Goal: Complete application form

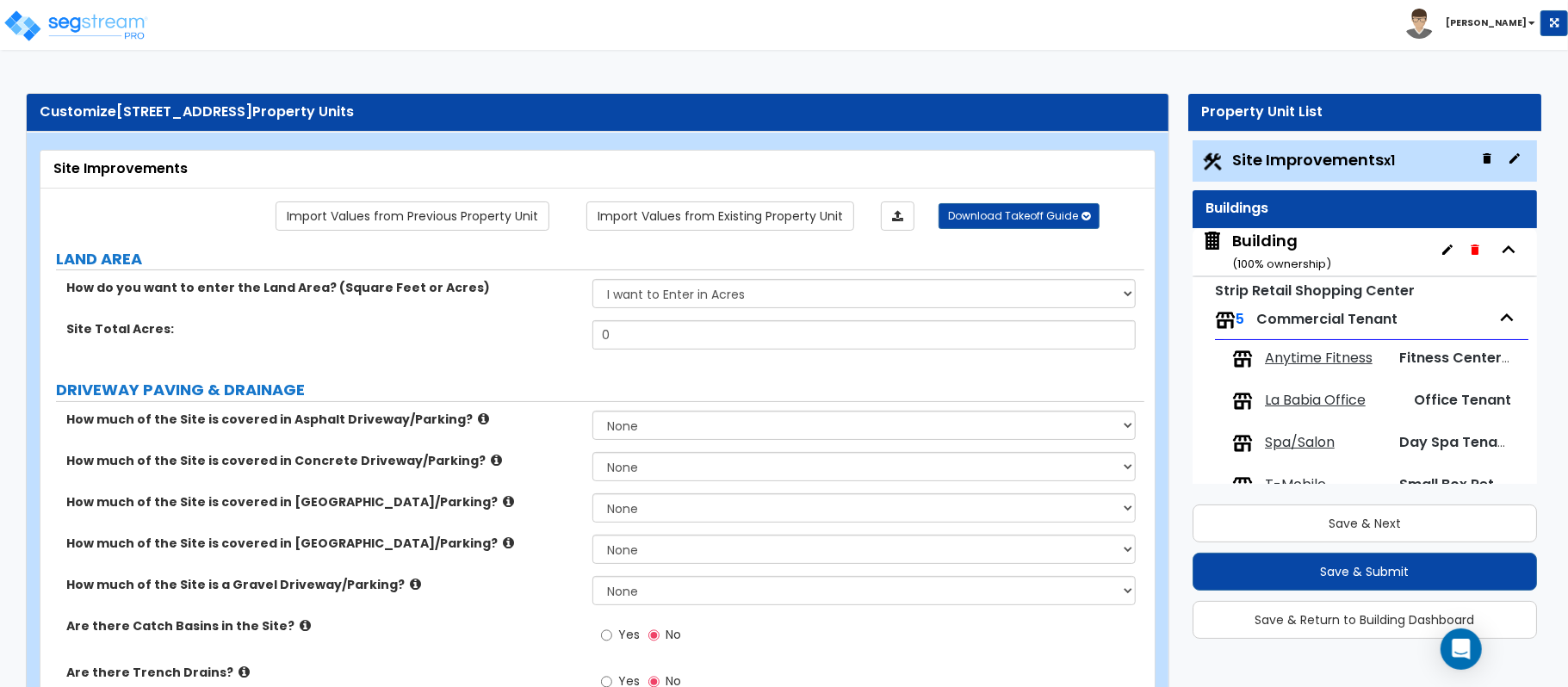
scroll to position [47, 0]
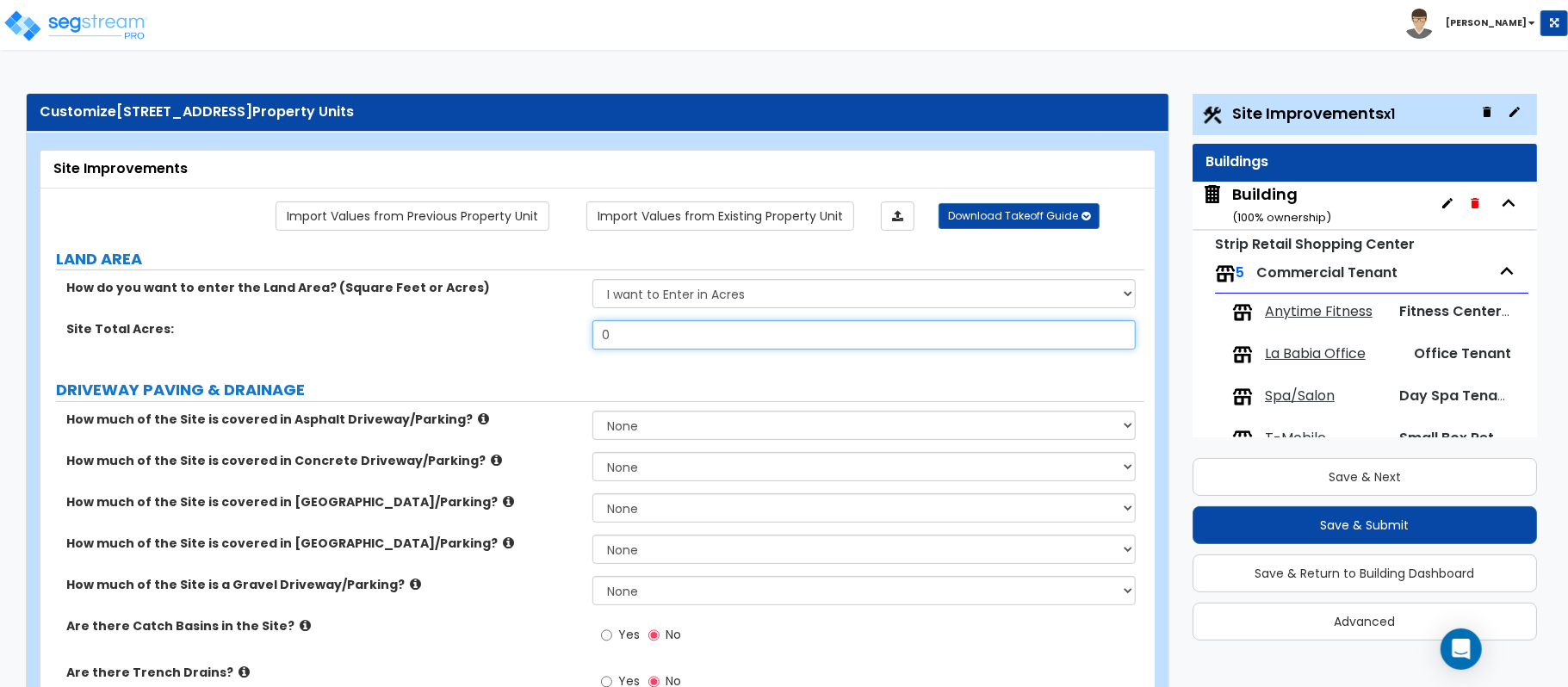
click at [660, 335] on input "0" at bounding box center [864, 335] width 543 height 29
paste input "67518"
type input "67,518"
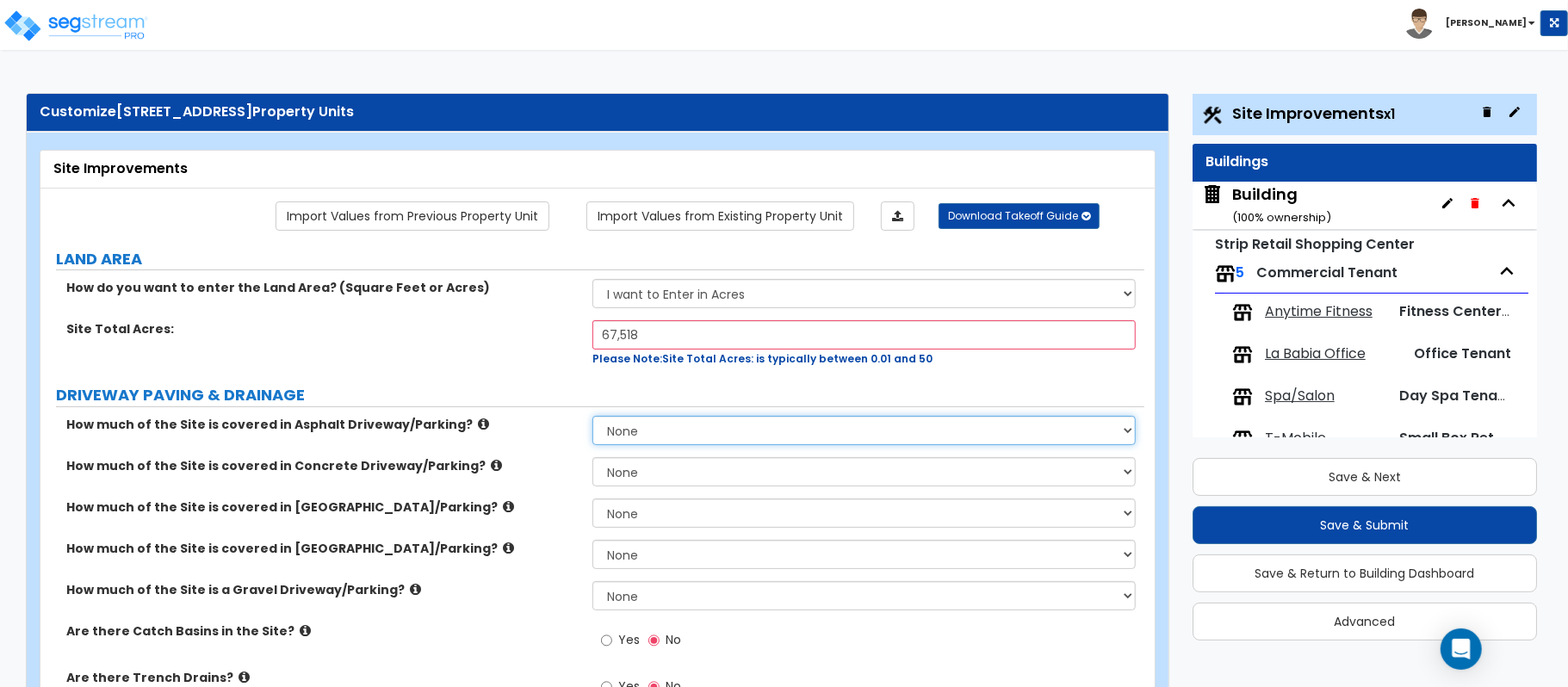
click at [665, 427] on select "None I want to Enter an Approximate Percentage I want to Enter the Square Foota…" at bounding box center [864, 430] width 543 height 29
select select "2"
click at [592, 417] on select "None I want to Enter an Approximate Percentage I want to Enter the Square Foota…" at bounding box center [864, 430] width 543 height 29
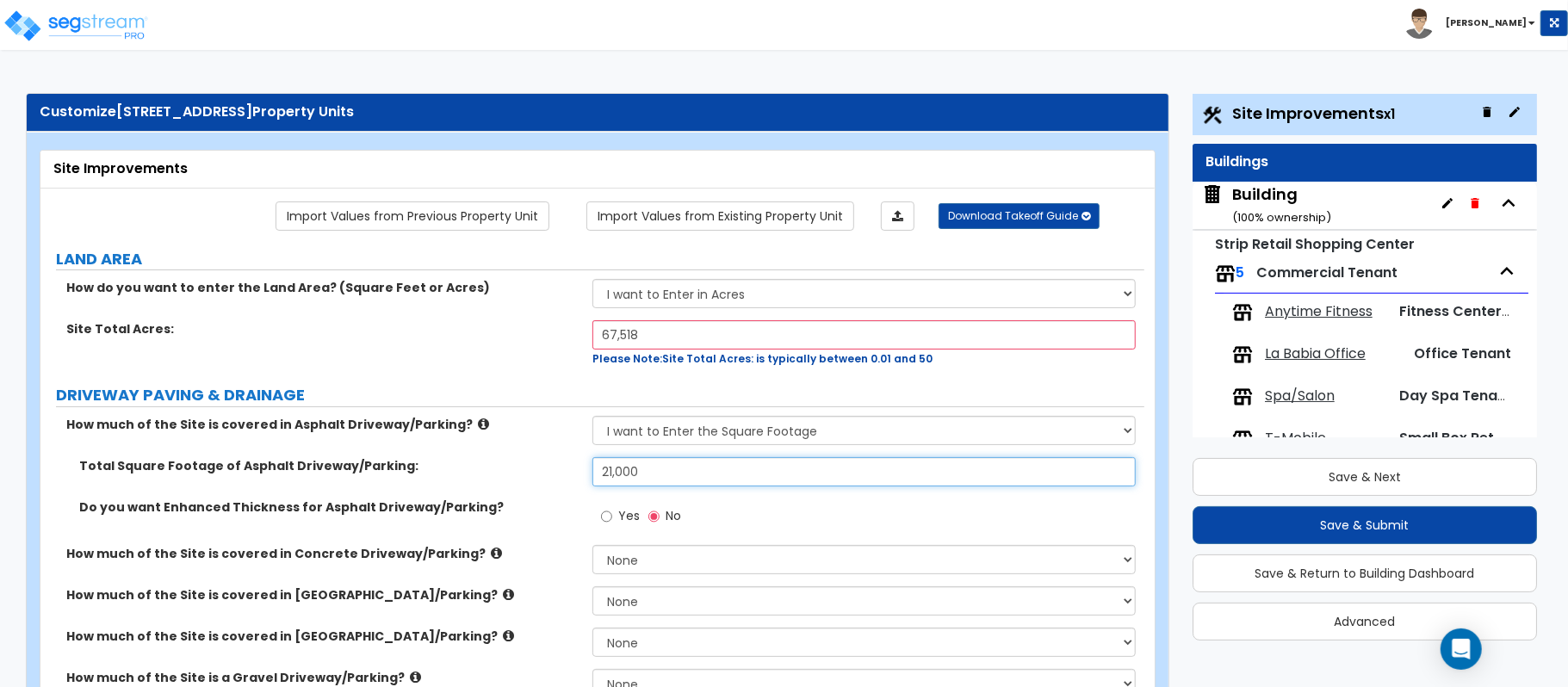
type input "21,000"
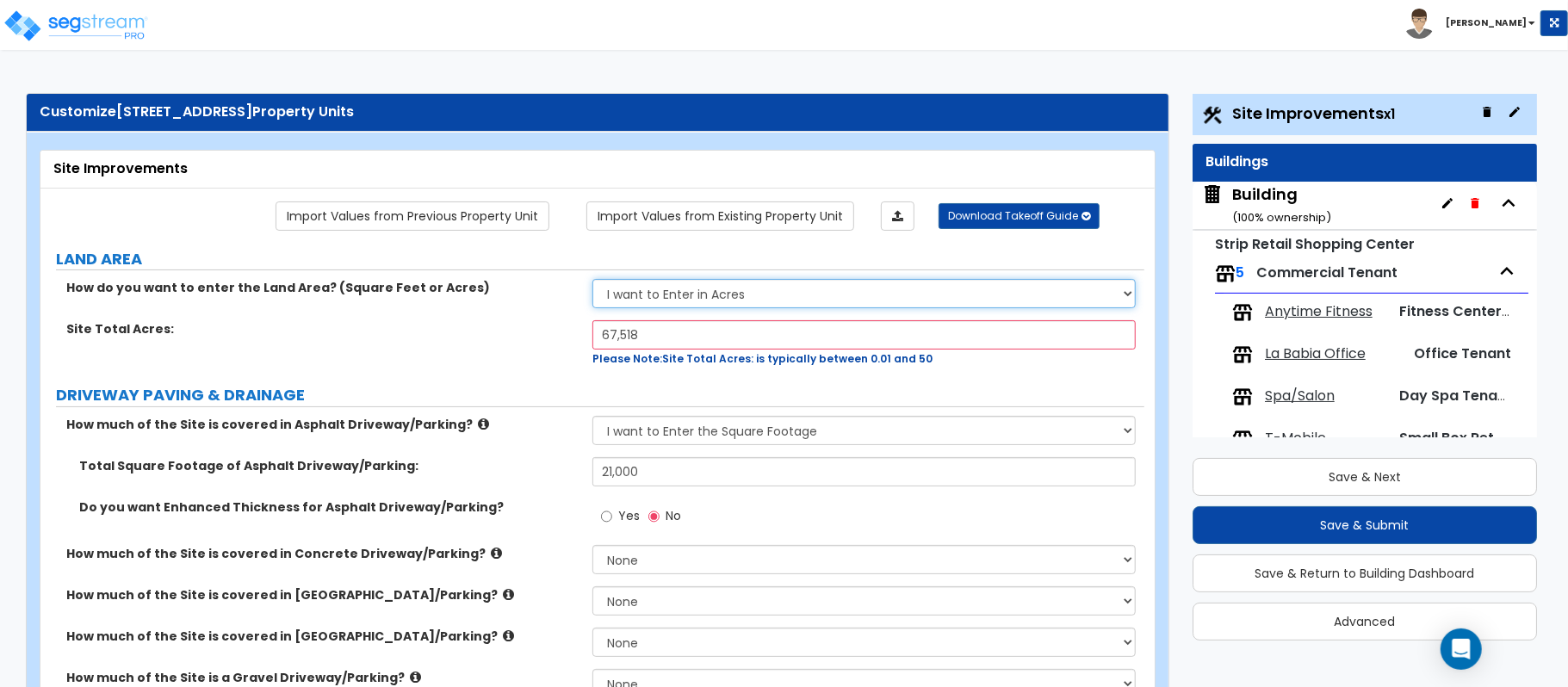
click at [672, 298] on select "I want to Enter in Acres I want to Enter in Square Feet" at bounding box center [864, 294] width 543 height 29
select select "2"
click at [592, 281] on select "I want to Enter in Acres I want to Enter in Square Feet" at bounding box center [864, 294] width 543 height 29
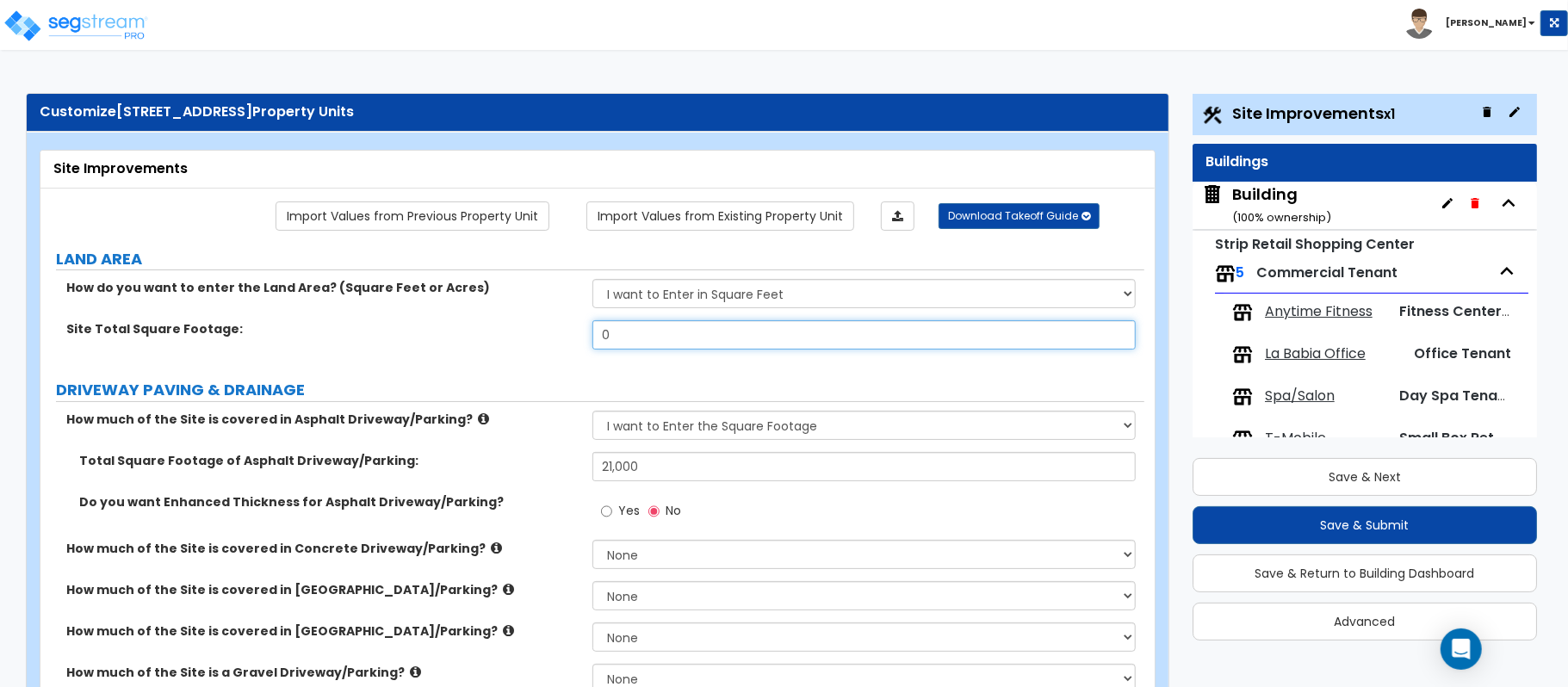
click at [692, 335] on input "0" at bounding box center [864, 335] width 543 height 29
paste input "67518"
type input "67,518"
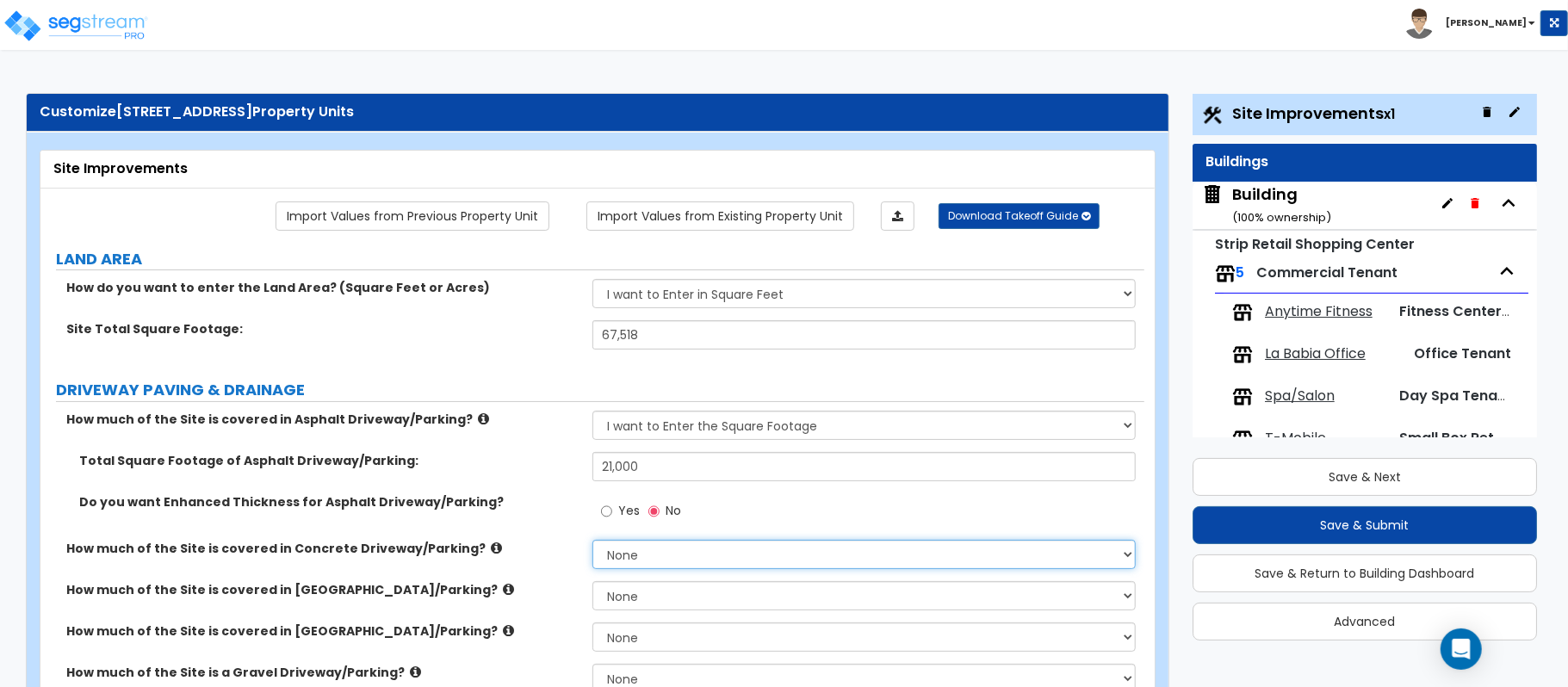
click at [634, 554] on select "None I want to Enter an Approximate Percentage I want to Enter the Square Foota…" at bounding box center [864, 554] width 543 height 29
select select "2"
click at [592, 541] on select "None I want to Enter an Approximate Percentage I want to Enter the Square Foota…" at bounding box center [864, 554] width 543 height 29
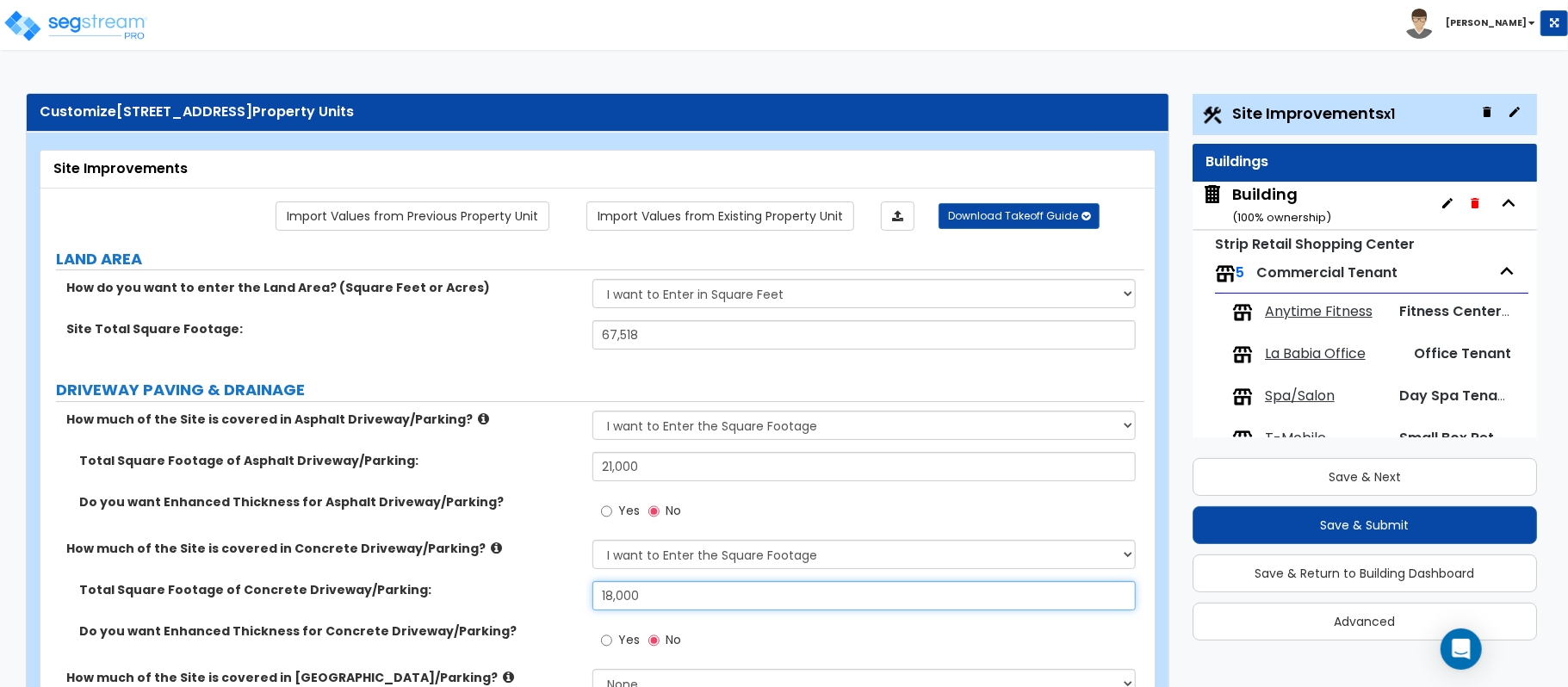
type input "18,000"
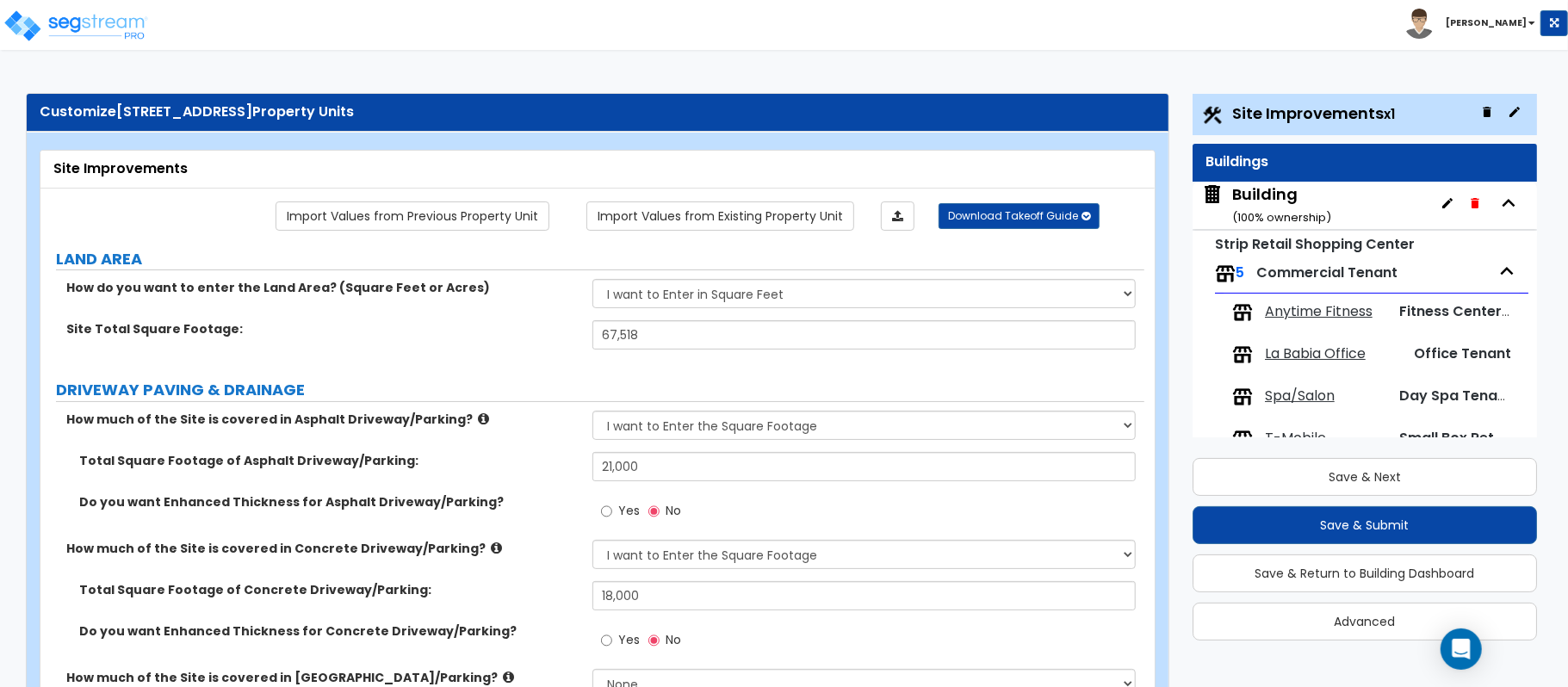
click at [541, 467] on label "Total Square Footage of Asphalt Driveway/Parking:" at bounding box center [329, 461] width 500 height 17
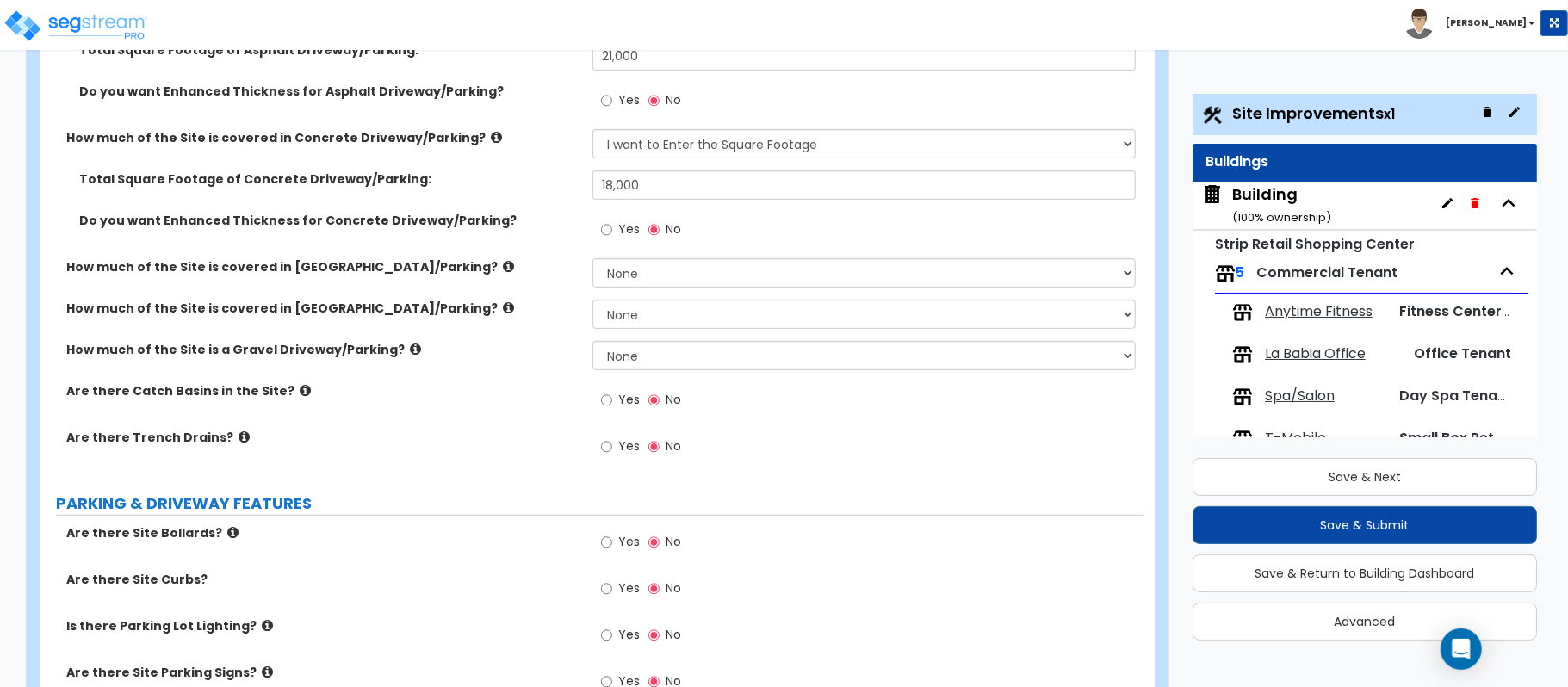
scroll to position [459, 0]
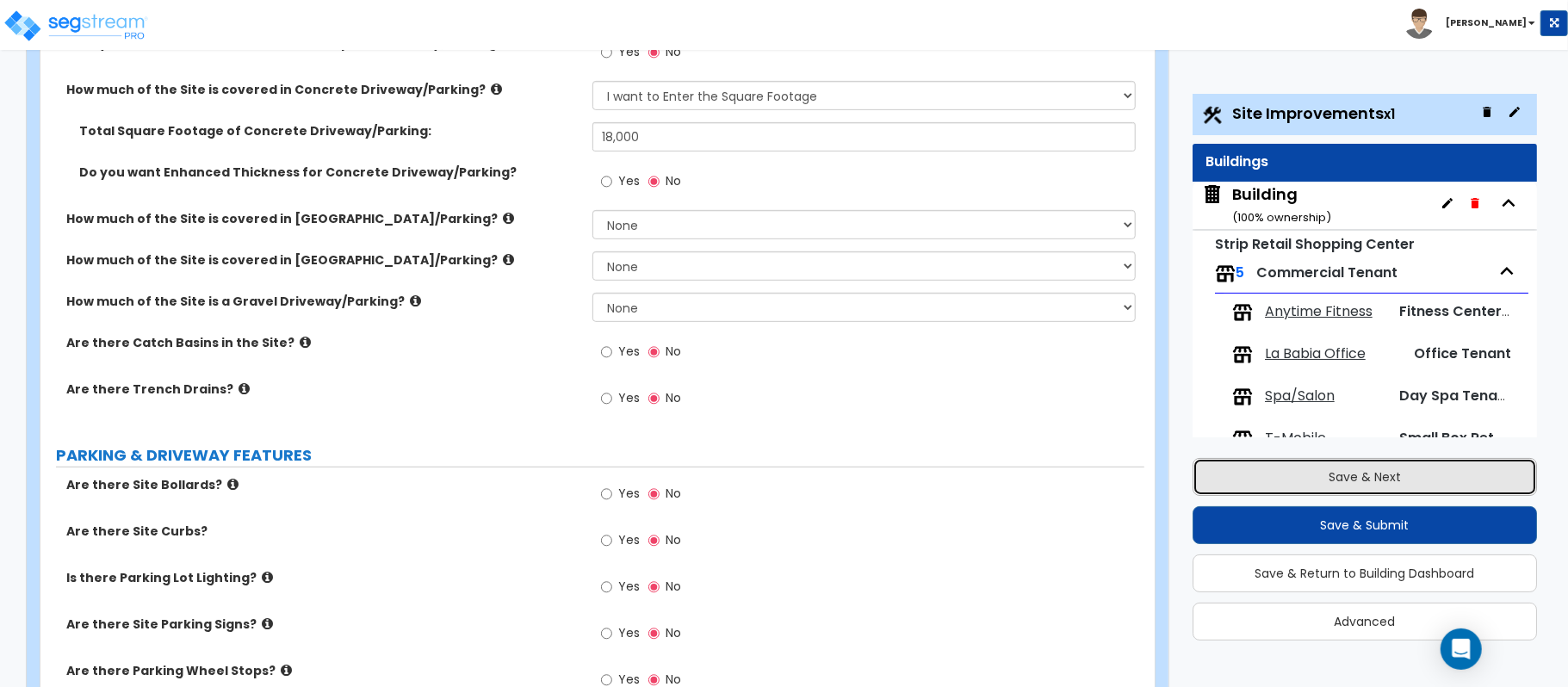
click at [1291, 468] on button "Save & Next" at bounding box center [1364, 477] width 344 height 38
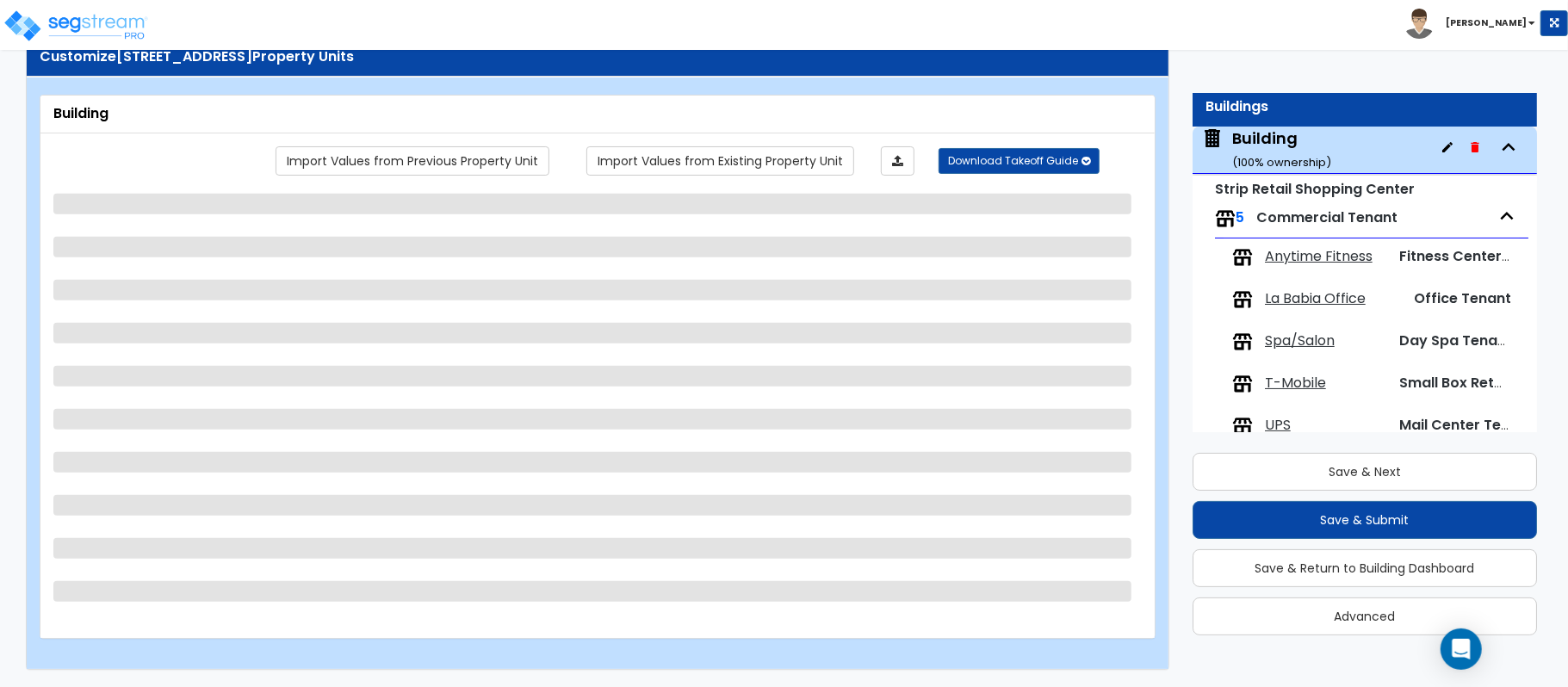
scroll to position [0, 0]
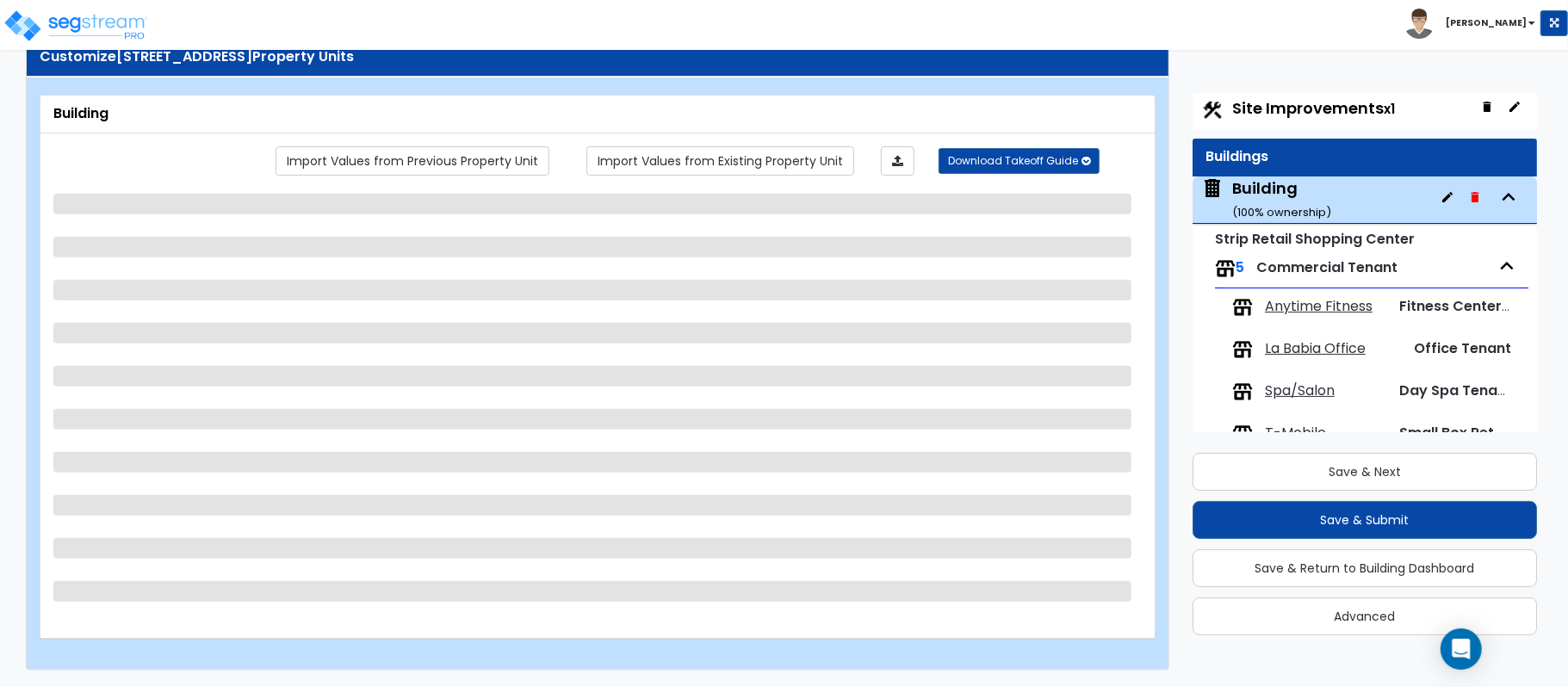
click at [1299, 111] on span "Site Improvements x1" at bounding box center [1313, 108] width 163 height 22
click at [1341, 114] on span "Site Improvements x1" at bounding box center [1313, 108] width 163 height 22
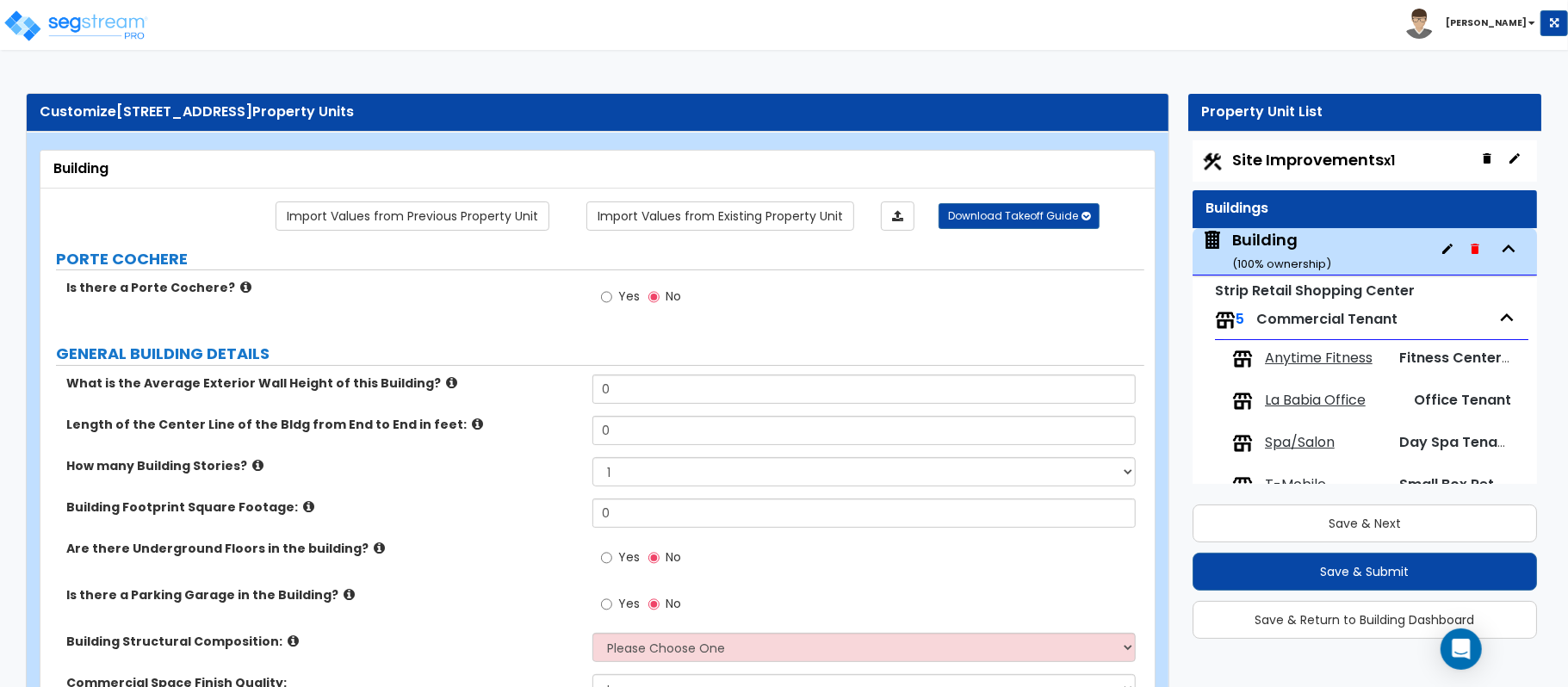
click at [1303, 166] on span "Site Improvements x1" at bounding box center [1313, 159] width 163 height 22
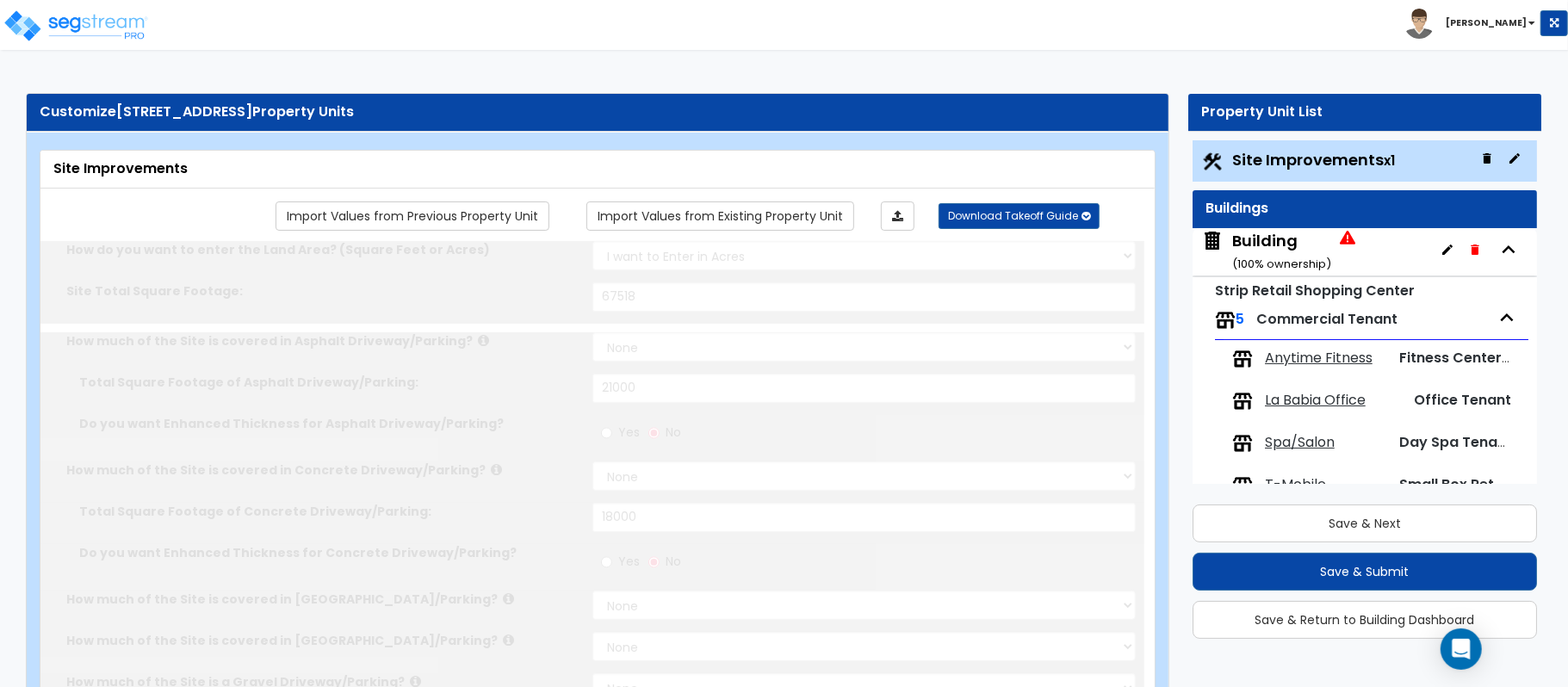
select select "2"
type input "67518"
select select "2"
type input "21000"
select select "2"
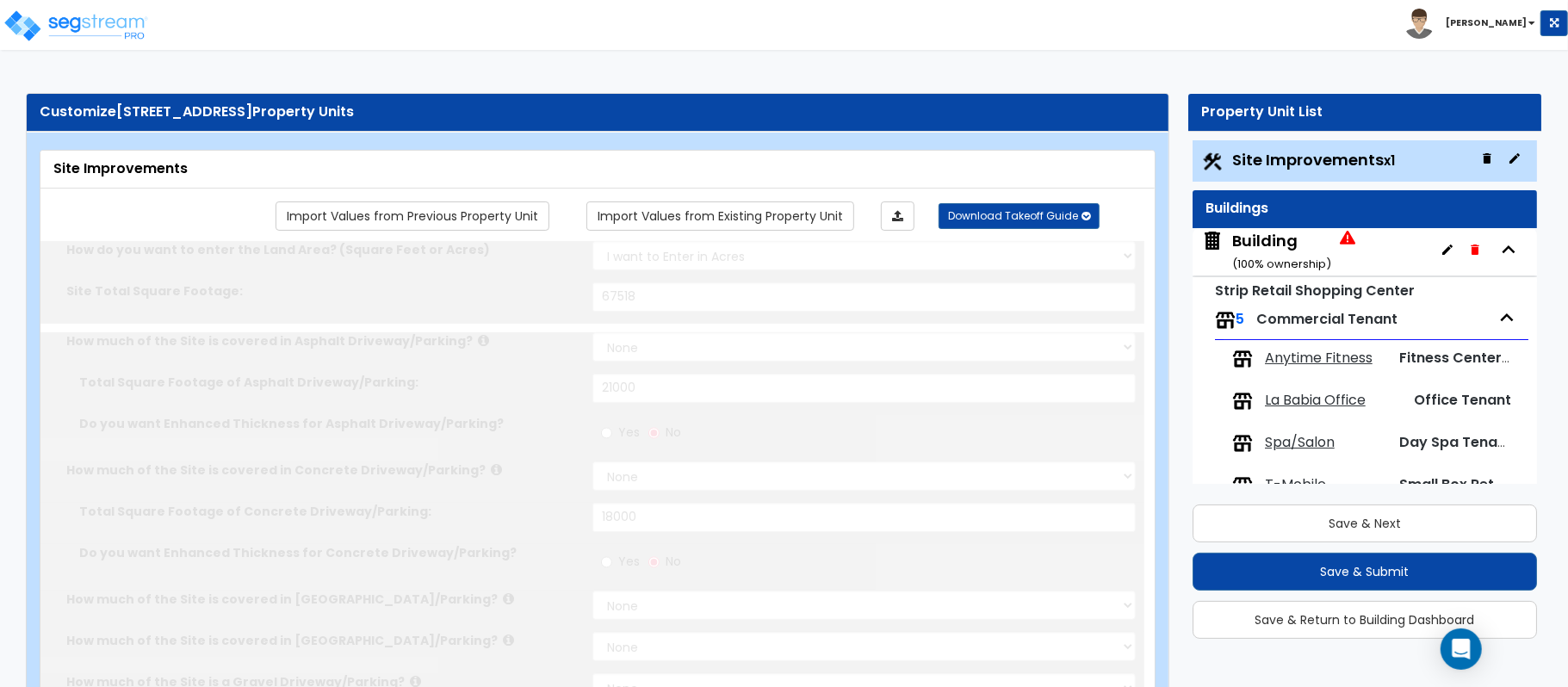
type input "18000"
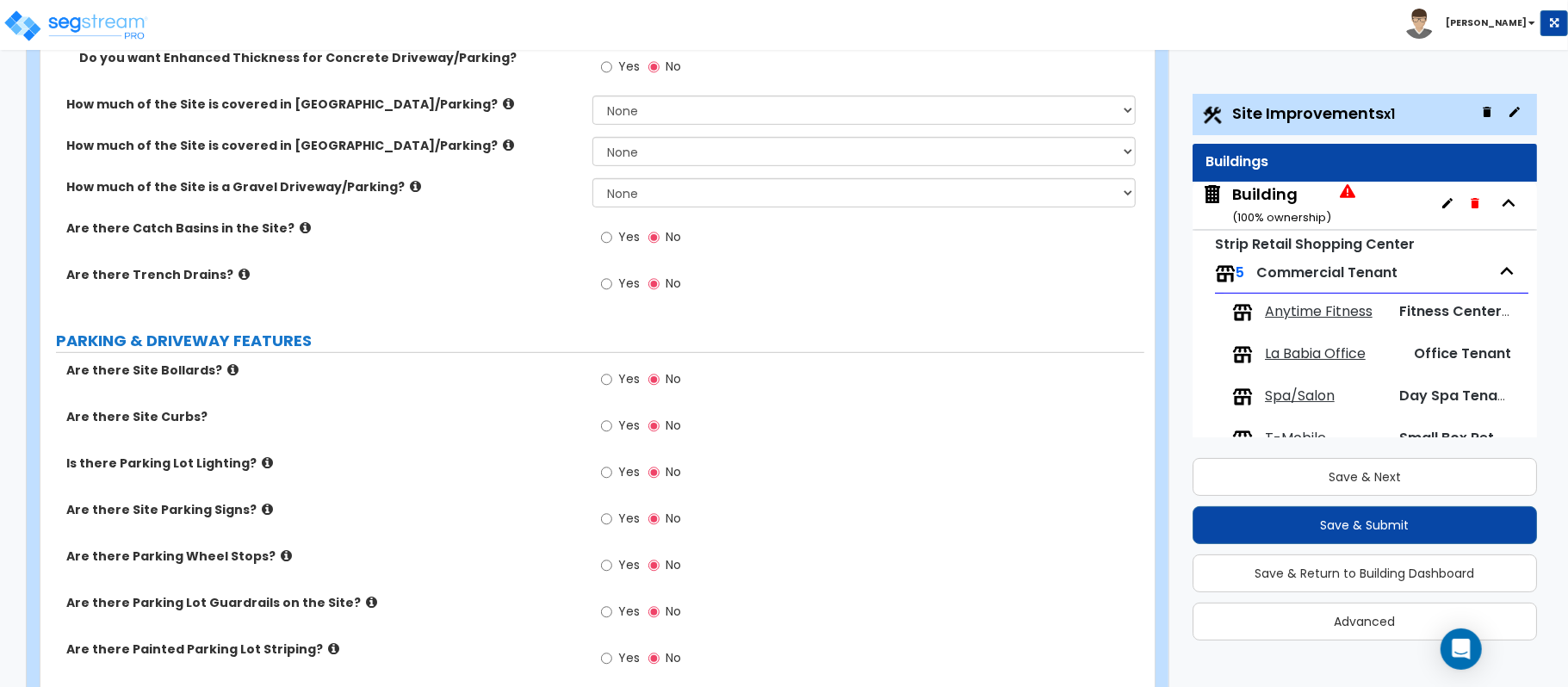
scroll to position [2352, 0]
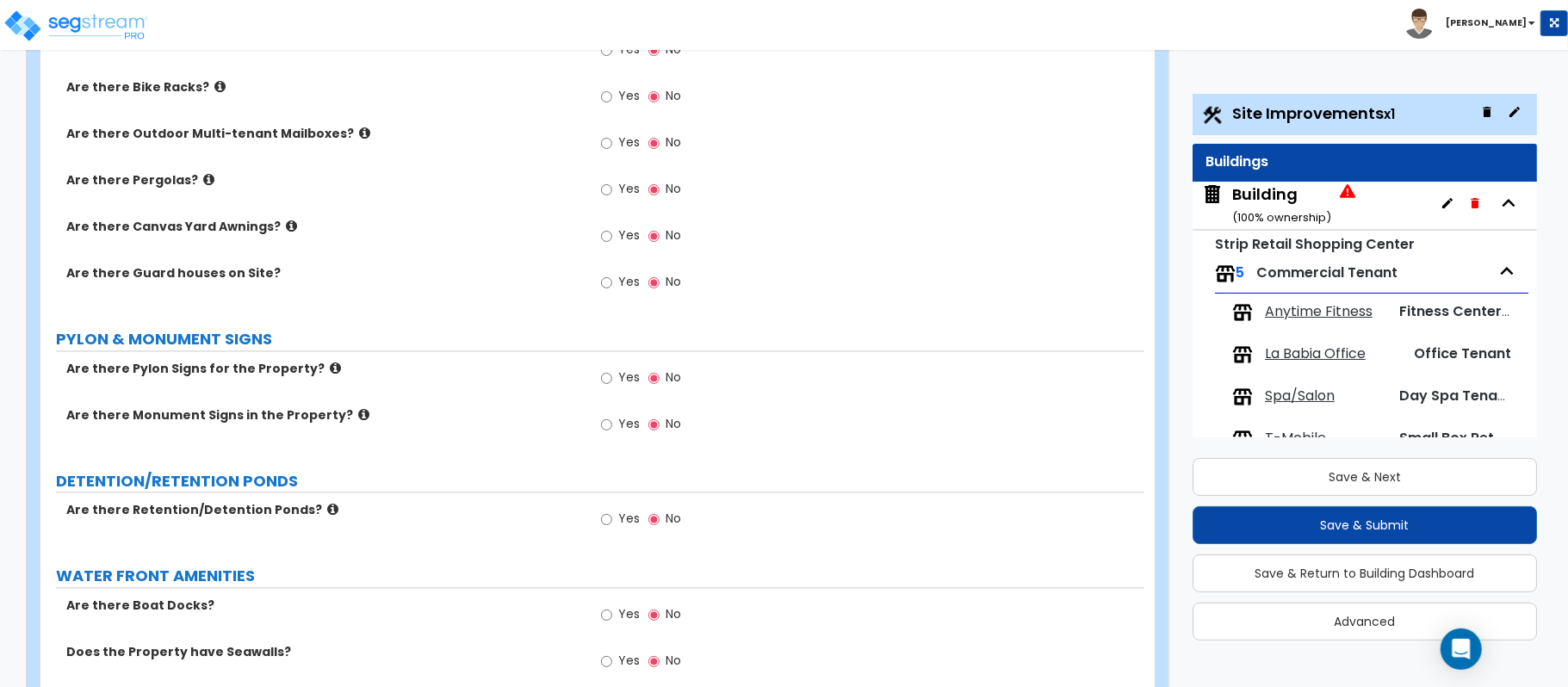
click at [329, 369] on icon at bounding box center [335, 367] width 11 height 13
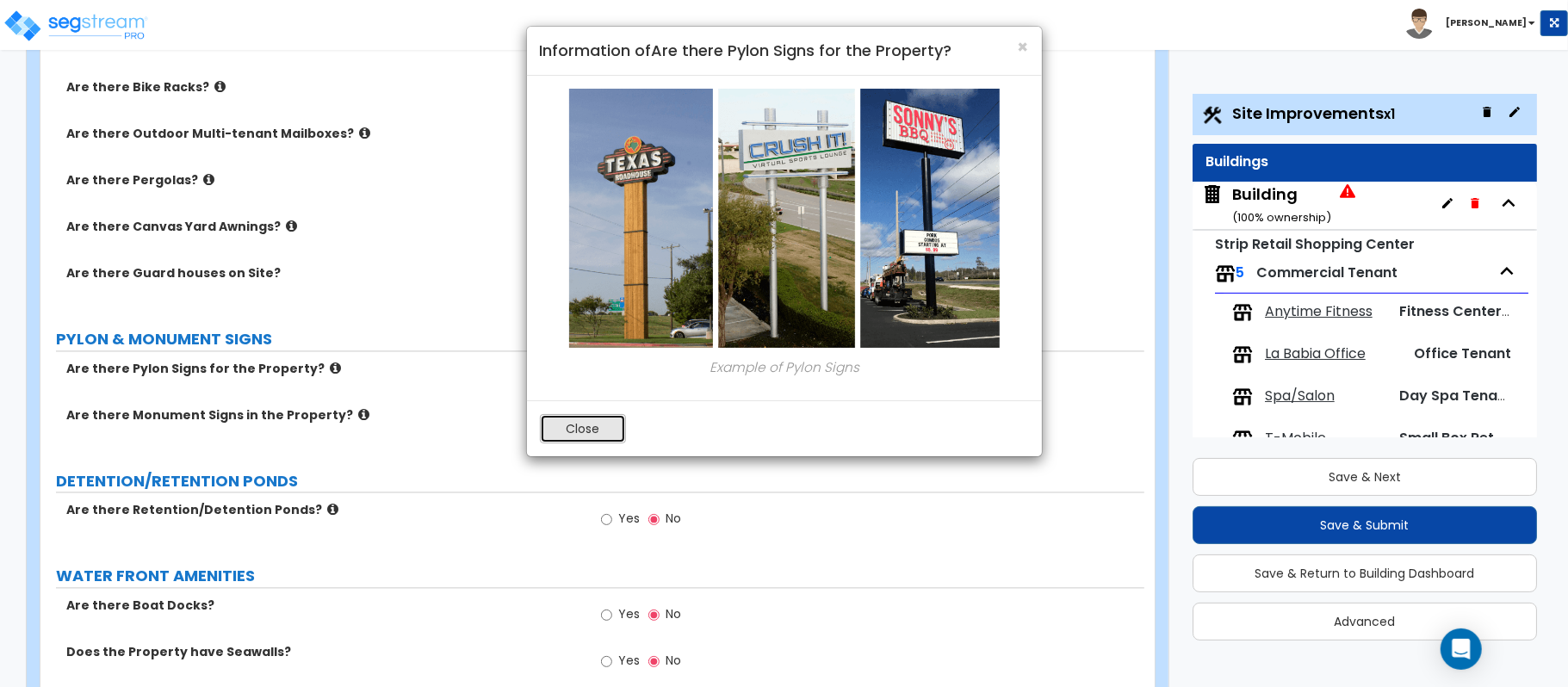
click at [572, 441] on button "Close" at bounding box center [583, 429] width 86 height 29
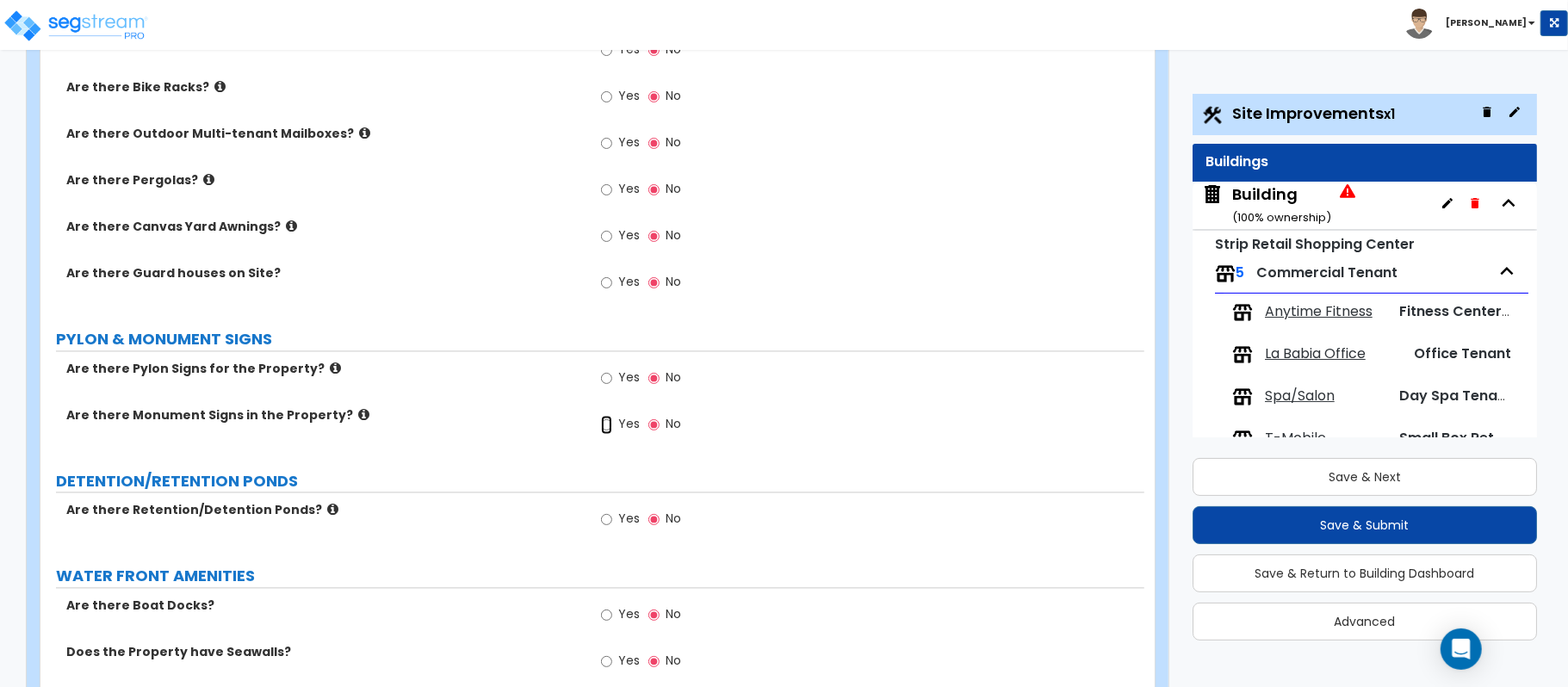
click at [608, 430] on input "Yes" at bounding box center [606, 424] width 11 height 19
radio input "true"
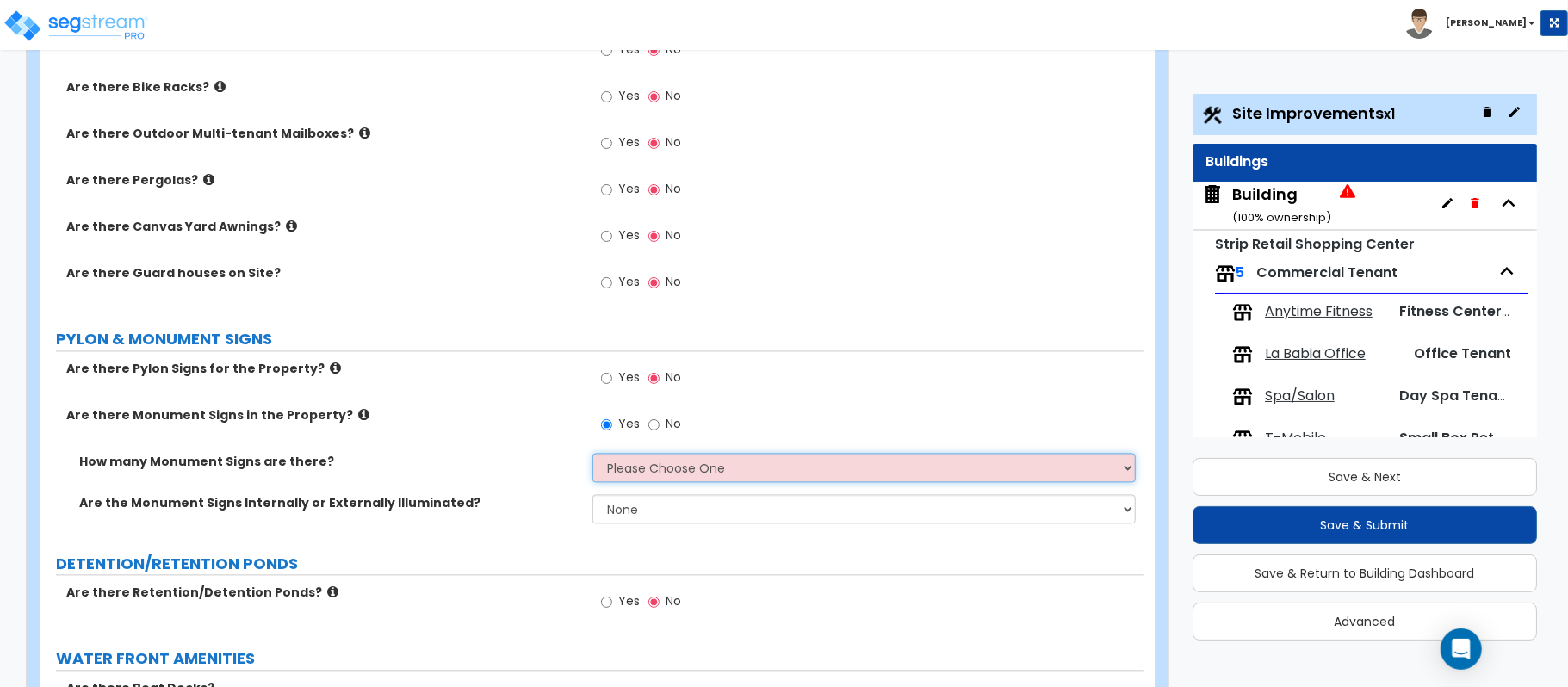
click at [651, 477] on select "Please Choose One 1 2 3" at bounding box center [864, 468] width 543 height 29
select select "1"
click at [592, 456] on select "Please Choose One 1 2 3" at bounding box center [864, 468] width 543 height 29
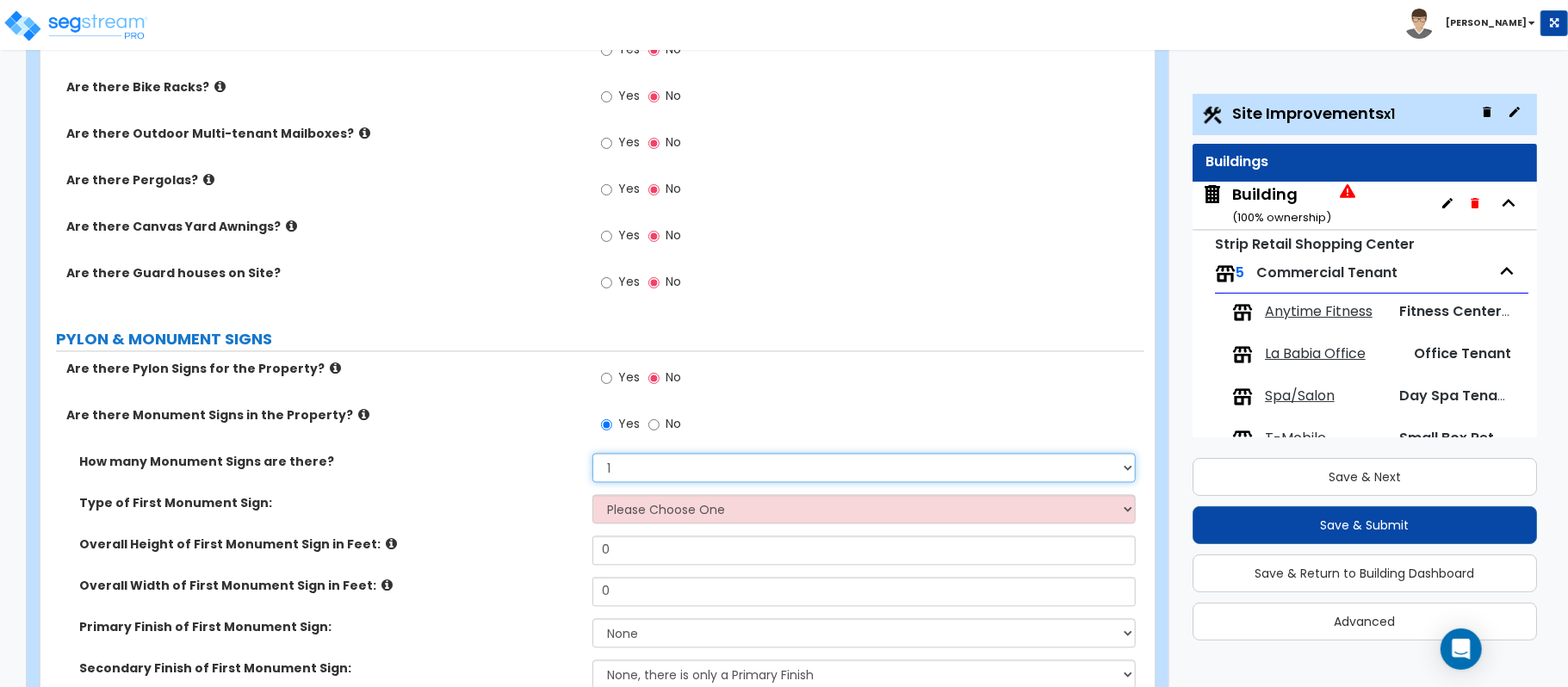
scroll to position [2582, 0]
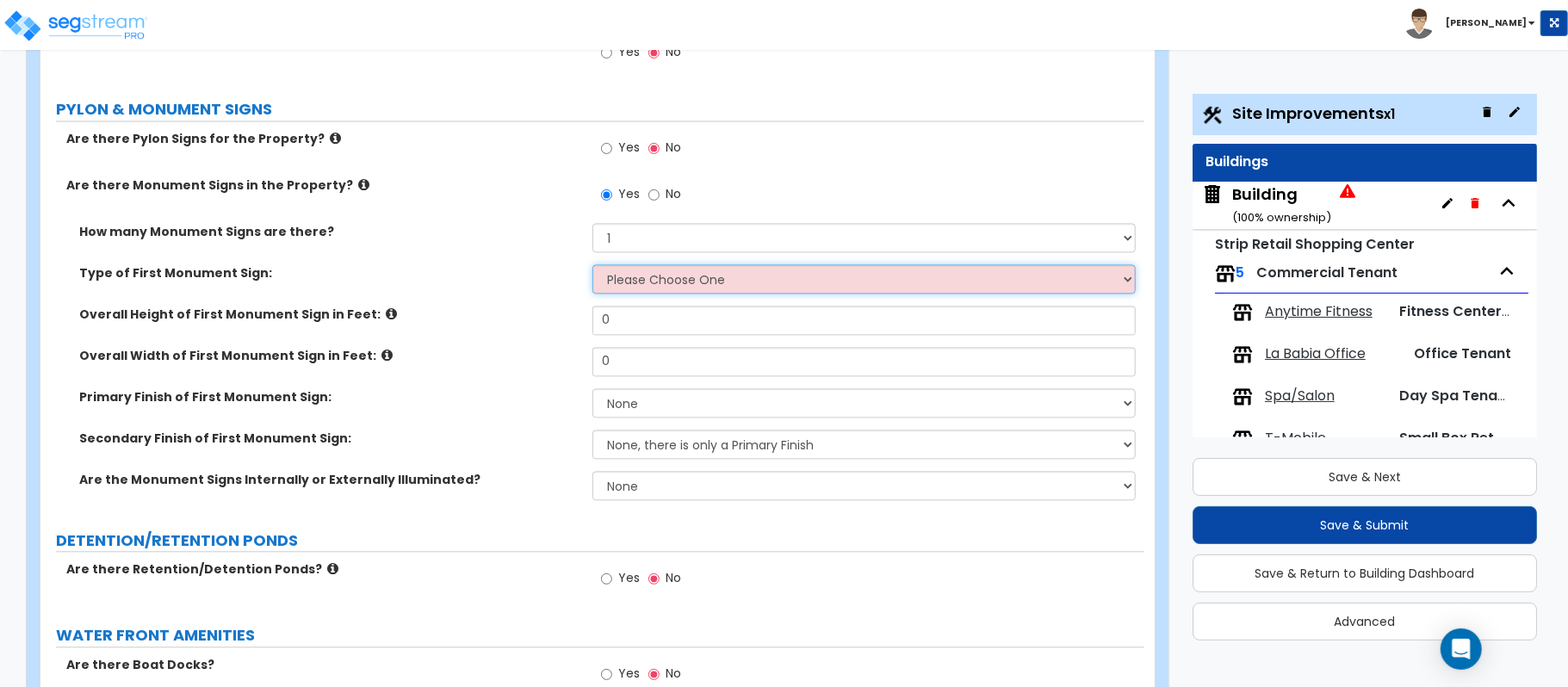
click at [672, 291] on select "Please Choose One Flat Signboard on top of a Base Flat Signboard attached to a …" at bounding box center [864, 279] width 543 height 29
select select "1"
click at [592, 269] on select "Please Choose One Flat Signboard on top of a Base Flat Signboard attached to a …" at bounding box center [864, 279] width 543 height 29
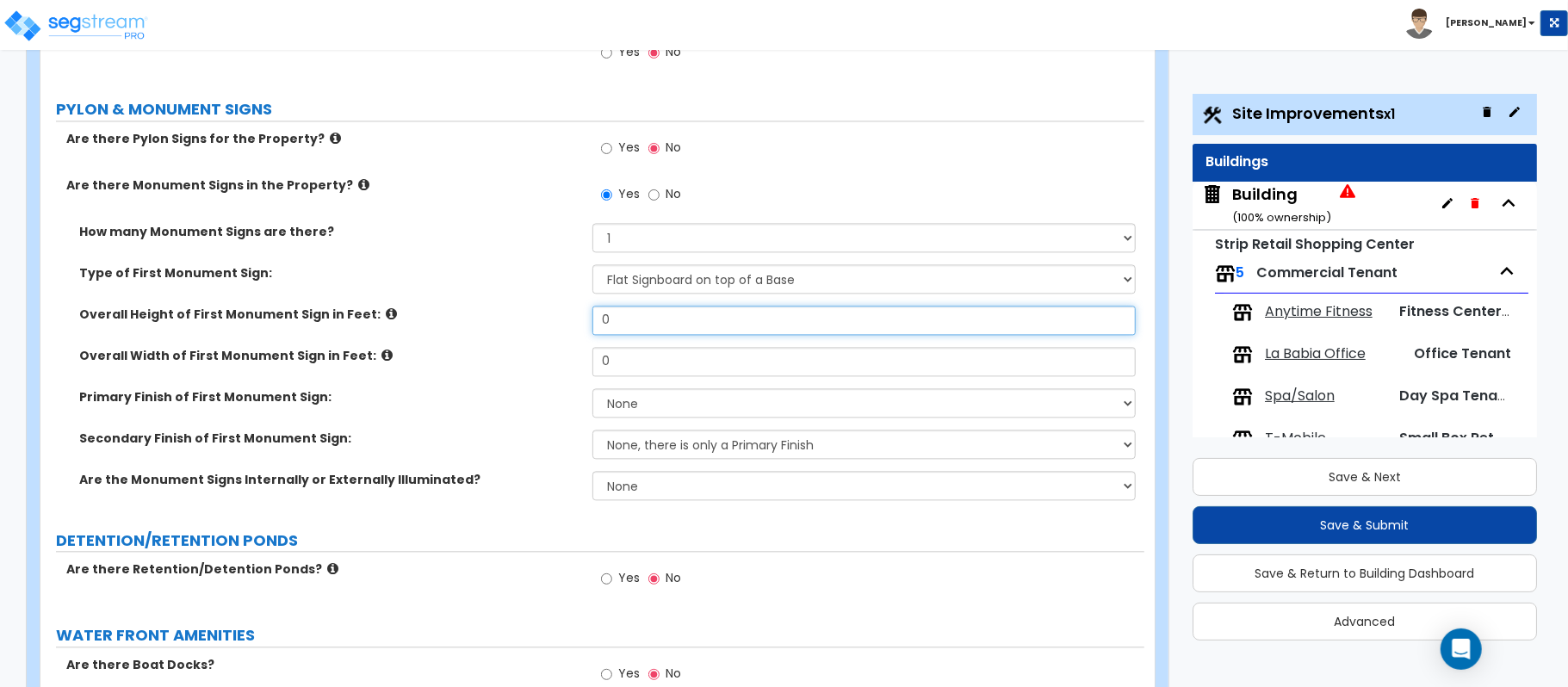
drag, startPoint x: 648, startPoint y: 334, endPoint x: 527, endPoint y: 324, distance: 121.4
click at [529, 330] on div "Overall Height of First Monument Sign in Feet: 0" at bounding box center [592, 327] width 1104 height 41
type input "20"
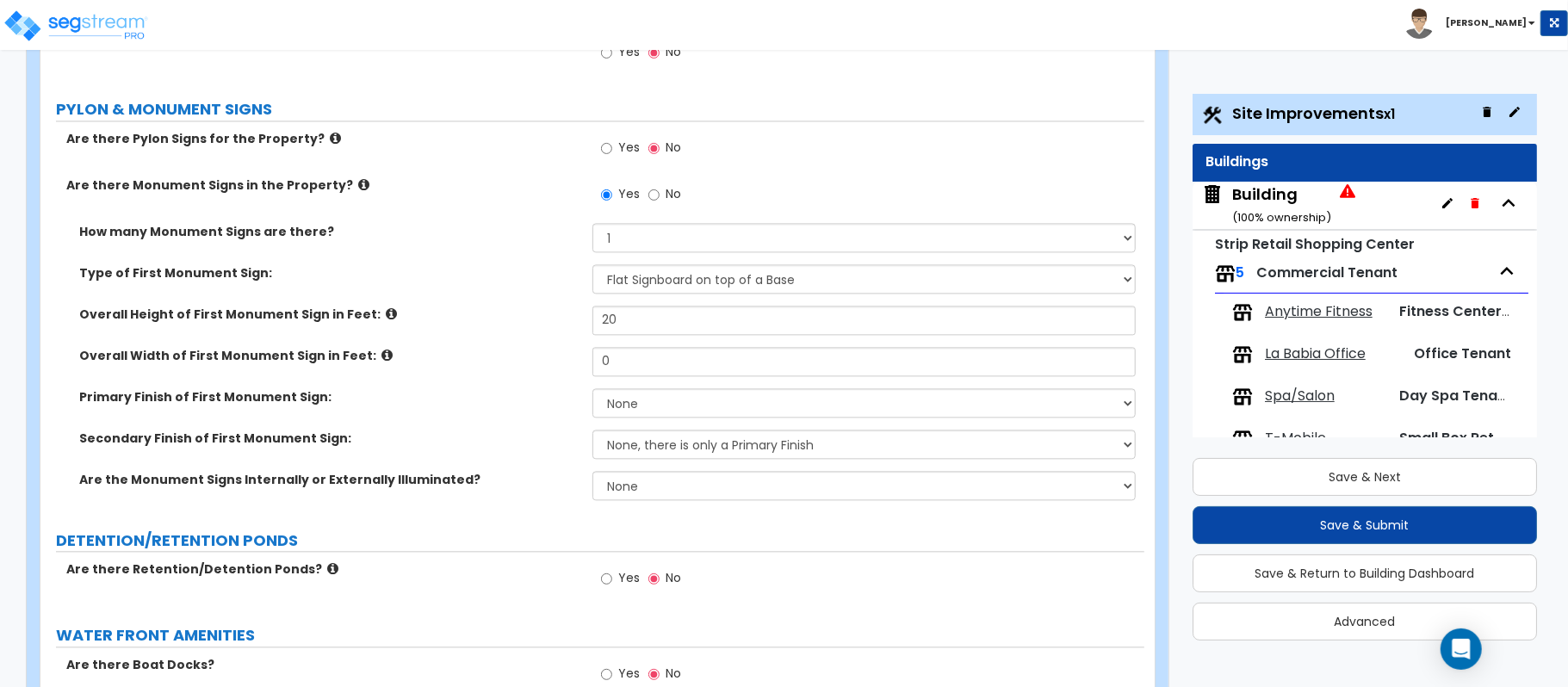
click at [623, 373] on div "Overall Width of First Monument Sign in Feet: 0" at bounding box center [592, 367] width 1104 height 41
drag, startPoint x: 623, startPoint y: 370, endPoint x: 561, endPoint y: 352, distance: 64.6
click at [561, 352] on div "Overall Width of First Monument Sign in Feet: 0" at bounding box center [592, 367] width 1104 height 41
type input "10"
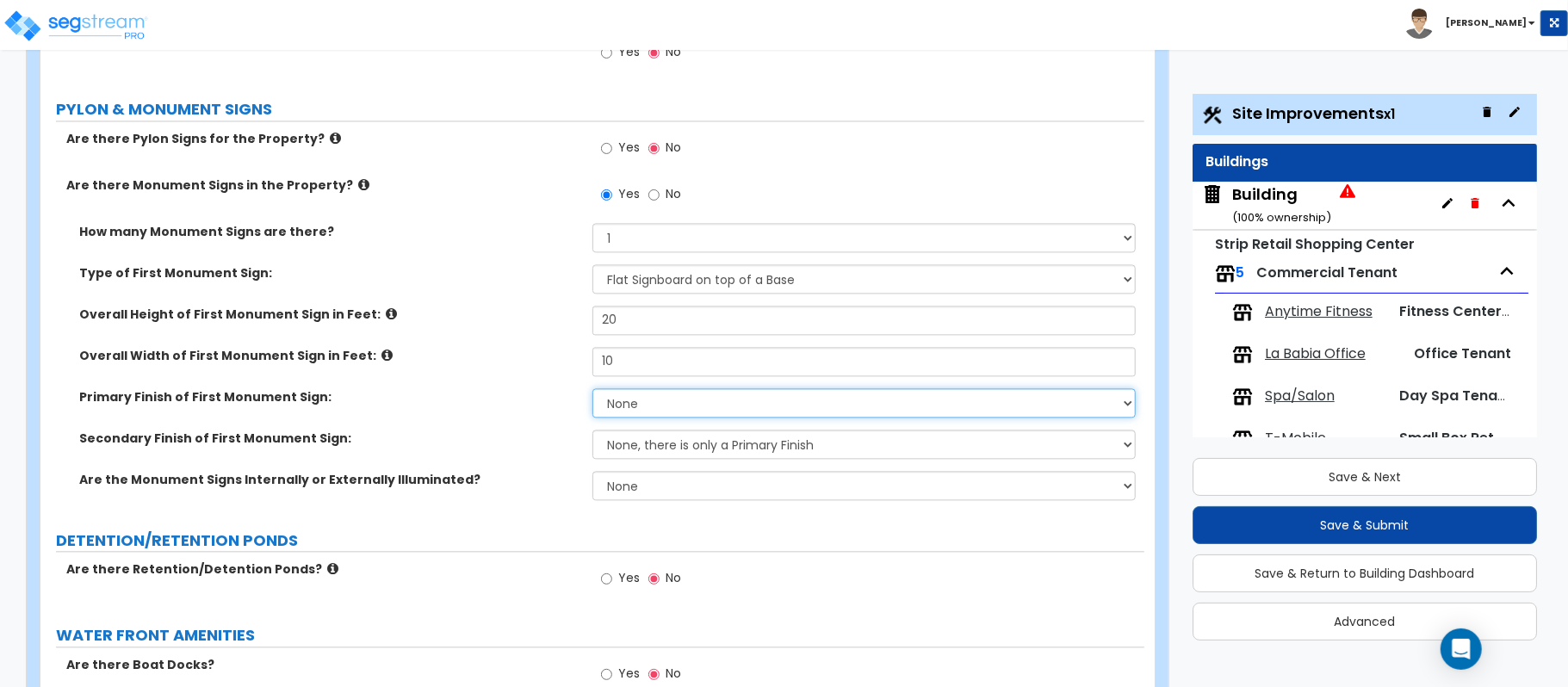
click at [653, 406] on select "None Paint/Stucco Finish Brick Finish Stone Finish Metal Composite Finish Vinyl…" at bounding box center [864, 403] width 543 height 29
click at [689, 408] on select "None Paint/Stucco Finish Brick Finish Stone Finish Metal Composite Finish Vinyl…" at bounding box center [864, 403] width 543 height 29
select select "1"
click at [592, 392] on select "None Paint/Stucco Finish Brick Finish Stone Finish Metal Composite Finish Vinyl…" at bounding box center [864, 403] width 543 height 29
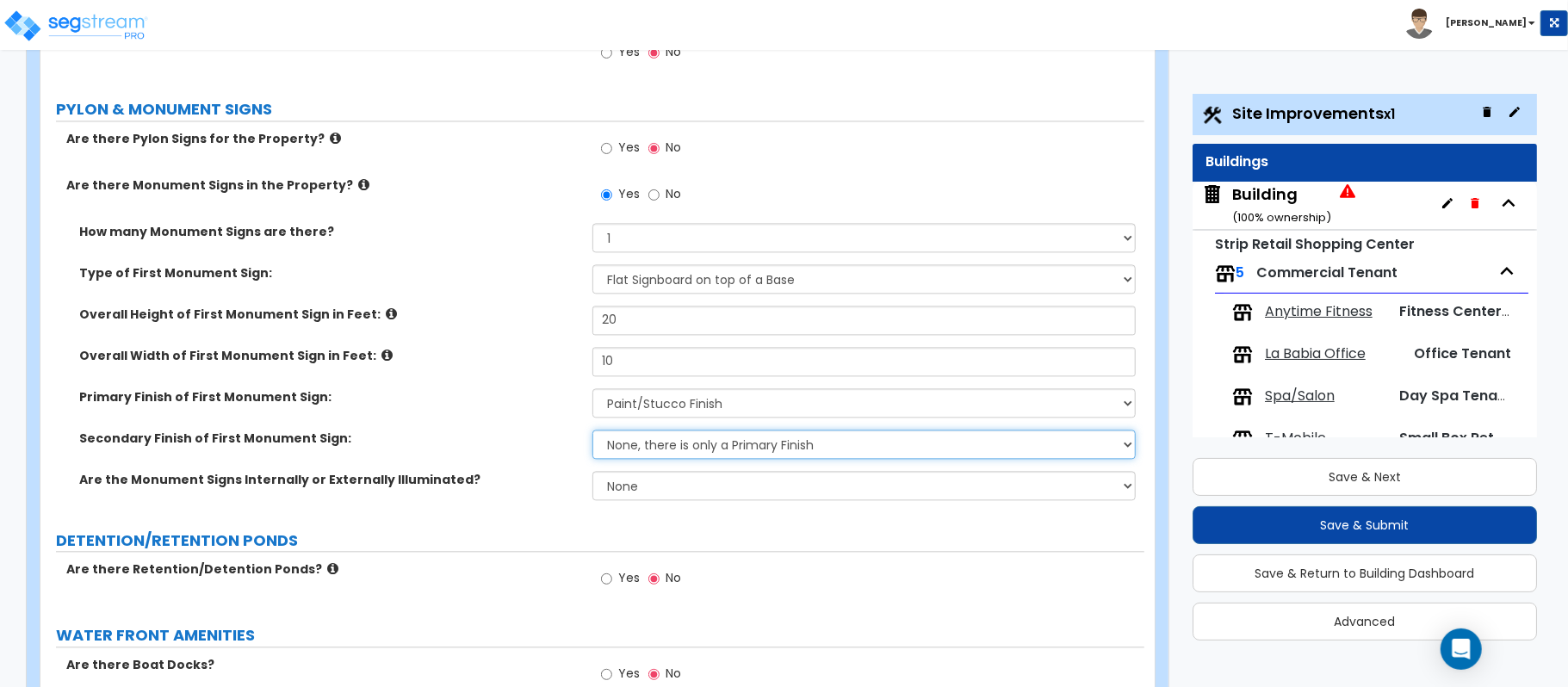
click at [700, 445] on select "None, there is only a Primary Finish Paint/Stucco Finish Brick Finish Stone Fin…" at bounding box center [864, 444] width 543 height 29
click at [592, 434] on select "None, there is only a Primary Finish Paint/Stucco Finish Brick Finish Stone Fin…" at bounding box center [864, 444] width 543 height 29
click at [754, 448] on select "None, there is only a Primary Finish Paint/Stucco Finish Brick Finish Stone Fin…" at bounding box center [864, 444] width 543 height 29
select select "4"
click at [592, 434] on select "None, there is only a Primary Finish Paint/Stucco Finish Brick Finish Stone Fin…" at bounding box center [864, 444] width 543 height 29
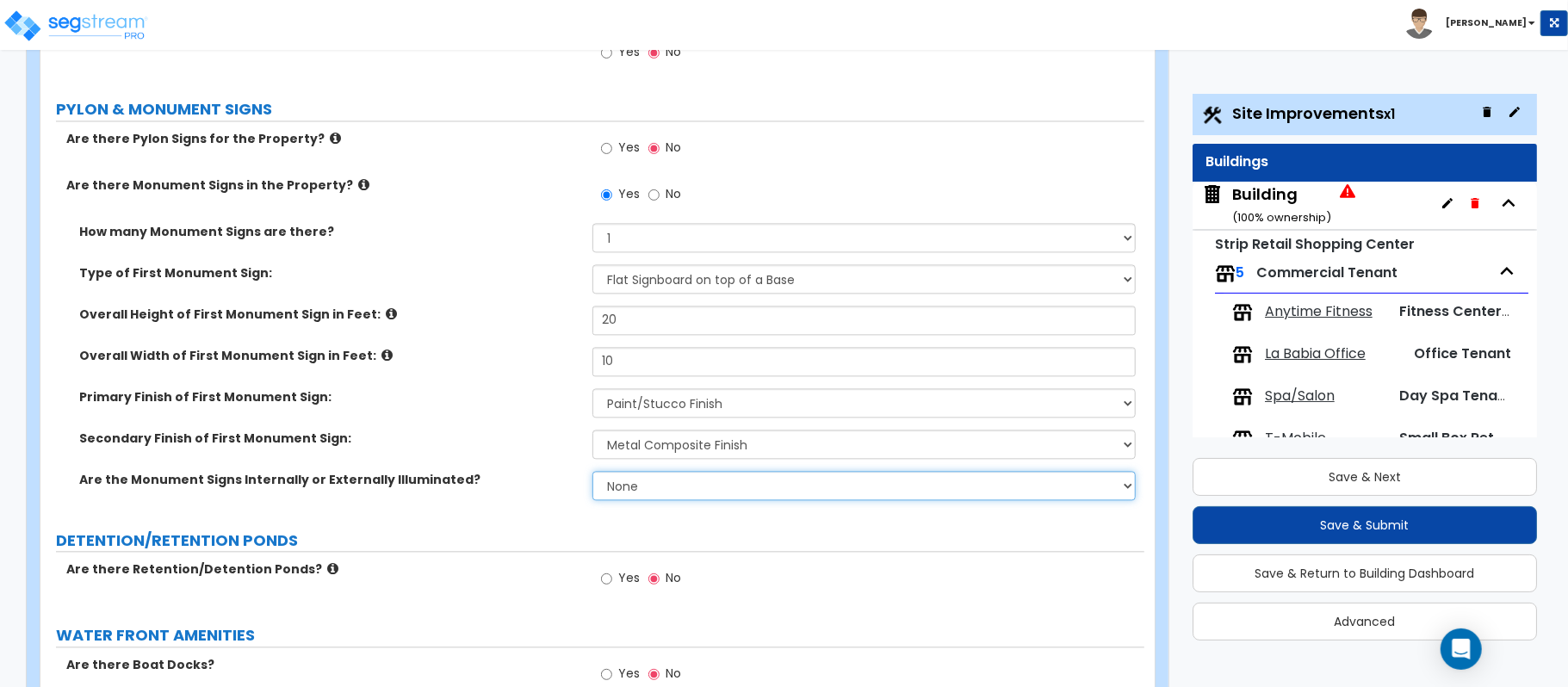
click at [659, 496] on select "None Internally Illuminated Externally Illuminated" at bounding box center [864, 486] width 543 height 29
select select "1"
click at [592, 475] on select "None Internally Illuminated Externally Illuminated" at bounding box center [864, 486] width 543 height 29
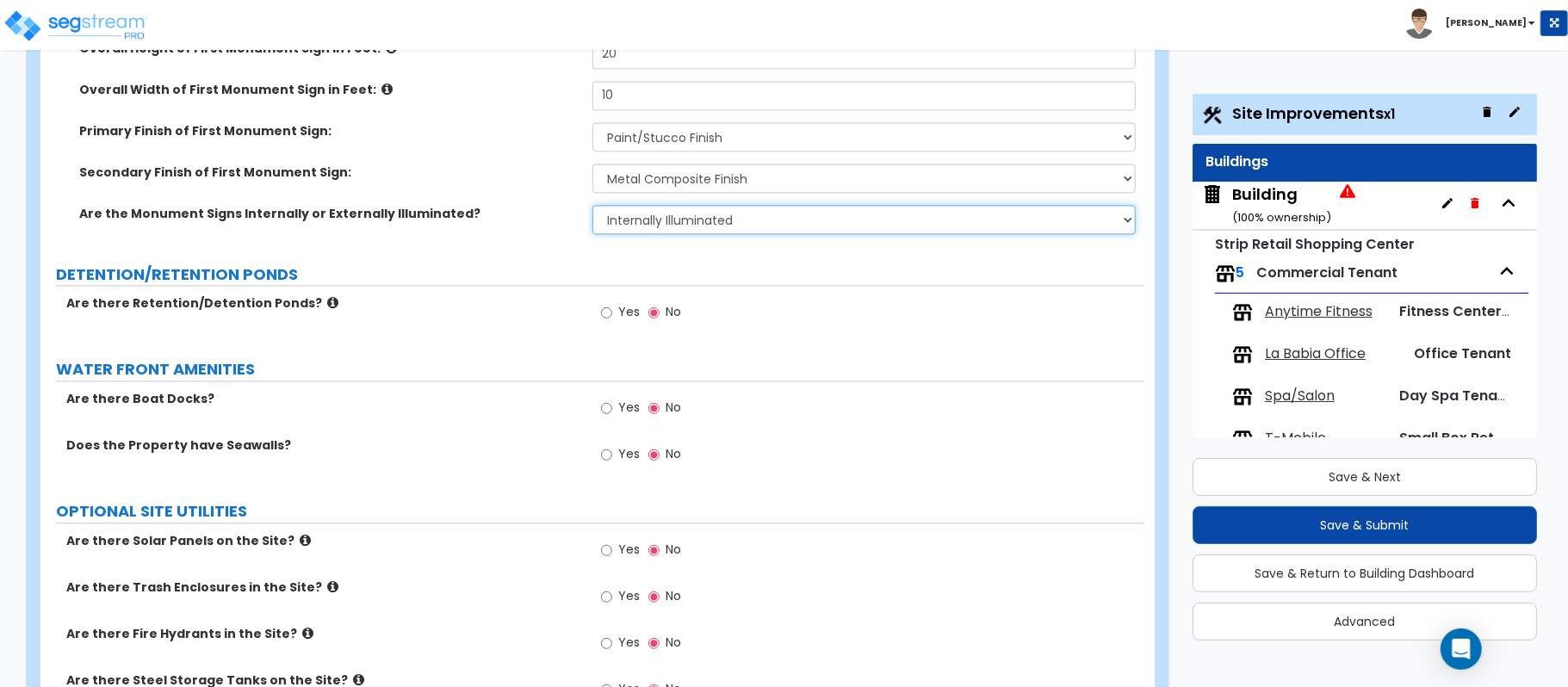
scroll to position [2962, 0]
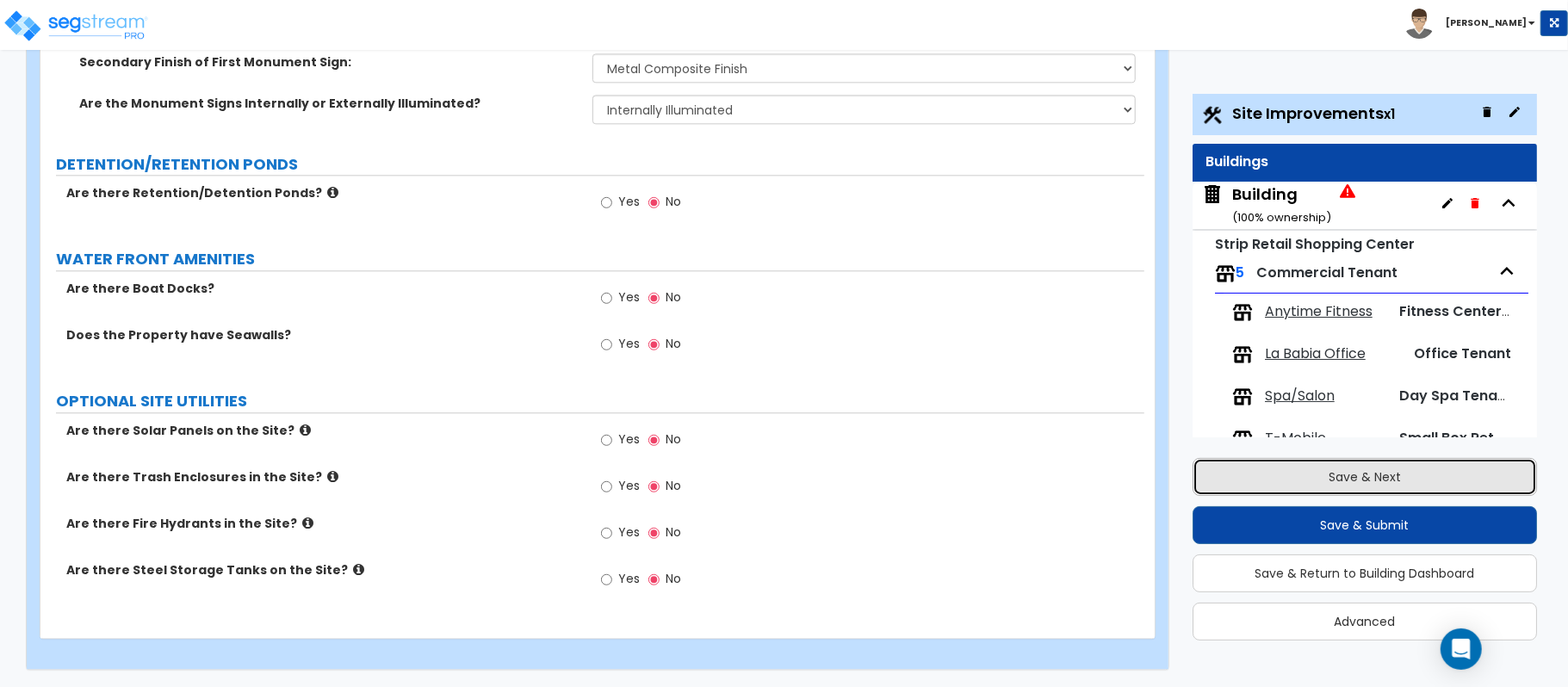
click at [1434, 470] on button "Save & Next" at bounding box center [1364, 477] width 344 height 38
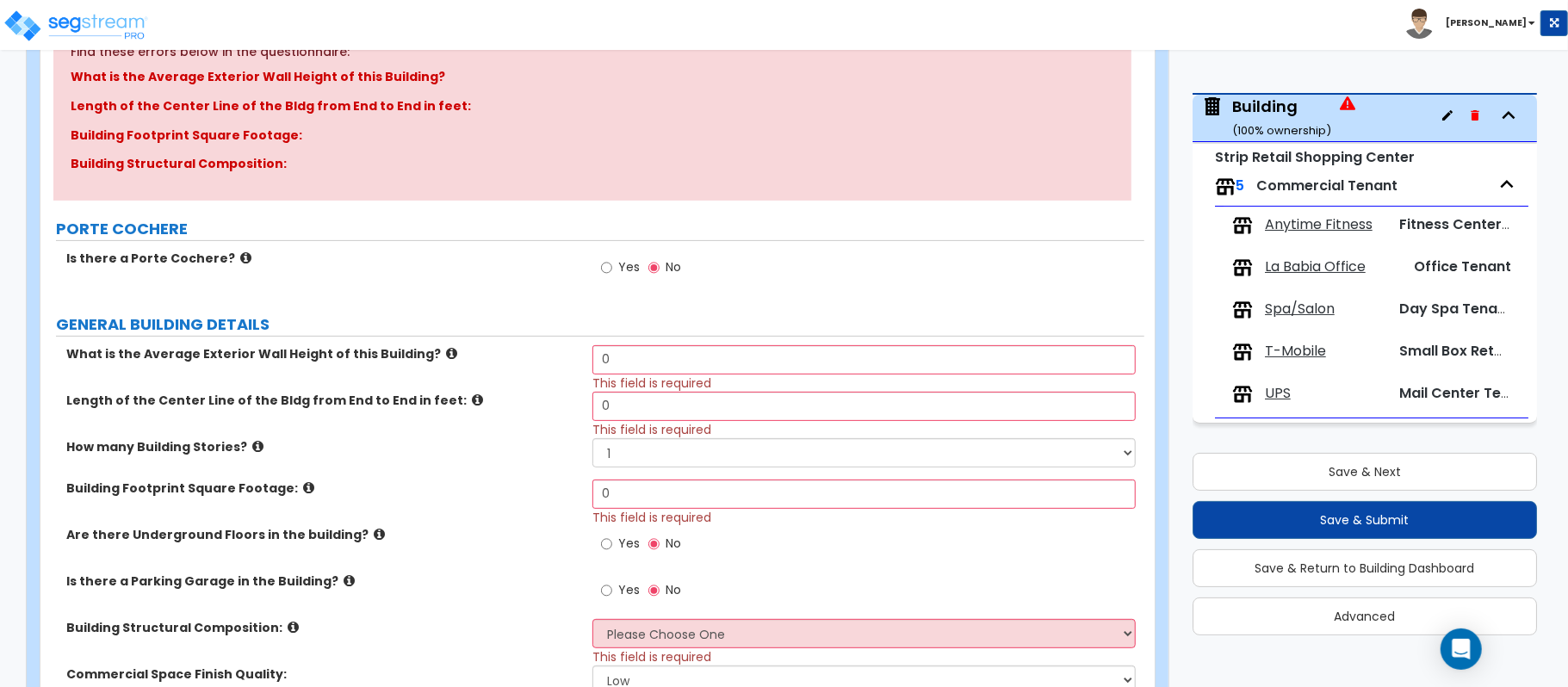
scroll to position [229, 0]
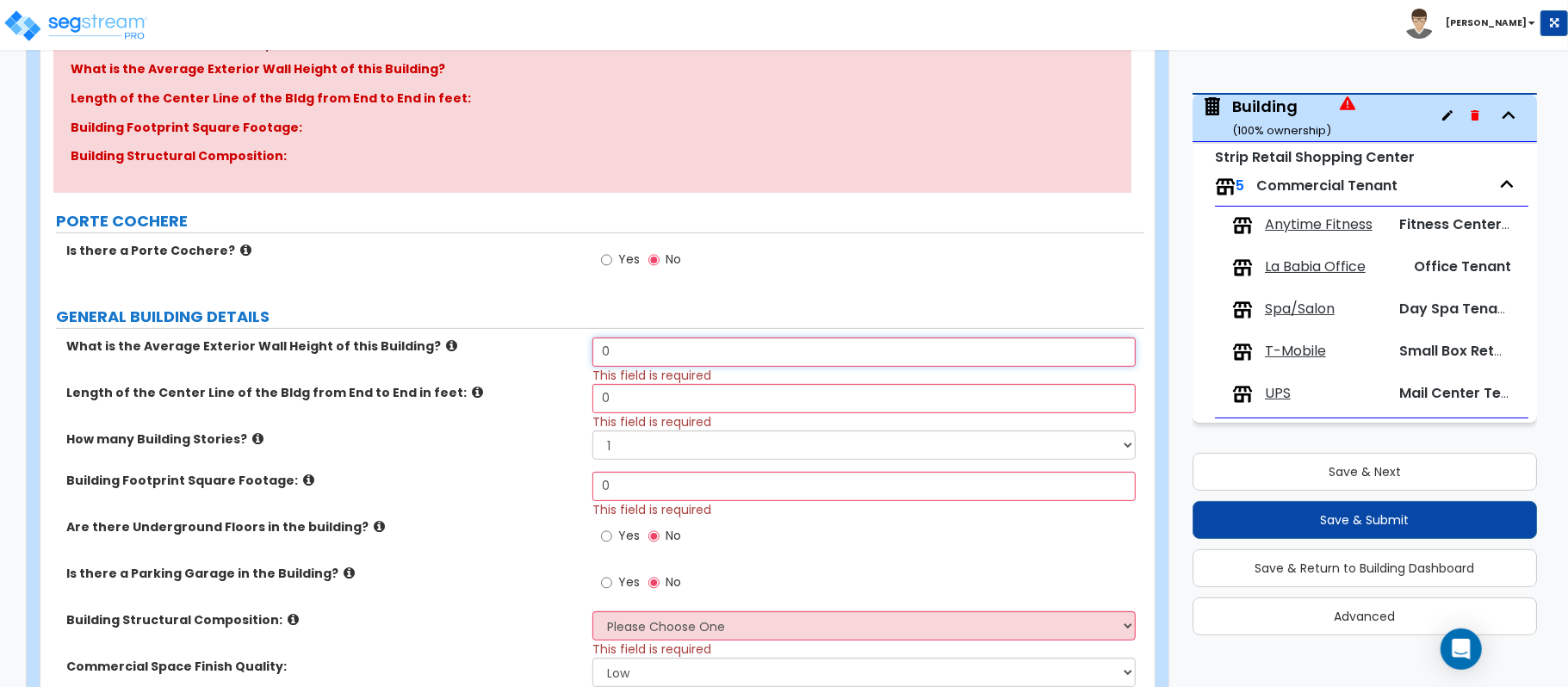
drag, startPoint x: 634, startPoint y: 359, endPoint x: 554, endPoint y: 358, distance: 80.0
click at [554, 358] on div "What is the Average Exterior Wall Height of this Building? 0 This field is requ…" at bounding box center [592, 360] width 1104 height 47
type input "20"
type input "415"
paste input "18766.5"
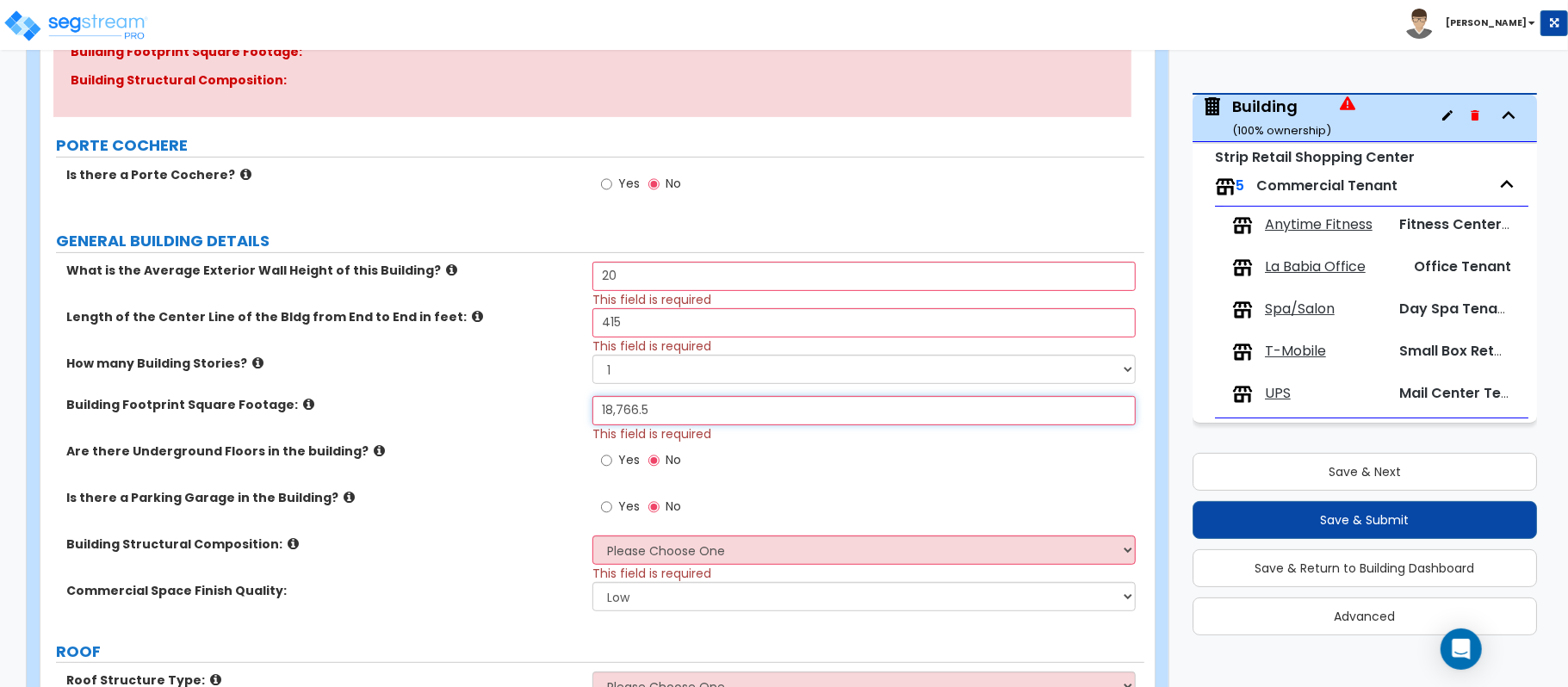
scroll to position [344, 0]
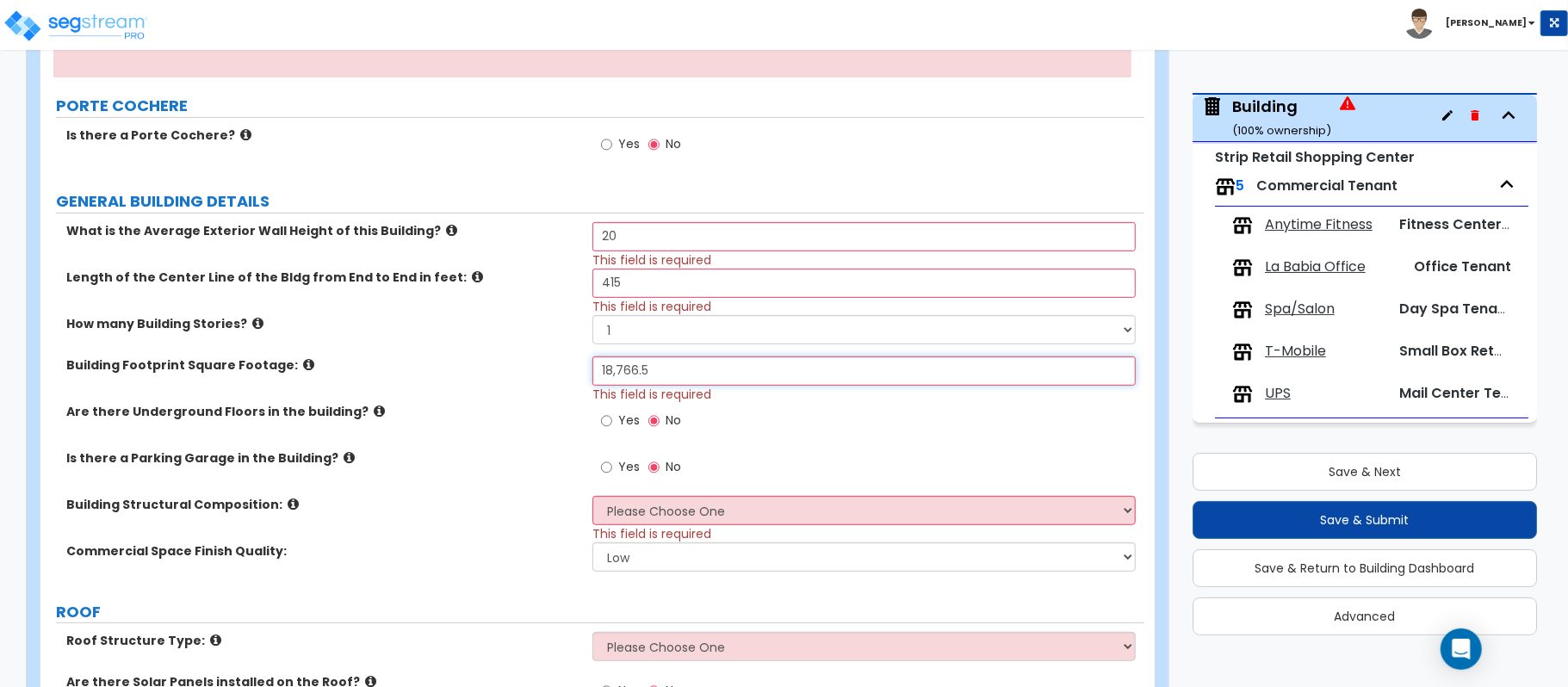
type input "18,766.5"
click at [632, 513] on select "Please Choose One Tilt-up Wall Construction Reinforced Concrete Structural Stee…" at bounding box center [864, 511] width 543 height 29
select select "7"
click at [592, 498] on select "Please Choose One Tilt-up Wall Construction Reinforced Concrete Structural Stee…" at bounding box center [864, 511] width 543 height 29
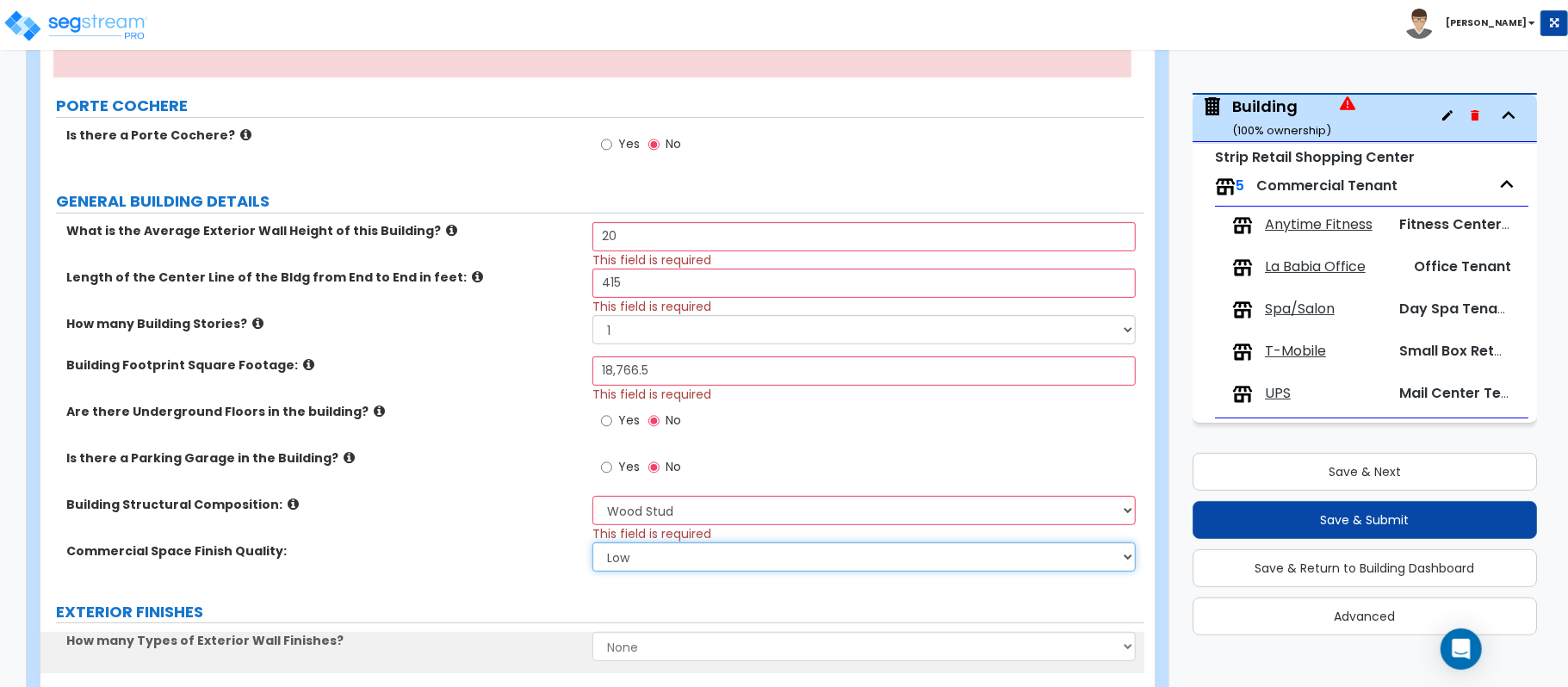
click at [618, 555] on select "Low Average High" at bounding box center [864, 557] width 543 height 29
select select "1"
click at [524, 548] on label "Commercial Space Finish Quality:" at bounding box center [323, 550] width 513 height 17
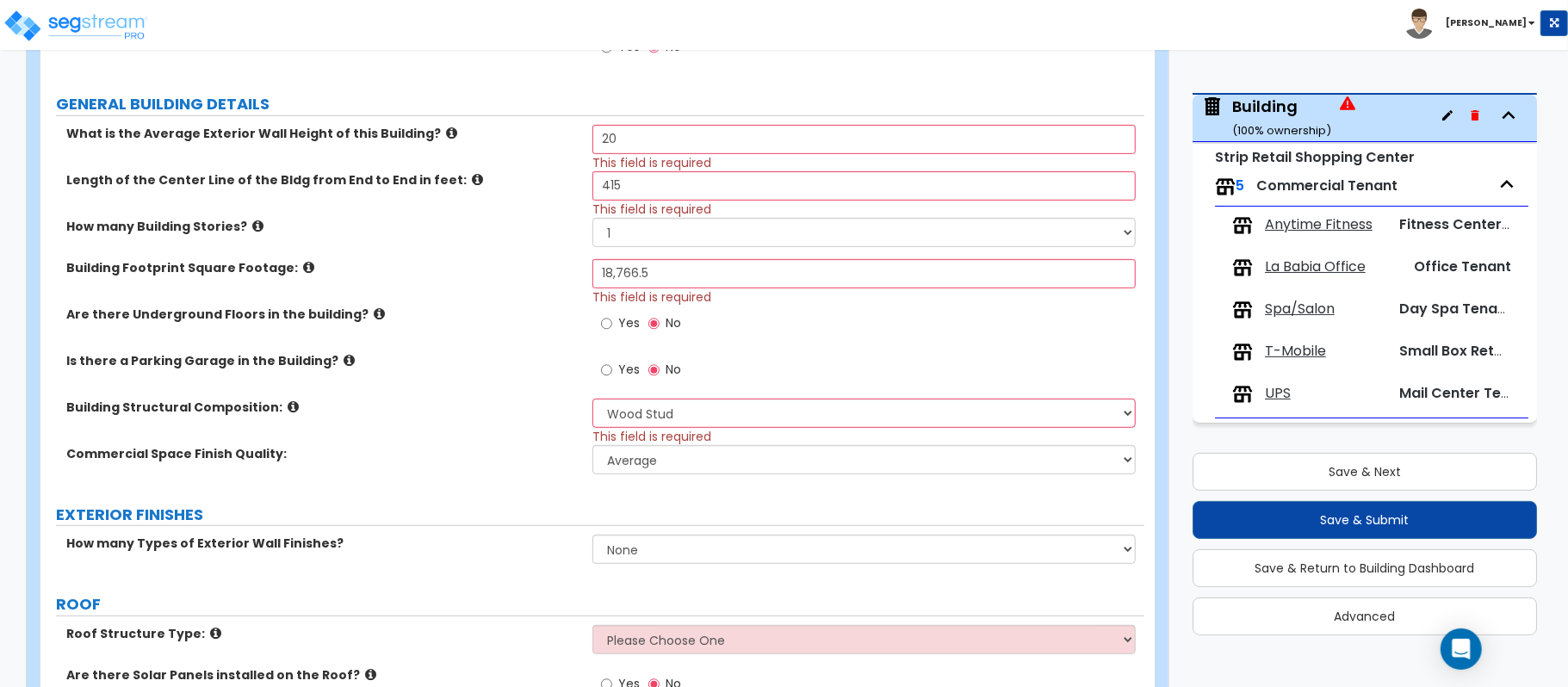
scroll to position [573, 0]
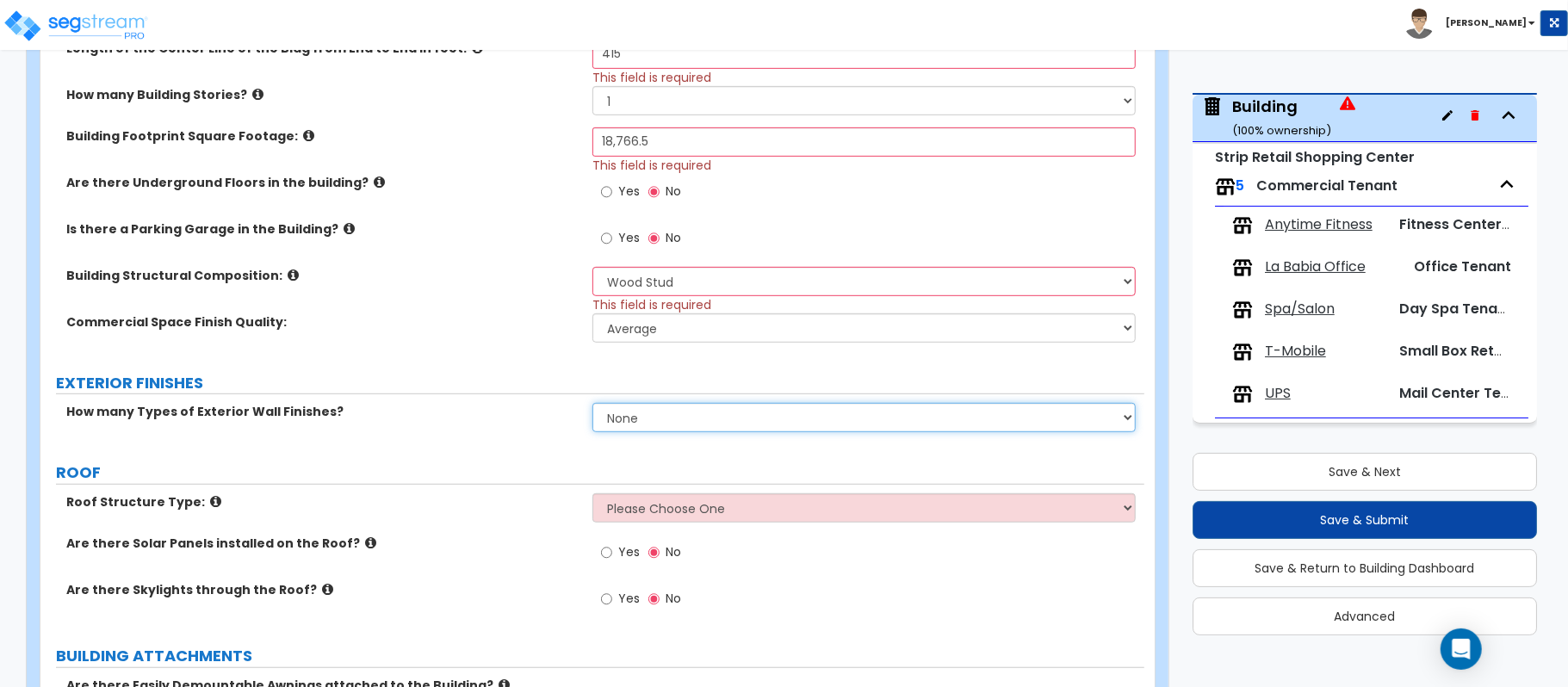
click at [635, 425] on select "None 1 2 3" at bounding box center [864, 417] width 543 height 29
select select "3"
click at [592, 404] on select "None 1 2 3" at bounding box center [864, 417] width 543 height 29
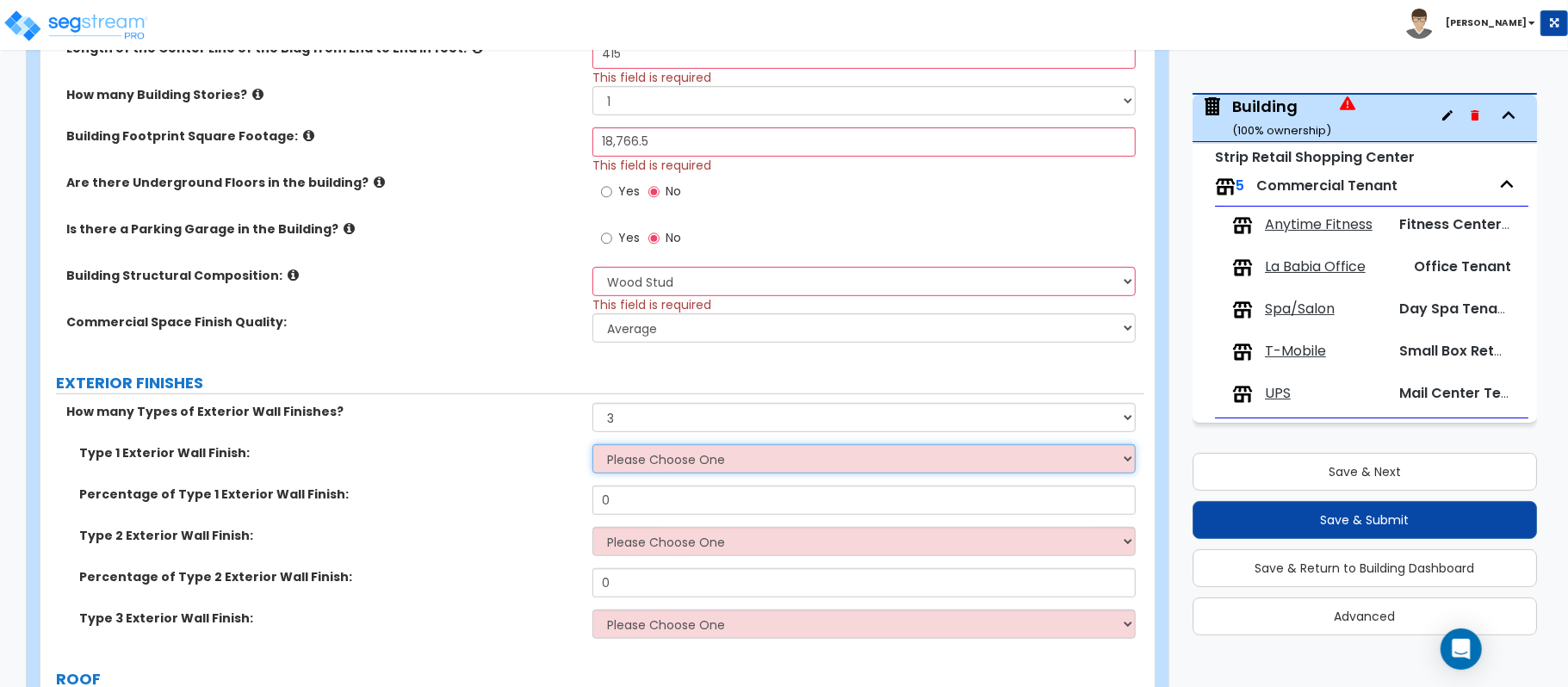
click at [649, 456] on select "Please Choose One No Finish/Shared Wall No Wall Brick Veneer Stone Veneer Wood …" at bounding box center [864, 459] width 543 height 29
select select "7"
click at [592, 446] on select "Please Choose One No Finish/Shared Wall No Wall Brick Veneer Stone Veneer Wood …" at bounding box center [864, 459] width 543 height 29
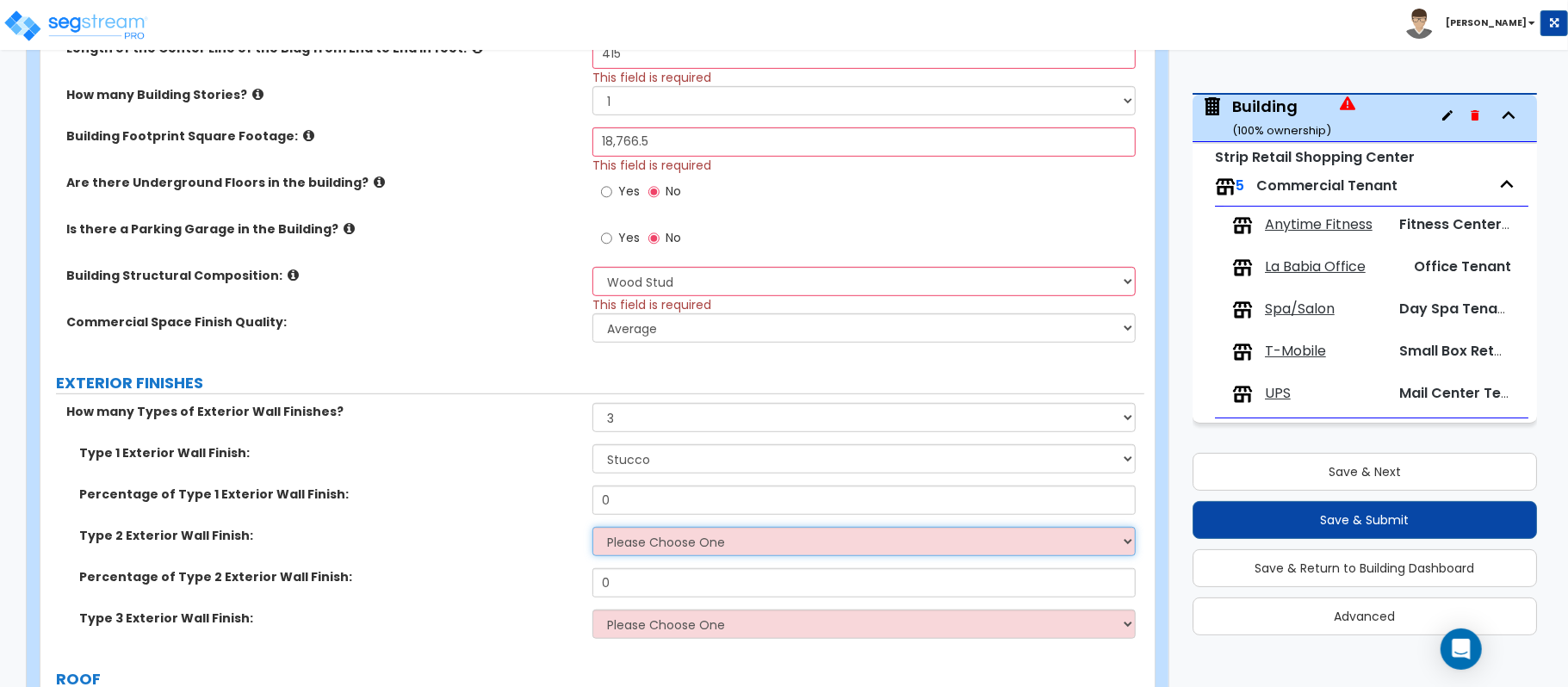
click at [696, 542] on select "Please Choose One No Finish/Shared Wall No Wall Brick Veneer Stone Veneer Wood …" at bounding box center [864, 542] width 543 height 29
select select "3"
click at [592, 529] on select "Please Choose One No Finish/Shared Wall No Wall Brick Veneer Stone Veneer Wood …" at bounding box center [864, 542] width 543 height 29
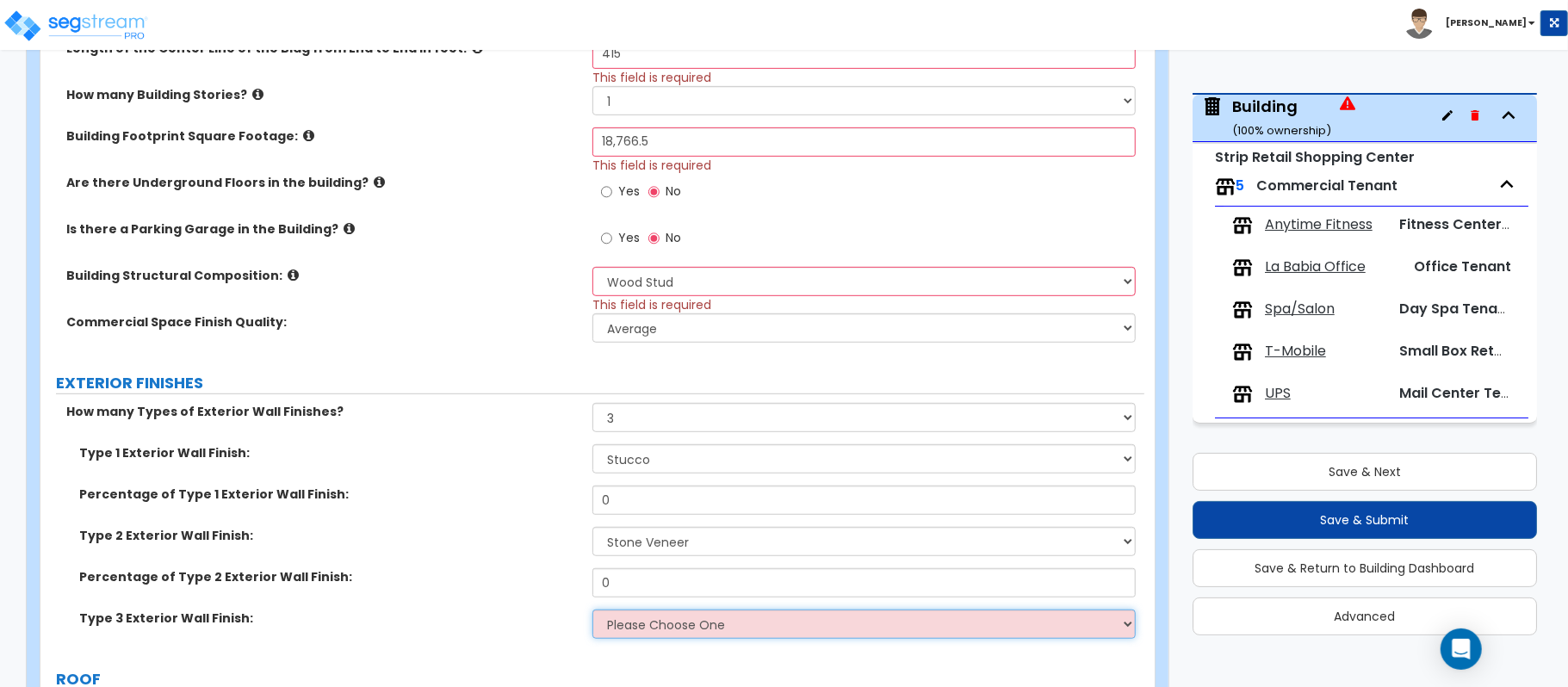
click at [700, 630] on select "Please Choose One No Finish/Shared Wall No Wall Brick Veneer Stone Veneer Wood …" at bounding box center [864, 624] width 543 height 29
select select "6"
click at [592, 611] on select "Please Choose One No Finish/Shared Wall No Wall Brick Veneer Stone Veneer Wood …" at bounding box center [864, 624] width 543 height 29
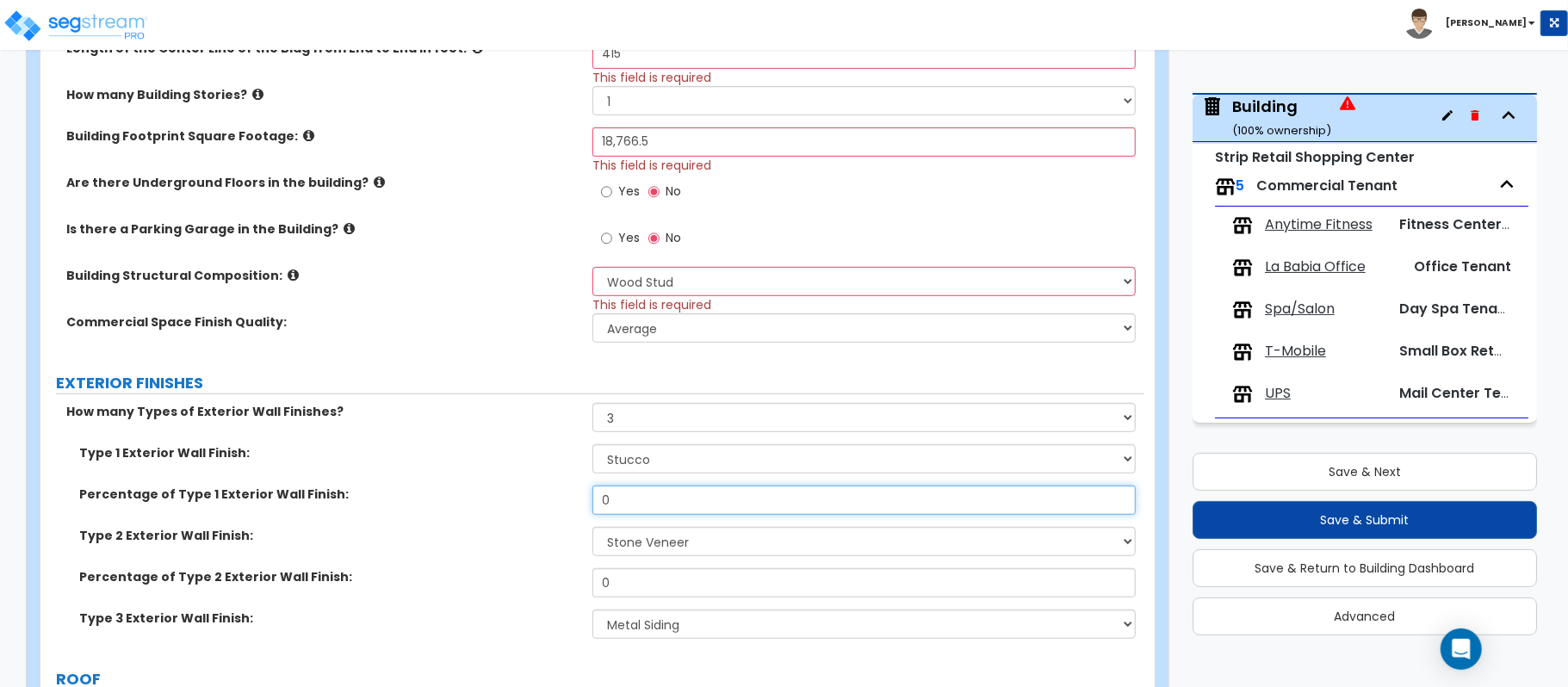
drag, startPoint x: 644, startPoint y: 499, endPoint x: 517, endPoint y: 503, distance: 127.1
click at [517, 503] on div "Percentage of Type 1 Exterior Wall Finish: 0" at bounding box center [592, 506] width 1104 height 41
type input "60"
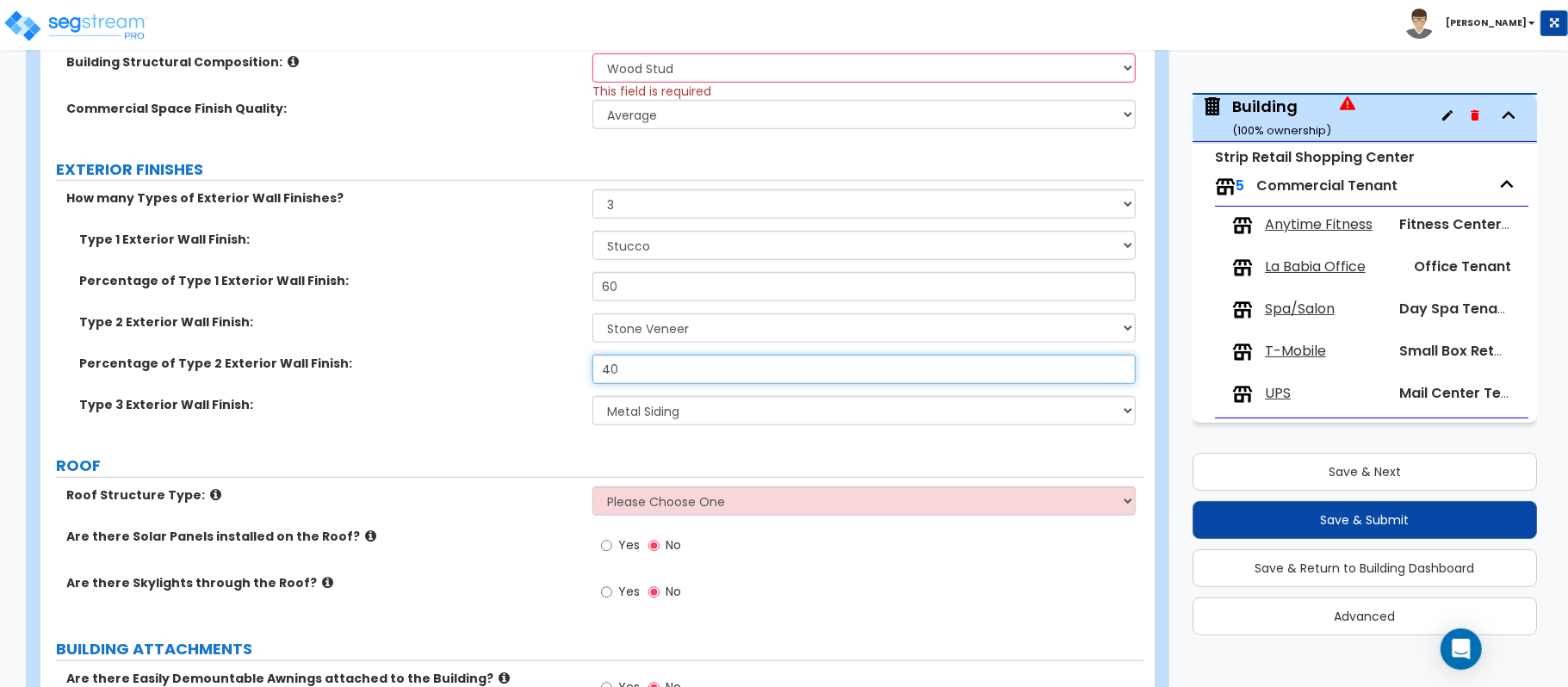
scroll to position [803, 0]
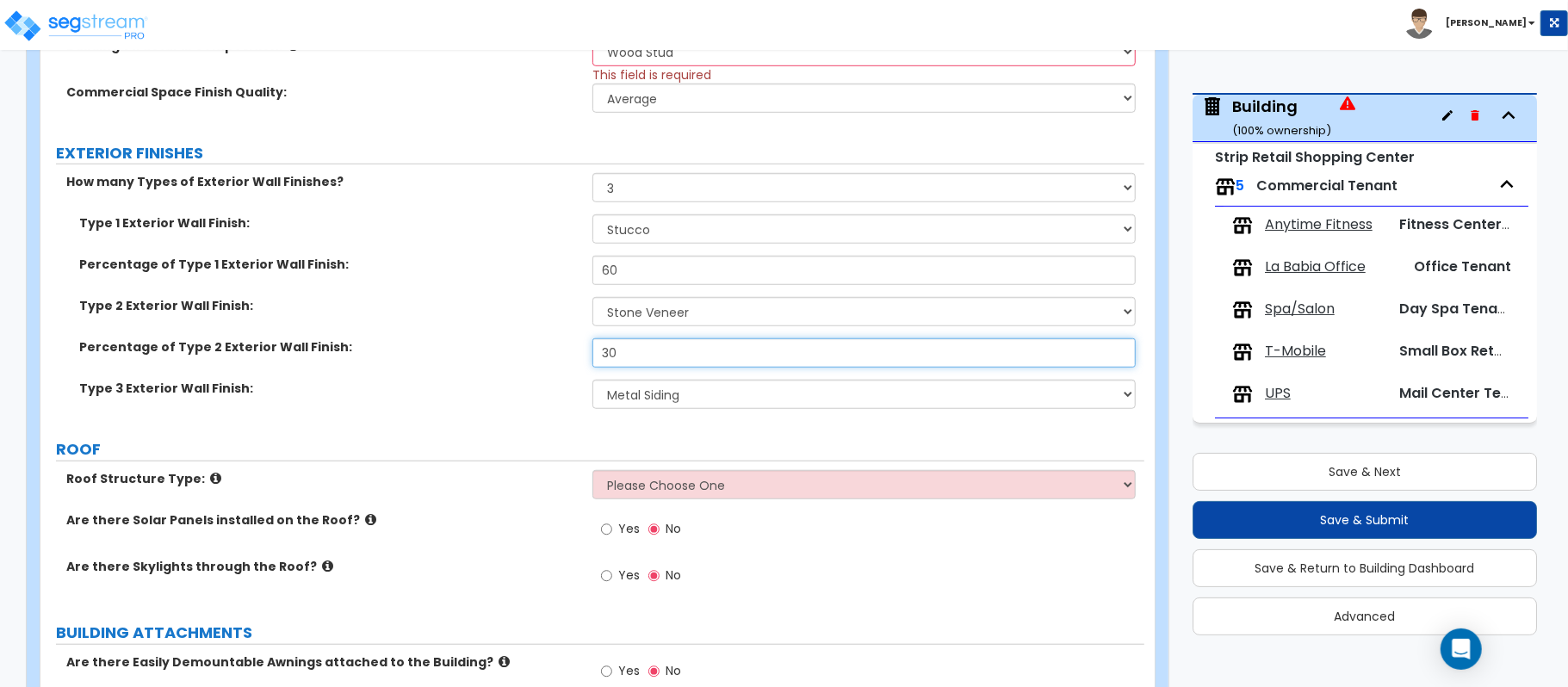
type input "30"
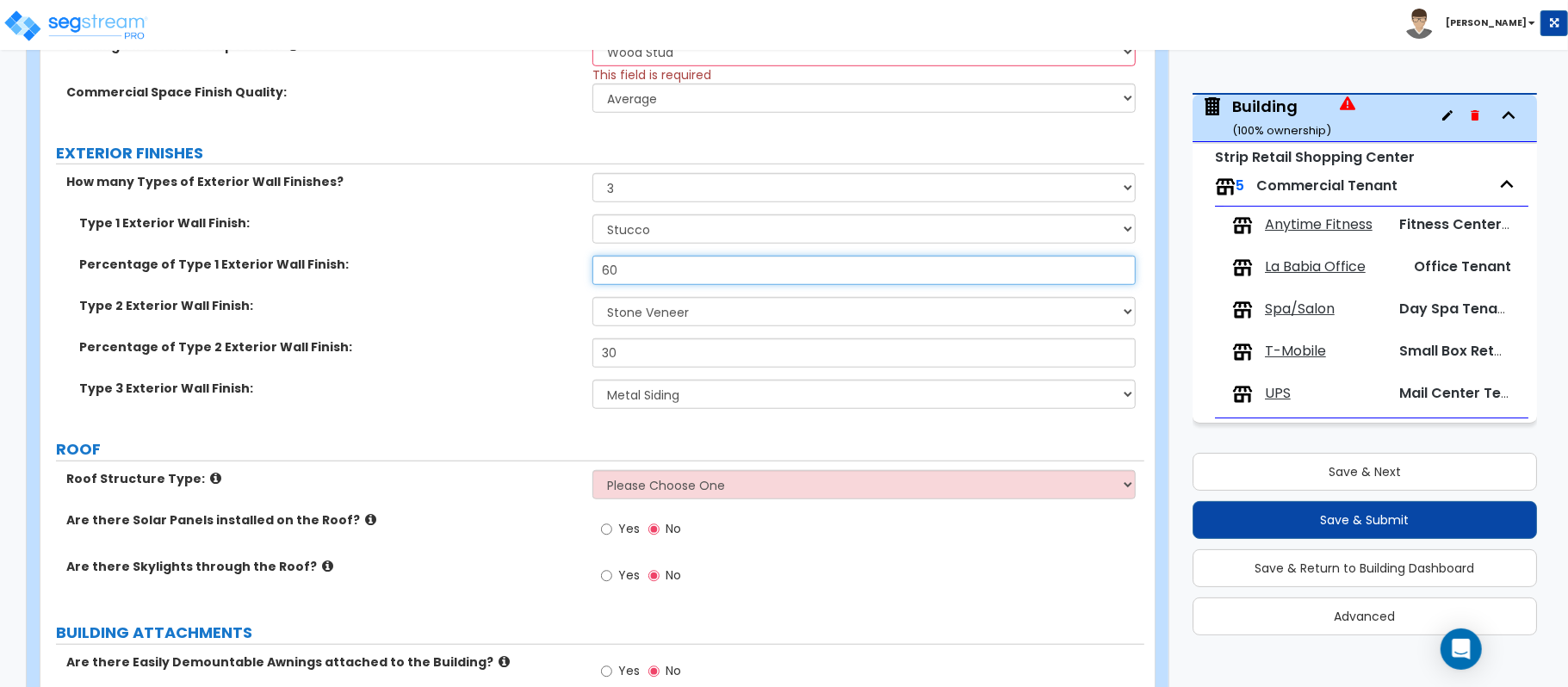
drag, startPoint x: 644, startPoint y: 264, endPoint x: 532, endPoint y: 264, distance: 112.0
click at [532, 264] on div "Percentage of Type 1 Exterior Wall Finish: 60" at bounding box center [592, 277] width 1104 height 41
type input "50"
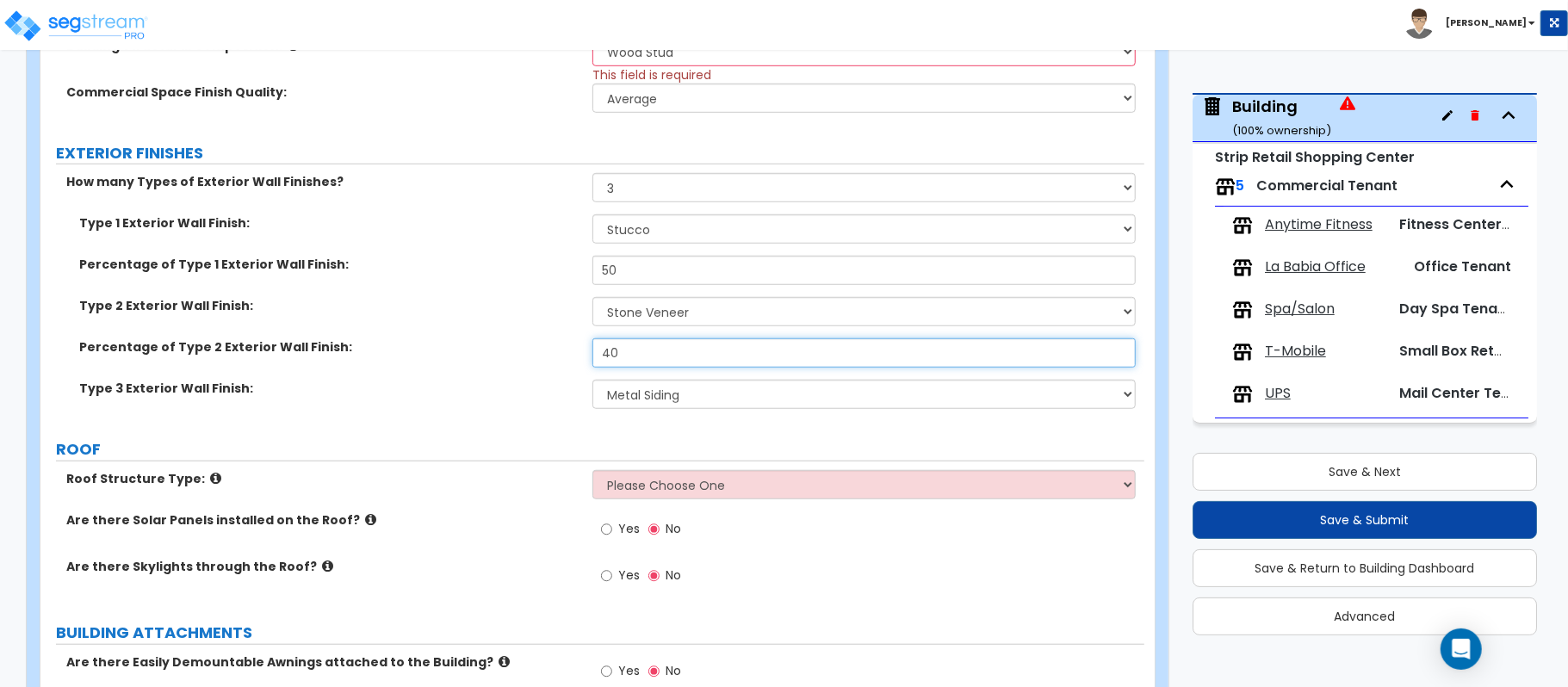
type input "40"
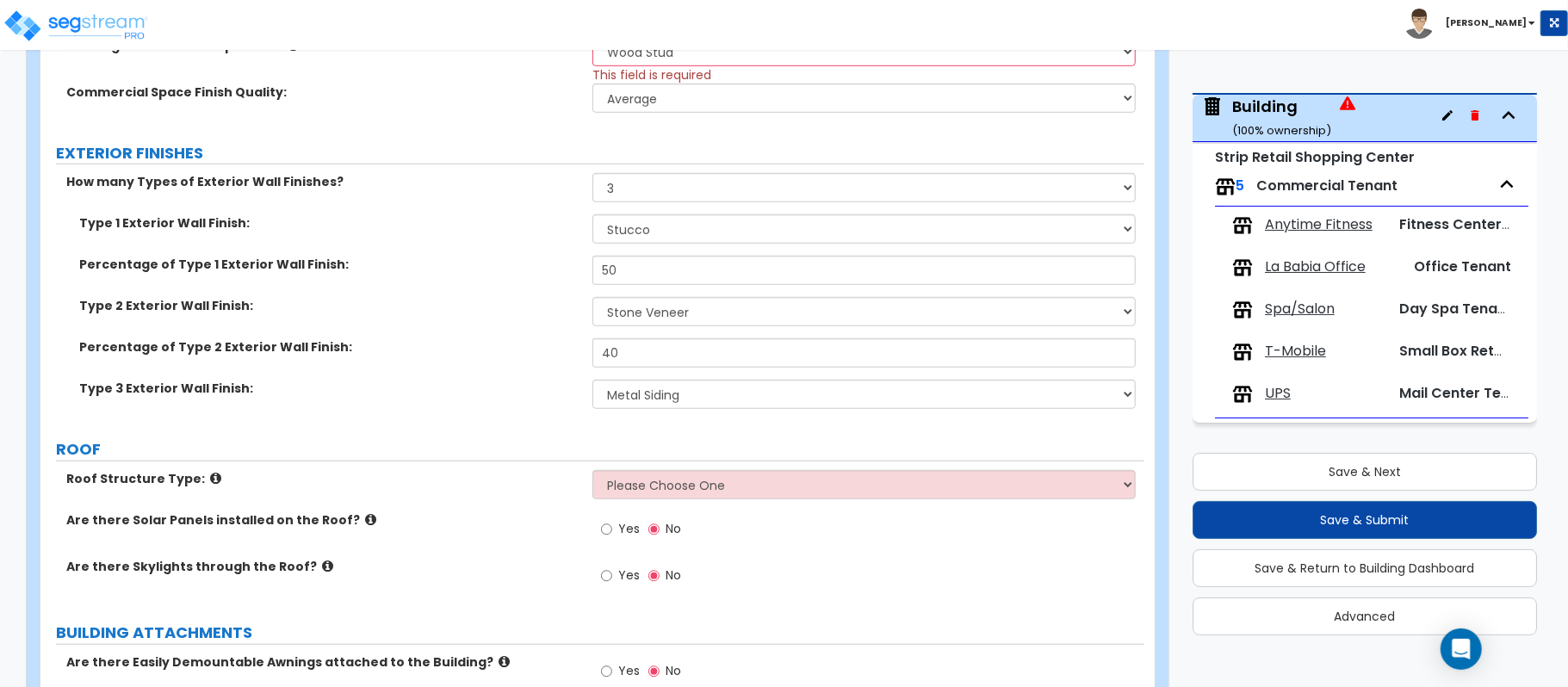
click at [529, 379] on div "Percentage of Type 2 Exterior Wall Finish: 40" at bounding box center [592, 359] width 1104 height 41
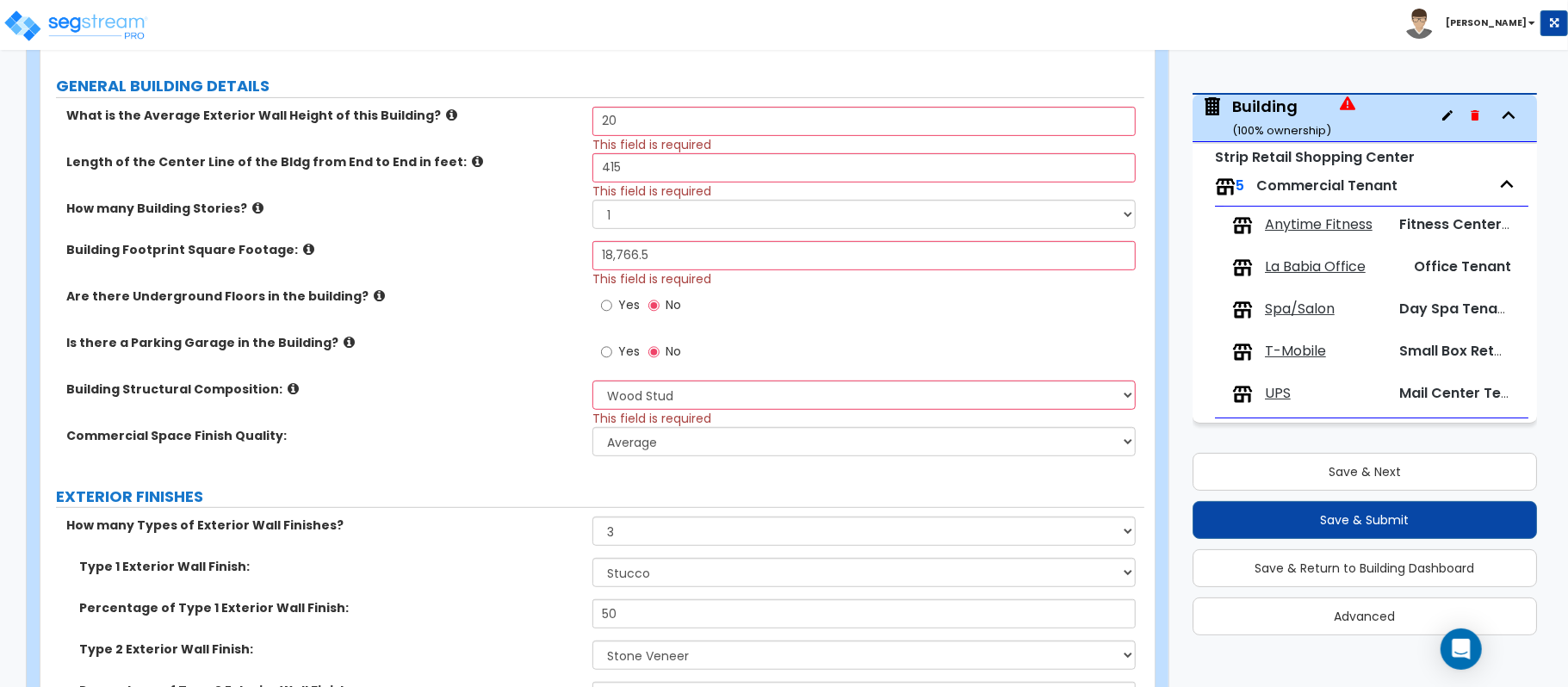
scroll to position [459, 0]
drag, startPoint x: 656, startPoint y: 169, endPoint x: 517, endPoint y: 167, distance: 139.0
click at [517, 167] on div "Length of the Center Line of the Bldg from End to End in feet: 415 This field i…" at bounding box center [592, 177] width 1104 height 47
type input "250"
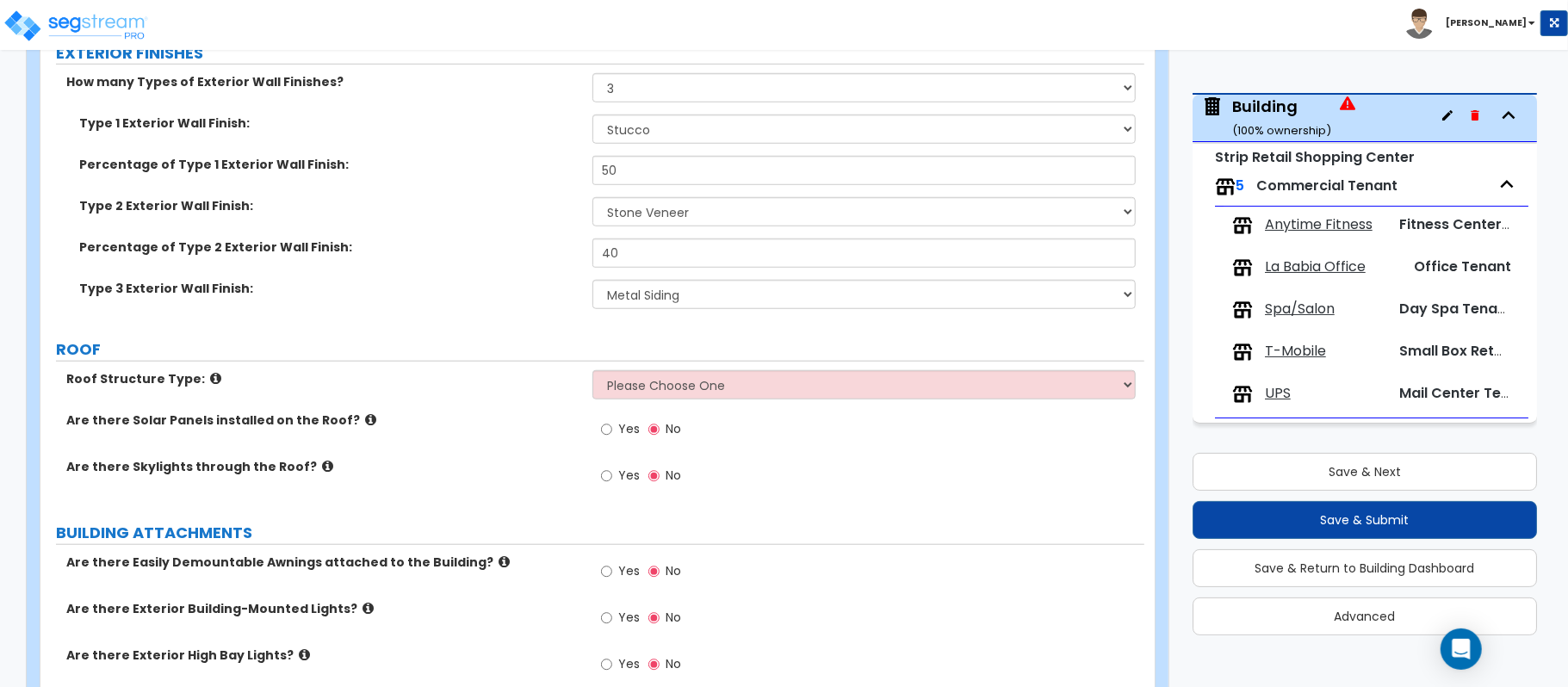
scroll to position [918, 0]
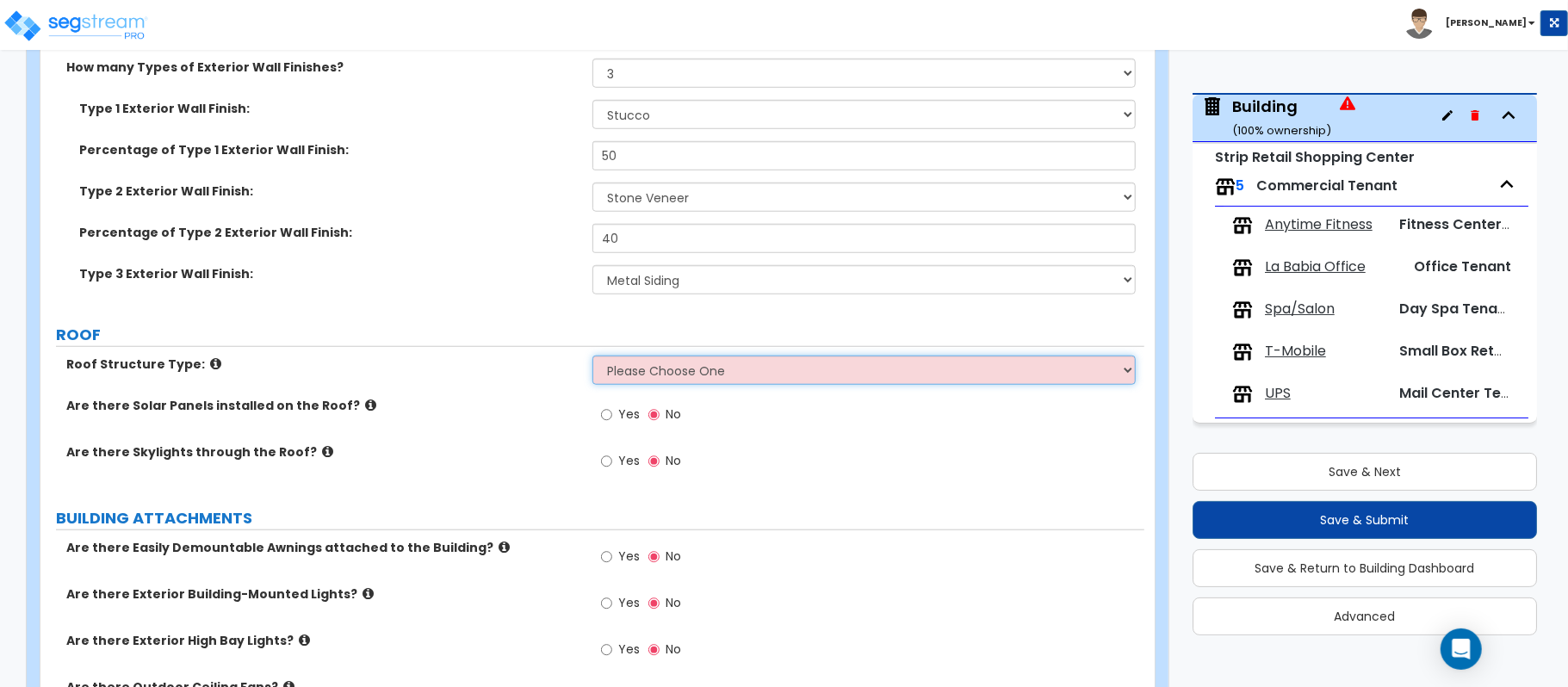
click at [745, 382] on select "Please Choose One Gable Roof Flat Roof Hybrid Gable & Flat Roof" at bounding box center [864, 370] width 543 height 29
select select "2"
click at [592, 357] on select "Please Choose One Gable Roof Flat Roof Hybrid Gable & Flat Roof" at bounding box center [864, 370] width 543 height 29
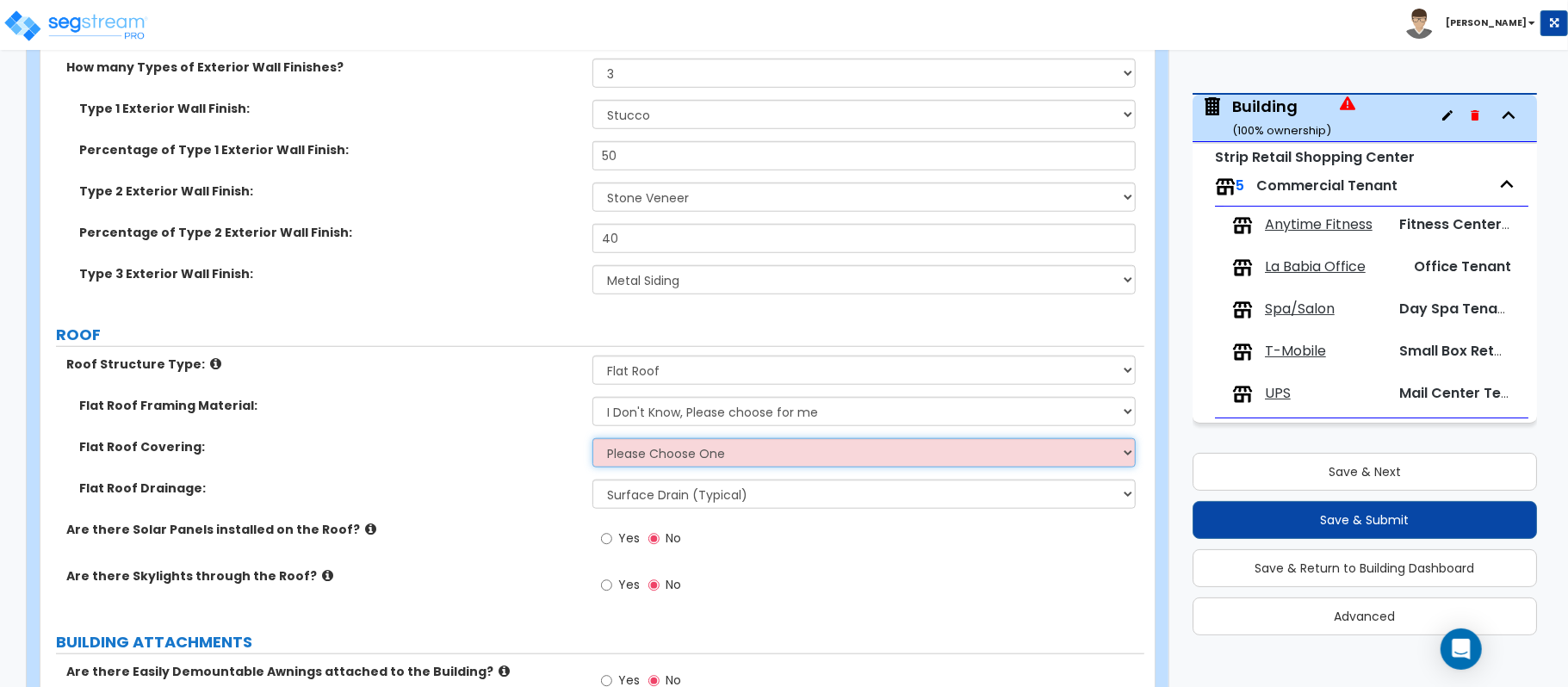
click at [679, 445] on select "Please Choose One Rolled Asphalt PVC Membrane Plastic (EPDM) Membrane Asphalt F…" at bounding box center [864, 453] width 543 height 29
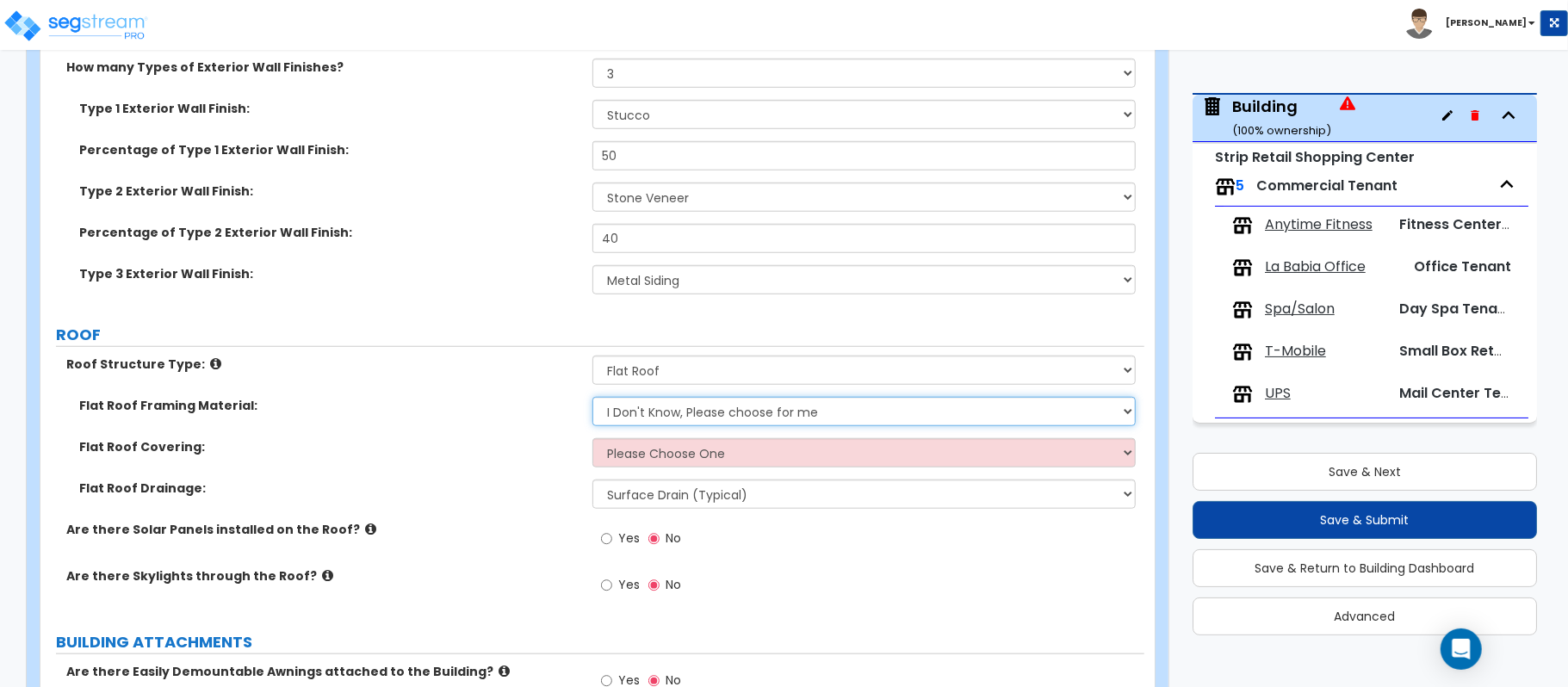
click at [728, 414] on select "I Don't Know, Please choose for me Metal Wood" at bounding box center [864, 411] width 543 height 29
select select "1"
click at [592, 398] on select "I Don't Know, Please choose for me Metal Wood" at bounding box center [864, 411] width 543 height 29
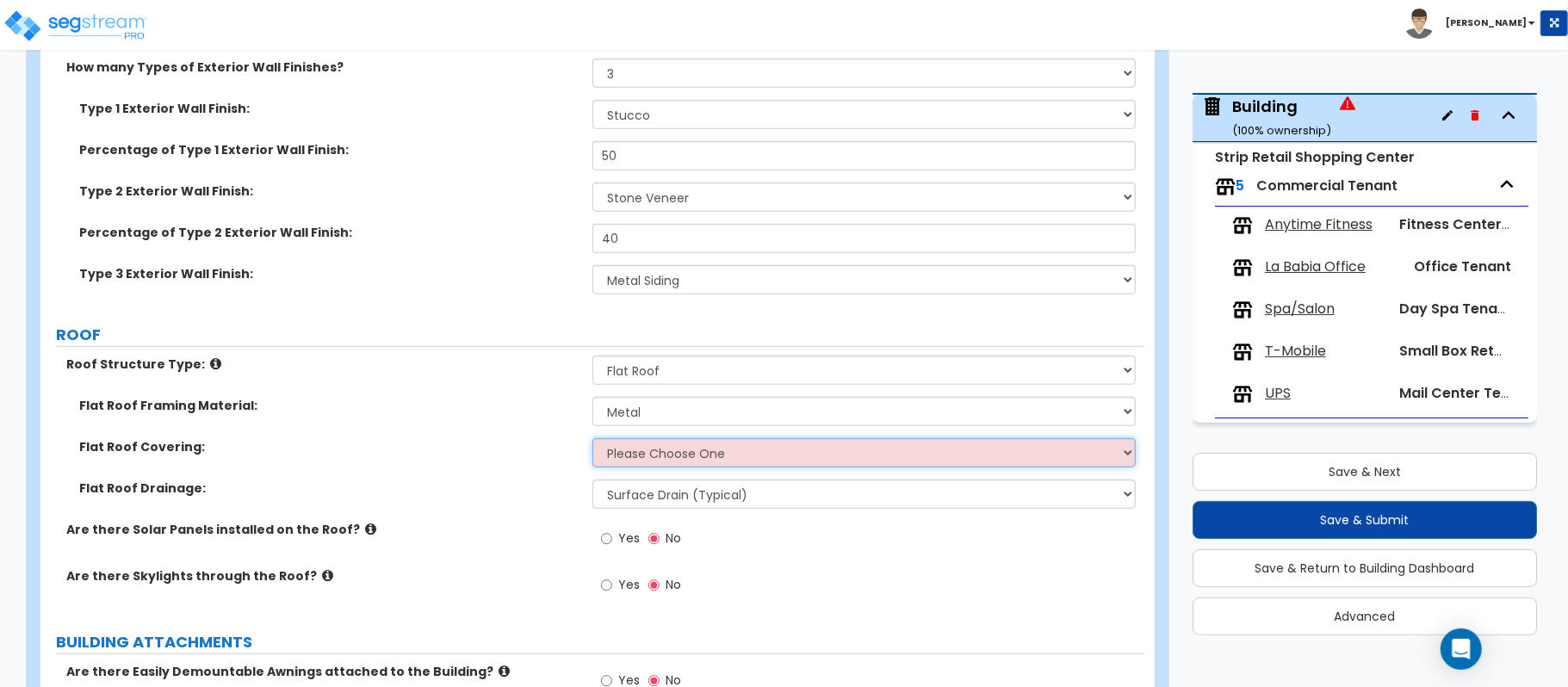
click at [729, 462] on select "Please Choose One Rolled Asphalt PVC Membrane Plastic (EPDM) Membrane Asphalt F…" at bounding box center [864, 453] width 543 height 29
click at [592, 440] on select "Please Choose One Rolled Asphalt PVC Membrane Plastic (EPDM) Membrane Asphalt F…" at bounding box center [864, 453] width 543 height 29
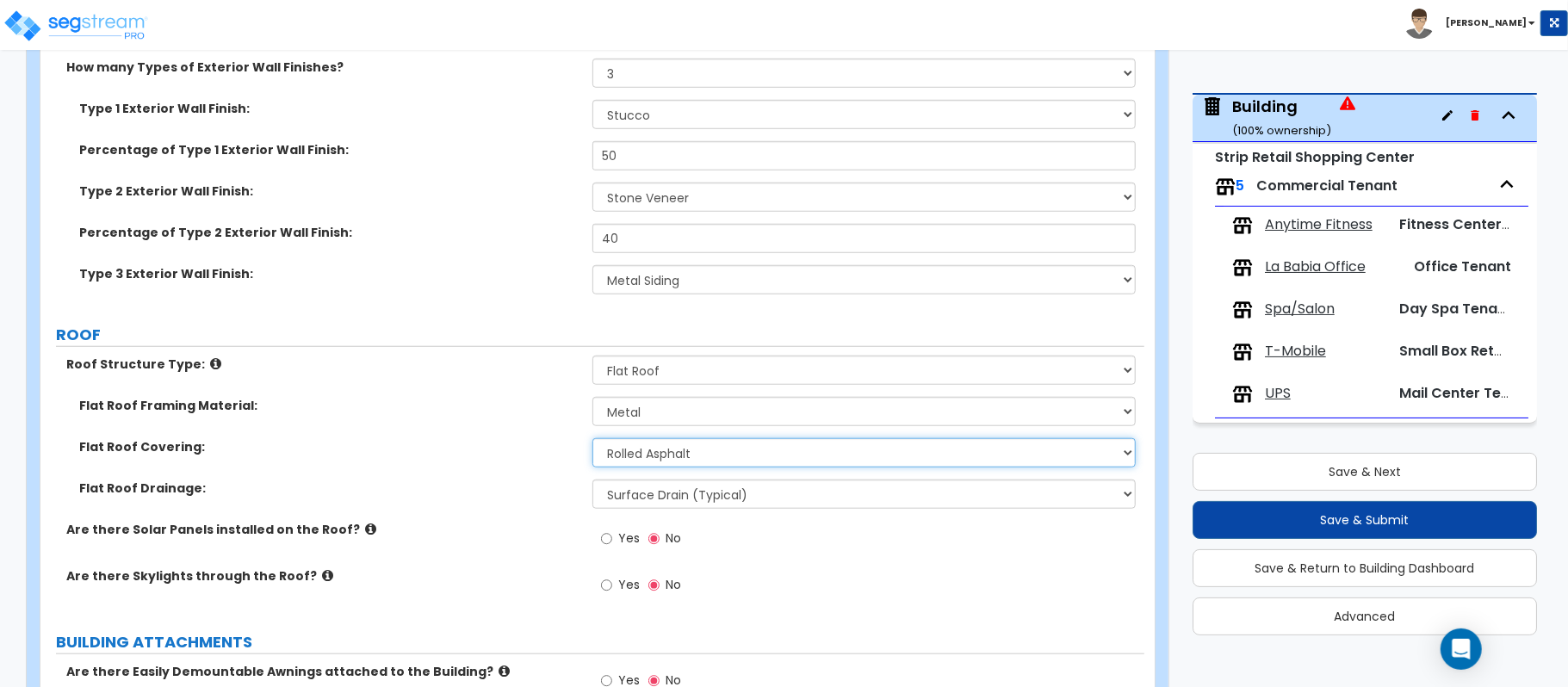
click at [714, 458] on select "Please Choose One Rolled Asphalt PVC Membrane Plastic (EPDM) Membrane Asphalt F…" at bounding box center [864, 453] width 543 height 29
click at [653, 489] on select "Surface Drain (Typical) Gutters Downspout Only" at bounding box center [864, 494] width 543 height 29
click at [692, 455] on select "Please Choose One Rolled Asphalt PVC Membrane Plastic (EPDM) Membrane Asphalt F…" at bounding box center [864, 453] width 543 height 29
select select "2"
click at [592, 440] on select "Please Choose One Rolled Asphalt PVC Membrane Plastic (EPDM) Membrane Asphalt F…" at bounding box center [864, 453] width 543 height 29
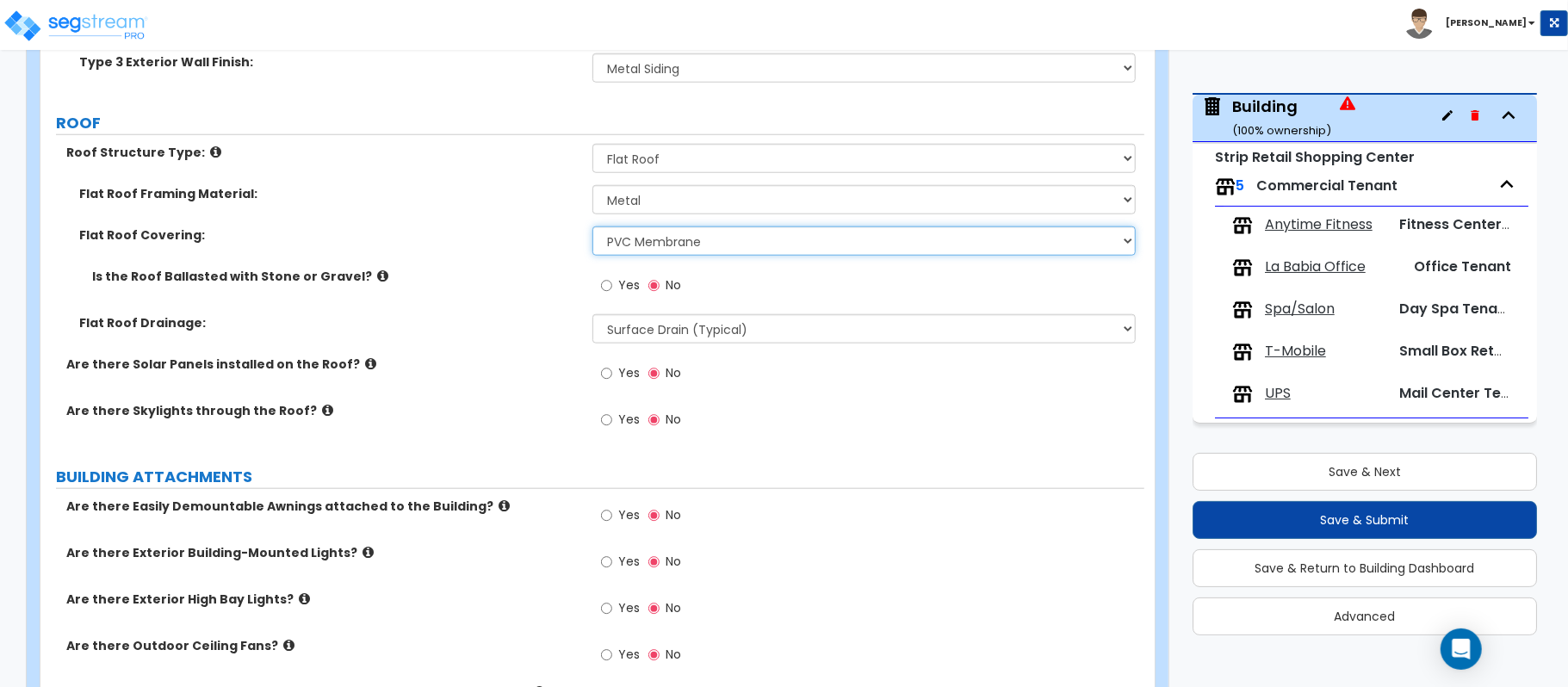
scroll to position [1148, 0]
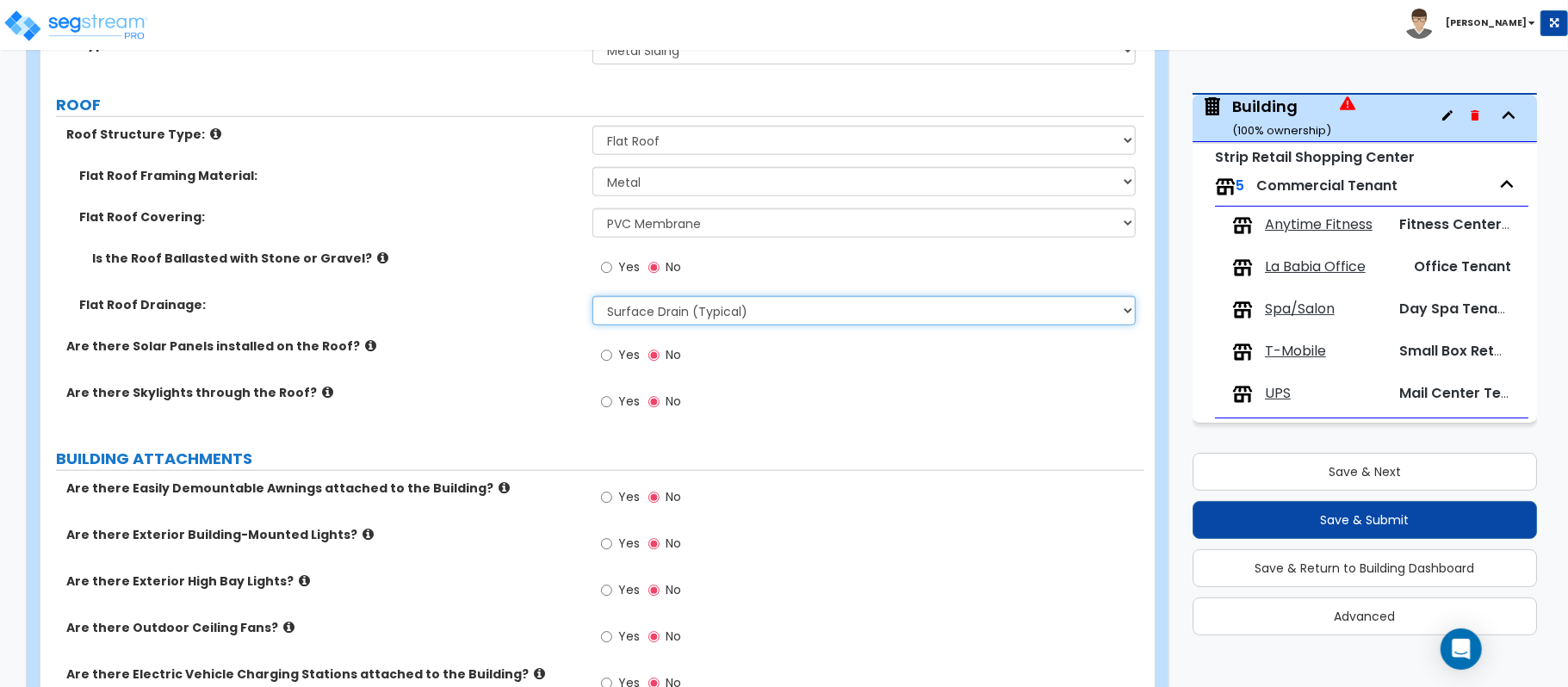
click at [683, 304] on select "Surface Drain (Typical) Gutters Downspout Only" at bounding box center [864, 311] width 543 height 29
click at [527, 311] on label "Flat Roof Drainage:" at bounding box center [329, 305] width 500 height 17
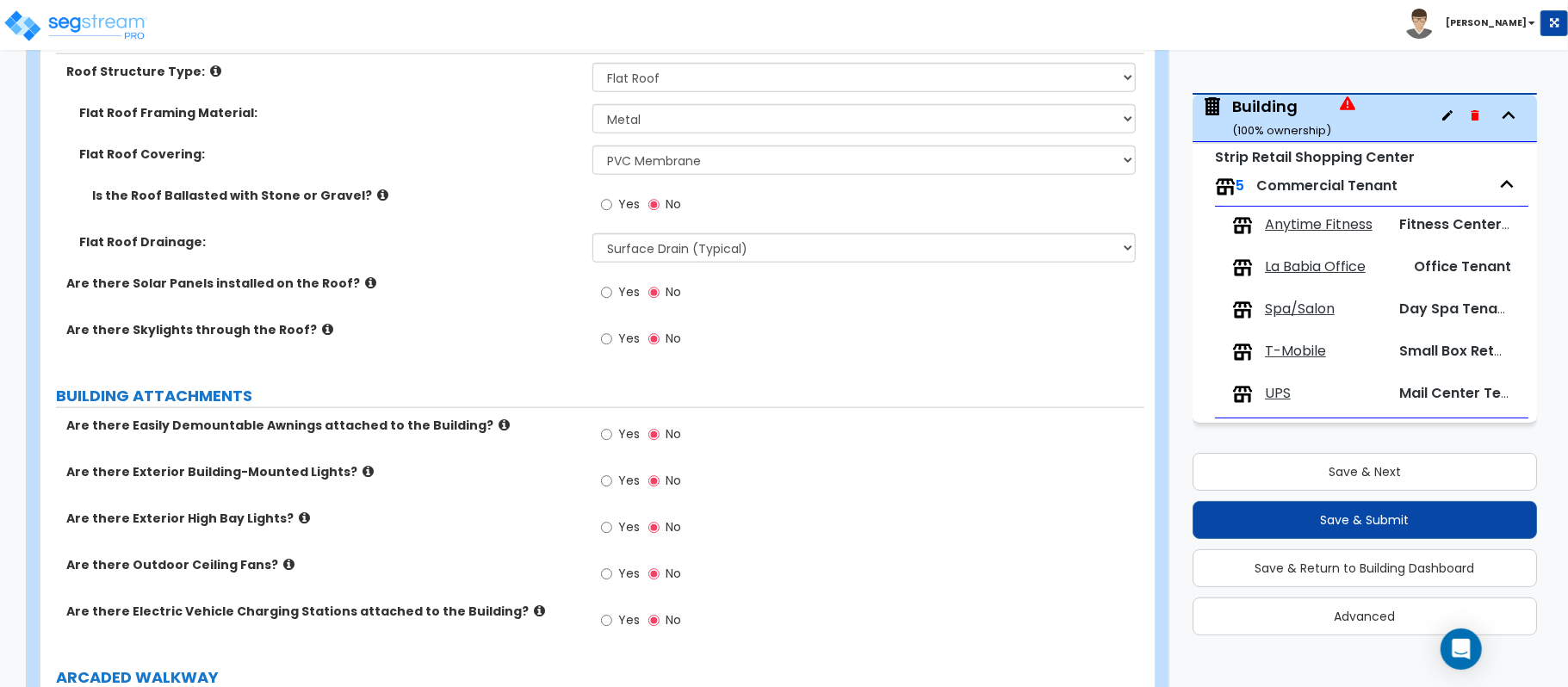
scroll to position [1262, 0]
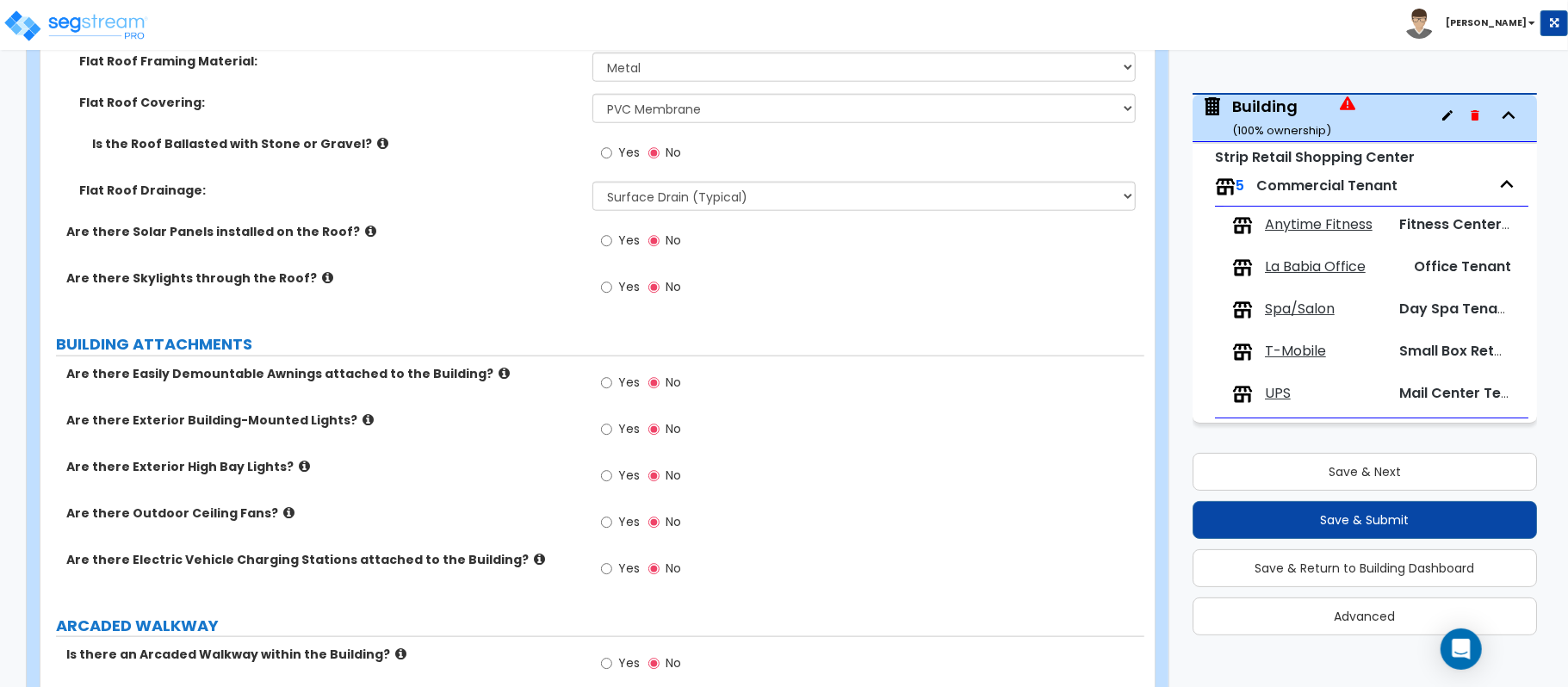
click at [499, 379] on icon at bounding box center [504, 372] width 11 height 13
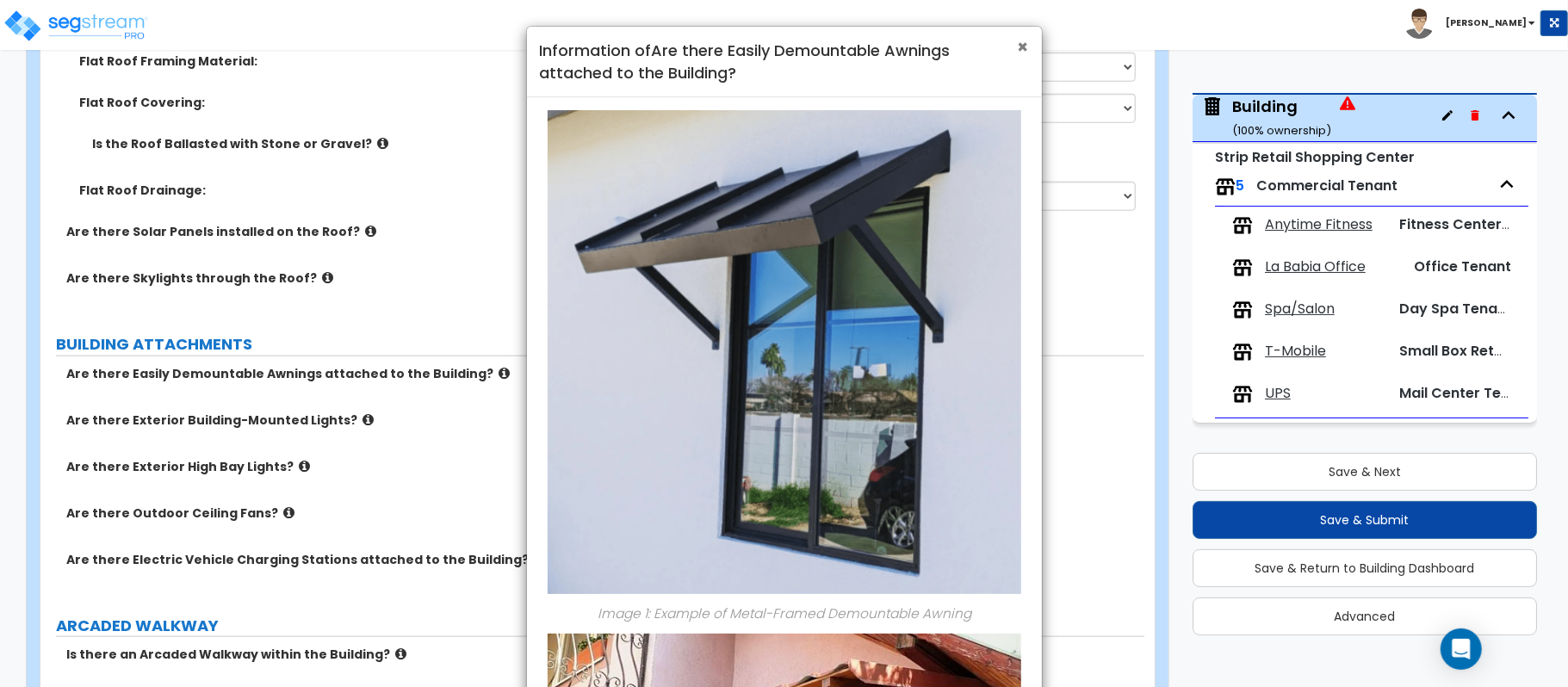
click at [1020, 45] on span "×" at bounding box center [1023, 47] width 11 height 25
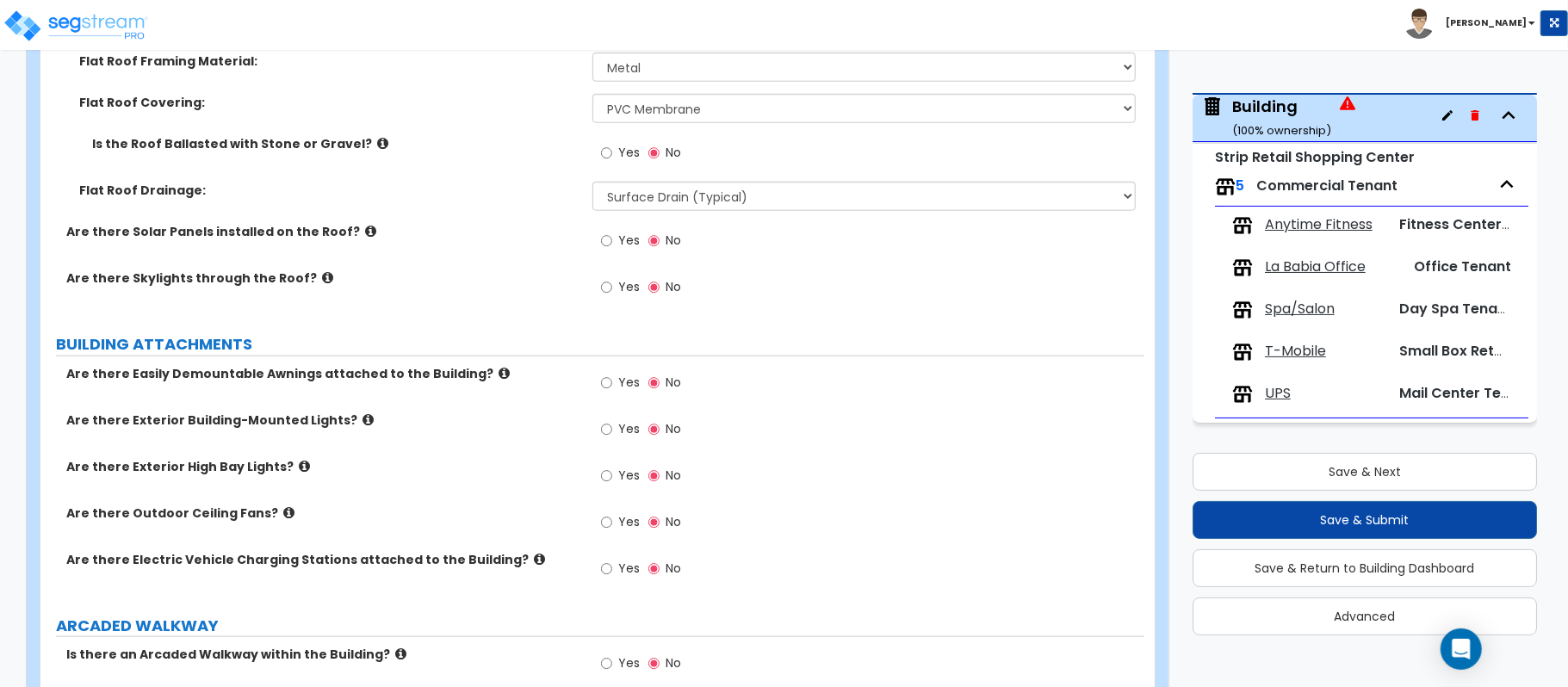
click at [616, 389] on label "Yes" at bounding box center [620, 385] width 39 height 29
click at [612, 389] on input "Yes" at bounding box center [606, 383] width 11 height 19
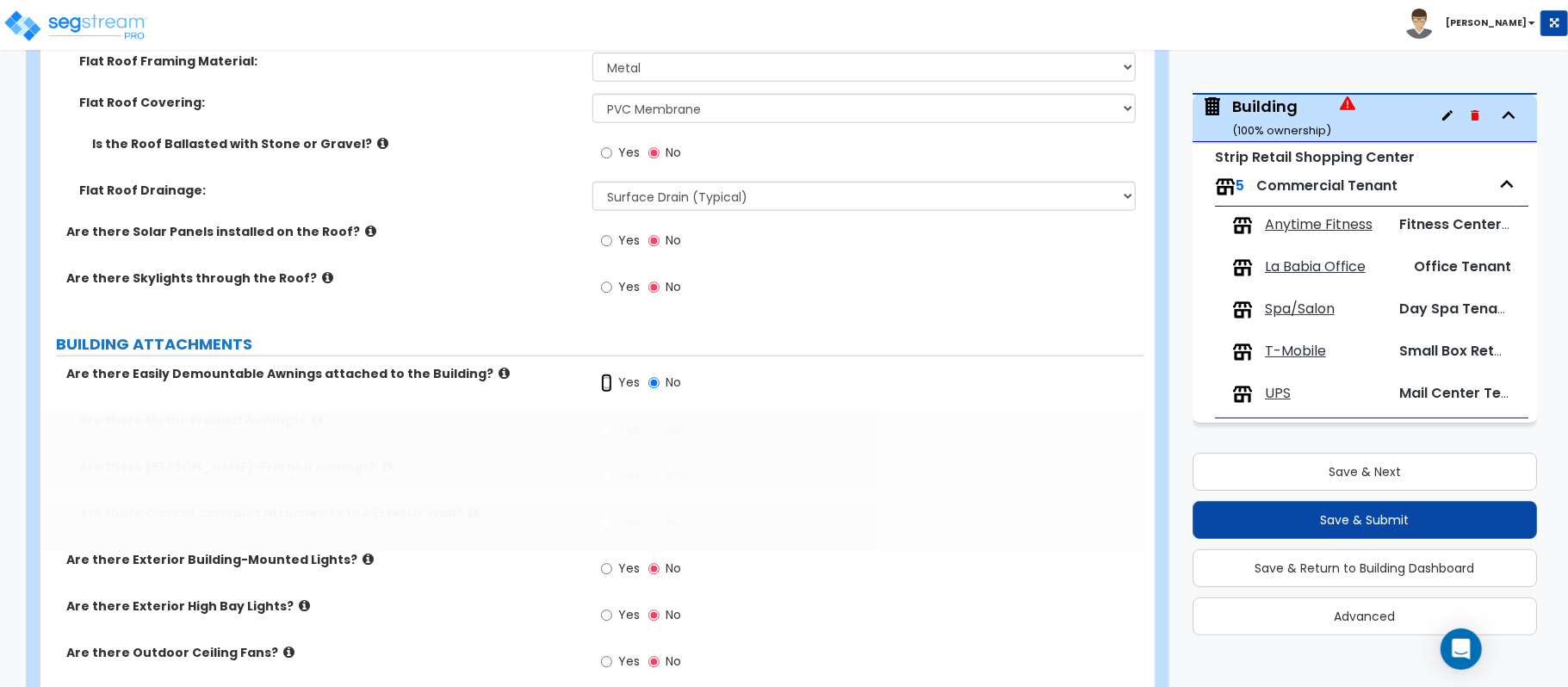
radio input "true"
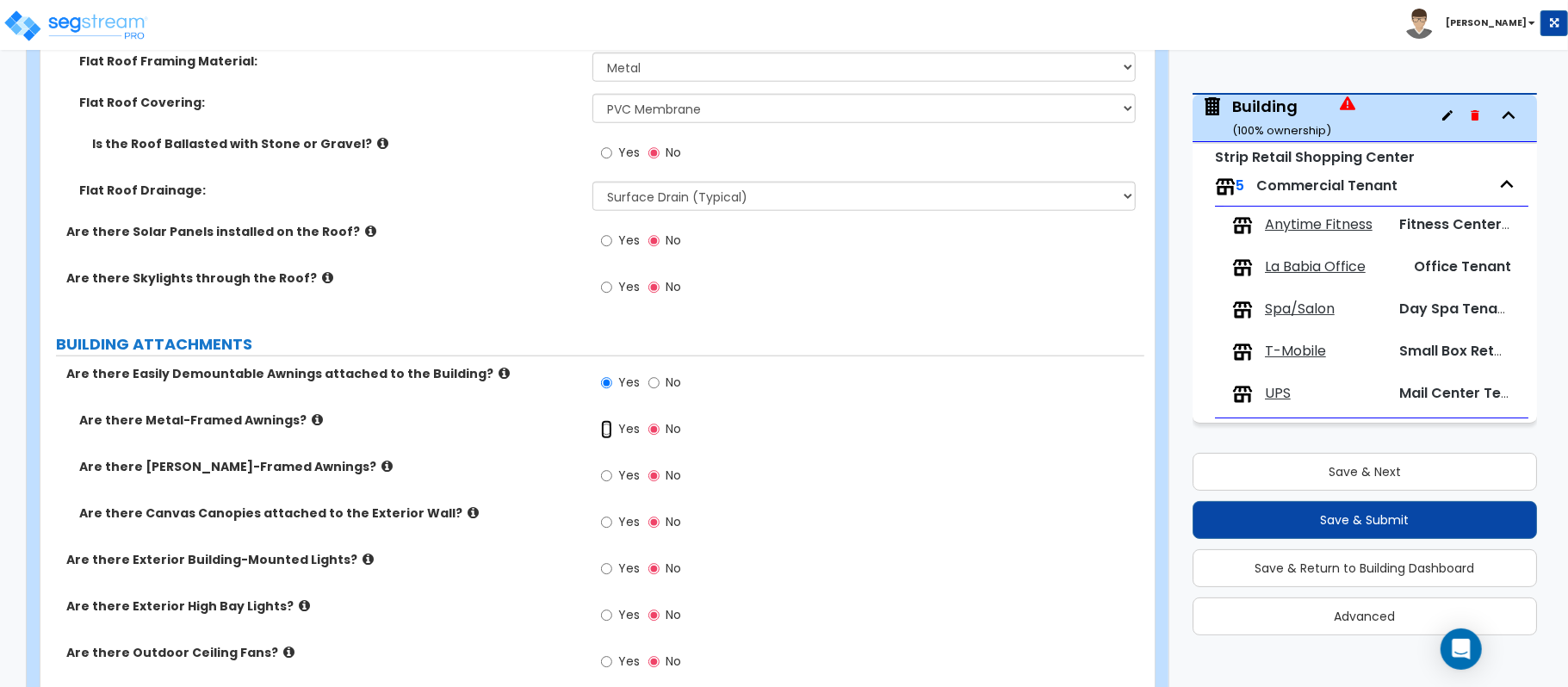
click at [606, 431] on input "Yes" at bounding box center [606, 429] width 11 height 19
radio input "true"
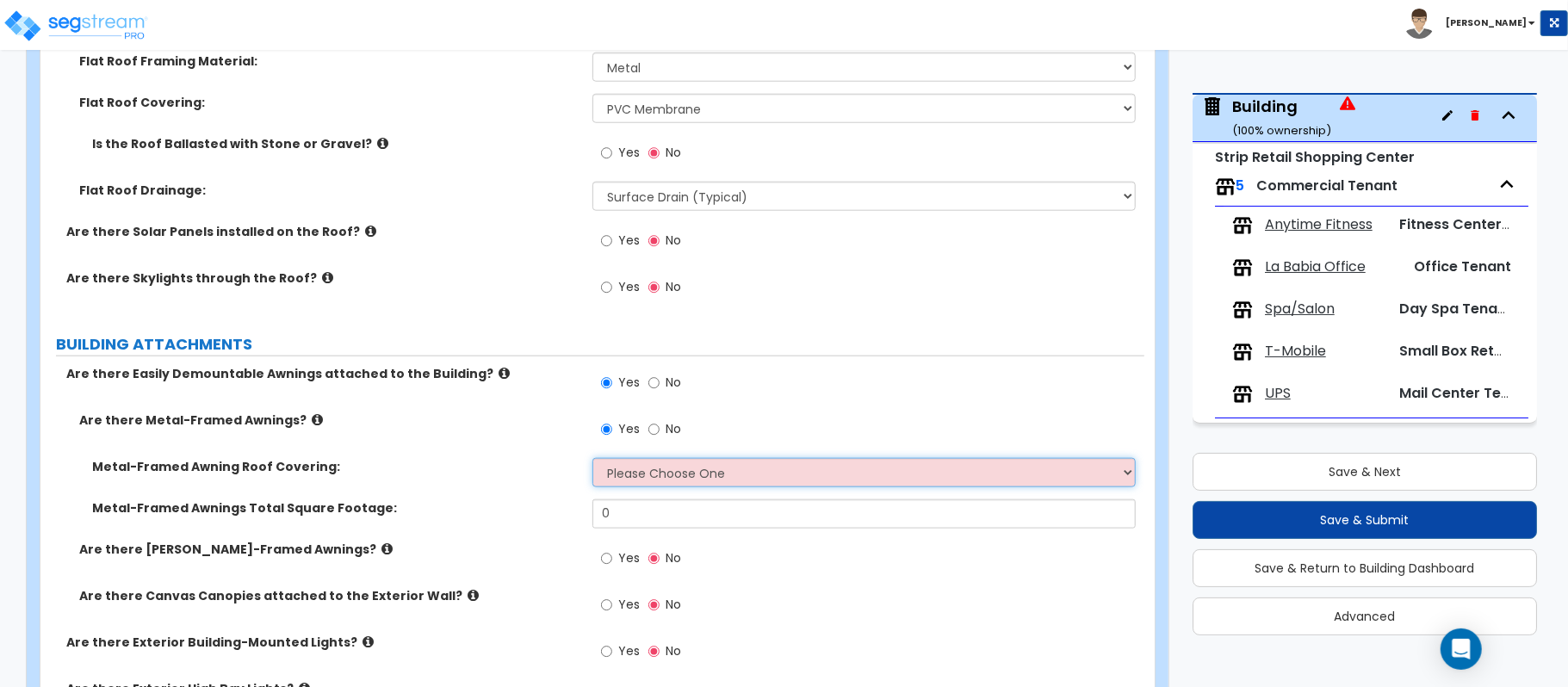
click at [659, 487] on select "Please Choose One Plastic Metal Glass" at bounding box center [864, 473] width 543 height 29
select select "2"
click at [592, 460] on select "Please Choose One Plastic Metal Glass" at bounding box center [864, 473] width 543 height 29
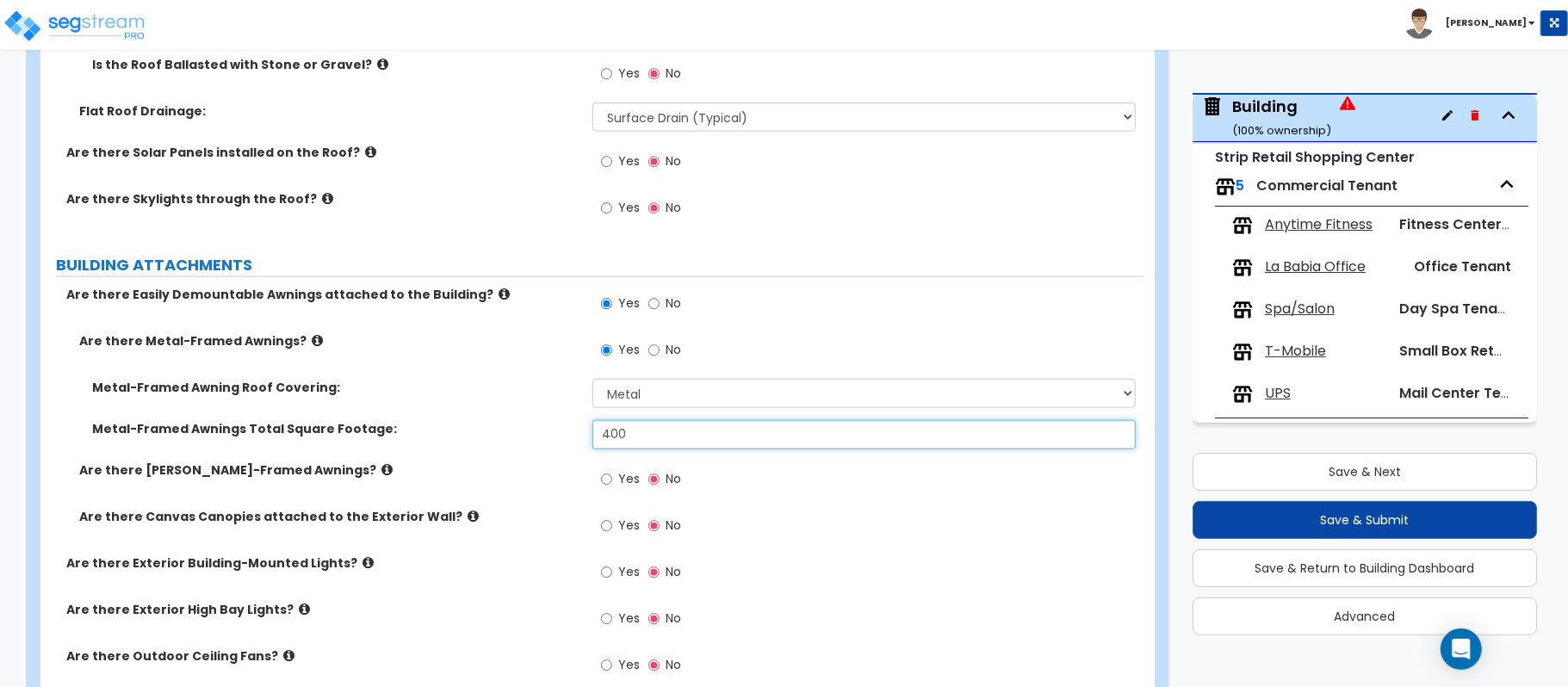
scroll to position [1377, 0]
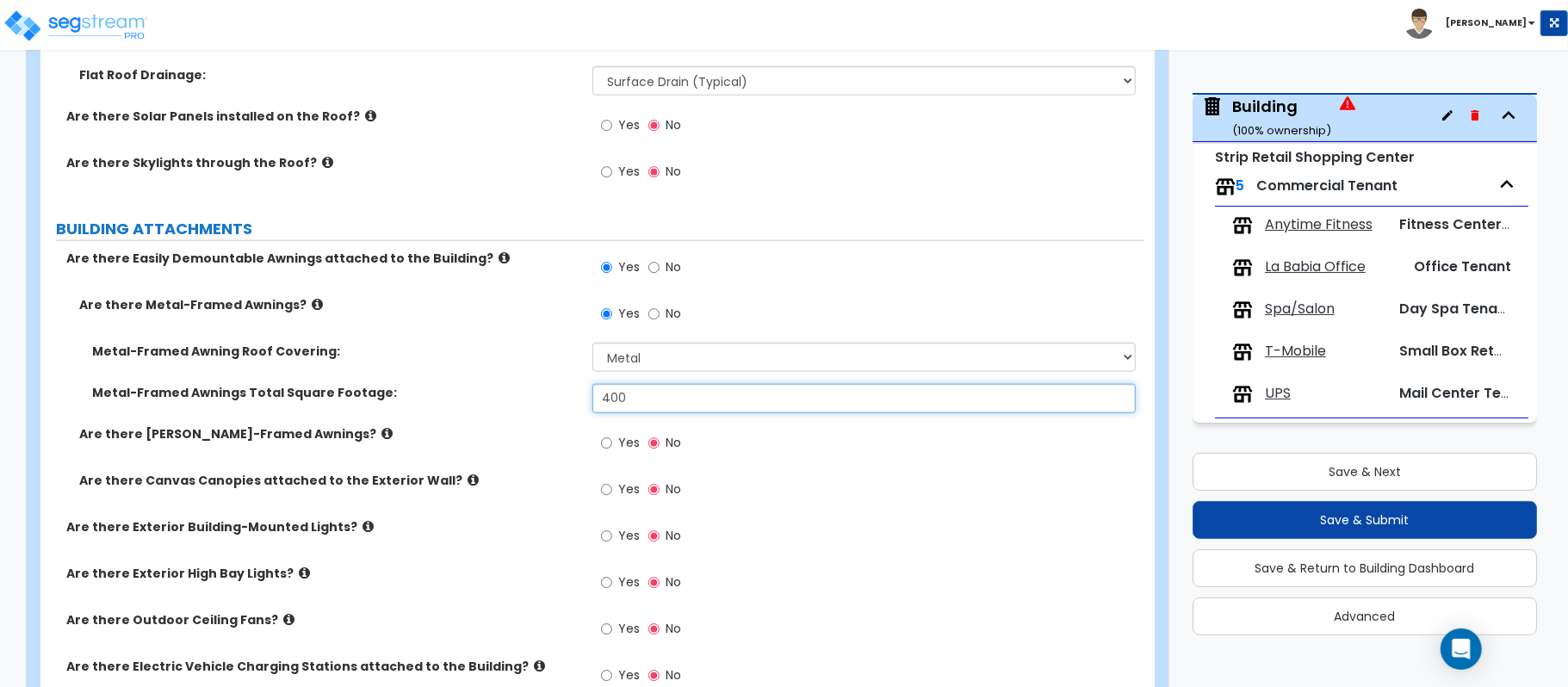
type input "400"
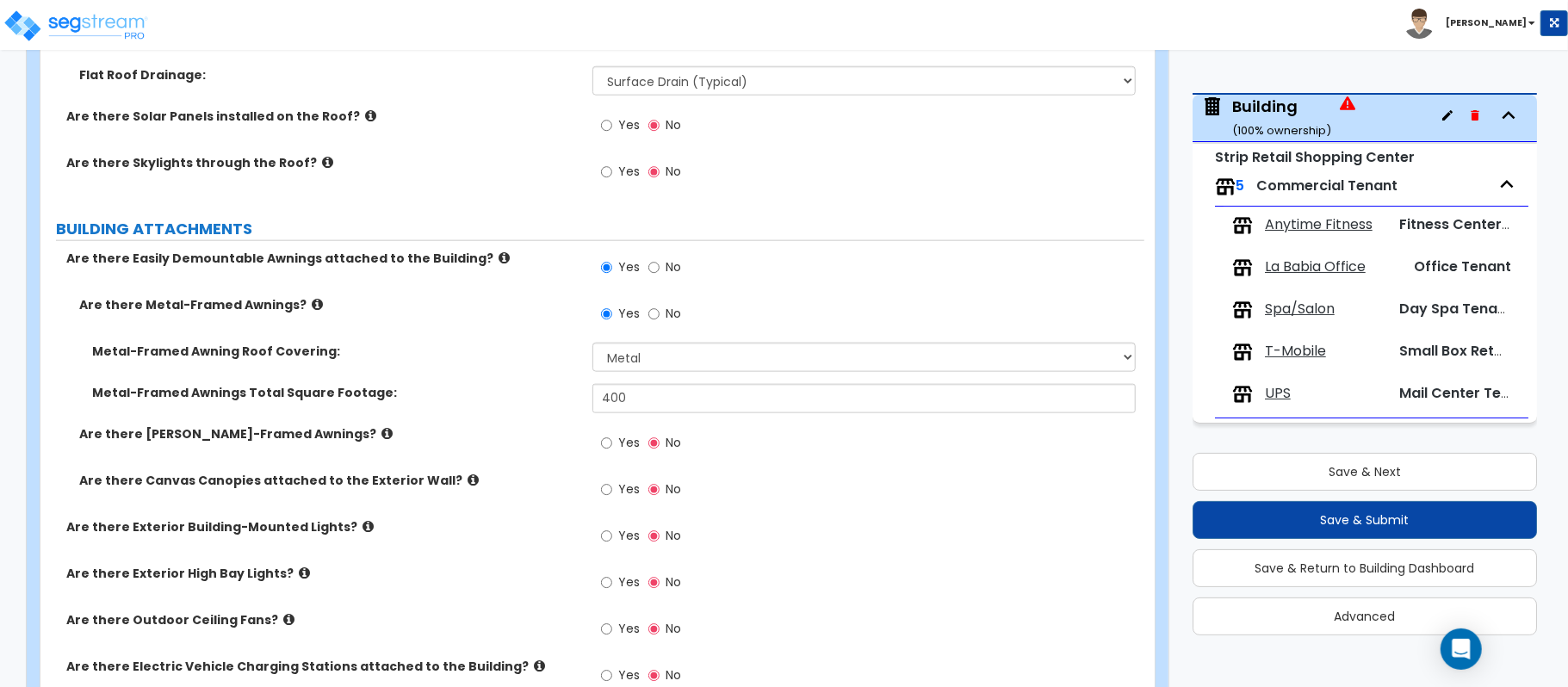
click at [616, 538] on label "Yes" at bounding box center [620, 538] width 39 height 29
click at [612, 538] on input "Yes" at bounding box center [606, 537] width 11 height 19
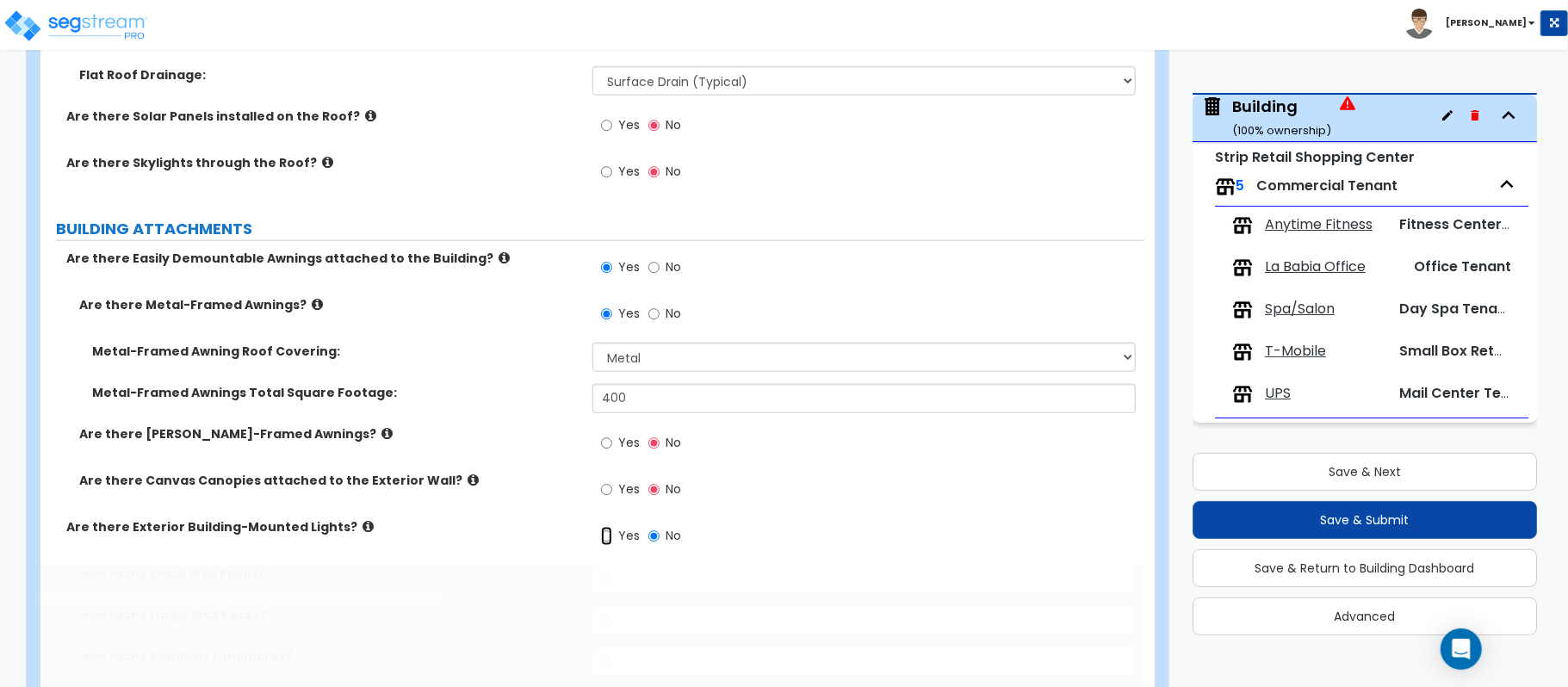
radio input "true"
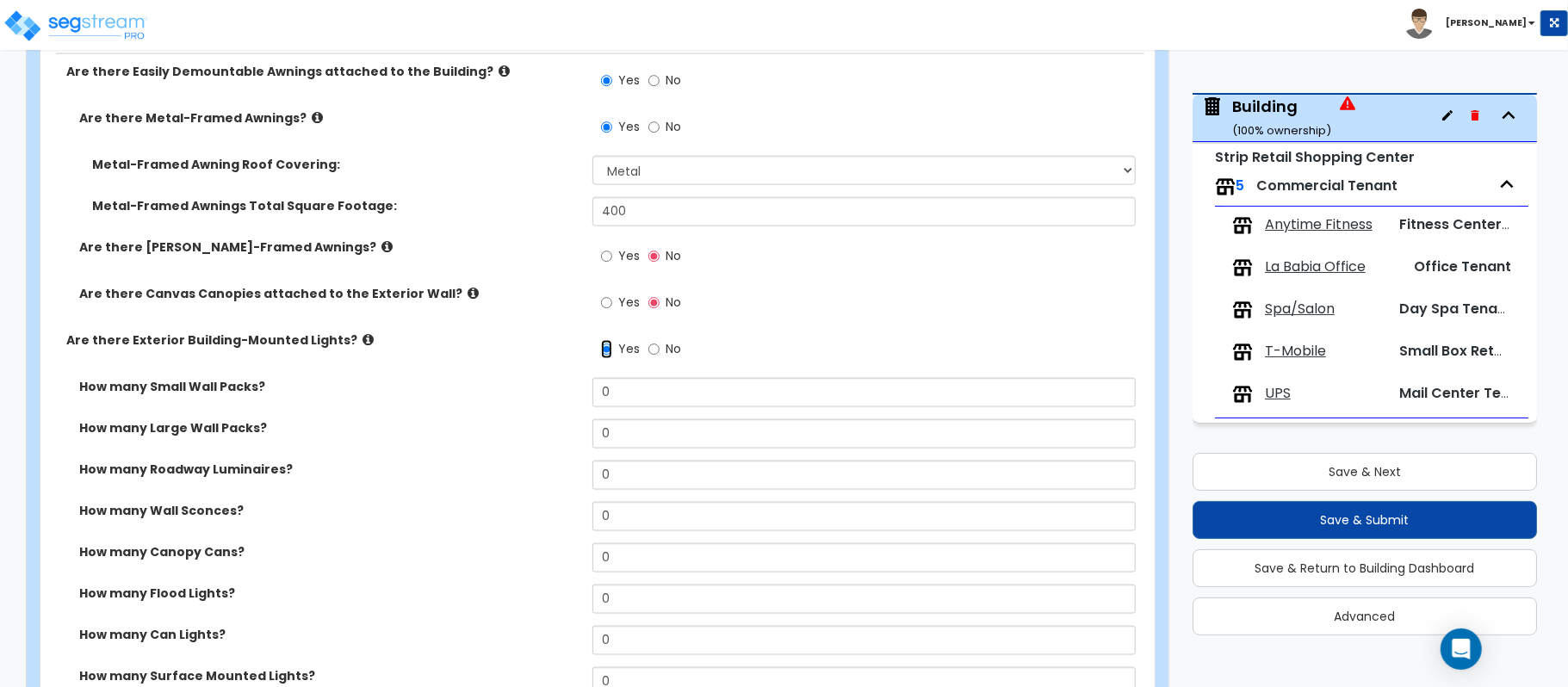
scroll to position [1606, 0]
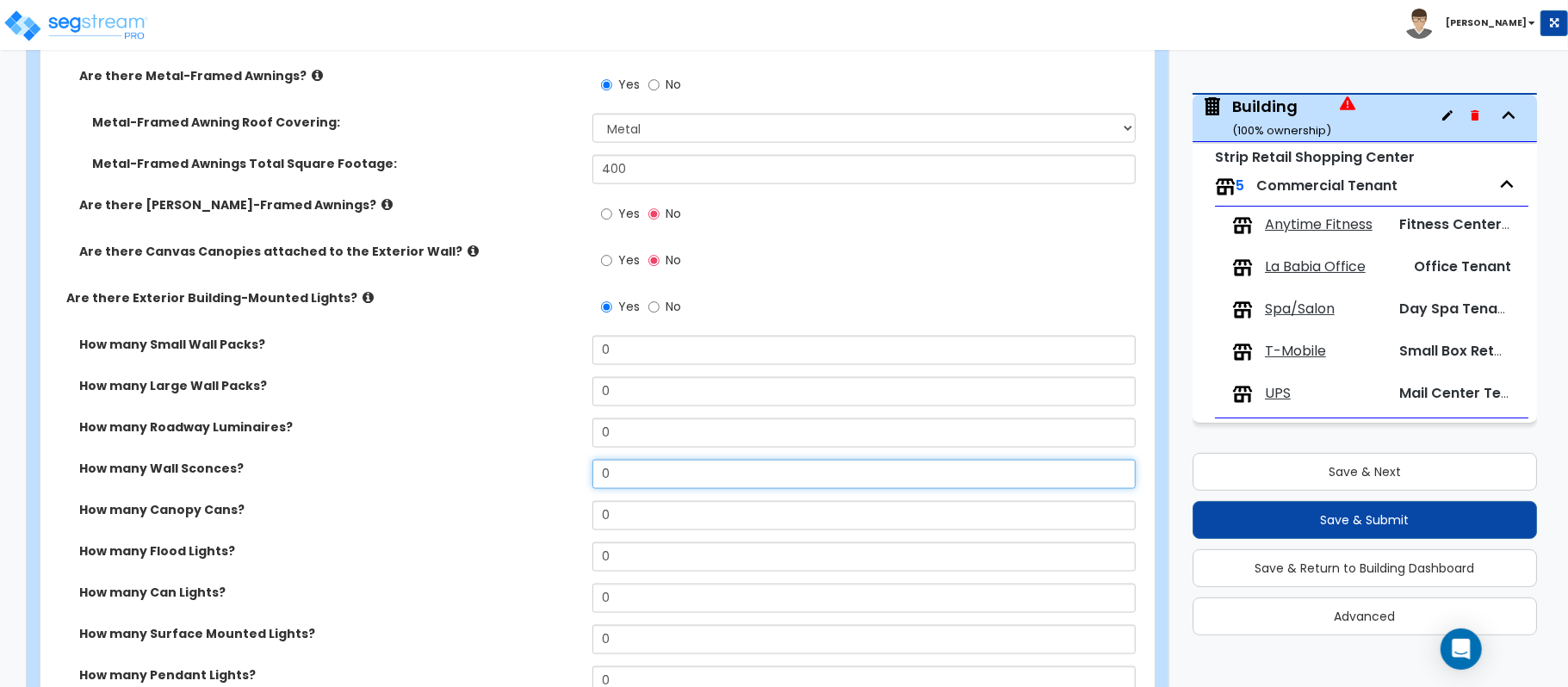
drag, startPoint x: 679, startPoint y: 474, endPoint x: 515, endPoint y: 474, distance: 164.0
click at [515, 474] on div "How many Wall Sconces? 0" at bounding box center [592, 480] width 1104 height 41
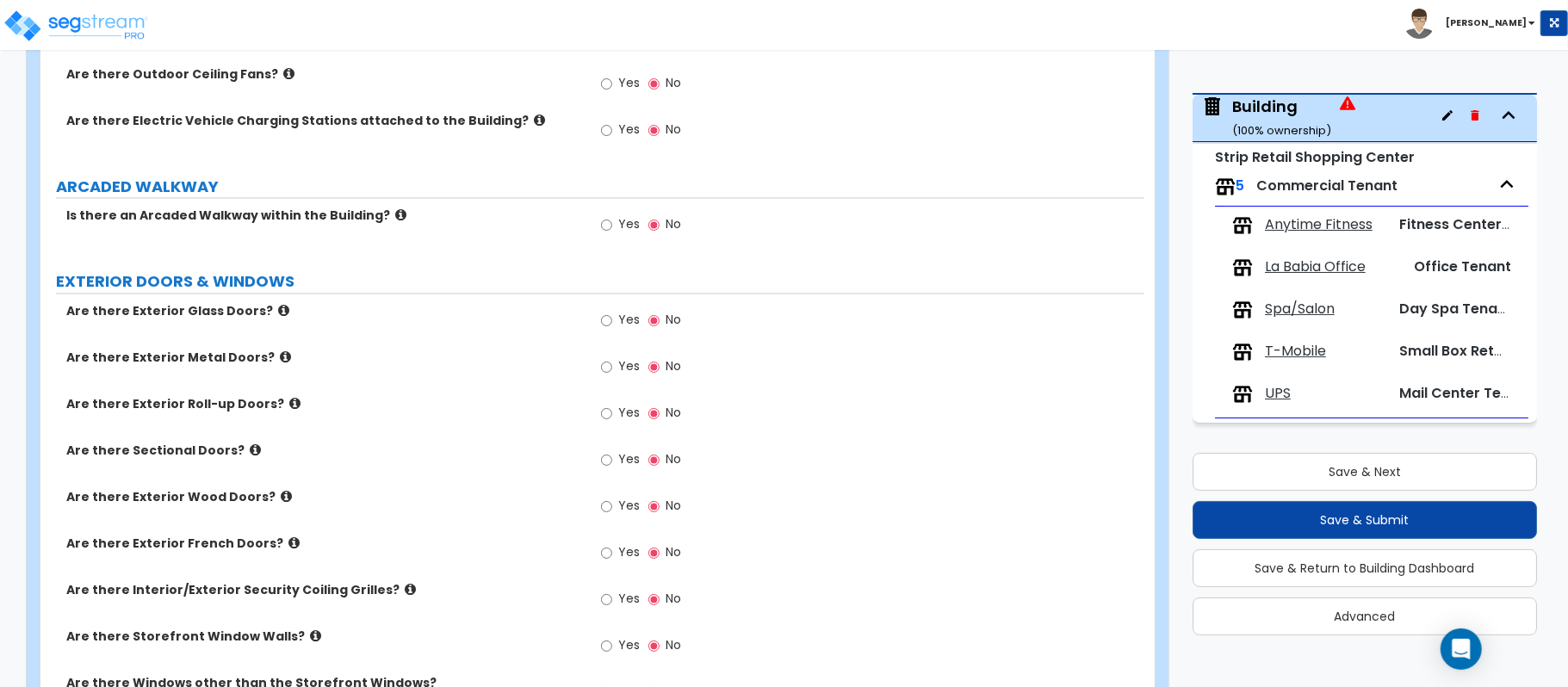
scroll to position [2294, 0]
type input "20"
click at [623, 332] on label "Yes" at bounding box center [620, 322] width 39 height 29
click at [612, 329] on input "Yes" at bounding box center [606, 321] width 11 height 19
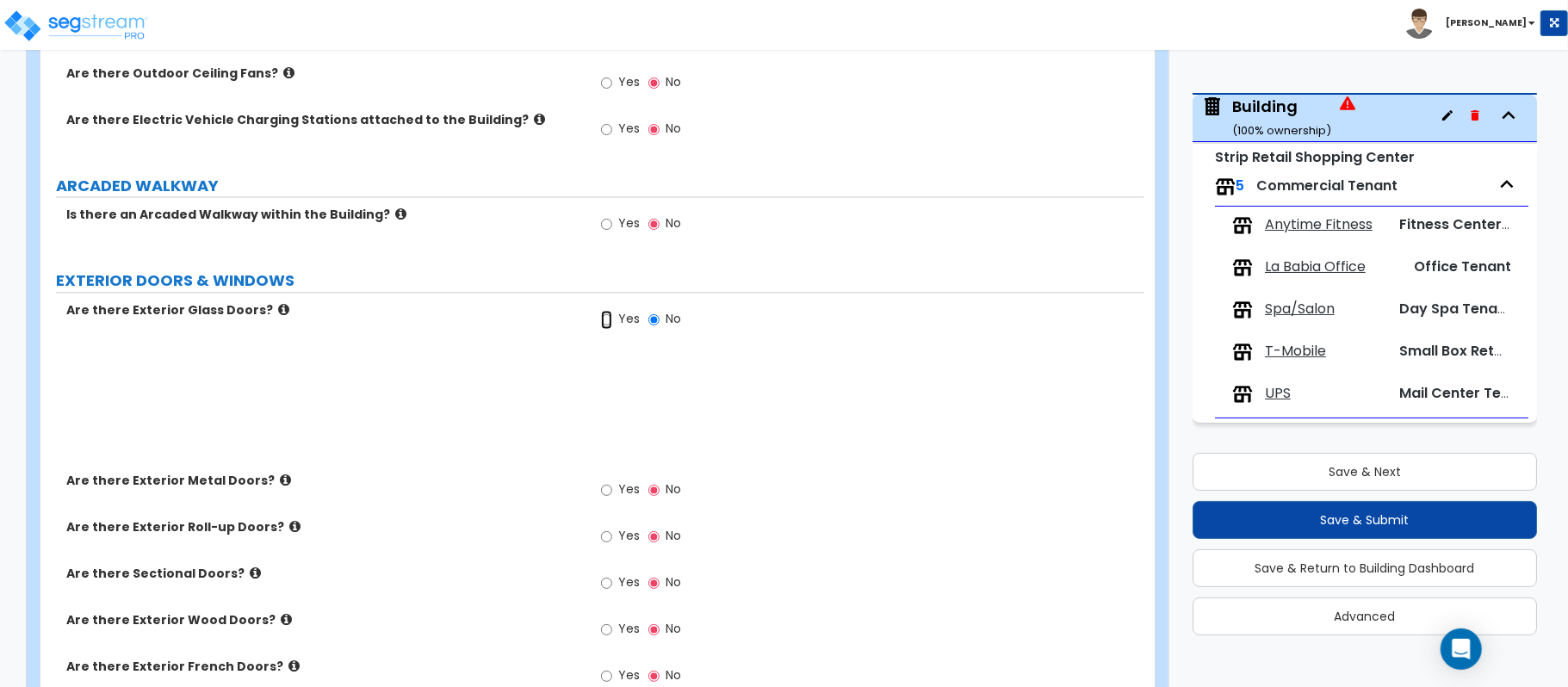
radio input "true"
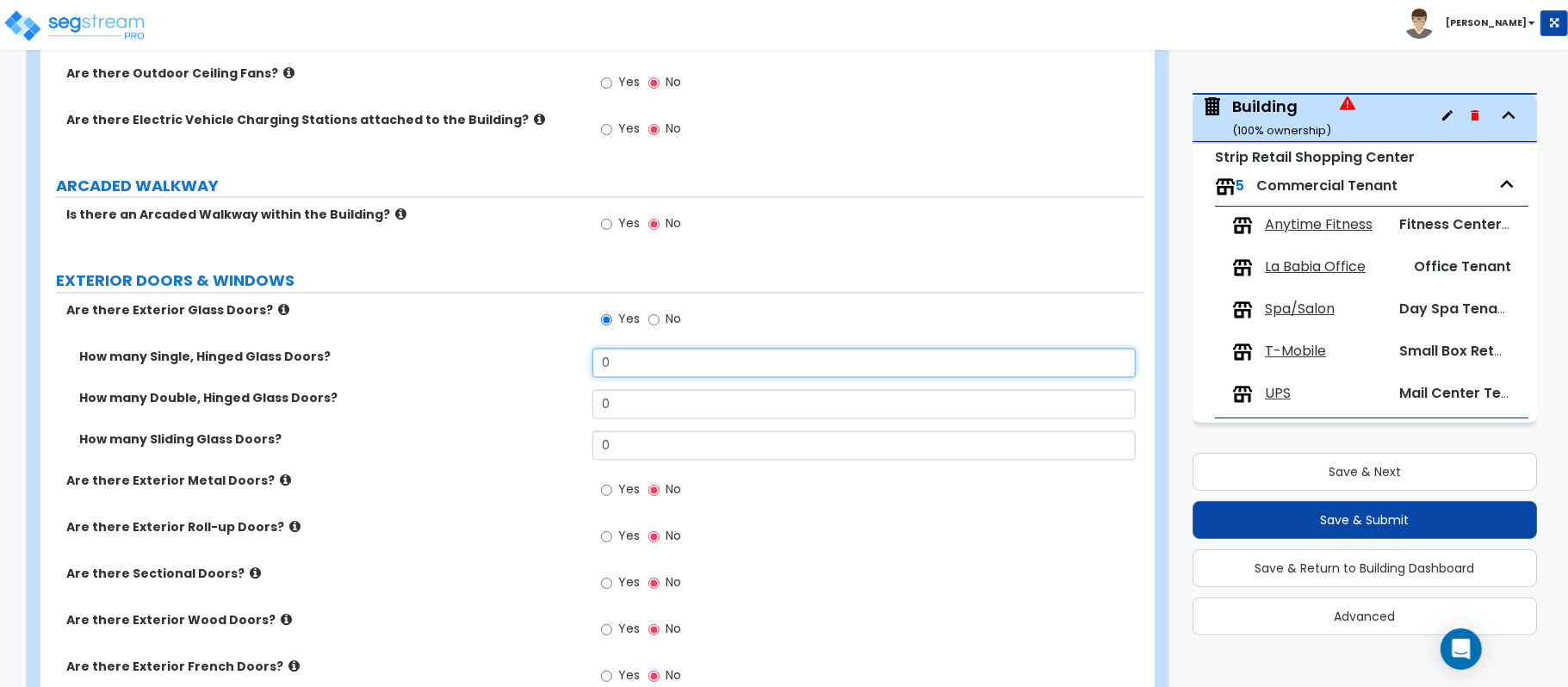
drag, startPoint x: 639, startPoint y: 356, endPoint x: 565, endPoint y: 370, distance: 75.3
click at [565, 370] on div "How many Single, Hinged Glass Doors? 0" at bounding box center [592, 369] width 1104 height 41
type input "1"
click at [661, 322] on label "No" at bounding box center [665, 322] width 33 height 29
click at [660, 322] on input "No" at bounding box center [653, 321] width 11 height 19
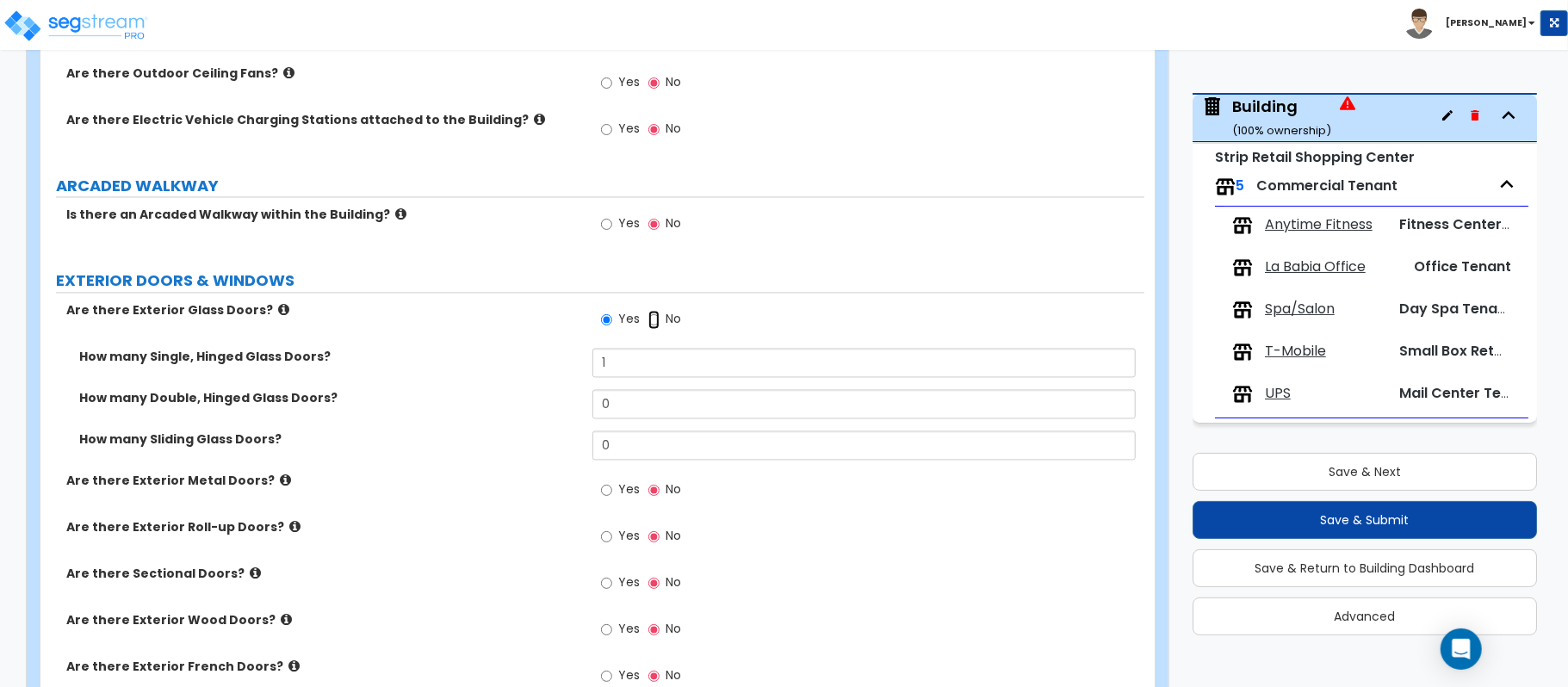
radio input "false"
radio input "true"
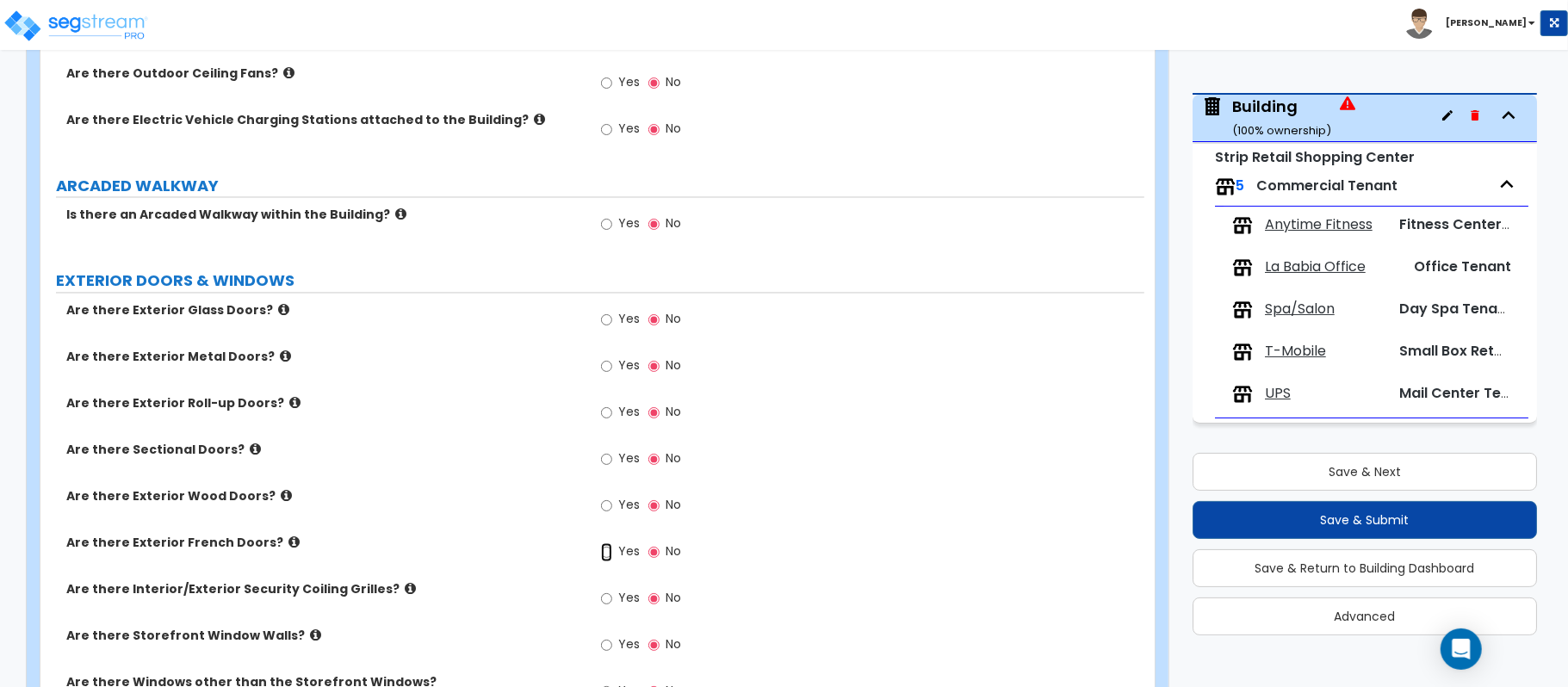
click at [607, 556] on input "Yes" at bounding box center [606, 552] width 11 height 19
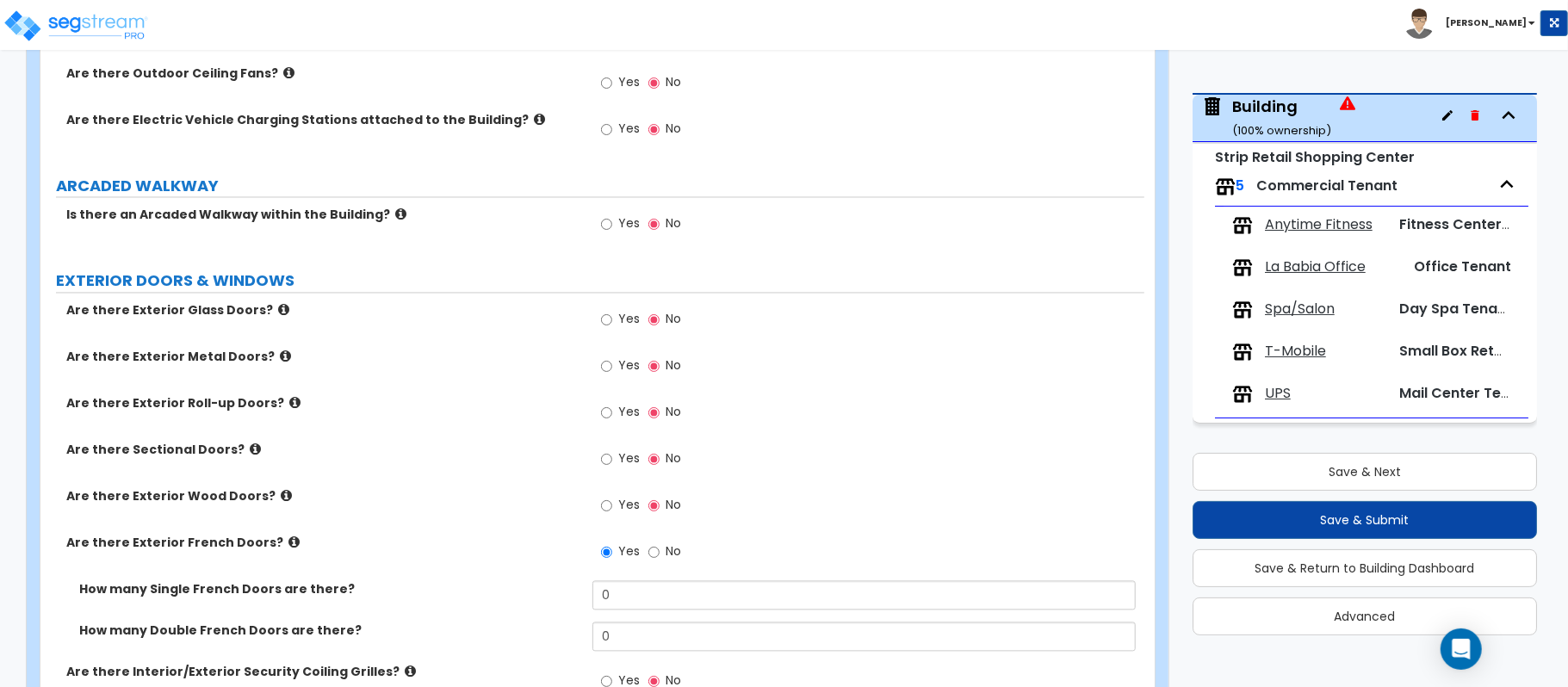
click at [289, 548] on icon at bounding box center [294, 543] width 11 height 13
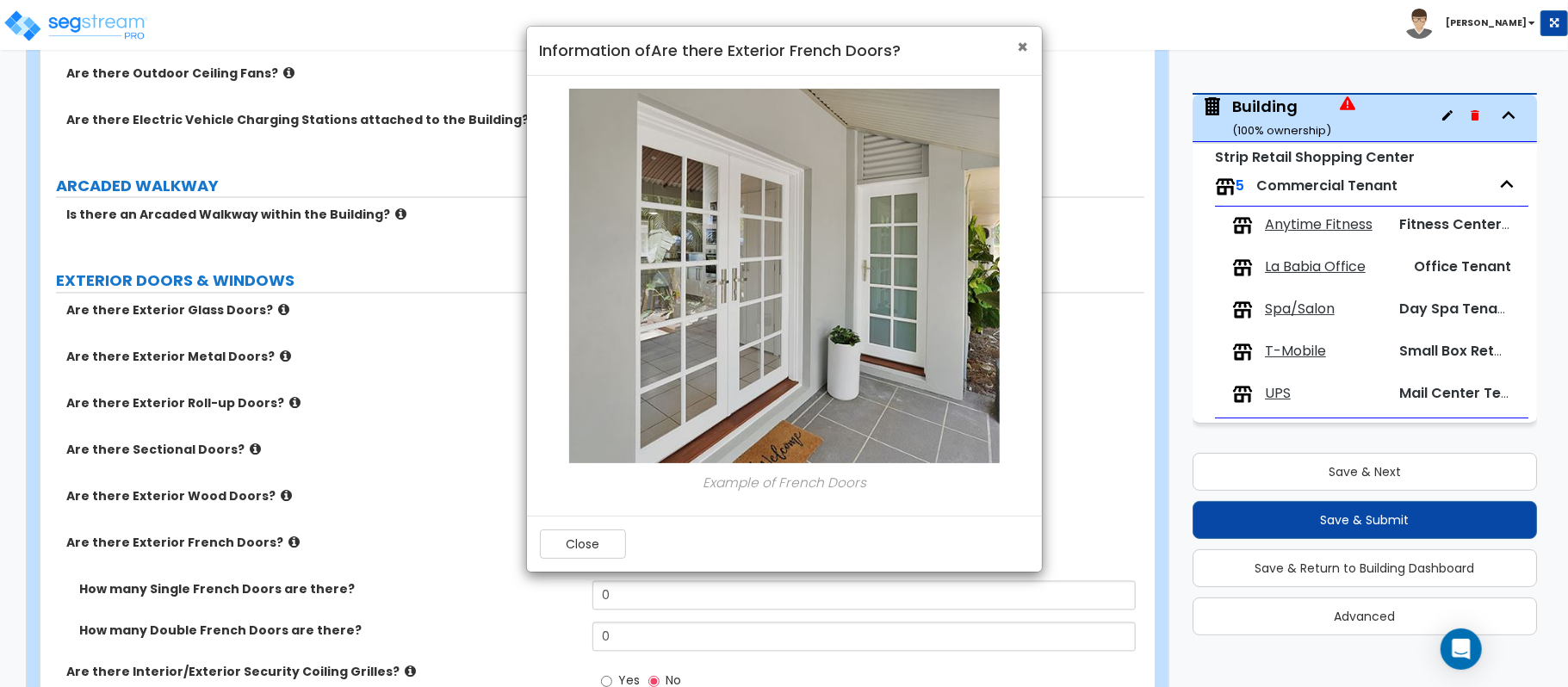
click at [1023, 42] on span "×" at bounding box center [1023, 47] width 11 height 25
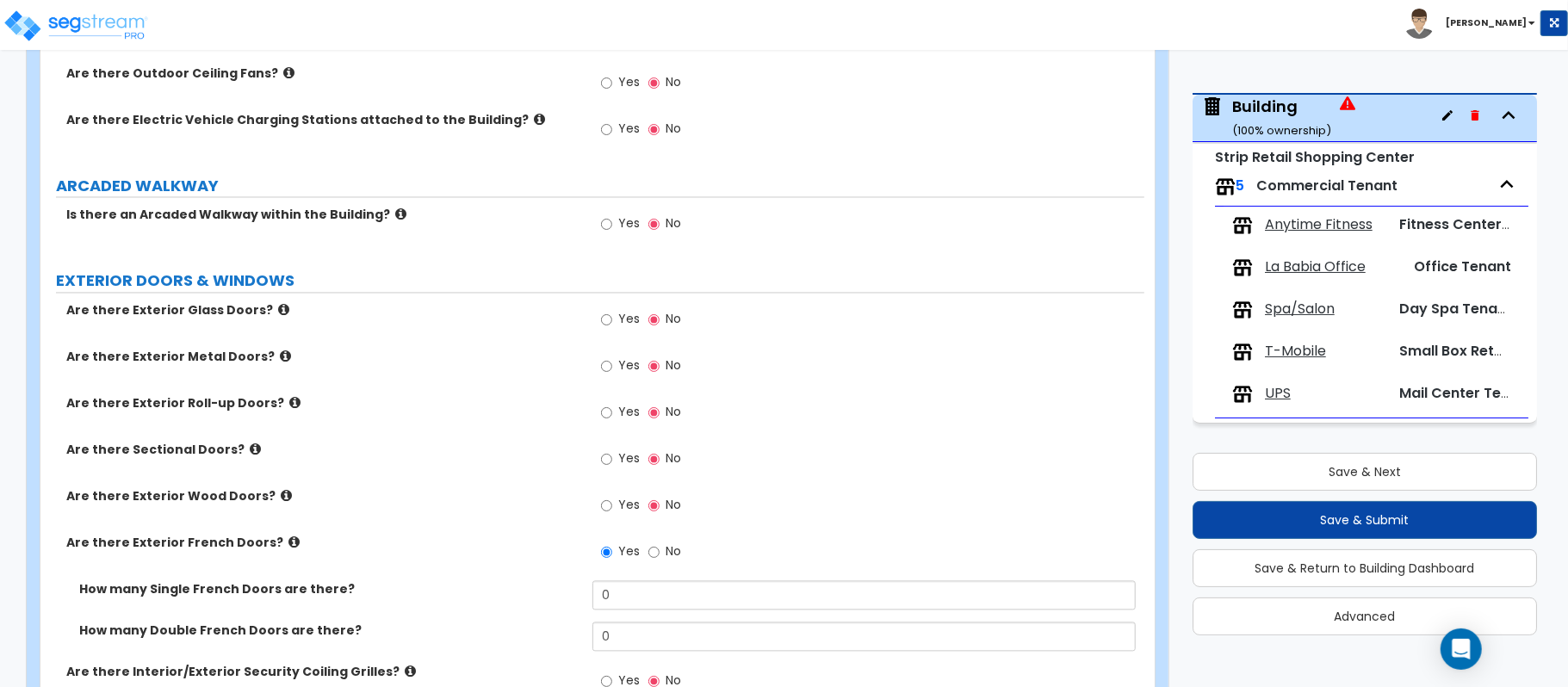
click at [278, 307] on icon at bounding box center [284, 310] width 11 height 13
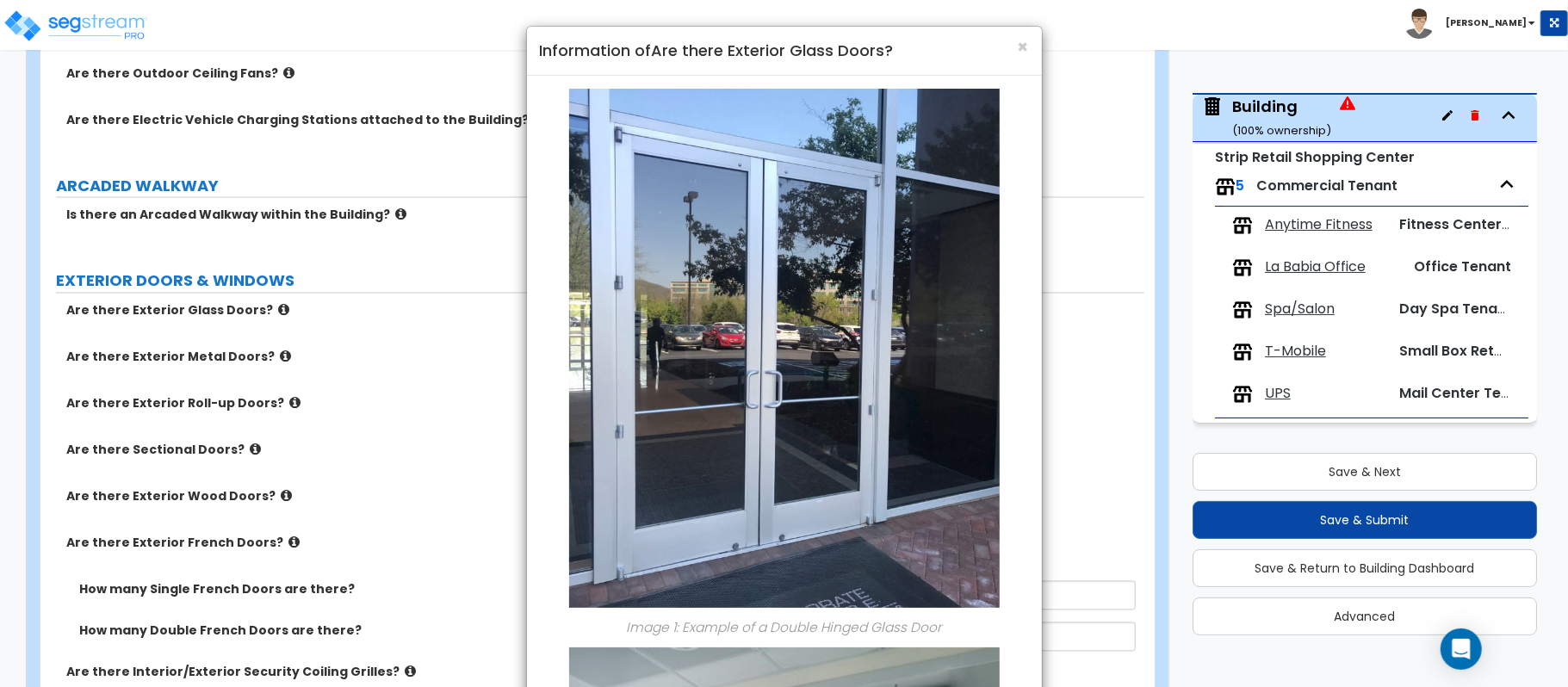
click at [1013, 53] on h4 "Information of Are there Exterior Glass Doors?" at bounding box center [784, 51] width 489 height 22
click at [1026, 43] on span "×" at bounding box center [1023, 47] width 11 height 25
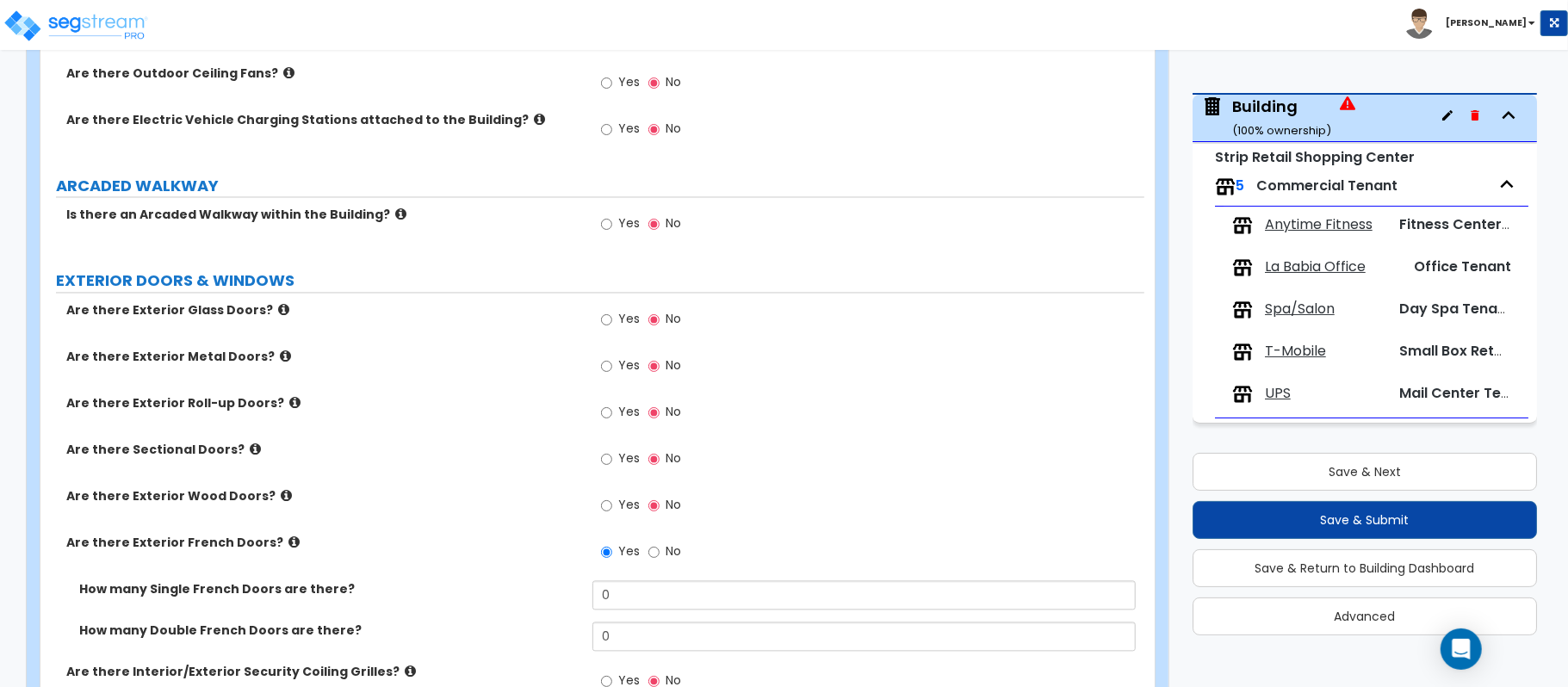
drag, startPoint x: 660, startPoint y: 554, endPoint x: 660, endPoint y: 460, distance: 94.0
click at [660, 552] on label "No" at bounding box center [665, 554] width 33 height 29
click at [660, 552] on input "No" at bounding box center [653, 552] width 11 height 19
radio input "false"
radio input "true"
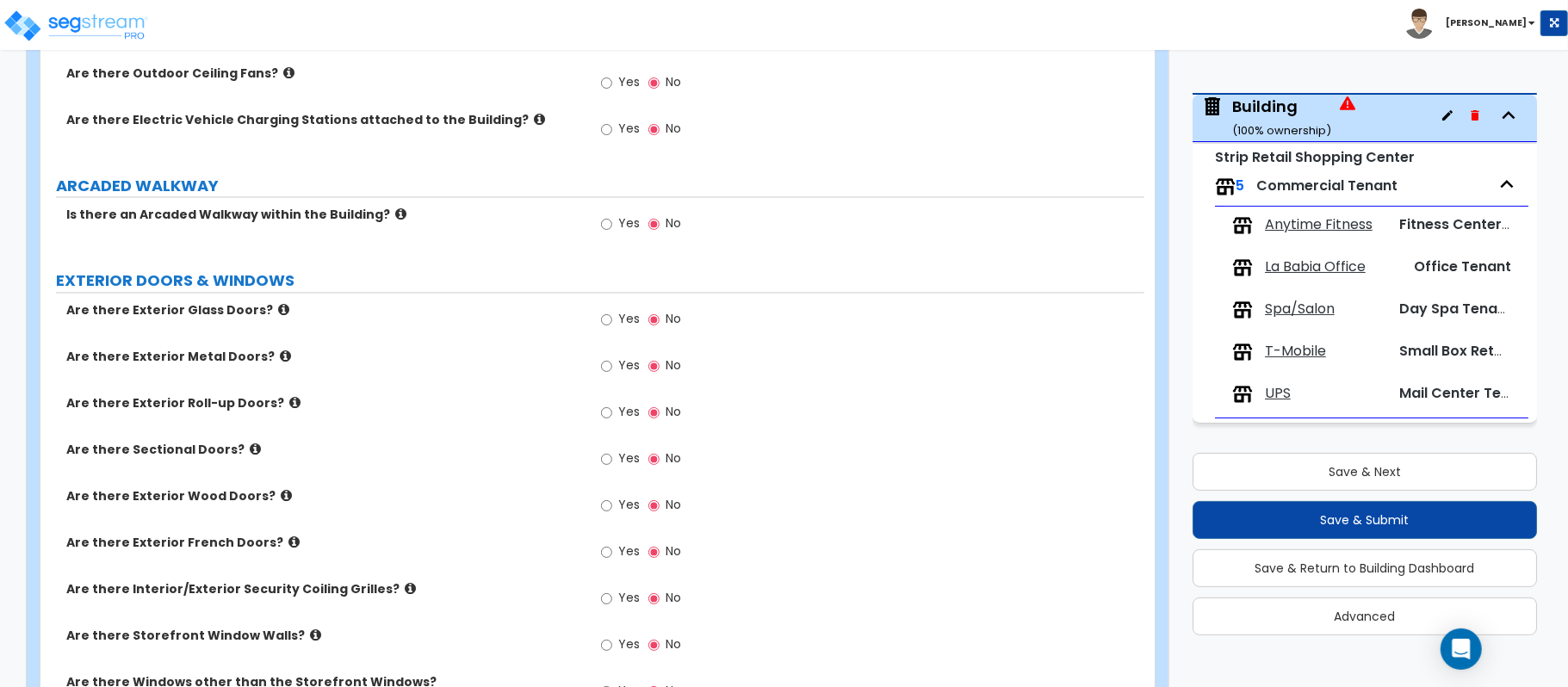
click at [613, 323] on label "Yes" at bounding box center [620, 322] width 39 height 29
click at [612, 323] on input "Yes" at bounding box center [606, 321] width 11 height 19
radio input "true"
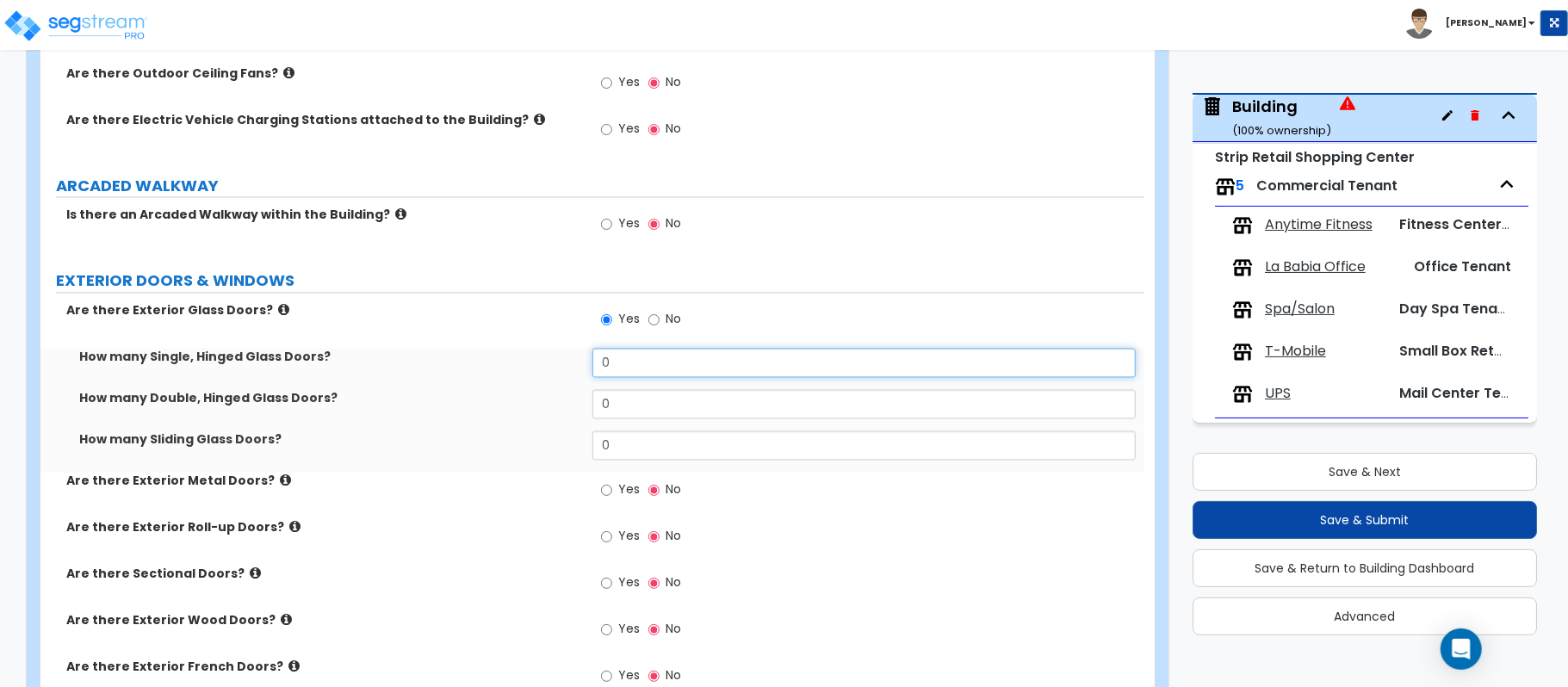
drag, startPoint x: 630, startPoint y: 375, endPoint x: 697, endPoint y: 347, distance: 72.6
click at [518, 369] on div "How many Single, Hinged Glass Doors? 0" at bounding box center [592, 369] width 1104 height 41
drag, startPoint x: 627, startPoint y: 366, endPoint x: 476, endPoint y: 366, distance: 151.0
click at [476, 366] on div "How many Single, Hinged Glass Doors? 1" at bounding box center [592, 369] width 1104 height 41
type input "6"
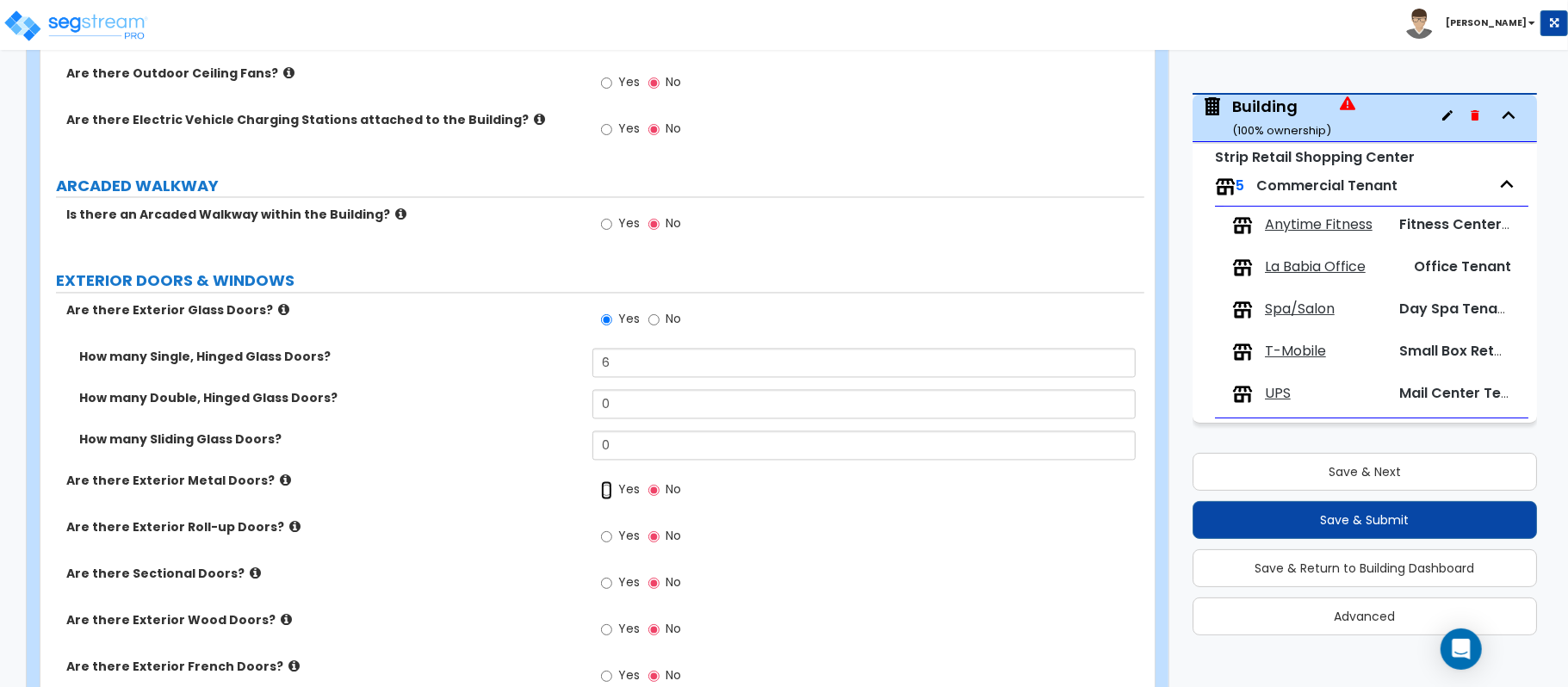
click at [604, 487] on input "Yes" at bounding box center [606, 491] width 11 height 19
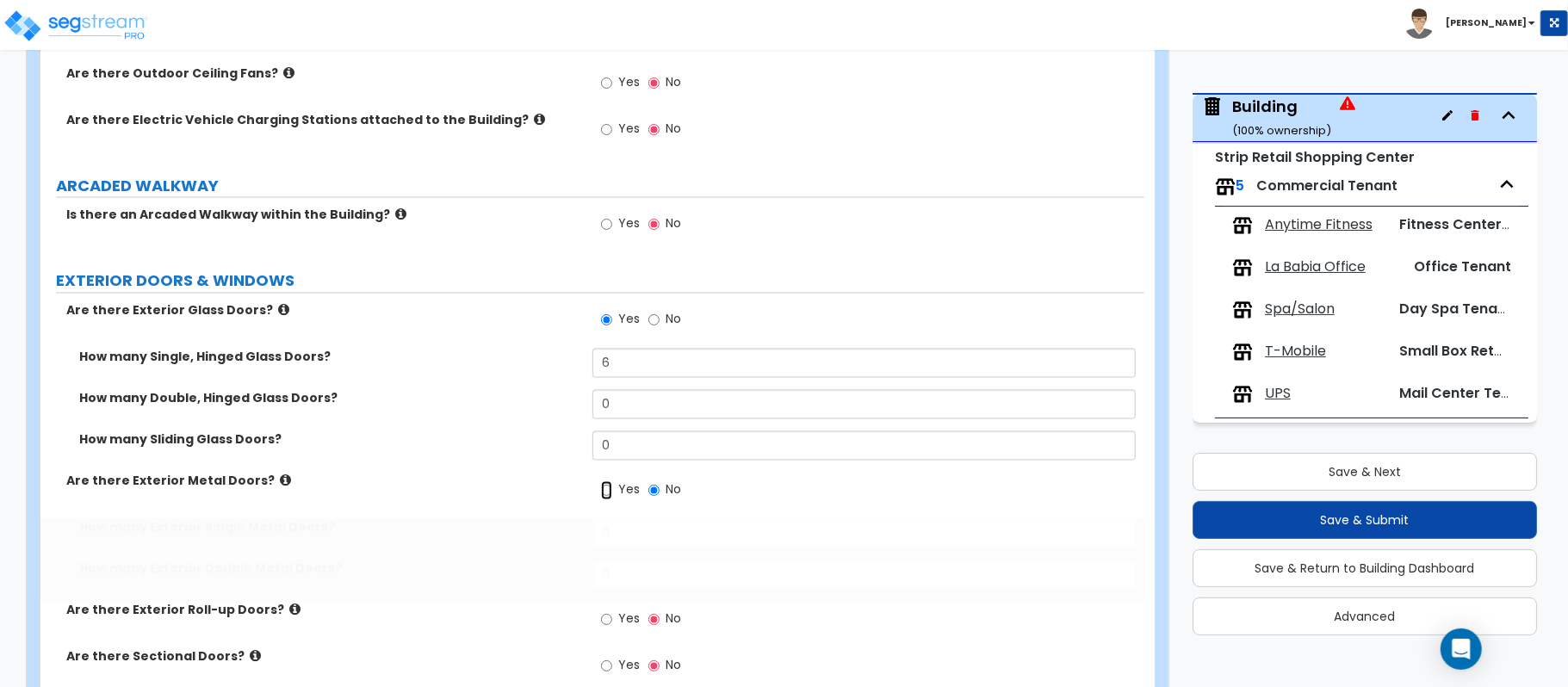
radio input "true"
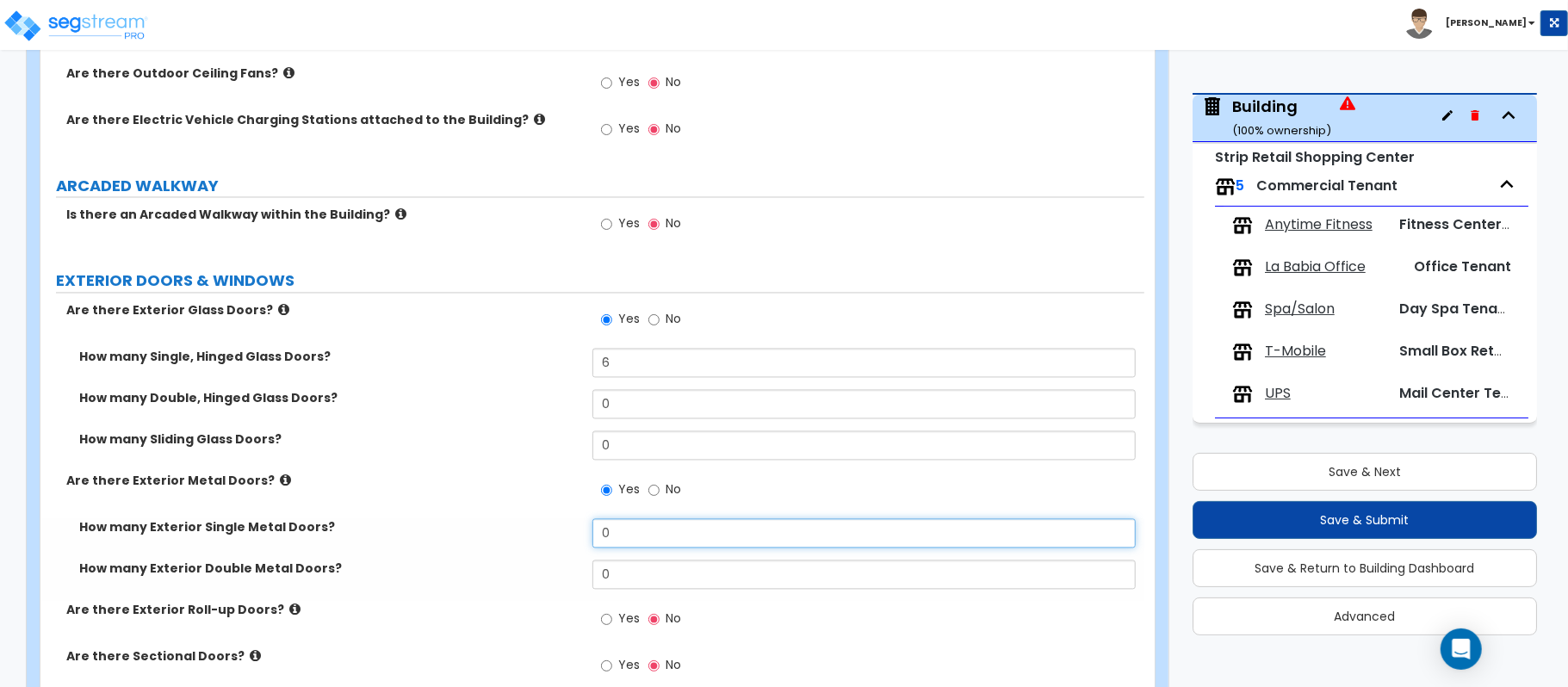
drag, startPoint x: 644, startPoint y: 544, endPoint x: 526, endPoint y: 534, distance: 118.4
click at [526, 534] on div "How many Exterior Single Metal Doors? 0" at bounding box center [592, 540] width 1104 height 41
type input "3"
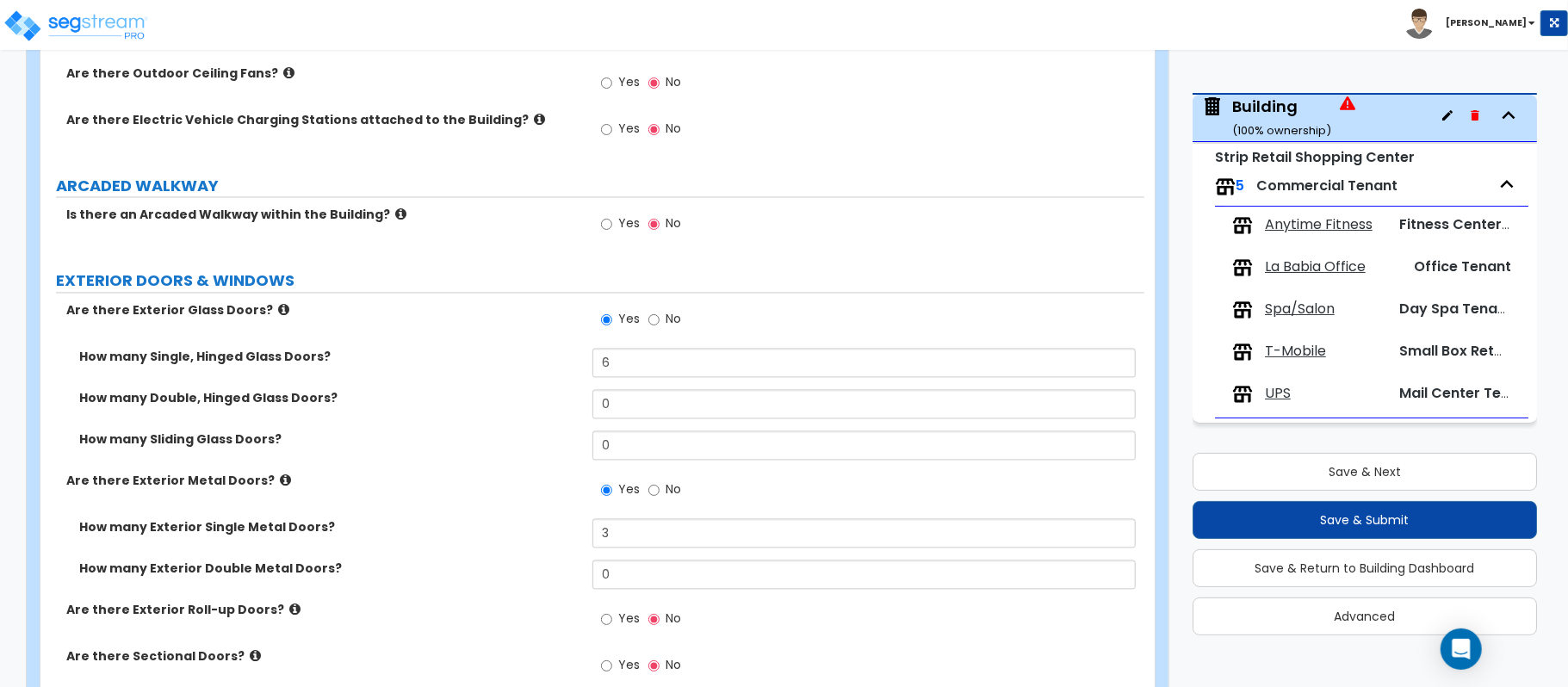
click at [526, 532] on label "How many Exterior Single Metal Doors?" at bounding box center [329, 528] width 500 height 17
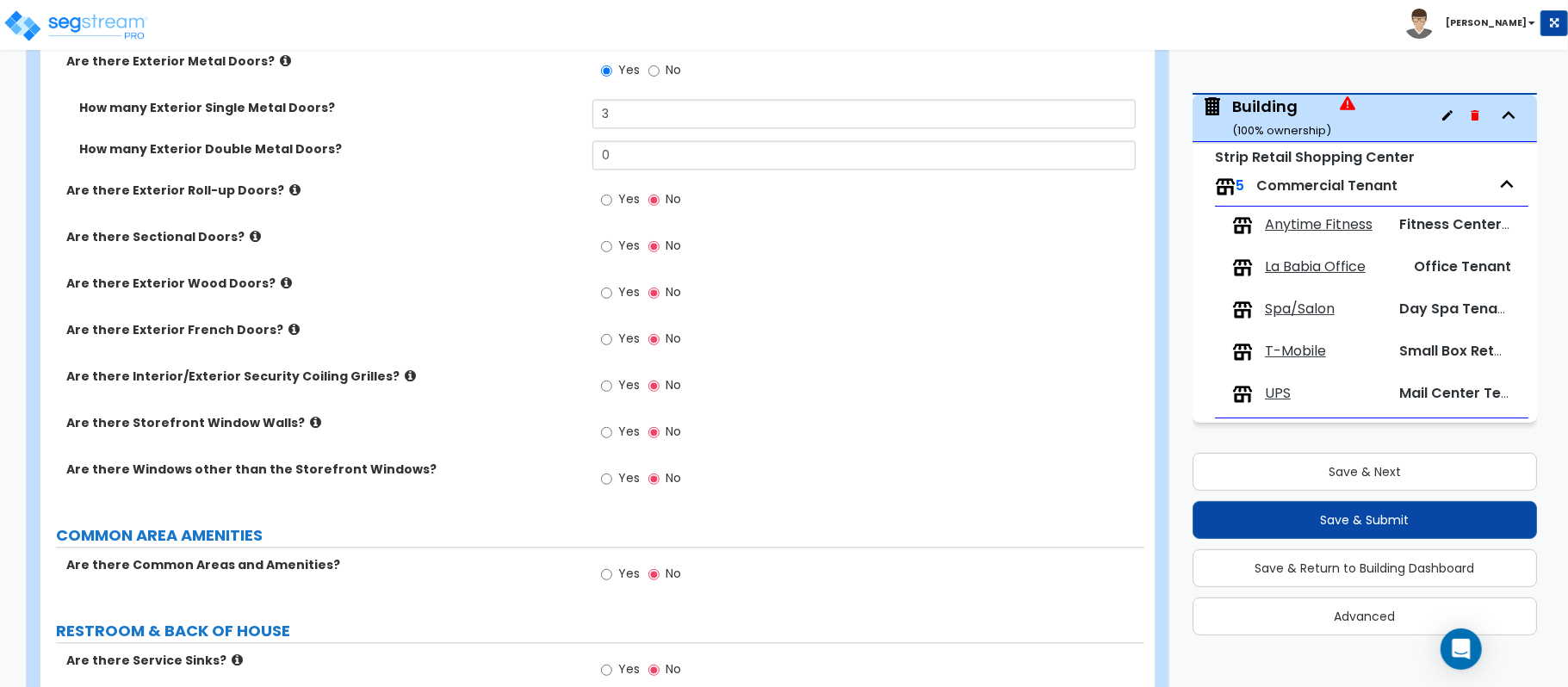
scroll to position [2754, 0]
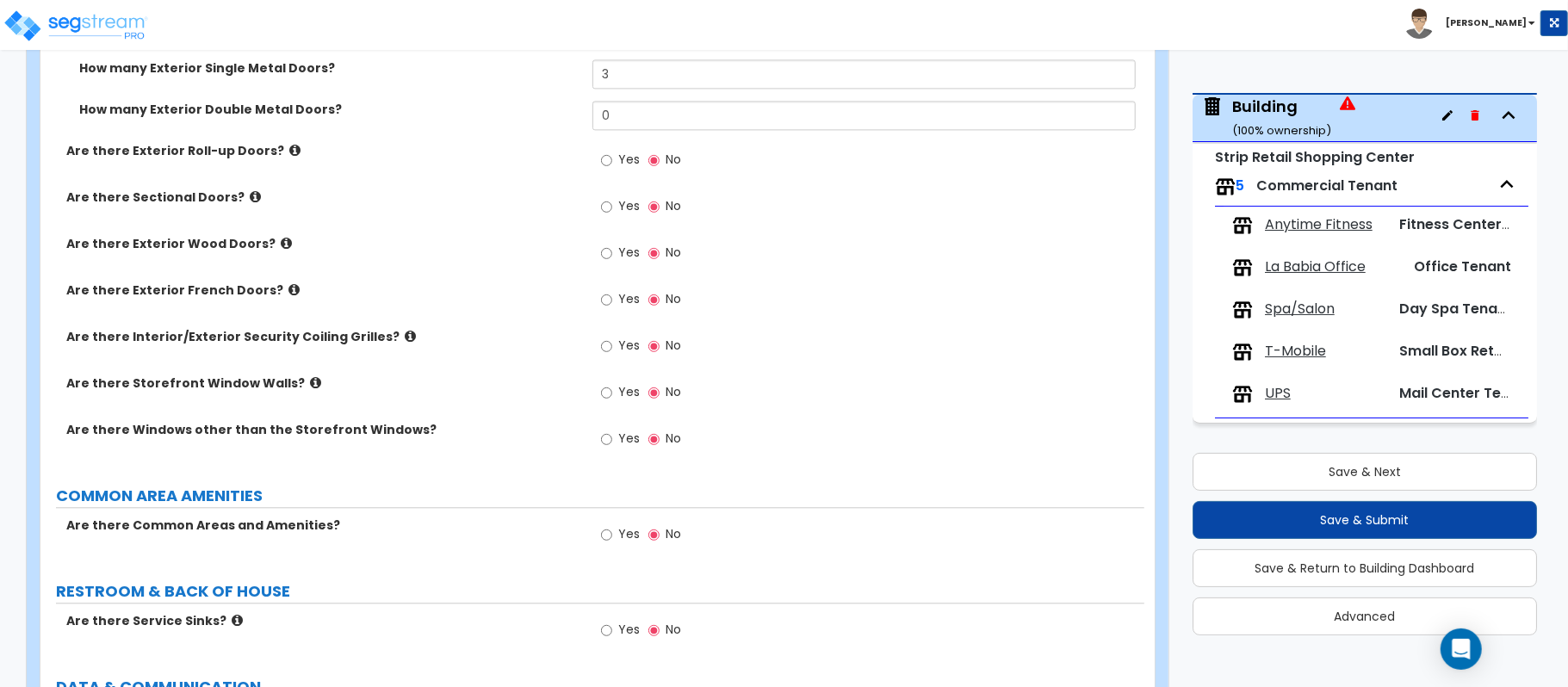
click at [614, 399] on label "Yes" at bounding box center [620, 394] width 39 height 29
click at [612, 399] on input "Yes" at bounding box center [606, 392] width 11 height 19
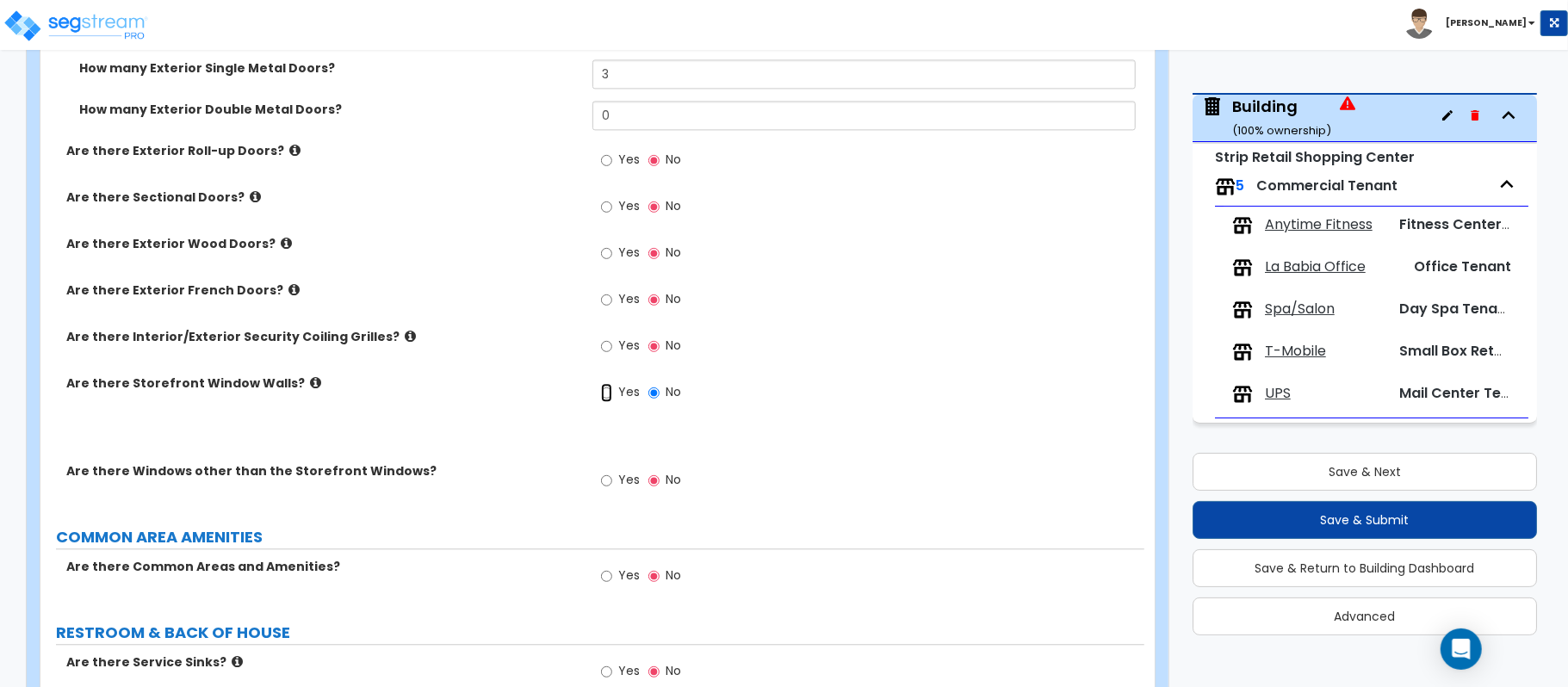
radio input "true"
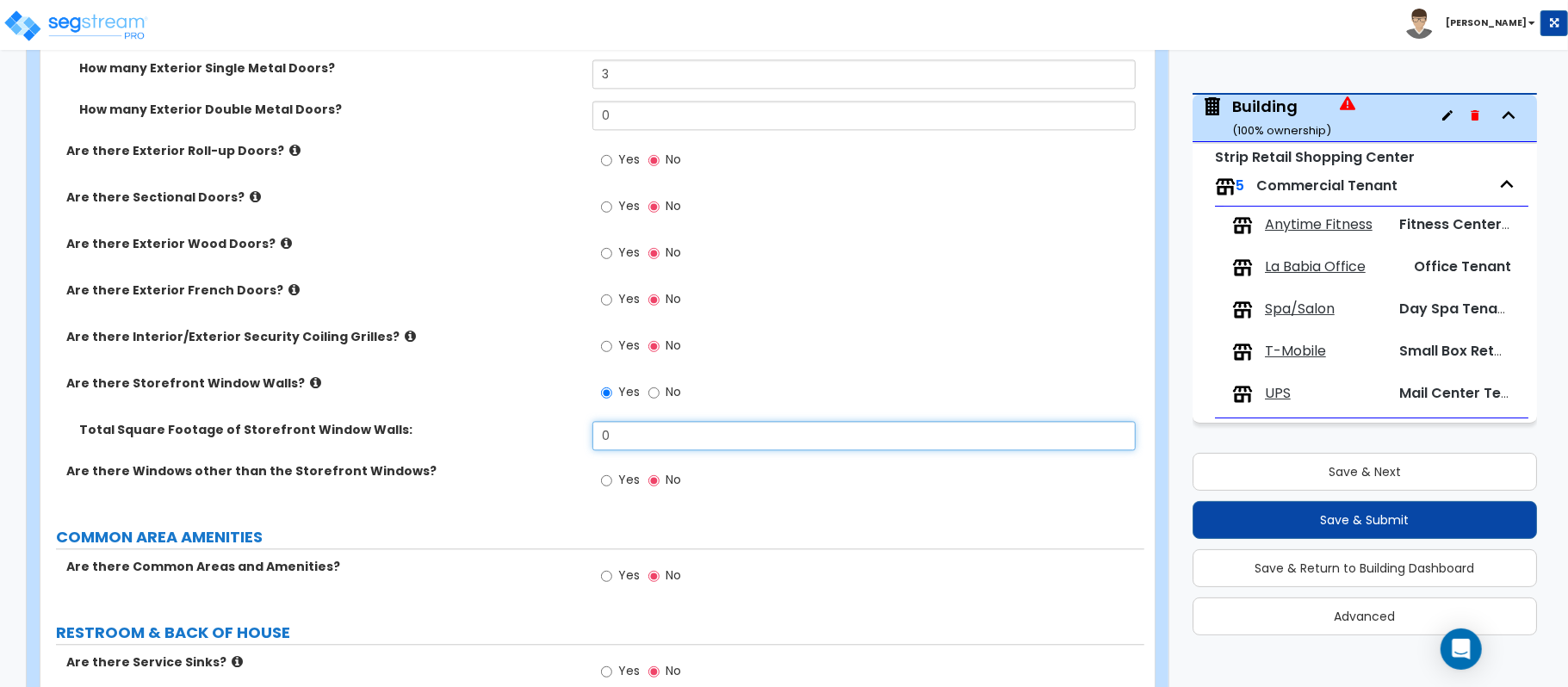
drag, startPoint x: 642, startPoint y: 452, endPoint x: 542, endPoint y: 442, distance: 100.5
click at [542, 442] on div "Total Square Footage of Storefront Window Walls: 0" at bounding box center [592, 442] width 1104 height 41
type input "1,290"
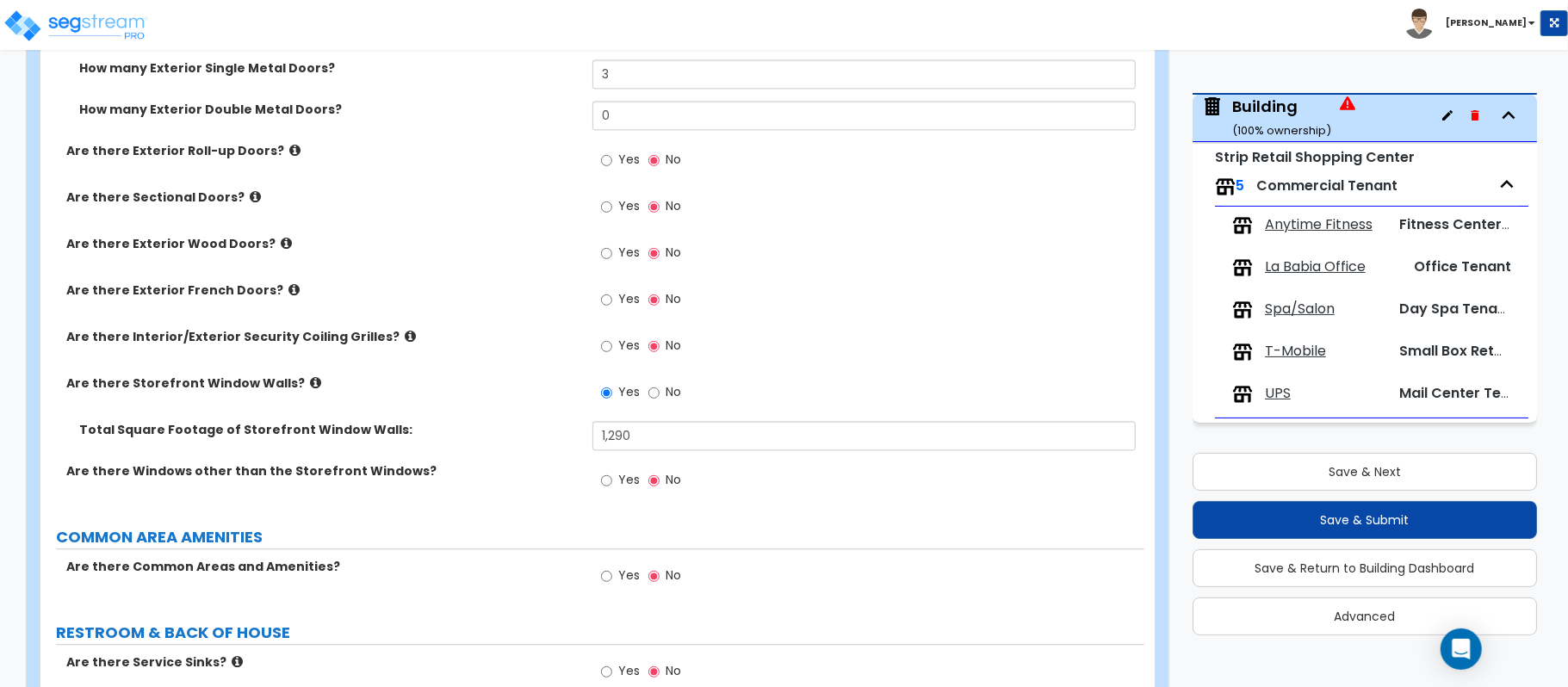
click at [616, 483] on label "Yes" at bounding box center [620, 482] width 39 height 29
click at [612, 483] on input "Yes" at bounding box center [606, 480] width 11 height 19
radio input "true"
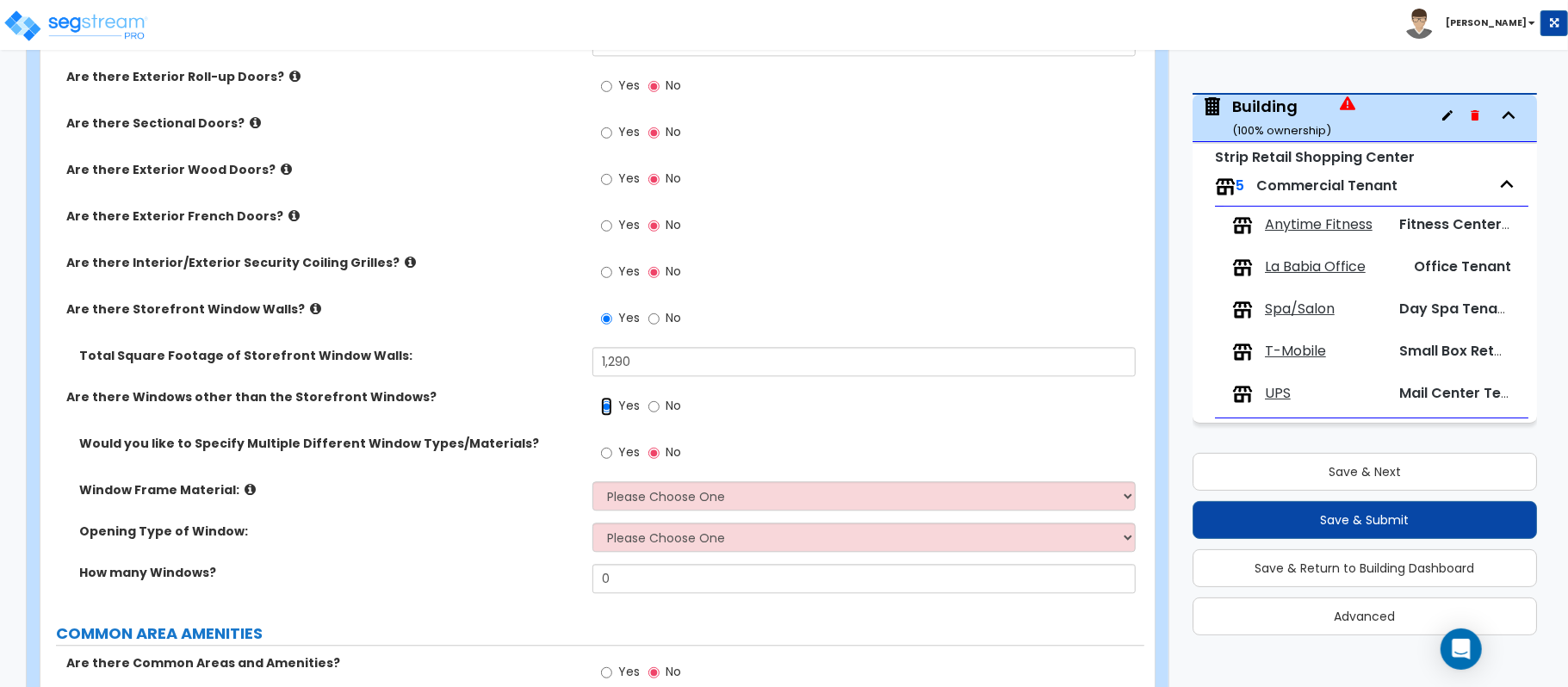
scroll to position [2869, 0]
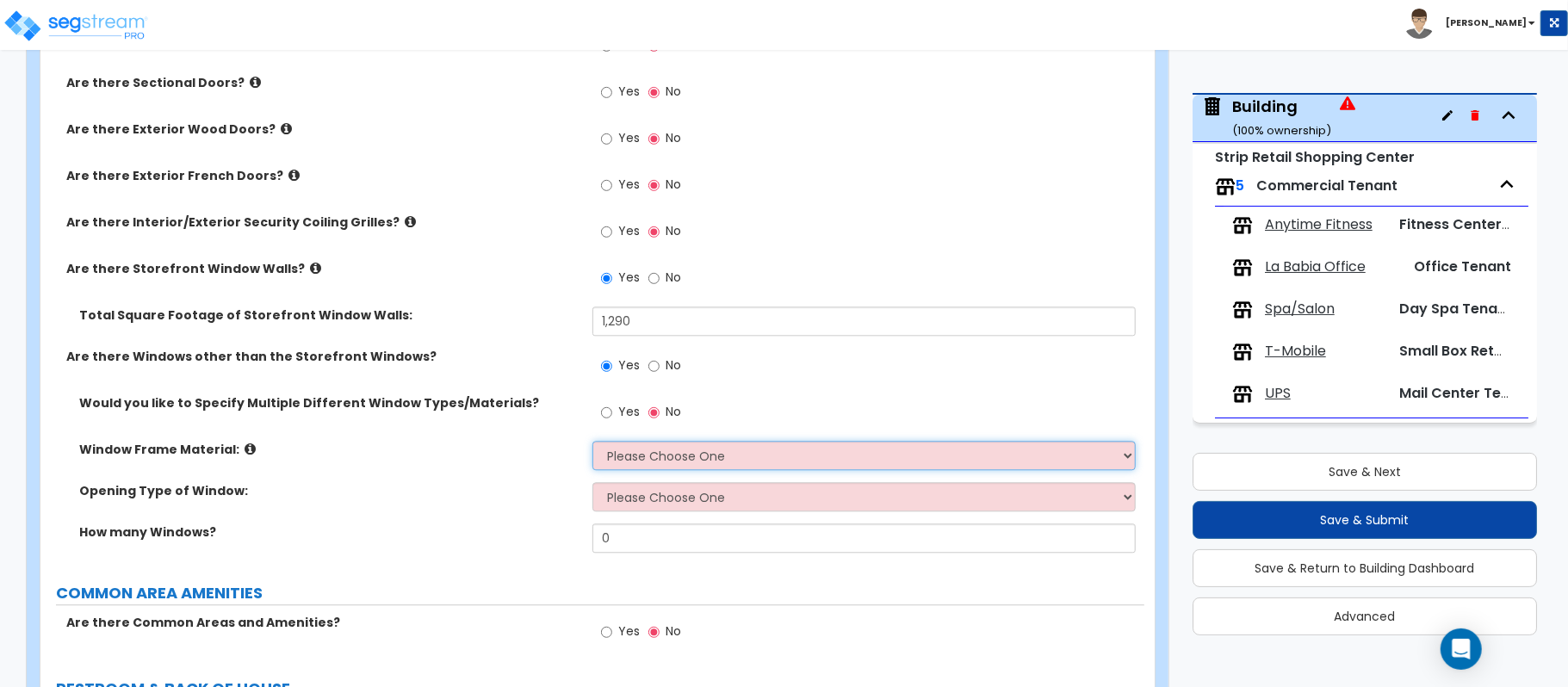
click at [641, 468] on select "Please Choose One Vinyl Aluminum Wood" at bounding box center [864, 455] width 543 height 29
select select "2"
click at [592, 444] on select "Please Choose One Vinyl Aluminum Wood" at bounding box center [864, 455] width 543 height 29
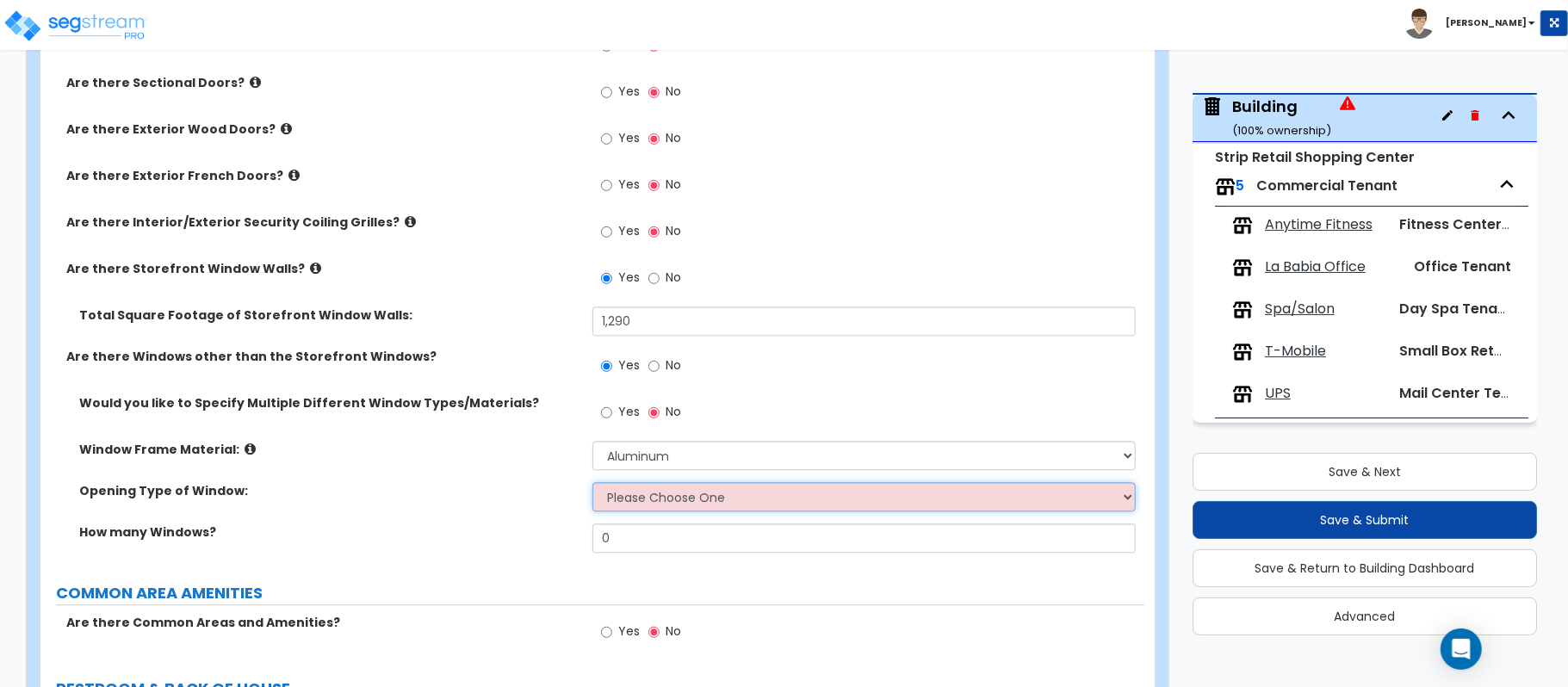
click at [634, 497] on select "Please Choose One Sliding Window Fixed/Picture Window Awning Window Swing/Casem…" at bounding box center [864, 497] width 543 height 29
select select "2"
click at [592, 486] on select "Please Choose One Sliding Window Fixed/Picture Window Awning Window Swing/Casem…" at bounding box center [864, 497] width 543 height 29
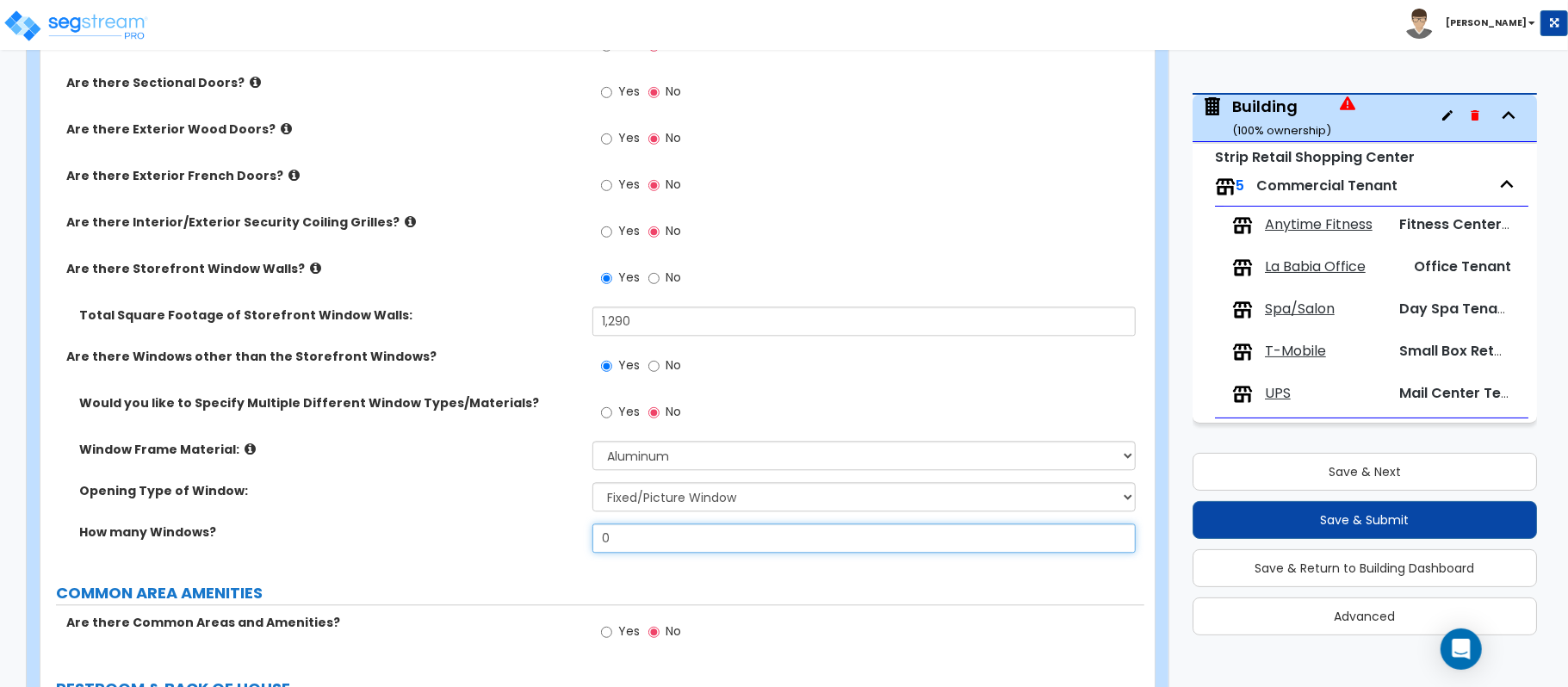
drag, startPoint x: 632, startPoint y: 542, endPoint x: 486, endPoint y: 510, distance: 149.5
click at [486, 510] on div "Would you like to Specify Multiple Different Window Types/Materials? Yes No Win…" at bounding box center [592, 479] width 1078 height 170
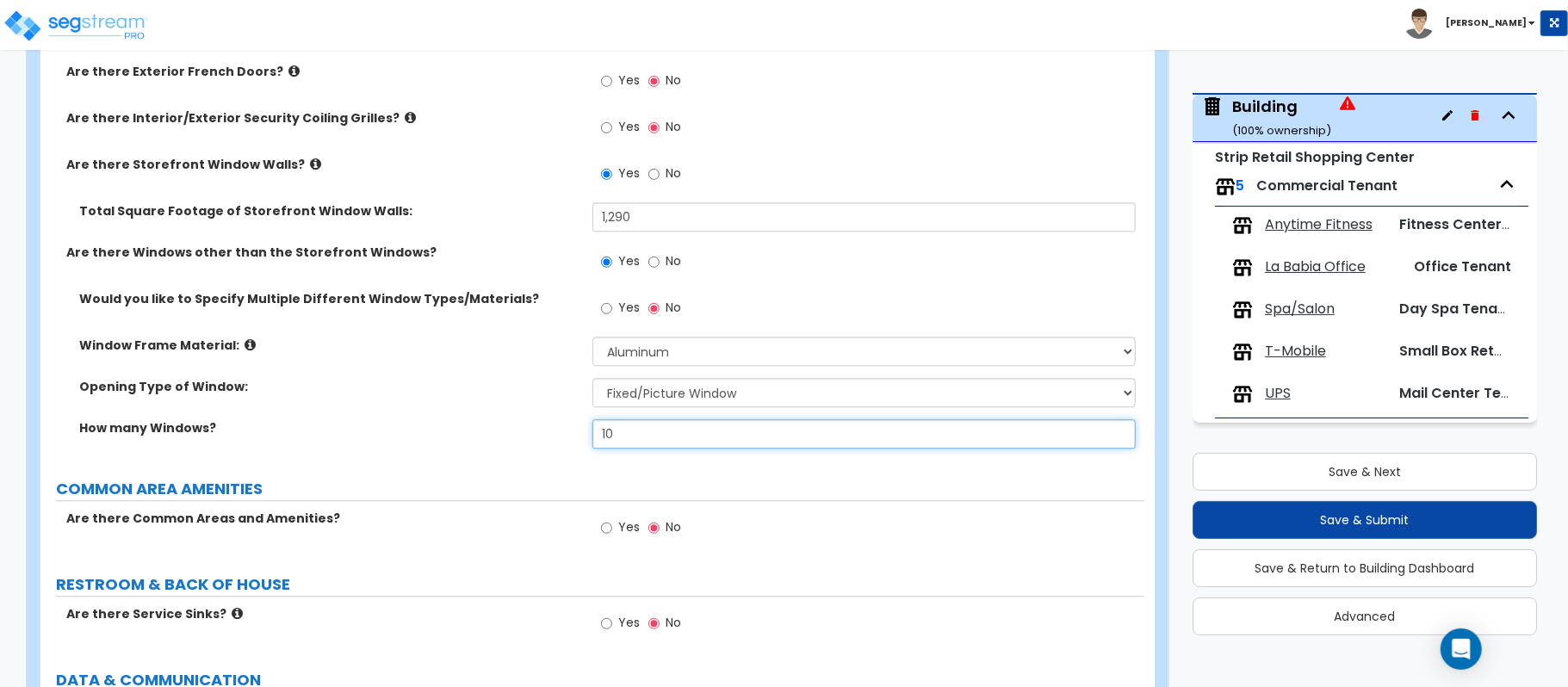
scroll to position [3099, 0]
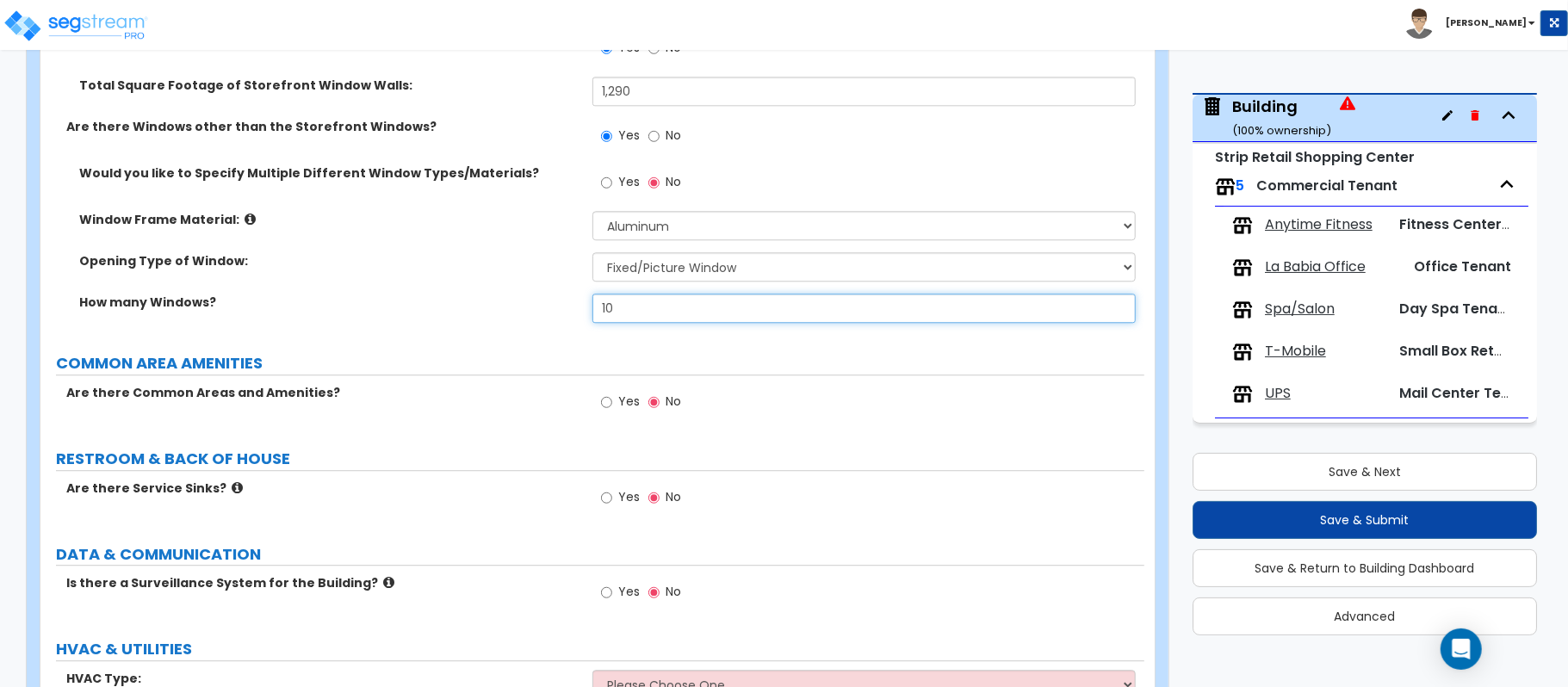
type input "10"
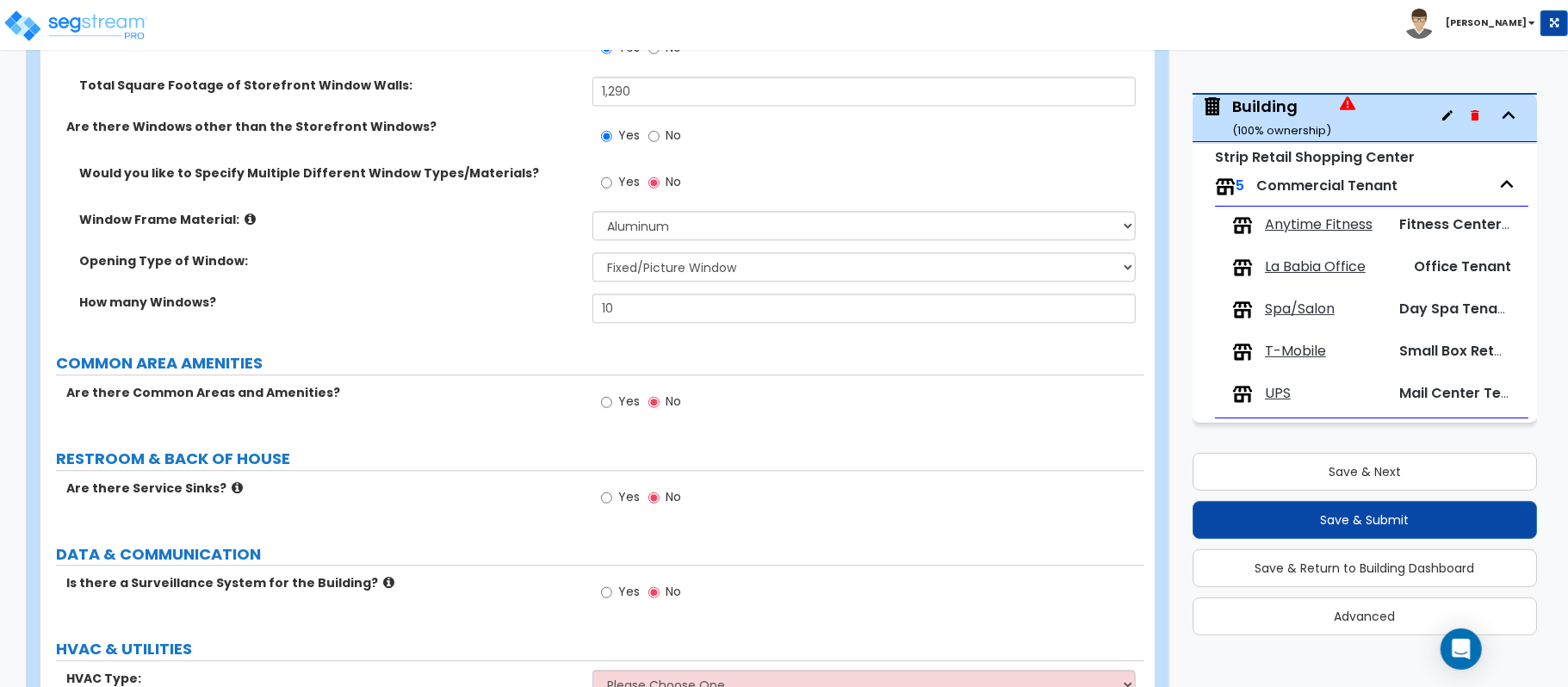
click at [542, 494] on label "Are there Service Sinks?" at bounding box center [323, 488] width 513 height 17
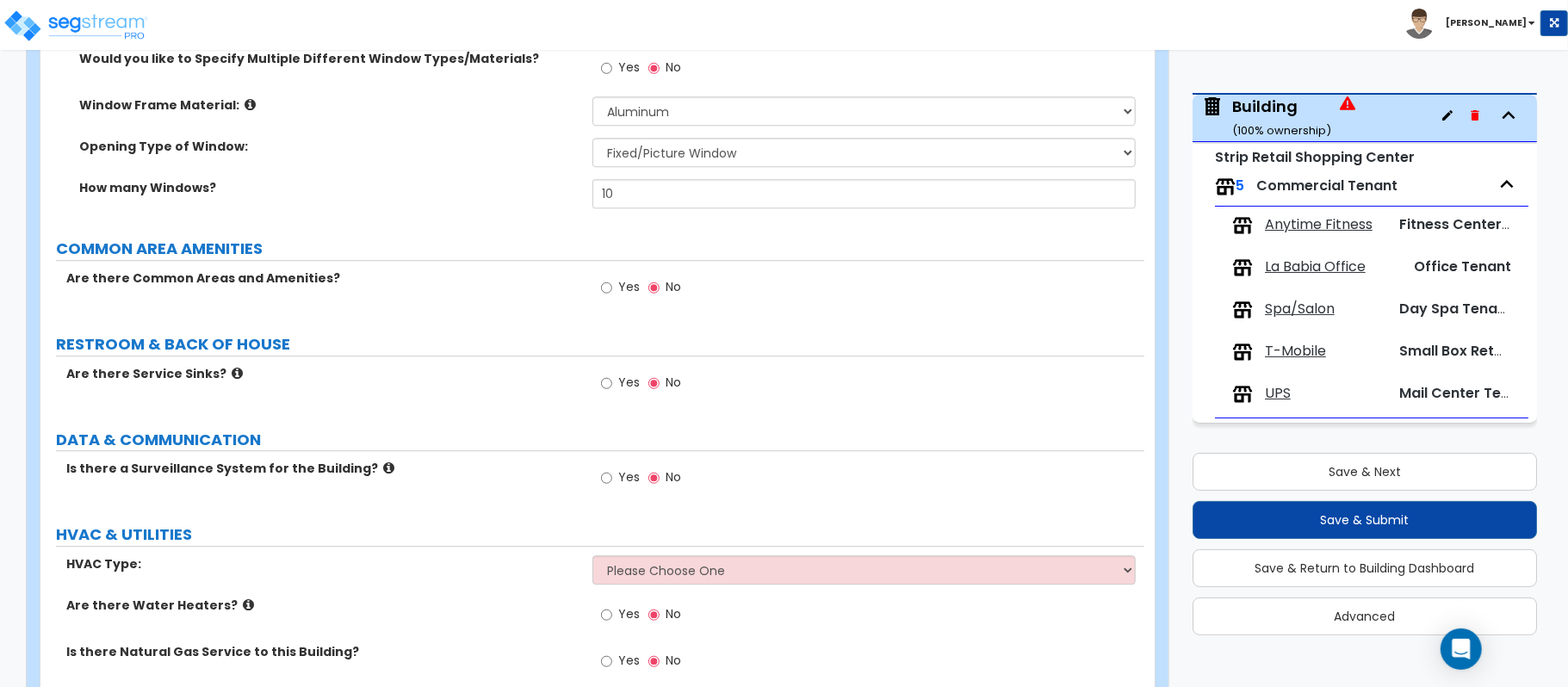
scroll to position [3392, 0]
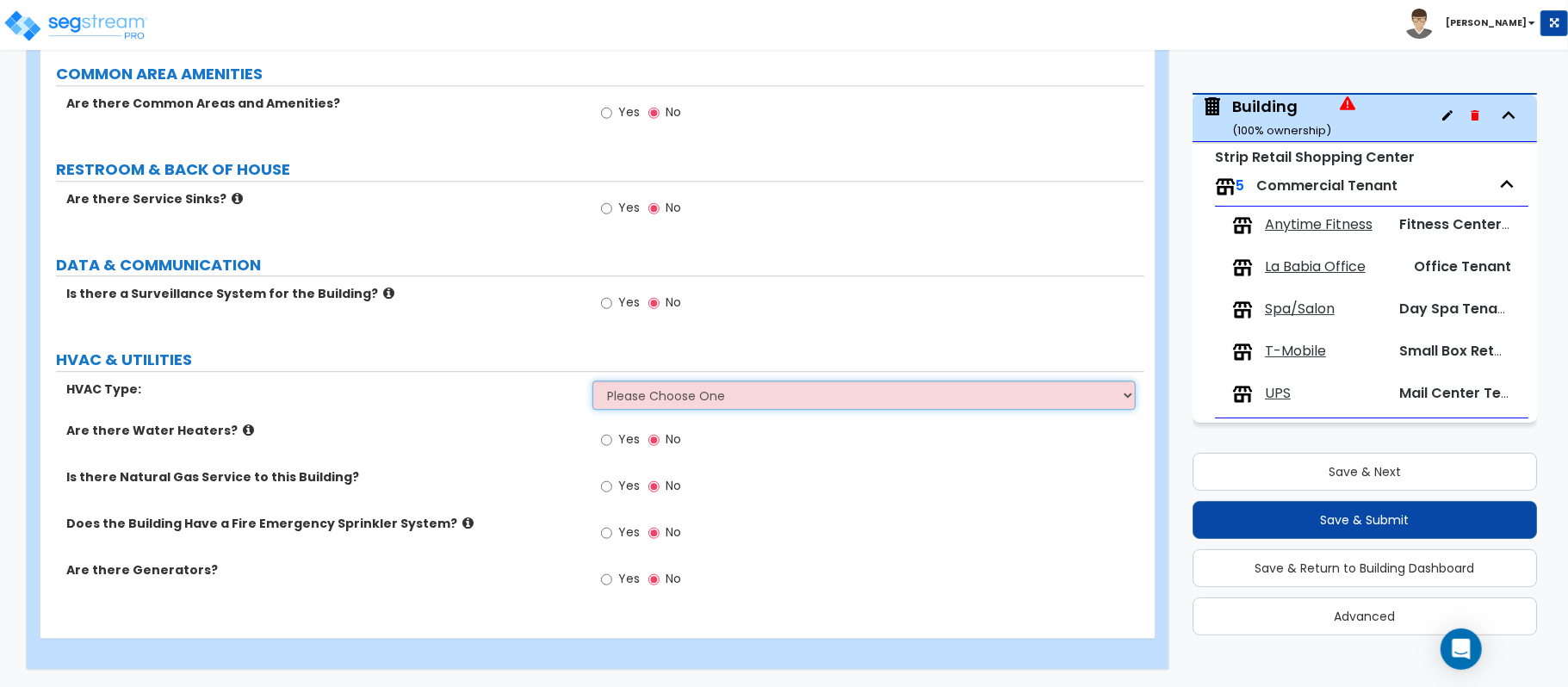
click at [722, 398] on select "Please Choose One Rooftop Unit Furnace-Condenser Forced Air Split Heating/Cooli…" at bounding box center [864, 395] width 543 height 29
select select "2"
click at [592, 380] on select "Please Choose One Rooftop Unit Furnace-Condenser Forced Air Split Heating/Cooli…" at bounding box center [864, 395] width 543 height 29
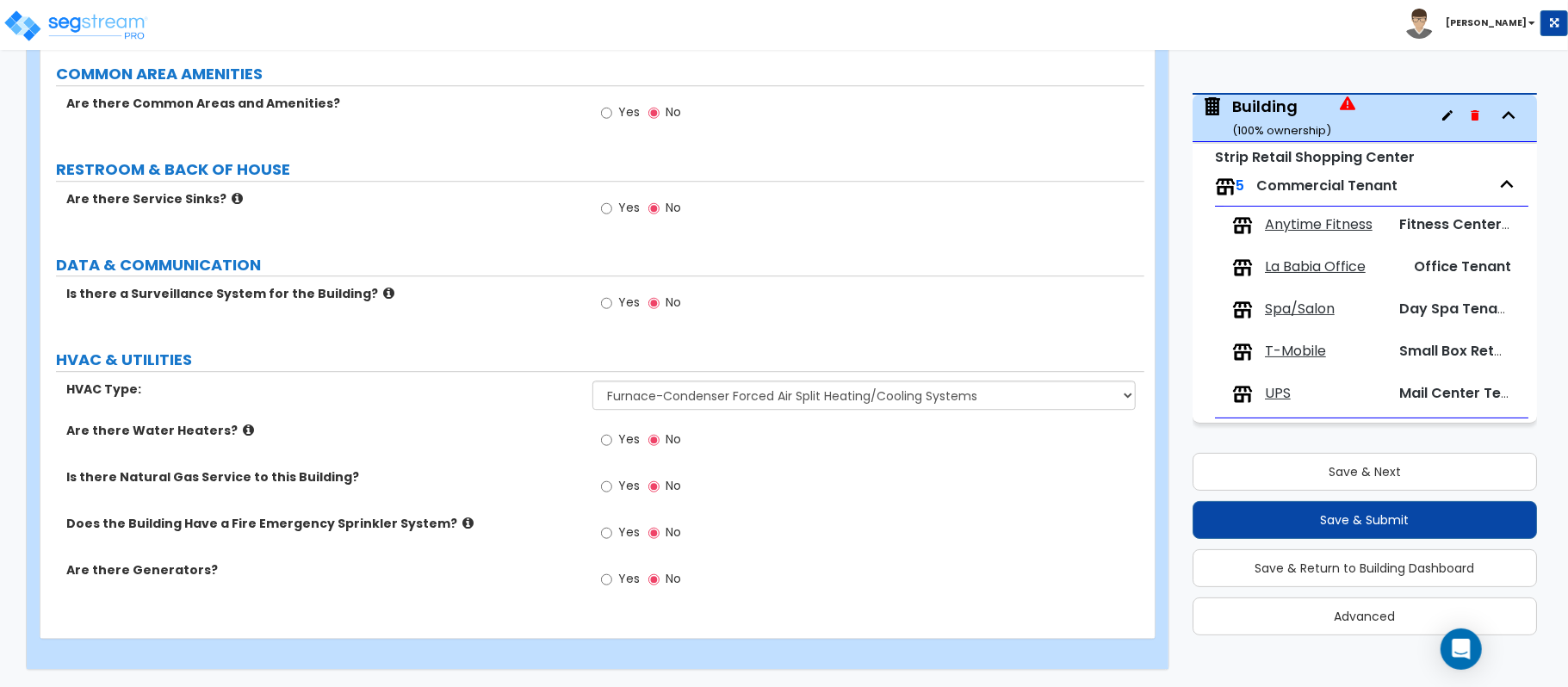
click at [243, 434] on icon at bounding box center [248, 429] width 11 height 13
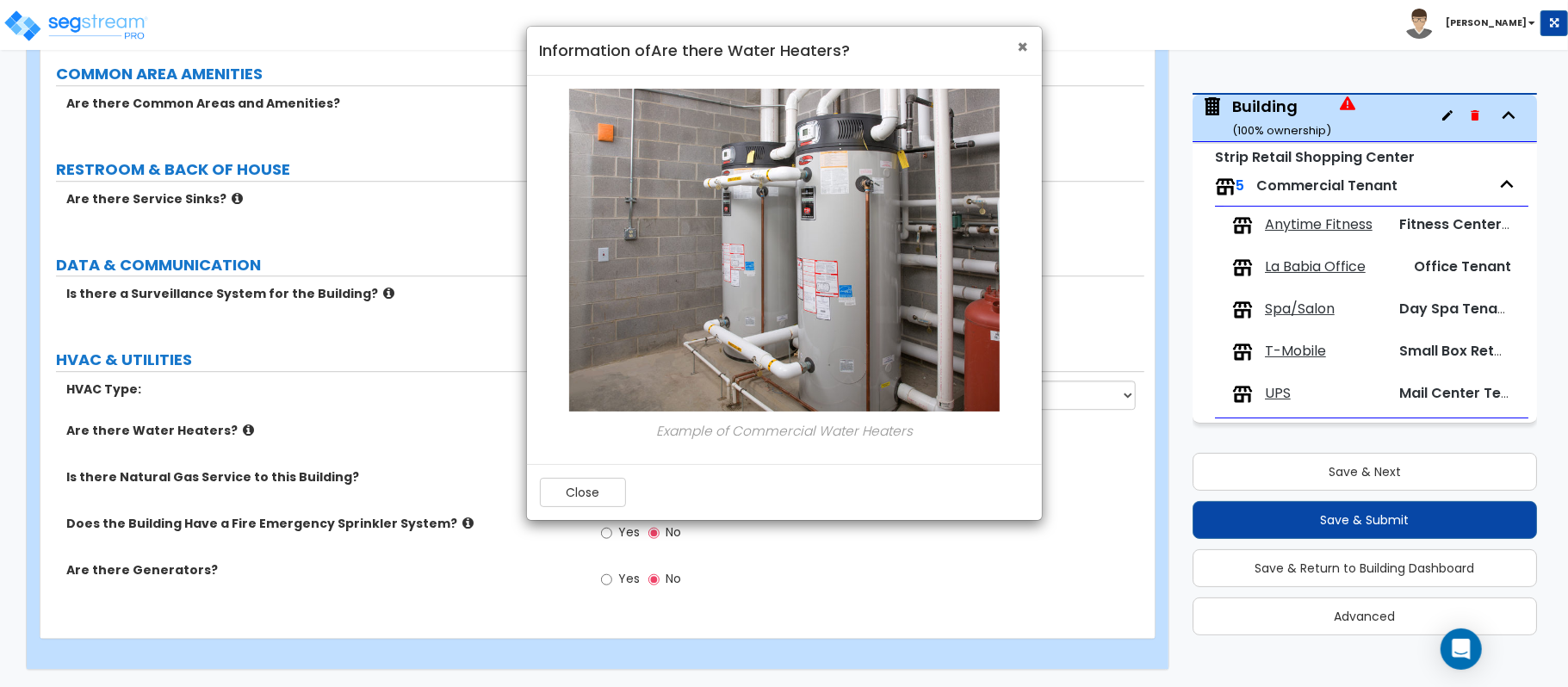
click at [1023, 40] on span "×" at bounding box center [1023, 47] width 11 height 25
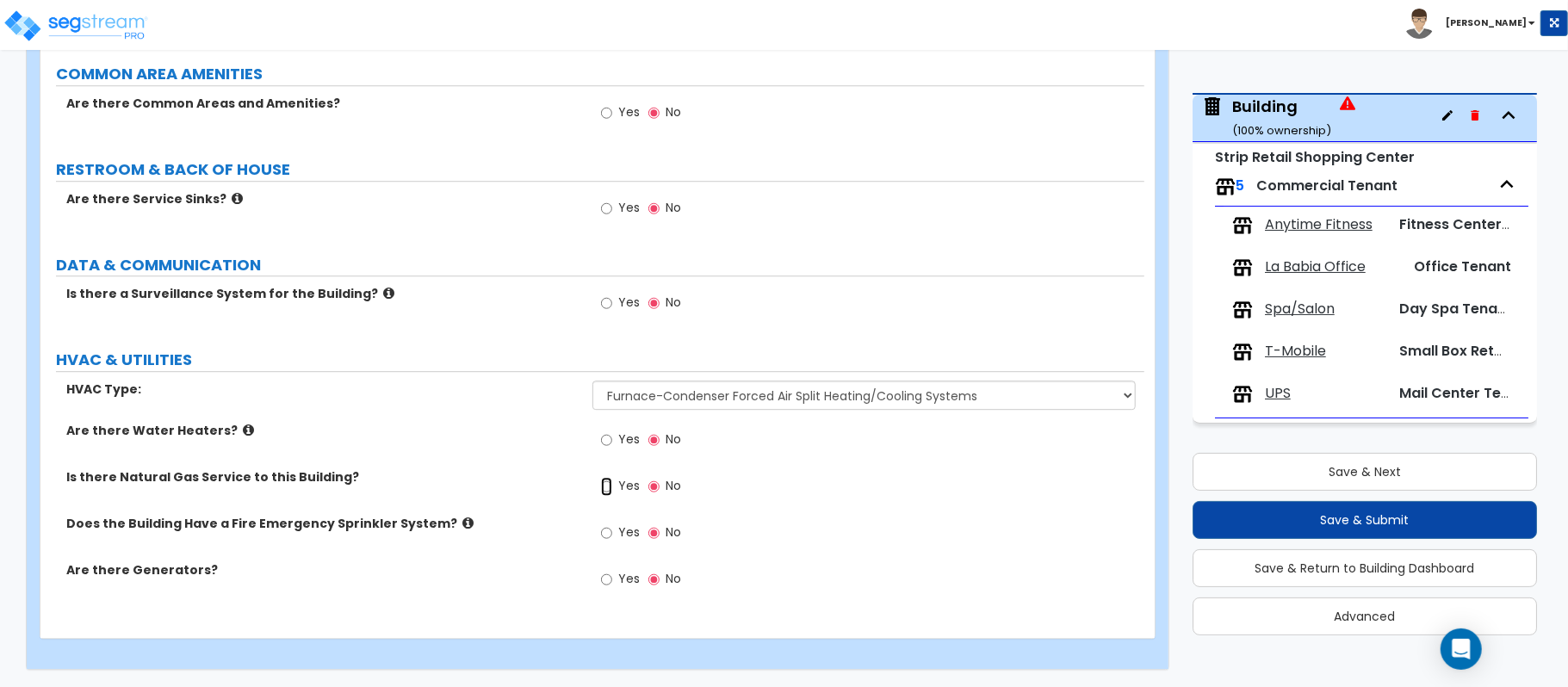
click at [608, 487] on input "Yes" at bounding box center [606, 487] width 11 height 19
radio input "true"
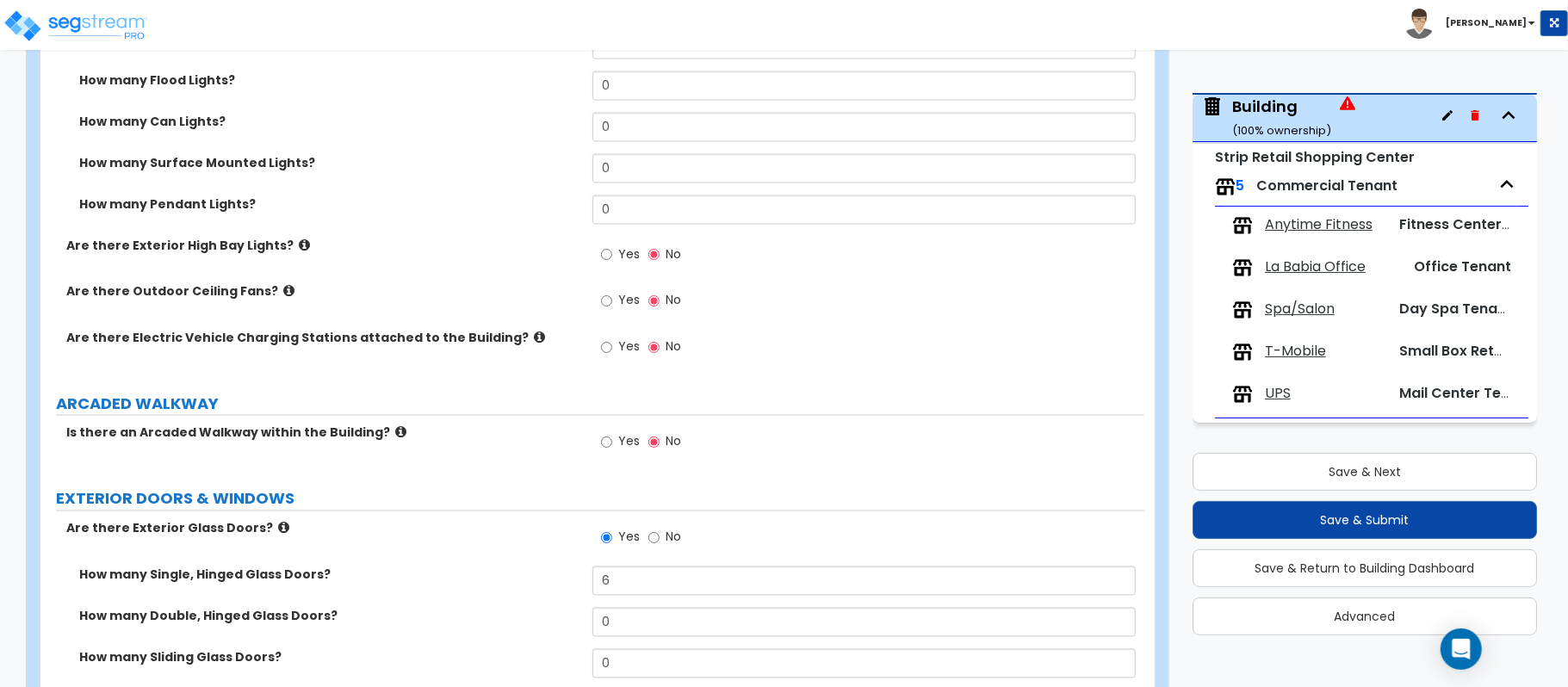
scroll to position [2015, 0]
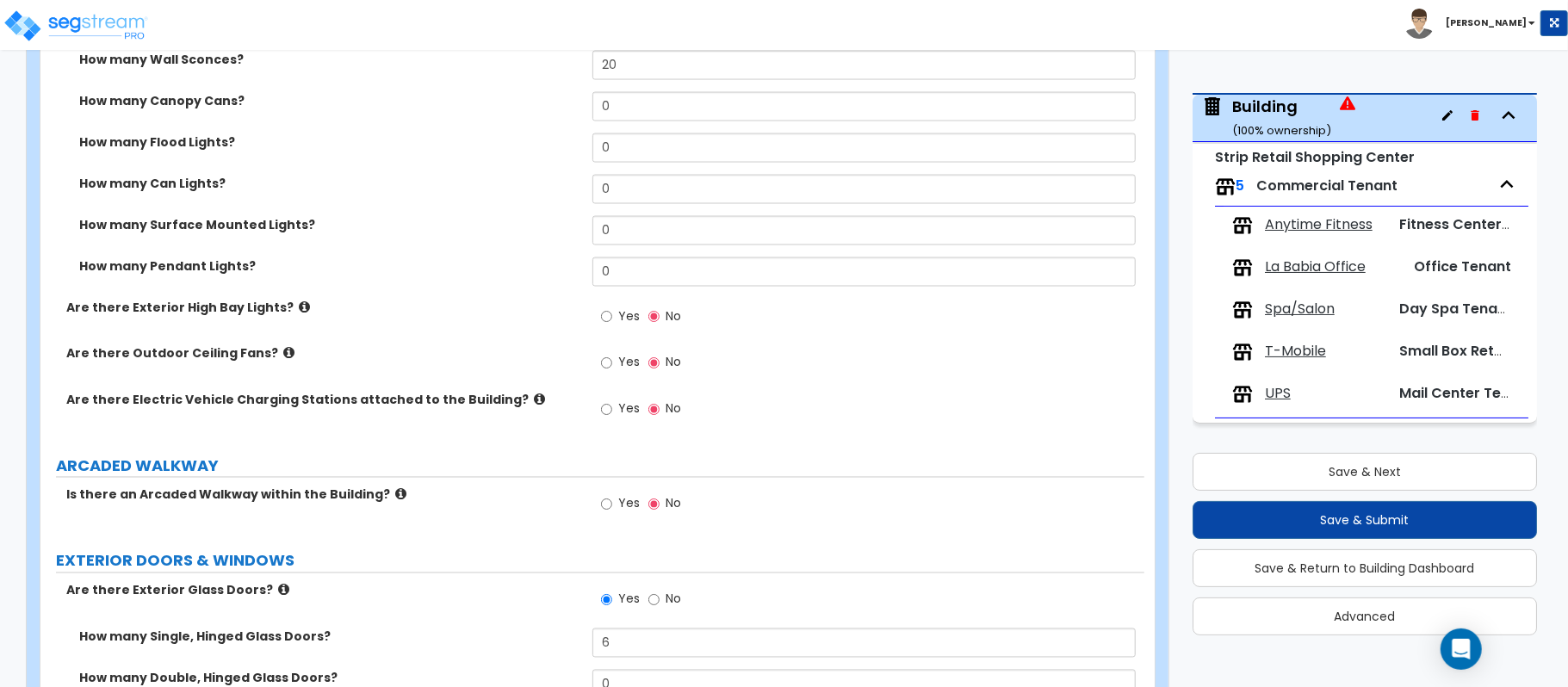
click at [386, 487] on div "Find these errors below in the questionnaire: What is the Average Exterior Wall…" at bounding box center [592, 103] width 1078 height 3755
click at [395, 501] on icon at bounding box center [400, 494] width 11 height 13
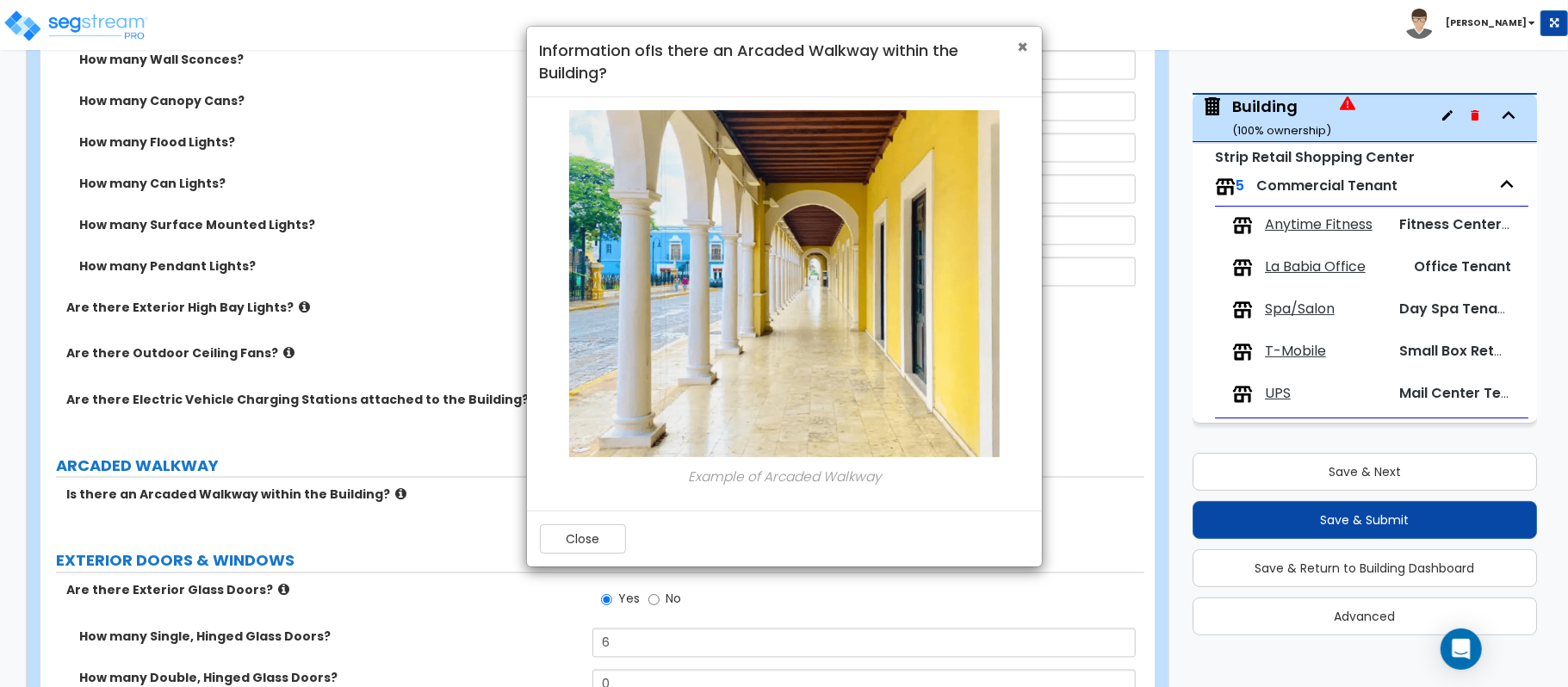
click at [1026, 41] on span "×" at bounding box center [1023, 47] width 11 height 25
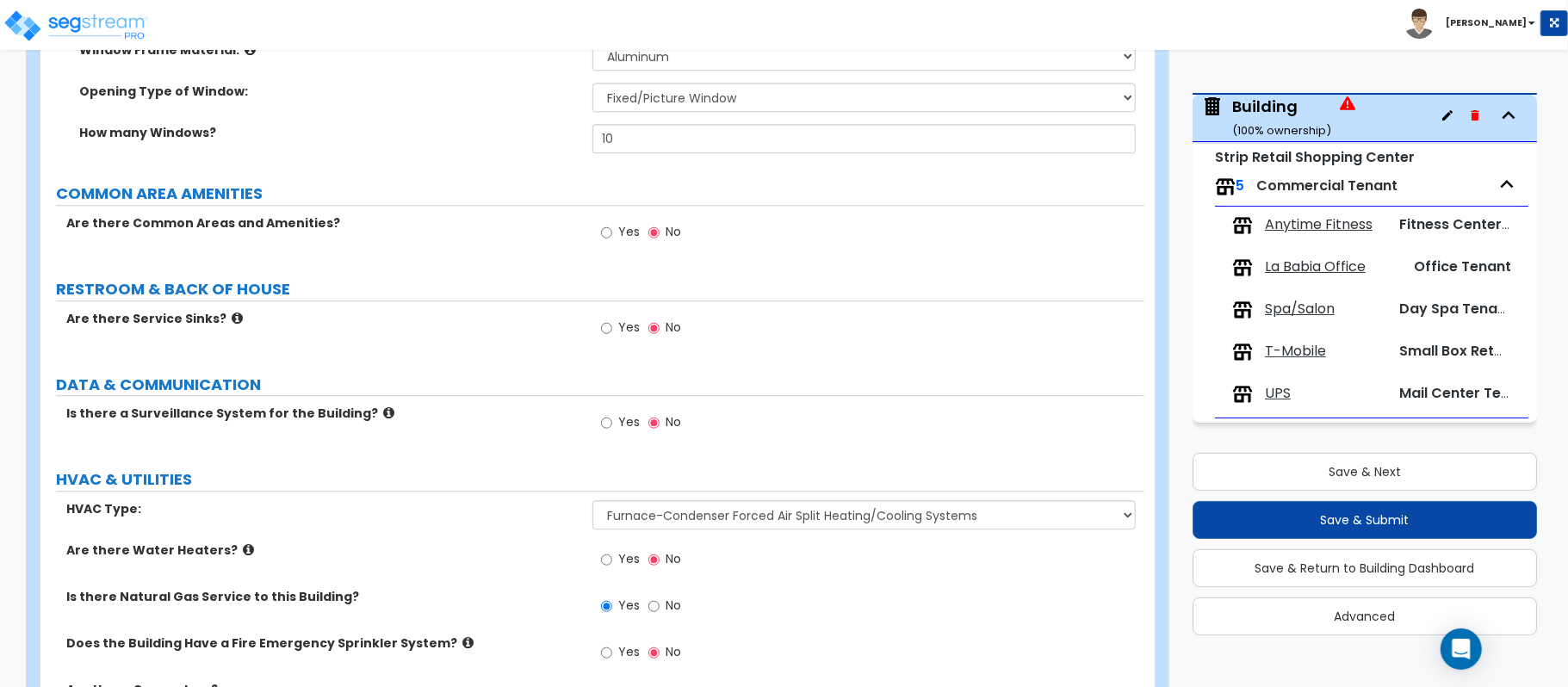
scroll to position [3392, 0]
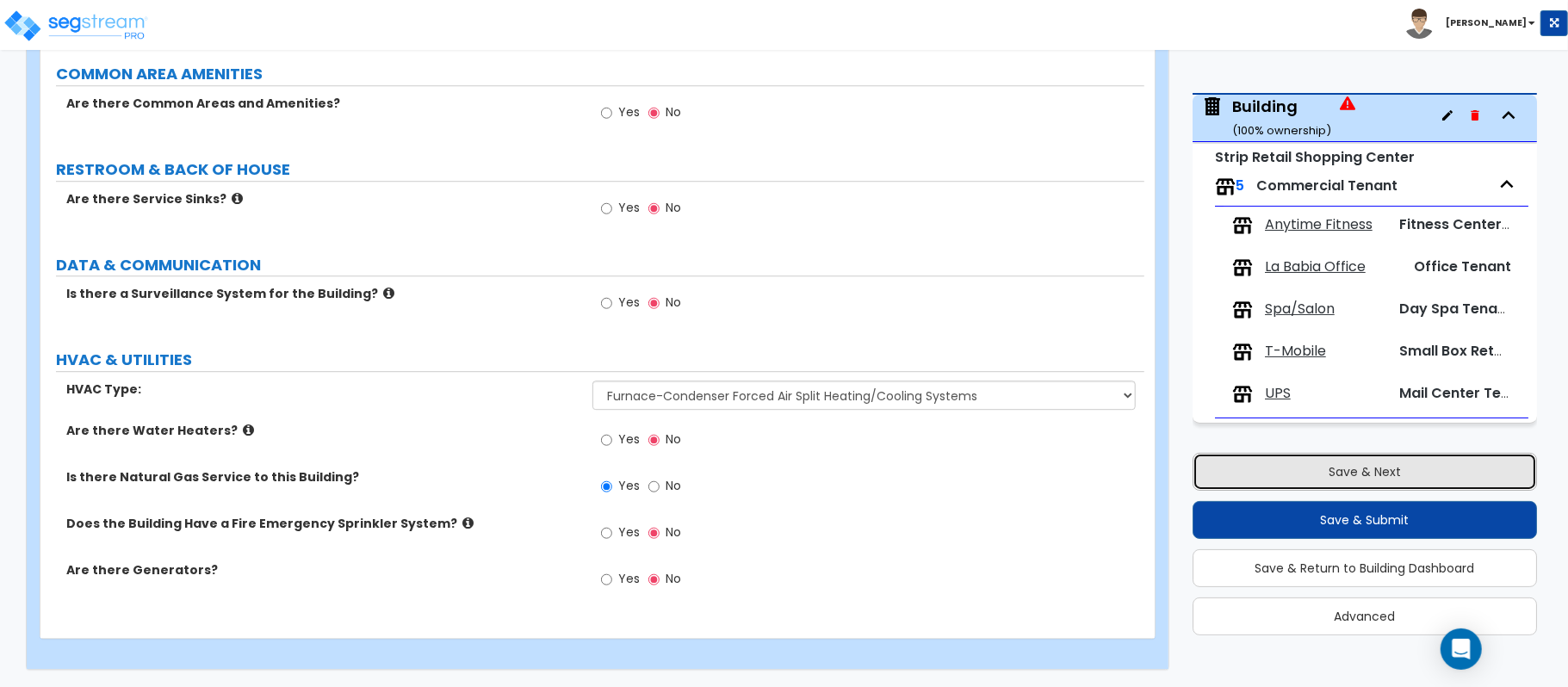
click at [1329, 460] on button "Save & Next" at bounding box center [1364, 472] width 344 height 38
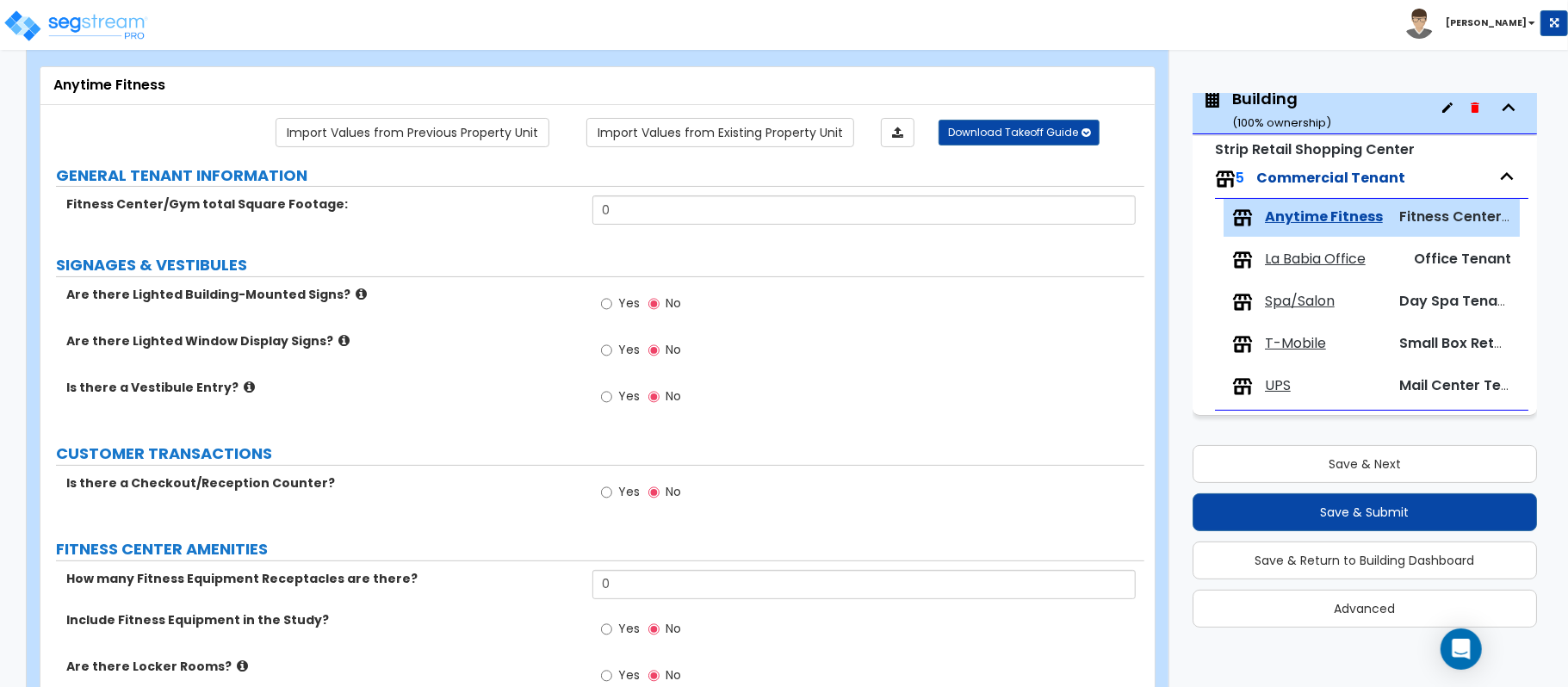
scroll to position [0, 0]
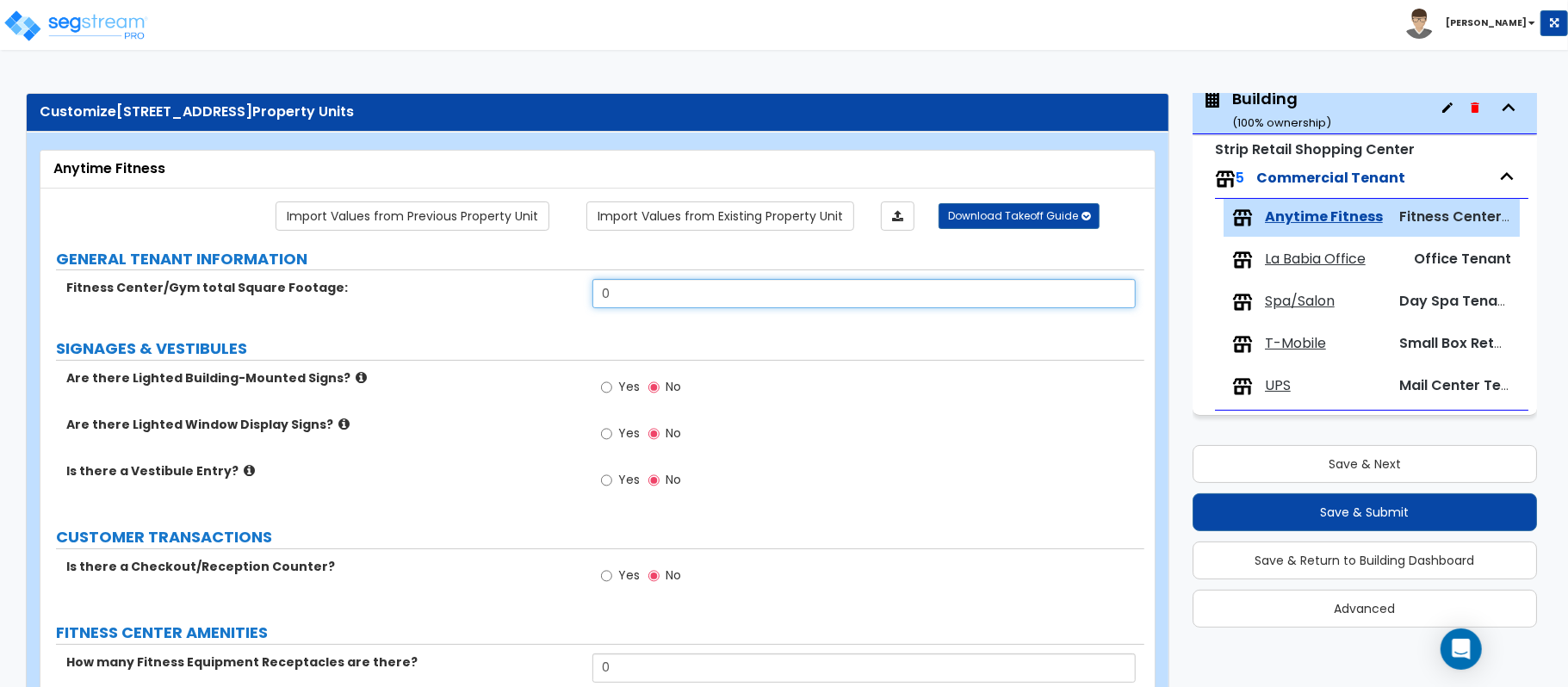
click at [711, 295] on input "0" at bounding box center [864, 294] width 543 height 29
type input "10,192"
click at [355, 378] on icon at bounding box center [360, 377] width 11 height 13
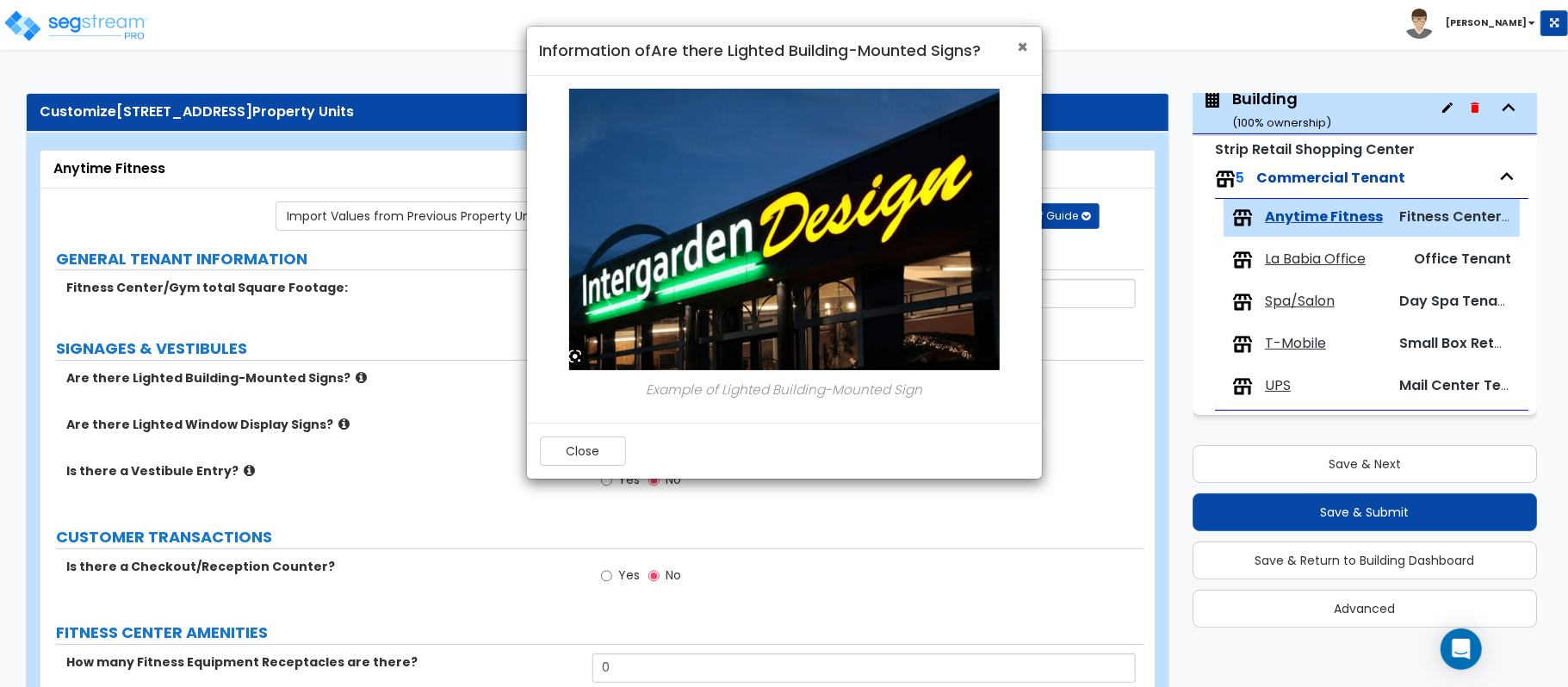
click at [1021, 49] on span "×" at bounding box center [1023, 47] width 11 height 25
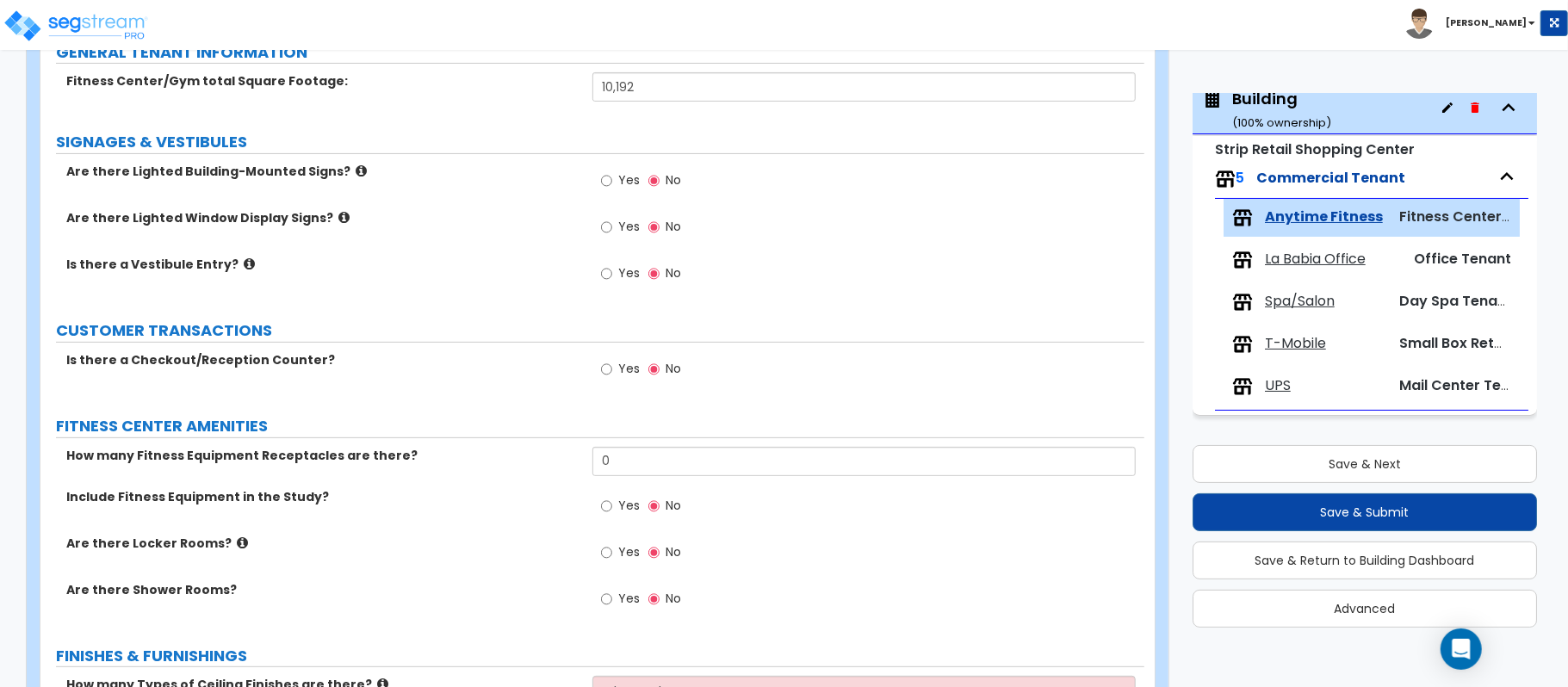
scroll to position [229, 0]
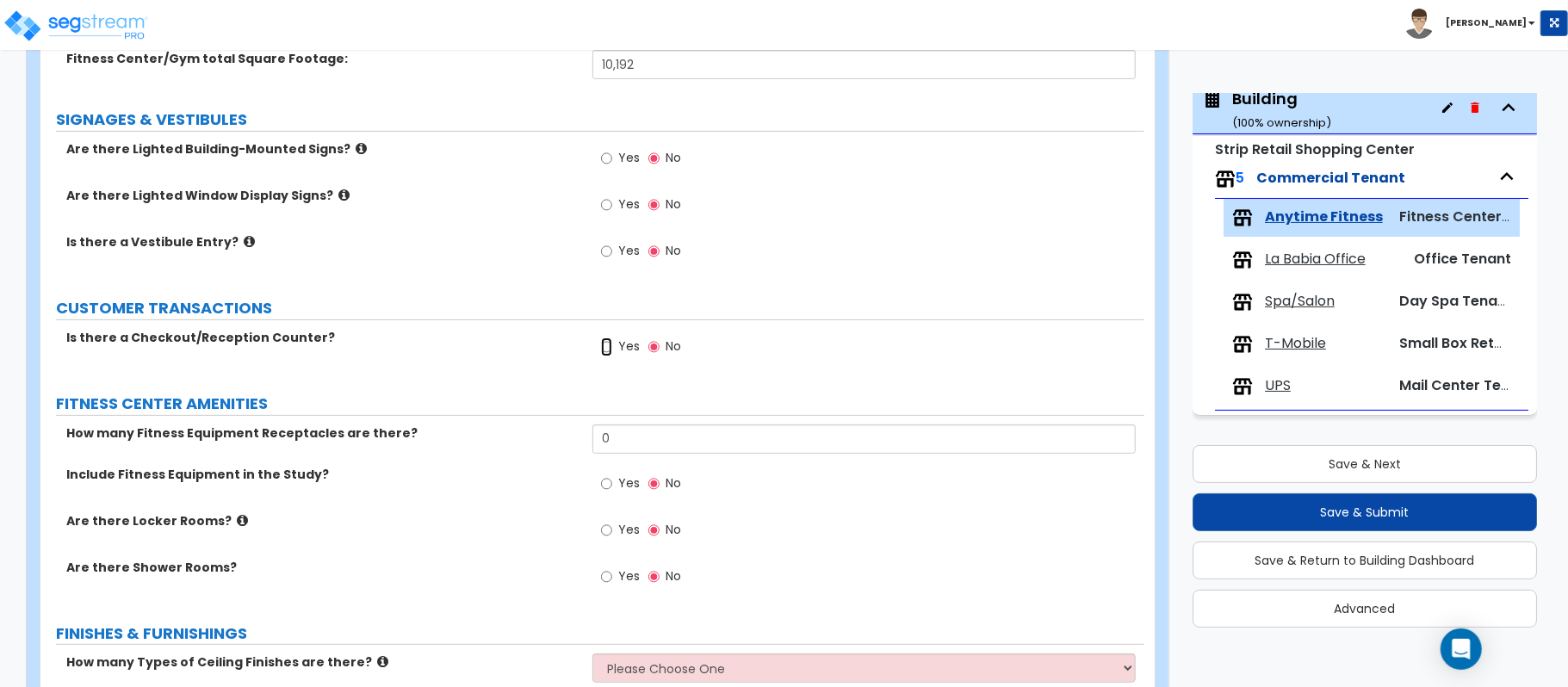
click at [610, 345] on input "Yes" at bounding box center [606, 347] width 11 height 19
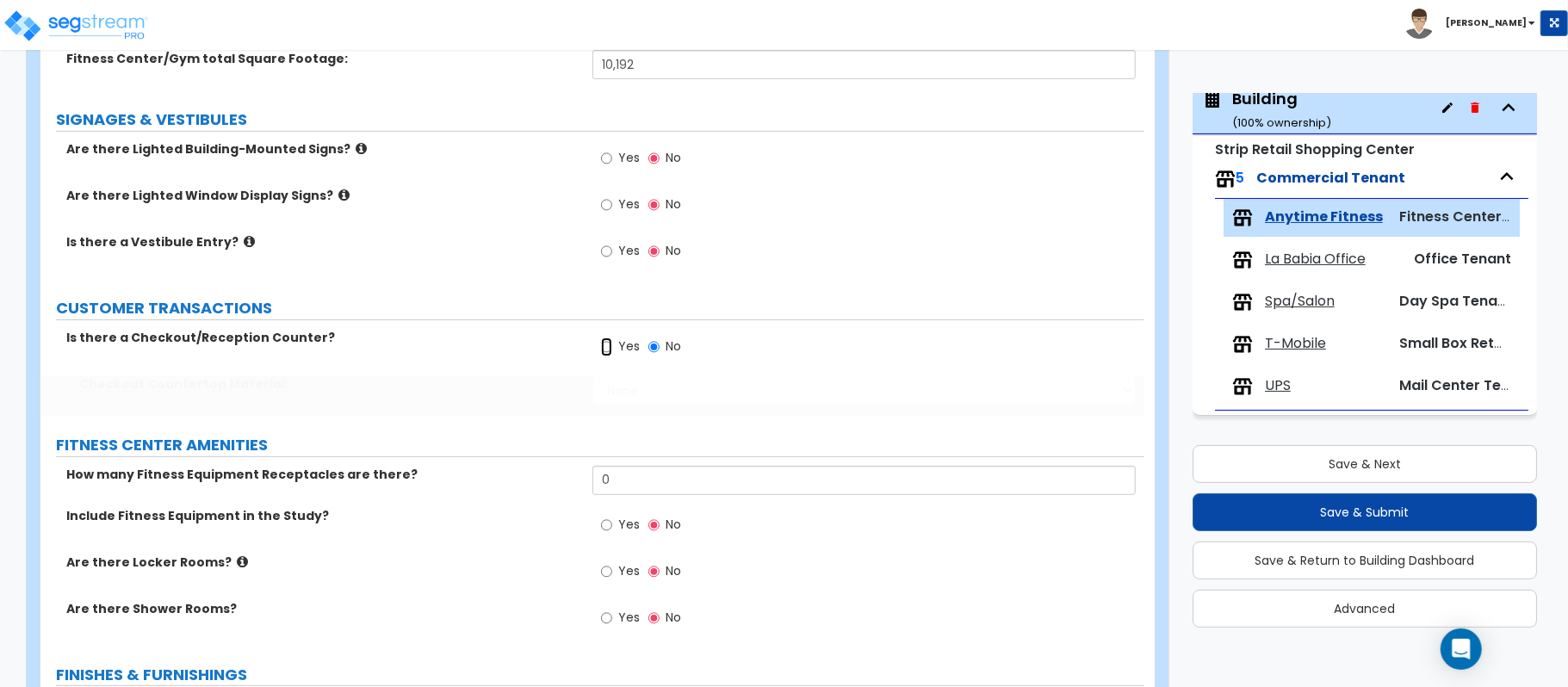
radio input "true"
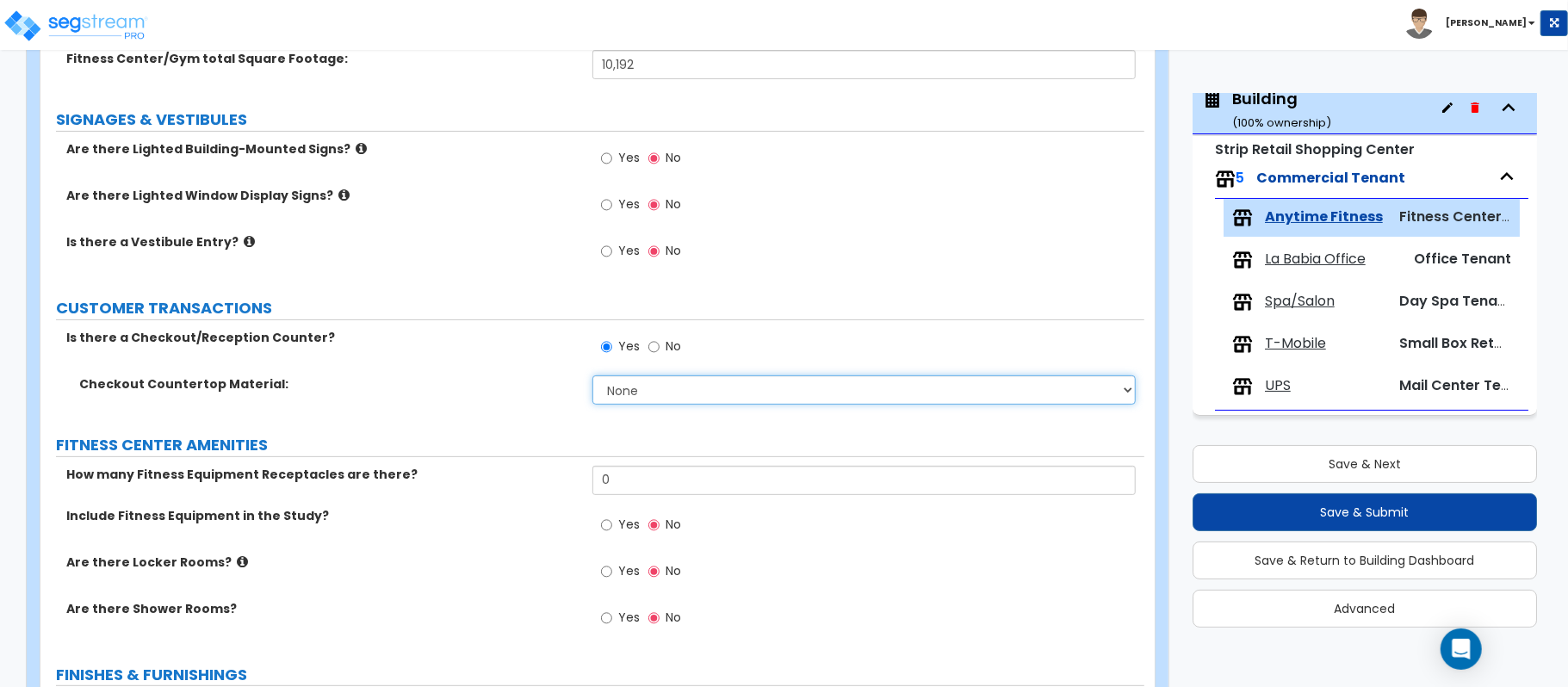
click at [628, 379] on select "None Plastic Laminate Solid Surface Stone Quartz Marble Tile Wood Stainless Ste…" at bounding box center [864, 390] width 543 height 29
click at [545, 372] on div "Is there a Checkout/Reception Counter? Yes No" at bounding box center [592, 352] width 1104 height 47
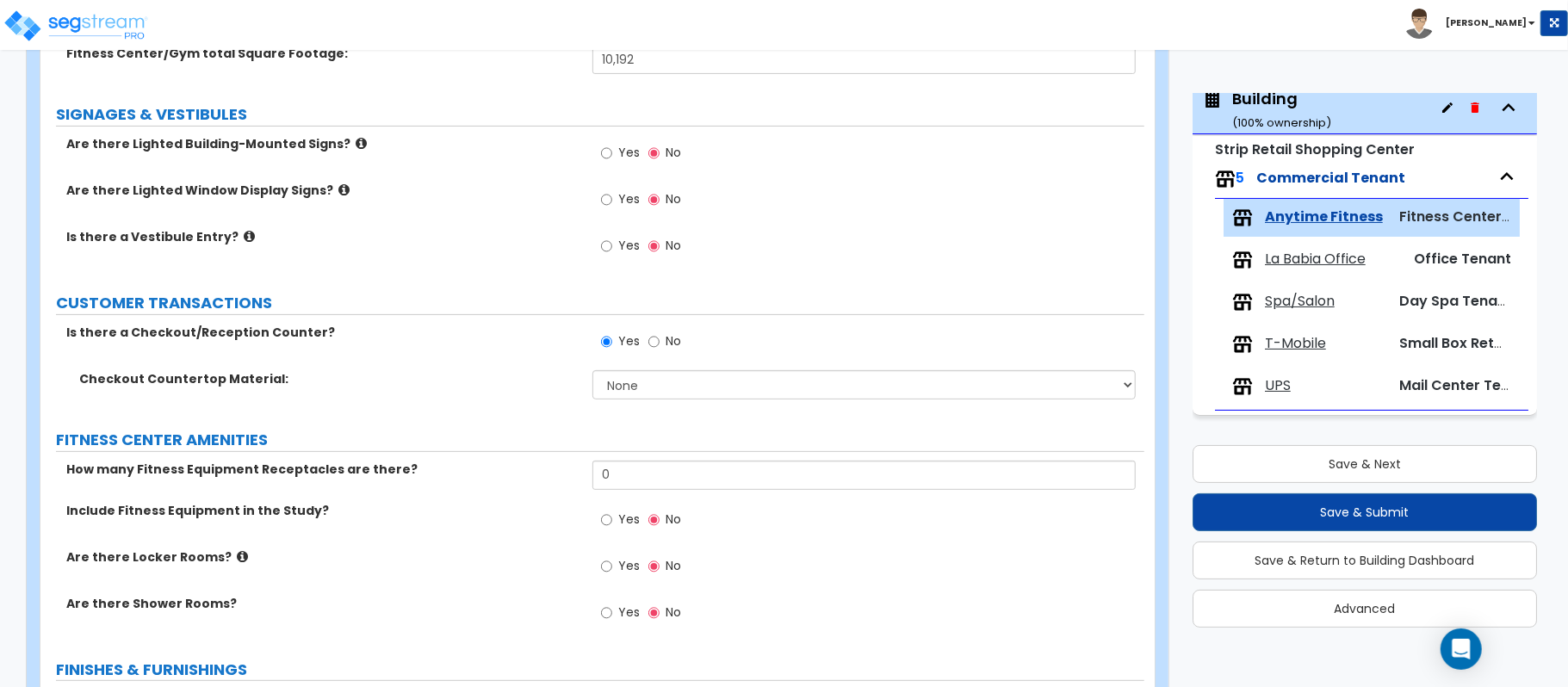
scroll to position [344, 0]
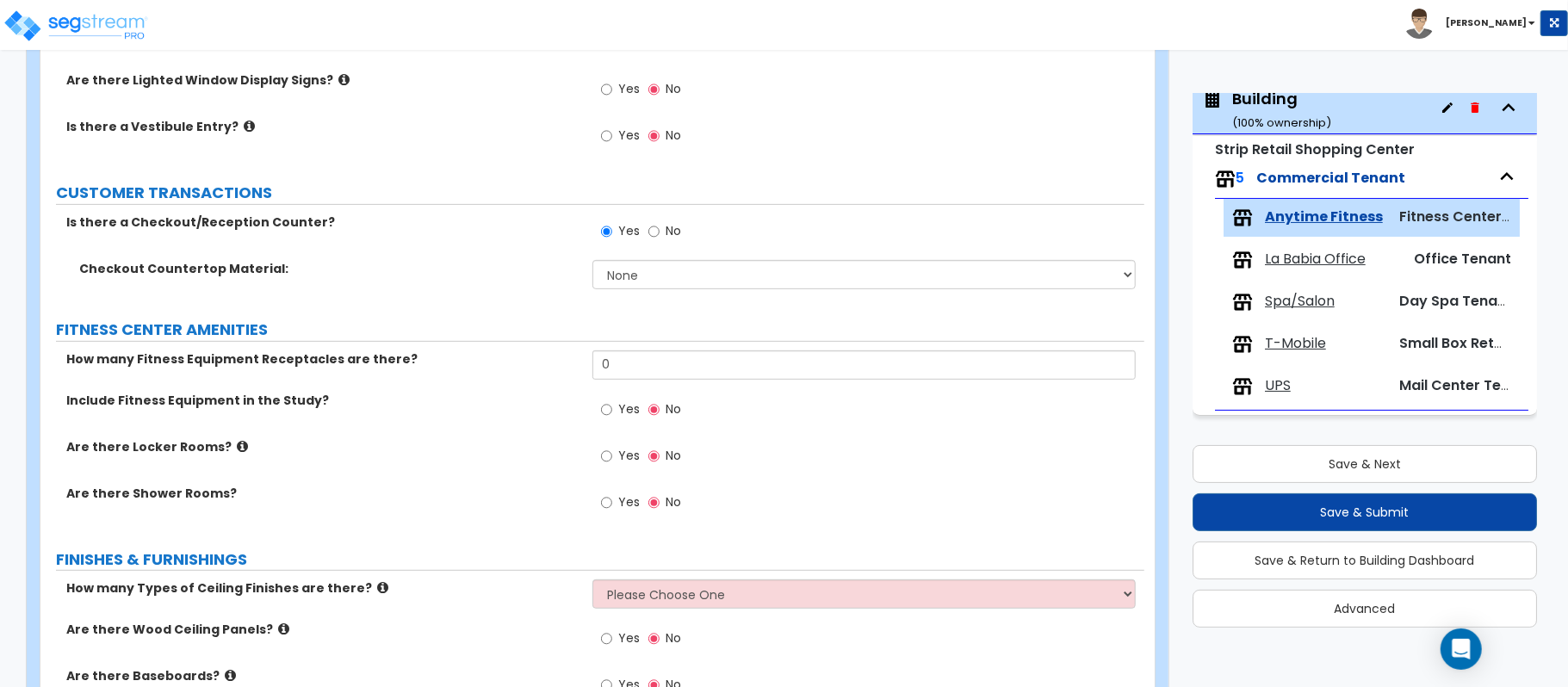
click at [621, 410] on span "Yes" at bounding box center [628, 409] width 22 height 17
click at [612, 410] on input "Yes" at bounding box center [606, 410] width 11 height 19
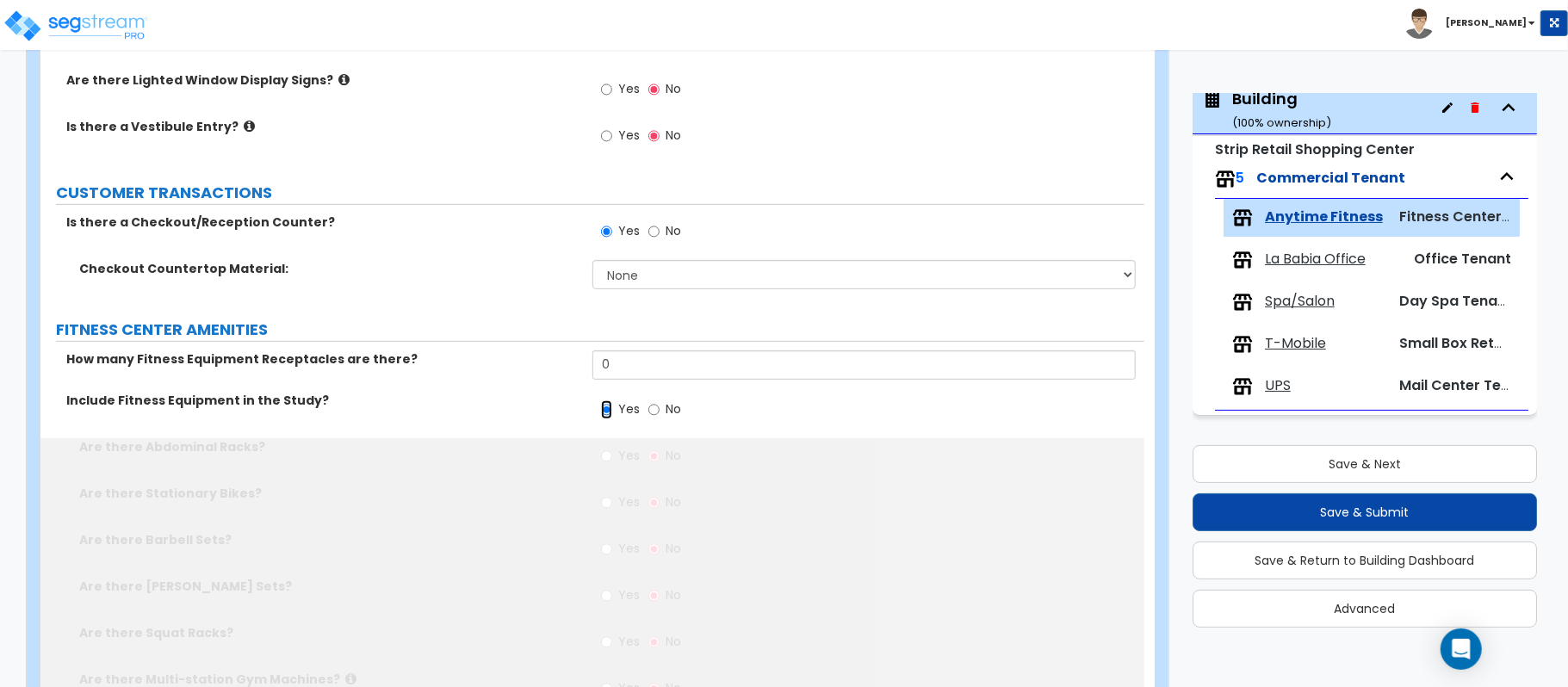
click at [610, 410] on input "Yes" at bounding box center [606, 410] width 11 height 19
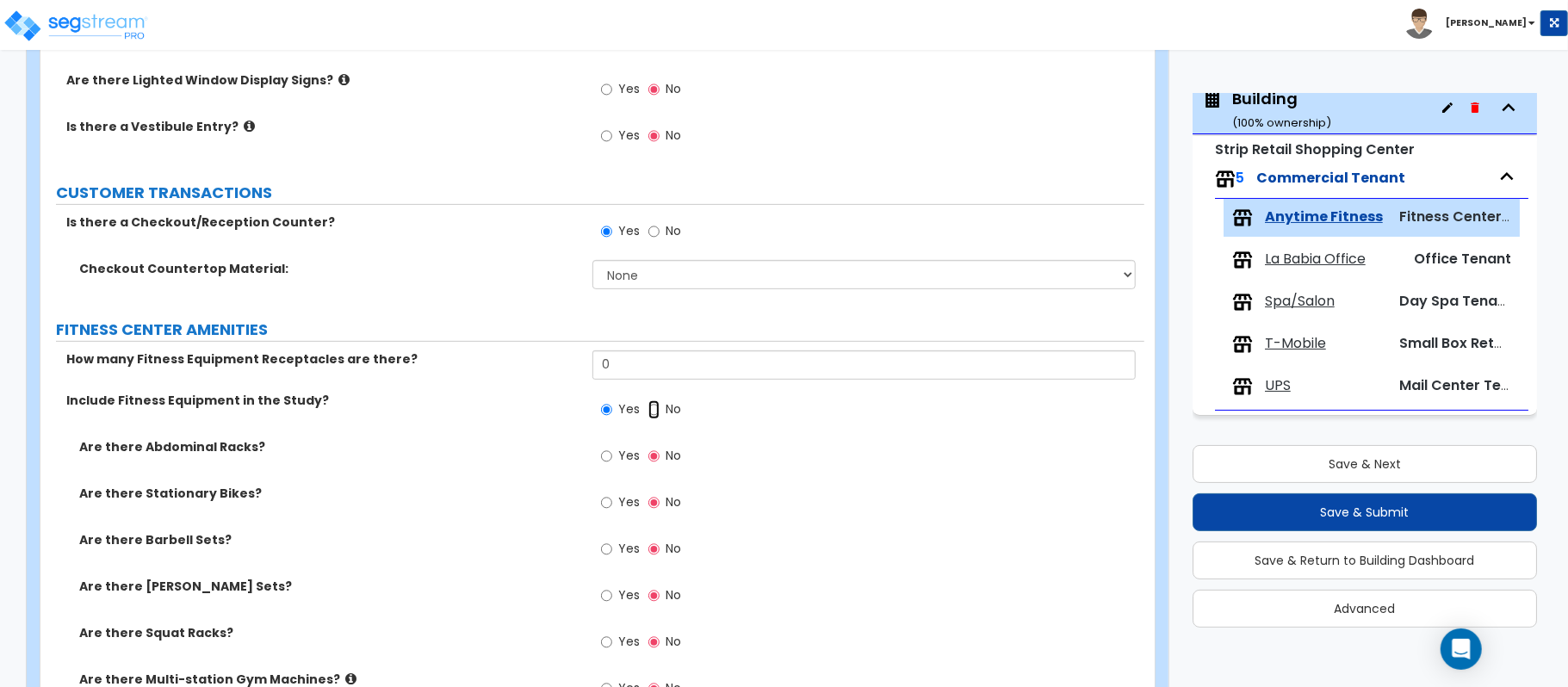
click at [656, 411] on input "No" at bounding box center [653, 410] width 11 height 19
radio input "false"
radio input "true"
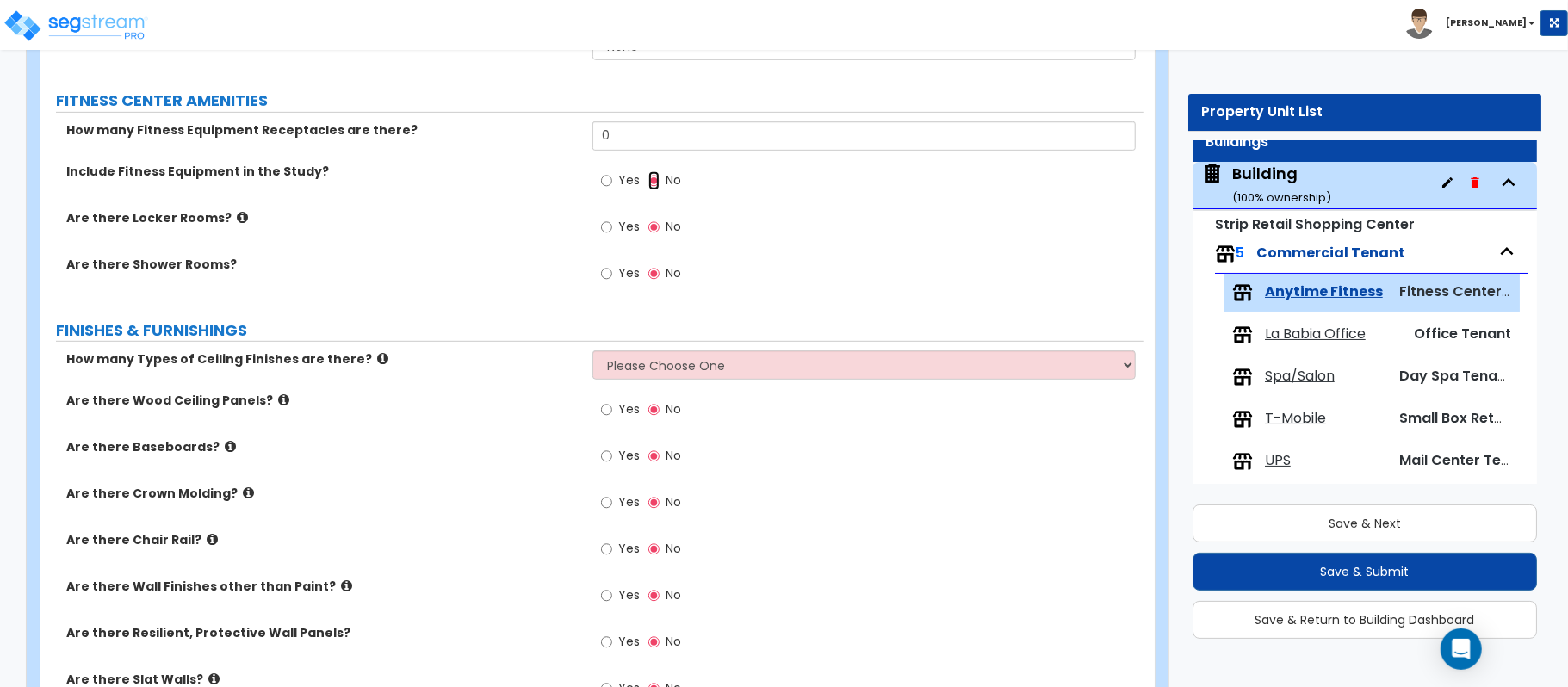
scroll to position [67, 0]
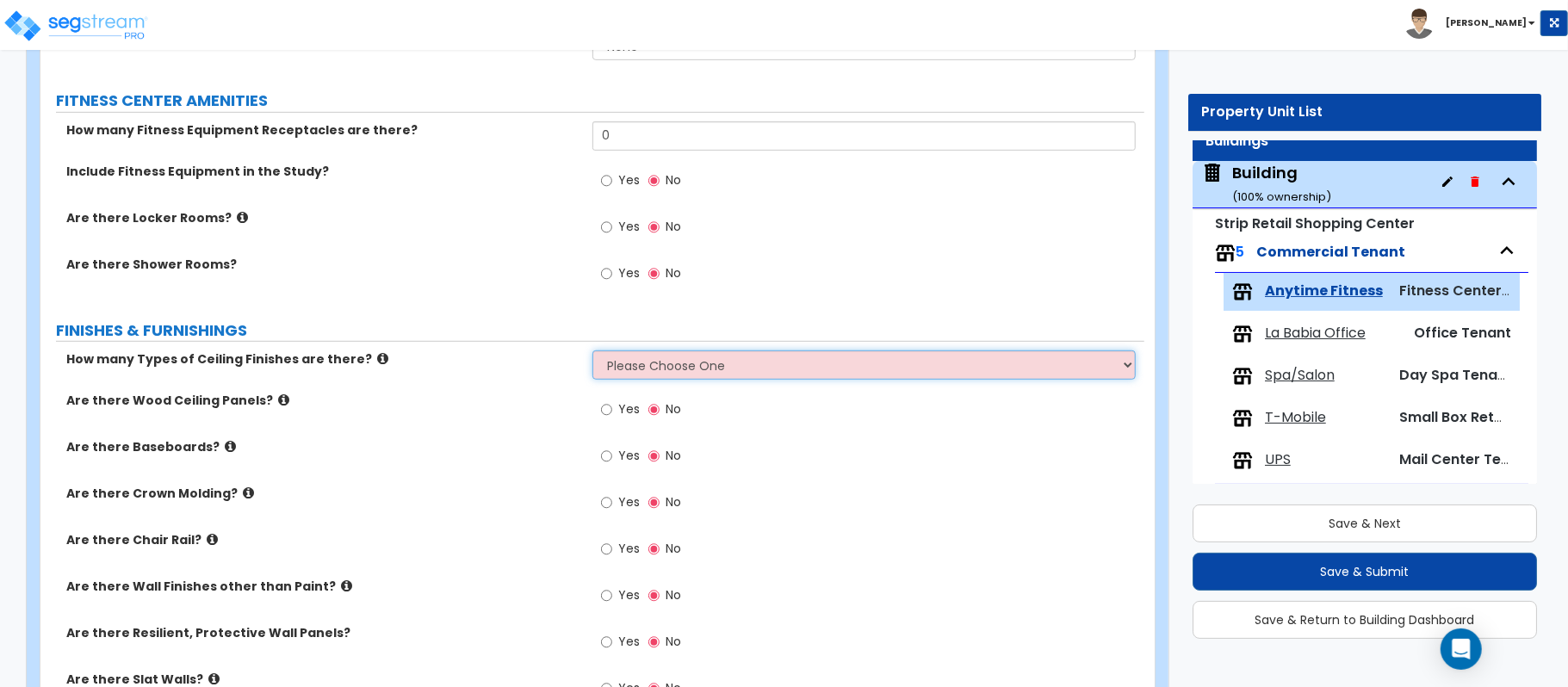
click at [682, 372] on select "Please Choose One 1 2 3" at bounding box center [864, 365] width 543 height 29
select select "1"
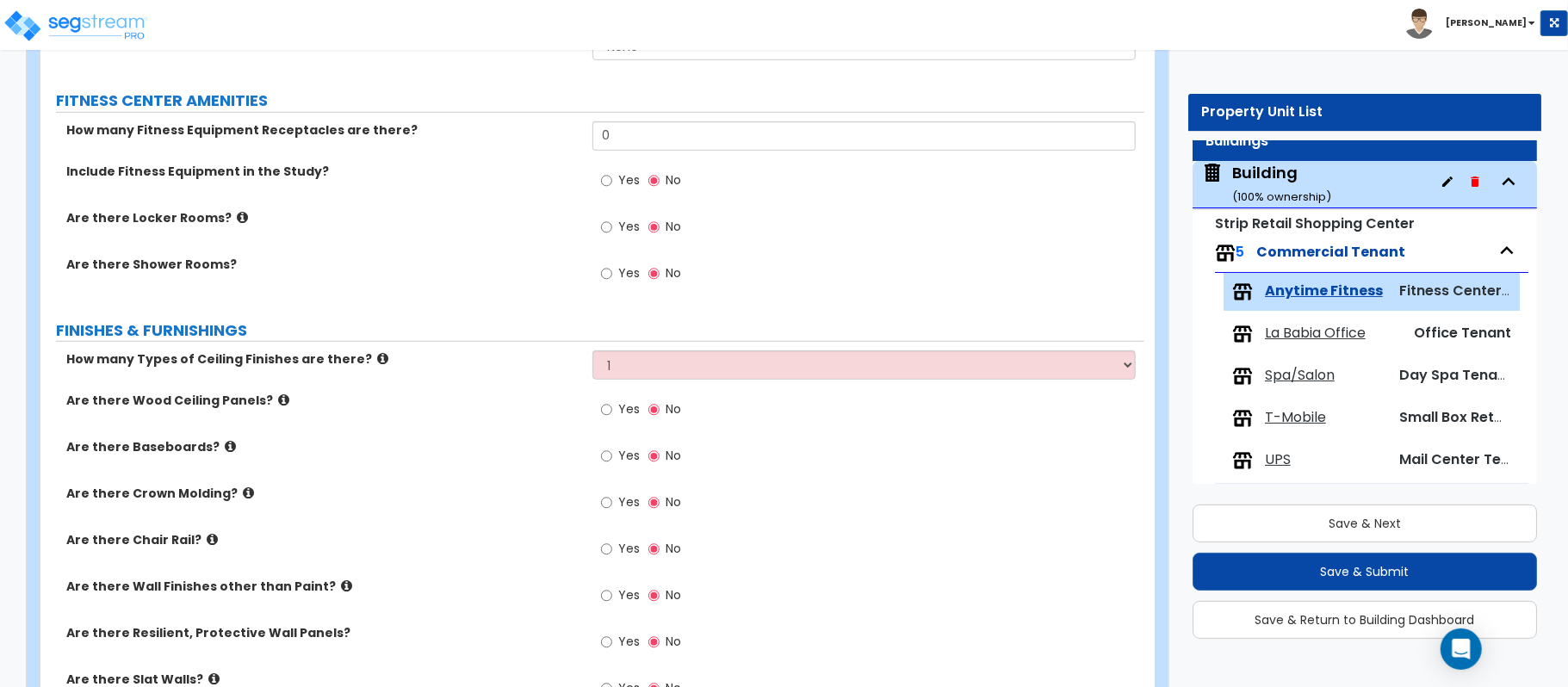
click at [542, 409] on label "Are there Wood Ceiling Panels?" at bounding box center [323, 400] width 513 height 17
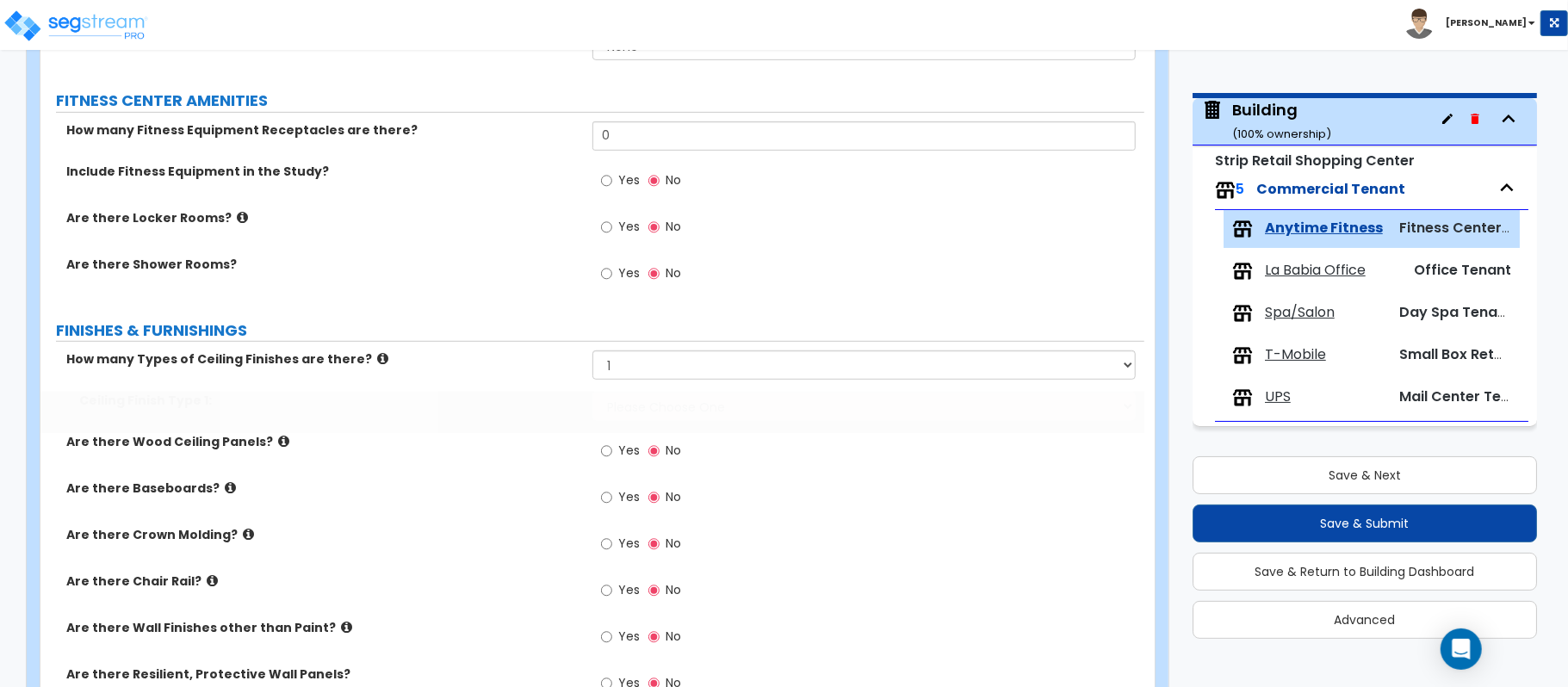
scroll to position [60, 0]
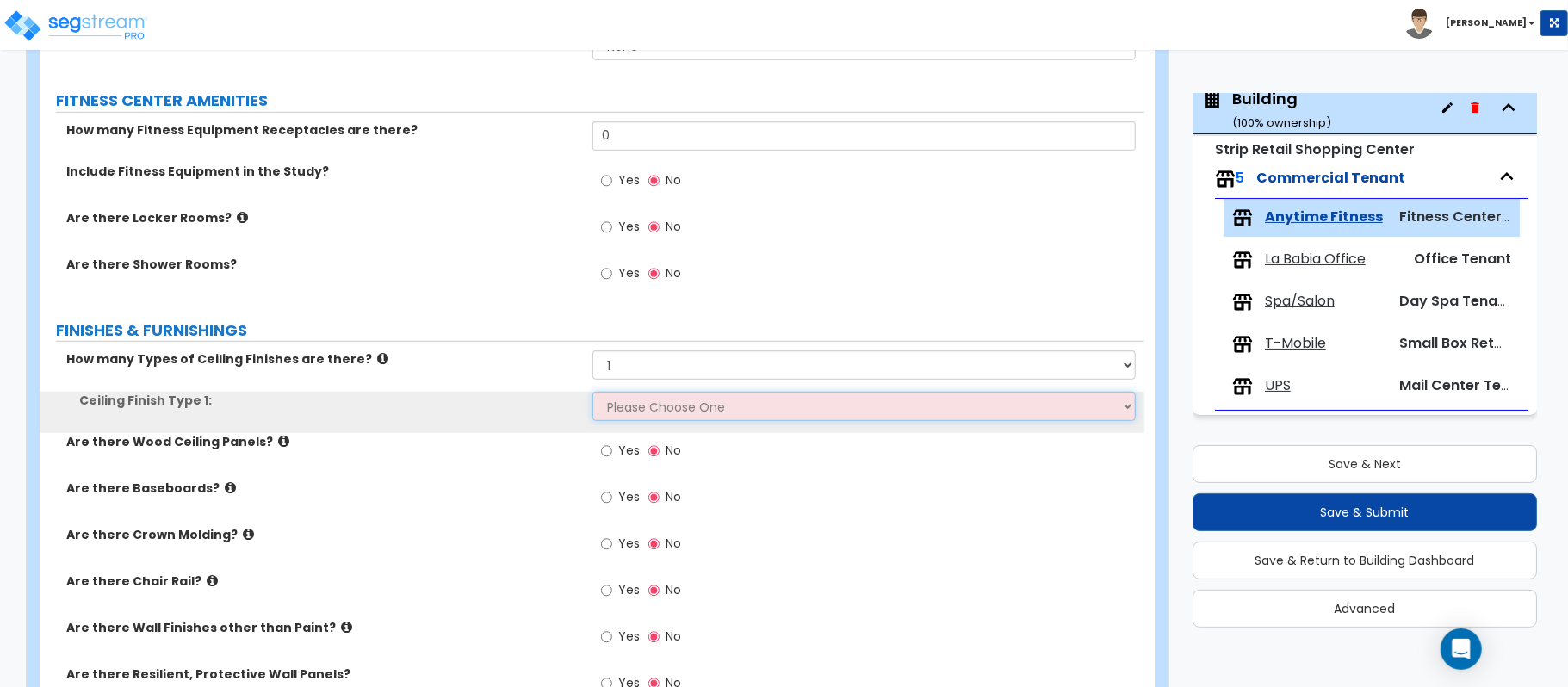
click at [641, 403] on select "Please Choose One Drywall Ceiling Open Ceiling Drop Ceiling" at bounding box center [864, 406] width 543 height 29
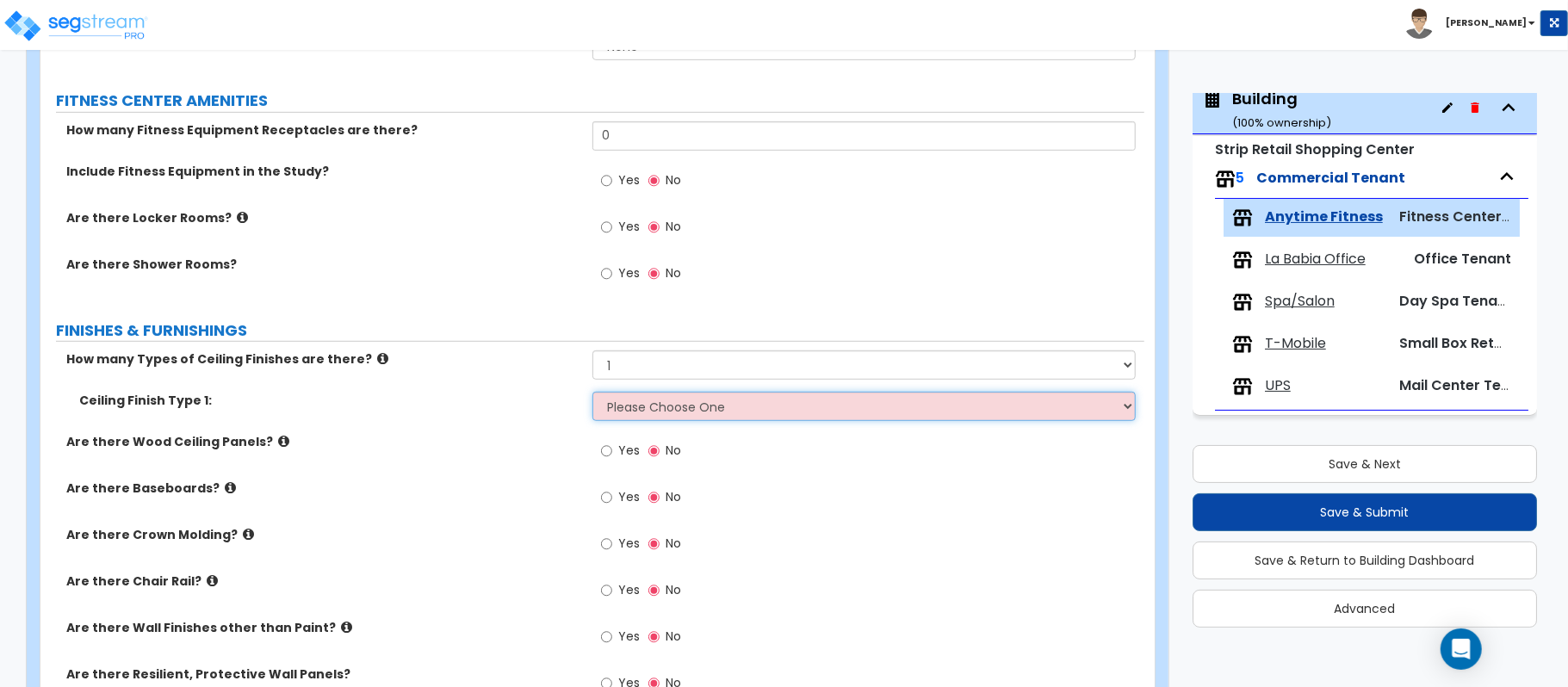
select select "2"
click at [592, 394] on select "Please Choose One Drywall Ceiling Open Ceiling Drop Ceiling" at bounding box center [864, 406] width 543 height 29
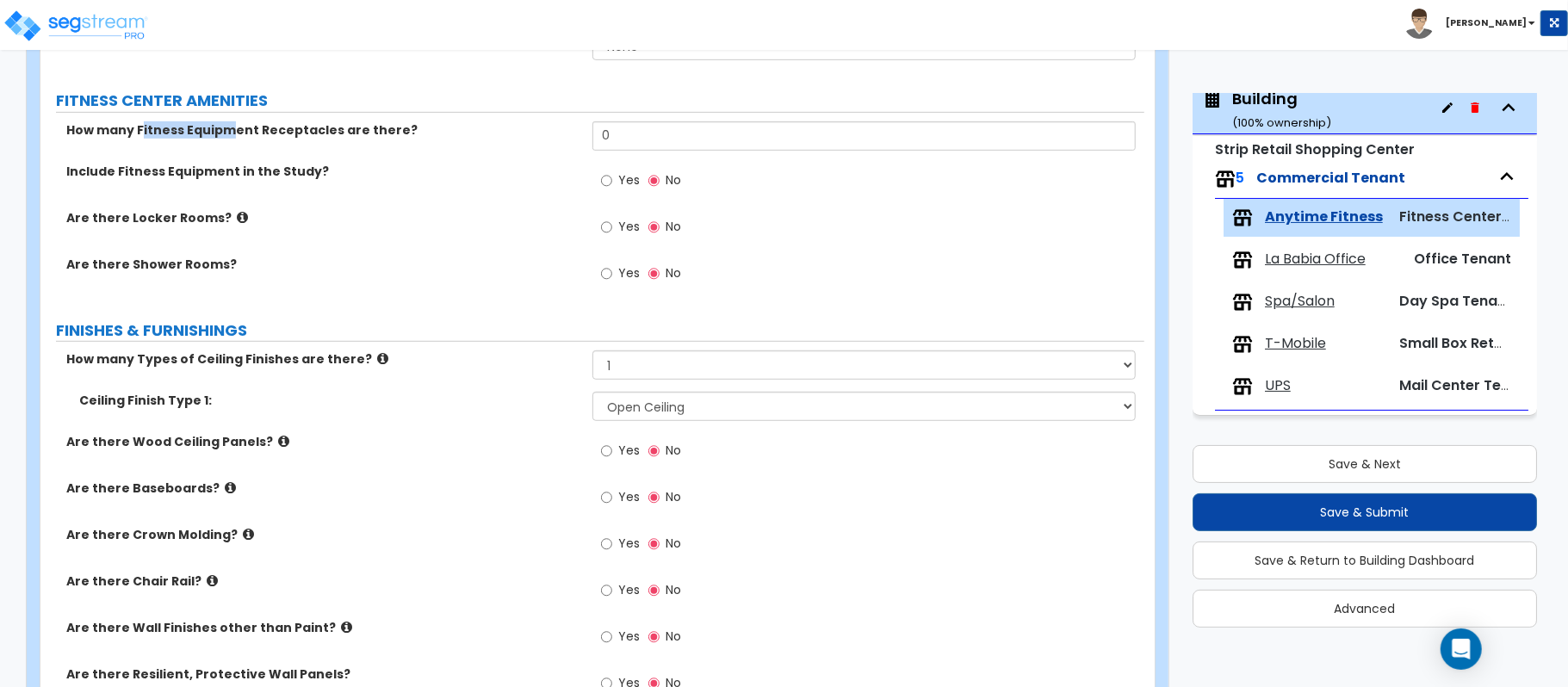
drag, startPoint x: 139, startPoint y: 131, endPoint x: 232, endPoint y: 131, distance: 93.0
click at [232, 131] on label "How many Fitness Equipment Receptacles are there?" at bounding box center [323, 130] width 513 height 17
drag, startPoint x: 325, startPoint y: 130, endPoint x: 137, endPoint y: 137, distance: 188.1
click at [137, 137] on label "How many Fitness Equipment Receptacles are there?" at bounding box center [323, 130] width 513 height 17
copy label "Fitness Equipment Receptacles"
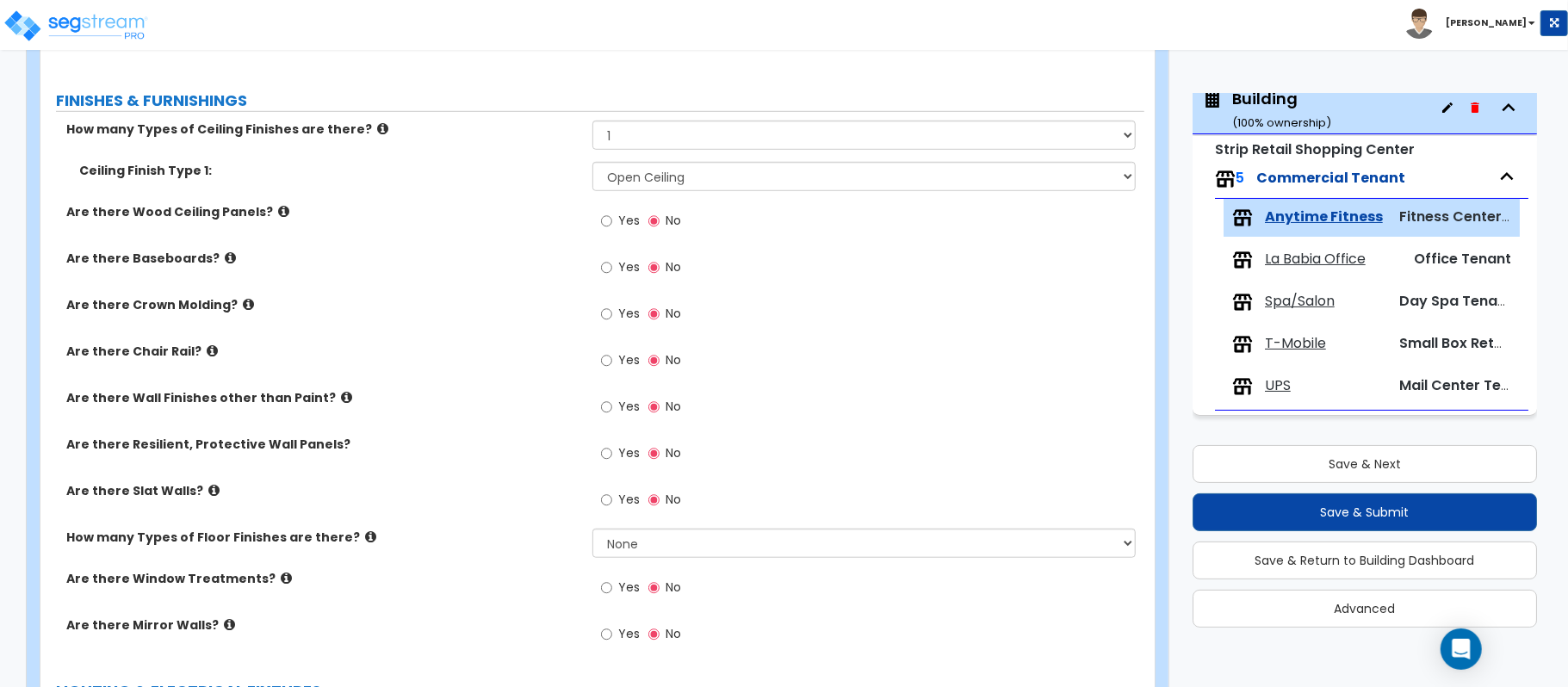
scroll to position [689, 0]
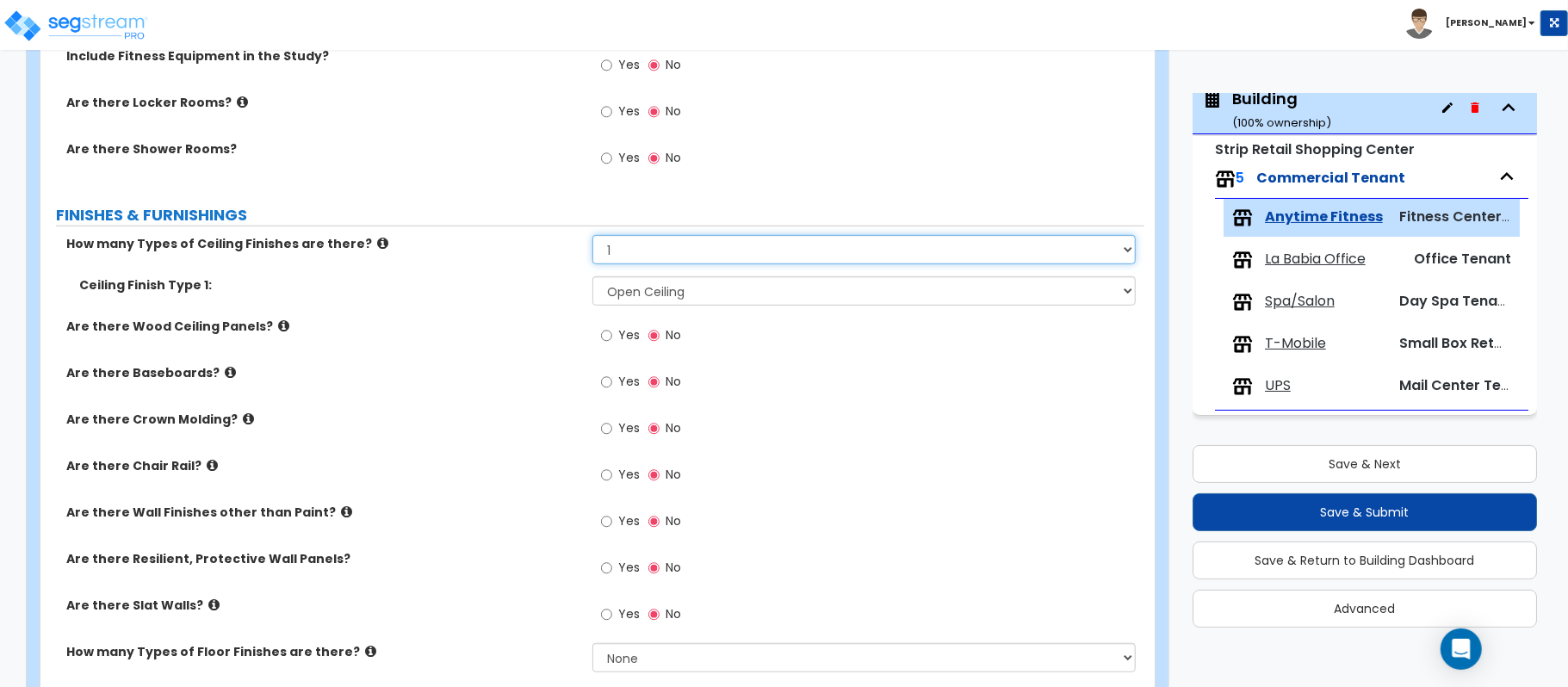
click at [717, 260] on select "Please Choose One 1 2 3" at bounding box center [864, 250] width 543 height 29
select select "2"
click at [592, 238] on select "Please Choose One 1 2 3" at bounding box center [864, 250] width 543 height 29
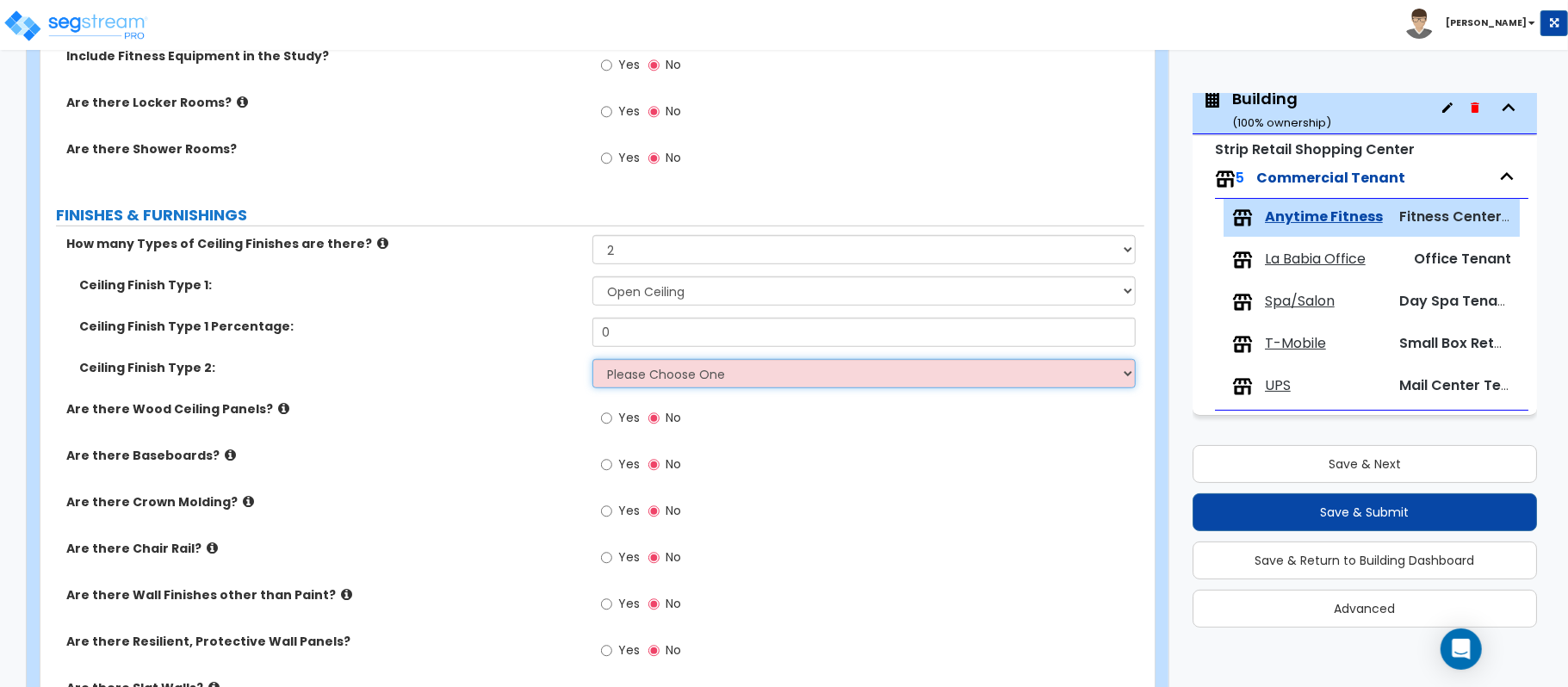
click at [659, 375] on select "Please Choose One Drywall Ceiling Open Ceiling Drop Ceiling" at bounding box center [864, 373] width 543 height 29
select select "3"
click at [592, 361] on select "Please Choose One Drywall Ceiling Open Ceiling Drop Ceiling" at bounding box center [864, 373] width 543 height 29
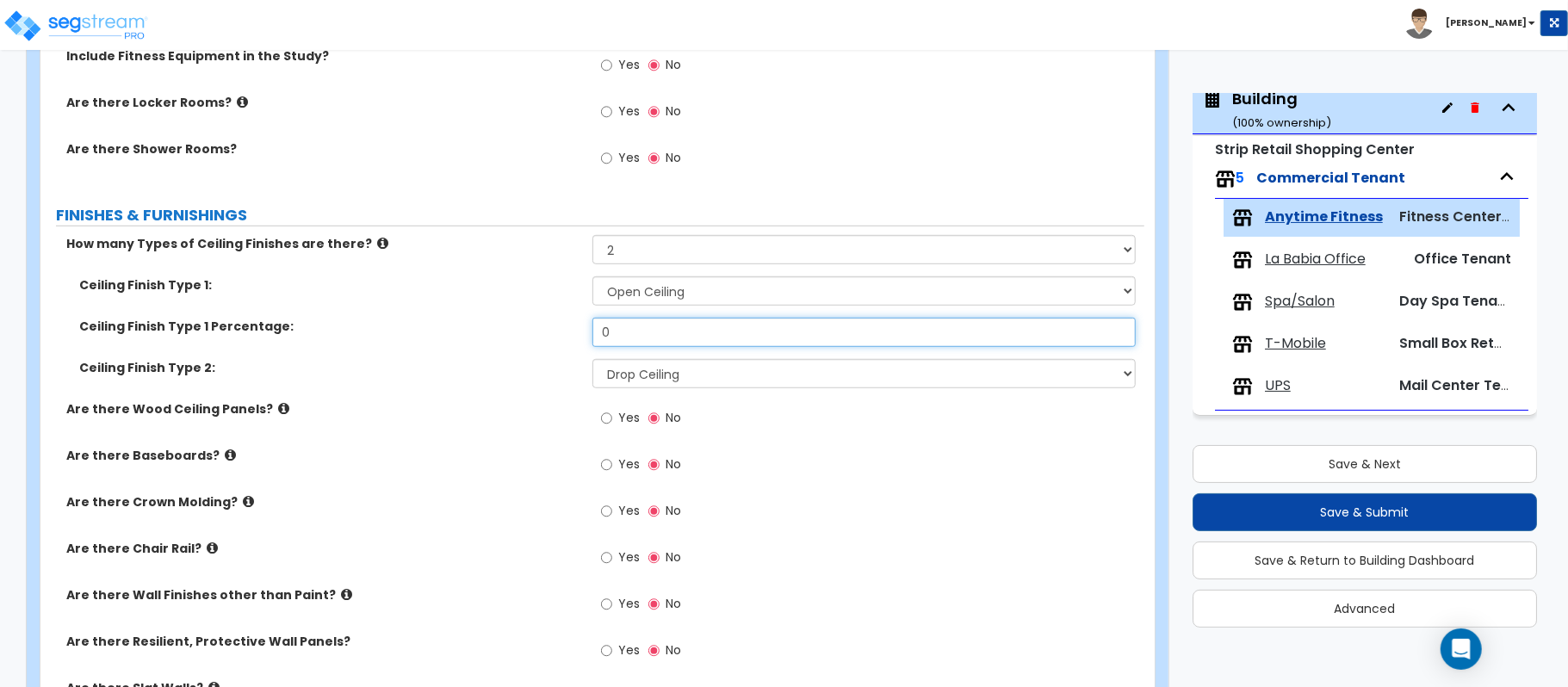
drag, startPoint x: 634, startPoint y: 324, endPoint x: 520, endPoint y: 327, distance: 114.0
click at [517, 328] on div "Ceiling Finish Type 1 Percentage: 0" at bounding box center [592, 339] width 1104 height 41
type input "80"
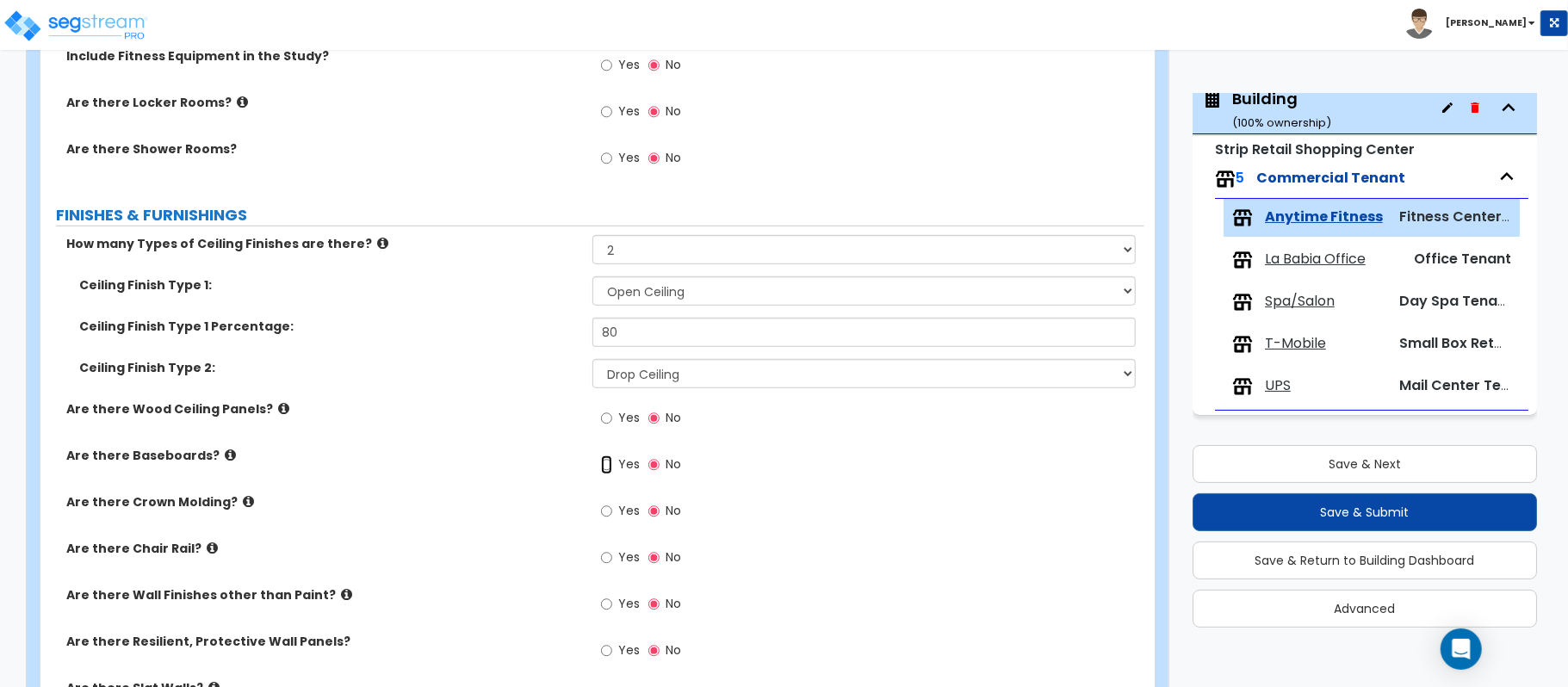
click at [608, 465] on input "Yes" at bounding box center [606, 465] width 11 height 19
radio input "true"
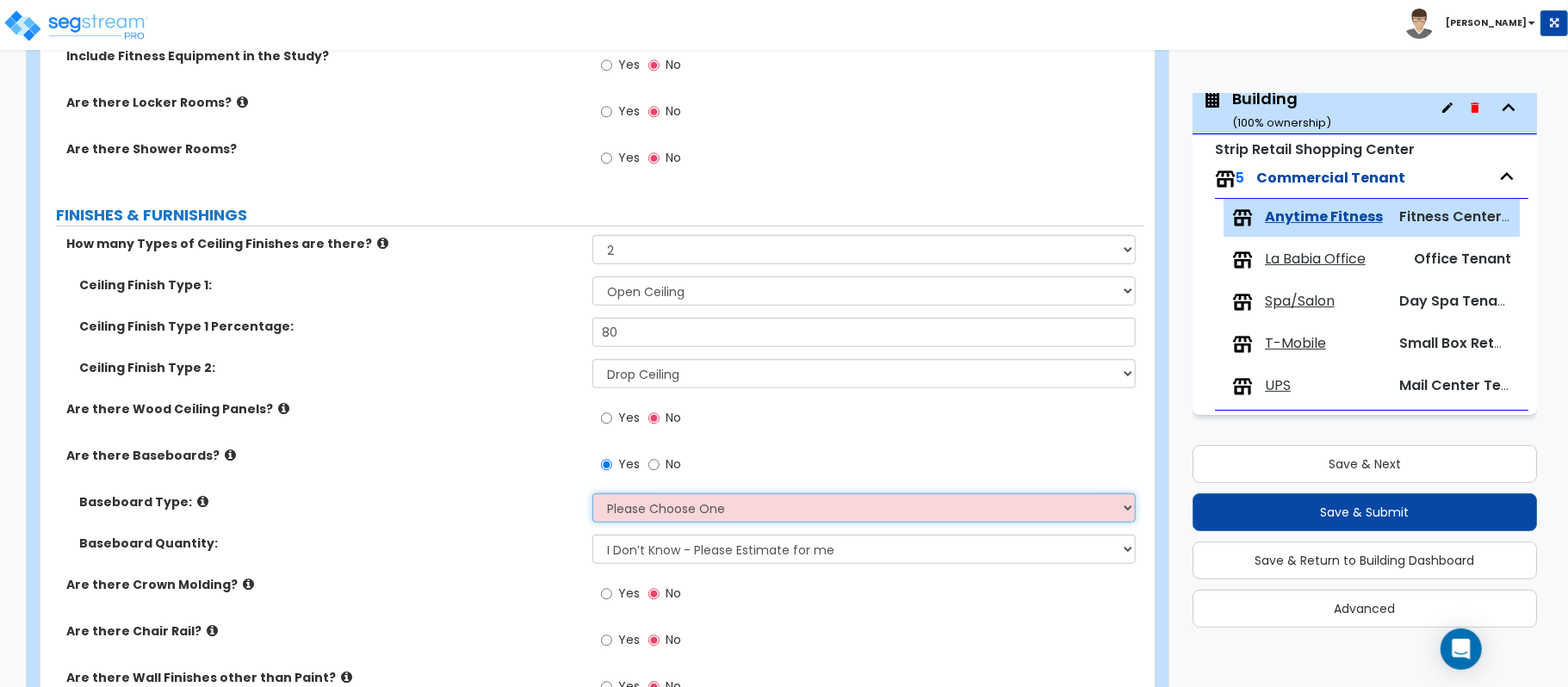
click at [654, 511] on select "Please Choose One Wood Vinyl Carpet Tile" at bounding box center [864, 508] width 543 height 29
select select "1"
click at [503, 501] on label "Baseboard Type:" at bounding box center [329, 502] width 500 height 17
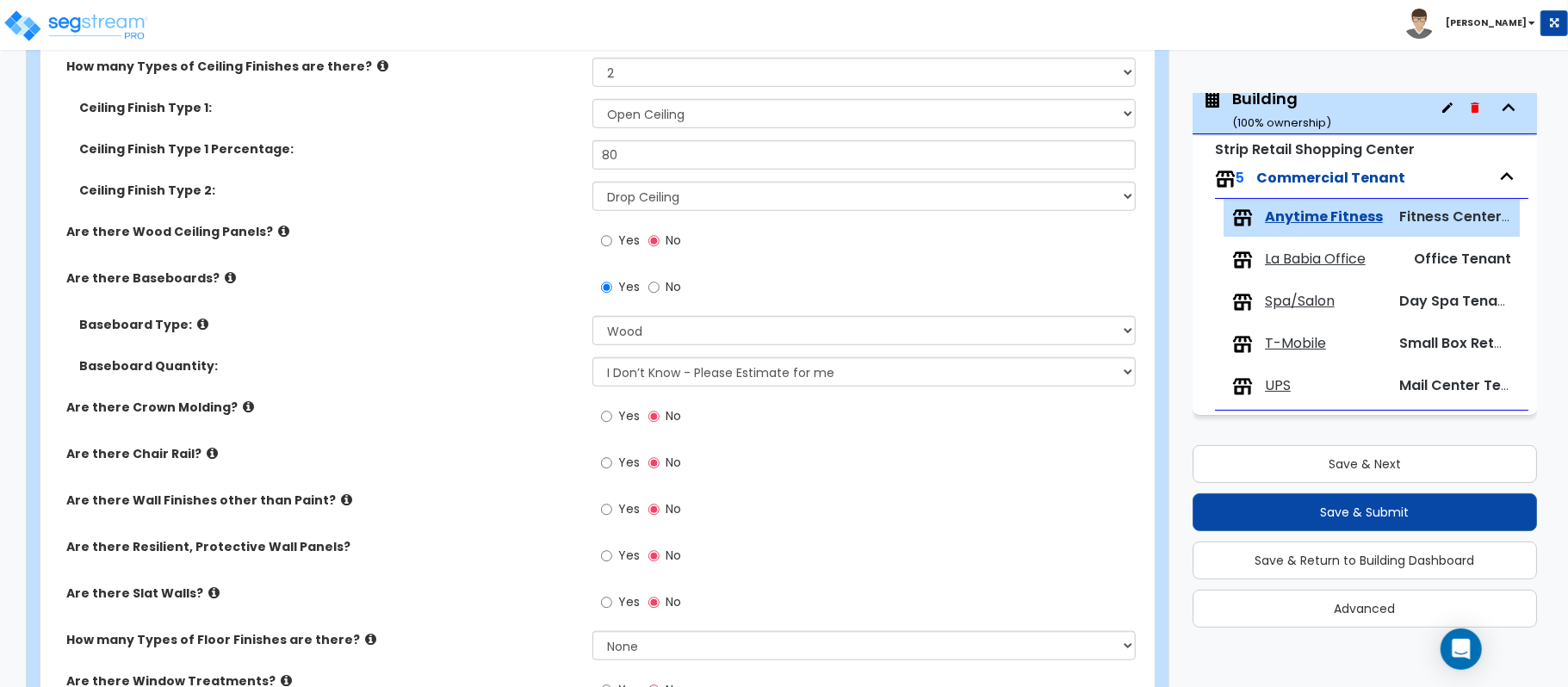
scroll to position [918, 0]
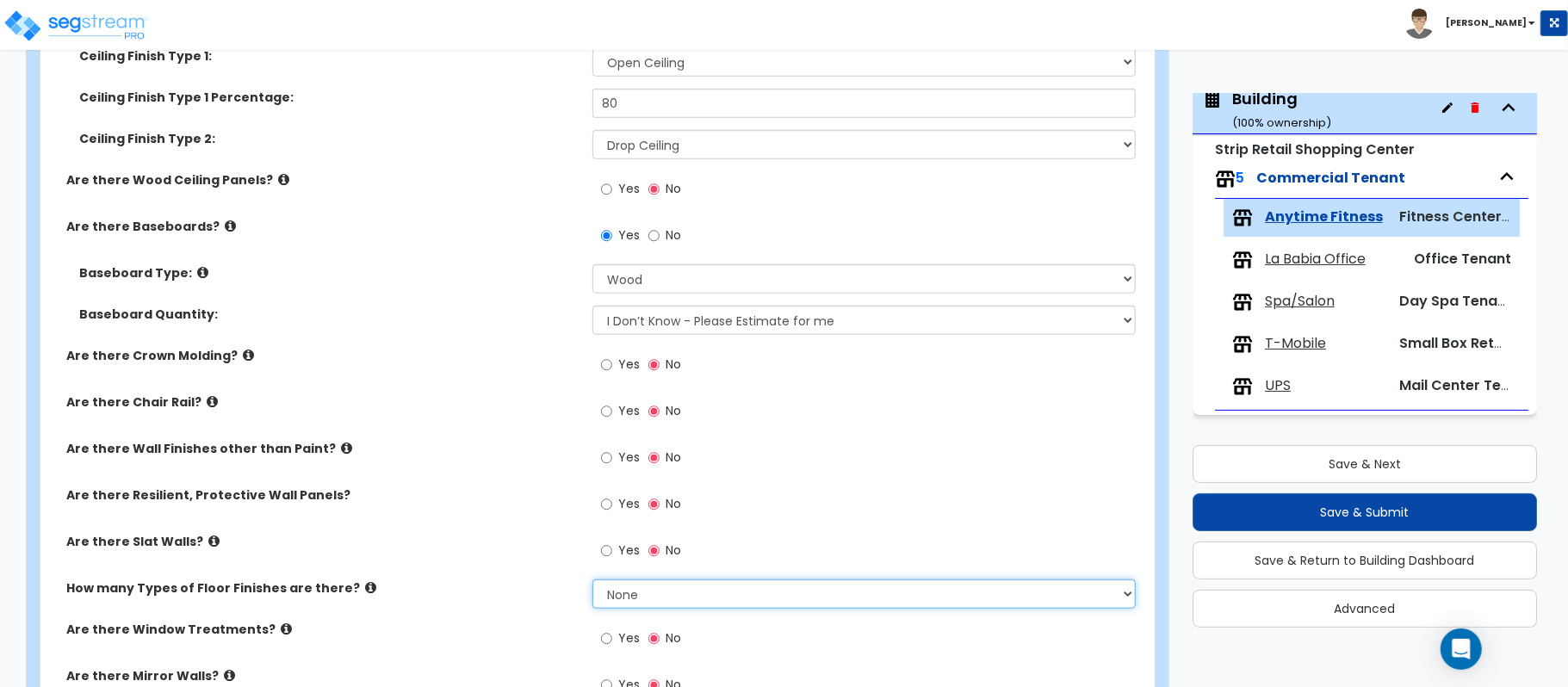
click at [649, 590] on select "None 1 2 3 4" at bounding box center [864, 594] width 543 height 29
select select "1"
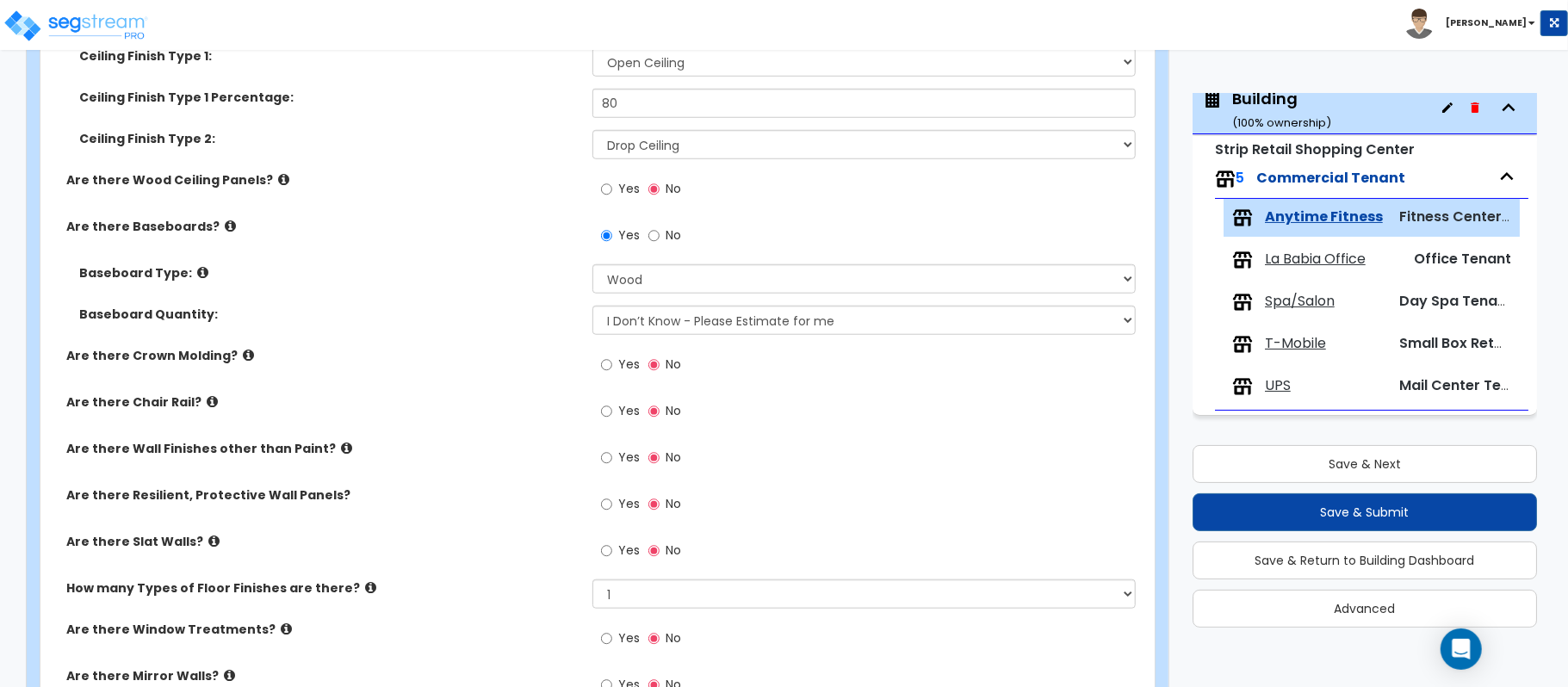
click at [508, 571] on div "Are there Slat Walls? Yes No" at bounding box center [592, 557] width 1104 height 47
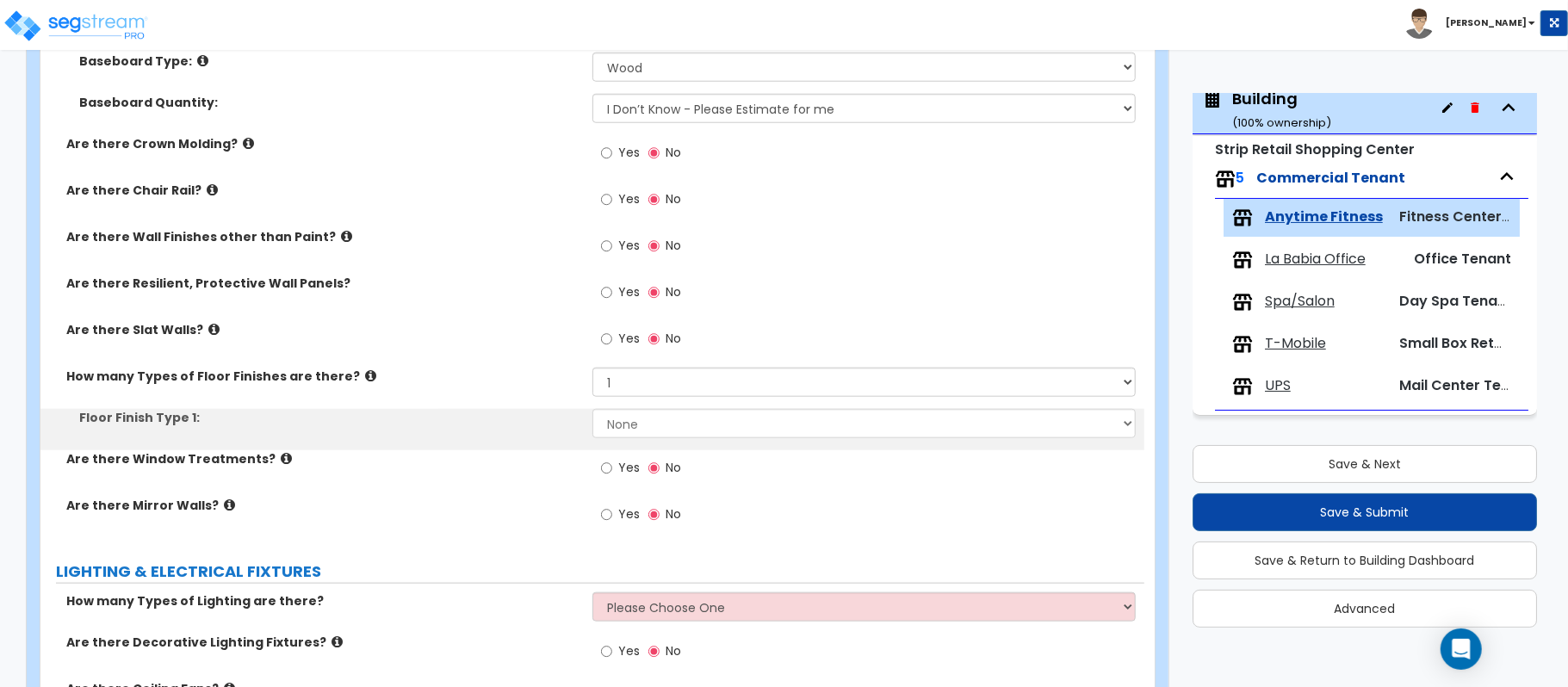
scroll to position [1148, 0]
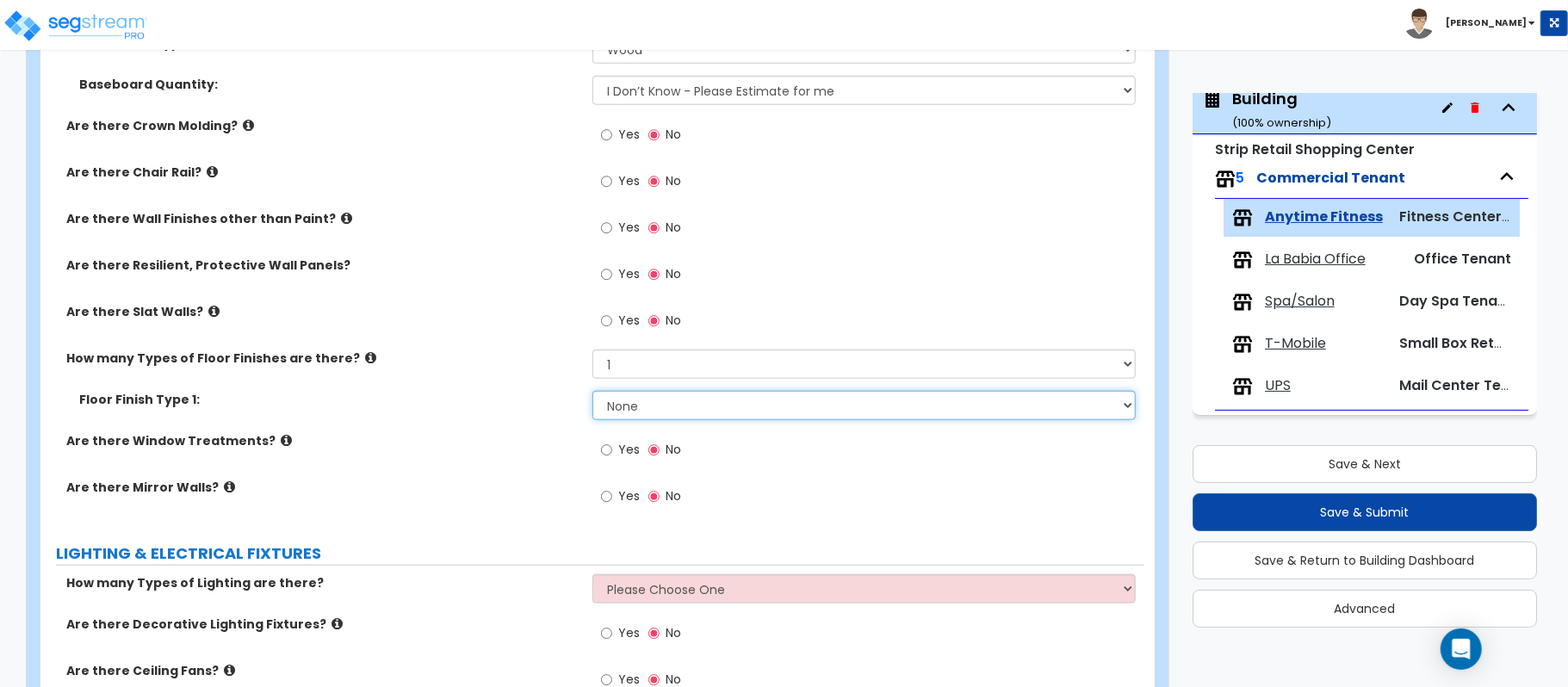
click at [621, 410] on select "None Tile Flooring Hardwood Flooring Resilient Laminate Flooring VCT Flooring S…" at bounding box center [864, 405] width 543 height 29
click at [651, 414] on select "None Tile Flooring Hardwood Flooring Resilient Laminate Flooring VCT Flooring S…" at bounding box center [864, 405] width 543 height 29
select select "1"
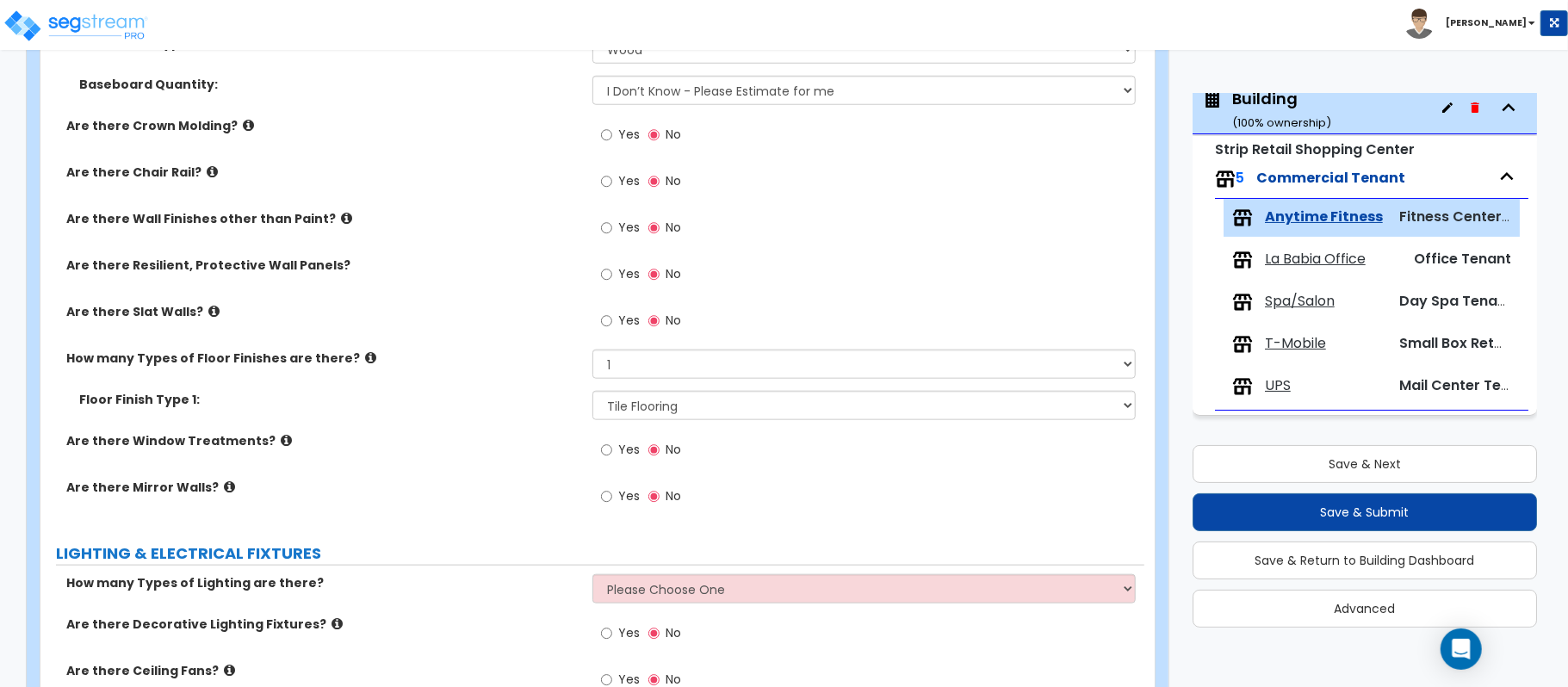
click at [441, 458] on div "Are there Window Treatments? Yes No" at bounding box center [592, 455] width 1104 height 47
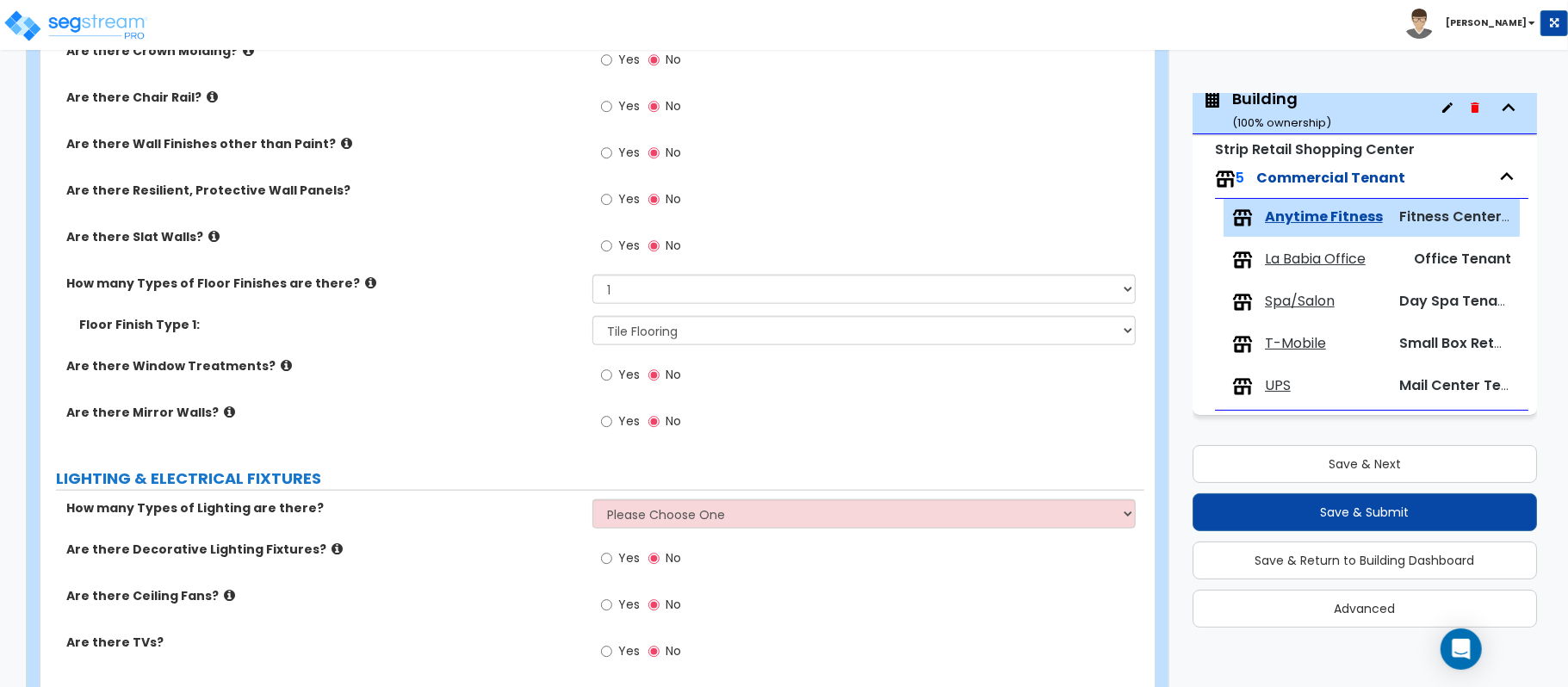
scroll to position [1262, 0]
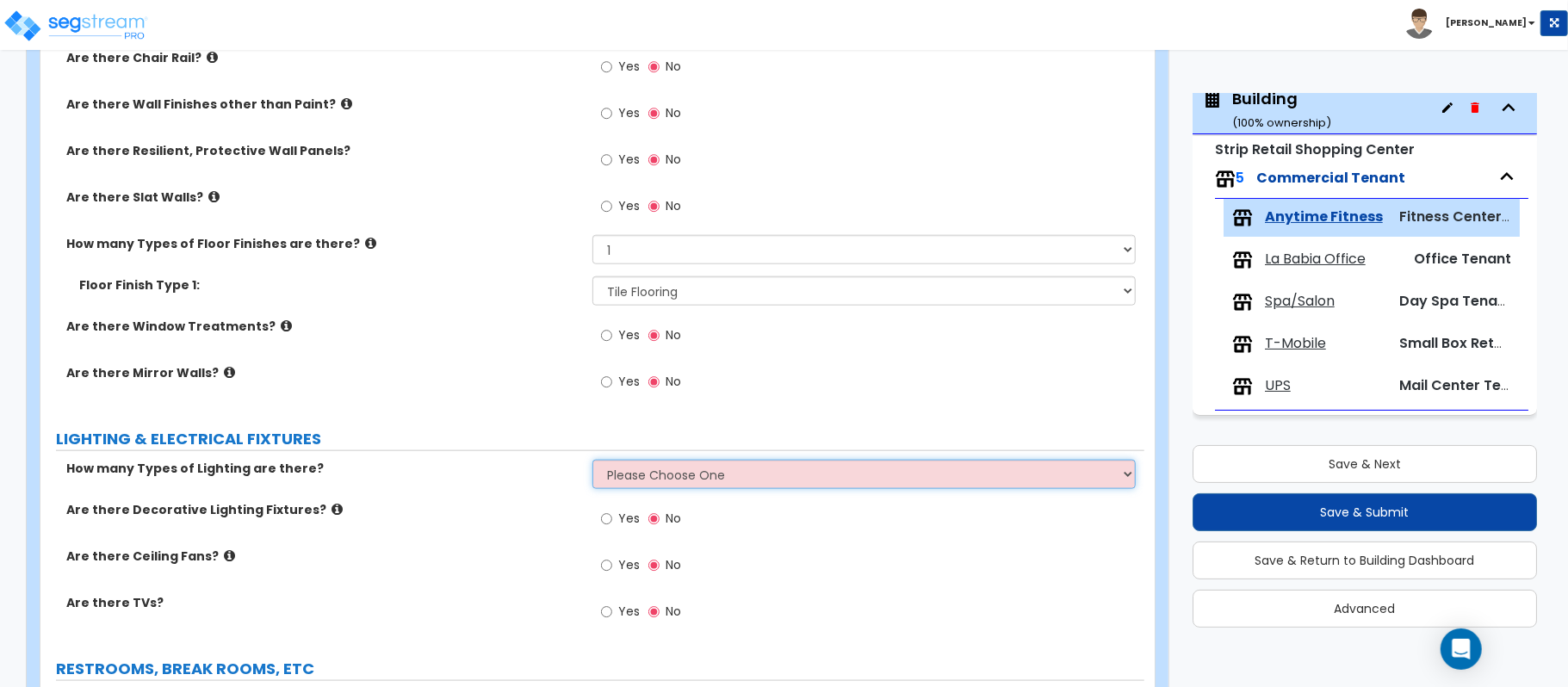
click at [637, 469] on select "Please Choose One 1 2 3" at bounding box center [864, 474] width 543 height 29
select select "2"
click at [592, 462] on select "Please Choose One 1 2 3" at bounding box center [864, 474] width 543 height 29
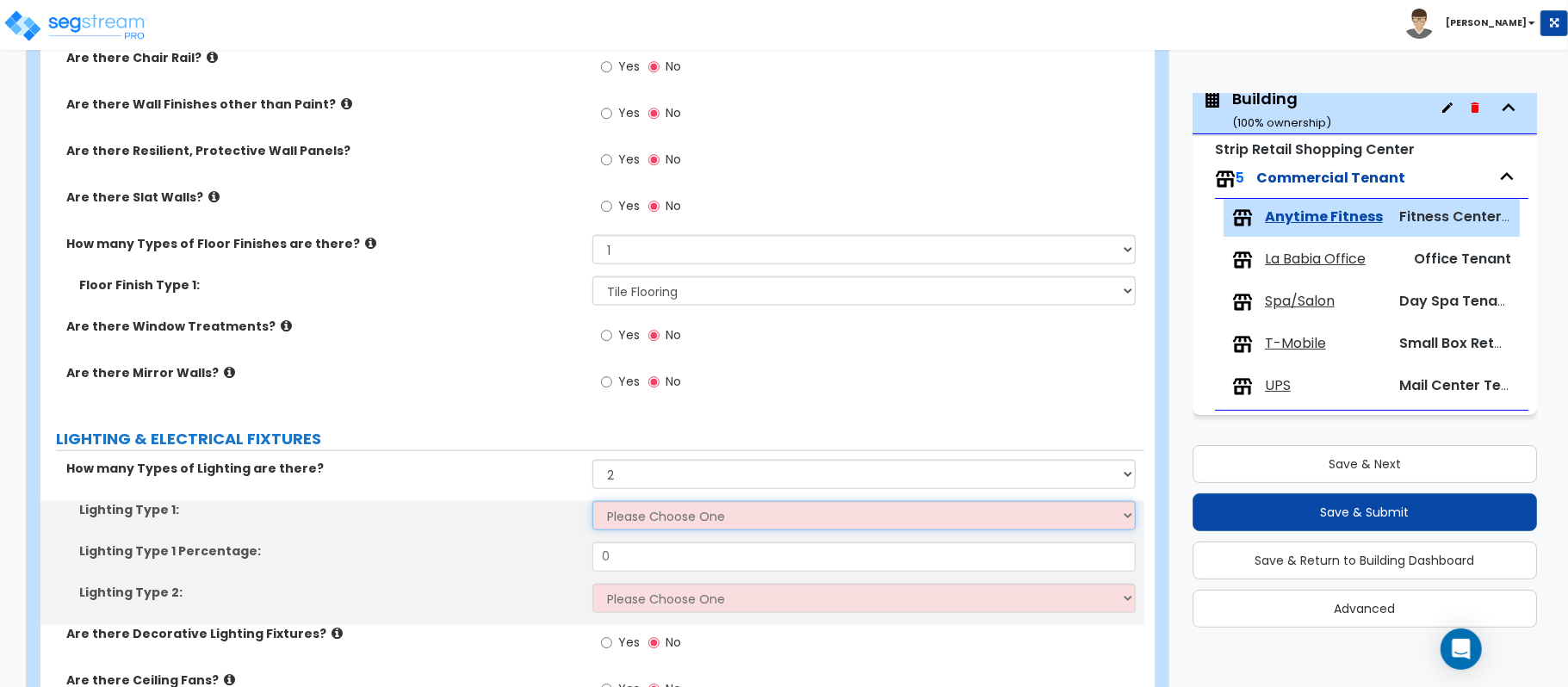
click at [627, 525] on select "Please Choose One LED Surface-Mounted LED Recessed Fluorescent Surface-Mounted …" at bounding box center [864, 516] width 543 height 29
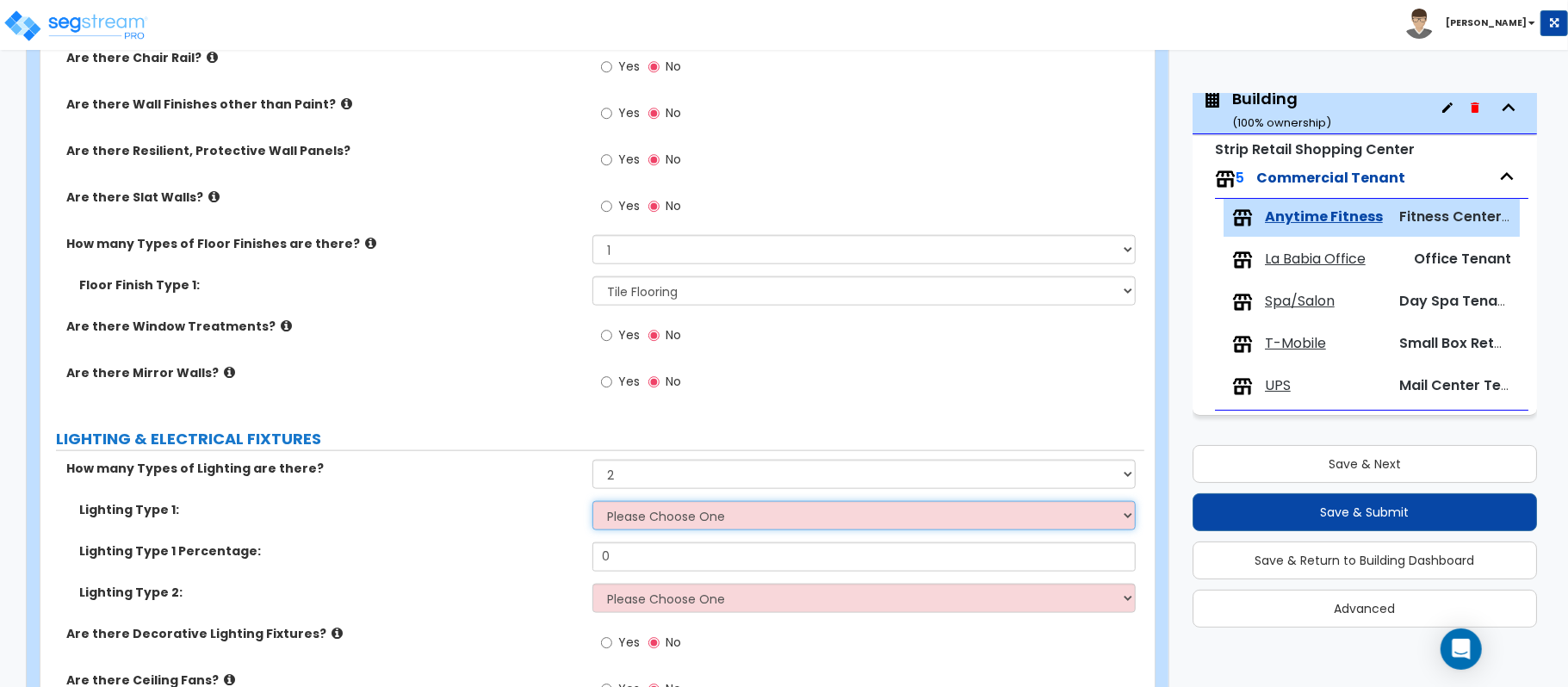
click at [711, 514] on select "Please Choose One LED Surface-Mounted LED Recessed Fluorescent Surface-Mounted …" at bounding box center [864, 516] width 543 height 29
click at [927, 524] on select "Please Choose One LED Surface-Mounted LED Recessed Fluorescent Surface-Mounted …" at bounding box center [864, 516] width 543 height 29
select select "3"
click at [592, 504] on select "Please Choose One LED Surface-Mounted LED Recessed Fluorescent Surface-Mounted …" at bounding box center [864, 516] width 543 height 29
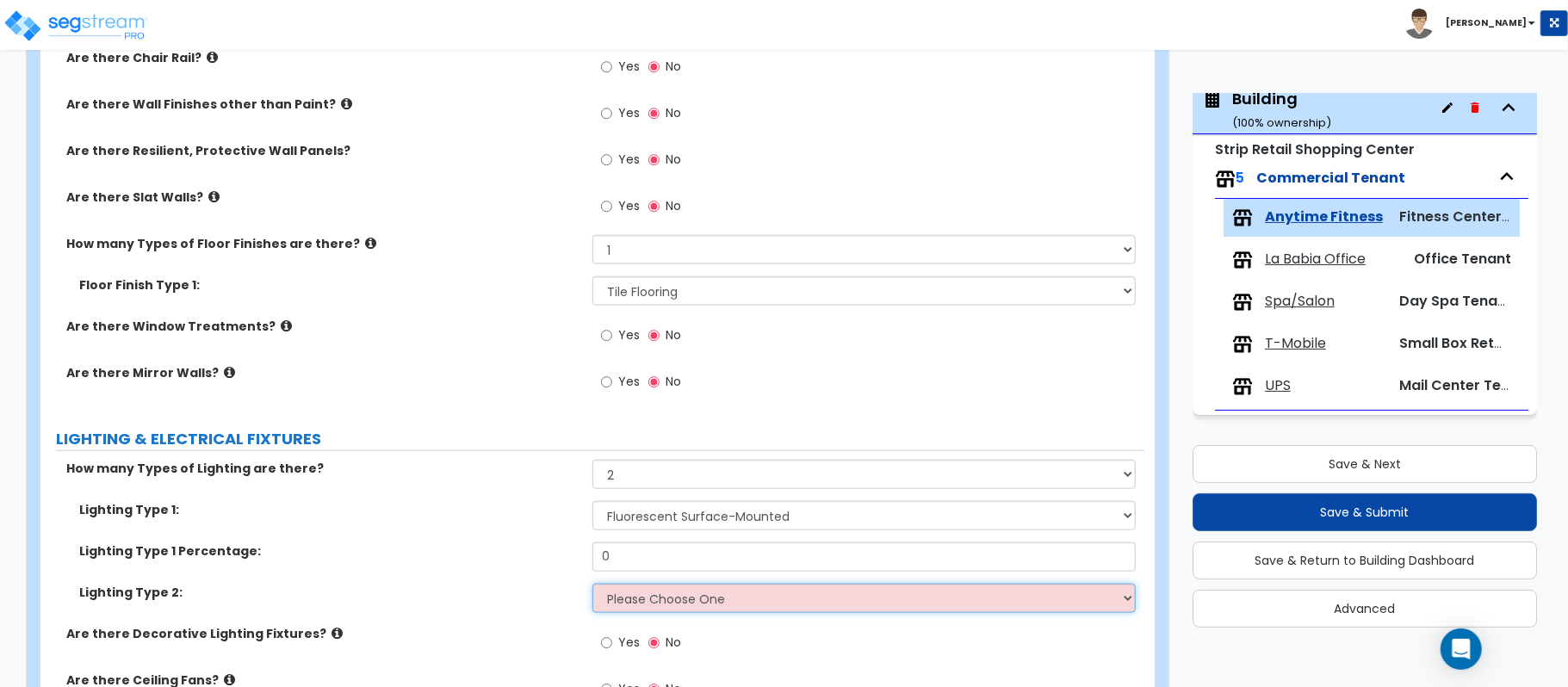
click at [666, 593] on select "Please Choose One LED Surface-Mounted LED Recessed Fluorescent Surface-Mounted …" at bounding box center [864, 598] width 543 height 29
select select "2"
click at [592, 586] on select "Please Choose One LED Surface-Mounted LED Recessed Fluorescent Surface-Mounted …" at bounding box center [864, 598] width 543 height 29
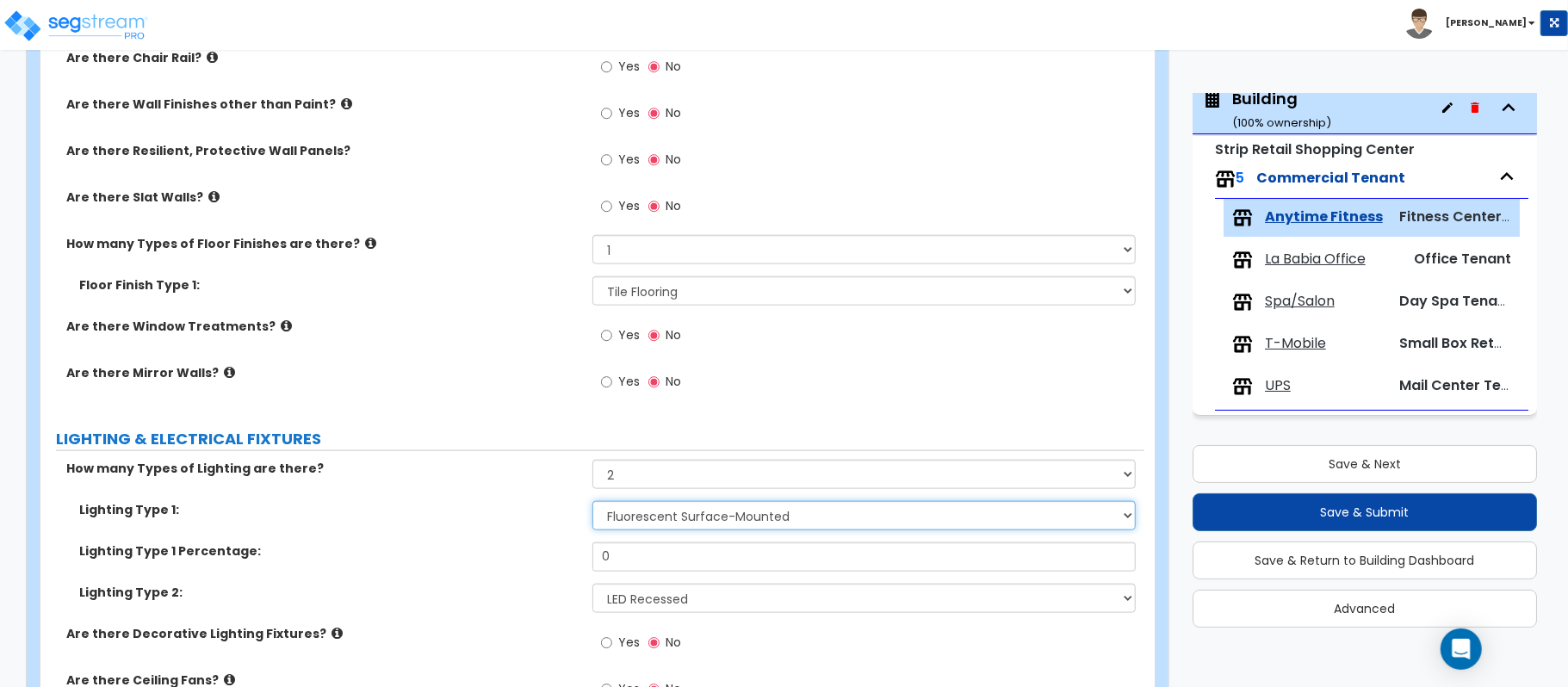
click at [735, 520] on select "Please Choose One LED Surface-Mounted LED Recessed Fluorescent Surface-Mounted …" at bounding box center [864, 516] width 543 height 29
select select "1"
click at [592, 504] on select "Please Choose One LED Surface-Mounted LED Recessed Fluorescent Surface-Mounted …" at bounding box center [864, 516] width 543 height 29
drag, startPoint x: 637, startPoint y: 562, endPoint x: 538, endPoint y: 561, distance: 99.0
click at [538, 561] on div "Lighting Type 1 Percentage: 0" at bounding box center [592, 563] width 1104 height 41
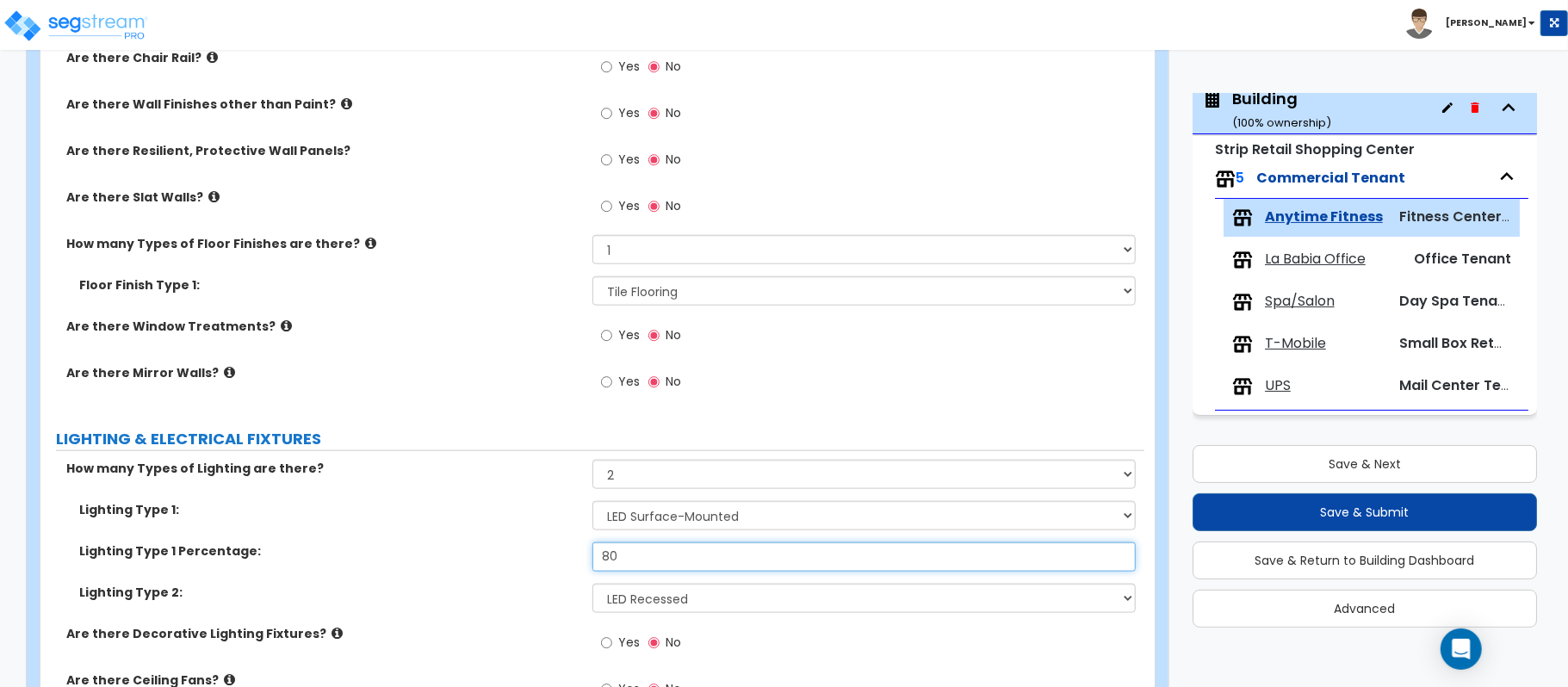
type input "80"
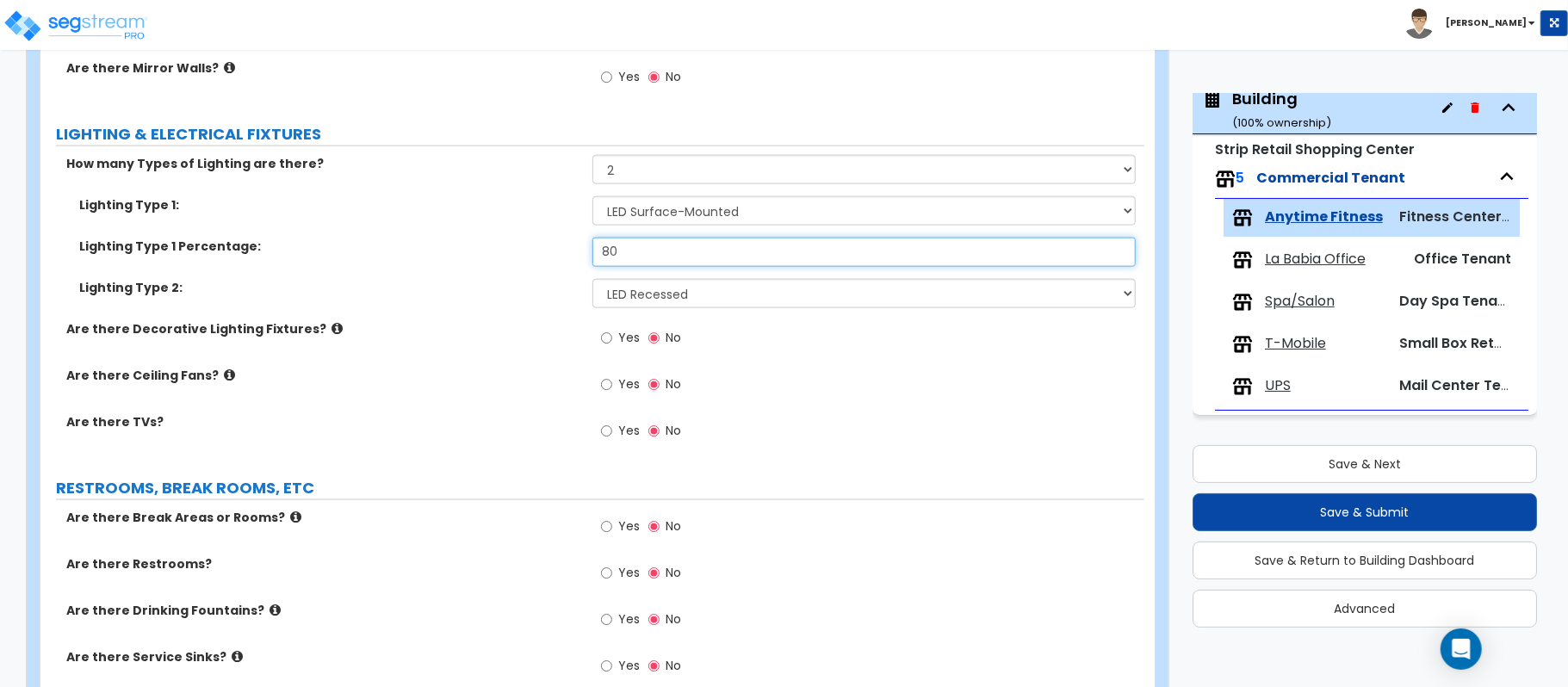
scroll to position [1606, 0]
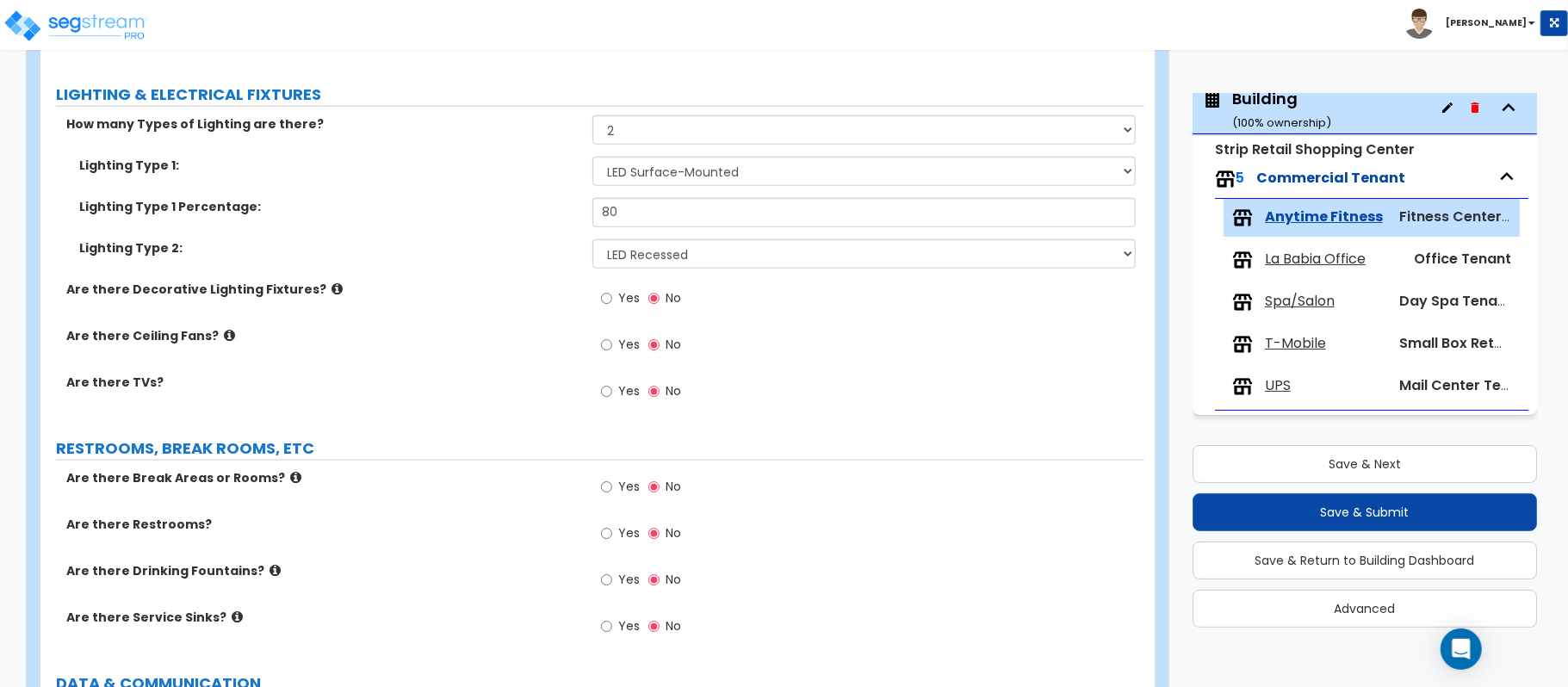
click at [613, 540] on label "Yes" at bounding box center [620, 536] width 39 height 29
click at [612, 540] on input "Yes" at bounding box center [606, 534] width 11 height 19
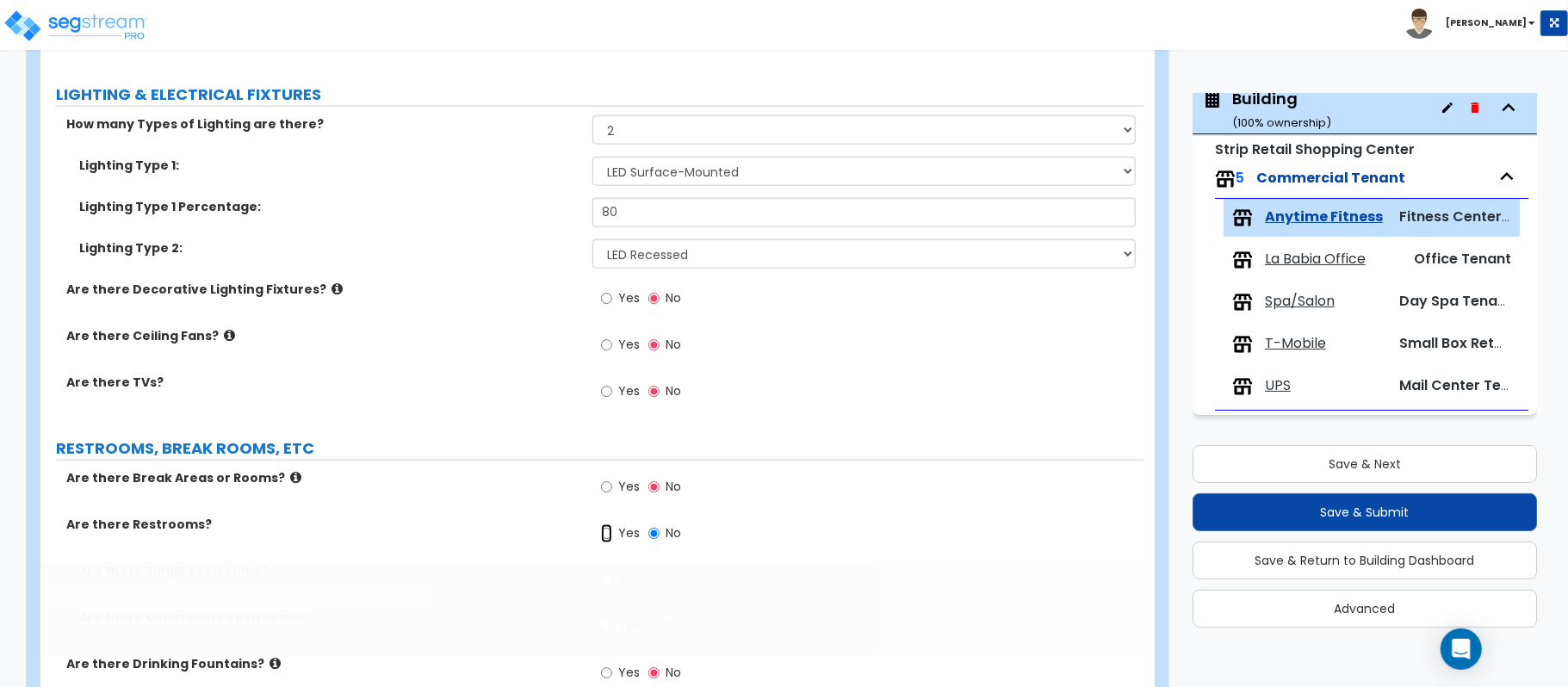
radio input "true"
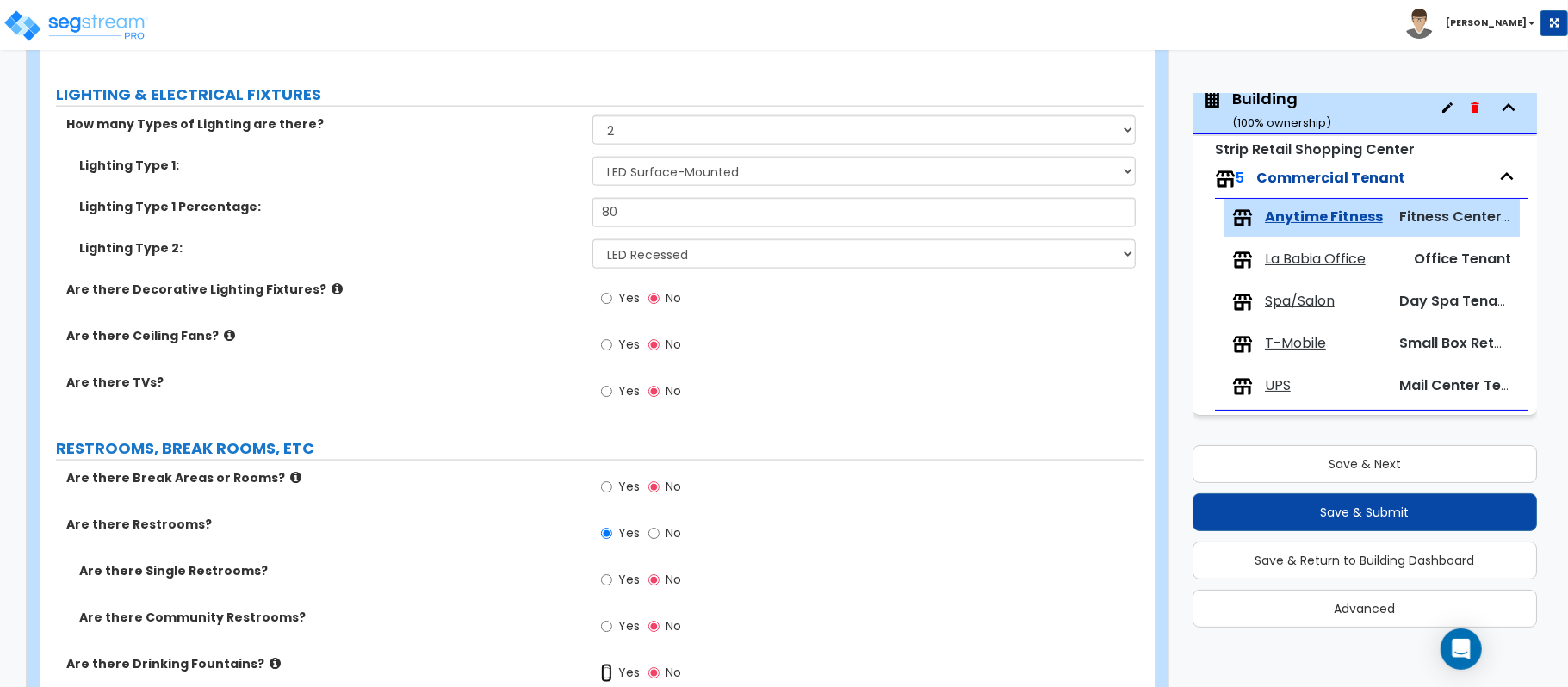
click at [603, 673] on input "Yes" at bounding box center [606, 673] width 11 height 19
radio input "true"
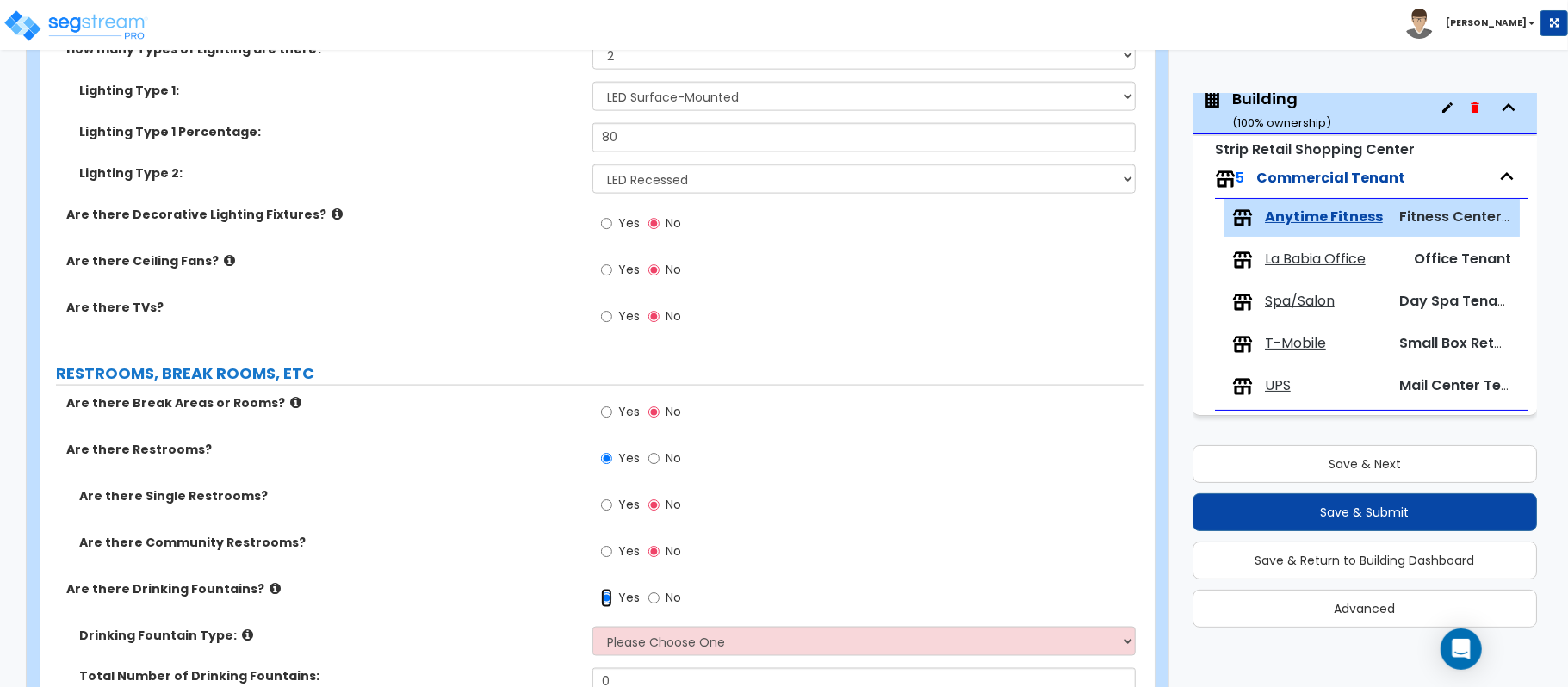
scroll to position [1721, 0]
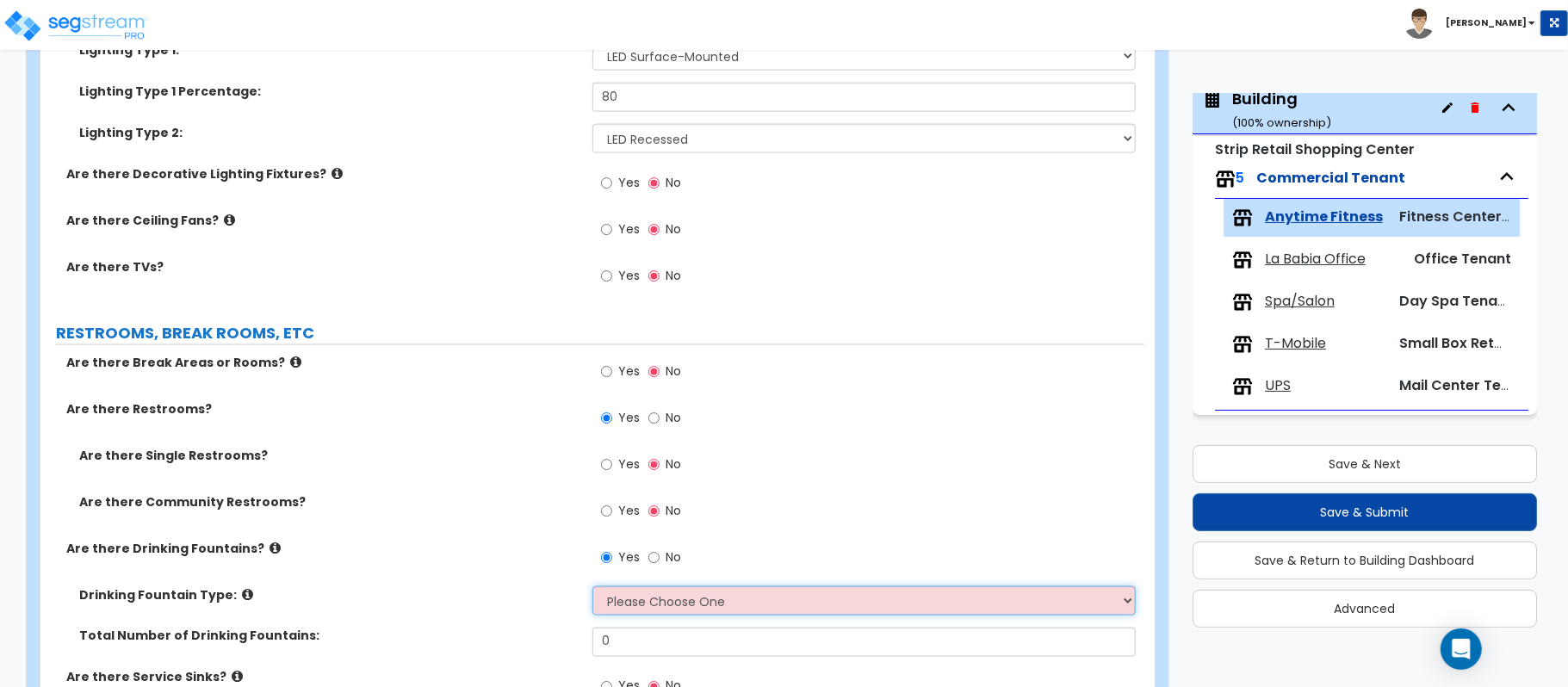
click at [690, 607] on select "Please Choose One Wall-mounted Floor-mounted" at bounding box center [864, 601] width 543 height 29
select select "1"
click at [592, 589] on select "Please Choose One Wall-mounted Floor-mounted" at bounding box center [864, 601] width 543 height 29
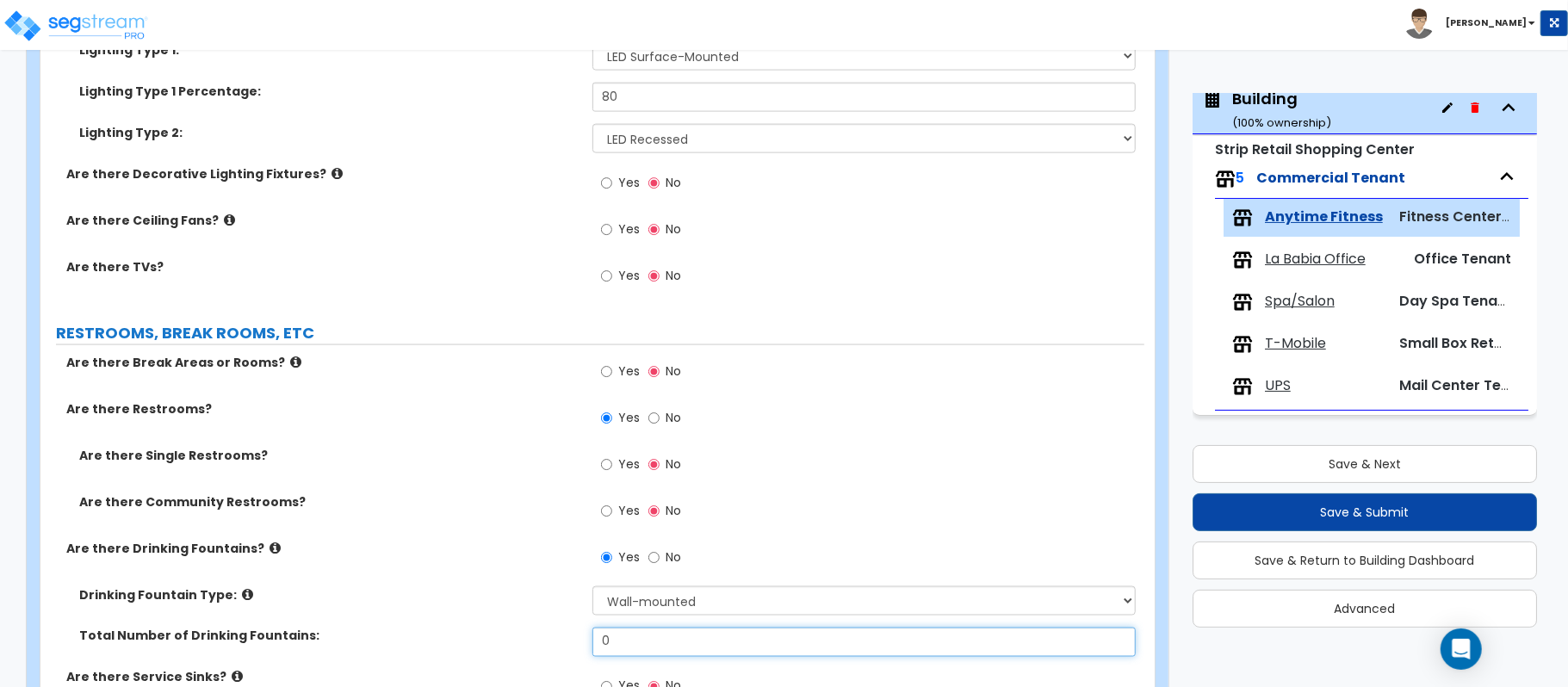
drag, startPoint x: 632, startPoint y: 651, endPoint x: 558, endPoint y: 633, distance: 76.2
click at [558, 633] on div "Total Number of Drinking Fountains: 0" at bounding box center [592, 648] width 1104 height 41
type input "2"
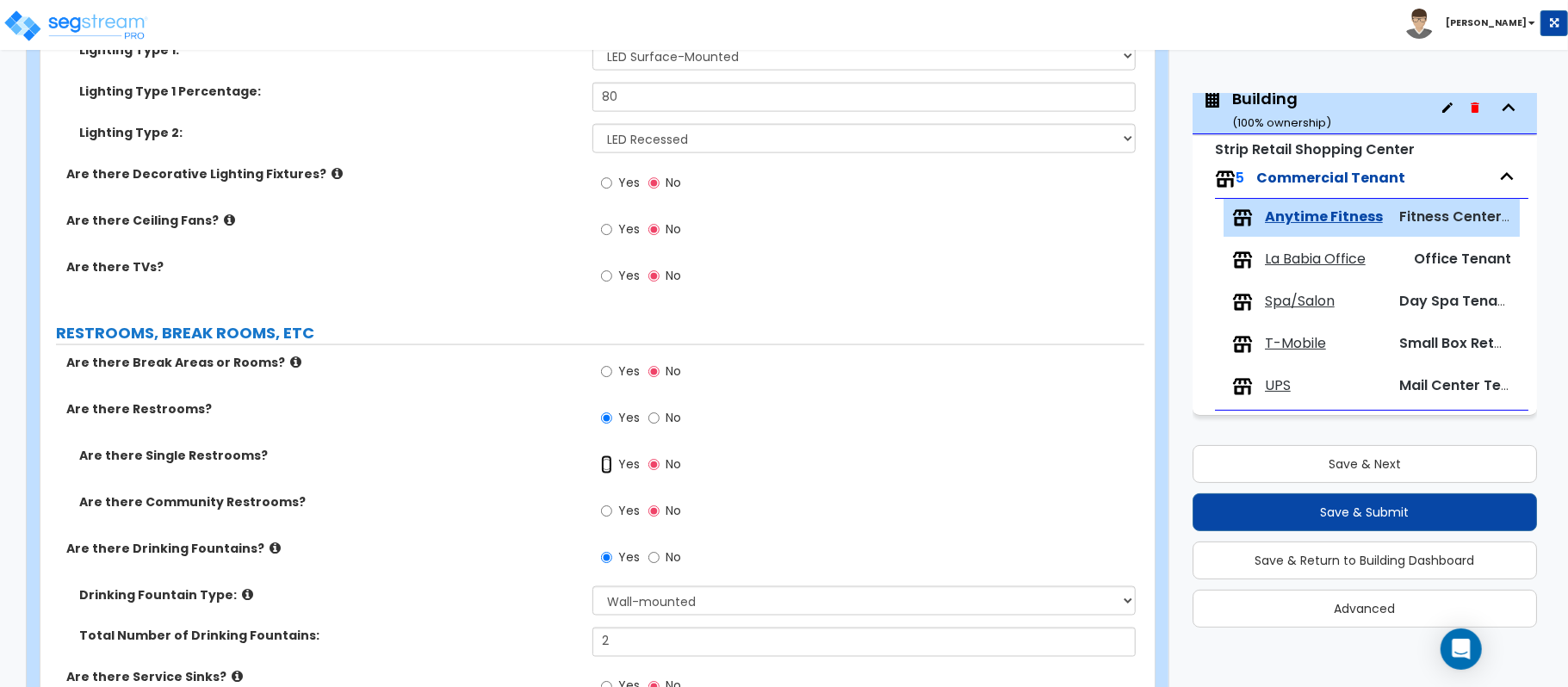
click at [607, 467] on input "Yes" at bounding box center [606, 465] width 11 height 19
radio input "true"
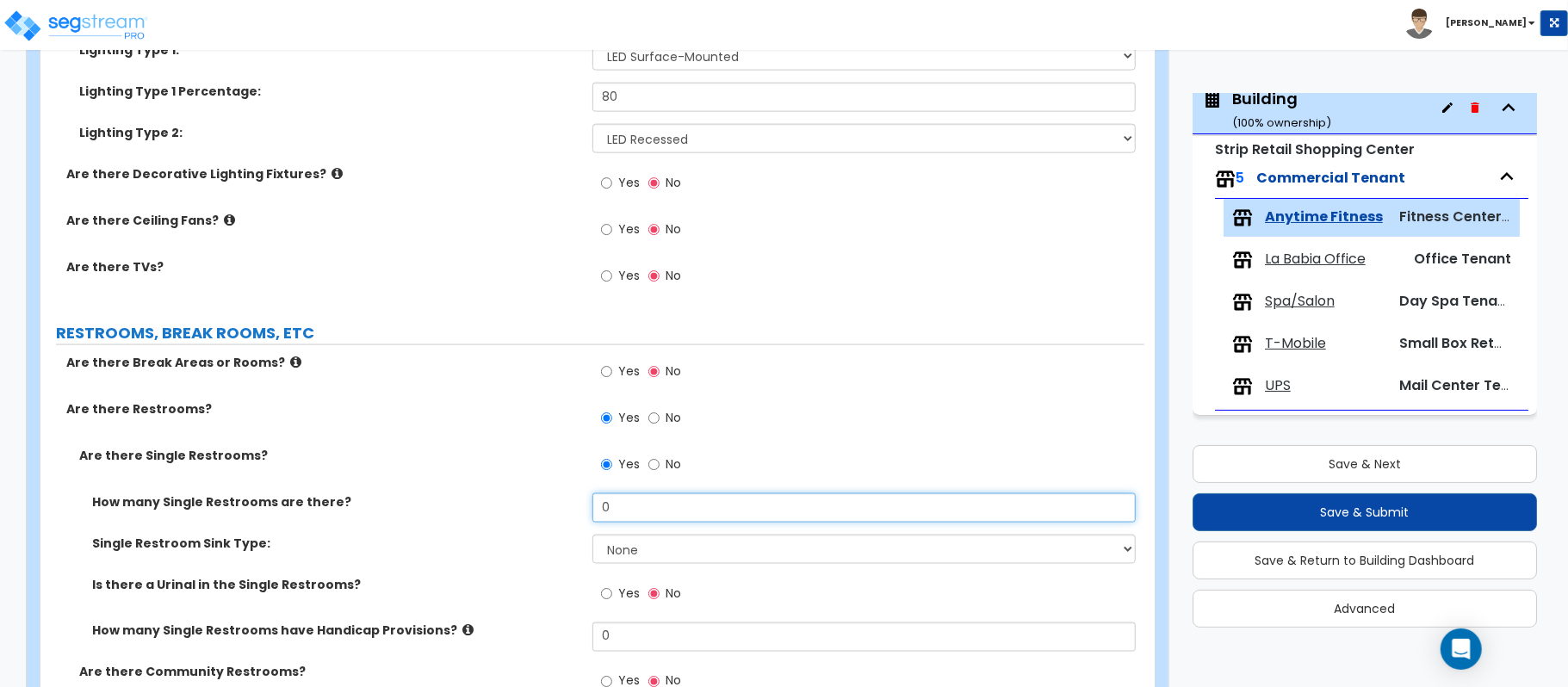
drag, startPoint x: 628, startPoint y: 520, endPoint x: 573, endPoint y: 518, distance: 55.0
click at [573, 518] on div "How many Single Restrooms are there? 0" at bounding box center [592, 514] width 1104 height 41
type input "1"
click at [645, 541] on select "None Wall-mounted Vanity-mounted" at bounding box center [864, 550] width 543 height 29
select select "2"
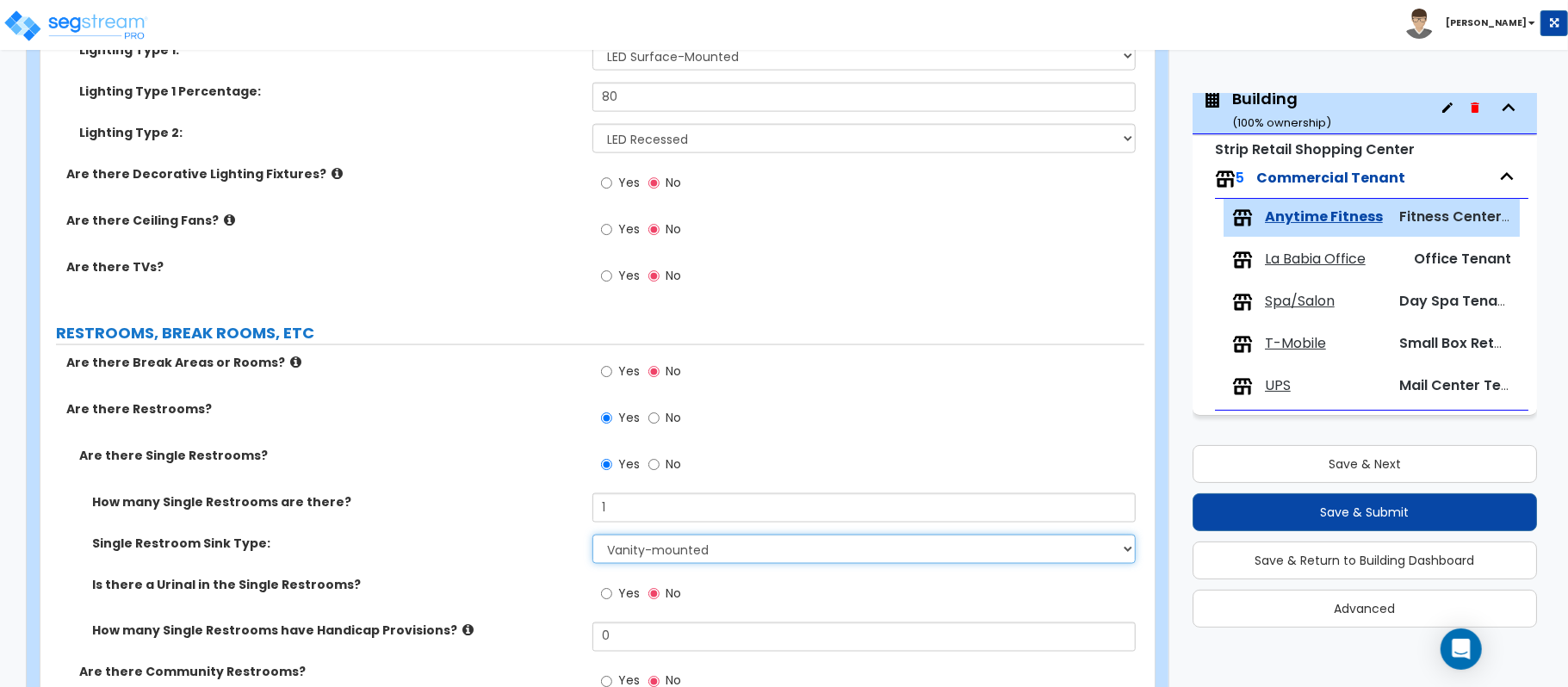
click at [592, 538] on select "None Wall-mounted Vanity-mounted" at bounding box center [864, 550] width 543 height 29
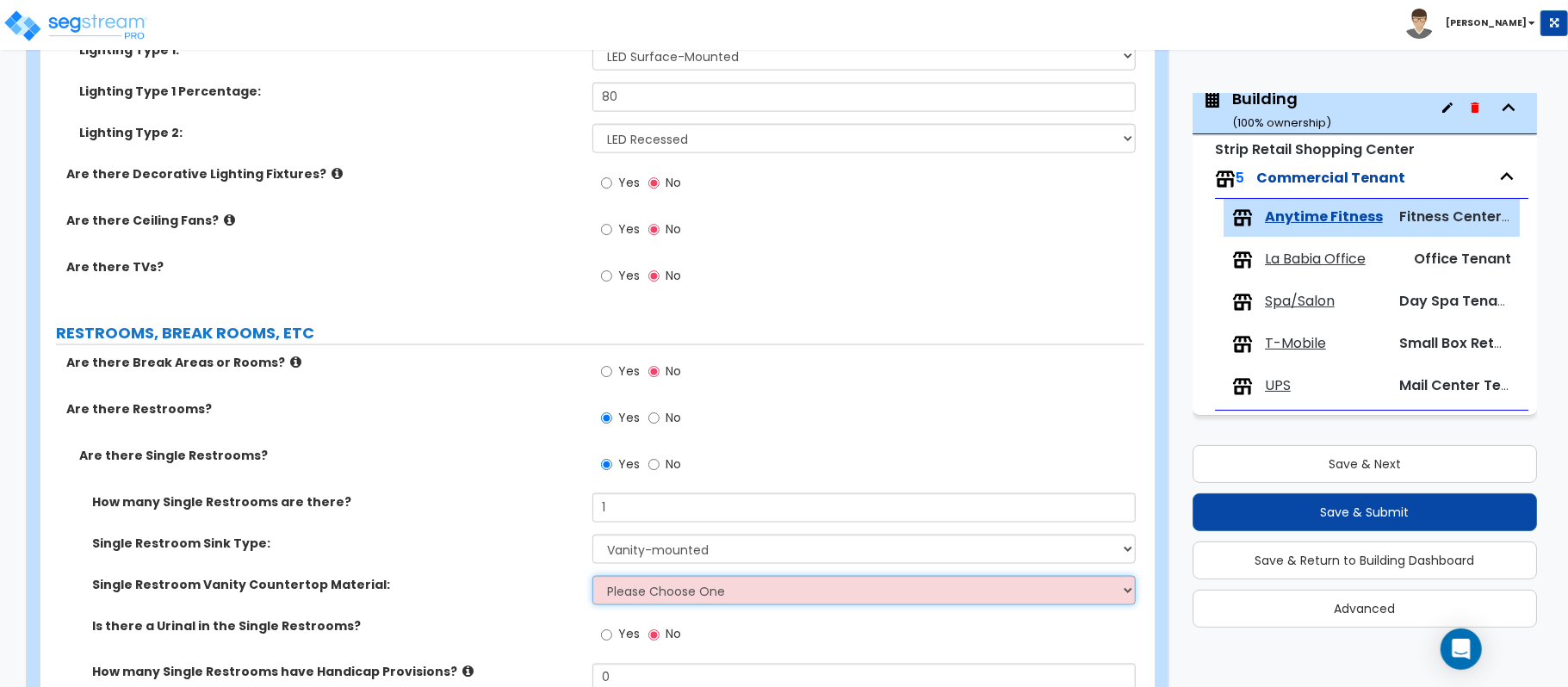
click at [634, 592] on select "Please Choose One Plastic Laminate Solid Surface Stone Quartz Marble Tile Wood …" at bounding box center [864, 590] width 543 height 29
select select "2"
click at [479, 599] on div "Single Restroom Vanity Countertop Material: Please Choose One Plastic Laminate …" at bounding box center [592, 596] width 1104 height 41
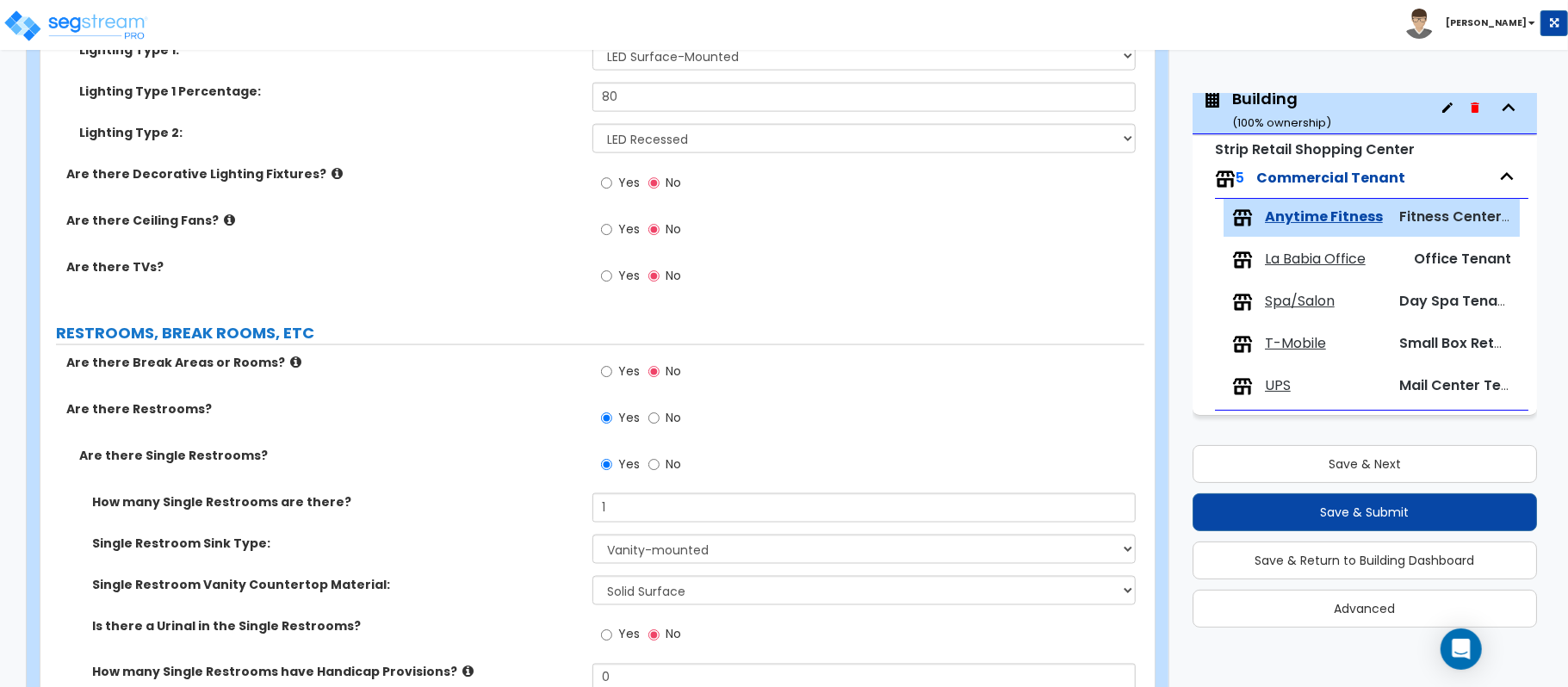
scroll to position [1835, 0]
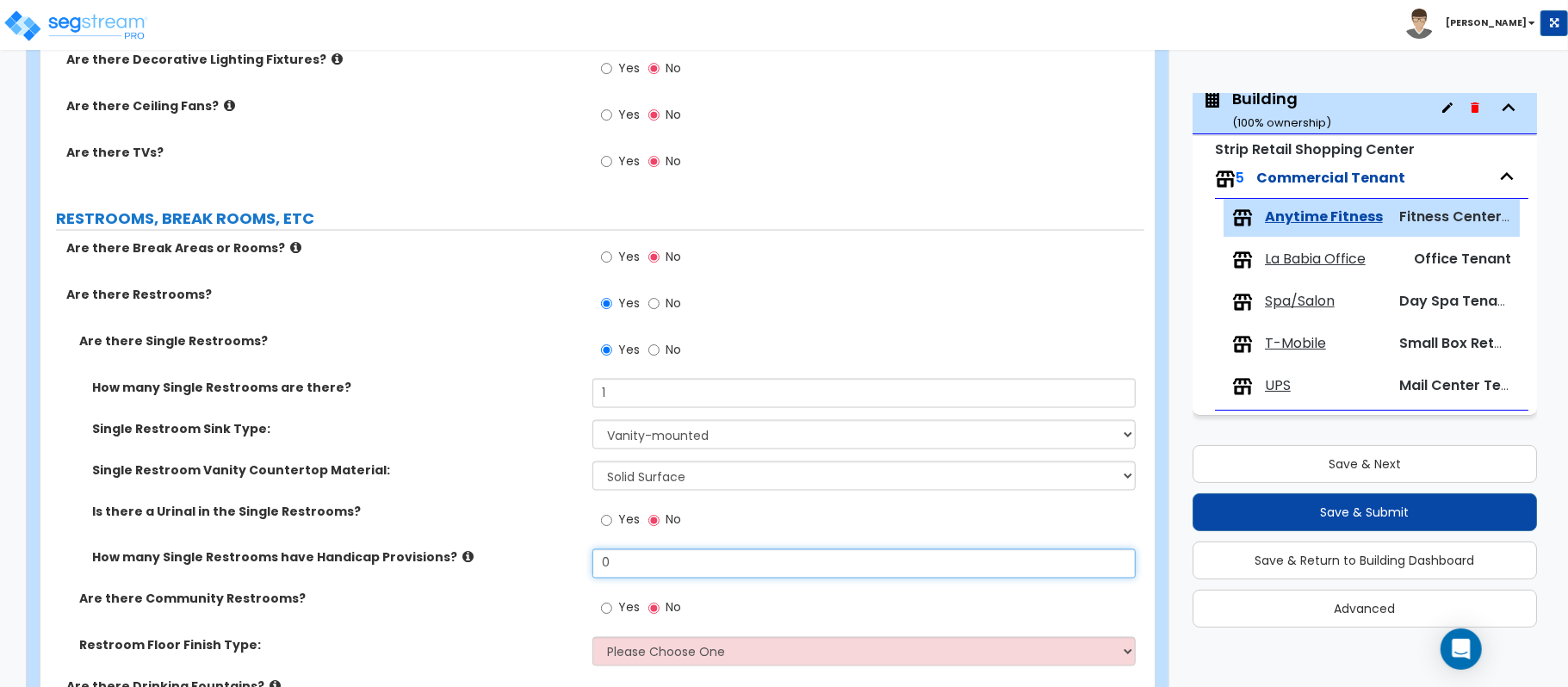
drag, startPoint x: 649, startPoint y: 569, endPoint x: 544, endPoint y: 552, distance: 106.4
click at [544, 552] on div "How many Single Restrooms have Handicap Provisions? 0" at bounding box center [592, 569] width 1104 height 41
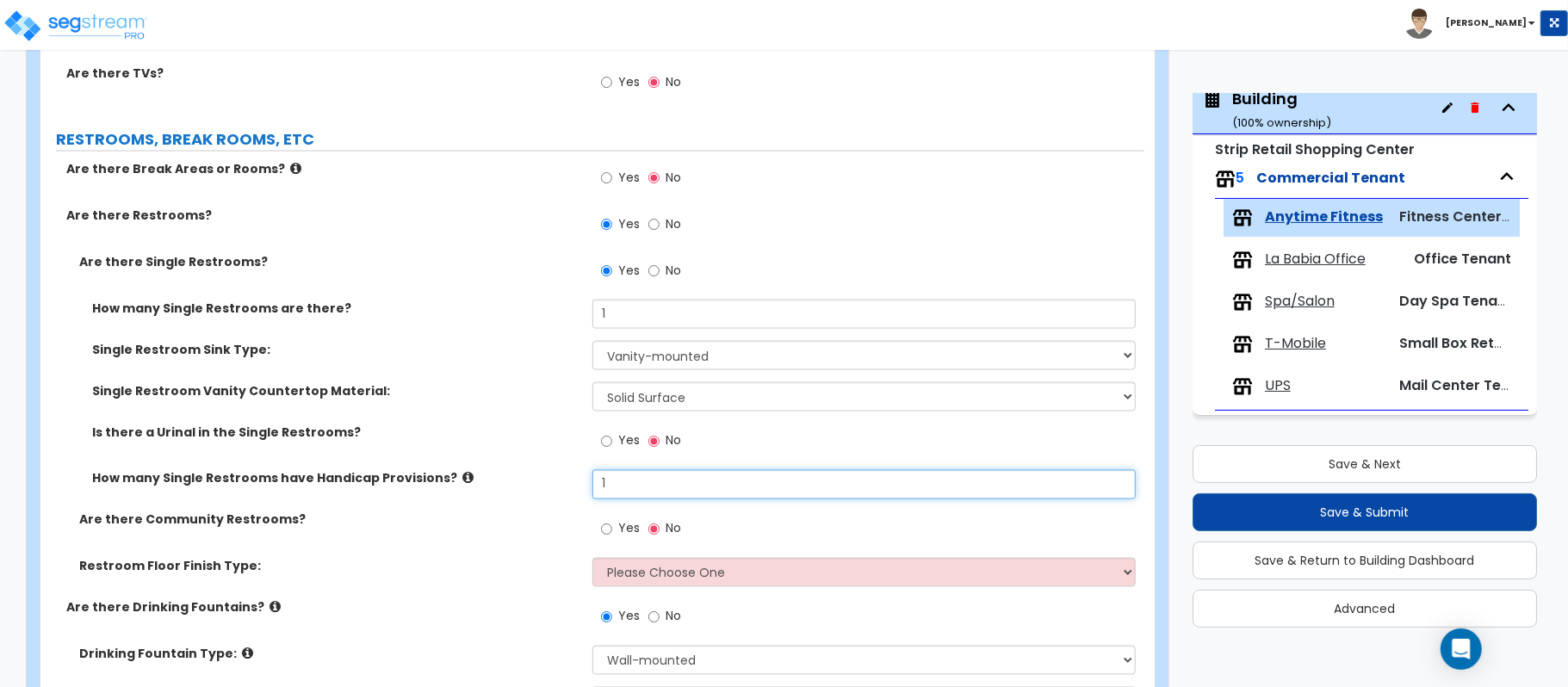
scroll to position [1950, 0]
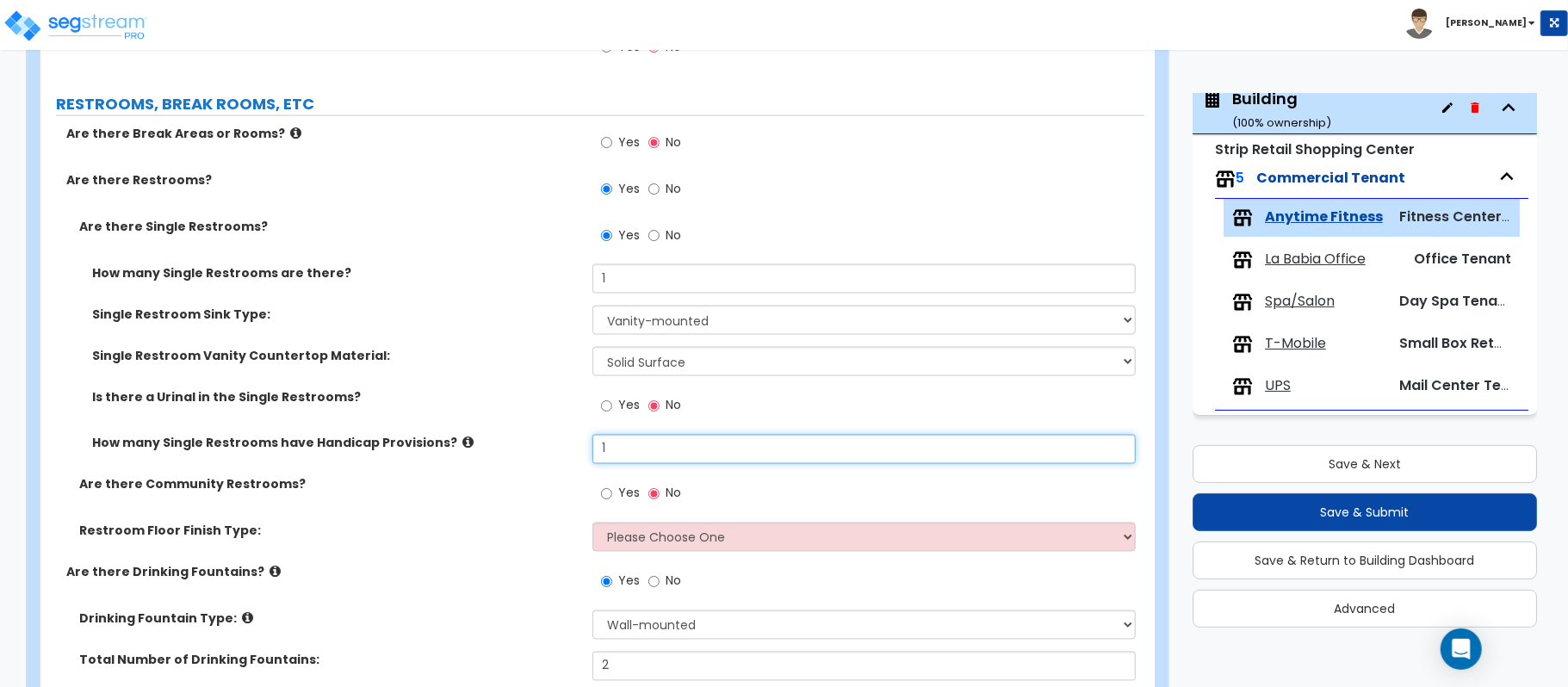
type input "1"
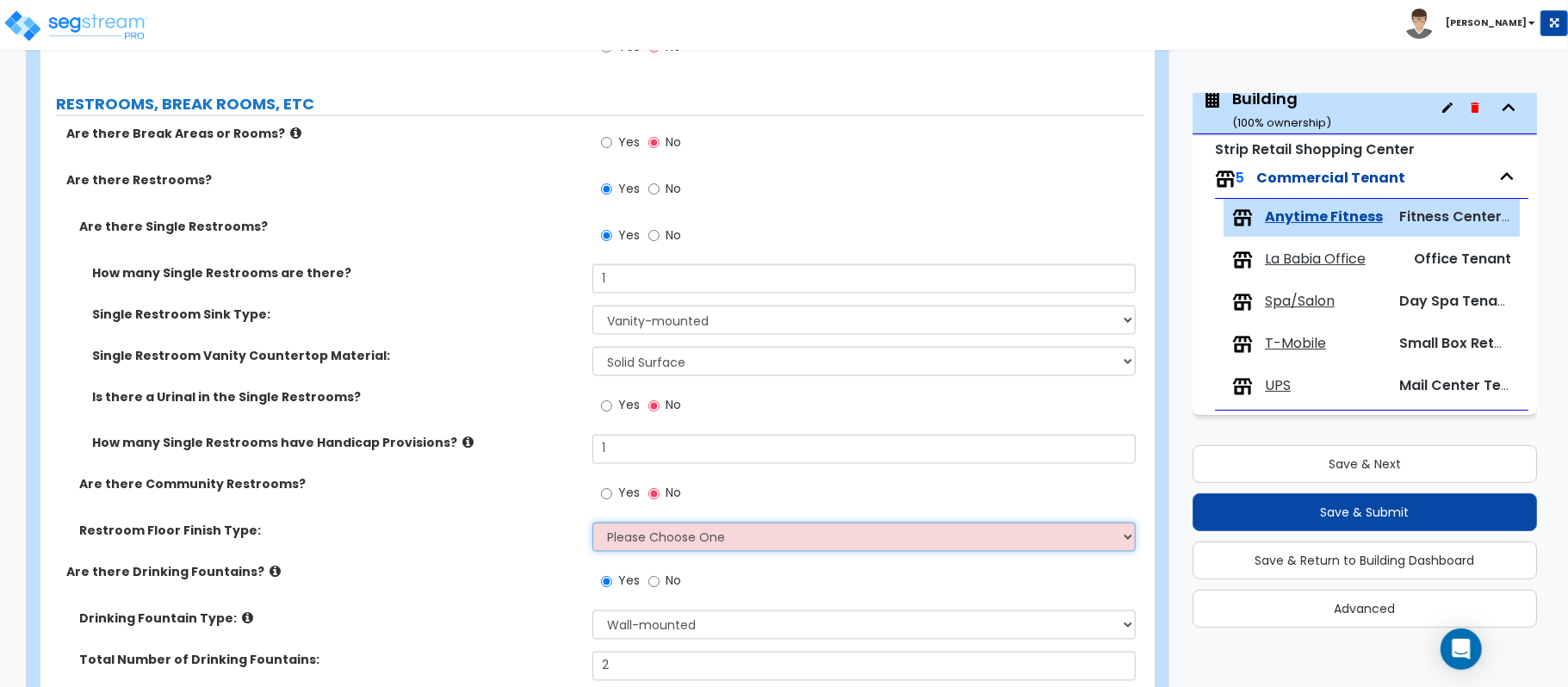
click at [628, 548] on select "Please Choose One Tile Laminate VCT Sheet Vinyl" at bounding box center [864, 538] width 543 height 29
select select "1"
click at [592, 525] on select "Please Choose One Tile Laminate VCT Sheet Vinyl" at bounding box center [864, 538] width 543 height 29
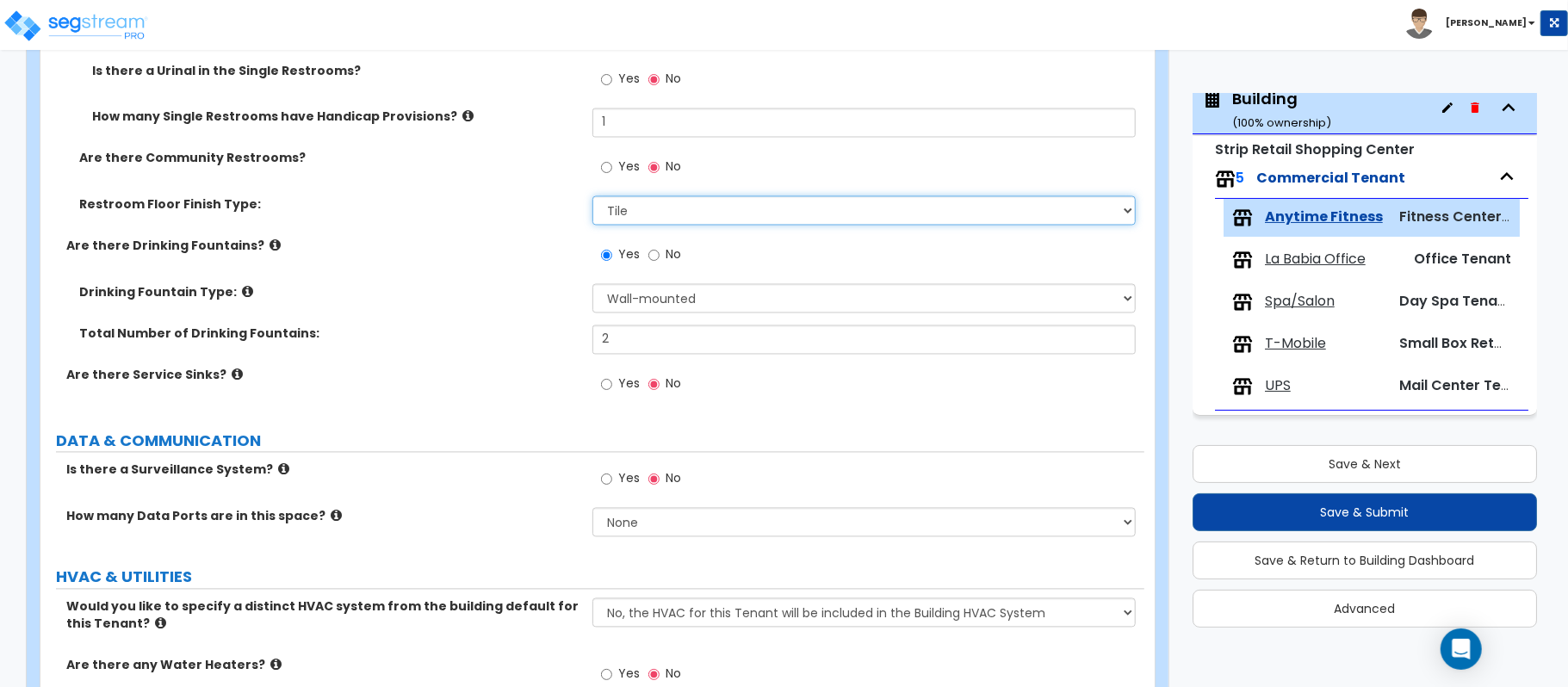
scroll to position [2294, 0]
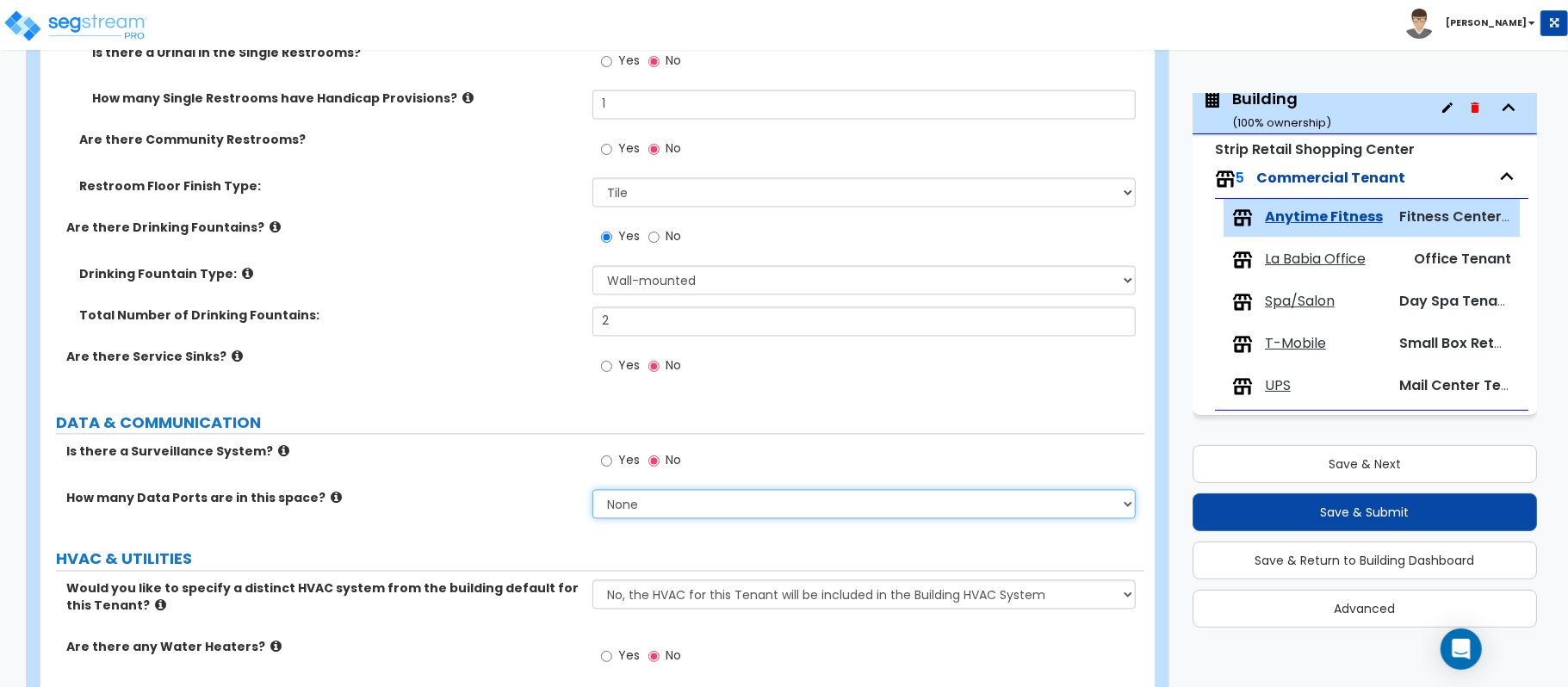
click at [639, 506] on select "None Please Estimate for Me I will specify the Quantity Exactly" at bounding box center [864, 505] width 543 height 29
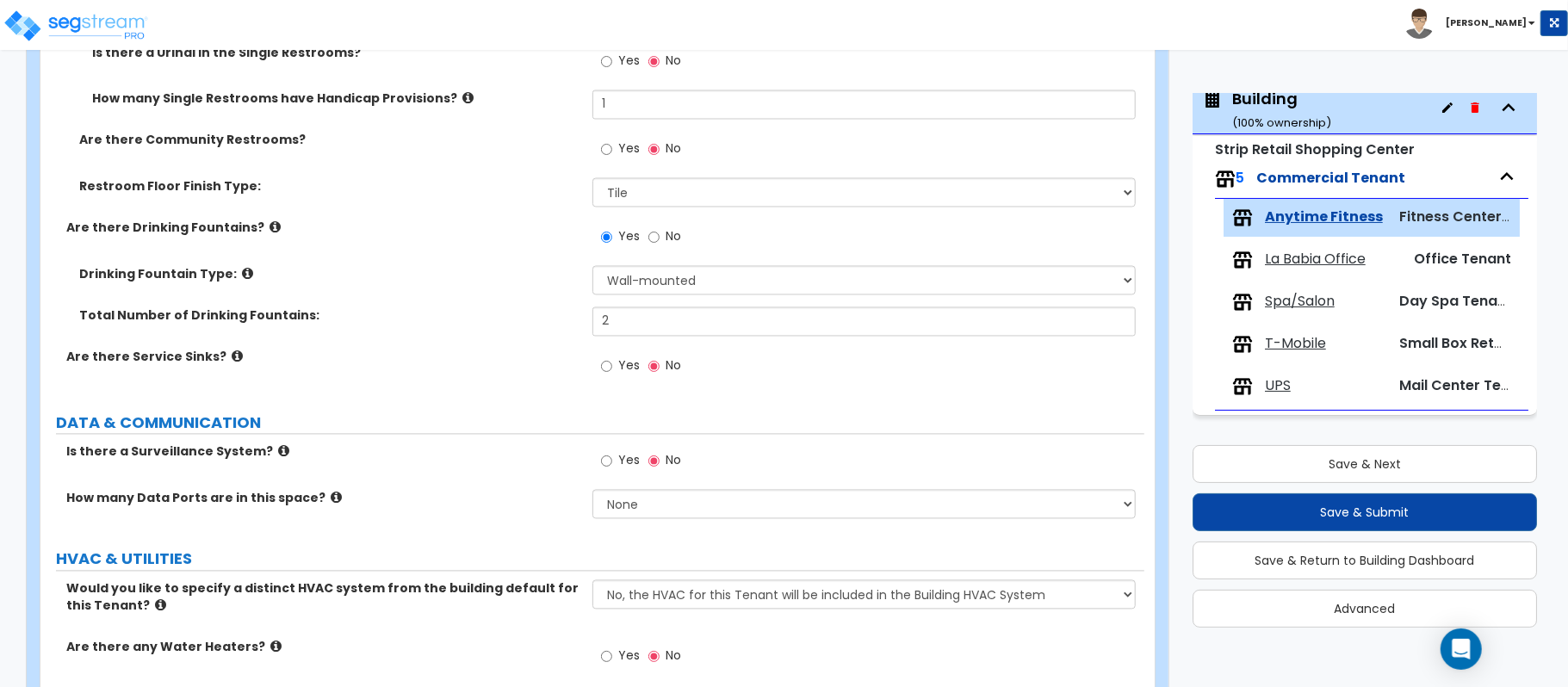
click at [514, 514] on div "How many Data Ports are in this space? None Please Estimate for Me I will speci…" at bounding box center [592, 511] width 1104 height 41
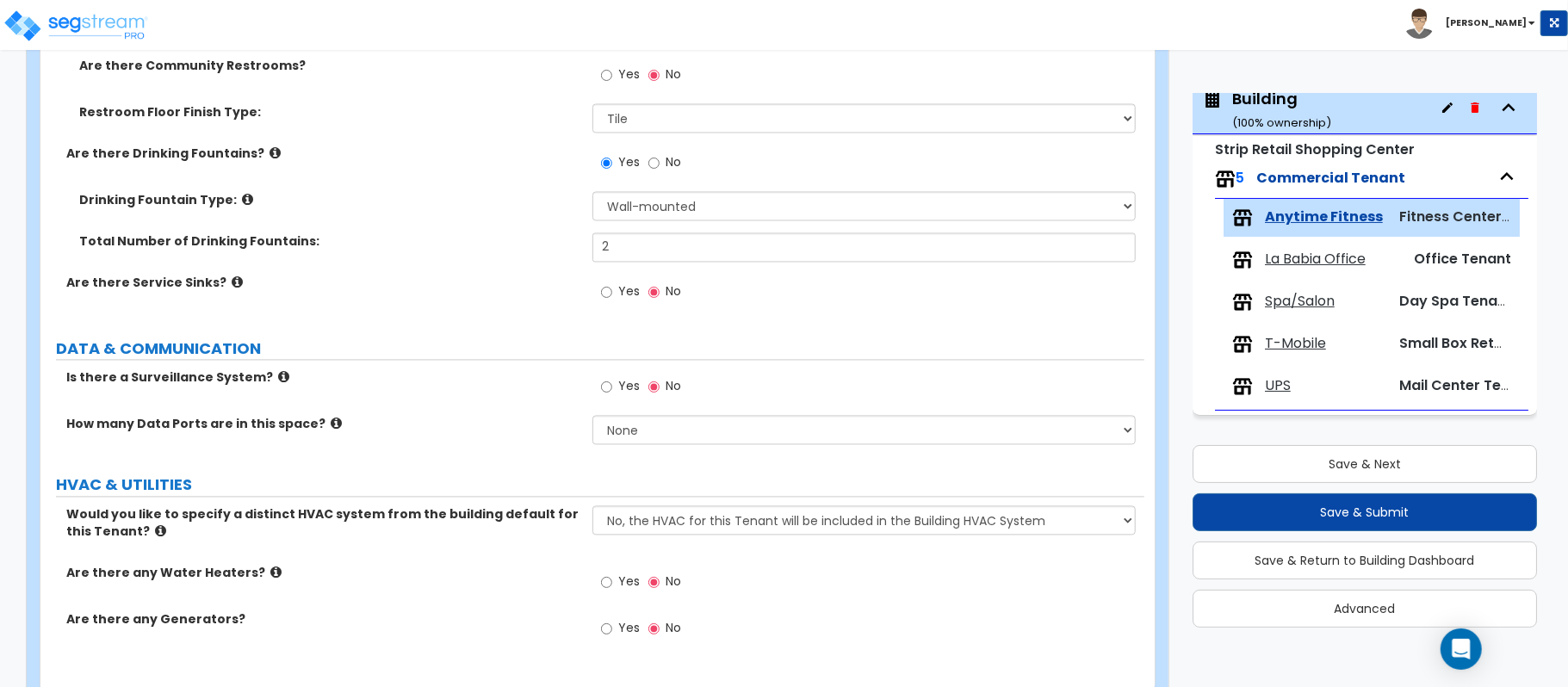
scroll to position [2410, 0]
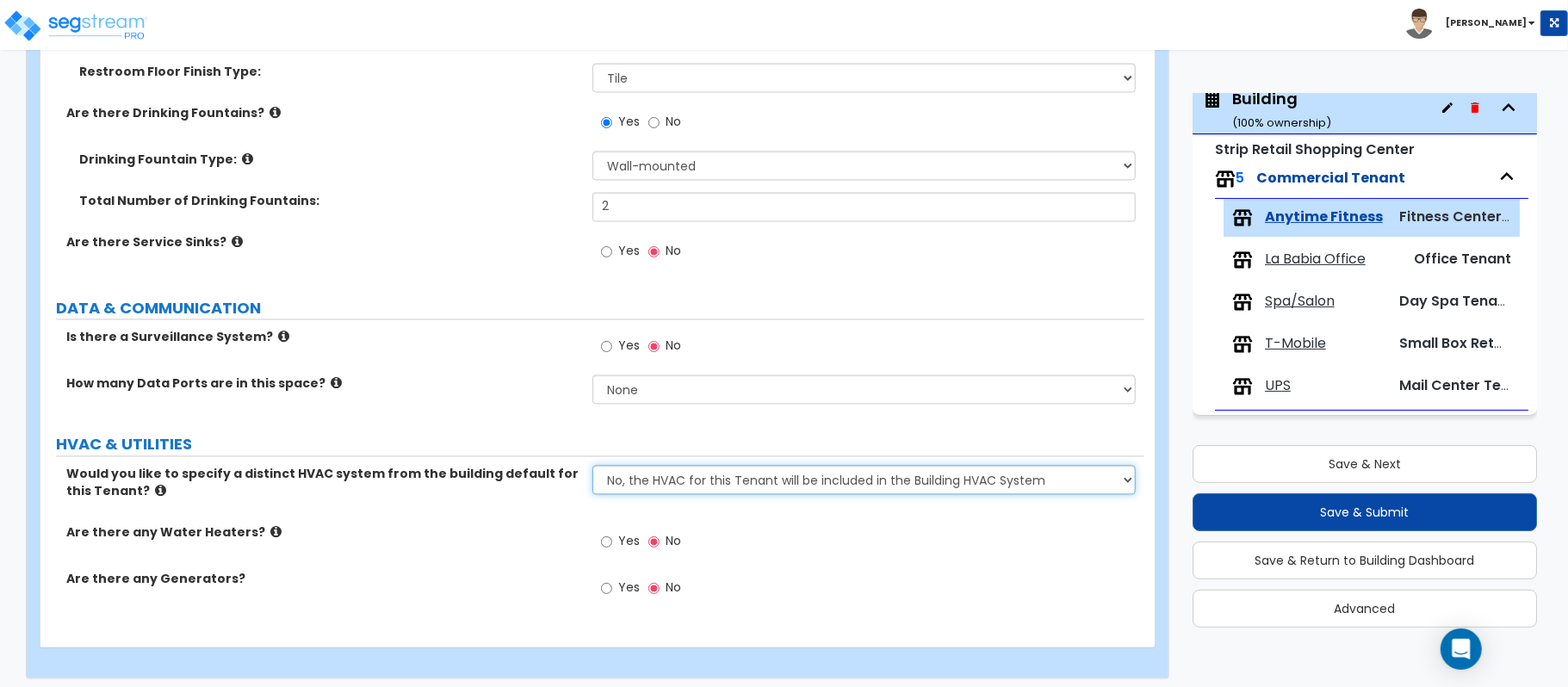
click at [714, 490] on select "No, the HVAC for this Tenant will be included in the Building HVAC System Yes, …" at bounding box center [864, 480] width 543 height 29
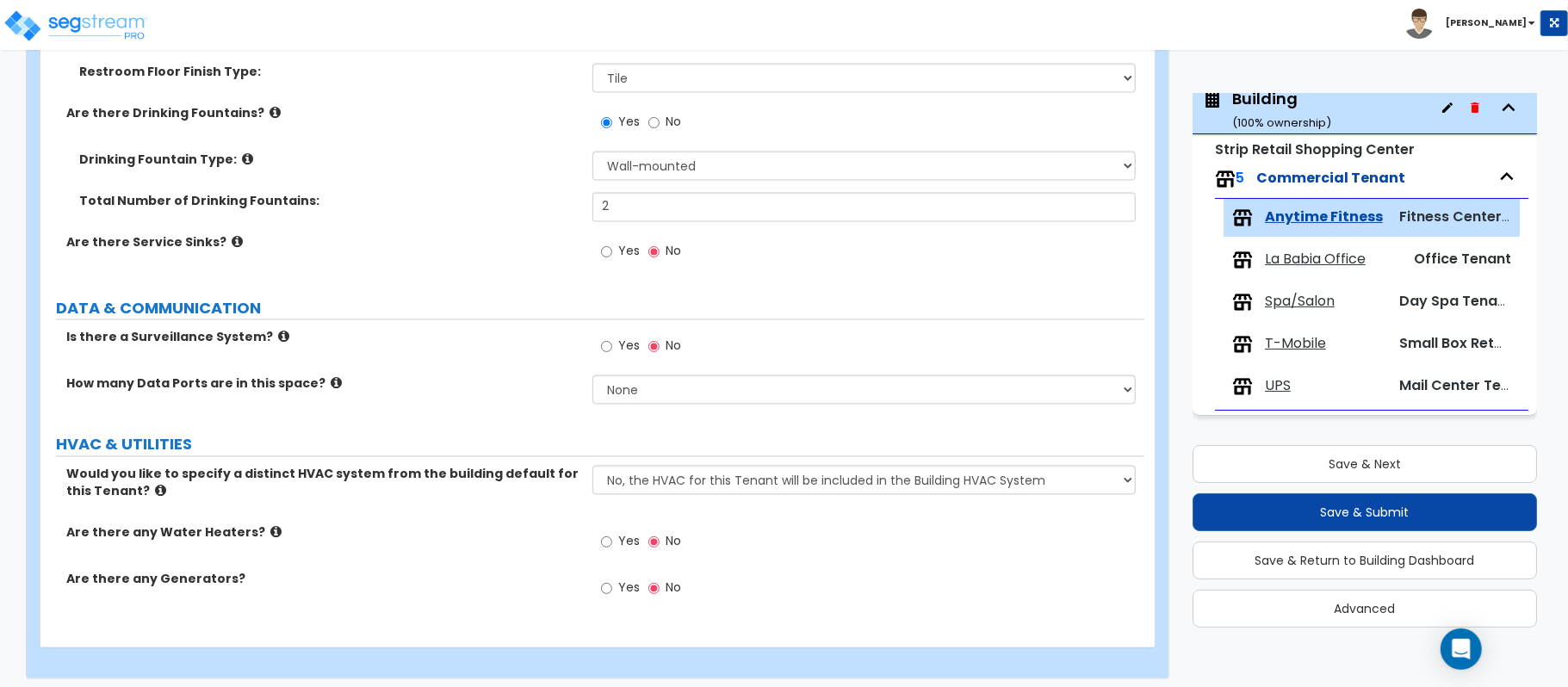
click at [491, 524] on div "Would you like to specify a distinct HVAC system from the building default for …" at bounding box center [592, 494] width 1104 height 59
click at [271, 538] on icon at bounding box center [276, 531] width 11 height 13
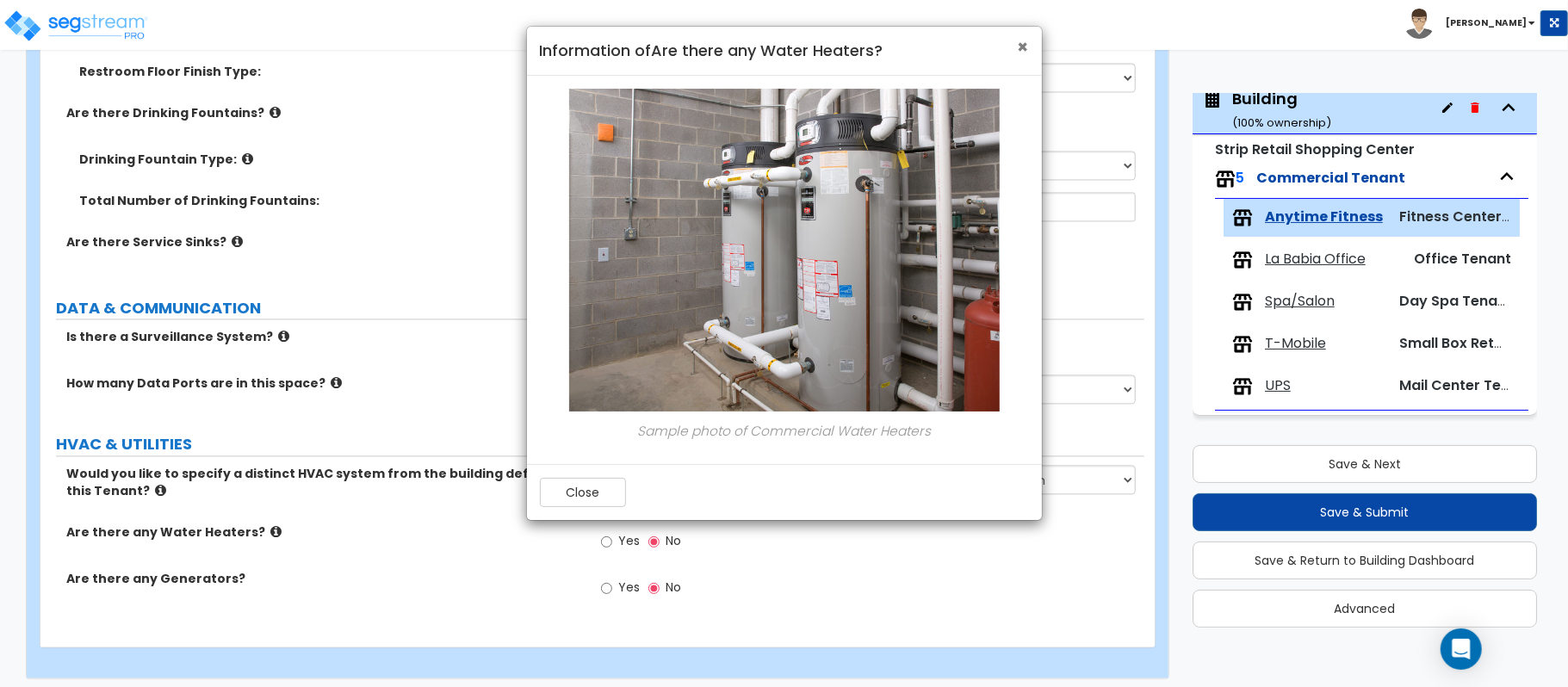
click at [1026, 48] on span "×" at bounding box center [1023, 47] width 11 height 25
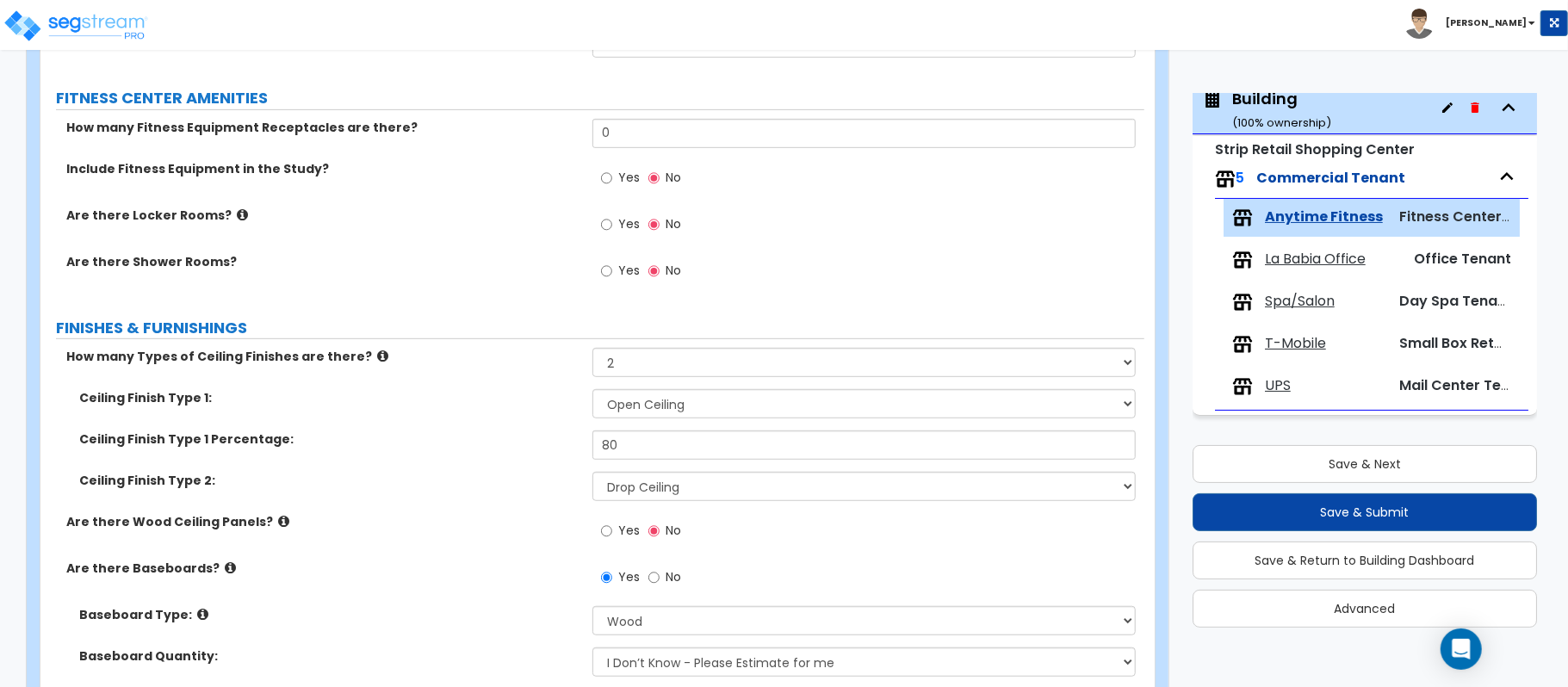
scroll to position [573, 0]
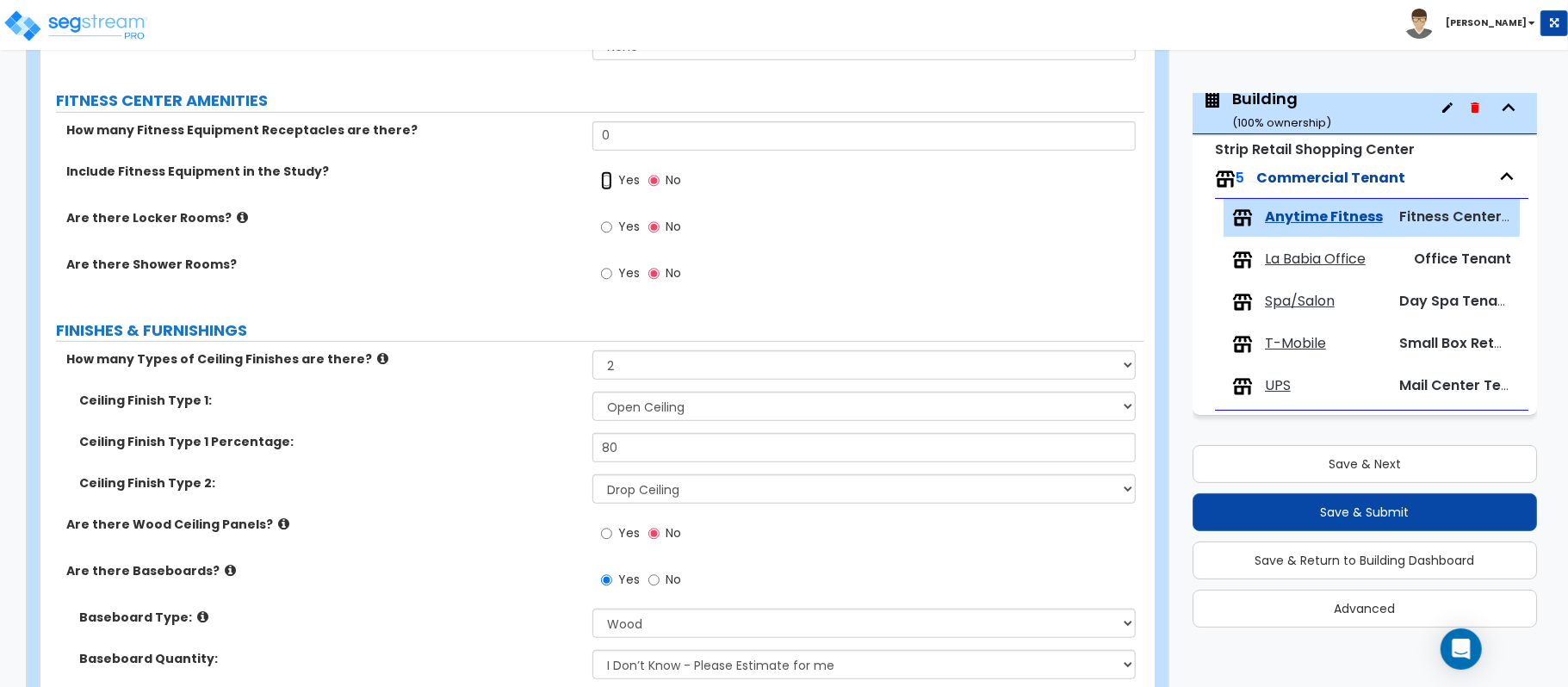
click at [606, 184] on input "Yes" at bounding box center [606, 181] width 11 height 19
radio input "true"
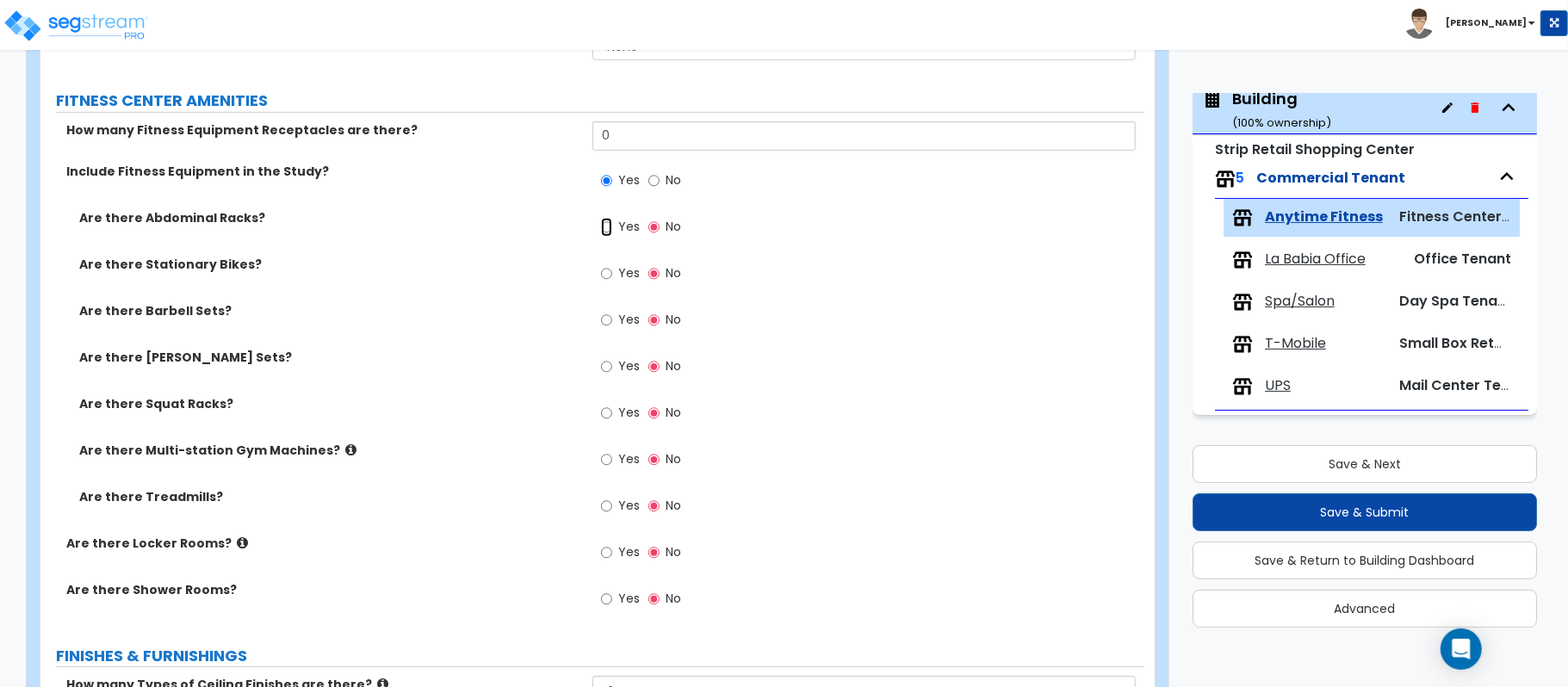
click at [609, 229] on input "Yes" at bounding box center [606, 227] width 11 height 19
radio input "true"
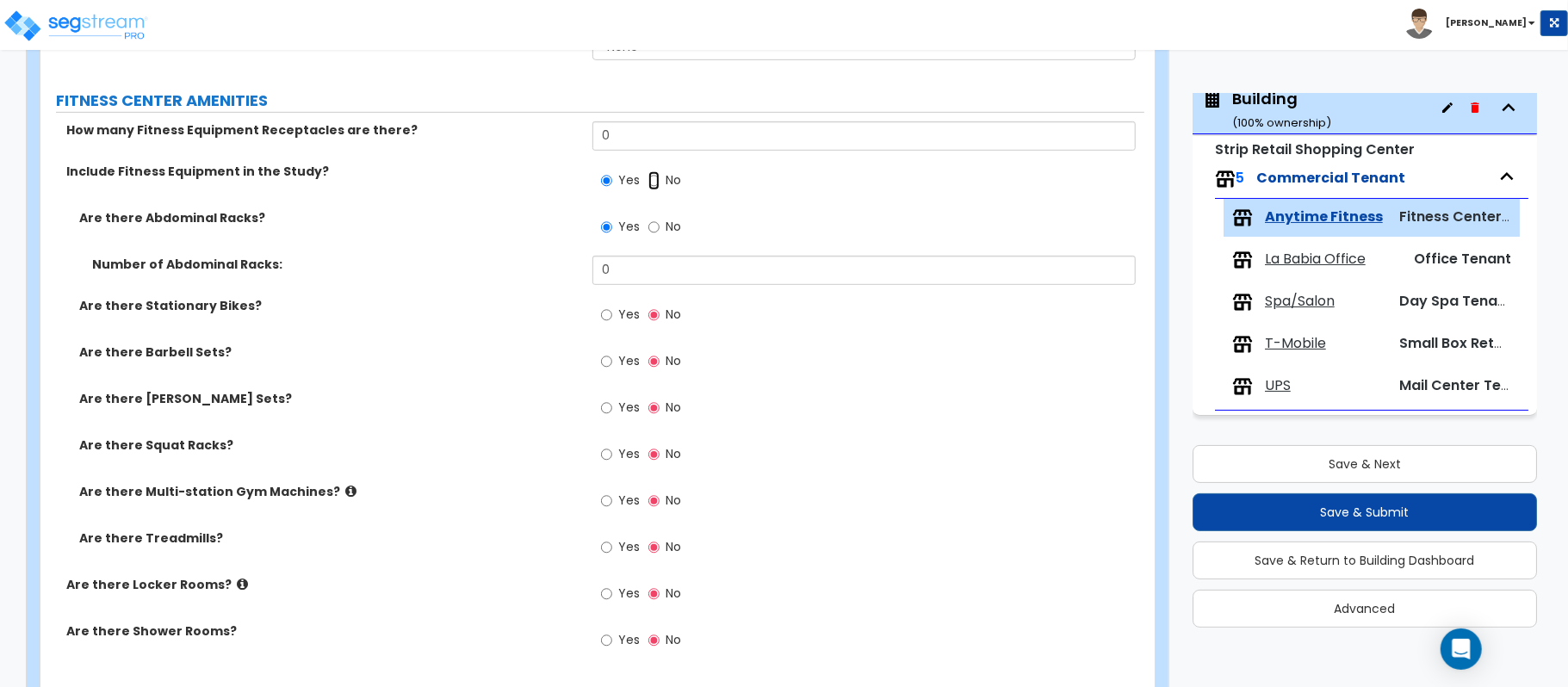
click at [656, 180] on input "No" at bounding box center [653, 181] width 11 height 19
radio input "false"
radio input "true"
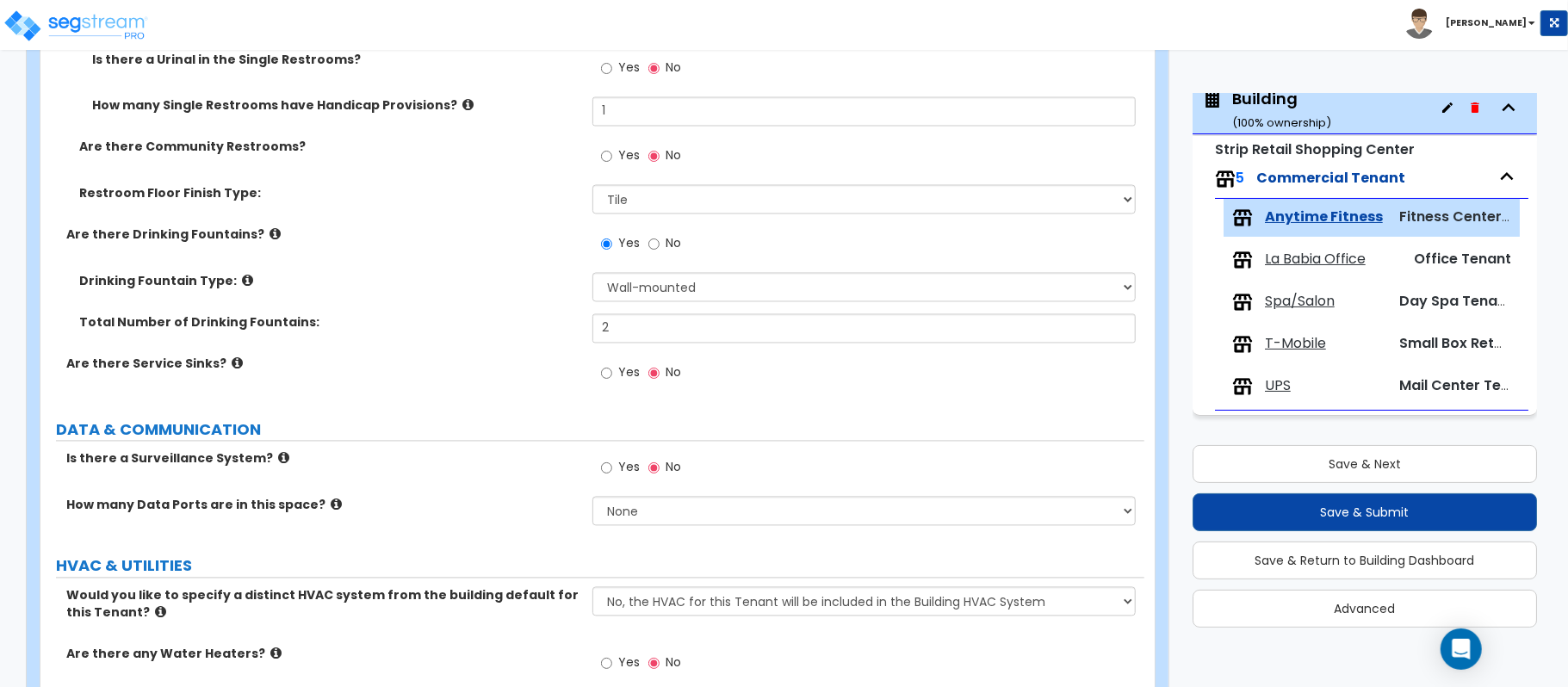
scroll to position [2422, 0]
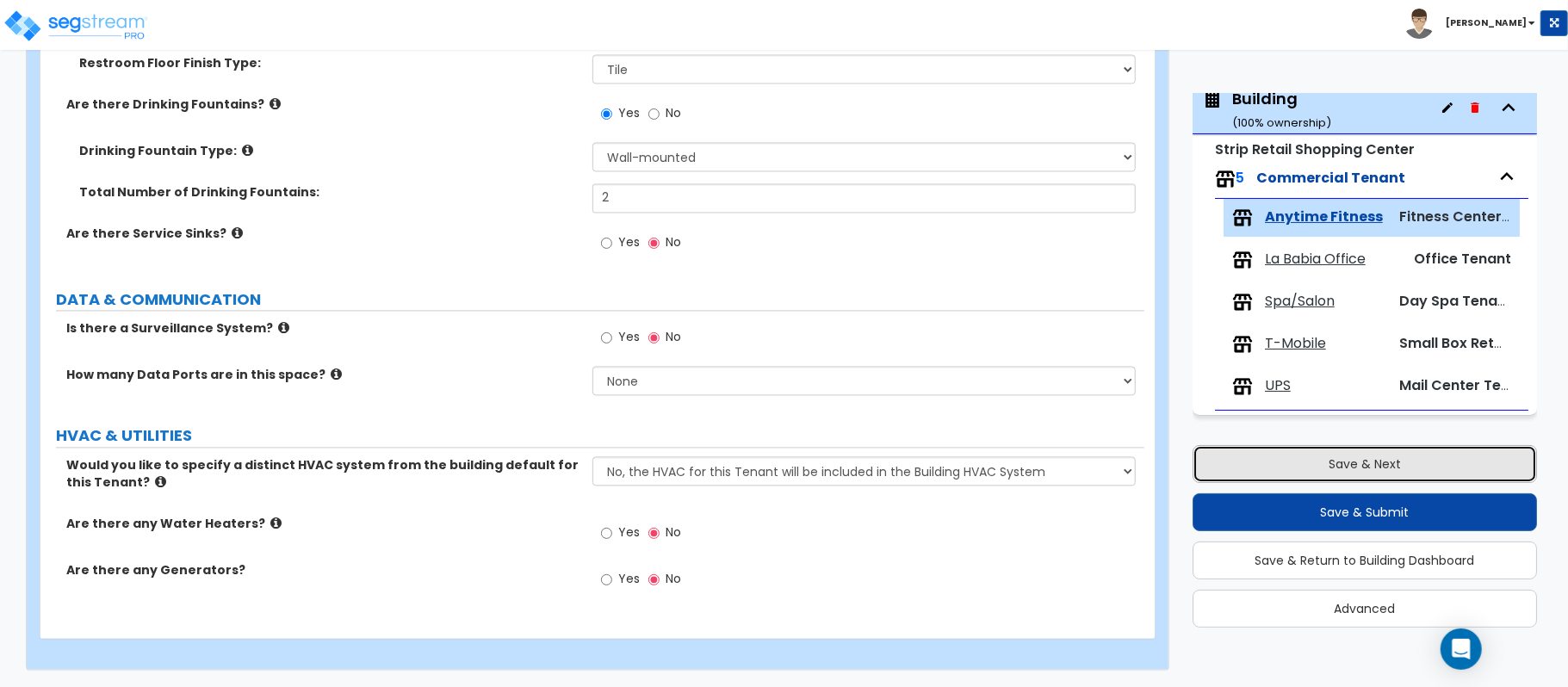
click at [1383, 455] on button "Save & Next" at bounding box center [1364, 464] width 344 height 38
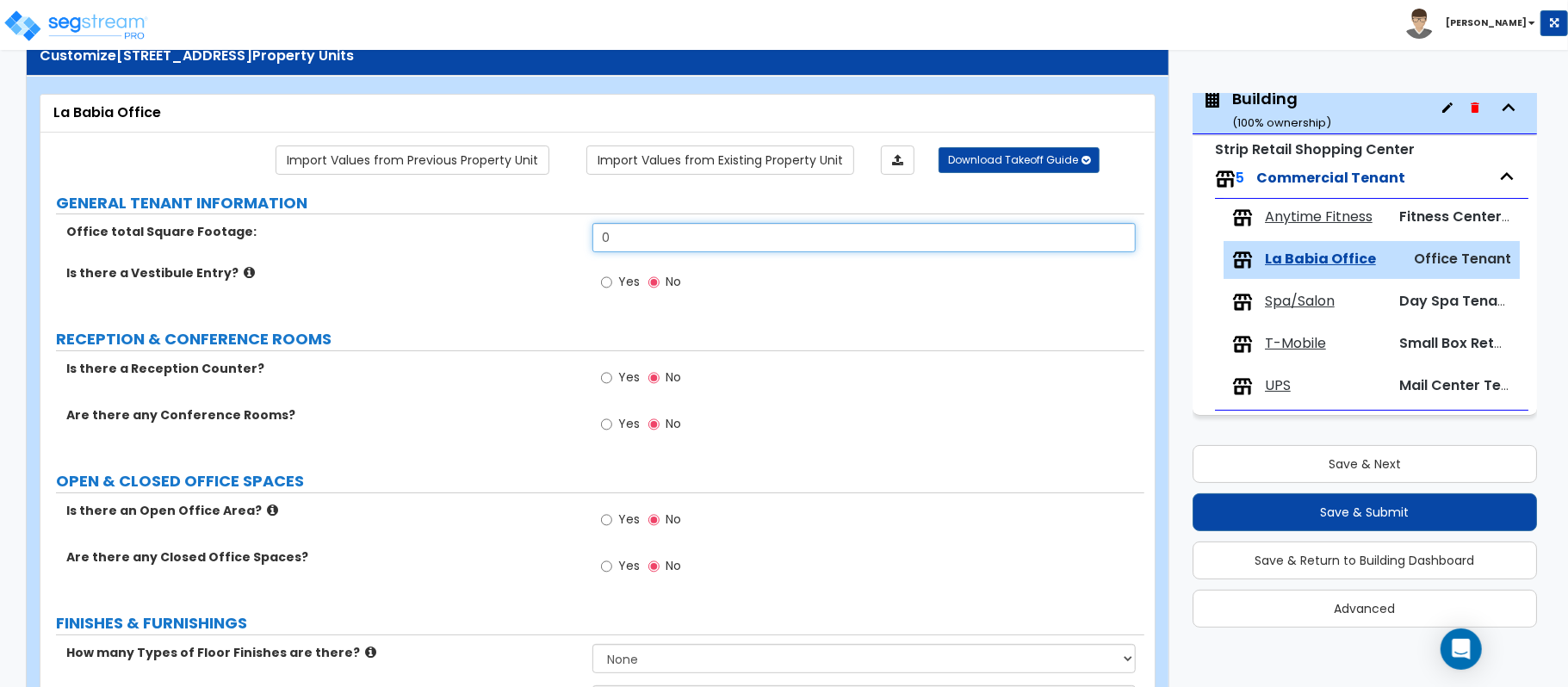
drag, startPoint x: 658, startPoint y: 229, endPoint x: 544, endPoint y: 236, distance: 114.2
click at [544, 242] on div "Office total Square Footage: 0" at bounding box center [592, 244] width 1104 height 41
type input "534.50"
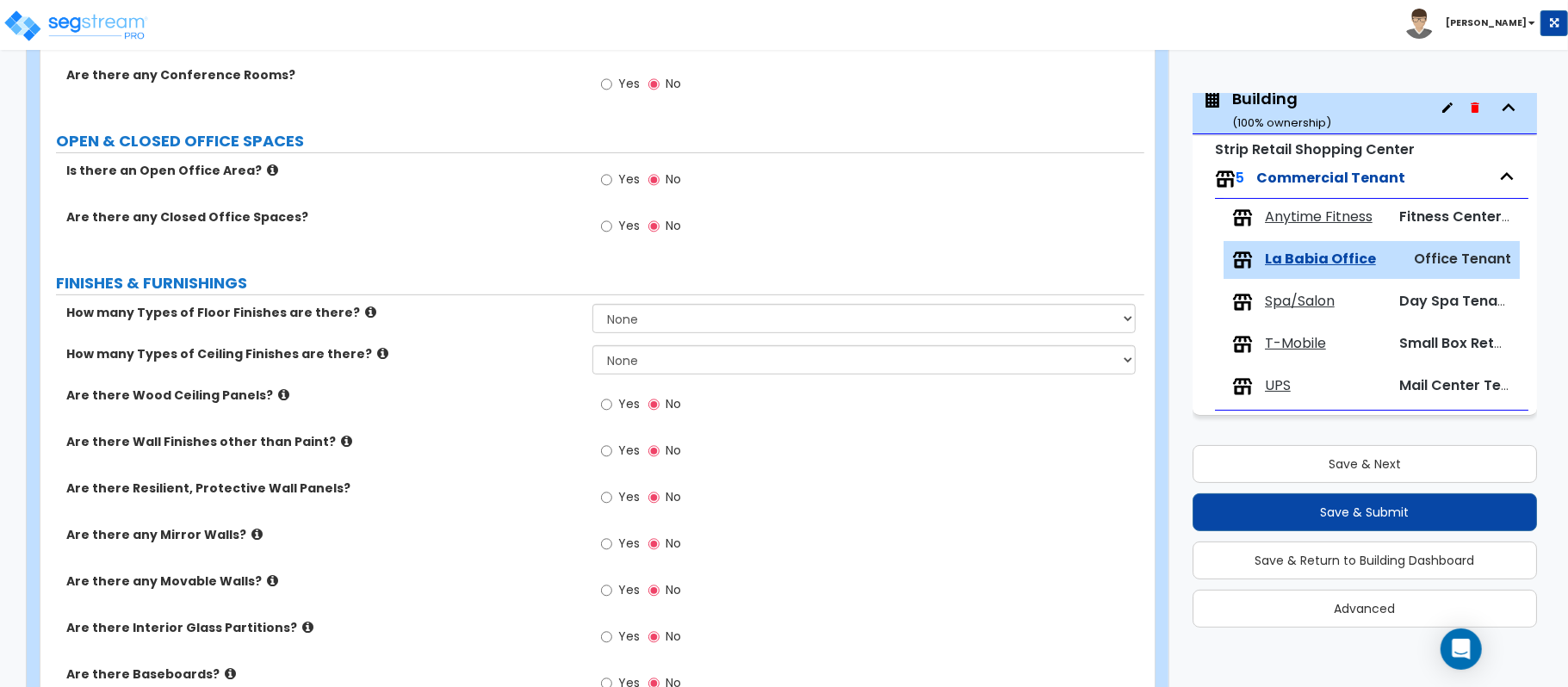
scroll to position [400, 0]
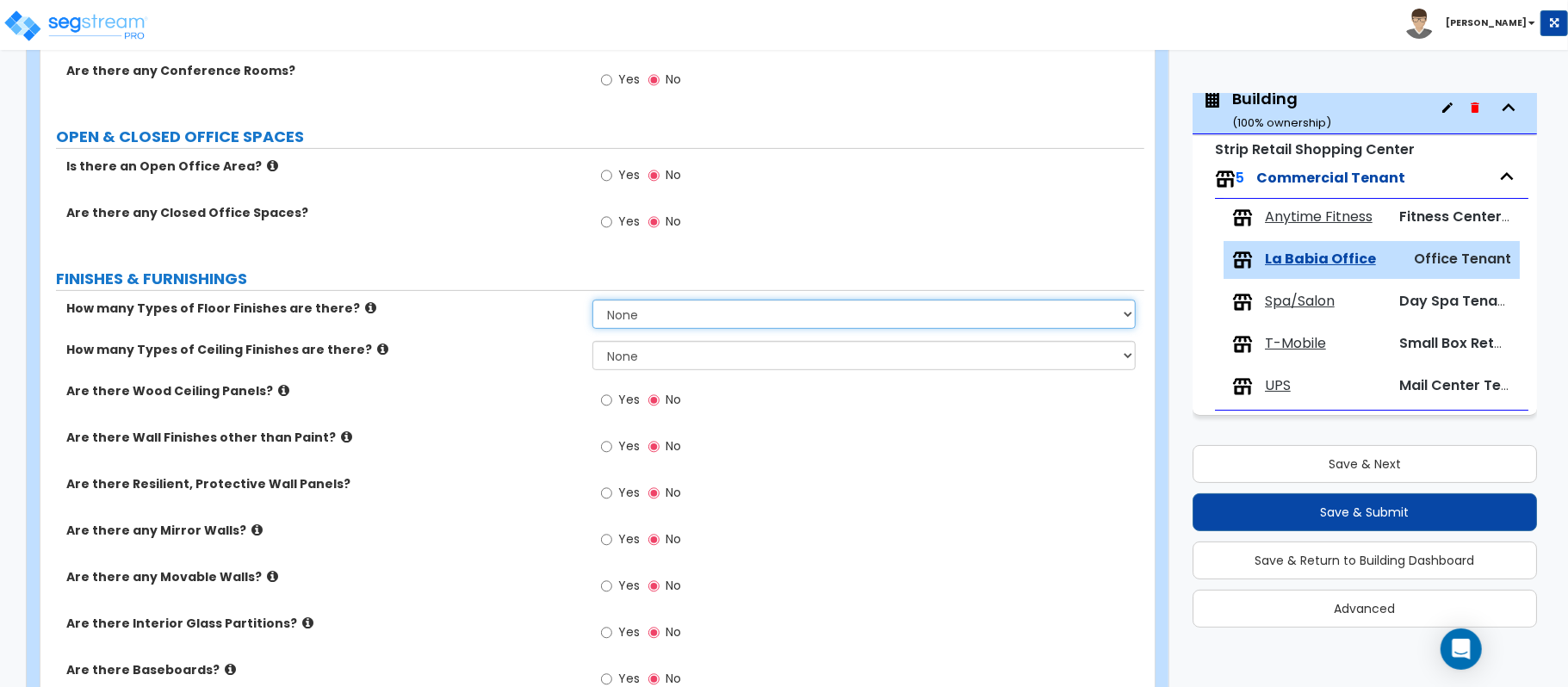
click at [687, 324] on select "None 1 2 3 4" at bounding box center [864, 315] width 543 height 29
select select "1"
click at [592, 302] on select "None 1 2 3 4" at bounding box center [864, 315] width 543 height 29
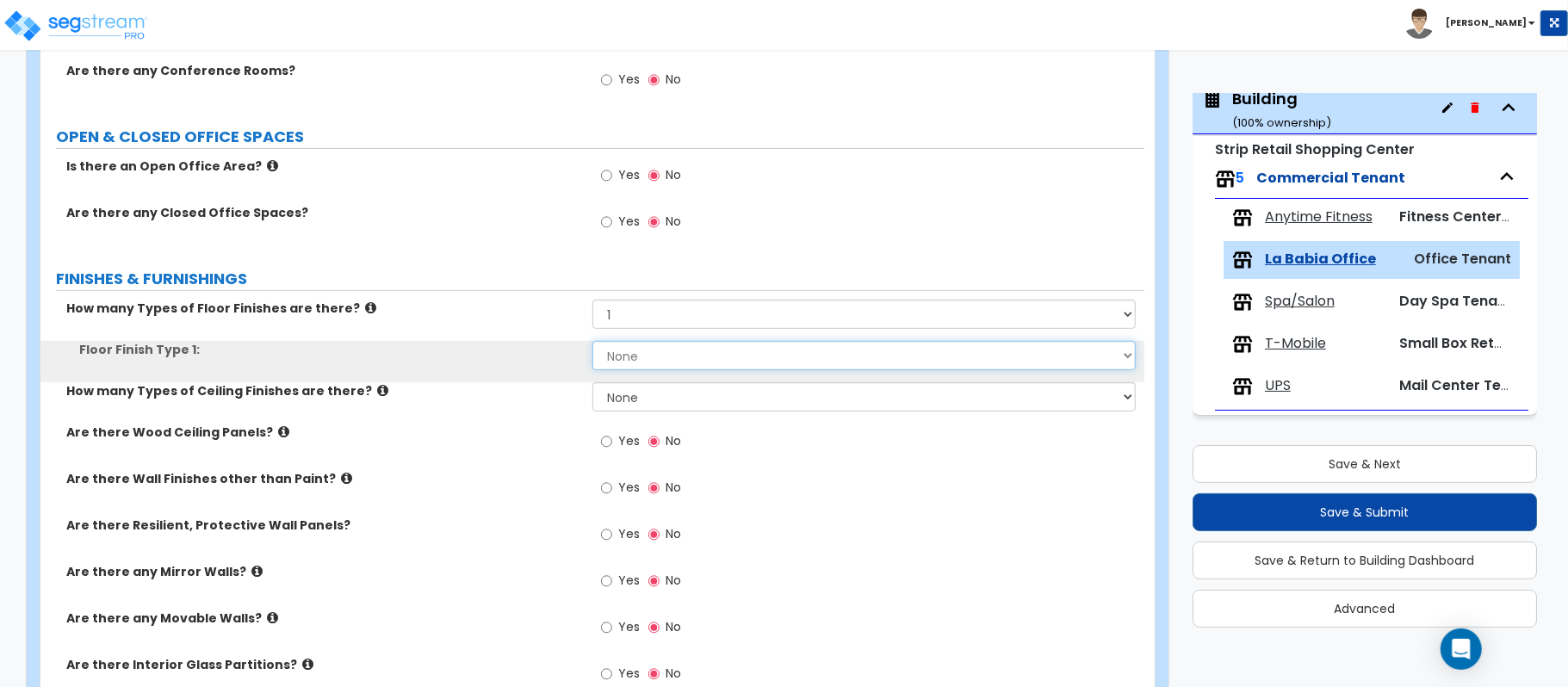
click at [648, 361] on select "None Tile Flooring Hardwood Flooring Resilient Laminate Flooring VCT Flooring S…" at bounding box center [864, 355] width 543 height 29
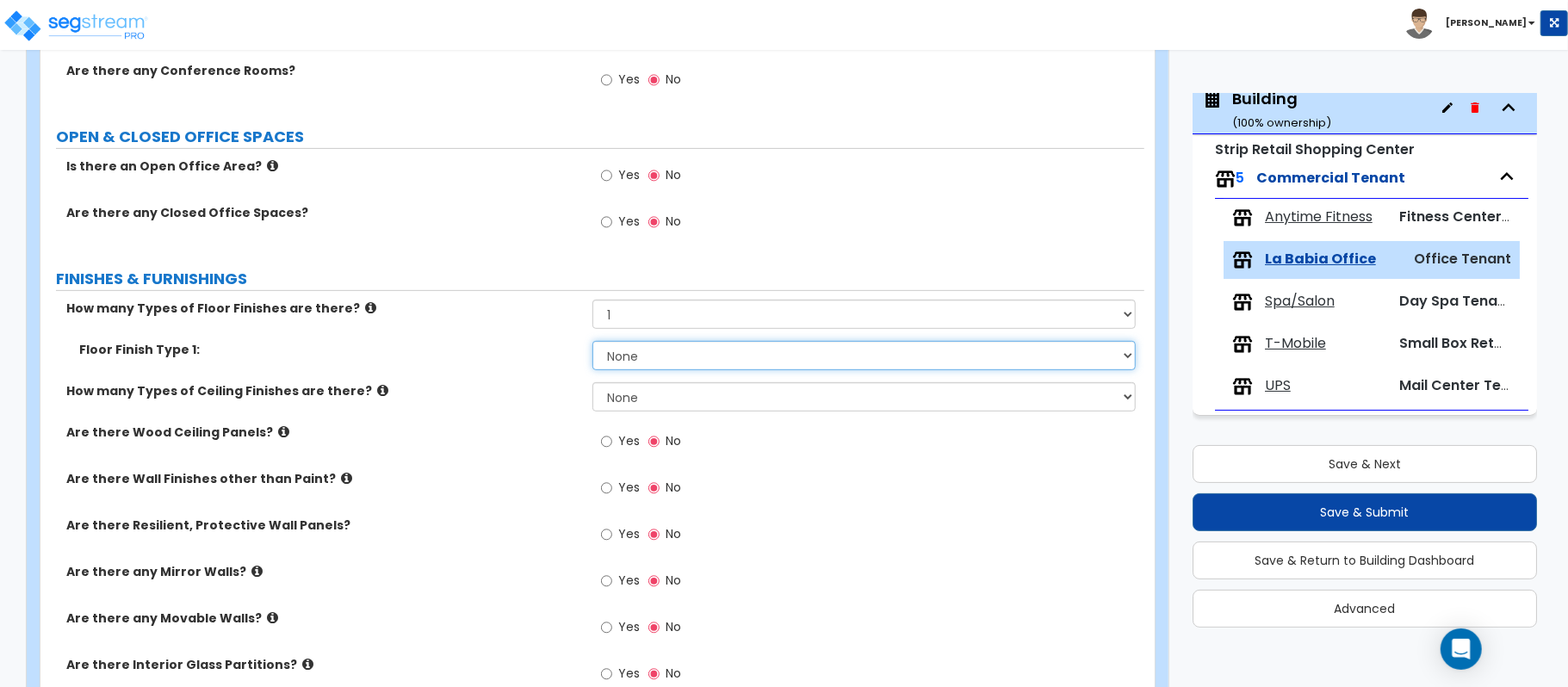
select select "1"
click at [592, 342] on select "None Tile Flooring Hardwood Flooring Resilient Laminate Flooring VCT Flooring S…" at bounding box center [864, 355] width 543 height 29
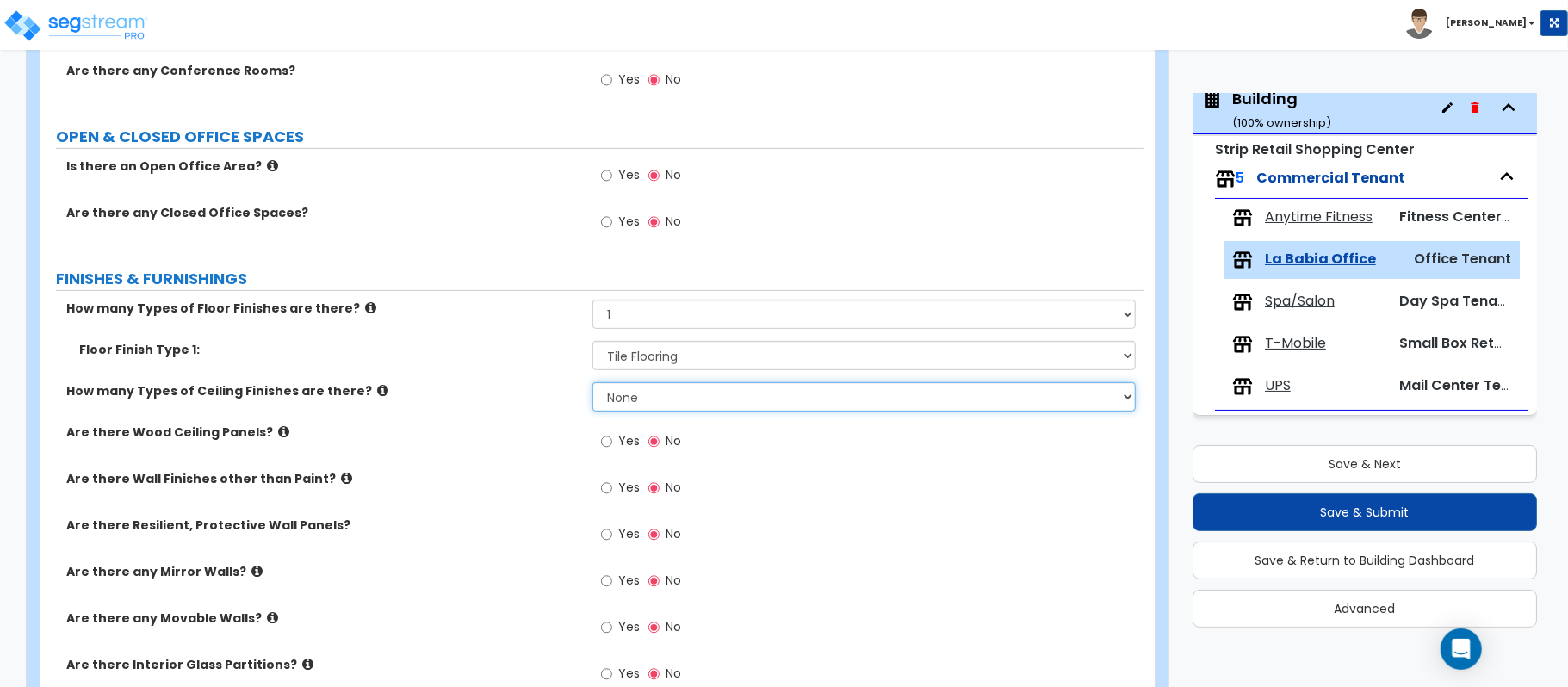
click at [634, 400] on select "None 1 2 3" at bounding box center [864, 397] width 543 height 29
select select "1"
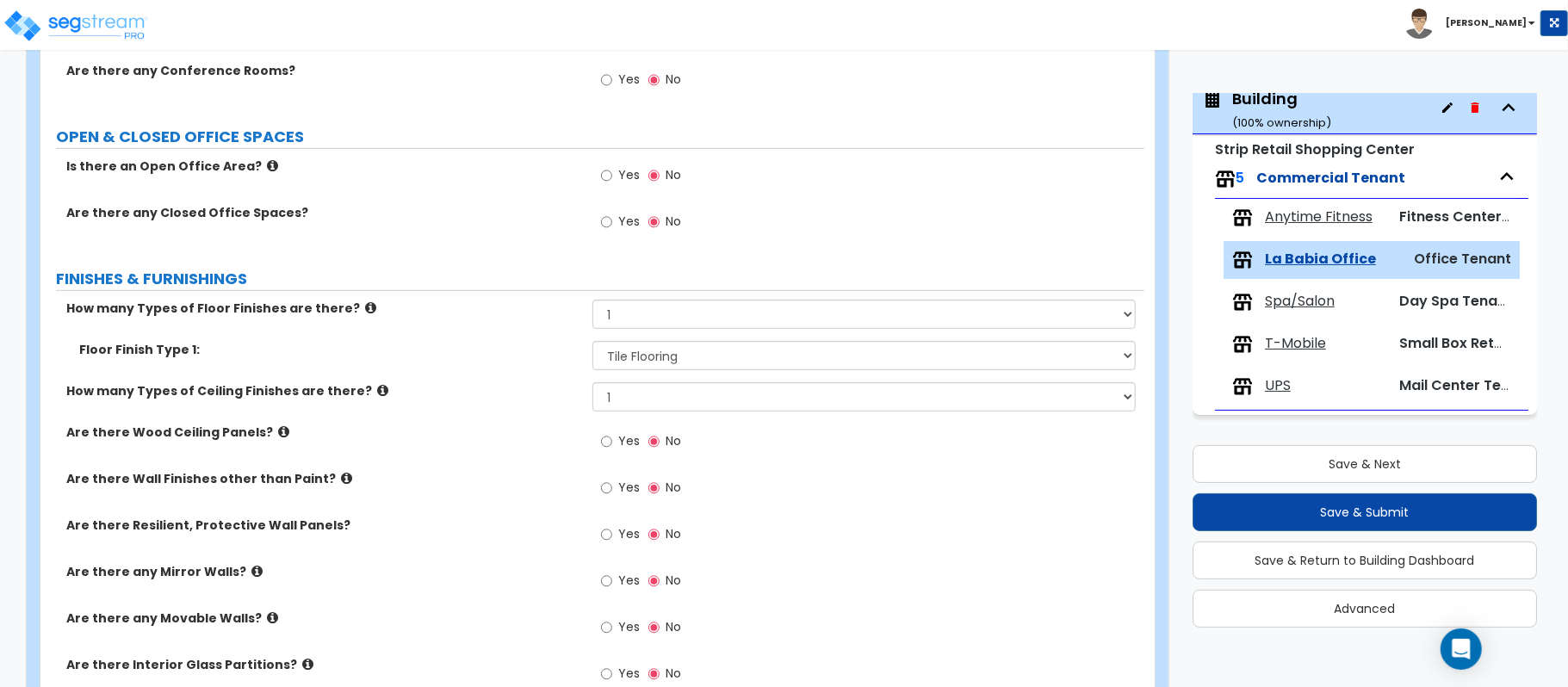
drag, startPoint x: 544, startPoint y: 428, endPoint x: 583, endPoint y: 432, distance: 39.2
click at [544, 428] on label "Are there Wood Ceiling Panels?" at bounding box center [323, 432] width 513 height 17
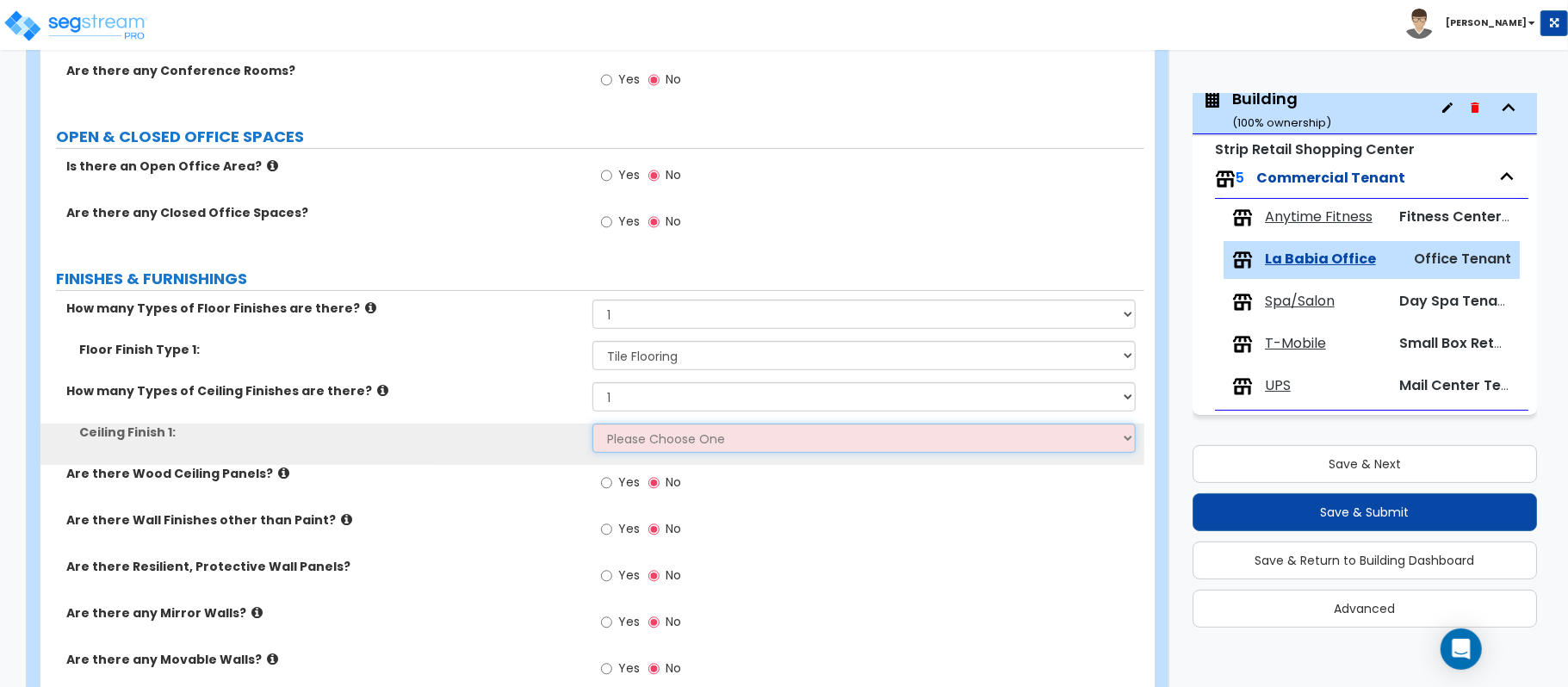
click at [646, 438] on select "Please Choose One Drop Ceiling Open Ceiling Drywall Ceiling" at bounding box center [864, 438] width 543 height 29
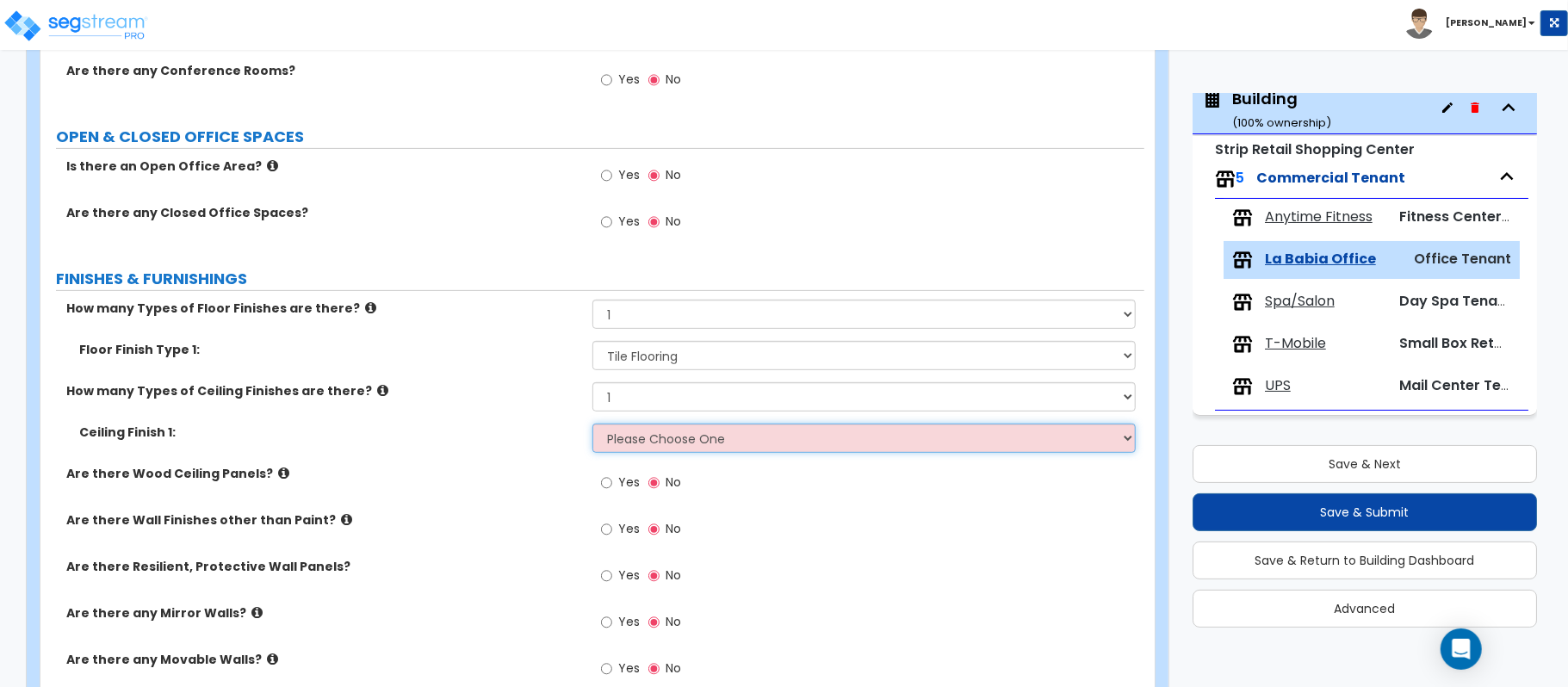
select select "1"
click at [592, 425] on select "Please Choose One Drop Ceiling Open Ceiling Drywall Ceiling" at bounding box center [864, 438] width 543 height 29
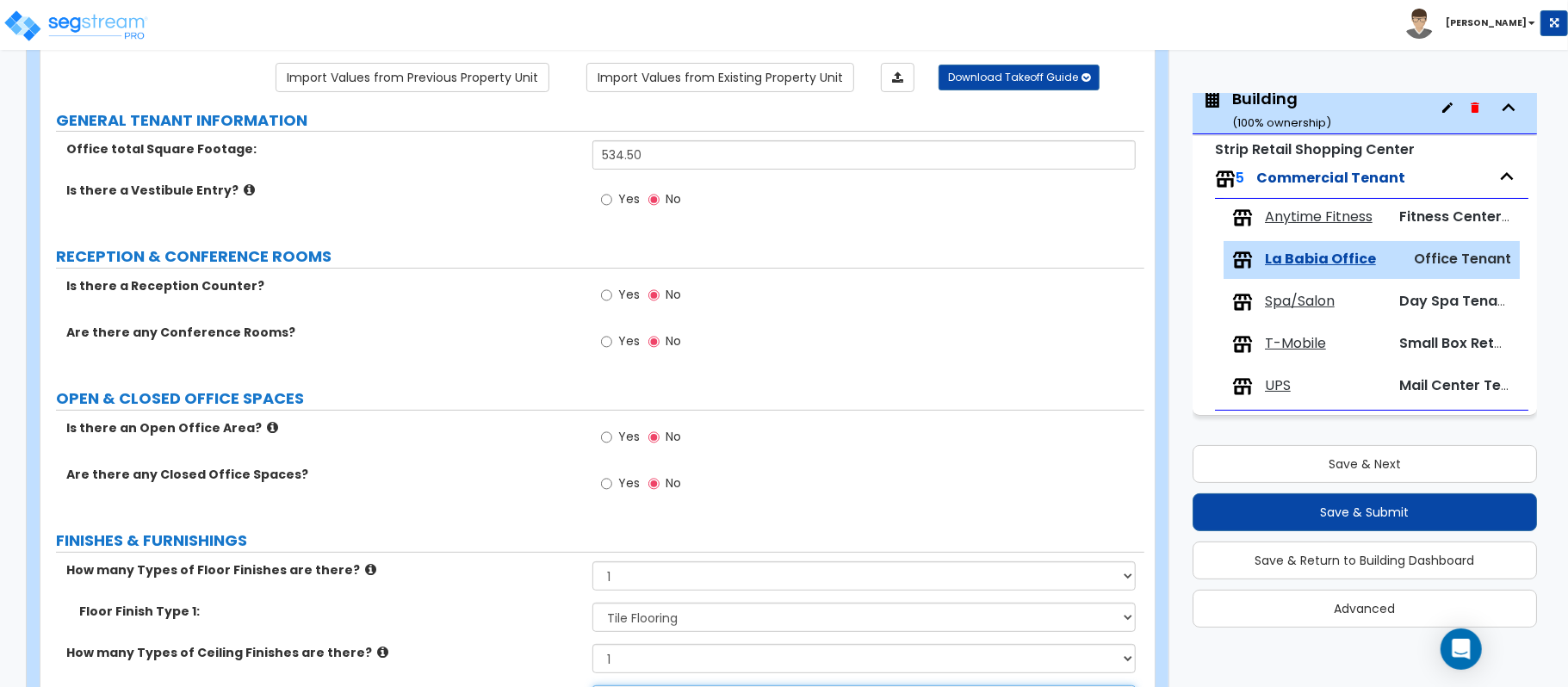
scroll to position [141, 0]
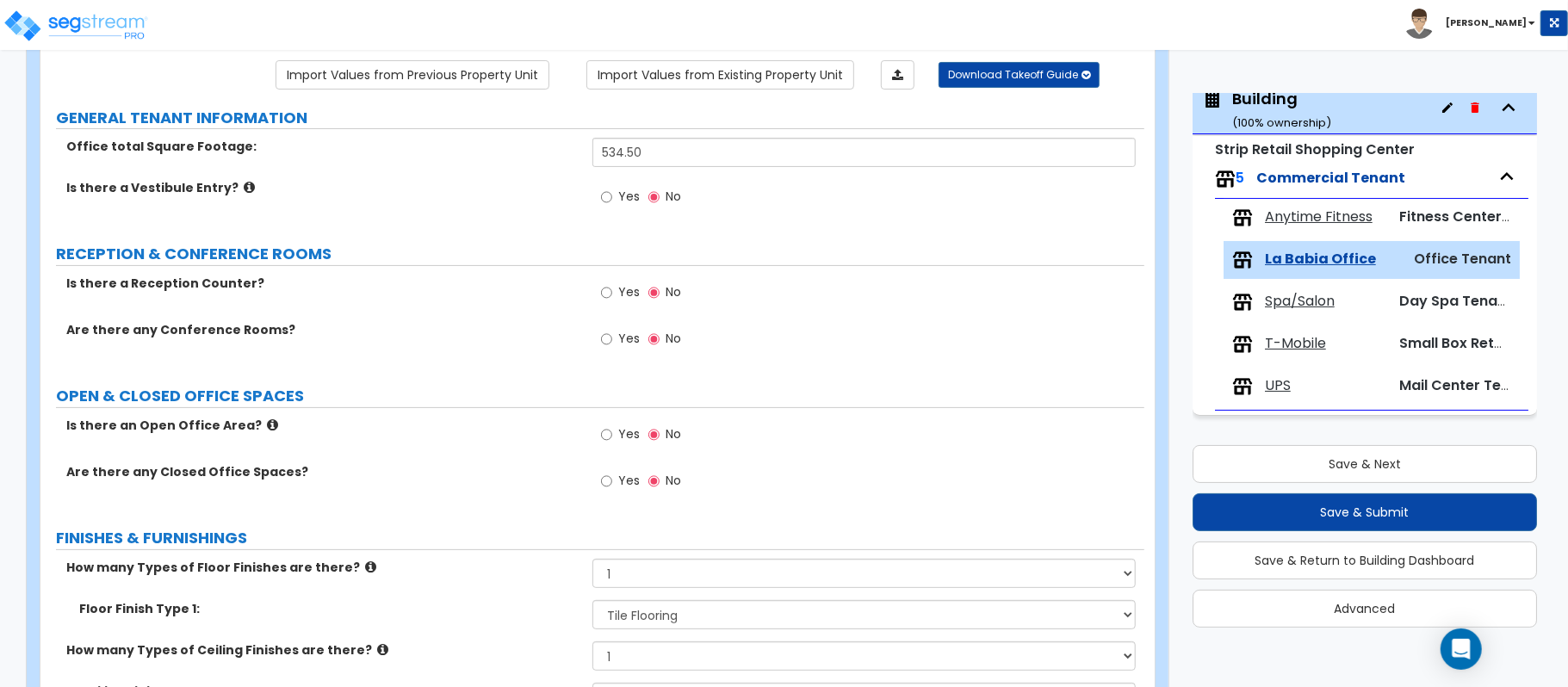
click at [518, 389] on label "OPEN & CLOSED OFFICE SPACES" at bounding box center [600, 396] width 1088 height 22
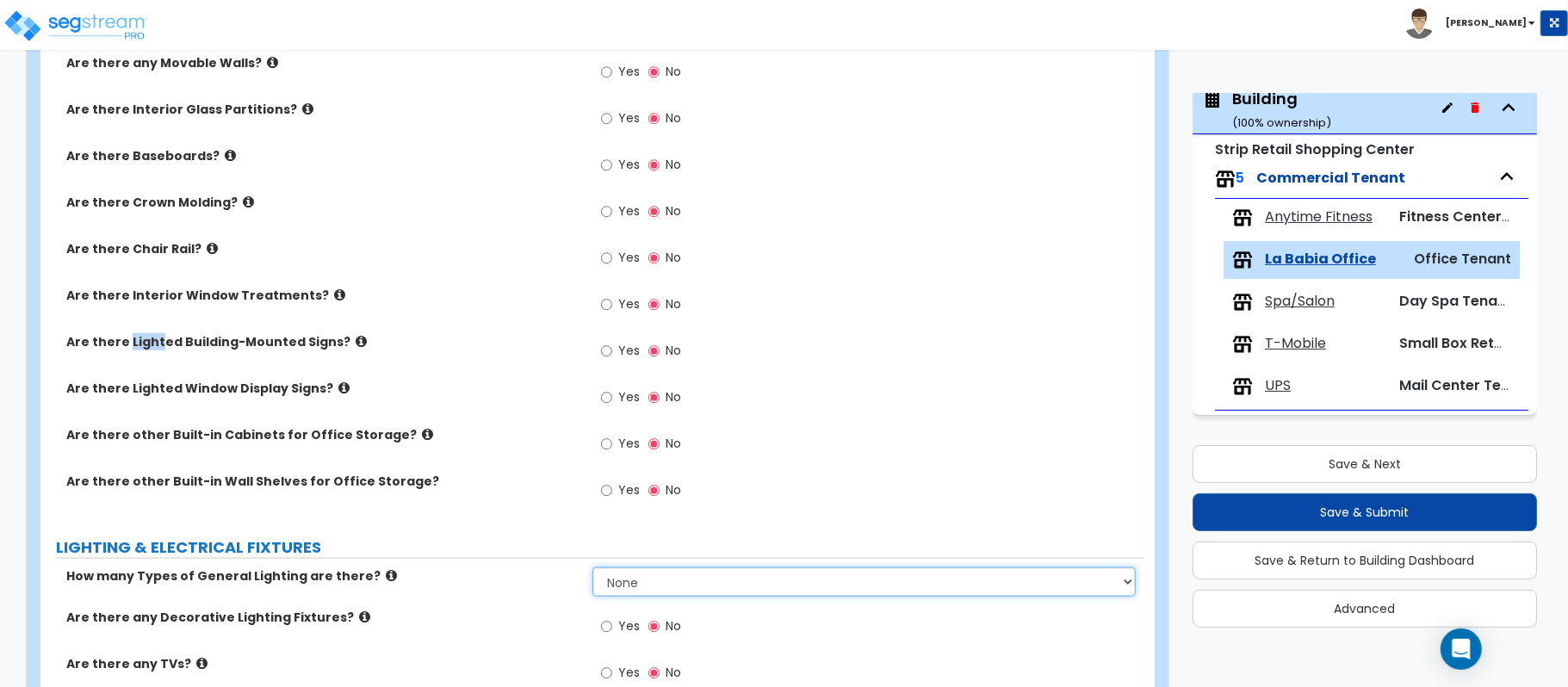
click at [630, 593] on select "None 1 2 3" at bounding box center [864, 582] width 543 height 29
select select "1"
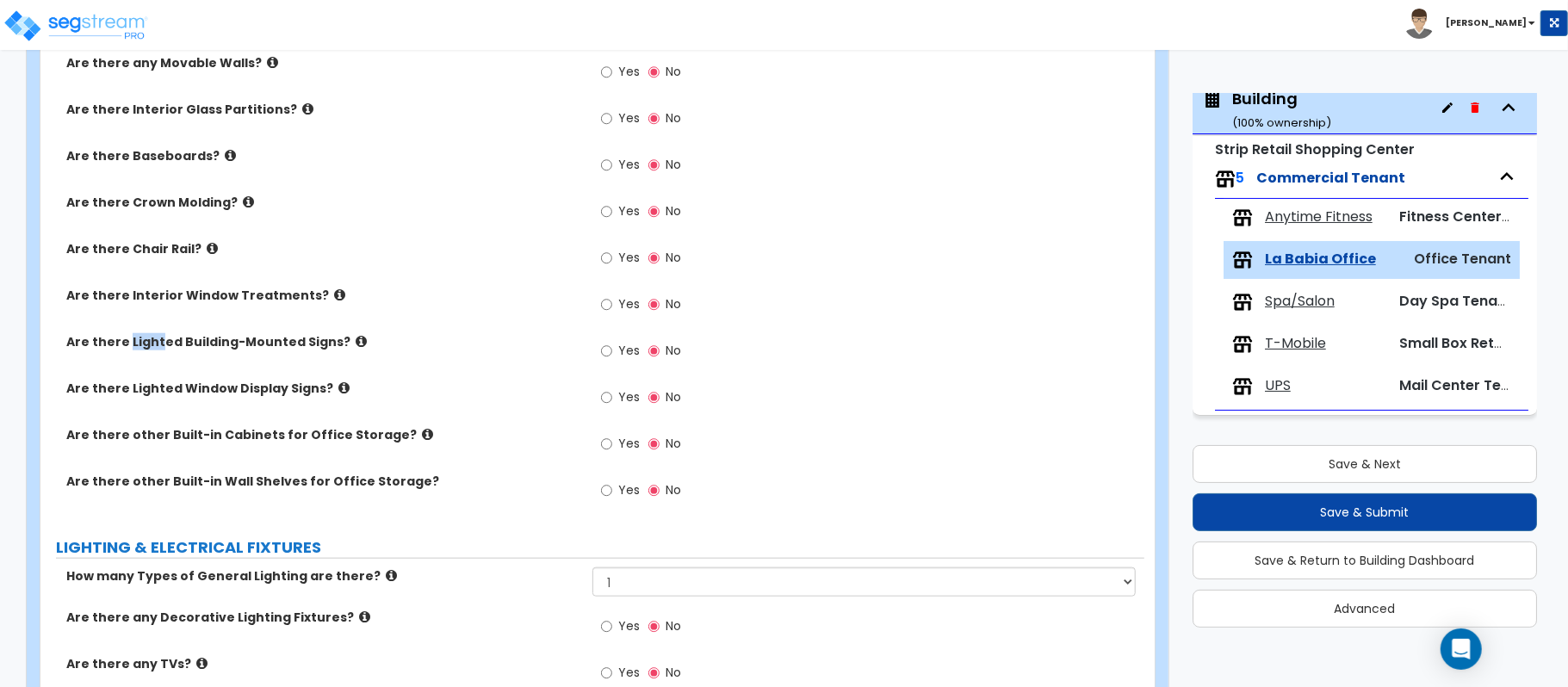
click at [910, 284] on div "Yes No" at bounding box center [868, 264] width 551 height 47
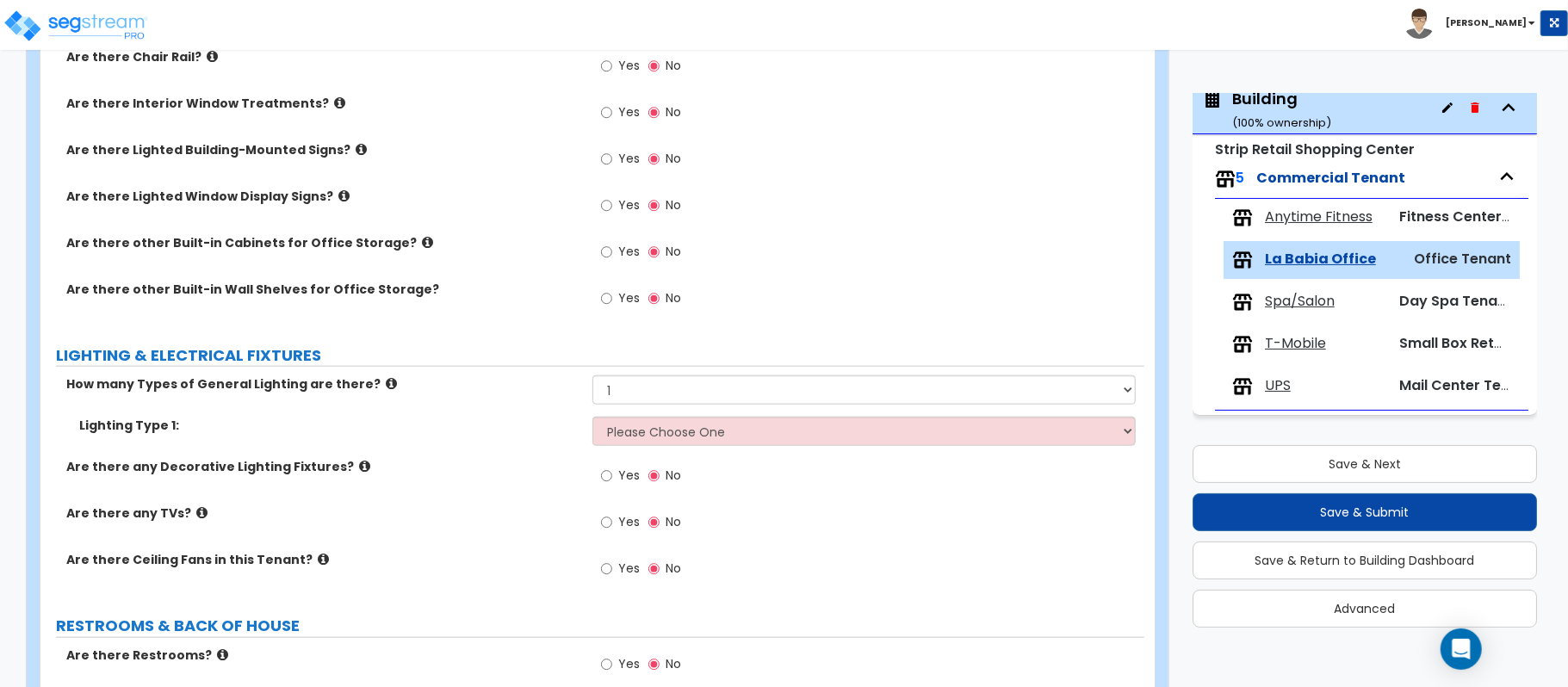
scroll to position [1226, 0]
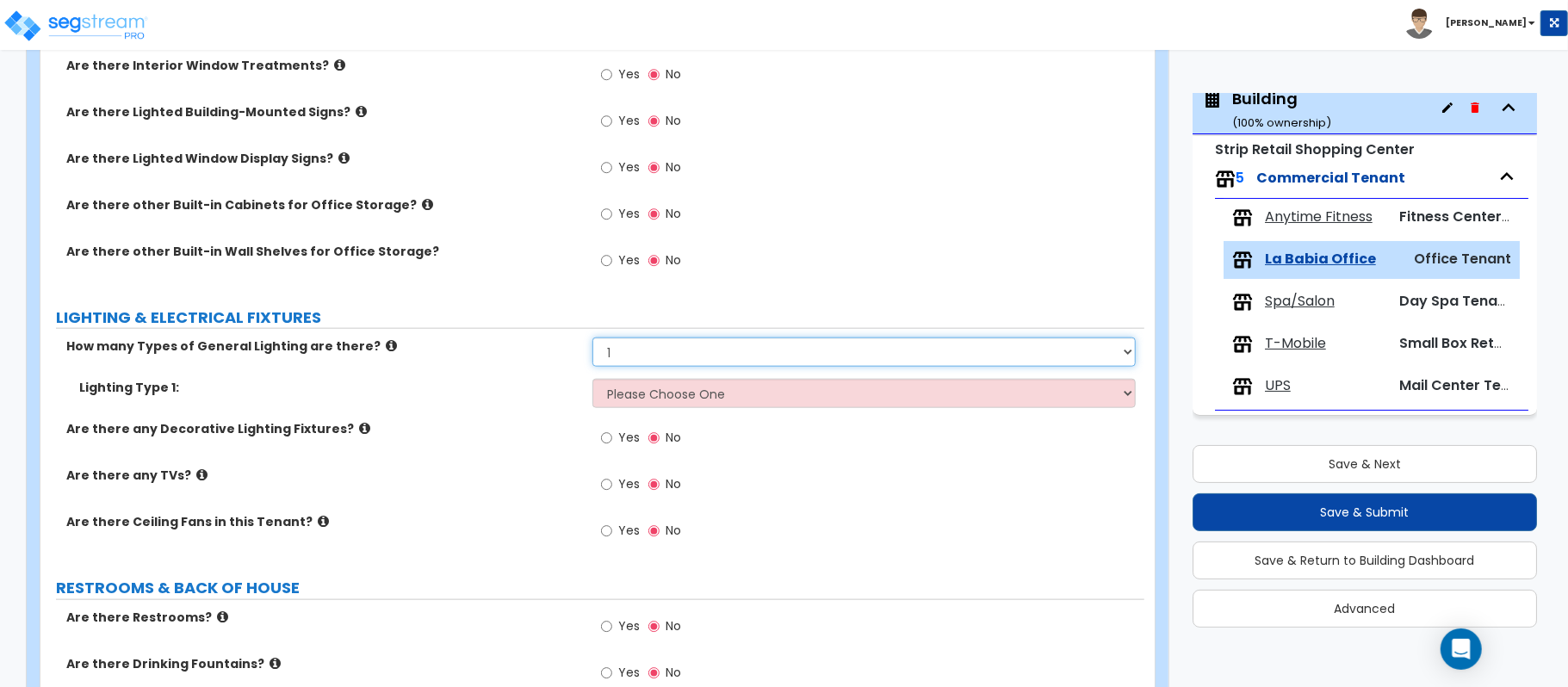
click at [693, 366] on select "None 1 2 3" at bounding box center [864, 352] width 543 height 29
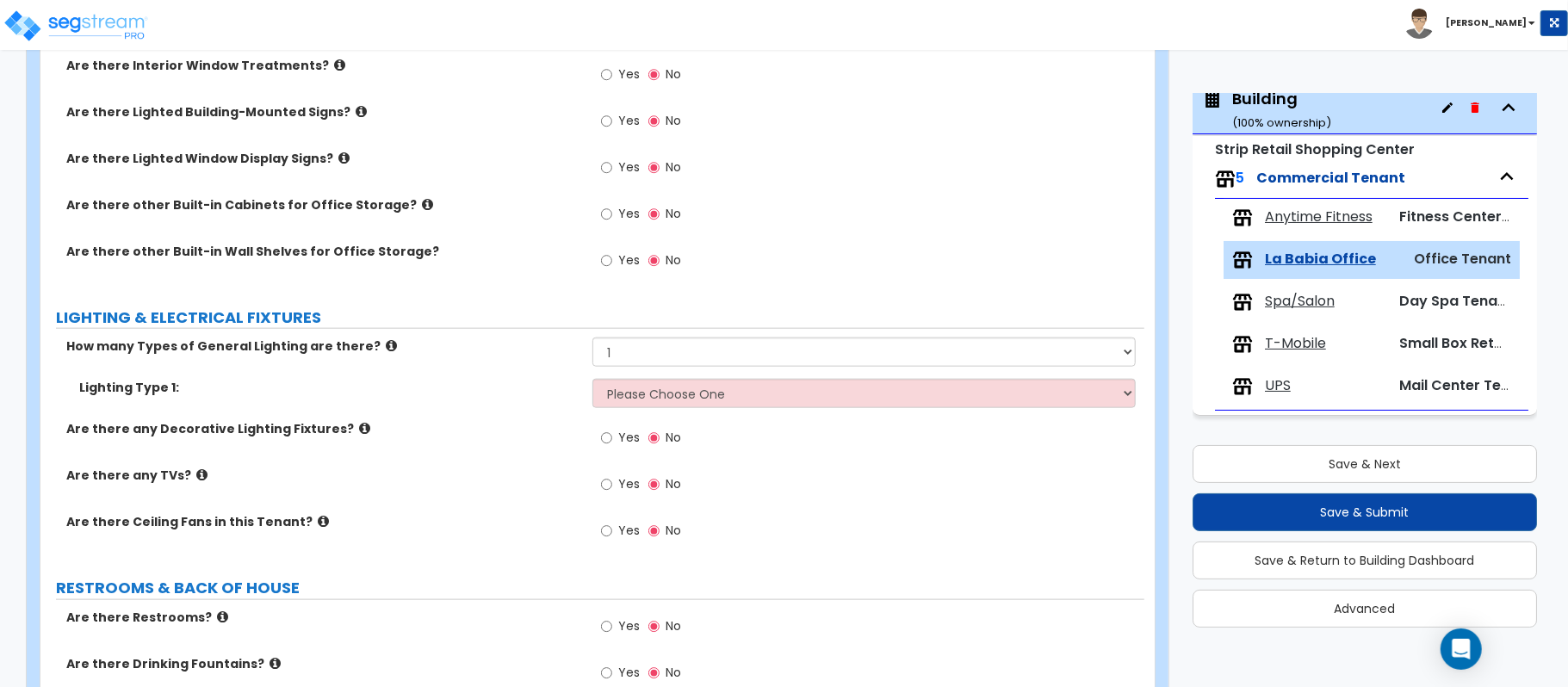
drag, startPoint x: 511, startPoint y: 373, endPoint x: 554, endPoint y: 376, distance: 43.1
click at [511, 373] on div "How many Types of General Lighting are there? None 1 2 3" at bounding box center [592, 358] width 1104 height 41
drag, startPoint x: 604, startPoint y: 394, endPoint x: 637, endPoint y: 396, distance: 33.1
click at [607, 396] on select "Please Choose One LED Surface-Mounted LED Recessed Fluorescent Surface-Mounted …" at bounding box center [864, 393] width 543 height 29
select select "2"
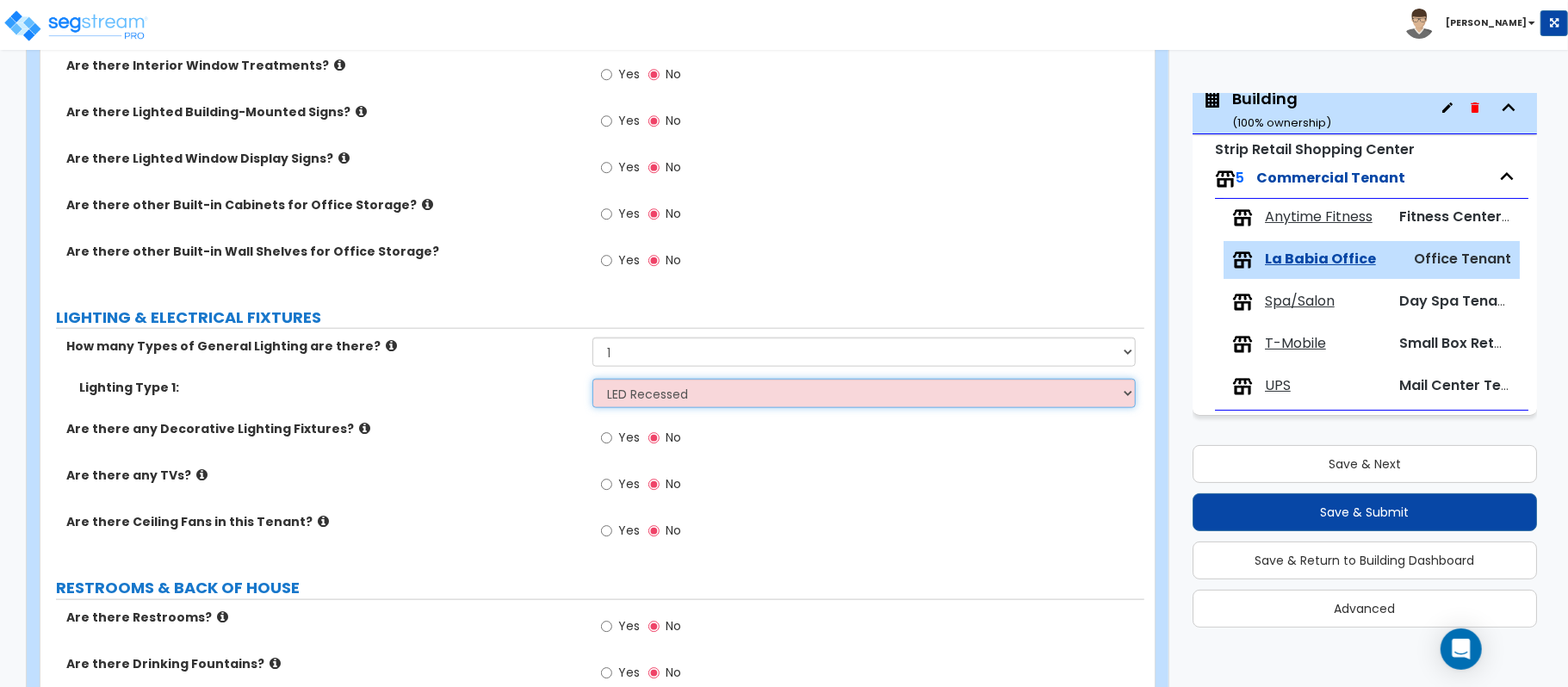
click at [592, 381] on select "Please Choose One LED Surface-Mounted LED Recessed Fluorescent Surface-Mounted …" at bounding box center [864, 393] width 543 height 29
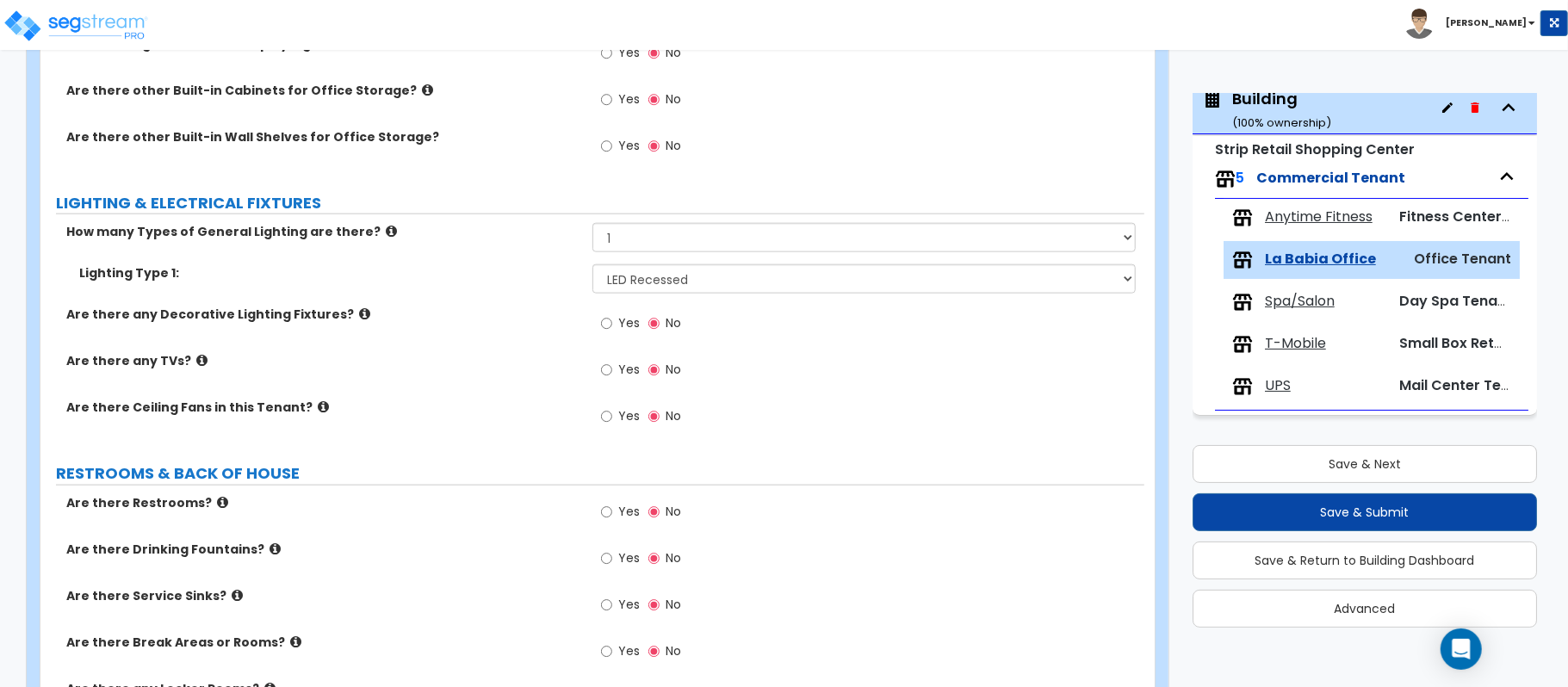
scroll to position [951, 0]
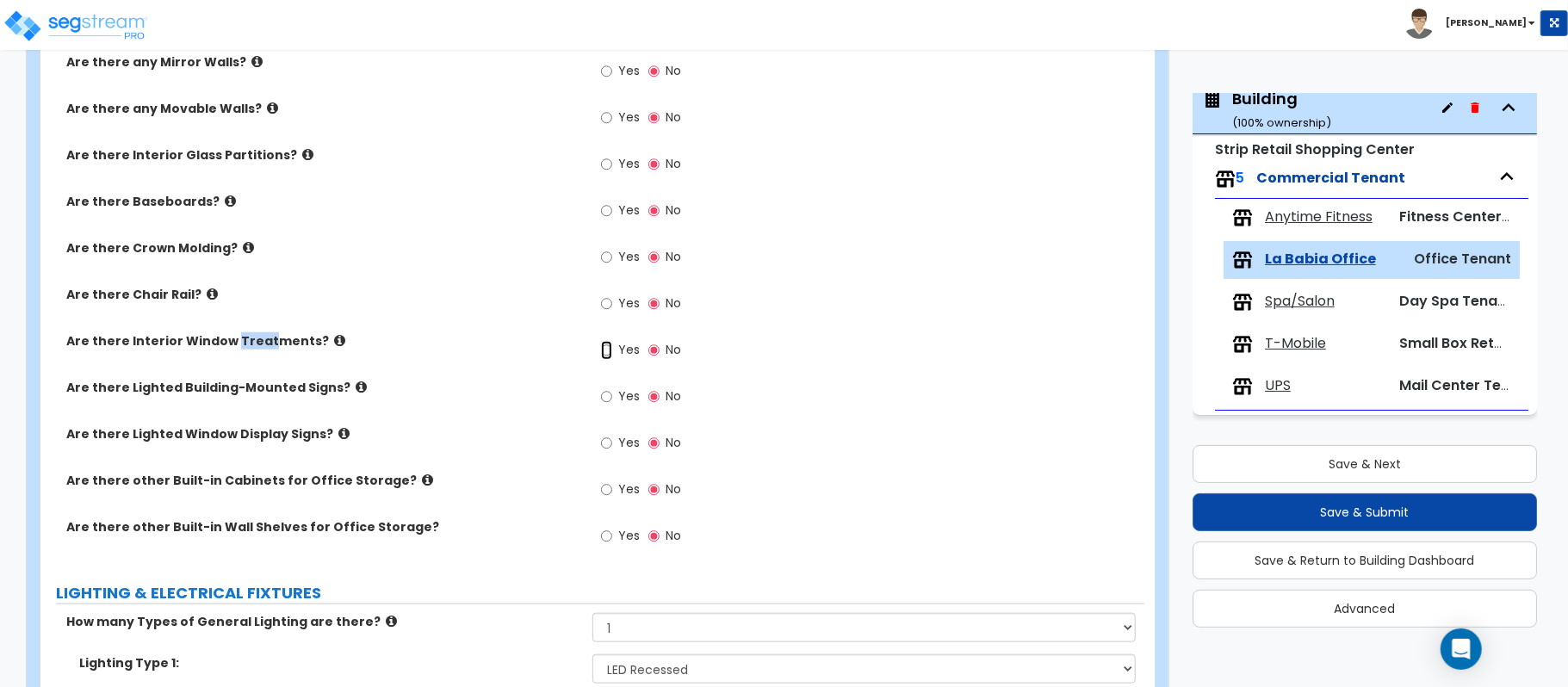
click at [611, 356] on input "Yes" at bounding box center [606, 350] width 11 height 19
radio input "true"
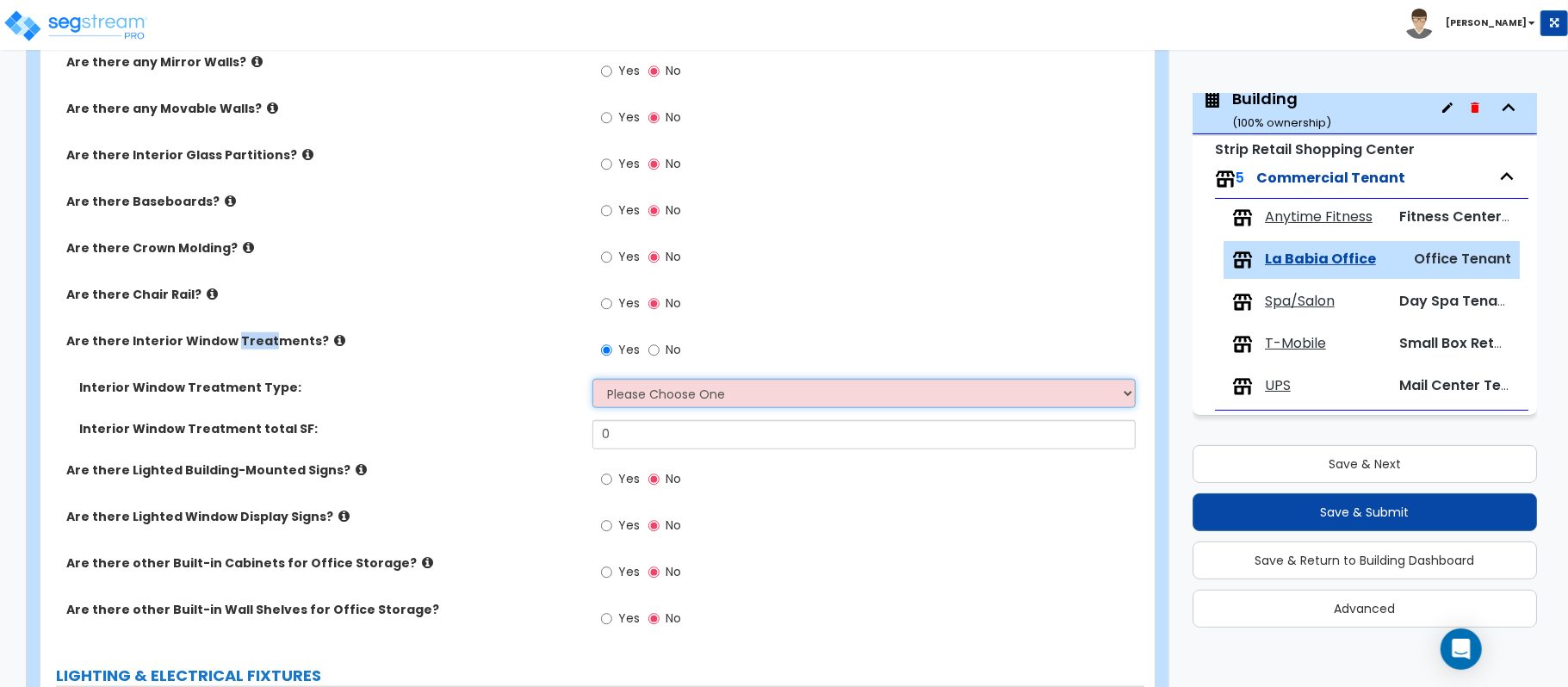
click at [634, 385] on select "Please Choose One Vertical Blinds Window Shades Venetian Blinds Wood Shutters" at bounding box center [864, 393] width 543 height 29
select select "3"
click at [592, 380] on select "Please Choose One Vertical Blinds Window Shades Venetian Blinds Wood Shutters" at bounding box center [864, 393] width 543 height 29
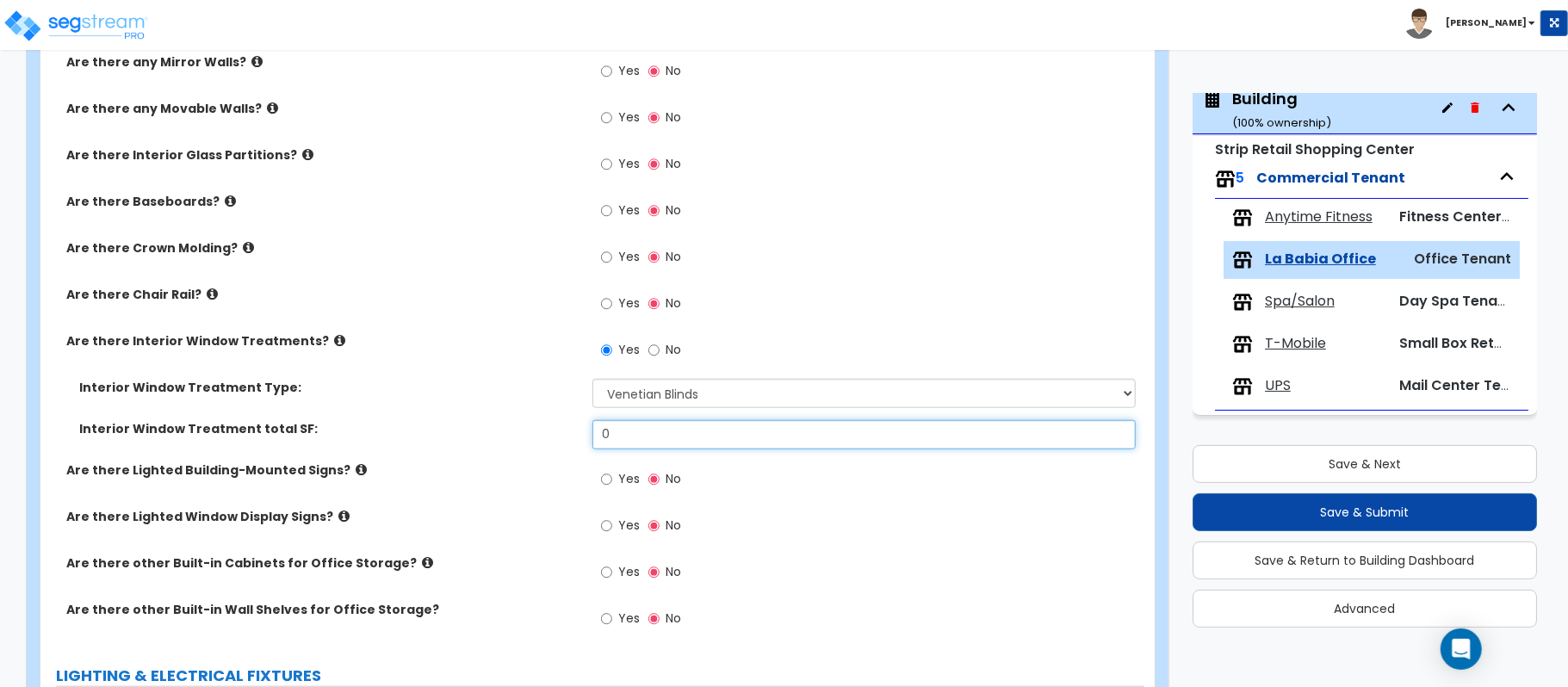
drag, startPoint x: 665, startPoint y: 438, endPoint x: 507, endPoint y: 455, distance: 158.9
click at [507, 455] on div "Interior Window Treatment total SF: 0" at bounding box center [592, 441] width 1104 height 41
type input "60"
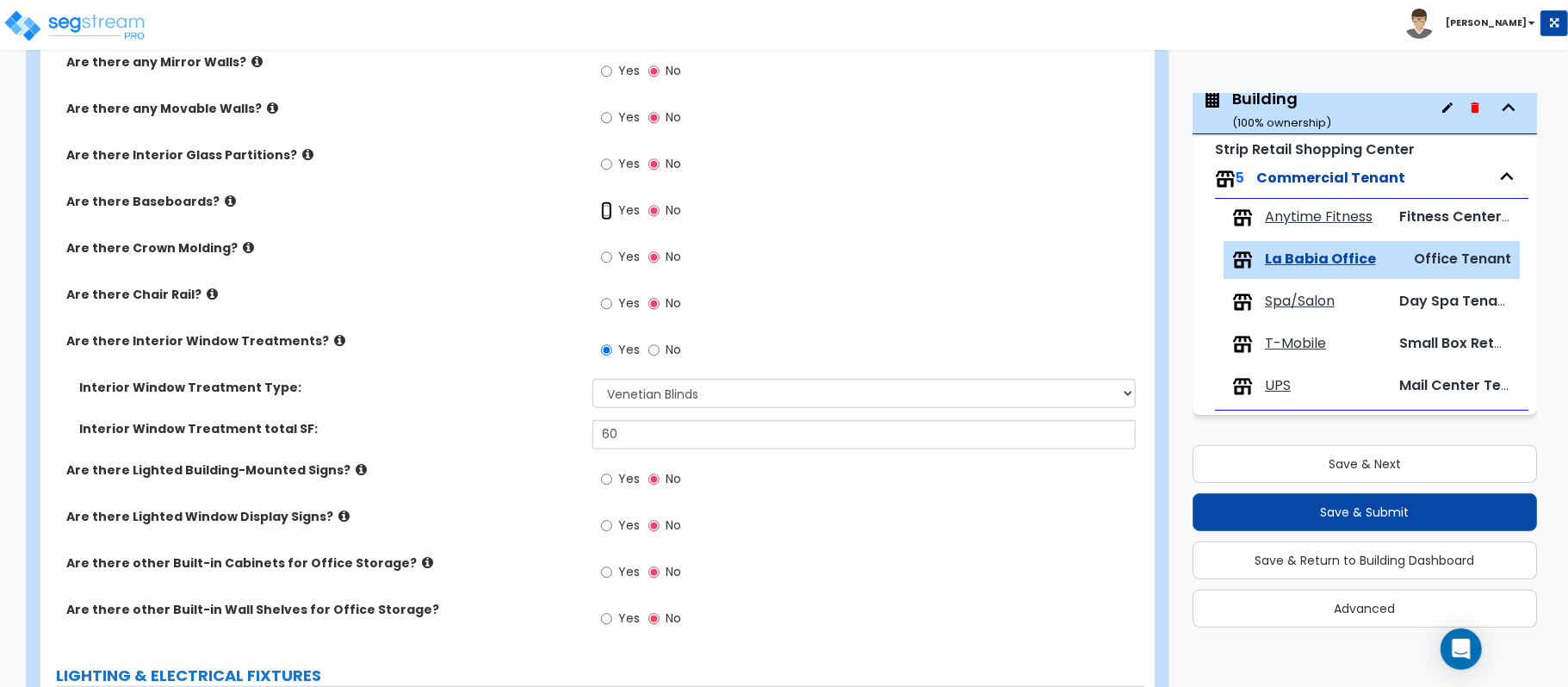
click at [607, 208] on input "Yes" at bounding box center [606, 211] width 11 height 19
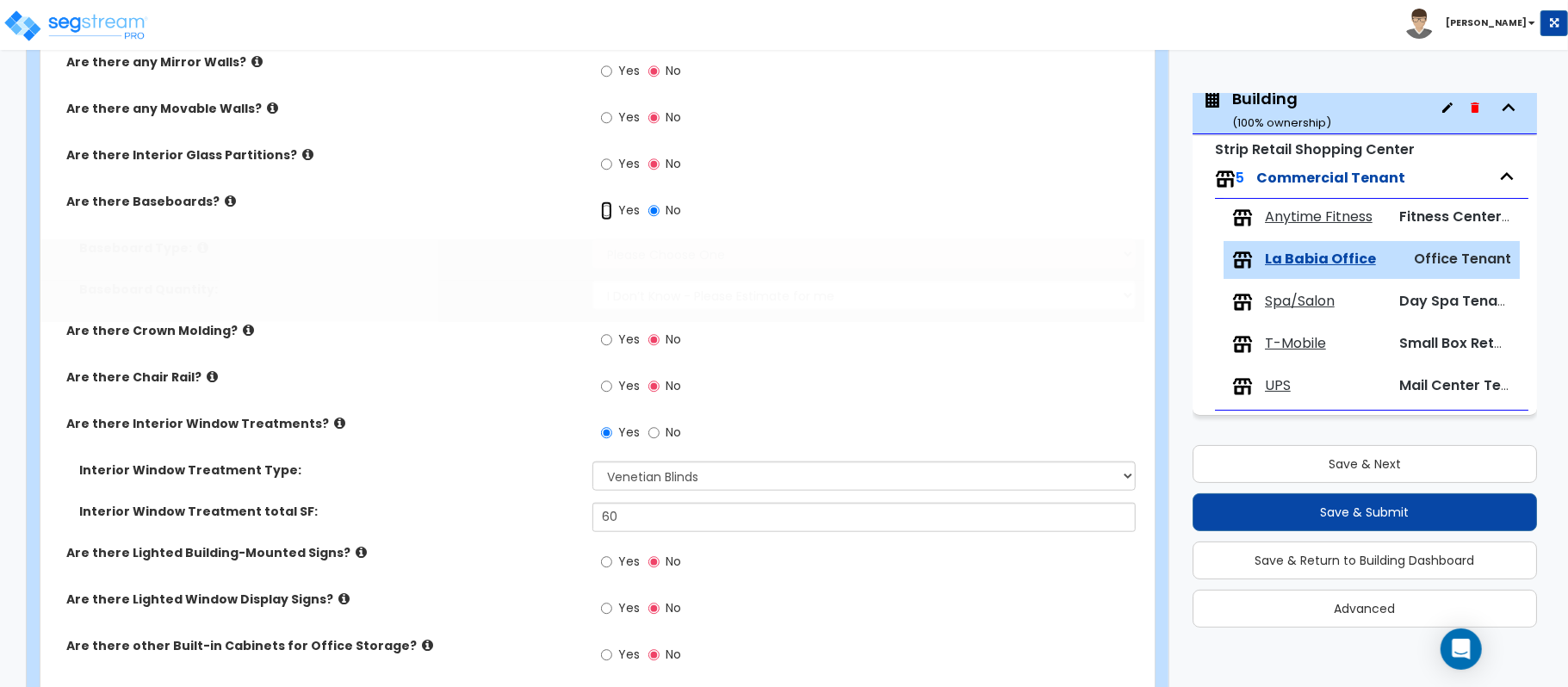
radio input "true"
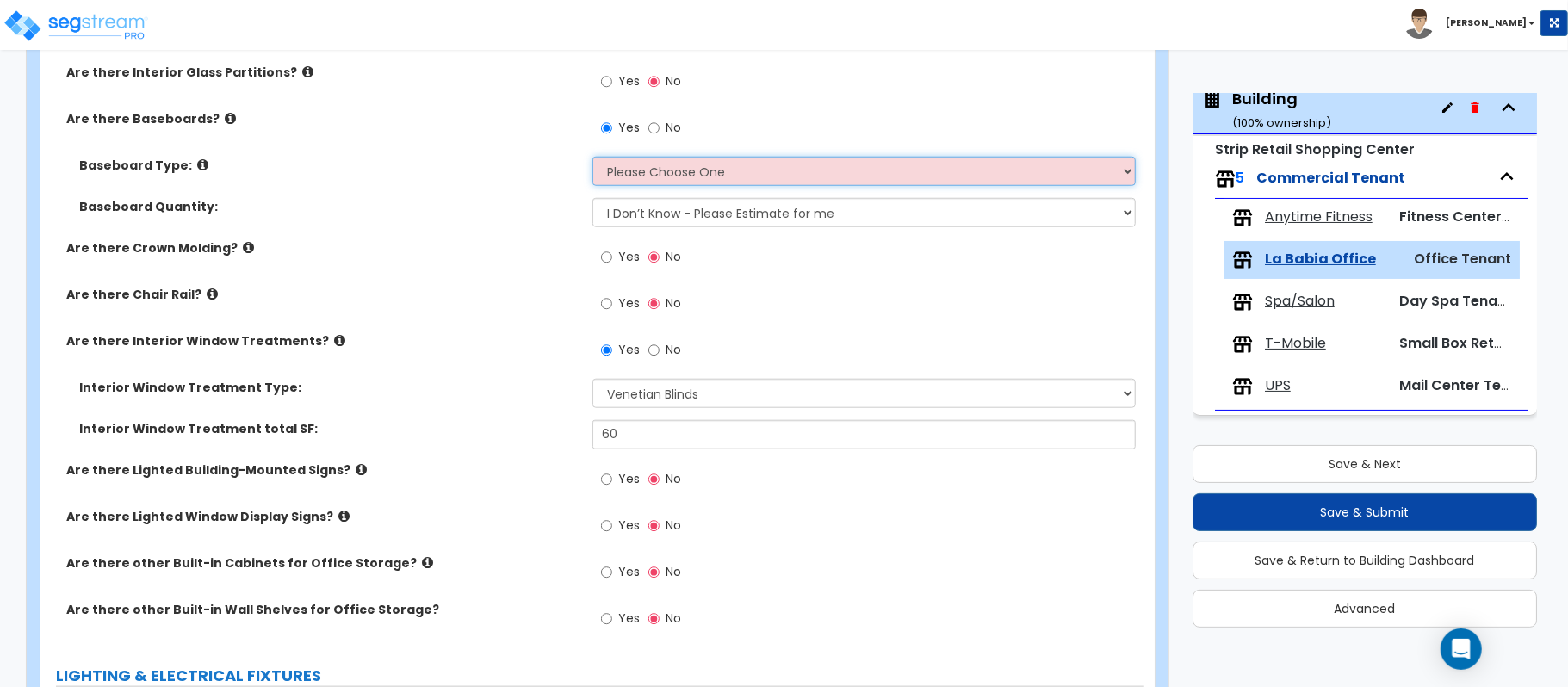
drag, startPoint x: 685, startPoint y: 174, endPoint x: 653, endPoint y: 182, distance: 33.0
click at [685, 174] on select "Please Choose One Wood Vinyl Carpet Tile" at bounding box center [864, 171] width 543 height 29
select select "1"
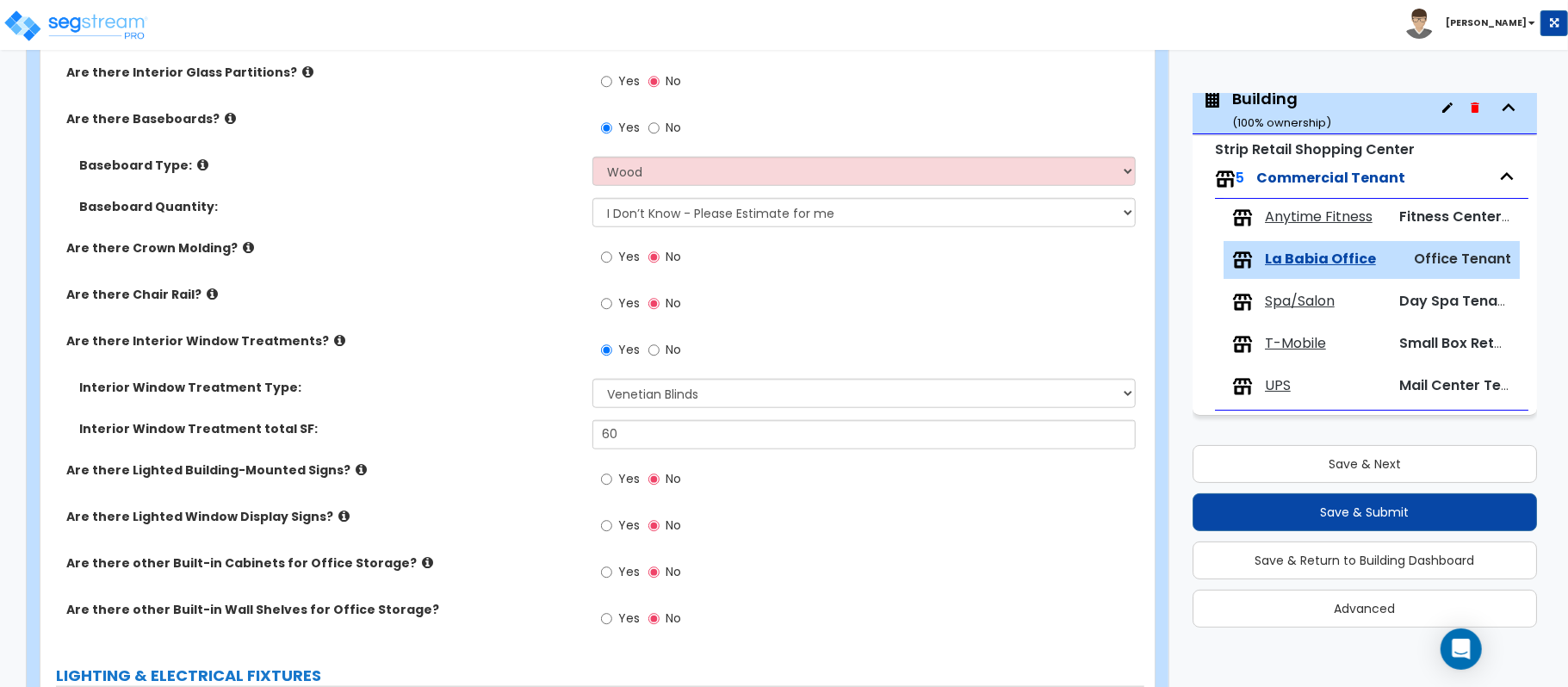
click at [462, 228] on div "Baseboard Quantity: I Don’t Know - Please Estimate for me I want to Enter the L…" at bounding box center [592, 219] width 1104 height 41
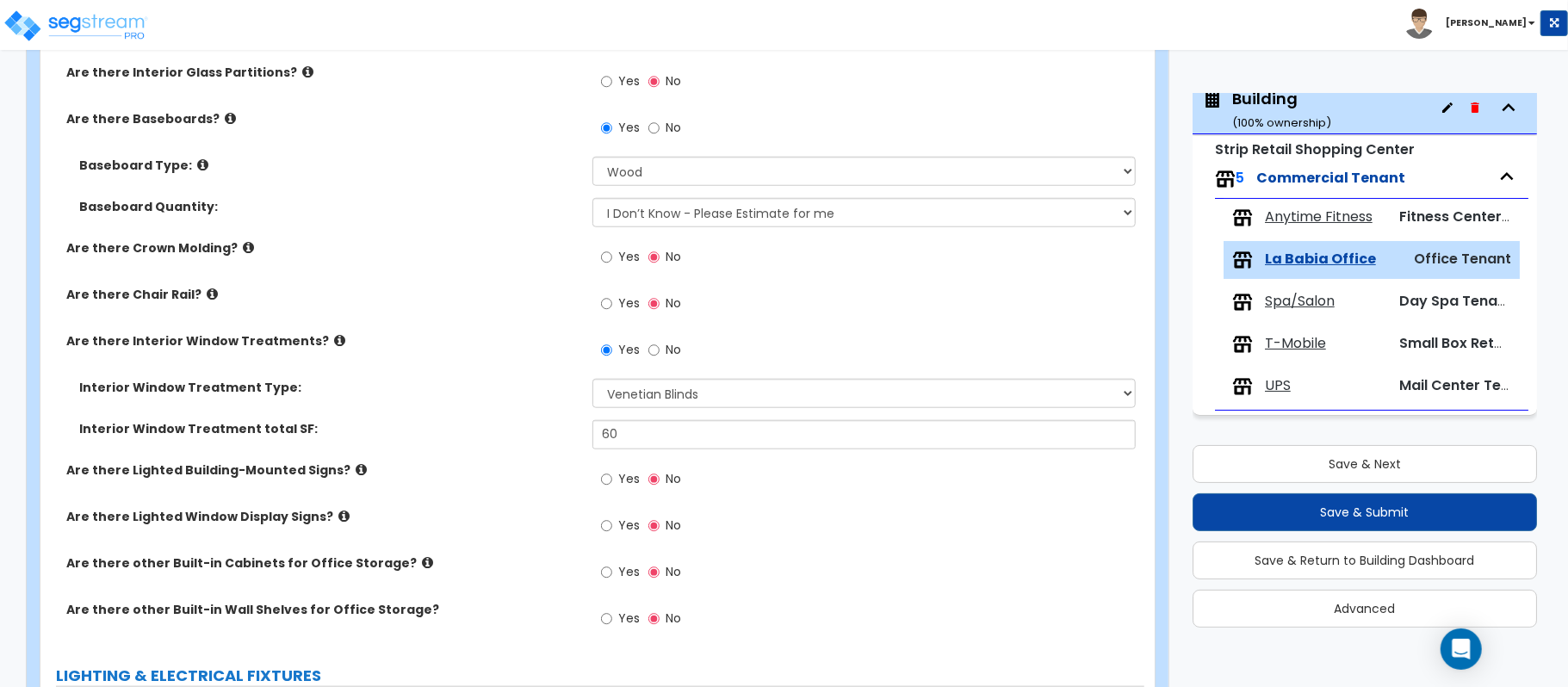
scroll to position [1639, 0]
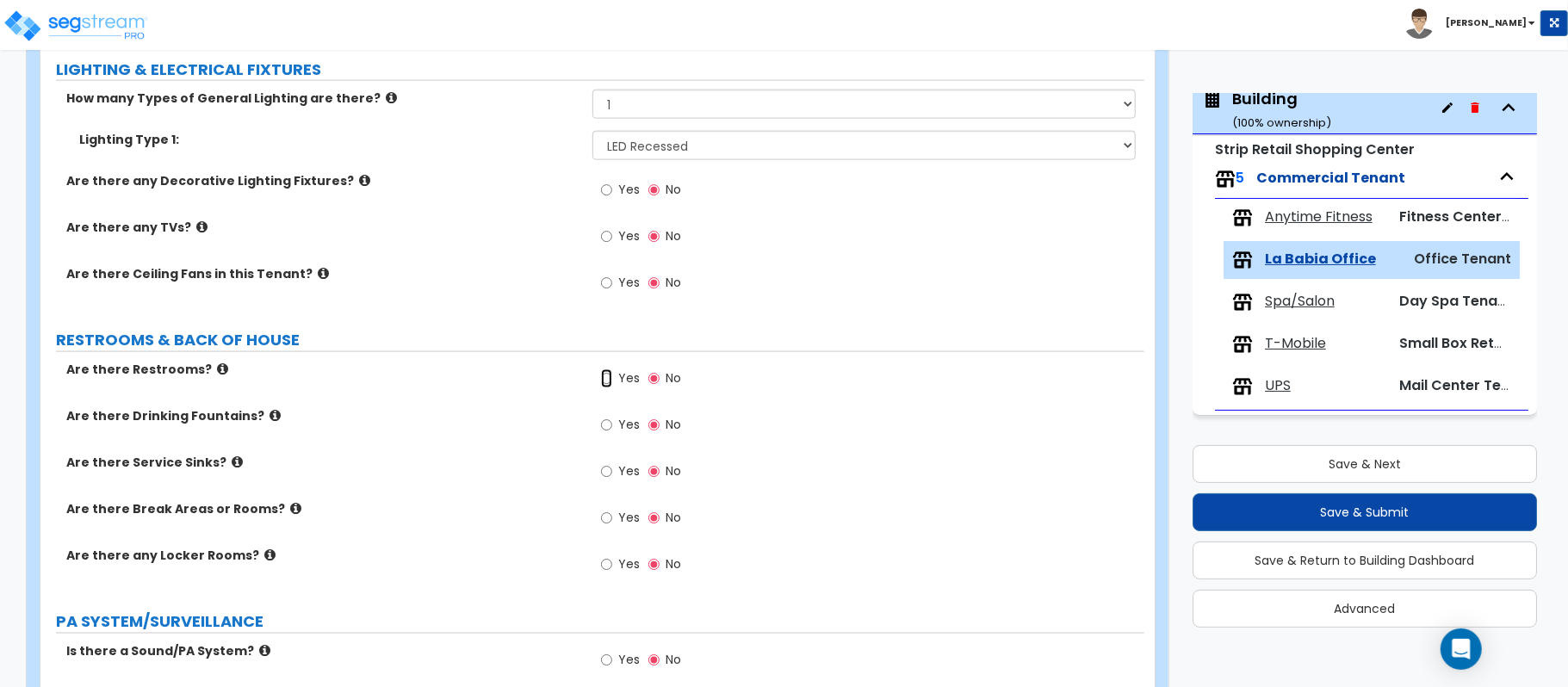
click at [609, 376] on input "Yes" at bounding box center [606, 378] width 11 height 19
radio input "true"
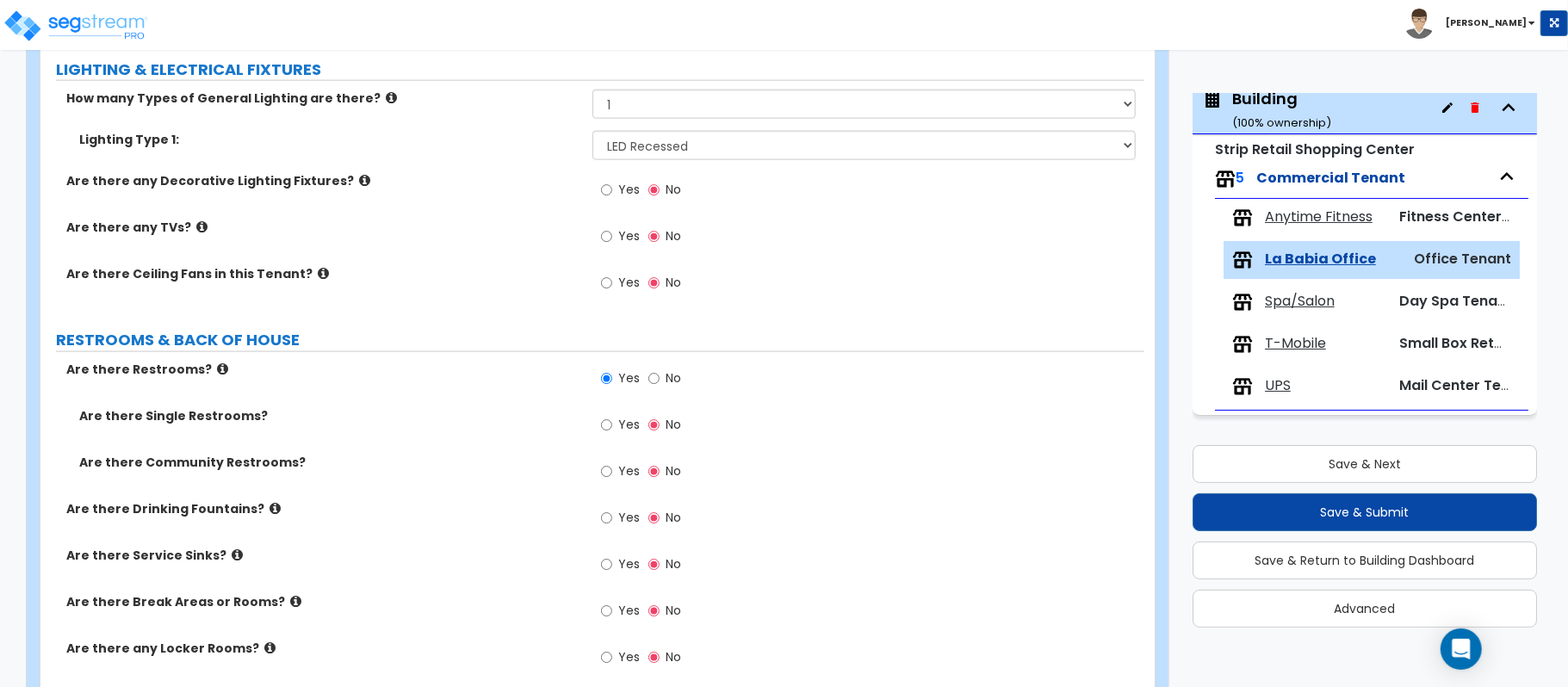
click at [614, 429] on label "Yes" at bounding box center [620, 427] width 39 height 29
click at [612, 429] on input "Yes" at bounding box center [606, 425] width 11 height 19
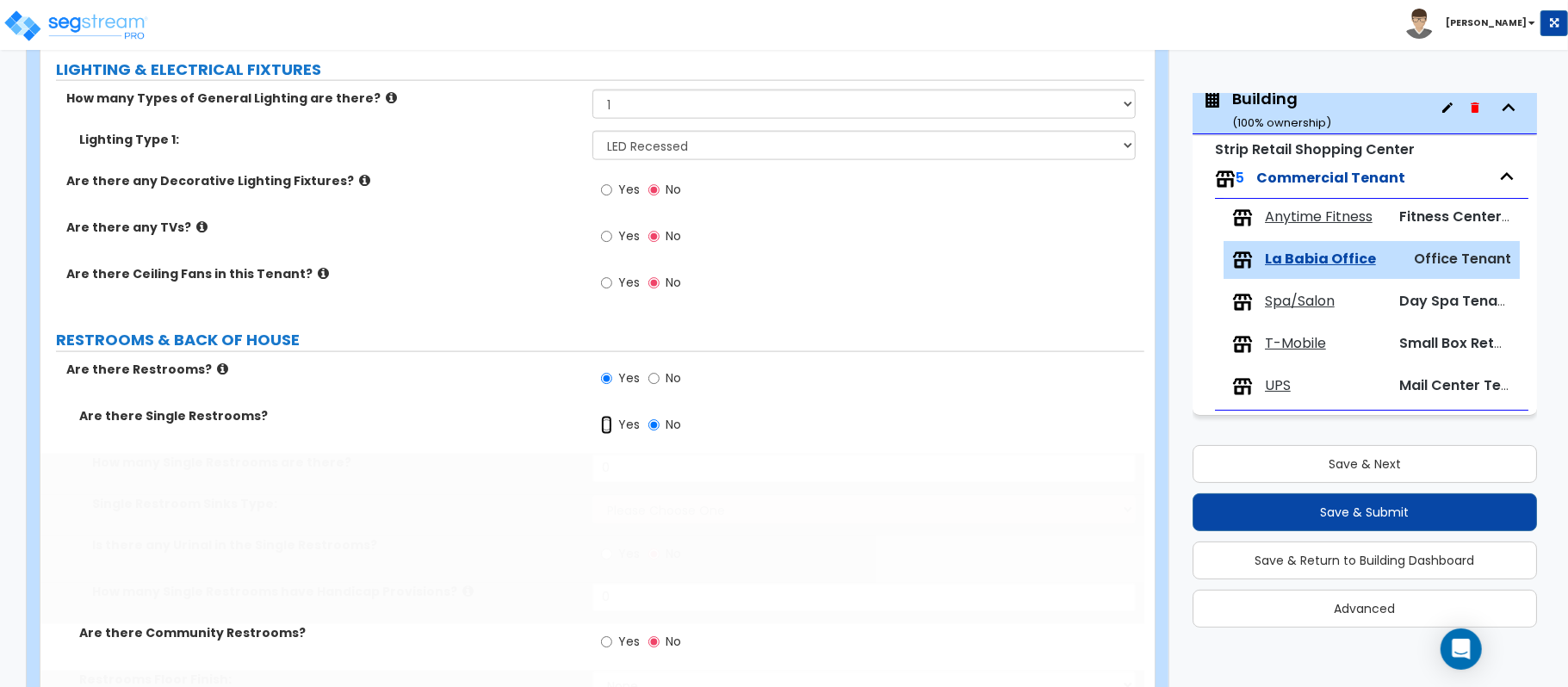
radio input "true"
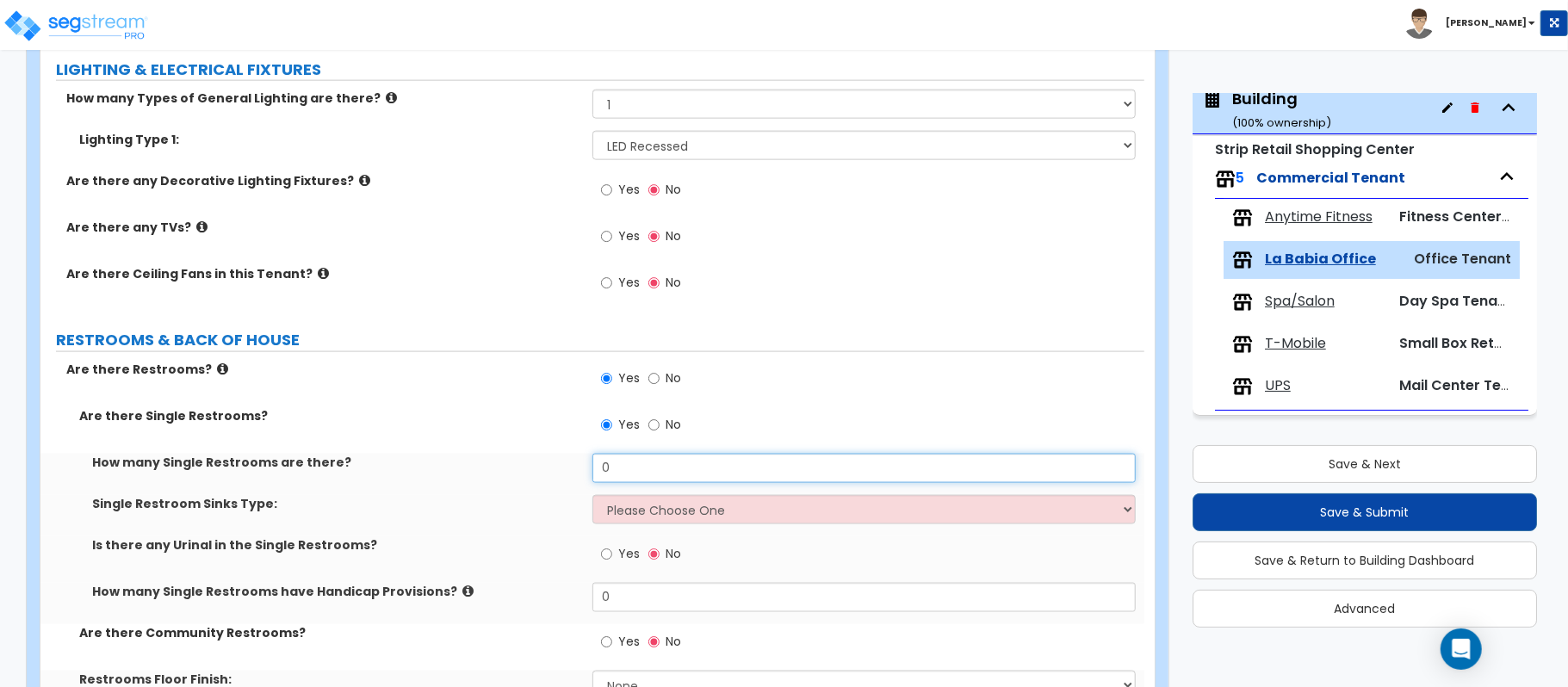
click at [552, 469] on div "How many Single Restrooms are there? 0" at bounding box center [592, 474] width 1104 height 41
type input "2"
click at [623, 515] on select "Please Choose One Wall-mounted Vanity-mounted" at bounding box center [864, 510] width 543 height 29
click at [655, 517] on select "Please Choose One Wall-mounted Vanity-mounted" at bounding box center [864, 510] width 543 height 29
select select "1"
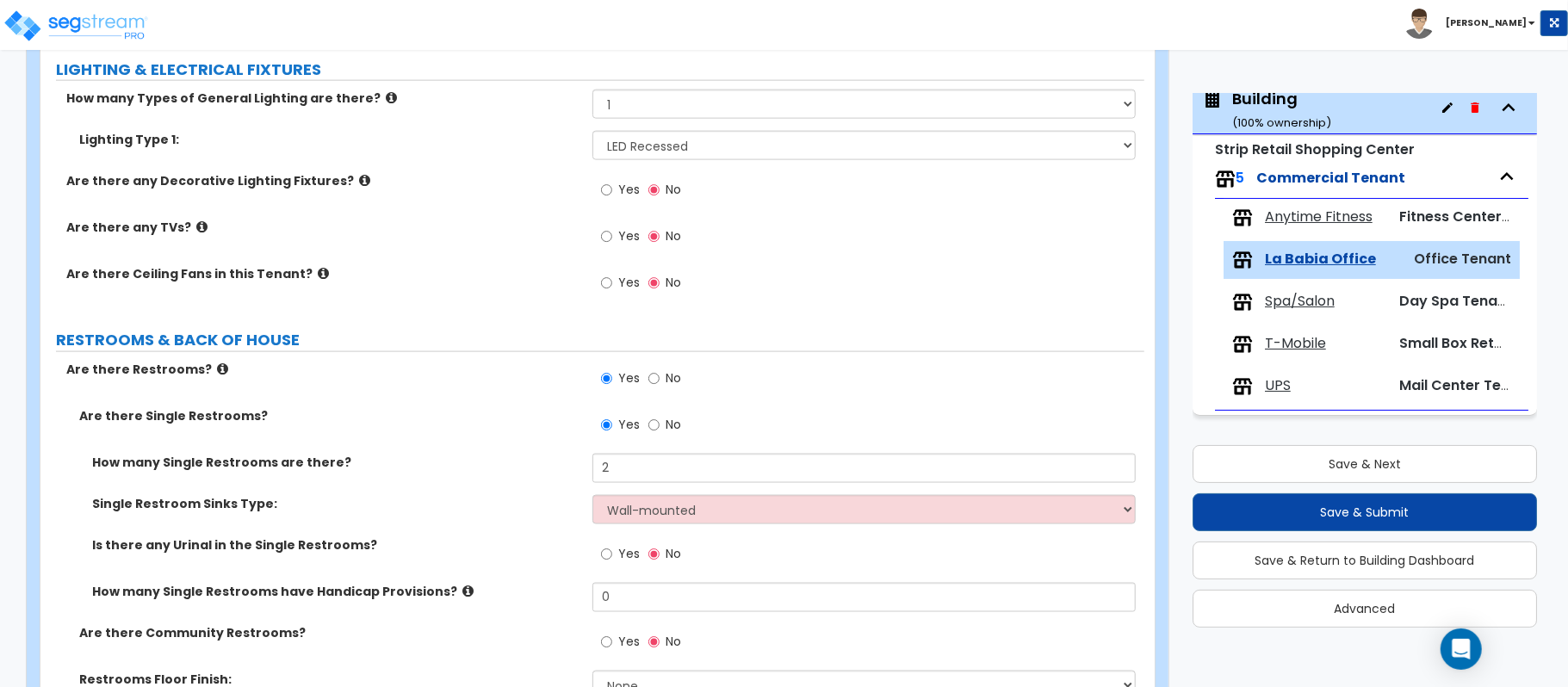
click at [513, 512] on label "Single Restroom Sinks Type:" at bounding box center [336, 504] width 488 height 17
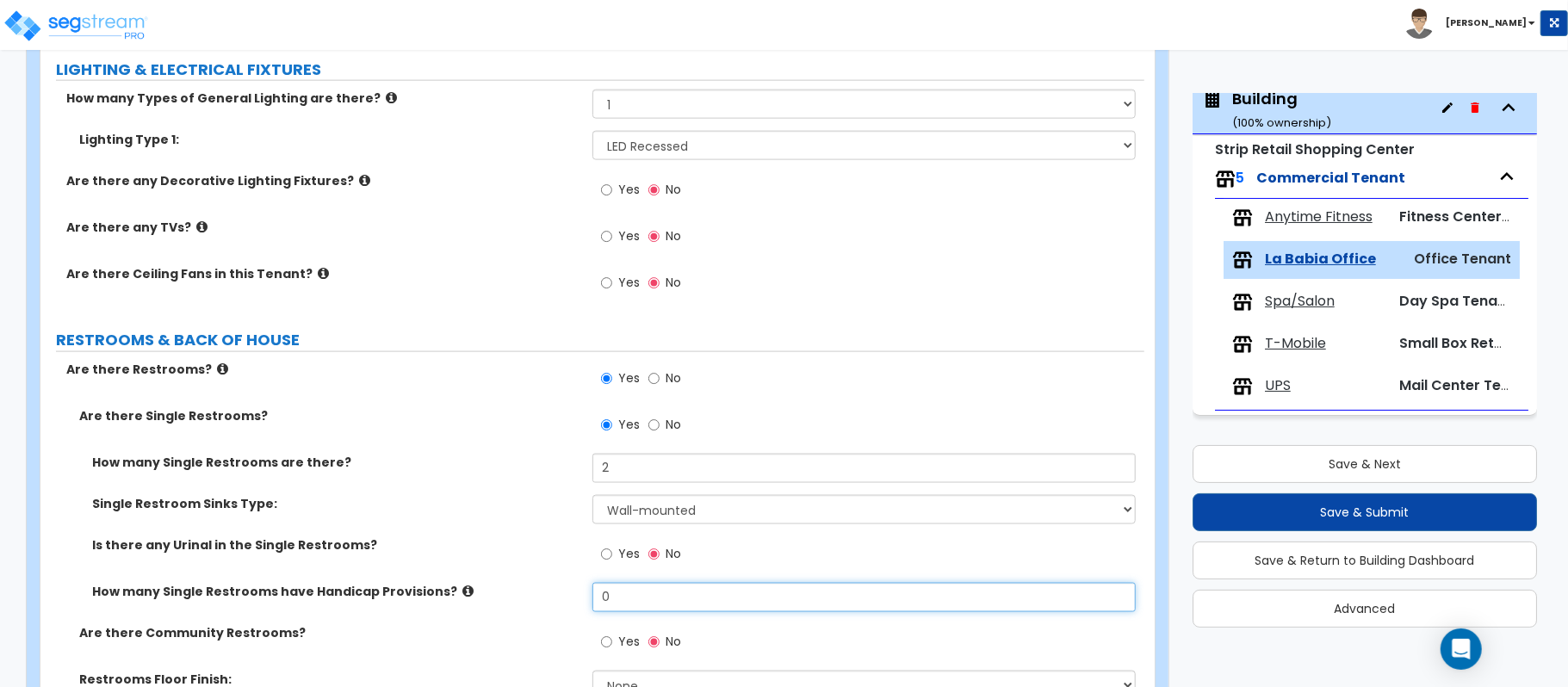
drag, startPoint x: 628, startPoint y: 604, endPoint x: 501, endPoint y: 579, distance: 129.4
click at [501, 579] on div "How many Single Restrooms are there? 2 Single Restroom Sinks Type: Please Choos…" at bounding box center [592, 538] width 1078 height 170
type input "2"
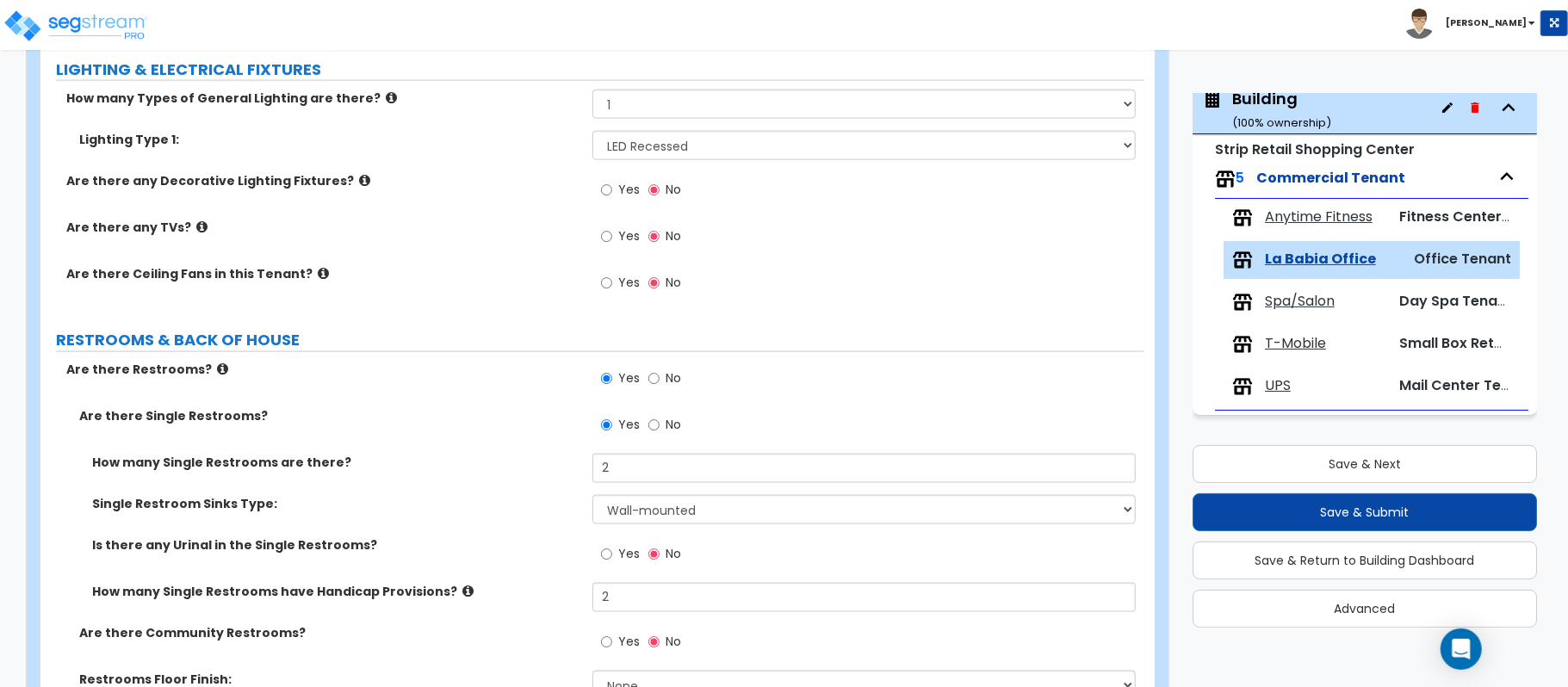
click at [521, 510] on label "Single Restroom Sinks Type:" at bounding box center [336, 504] width 488 height 17
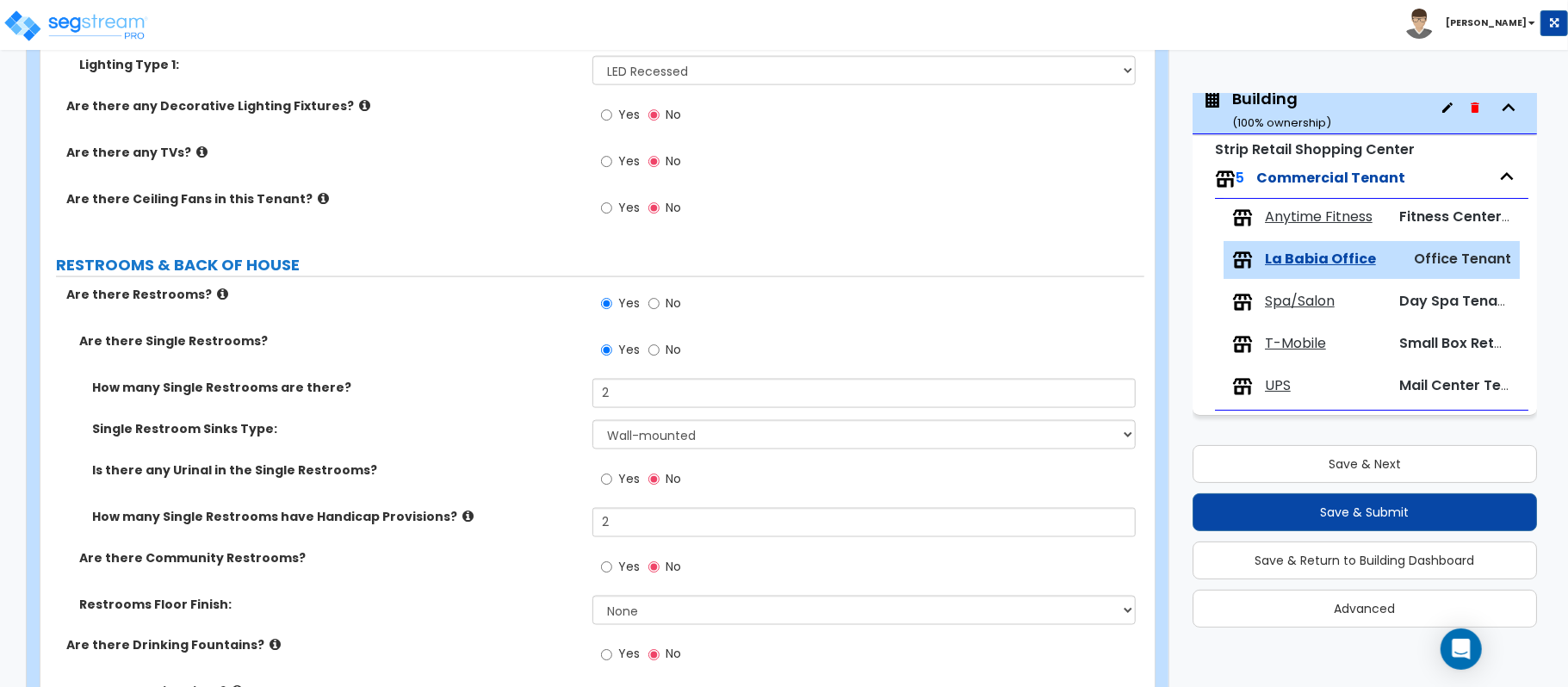
scroll to position [1754, 0]
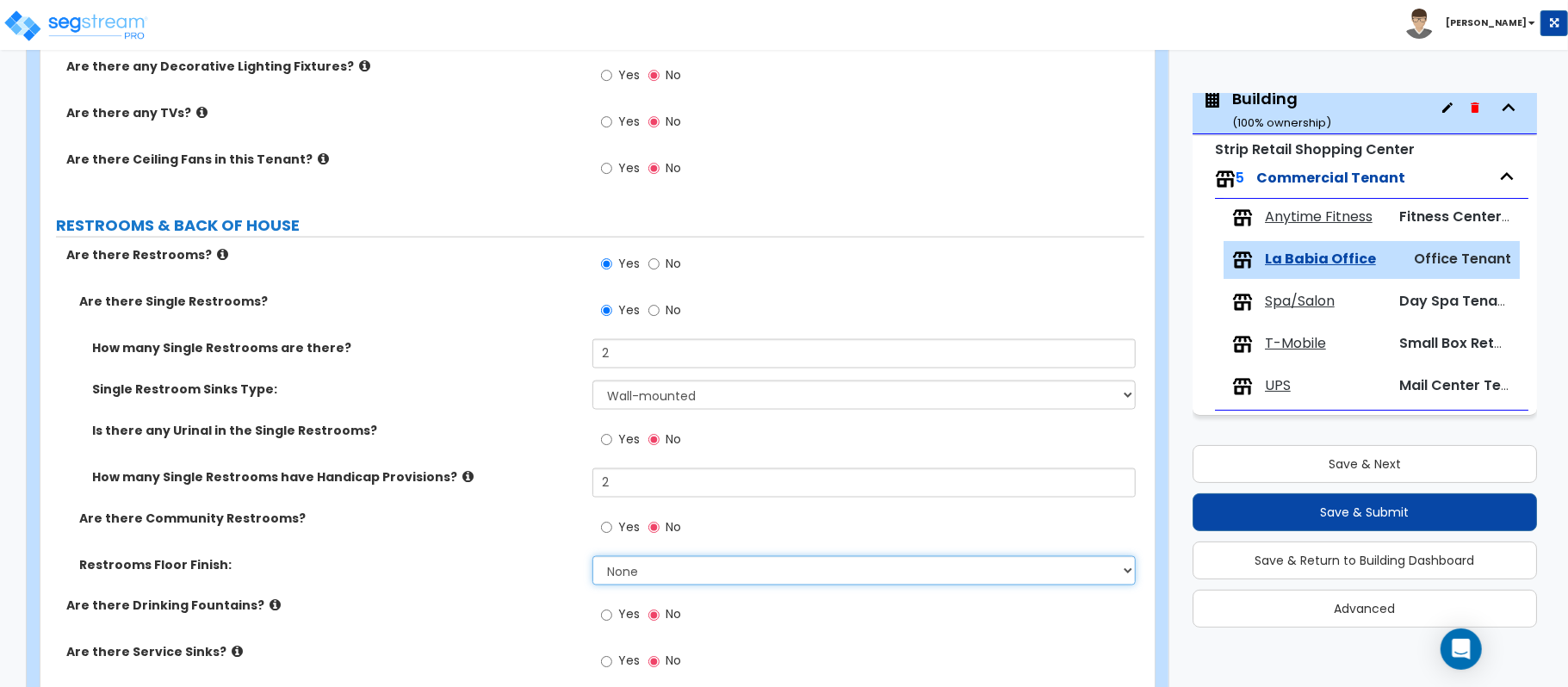
click at [615, 571] on select "None Tile Flooring Resilient Laminate Flooring VCT Flooring Sheet Vinyl Flooring" at bounding box center [864, 570] width 543 height 29
select select "1"
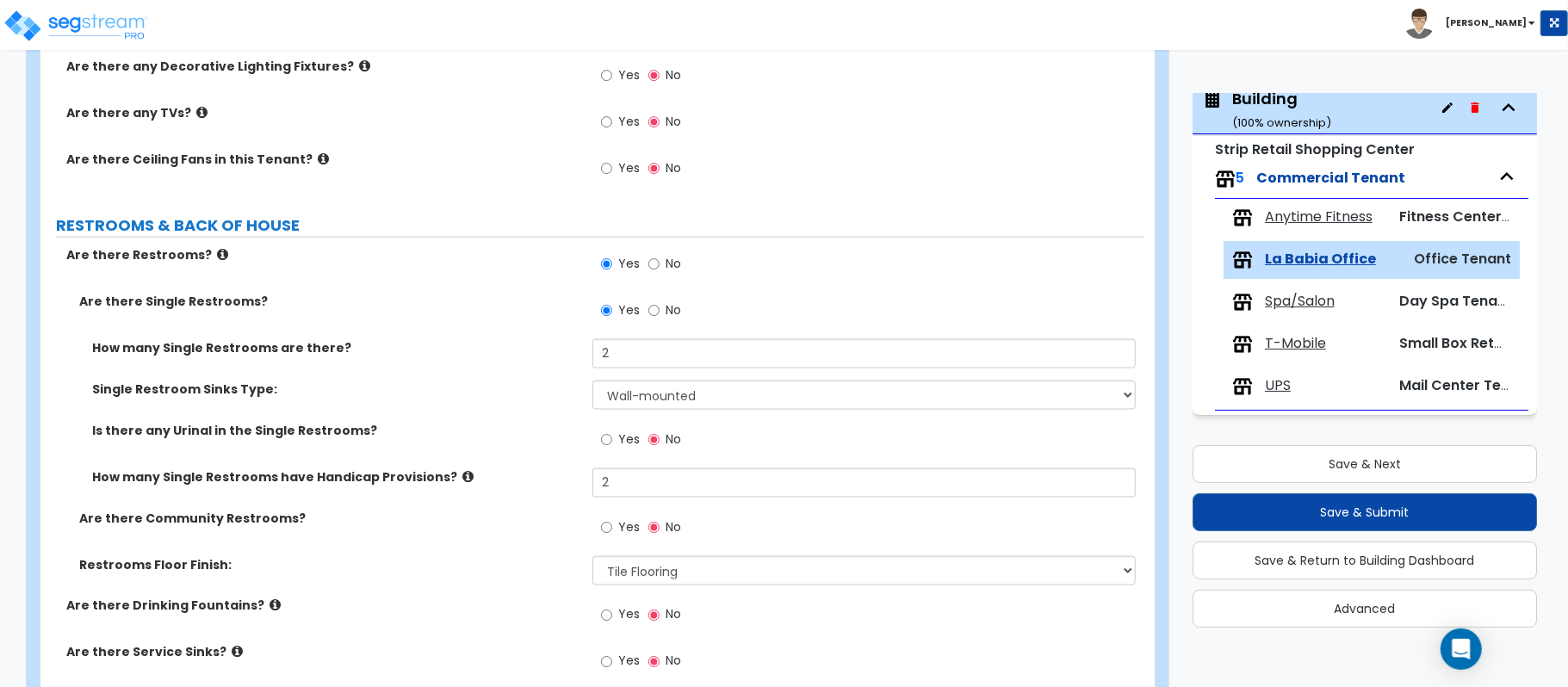
click at [480, 486] on label "How many Single Restrooms have Handicap Provisions?" at bounding box center [336, 477] width 488 height 17
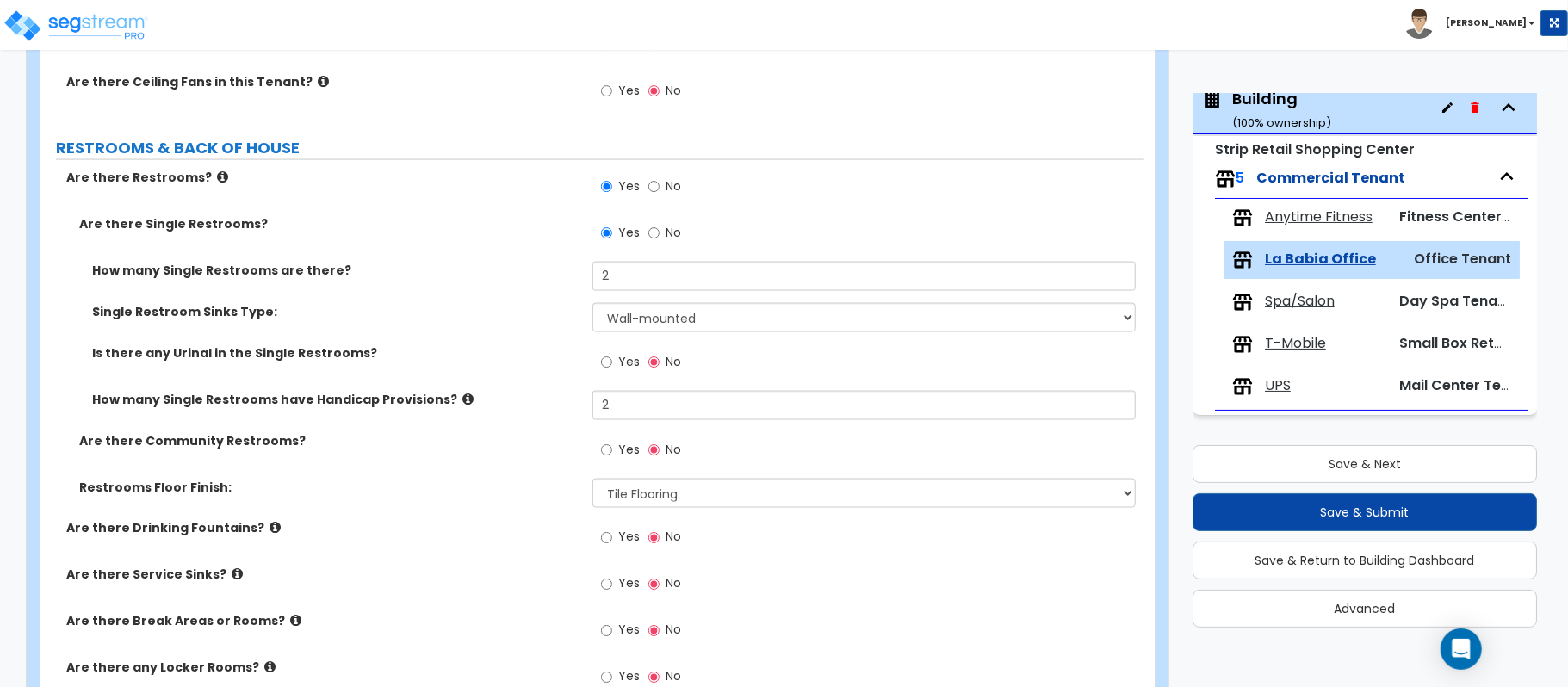
scroll to position [1869, 0]
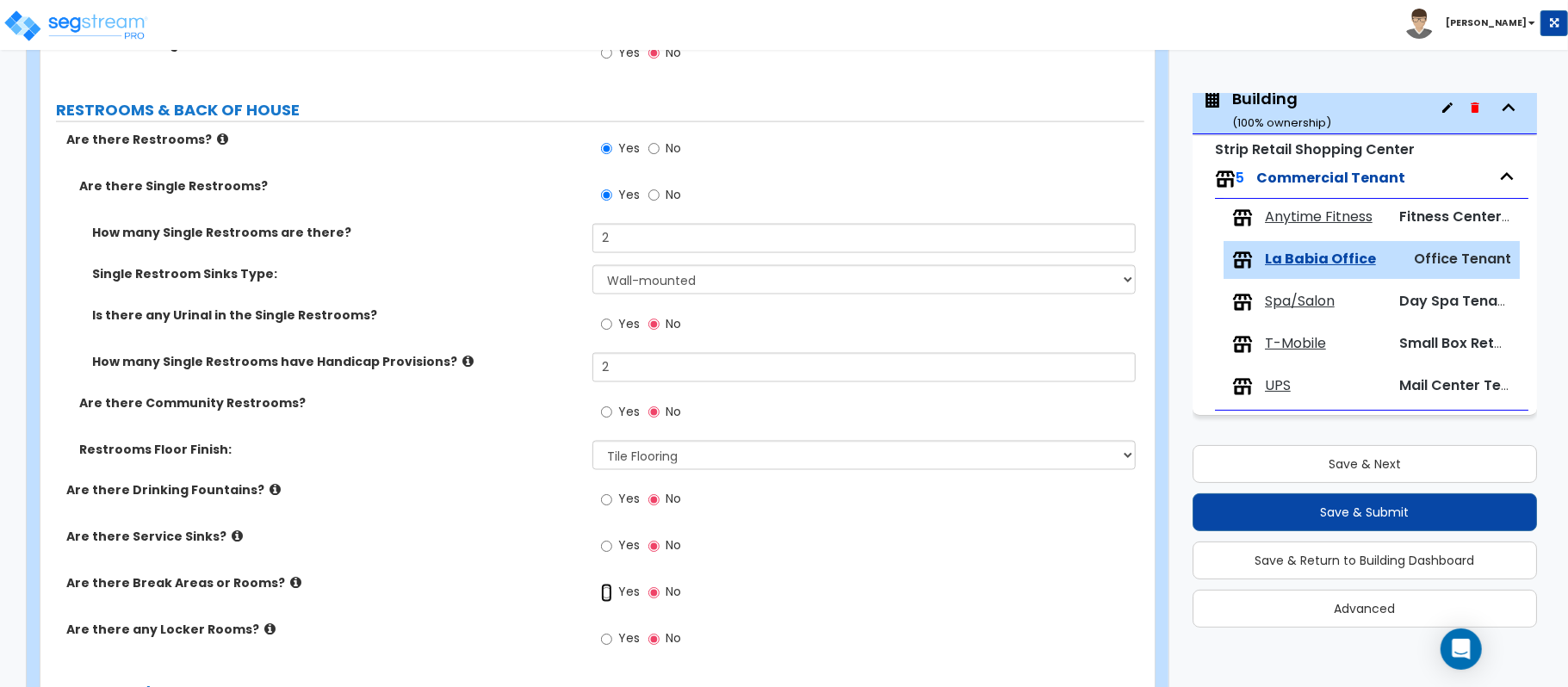
click at [604, 597] on input "Yes" at bounding box center [606, 593] width 11 height 19
radio input "true"
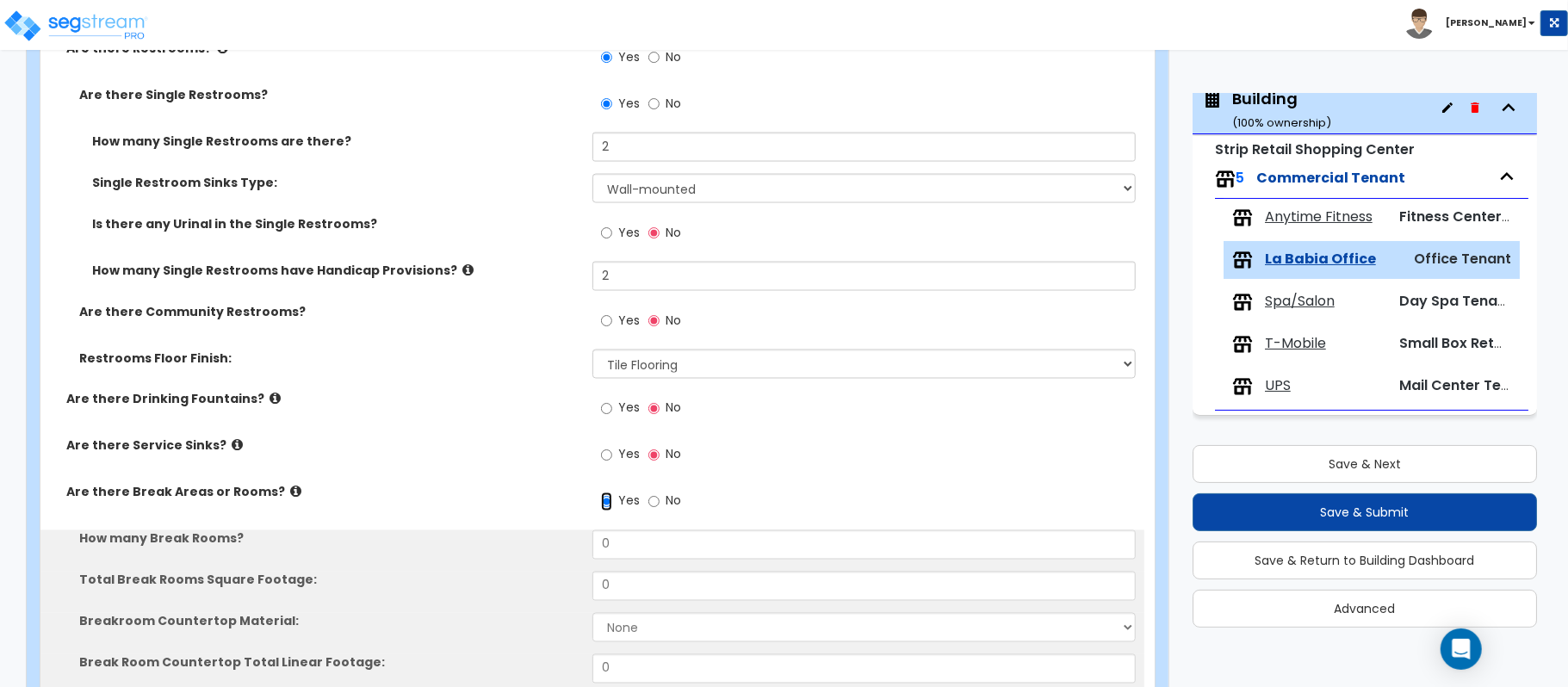
scroll to position [2098, 0]
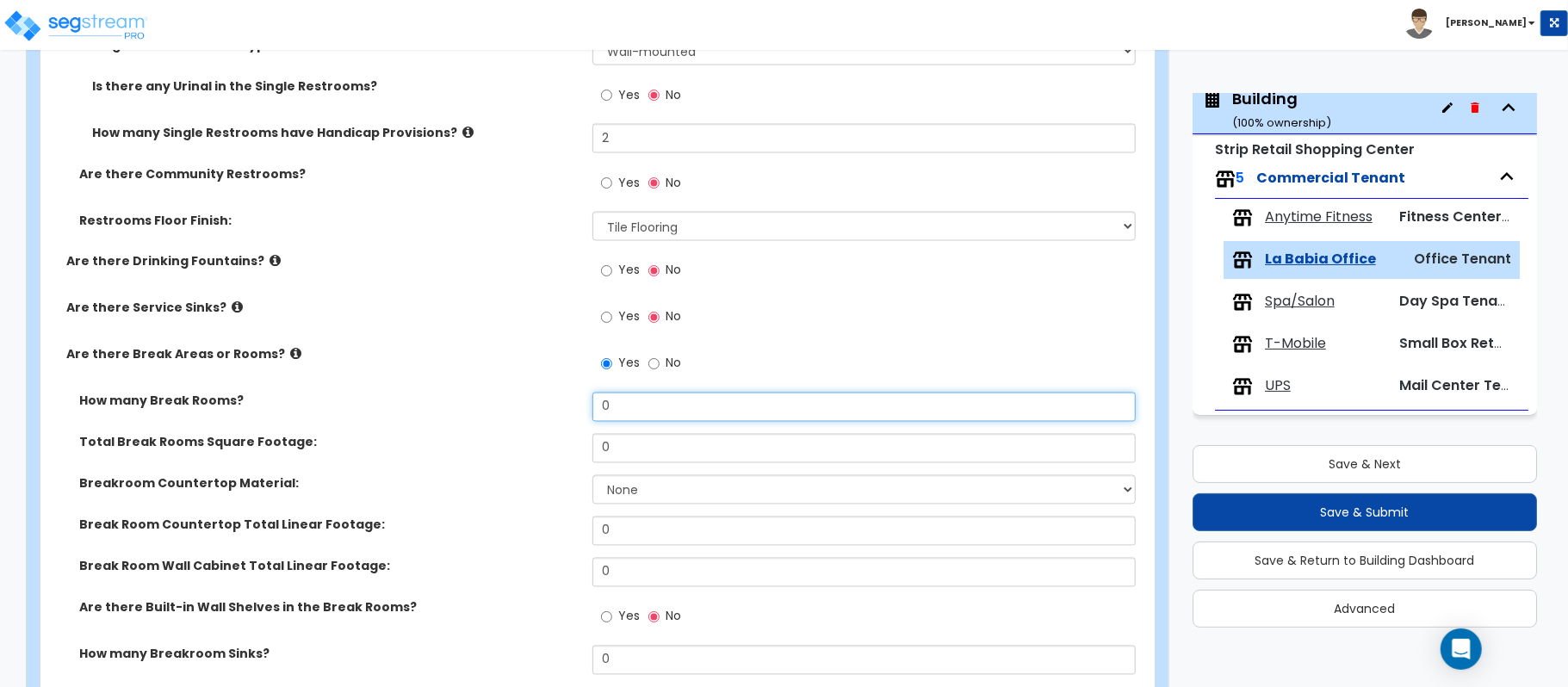
drag, startPoint x: 632, startPoint y: 400, endPoint x: 512, endPoint y: 408, distance: 120.3
click at [512, 408] on div "How many Break Rooms? 0" at bounding box center [592, 413] width 1104 height 41
type input "1"
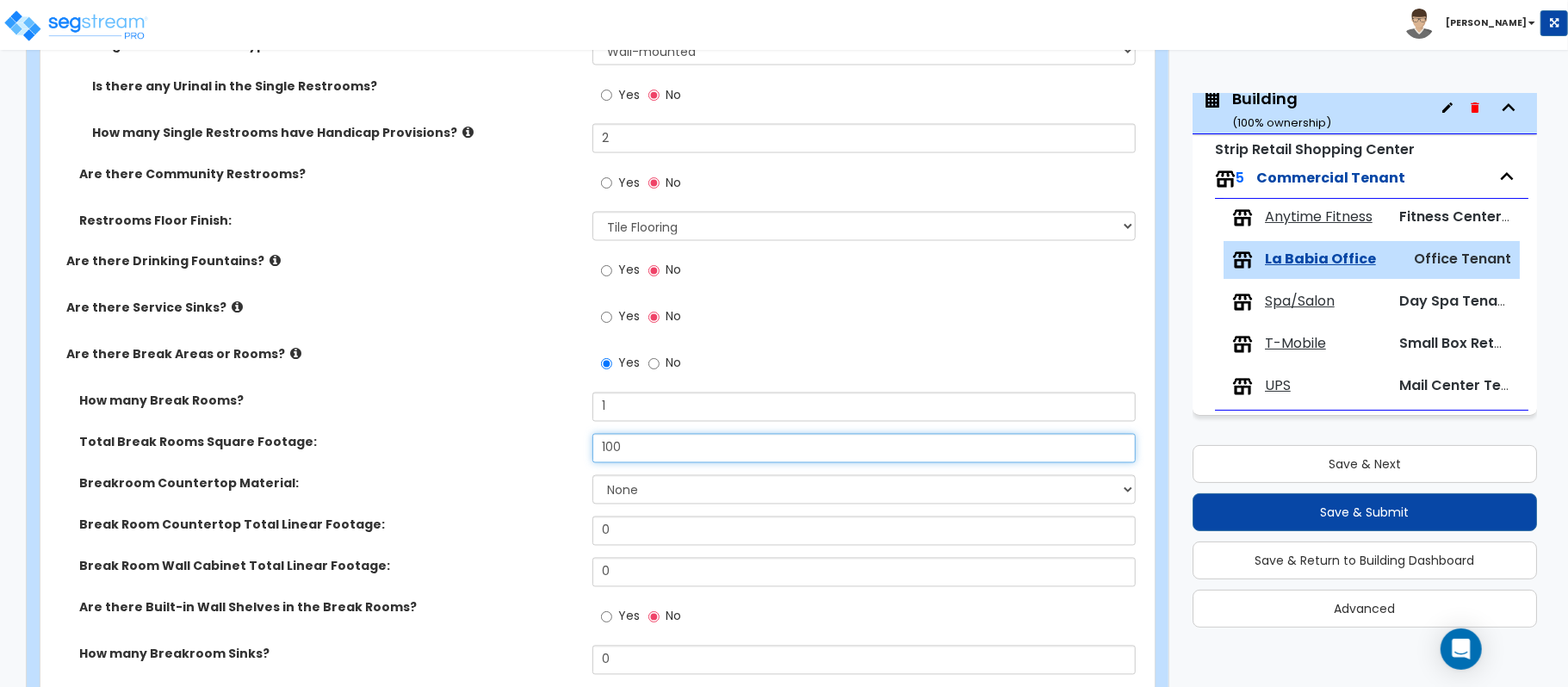
type input "100"
select select "2"
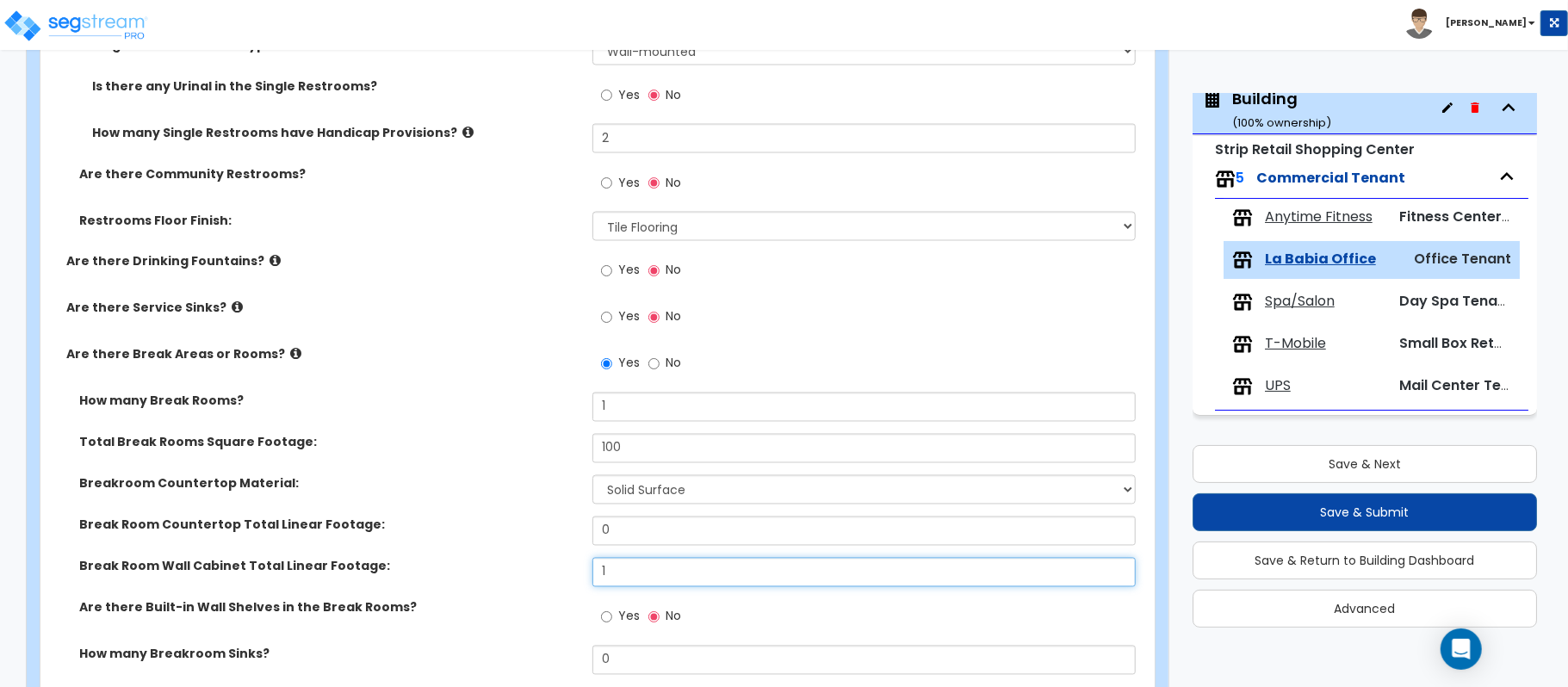
type input "1"
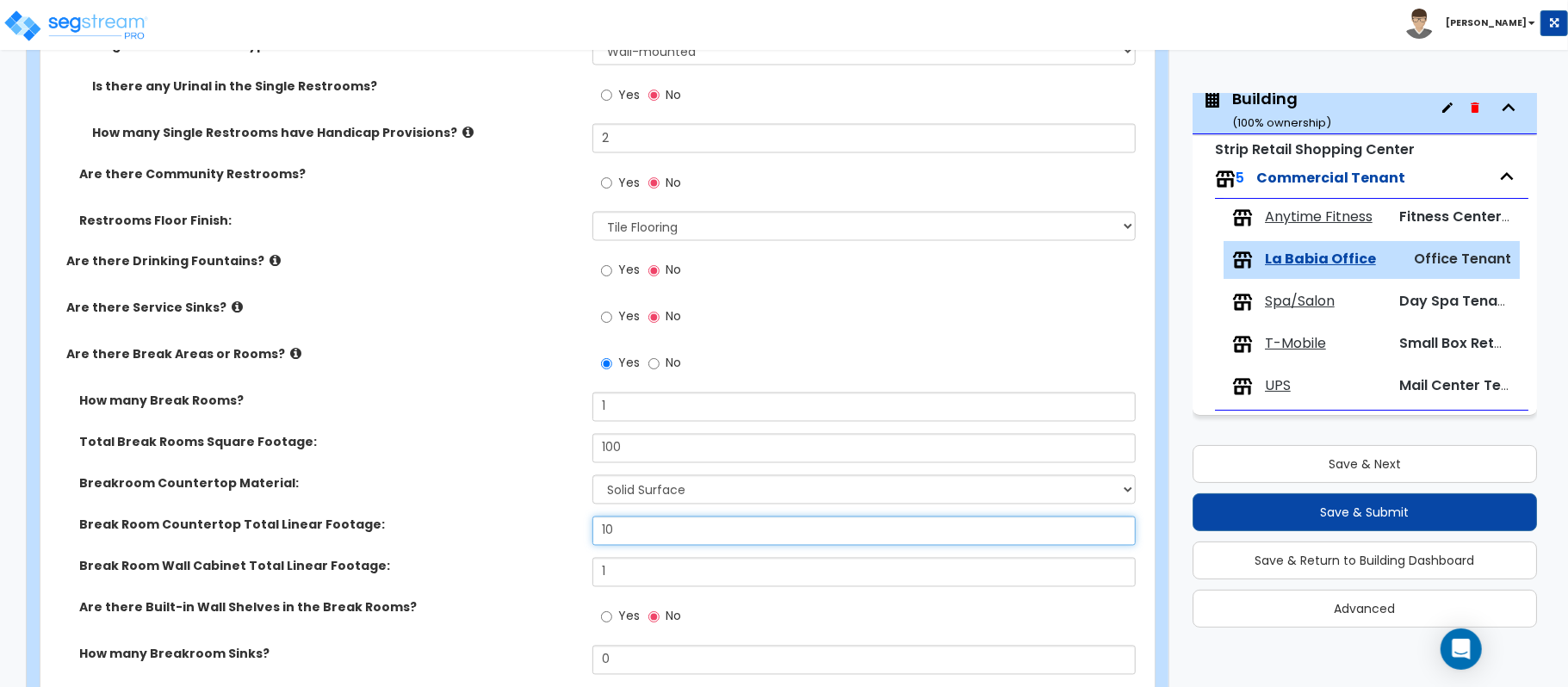
type input "10"
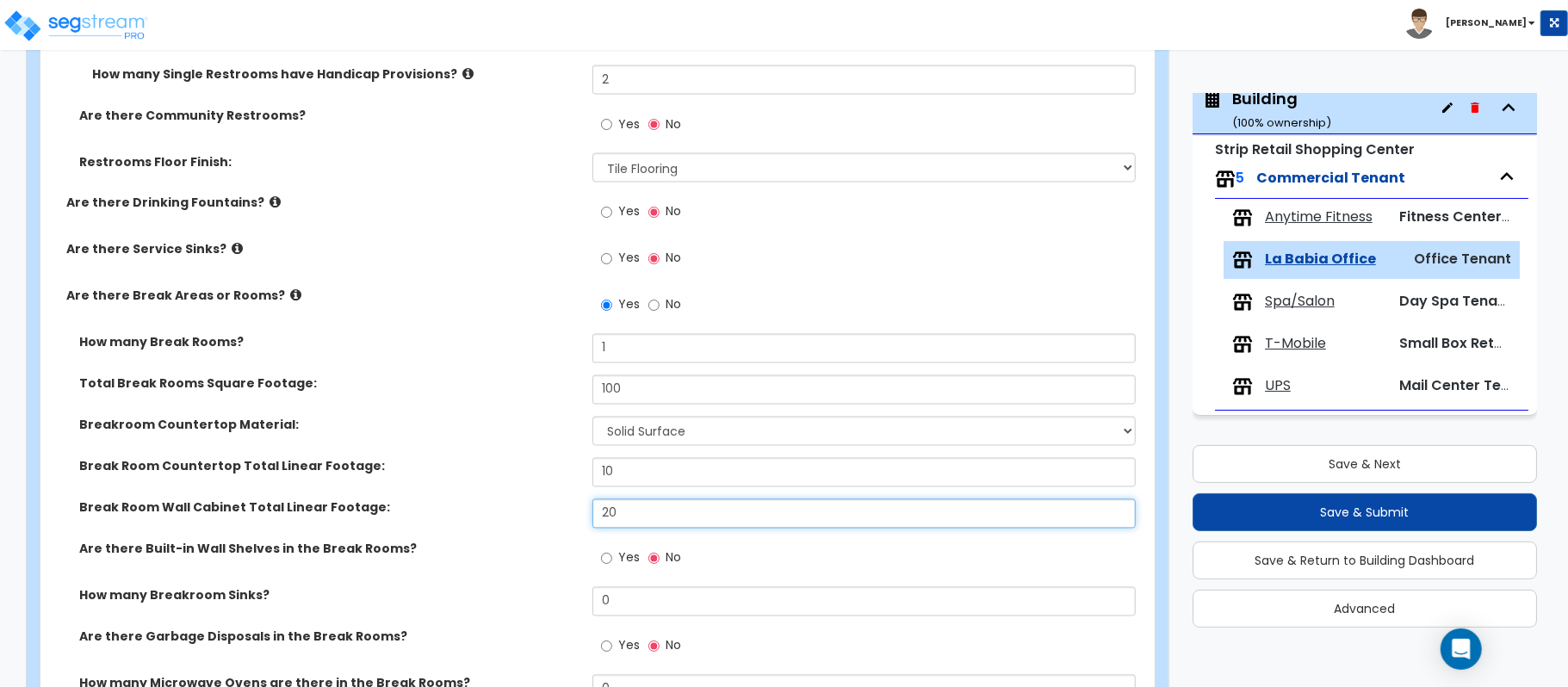
scroll to position [2214, 0]
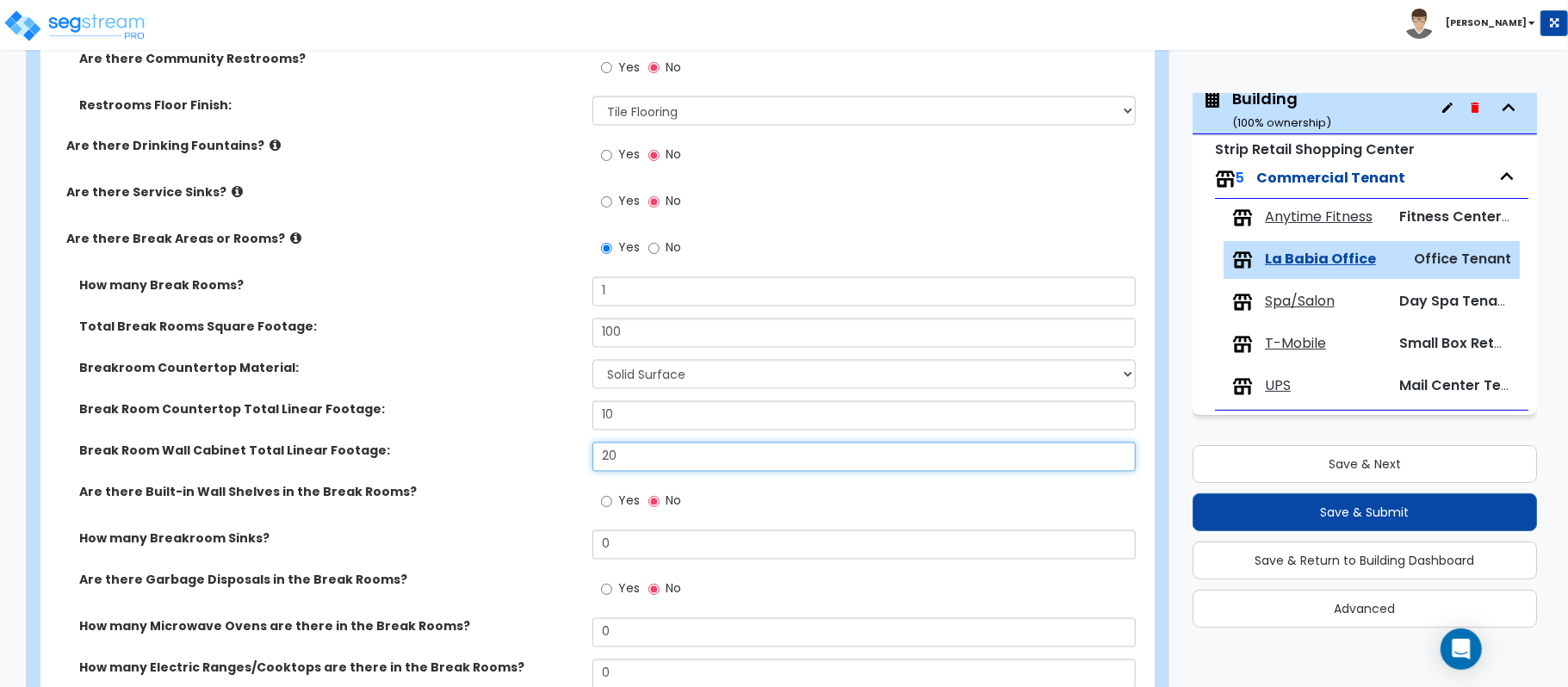
type input "20"
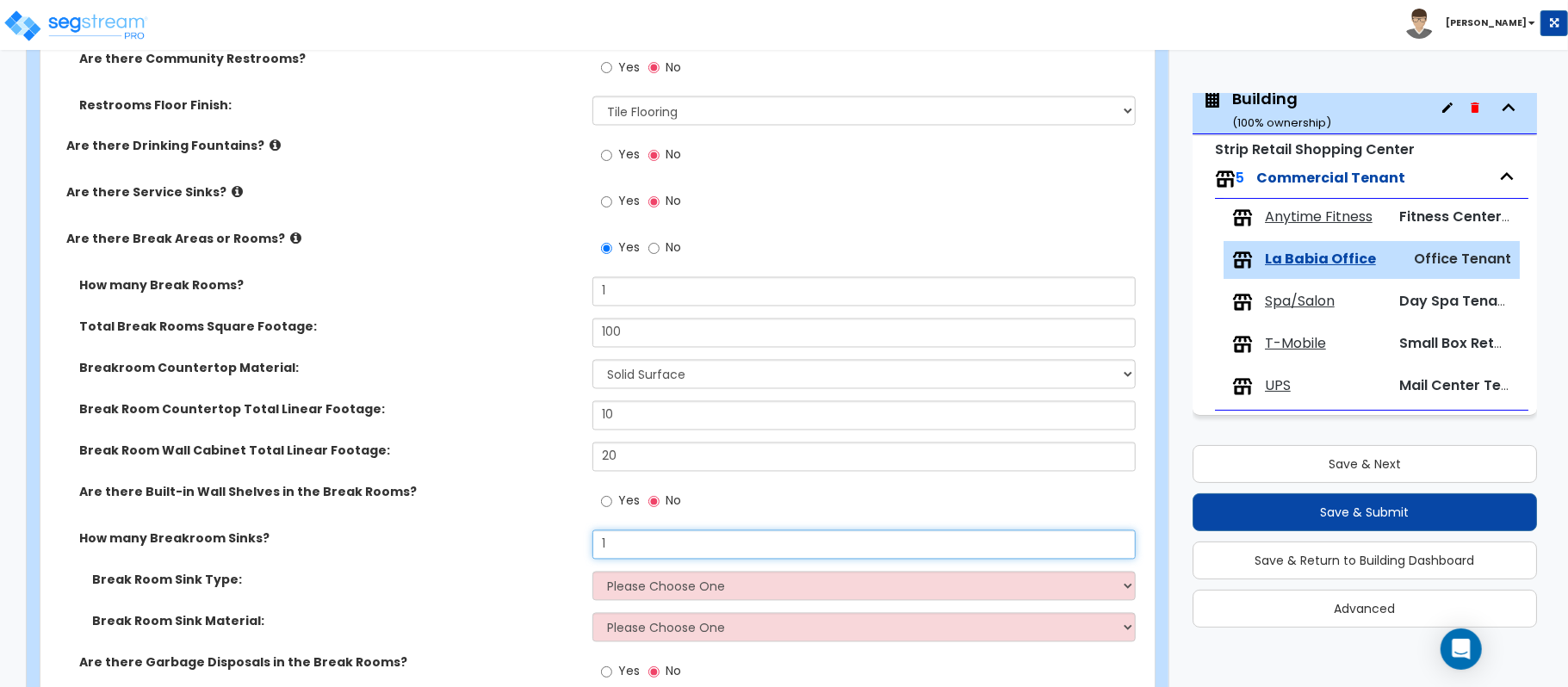
type input "1"
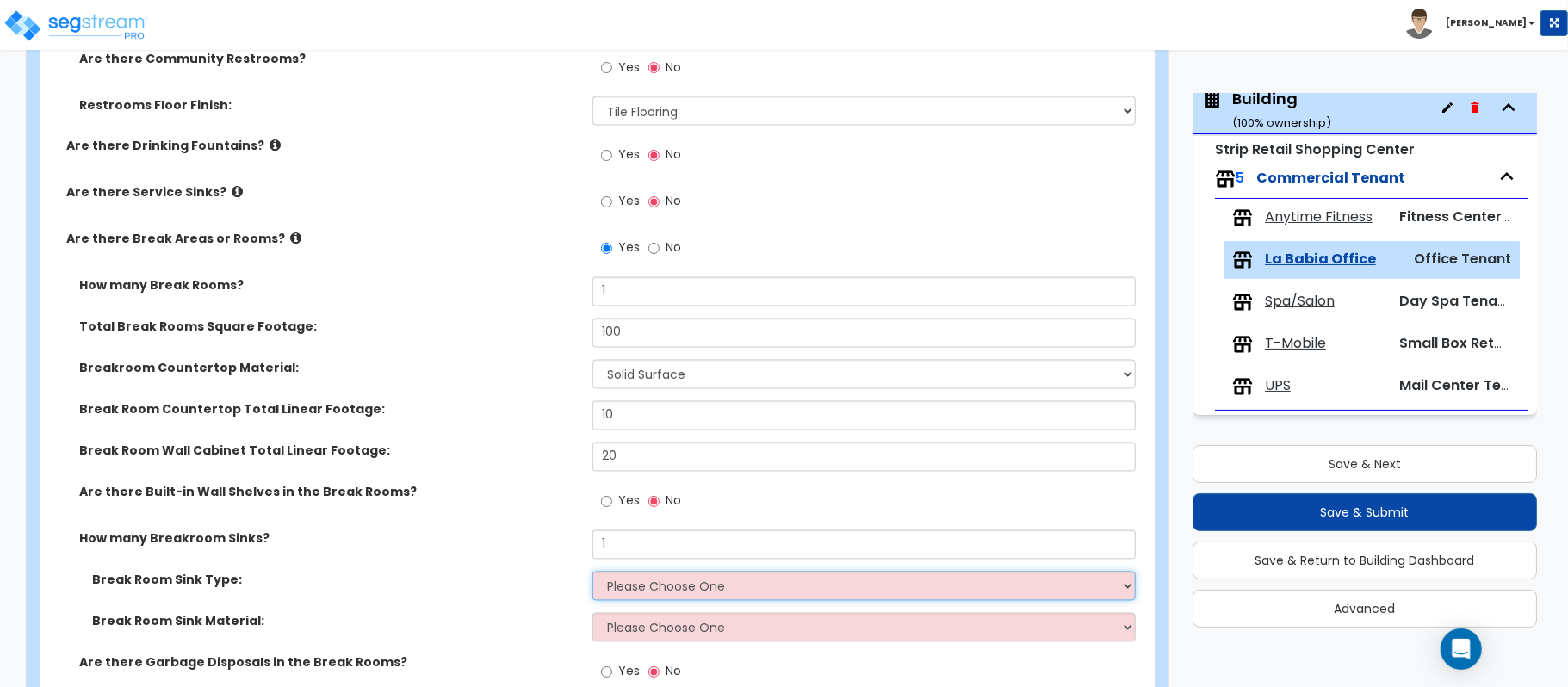
click at [653, 587] on select "Please Choose One Single Sink Double Sink" at bounding box center [864, 586] width 543 height 29
select select "1"
click at [592, 574] on select "Please Choose One Single Sink Double Sink" at bounding box center [864, 586] width 543 height 29
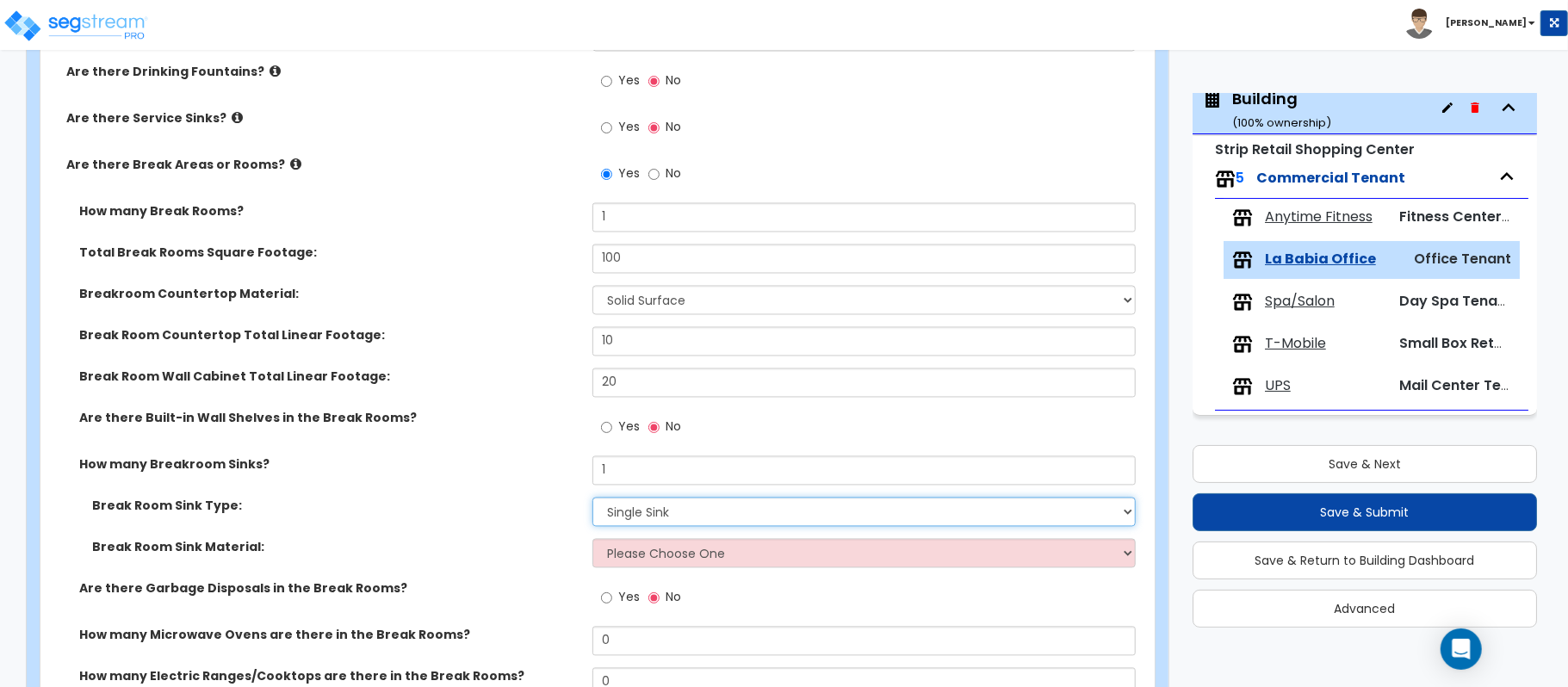
scroll to position [2328, 0]
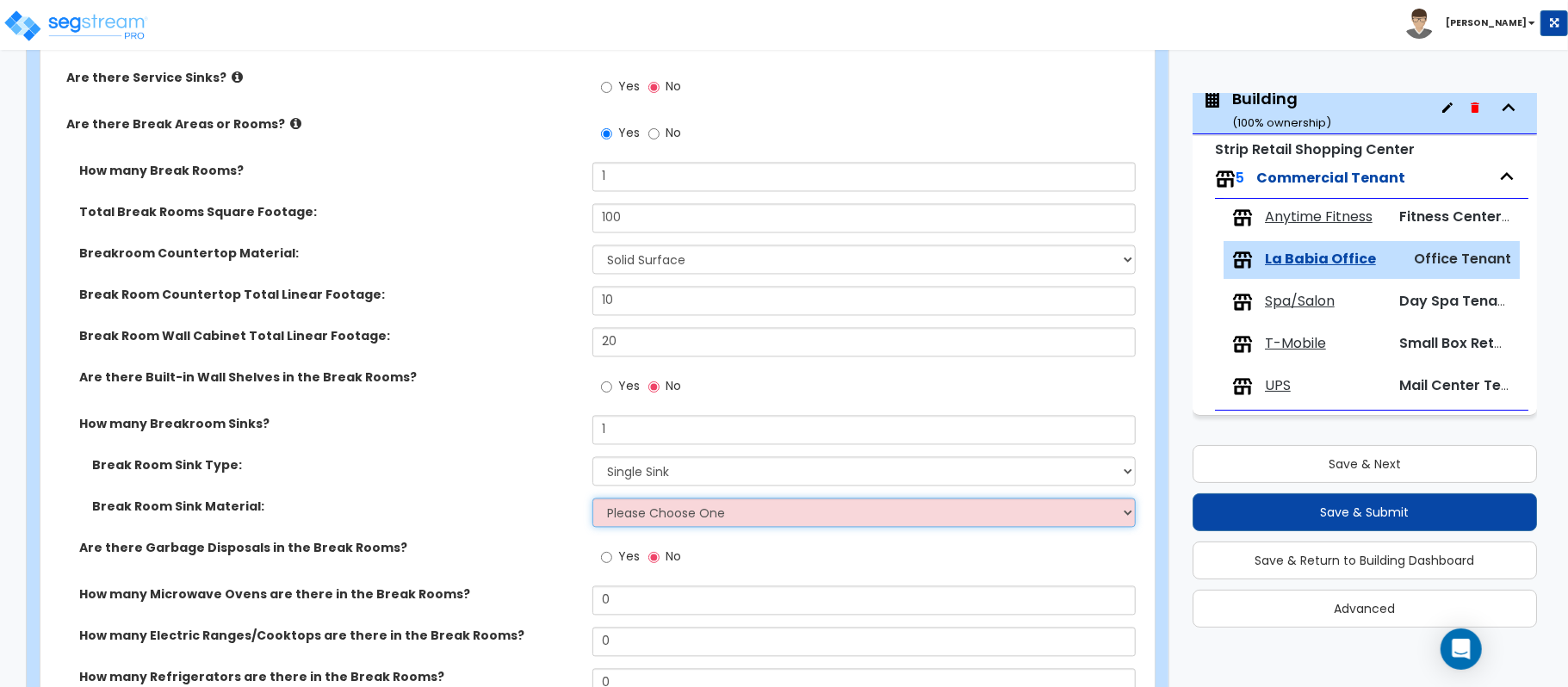
click at [616, 501] on select "Please Choose One Stainless Steel Porcelain Enamel Cast Iron" at bounding box center [864, 513] width 543 height 29
select select "1"
click at [592, 501] on select "Please Choose One Stainless Steel Porcelain Enamel Cast Iron" at bounding box center [864, 513] width 543 height 29
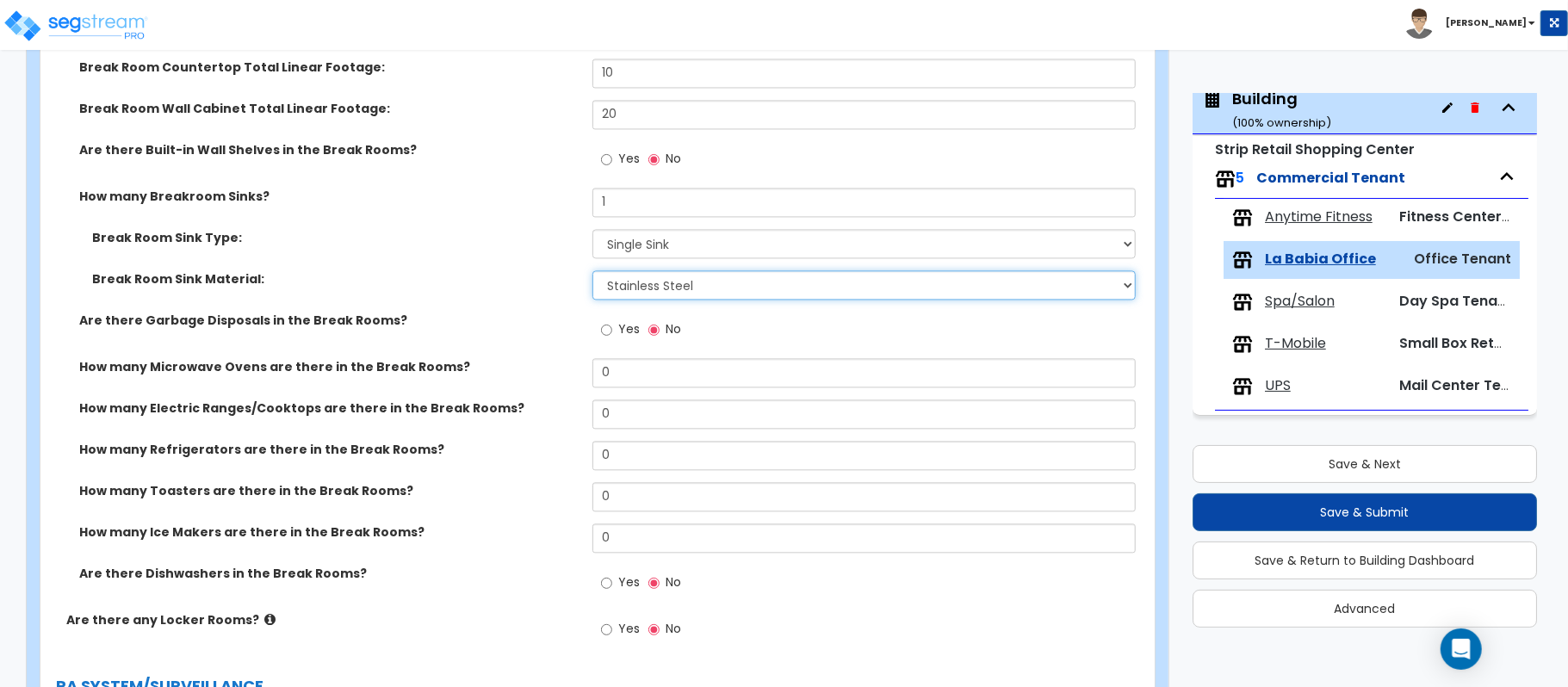
scroll to position [2558, 0]
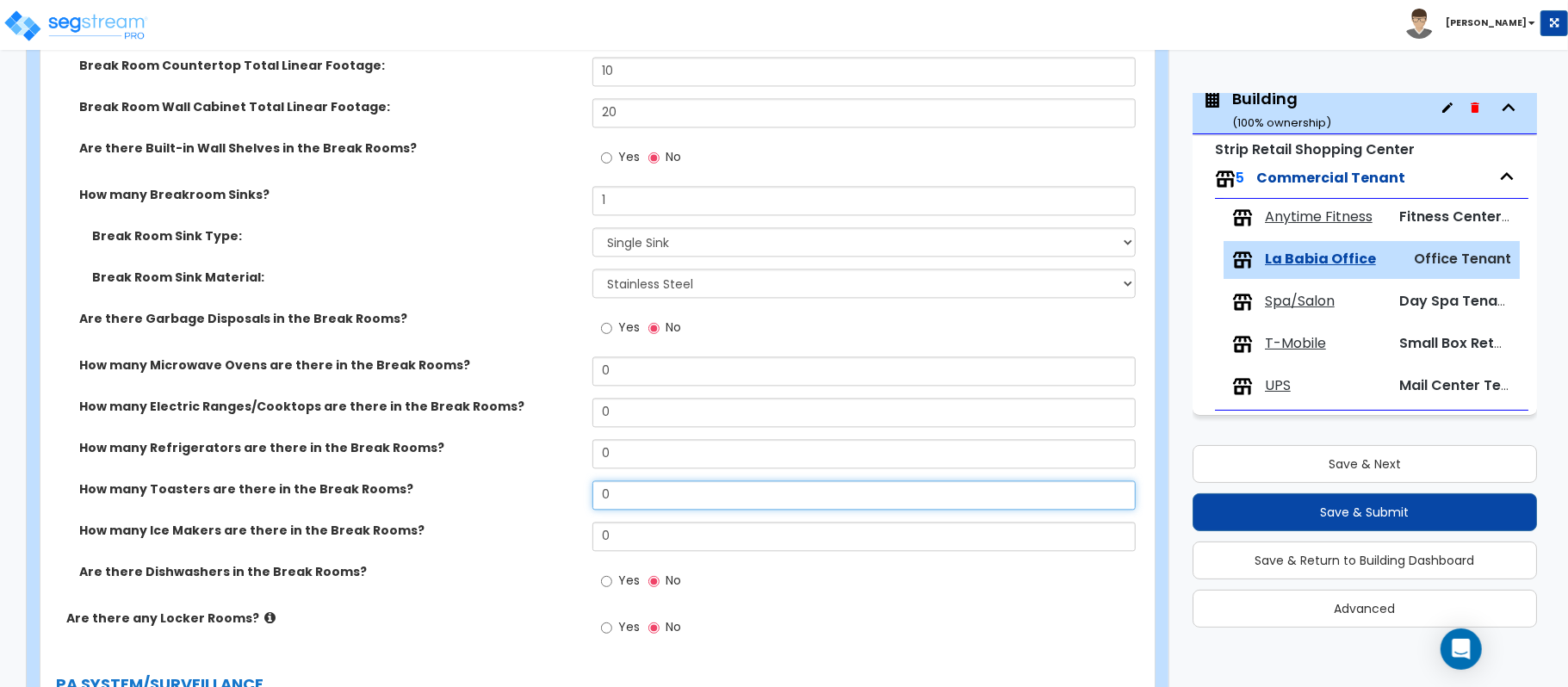
drag, startPoint x: 601, startPoint y: 494, endPoint x: 507, endPoint y: 484, distance: 94.5
click at [507, 484] on div "How many Toasters are there in the Break Rooms? 0" at bounding box center [592, 501] width 1104 height 41
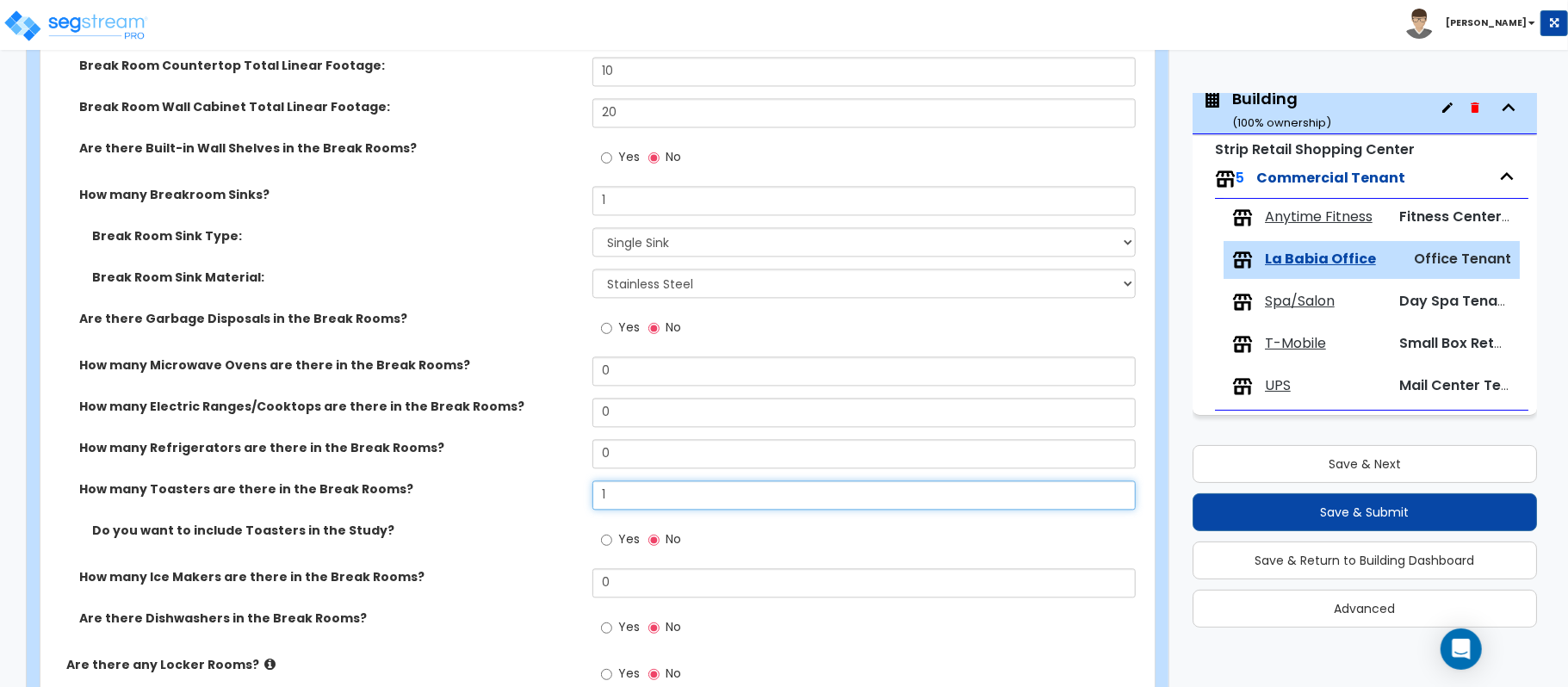
type input "1"
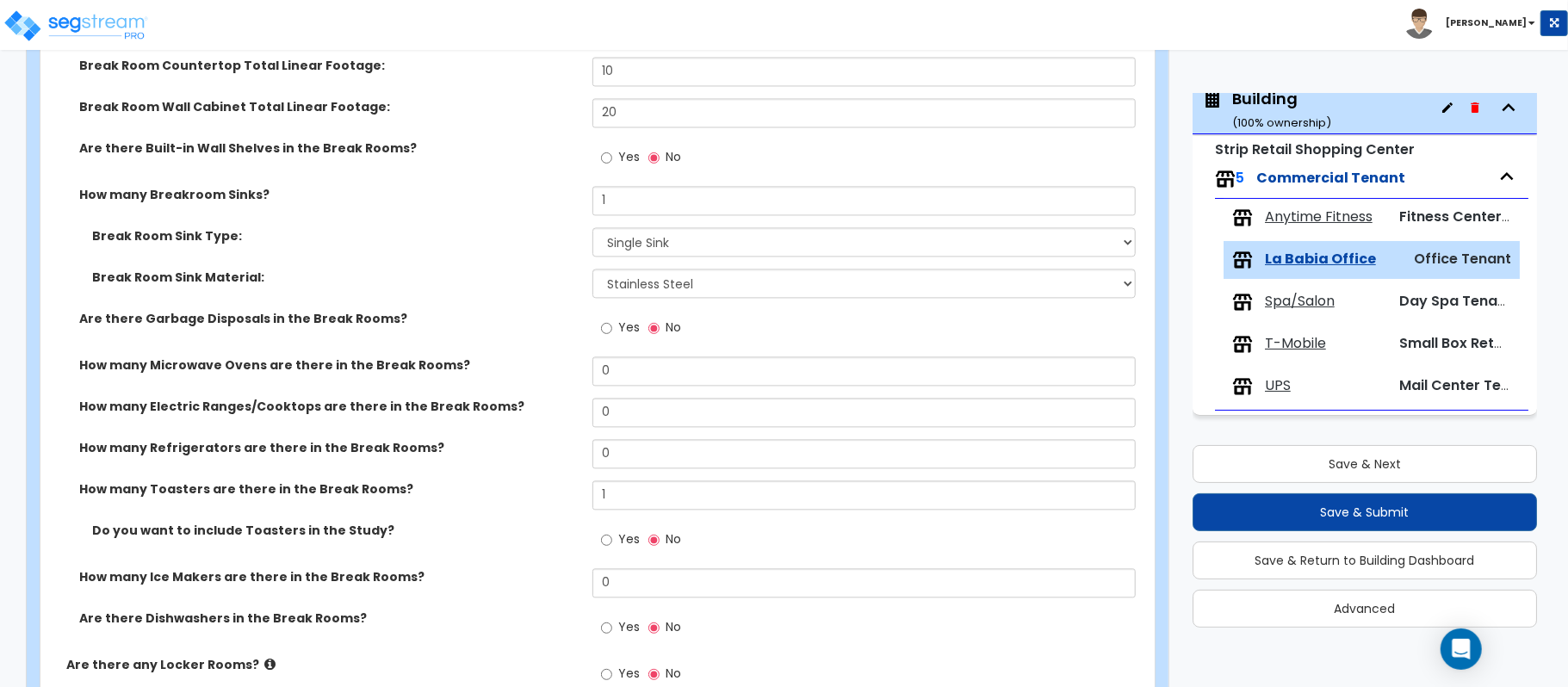
click at [614, 550] on label "Yes" at bounding box center [620, 542] width 39 height 29
click at [612, 549] on input "Yes" at bounding box center [606, 540] width 11 height 19
radio input "true"
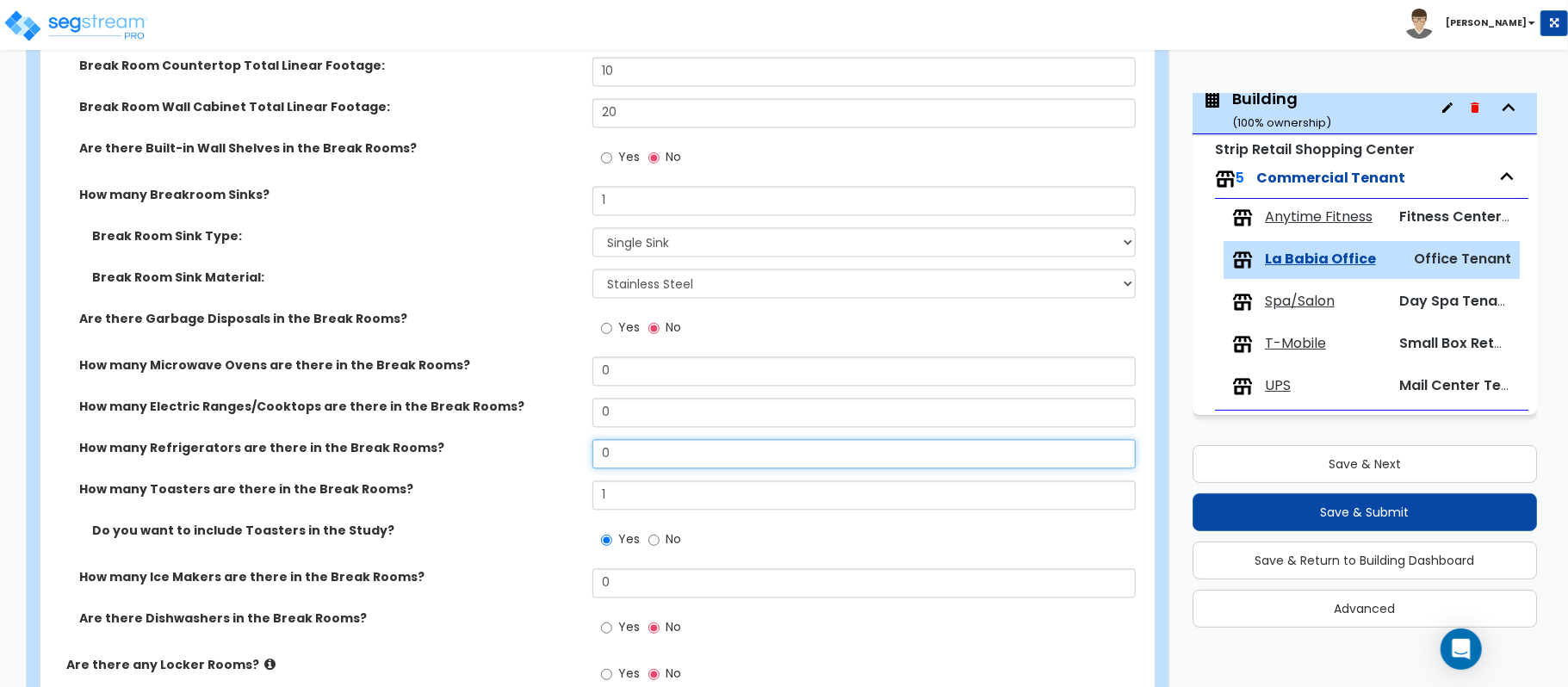
drag, startPoint x: 649, startPoint y: 455, endPoint x: 488, endPoint y: 453, distance: 161.0
click at [488, 453] on div "How many Refrigerators are there in the Break Rooms? 0" at bounding box center [592, 460] width 1104 height 41
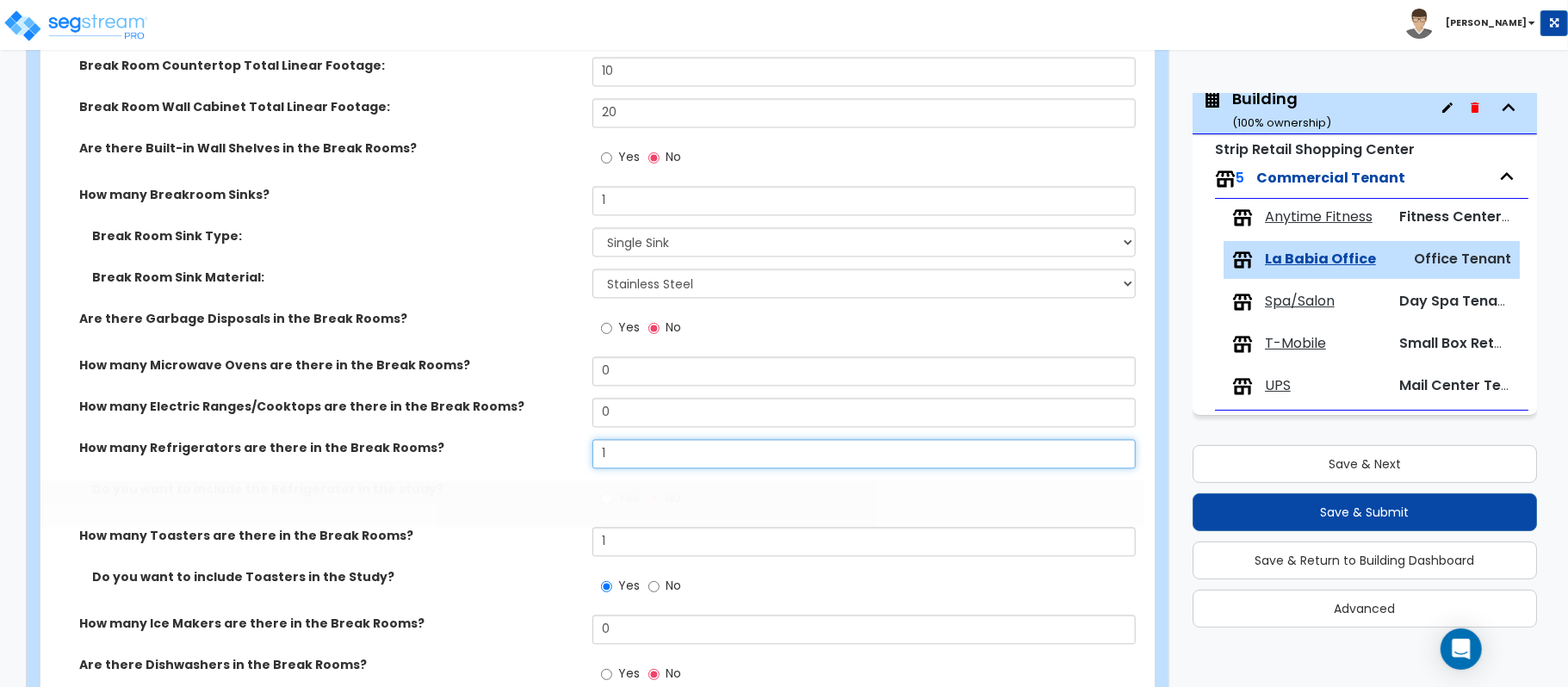
type input "1"
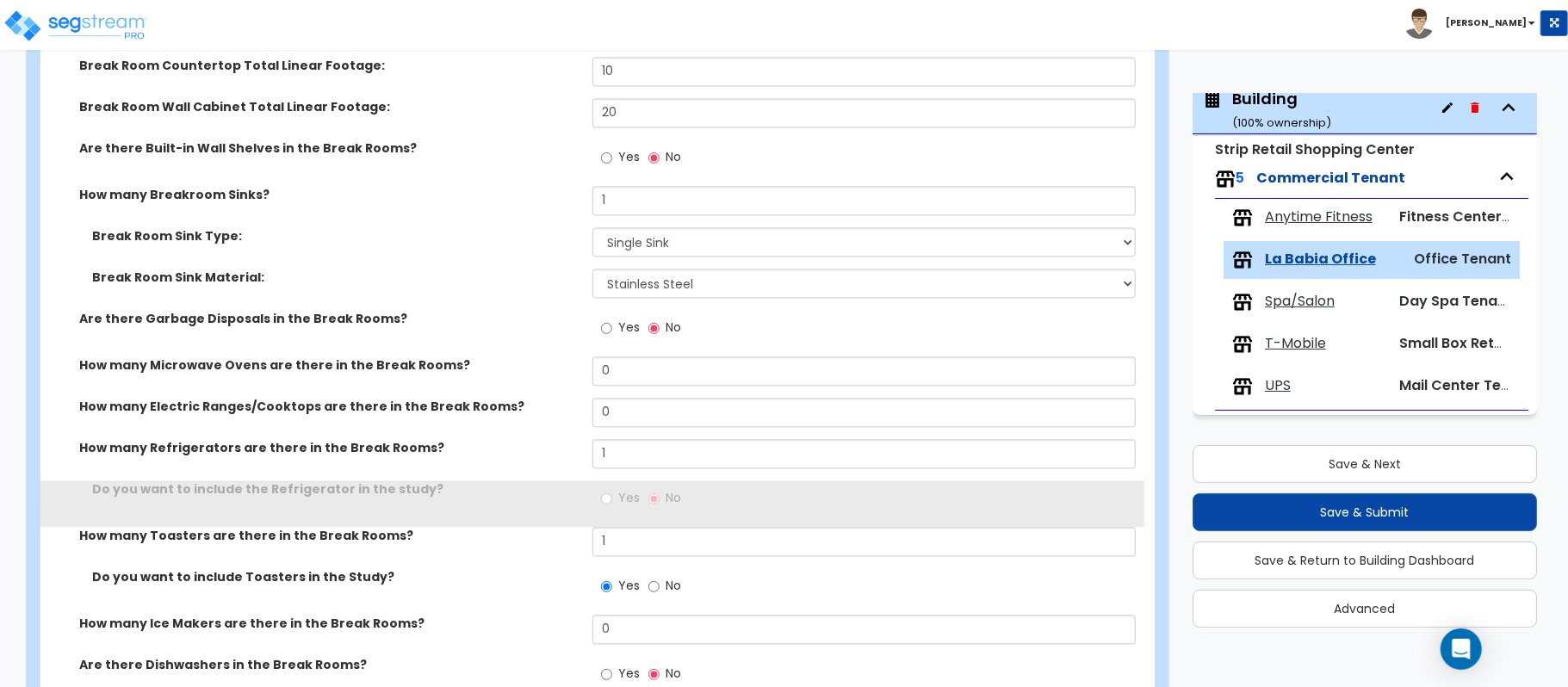
click at [531, 466] on div "How many Refrigerators are there in the Break Rooms? 1" at bounding box center [592, 460] width 1104 height 41
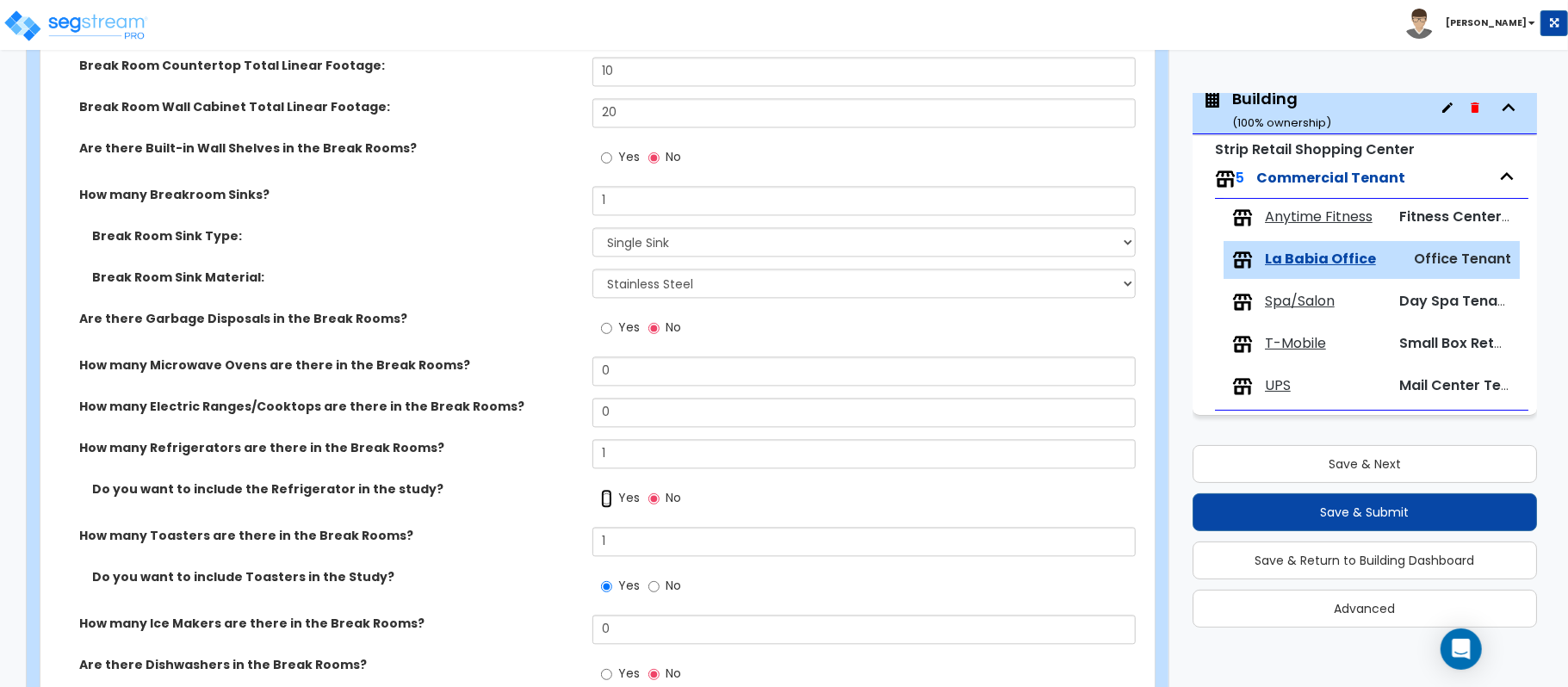
click at [607, 500] on input "Yes" at bounding box center [606, 499] width 11 height 19
radio input "true"
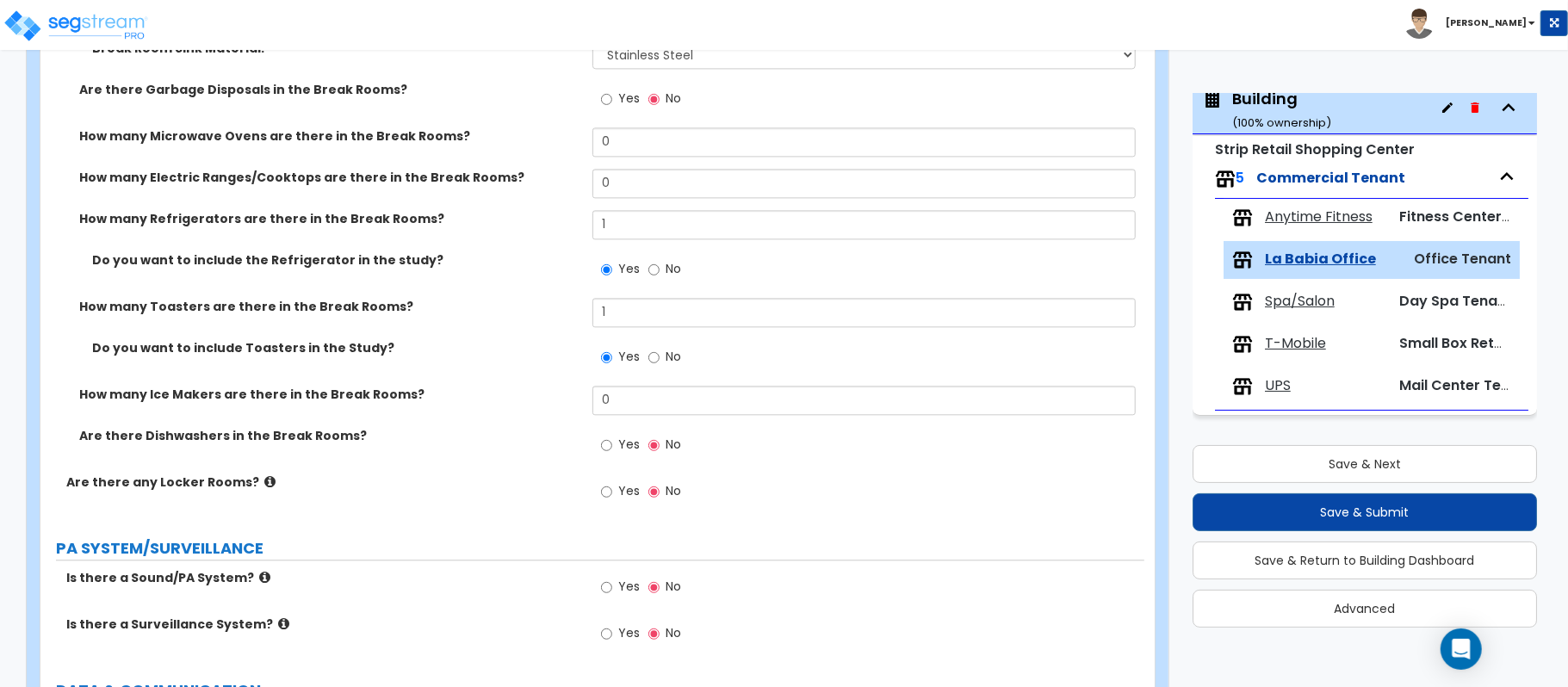
scroll to position [54, 0]
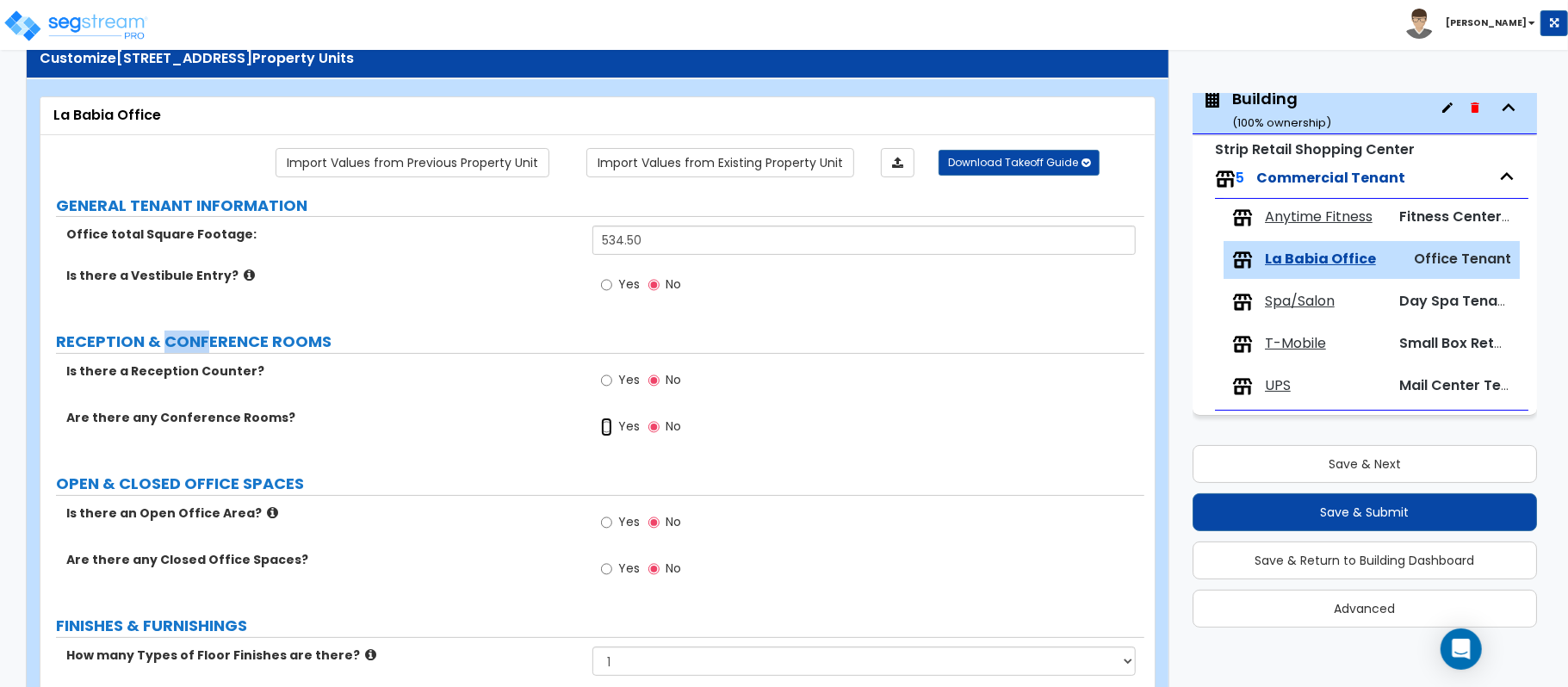
click at [611, 432] on input "Yes" at bounding box center [606, 427] width 11 height 19
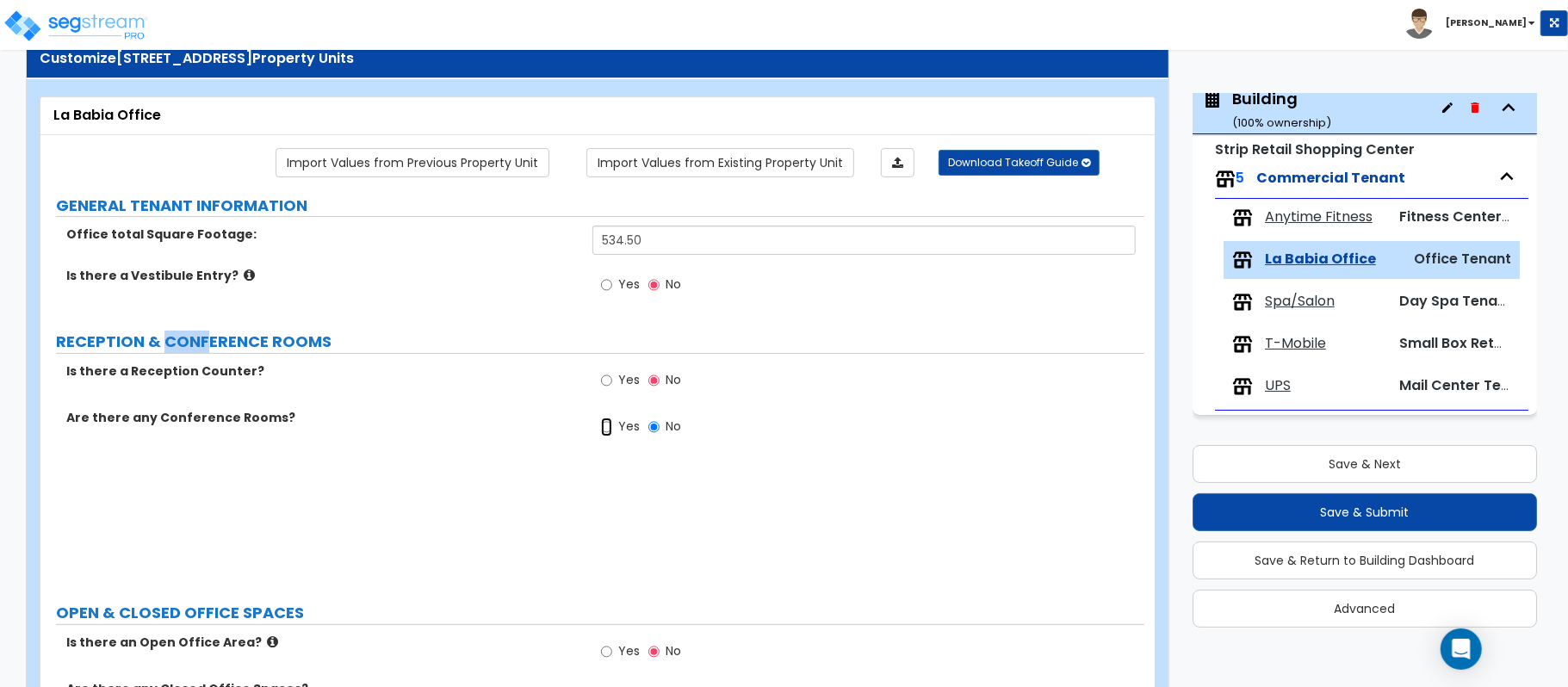
radio input "true"
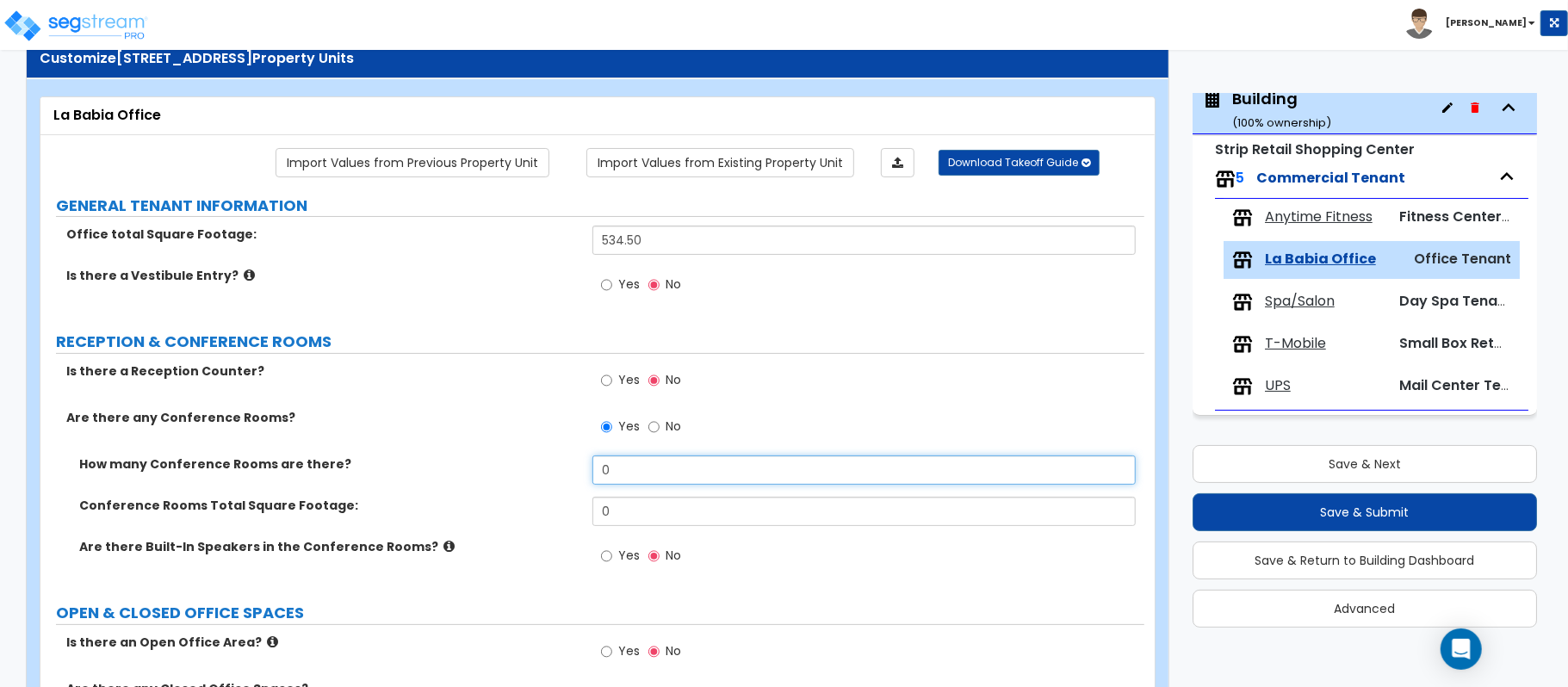
drag, startPoint x: 529, startPoint y: 470, endPoint x: 483, endPoint y: 470, distance: 46.0
click at [483, 470] on div "How many Conference Rooms are there? 0" at bounding box center [592, 476] width 1104 height 41
type input "1"
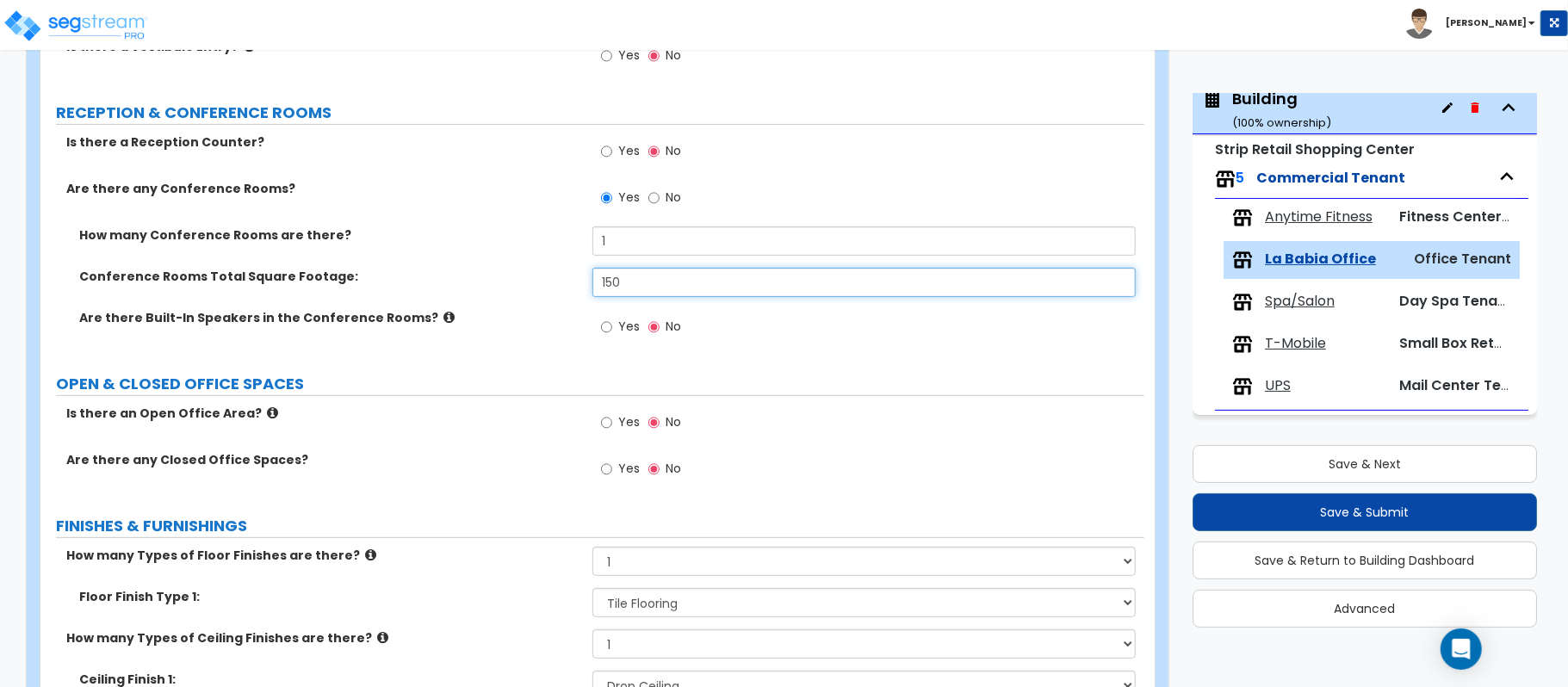
scroll to position [283, 0]
type input "150"
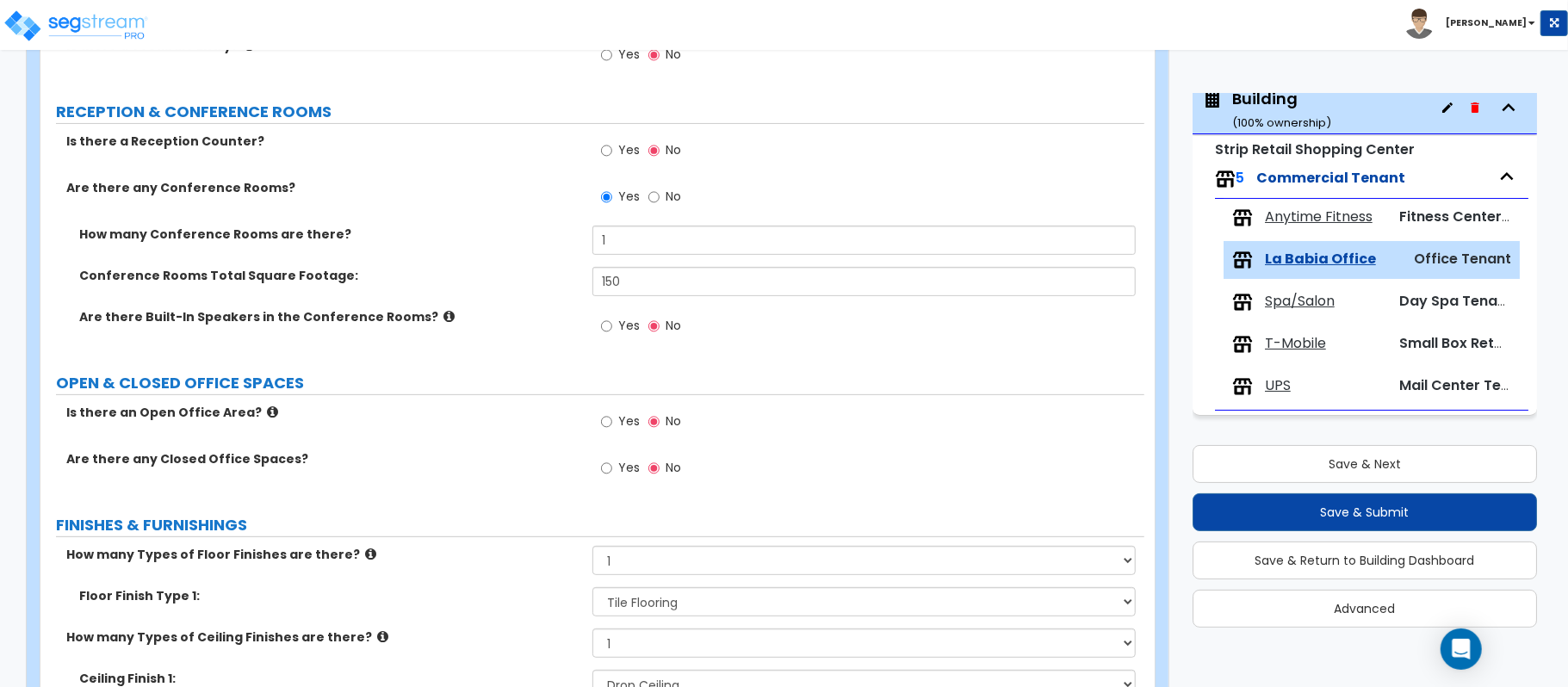
click at [599, 470] on div "Yes No" at bounding box center [641, 470] width 98 height 40
click at [600, 474] on div "Yes No" at bounding box center [641, 470] width 98 height 40
click at [611, 476] on input "Yes" at bounding box center [606, 468] width 11 height 19
radio input "true"
select select "1"
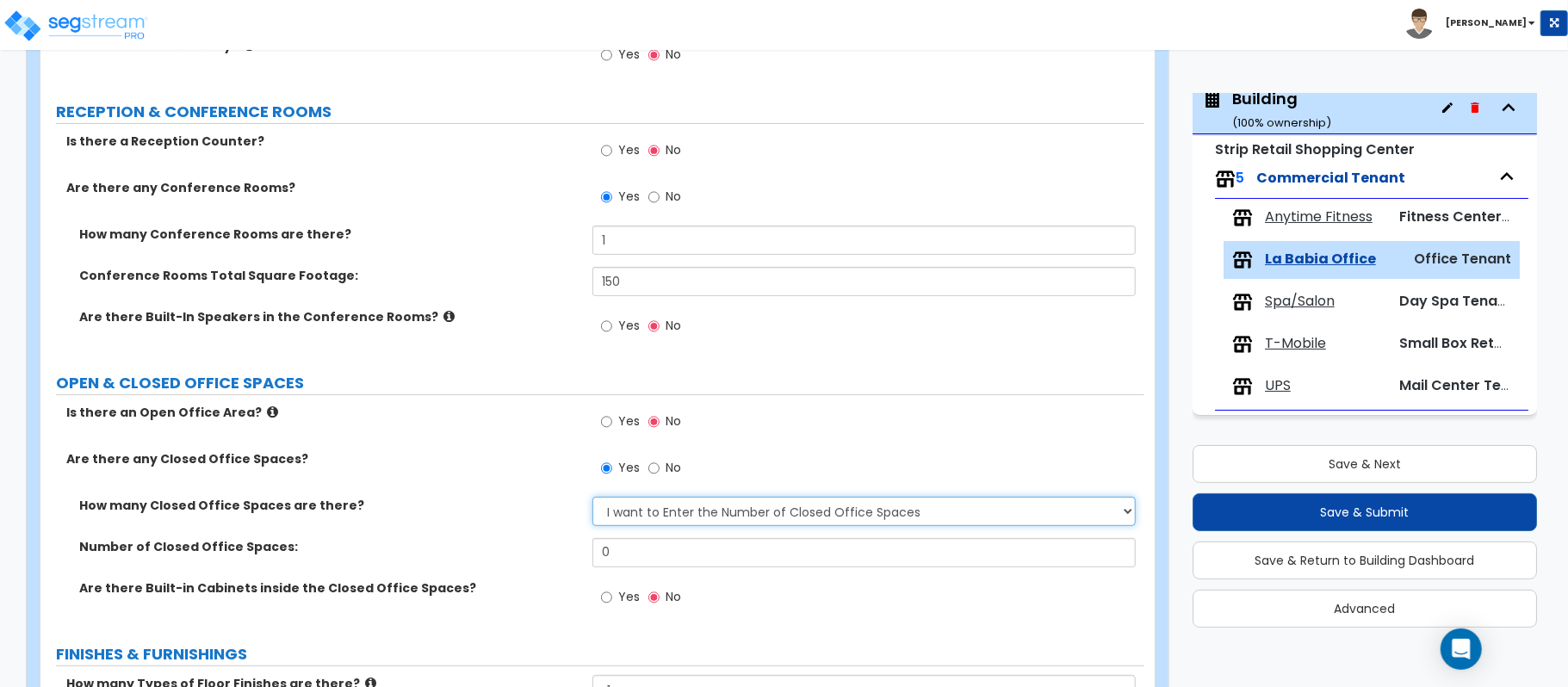
click at [669, 518] on select "I Don’t Know - Please Estimate for me I want to Enter the Number of Closed Offi…" at bounding box center [864, 512] width 543 height 29
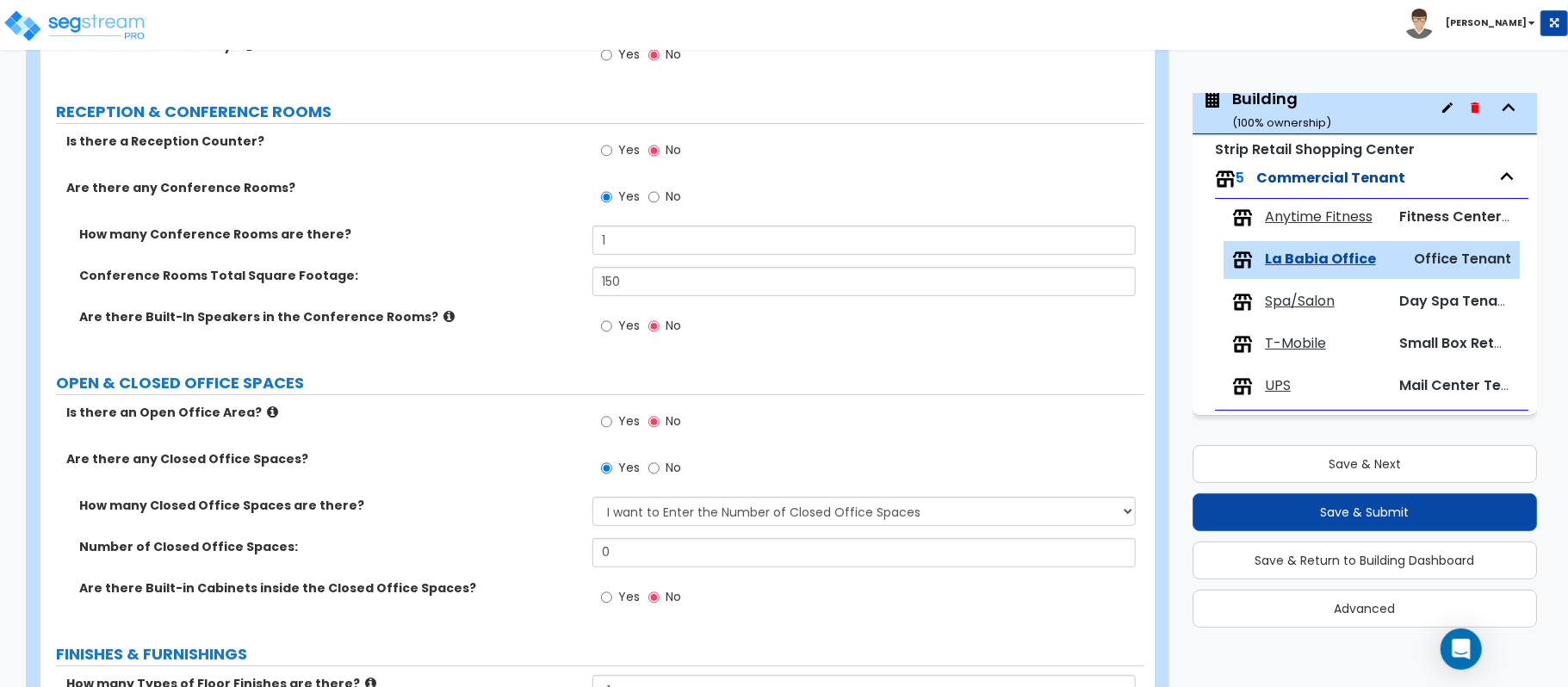
drag, startPoint x: 540, startPoint y: 449, endPoint x: 558, endPoint y: 484, distance: 39.4
click at [540, 449] on div "Is there an Open Office Area? Yes No" at bounding box center [592, 427] width 1104 height 47
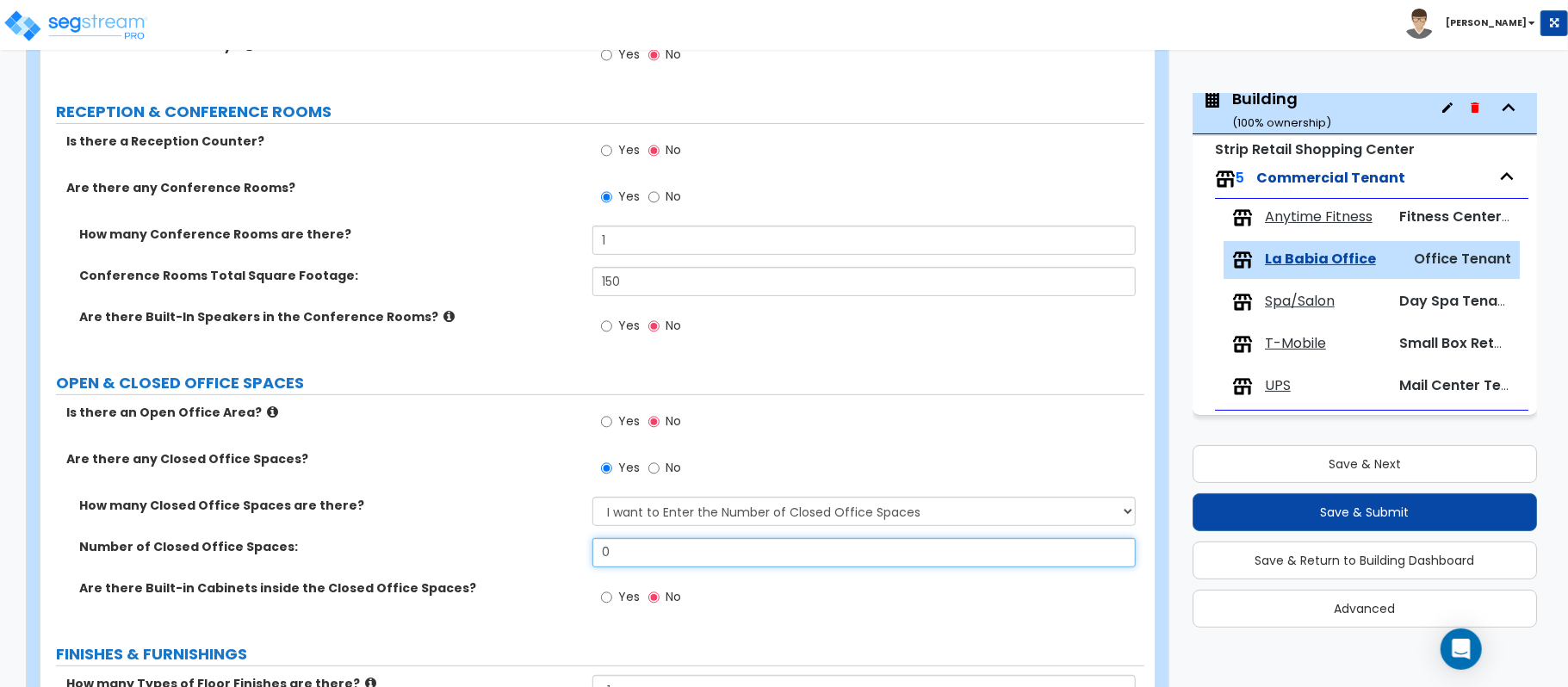
drag, startPoint x: 641, startPoint y: 548, endPoint x: 510, endPoint y: 548, distance: 131.0
click at [510, 548] on div "Number of Closed Office Spaces: 0" at bounding box center [592, 559] width 1104 height 41
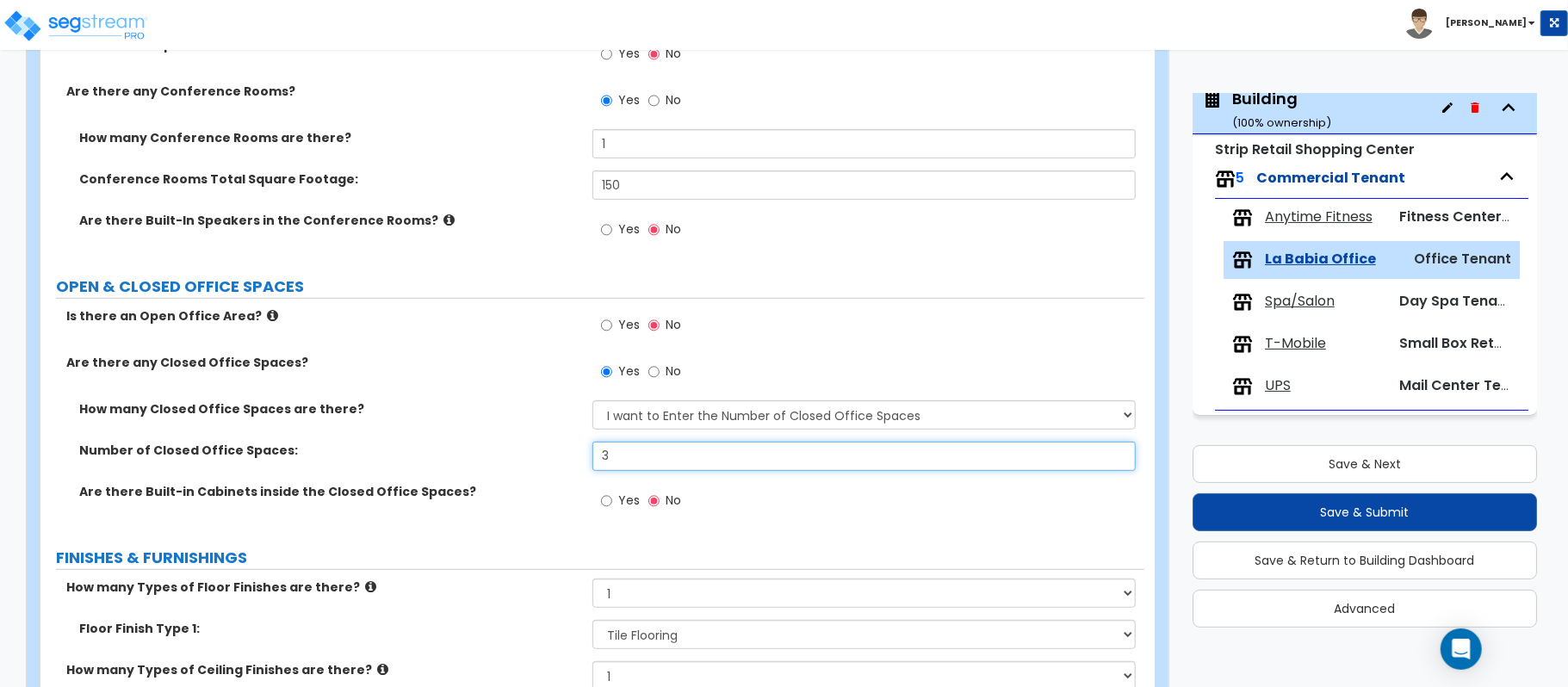
scroll to position [398, 0]
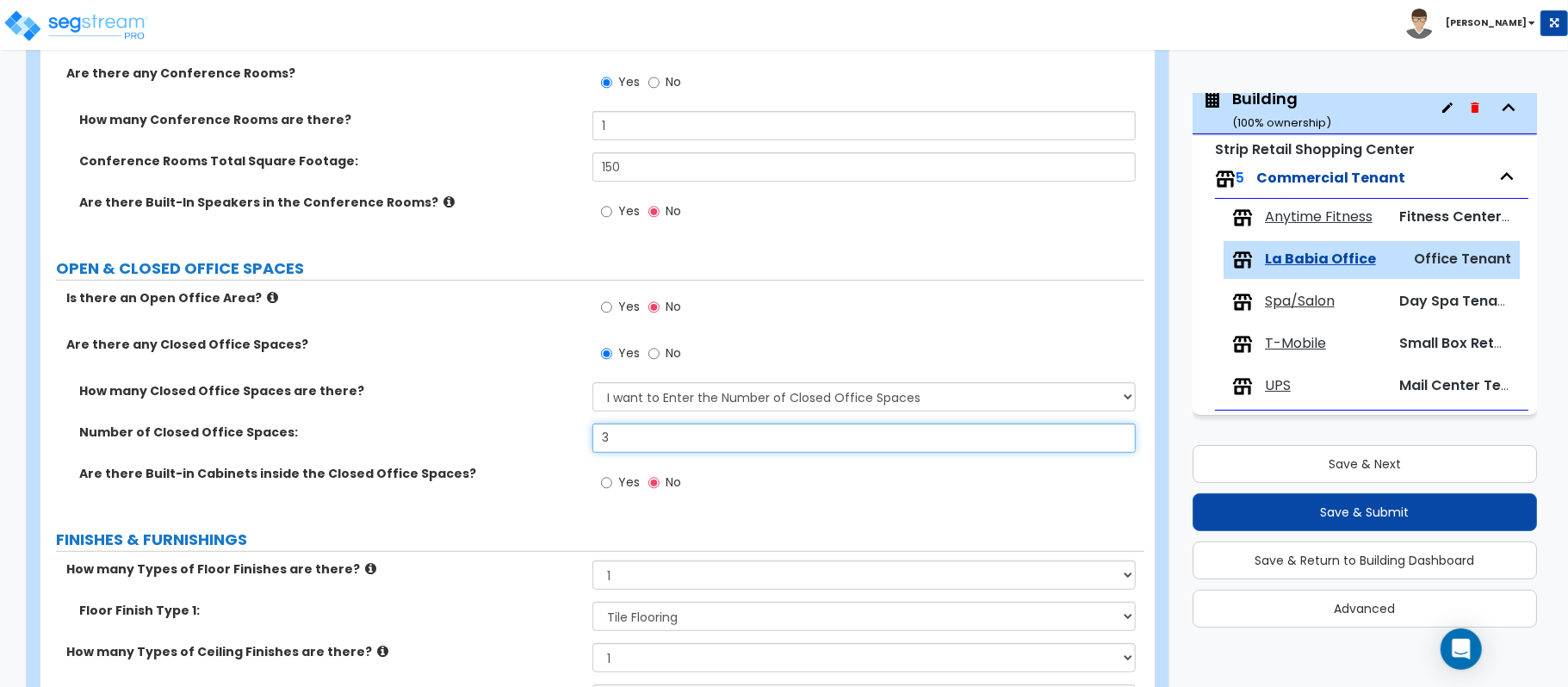
type input "3"
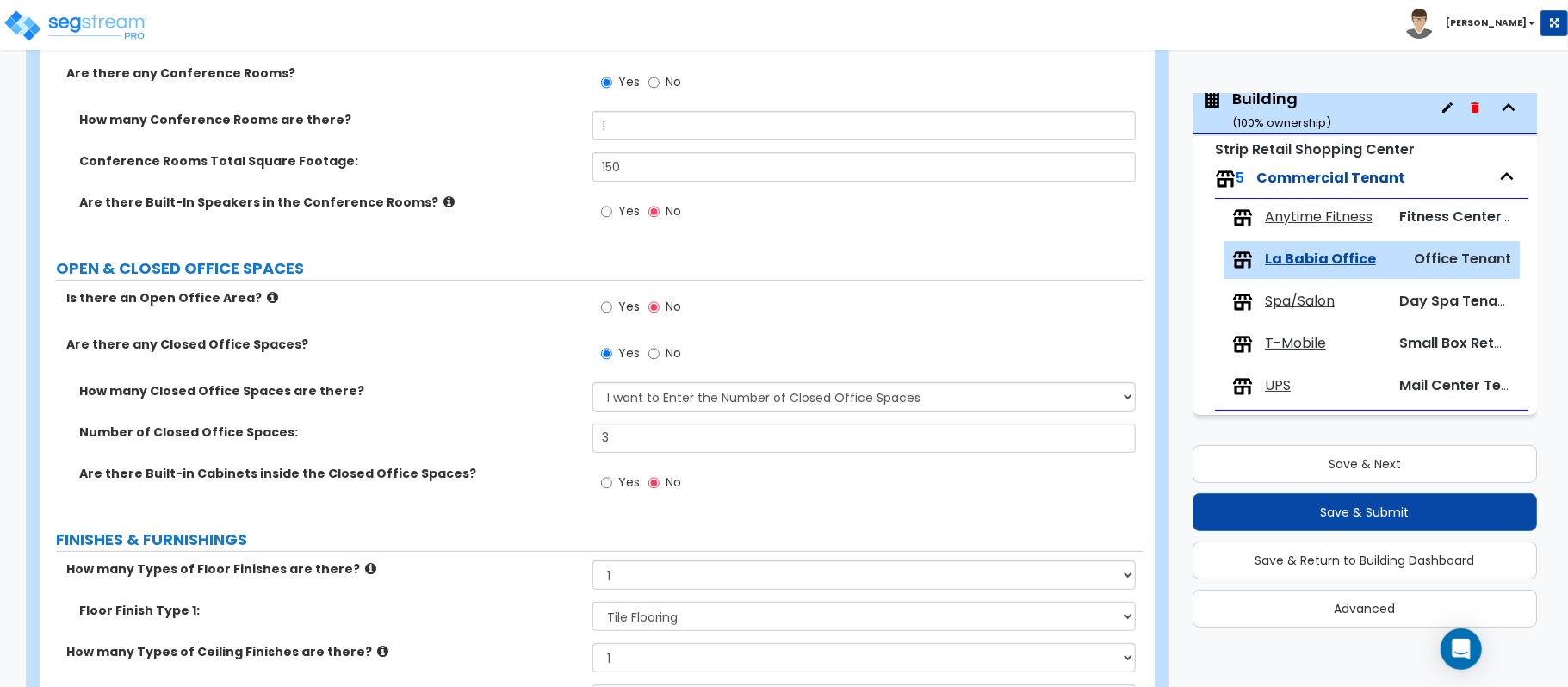
click at [529, 545] on label "FINISHES & FURNISHINGS" at bounding box center [600, 540] width 1088 height 22
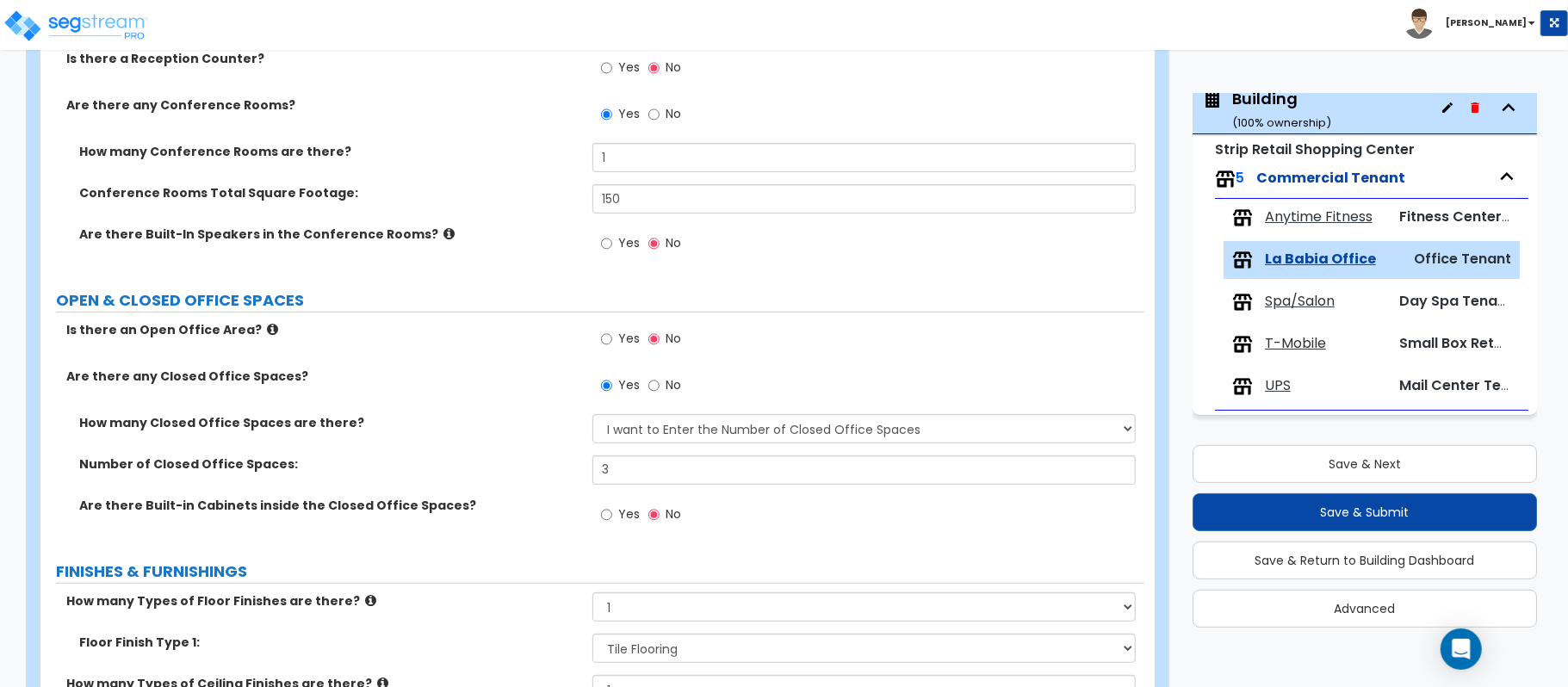
scroll to position [22, 0]
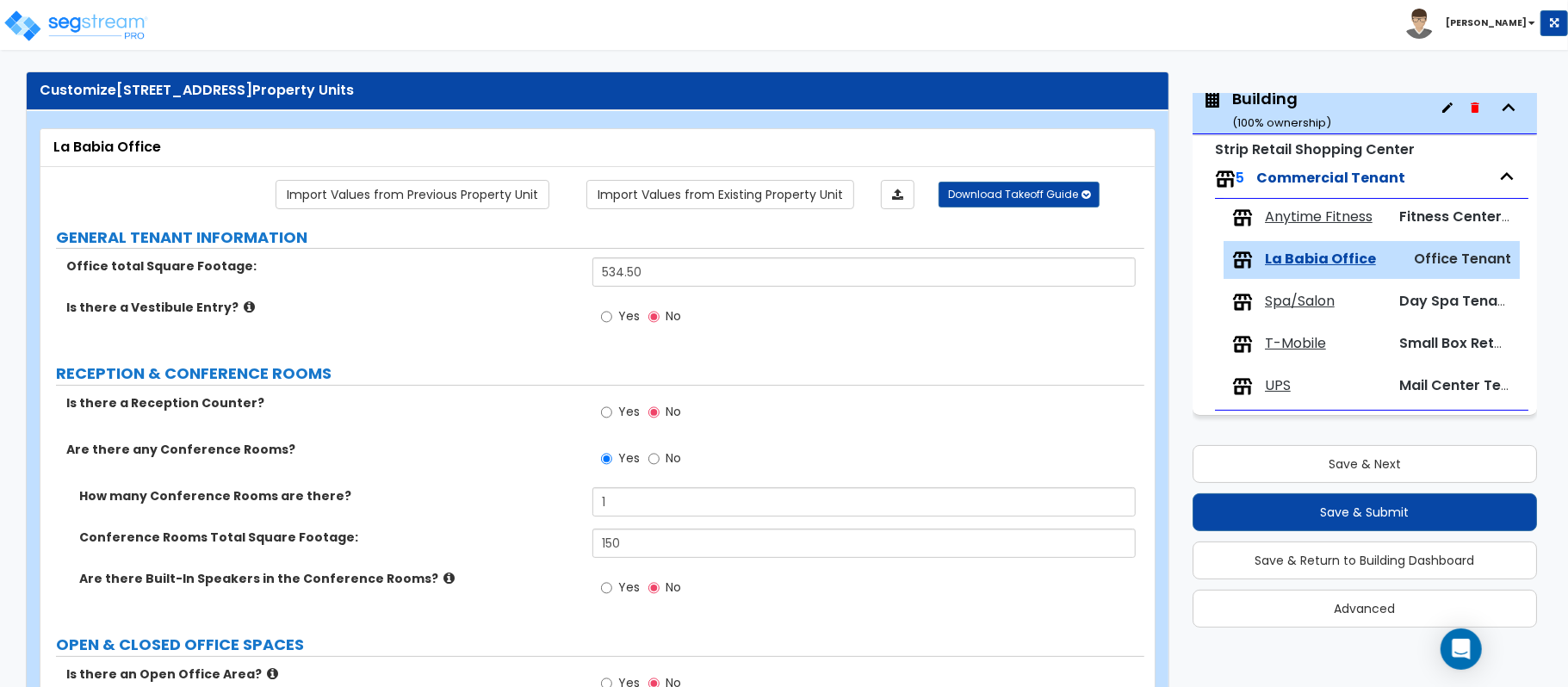
click at [542, 456] on label "Are there any Conference Rooms?" at bounding box center [323, 449] width 513 height 17
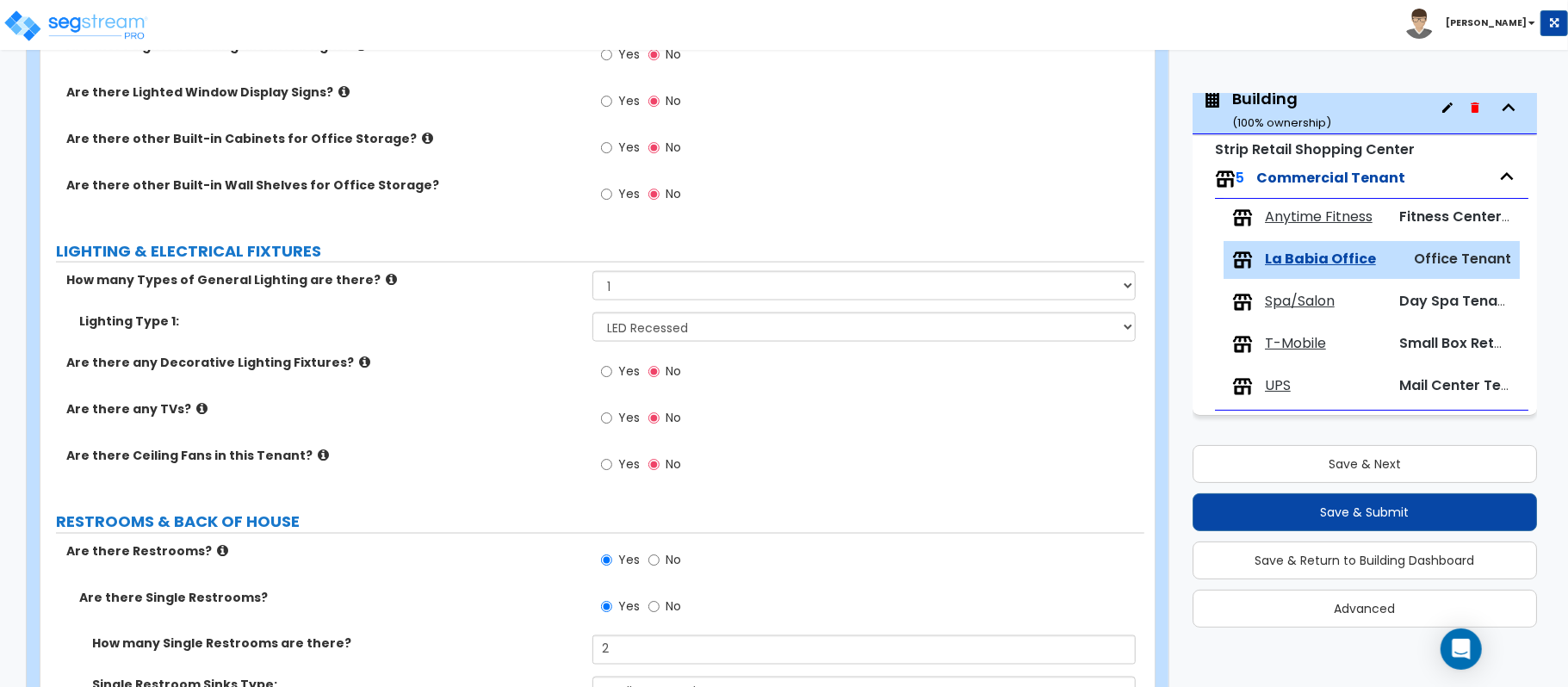
scroll to position [1743, 0]
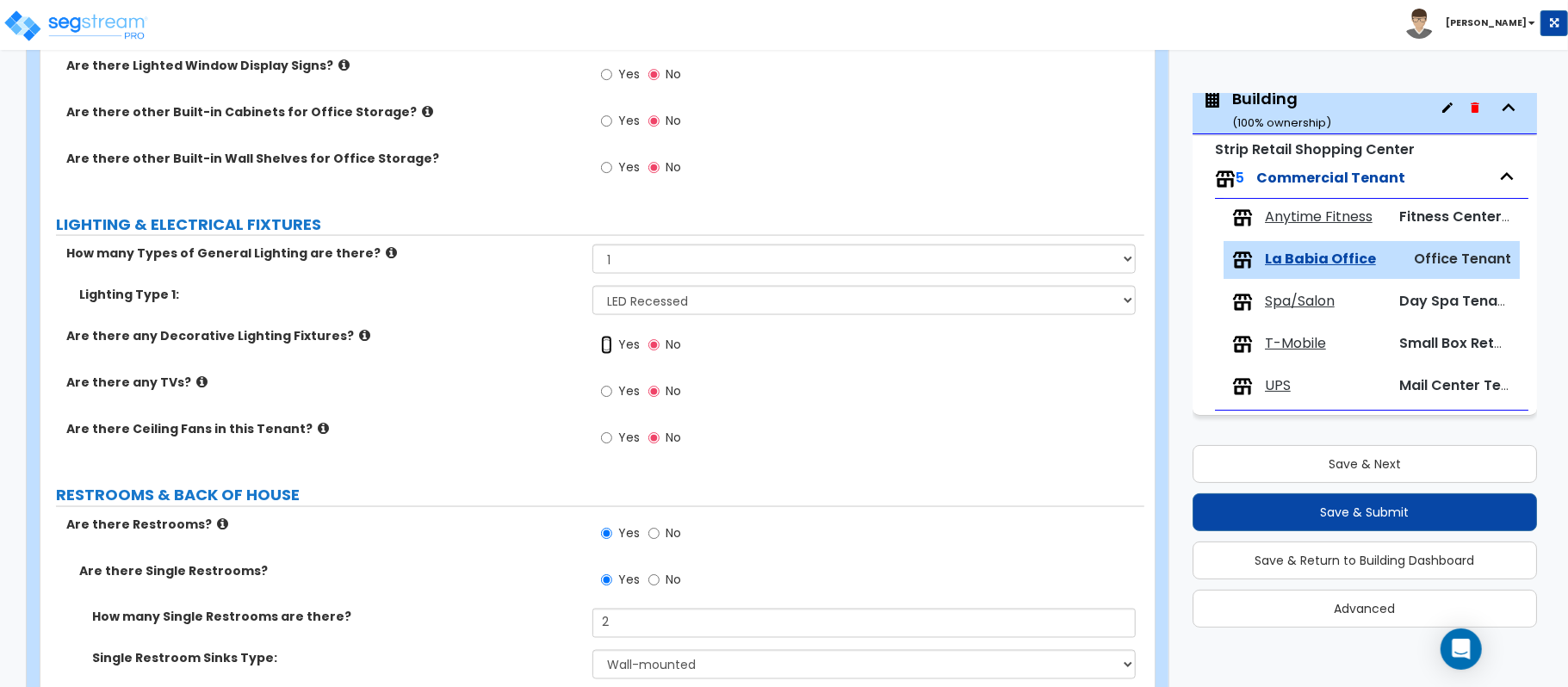
click at [601, 354] on input "Yes" at bounding box center [606, 345] width 11 height 19
radio input "true"
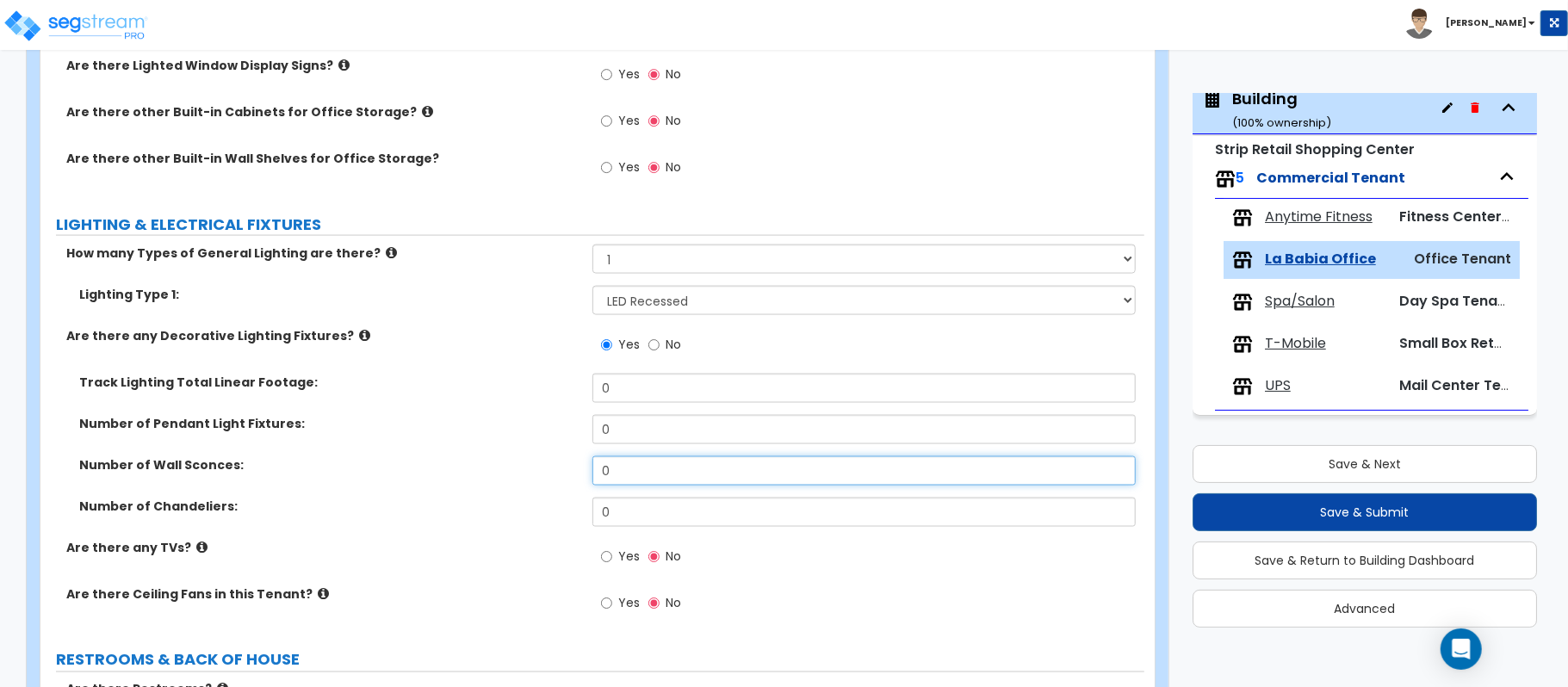
drag, startPoint x: 646, startPoint y: 484, endPoint x: 521, endPoint y: 456, distance: 128.1
click at [521, 456] on div "Track Lighting Total Linear Footage: 0 Number of Pendant Light Fixtures: 0 Numb…" at bounding box center [592, 455] width 1078 height 165
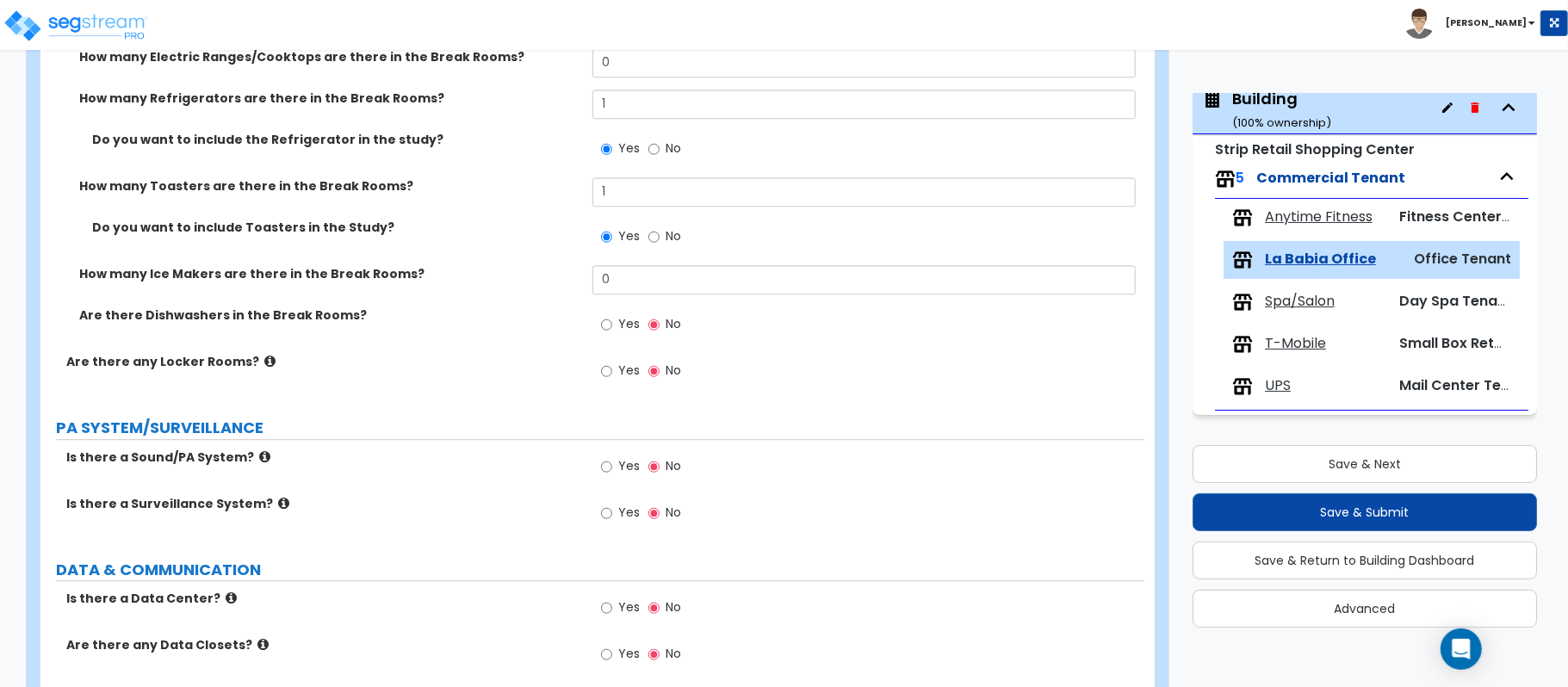
scroll to position [3349, 0]
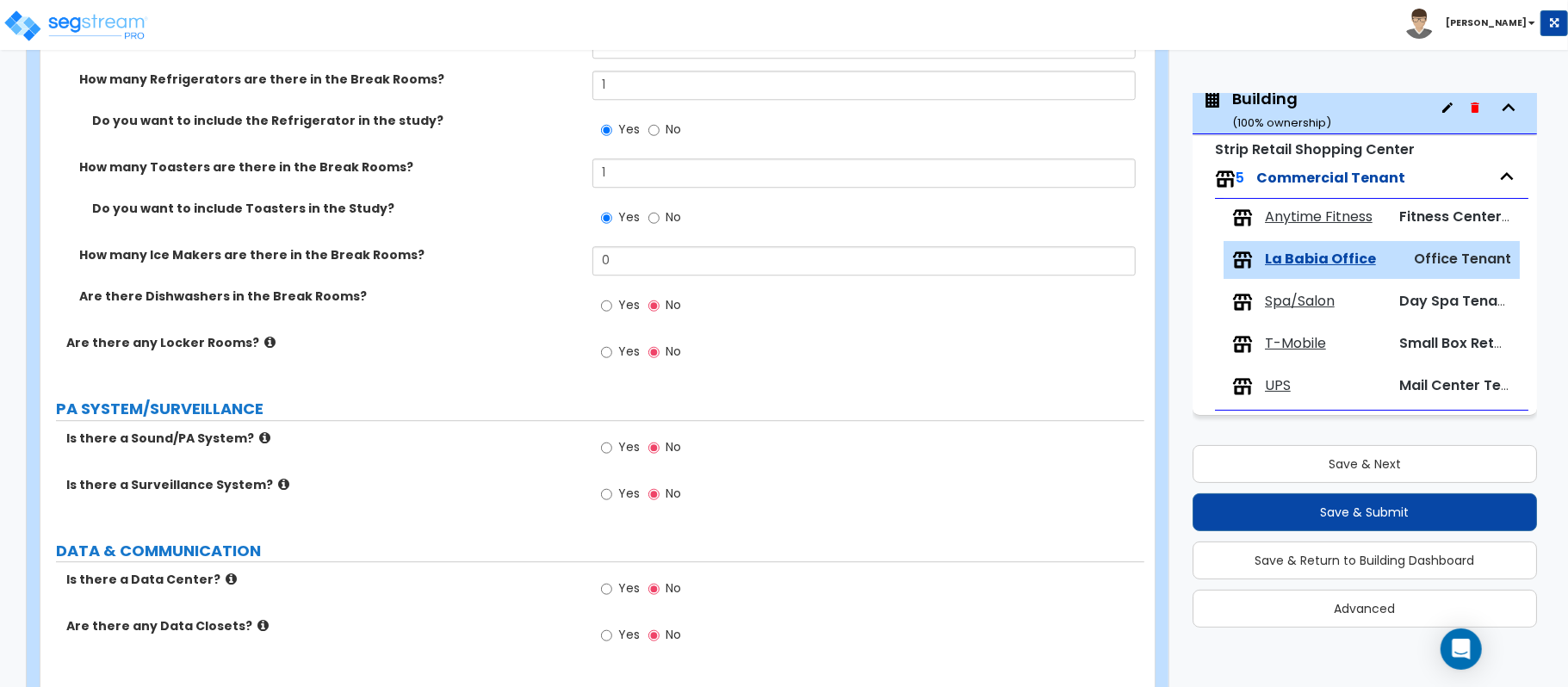
type input "4"
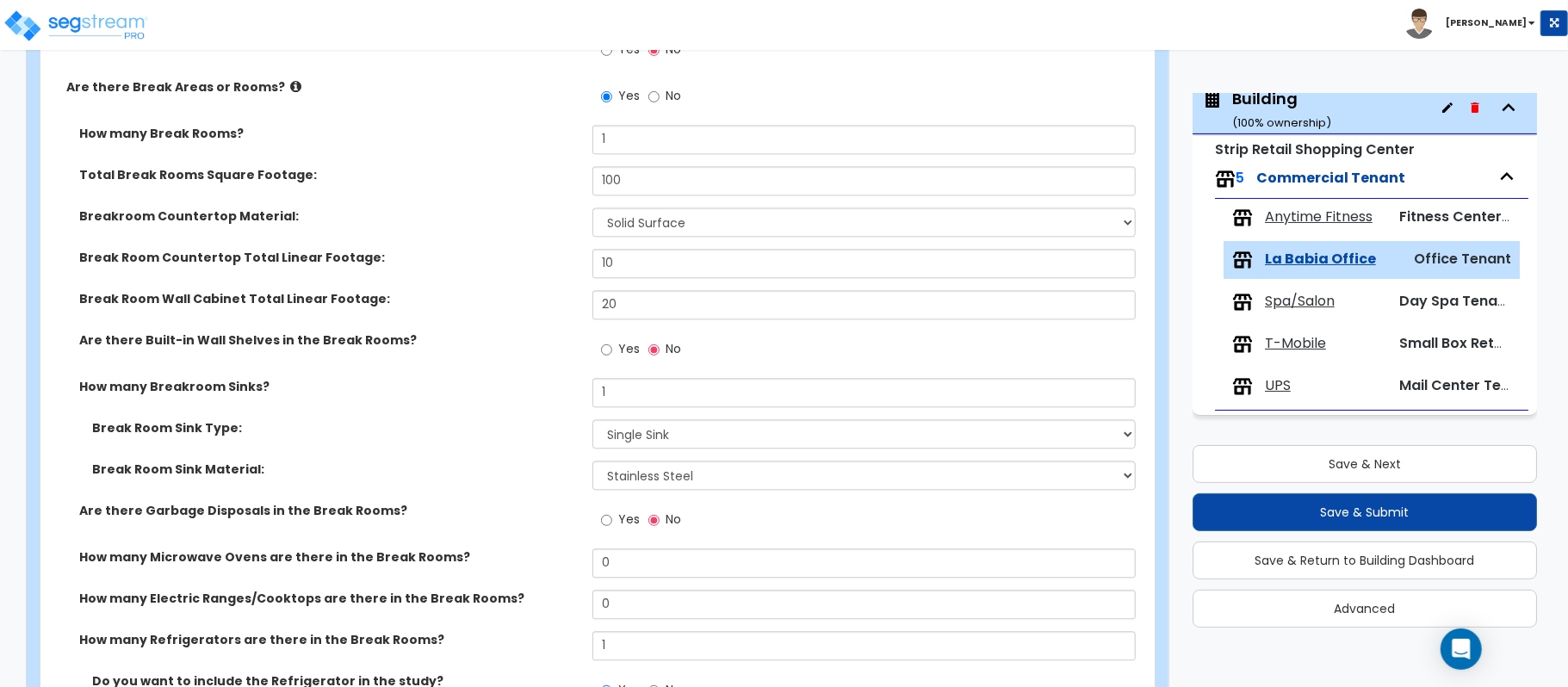
scroll to position [1561, 0]
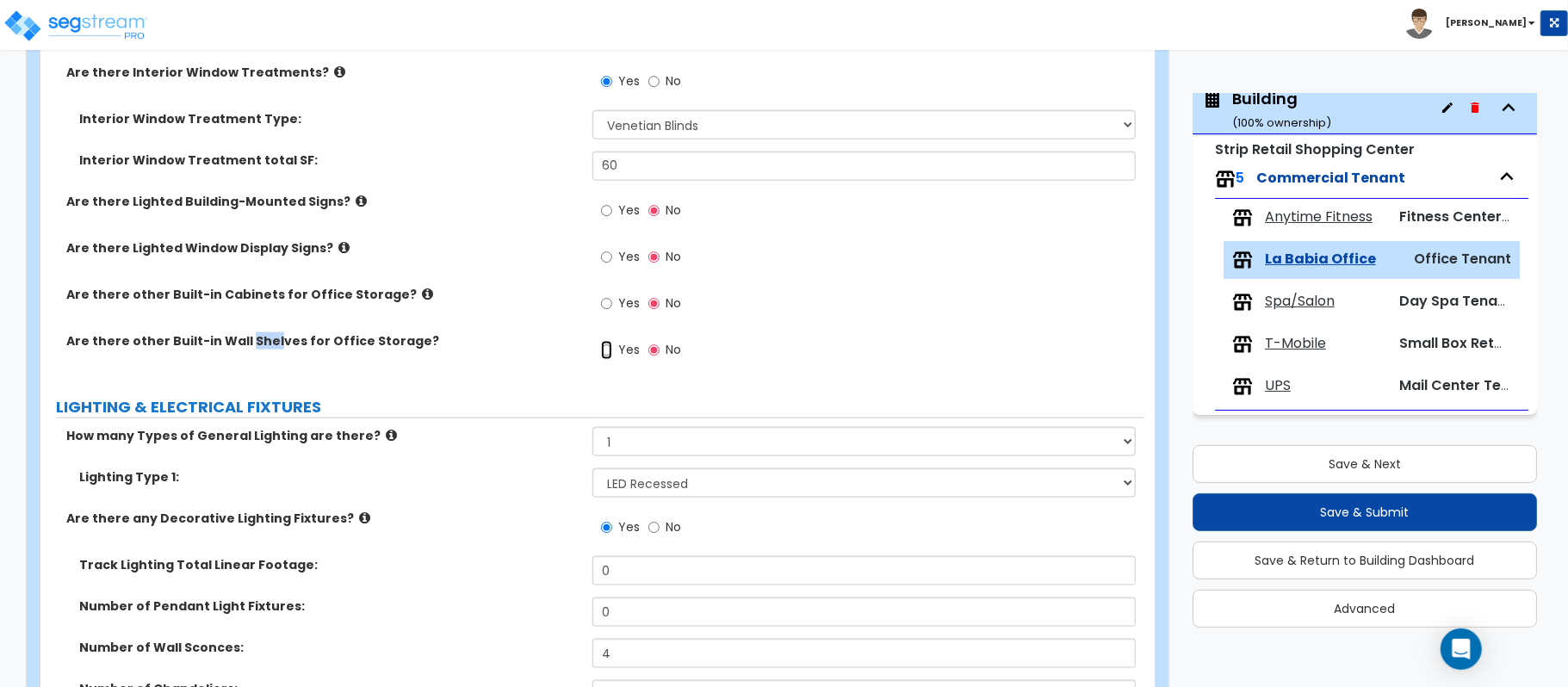
click at [608, 351] on input "Yes" at bounding box center [606, 350] width 11 height 19
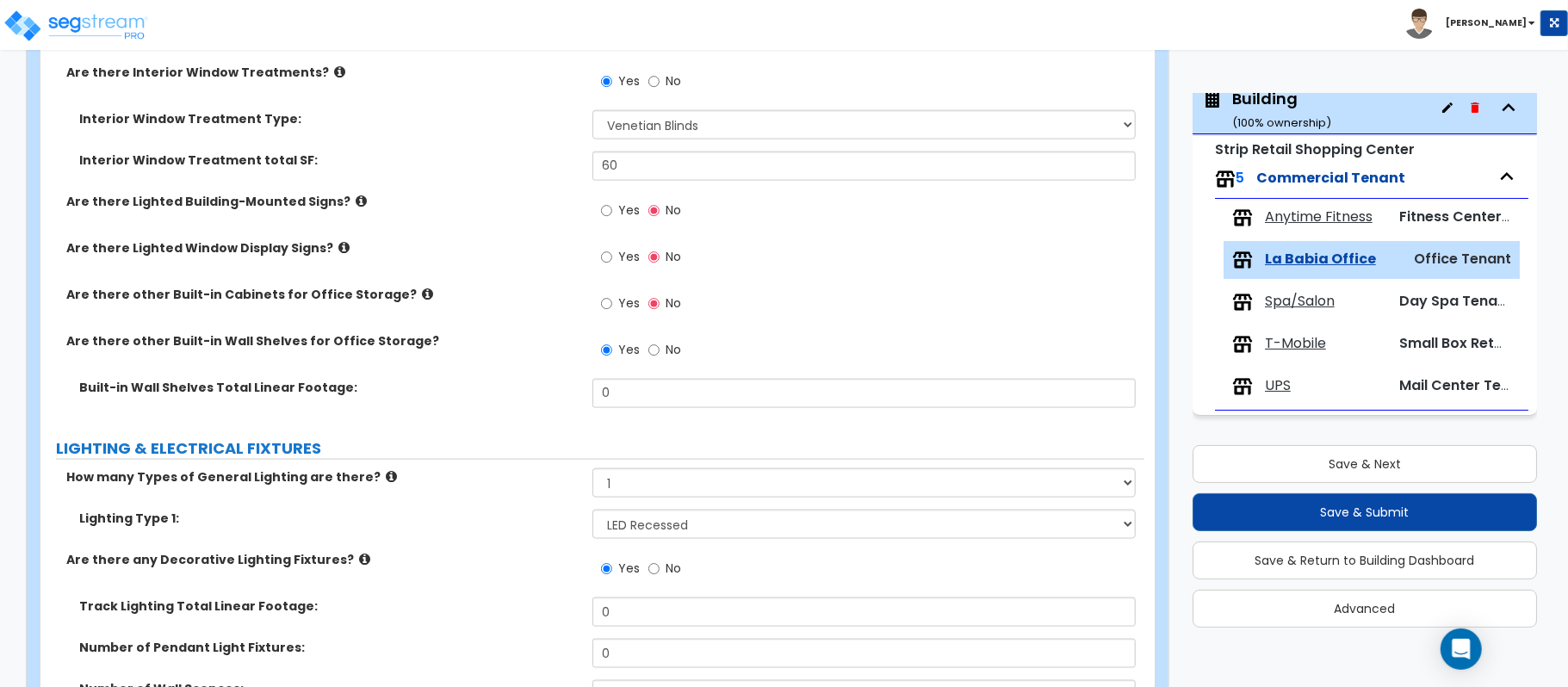
click at [661, 345] on label "No" at bounding box center [665, 352] width 33 height 29
click at [660, 345] on input "No" at bounding box center [653, 350] width 11 height 19
radio input "false"
radio input "true"
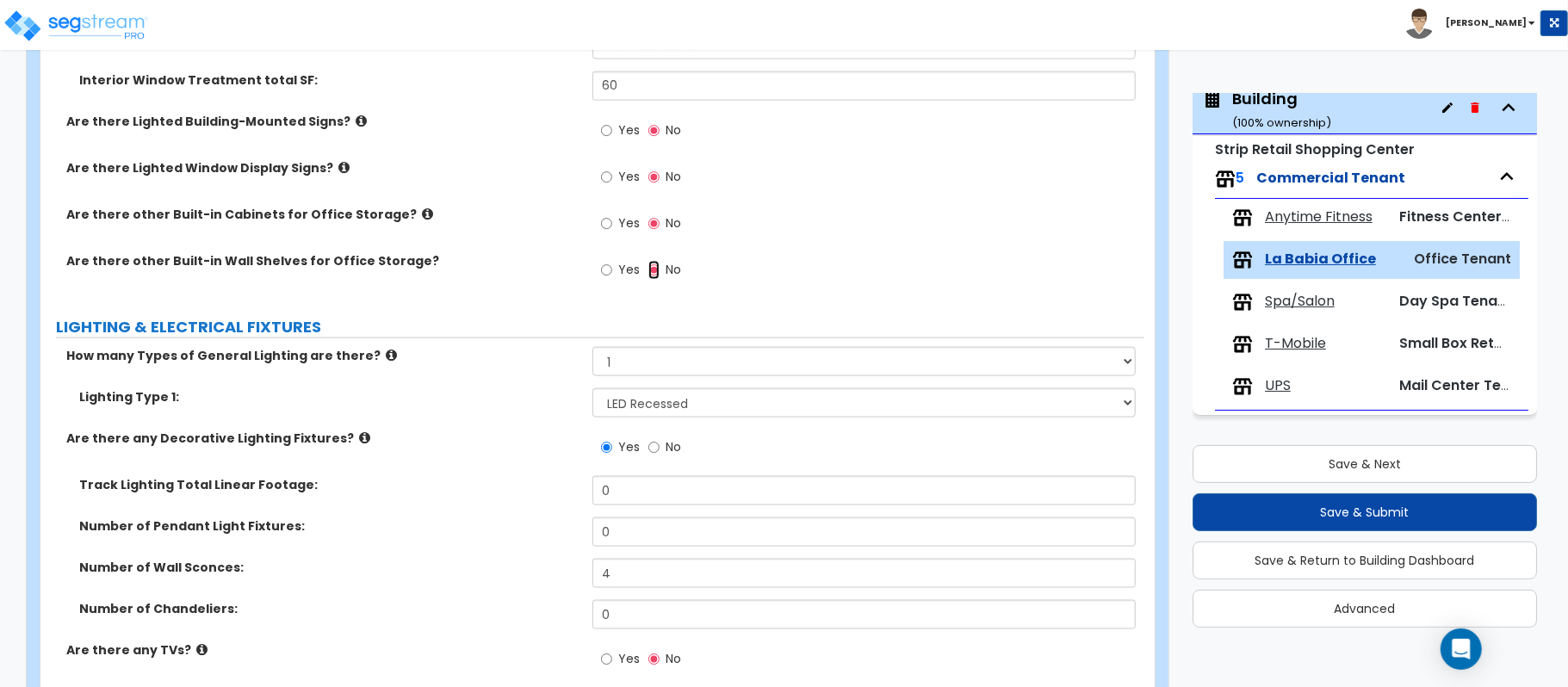
scroll to position [1675, 0]
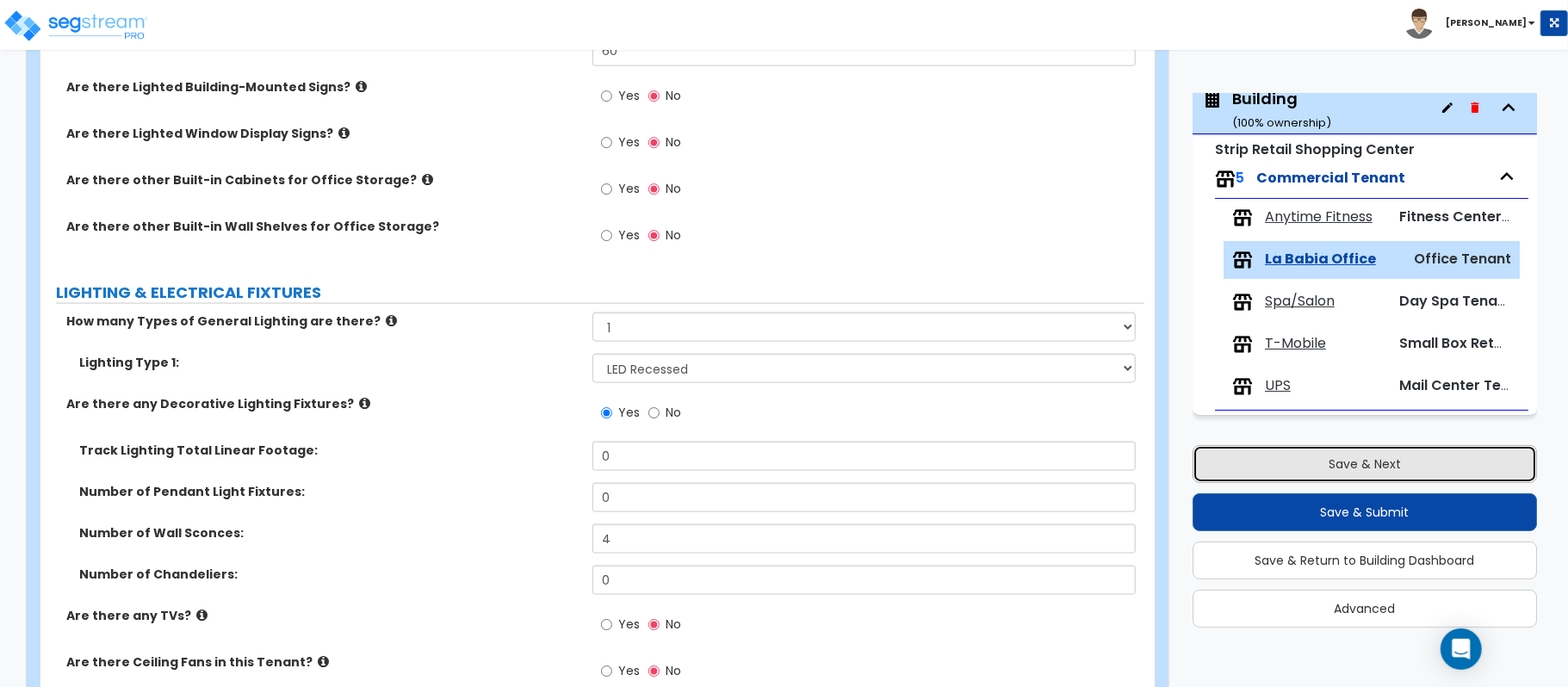
click at [1366, 458] on button "Save & Next" at bounding box center [1364, 464] width 344 height 38
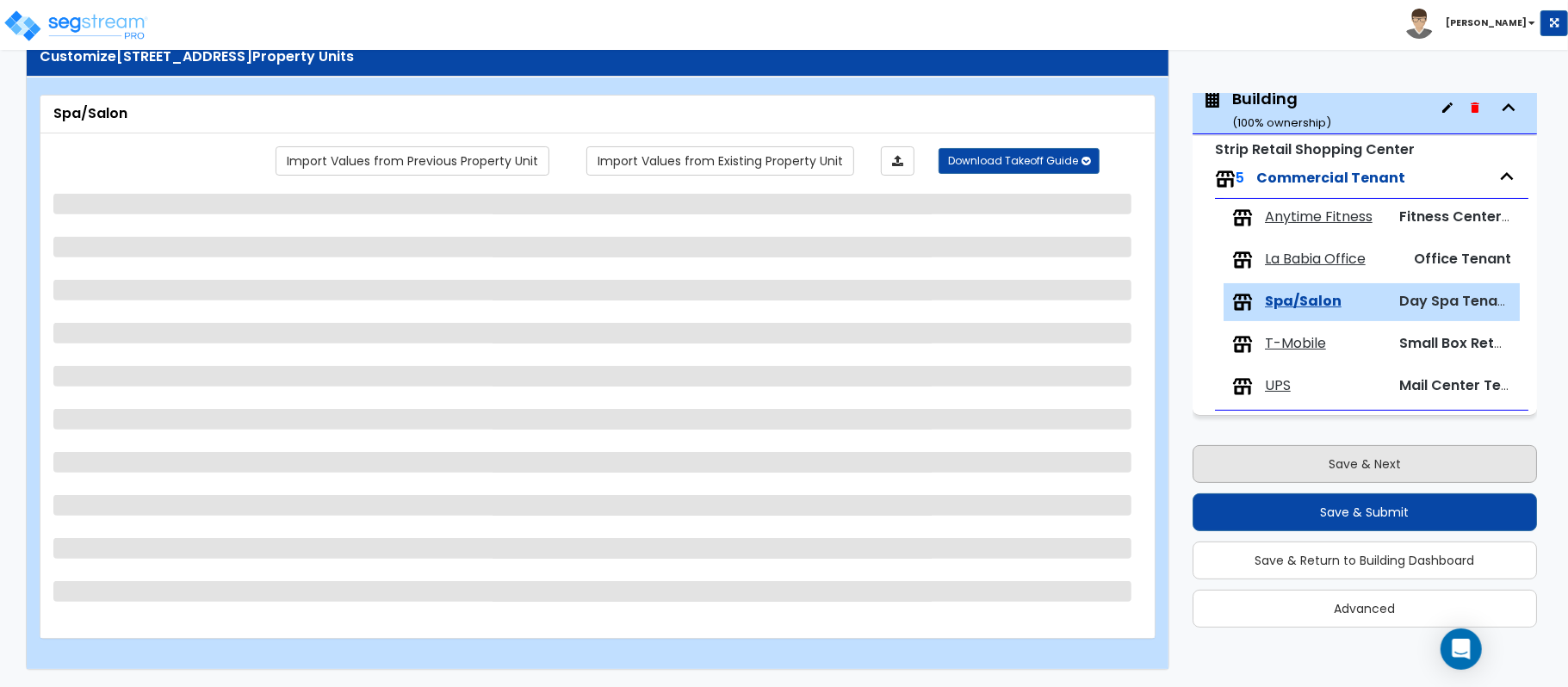
scroll to position [56, 0]
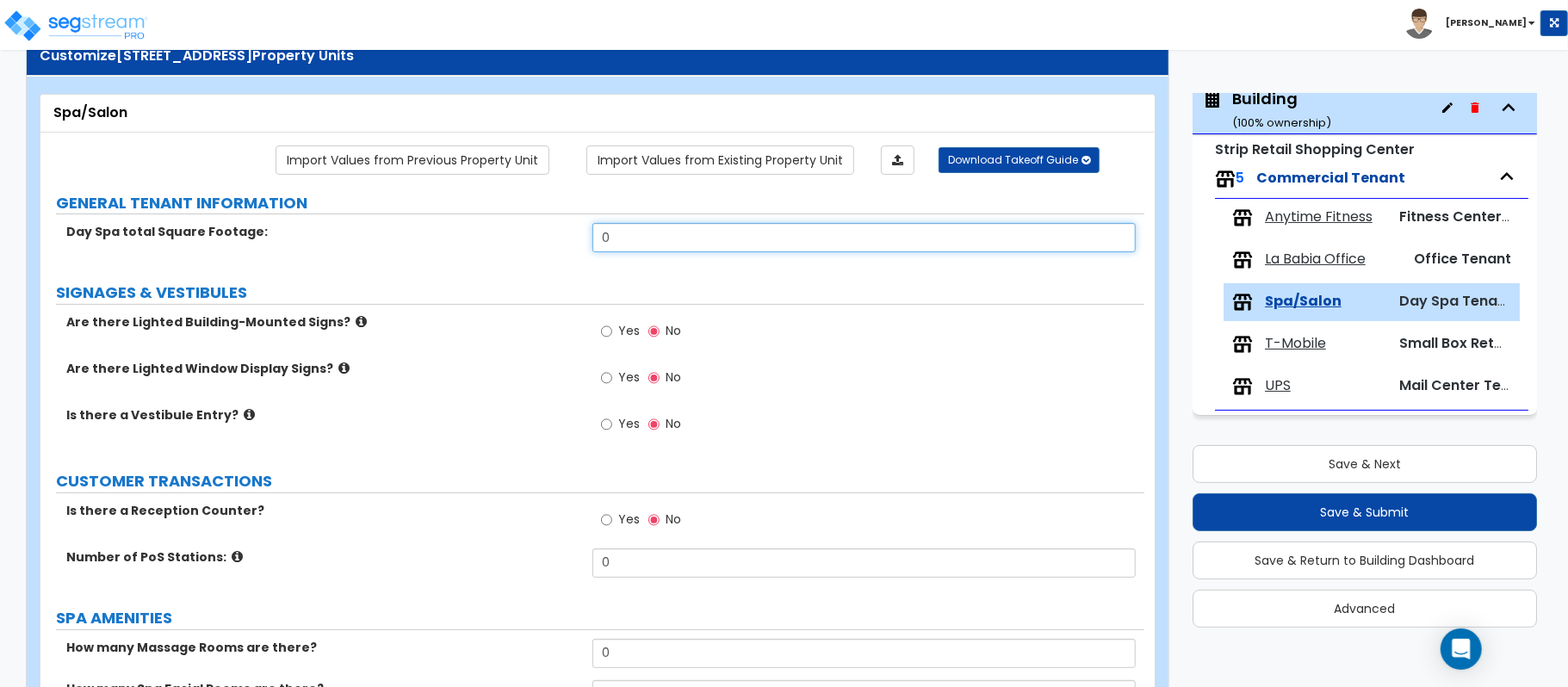
drag, startPoint x: 661, startPoint y: 248, endPoint x: 545, endPoint y: 245, distance: 116.0
click at [545, 245] on div "Day Spa total Square Footage: 0" at bounding box center [592, 244] width 1104 height 41
type input "4,500"
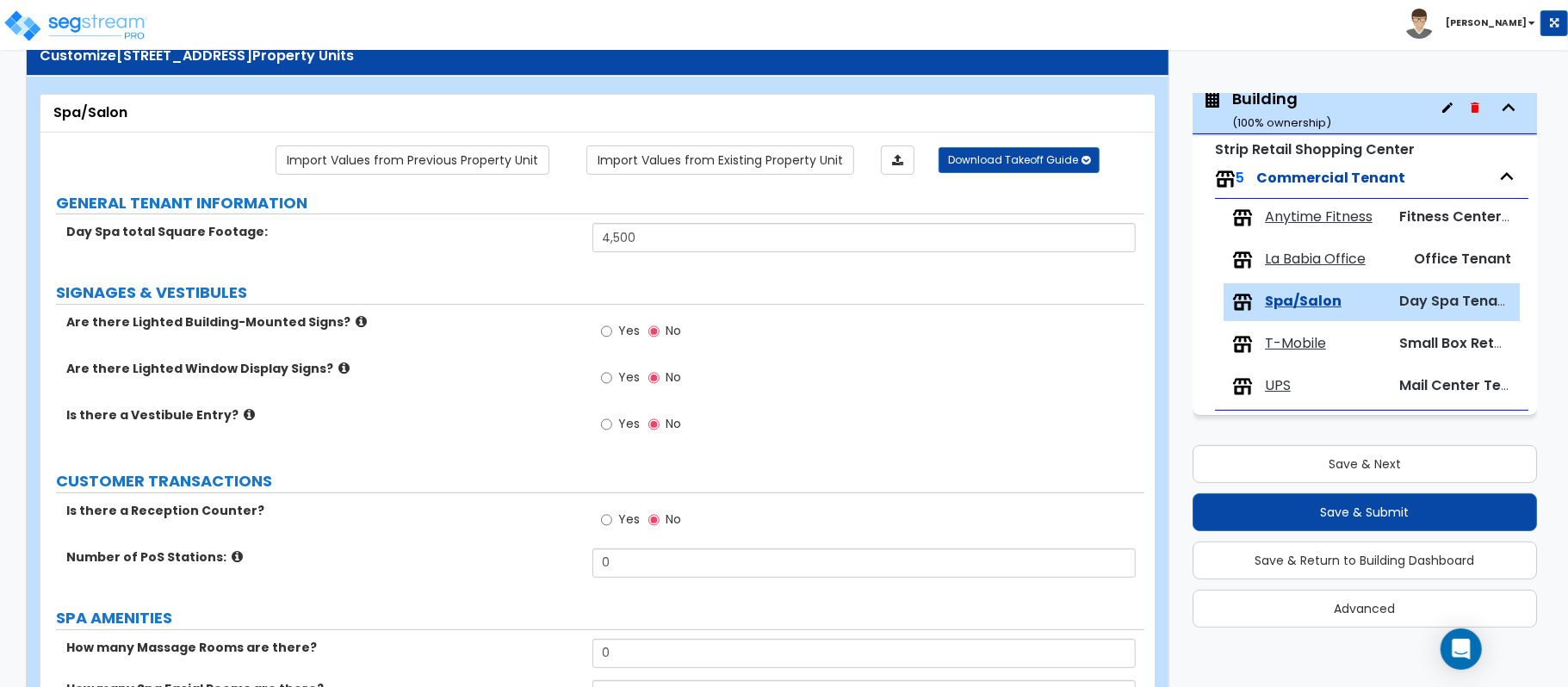
click at [494, 423] on label "Is there a Vestibule Entry?" at bounding box center [323, 415] width 513 height 17
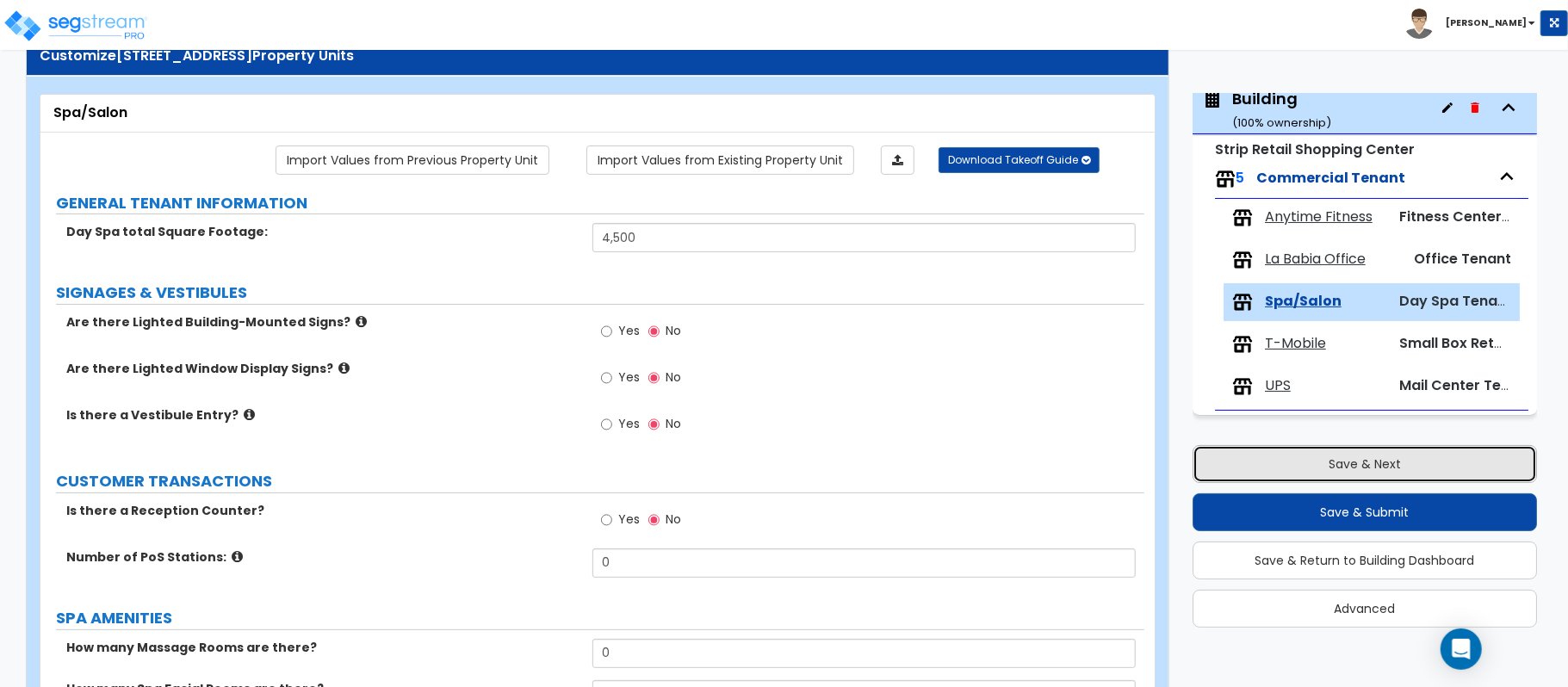
click at [1403, 463] on button "Save & Next" at bounding box center [1364, 464] width 344 height 38
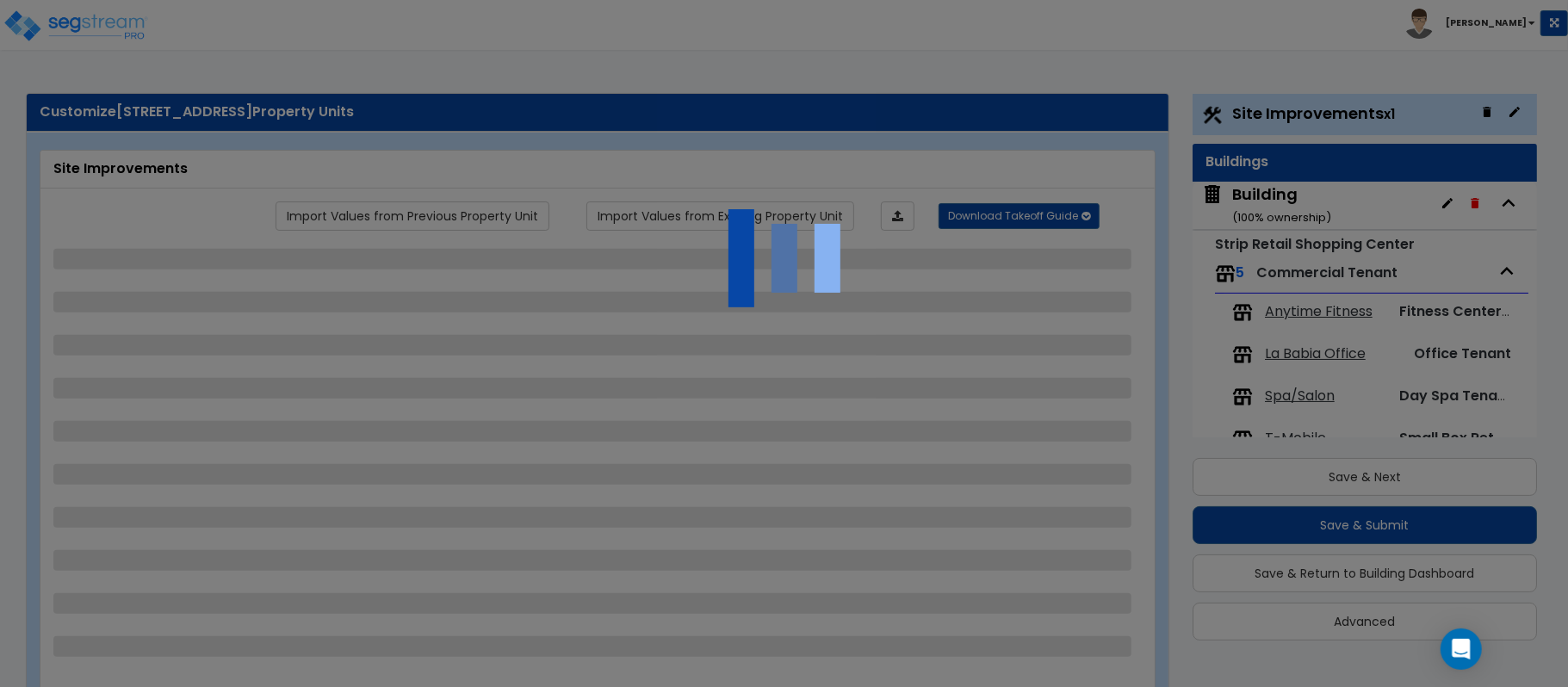
select select "2"
select select "1"
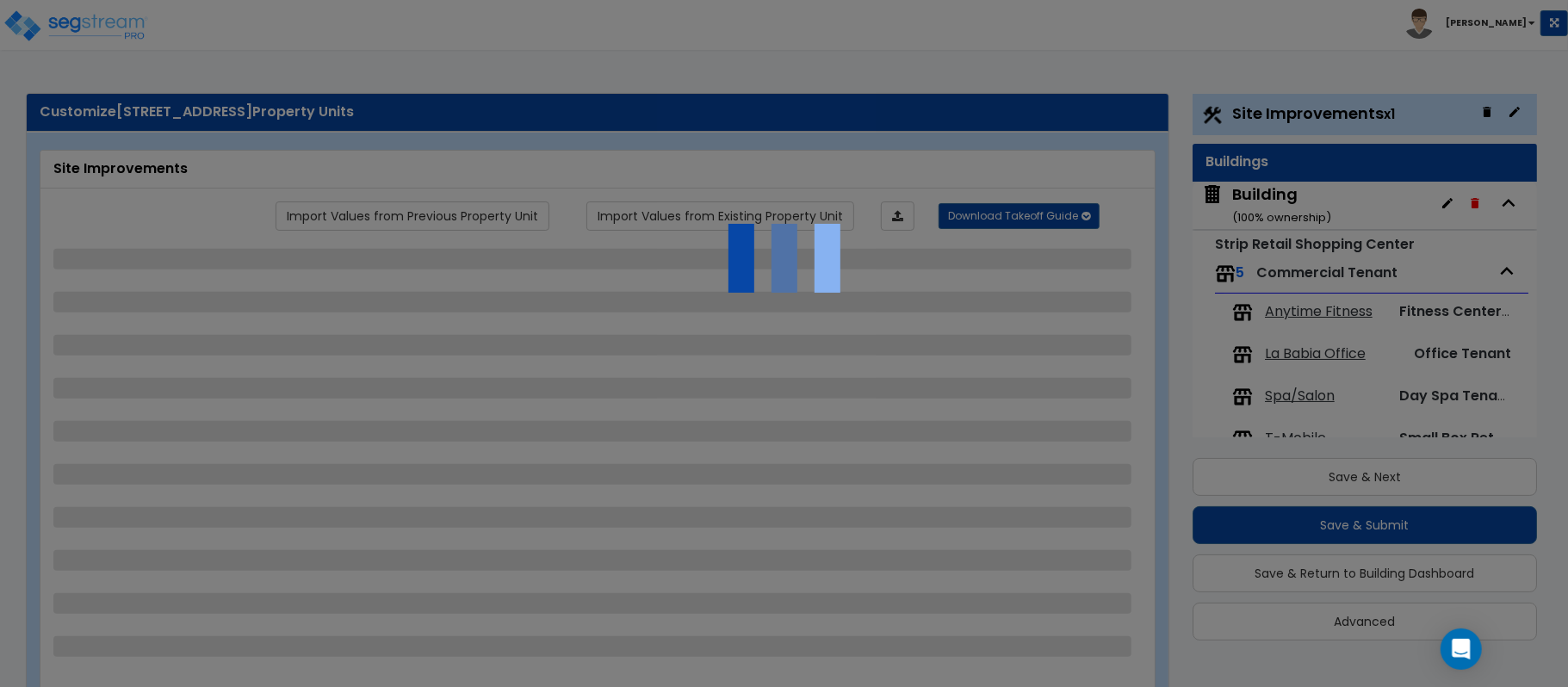
select select "1"
select select "4"
select select "1"
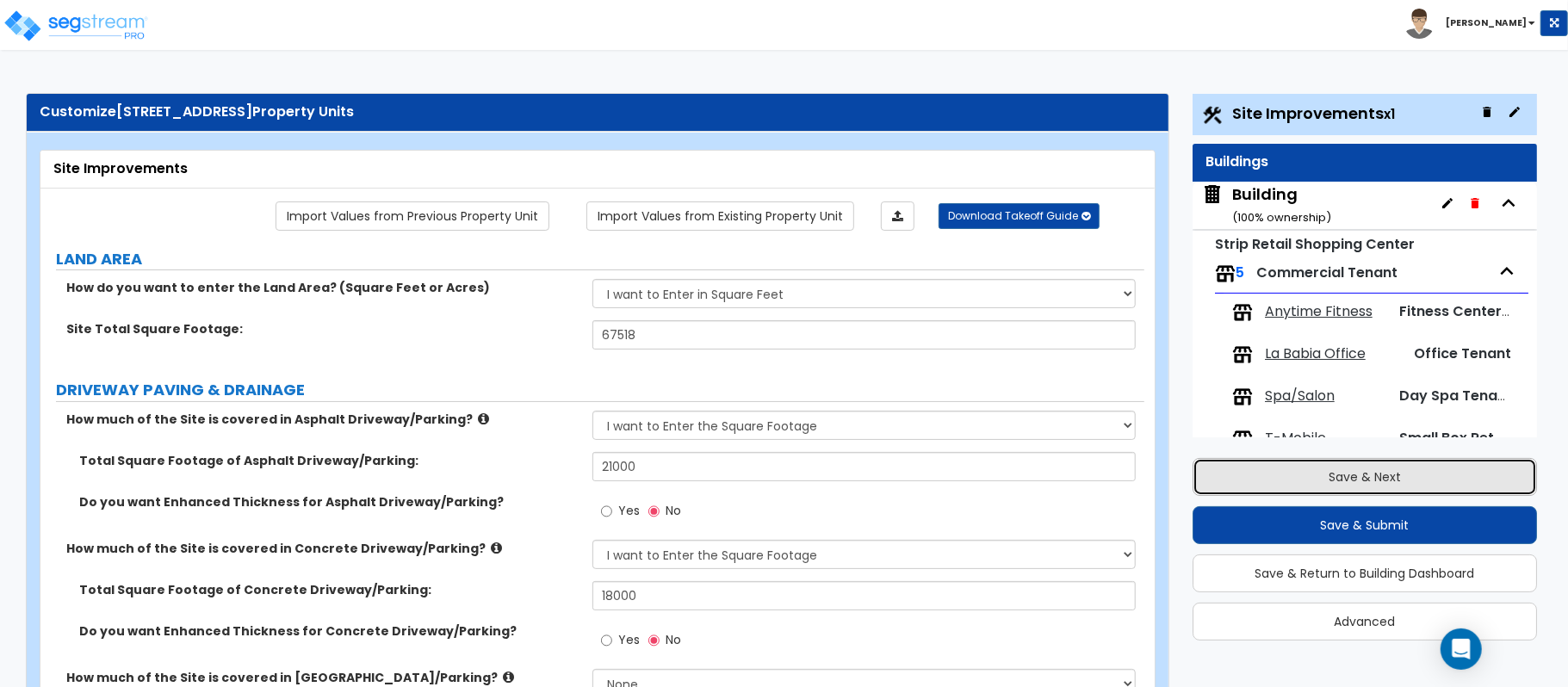
click at [1443, 482] on button "Save & Next" at bounding box center [1364, 477] width 344 height 38
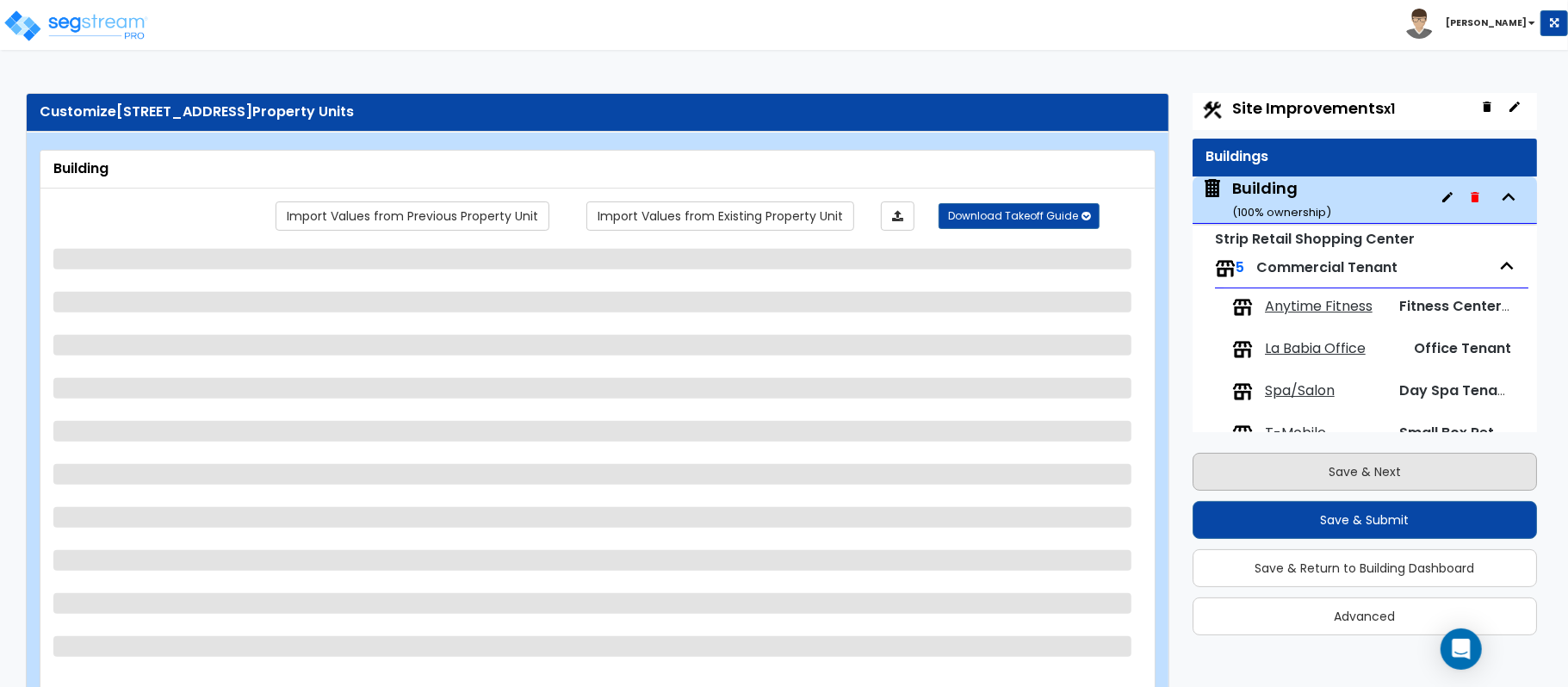
scroll to position [83, 0]
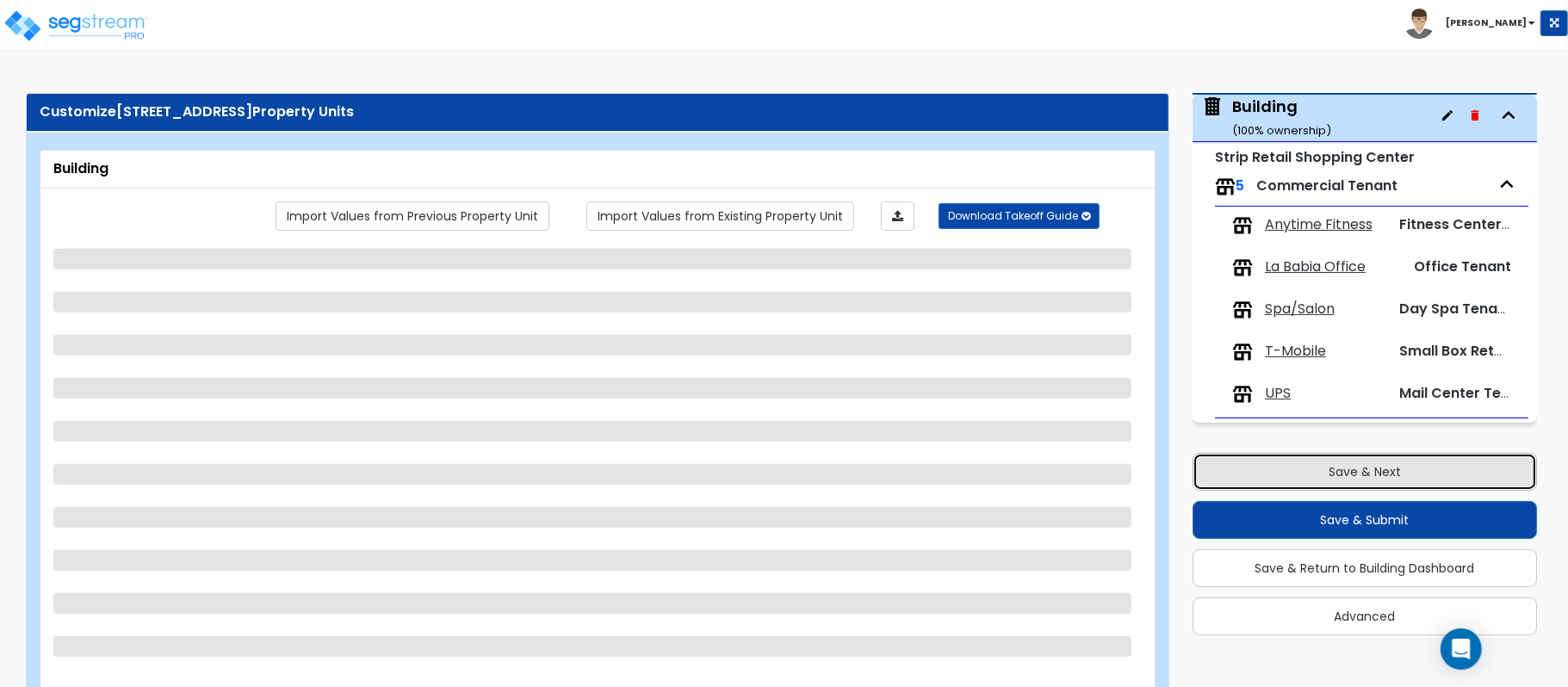
click at [1408, 469] on button "Save & Next" at bounding box center [1364, 472] width 344 height 38
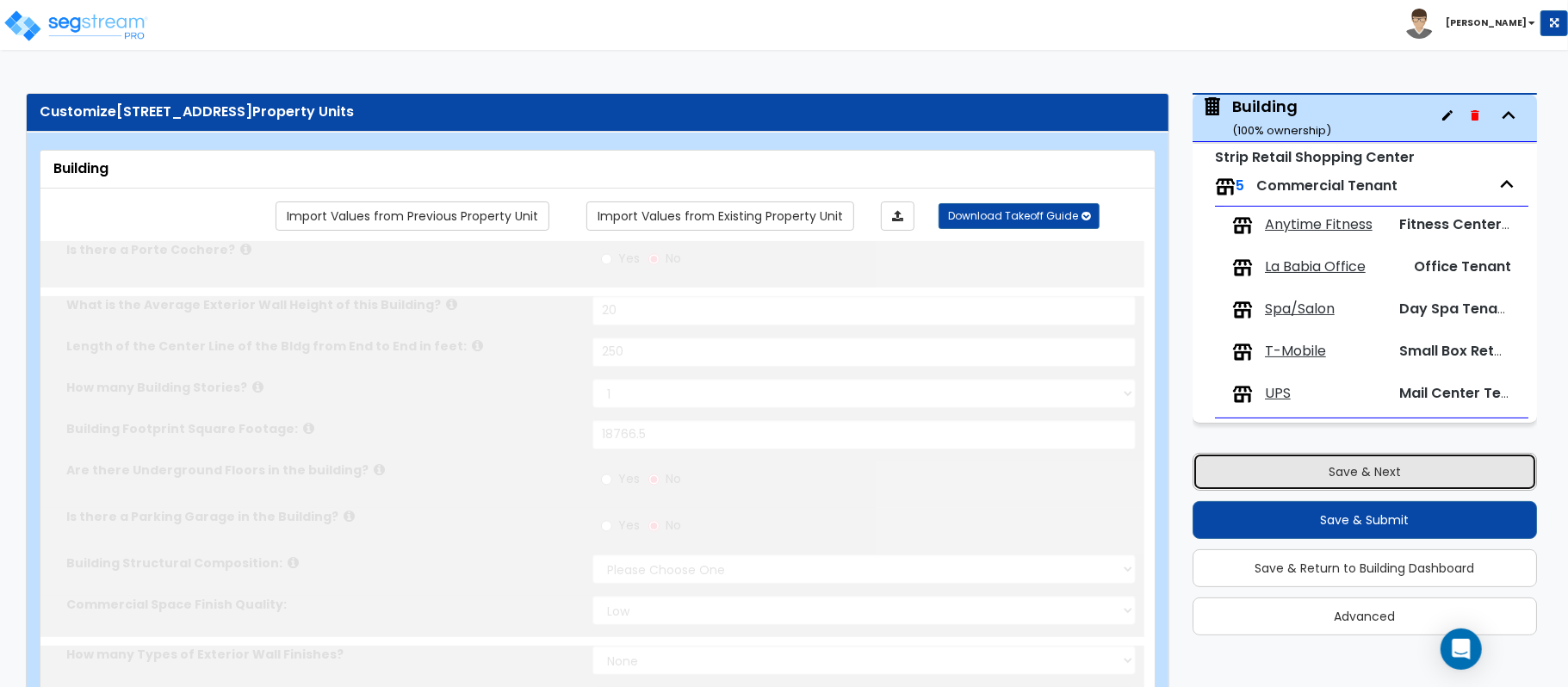
type input "20"
type input "250"
type input "18766.5"
select select "7"
select select "1"
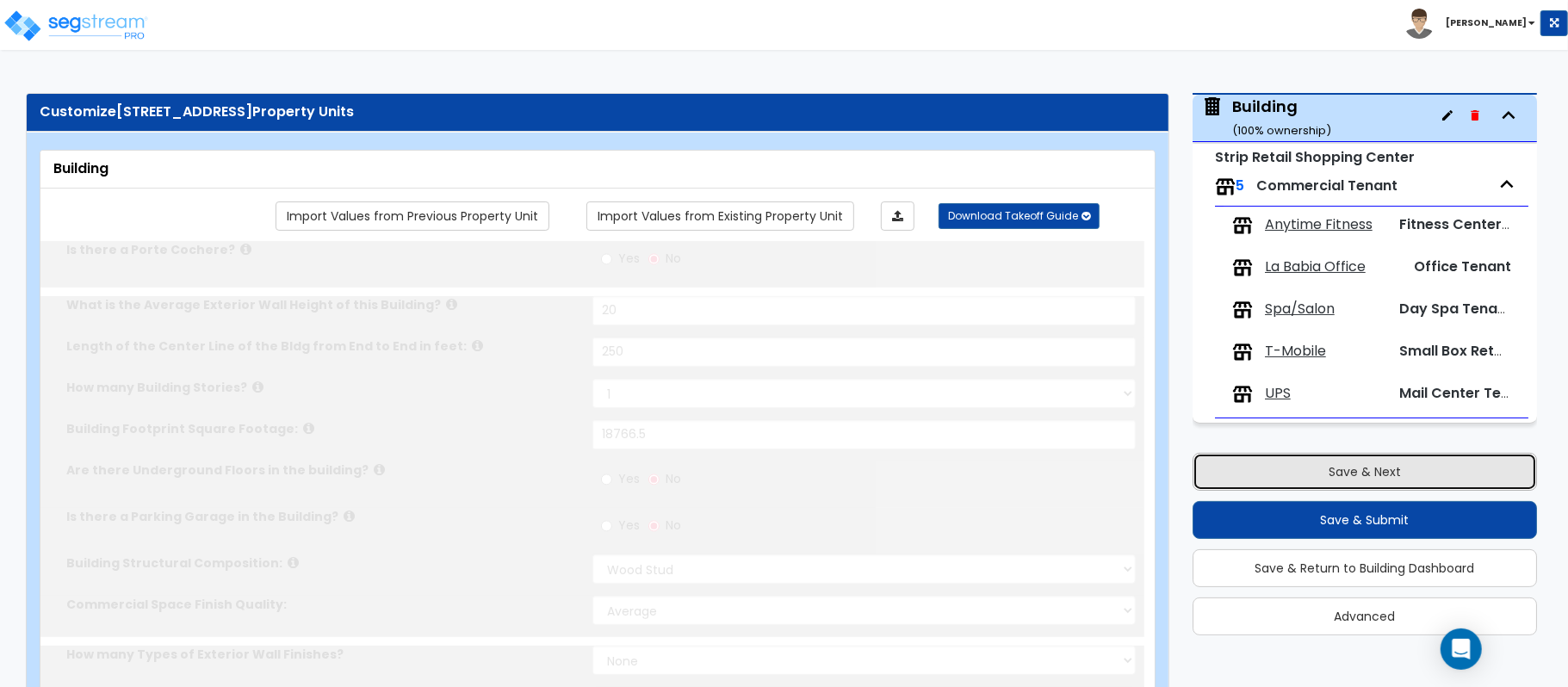
select select "3"
select select "7"
type input "50"
select select "3"
type input "40"
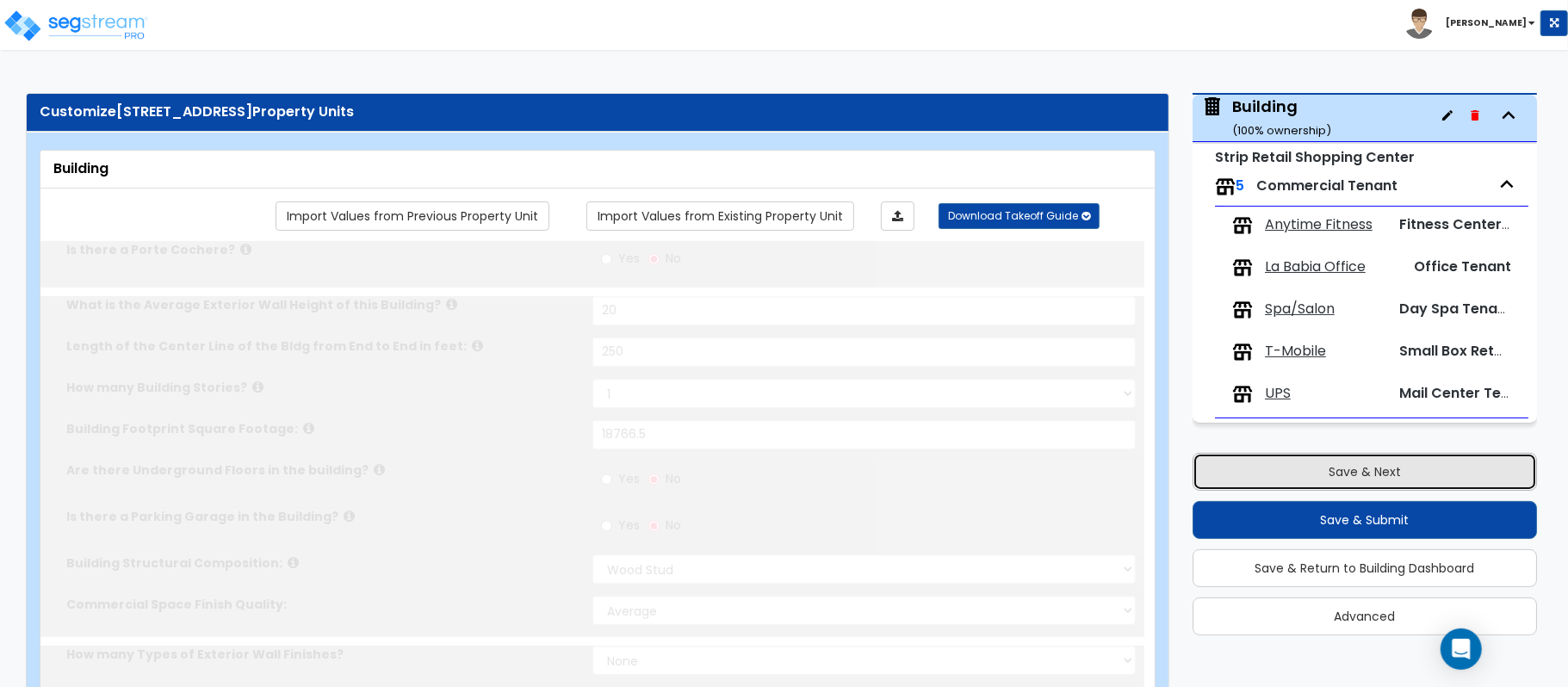
select select "6"
select select "2"
select select "1"
select select "2"
radio input "true"
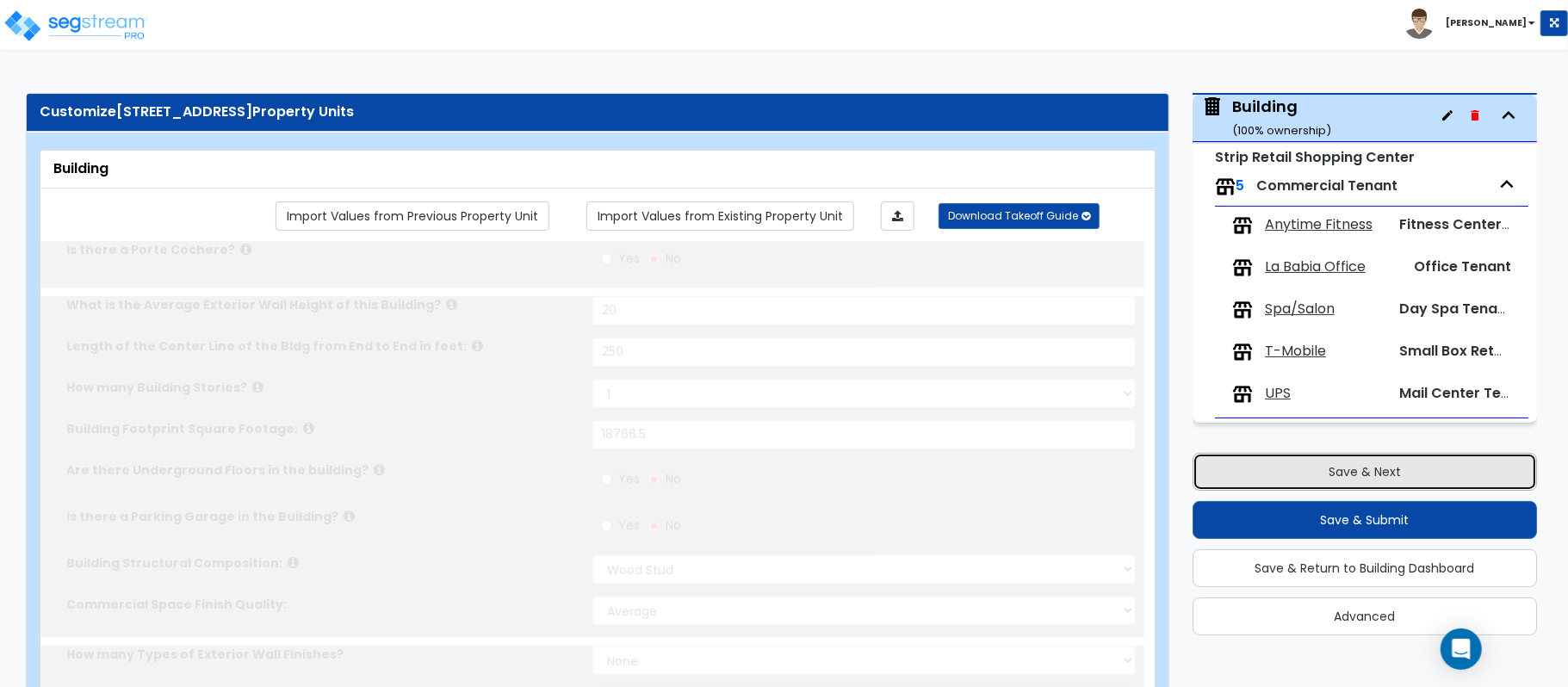
radio input "true"
select select "2"
type input "400"
radio input "true"
type input "20"
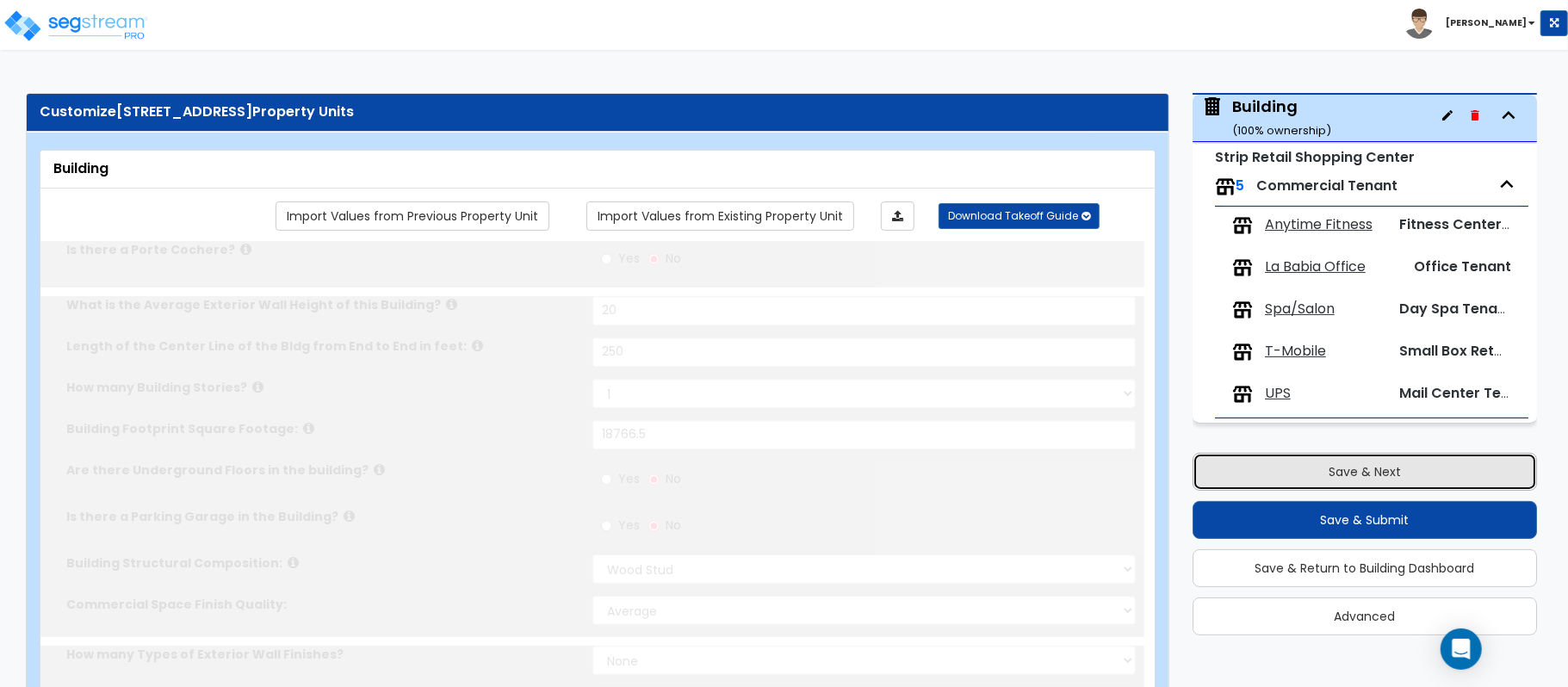
radio input "true"
type input "6"
radio input "true"
type input "3"
radio input "true"
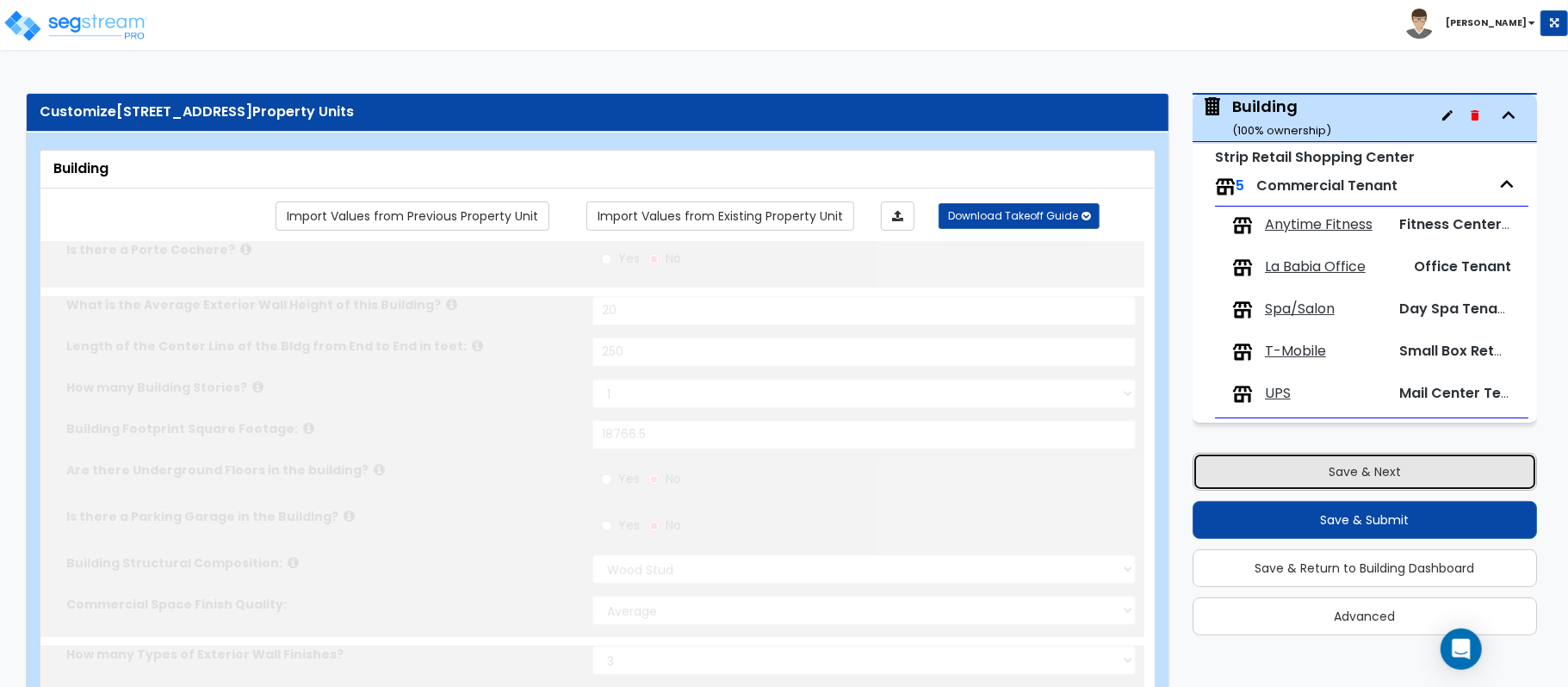
type input "1290"
select select "2"
type input "10"
select select "2"
radio input "true"
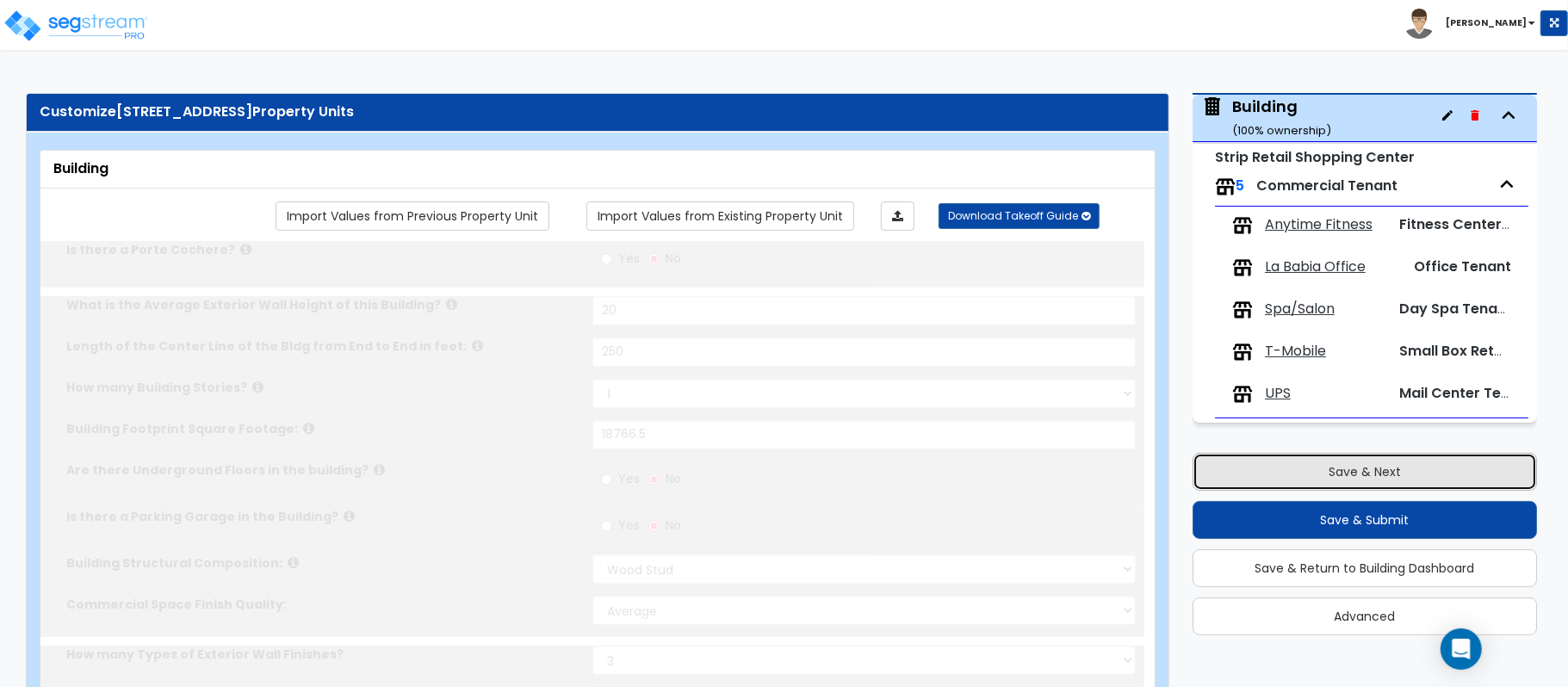
radio input "true"
select select "2"
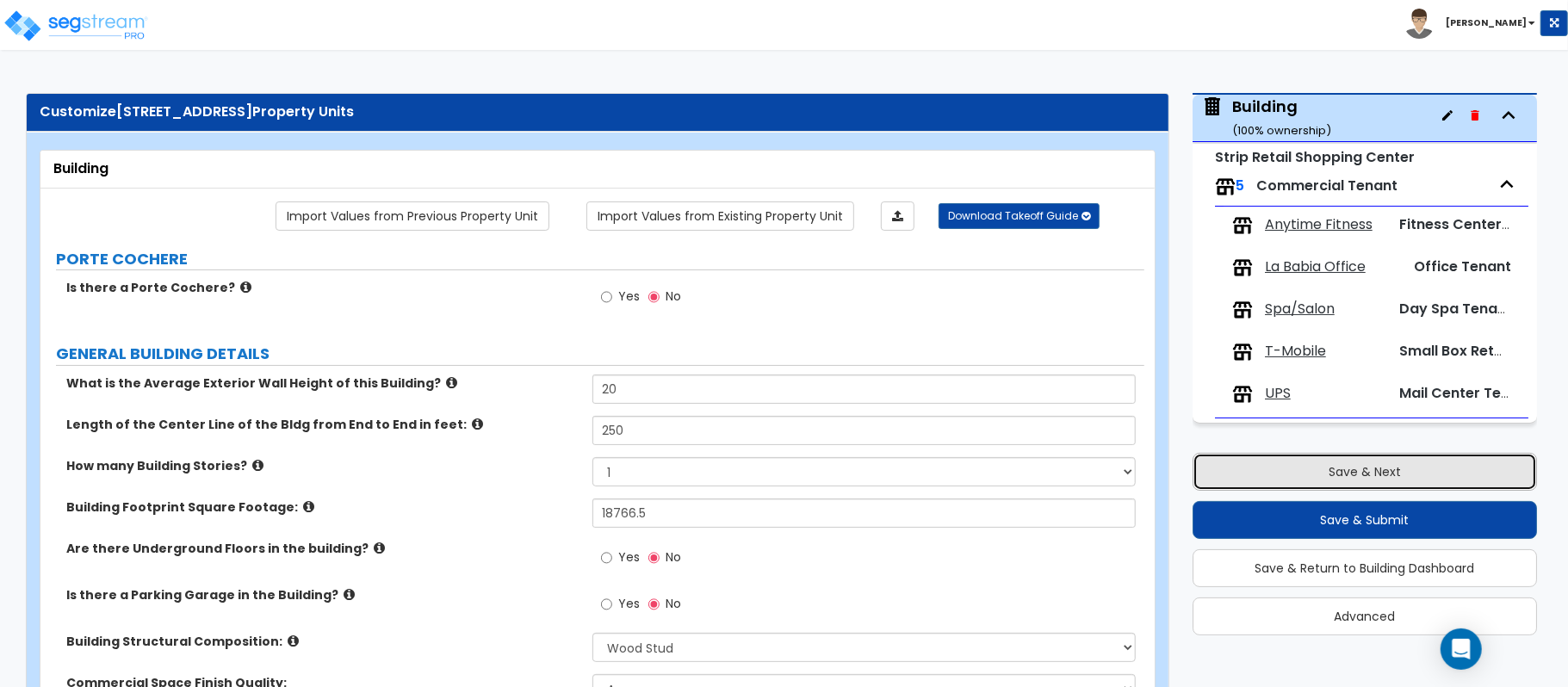
click at [1412, 469] on button "Save & Next" at bounding box center [1364, 472] width 344 height 38
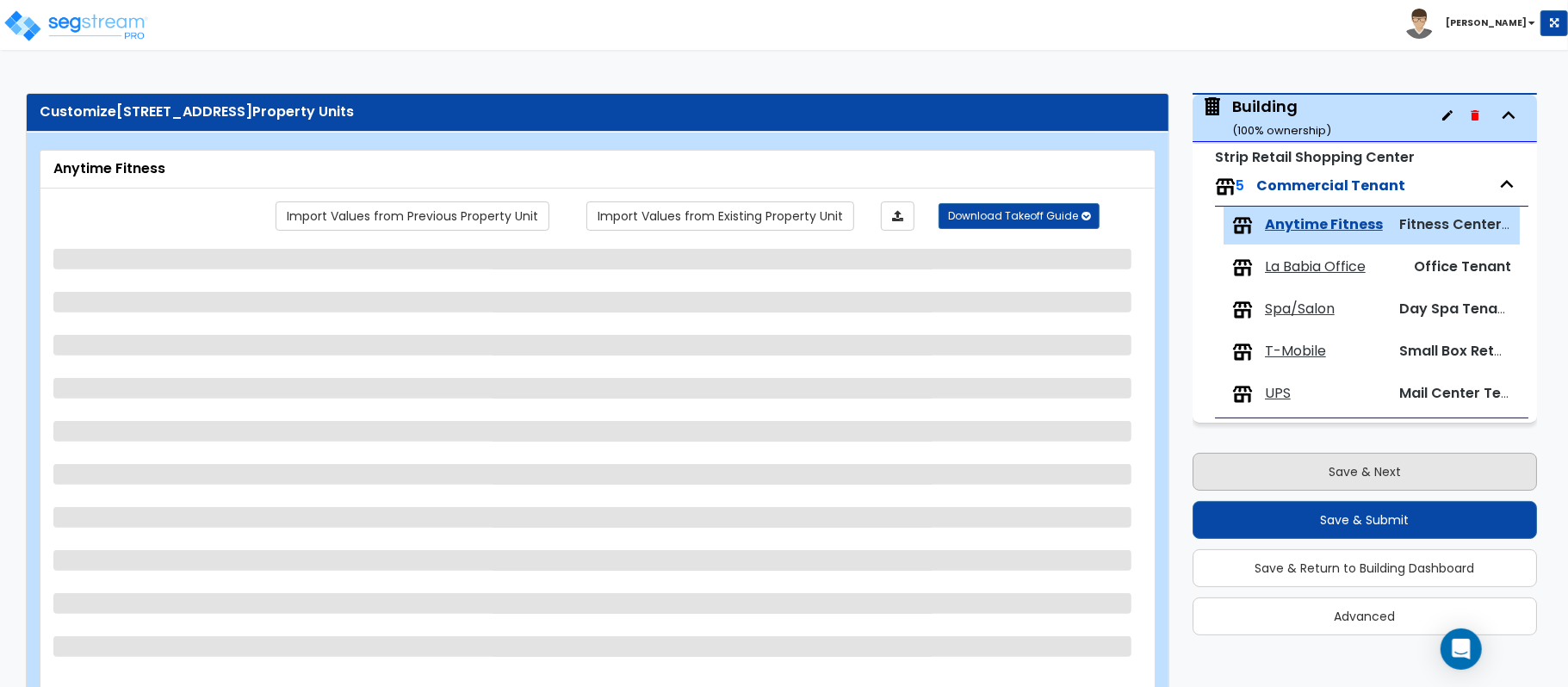
scroll to position [60, 0]
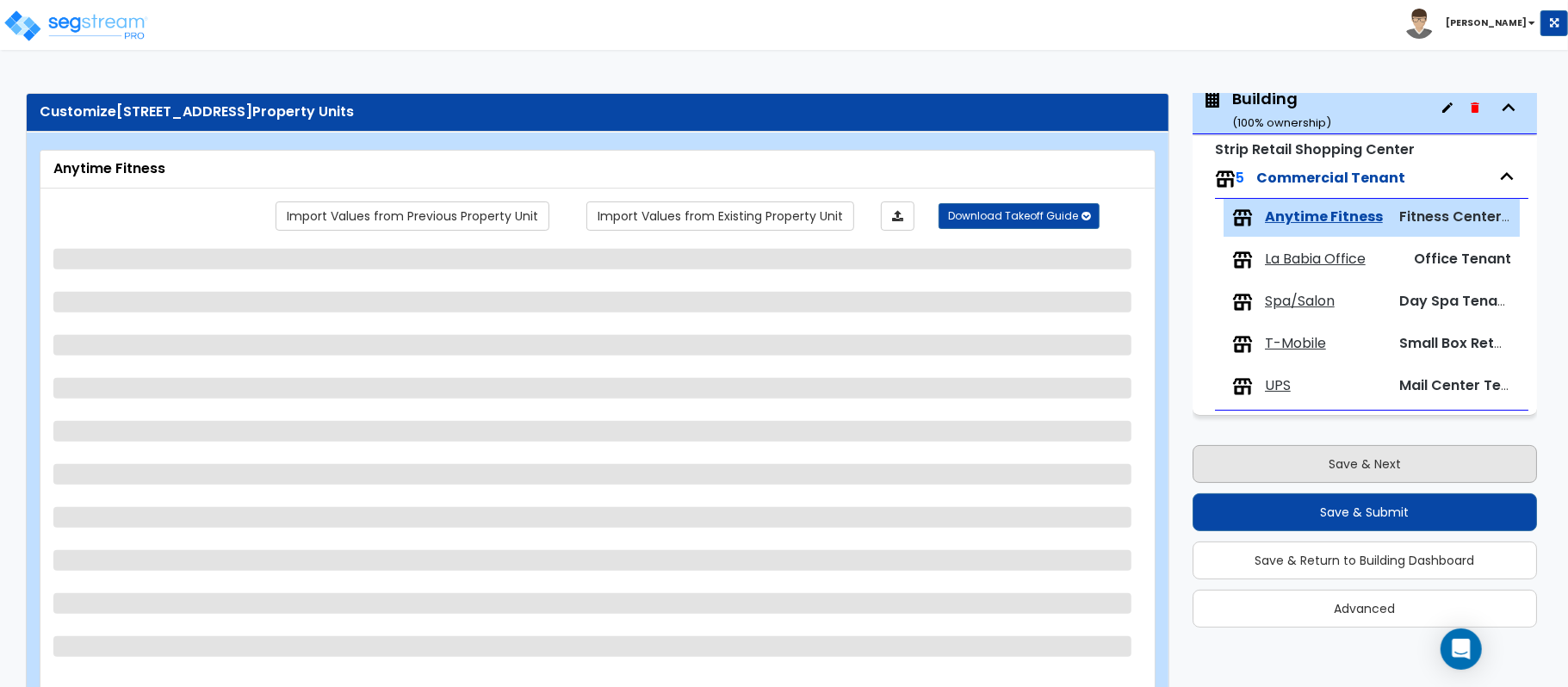
select select "2"
select select "3"
select select "2"
select select "1"
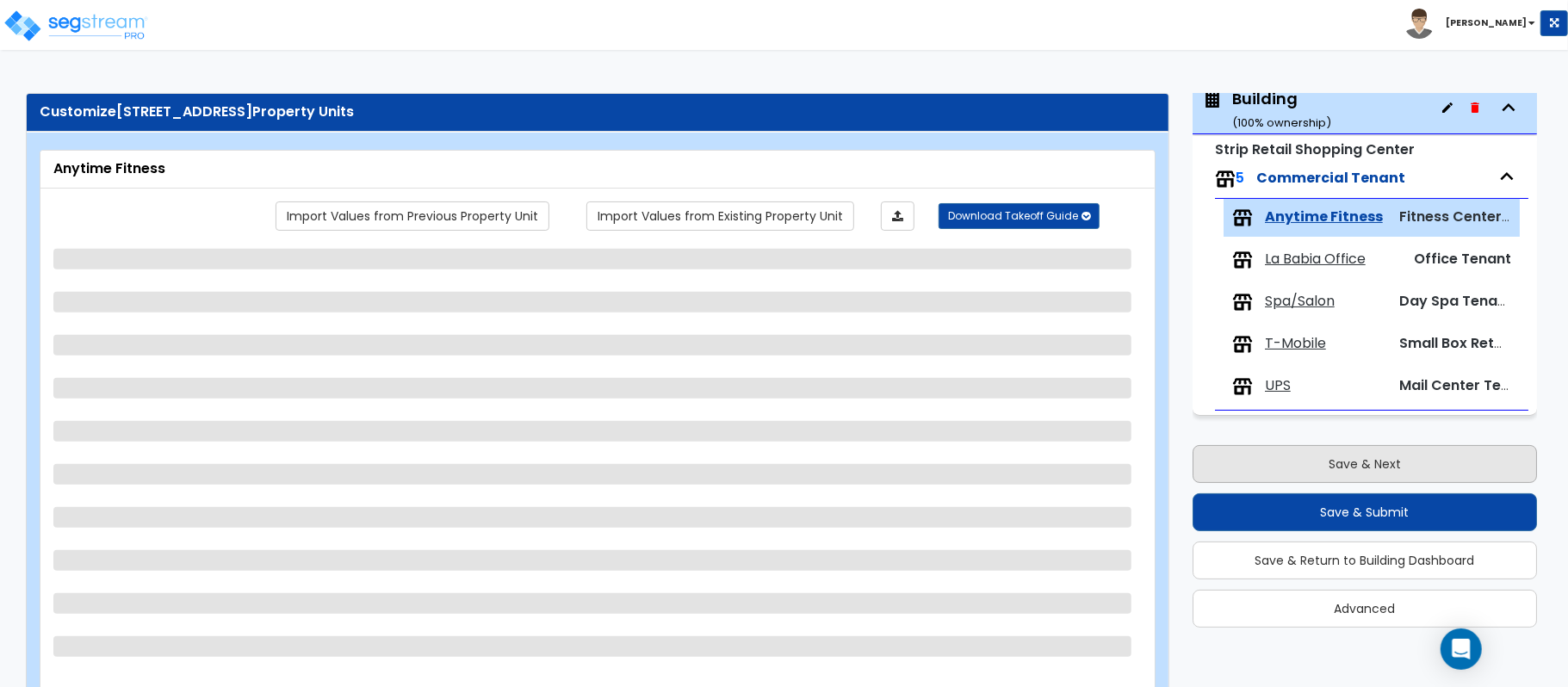
select select "2"
select select "1"
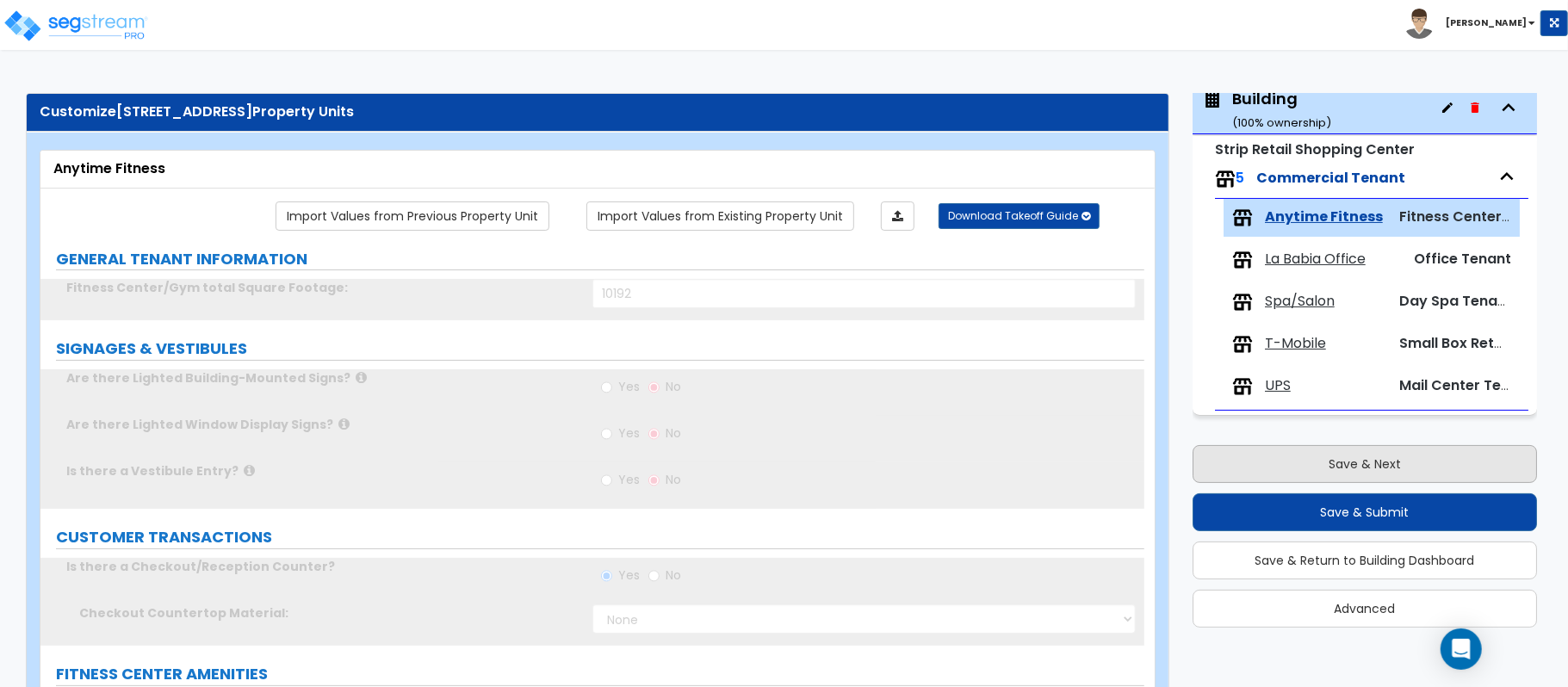
radio input "true"
select select "1"
radio input "true"
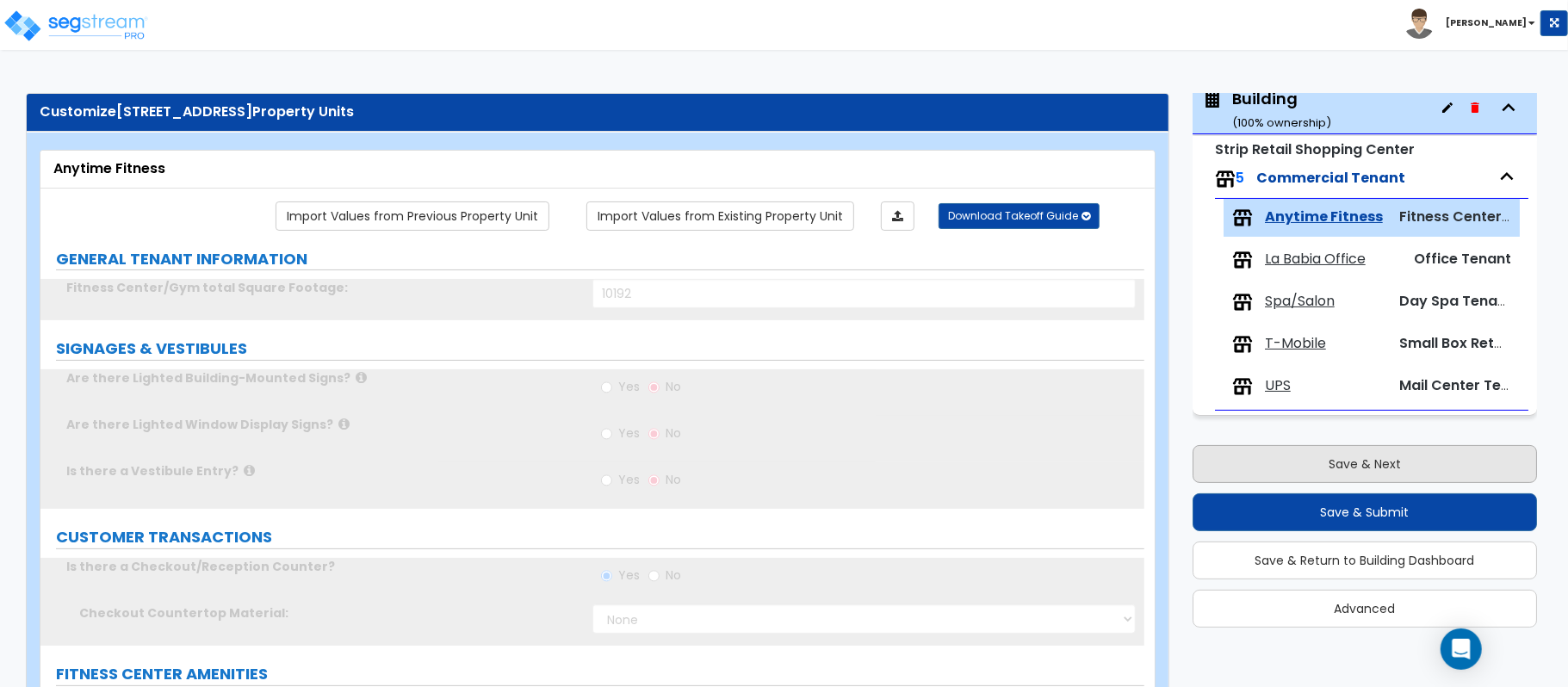
select select "1"
type input "2"
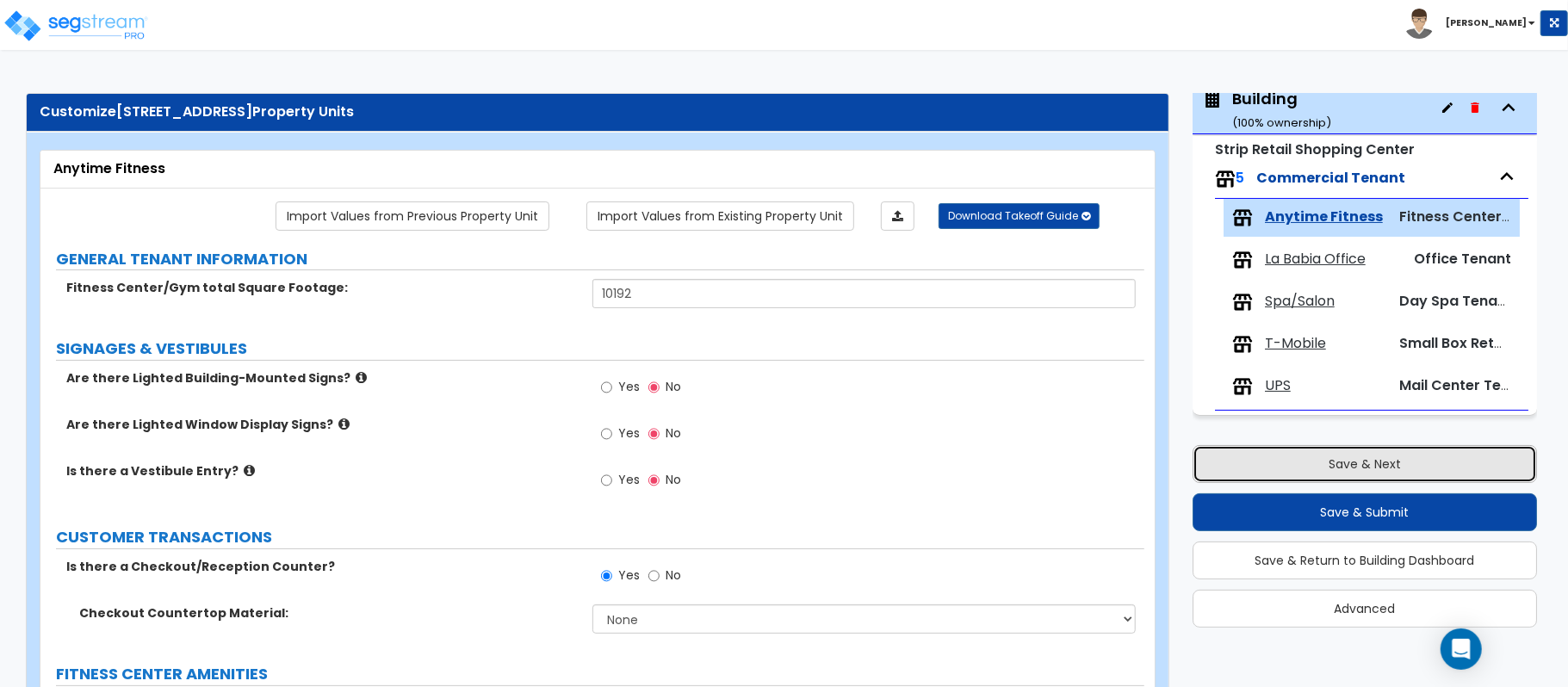
click at [1431, 451] on button "Save & Next" at bounding box center [1364, 464] width 344 height 38
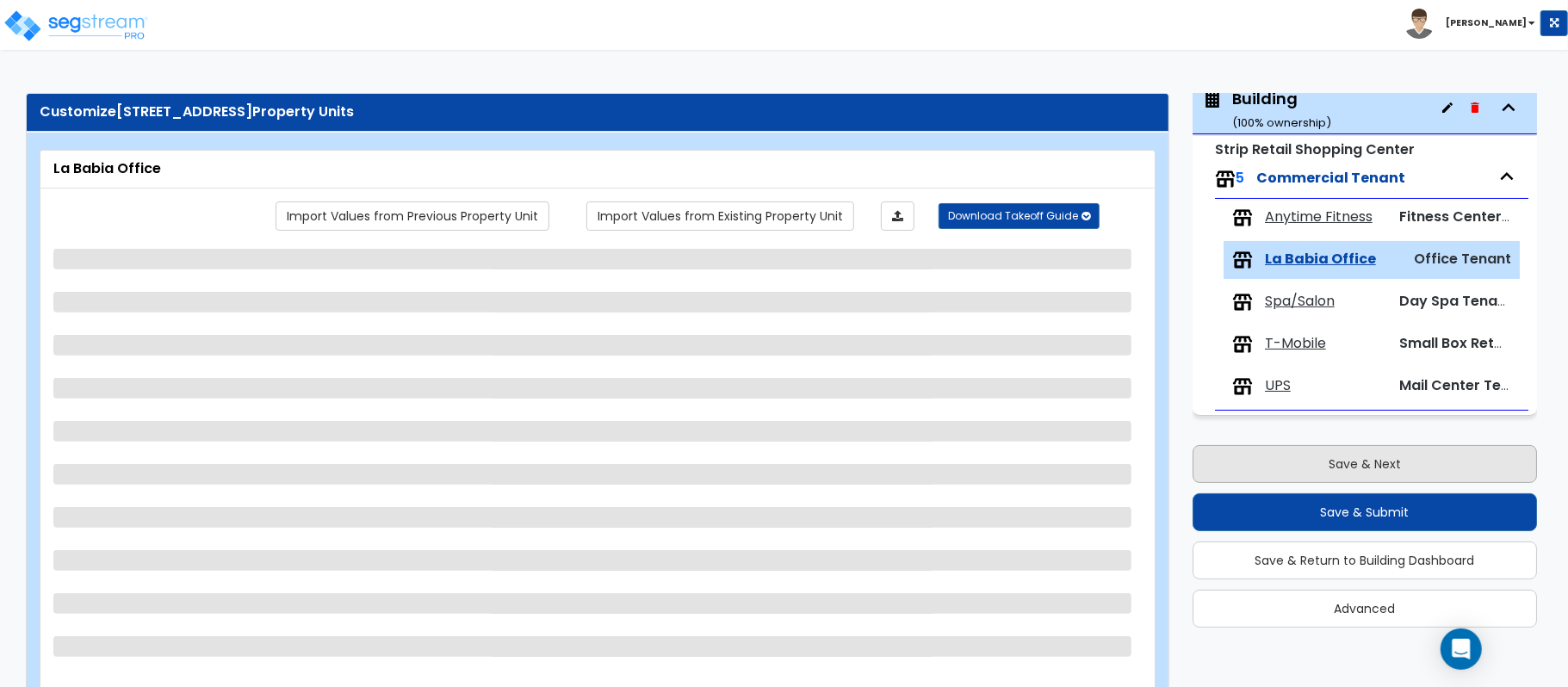
select select "1"
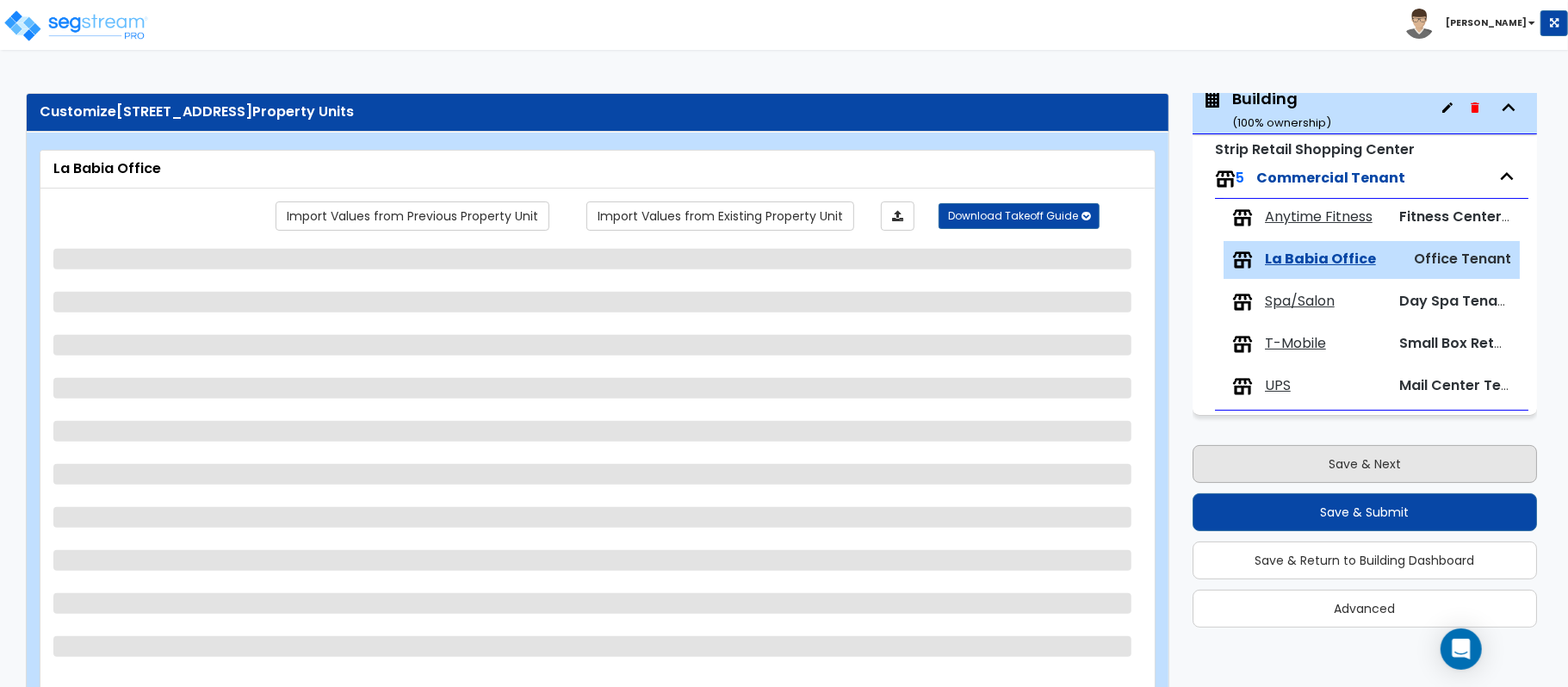
select select "1"
select select "3"
select select "1"
select select "2"
select select "1"
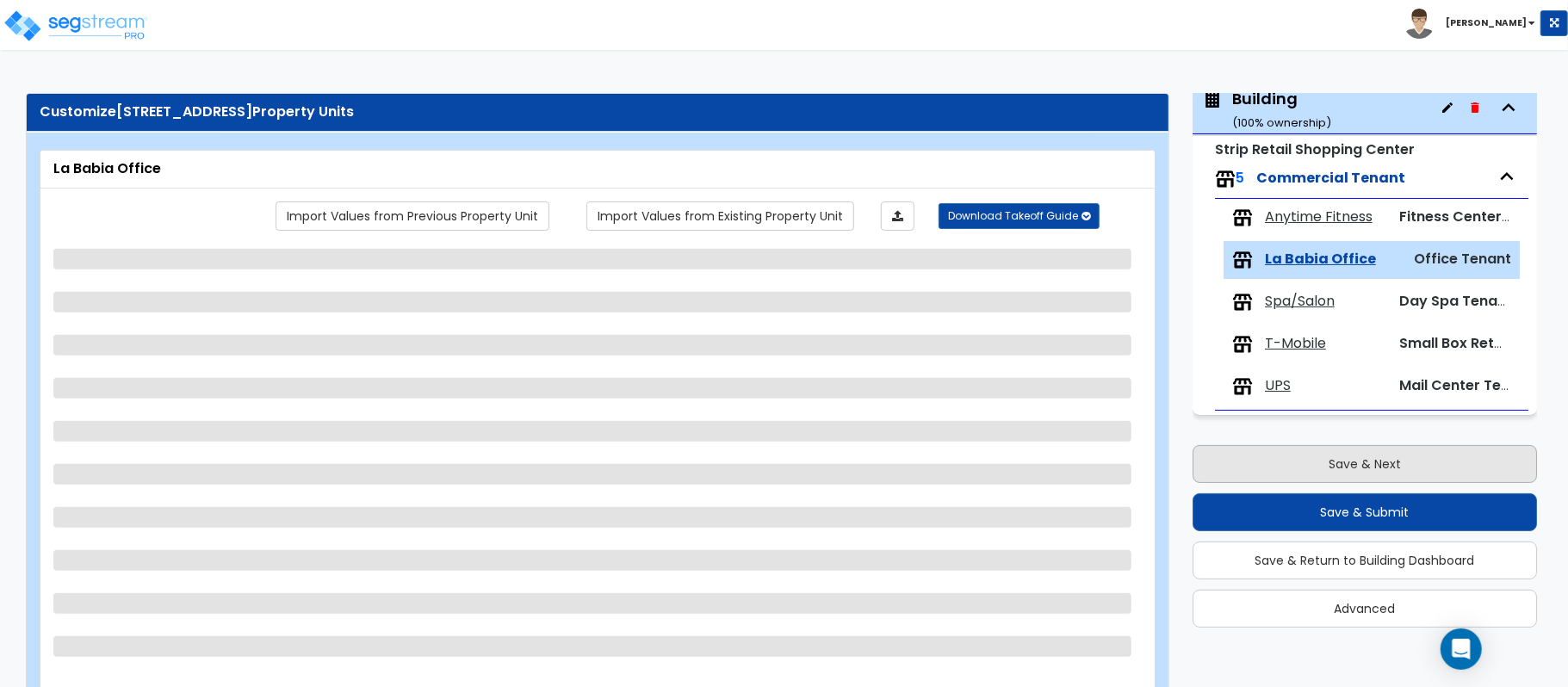
select select "1"
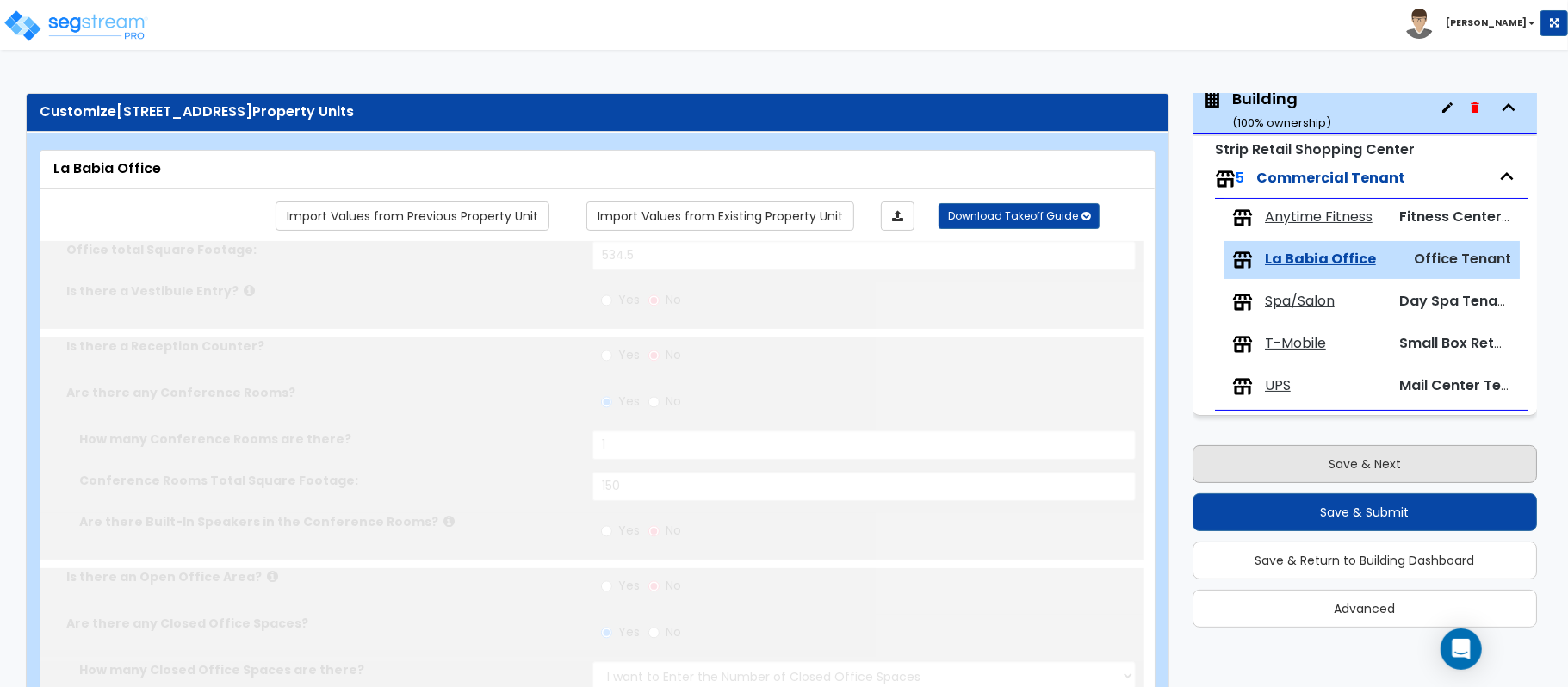
type input "1"
type input "100"
select select "2"
type input "10"
type input "20"
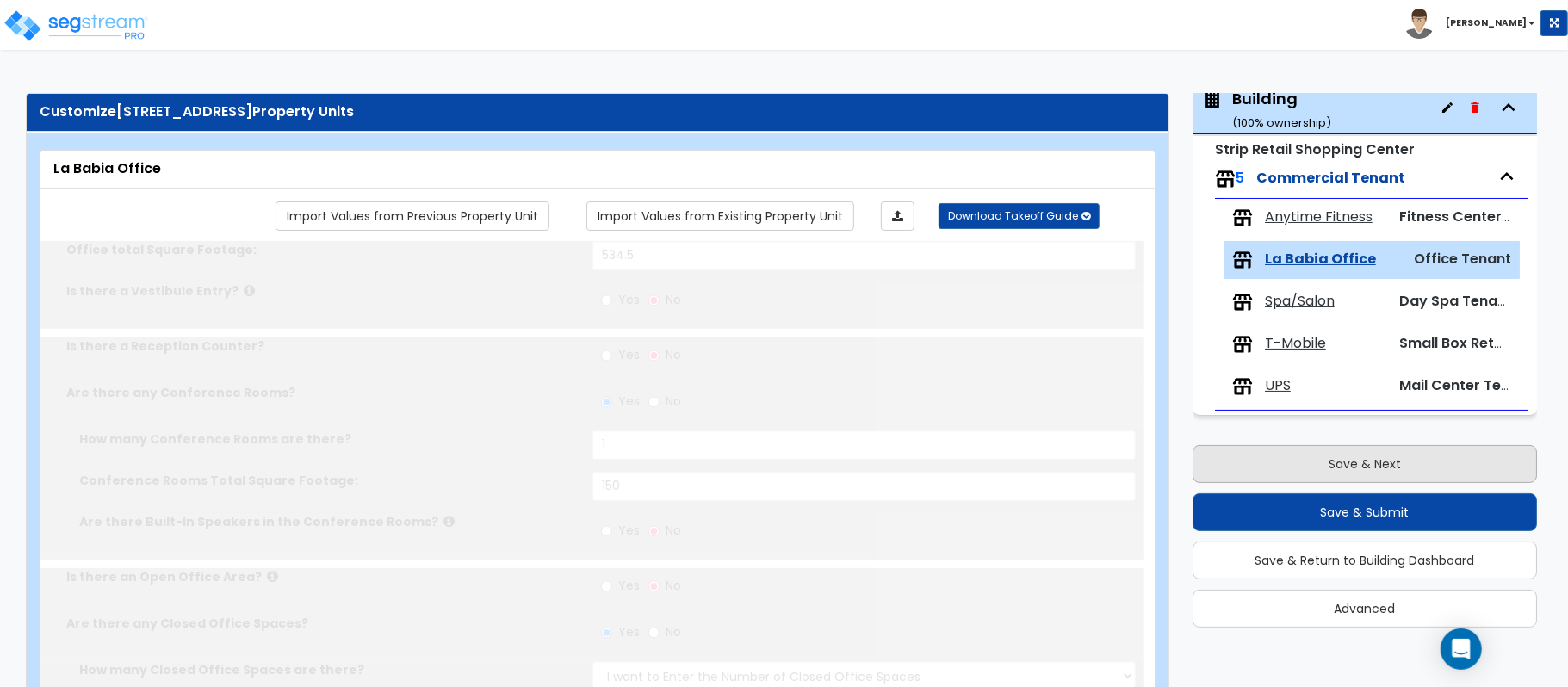
type input "1"
select select "1"
type input "1"
radio input "true"
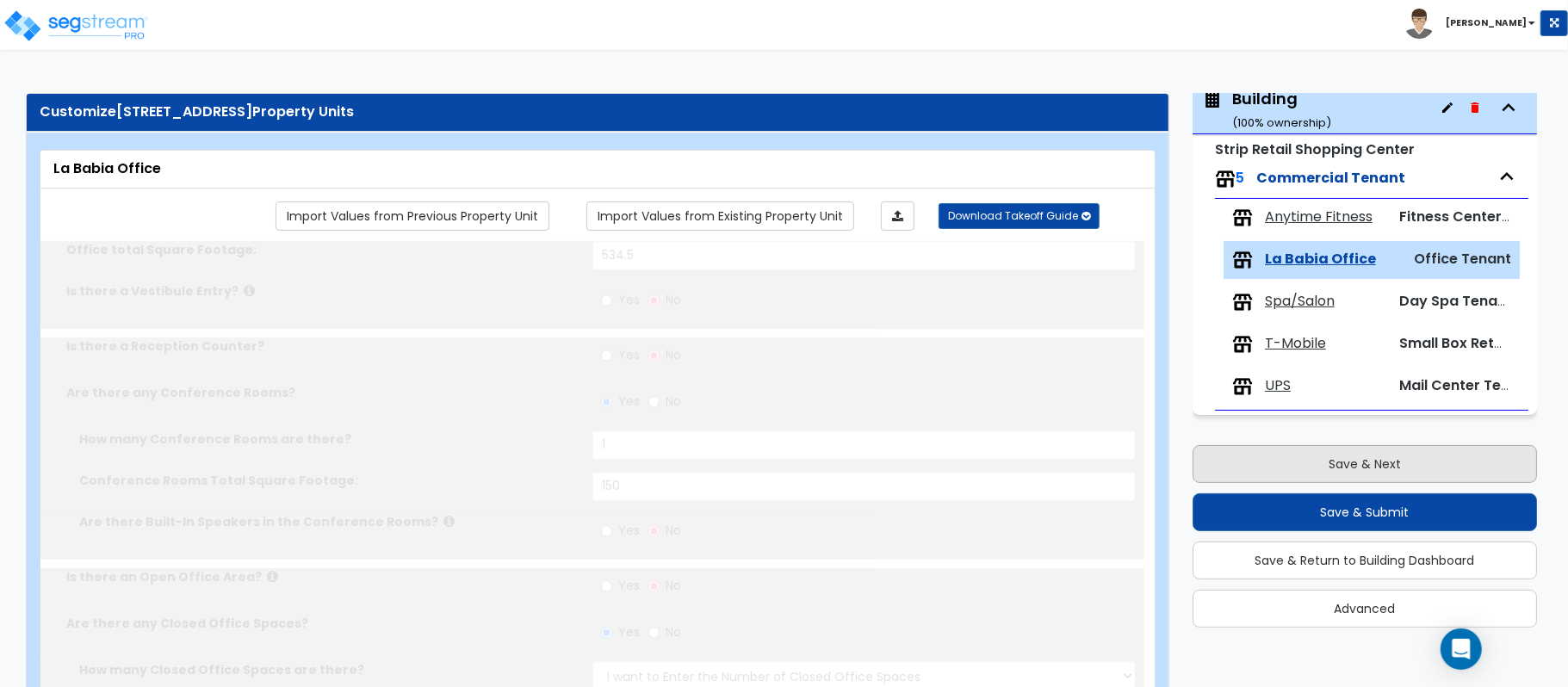
type input "1"
radio input "true"
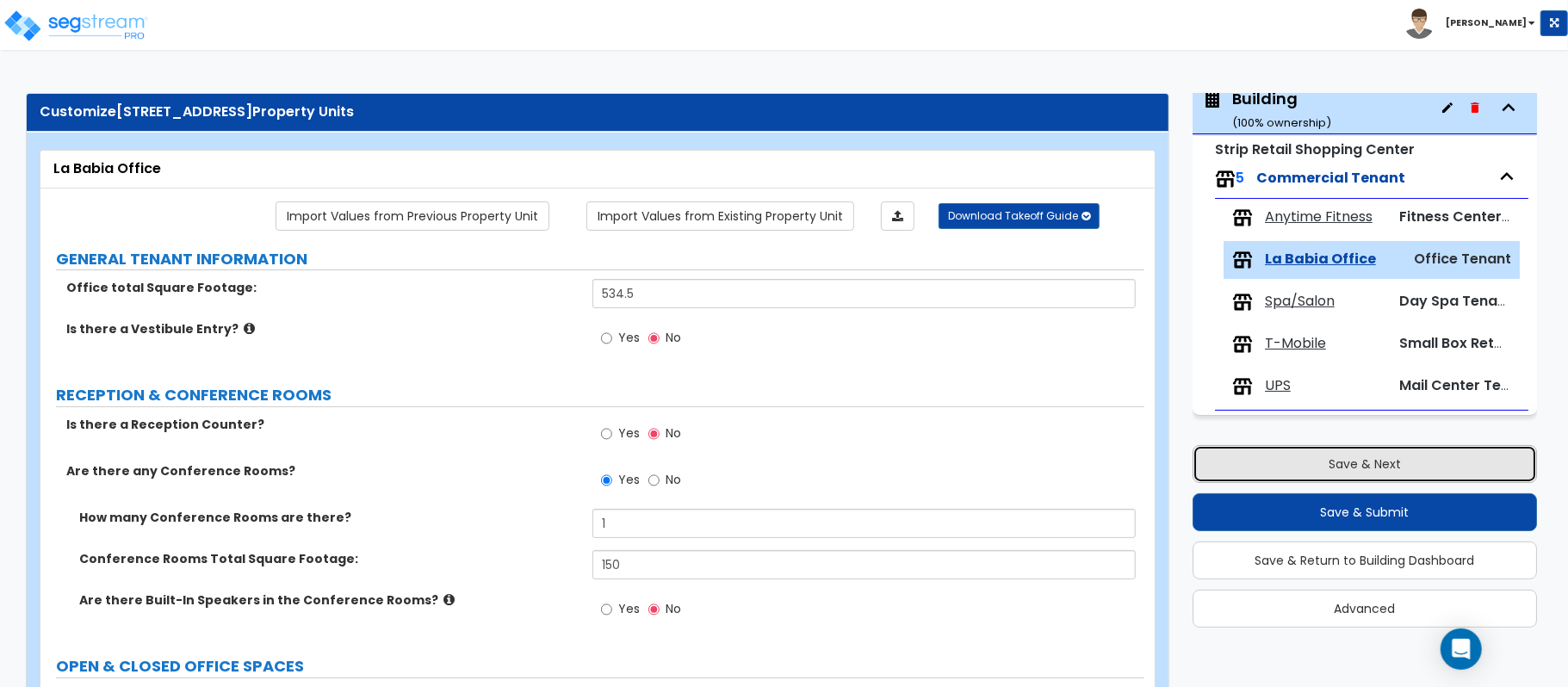
click at [1431, 451] on button "Save & Next" at bounding box center [1364, 464] width 344 height 38
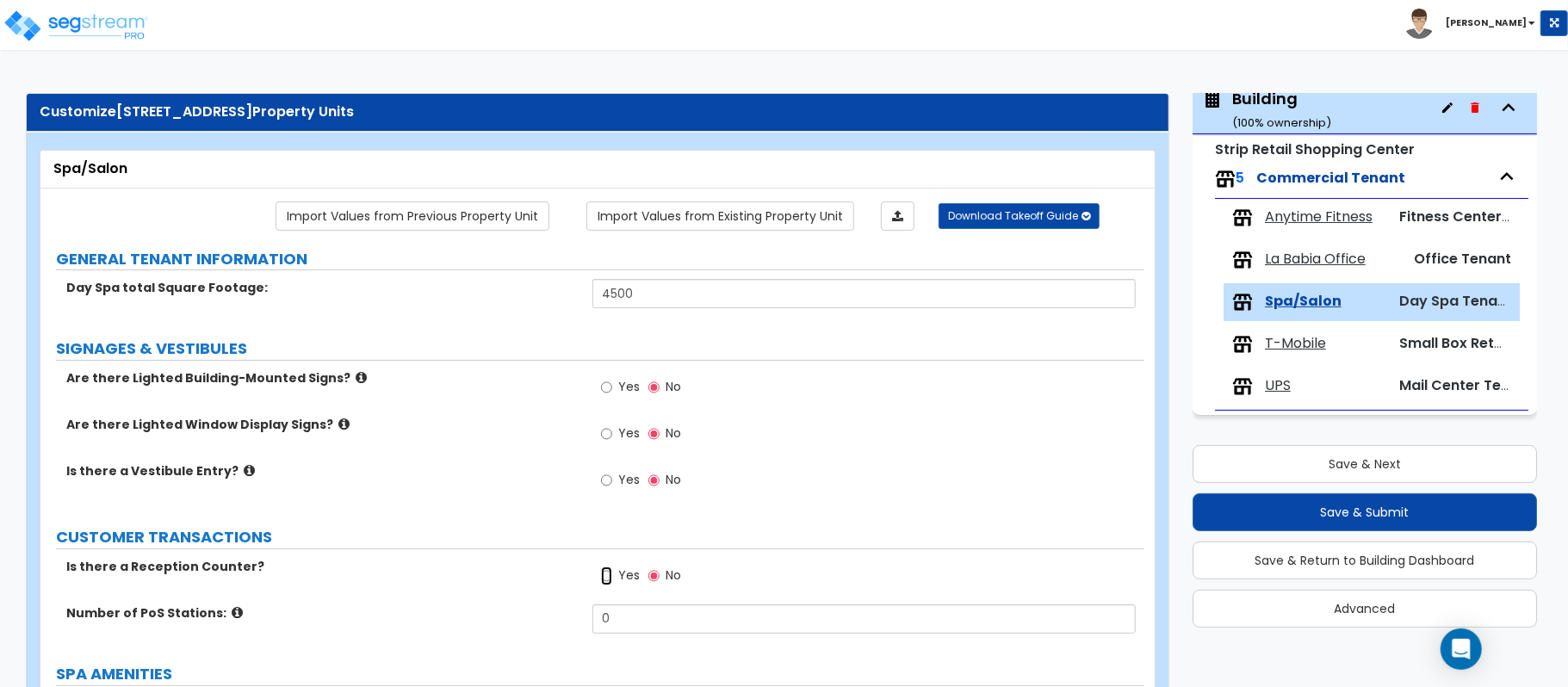
click at [601, 576] on input "Yes" at bounding box center [606, 576] width 11 height 19
radio input "true"
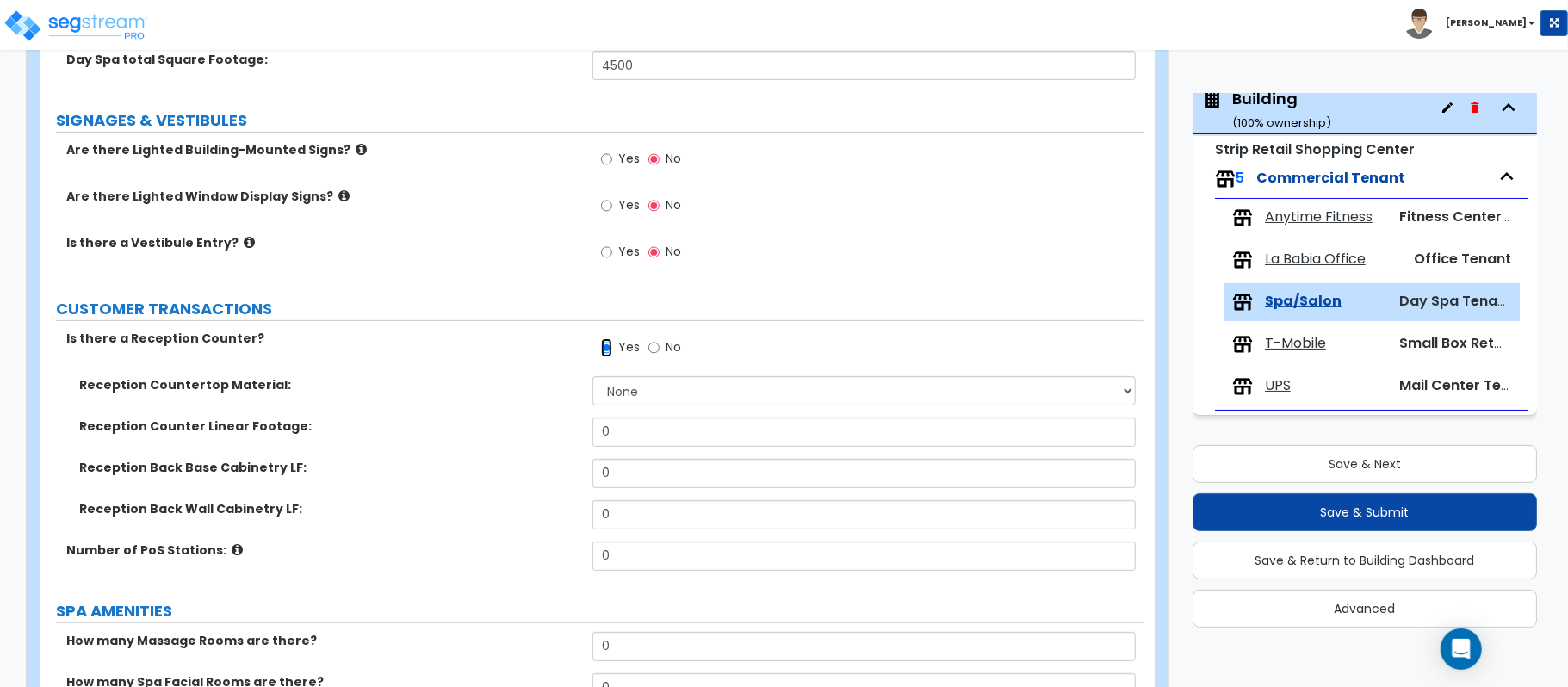
scroll to position [229, 0]
drag, startPoint x: 661, startPoint y: 392, endPoint x: 639, endPoint y: 392, distance: 22.0
click at [661, 392] on select "None Plastic Laminate Solid Surface Stone Quartz Marble Tile Wood Stainless Ste…" at bounding box center [864, 390] width 543 height 29
select select "2"
click at [518, 410] on div "Reception Countertop Material: None Plastic Laminate Solid Surface Stone Quartz…" at bounding box center [592, 396] width 1104 height 41
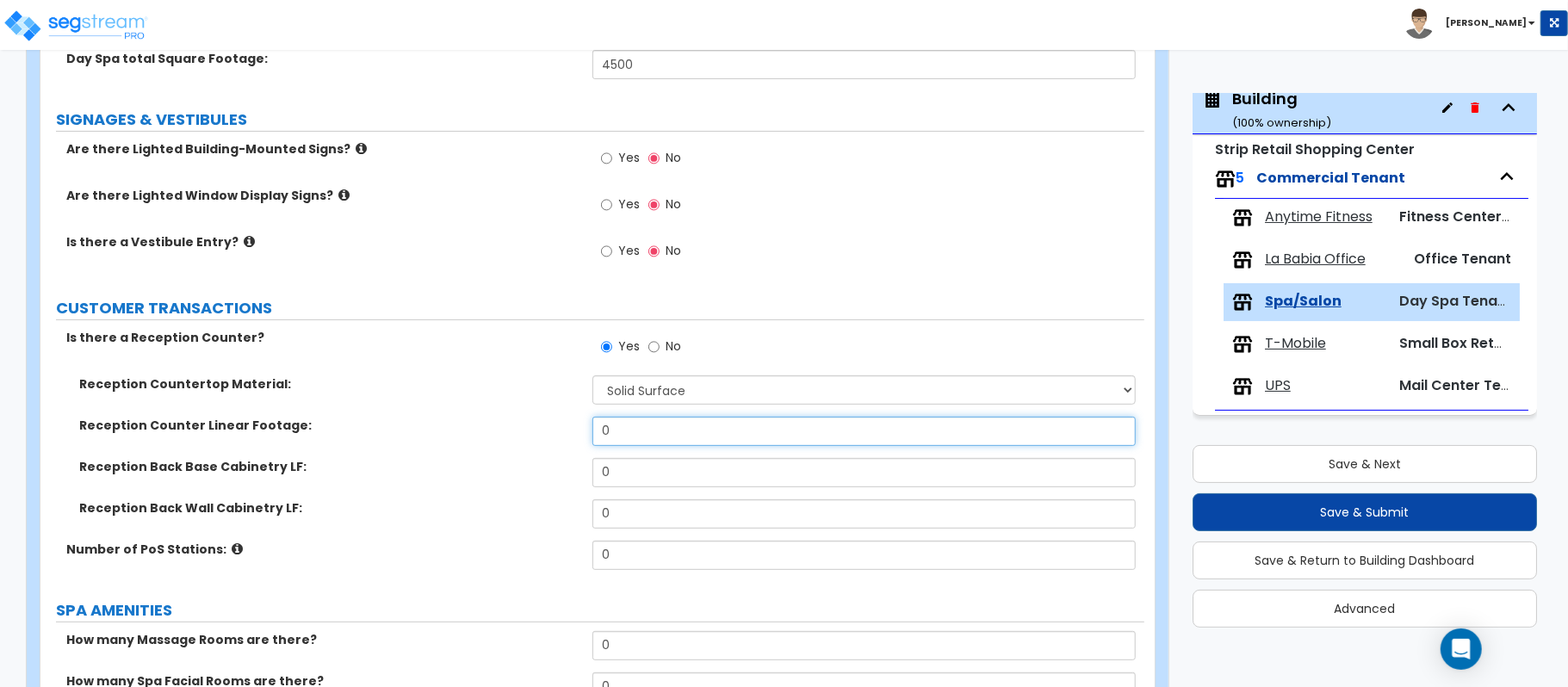
drag, startPoint x: 690, startPoint y: 423, endPoint x: 487, endPoint y: 438, distance: 203.6
click at [487, 438] on div "Reception Counter Linear Footage: 0" at bounding box center [592, 437] width 1104 height 41
type input "10"
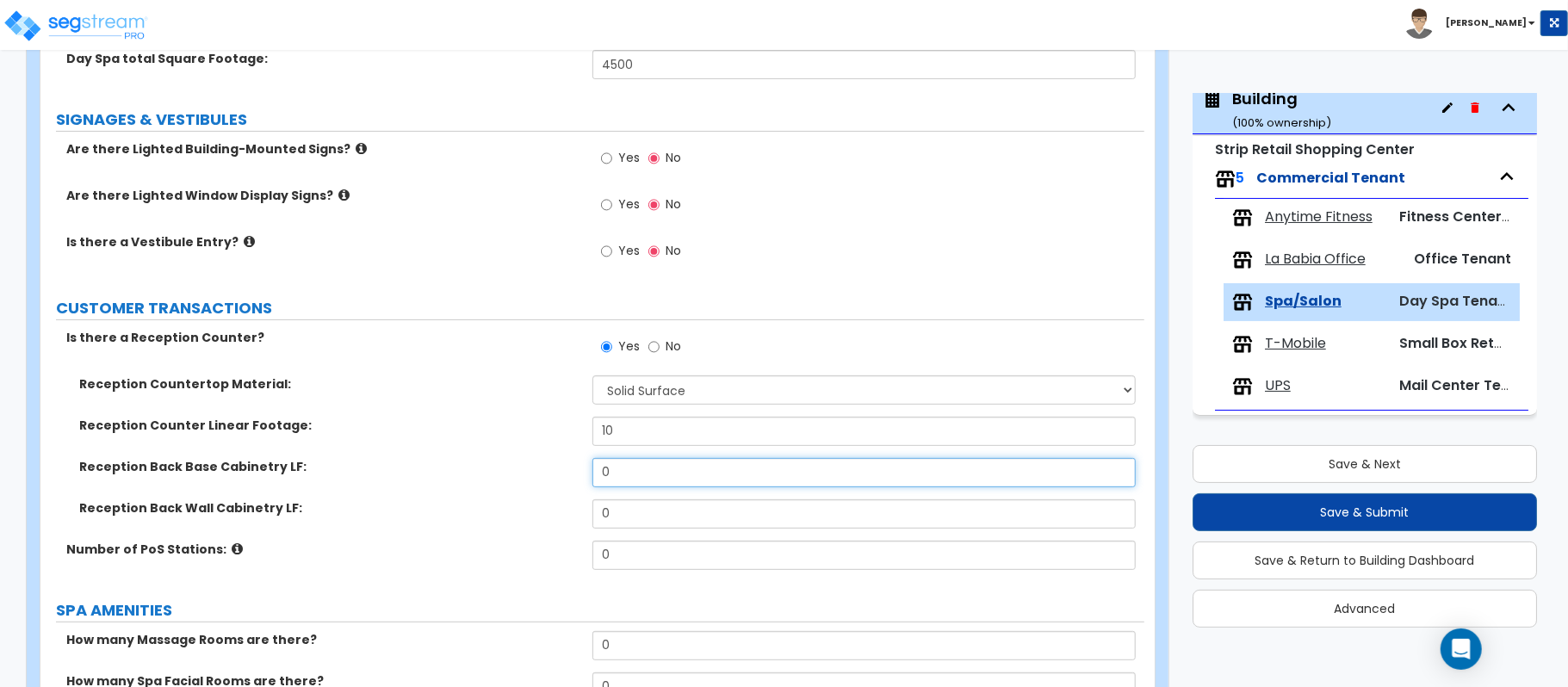
drag, startPoint x: 649, startPoint y: 474, endPoint x: 565, endPoint y: 467, distance: 84.3
click at [565, 467] on div "Reception Back Base Cabinetry LF: 0" at bounding box center [592, 479] width 1104 height 41
type input "10"
click at [538, 548] on div "Number of PoS Stations: 0" at bounding box center [592, 561] width 1104 height 41
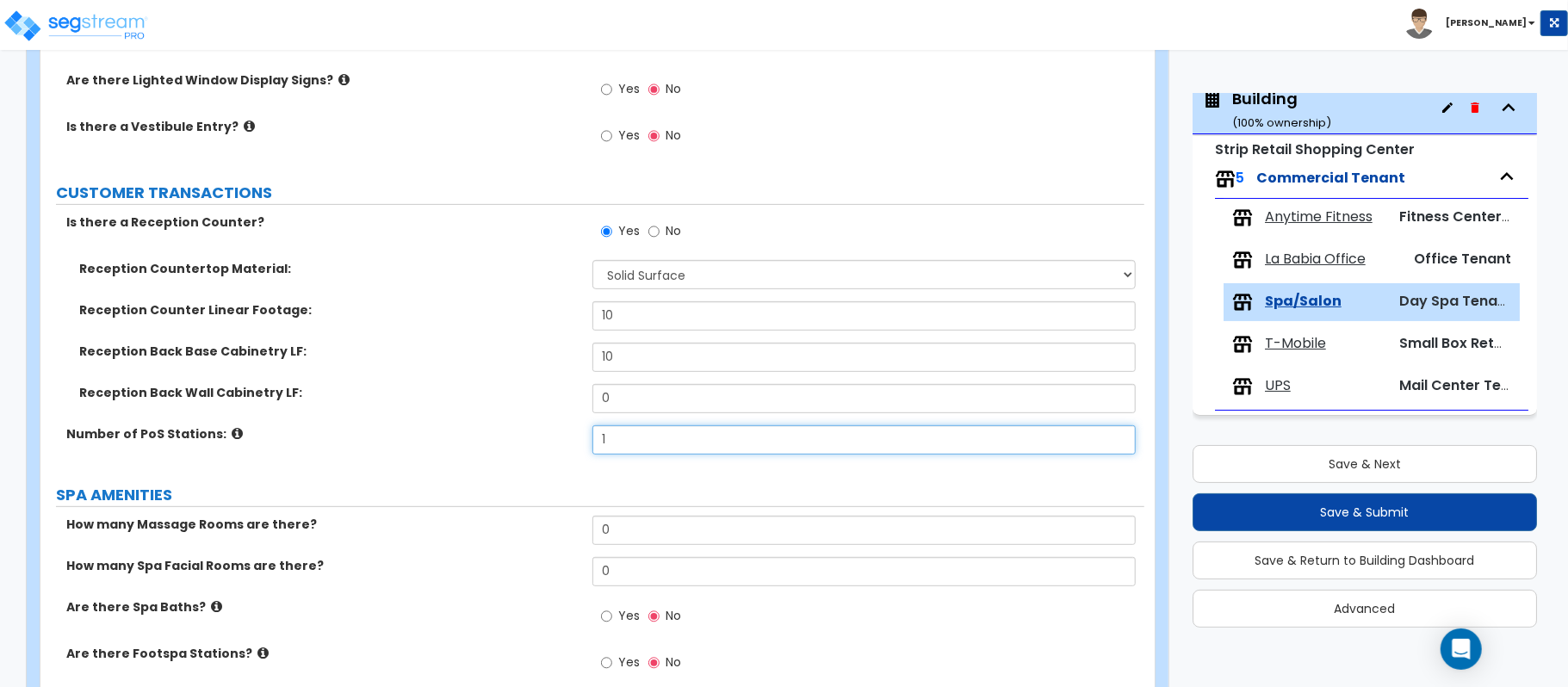
scroll to position [459, 0]
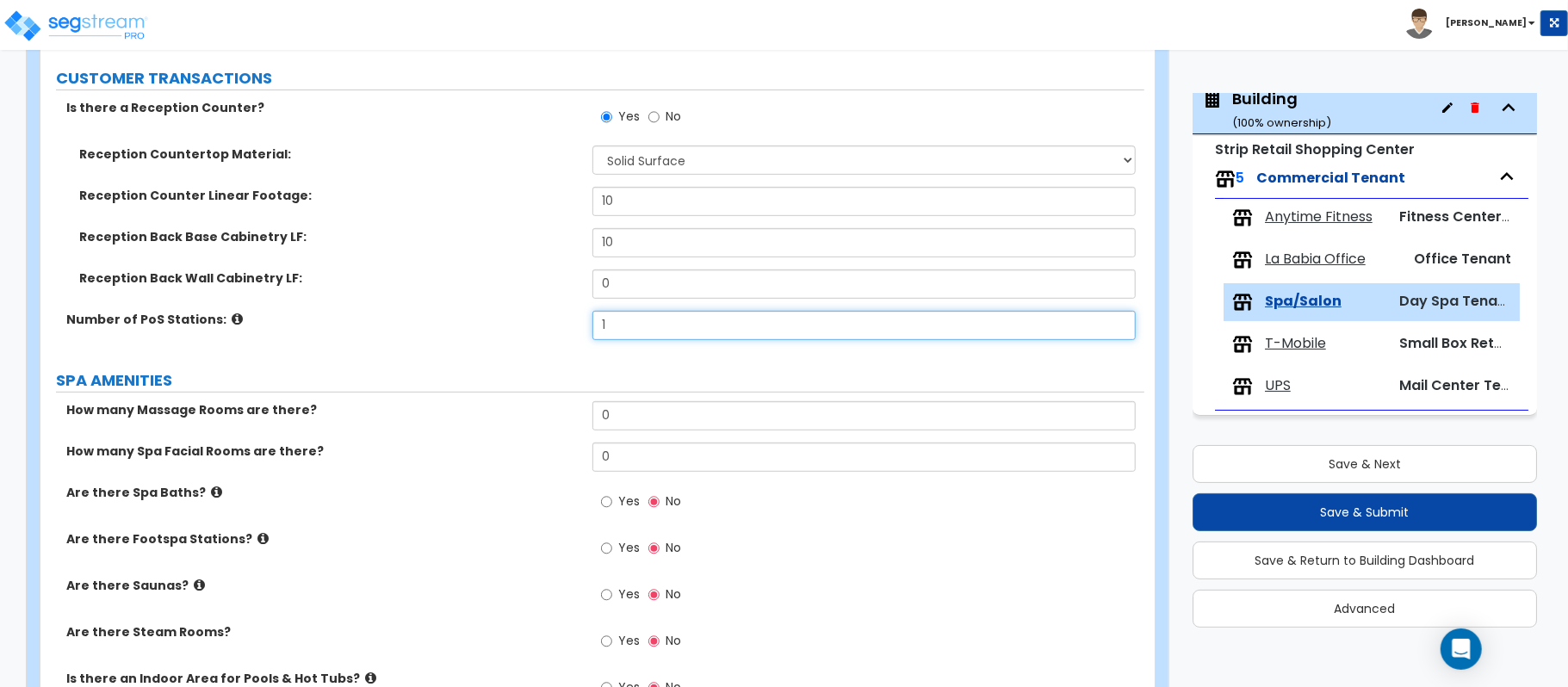
type input "1"
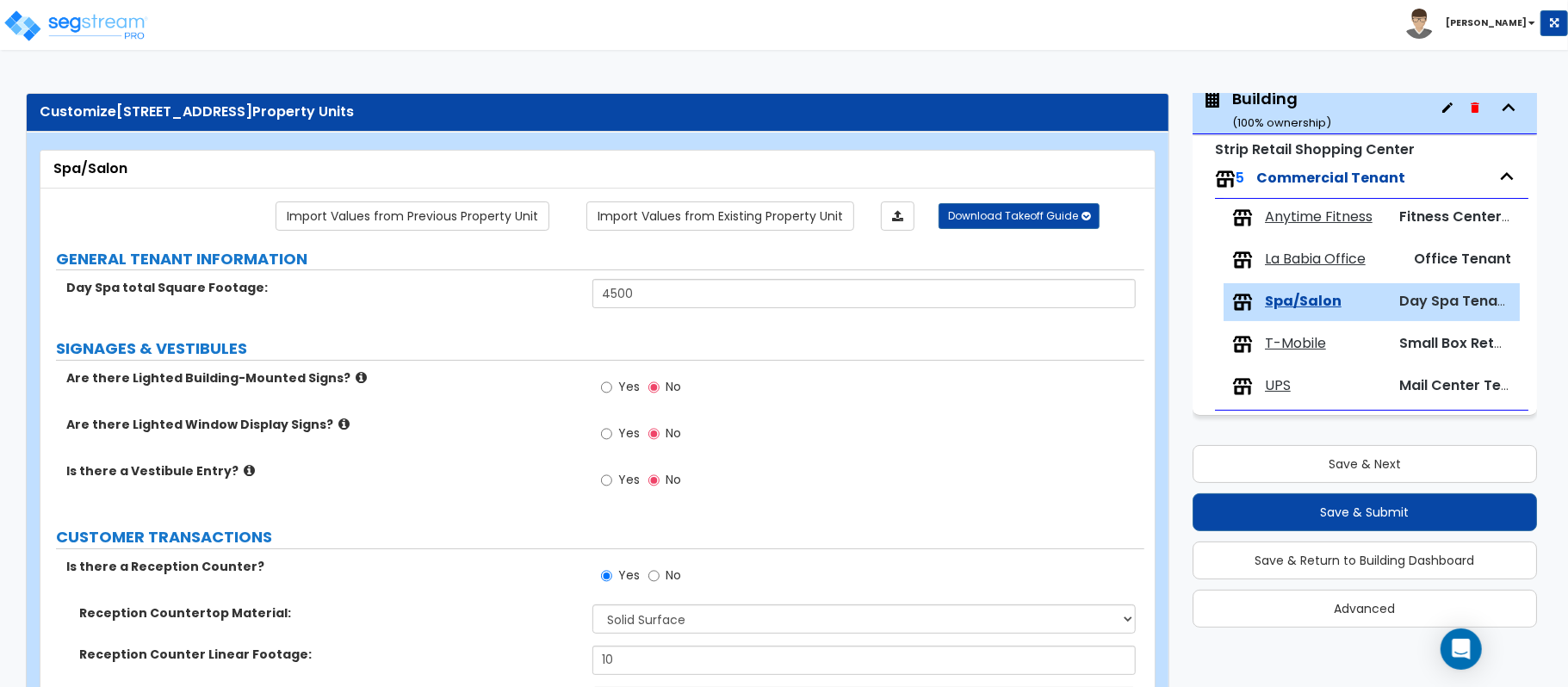
scroll to position [938, 0]
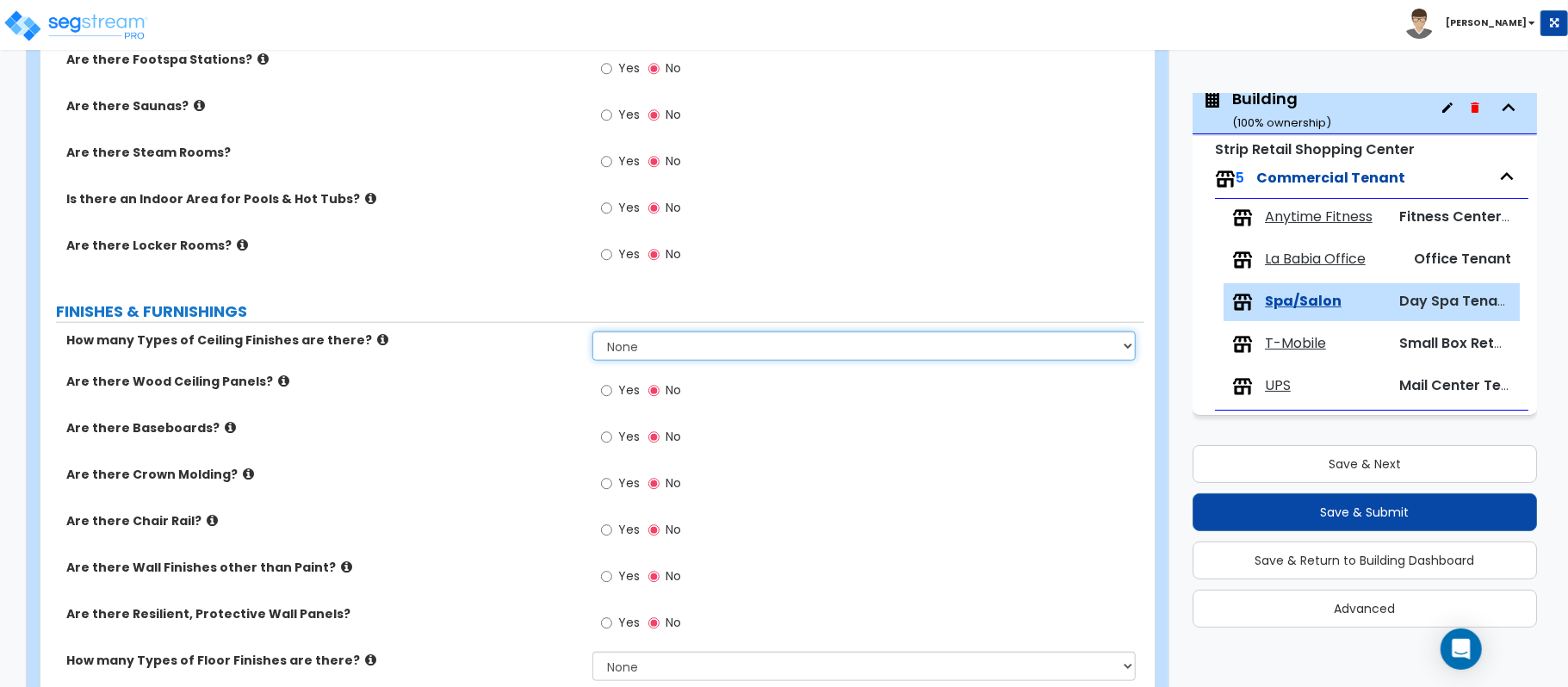
click at [800, 351] on select "None 1 2 3" at bounding box center [864, 346] width 543 height 29
select select "1"
drag, startPoint x: 522, startPoint y: 383, endPoint x: 644, endPoint y: 385, distance: 122.0
click at [522, 383] on label "Are there Wood Ceiling Panels?" at bounding box center [323, 381] width 513 height 17
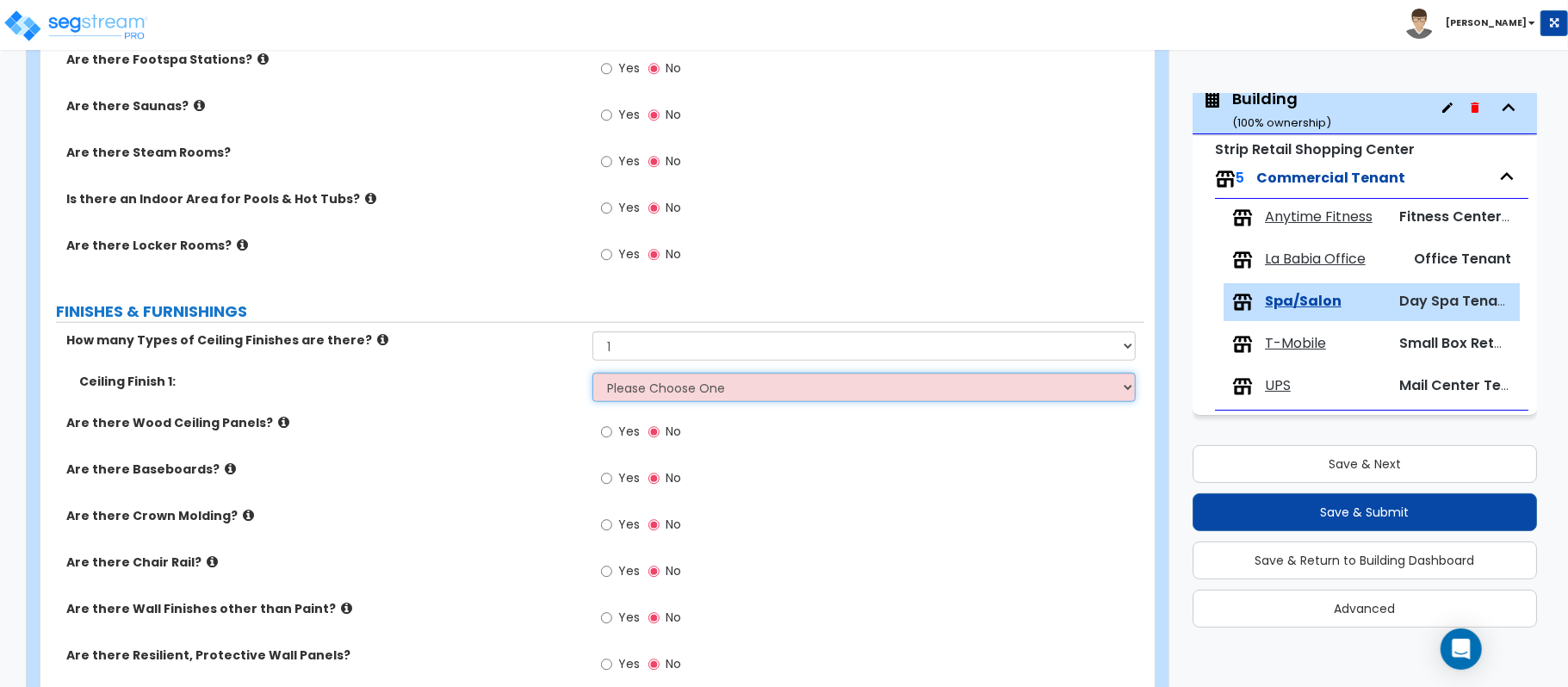
click at [713, 401] on select "Please Choose One Drop Ceiling Open Ceiling Drywall Ceiling" at bounding box center [864, 387] width 543 height 29
select select "1"
click at [592, 375] on select "Please Choose One Drop Ceiling Open Ceiling Drywall Ceiling" at bounding box center [864, 387] width 543 height 29
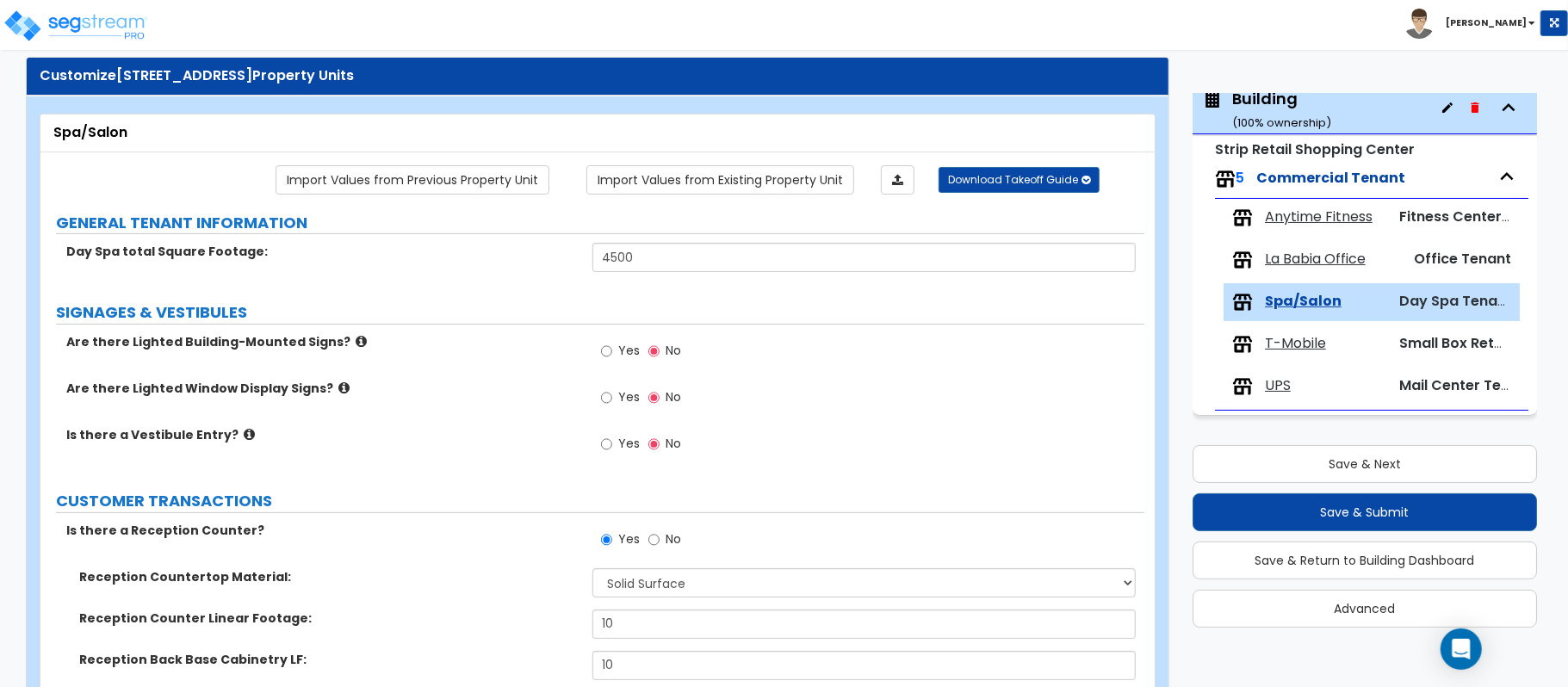
scroll to position [1499, 0]
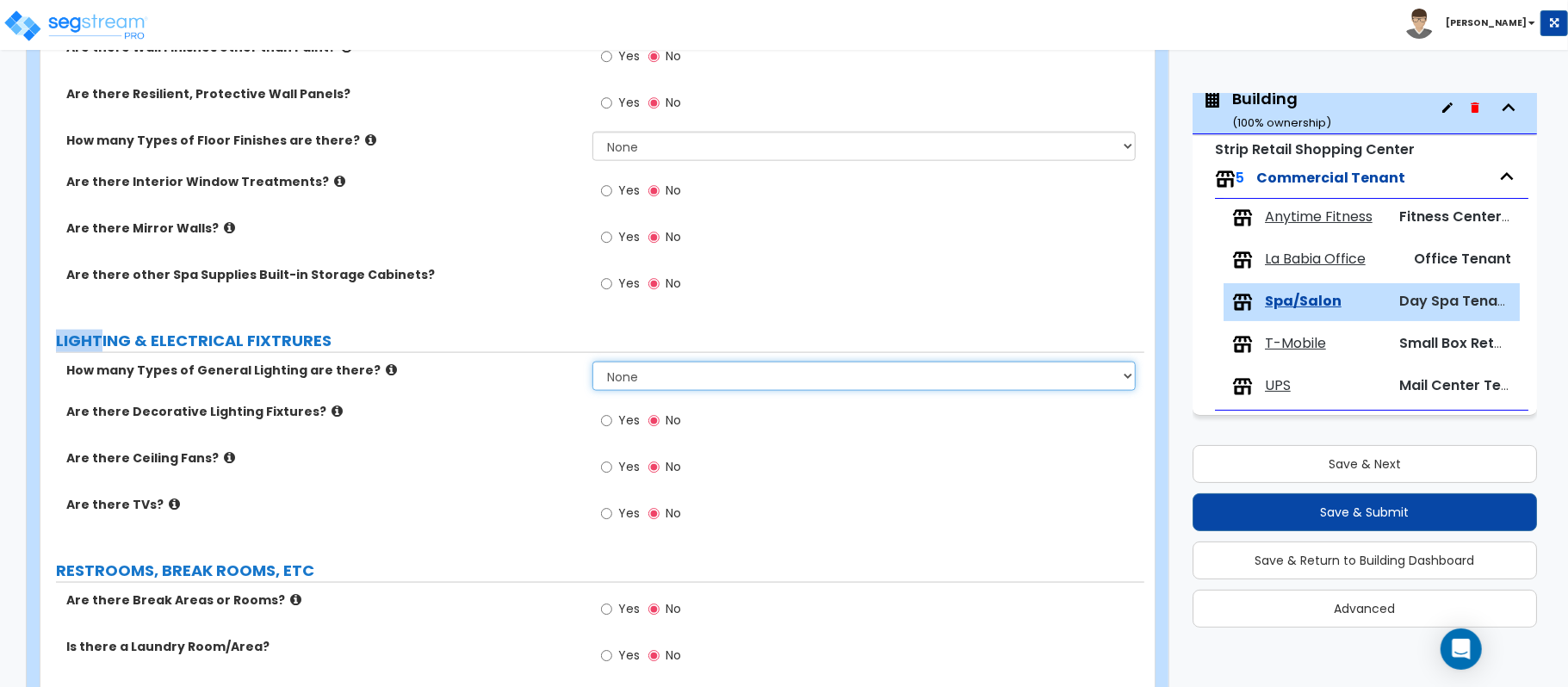
click at [609, 372] on select "None 1 2 3" at bounding box center [864, 376] width 543 height 29
select select "1"
click at [592, 364] on select "None 1 2 3" at bounding box center [864, 376] width 543 height 29
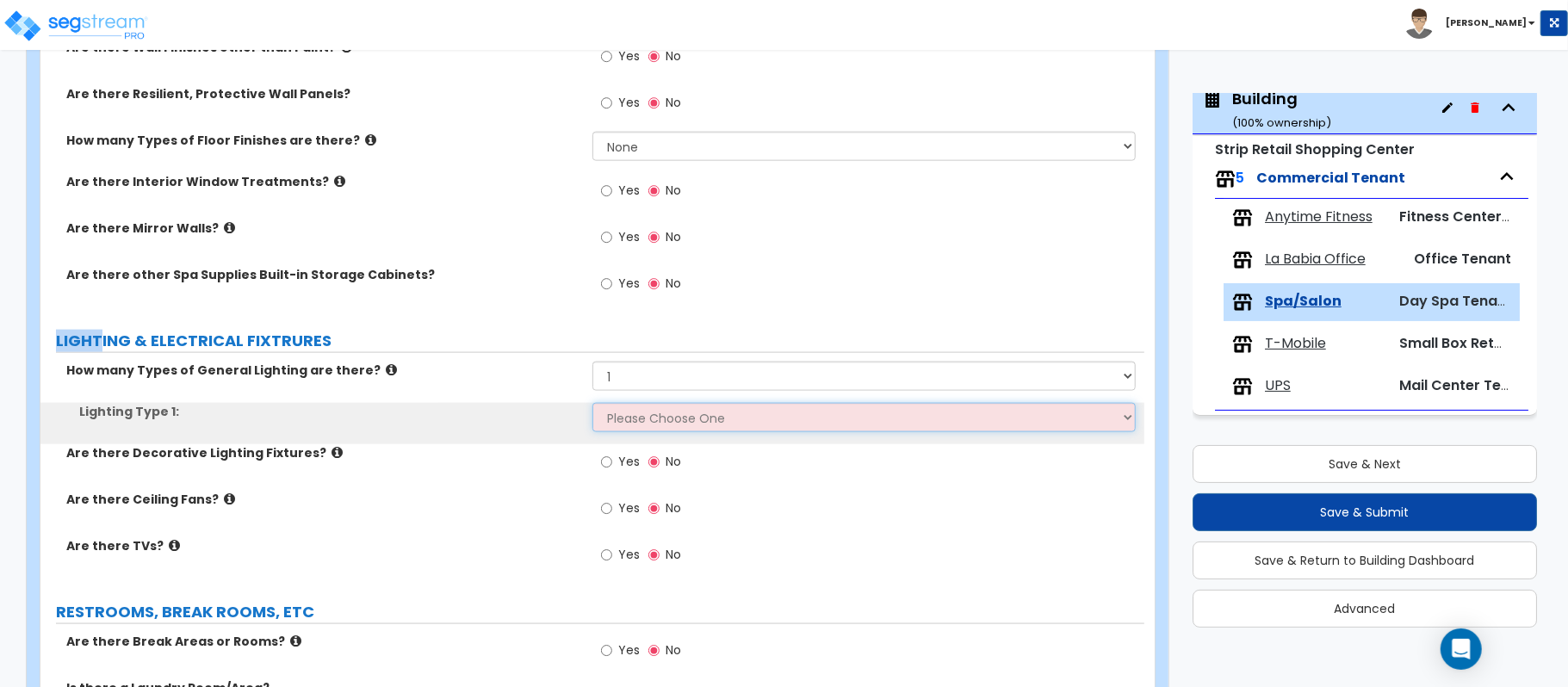
click at [646, 415] on select "Please Choose One LED Surface-Mounted LED Recessed Fluorescent Surface-Mounted …" at bounding box center [864, 417] width 543 height 29
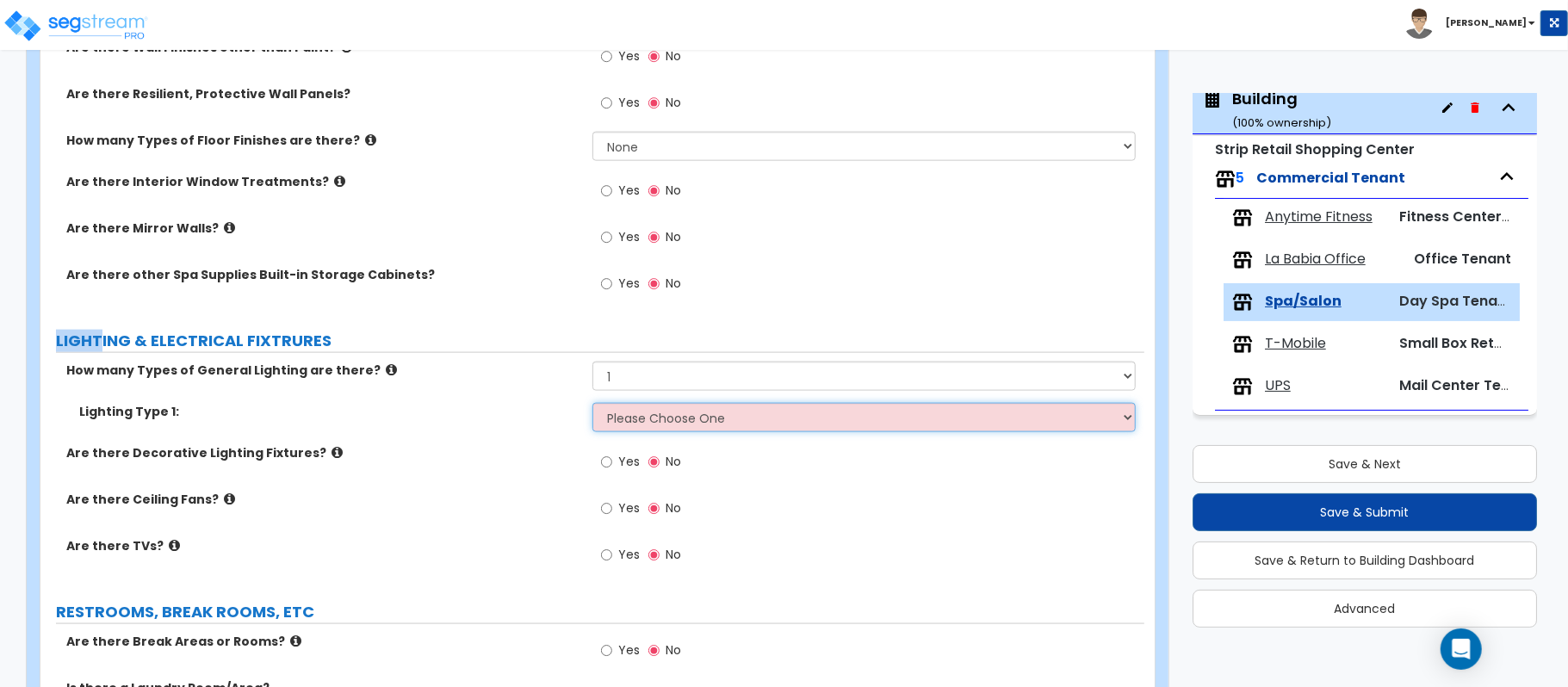
select select "2"
click at [592, 405] on select "Please Choose One LED Surface-Mounted LED Recessed Fluorescent Surface-Mounted …" at bounding box center [864, 417] width 543 height 29
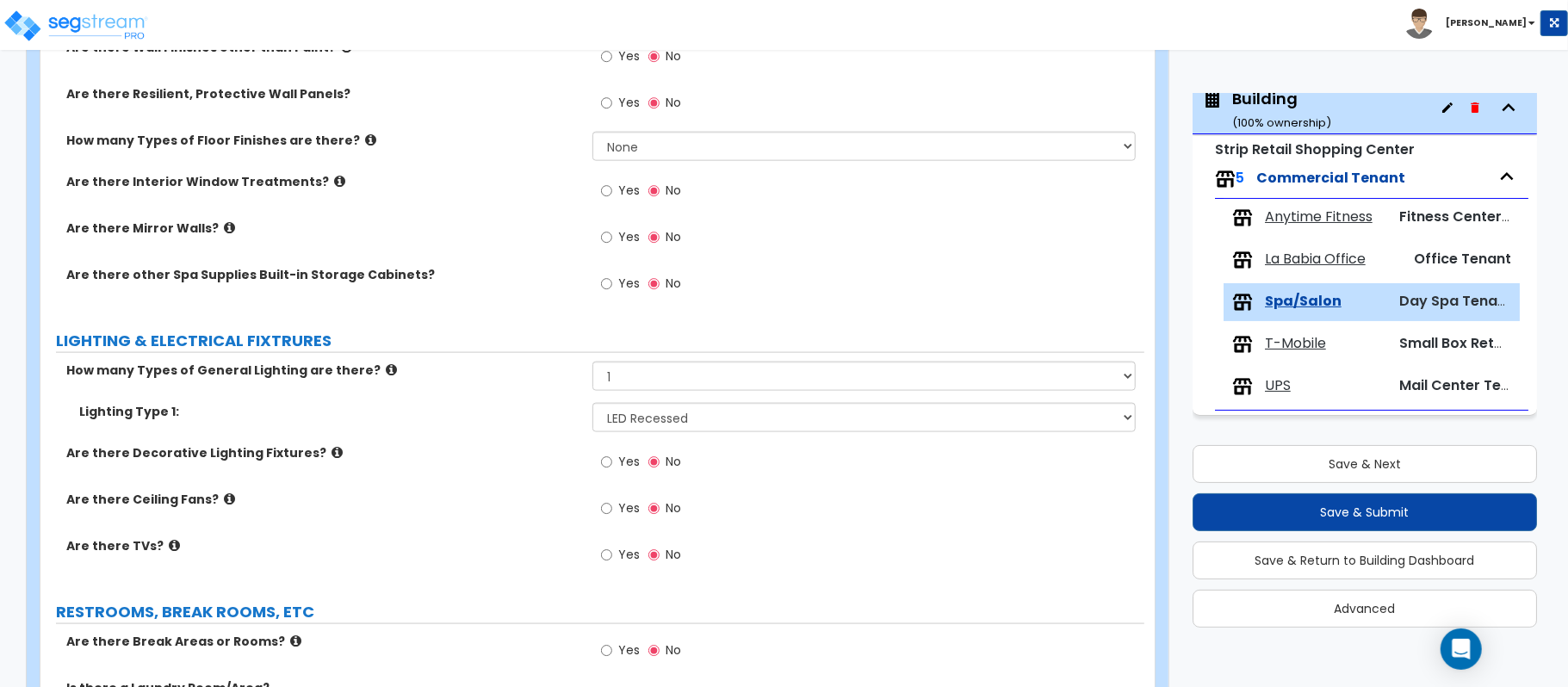
click at [606, 475] on label "Yes" at bounding box center [620, 464] width 39 height 29
click at [606, 472] on input "Yes" at bounding box center [606, 462] width 11 height 19
radio input "true"
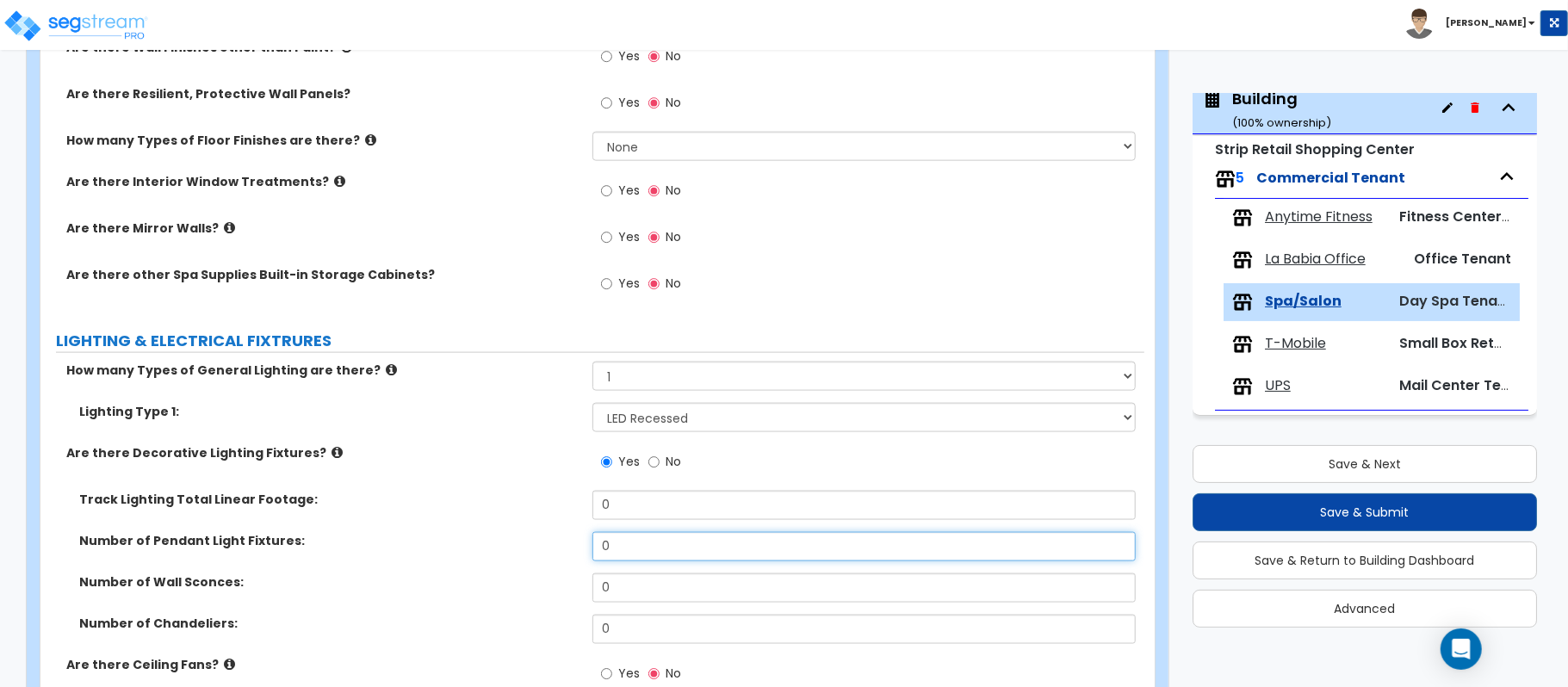
click at [500, 511] on div "Track Lighting Total Linear Footage: 0 Number of Pendant Light Fixtures: 0 Numb…" at bounding box center [592, 573] width 1078 height 165
type input "2"
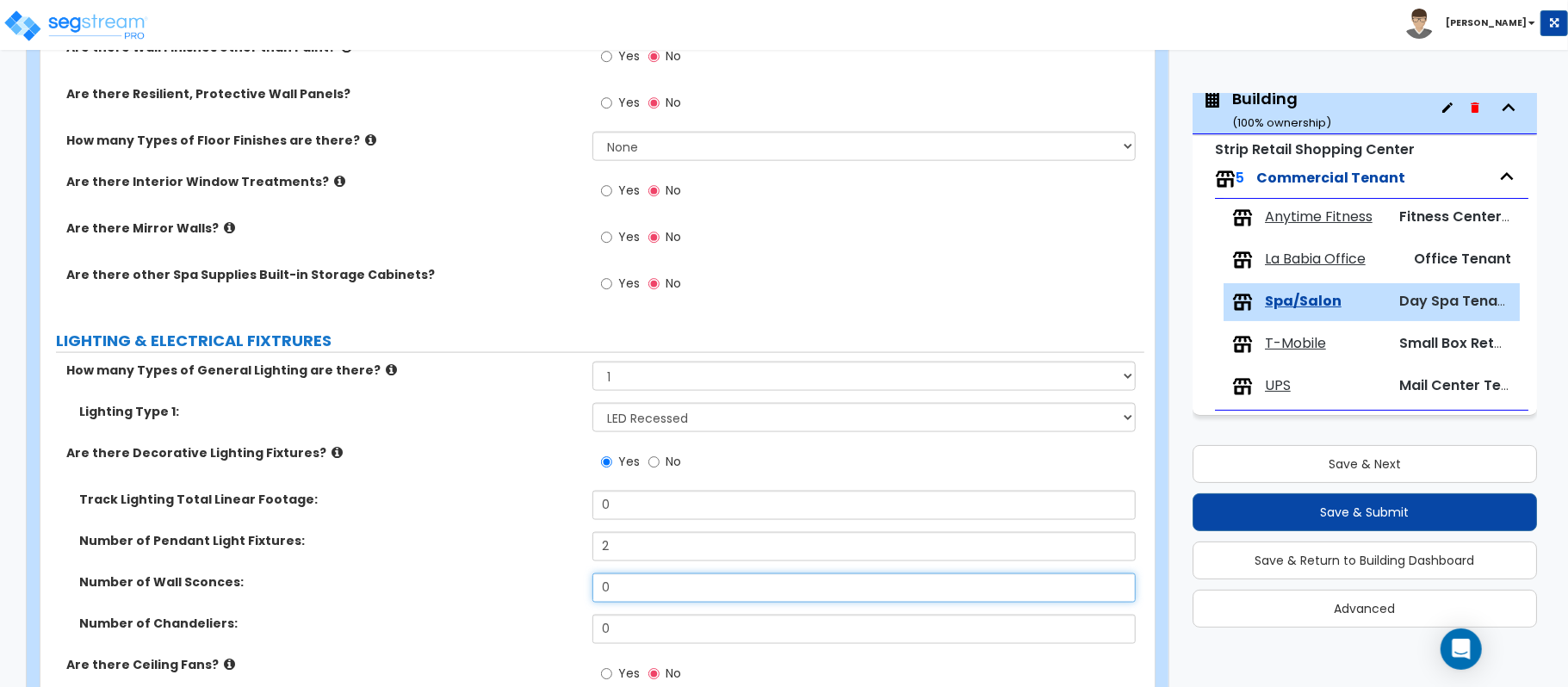
drag, startPoint x: 634, startPoint y: 587, endPoint x: 535, endPoint y: 564, distance: 101.6
click at [535, 564] on div "Track Lighting Total Linear Footage: 0 Number of Pendant Light Fixtures: 2 Numb…" at bounding box center [592, 573] width 1078 height 165
type input "3"
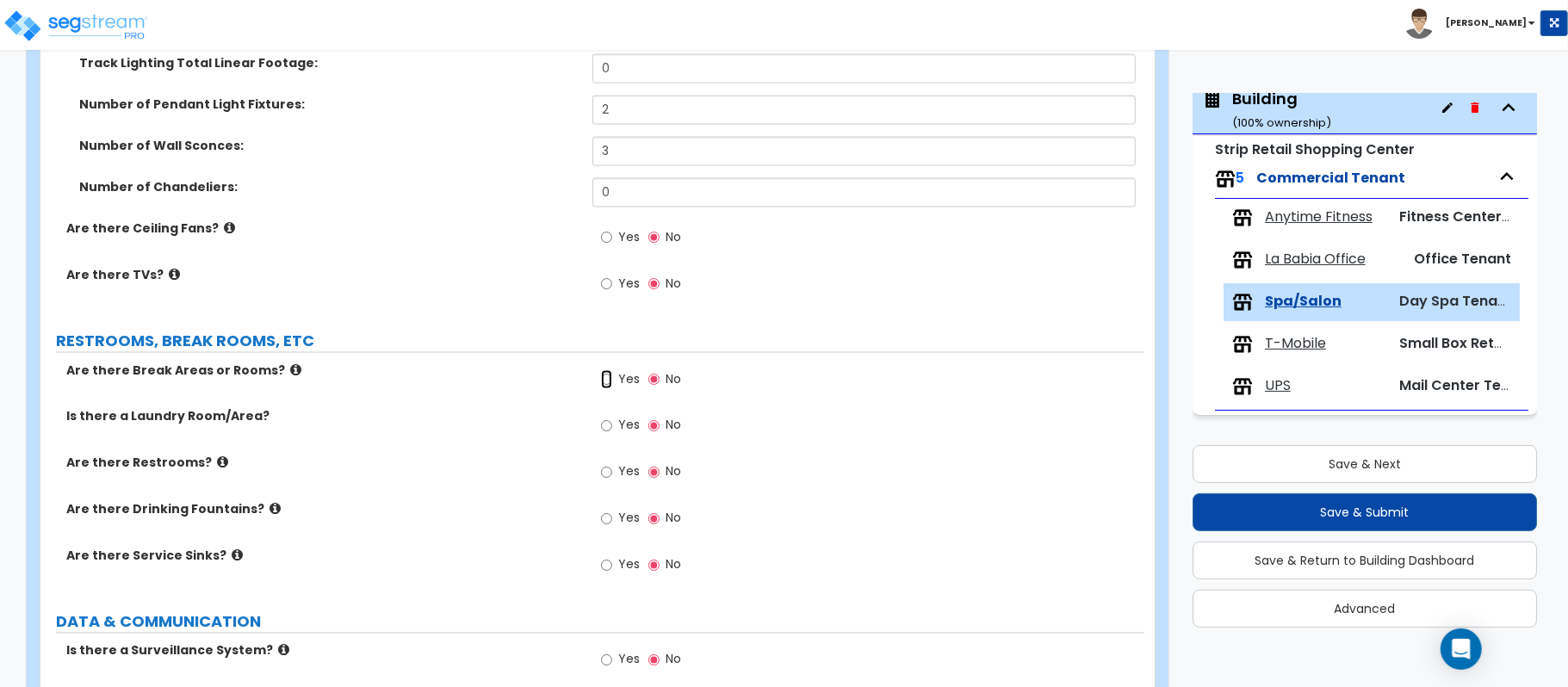
click at [606, 383] on input "Yes" at bounding box center [606, 379] width 11 height 19
radio input "true"
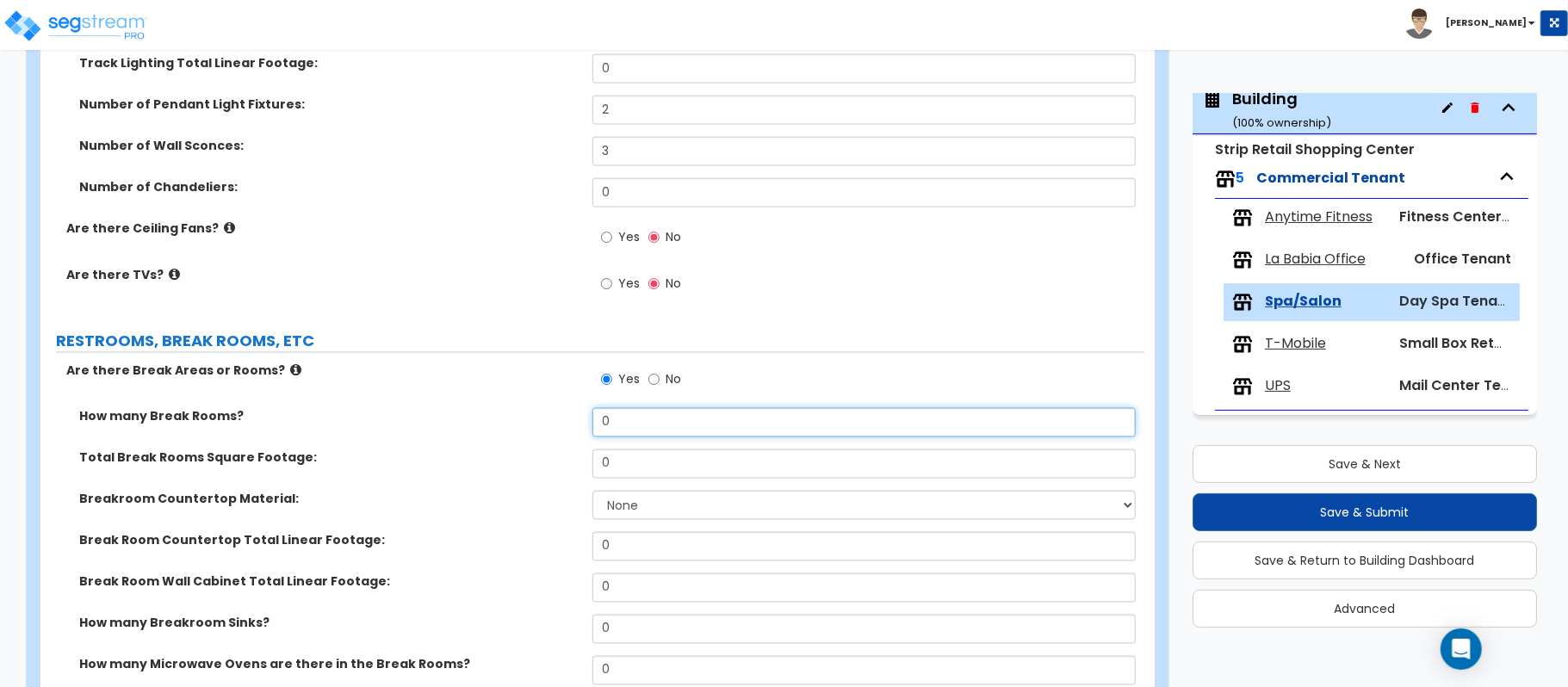
drag, startPoint x: 630, startPoint y: 423, endPoint x: 541, endPoint y: 422, distance: 89.0
click at [541, 422] on div "How many Break Rooms? 0" at bounding box center [592, 429] width 1104 height 41
type input "1"
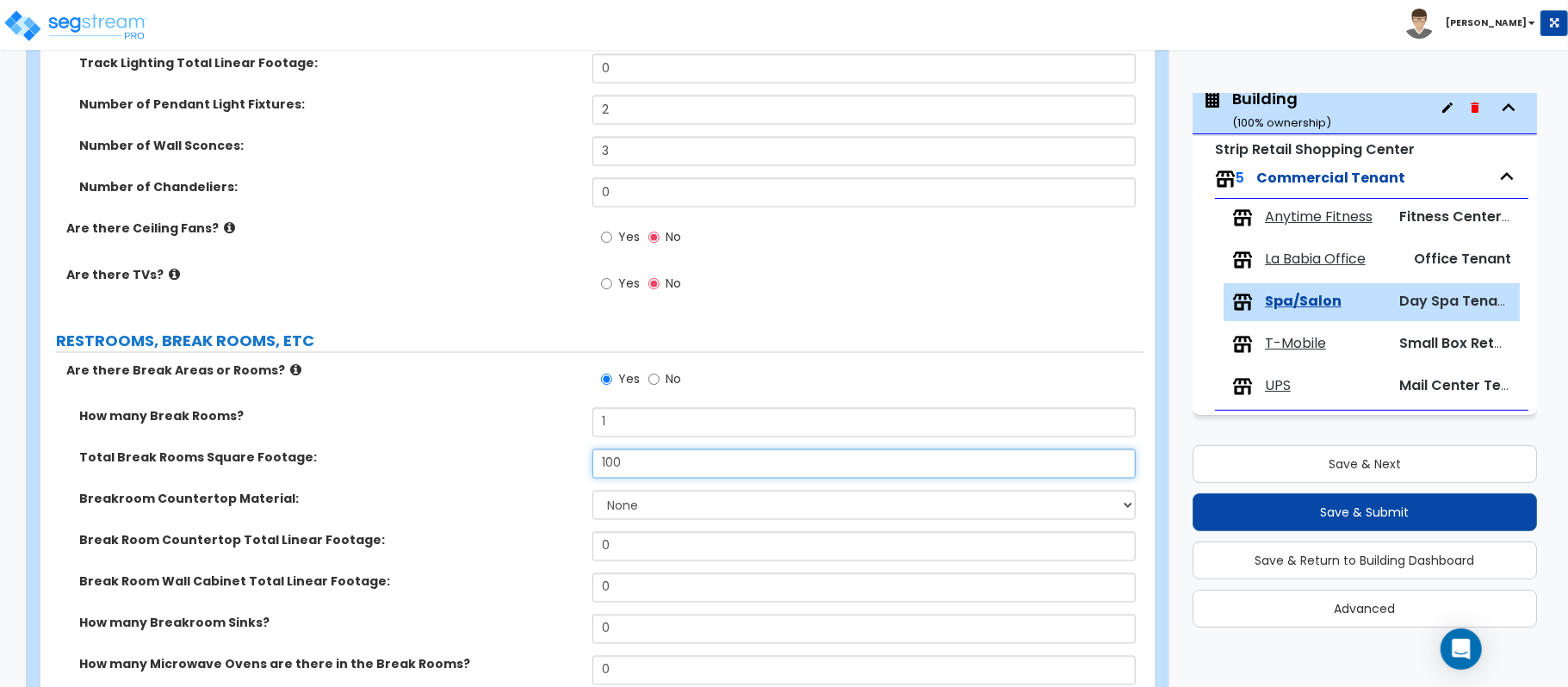
type input "100"
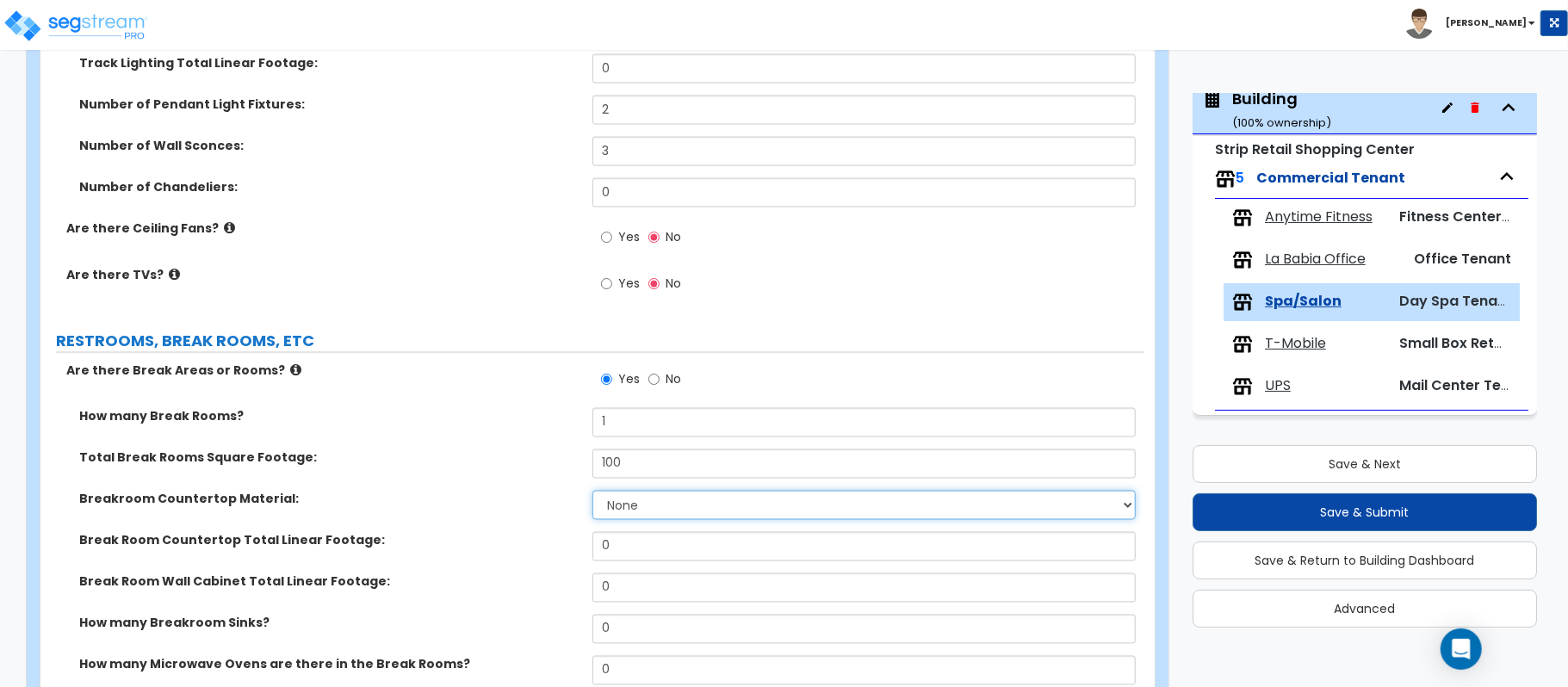
select select "2"
type input "10"
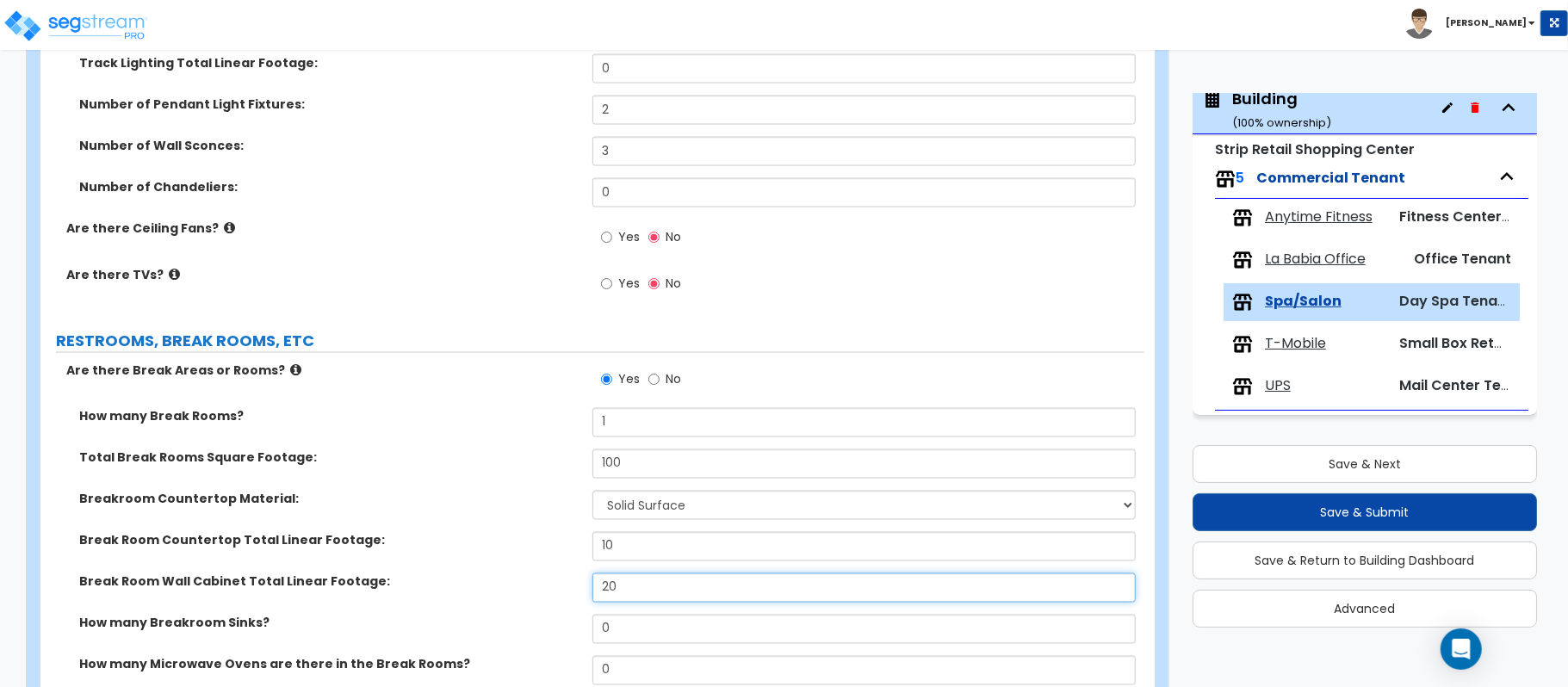
type input "20"
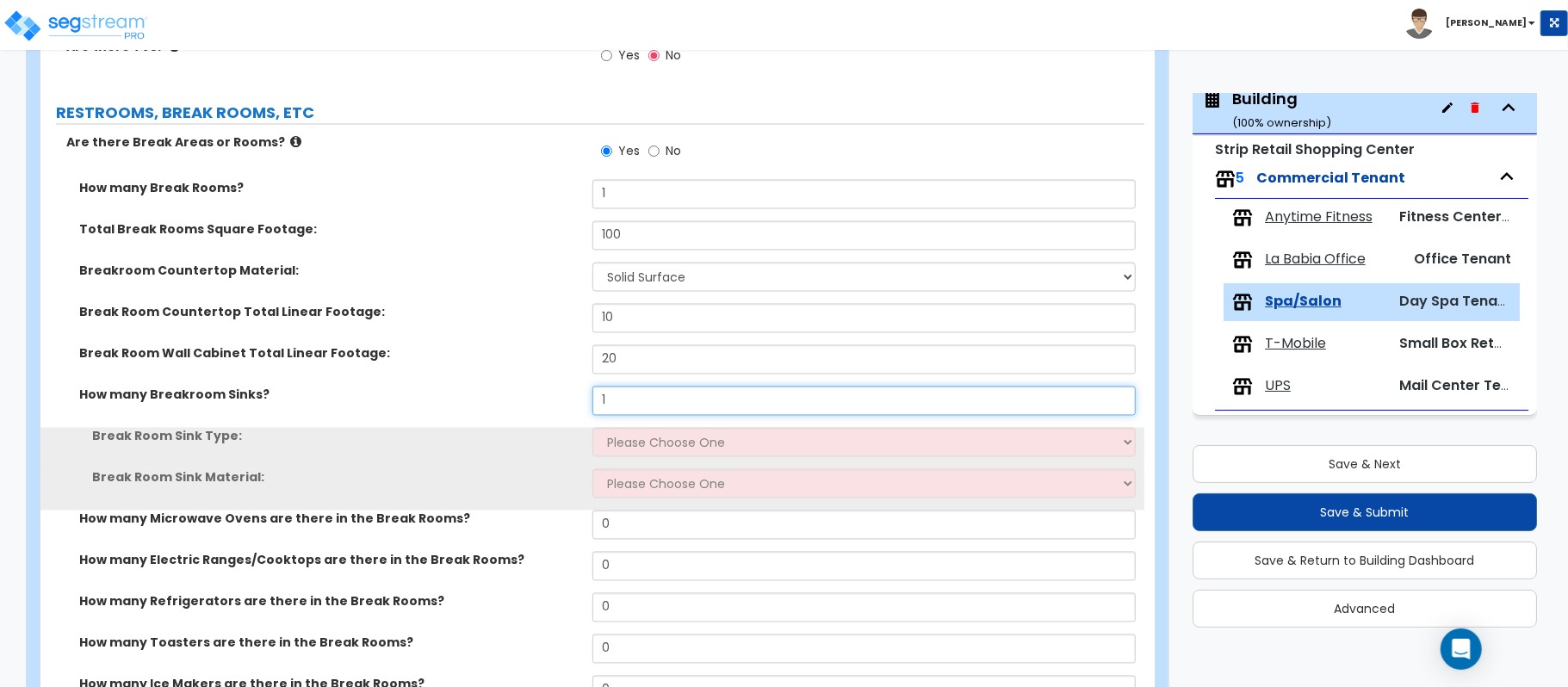
scroll to position [2166, 0]
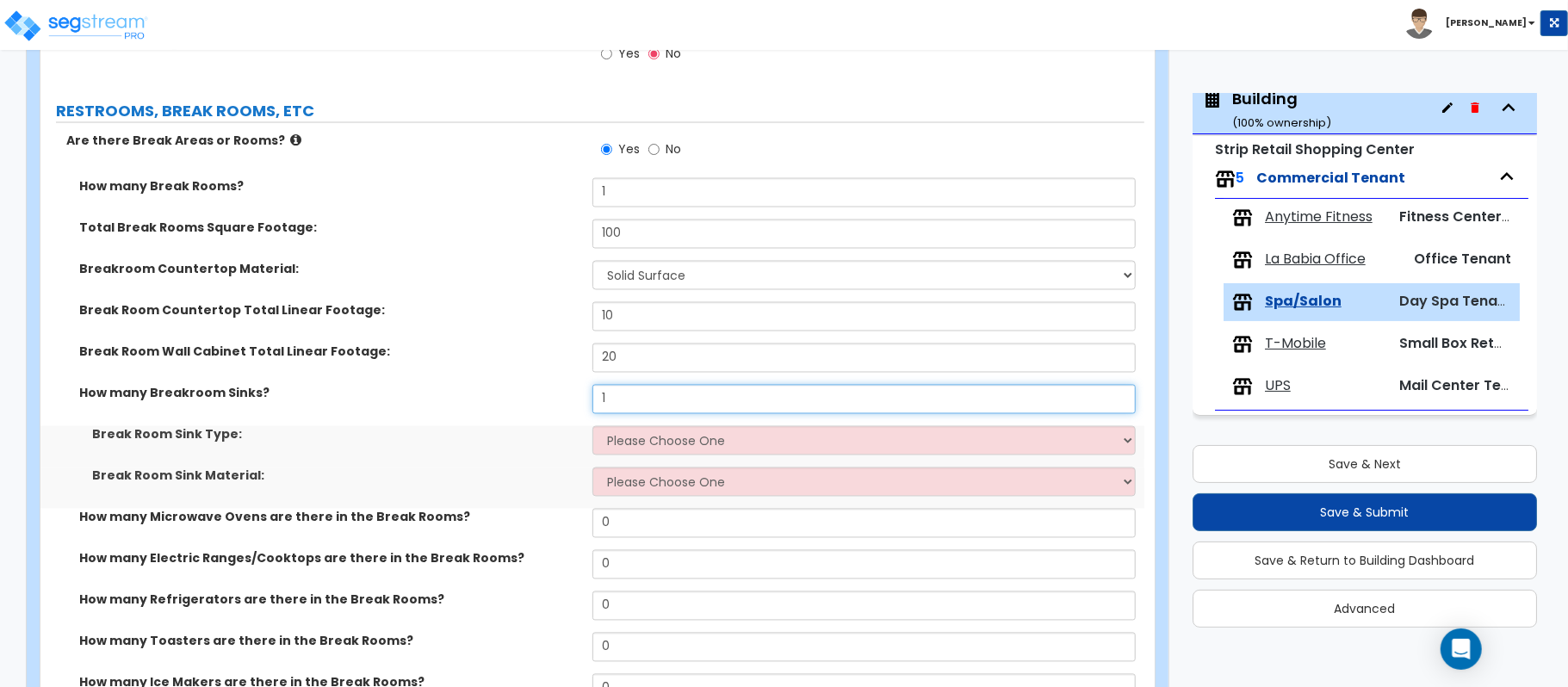
type input "1"
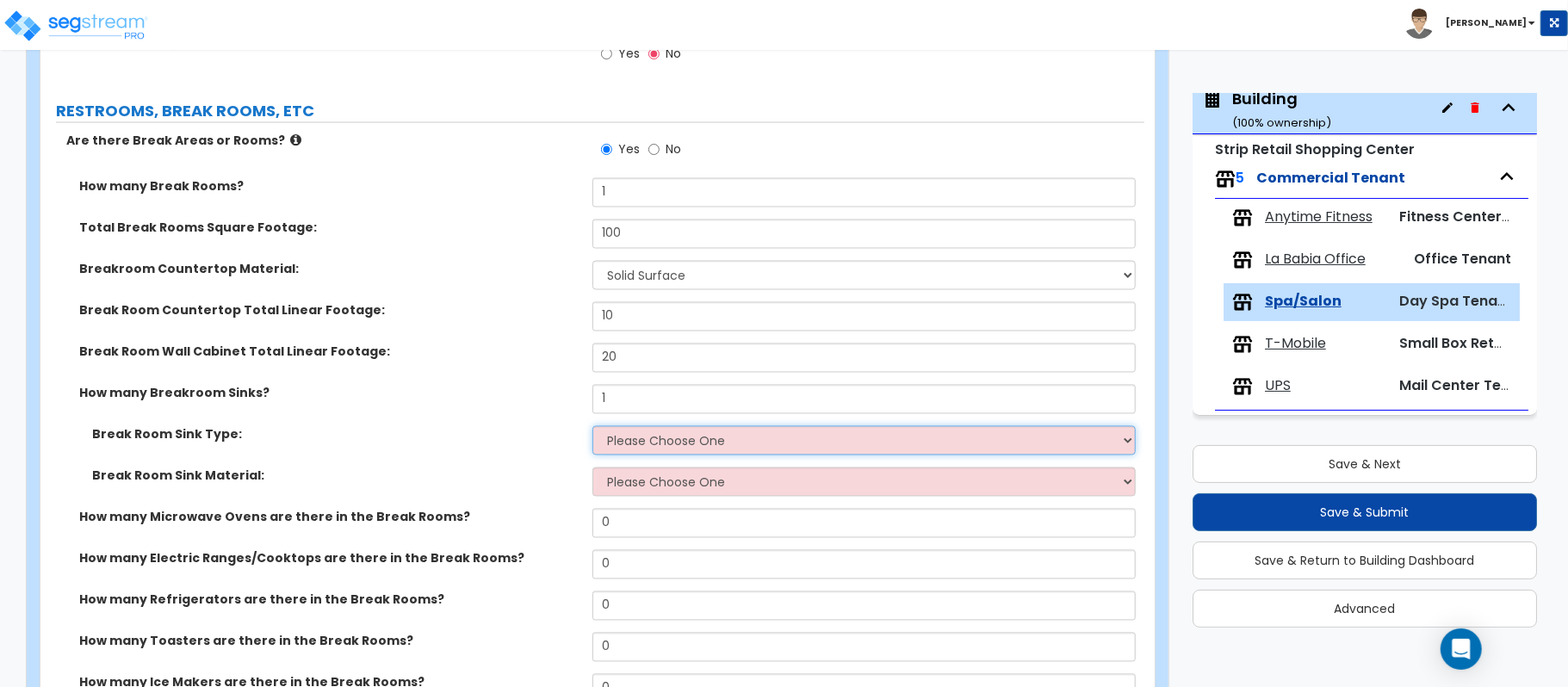
click at [744, 441] on select "Please Choose One Single Sink Double Sink" at bounding box center [864, 441] width 543 height 29
select select "1"
click at [592, 429] on select "Please Choose One Single Sink Double Sink" at bounding box center [864, 441] width 543 height 29
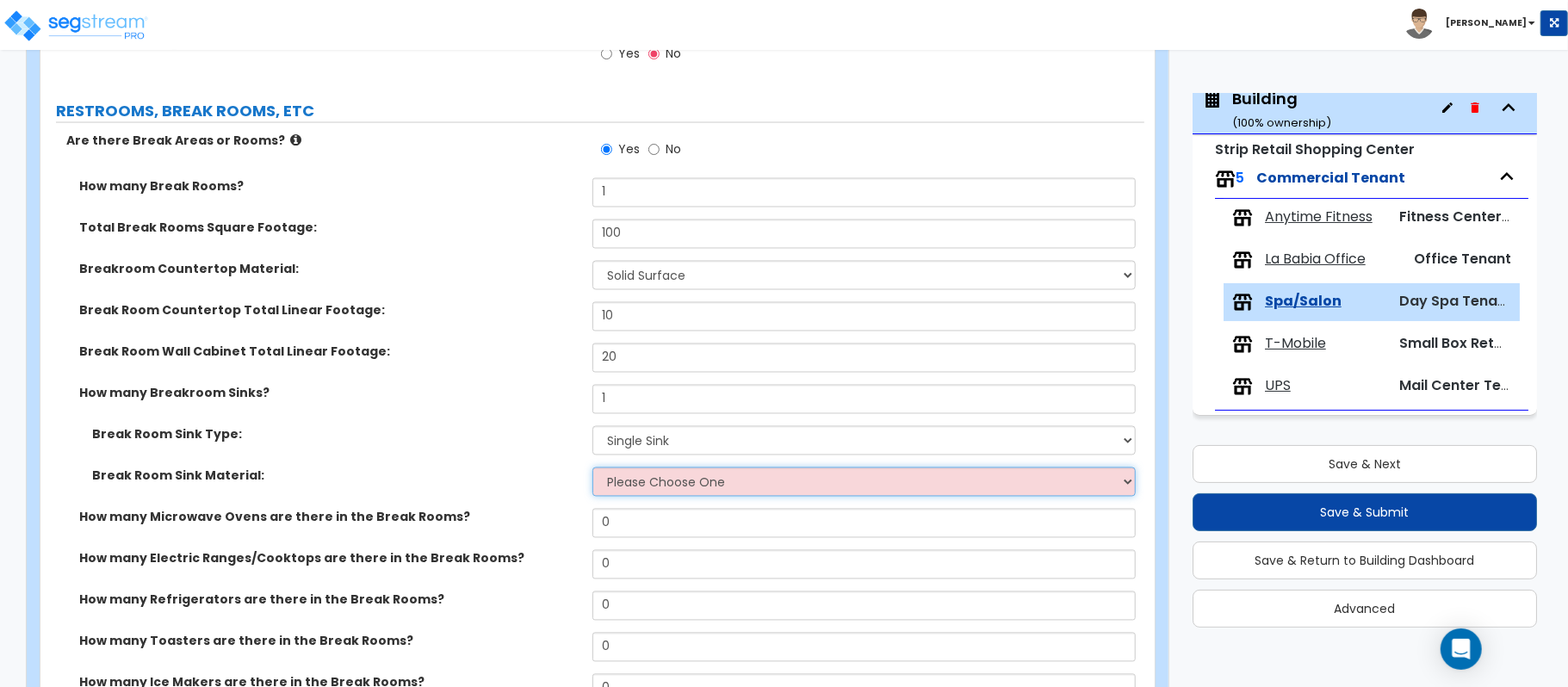
click at [714, 482] on select "Please Choose One Stainless Steel Porcelain Enamel Cast Iron" at bounding box center [864, 482] width 543 height 29
select select "1"
click at [592, 471] on select "Please Choose One Stainless Steel Porcelain Enamel Cast Iron" at bounding box center [864, 482] width 543 height 29
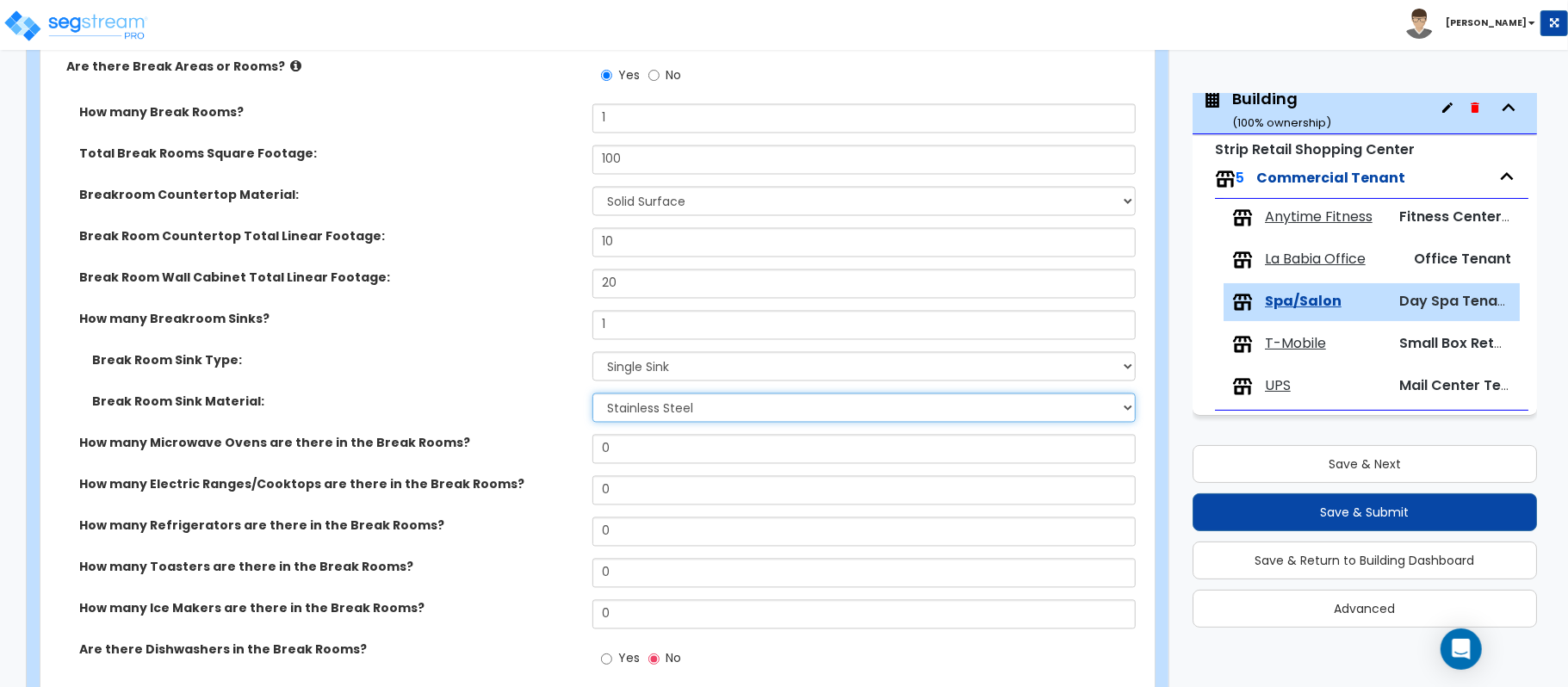
scroll to position [2280, 0]
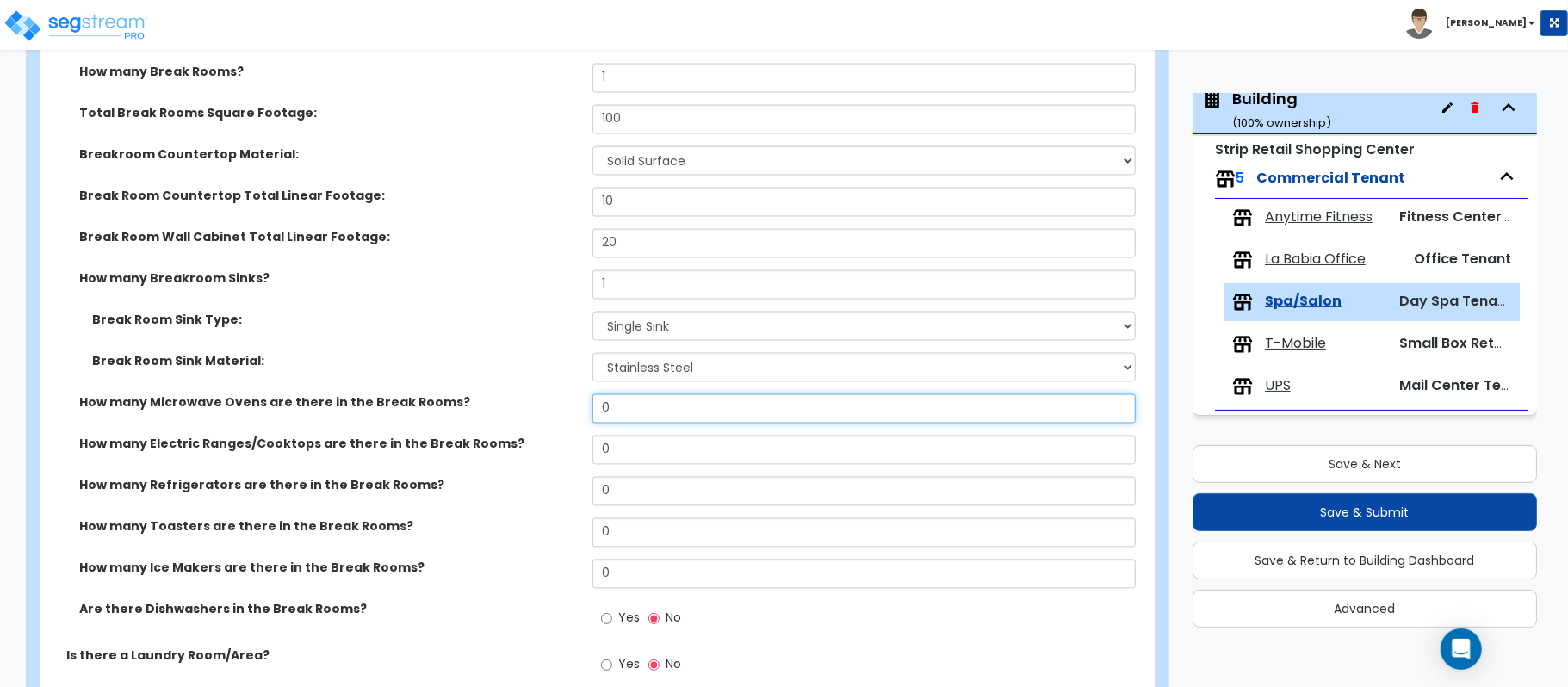
drag, startPoint x: 645, startPoint y: 410, endPoint x: 500, endPoint y: 414, distance: 145.1
click at [500, 414] on div "How many Microwave Ovens are there in the Break Rooms? 0" at bounding box center [592, 415] width 1104 height 41
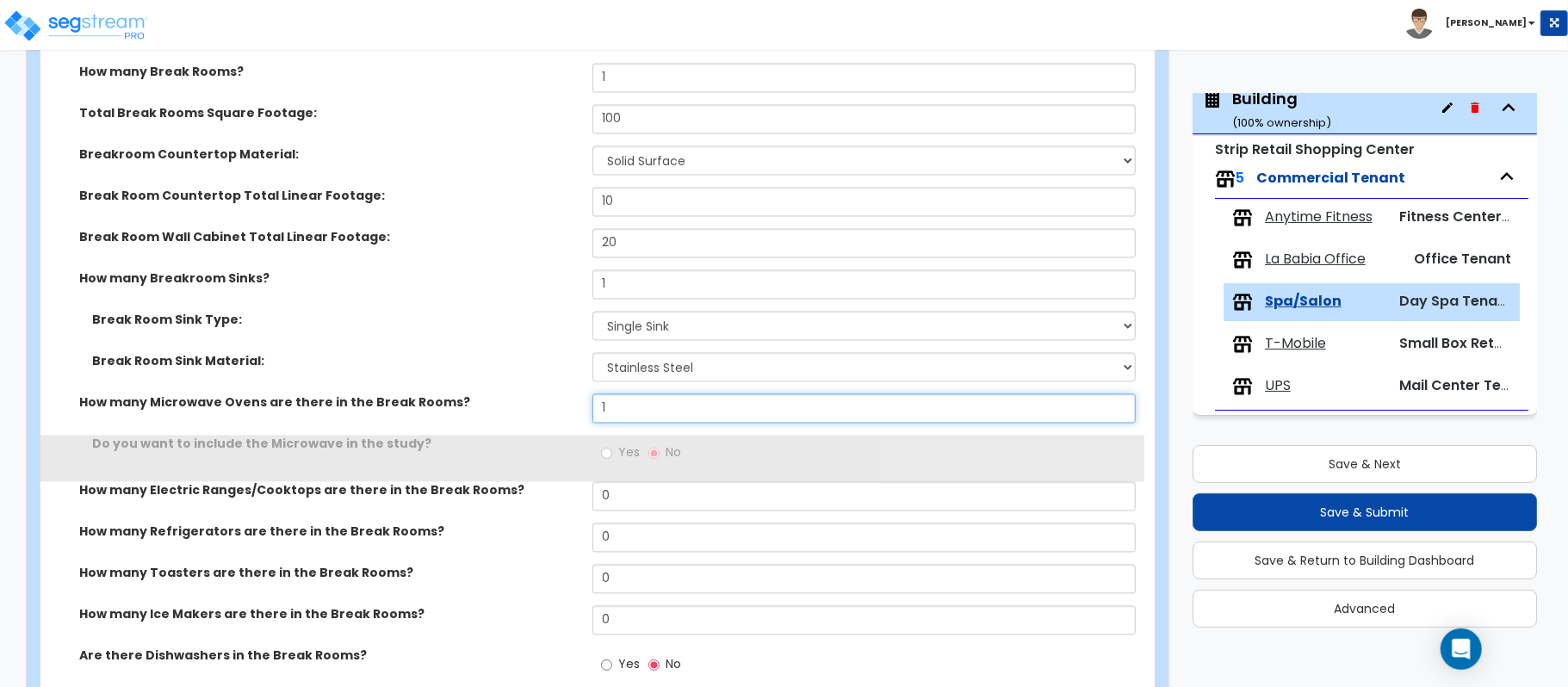
type input "1"
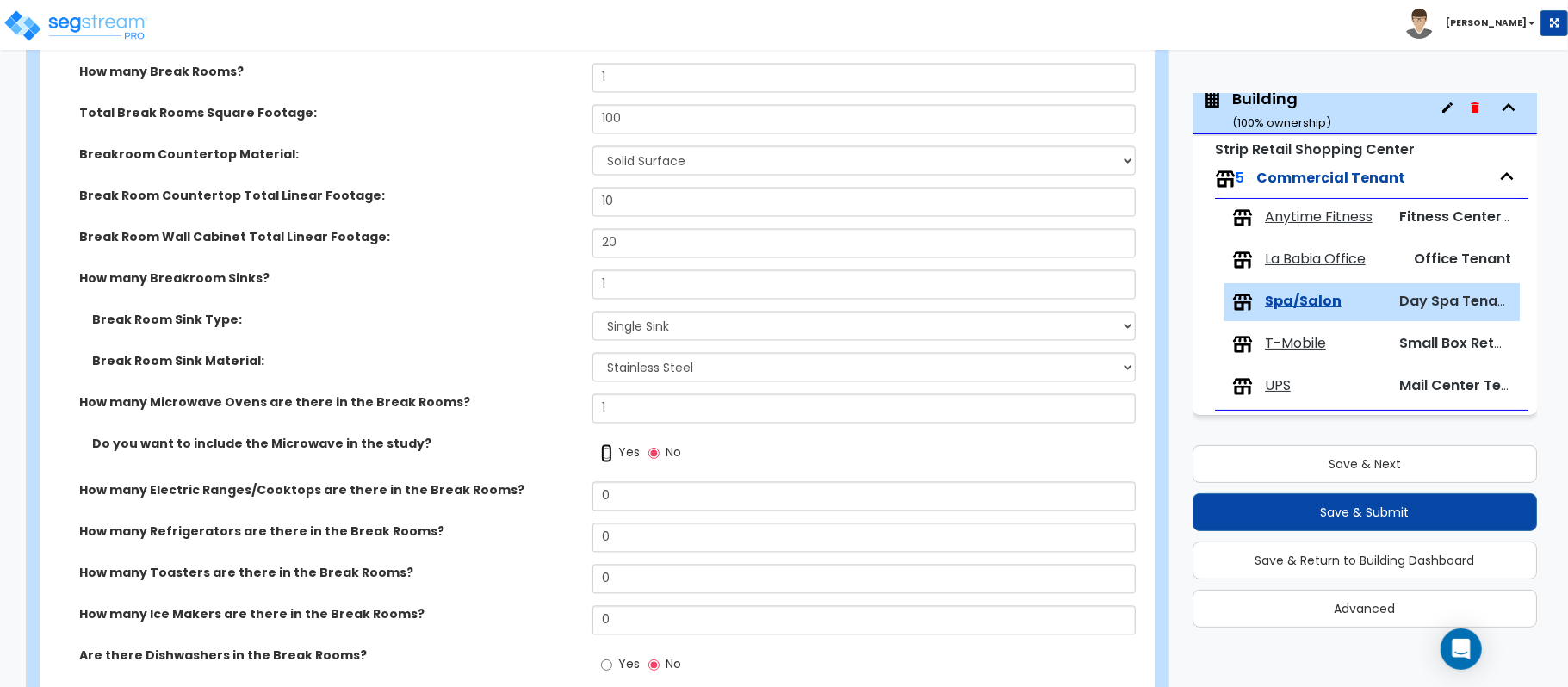
click at [604, 448] on input "Yes" at bounding box center [606, 454] width 11 height 19
click at [613, 458] on label "Yes" at bounding box center [620, 455] width 39 height 29
click at [612, 458] on input "Yes" at bounding box center [606, 454] width 11 height 19
click at [604, 455] on input "Yes" at bounding box center [606, 454] width 11 height 19
radio input "true"
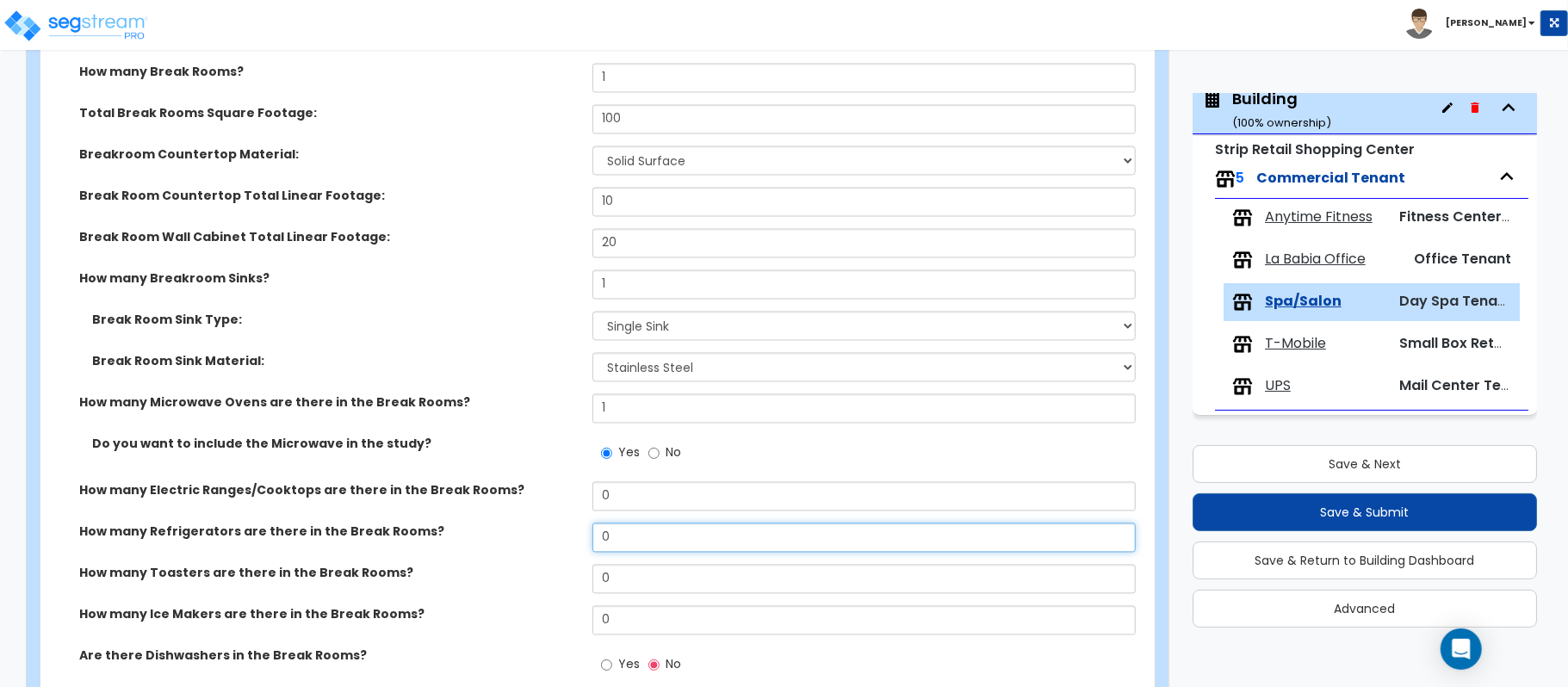
drag, startPoint x: 634, startPoint y: 538, endPoint x: 466, endPoint y: 538, distance: 168.0
click at [466, 538] on div "How many Refrigerators are there in the Break Rooms? 0" at bounding box center [592, 544] width 1104 height 41
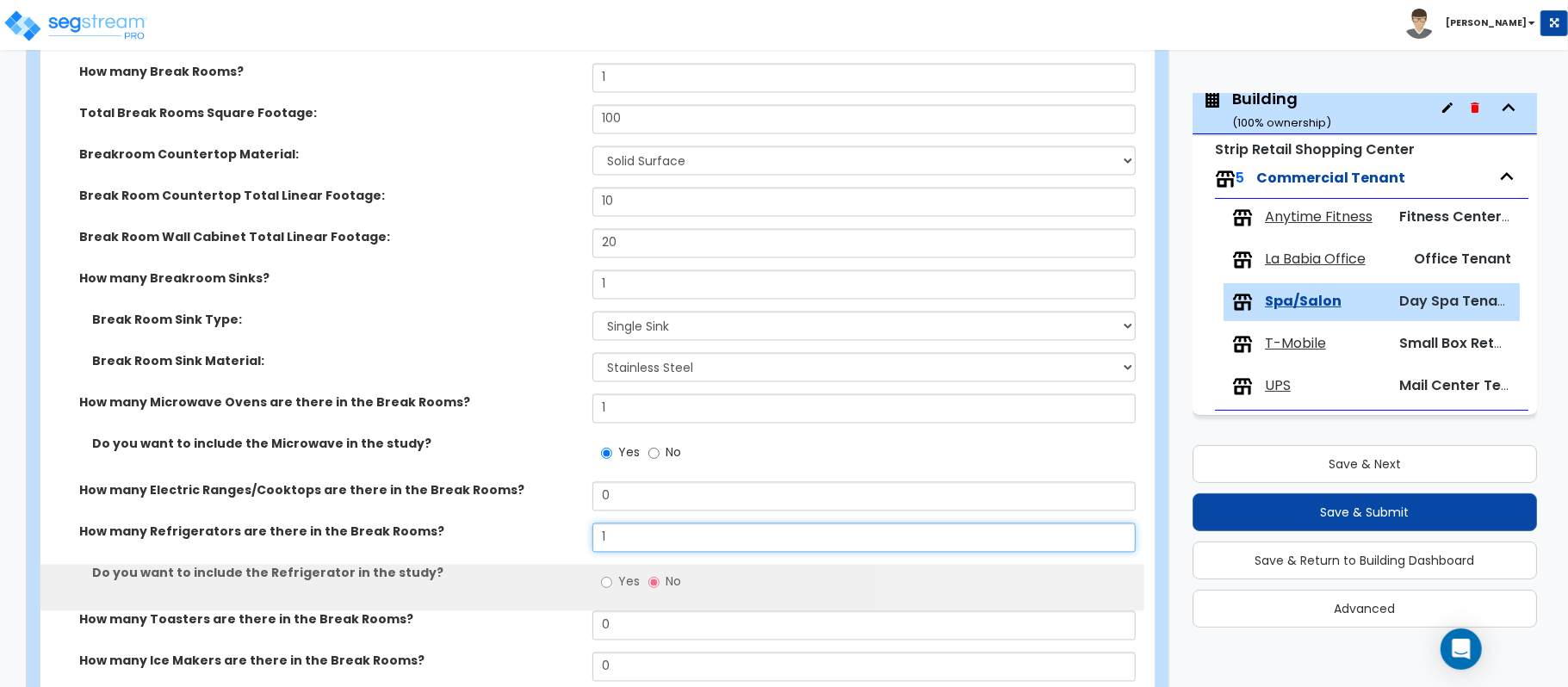
type input "1"
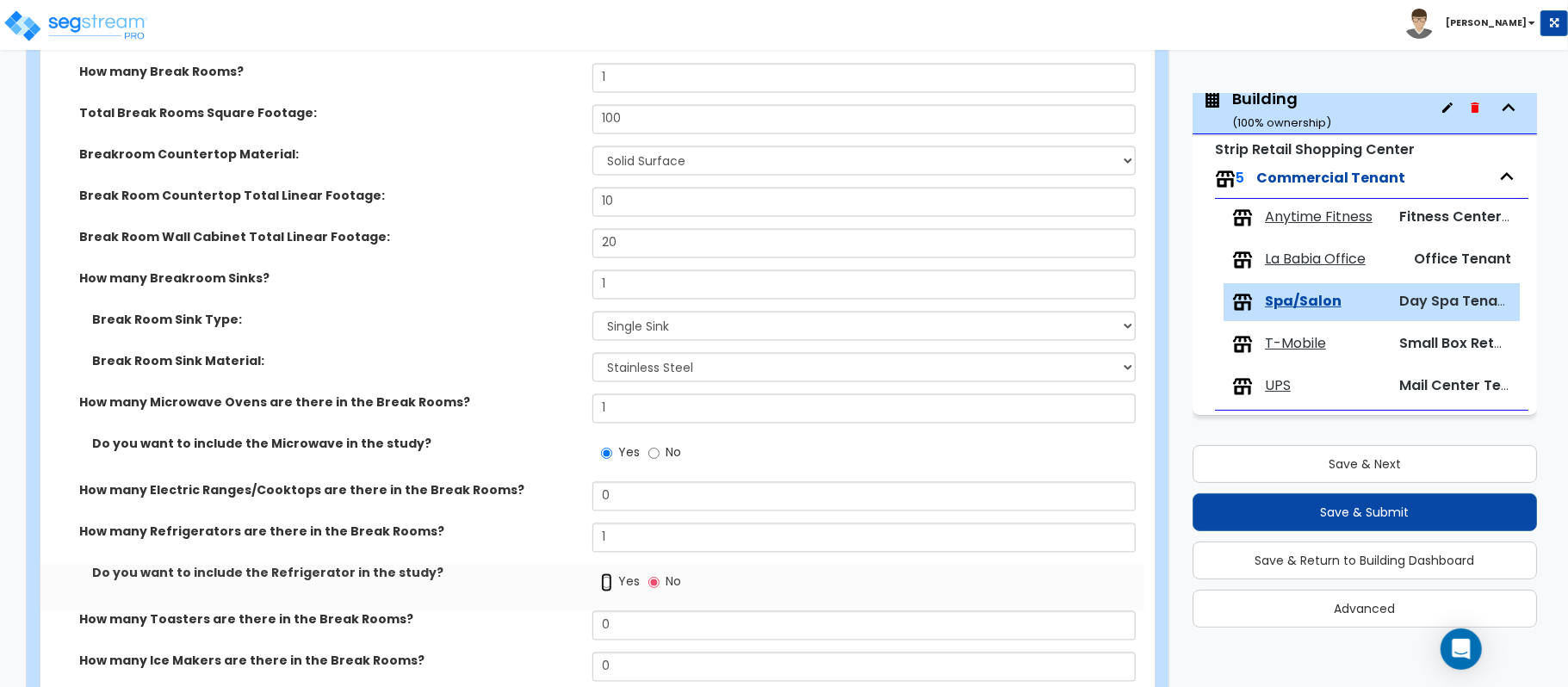
click at [606, 592] on input "Yes" at bounding box center [606, 582] width 11 height 19
radio input "true"
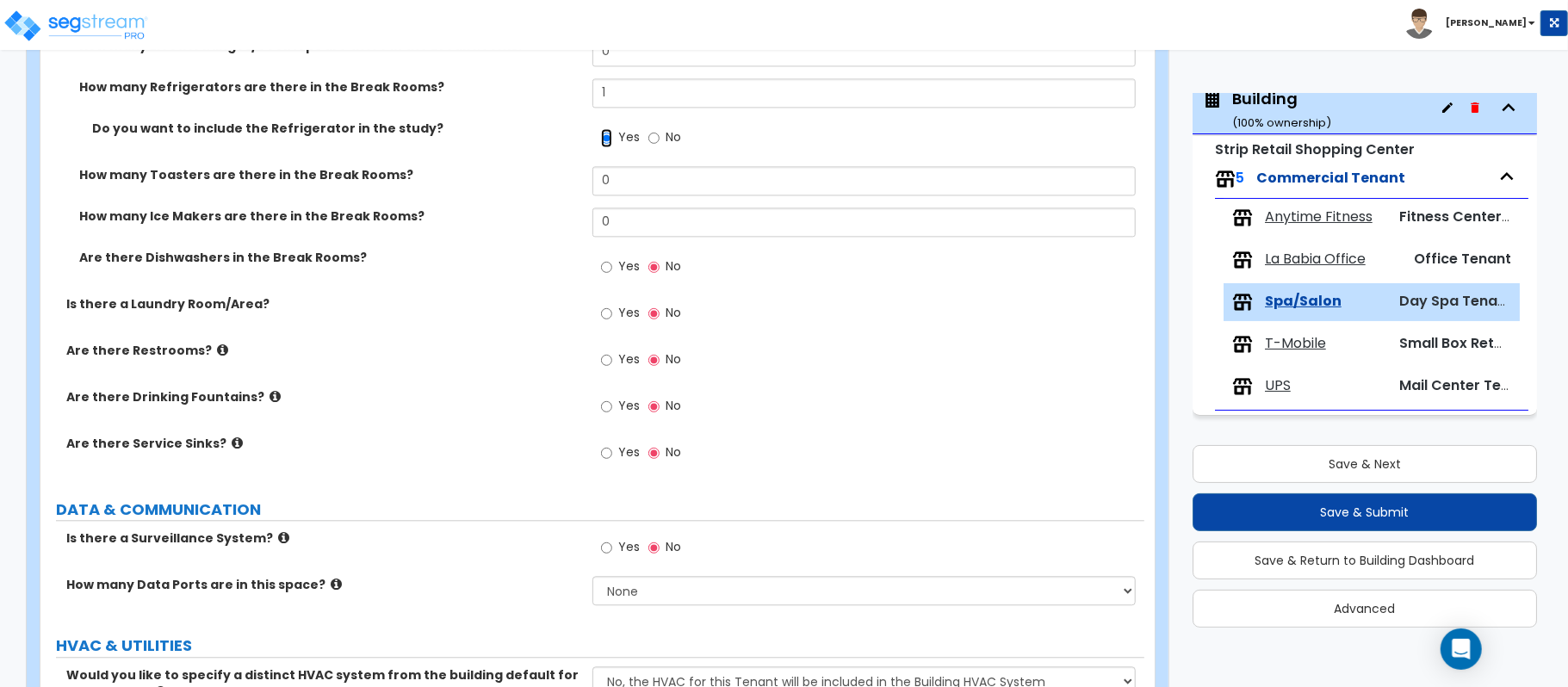
scroll to position [2738, 0]
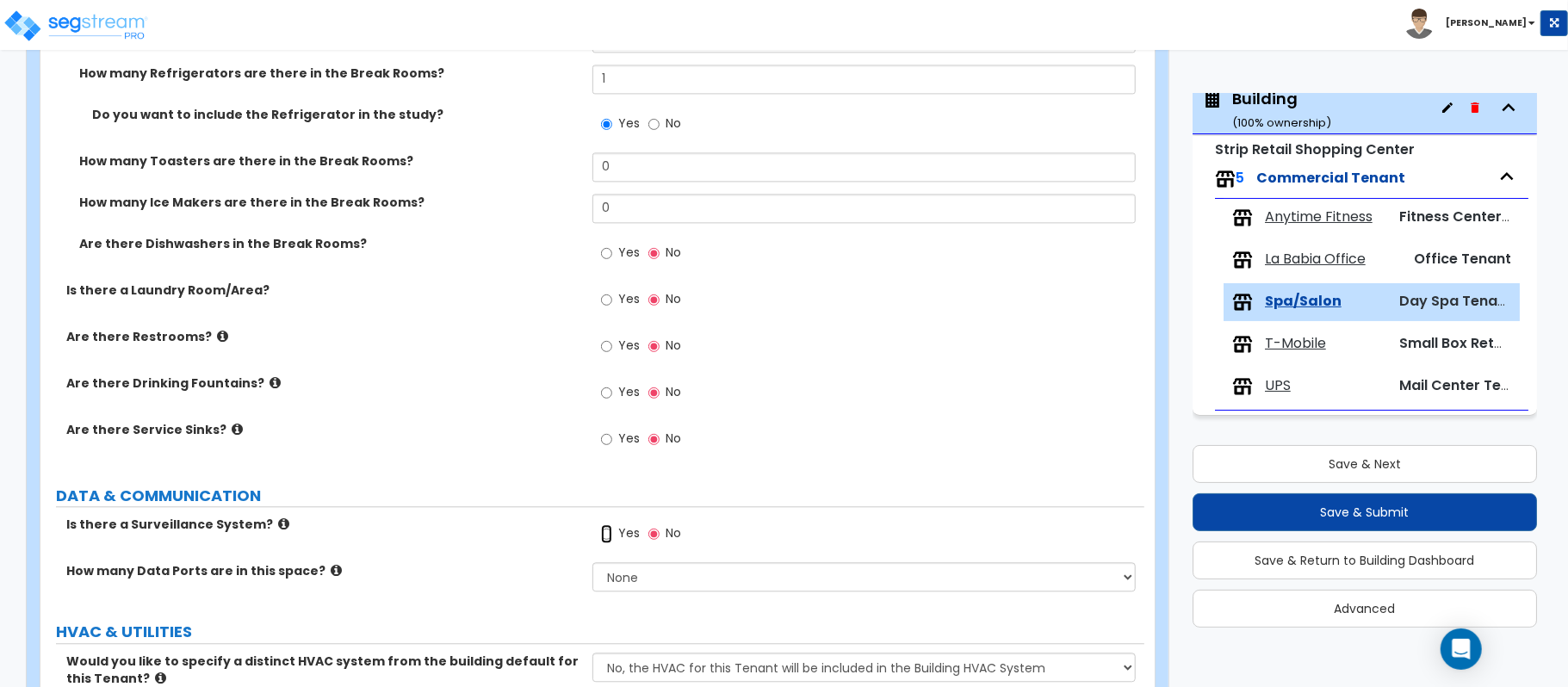
click at [606, 540] on input "Yes" at bounding box center [606, 534] width 11 height 19
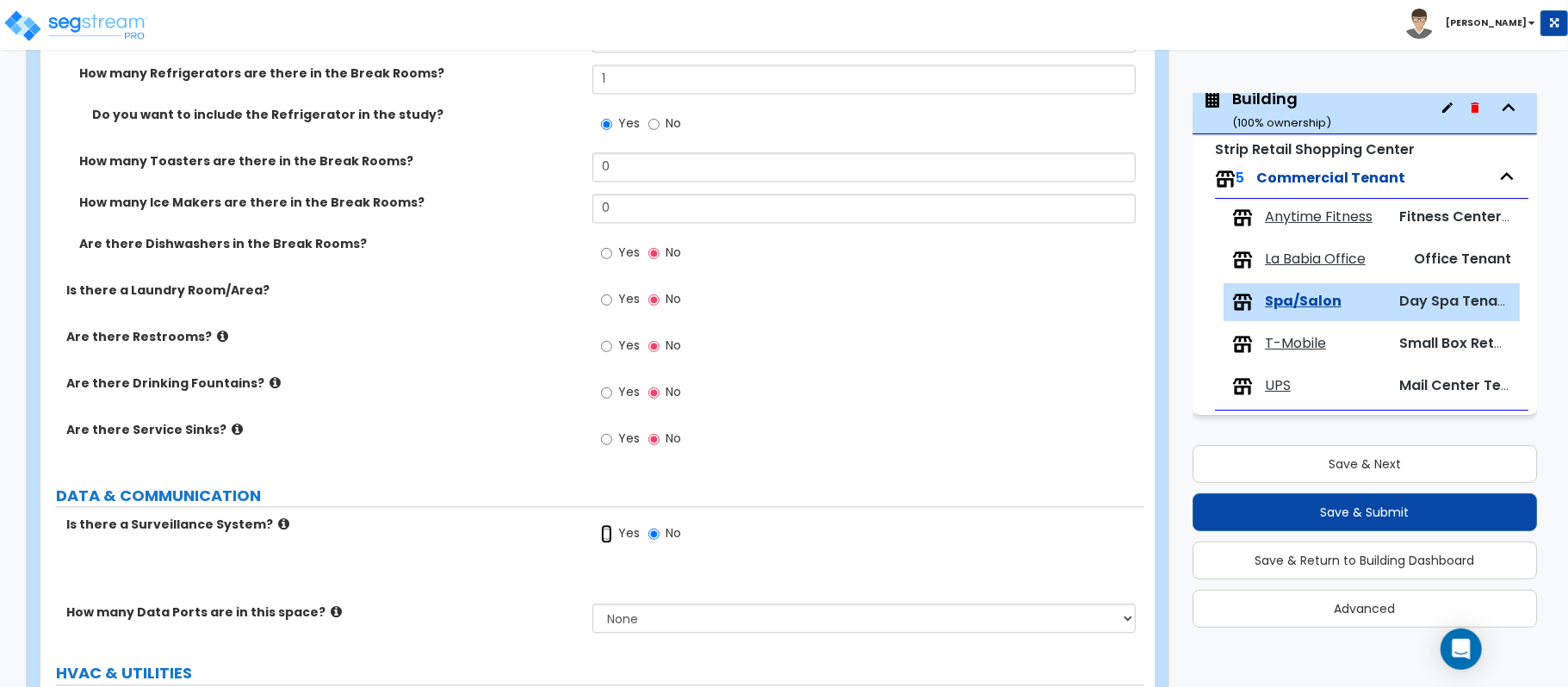
radio input "true"
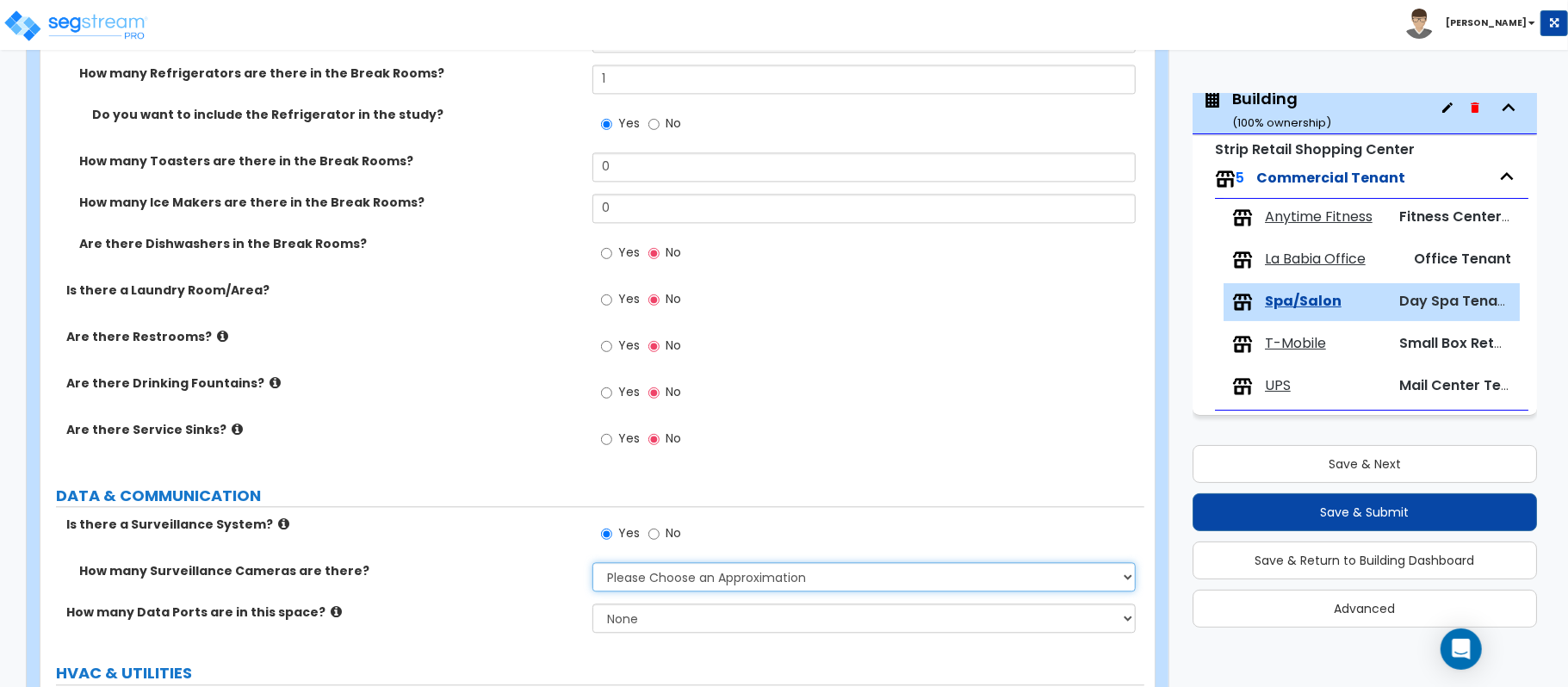
click at [675, 582] on select "Please Choose an Approximation Barely Noticed Any Noticed a Couple Frequently S…" at bounding box center [864, 576] width 543 height 29
select select "2"
click at [592, 565] on select "Please Choose an Approximation Barely Noticed Any Noticed a Couple Frequently S…" at bounding box center [864, 576] width 543 height 29
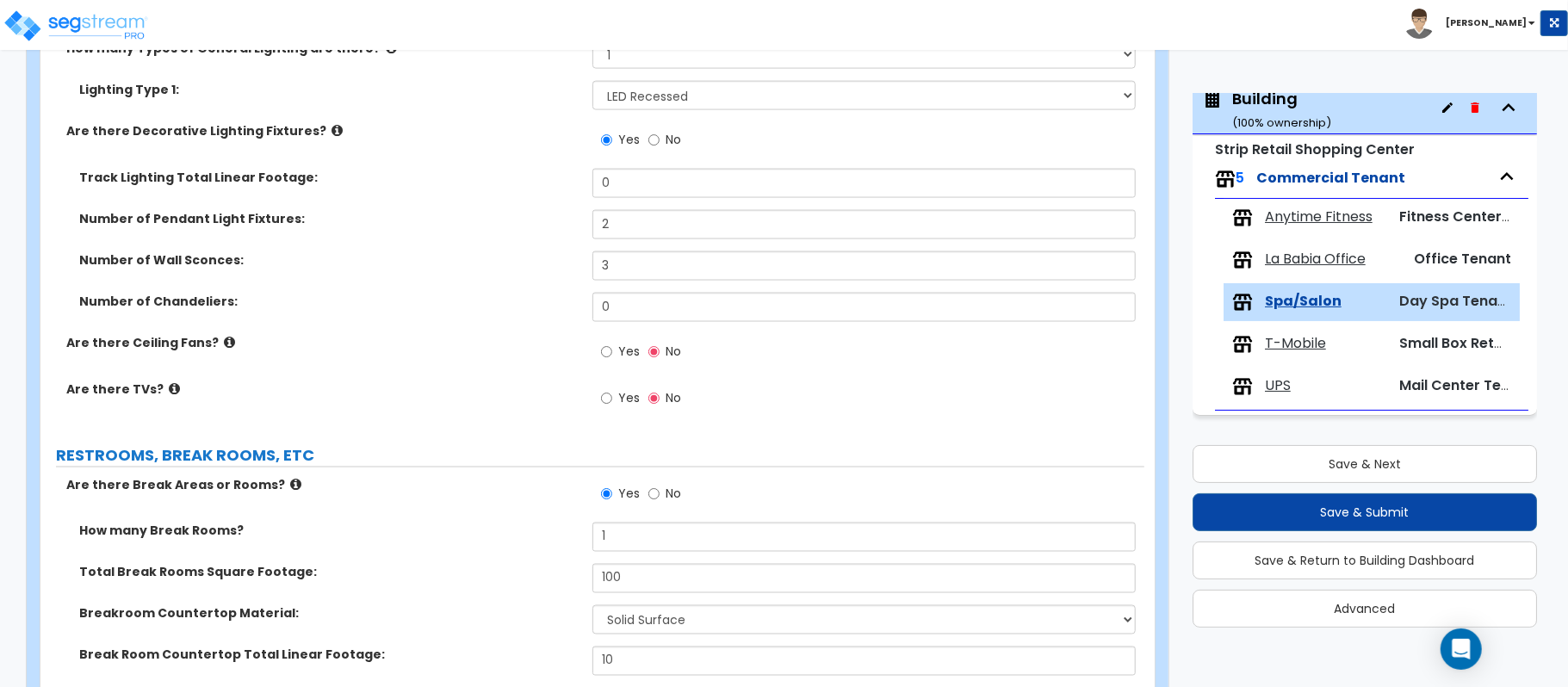
scroll to position [2513, 0]
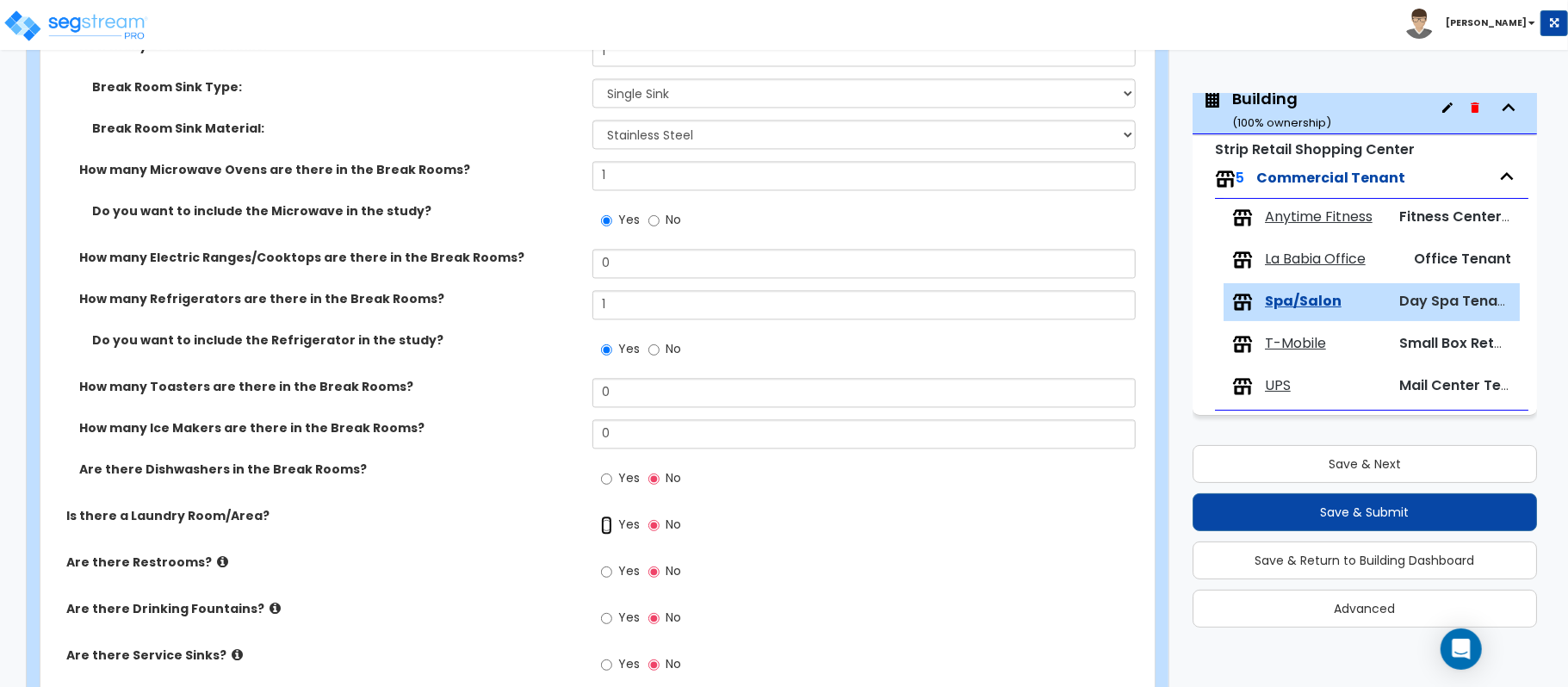
click at [611, 531] on input "Yes" at bounding box center [606, 525] width 11 height 19
radio input "true"
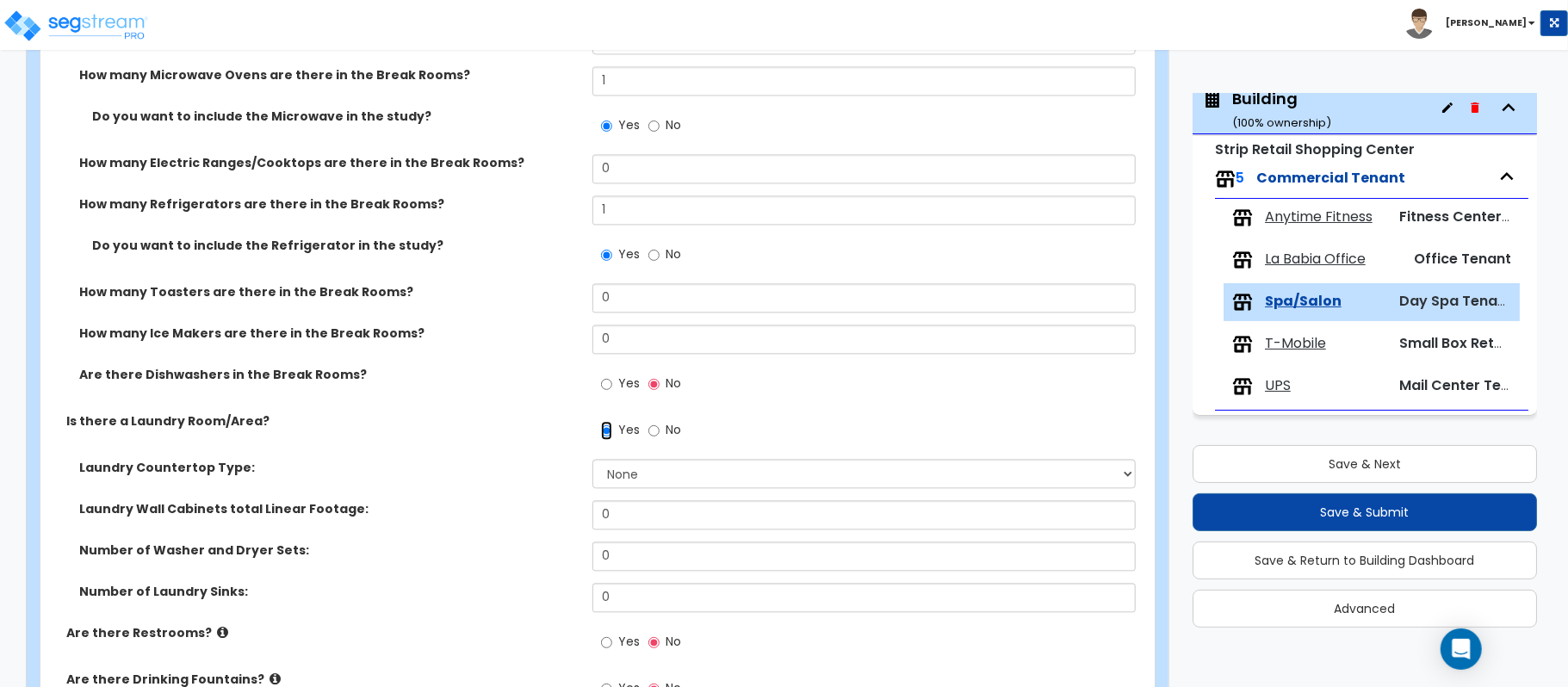
scroll to position [2742, 0]
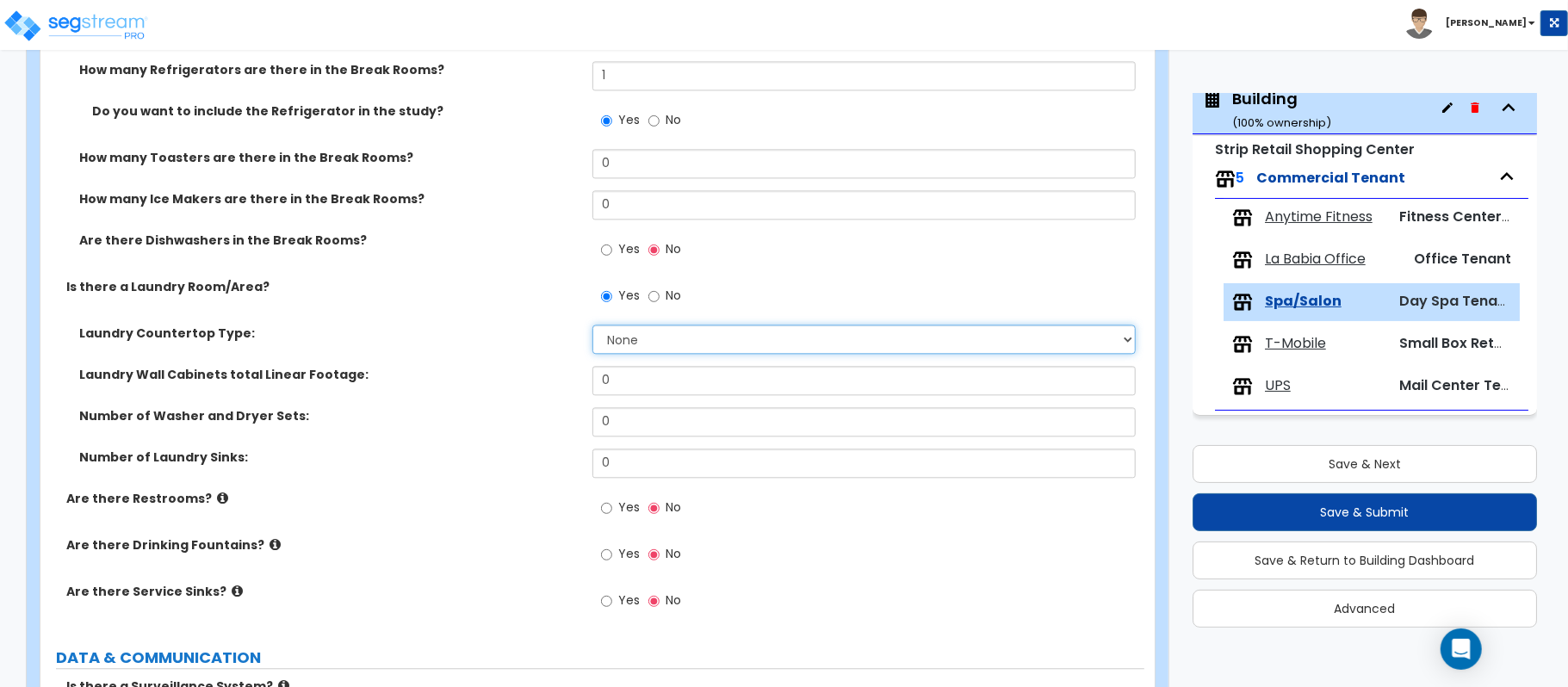
click at [691, 339] on select "None Plastic Laminate Solid Surface Stone Quartz Marble Tile Wood Stainless Ste…" at bounding box center [864, 339] width 543 height 29
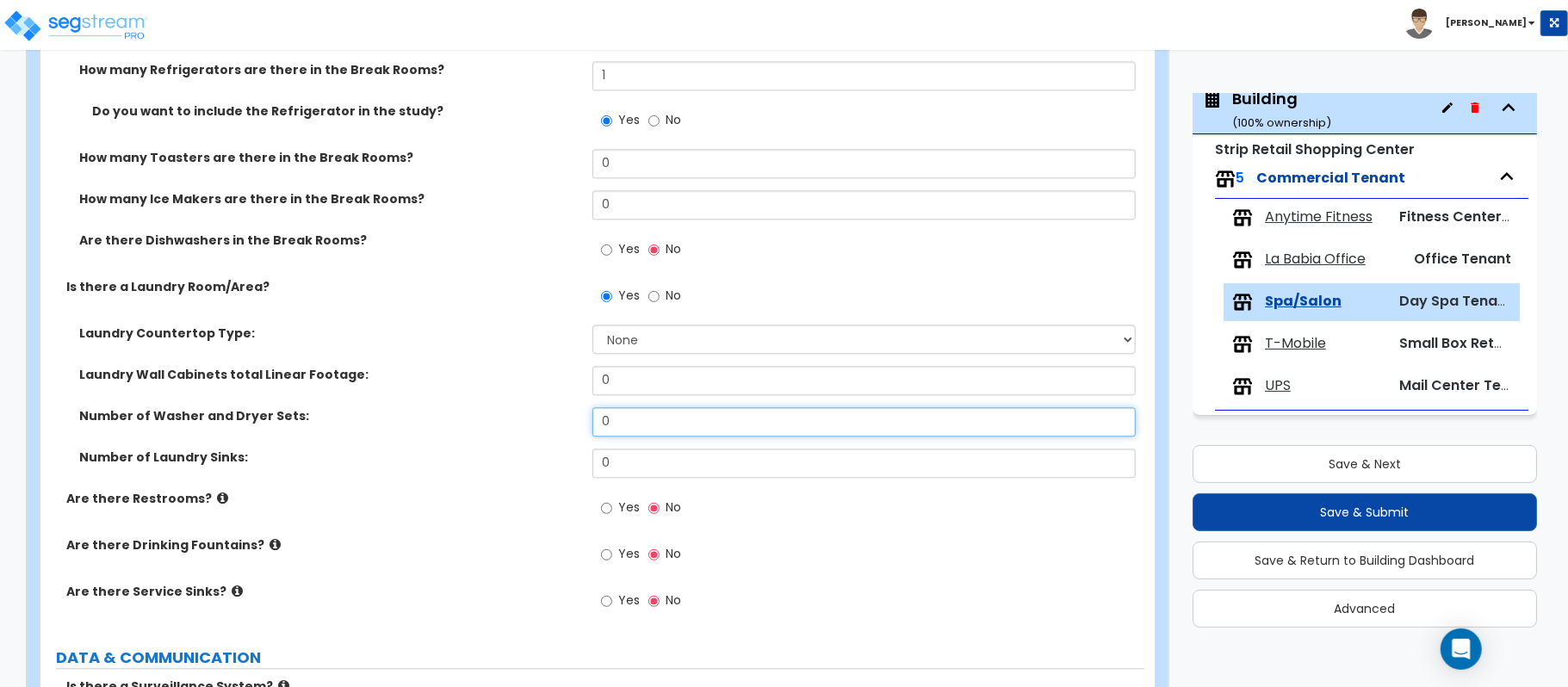
click at [551, 418] on div "Number of Washer and Dryer Sets: 0" at bounding box center [592, 428] width 1104 height 41
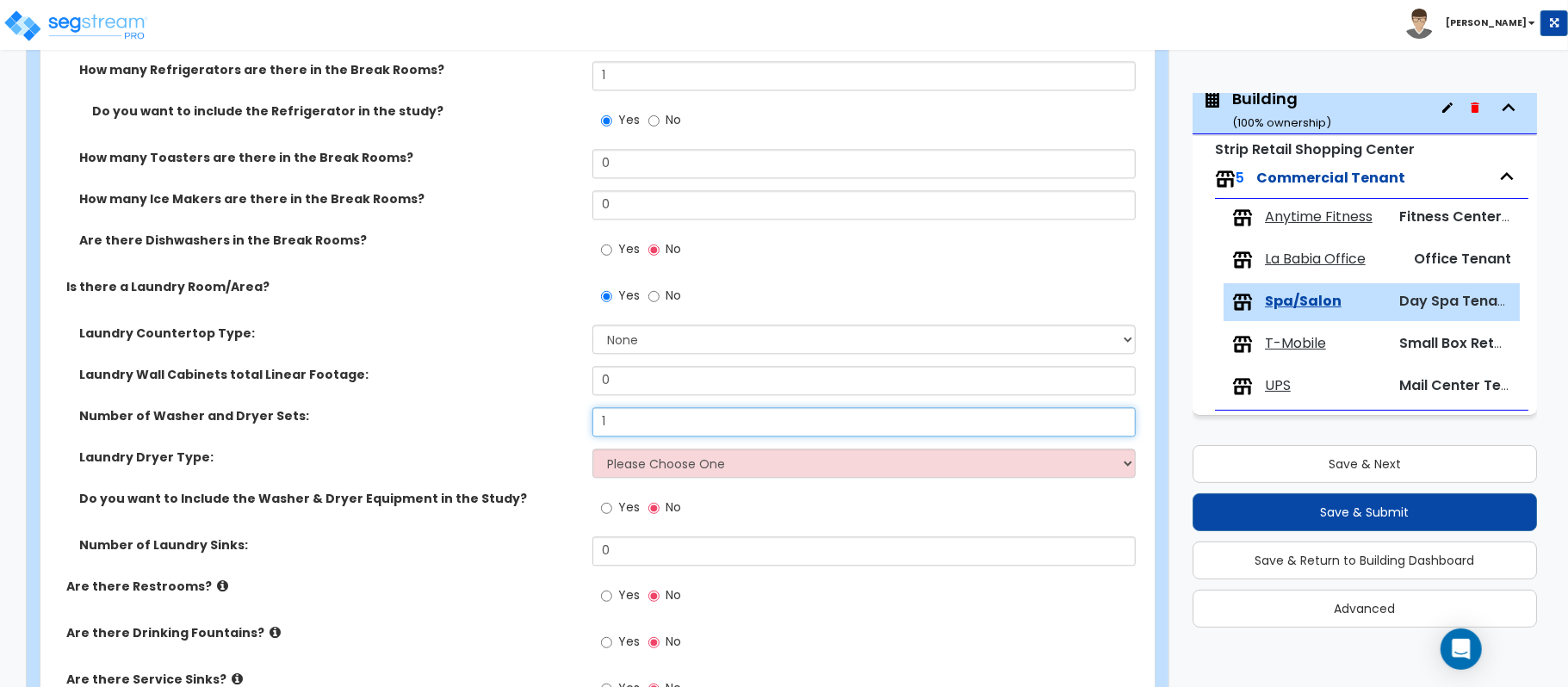
type input "1"
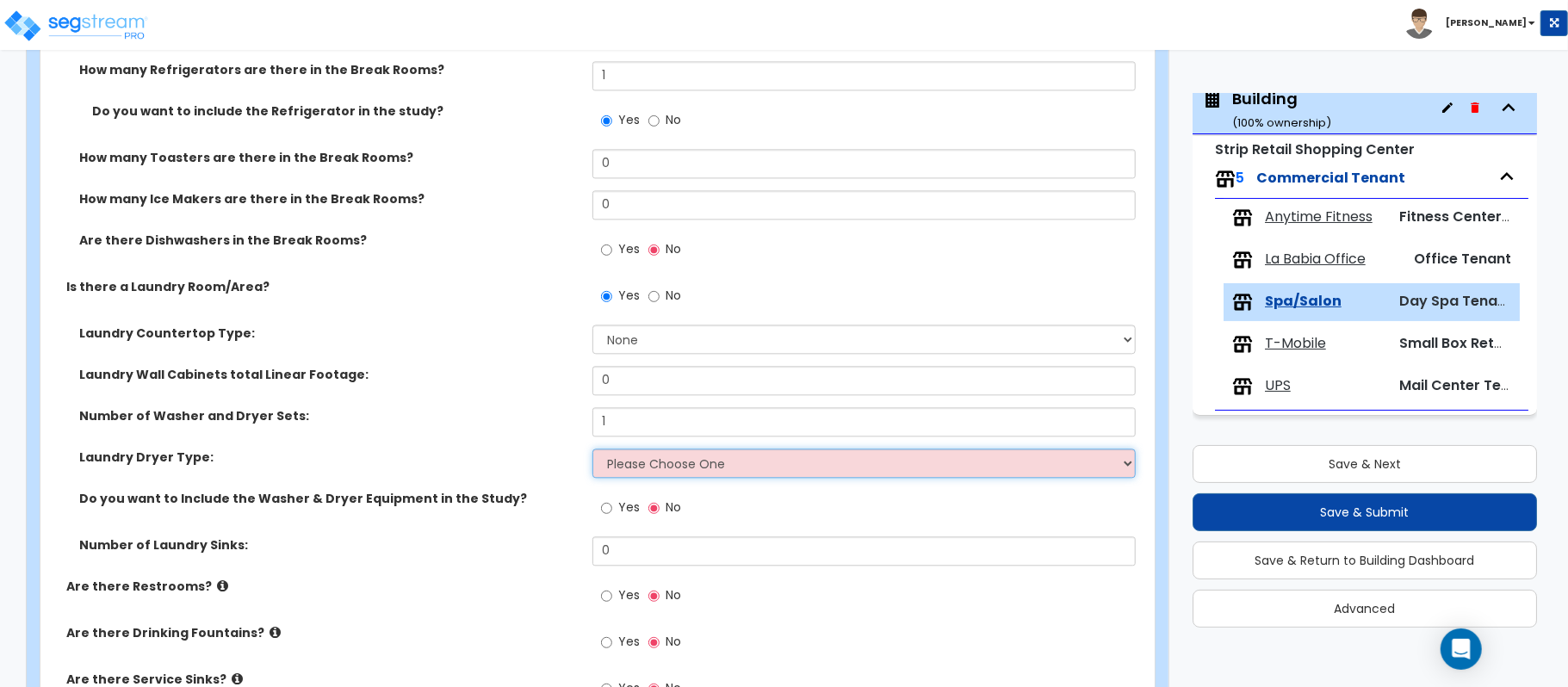
click at [644, 460] on select "Please Choose One Gas Electric" at bounding box center [864, 463] width 543 height 29
select select "1"
click at [592, 451] on select "Please Choose One Gas Electric" at bounding box center [864, 463] width 543 height 29
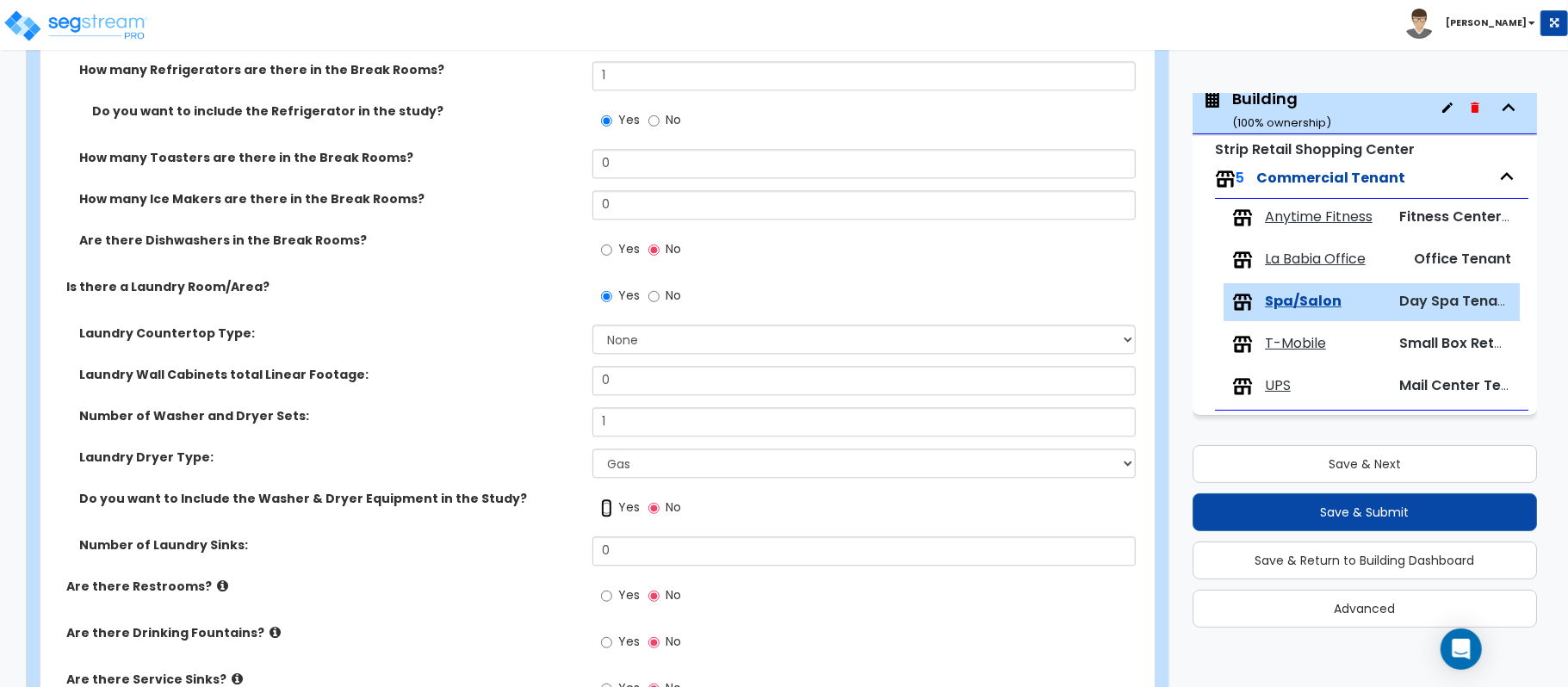
click at [607, 506] on input "Yes" at bounding box center [606, 508] width 11 height 19
radio input "true"
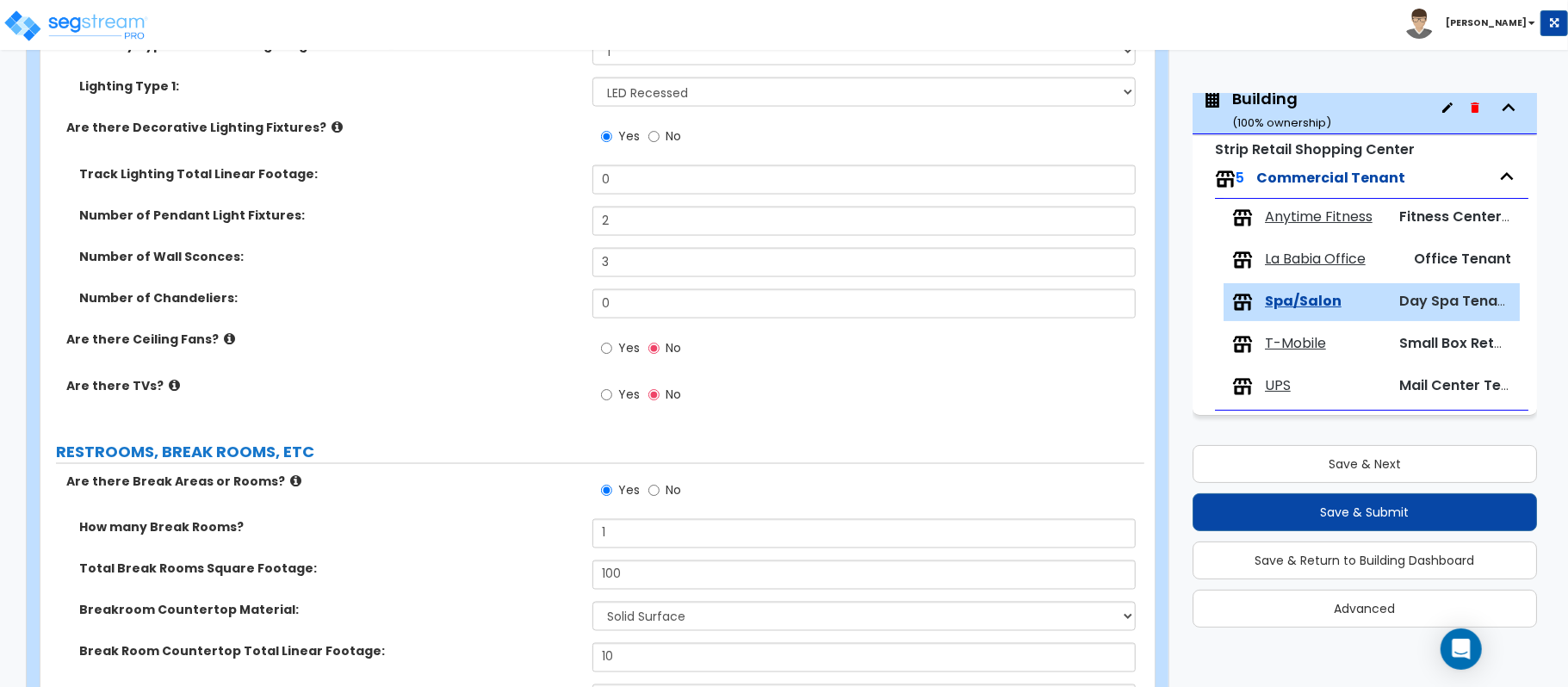
scroll to position [2988, 0]
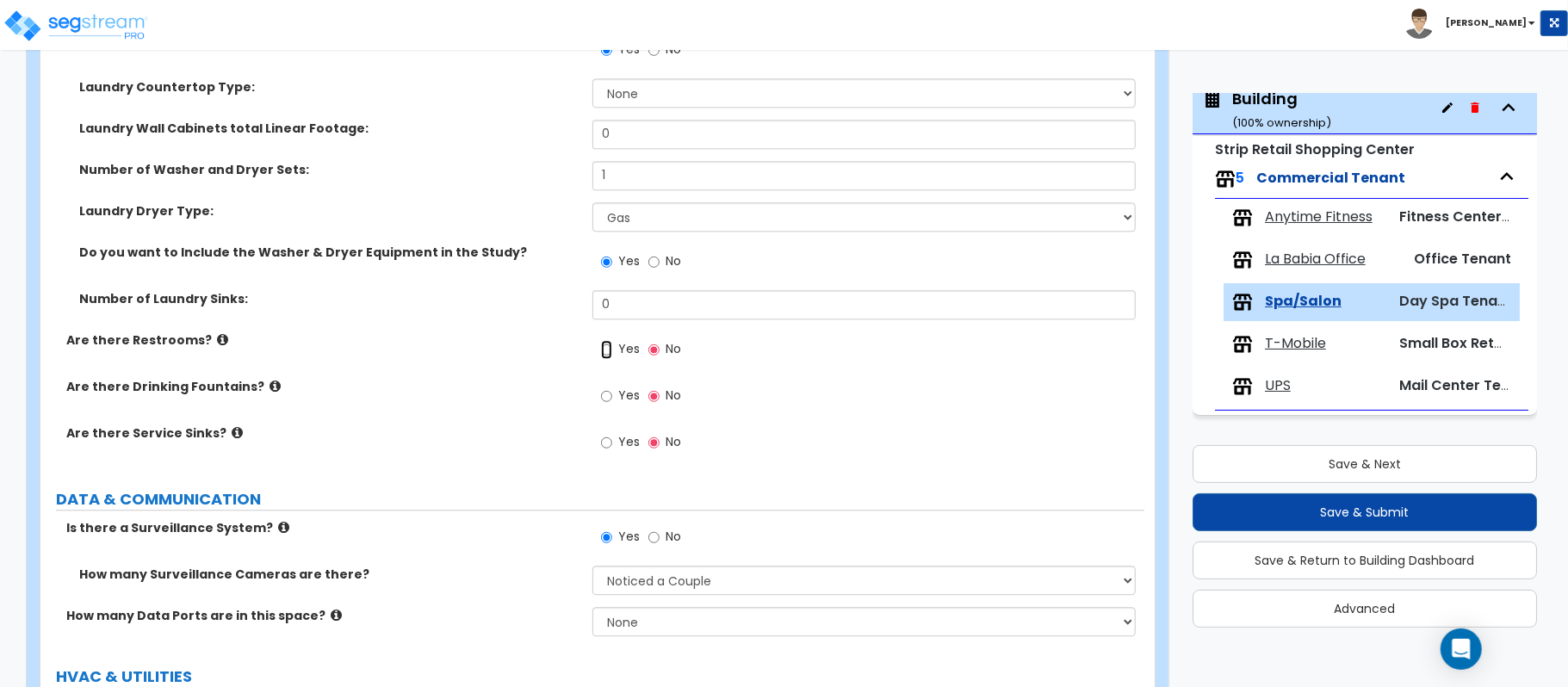
click at [610, 347] on input "Yes" at bounding box center [606, 349] width 11 height 19
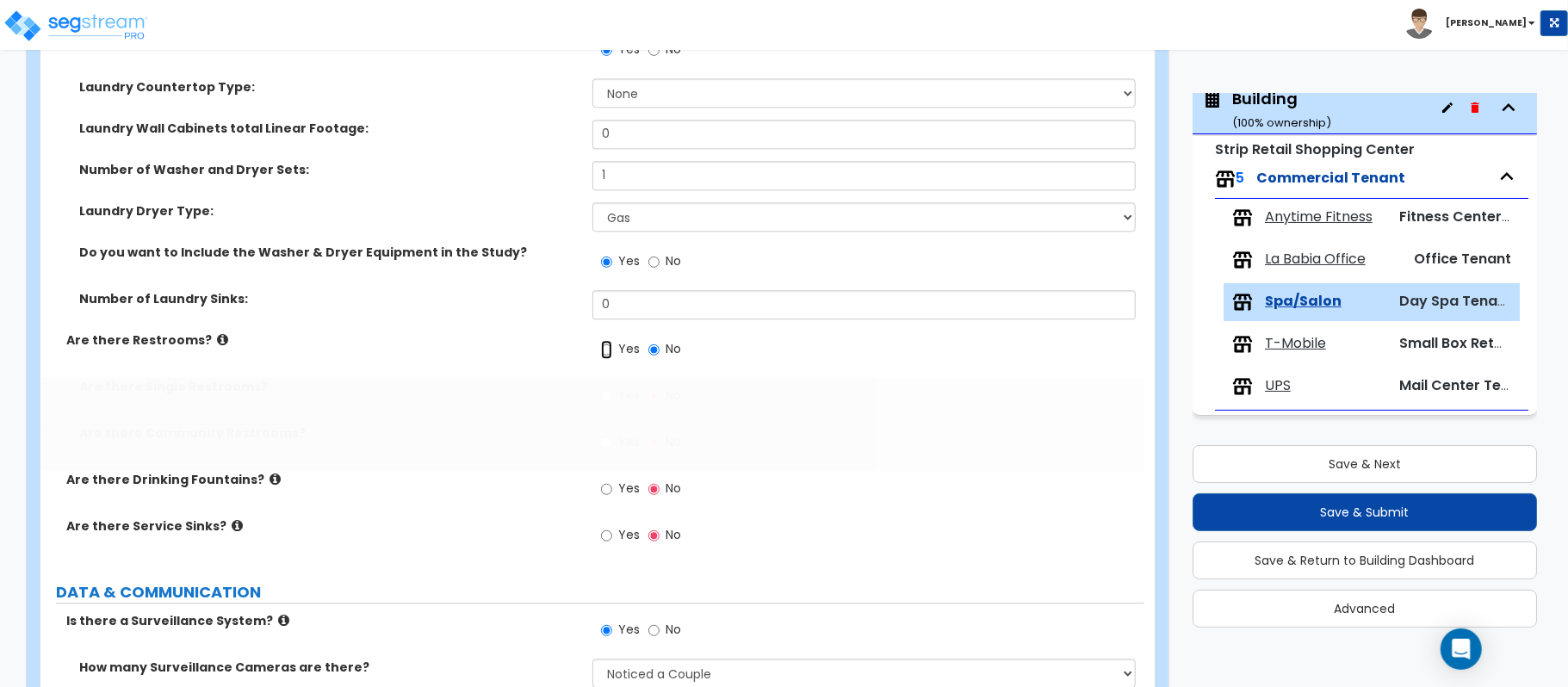
radio input "true"
click at [607, 403] on input "Yes" at bounding box center [606, 396] width 11 height 19
radio input "true"
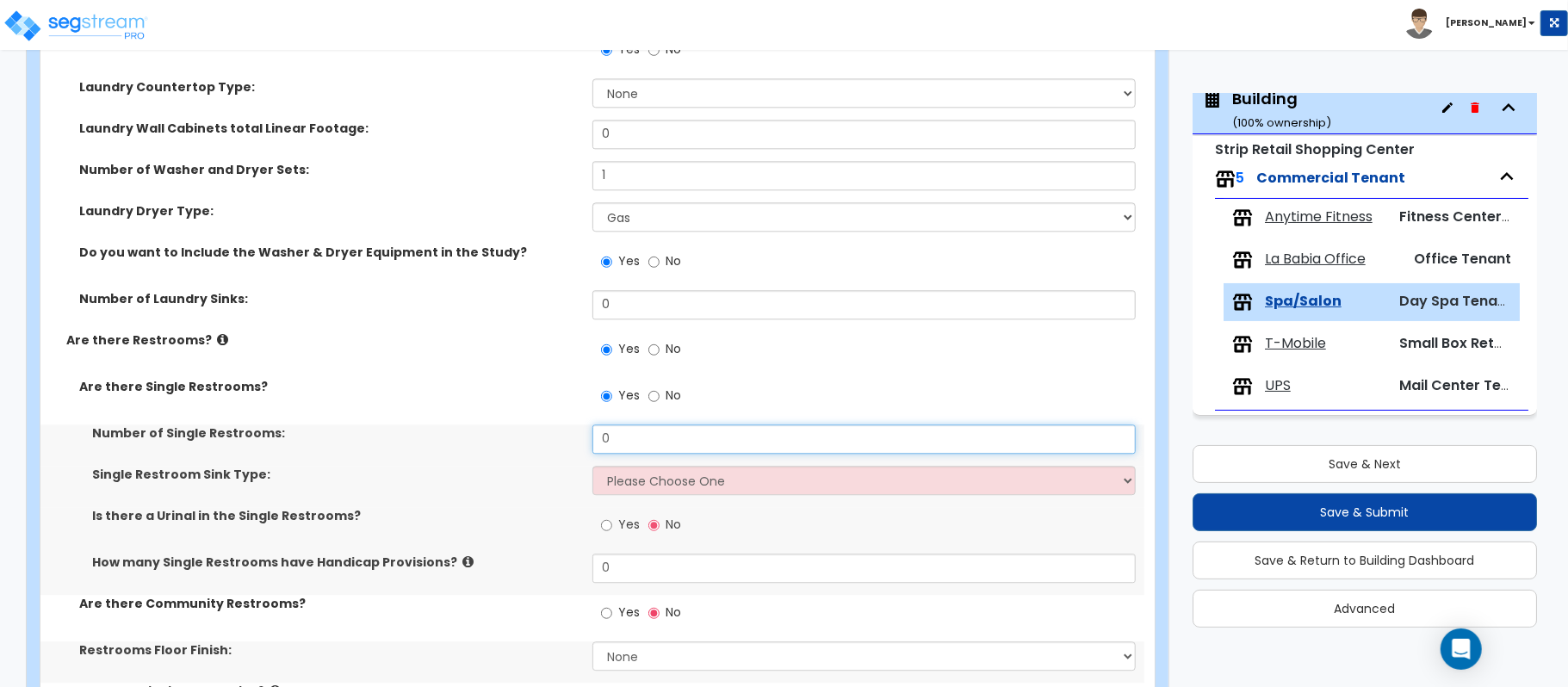
drag, startPoint x: 647, startPoint y: 438, endPoint x: 554, endPoint y: 438, distance: 93.0
click at [554, 438] on div "Number of Single Restrooms: 0" at bounding box center [592, 445] width 1104 height 41
type input "1"
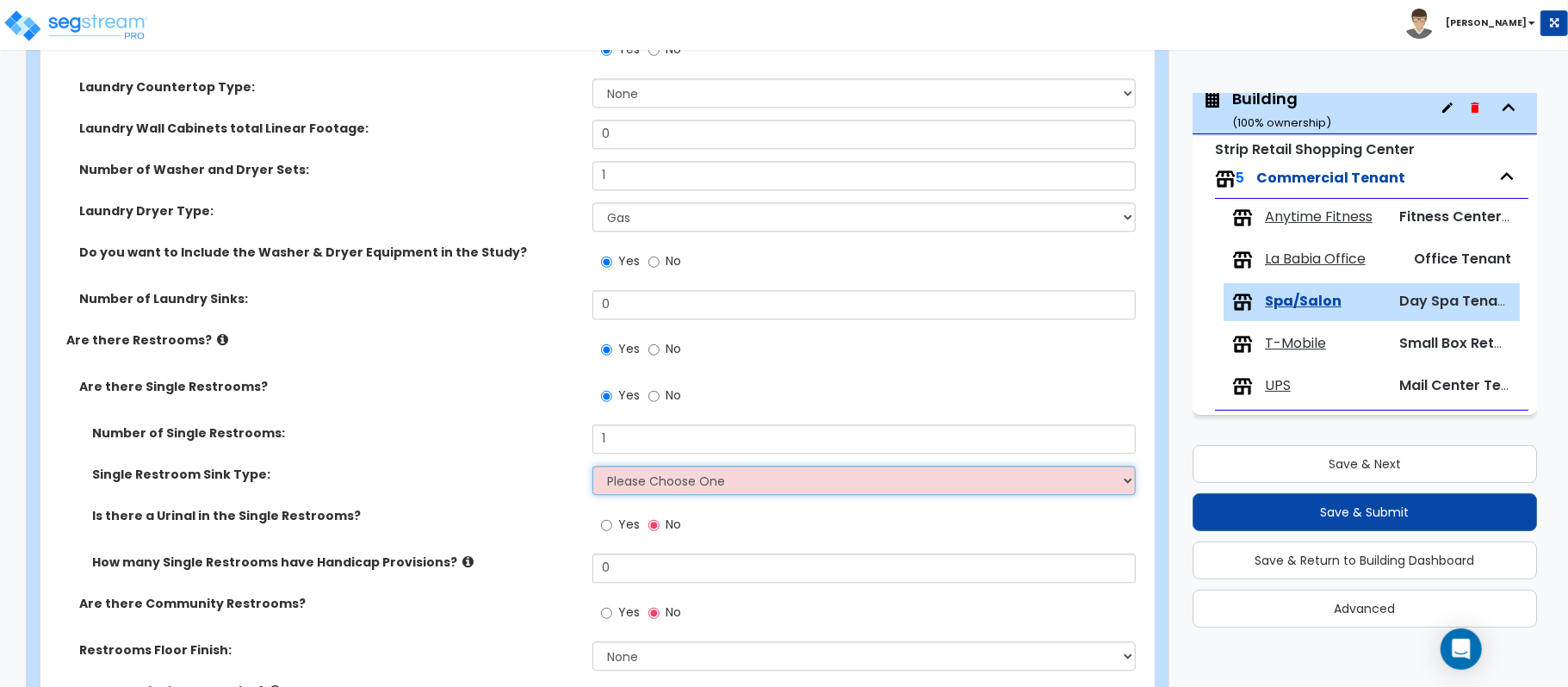
click at [659, 469] on select "Please Choose One Wall-mounted Vanity-mounted" at bounding box center [864, 480] width 543 height 29
select select "2"
click at [592, 469] on select "Please Choose One Wall-mounted Vanity-mounted" at bounding box center [864, 480] width 543 height 29
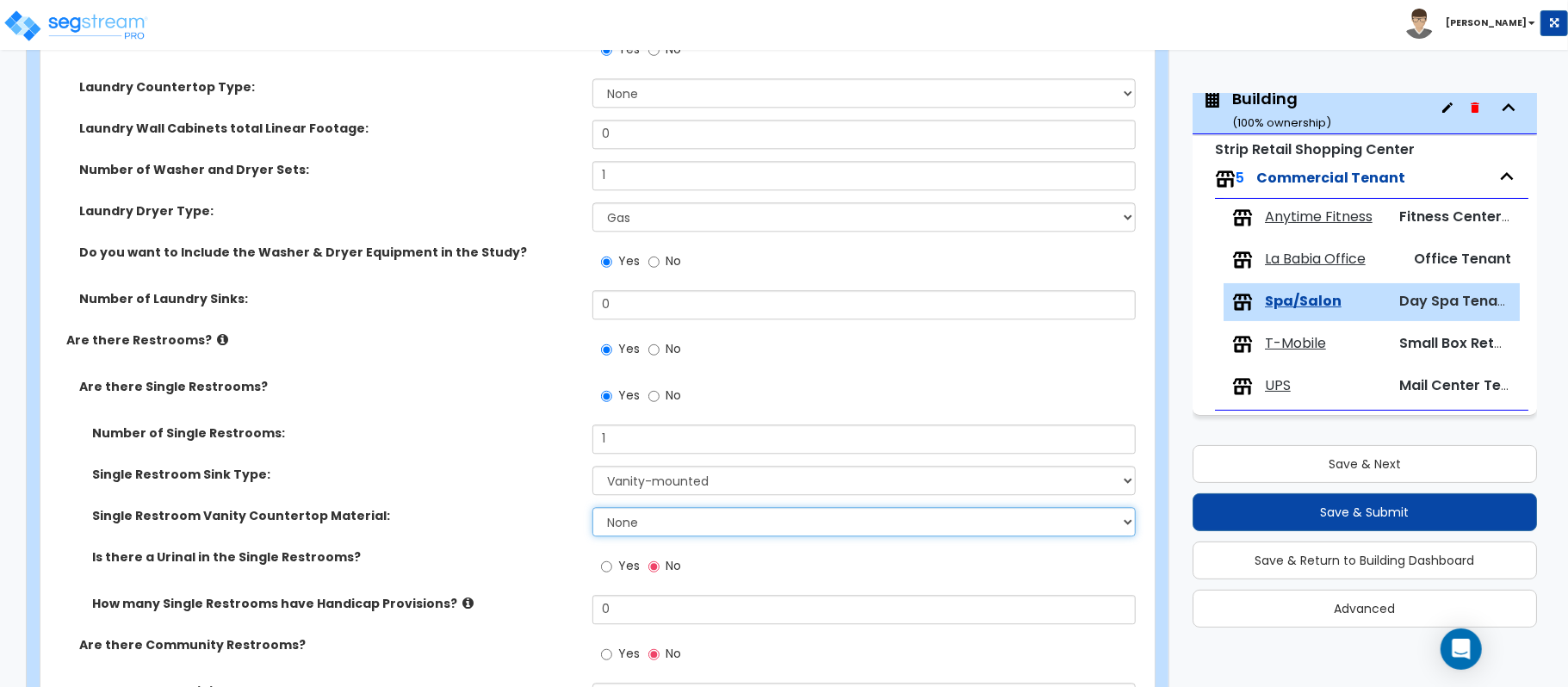
select select "2"
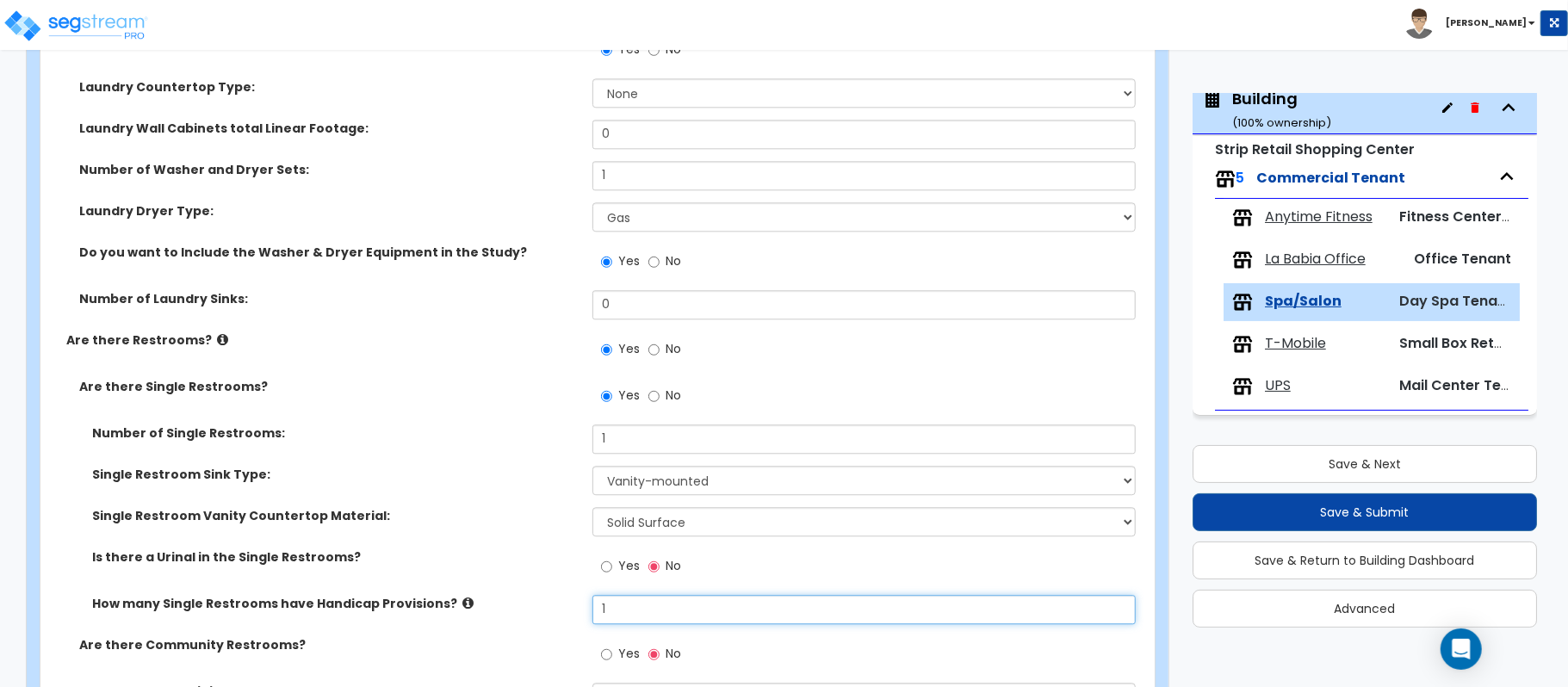
drag, startPoint x: 625, startPoint y: 607, endPoint x: 494, endPoint y: 575, distance: 134.9
click at [497, 585] on div "Number of Single Restrooms: 1 Single Restroom Sink Type: Please Choose One Wall…" at bounding box center [592, 530] width 1078 height 212
type input "0"
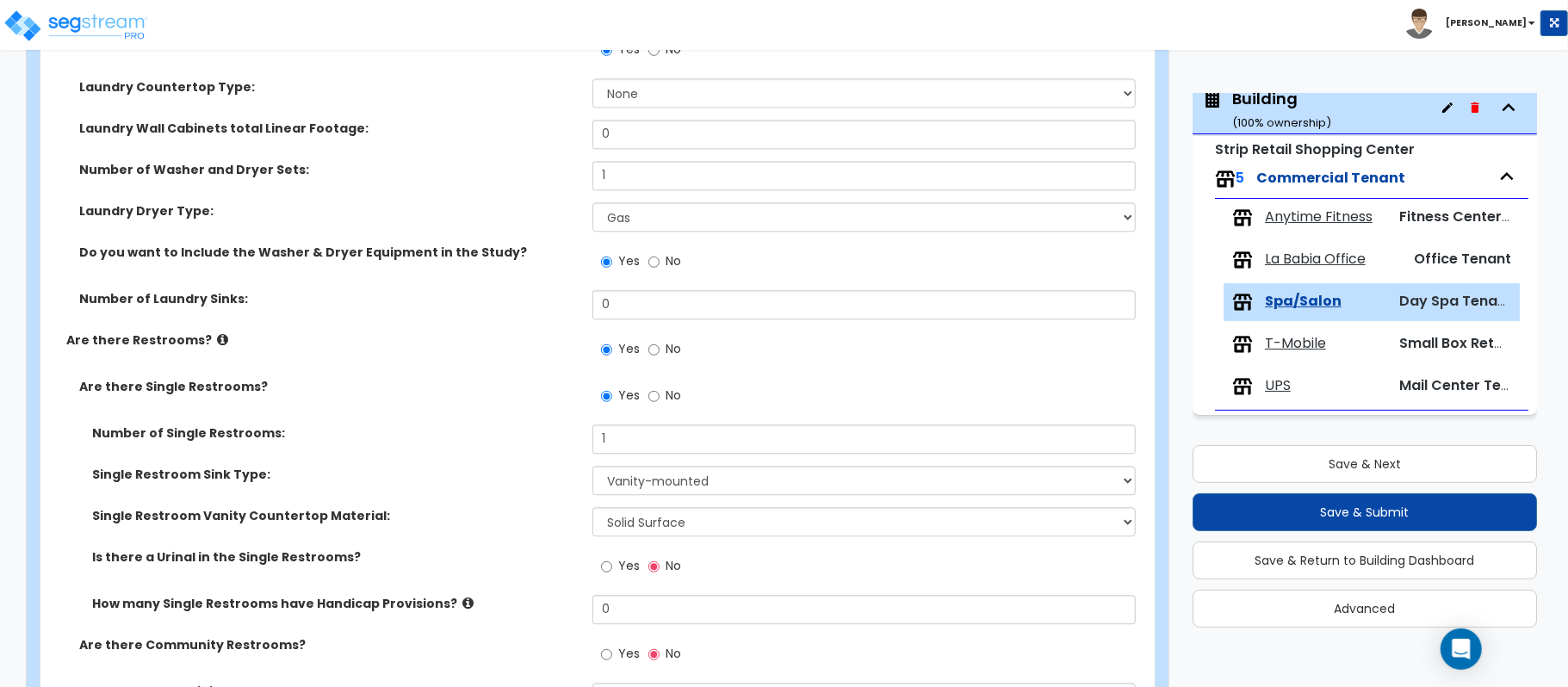
click at [508, 415] on div "Are there Single Restrooms? Yes No" at bounding box center [592, 401] width 1104 height 47
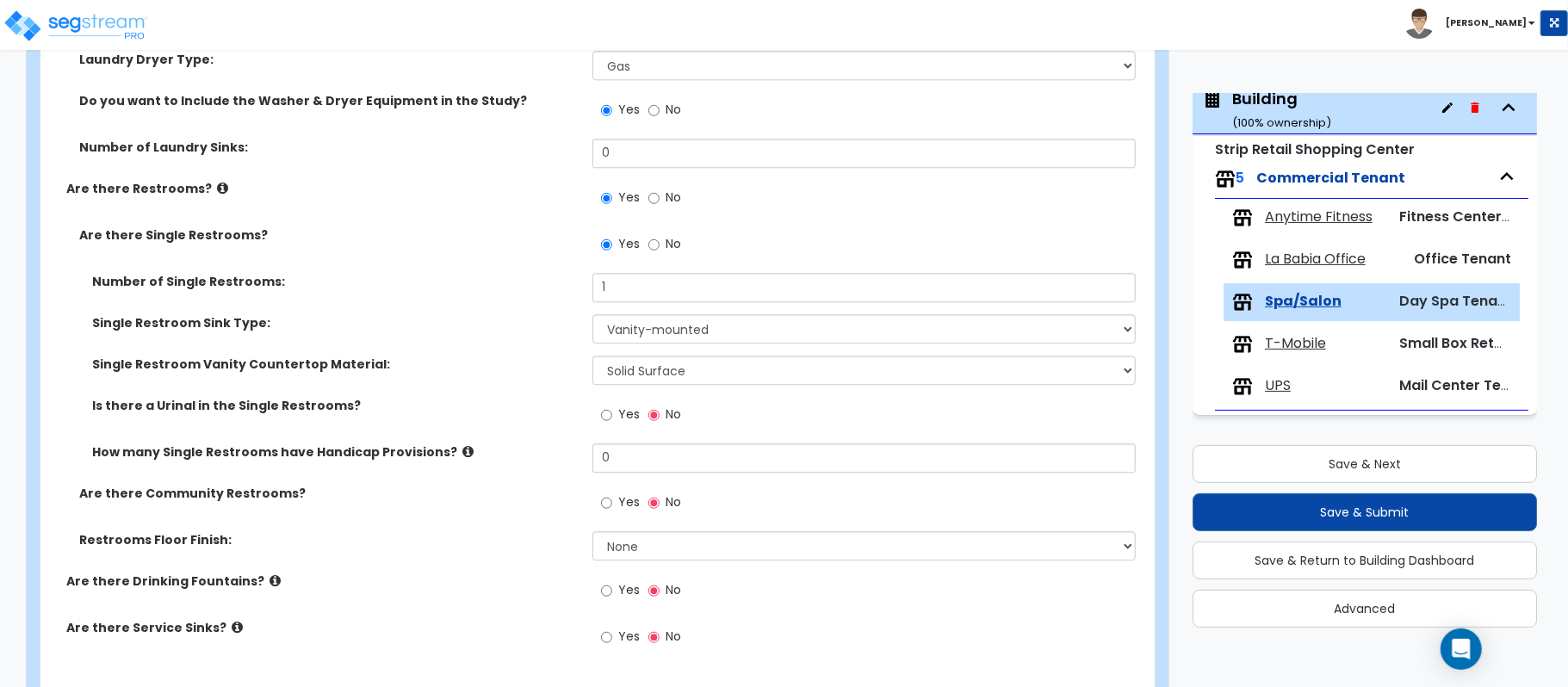
scroll to position [3217, 0]
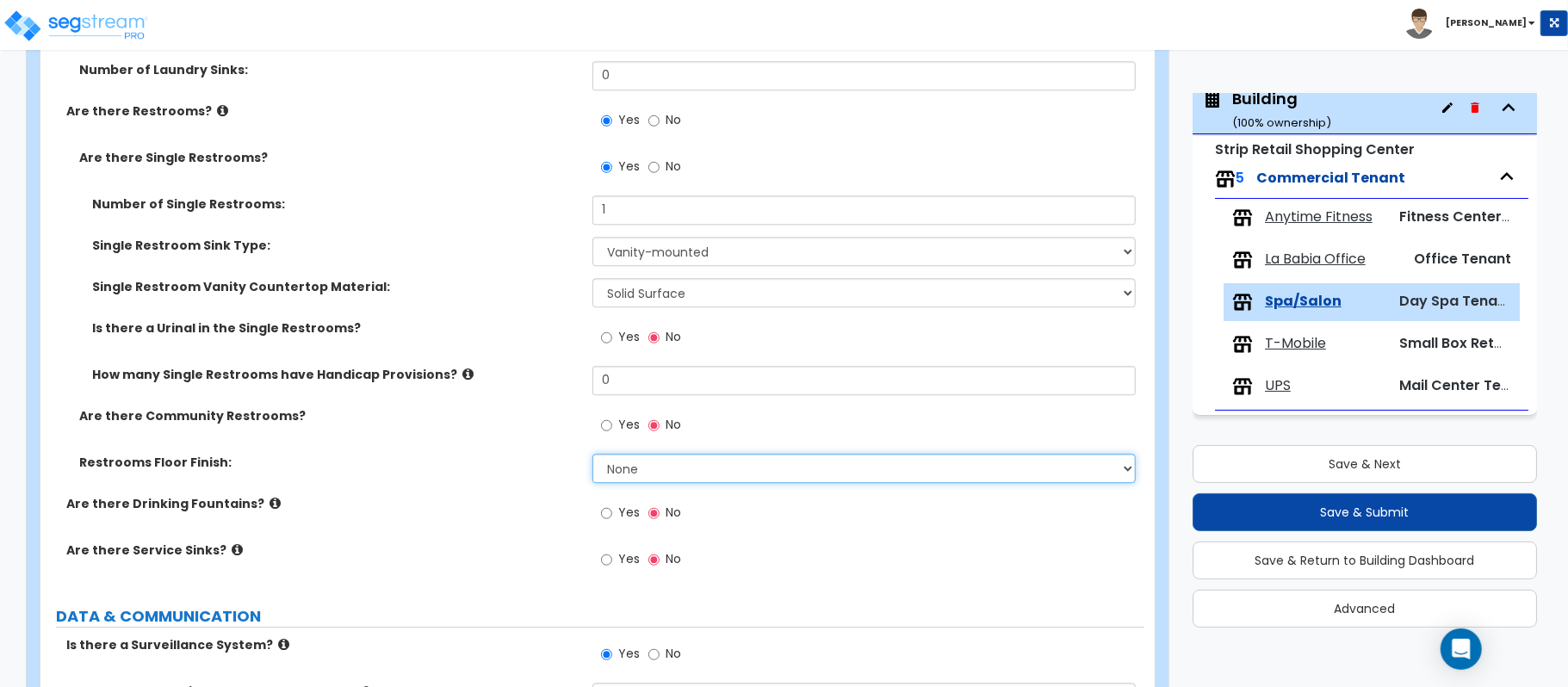
click at [646, 469] on select "None Tile Flooring Resilient Laminate Flooring VCT Flooring Sheet Vinyl Flooring" at bounding box center [864, 468] width 543 height 29
select select "1"
click at [592, 456] on select "None Tile Flooring Resilient Laminate Flooring VCT Flooring Sheet Vinyl Flooring" at bounding box center [864, 468] width 543 height 29
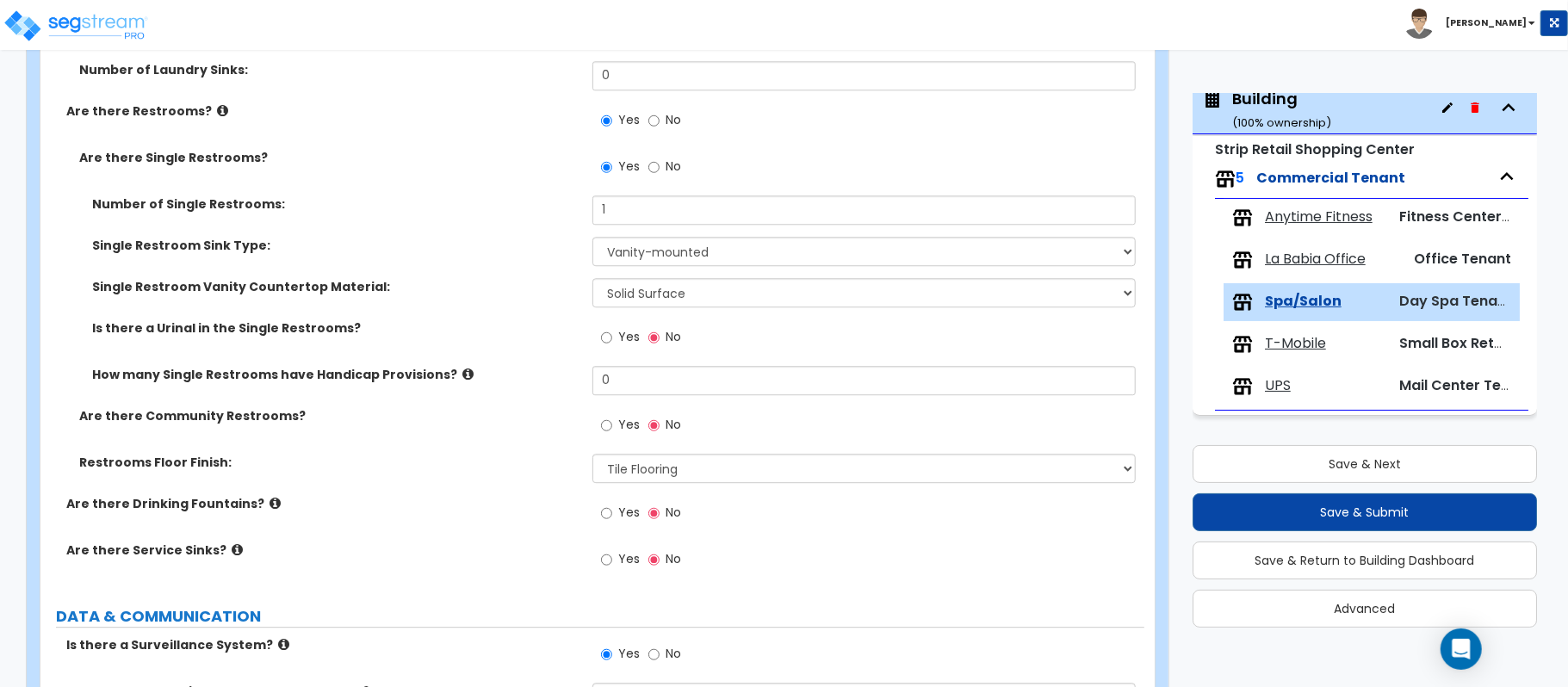
click at [430, 540] on div "Are there Drinking Fountains? Yes No" at bounding box center [592, 518] width 1104 height 47
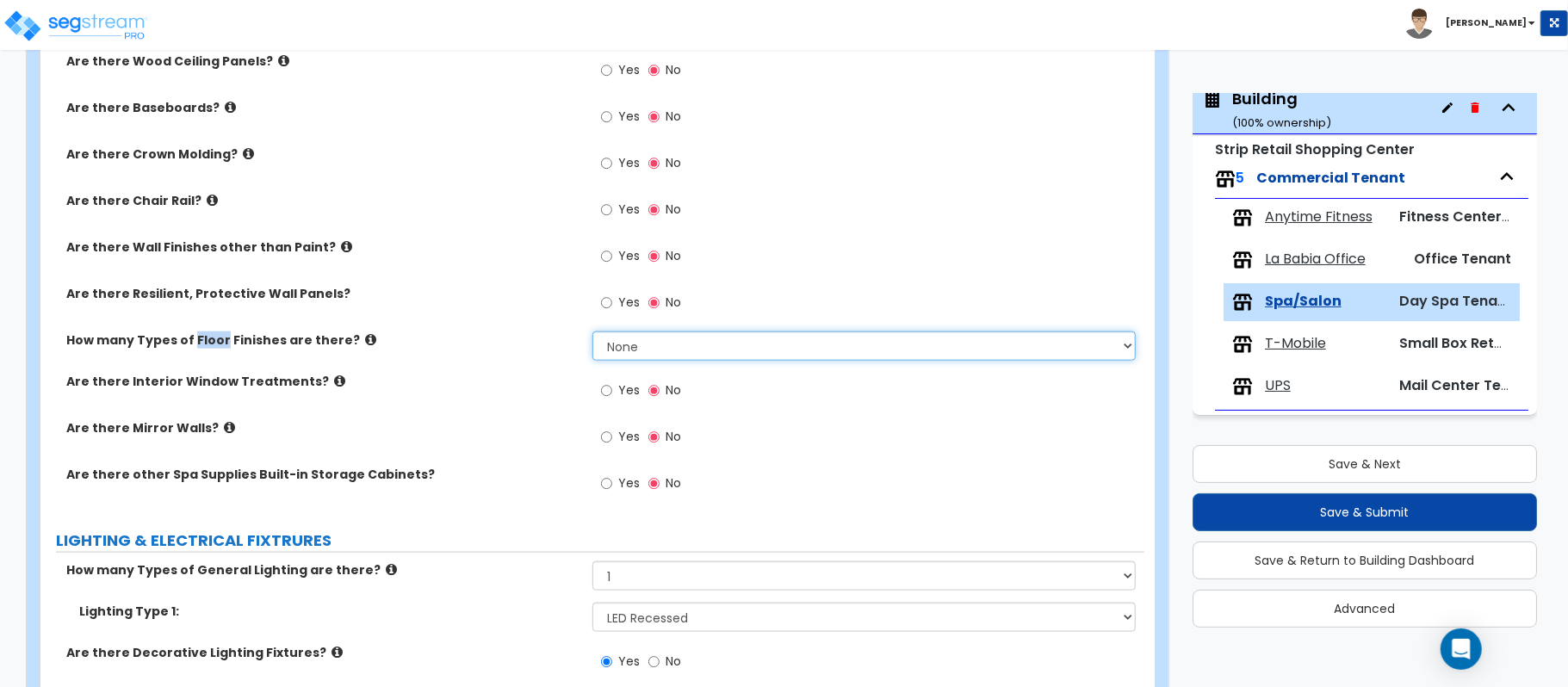
click at [723, 351] on select "None 1 2 3 4" at bounding box center [864, 346] width 543 height 29
select select "1"
drag, startPoint x: 535, startPoint y: 423, endPoint x: 568, endPoint y: 399, distance: 40.8
click at [535, 423] on label "Are there Mirror Walls?" at bounding box center [323, 428] width 513 height 17
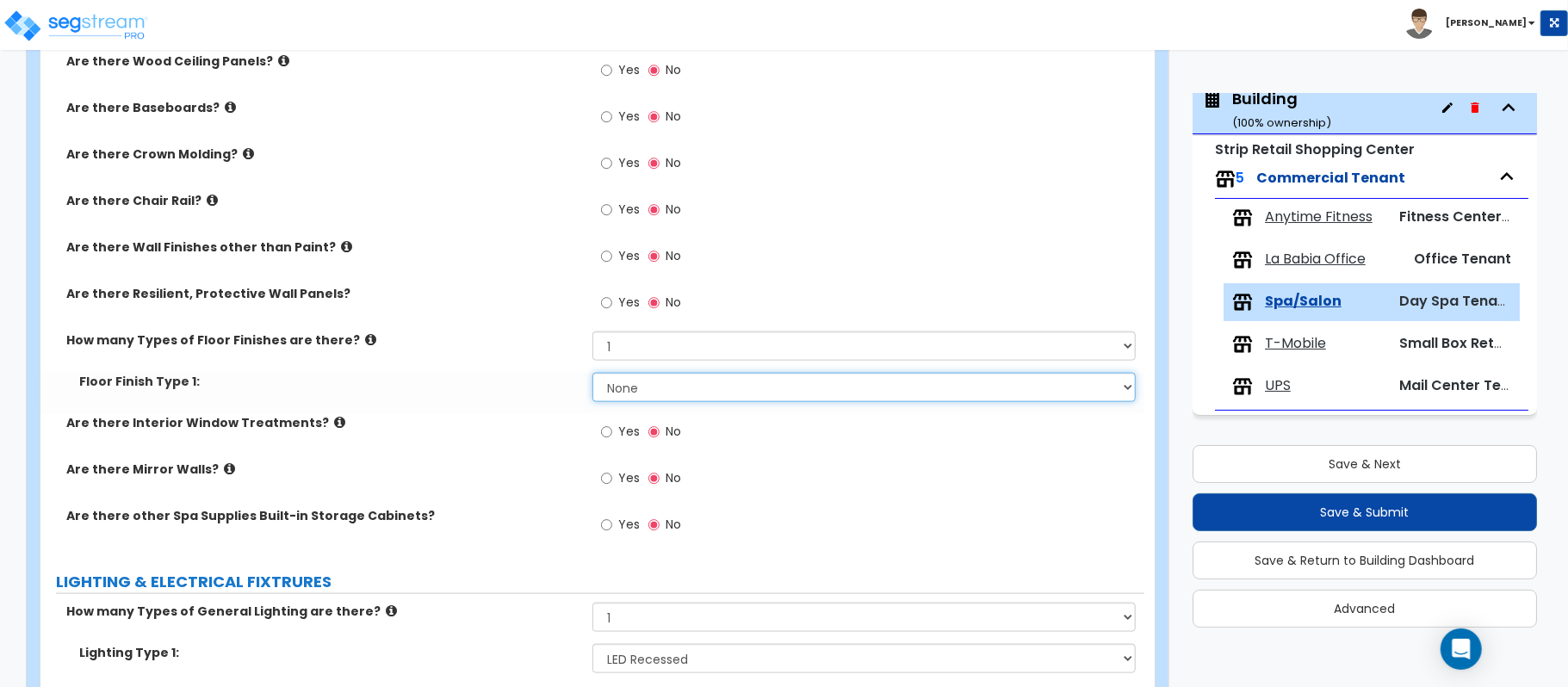
click at [652, 389] on select "None Tile Flooring Hardwood Flooring Resilient Laminate Flooring VCT Flooring S…" at bounding box center [864, 387] width 543 height 29
select select "1"
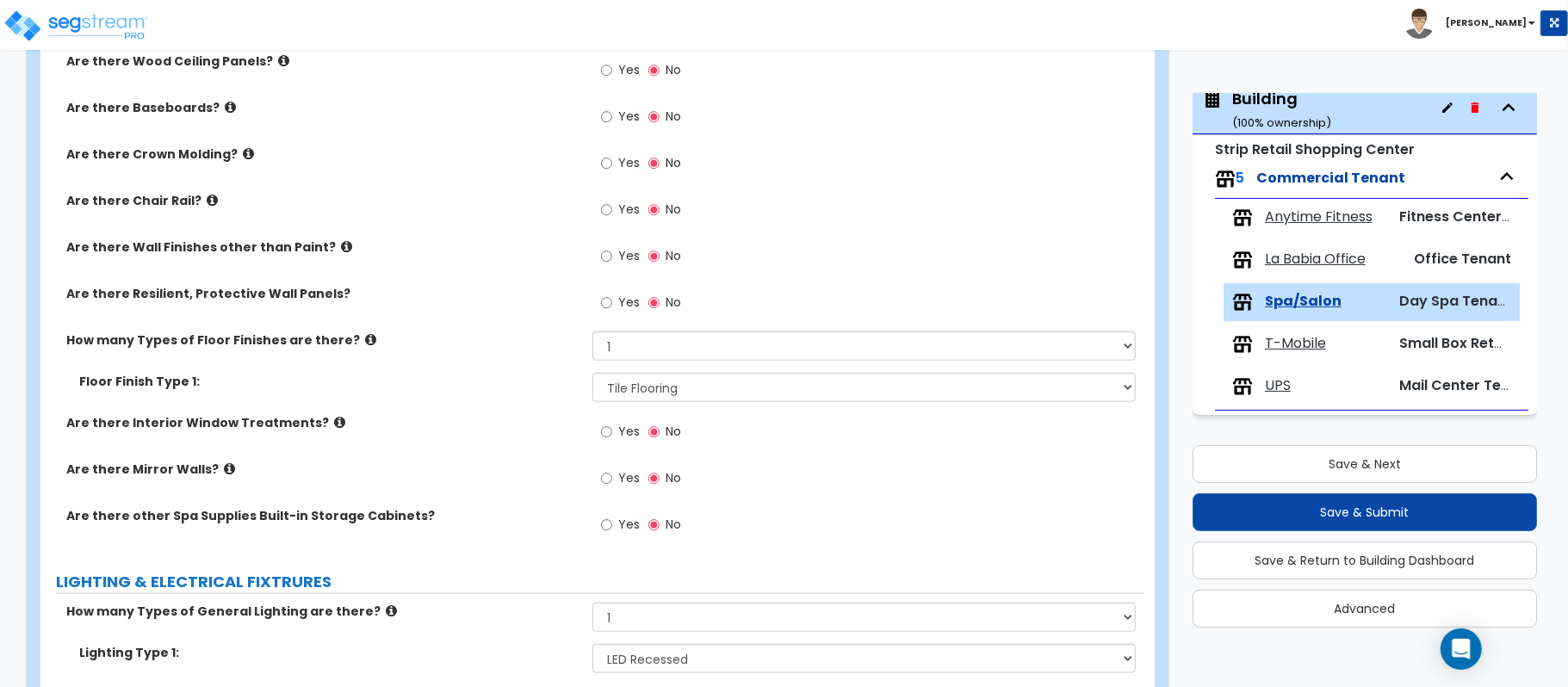
click at [479, 442] on div "Are there Interior Window Treatments? Yes No" at bounding box center [592, 437] width 1104 height 47
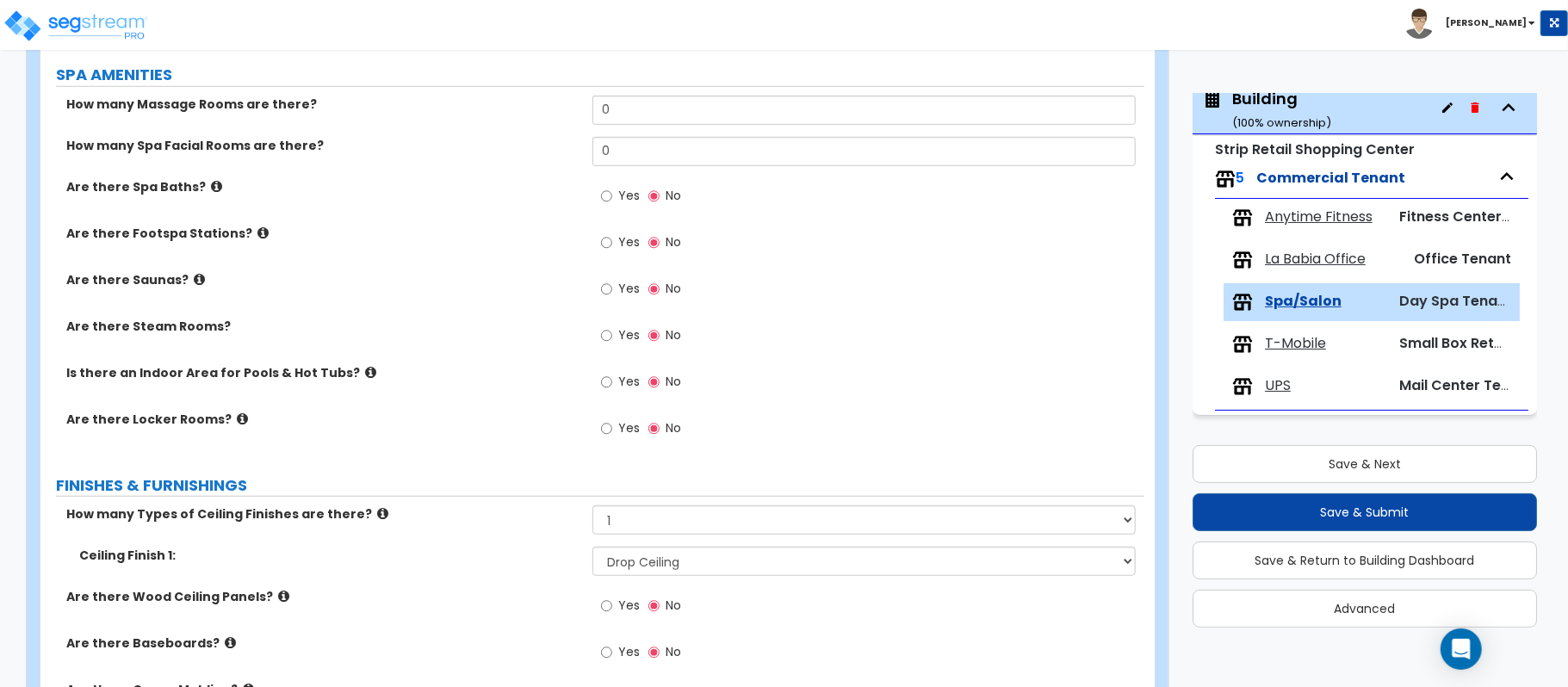
scroll to position [727, 0]
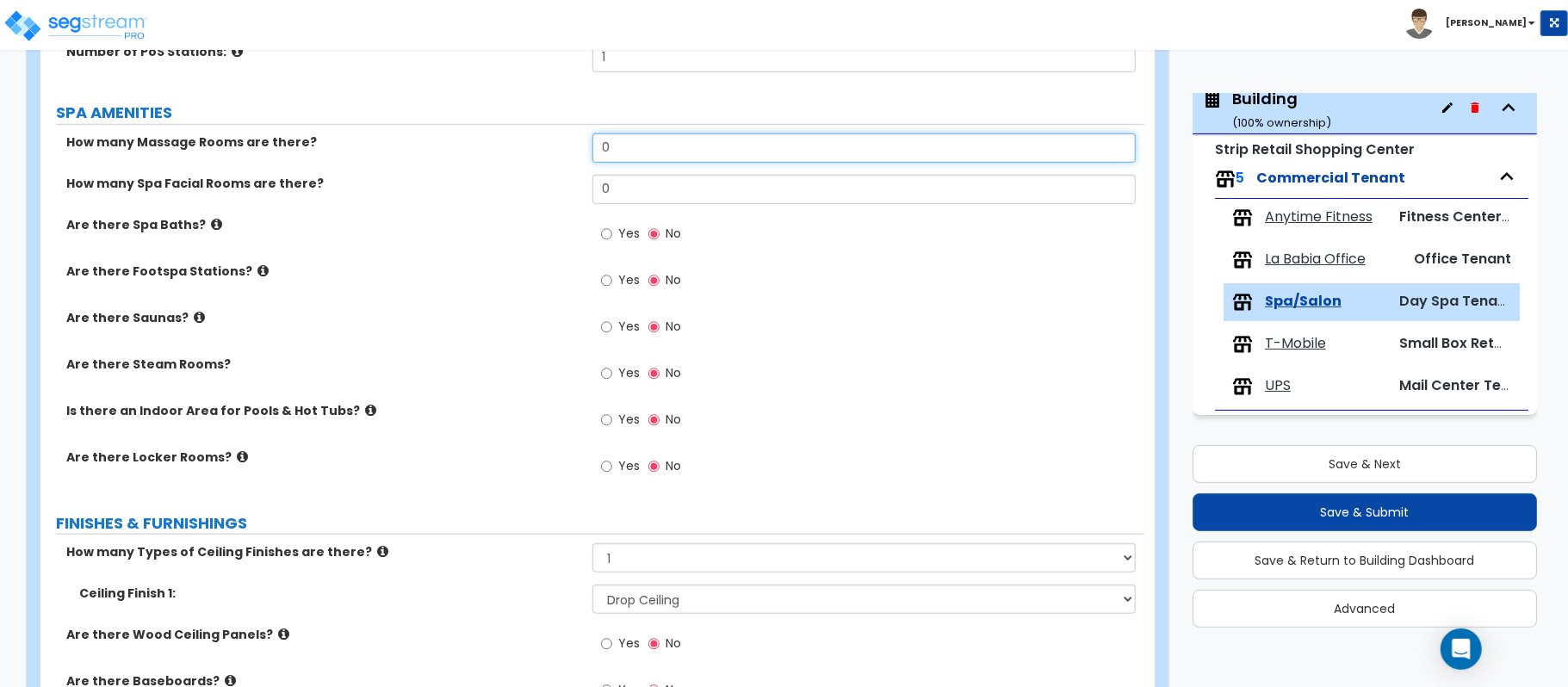
drag, startPoint x: 666, startPoint y: 149, endPoint x: 561, endPoint y: 149, distance: 105.0
click at [561, 149] on div "How many Massage Rooms are there? 0" at bounding box center [592, 154] width 1104 height 41
type input "4"
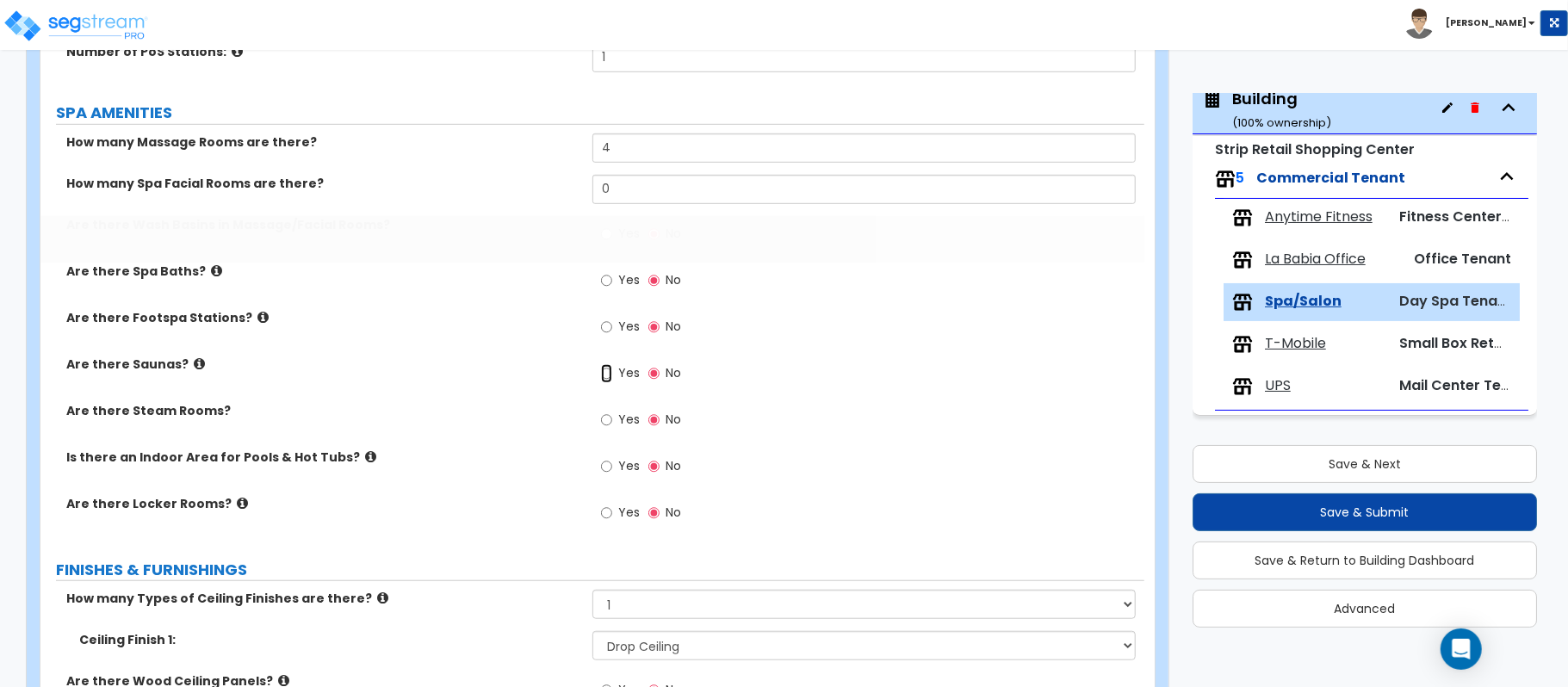
click at [610, 372] on input "Yes" at bounding box center [606, 373] width 11 height 19
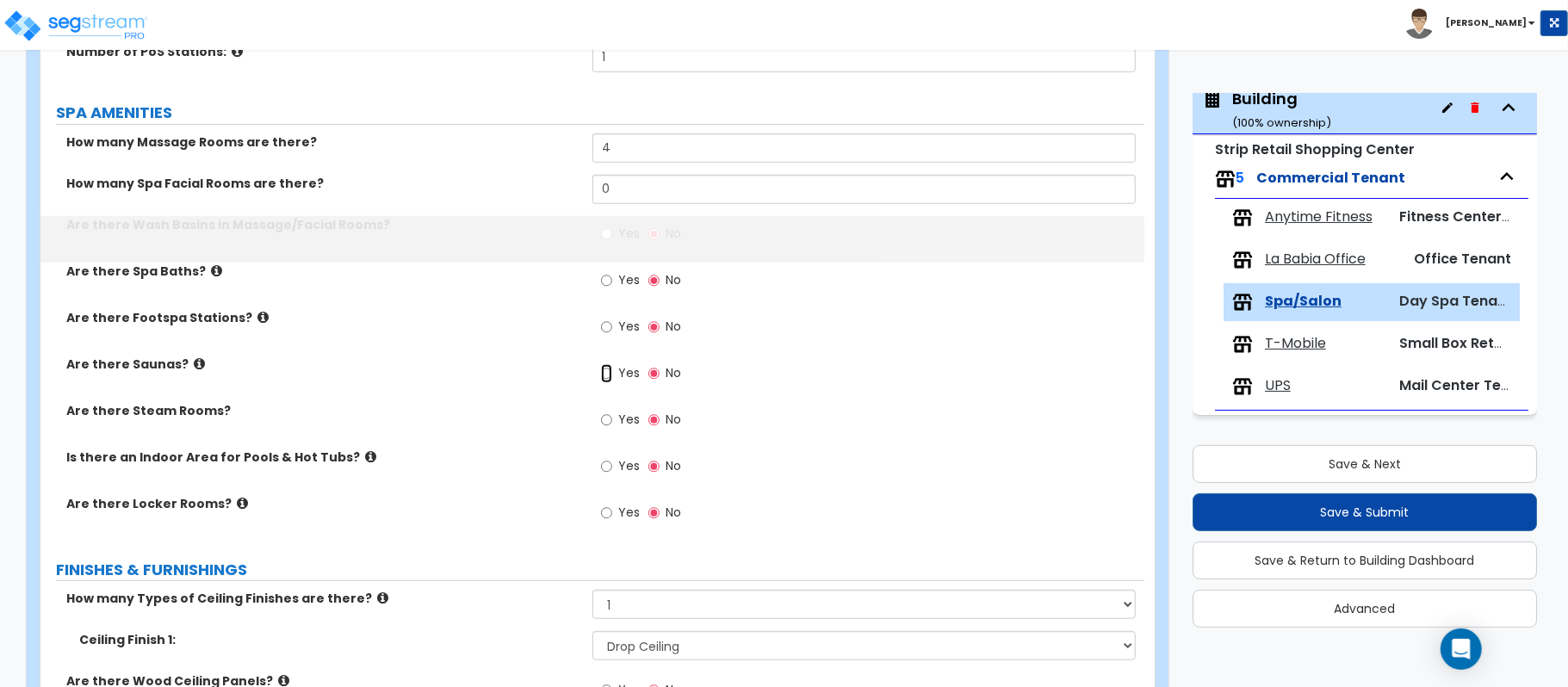
radio input "true"
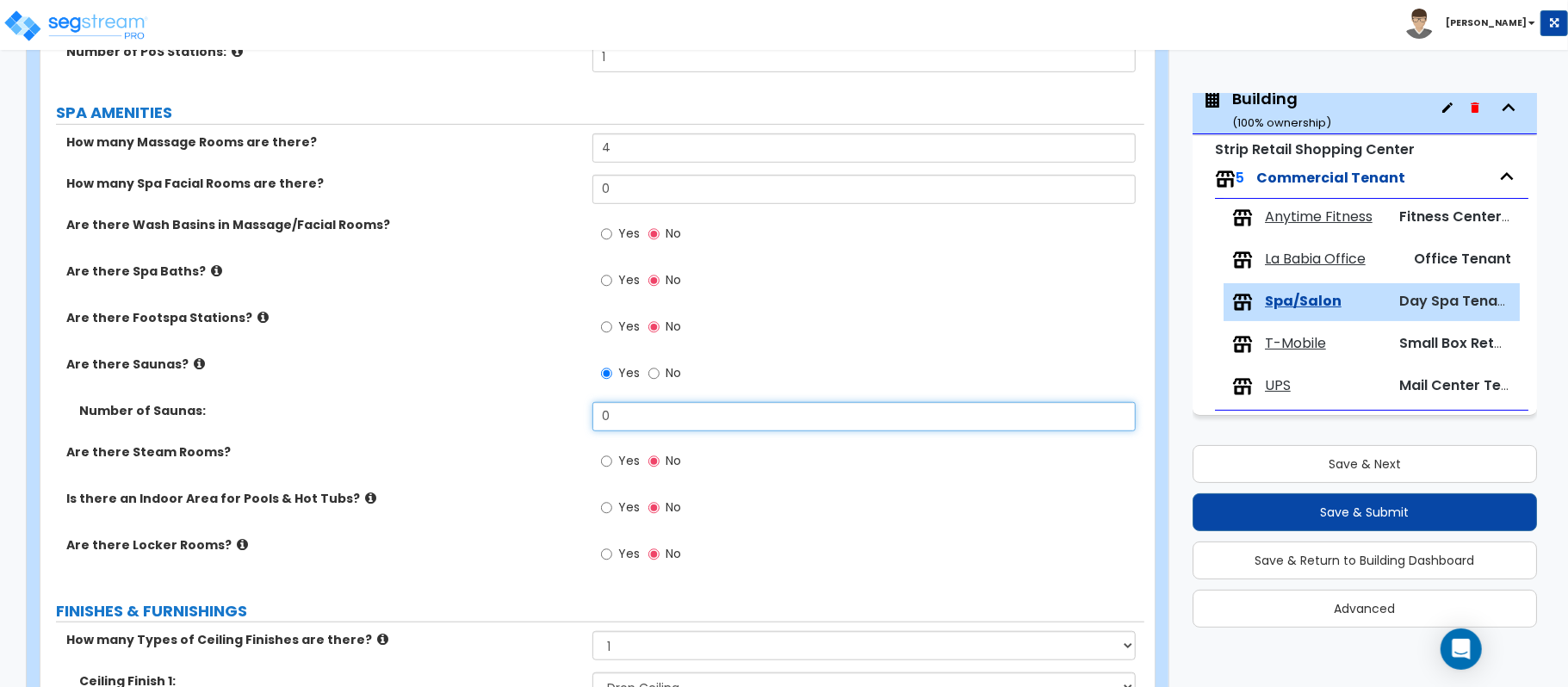
drag, startPoint x: 628, startPoint y: 420, endPoint x: 503, endPoint y: 396, distance: 127.3
click at [503, 396] on div "How many Massage Rooms are there? 4 How many Spa Facial Rooms are there? 0 Are …" at bounding box center [592, 358] width 1078 height 449
type input "1"
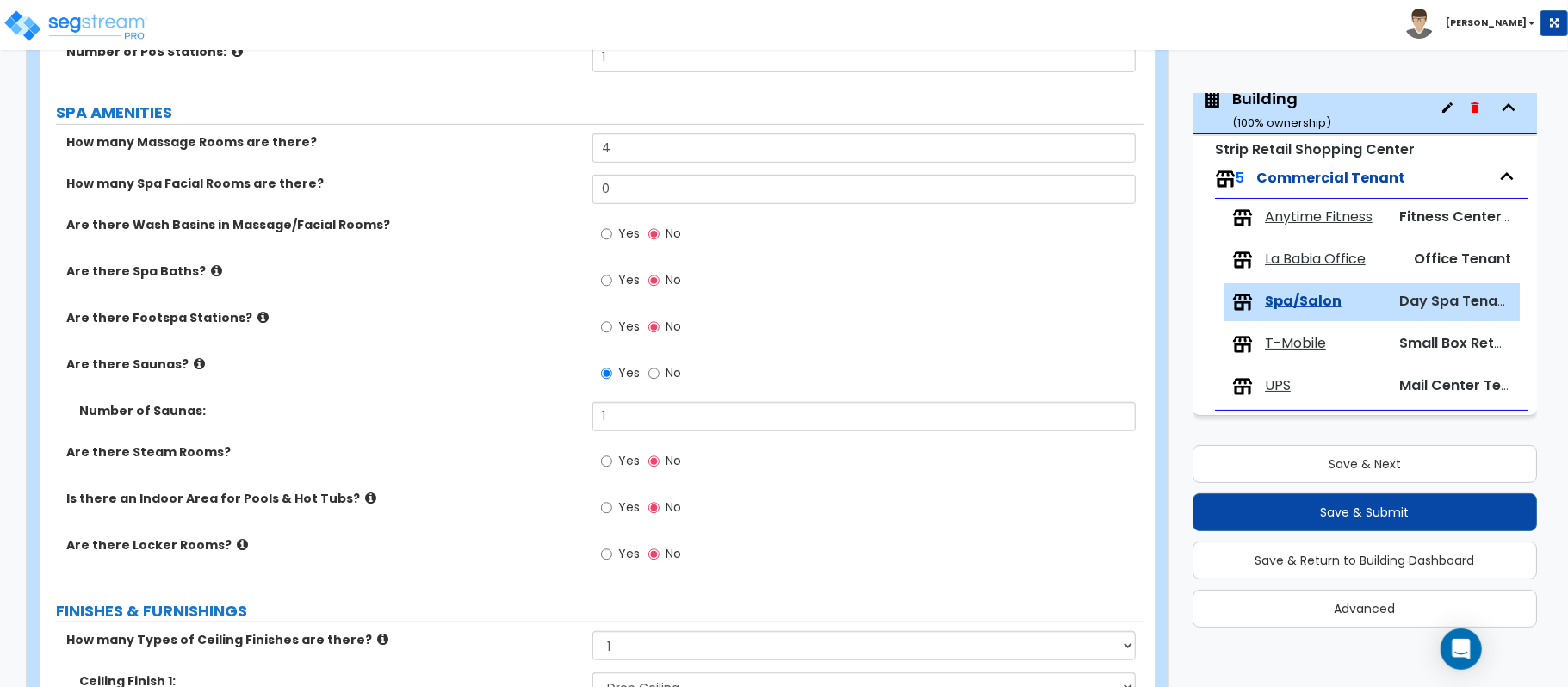
click at [194, 366] on icon at bounding box center [199, 363] width 11 height 13
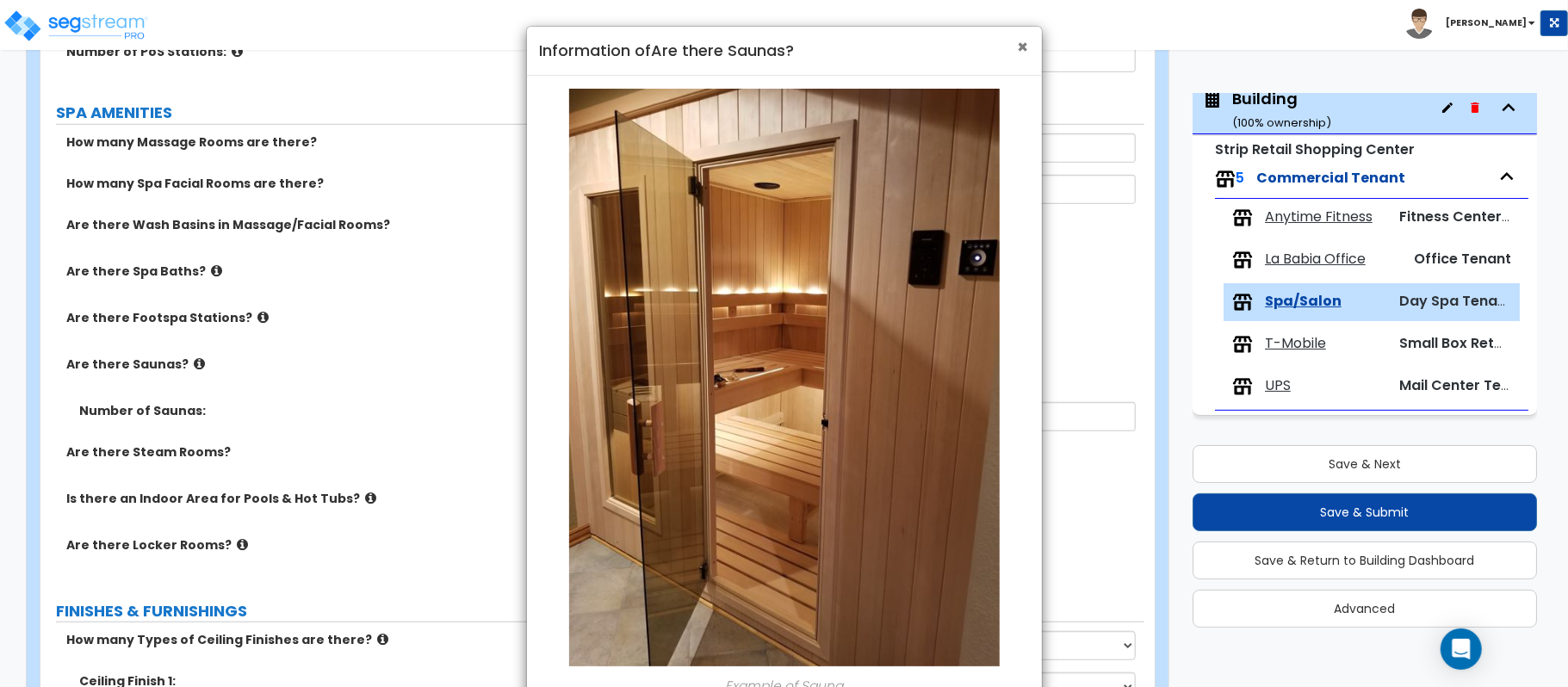
click at [1023, 47] on span "×" at bounding box center [1023, 47] width 11 height 25
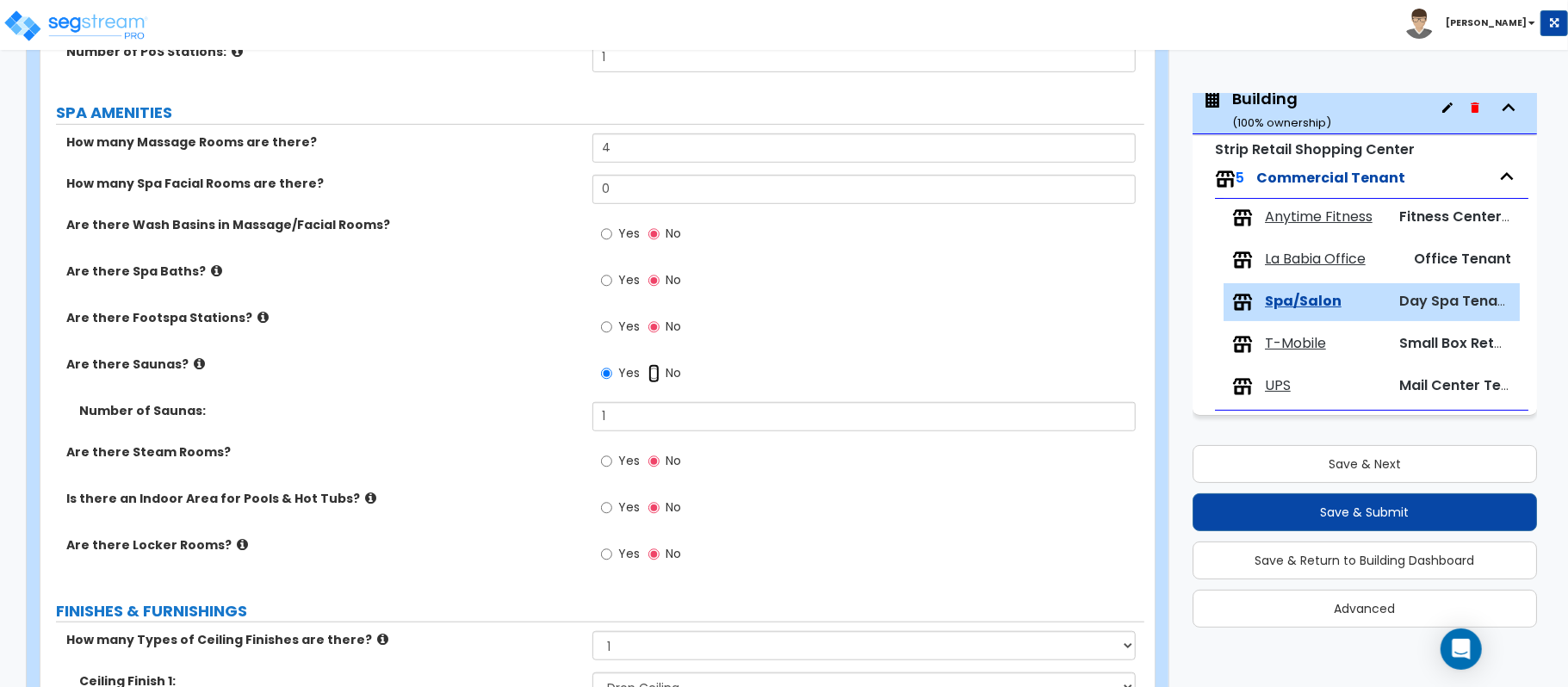
click at [652, 378] on input "No" at bounding box center [653, 373] width 11 height 19
radio input "false"
radio input "true"
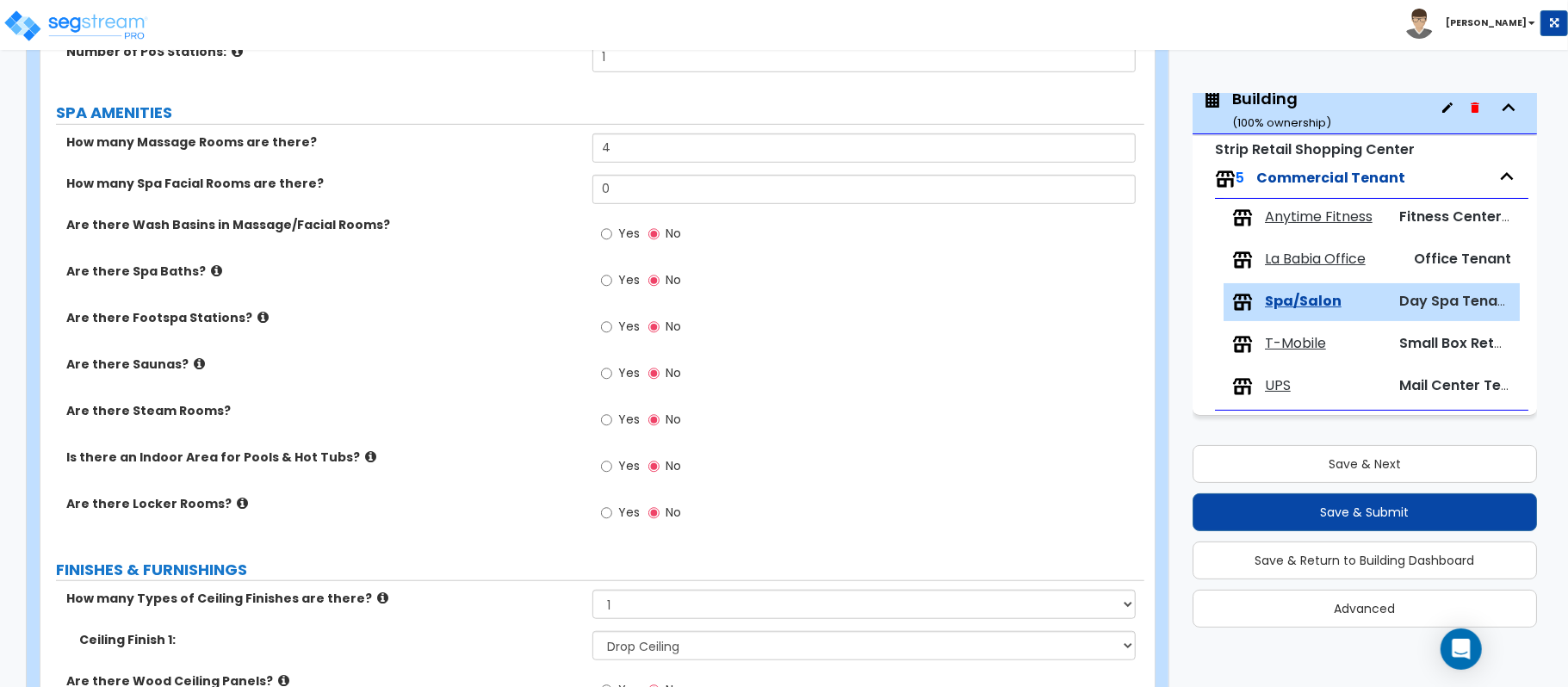
click at [613, 423] on label "Yes" at bounding box center [620, 422] width 39 height 29
click at [612, 423] on input "Yes" at bounding box center [606, 420] width 11 height 19
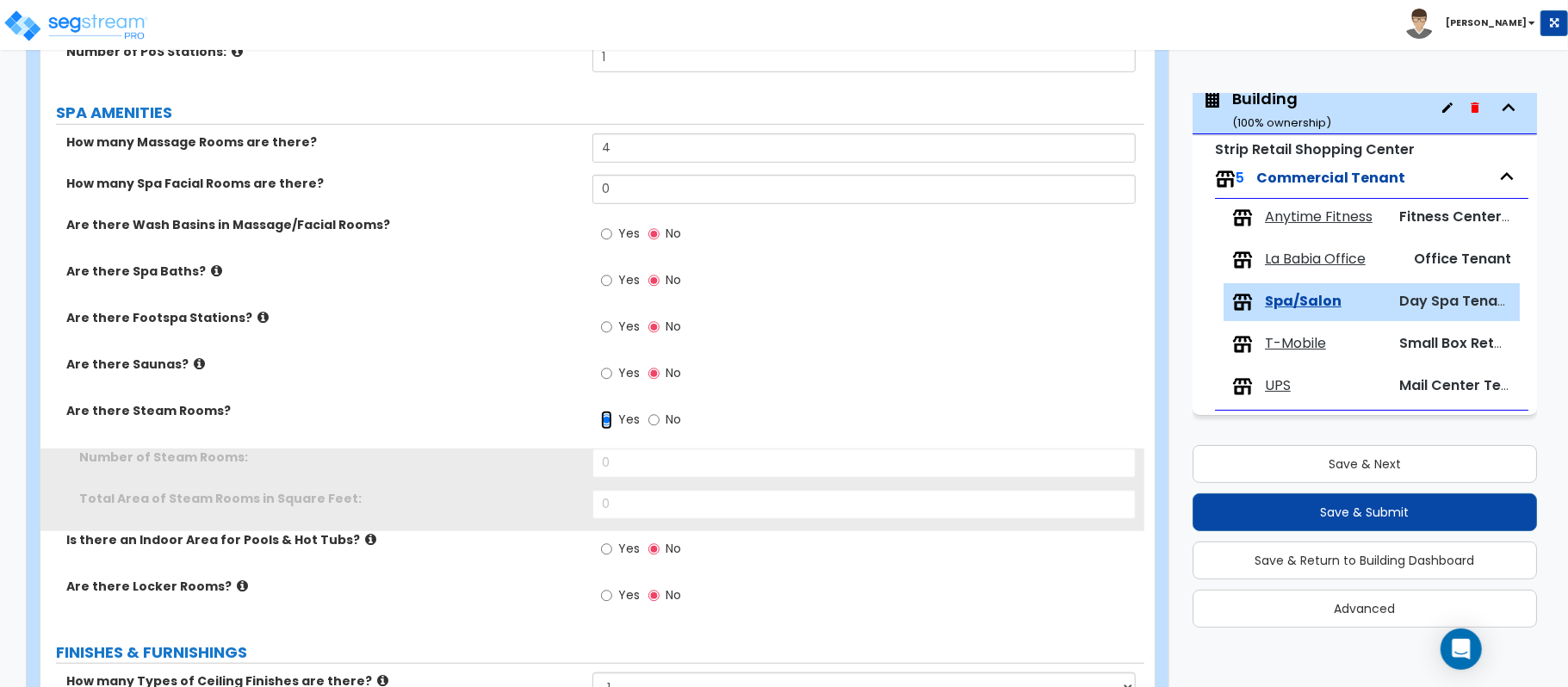
click at [606, 422] on input "Yes" at bounding box center [606, 420] width 11 height 19
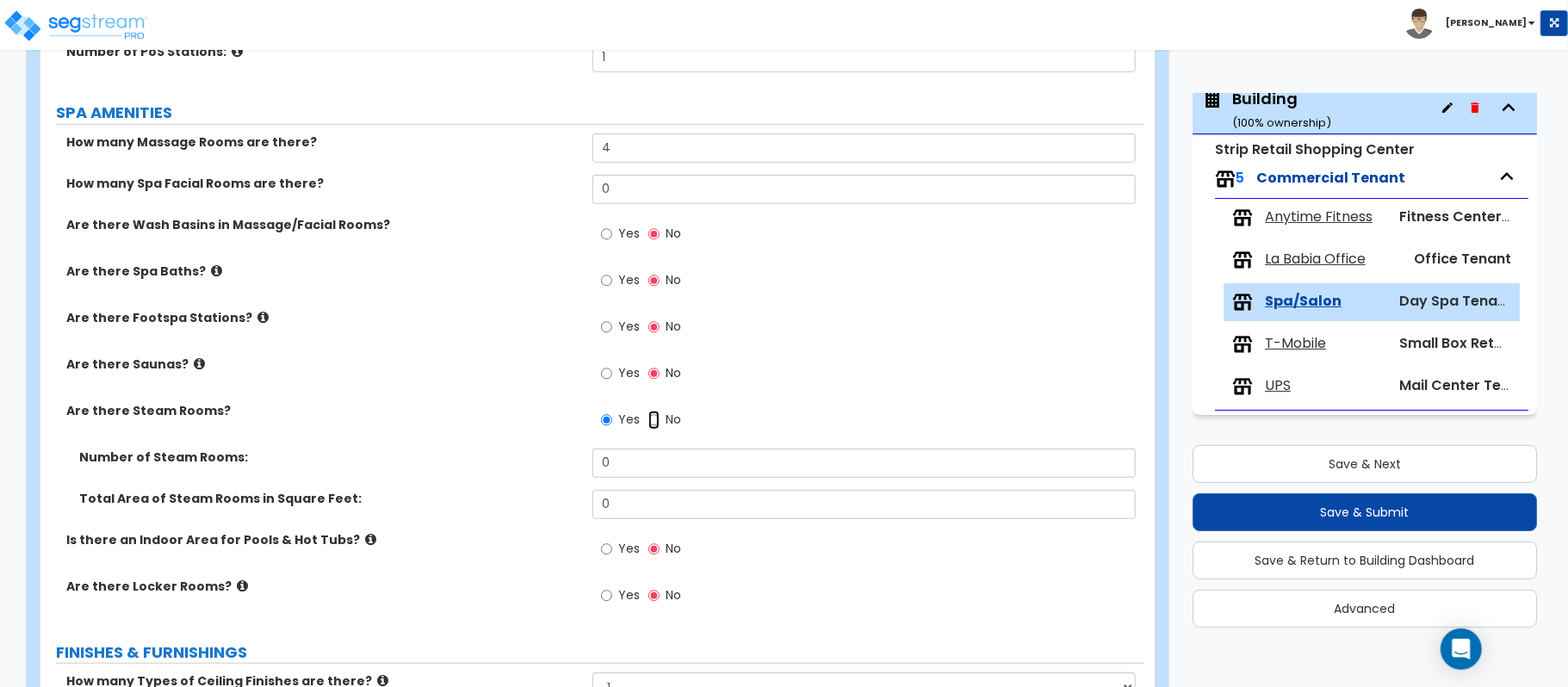
click at [648, 417] on input "No" at bounding box center [653, 420] width 11 height 19
radio input "false"
radio input "true"
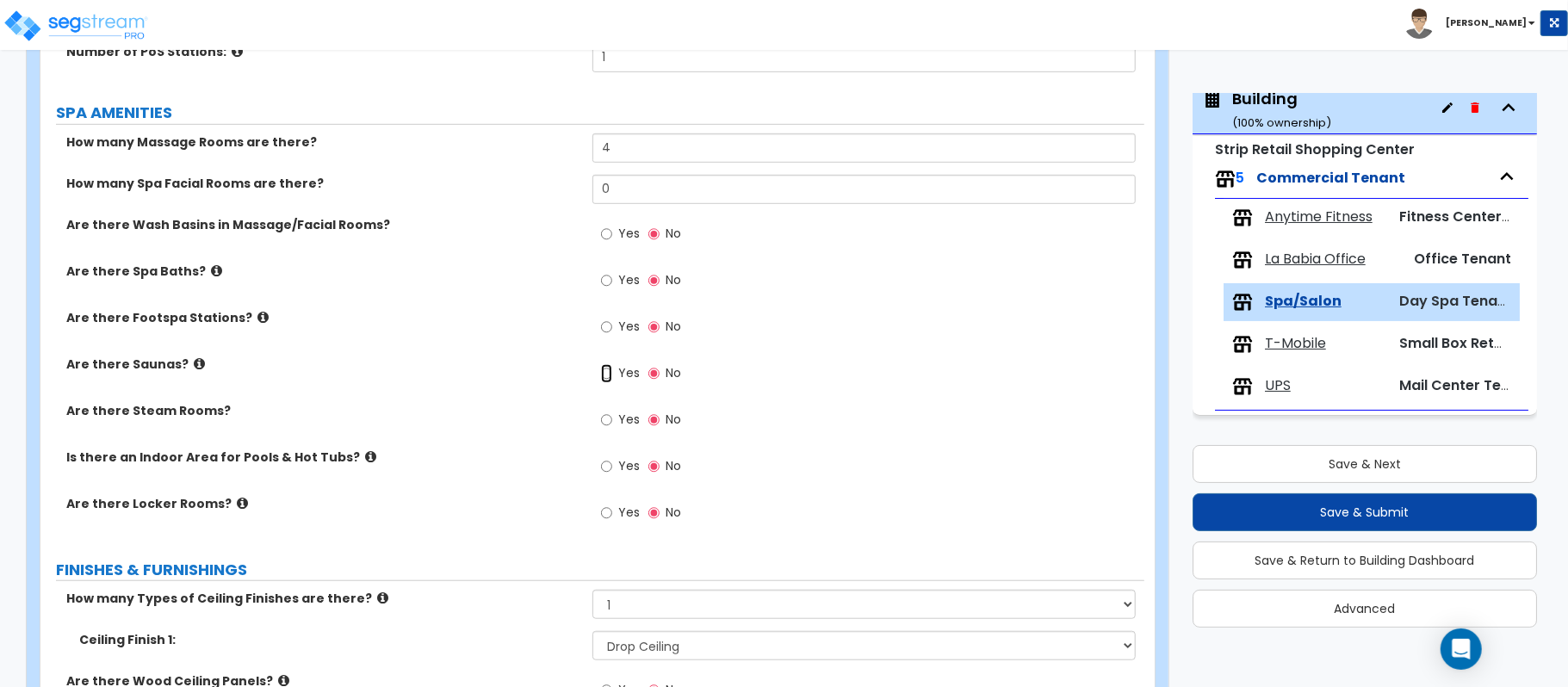
click at [603, 369] on input "Yes" at bounding box center [606, 373] width 11 height 19
radio input "true"
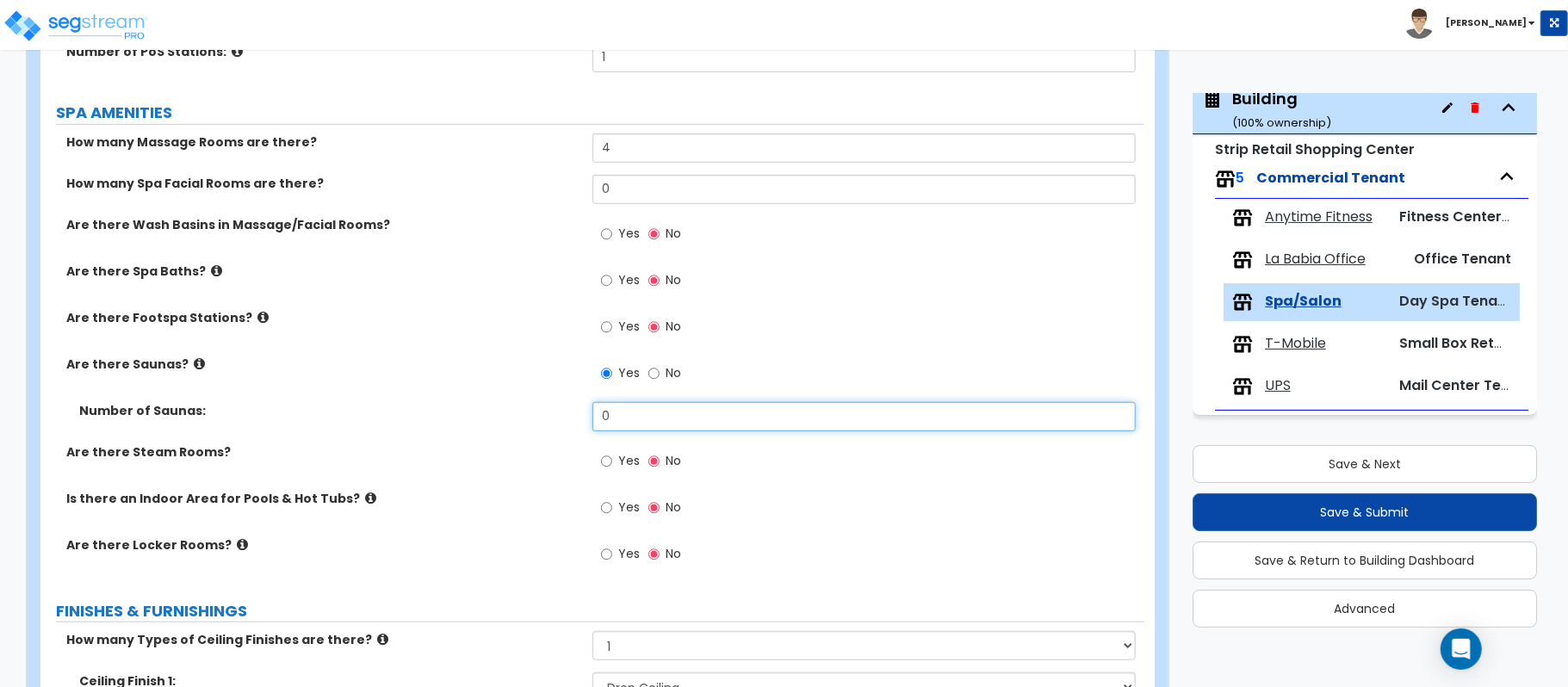
drag, startPoint x: 634, startPoint y: 413, endPoint x: 558, endPoint y: 376, distance: 84.5
click at [566, 420] on div "Number of Saunas: 0" at bounding box center [592, 423] width 1104 height 41
type input "1"
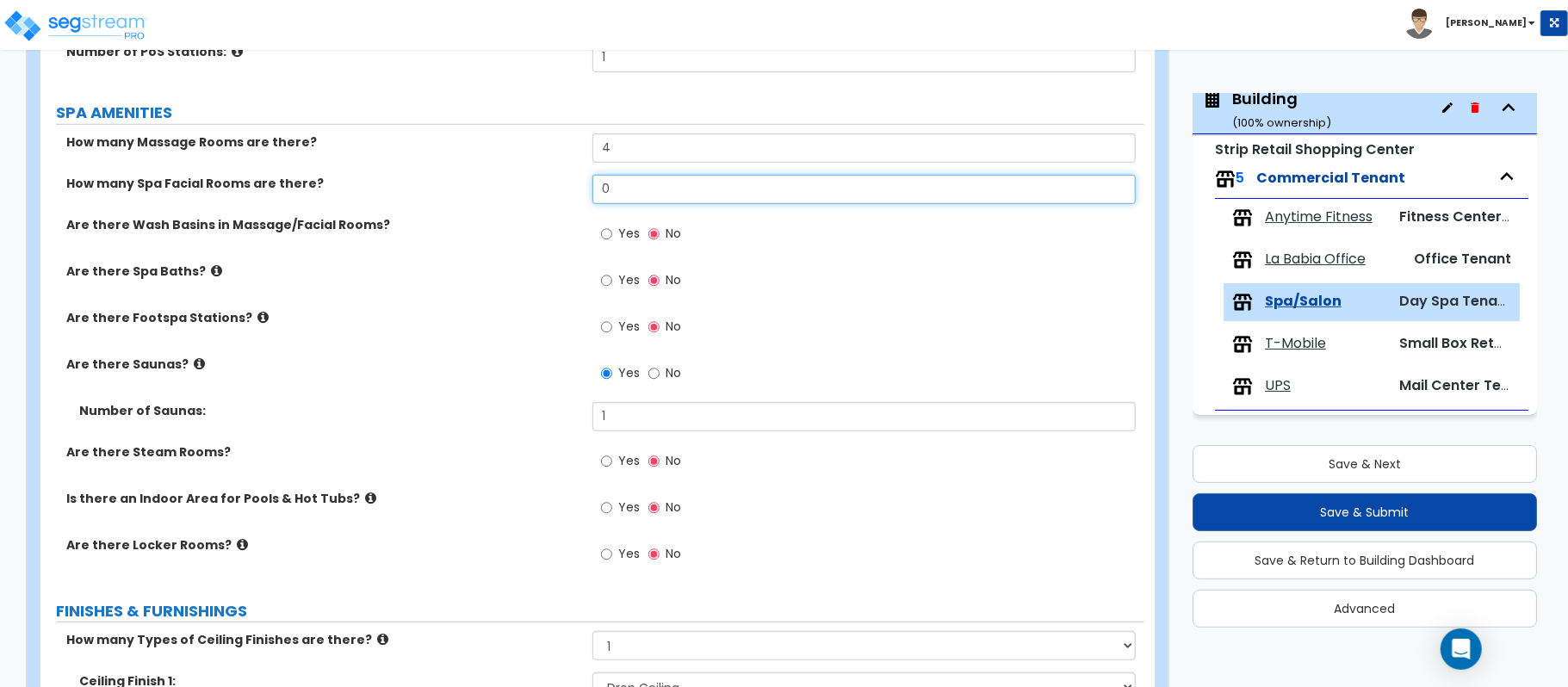
drag, startPoint x: 634, startPoint y: 183, endPoint x: 611, endPoint y: 200, distance: 28.6
click at [519, 183] on div "How many Spa Facial Rooms are there? 0" at bounding box center [592, 195] width 1104 height 41
type input "2"
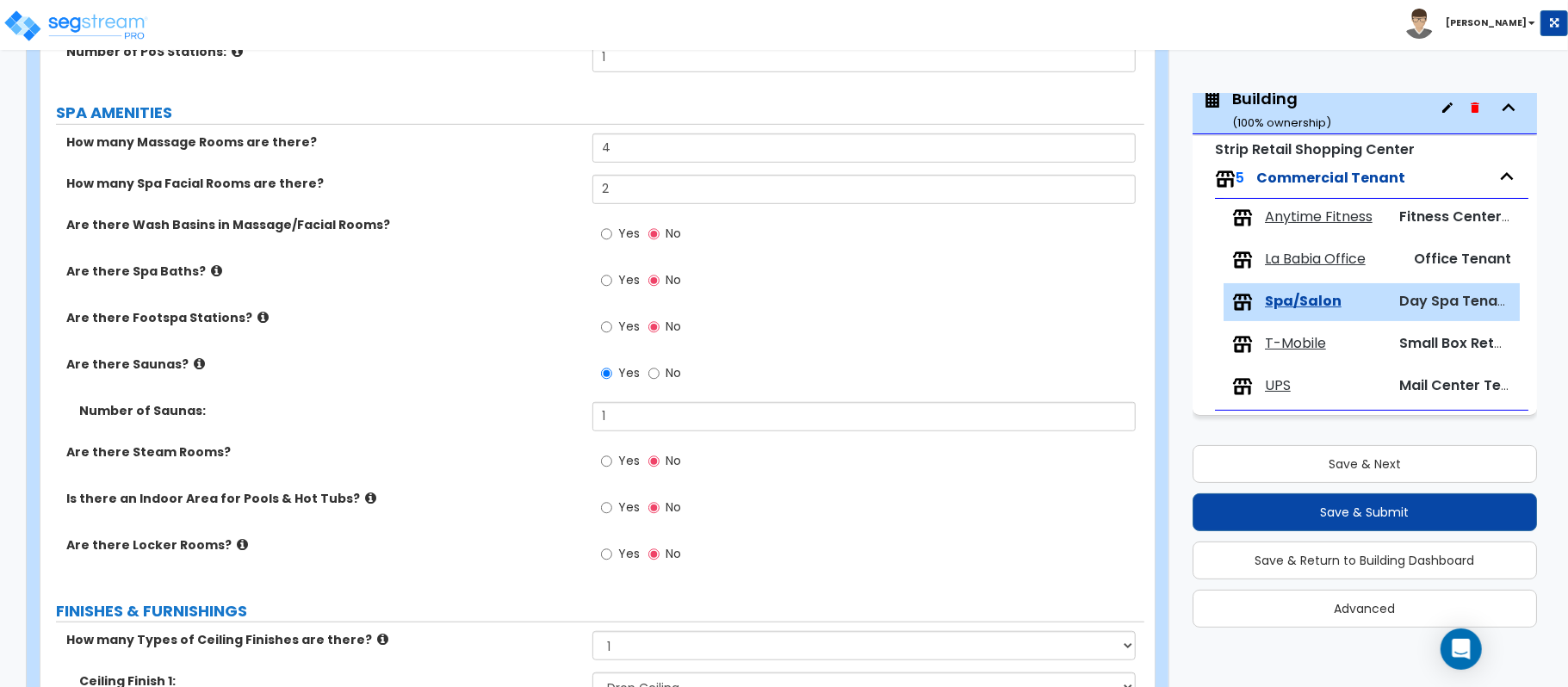
click at [434, 331] on div "Are there Footspa Stations? Yes No" at bounding box center [592, 333] width 1104 height 47
click at [211, 274] on icon at bounding box center [216, 270] width 11 height 13
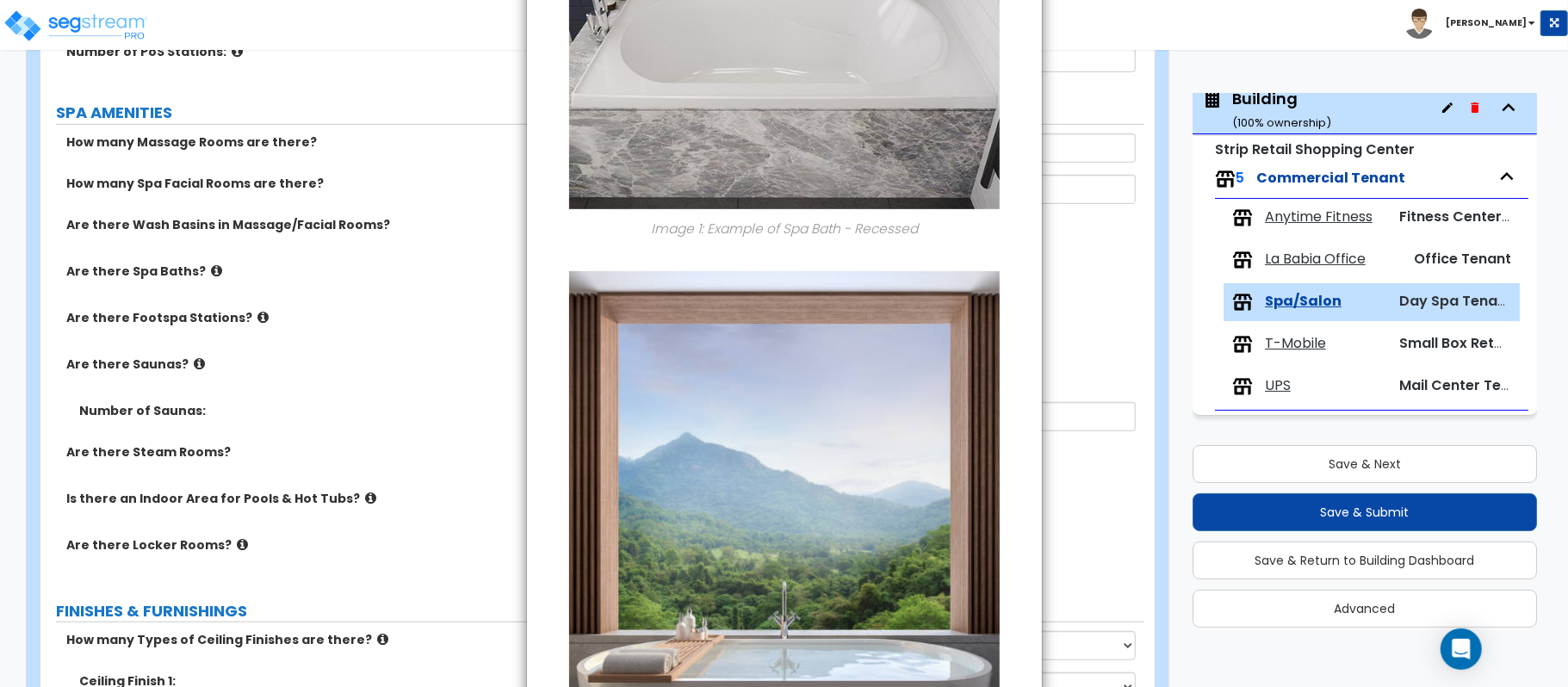
scroll to position [0, 0]
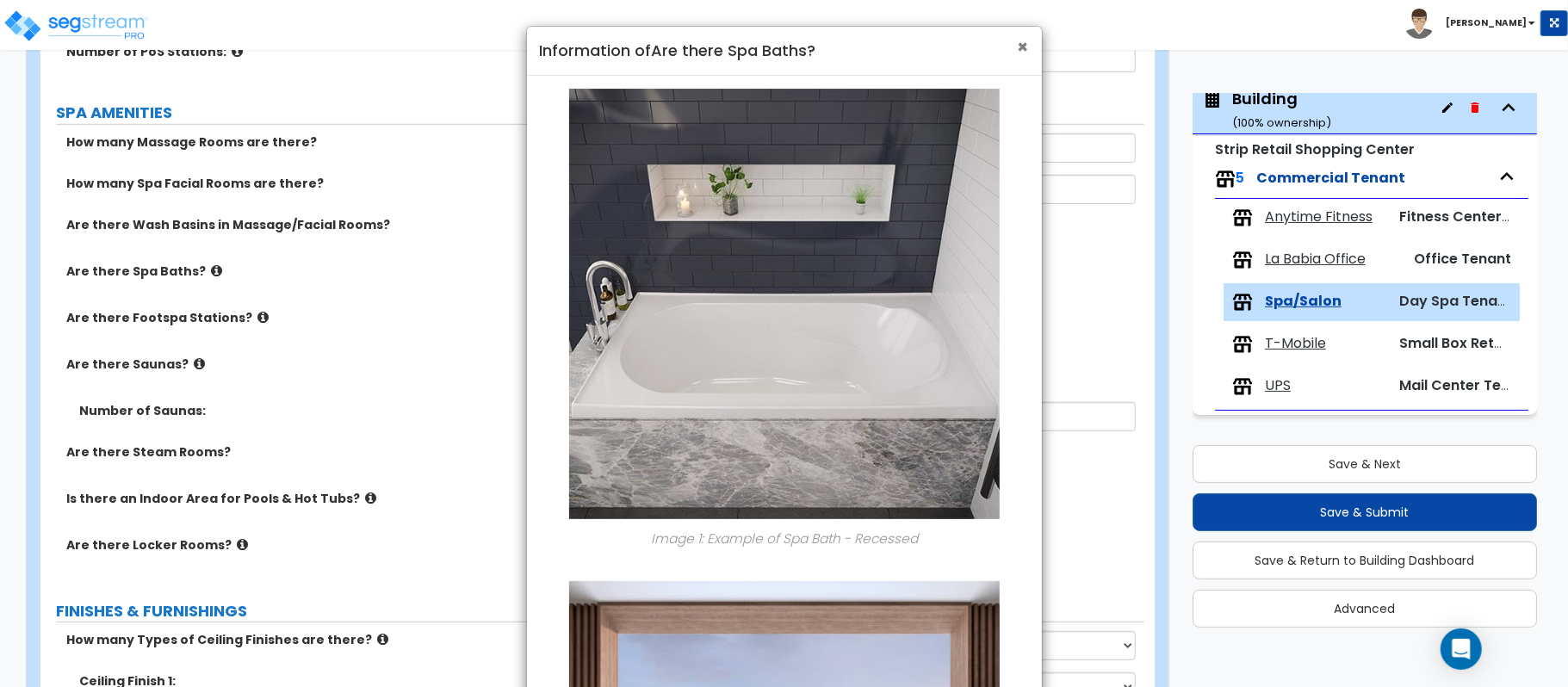
click at [1023, 49] on span "×" at bounding box center [1023, 47] width 11 height 25
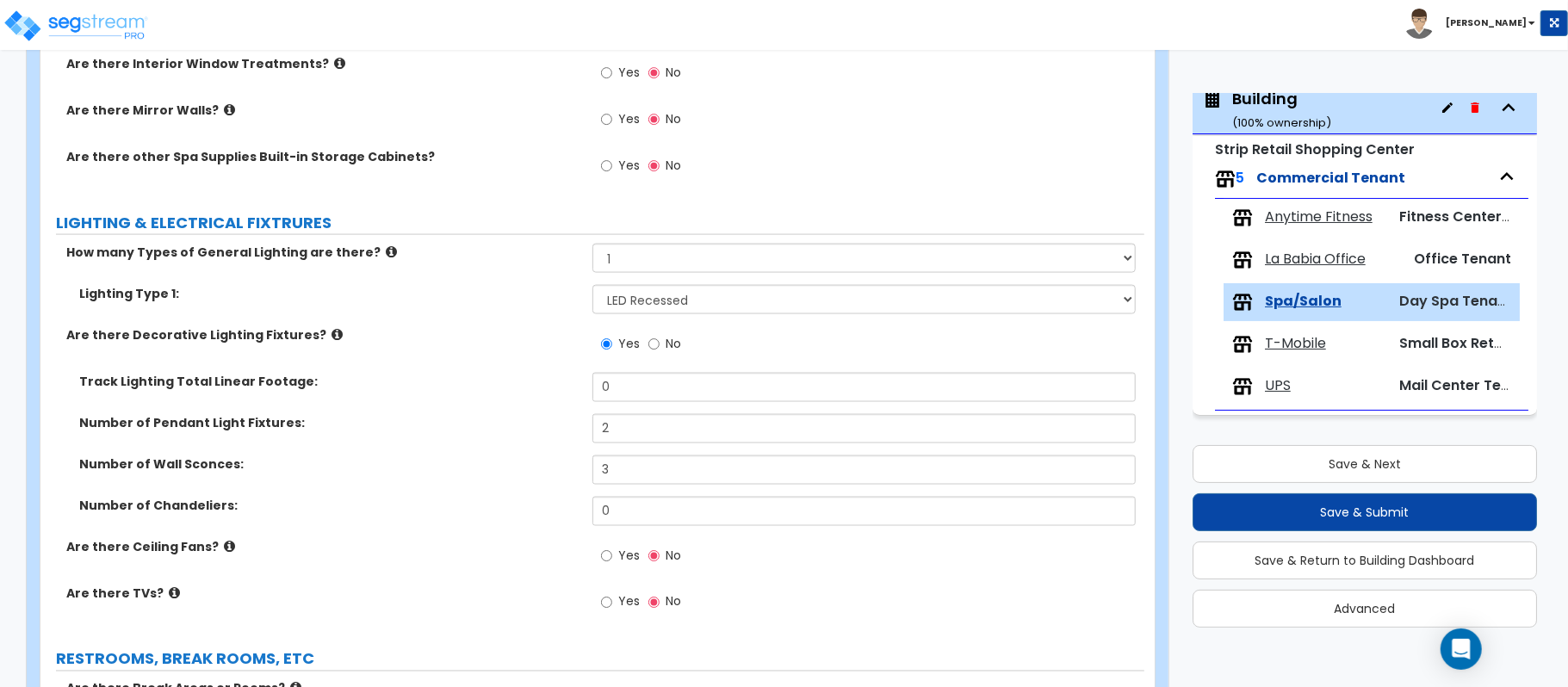
scroll to position [1759, 0]
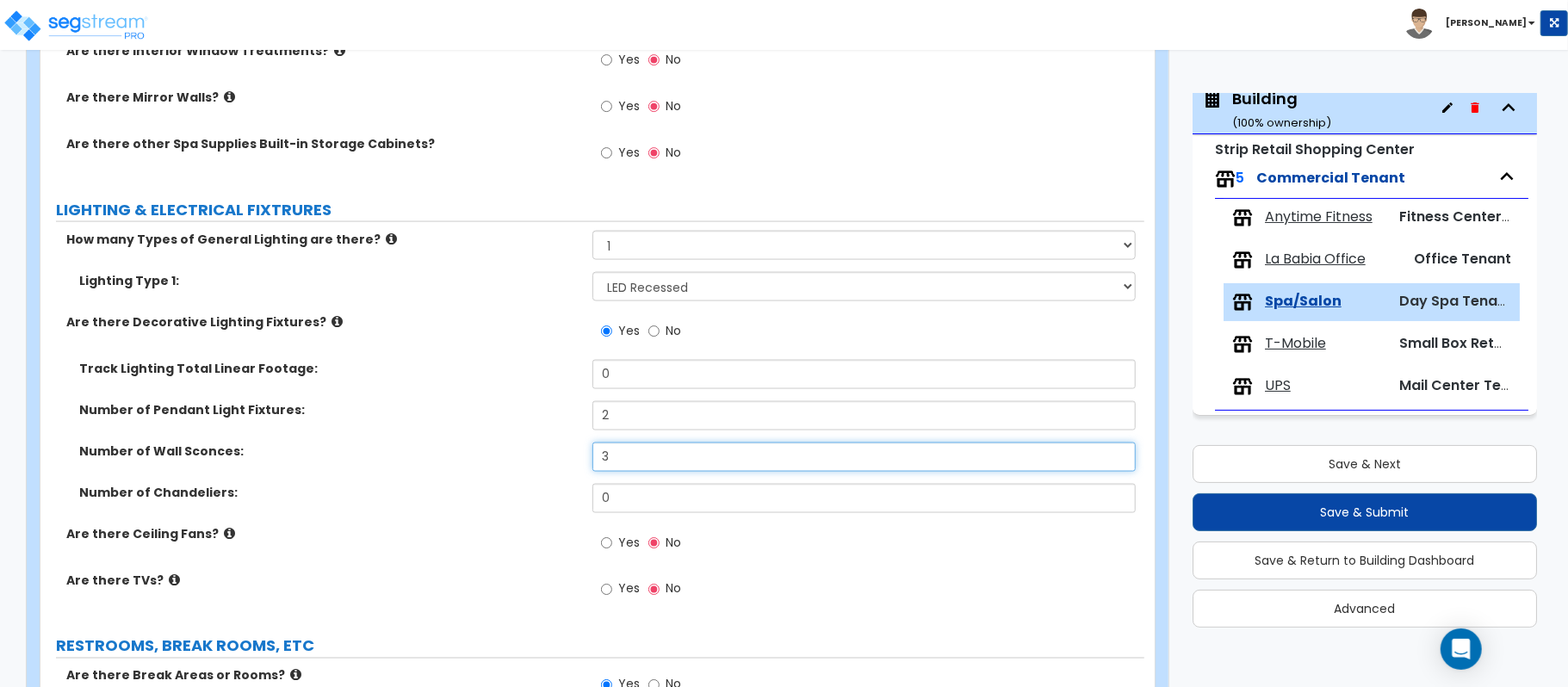
drag, startPoint x: 659, startPoint y: 459, endPoint x: 538, endPoint y: 460, distance: 121.0
click at [538, 460] on div "Number of Wall Sconces: 3" at bounding box center [592, 463] width 1104 height 41
type input "6"
click at [538, 460] on label "Number of Wall Sconces:" at bounding box center [329, 451] width 500 height 17
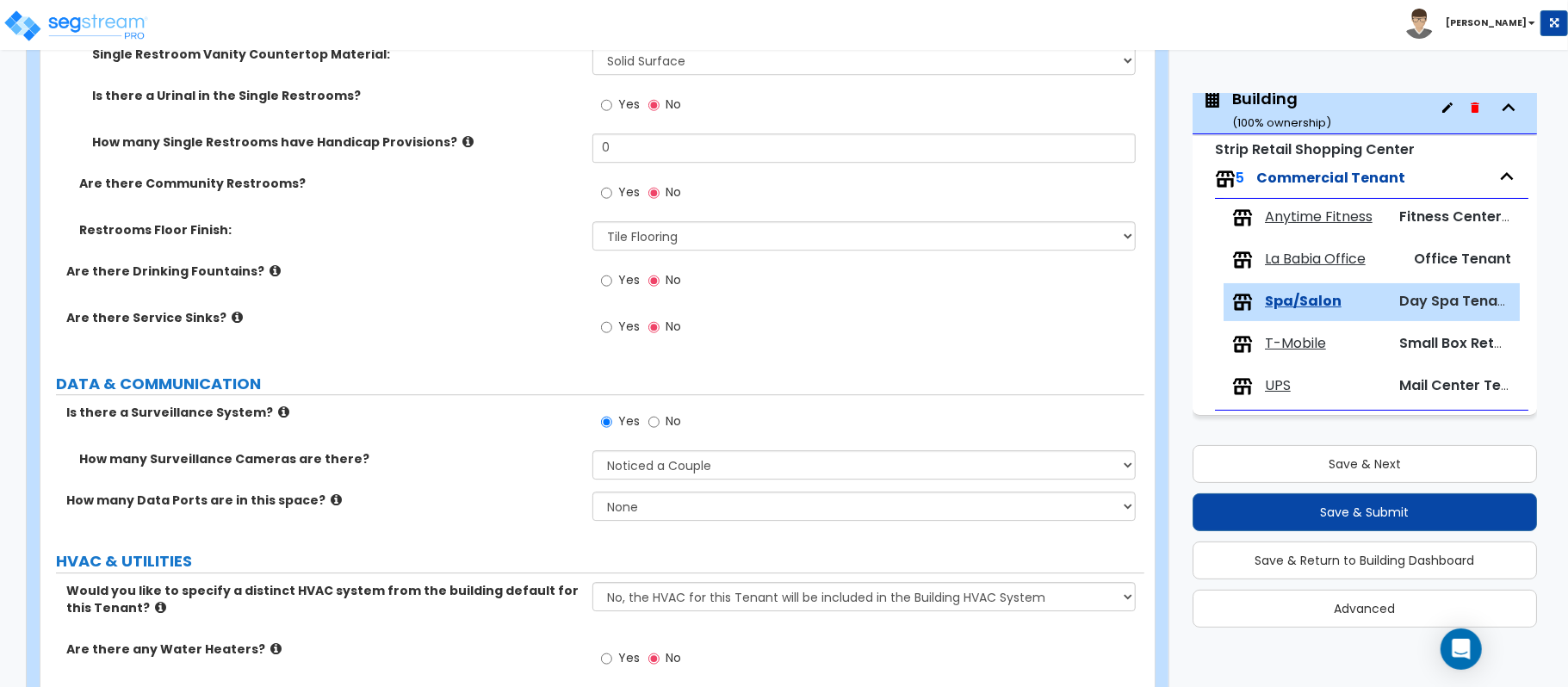
scroll to position [3709, 0]
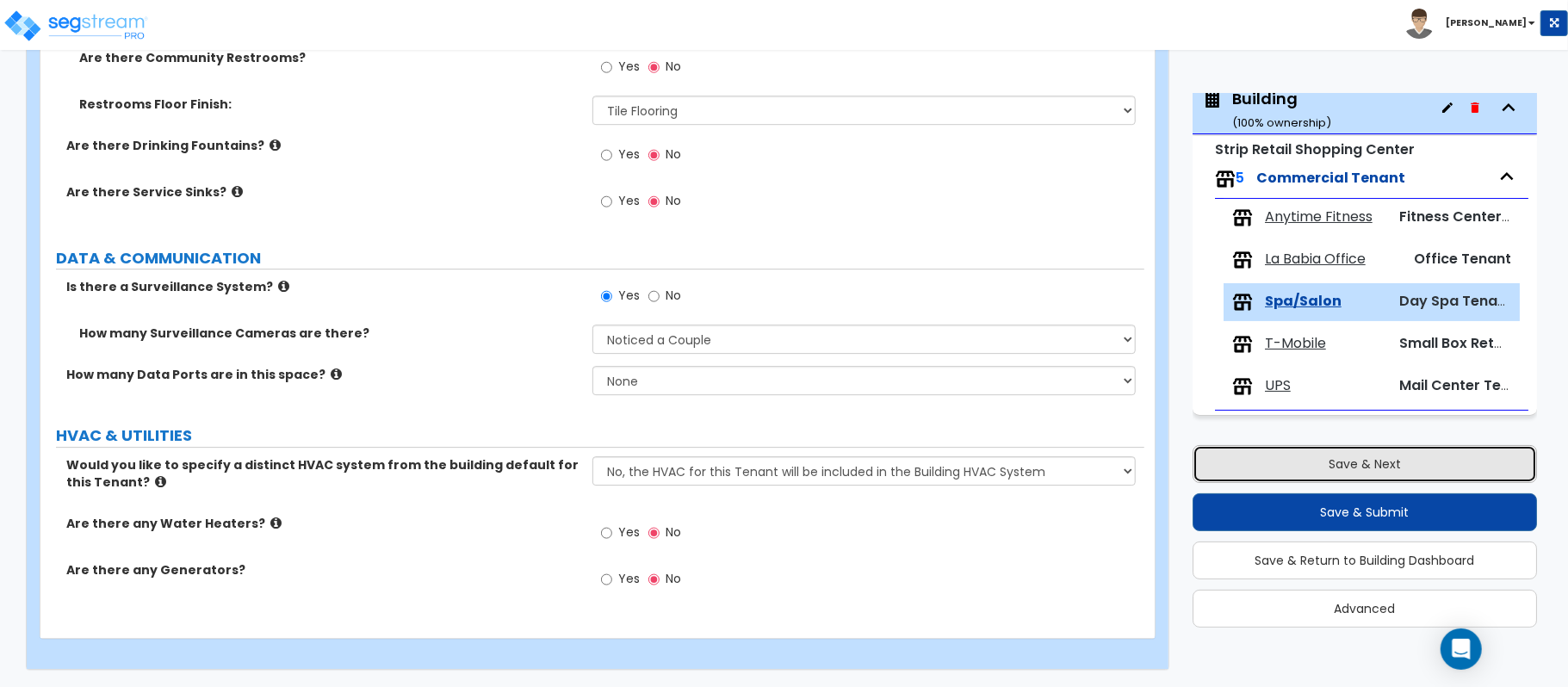
click at [1477, 470] on button "Save & Next" at bounding box center [1364, 464] width 344 height 38
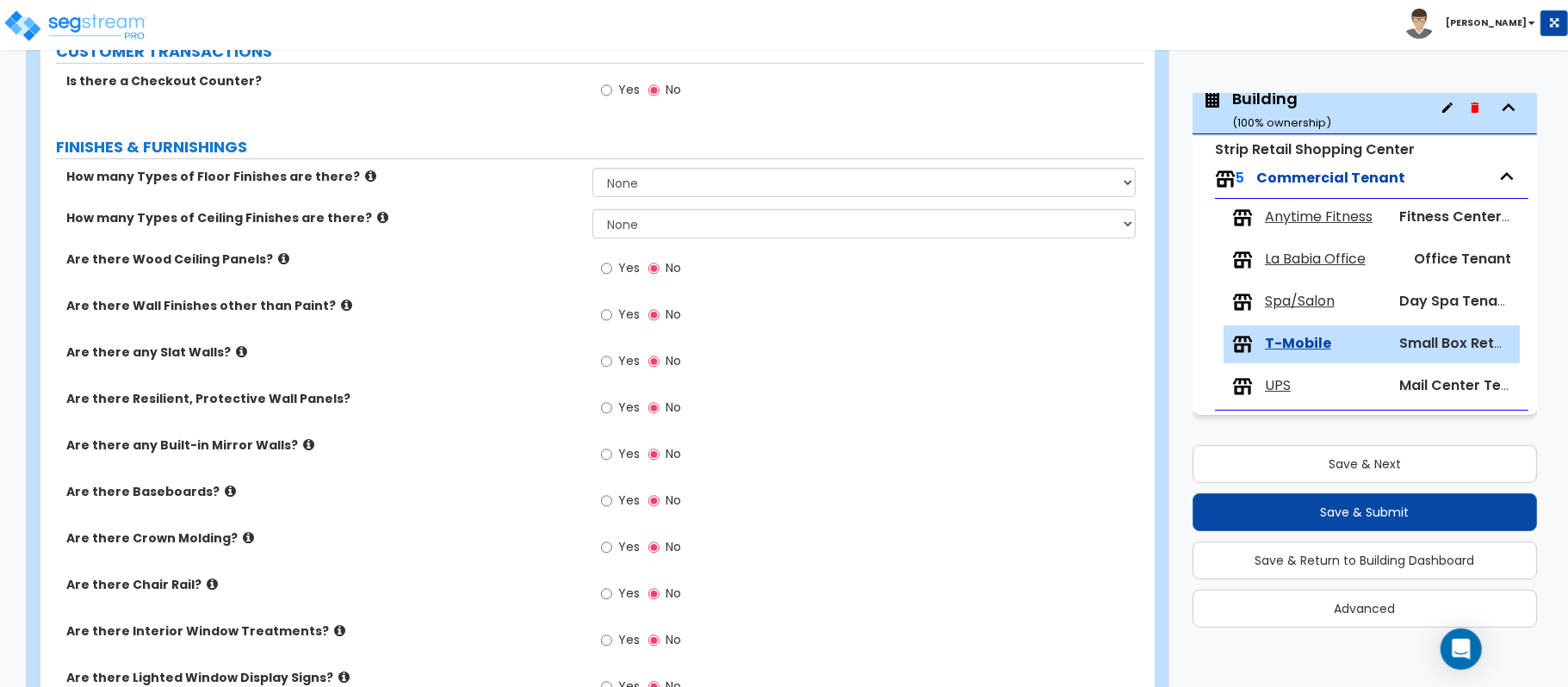
scroll to position [0, 0]
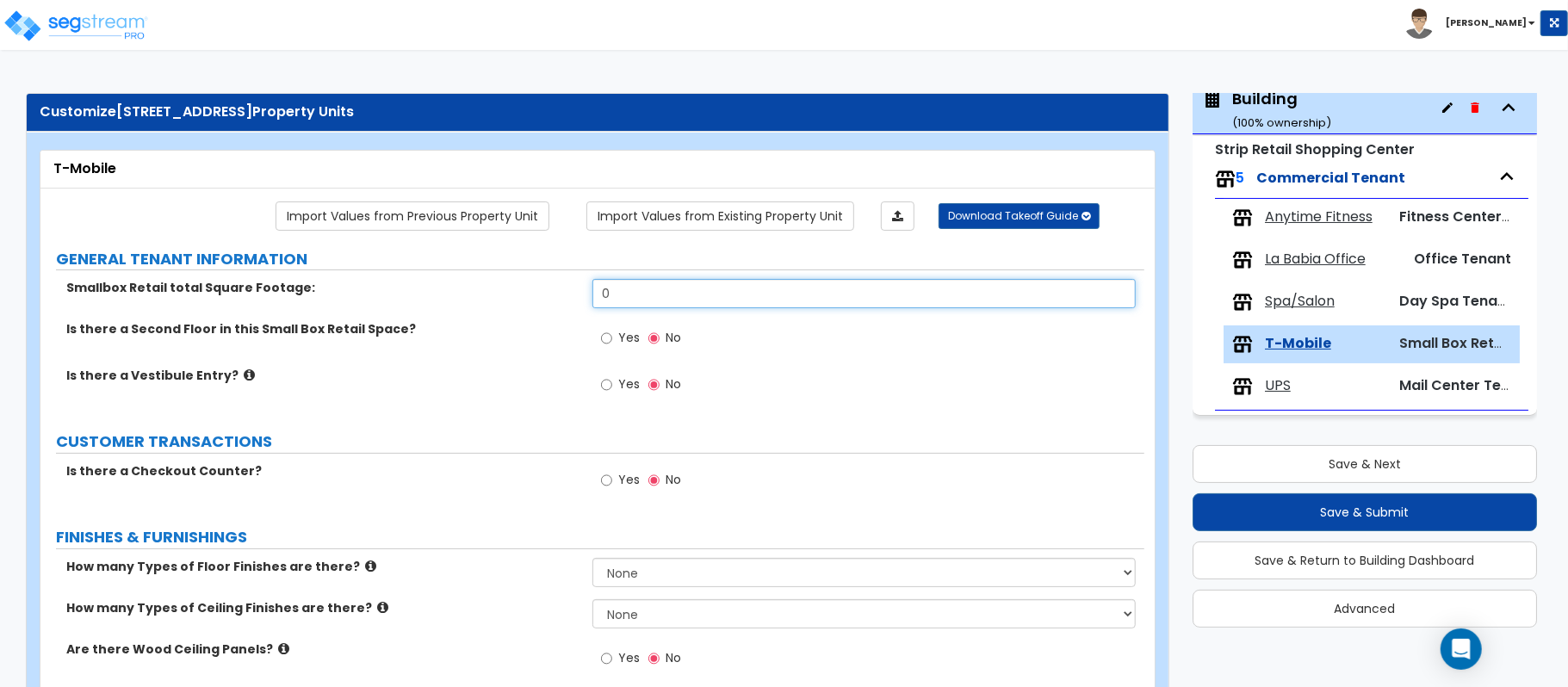
click at [711, 300] on input "0" at bounding box center [864, 294] width 543 height 29
type input "1,440"
click at [528, 391] on div "Is there a Vestibule Entry? Yes No" at bounding box center [592, 390] width 1104 height 47
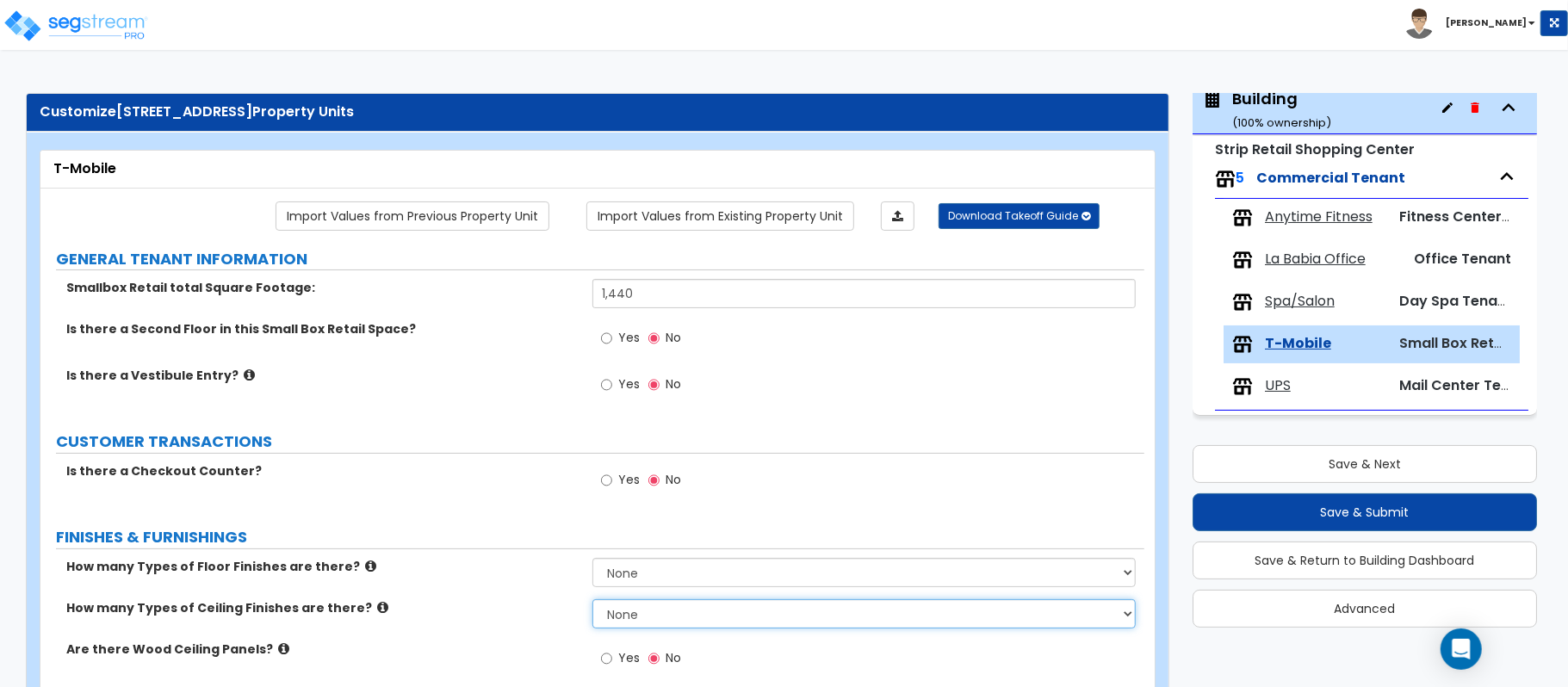
click at [741, 614] on select "None 1 2 3" at bounding box center [864, 614] width 543 height 29
select select "1"
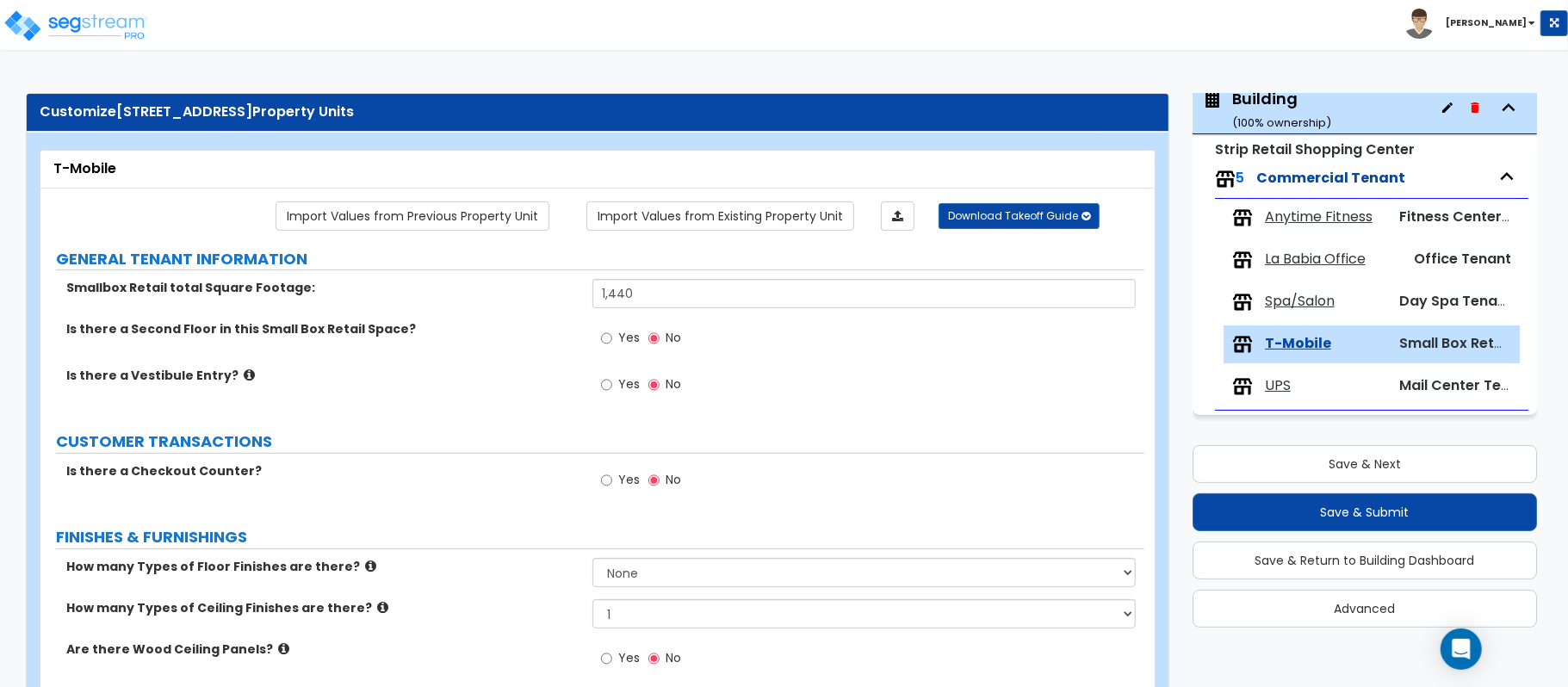
click at [490, 597] on div "How many Types of Floor Finishes are there? None 1 2 3 4" at bounding box center [592, 578] width 1104 height 41
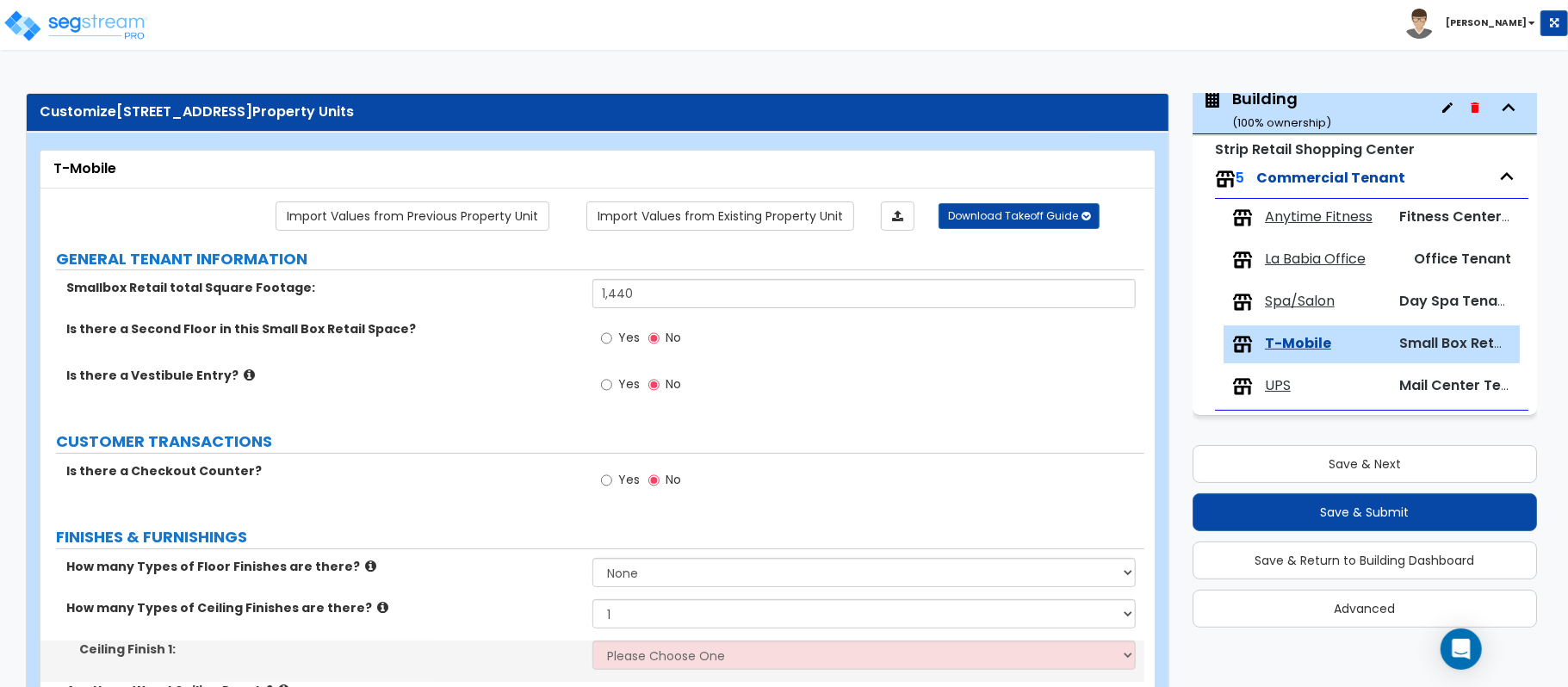
scroll to position [114, 0]
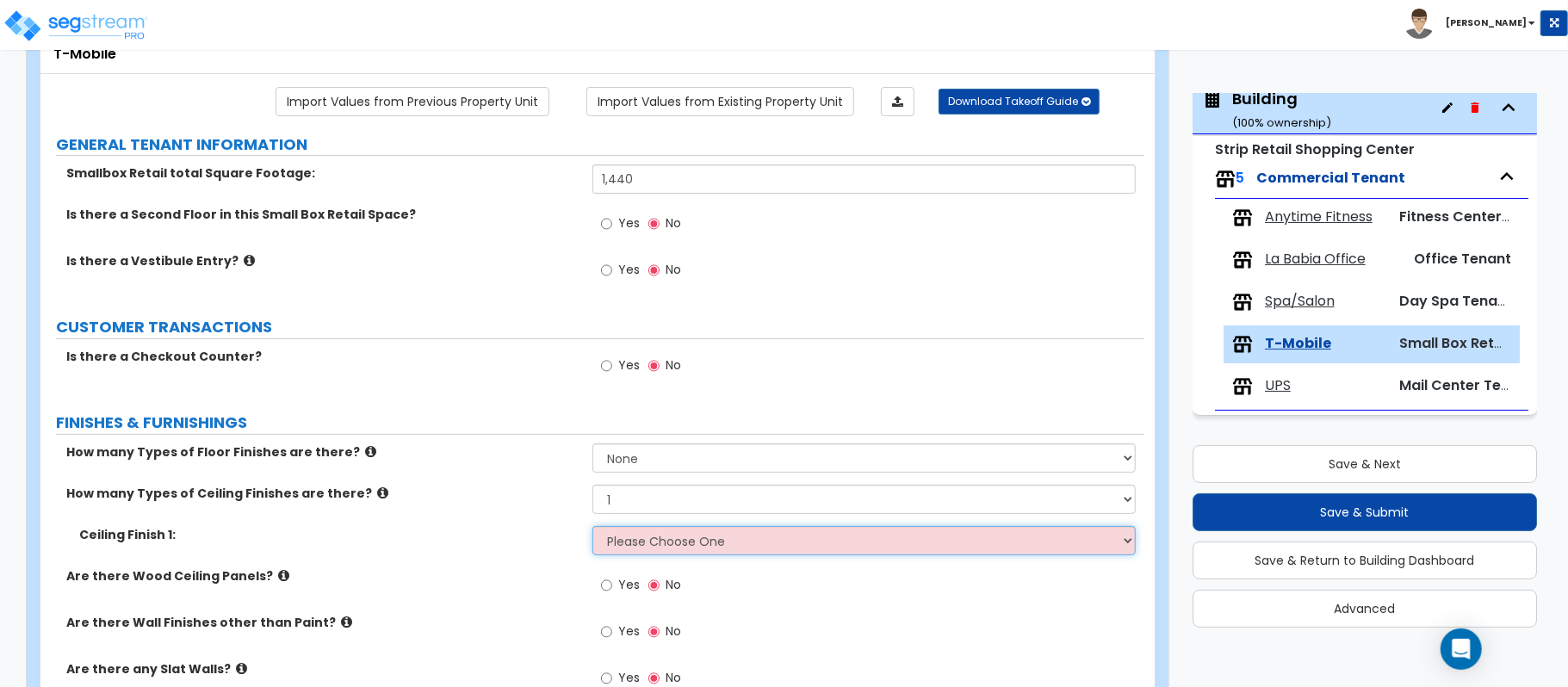
click at [679, 532] on select "Please Choose One Drop Ceiling Open Ceiling Drywall Ceiling" at bounding box center [864, 541] width 543 height 29
select select "1"
click at [487, 529] on label "Ceiling Finish 1:" at bounding box center [329, 535] width 500 height 17
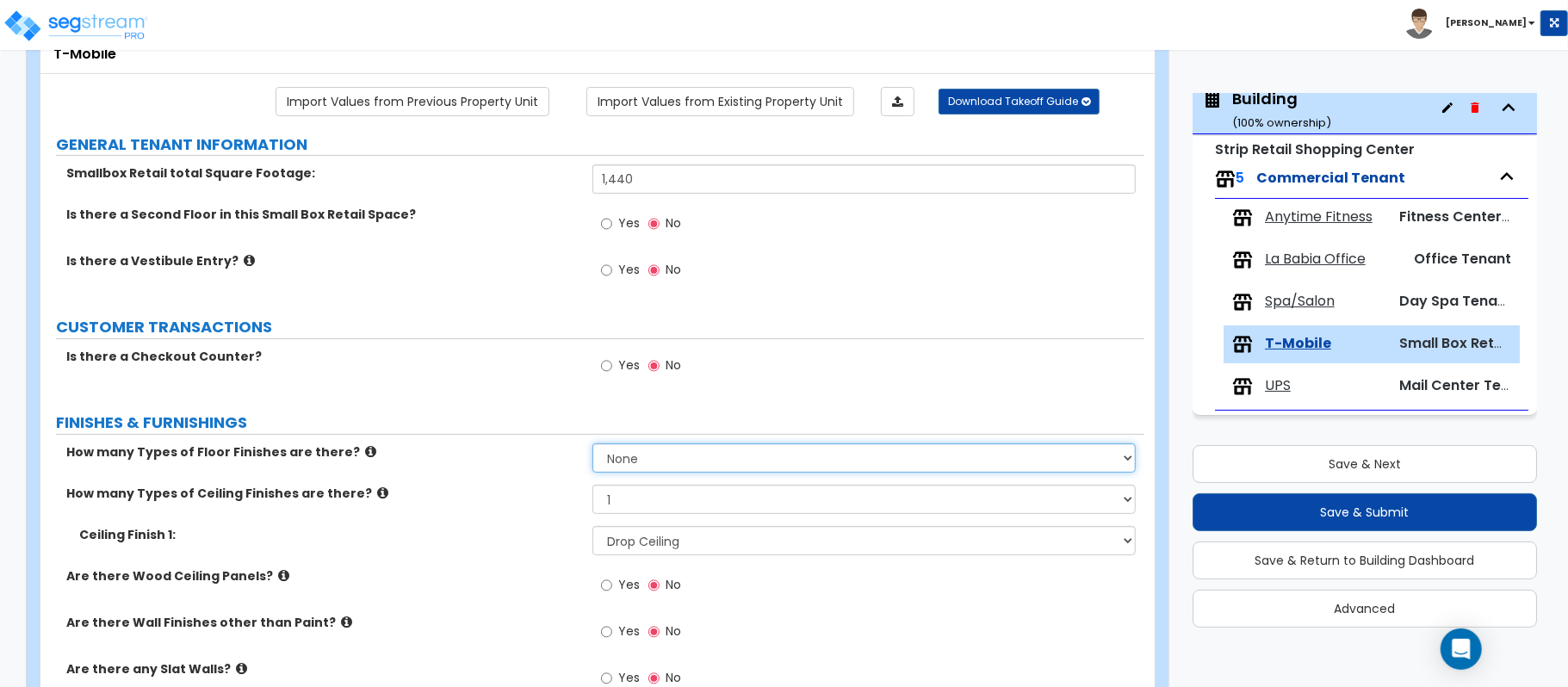
drag, startPoint x: 711, startPoint y: 456, endPoint x: 675, endPoint y: 456, distance: 36.0
click at [711, 456] on select "None 1 2 3 4" at bounding box center [864, 458] width 543 height 29
select select "1"
click at [444, 455] on label "How many Types of Floor Finishes are there?" at bounding box center [323, 452] width 513 height 17
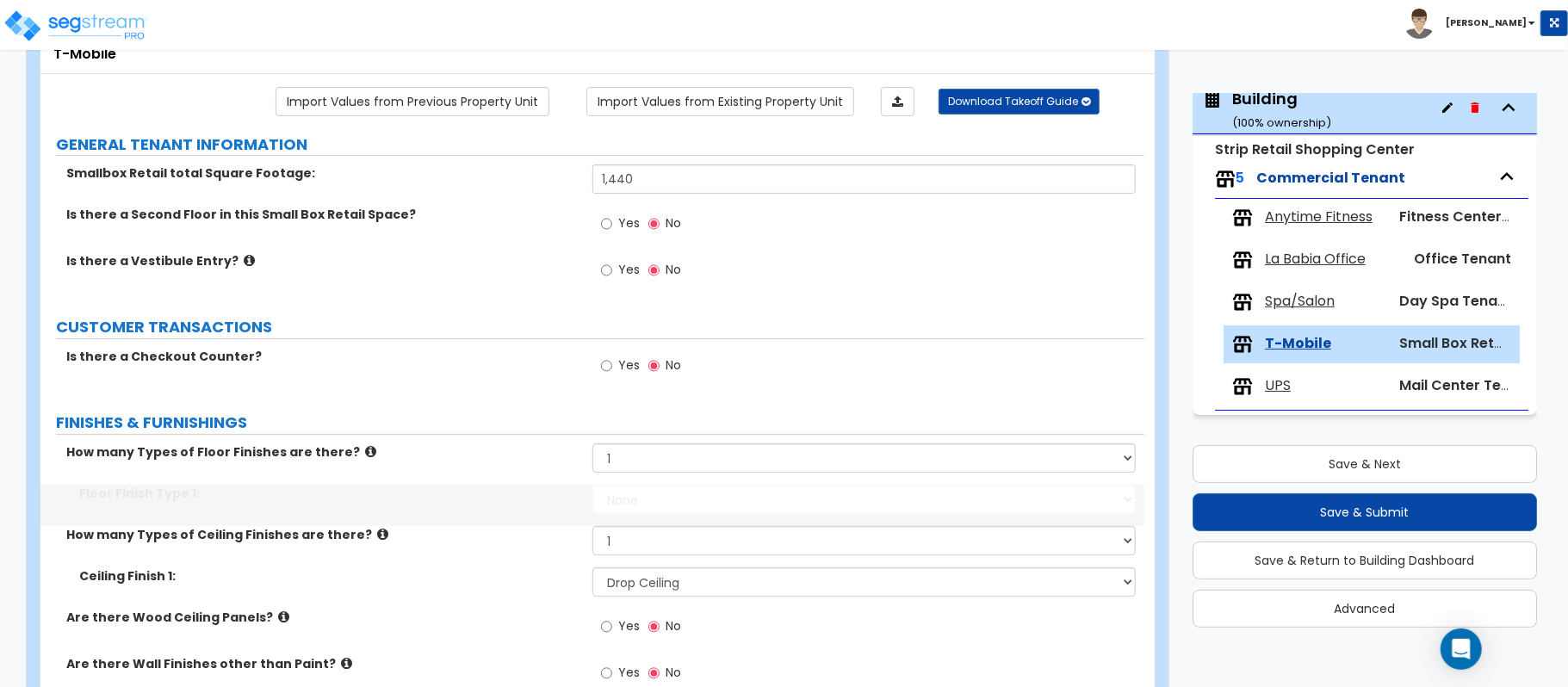
scroll to position [156, 0]
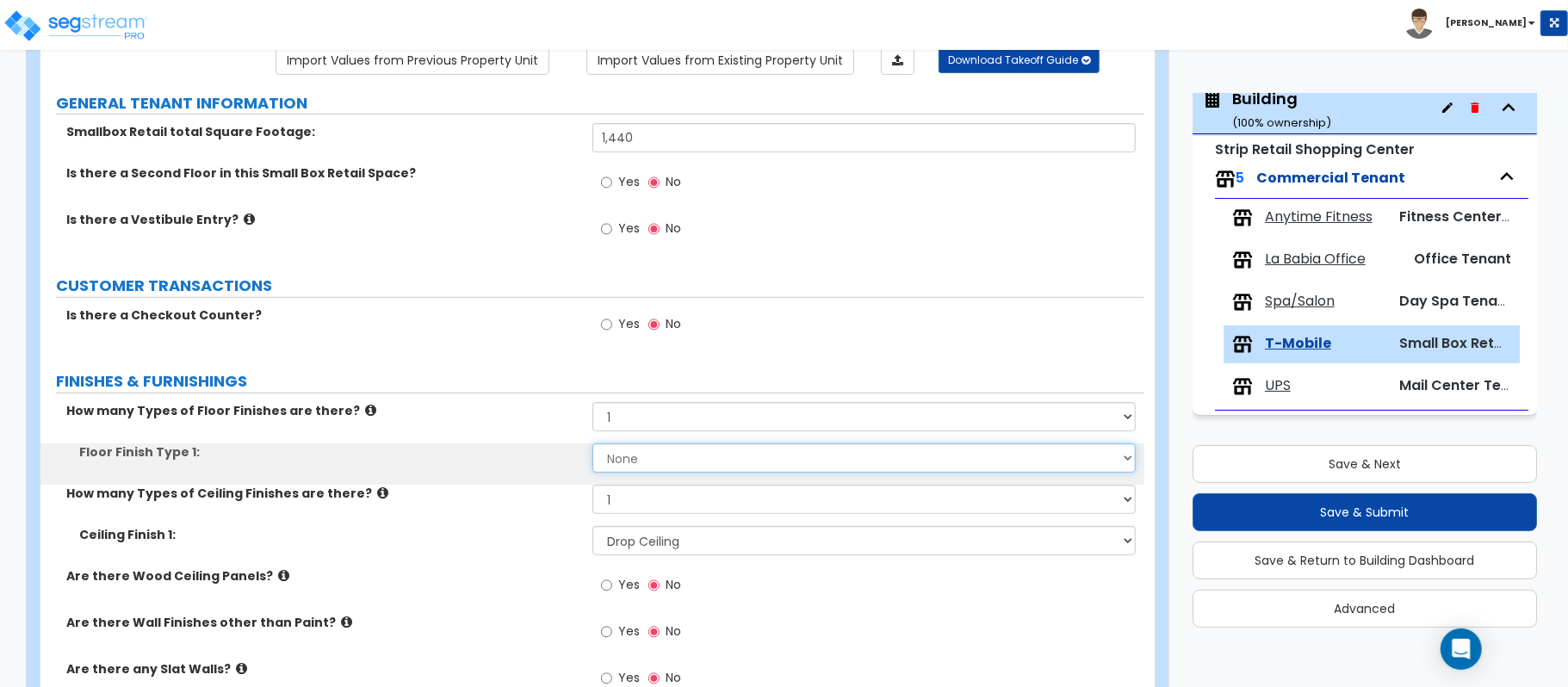
click at [642, 456] on select "None Tile Flooring Hardwood Flooring Resilient Laminate Flooring VCT Flooring S…" at bounding box center [864, 458] width 543 height 29
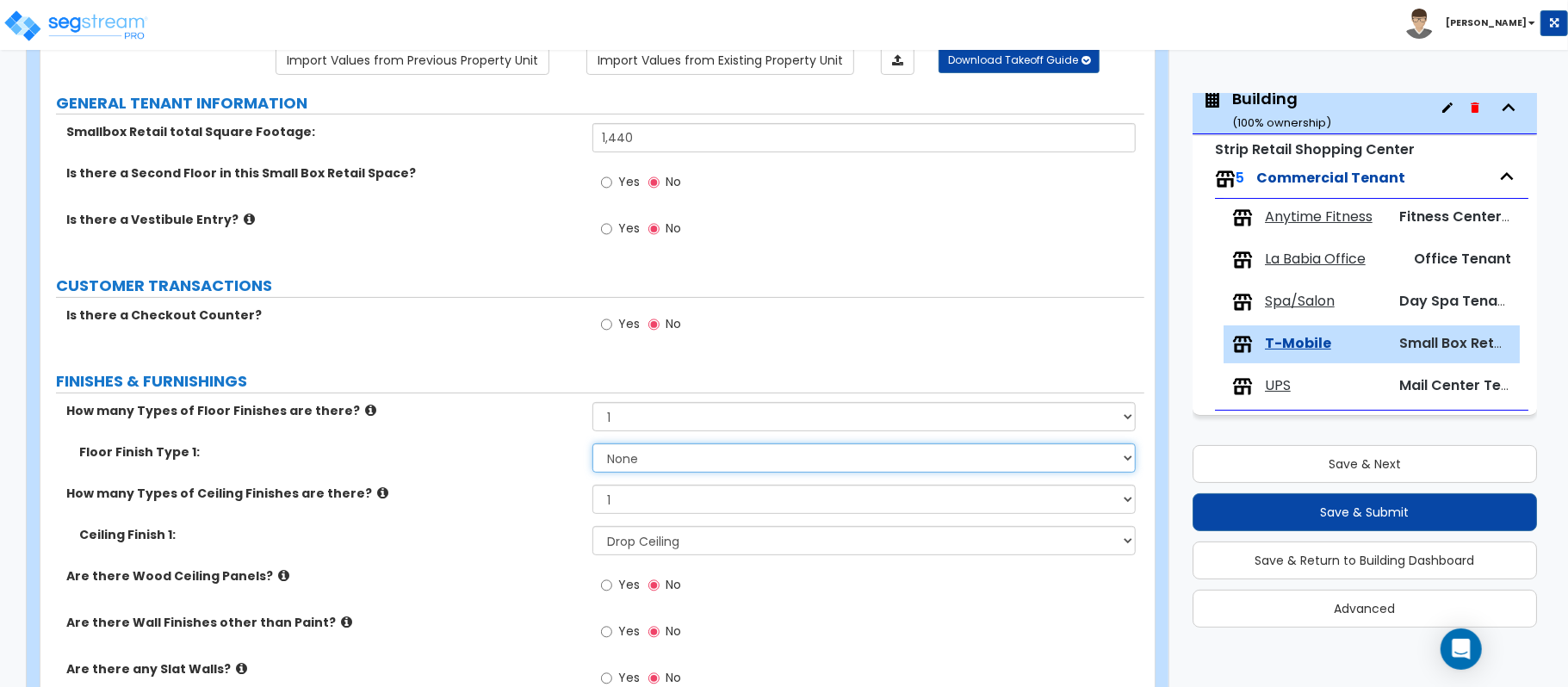
select select "1"
click at [592, 445] on select "None Tile Flooring Hardwood Flooring Resilient Laminate Flooring VCT Flooring S…" at bounding box center [864, 458] width 543 height 29
click at [541, 556] on div "Ceiling Finish 1: Please Choose One Drop Ceiling Open Ceiling Drywall Ceiling" at bounding box center [592, 547] width 1104 height 41
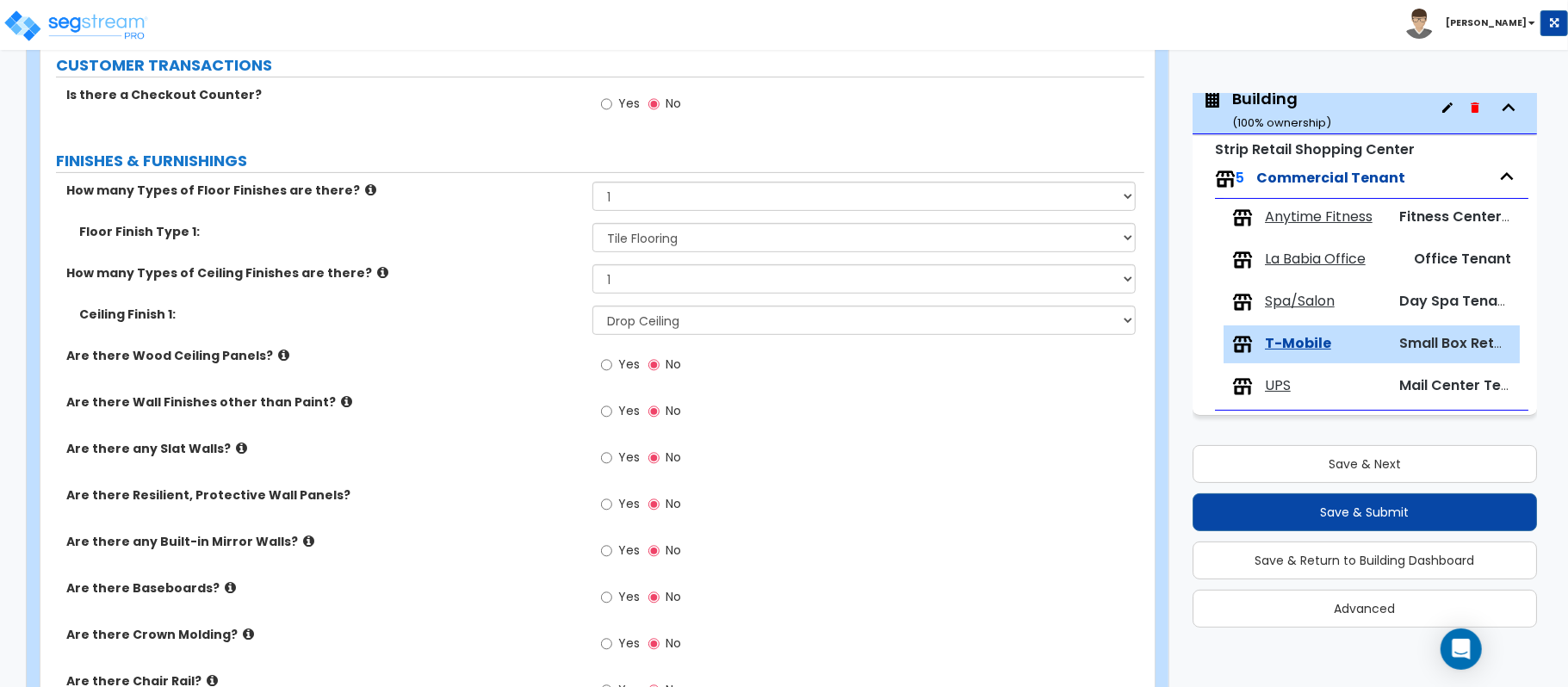
scroll to position [385, 0]
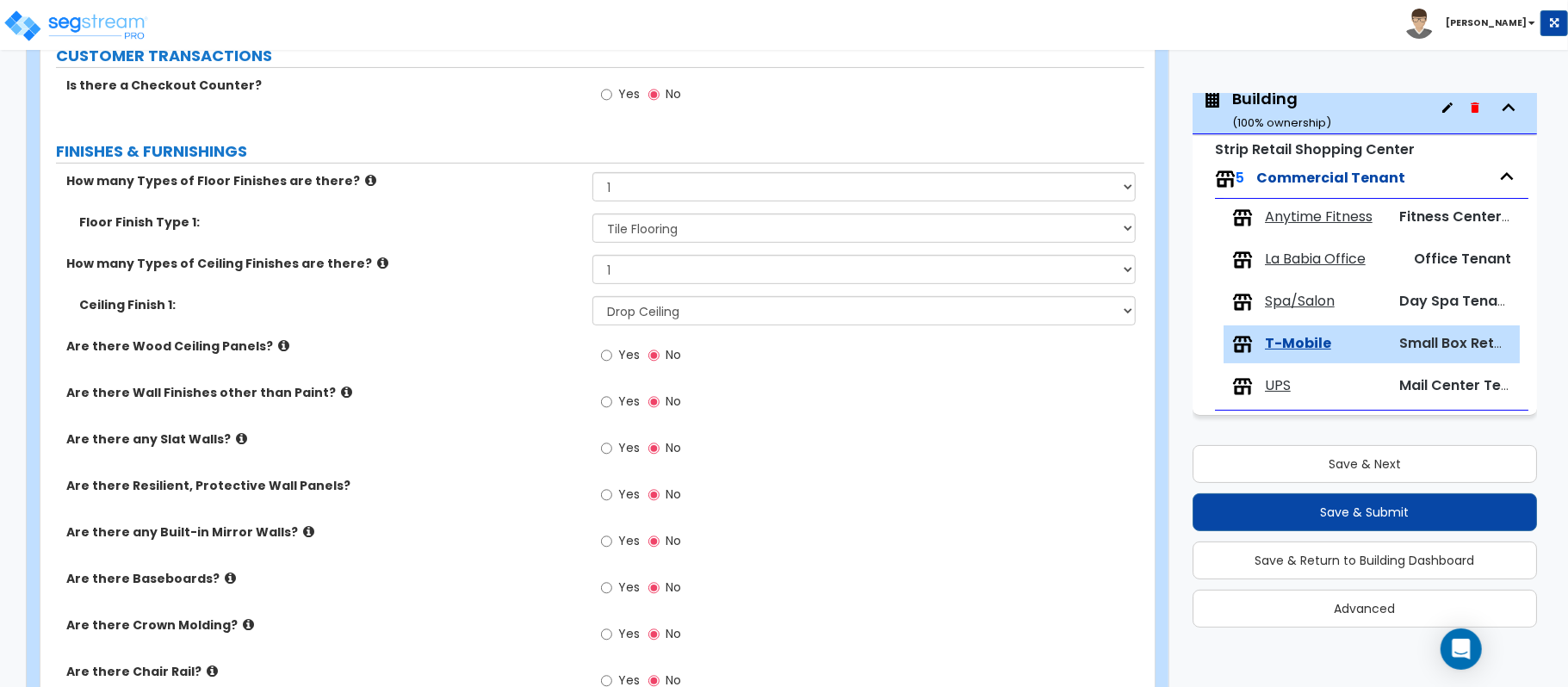
click at [236, 441] on icon at bounding box center [241, 438] width 11 height 13
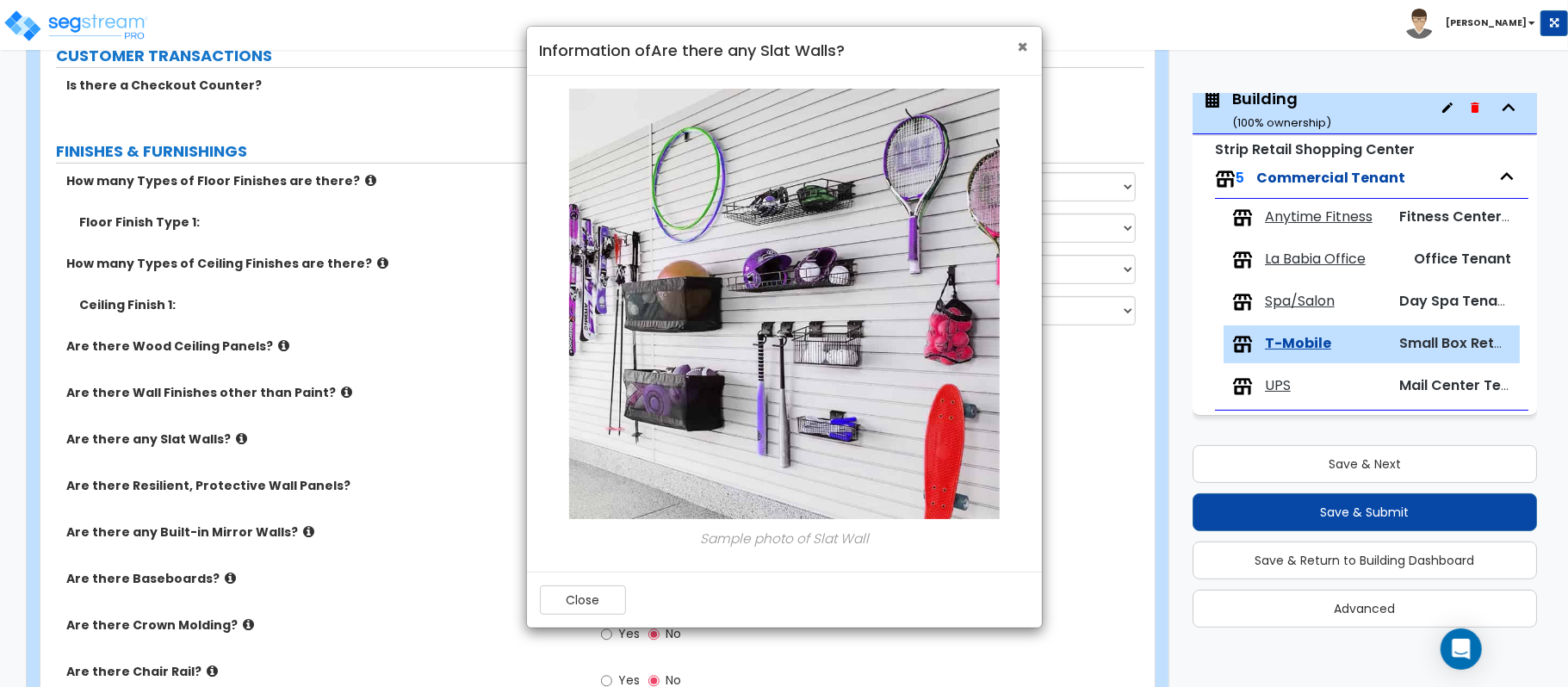
click at [1023, 43] on span "×" at bounding box center [1023, 47] width 11 height 25
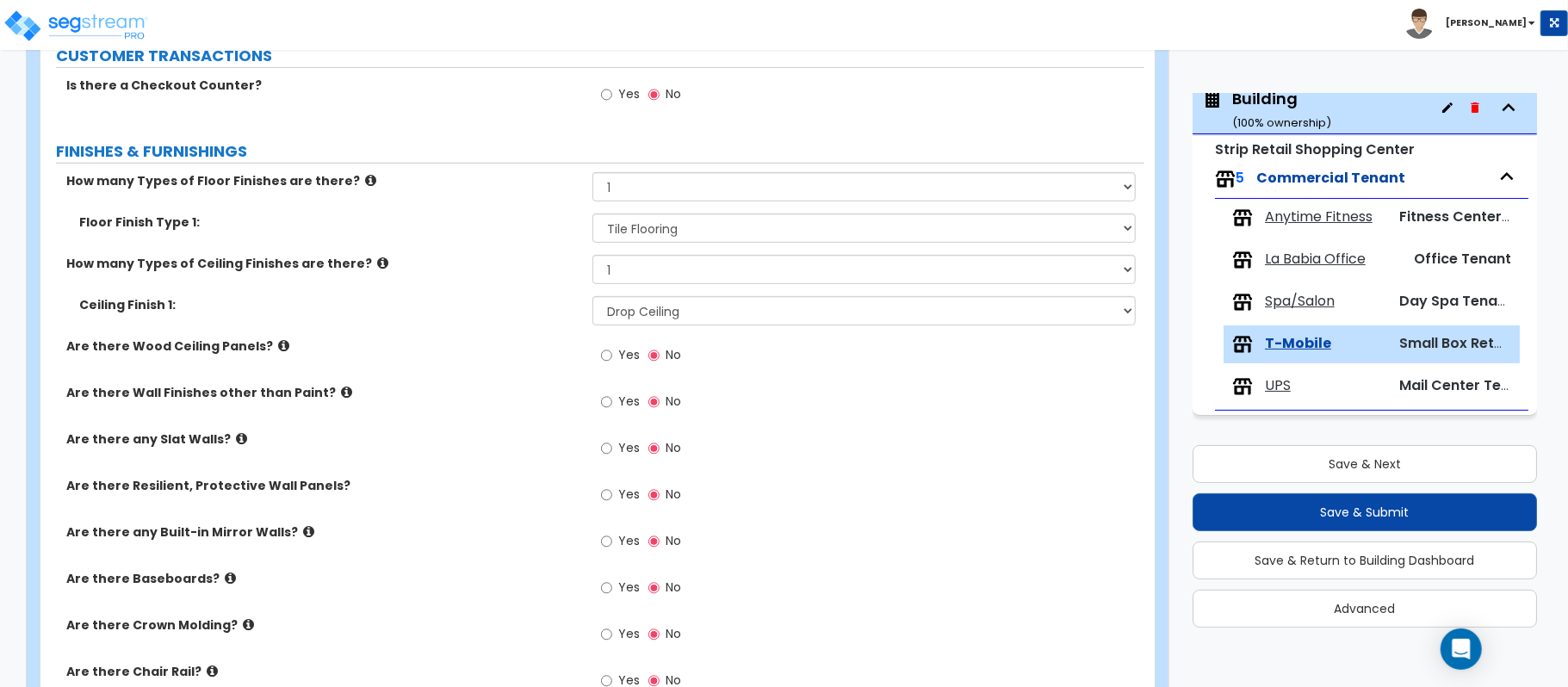
click at [236, 438] on icon at bounding box center [241, 438] width 11 height 13
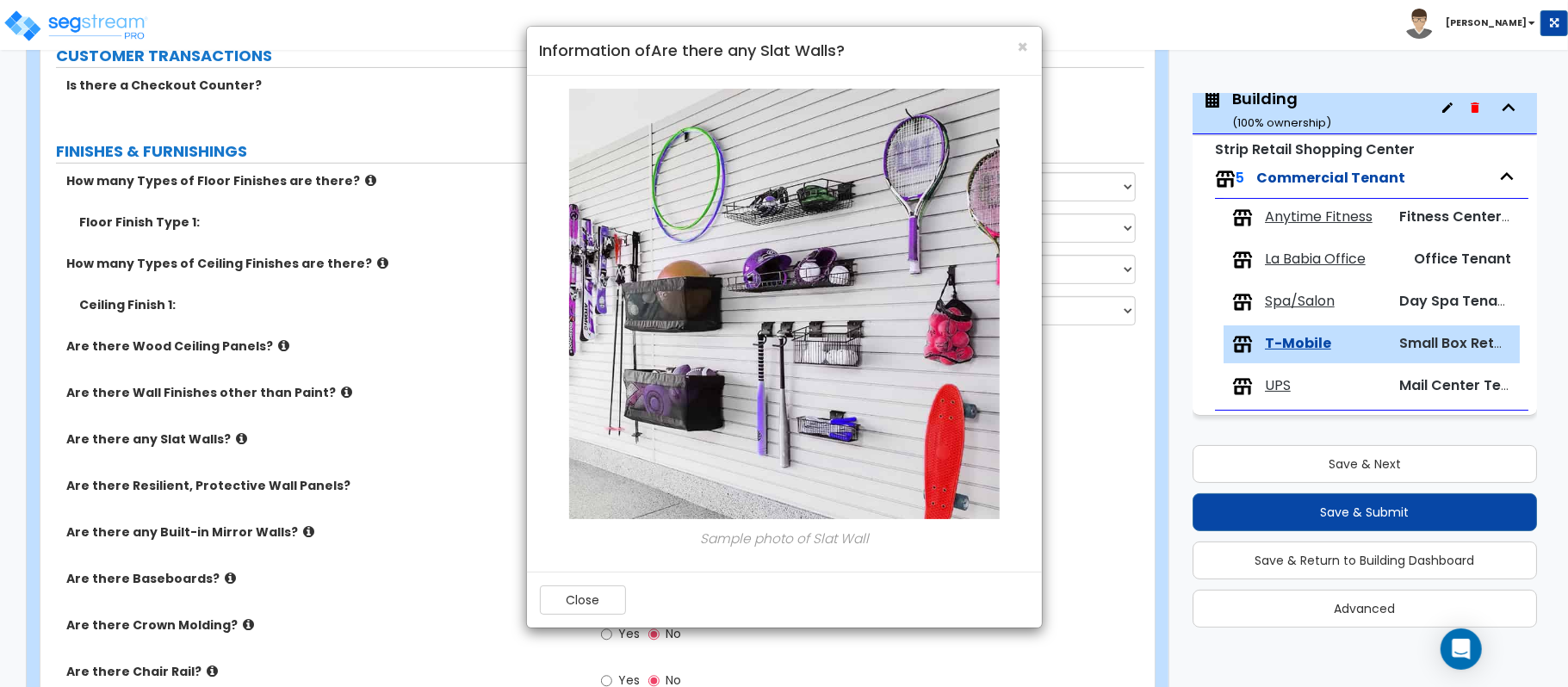
click at [413, 386] on div "× Information of Are there any Slat Walls? Sample photo of Slat Wall Close" at bounding box center [784, 343] width 1568 height 687
click at [1020, 46] on span "×" at bounding box center [1023, 47] width 11 height 25
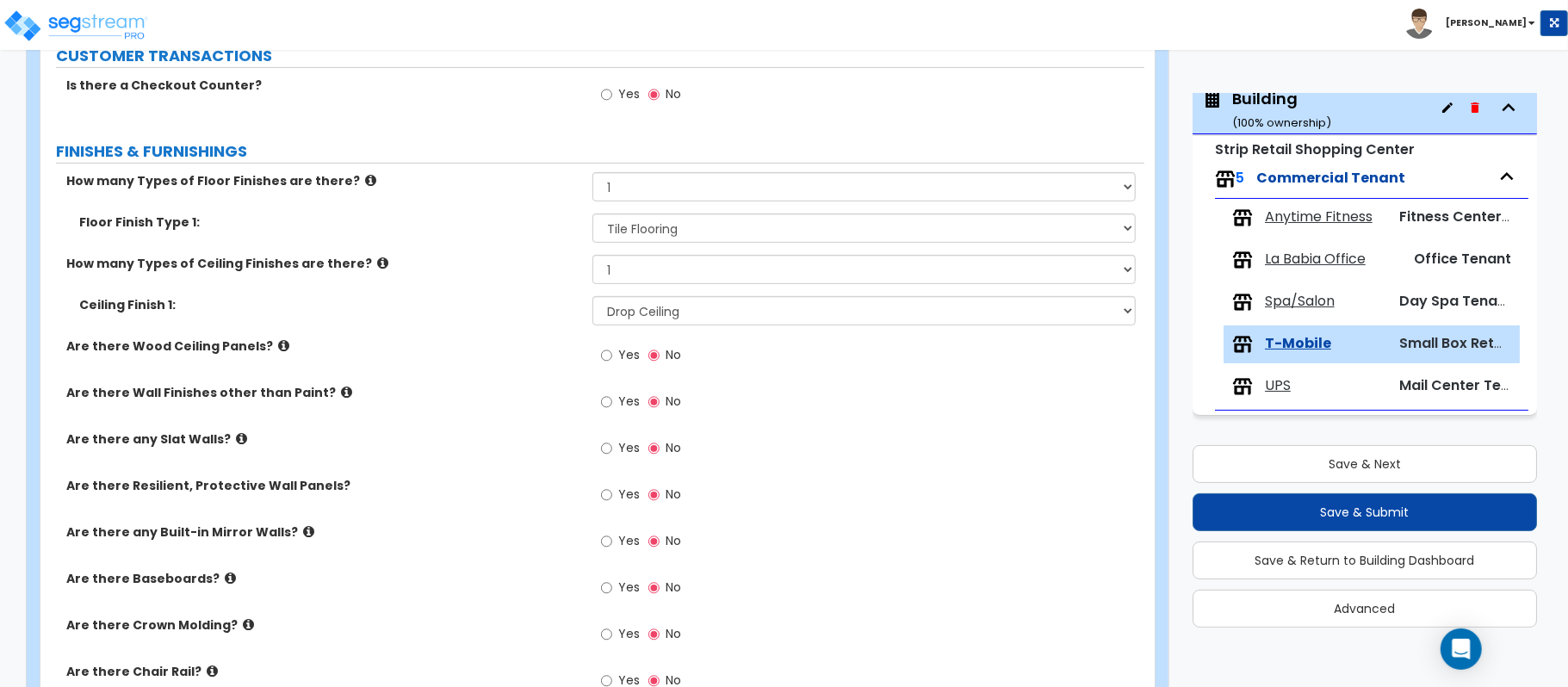
scroll to position [1415, 0]
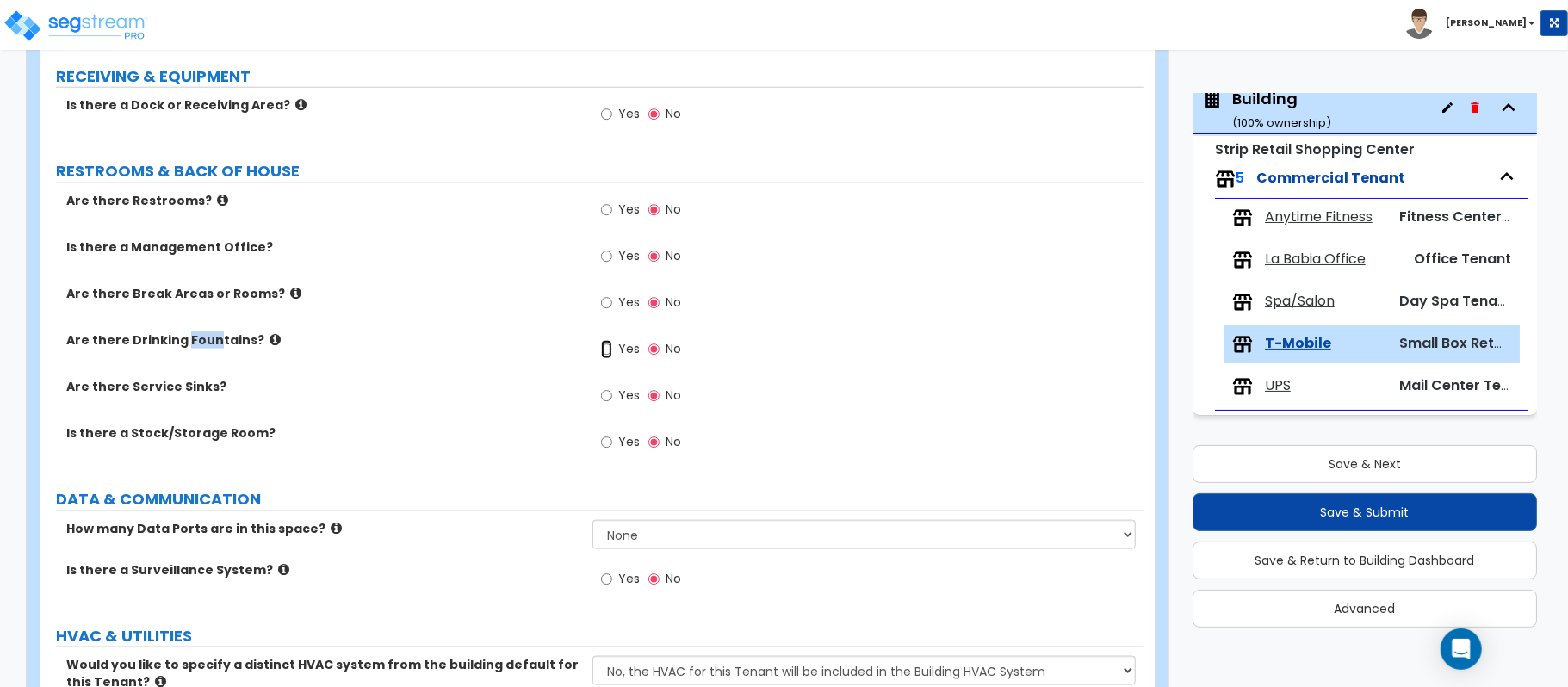
drag, startPoint x: 609, startPoint y: 356, endPoint x: 621, endPoint y: 356, distance: 12.0
click at [610, 356] on input "Yes" at bounding box center [606, 349] width 11 height 19
radio input "true"
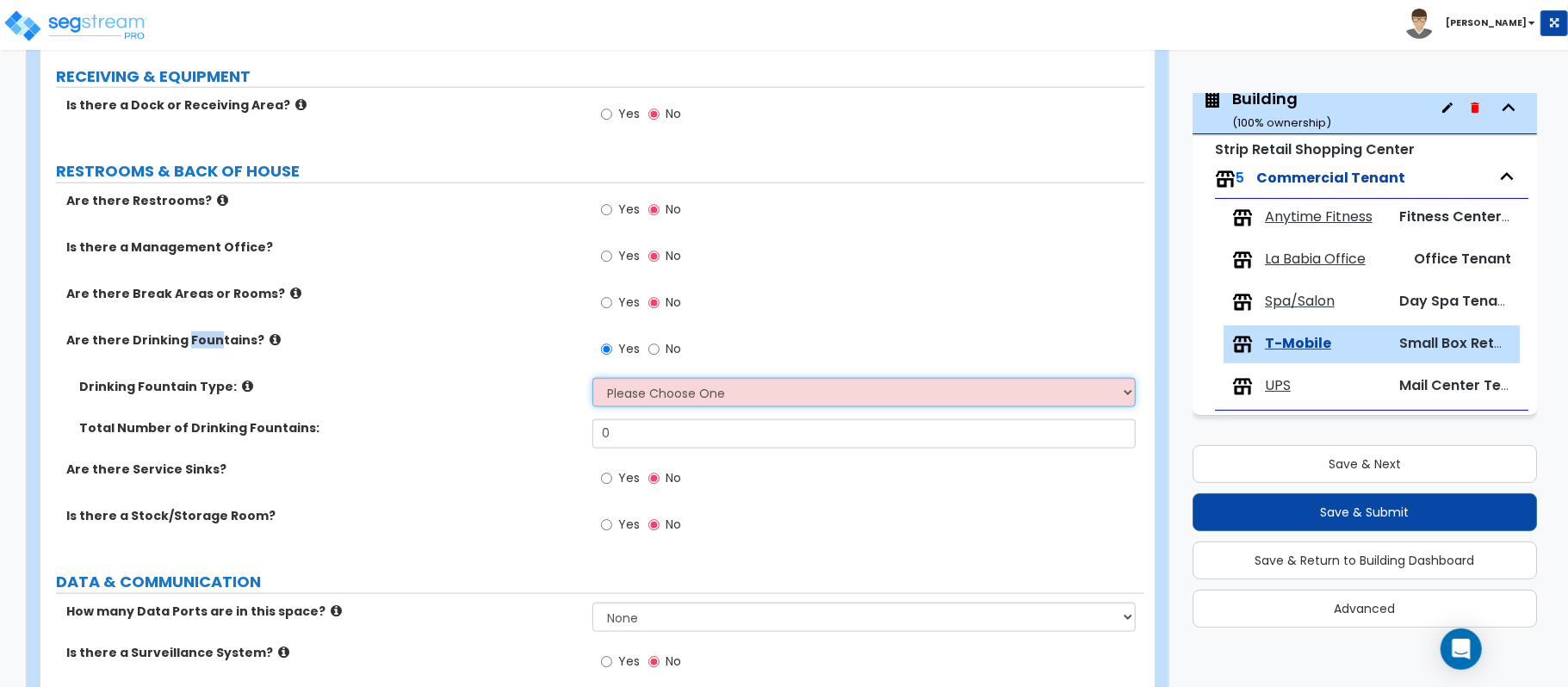
click at [649, 406] on select "Please Choose One Wall-mounted Floor-mounted" at bounding box center [864, 392] width 543 height 29
select select "1"
click at [592, 380] on select "Please Choose One Wall-mounted Floor-mounted" at bounding box center [864, 392] width 543 height 29
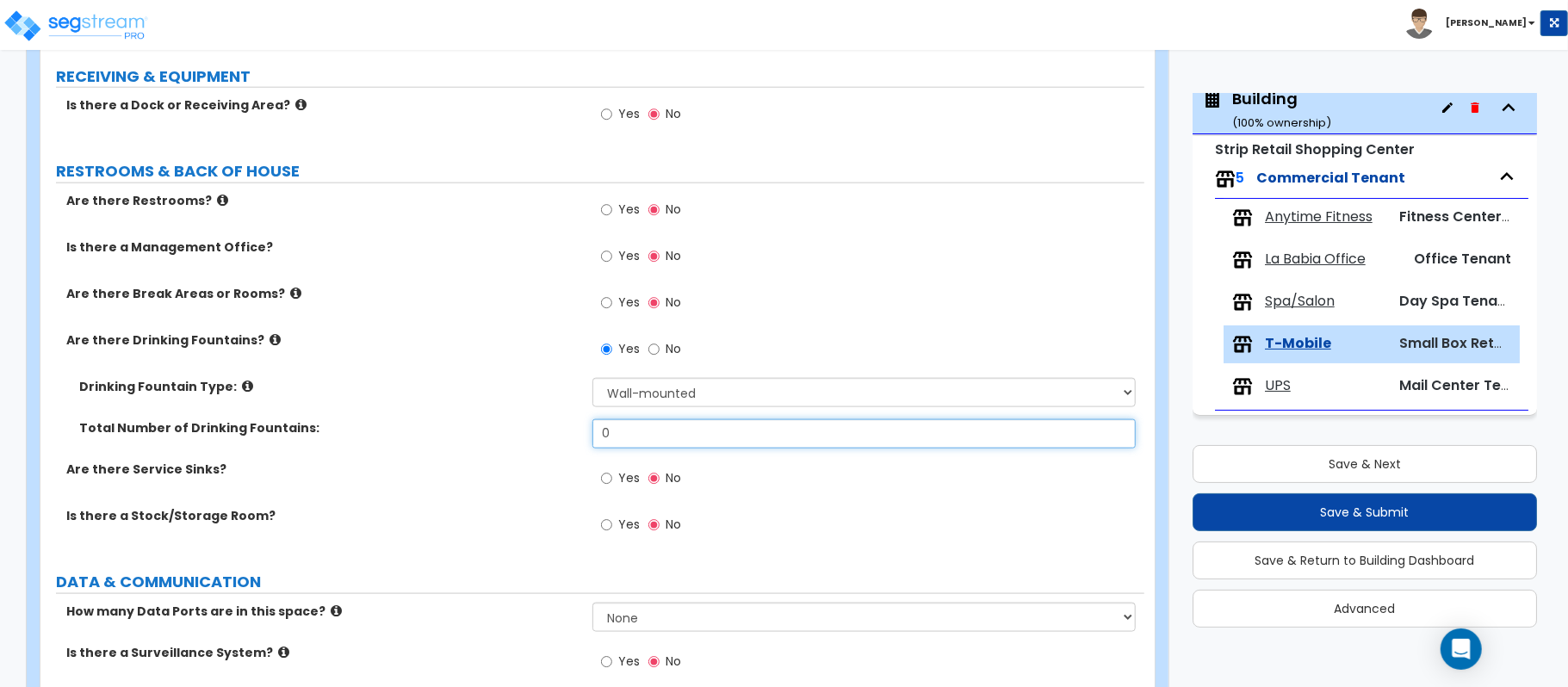
drag, startPoint x: 627, startPoint y: 435, endPoint x: 504, endPoint y: 455, distance: 124.6
click at [504, 455] on div "Total Number of Drinking Fountains: 0" at bounding box center [592, 440] width 1104 height 41
type input "2"
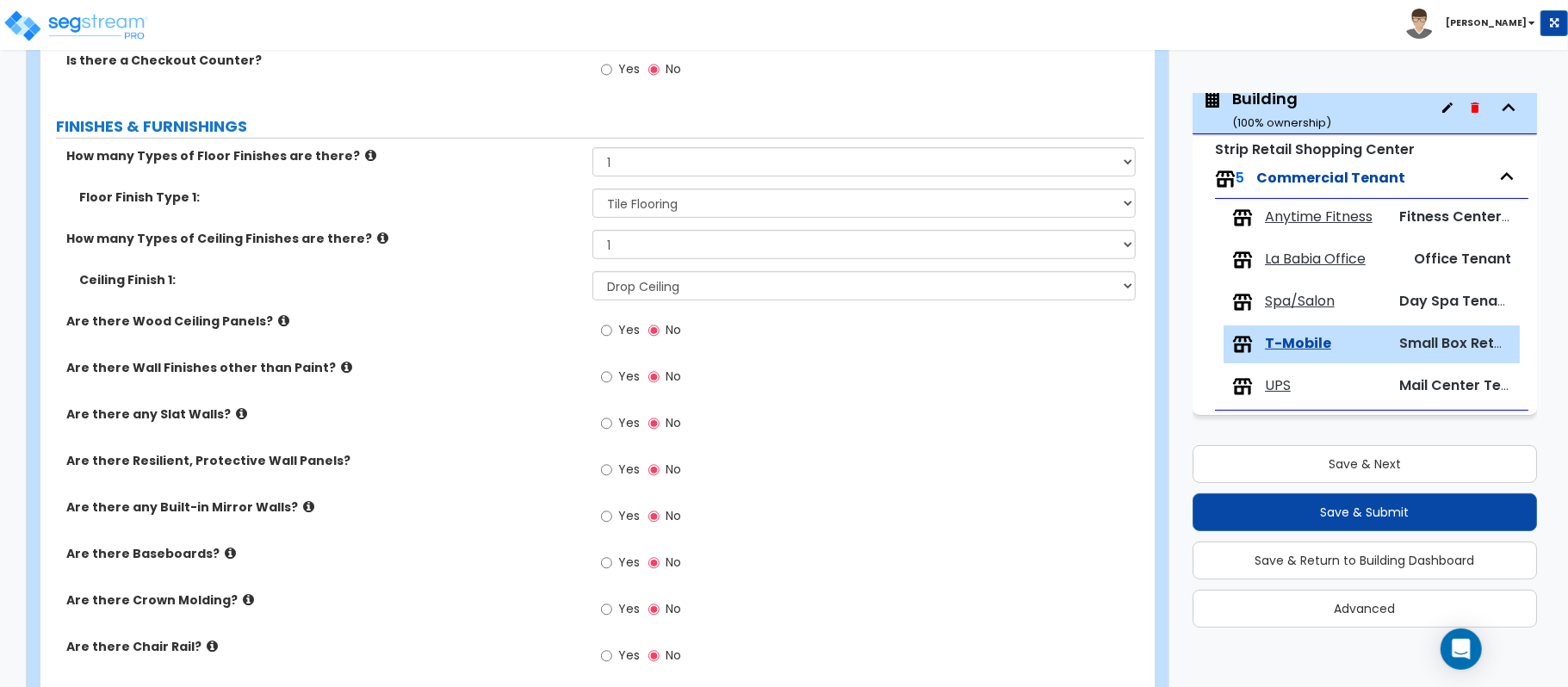
scroll to position [459, 0]
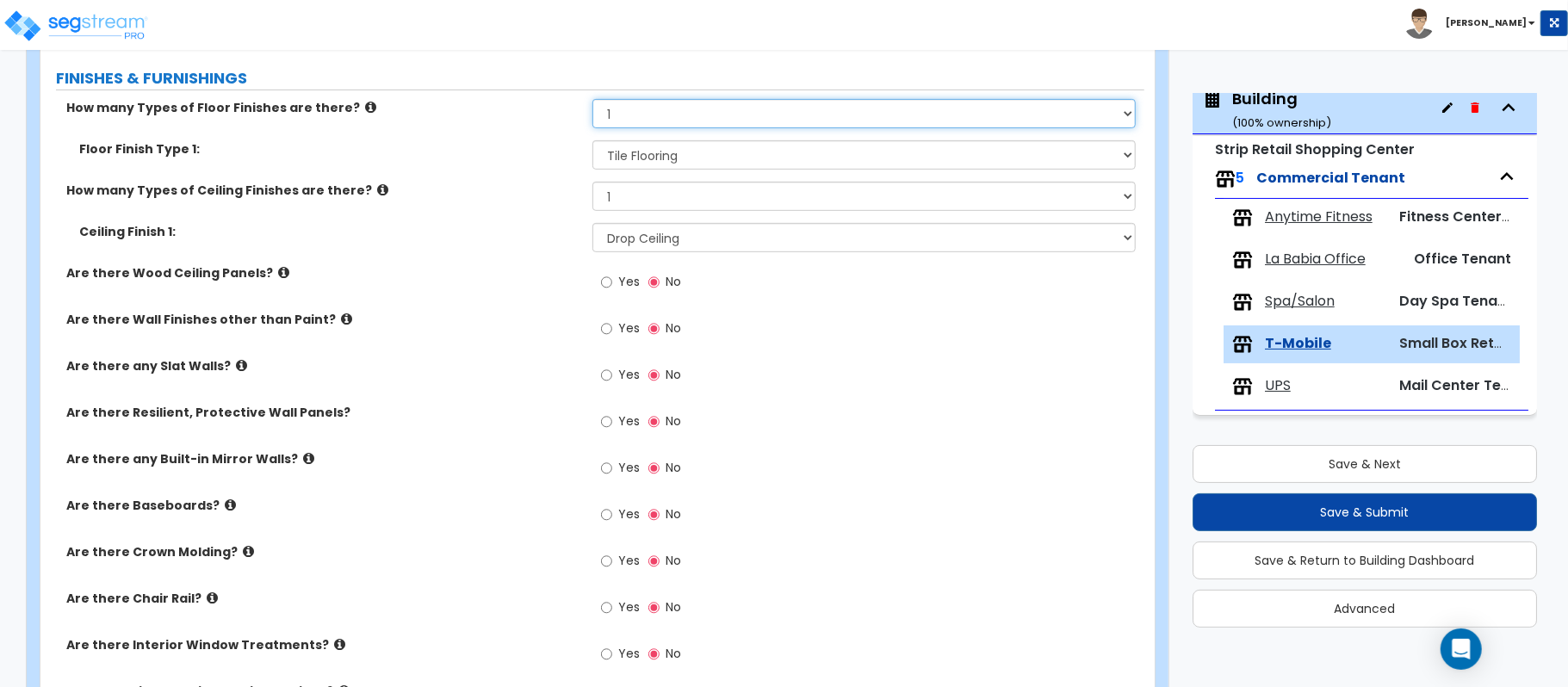
click at [690, 121] on select "None 1 2 3 4" at bounding box center [864, 114] width 543 height 29
select select "2"
click at [592, 101] on select "None 1 2 3 4" at bounding box center [864, 114] width 543 height 29
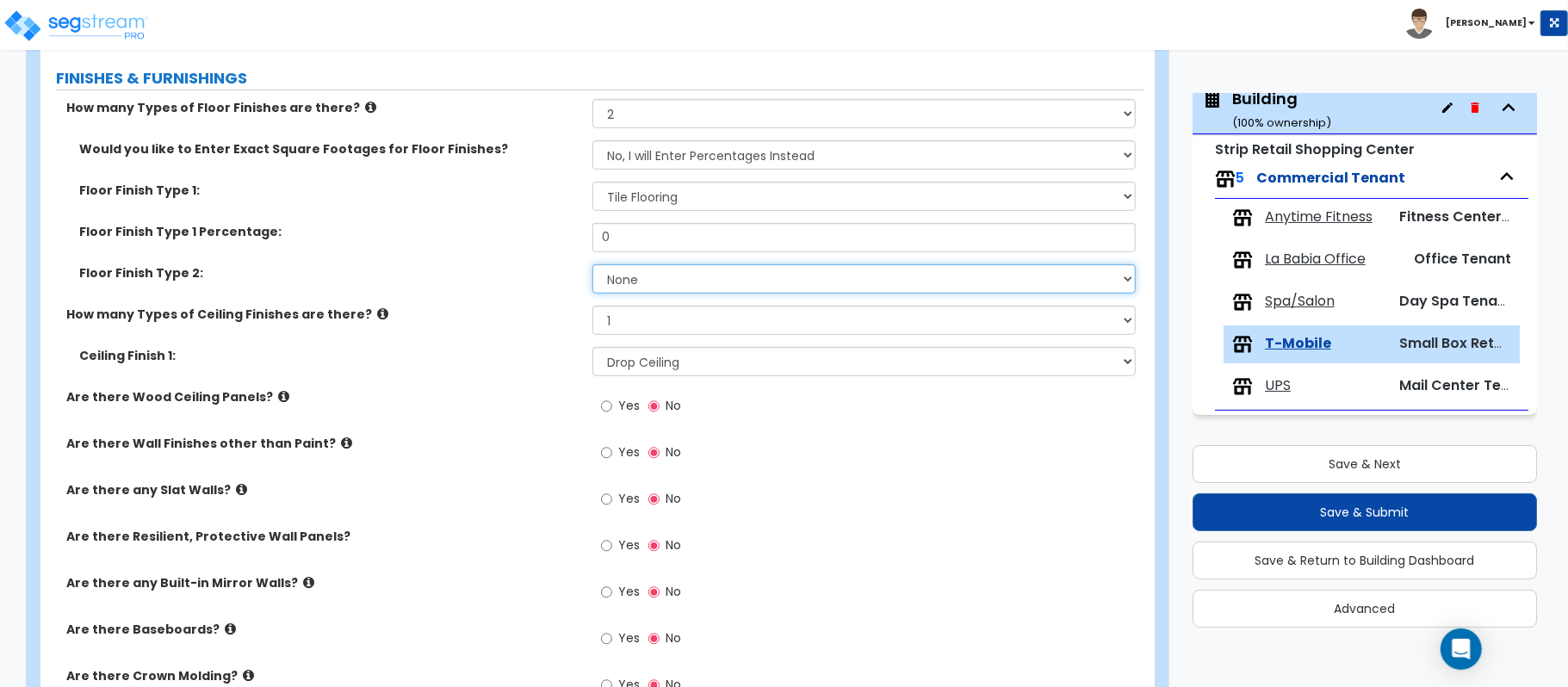
click at [707, 286] on select "None Tile Flooring Hardwood Flooring Resilient Laminate Flooring VCT Flooring S…" at bounding box center [864, 279] width 543 height 29
select select "4"
click at [592, 266] on select "None Tile Flooring Hardwood Flooring Resilient Laminate Flooring VCT Flooring S…" at bounding box center [864, 279] width 543 height 29
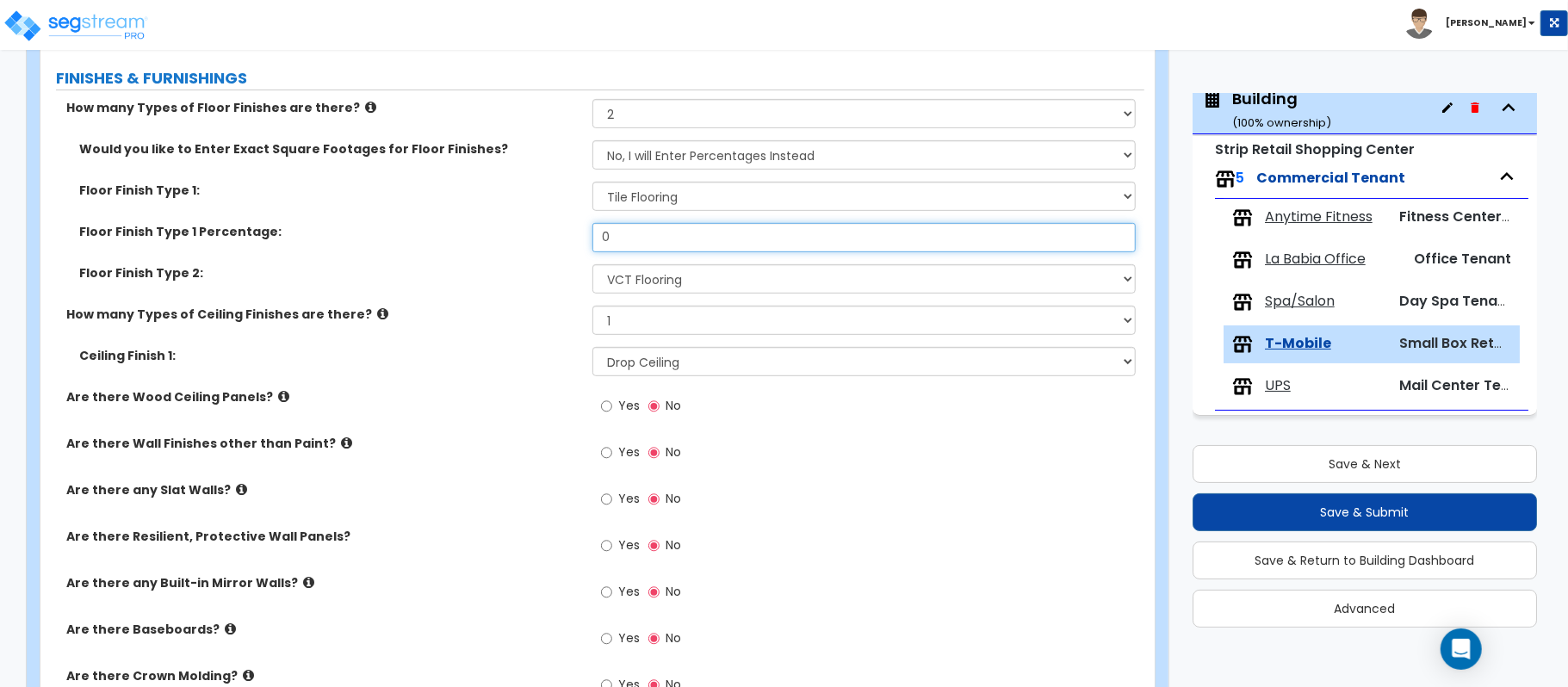
drag, startPoint x: 652, startPoint y: 245, endPoint x: 531, endPoint y: 239, distance: 121.1
click at [531, 239] on div "Floor Finish Type 1 Percentage: 0" at bounding box center [592, 244] width 1104 height 41
type input "50"
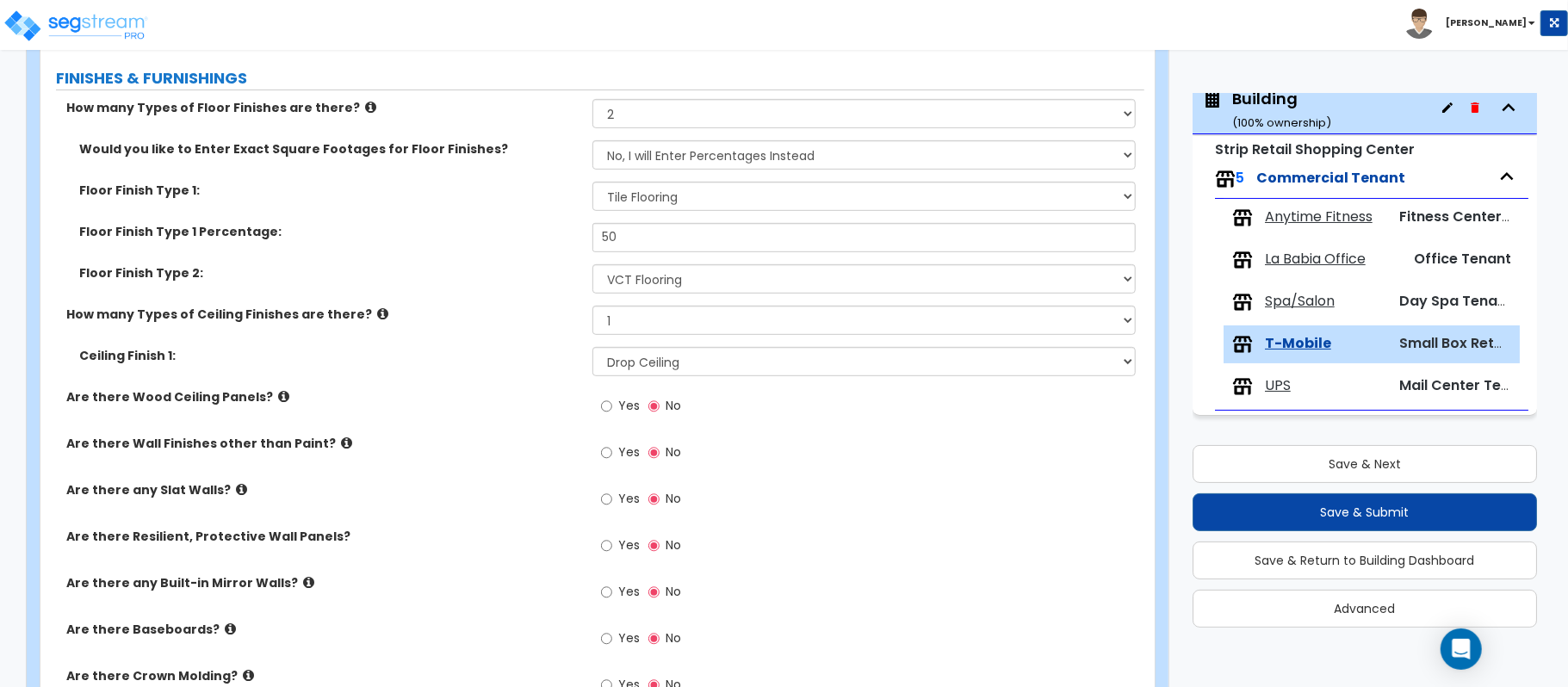
click at [513, 499] on label "Are there any Slat Walls?" at bounding box center [323, 490] width 513 height 17
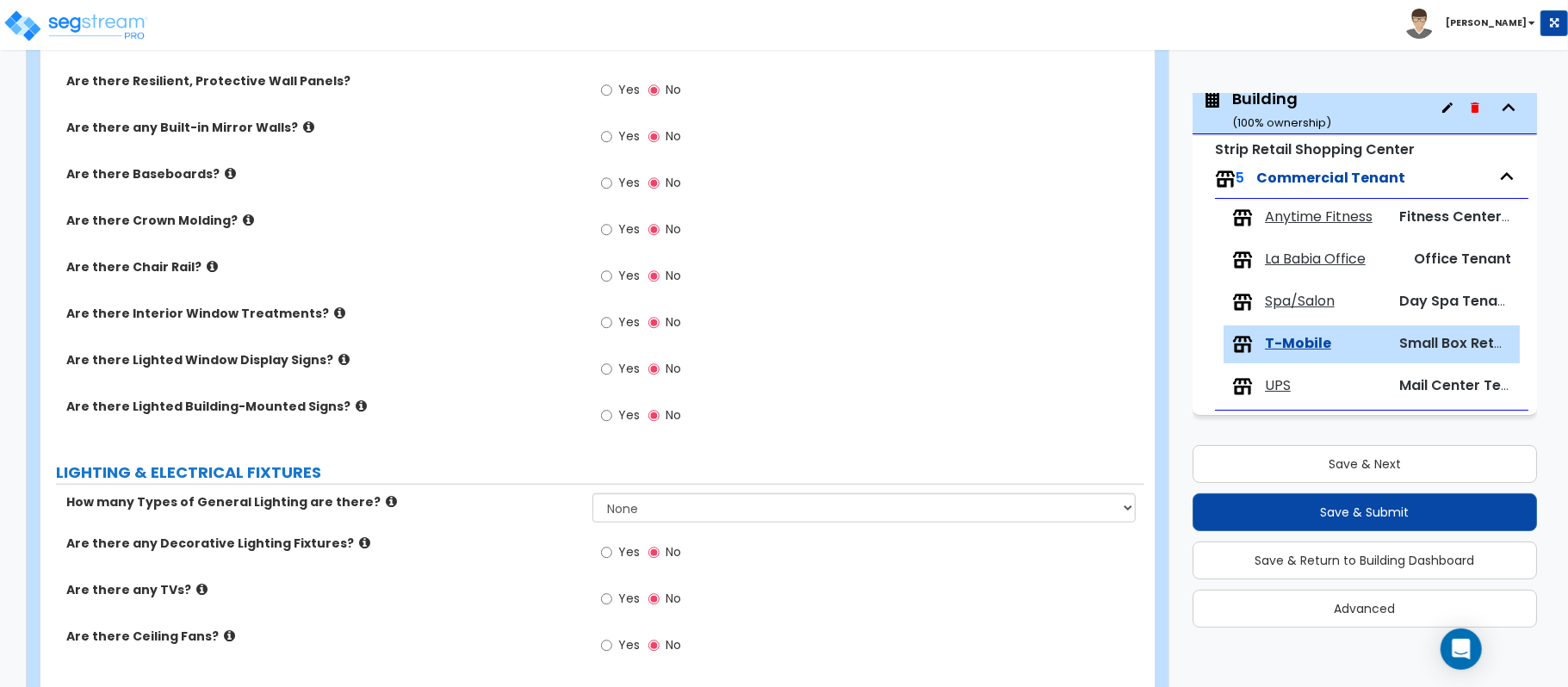
scroll to position [918, 0]
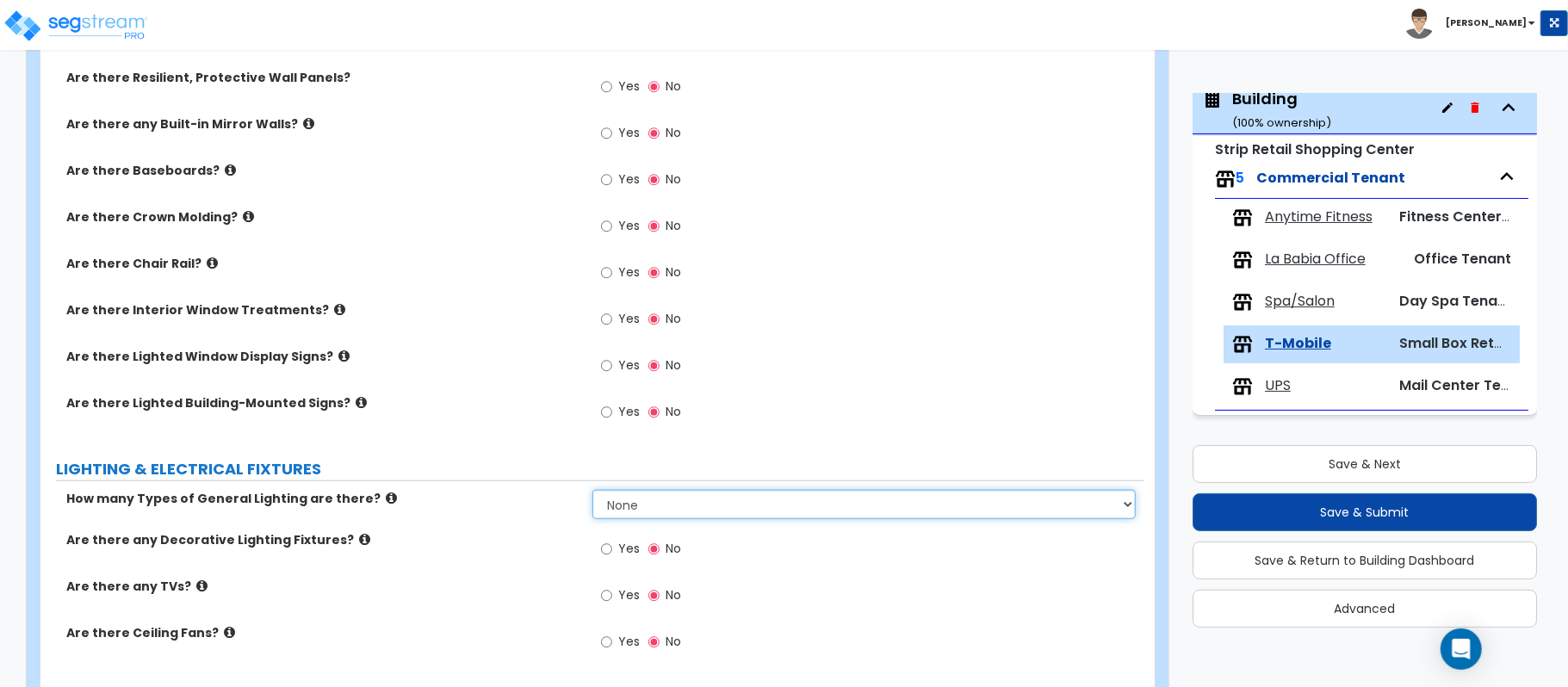
click at [666, 493] on select "None 1 2 3" at bounding box center [864, 505] width 543 height 29
select select "1"
click at [511, 512] on div "How many Types of General Lighting are there? None 1 2 3" at bounding box center [592, 511] width 1104 height 41
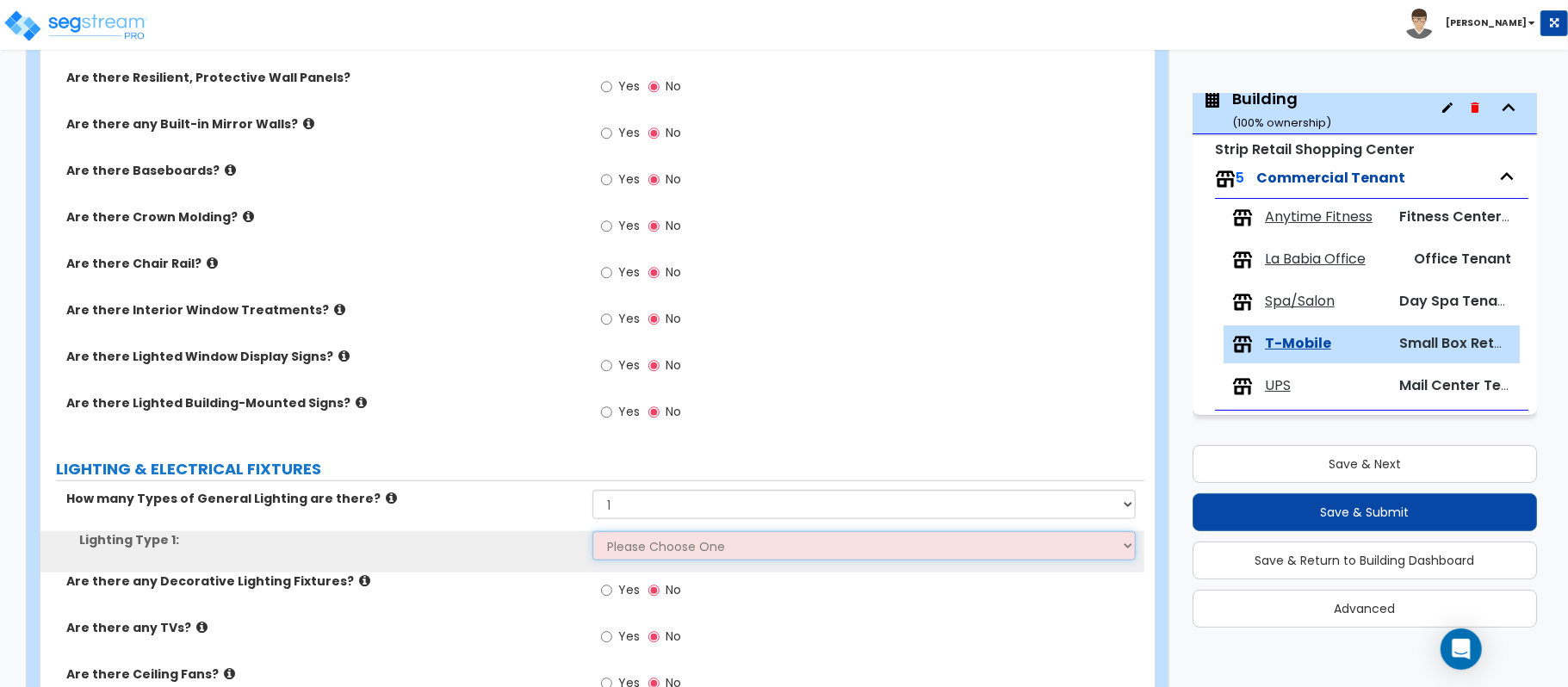
click at [635, 550] on select "Please Choose One LED Surface-Mounted LED Recessed Fluorescent Surface-Mounted …" at bounding box center [864, 546] width 543 height 29
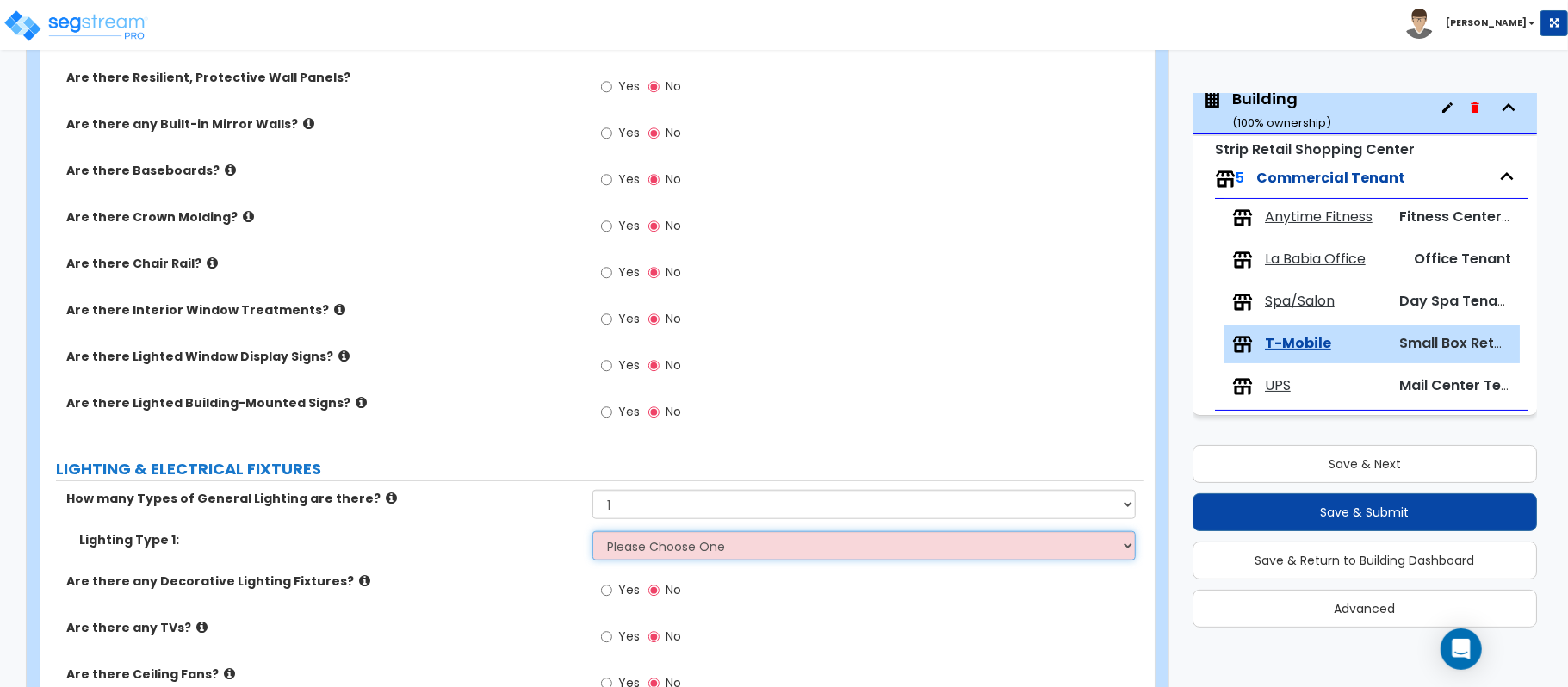
select select "2"
click at [592, 533] on select "Please Choose One LED Surface-Mounted LED Recessed Fluorescent Surface-Mounted …" at bounding box center [864, 546] width 543 height 29
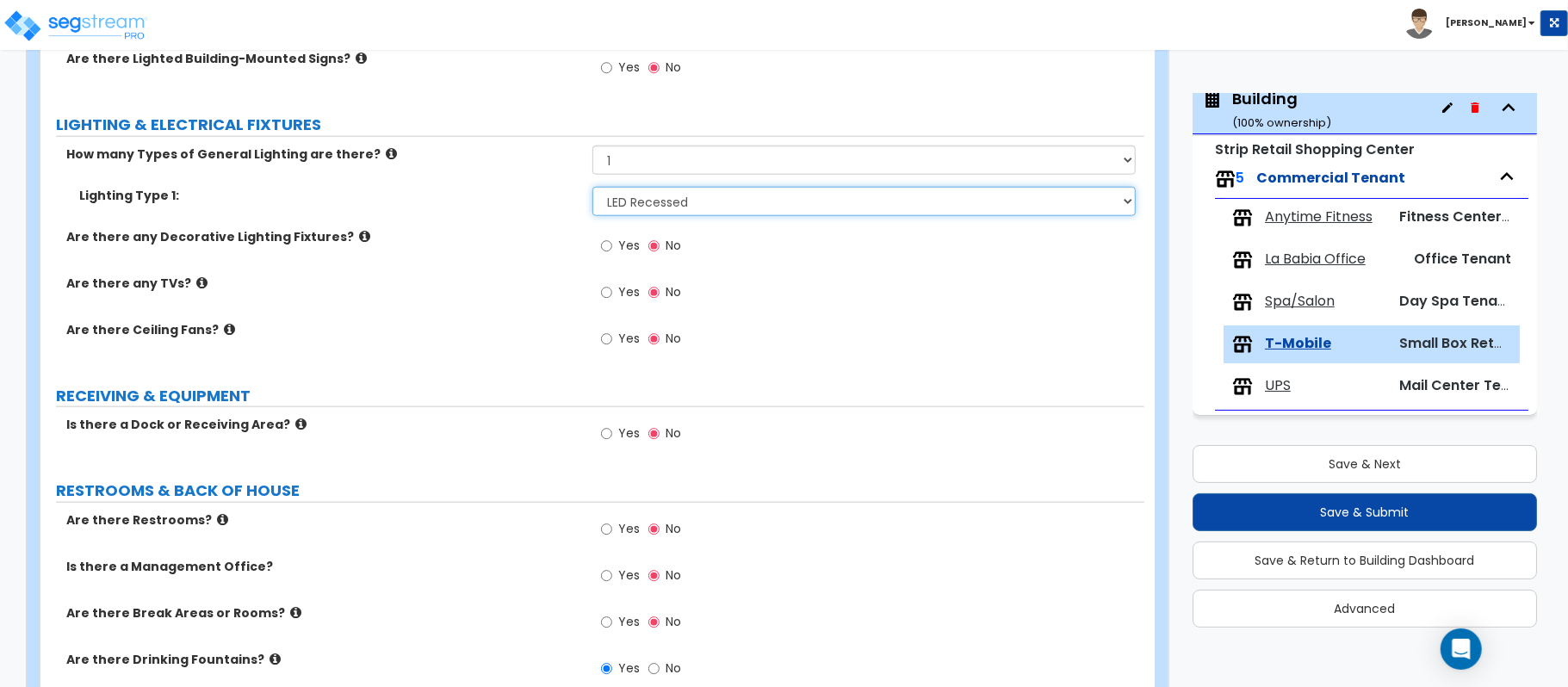
scroll to position [1377, 0]
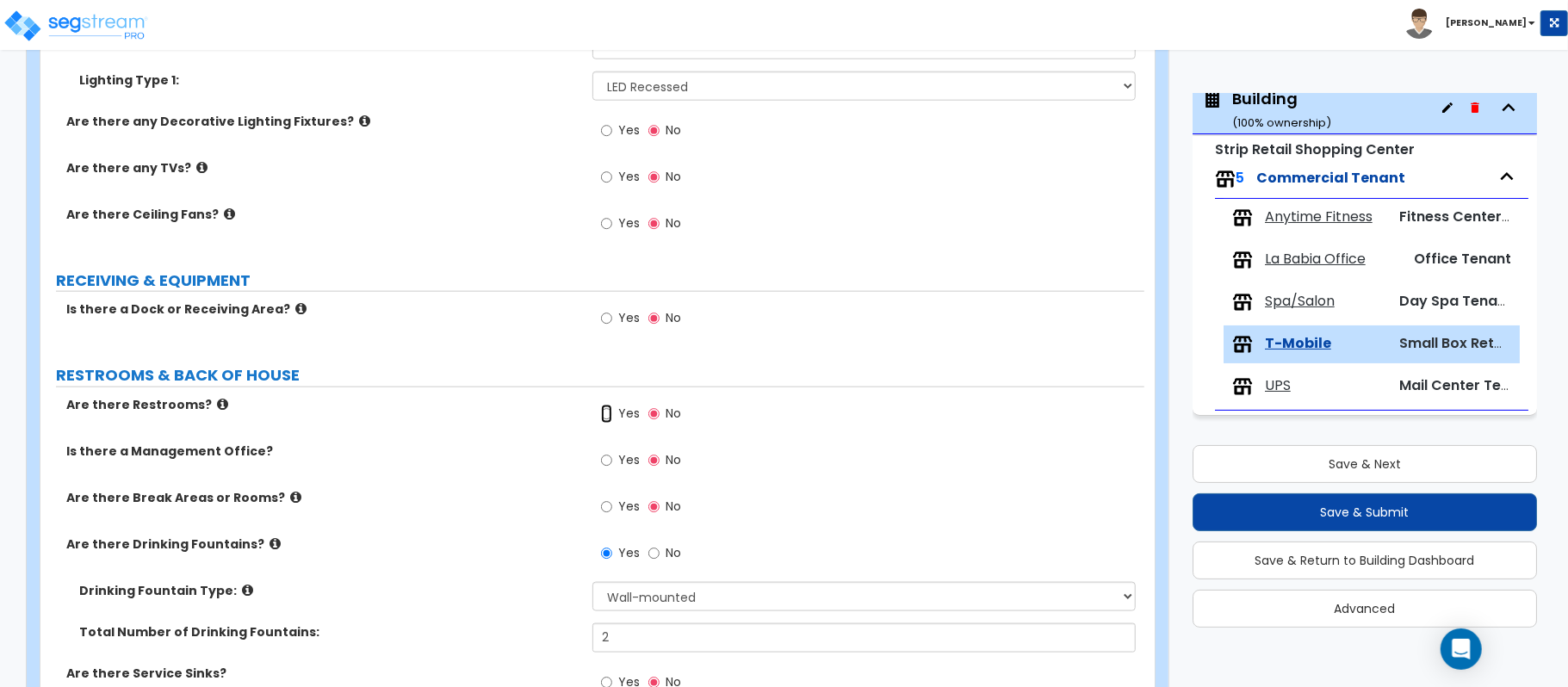
click at [607, 421] on input "Yes" at bounding box center [606, 414] width 11 height 19
radio input "true"
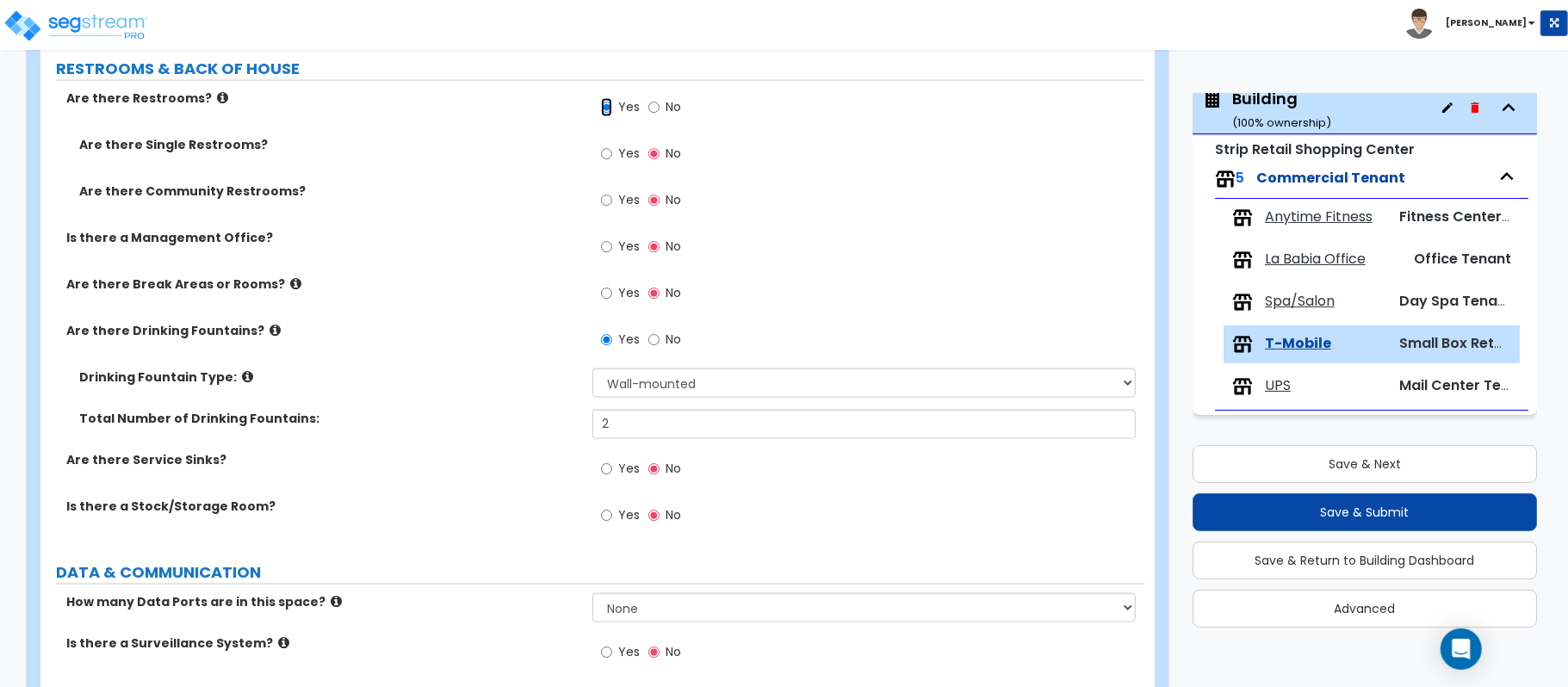
scroll to position [1815, 0]
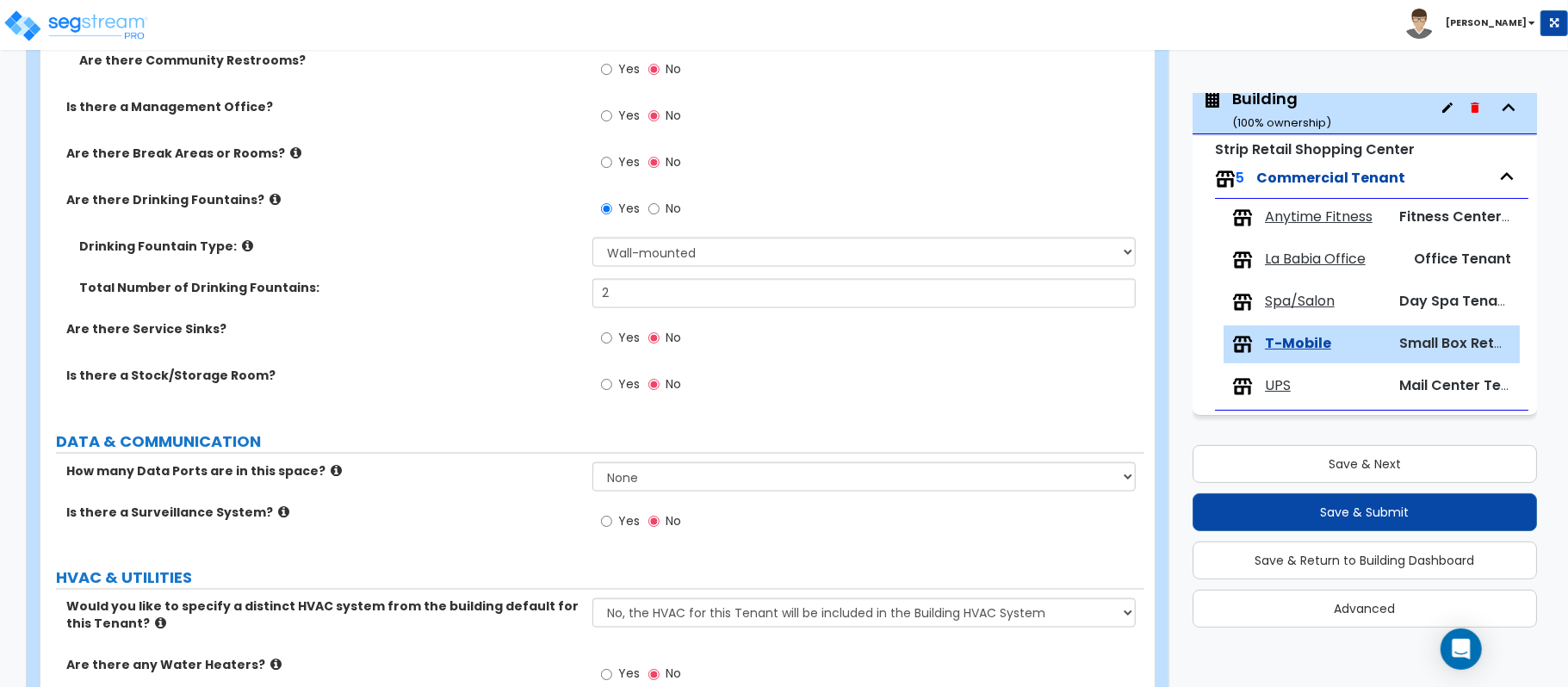
click at [613, 531] on label "Yes" at bounding box center [620, 524] width 39 height 29
click at [612, 531] on input "Yes" at bounding box center [606, 522] width 11 height 19
radio input "true"
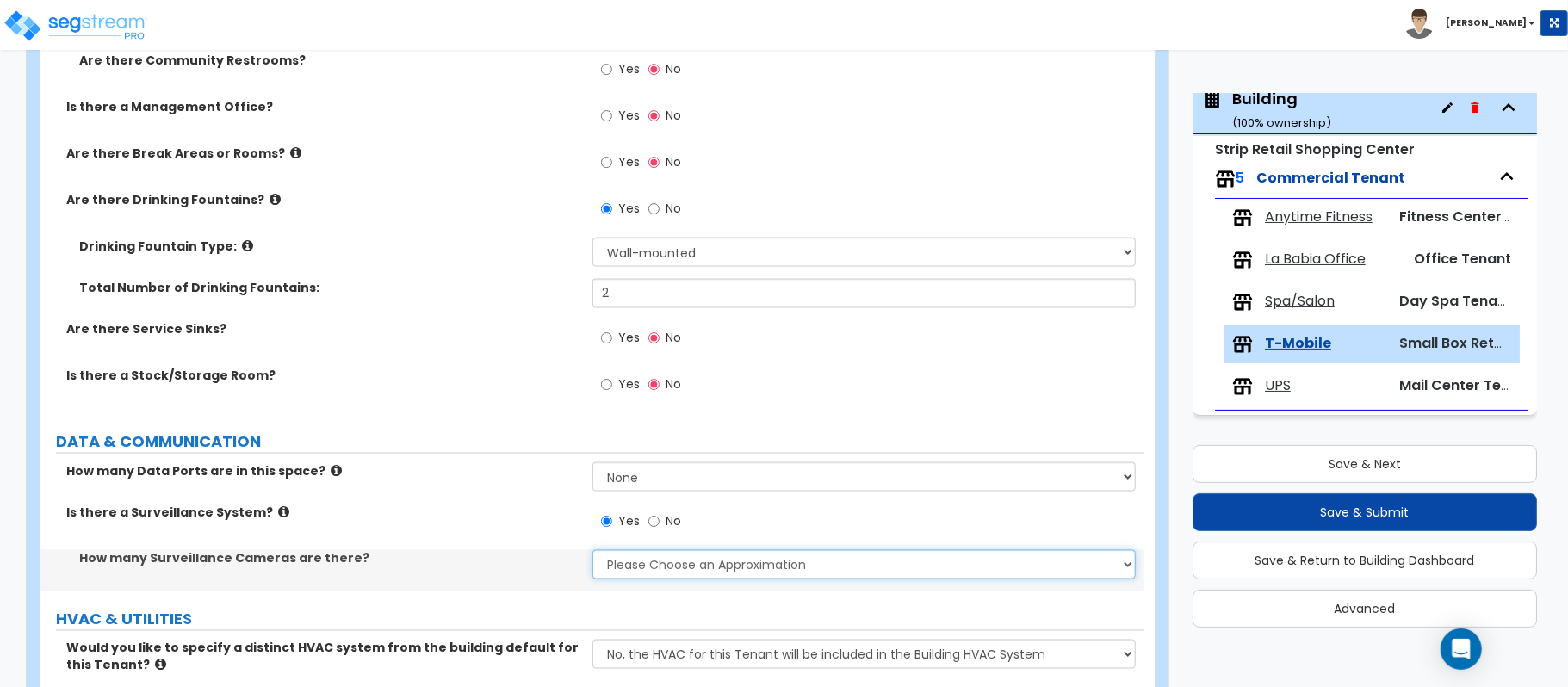
click at [655, 566] on select "Please Choose an Approximation Barely Noticed Any Noticed a Couple Frequently S…" at bounding box center [864, 564] width 543 height 29
select select "2"
click at [592, 553] on select "Please Choose an Approximation Barely Noticed Any Noticed a Couple Frequently S…" at bounding box center [864, 564] width 543 height 29
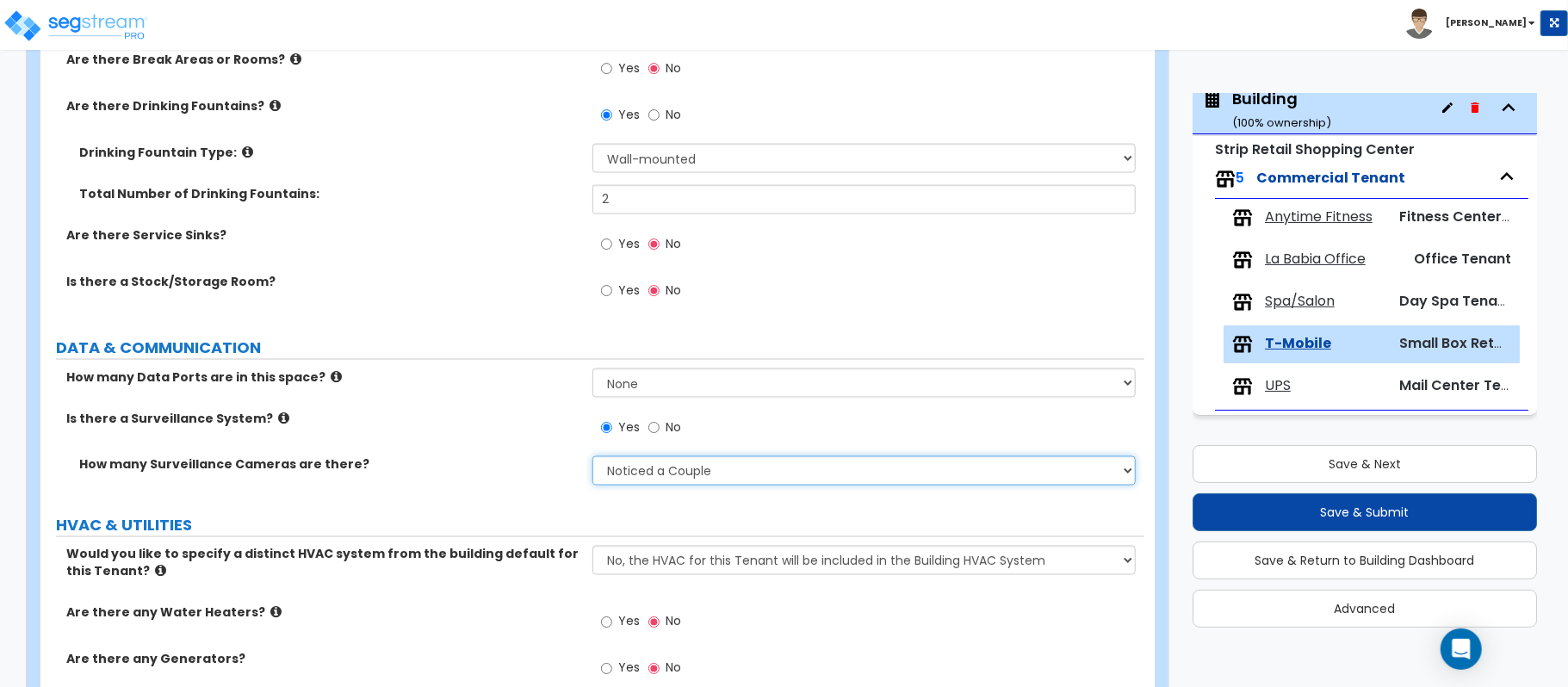
scroll to position [1773, 0]
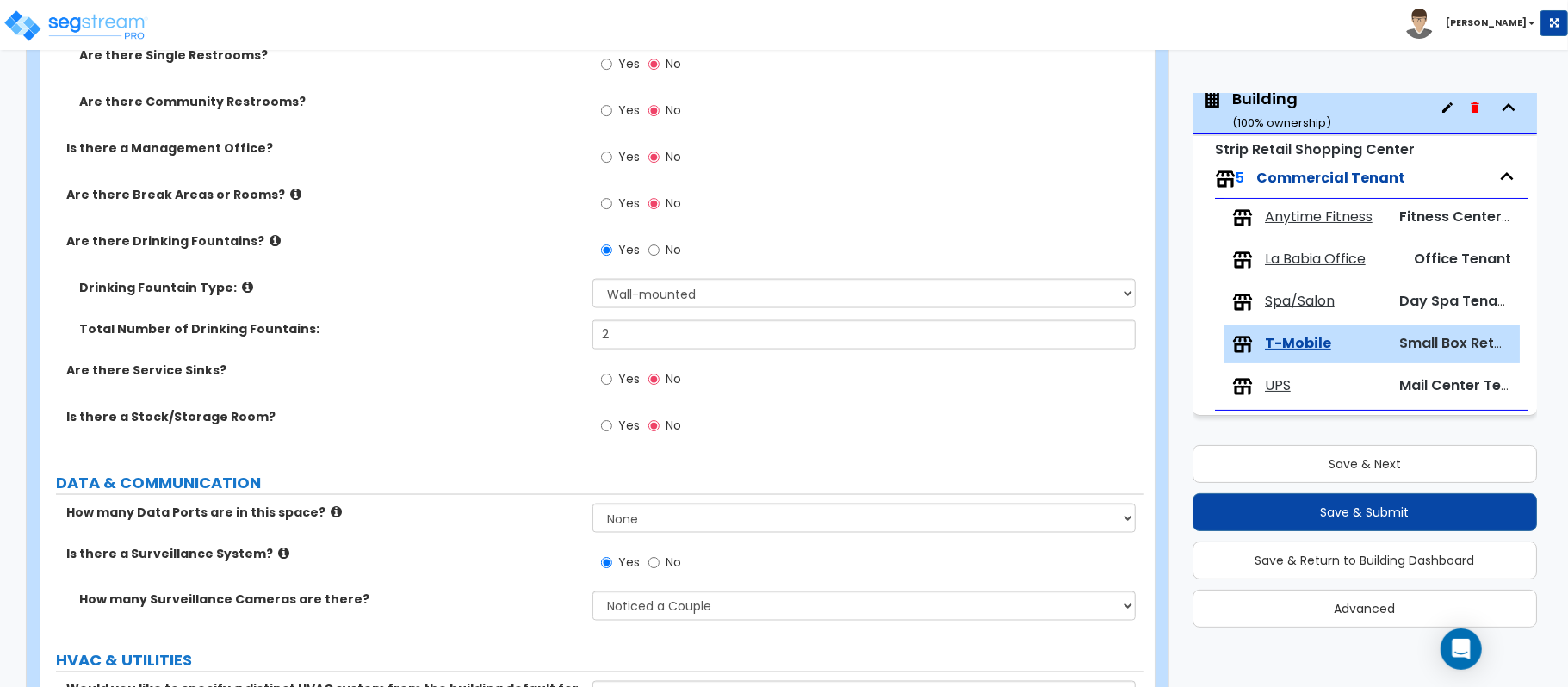
click at [330, 510] on icon at bounding box center [335, 512] width 11 height 13
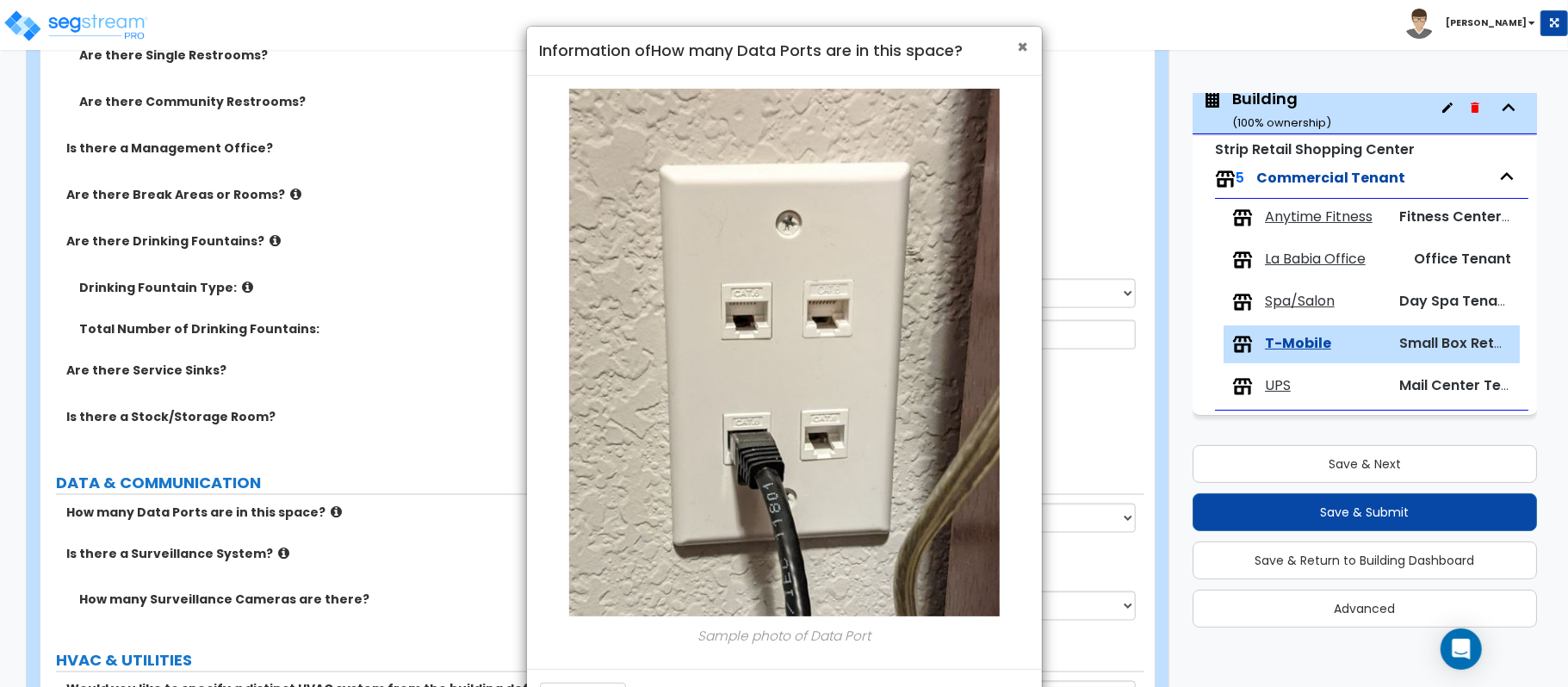
click at [1017, 42] on span "×" at bounding box center [1023, 47] width 11 height 25
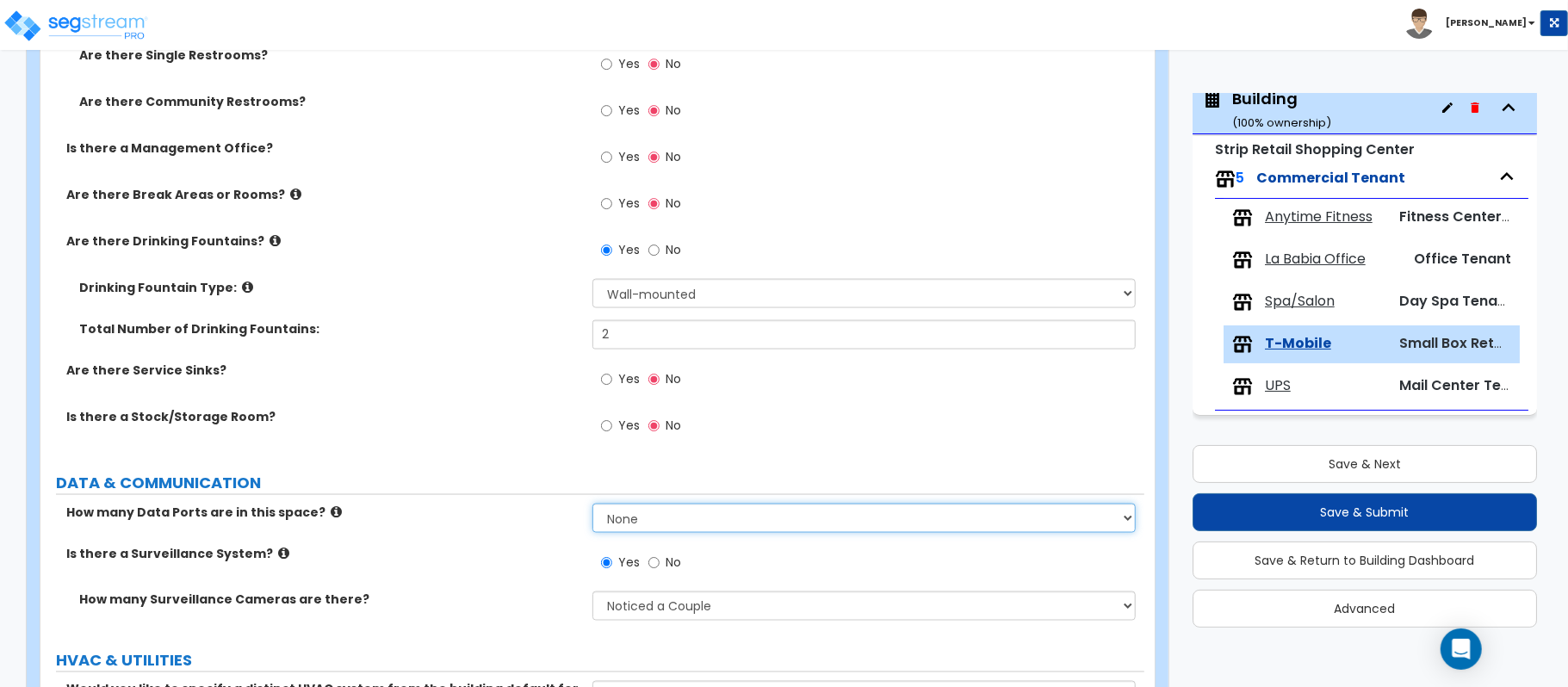
click at [641, 521] on select "None Please Estimate for Me I will specify the Quantity Exactly" at bounding box center [864, 518] width 543 height 29
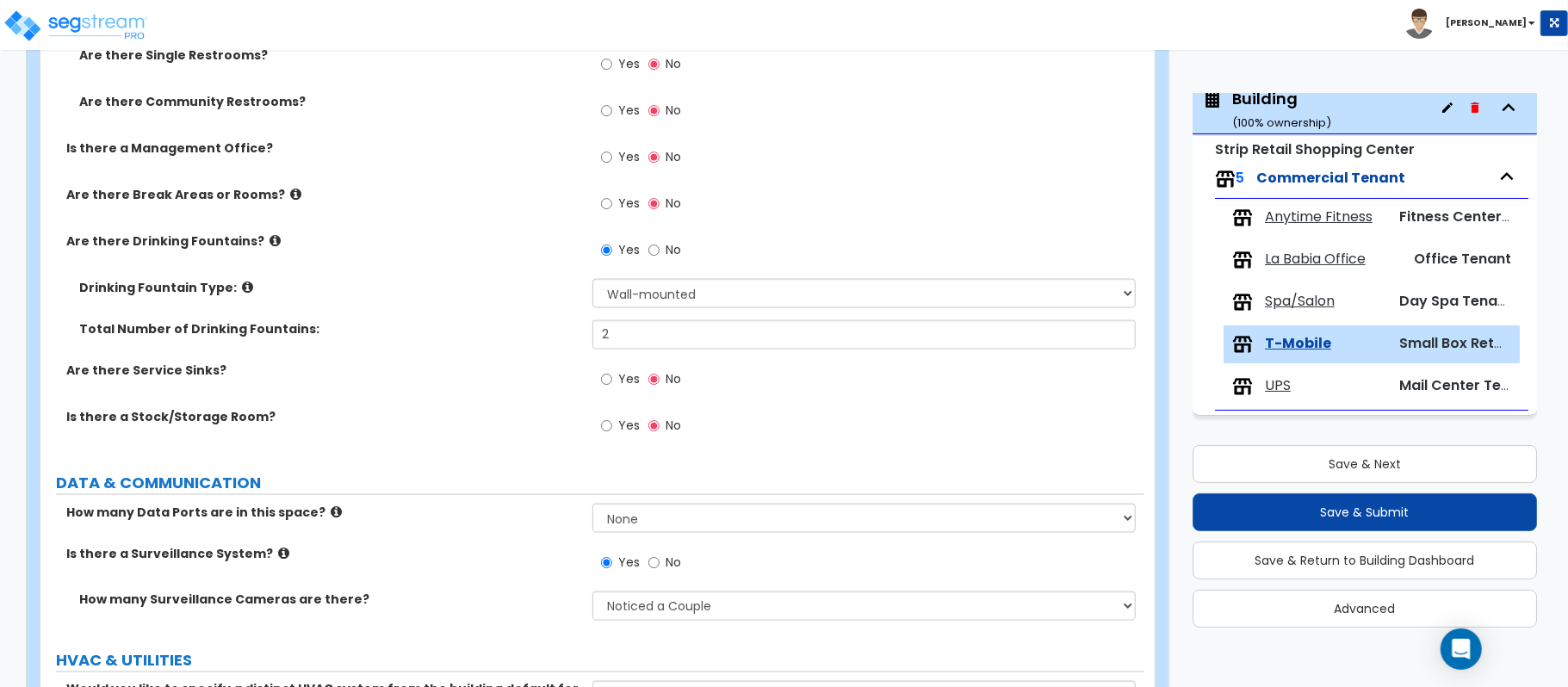
click at [732, 455] on div "Yes No" at bounding box center [868, 431] width 551 height 47
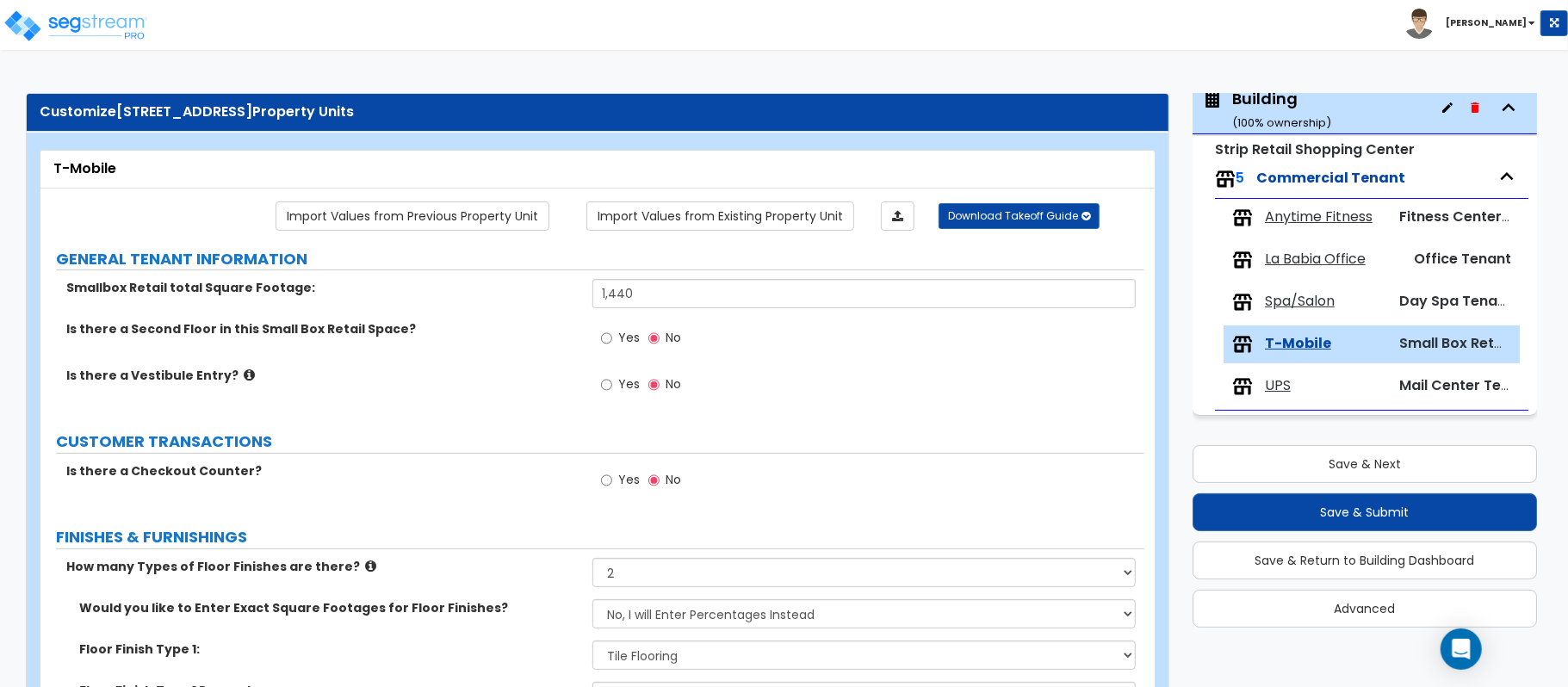
scroll to position [1945, 0]
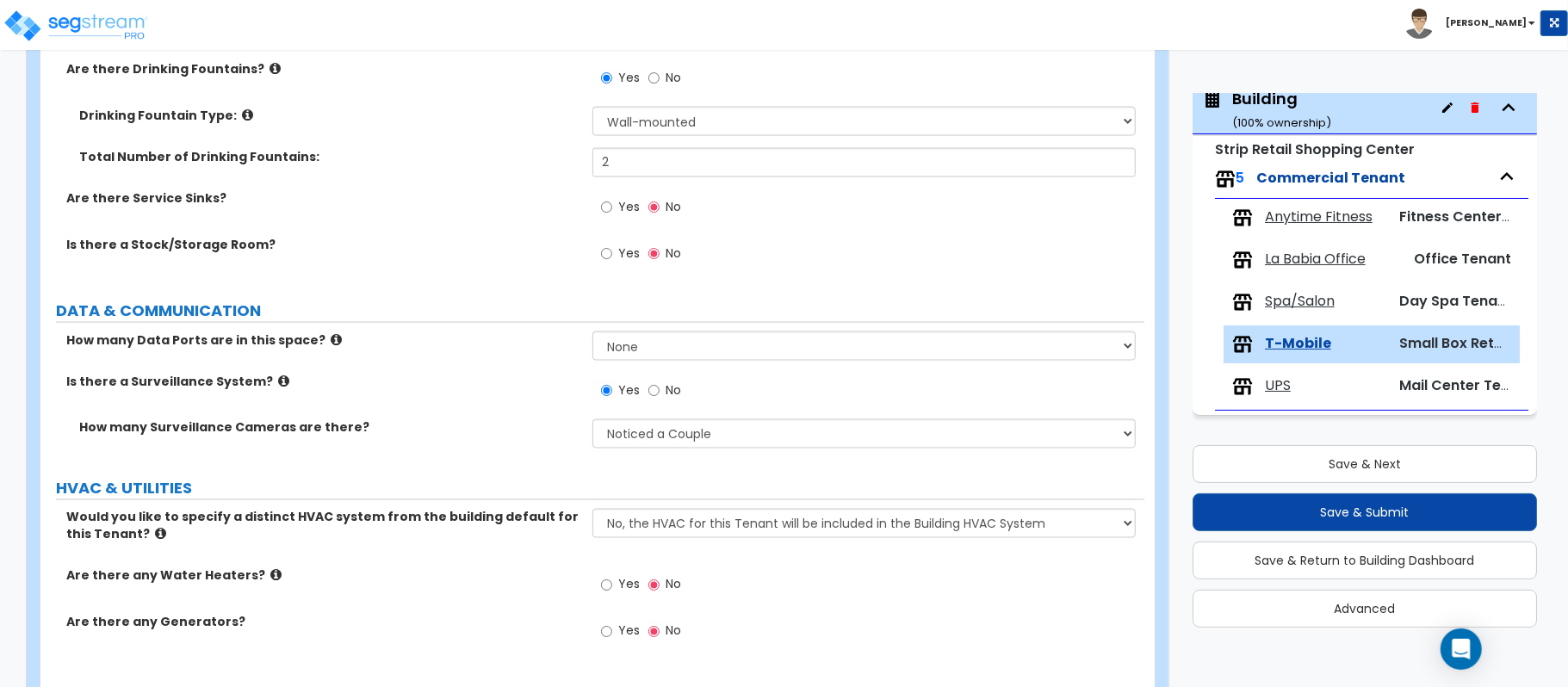
click at [490, 249] on label "Is there a Stock/Storage Room?" at bounding box center [323, 245] width 513 height 17
click at [635, 337] on select "None Please Estimate for Me I will specify the Quantity Exactly" at bounding box center [864, 346] width 543 height 29
click at [487, 334] on label "How many Data Ports are in this space?" at bounding box center [323, 340] width 513 height 17
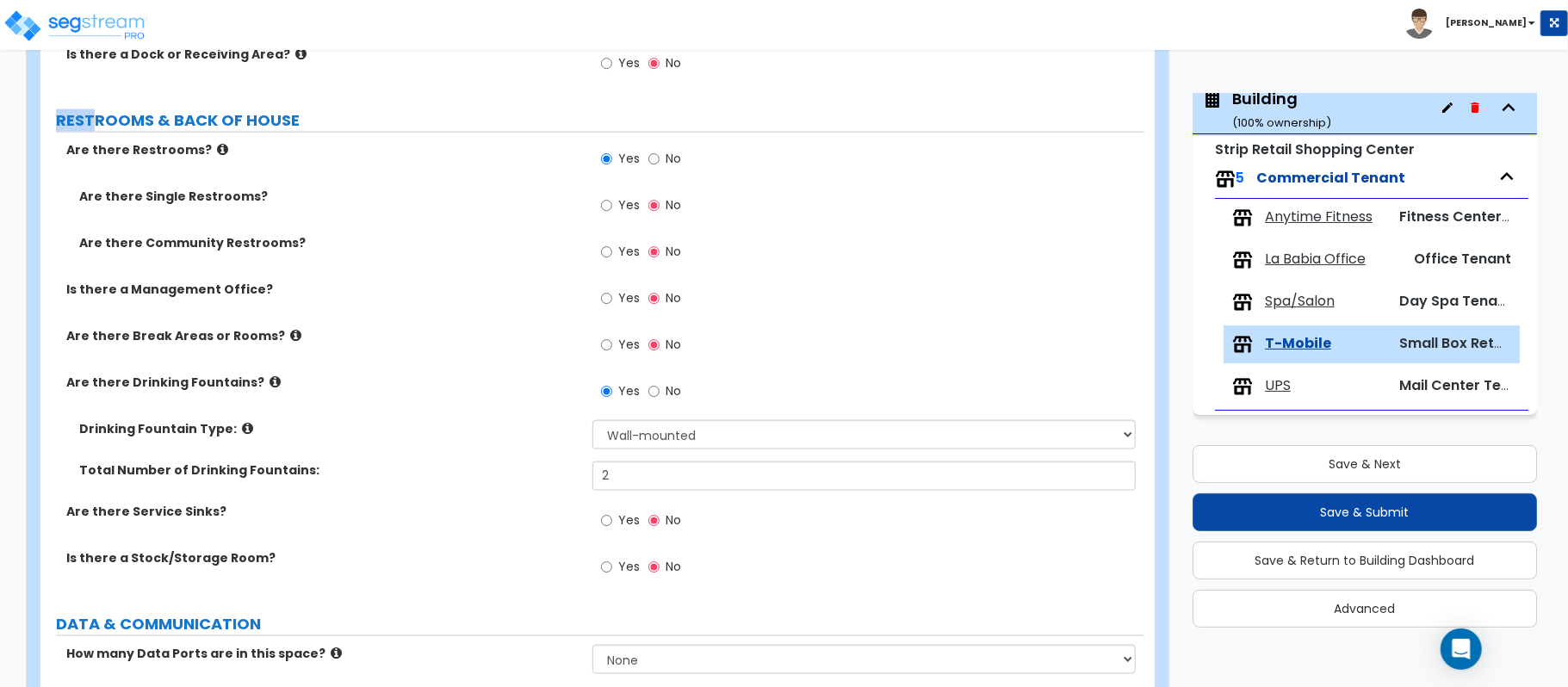
scroll to position [1642, 0]
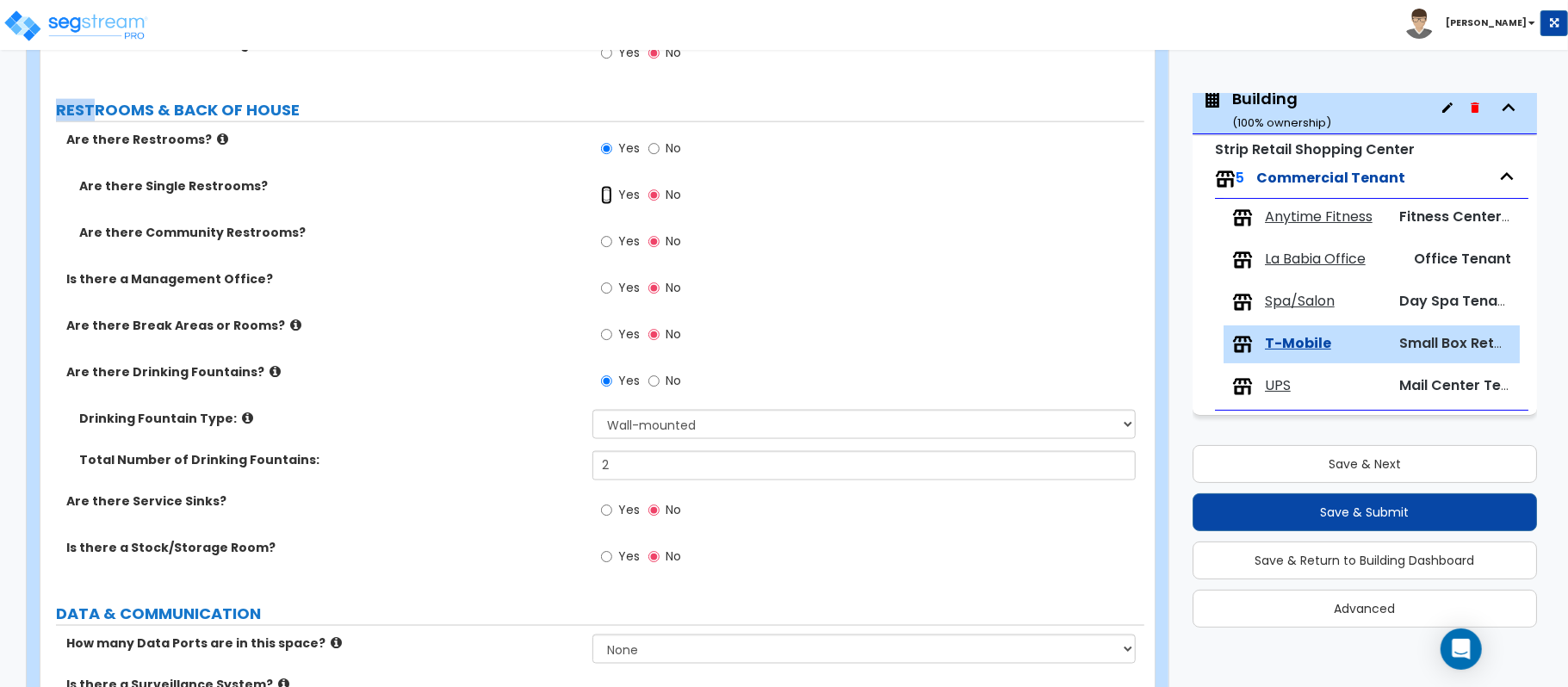
click at [608, 201] on input "Yes" at bounding box center [606, 195] width 11 height 19
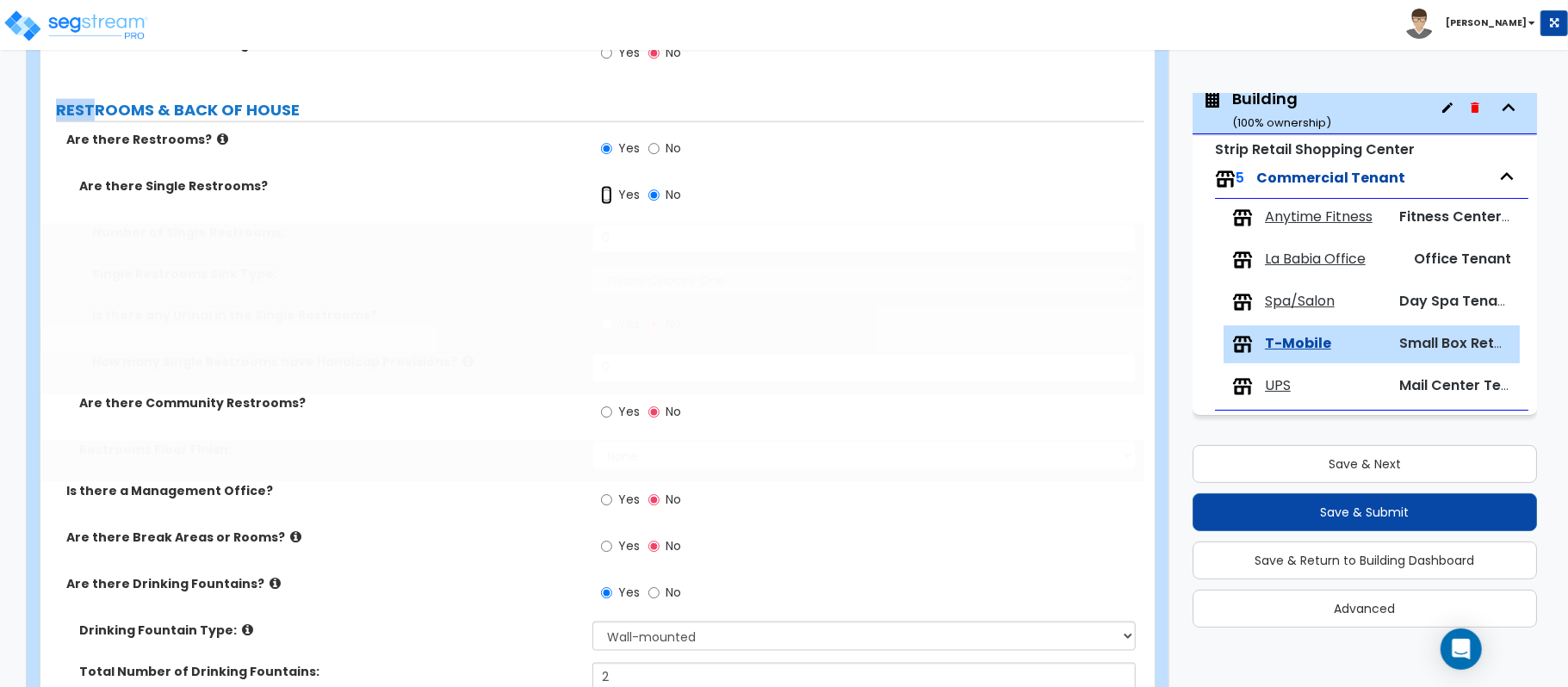
radio input "true"
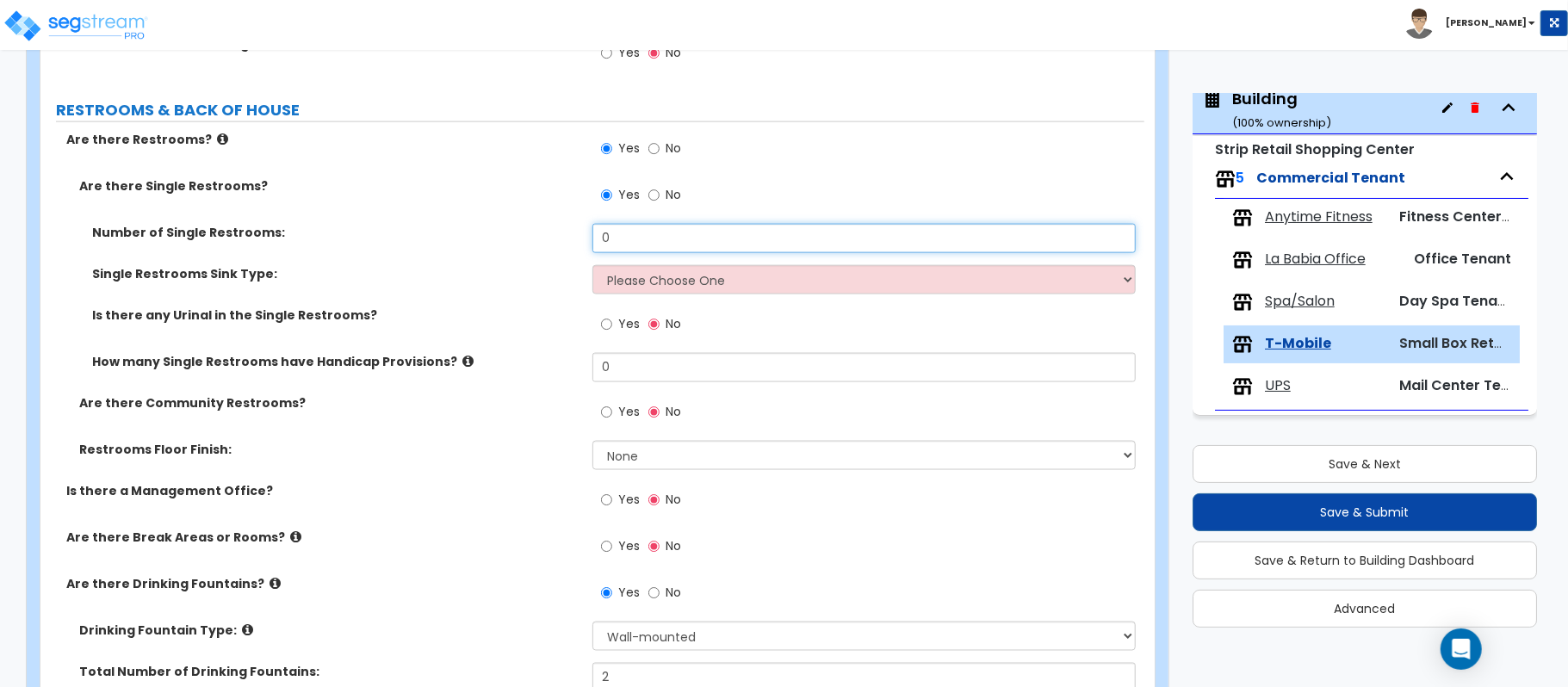
drag, startPoint x: 624, startPoint y: 246, endPoint x: 511, endPoint y: 232, distance: 113.9
click at [511, 232] on div "Number of Single Restrooms: 0" at bounding box center [592, 245] width 1104 height 41
type input "1"
click at [646, 281] on select "Please Choose One Wall-mounted Vanity-mounted" at bounding box center [864, 280] width 543 height 29
click at [677, 294] on select "Please Choose One Wall-mounted Vanity-mounted" at bounding box center [864, 280] width 543 height 29
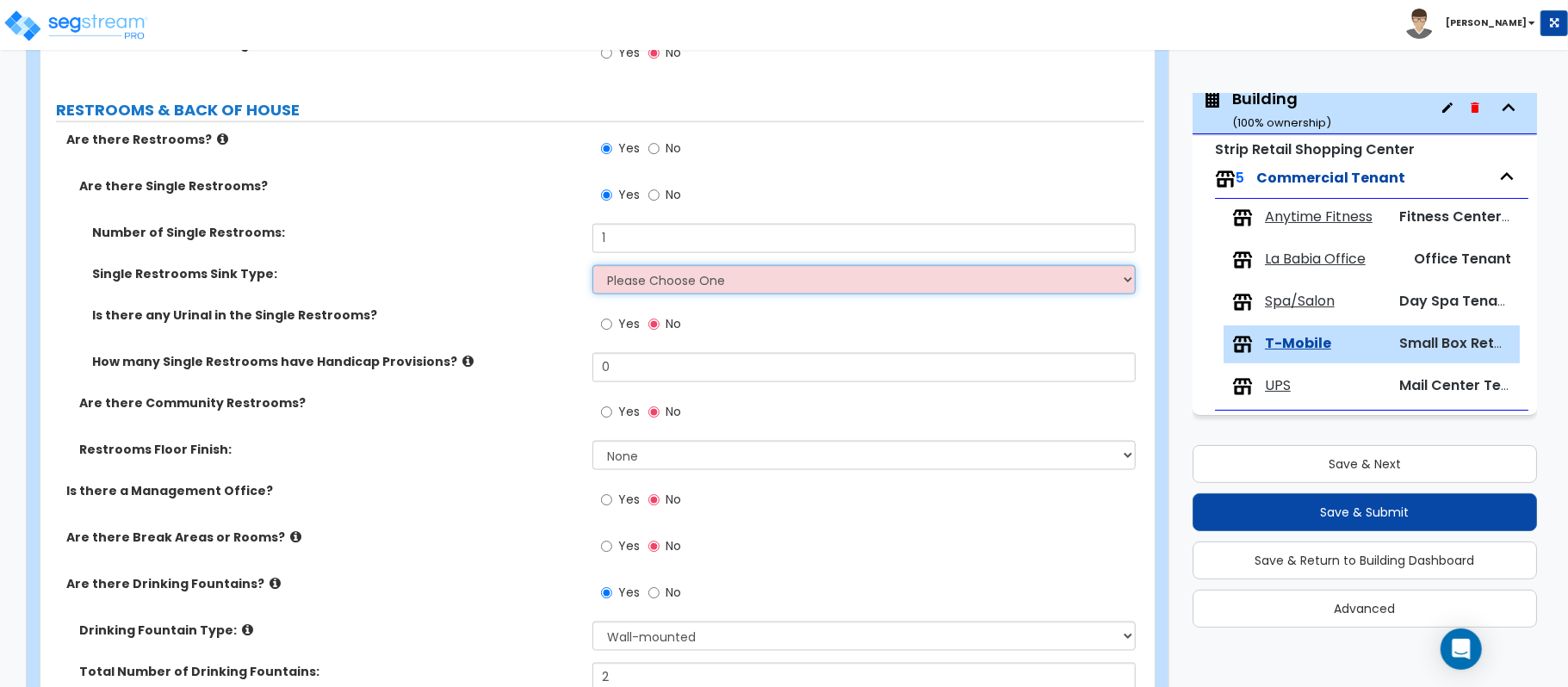
select select "1"
click at [592, 268] on select "Please Choose One Wall-mounted Vanity-mounted" at bounding box center [864, 280] width 543 height 29
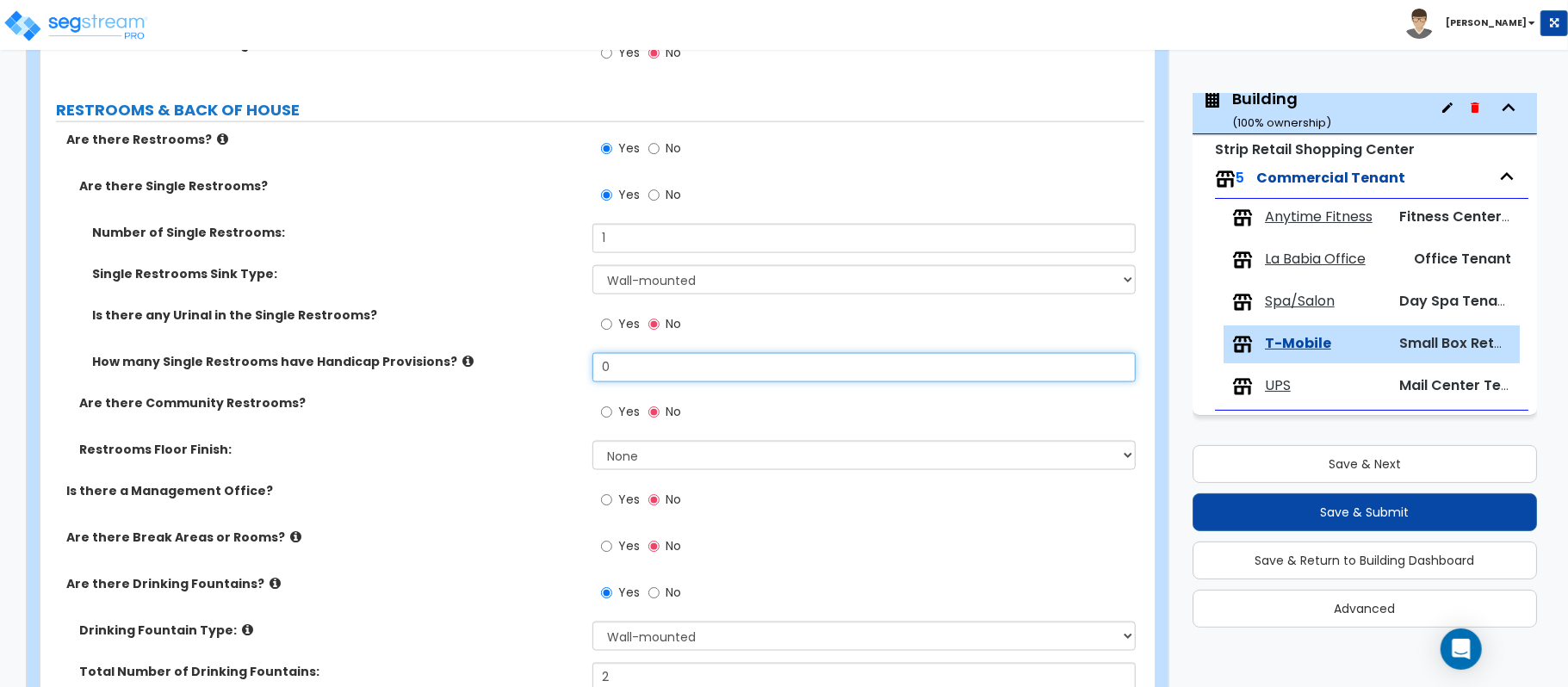
drag, startPoint x: 616, startPoint y: 372, endPoint x: 529, endPoint y: 372, distance: 87.0
click at [529, 372] on div "How many Single Restrooms have Handicap Provisions? 0" at bounding box center [592, 373] width 1104 height 41
type input "1"
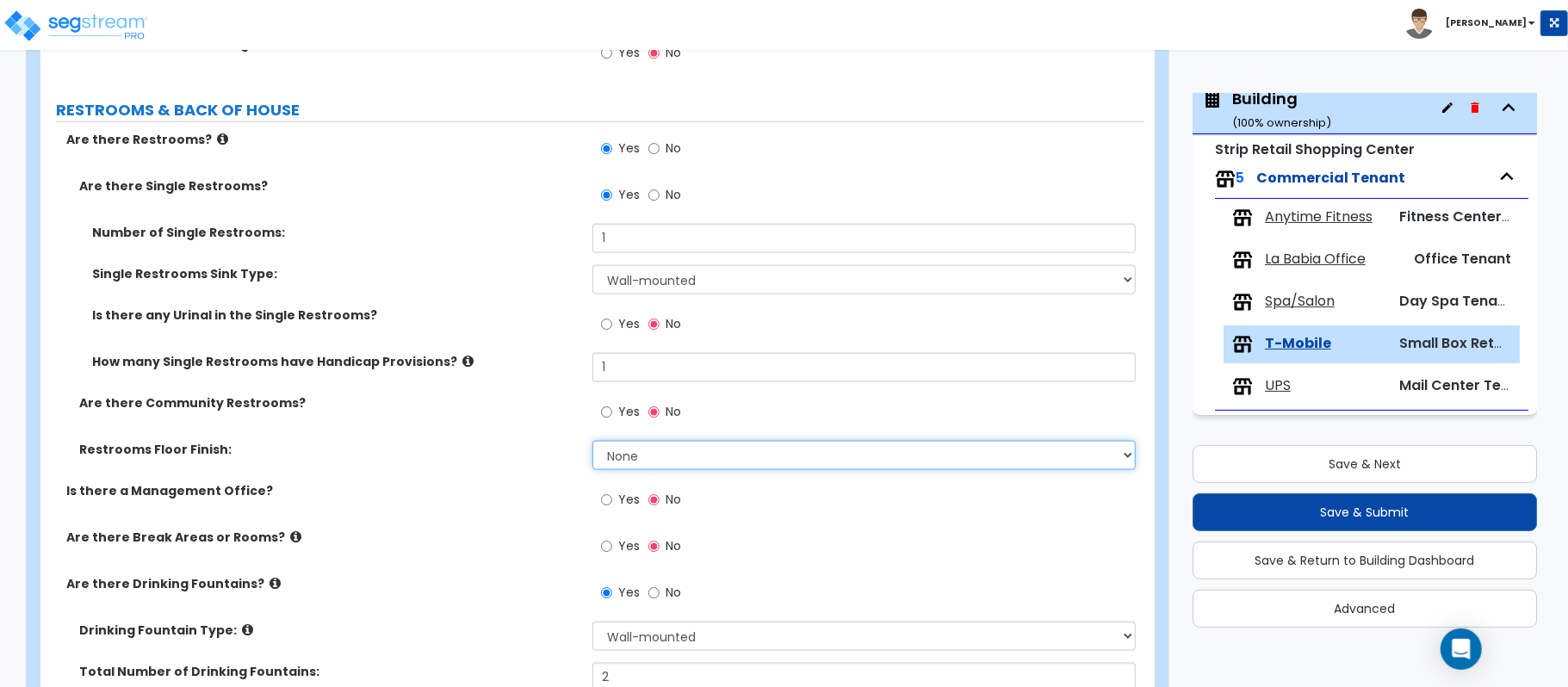
click at [637, 456] on select "None Tile Flooring Resilient Laminate Flooring VCT Flooring Sheet Vinyl Flooring" at bounding box center [864, 455] width 543 height 29
select select "3"
click at [592, 443] on select "None Tile Flooring Resilient Laminate Flooring VCT Flooring Sheet Vinyl Flooring" at bounding box center [864, 455] width 543 height 29
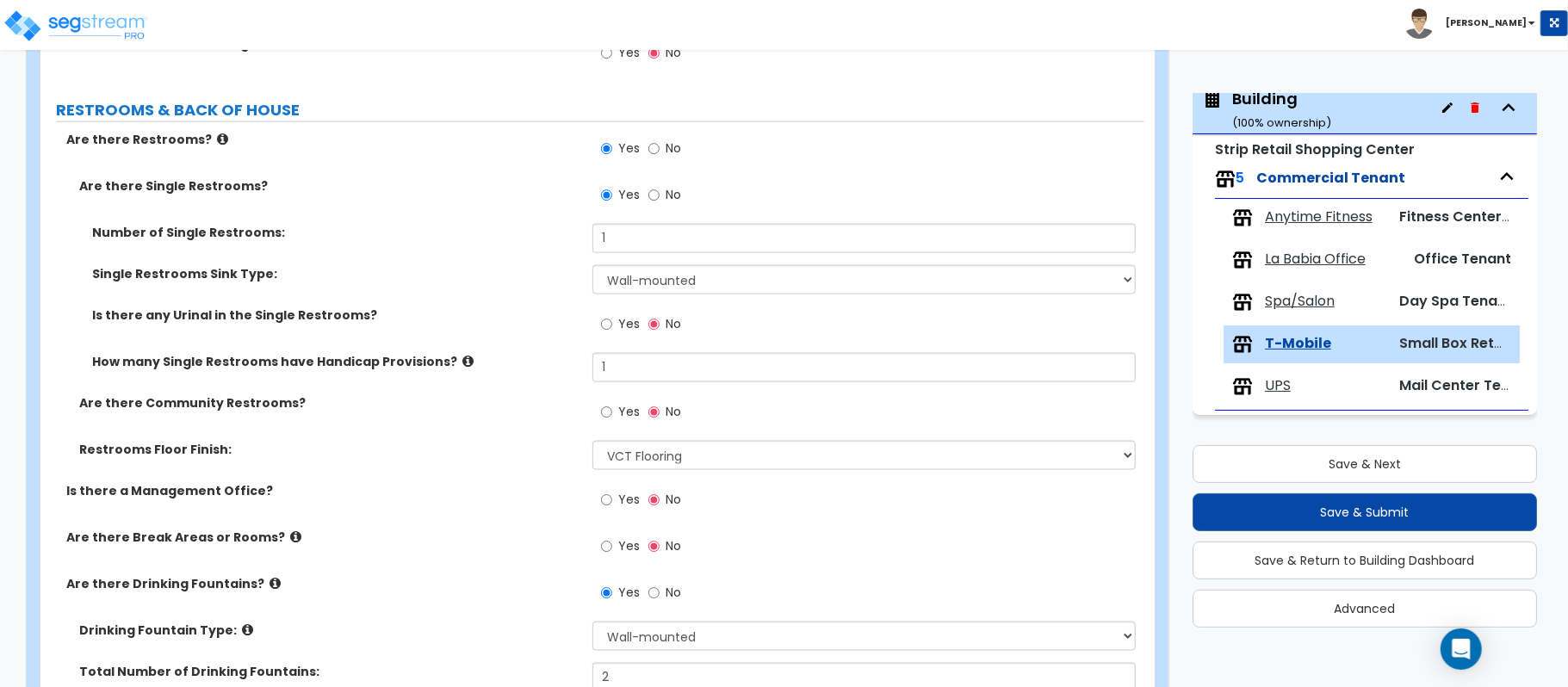
click at [517, 515] on div "Is there a Management Office? Yes No" at bounding box center [592, 506] width 1104 height 47
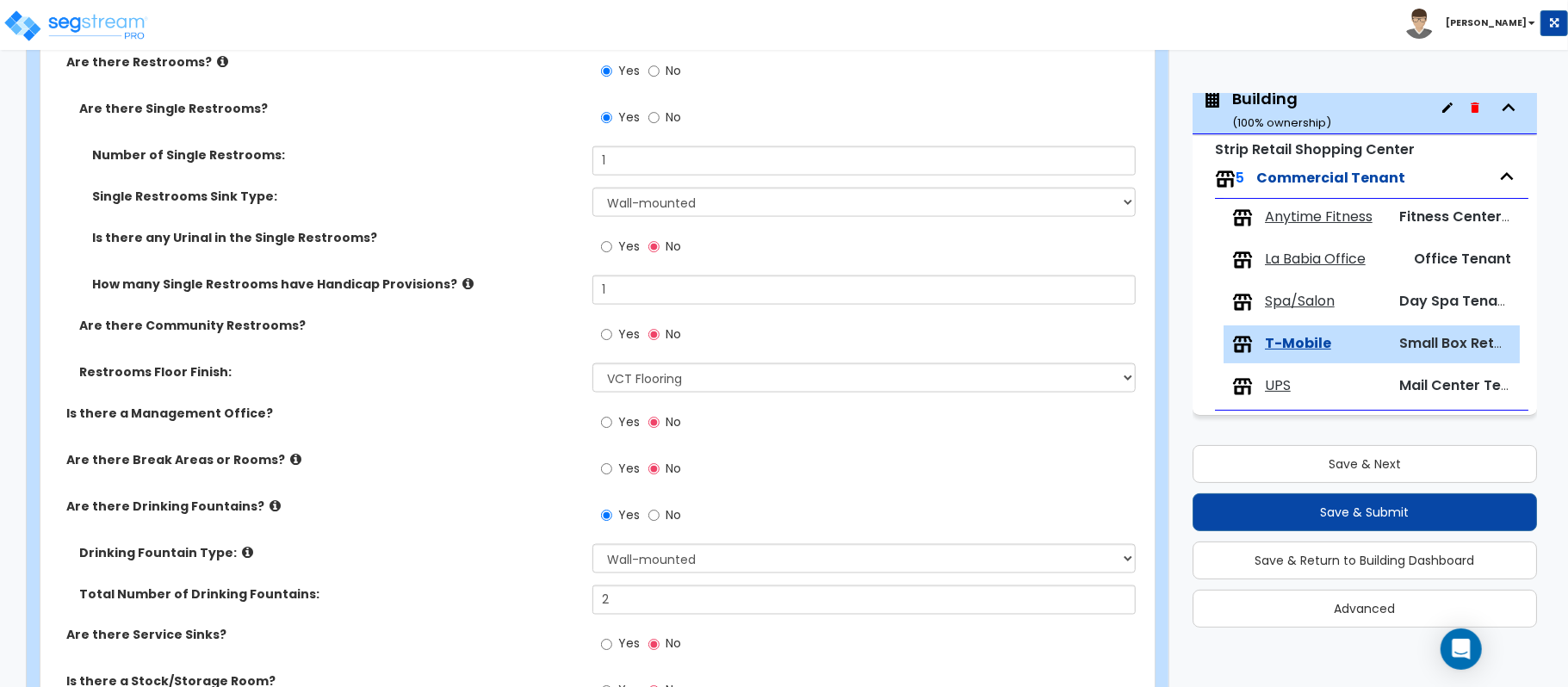
scroll to position [1757, 0]
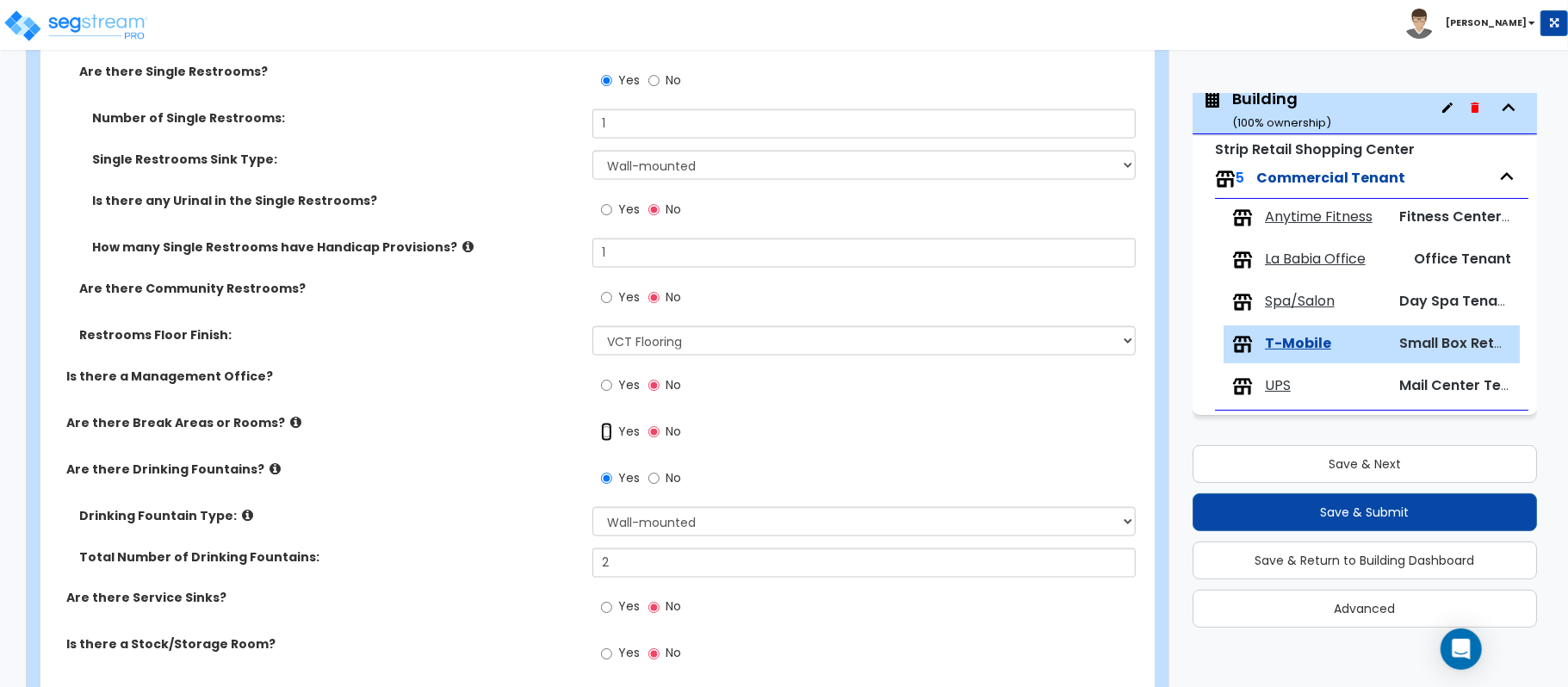
click at [607, 434] on input "Yes" at bounding box center [606, 432] width 11 height 19
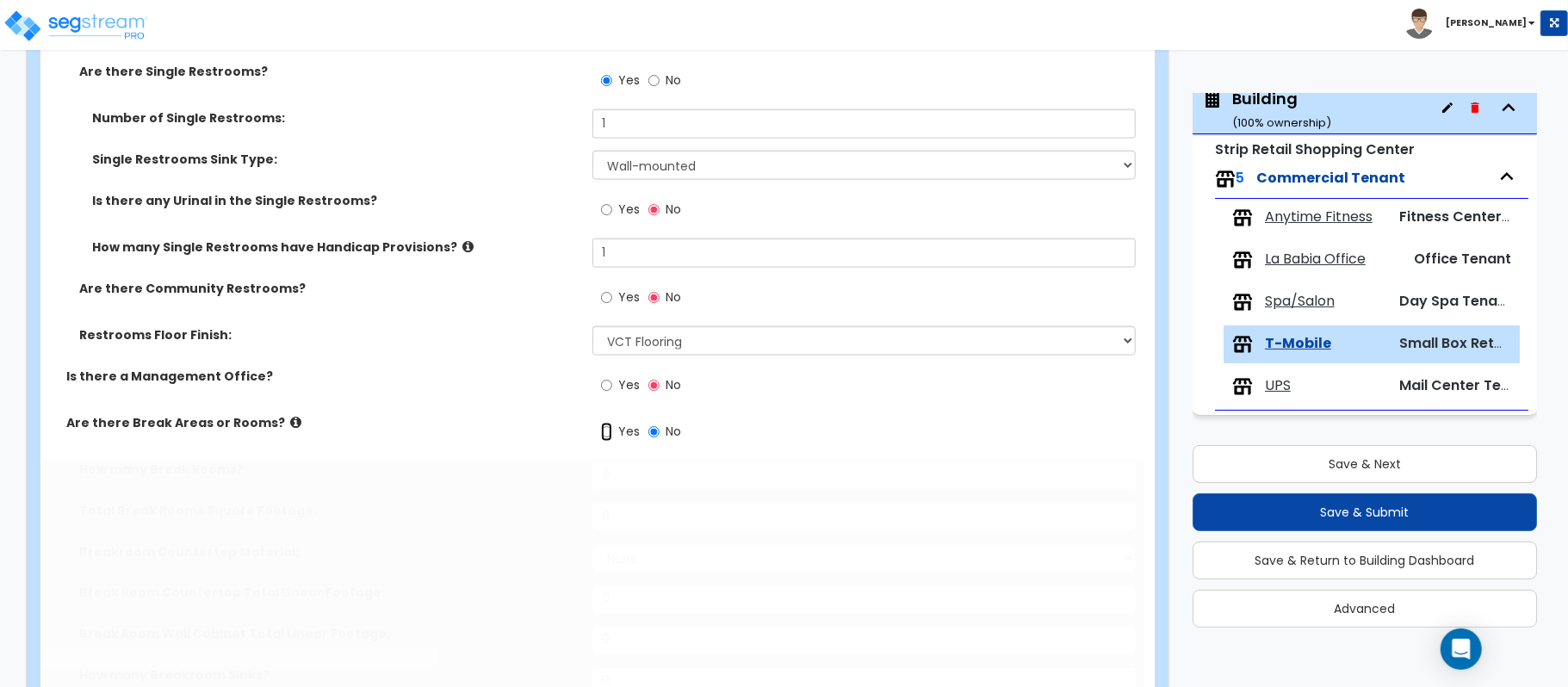
radio input "true"
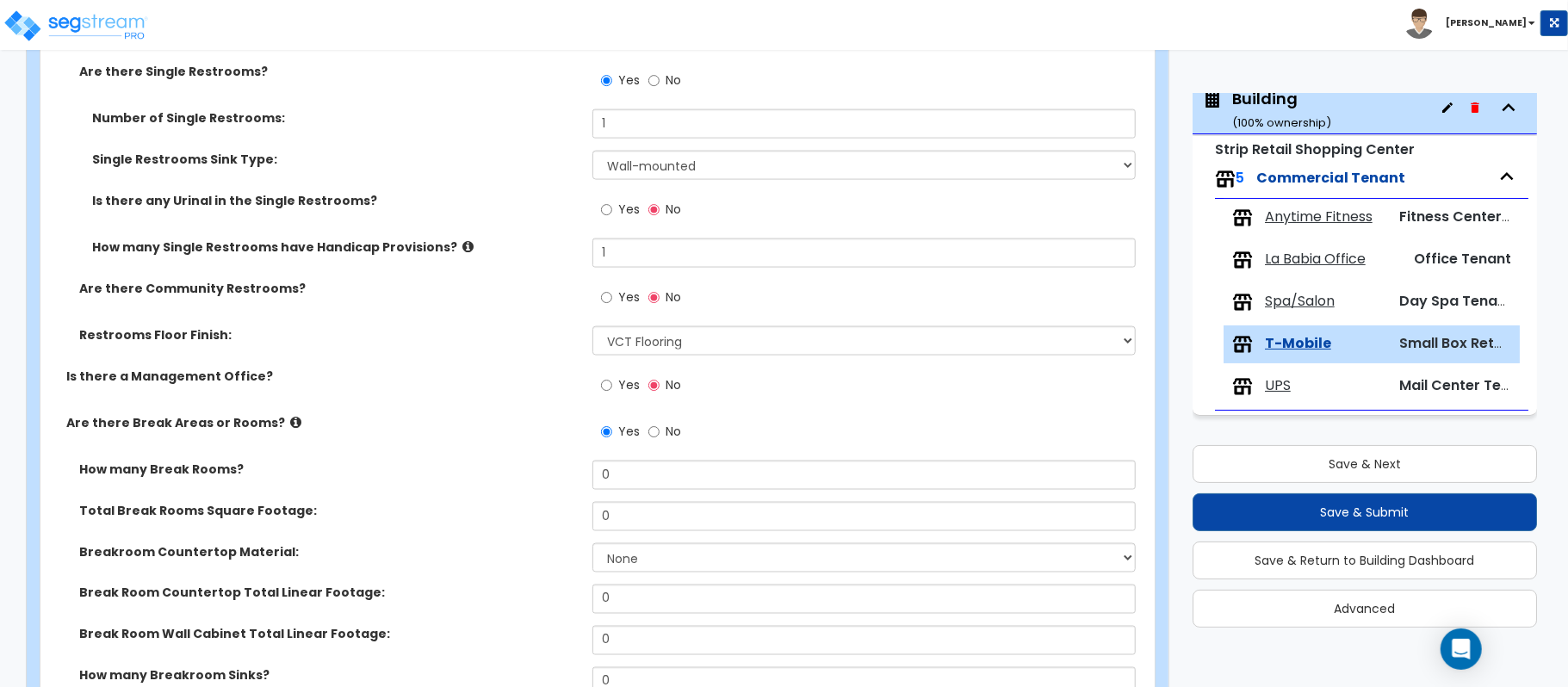
scroll to position [747, 0]
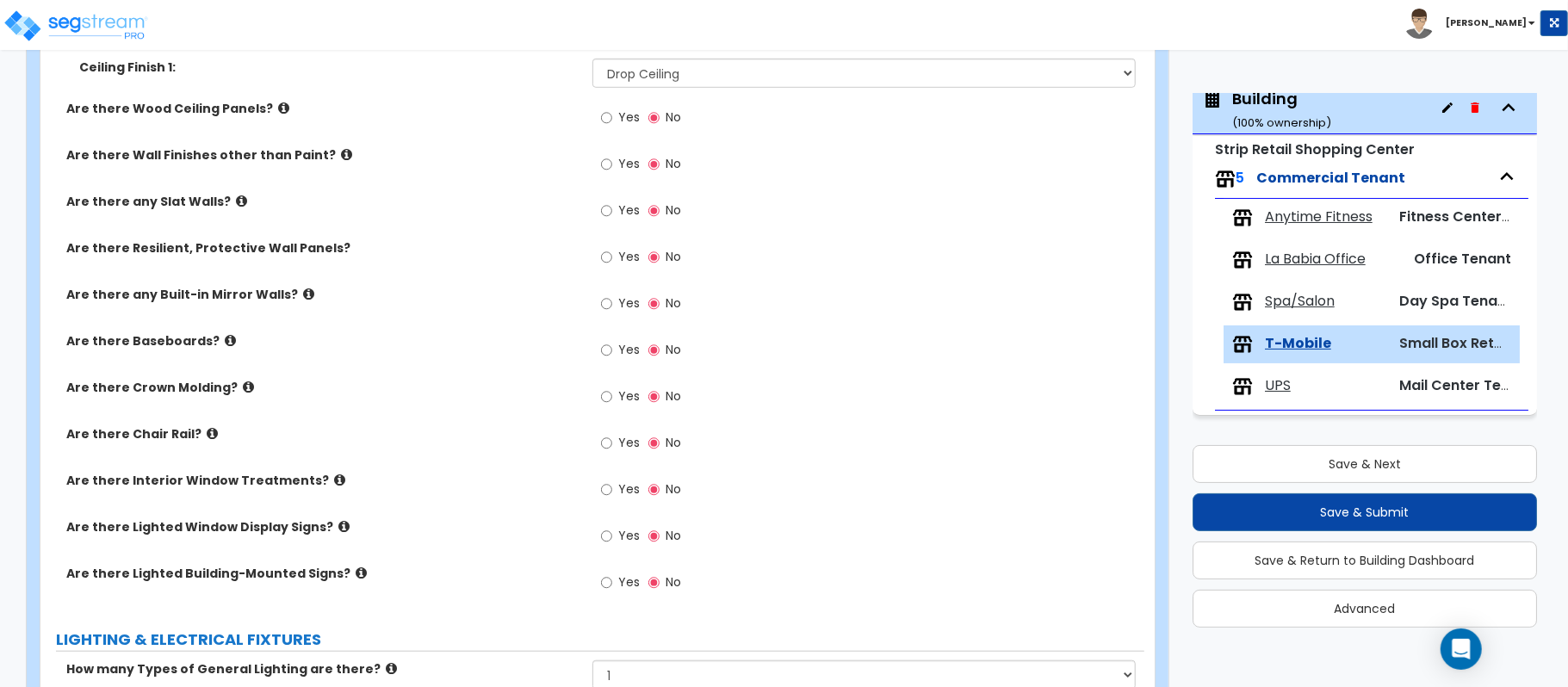
click at [613, 351] on label "Yes" at bounding box center [620, 352] width 39 height 29
click at [612, 351] on input "Yes" at bounding box center [606, 350] width 11 height 19
radio input "true"
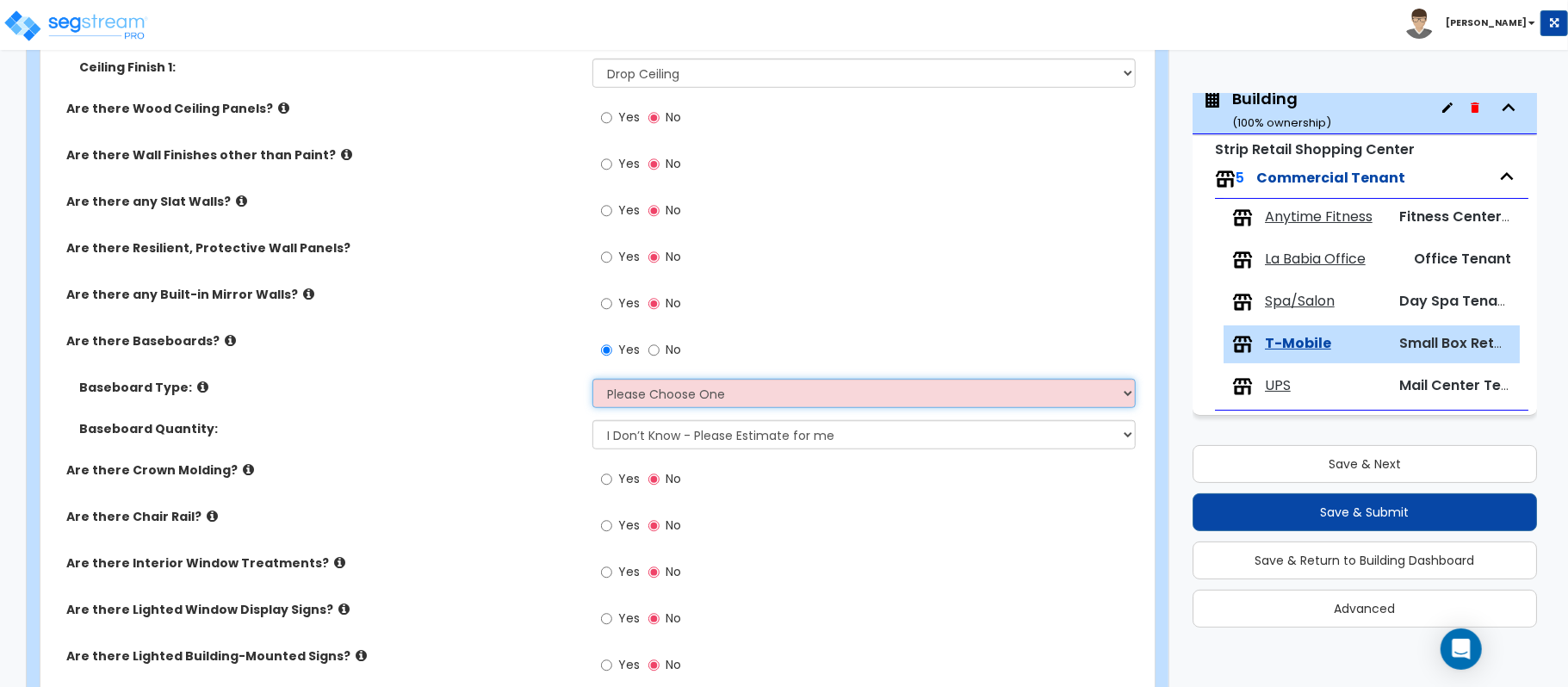
drag, startPoint x: 676, startPoint y: 408, endPoint x: 651, endPoint y: 410, distance: 25.1
click at [676, 407] on select "Please Choose One Wood Vinyl Carpet Tile" at bounding box center [864, 393] width 543 height 29
select select "1"
click at [491, 431] on label "Baseboard Quantity:" at bounding box center [329, 429] width 500 height 17
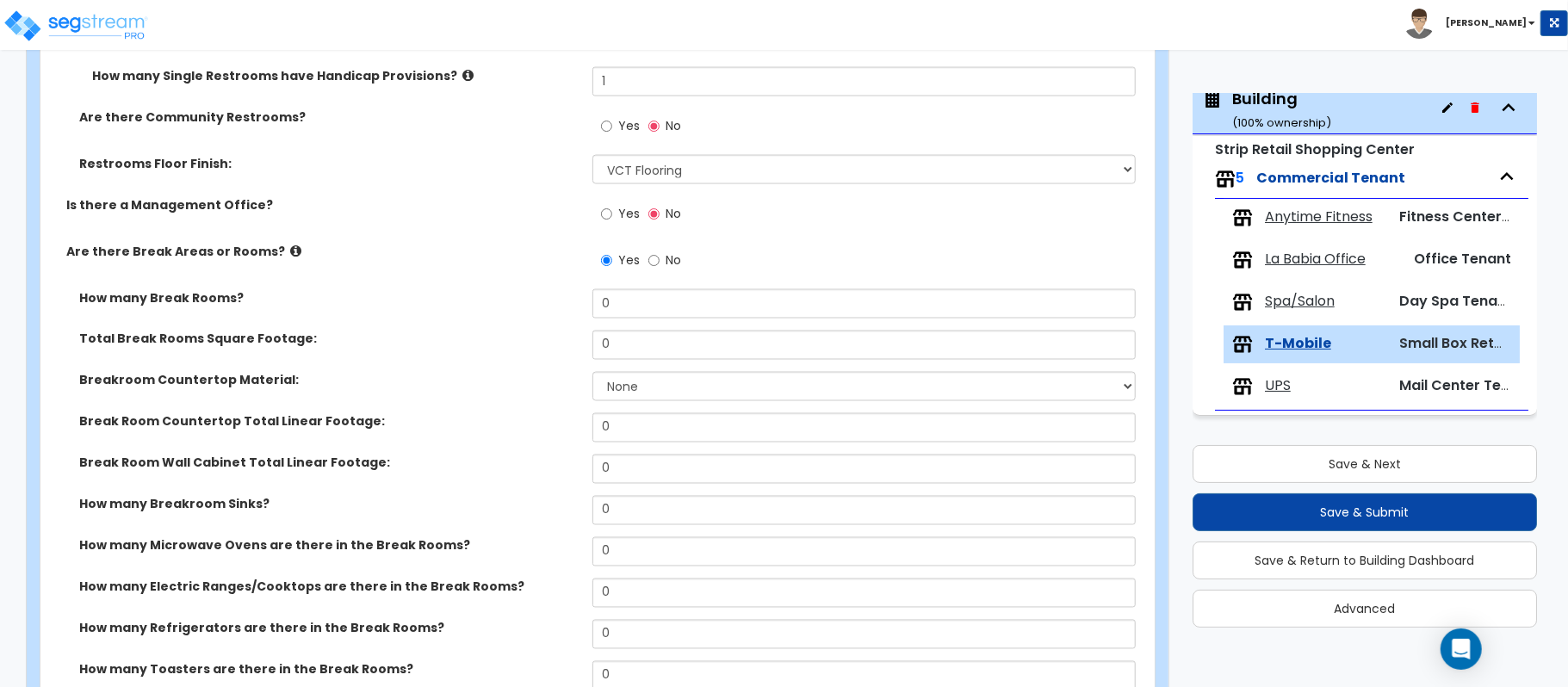
scroll to position [2009, 0]
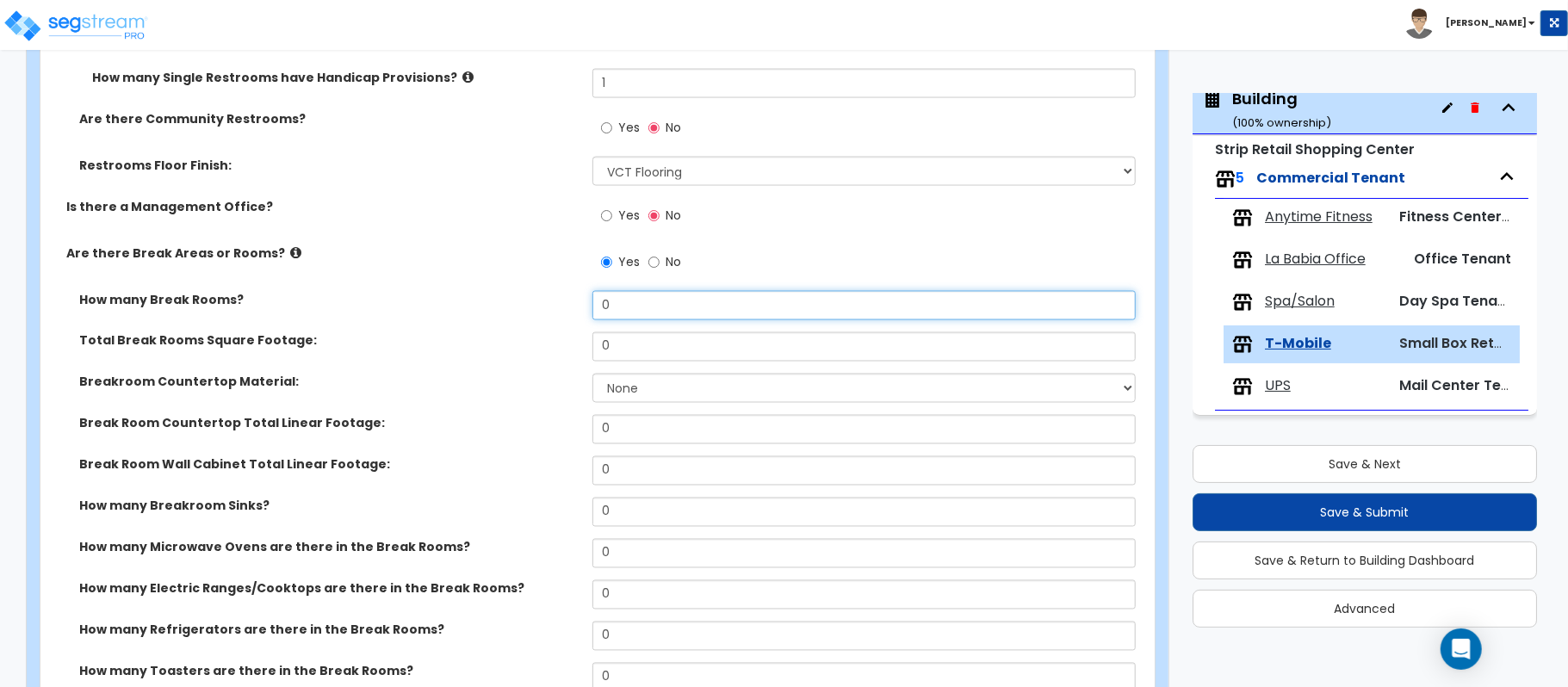
drag, startPoint x: 621, startPoint y: 310, endPoint x: 482, endPoint y: 308, distance: 139.0
click at [482, 308] on div "How many Break Rooms? 0" at bounding box center [592, 312] width 1104 height 41
type input "1"
drag, startPoint x: 655, startPoint y: 347, endPoint x: 489, endPoint y: 340, distance: 166.1
click at [489, 340] on div "Total Break Rooms Square Footage: 0" at bounding box center [592, 353] width 1104 height 41
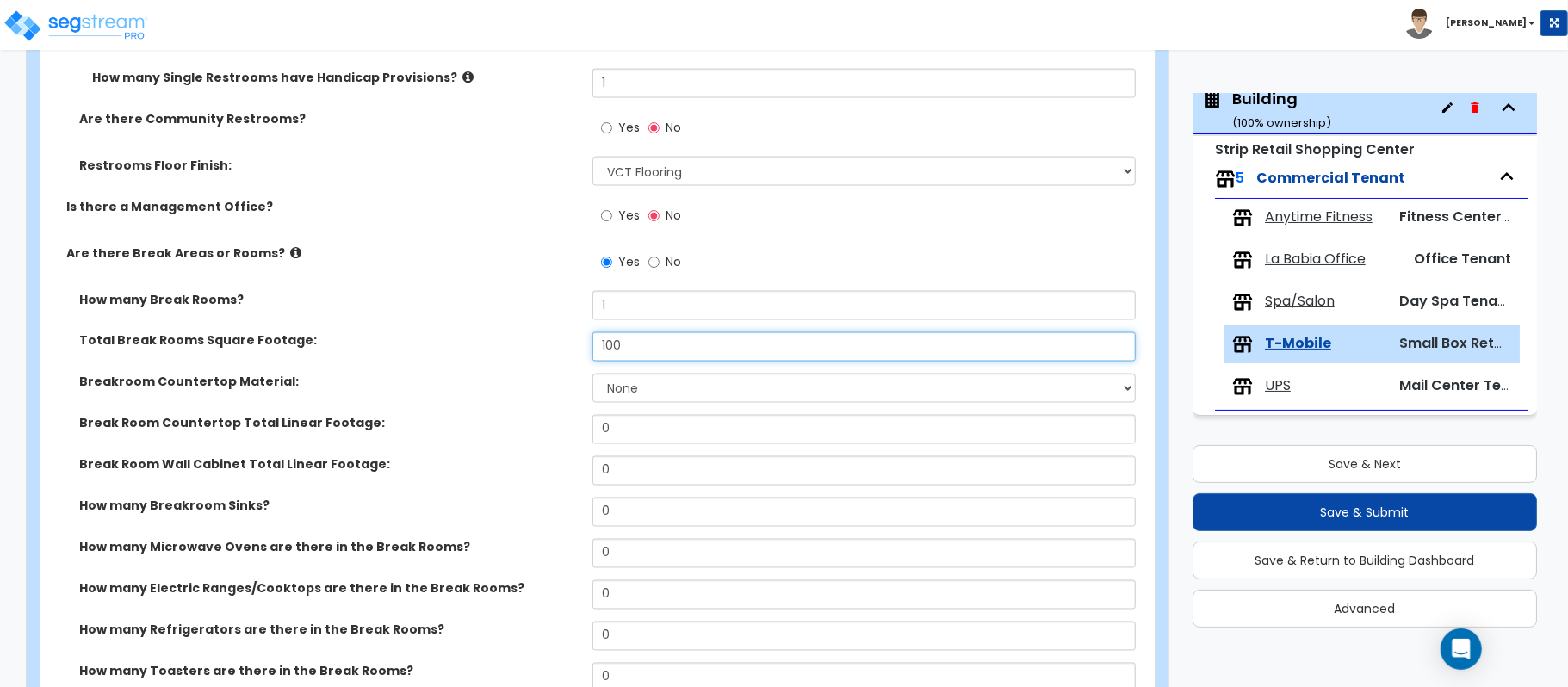
type input "100"
select select "2"
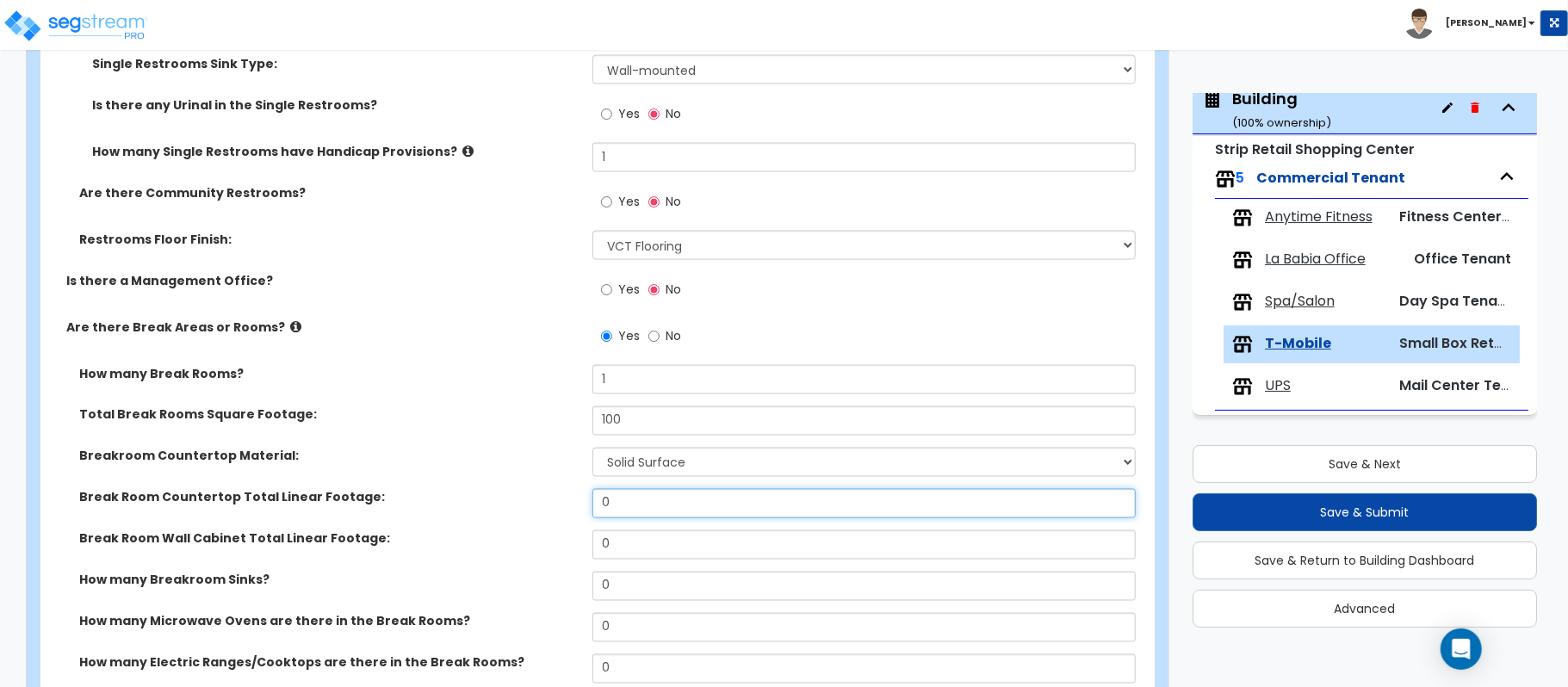
scroll to position [1894, 0]
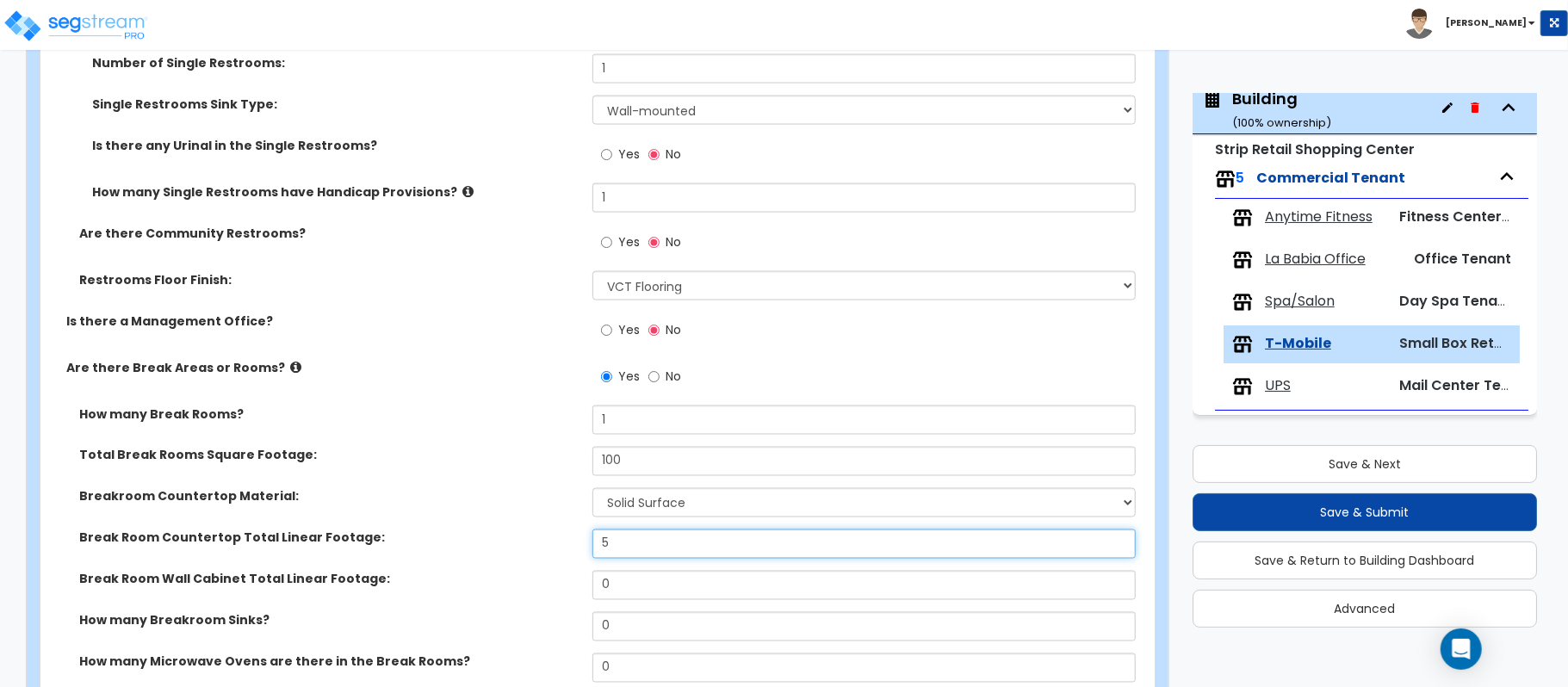
type input "5"
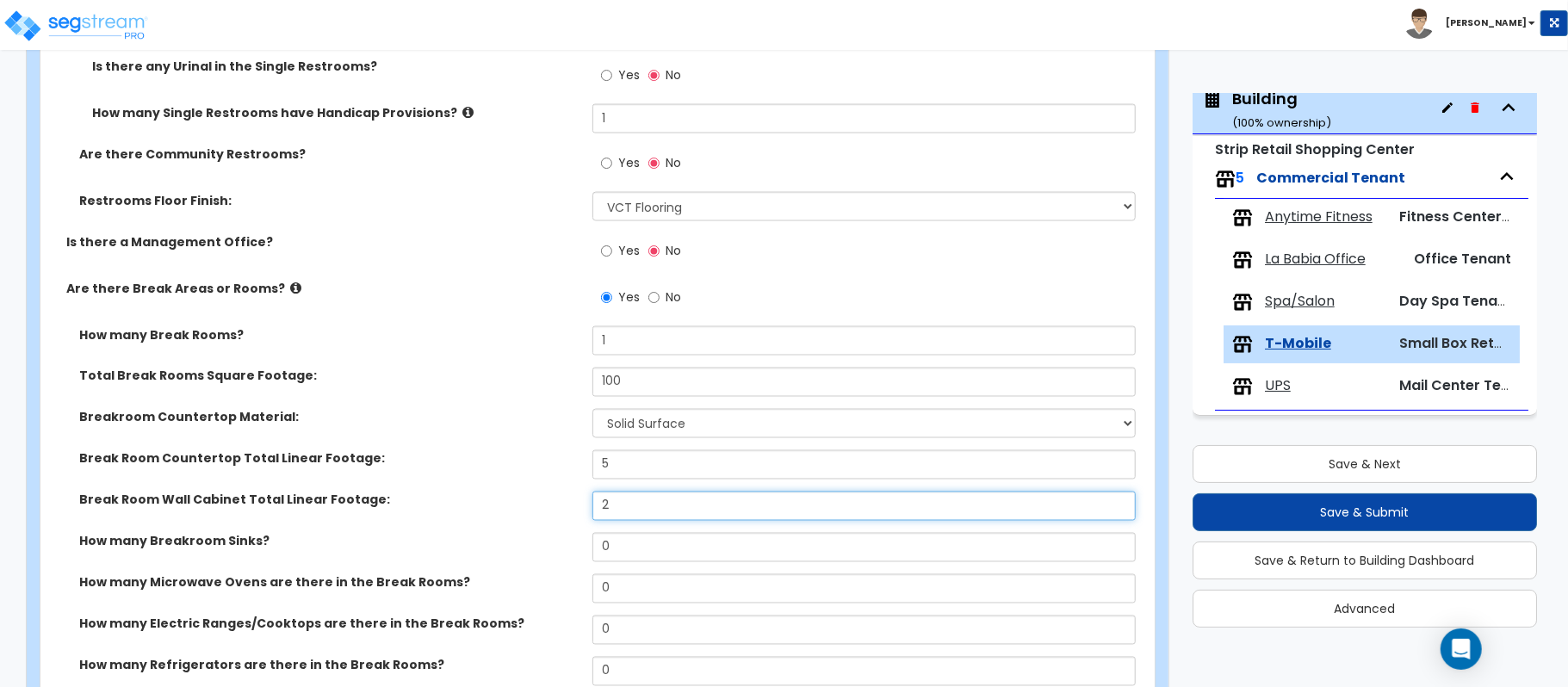
scroll to position [2009, 0]
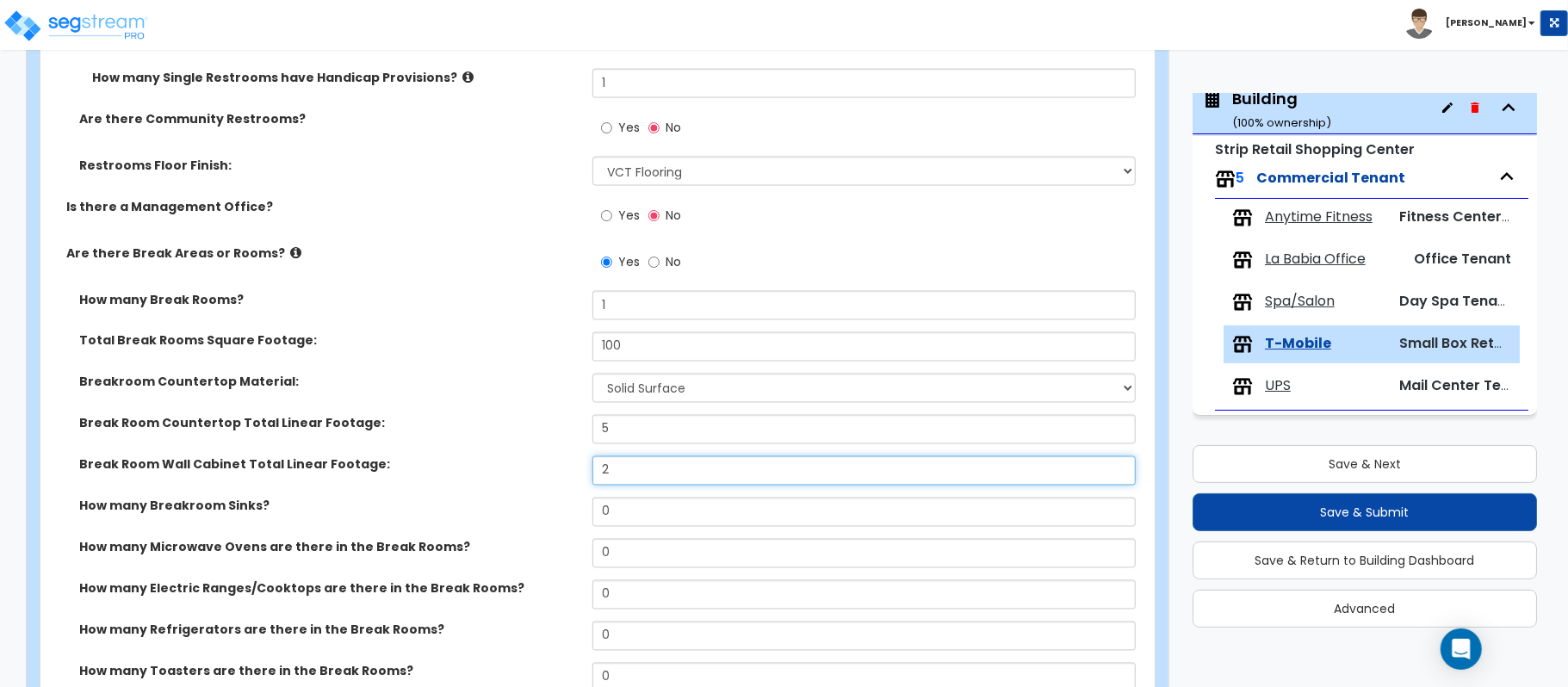
type input "2"
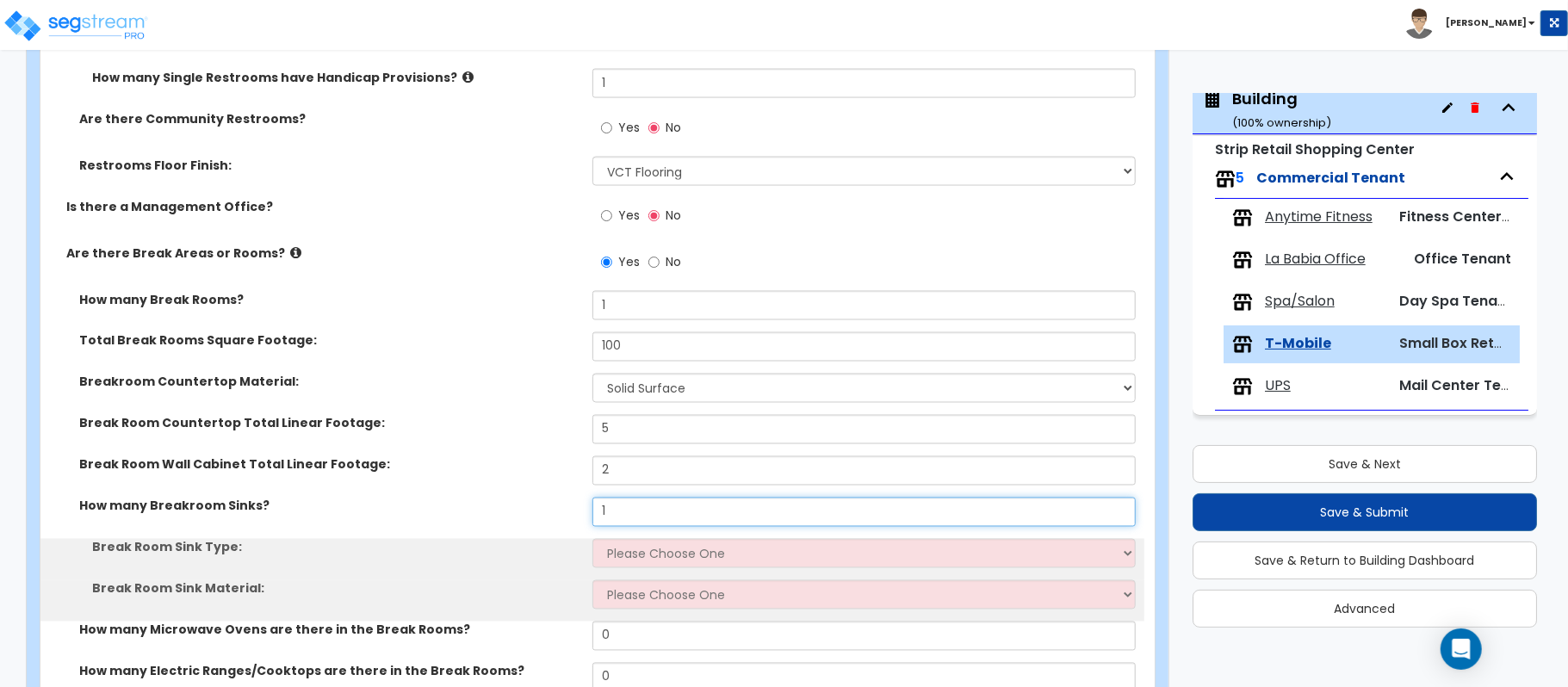
type input "1"
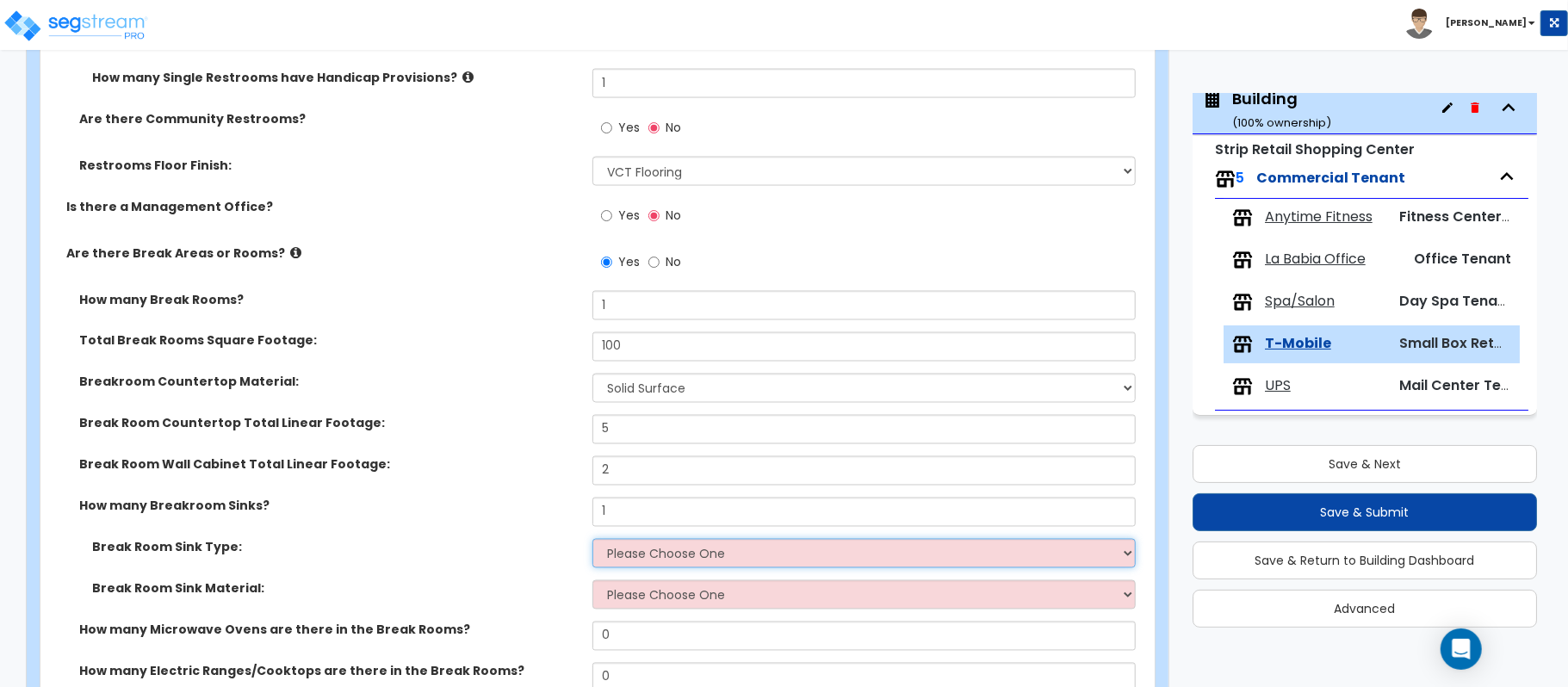
click at [751, 547] on select "Please Choose One Single Sink Double Sink" at bounding box center [864, 553] width 543 height 29
select select "1"
click at [592, 541] on select "Please Choose One Single Sink Double Sink" at bounding box center [864, 553] width 543 height 29
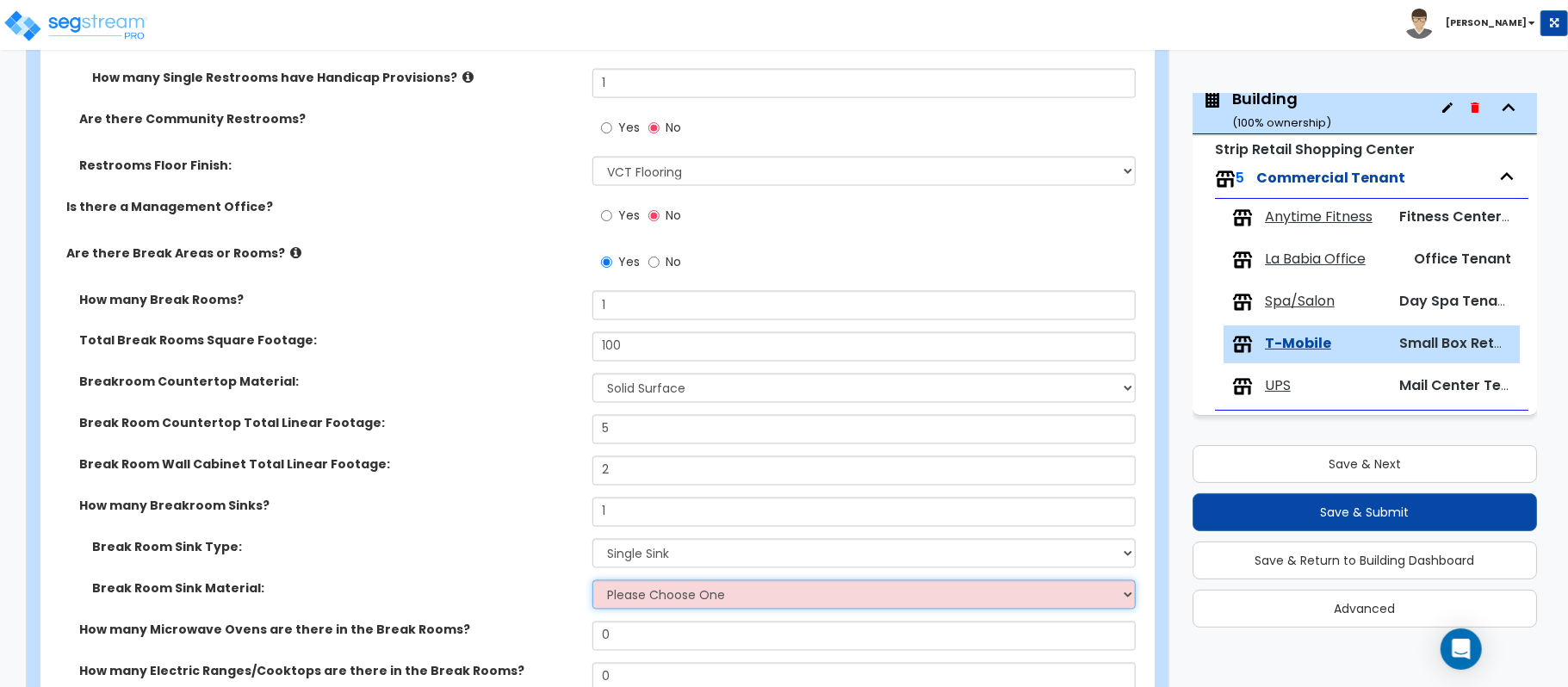
click at [754, 600] on select "Please Choose One Stainless Steel Porcelain Enamel Cast Iron" at bounding box center [864, 595] width 543 height 29
select select "1"
click at [592, 582] on select "Please Choose One Stainless Steel Porcelain Enamel Cast Iron" at bounding box center [864, 595] width 543 height 29
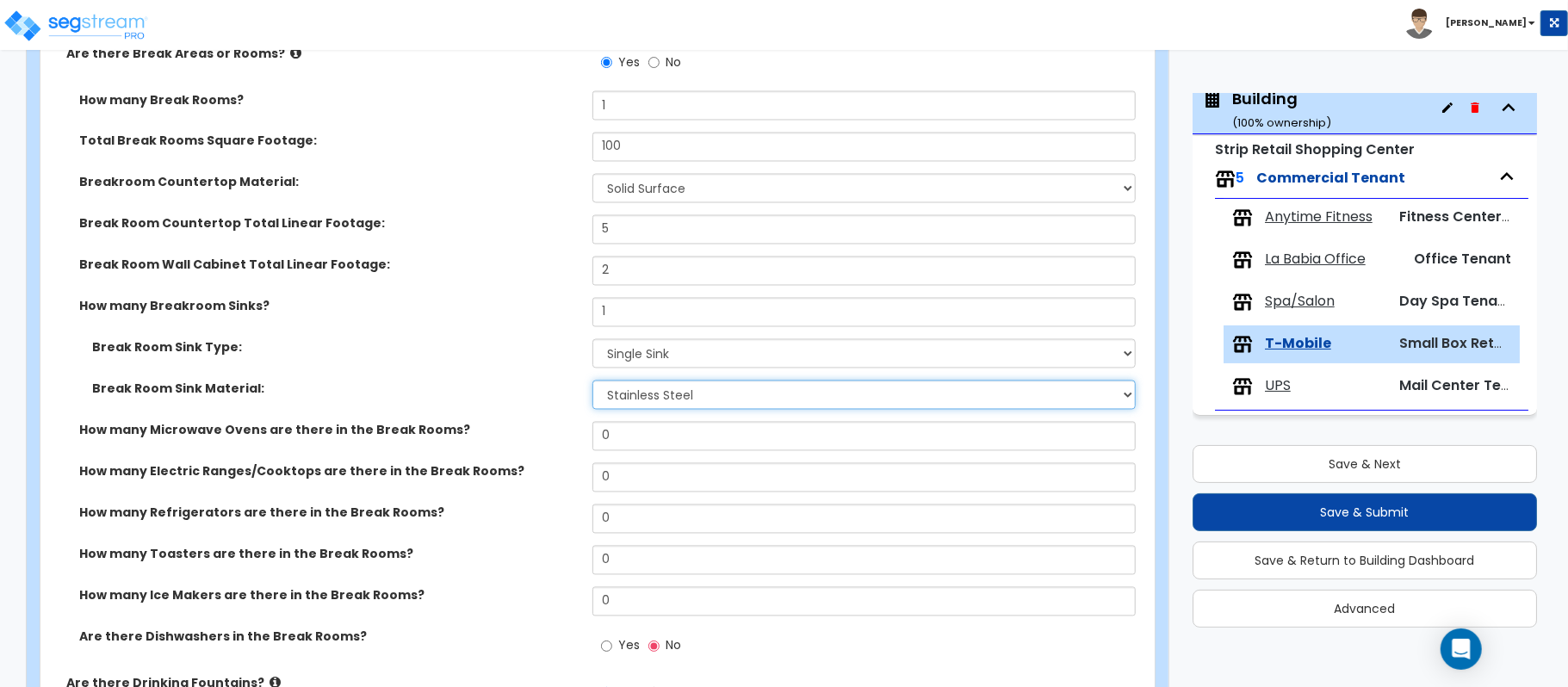
scroll to position [2239, 0]
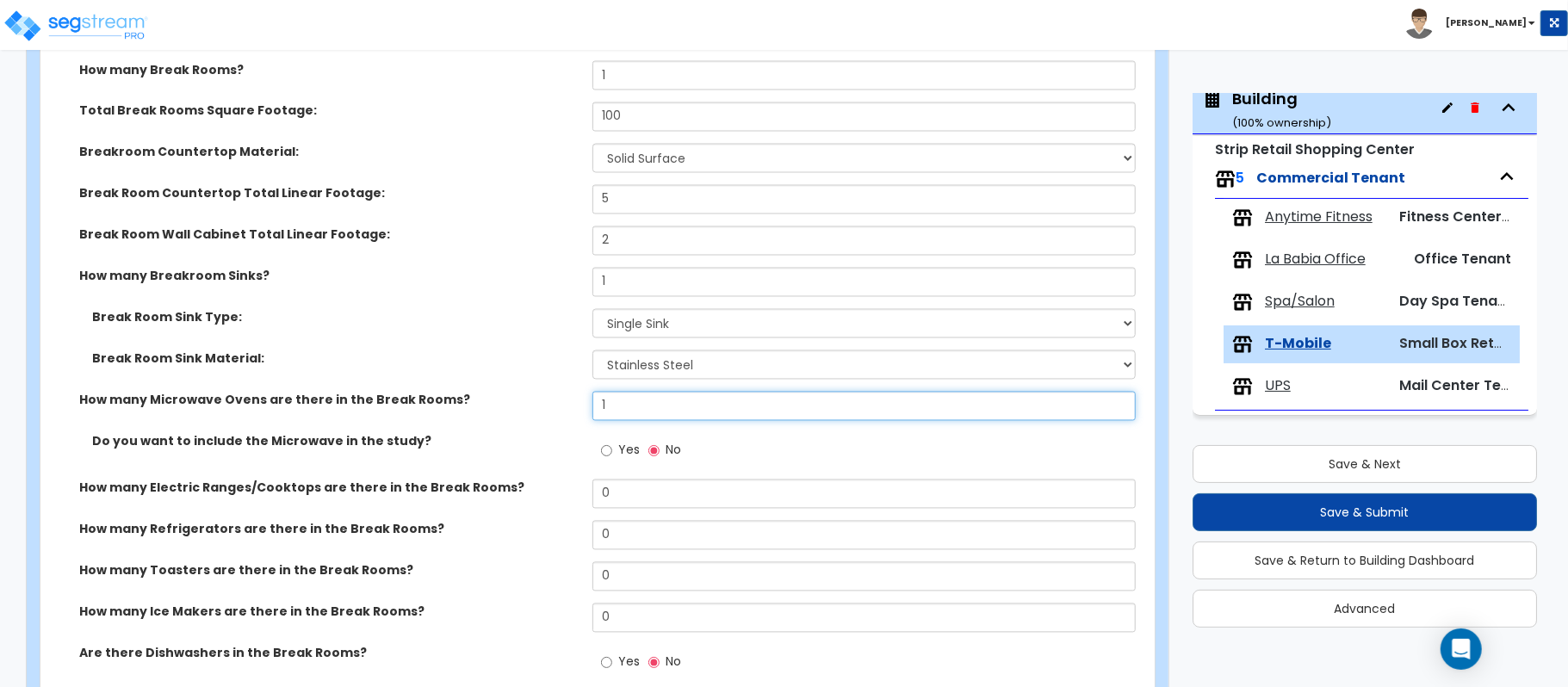
type input "1"
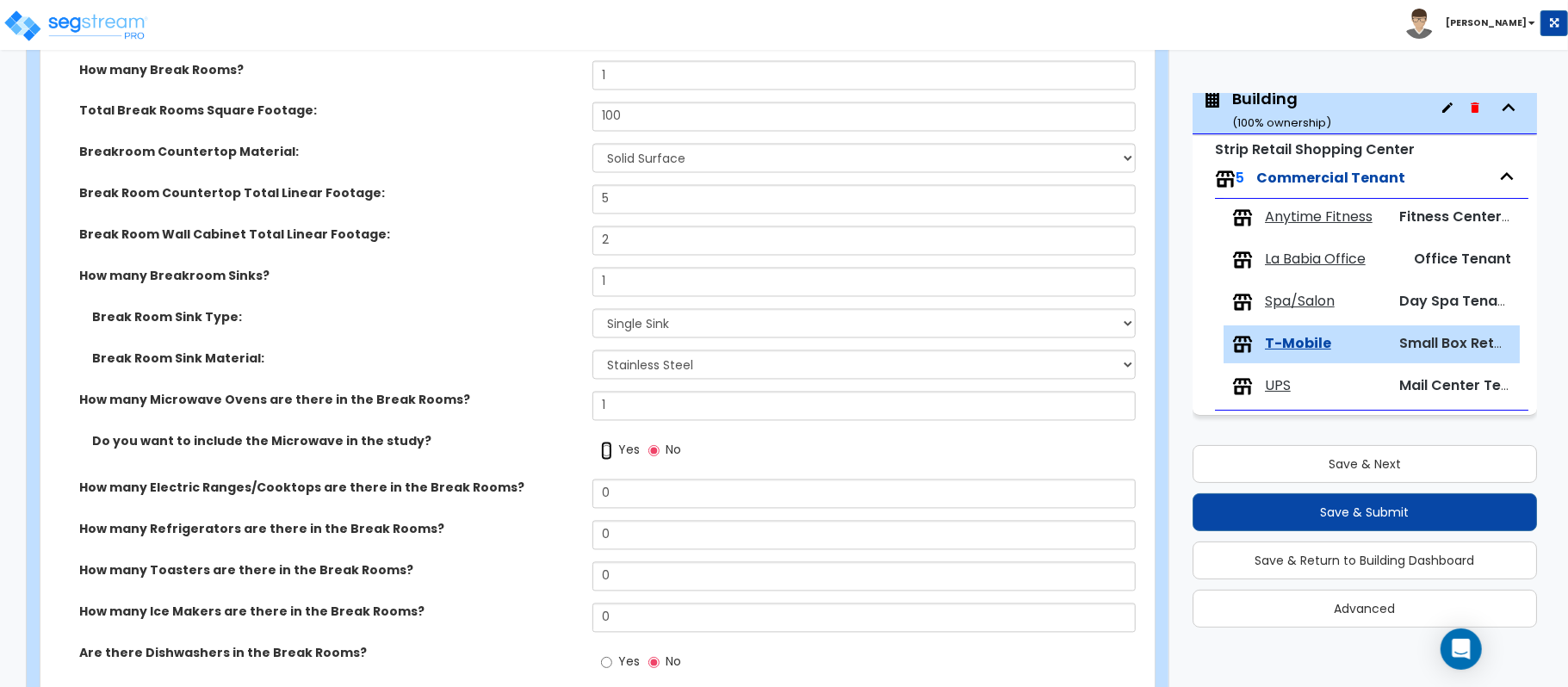
click at [609, 451] on input "Yes" at bounding box center [606, 451] width 11 height 19
radio input "true"
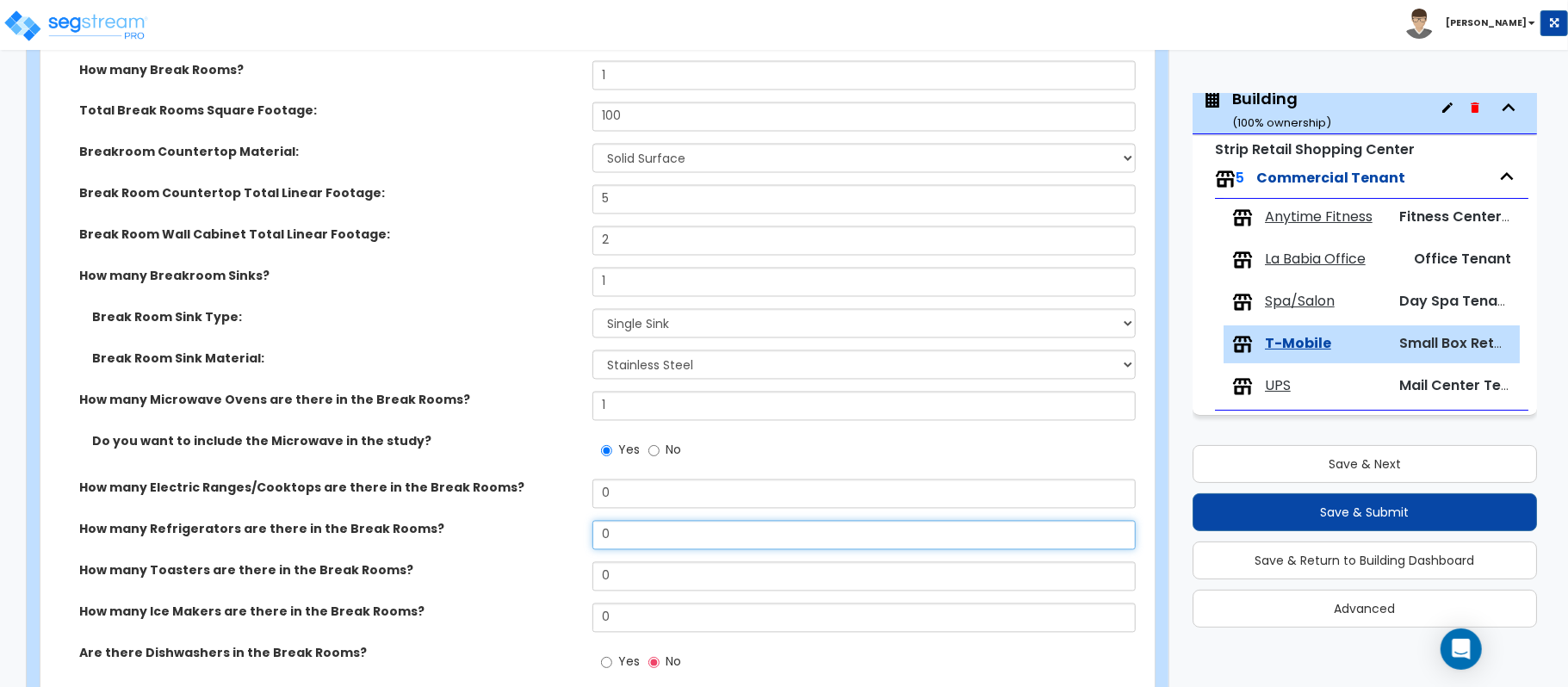
drag, startPoint x: 632, startPoint y: 535, endPoint x: 561, endPoint y: 524, distance: 71.8
click at [561, 524] on div "How many Refrigerators are there in the Break Rooms? 0" at bounding box center [592, 542] width 1104 height 41
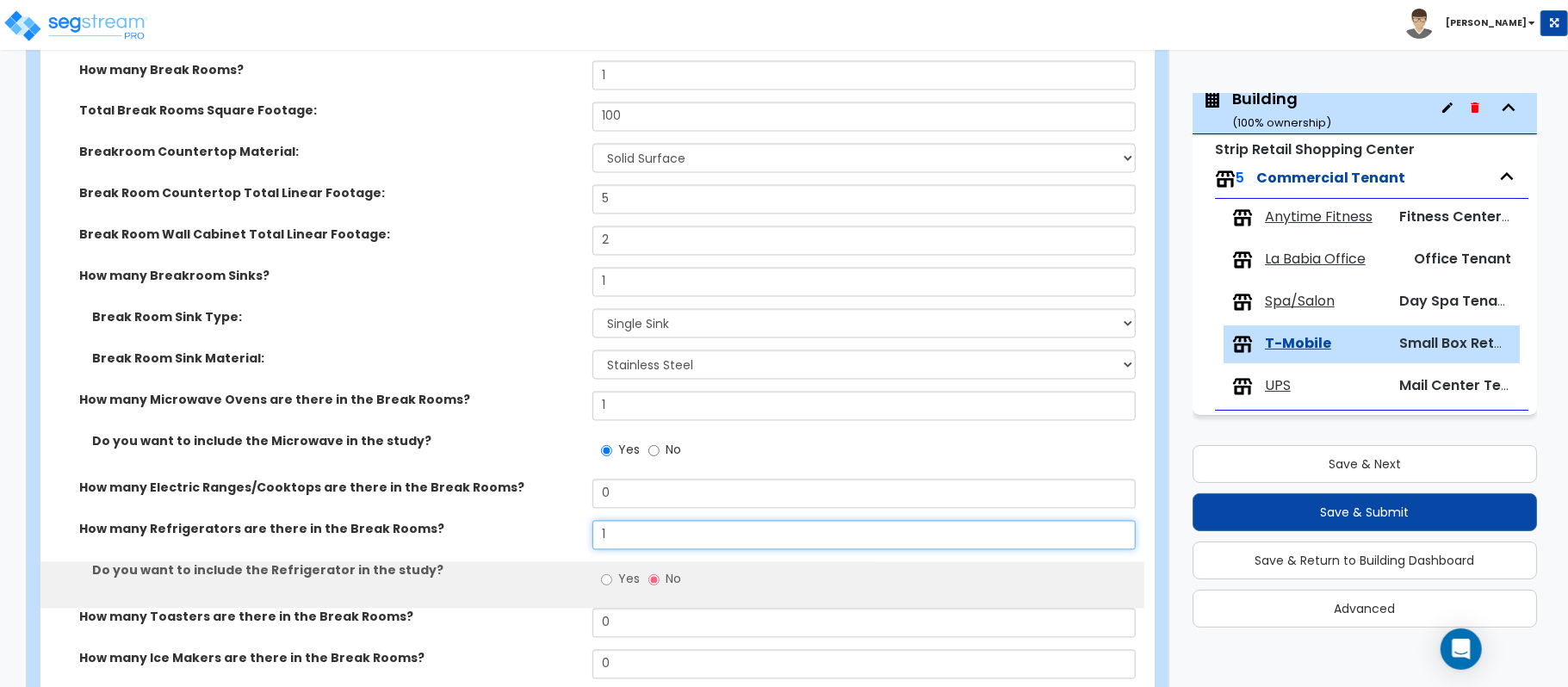
type input "1"
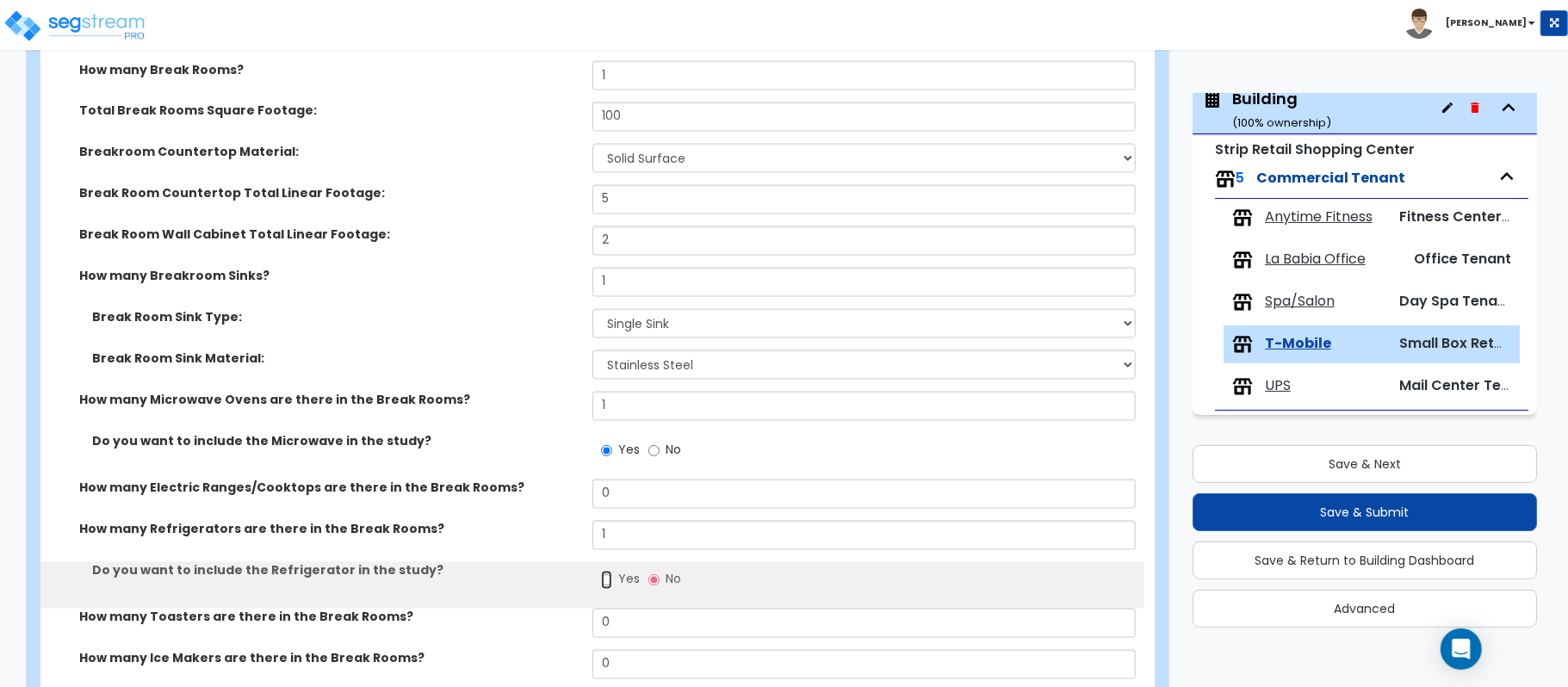
click at [604, 586] on input "Yes" at bounding box center [606, 580] width 11 height 19
radio input "true"
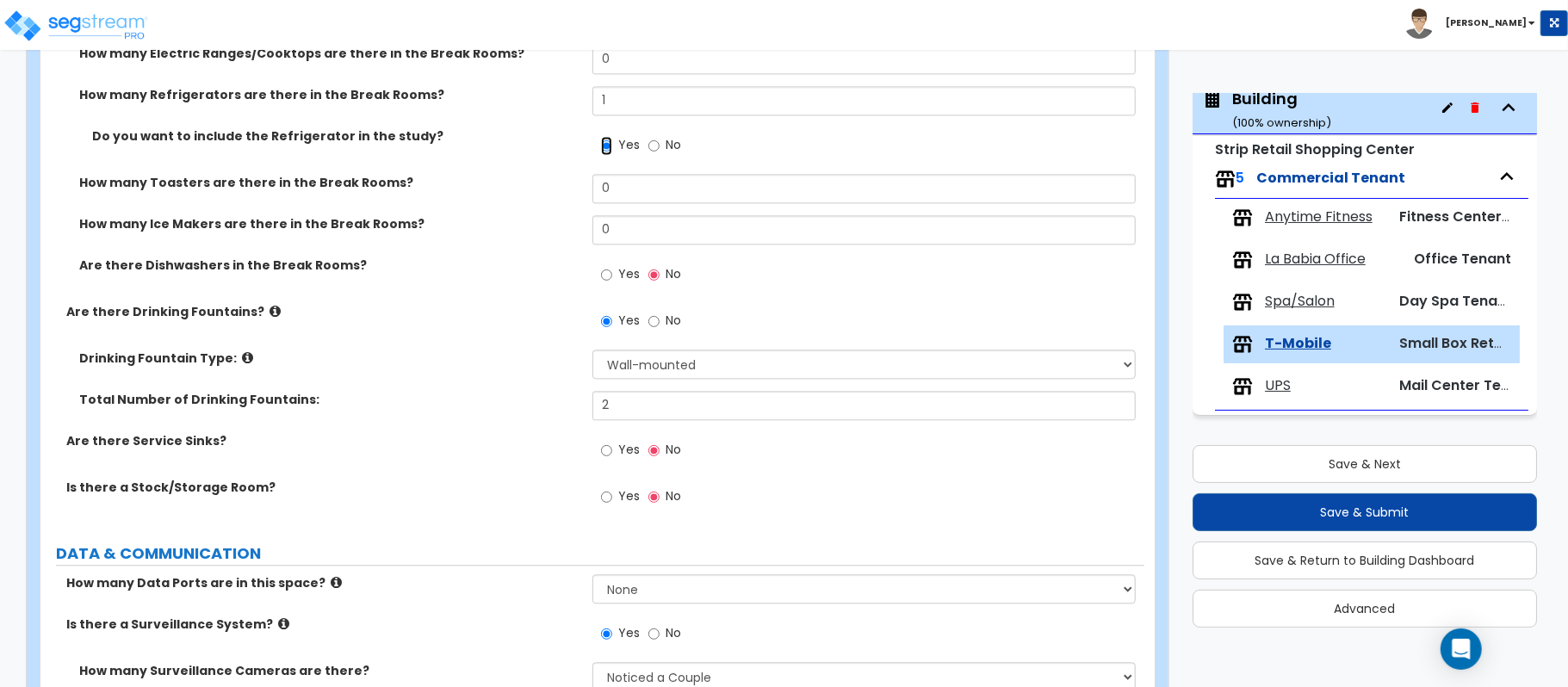
scroll to position [2697, 0]
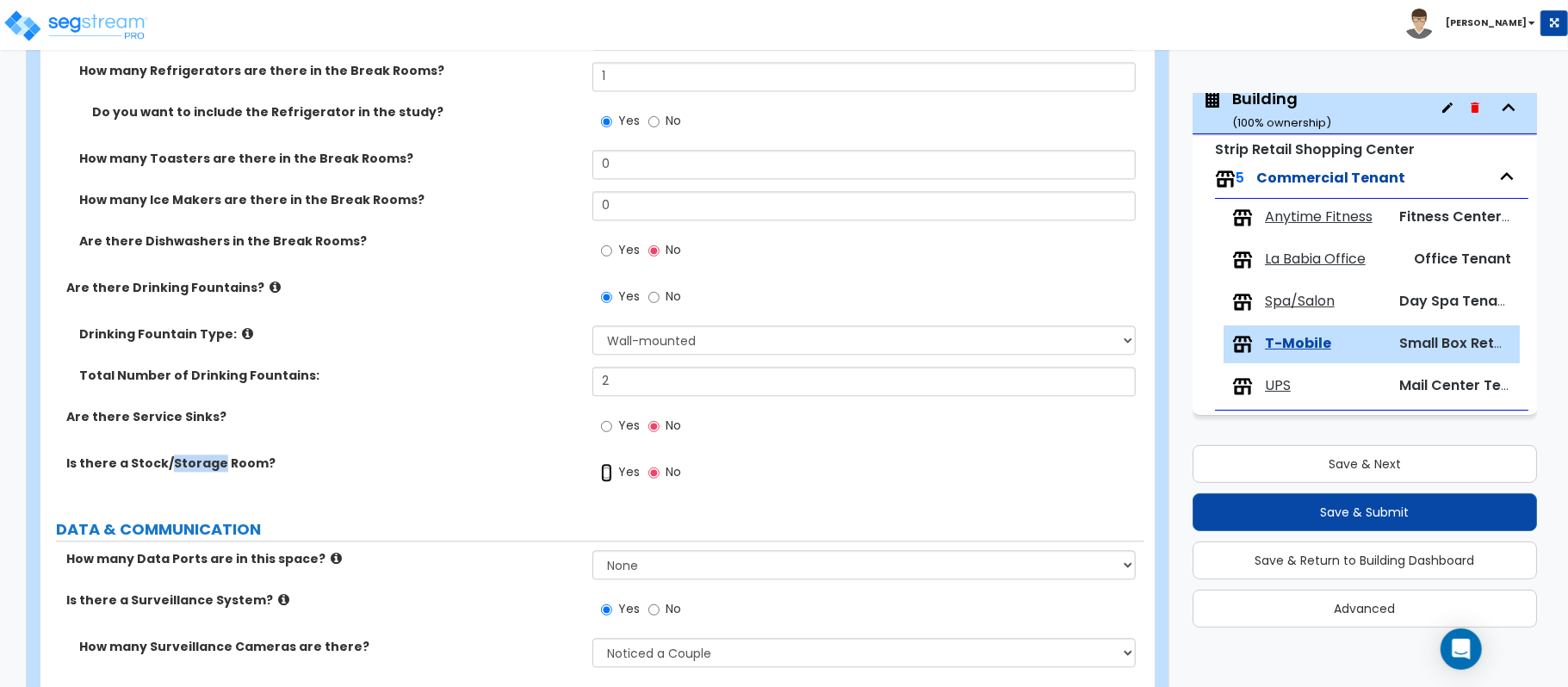
click at [604, 479] on input "Yes" at bounding box center [606, 473] width 11 height 19
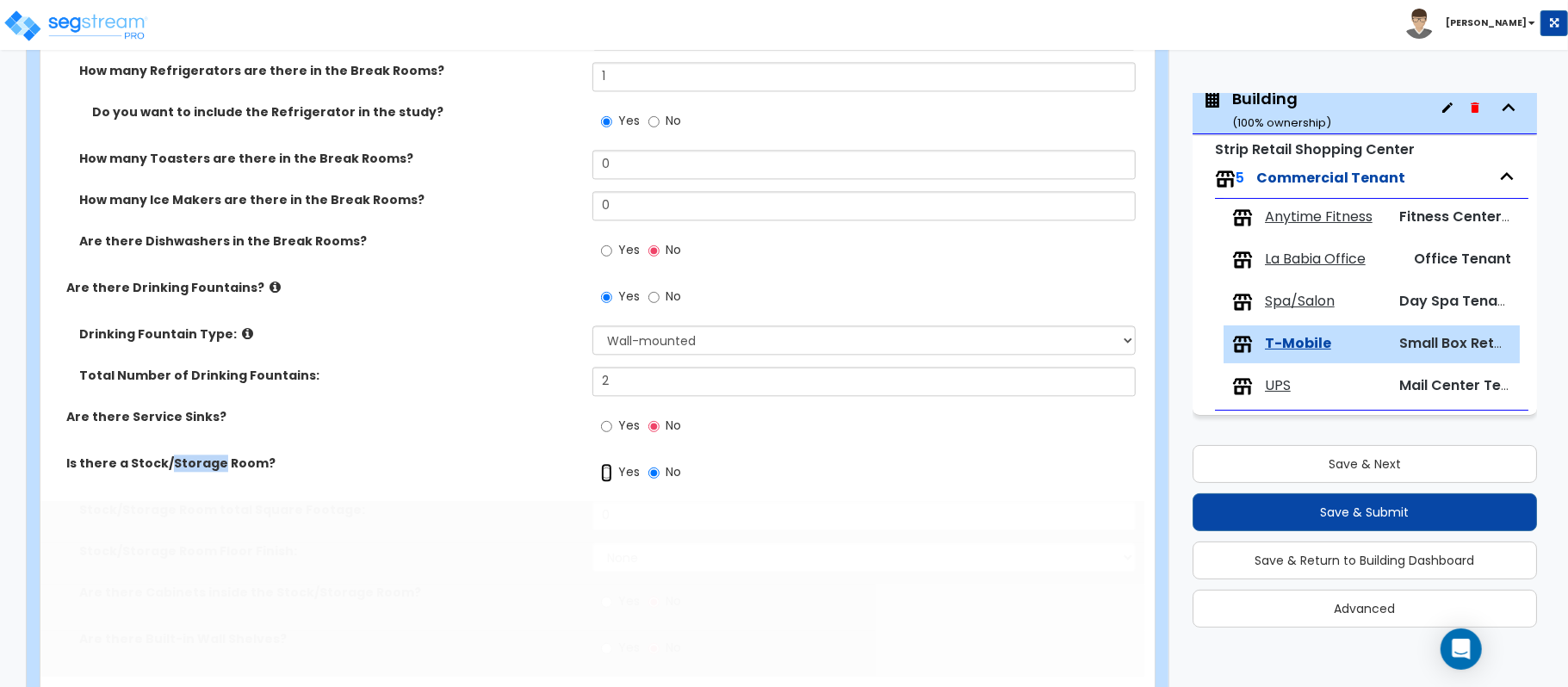
radio input "true"
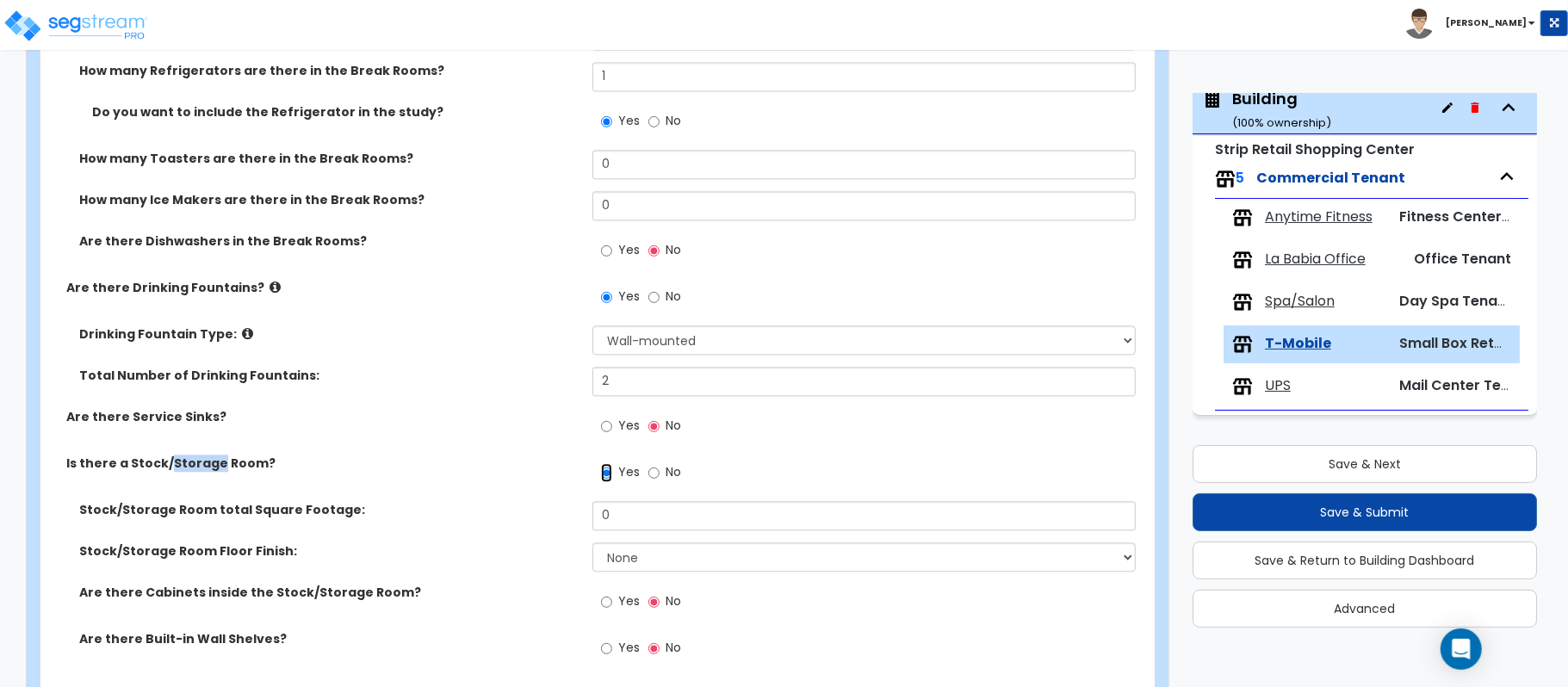
scroll to position [2813, 0]
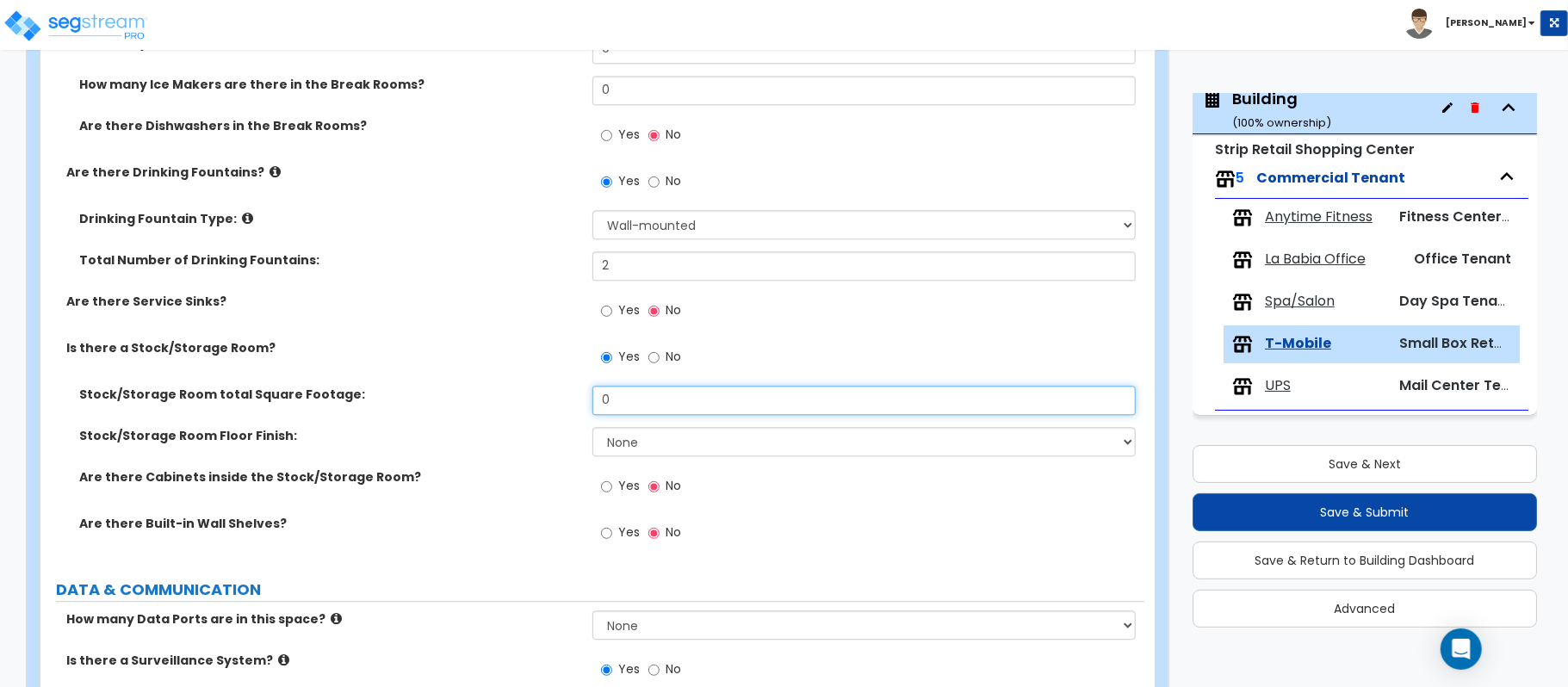
drag, startPoint x: 641, startPoint y: 410, endPoint x: 532, endPoint y: 392, distance: 110.5
click at [532, 393] on div "Stock/Storage Room total Square Footage: 0" at bounding box center [592, 406] width 1104 height 41
type input "20"
select select "4"
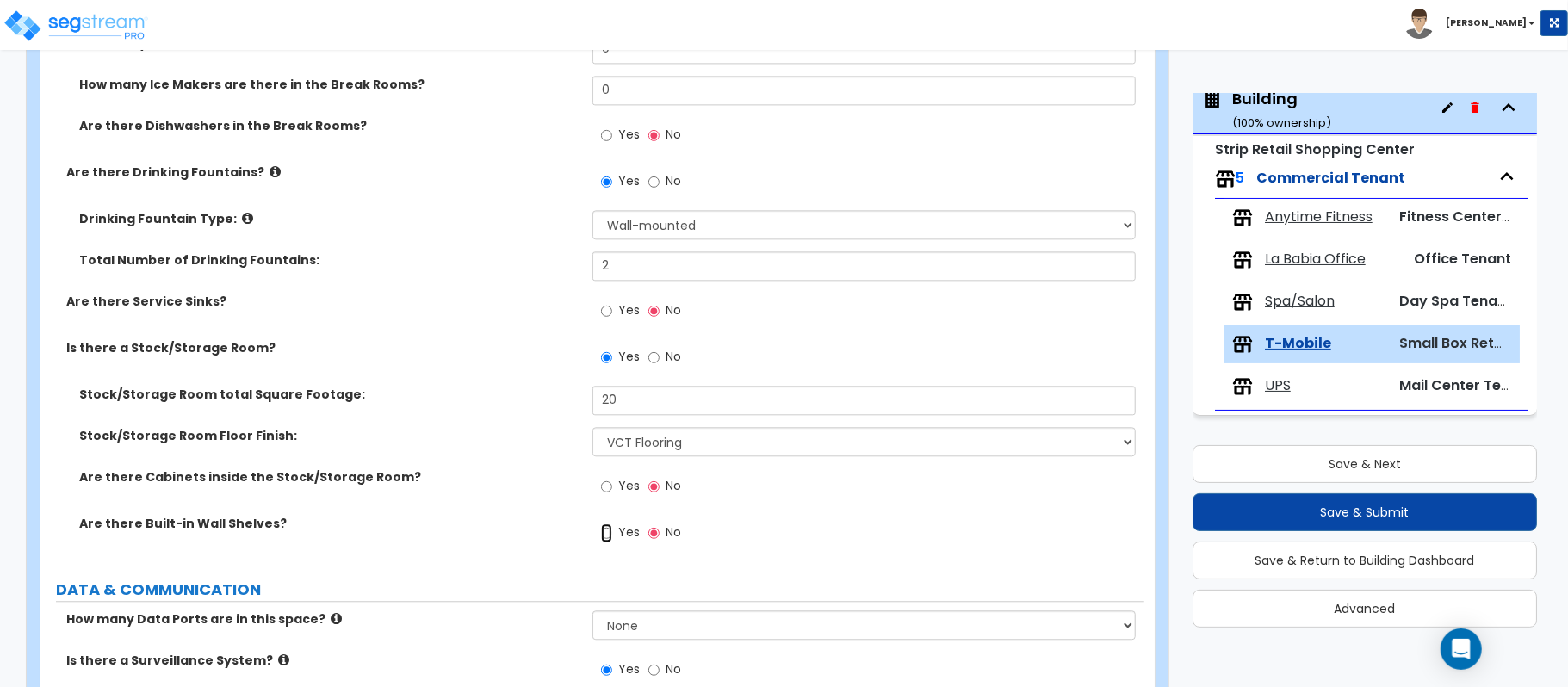
click at [608, 542] on input "Yes" at bounding box center [606, 533] width 11 height 19
radio input "true"
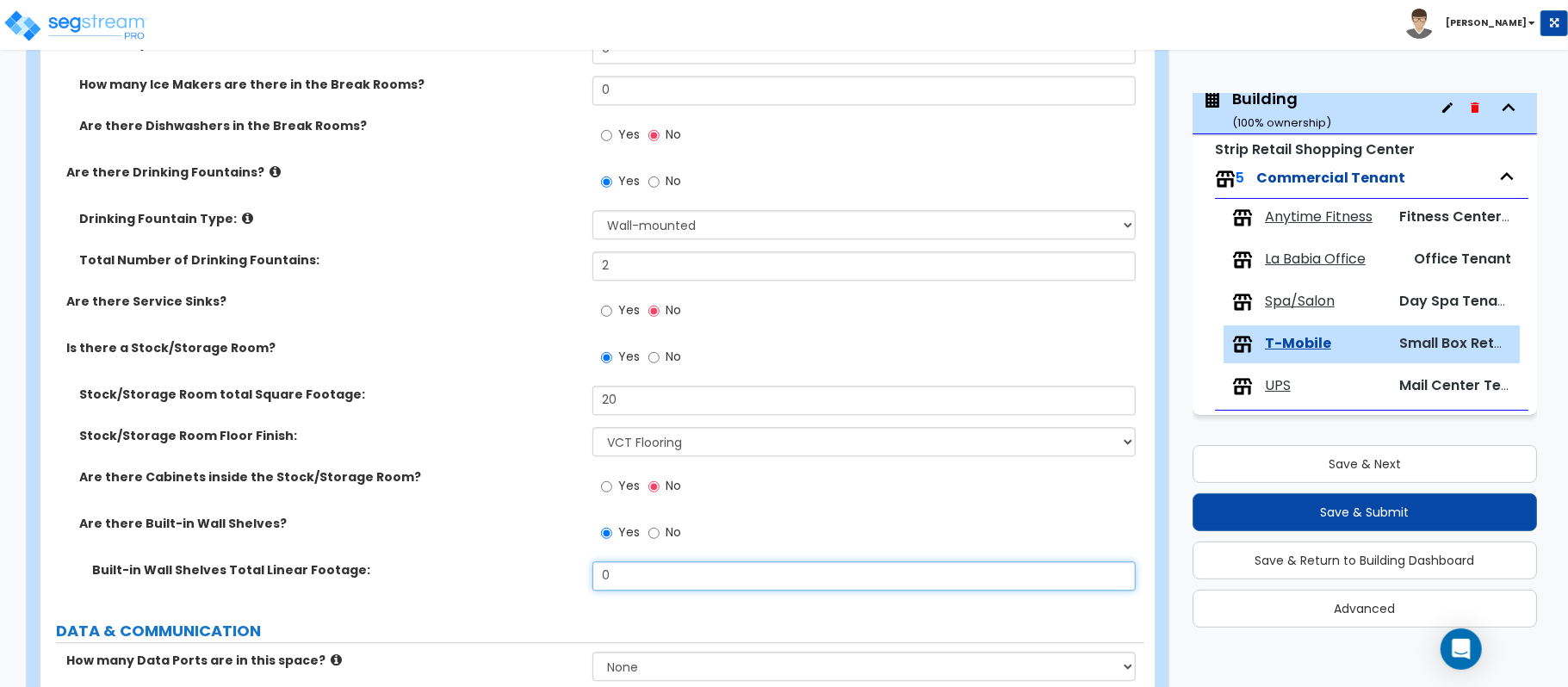
drag, startPoint x: 637, startPoint y: 573, endPoint x: 487, endPoint y: 580, distance: 150.2
click at [487, 580] on div "Built-in Wall Shelves Total Linear Footage: 0" at bounding box center [592, 582] width 1104 height 41
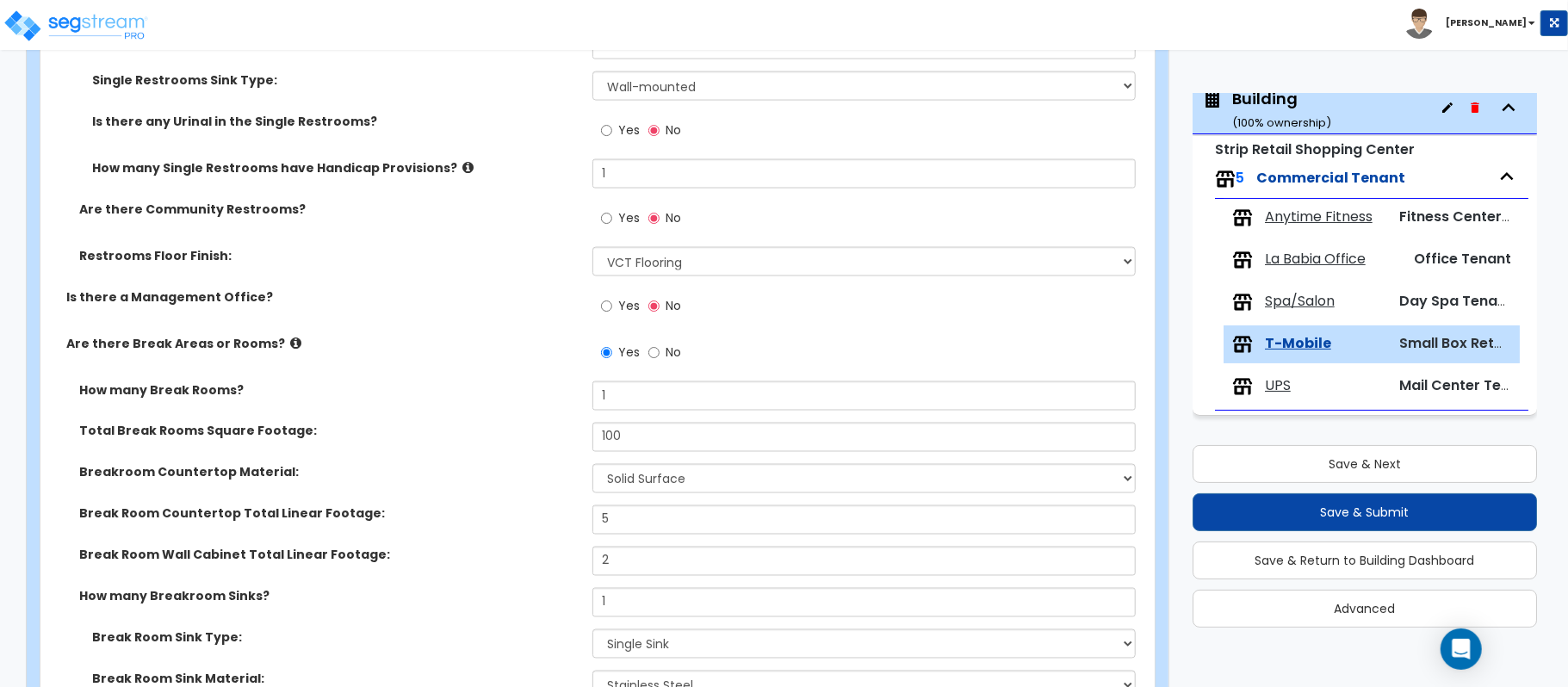
scroll to position [1928, 0]
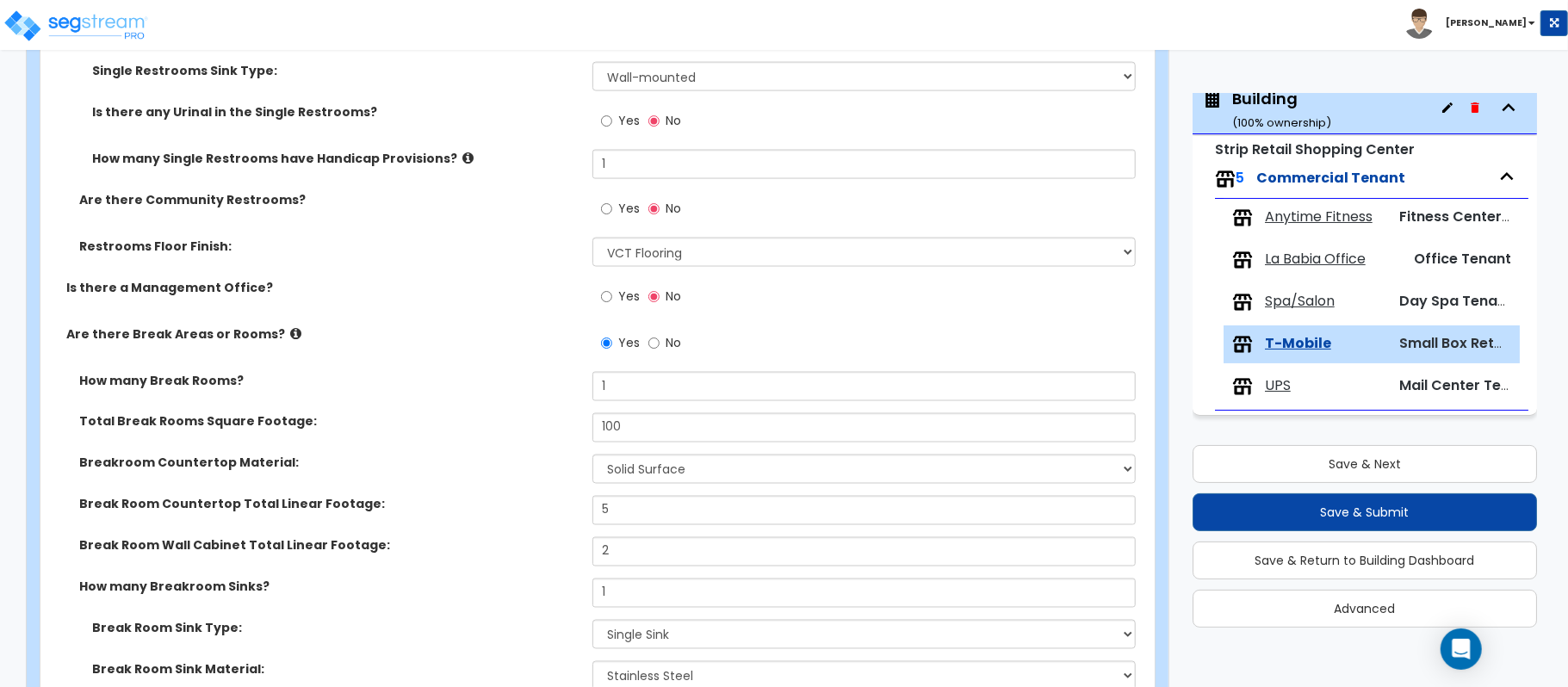
type input "5"
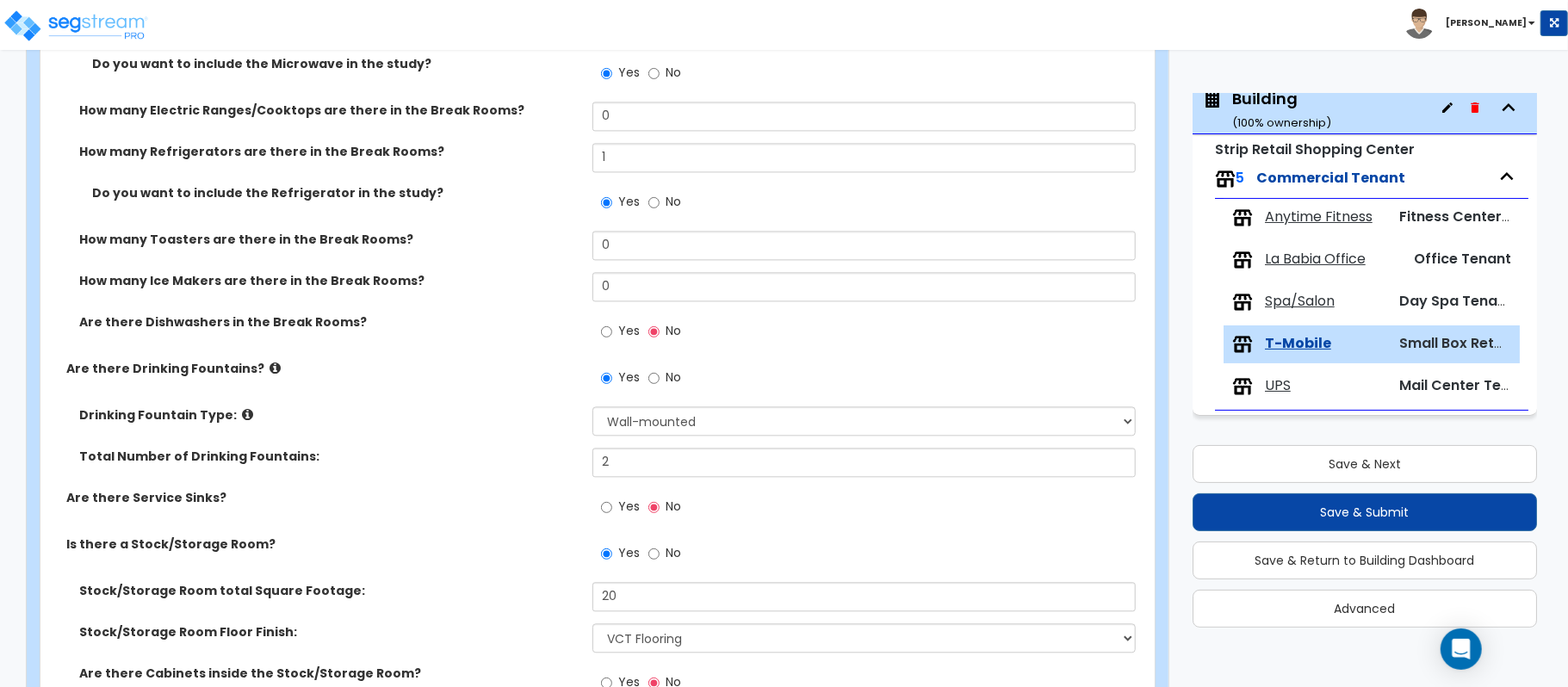
scroll to position [1286, 0]
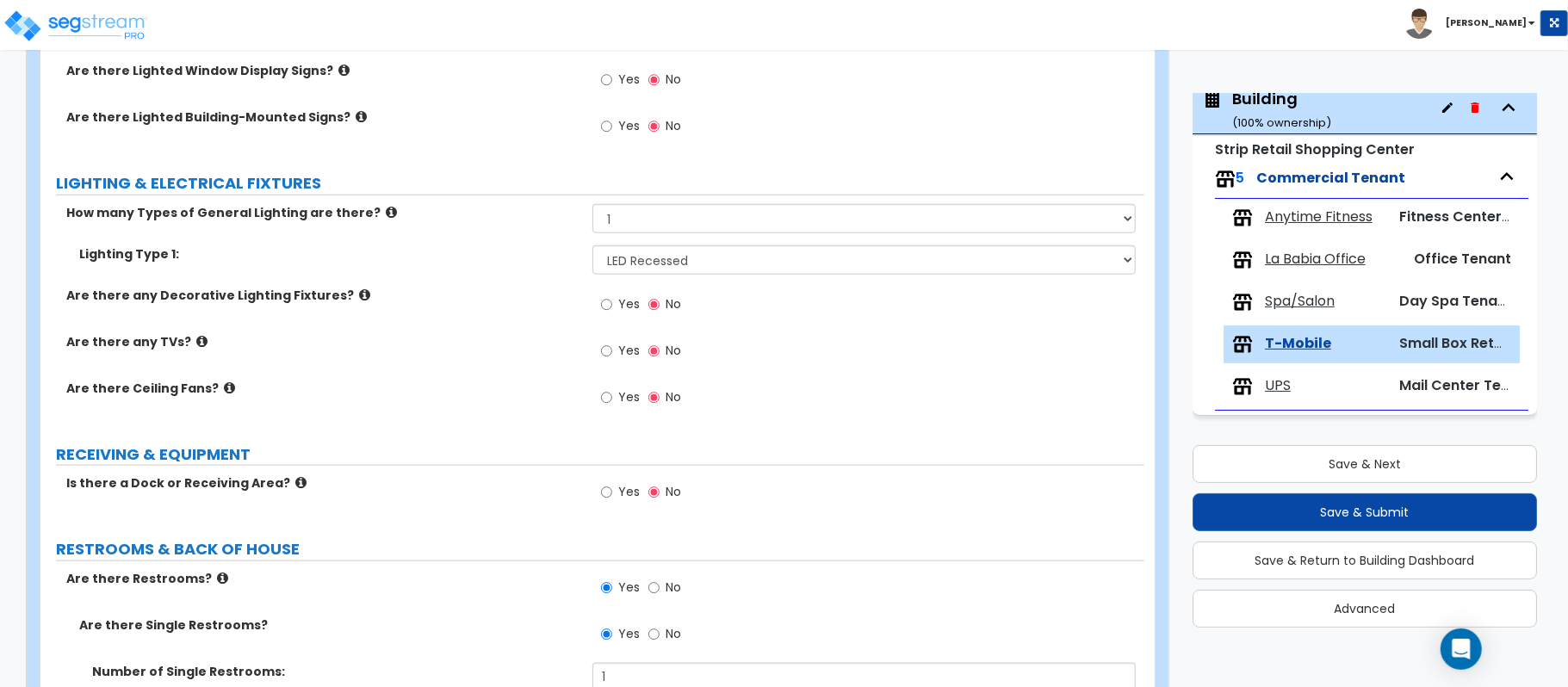
click at [615, 354] on label "Yes" at bounding box center [620, 353] width 39 height 29
click at [612, 354] on input "Yes" at bounding box center [606, 351] width 11 height 19
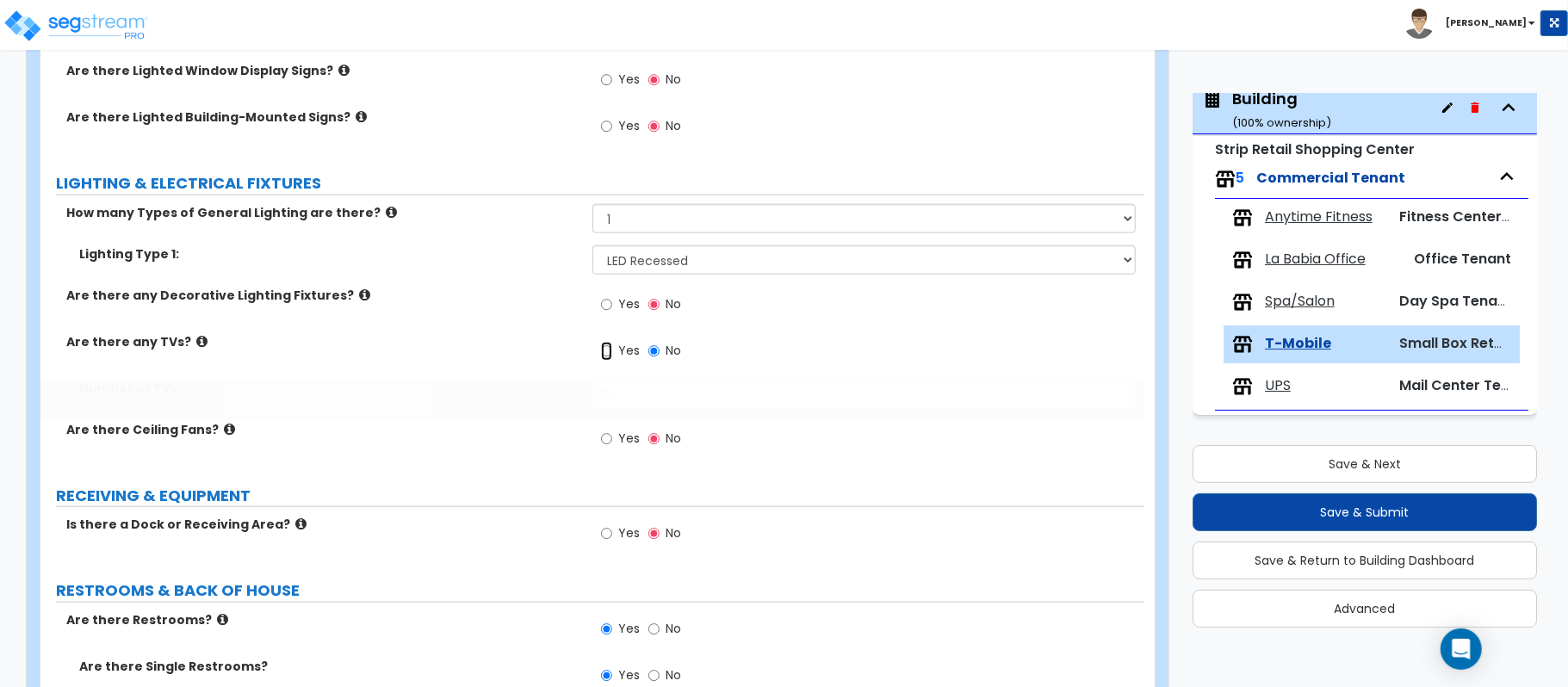
radio input "true"
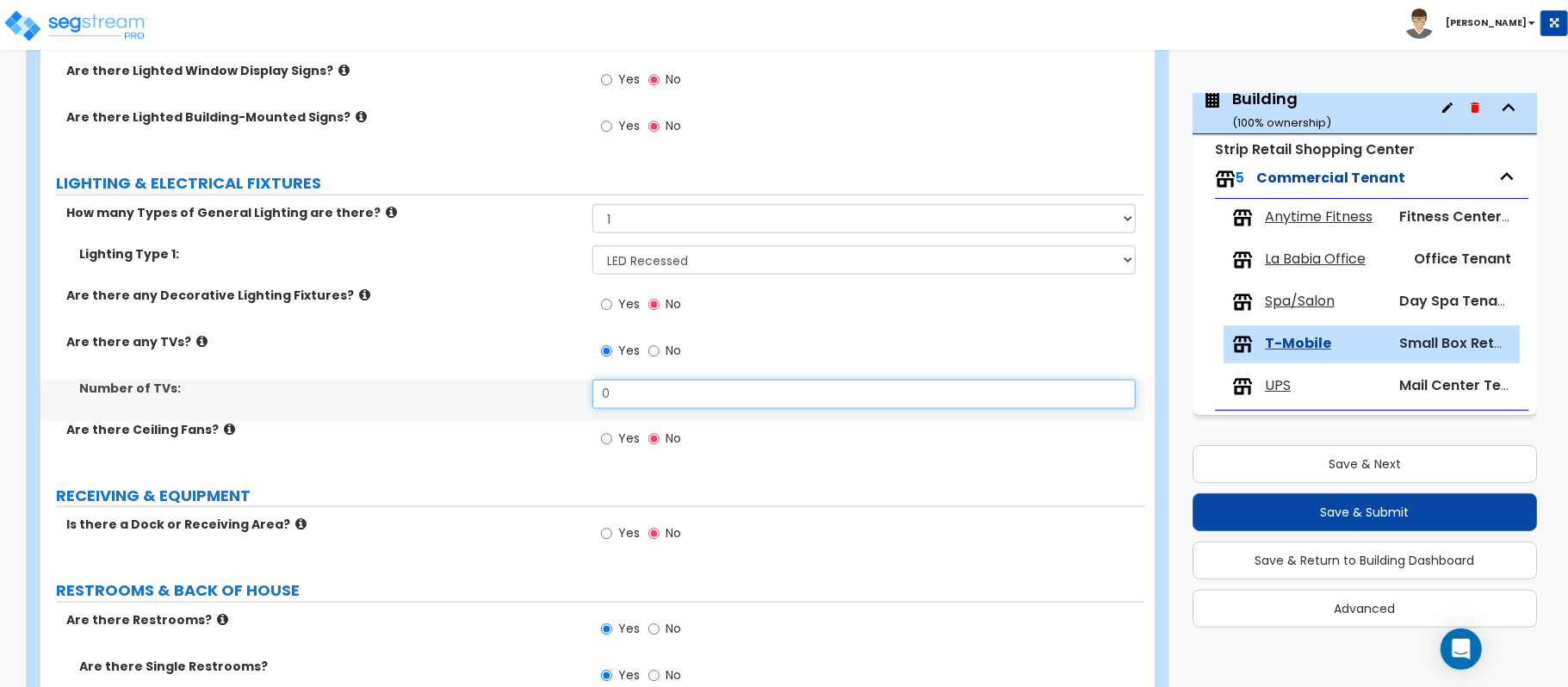
drag, startPoint x: 646, startPoint y: 401, endPoint x: 521, endPoint y: 399, distance: 125.0
click at [521, 399] on div "Number of TVs: 0" at bounding box center [592, 400] width 1104 height 41
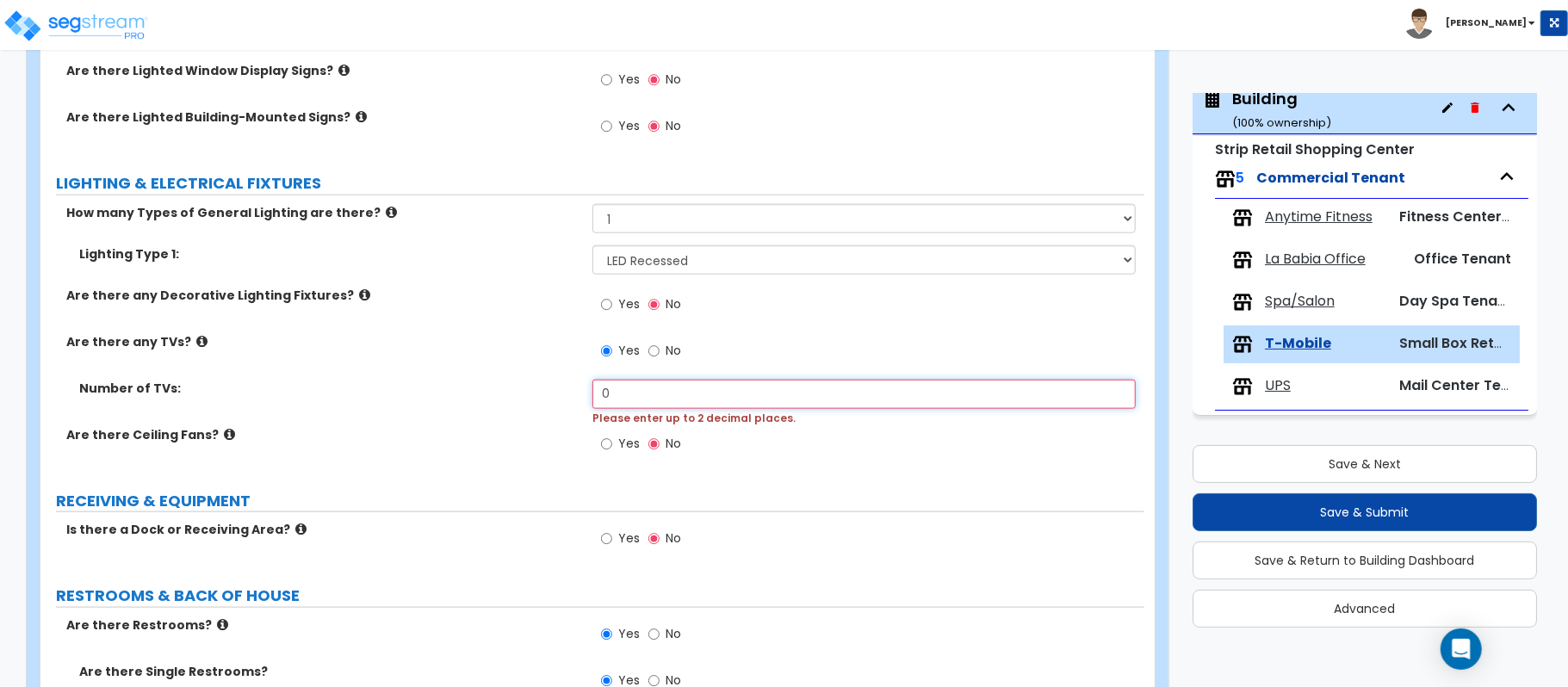
drag, startPoint x: 624, startPoint y: 399, endPoint x: 477, endPoint y: 389, distance: 147.3
click at [477, 389] on div "Number of TVs: 0 Please enter up to 2 decimal places." at bounding box center [592, 403] width 1104 height 47
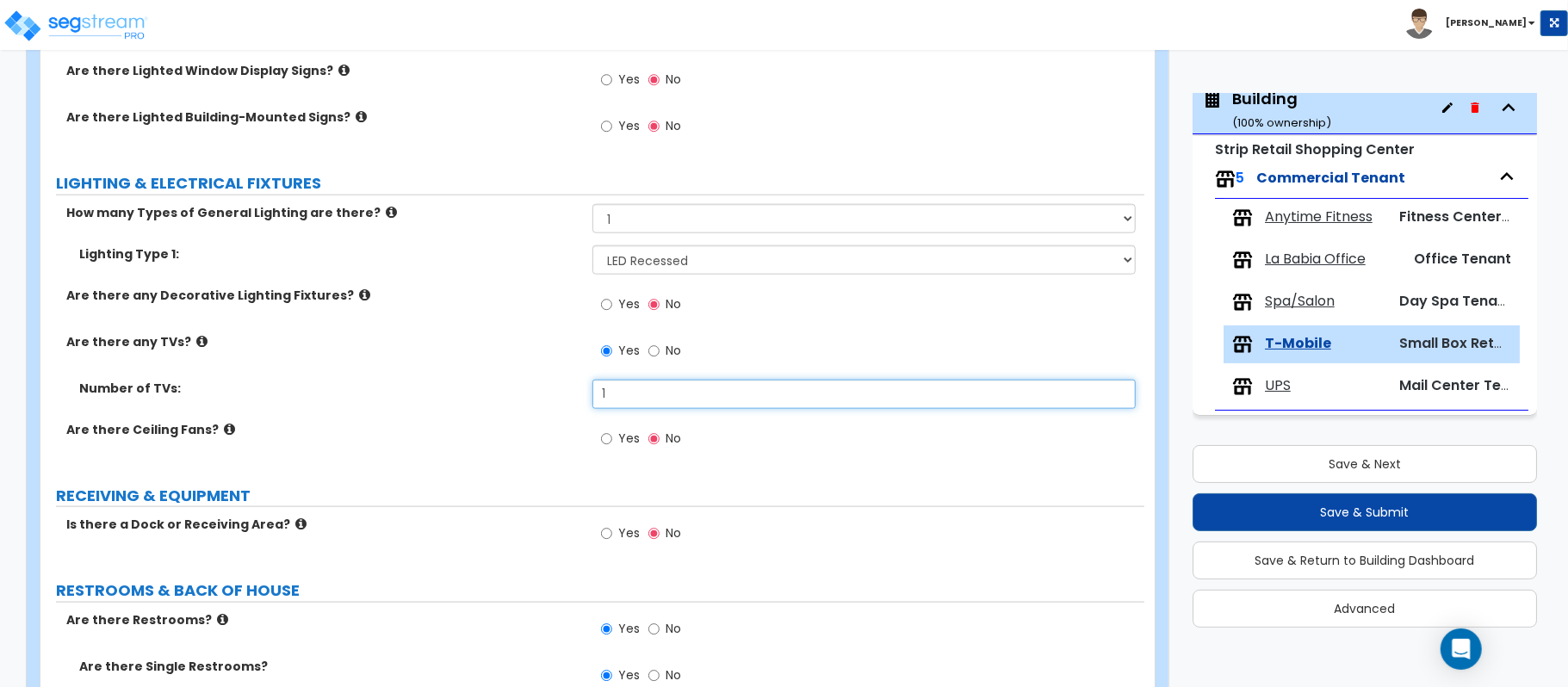
type input "1"
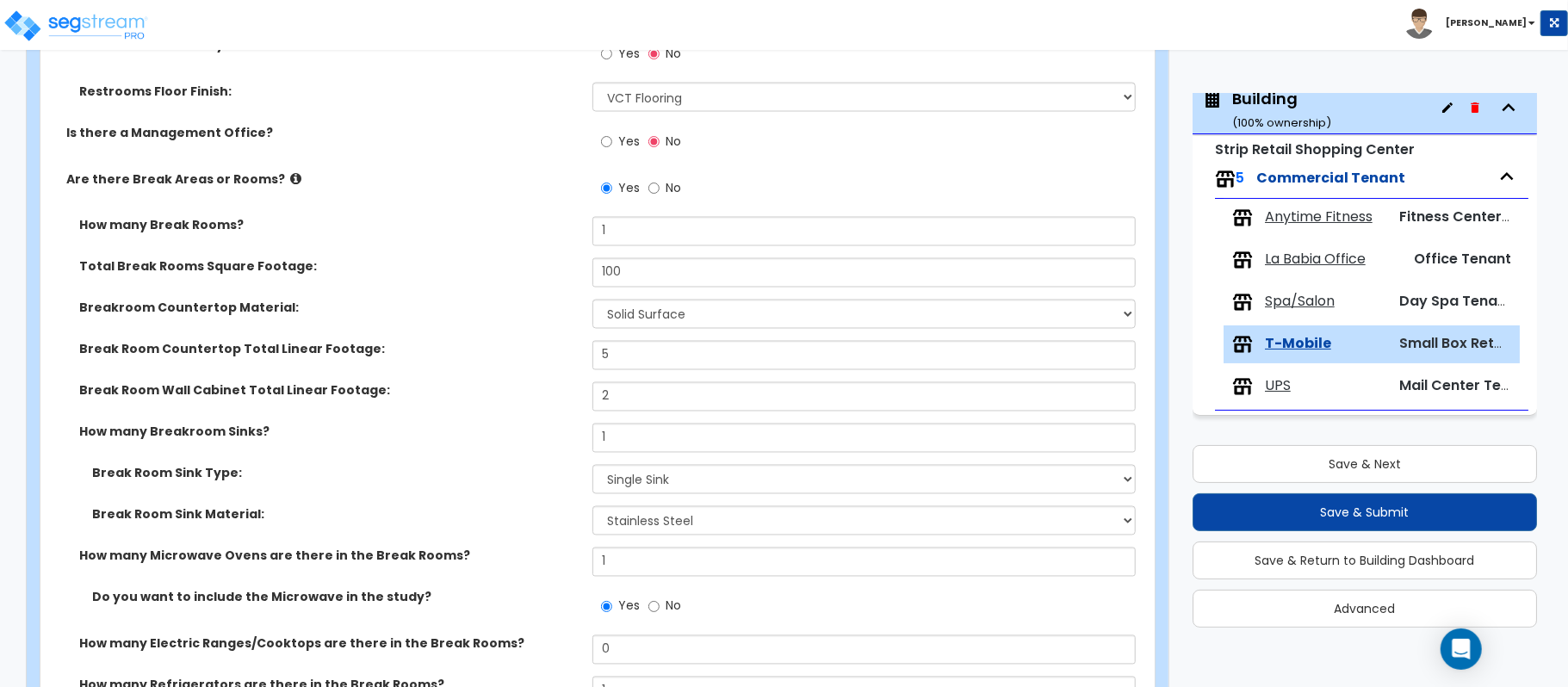
scroll to position [2090, 0]
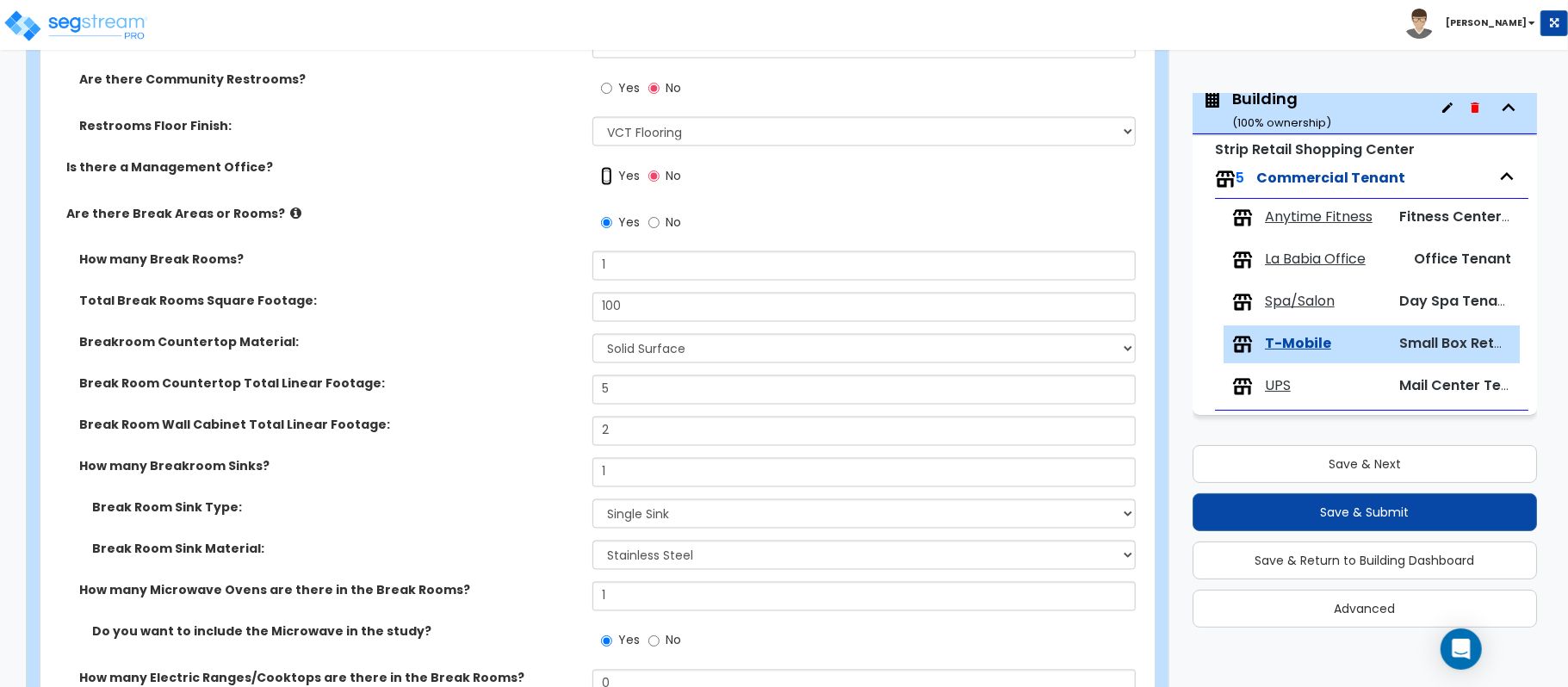
click at [608, 186] on input "Yes" at bounding box center [606, 176] width 11 height 19
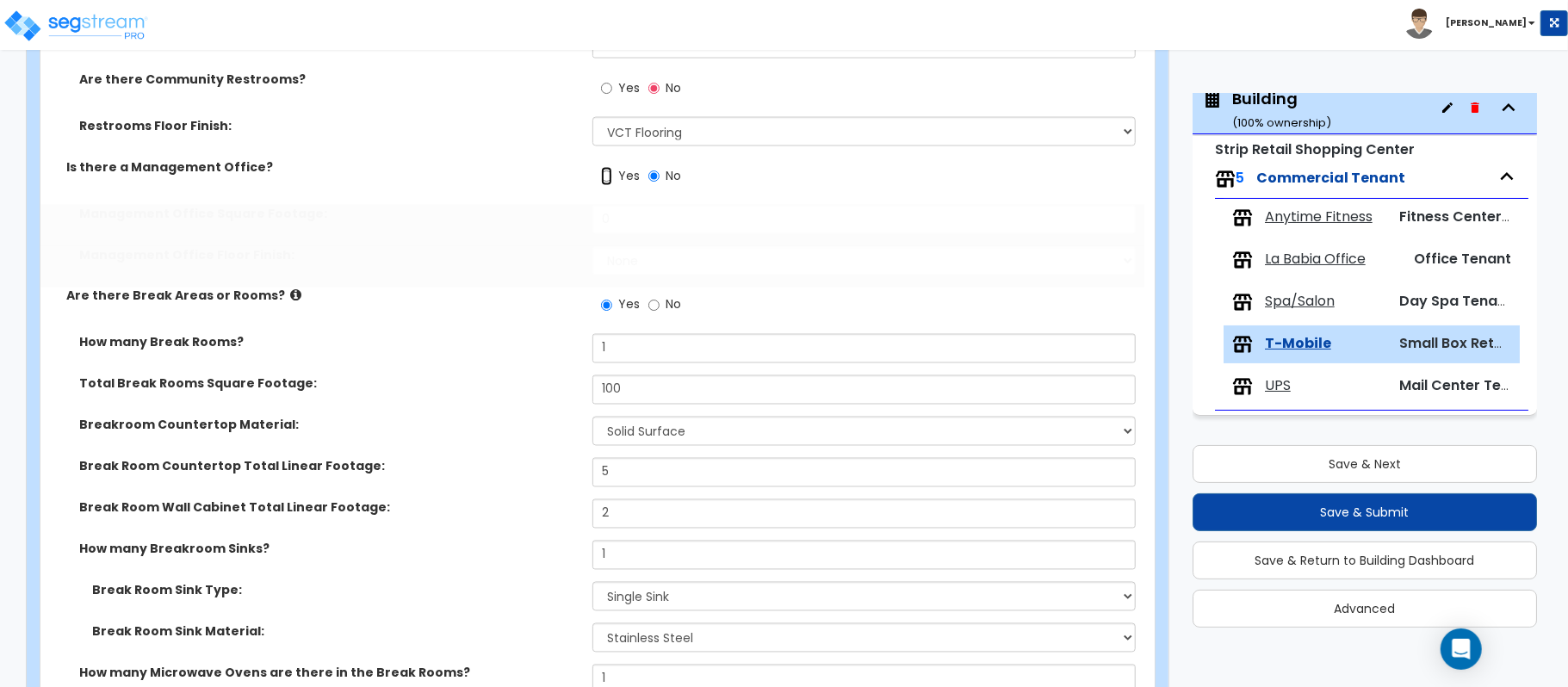
click at [609, 181] on input "Yes" at bounding box center [606, 176] width 11 height 19
radio input "true"
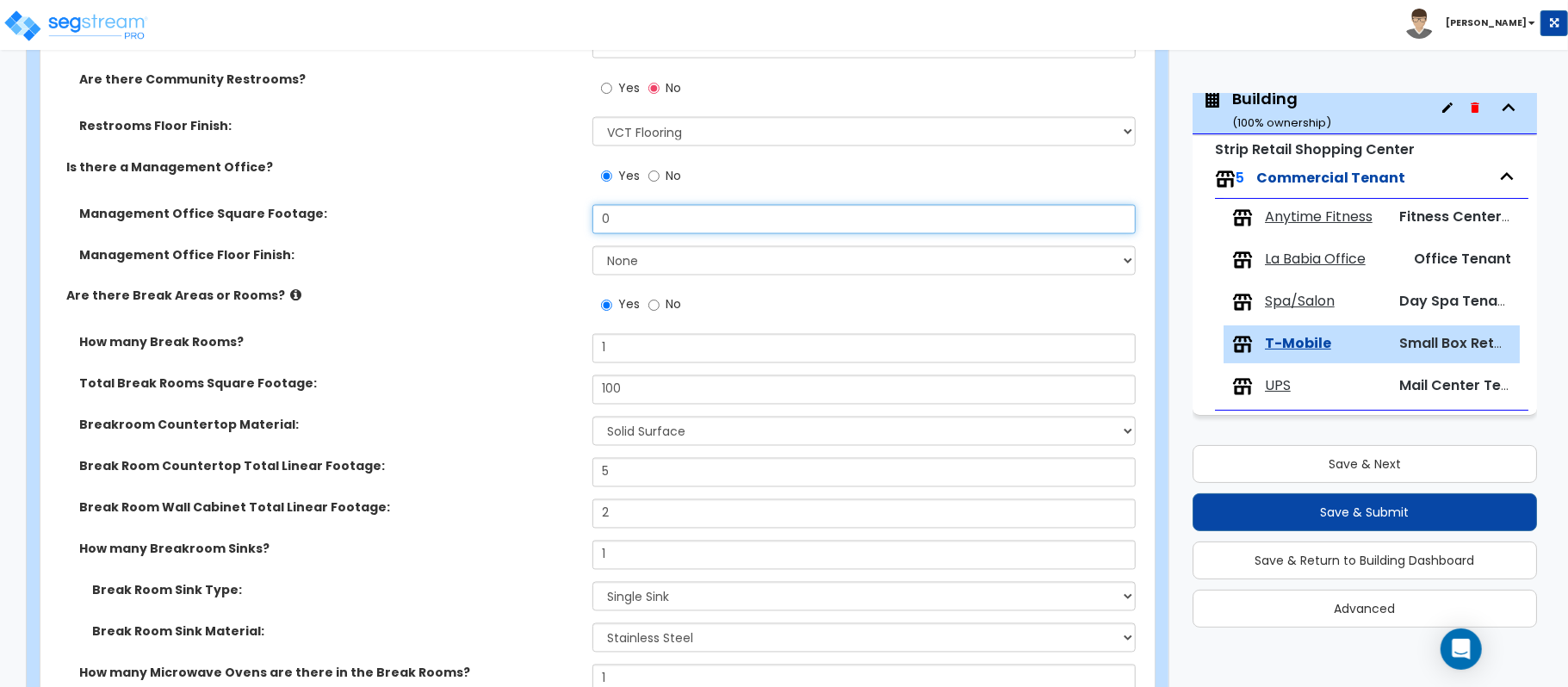
click at [634, 225] on input "0" at bounding box center [864, 219] width 543 height 29
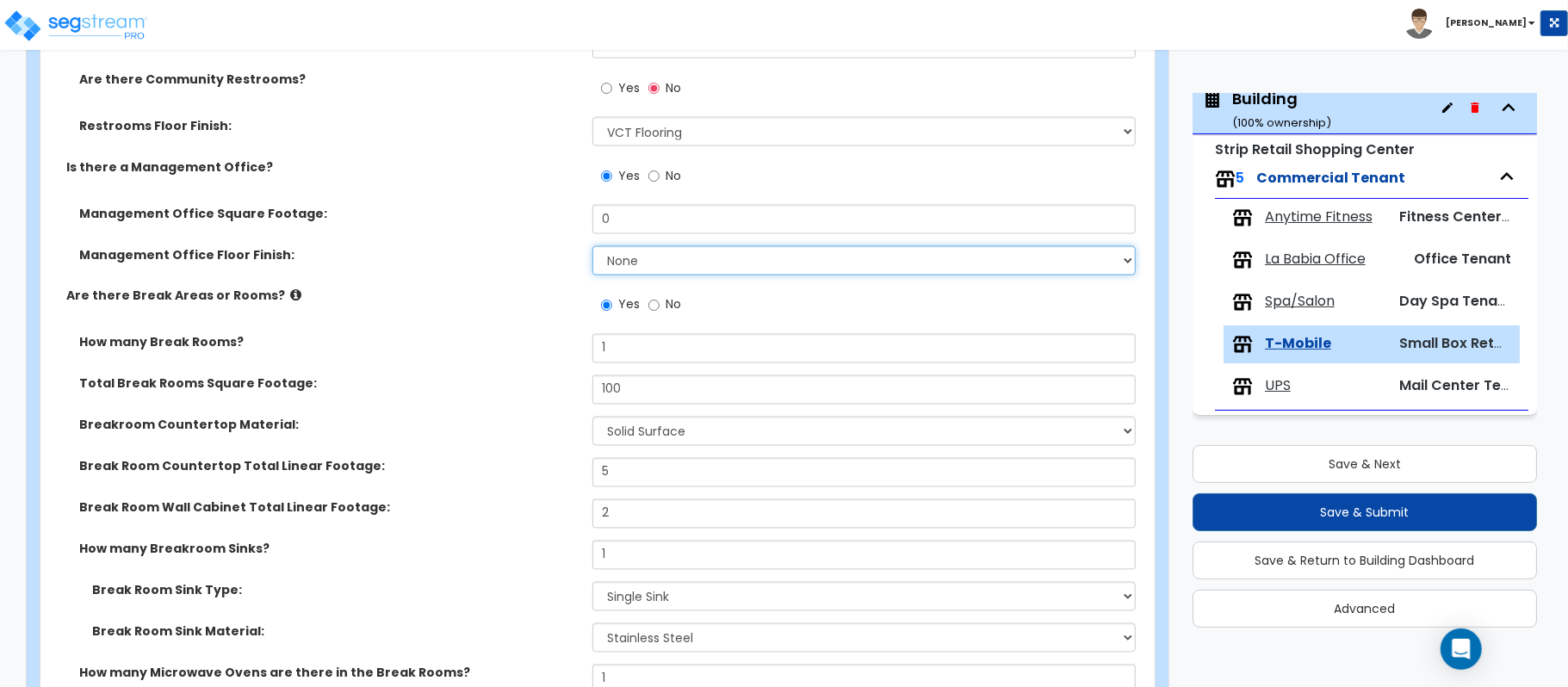
click at [656, 270] on select "None Tile Flooring Hardwood Flooring Resilient Laminate Flooring VCT Flooring S…" at bounding box center [864, 261] width 543 height 29
select select "4"
drag, startPoint x: 532, startPoint y: 300, endPoint x: 561, endPoint y: 257, distance: 51.9
click at [532, 300] on label "Are there Break Areas or Rooms?" at bounding box center [323, 296] width 513 height 17
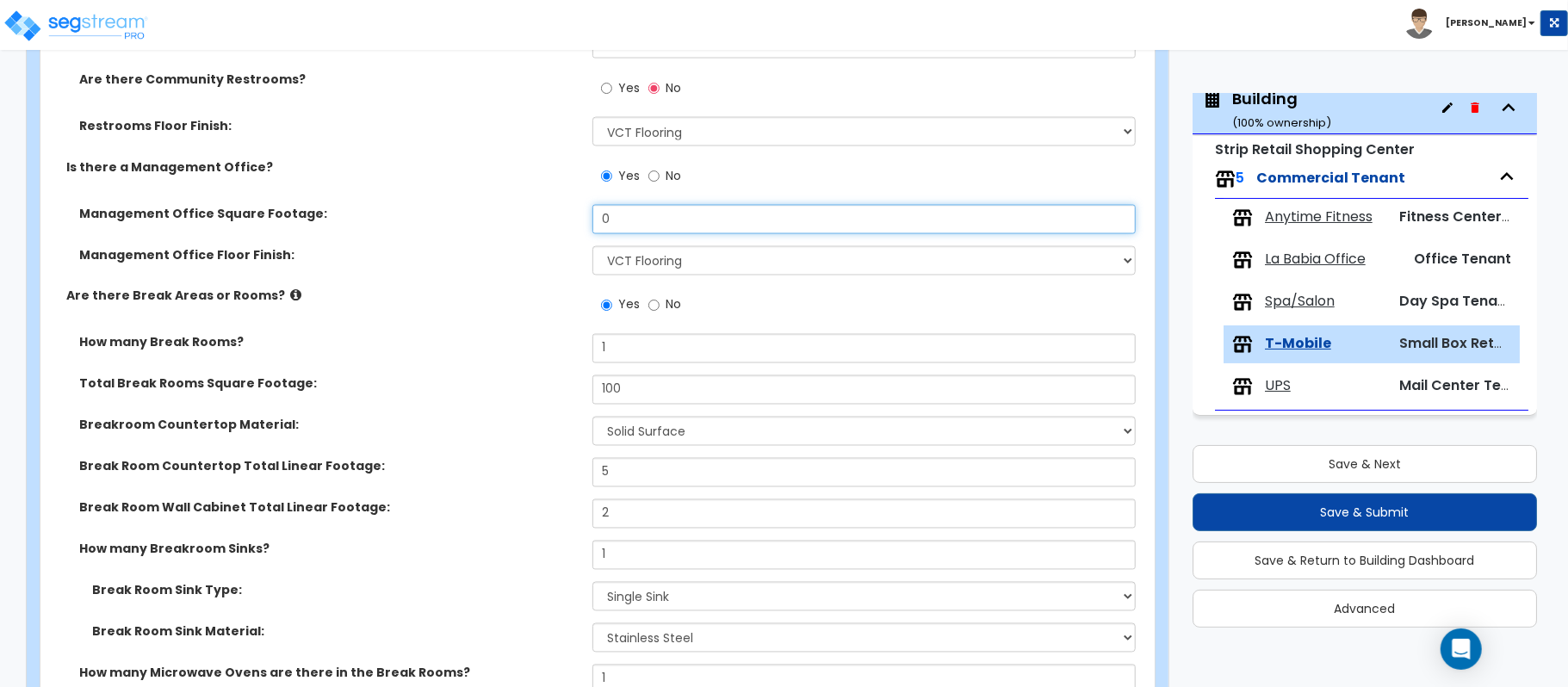
drag, startPoint x: 627, startPoint y: 221, endPoint x: 544, endPoint y: 239, distance: 84.9
click at [542, 239] on div "Management Office Square Footage: 0" at bounding box center [592, 226] width 1104 height 41
type input "100"
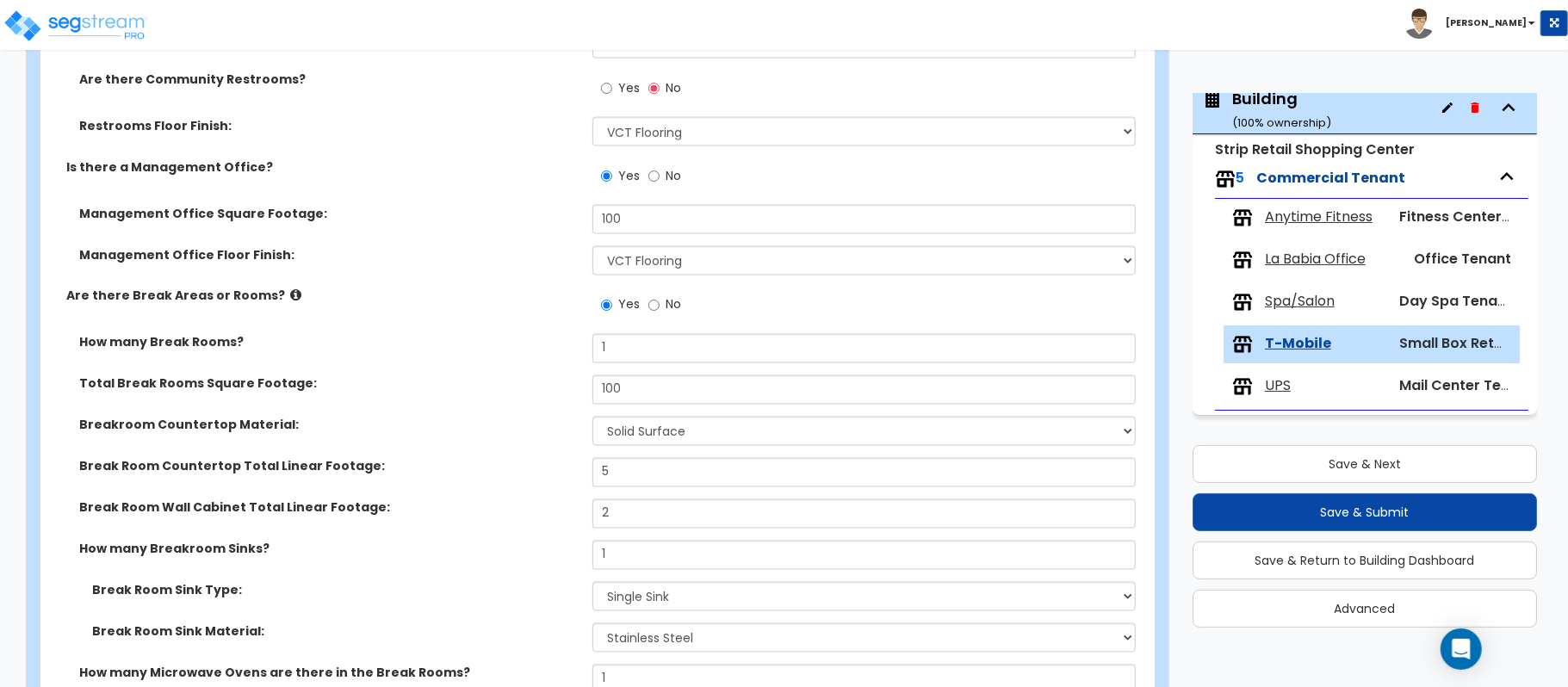
click at [544, 239] on div "Management Office Square Footage: 100" at bounding box center [592, 226] width 1104 height 41
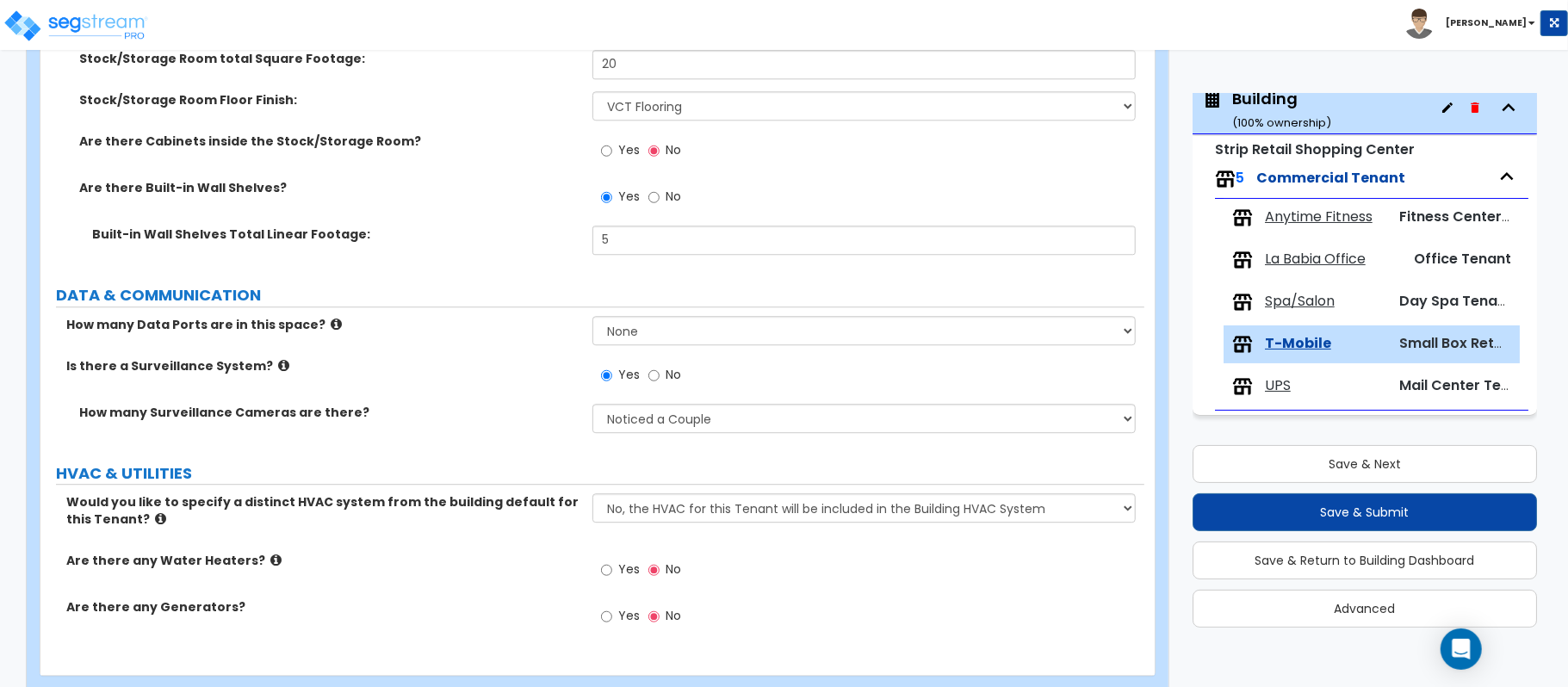
scroll to position [3314, 0]
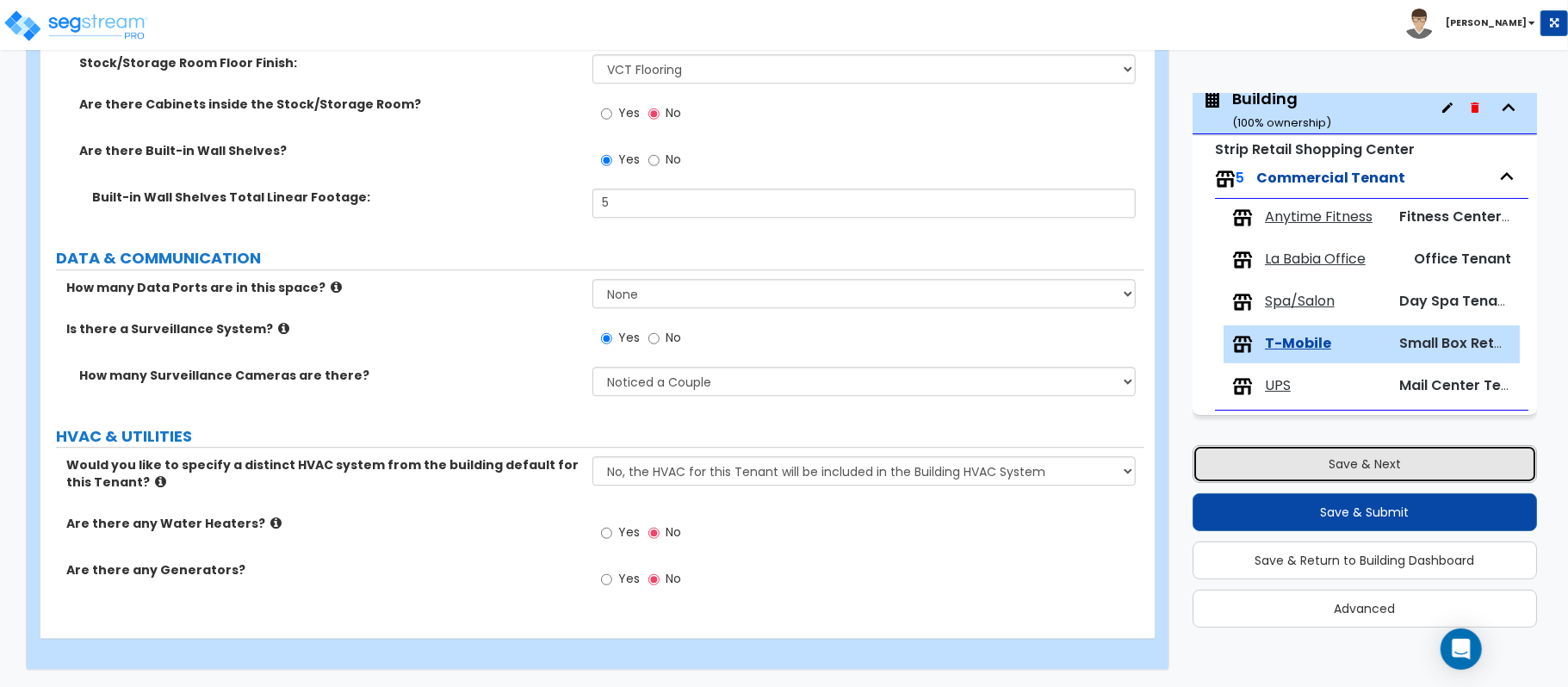
click at [1425, 465] on button "Save & Next" at bounding box center [1364, 464] width 344 height 38
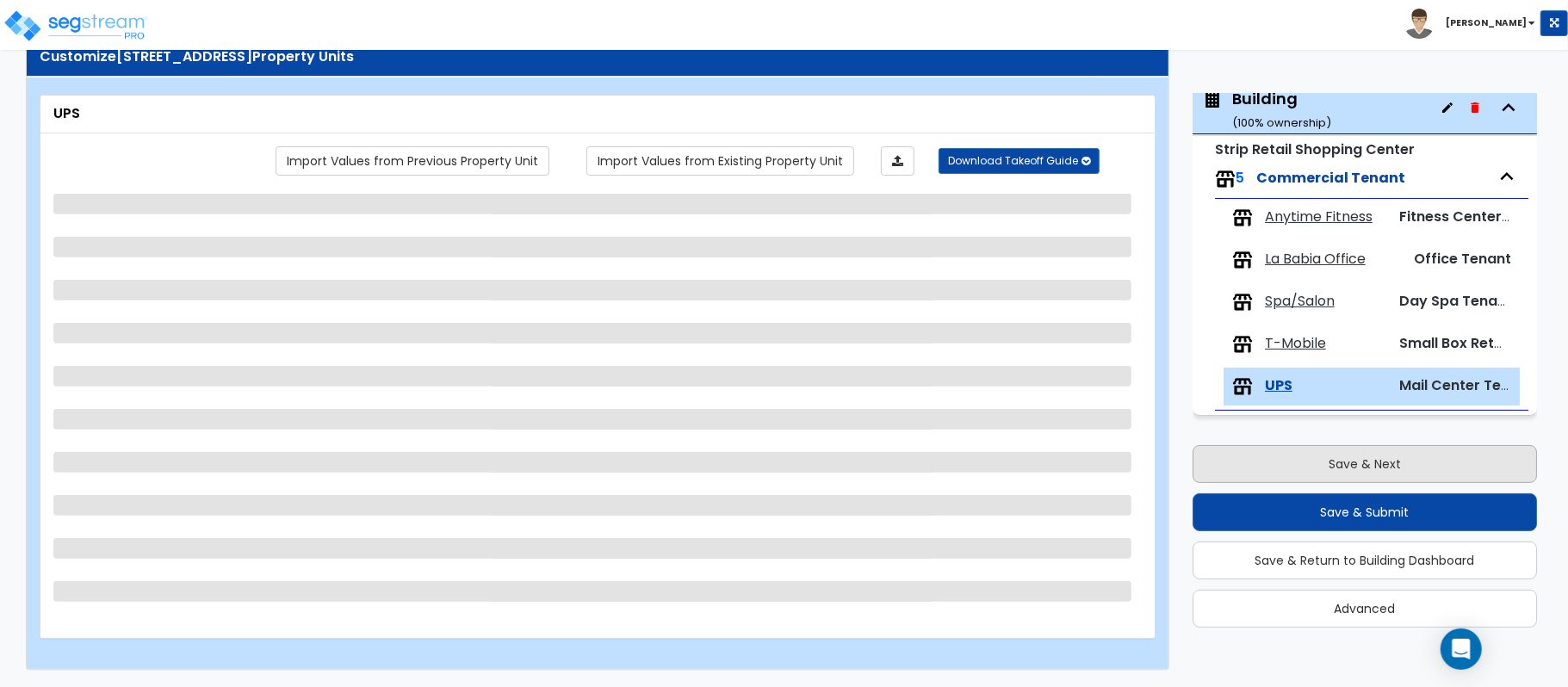
scroll to position [56, 0]
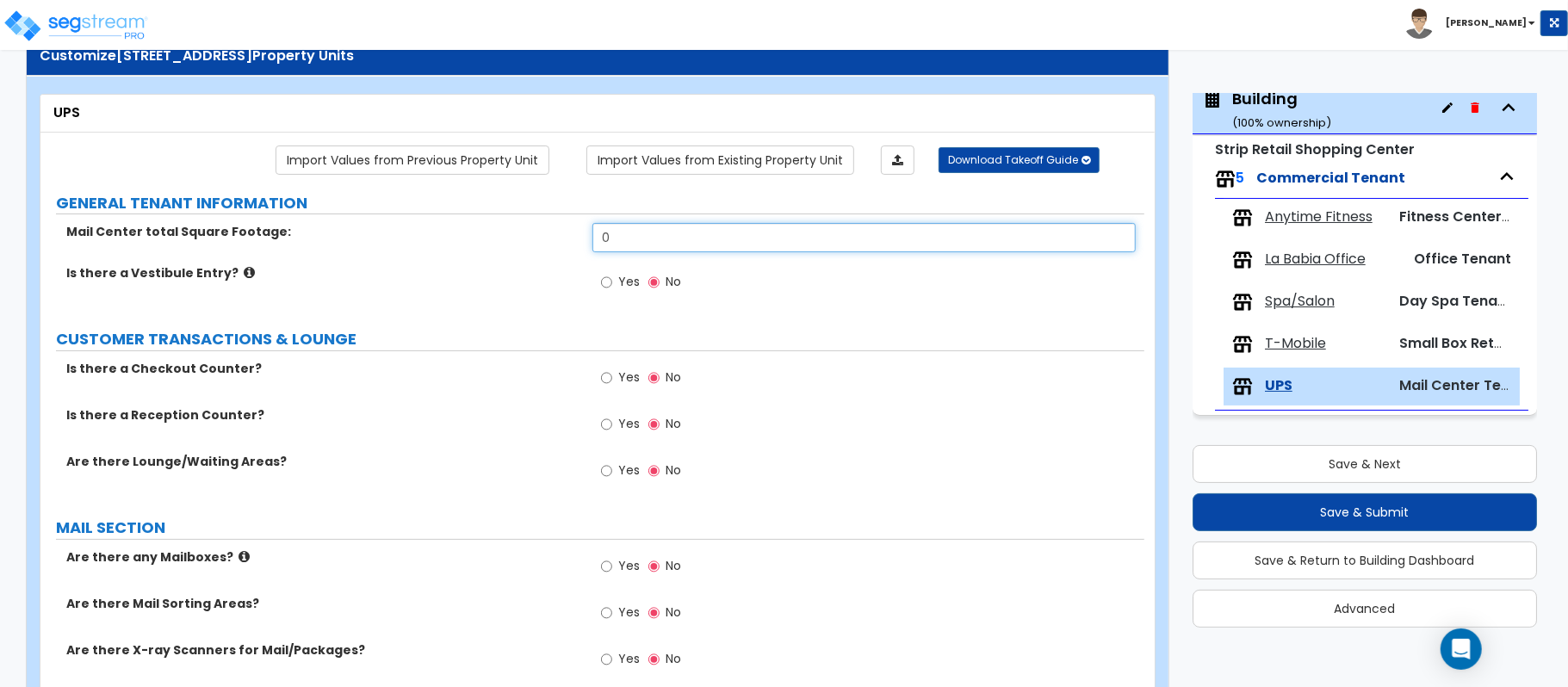
drag, startPoint x: 641, startPoint y: 228, endPoint x: 484, endPoint y: 245, distance: 157.9
click at [484, 245] on div "Mail Center total Square Footage: 0" at bounding box center [592, 244] width 1104 height 41
type input "2,100"
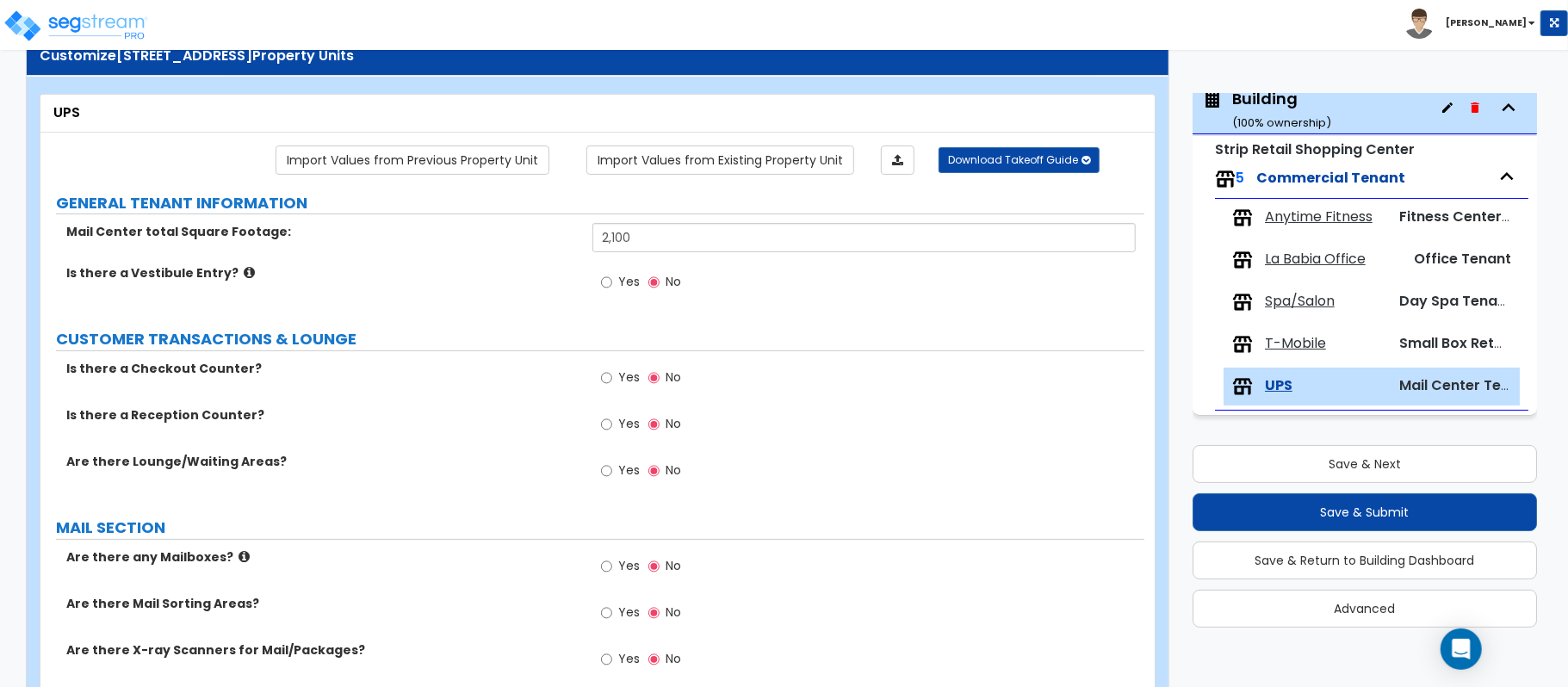
scroll to position [745, 0]
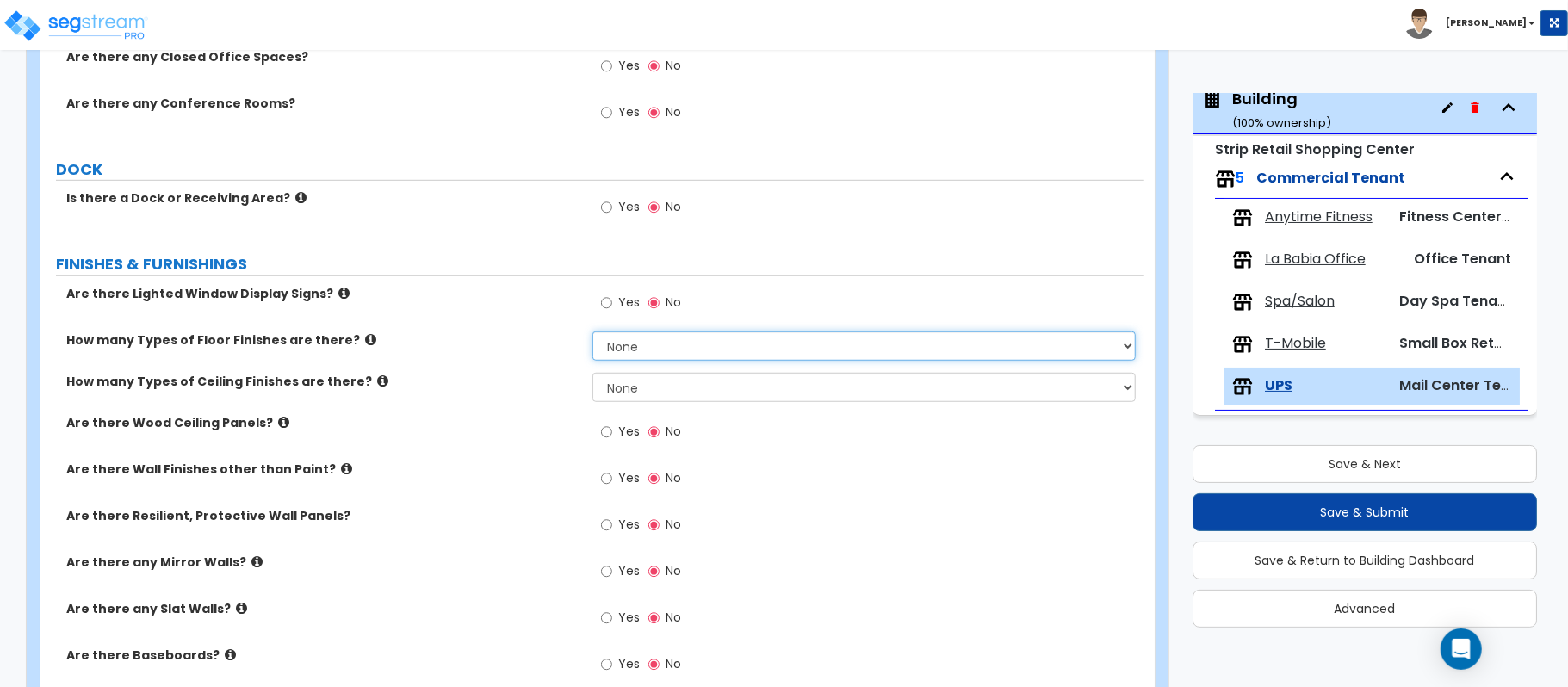
click at [795, 348] on select "None 1 2 3 4" at bounding box center [864, 346] width 543 height 29
select select "1"
drag, startPoint x: 479, startPoint y: 430, endPoint x: 547, endPoint y: 417, distance: 69.2
click at [479, 430] on div "Are there Lighted Window Display Signs? Yes No How many Types of Floor Finishes…" at bounding box center [592, 582] width 1078 height 594
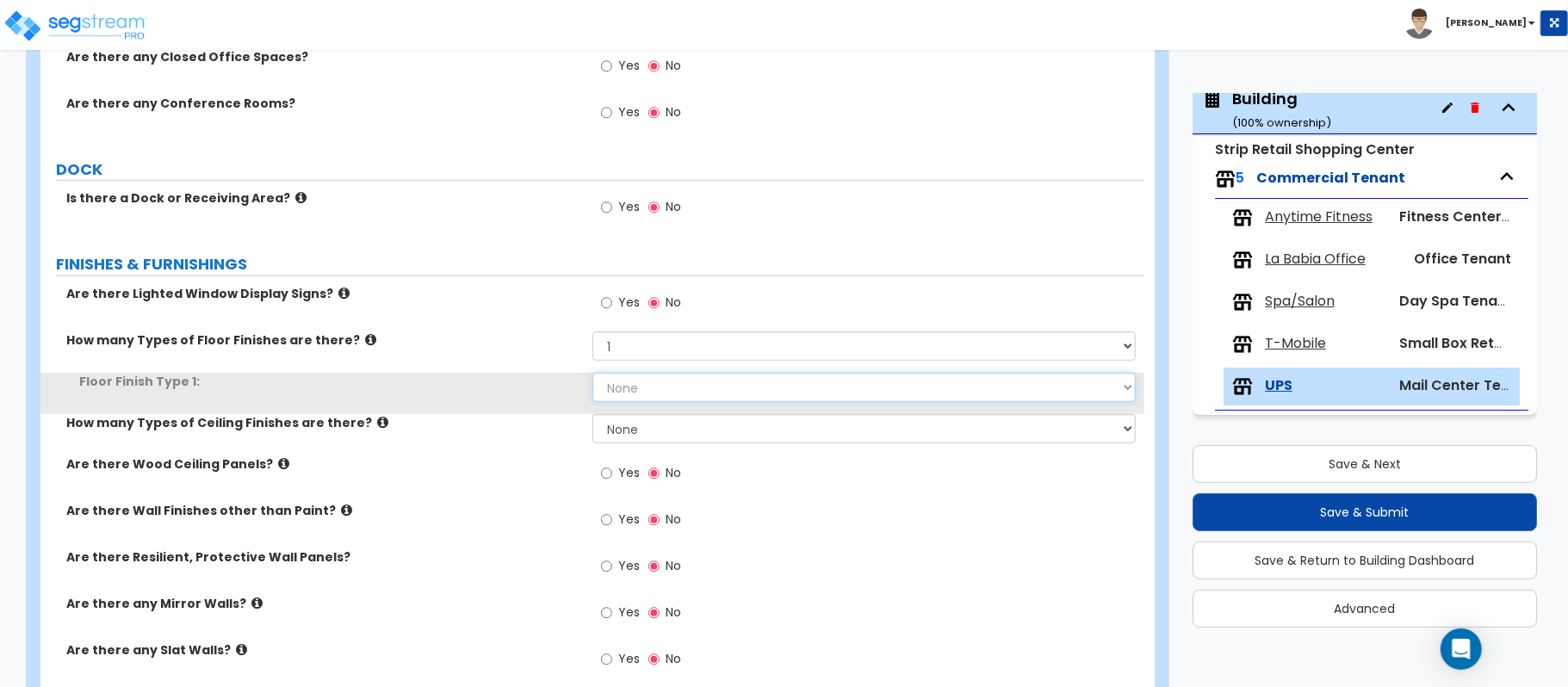
click at [623, 392] on select "None Tile Flooring Hardwood Flooring Resilient Laminate Flooring VCT Flooring S…" at bounding box center [864, 387] width 543 height 29
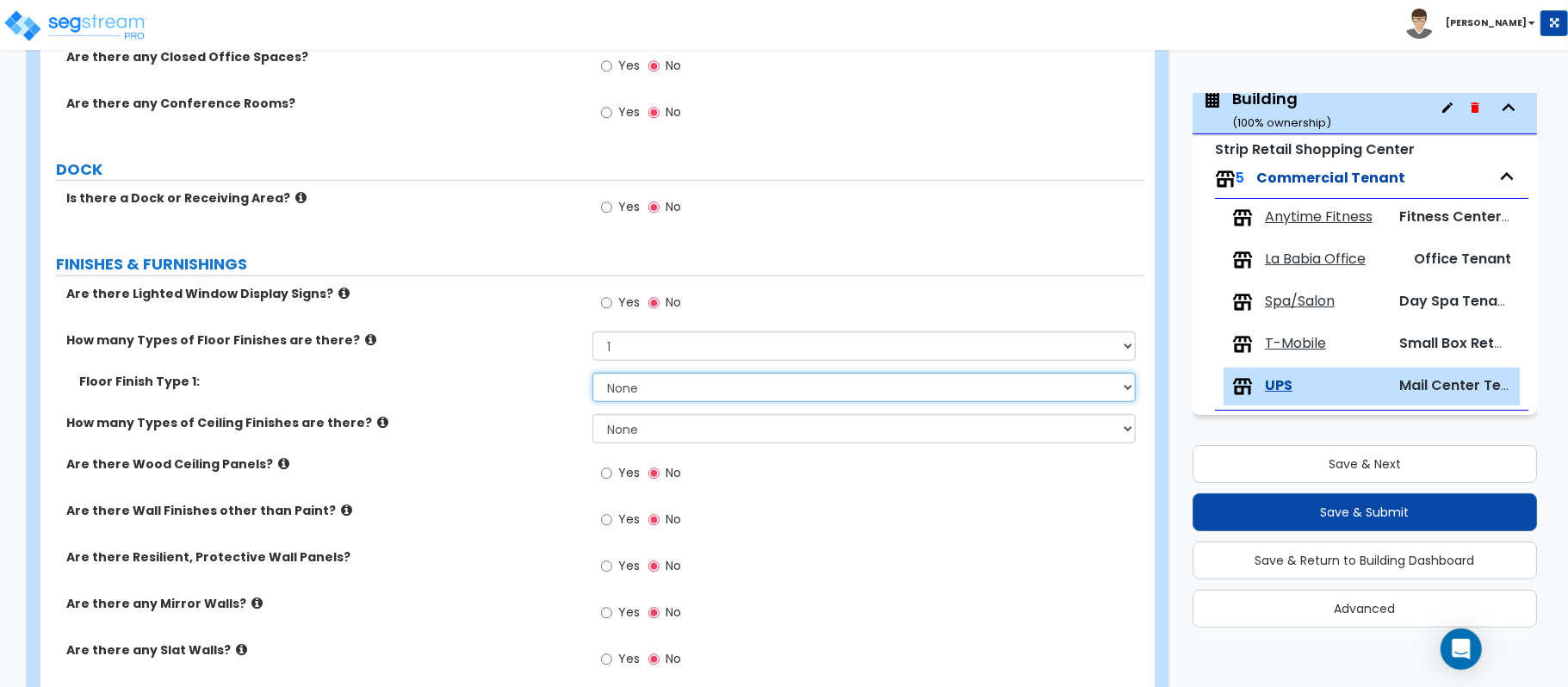
select select "1"
click at [592, 375] on select "None Tile Flooring Hardwood Flooring Resilient Laminate Flooring VCT Flooring S…" at bounding box center [864, 387] width 543 height 29
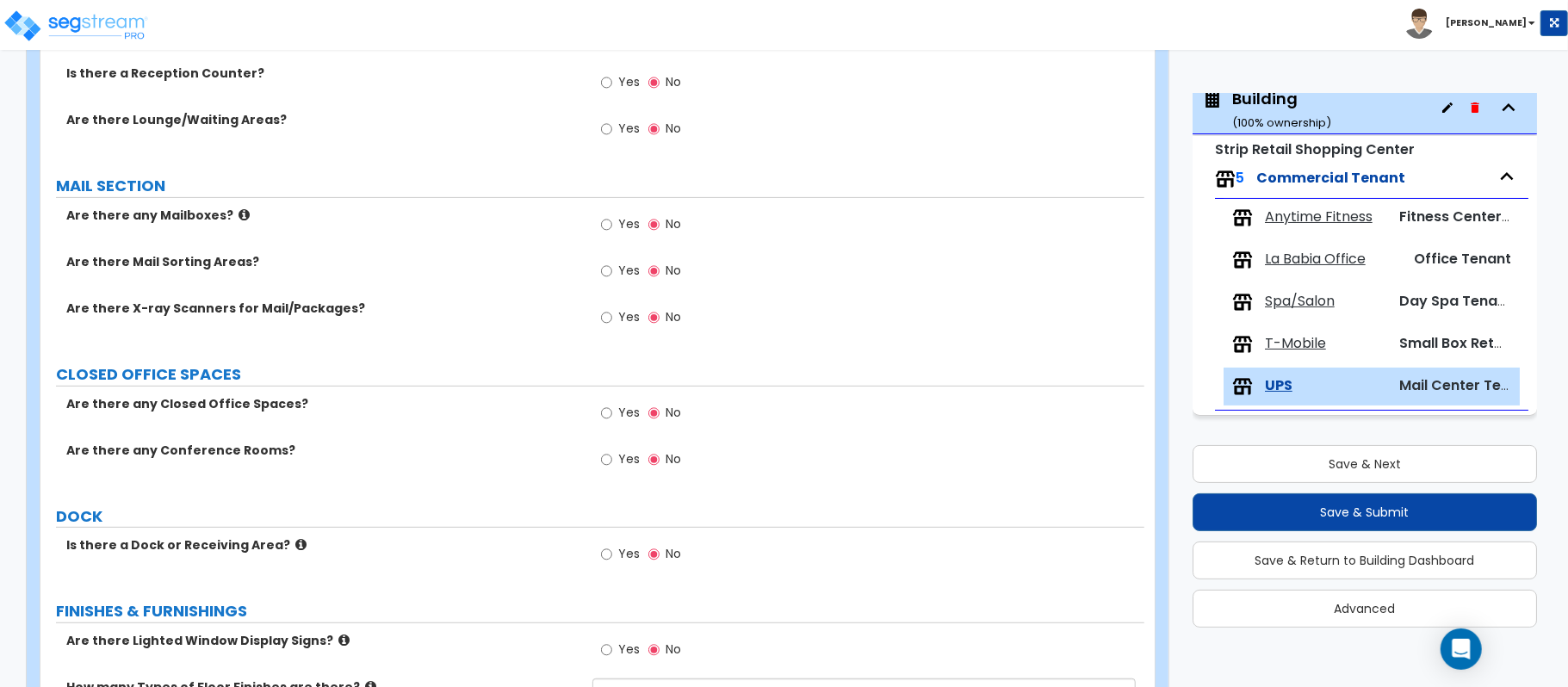
scroll to position [170, 0]
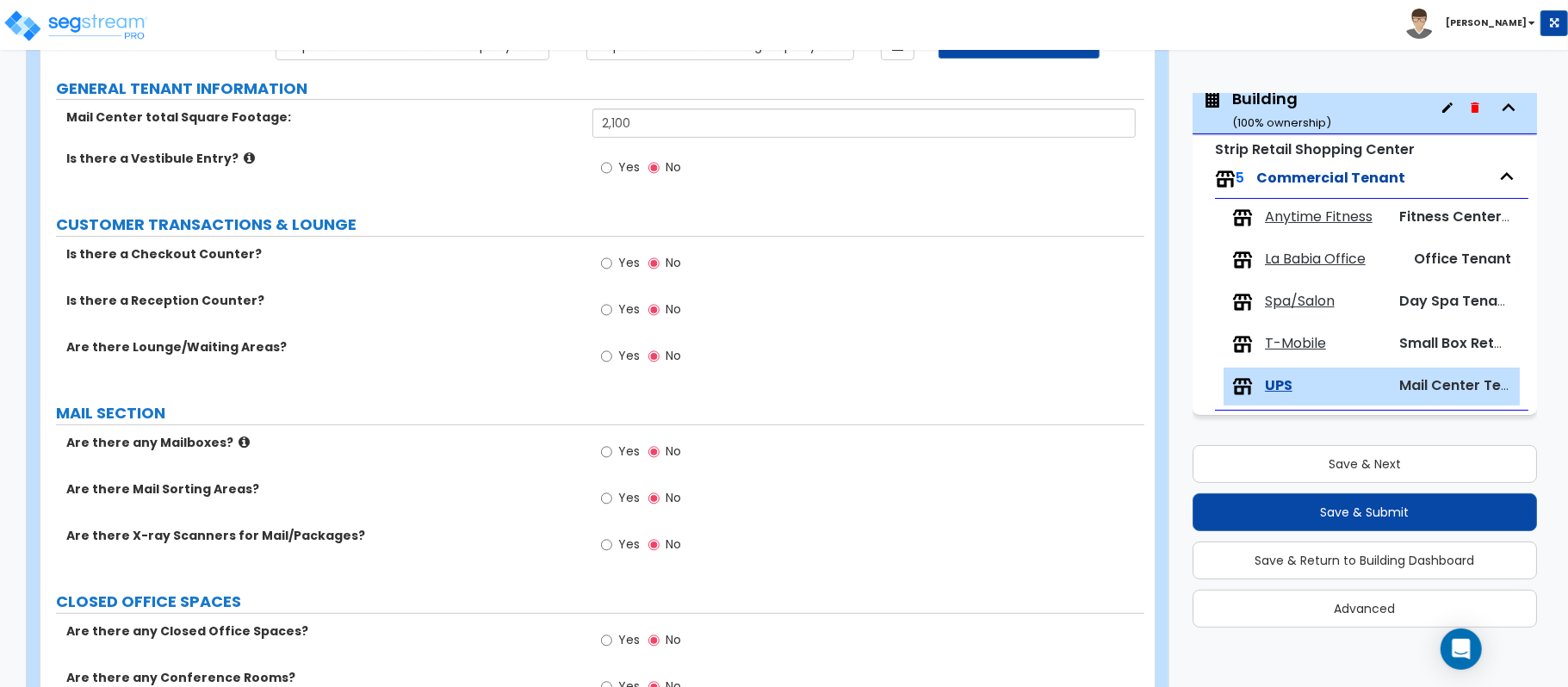
click at [623, 267] on span "Yes" at bounding box center [628, 263] width 22 height 17
click at [612, 267] on input "Yes" at bounding box center [606, 264] width 11 height 19
radio input "true"
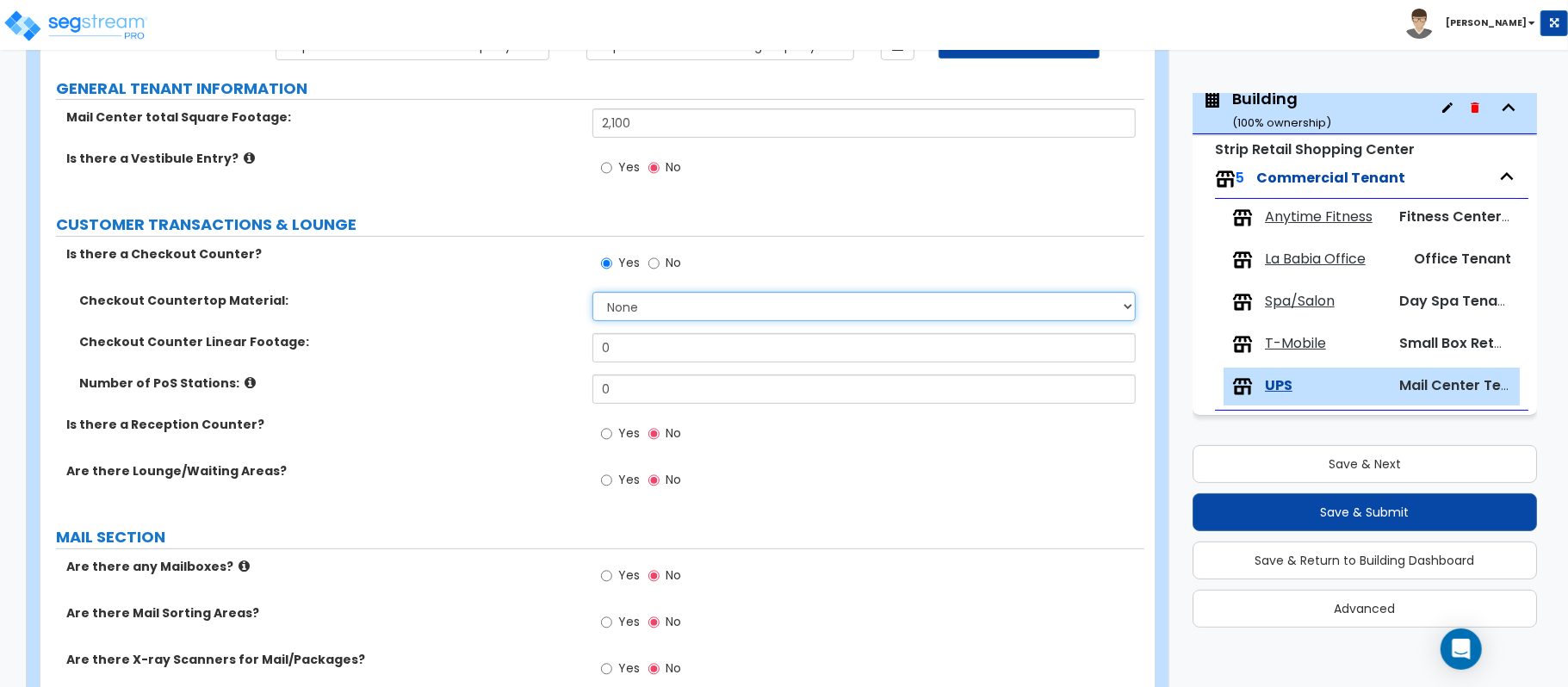
click at [635, 315] on select "None Plastic Laminate Solid Surface Stone Quartz Marble Tile Wood Stainless Ste…" at bounding box center [864, 307] width 543 height 29
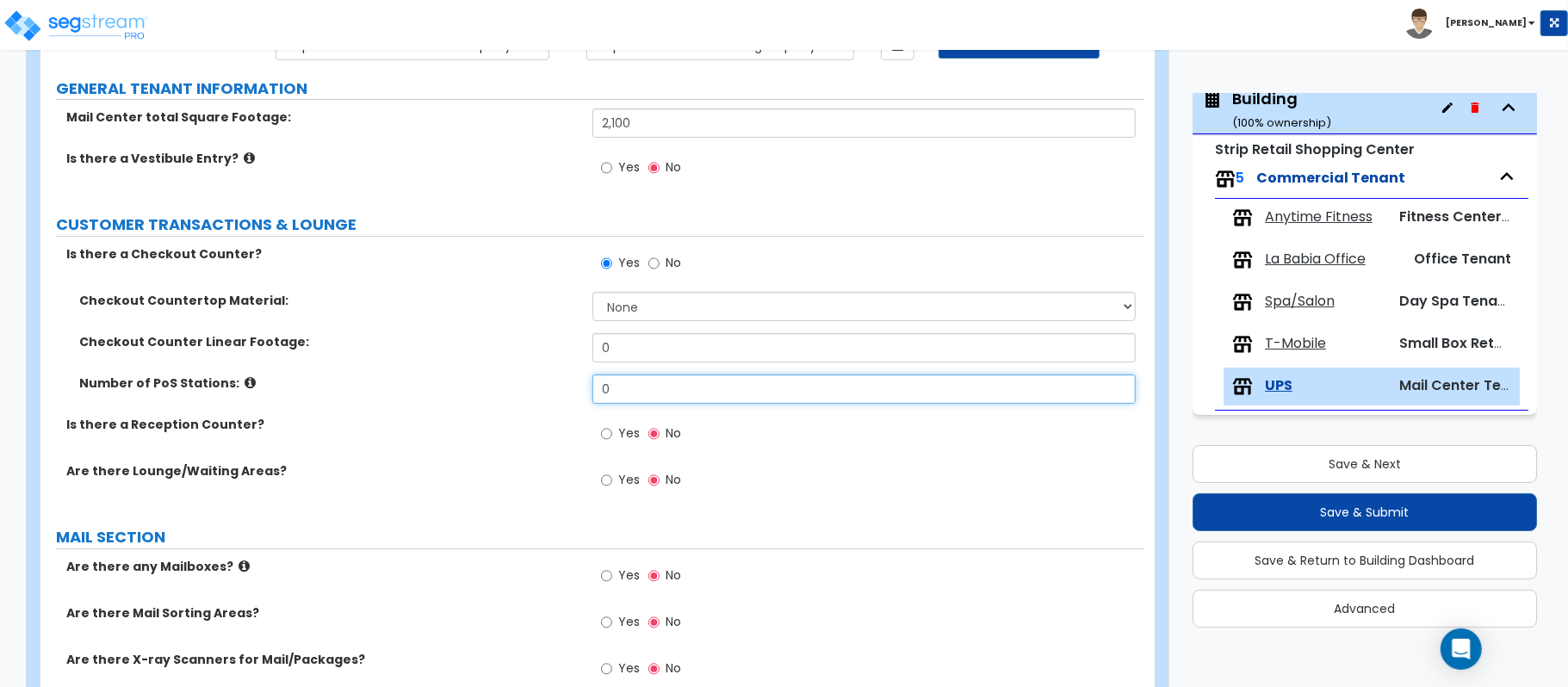
drag, startPoint x: 630, startPoint y: 389, endPoint x: 504, endPoint y: 375, distance: 126.8
click at [504, 375] on div "Number of PoS Stations: 0" at bounding box center [592, 395] width 1104 height 41
type input "1"
click at [504, 373] on div "Checkout Counter Linear Footage: 0" at bounding box center [592, 353] width 1104 height 41
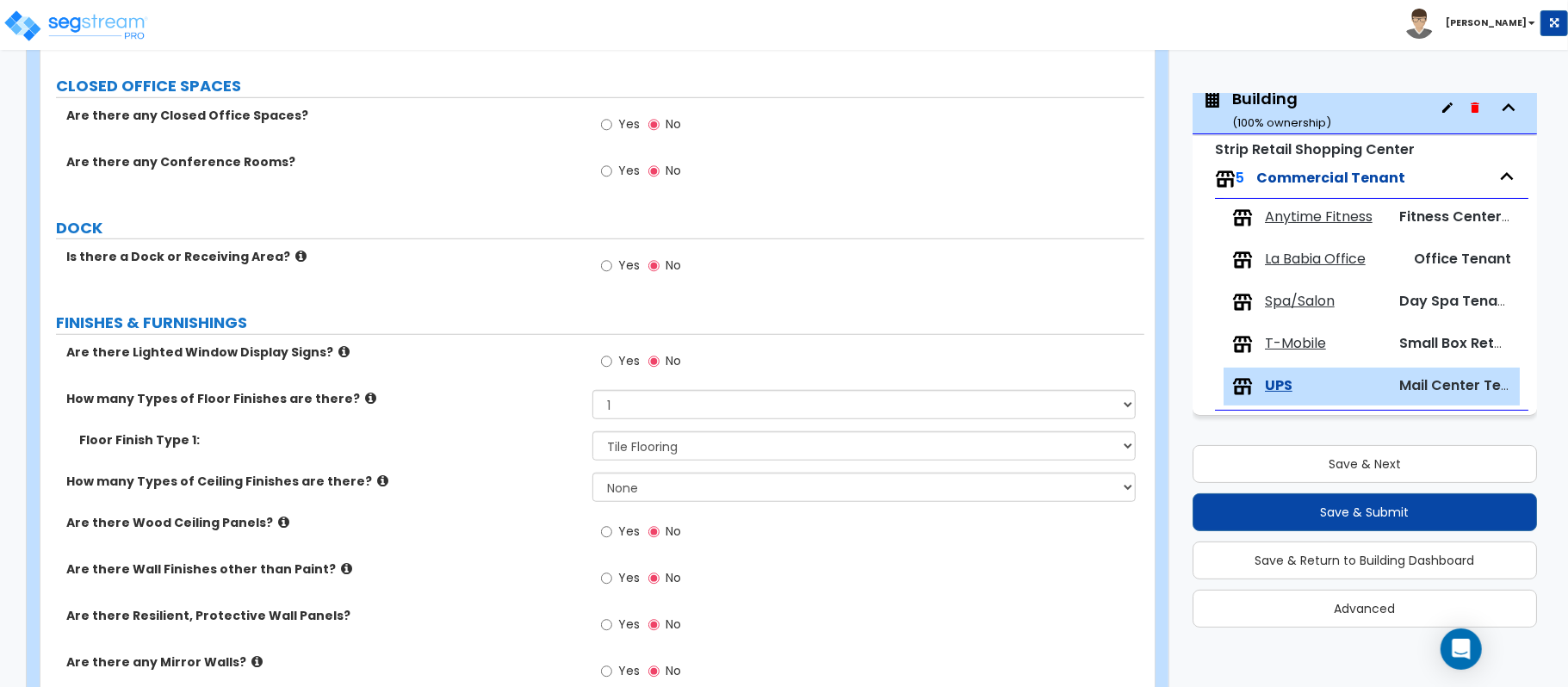
scroll to position [859, 0]
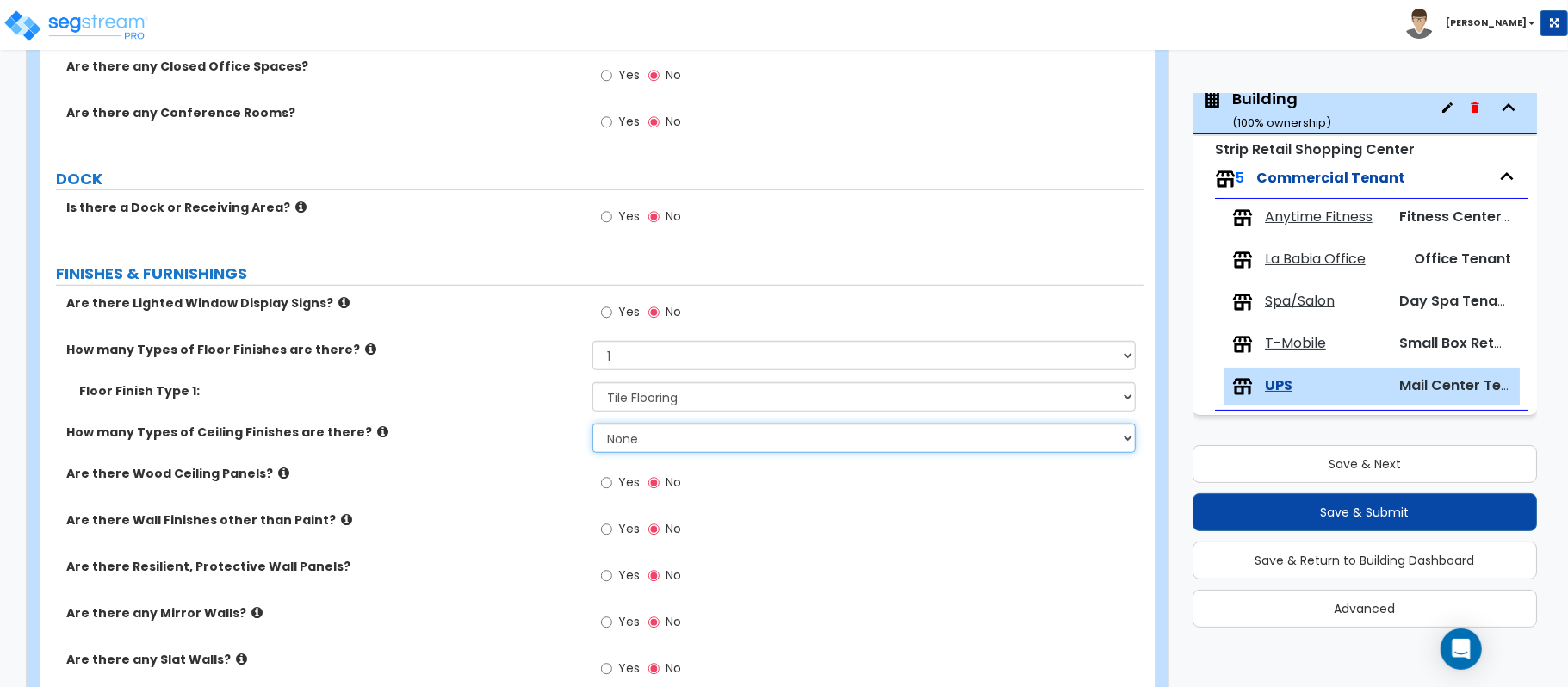
click at [638, 439] on select "None 1 2 3" at bounding box center [864, 438] width 543 height 29
select select "1"
click at [592, 426] on select "None 1 2 3" at bounding box center [864, 438] width 543 height 29
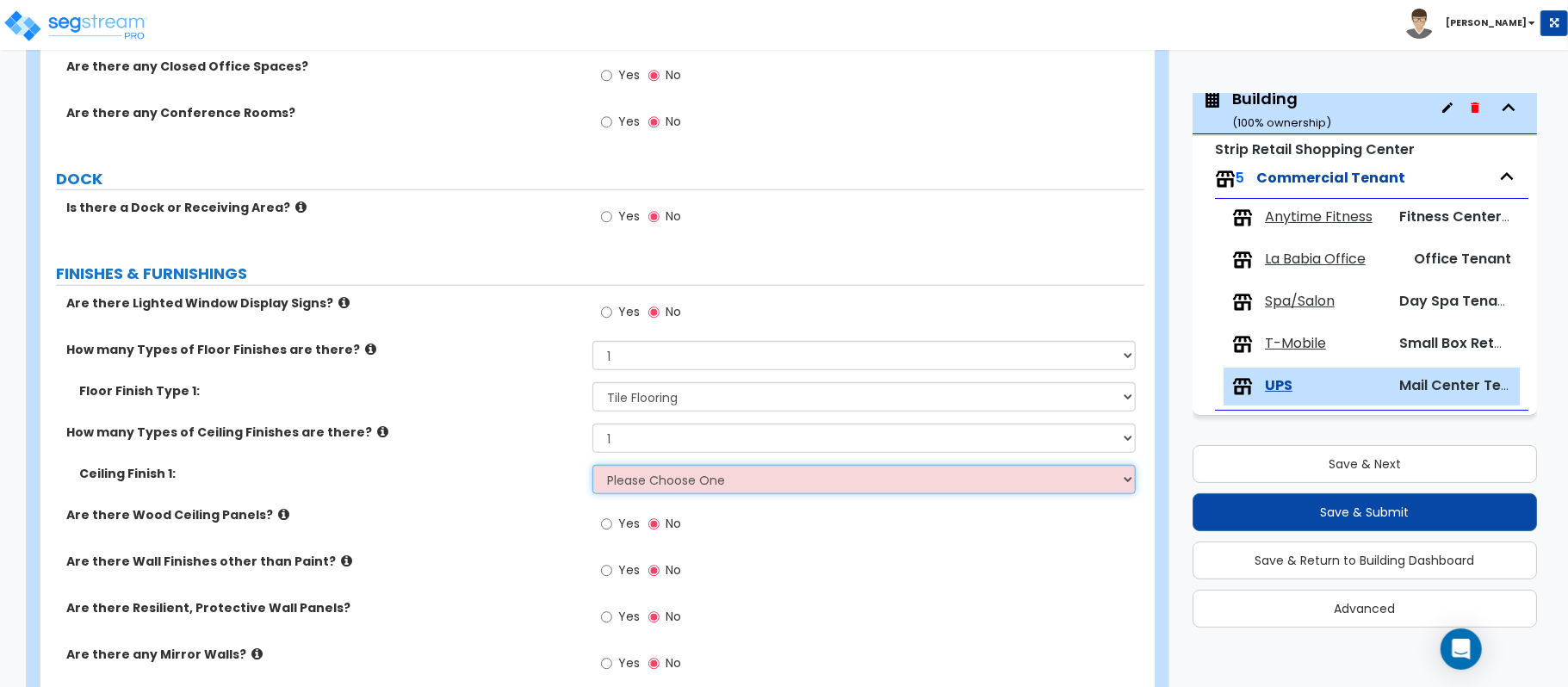
click at [634, 469] on select "Please Choose One Drop Ceiling Open Ceiling Drywall Ceiling" at bounding box center [864, 480] width 543 height 29
select select "1"
click at [592, 468] on select "Please Choose One Drop Ceiling Open Ceiling Drywall Ceiling" at bounding box center [864, 480] width 543 height 29
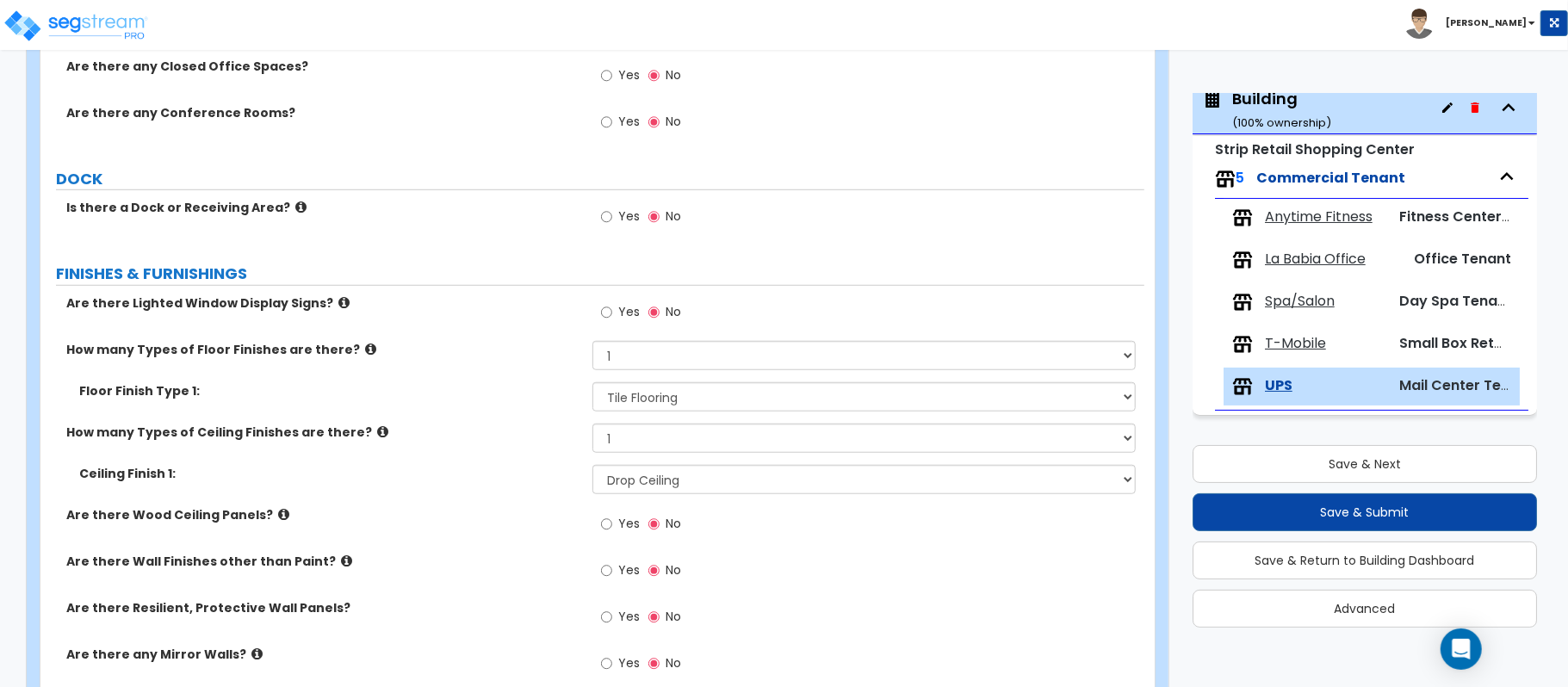
click at [517, 482] on label "Ceiling Finish 1:" at bounding box center [329, 474] width 500 height 17
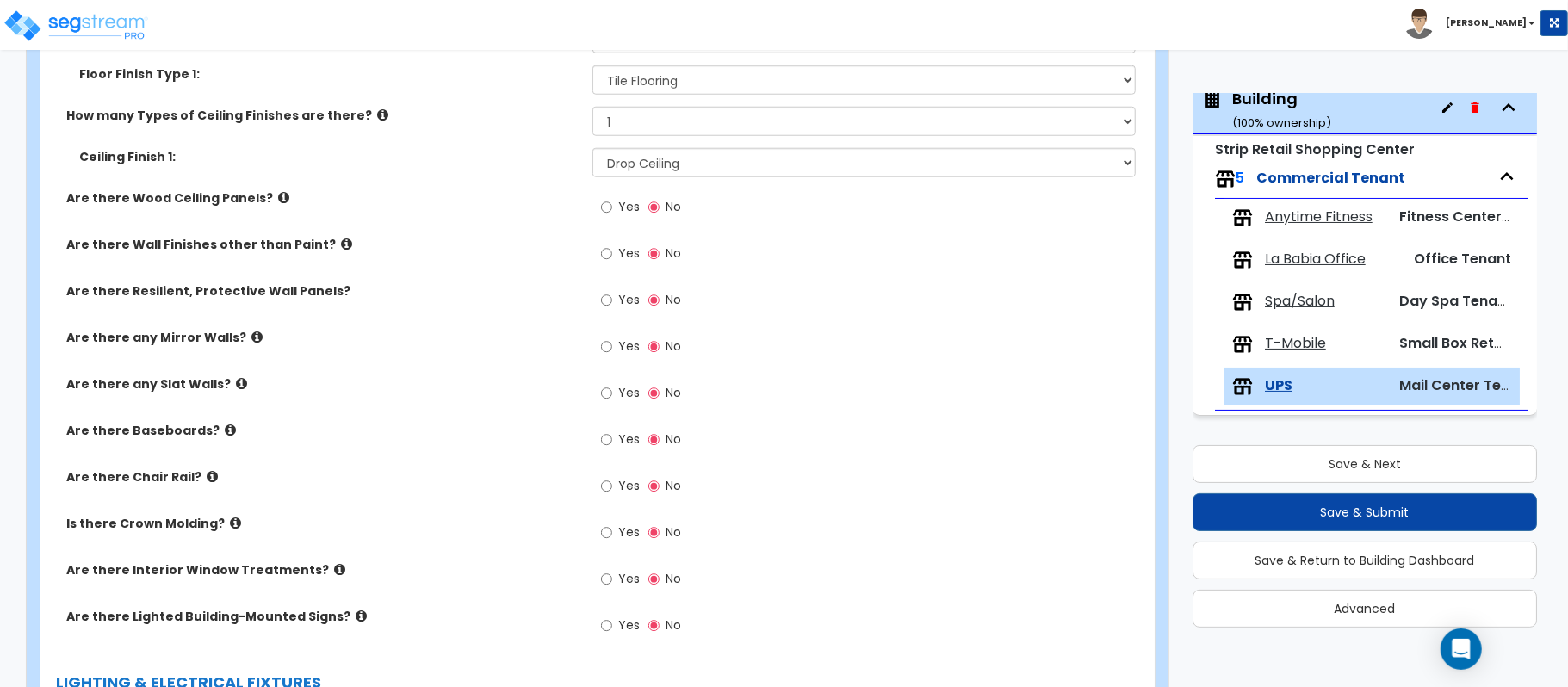
scroll to position [1203, 0]
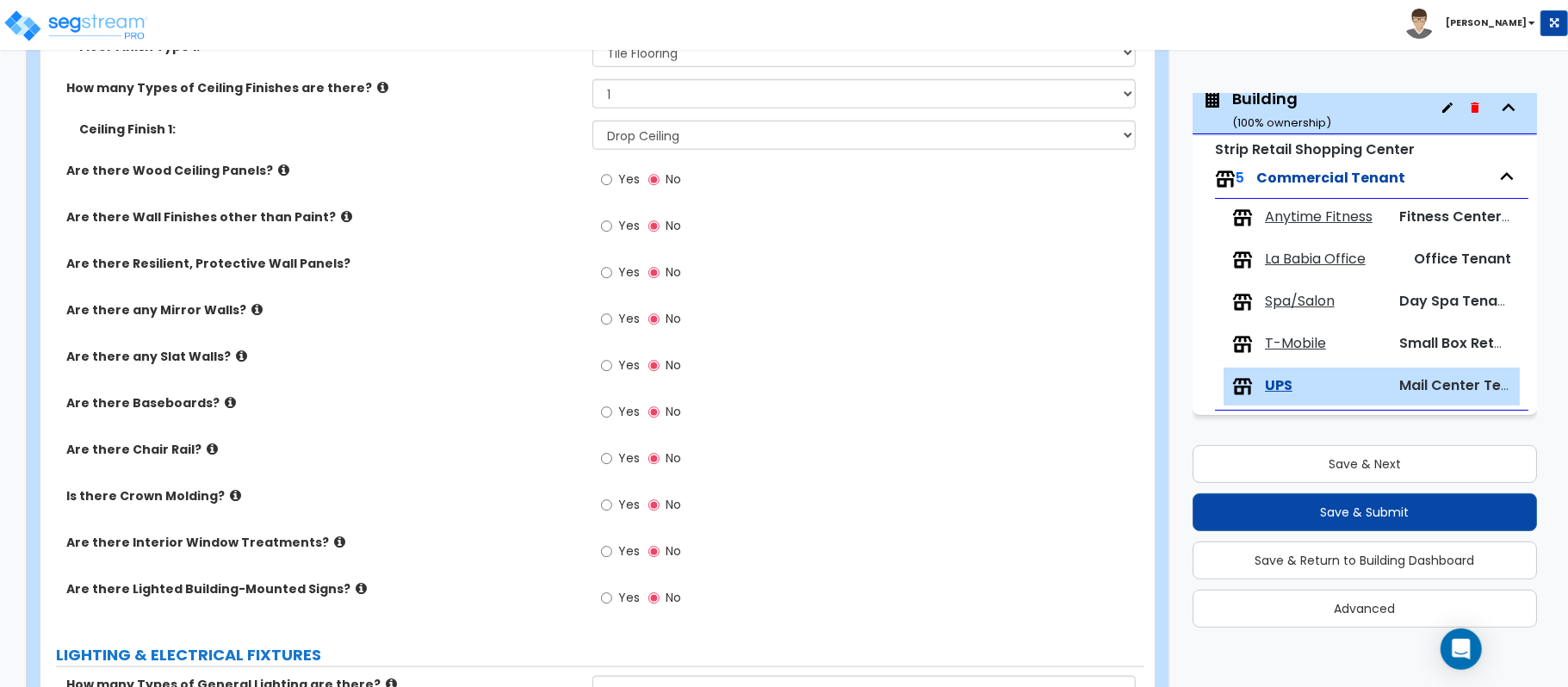
click at [615, 415] on label "Yes" at bounding box center [620, 414] width 39 height 29
click at [612, 415] on input "Yes" at bounding box center [606, 412] width 11 height 19
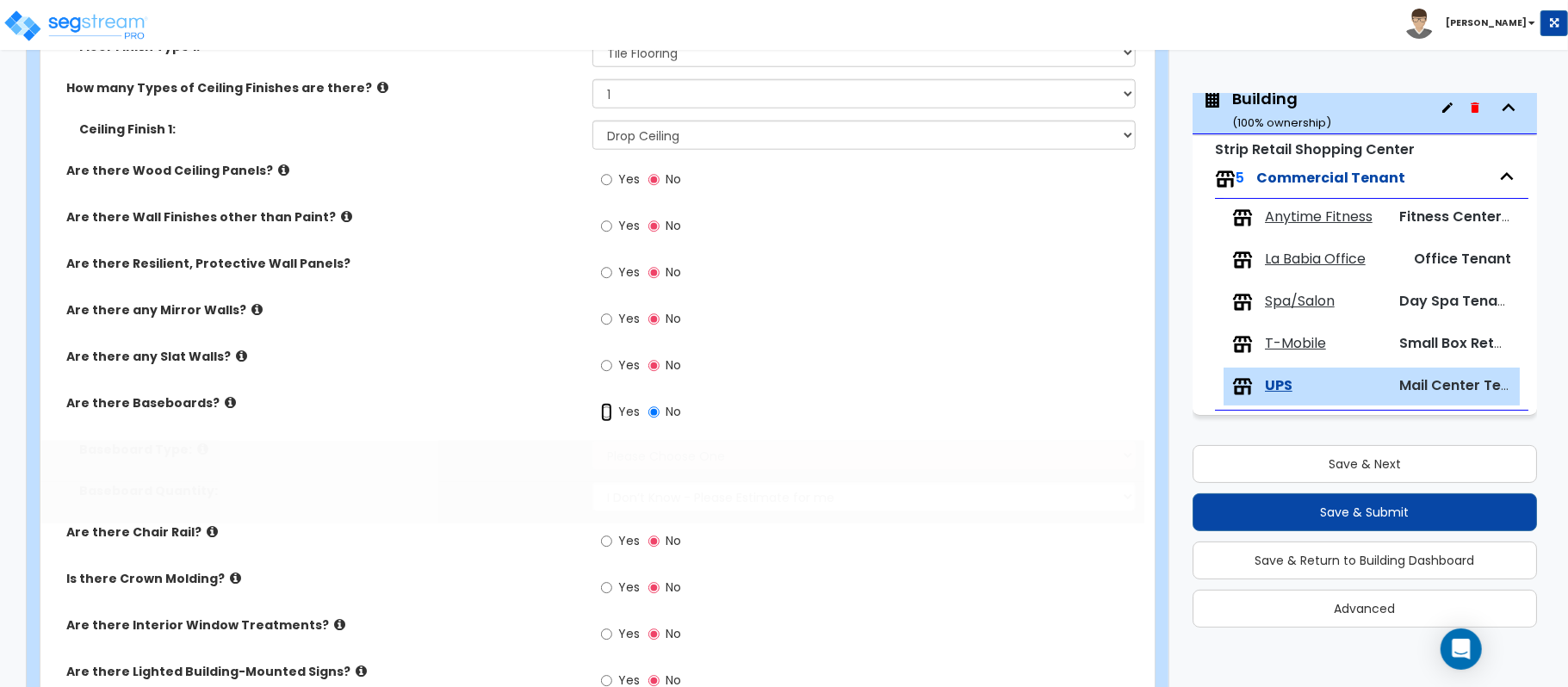
radio input "true"
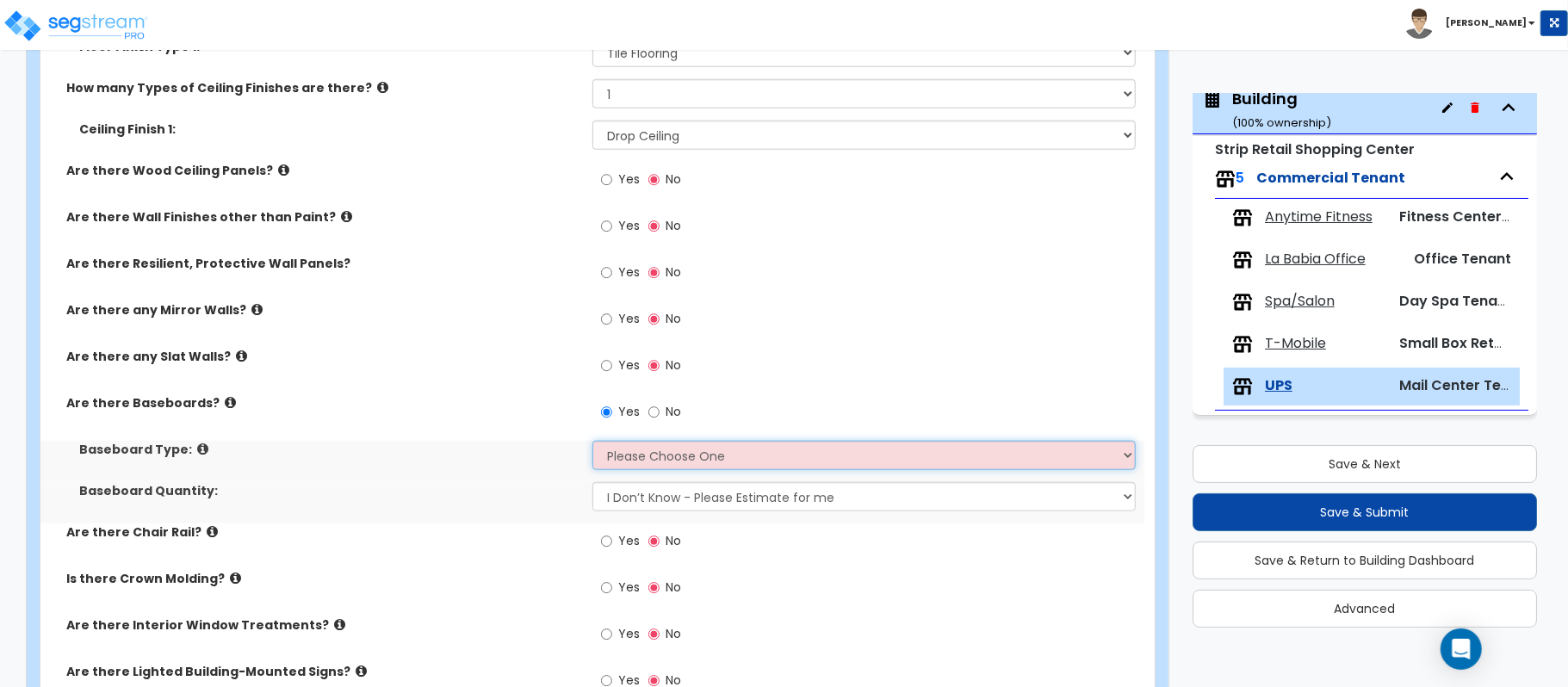
click at [634, 460] on select "Please Choose One Wood Vinyl Carpet Tile" at bounding box center [864, 455] width 543 height 29
select select "1"
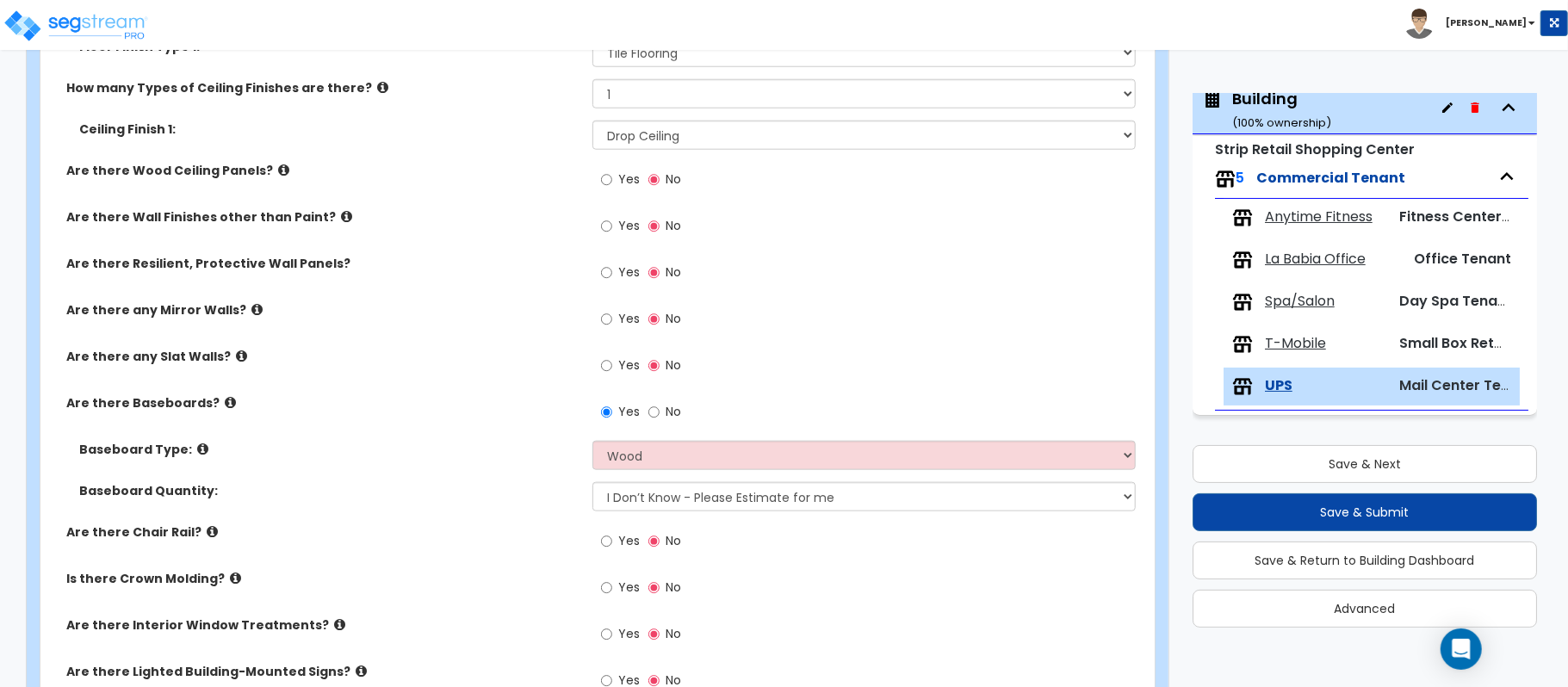
click at [556, 446] on label "Baseboard Type:" at bounding box center [329, 449] width 500 height 17
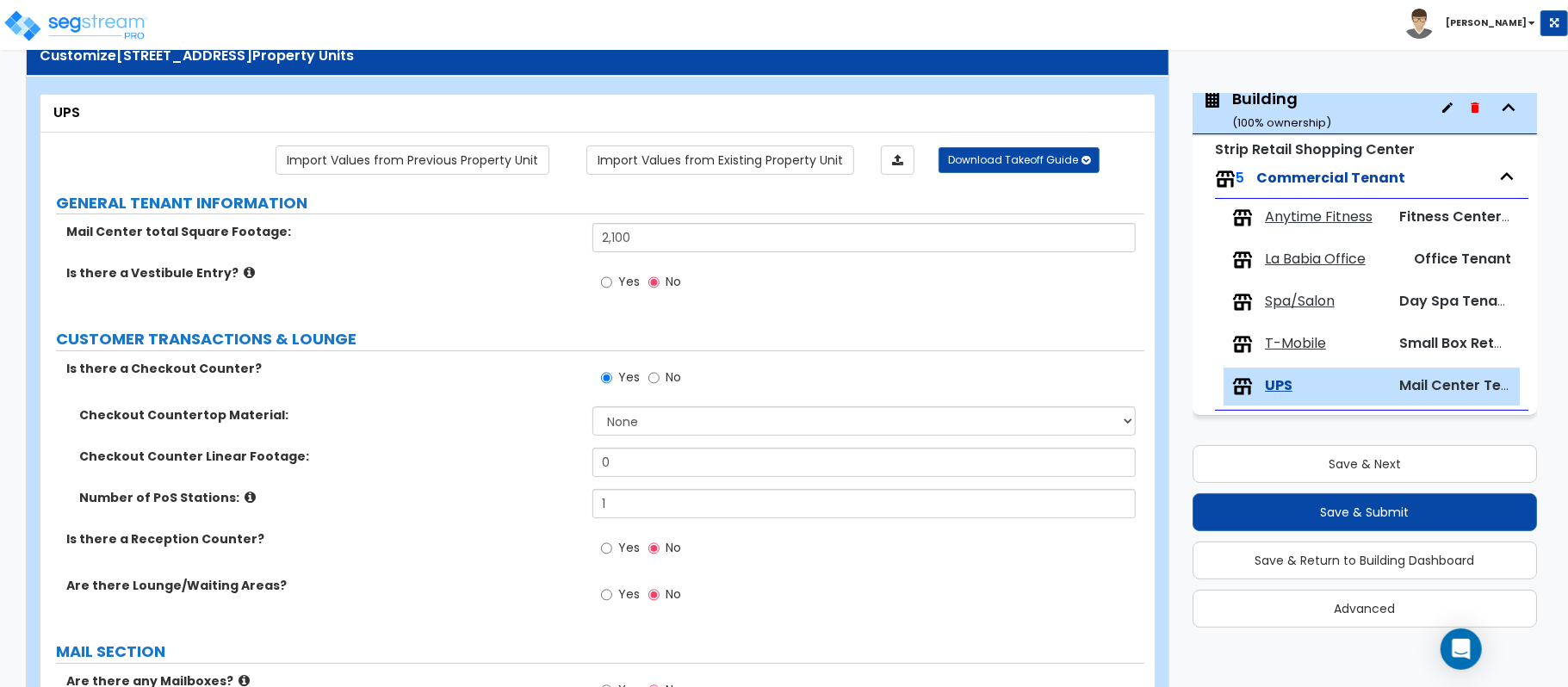
scroll to position [1219, 0]
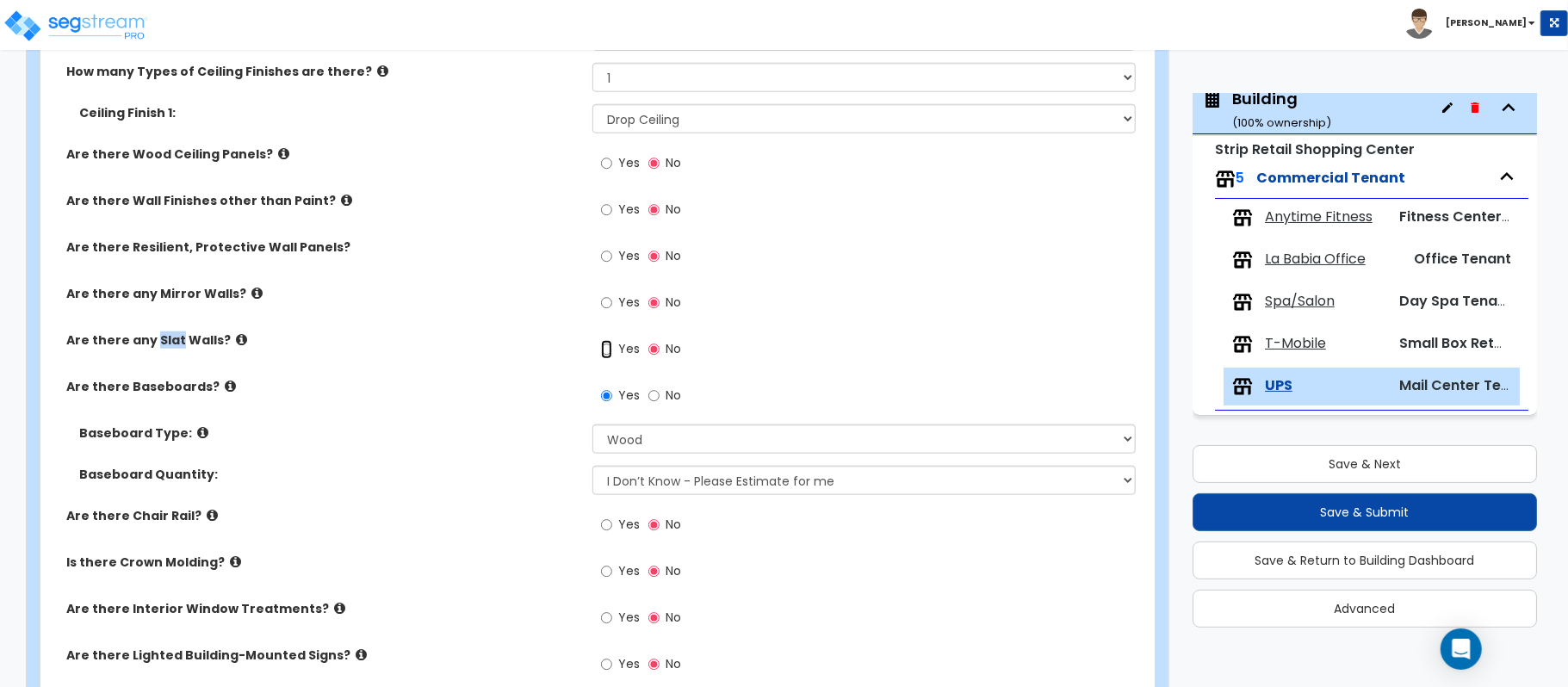
click at [608, 346] on input "Yes" at bounding box center [606, 349] width 11 height 19
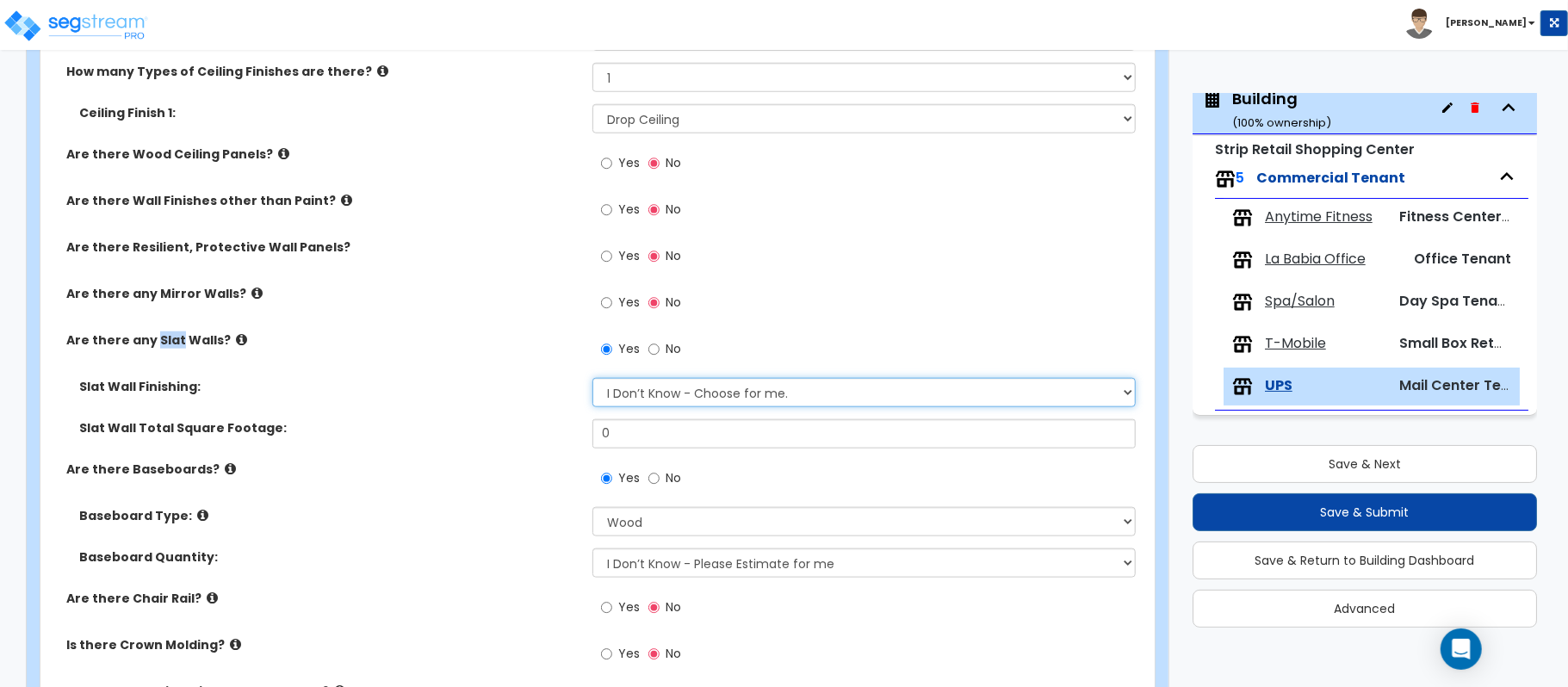
click at [666, 397] on select "I Don’t Know - Choose for me. Paint Finish Melamine Finish Plastic Laminate Fin…" at bounding box center [864, 392] width 543 height 29
click at [717, 393] on select "I Don’t Know - Choose for me. Paint Finish Melamine Finish Plastic Laminate Fin…" at bounding box center [864, 392] width 543 height 29
click at [505, 404] on div "Slat Wall Finishing: I Don’t Know - Choose for me. Paint Finish Melamine Finish…" at bounding box center [592, 398] width 1104 height 41
click at [662, 358] on label "No" at bounding box center [665, 351] width 33 height 29
click at [660, 358] on input "No" at bounding box center [653, 349] width 11 height 19
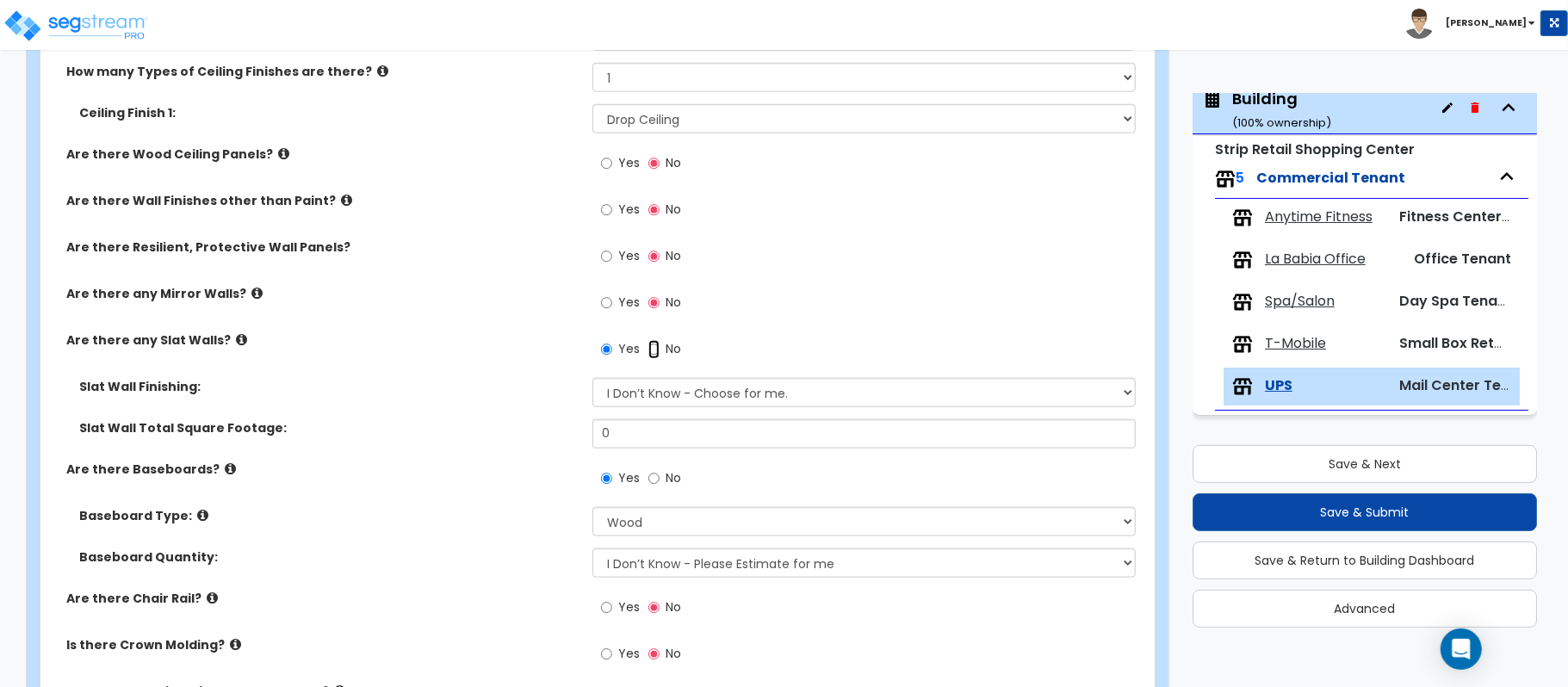
radio input "false"
radio input "true"
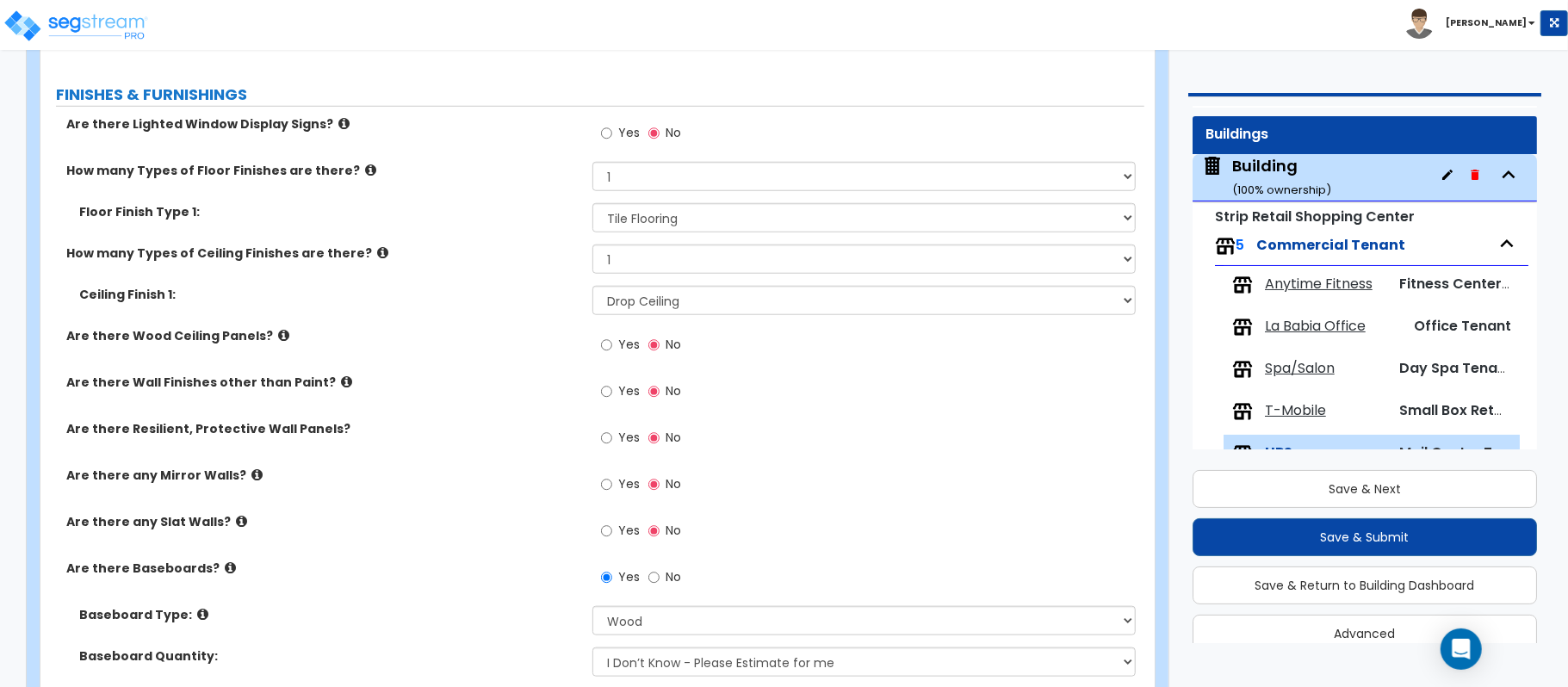
scroll to position [40, 0]
click at [610, 390] on input "Yes" at bounding box center [606, 391] width 11 height 19
radio input "true"
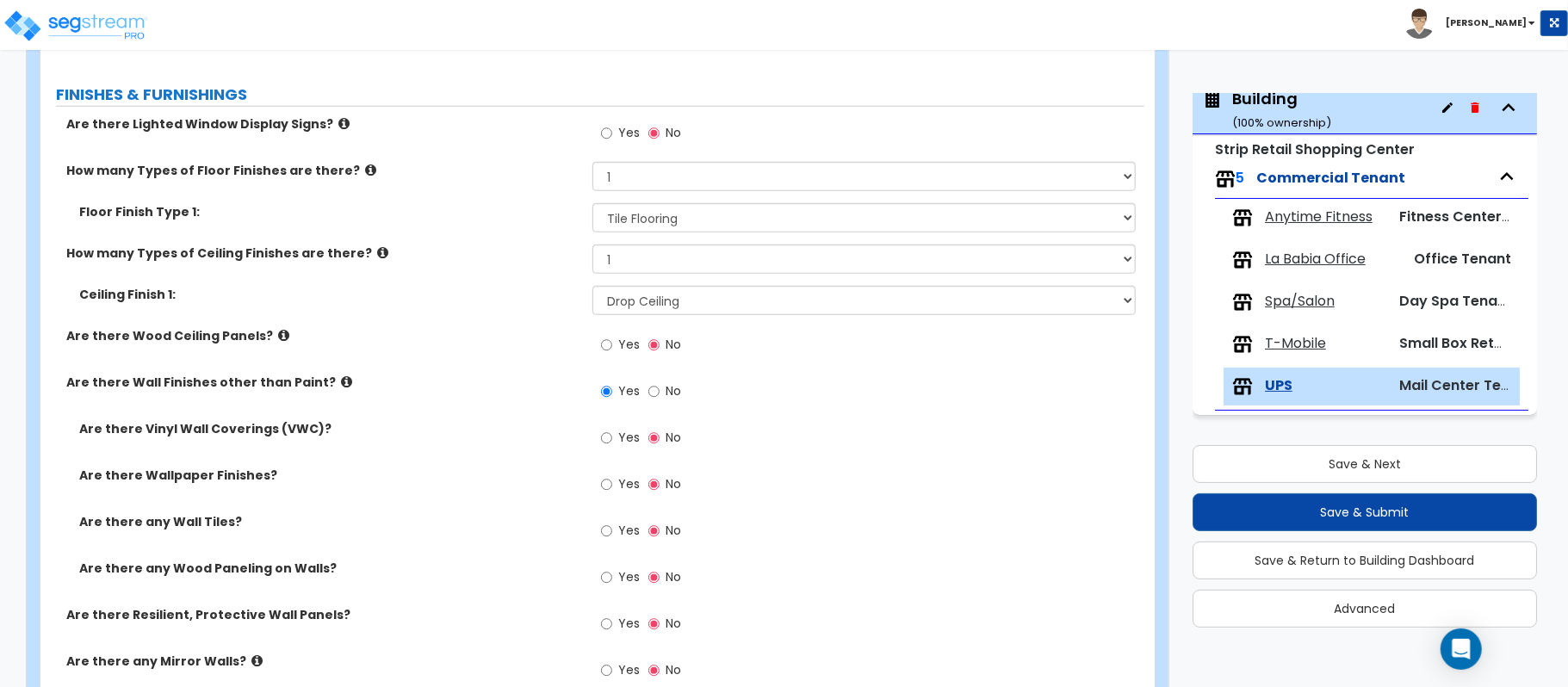
click at [599, 579] on div "Yes No" at bounding box center [641, 579] width 98 height 40
click at [608, 583] on input "Yes" at bounding box center [606, 577] width 11 height 19
radio input "true"
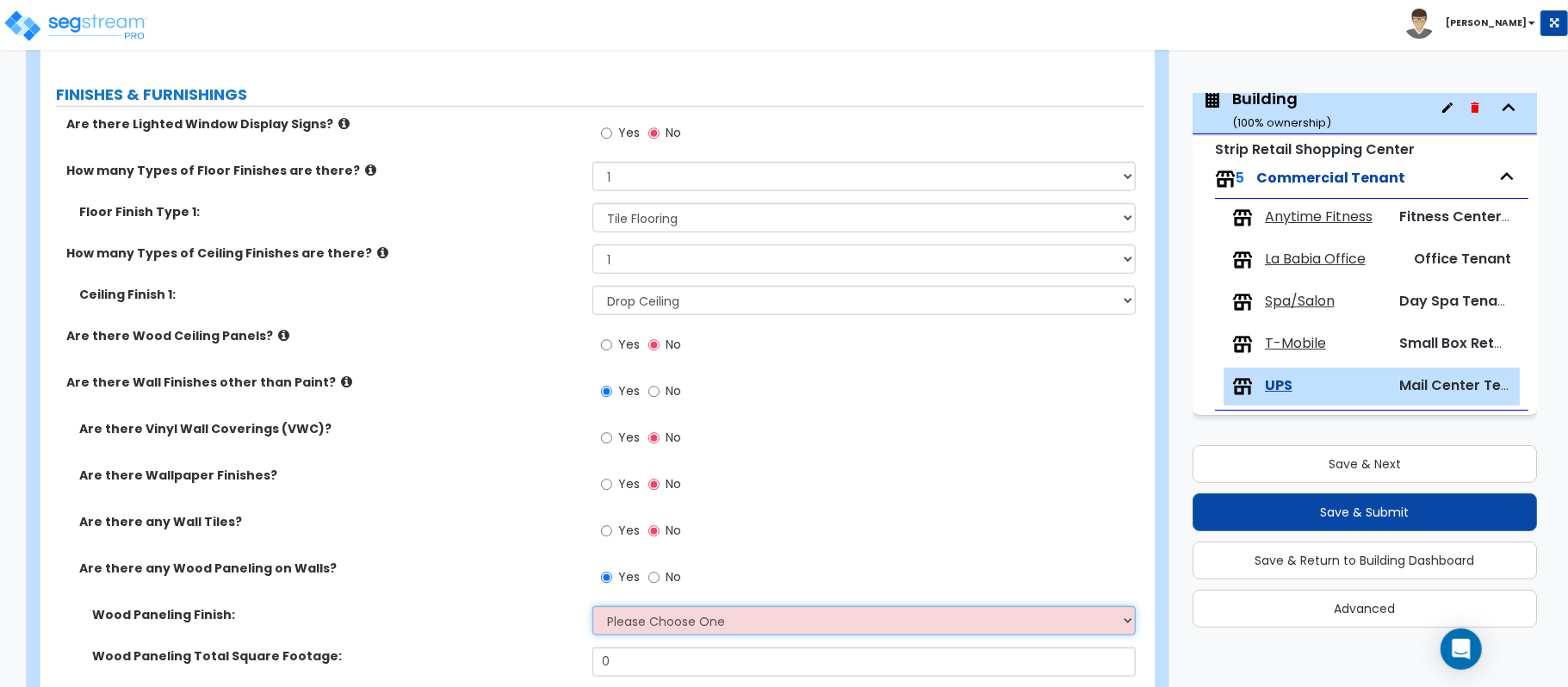
click at [661, 634] on select "Please Choose One Birch Mahogany Oak or Cherry Rosewood Teak I Don't Know, Plea…" at bounding box center [864, 620] width 543 height 29
select select "3"
click at [592, 608] on select "Please Choose One Birch Mahogany Oak or Cherry Rosewood Teak I Don't Know, Plea…" at bounding box center [864, 620] width 543 height 29
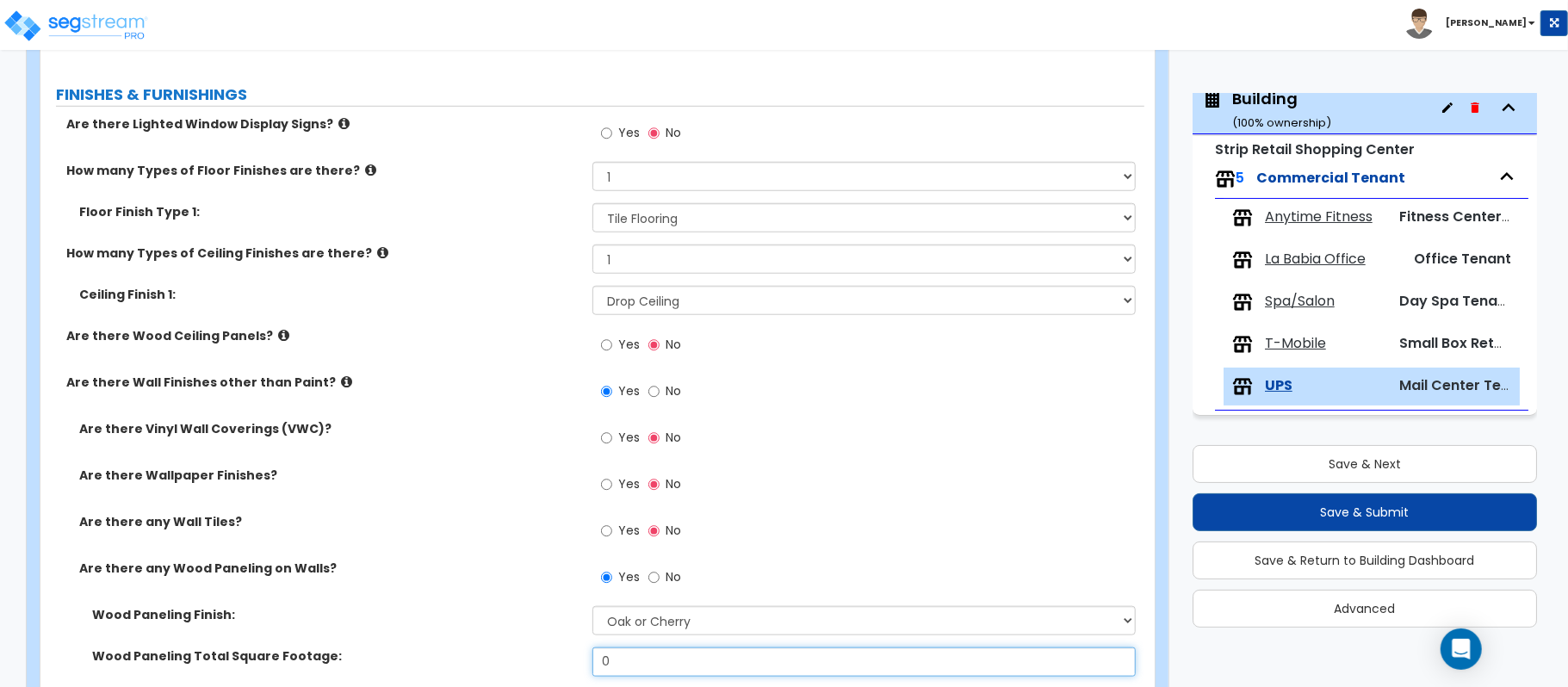
drag, startPoint x: 652, startPoint y: 655, endPoint x: 566, endPoint y: 638, distance: 87.7
click at [576, 645] on div "Wood Paneling Finish: Please Choose One Birch Mahogany Oak or Cherry Rosewood T…" at bounding box center [592, 647] width 1078 height 83
type input "100"
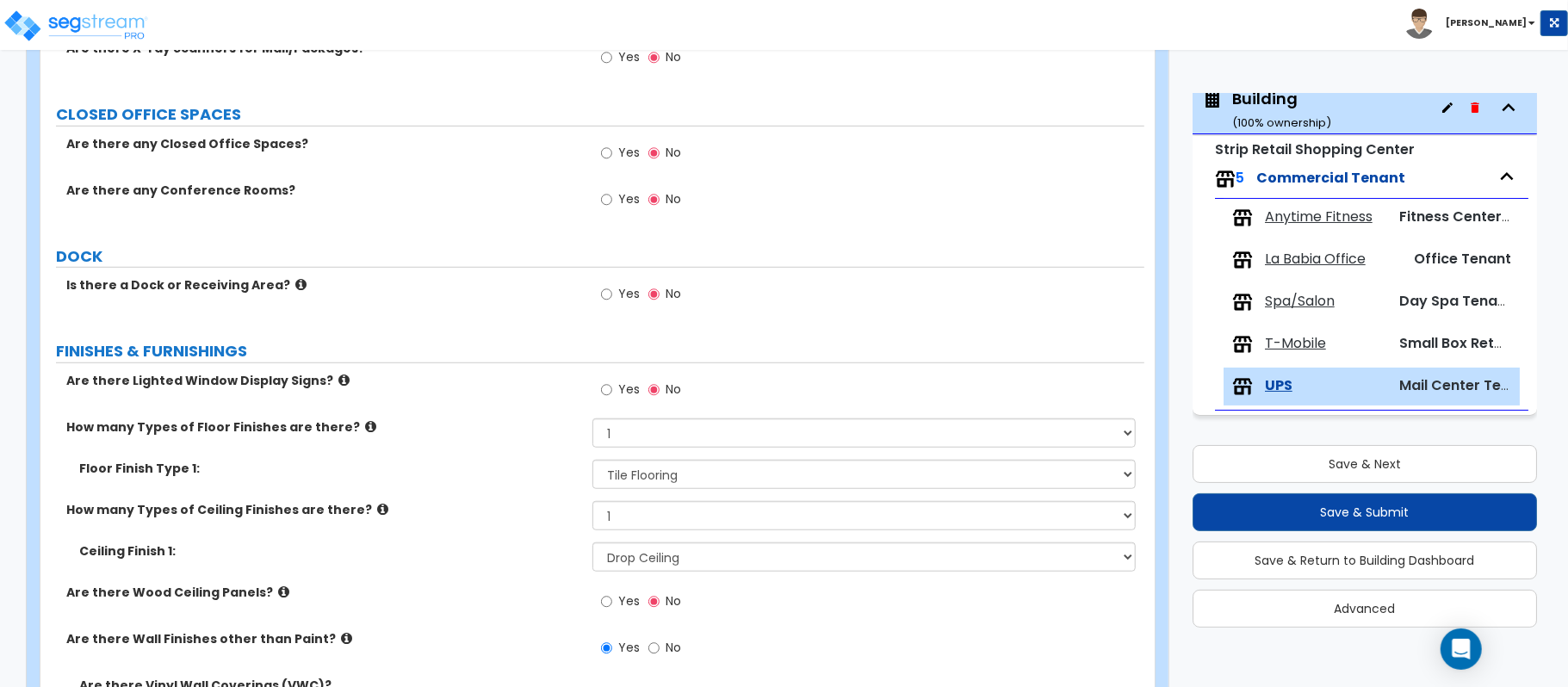
scroll to position [579, 0]
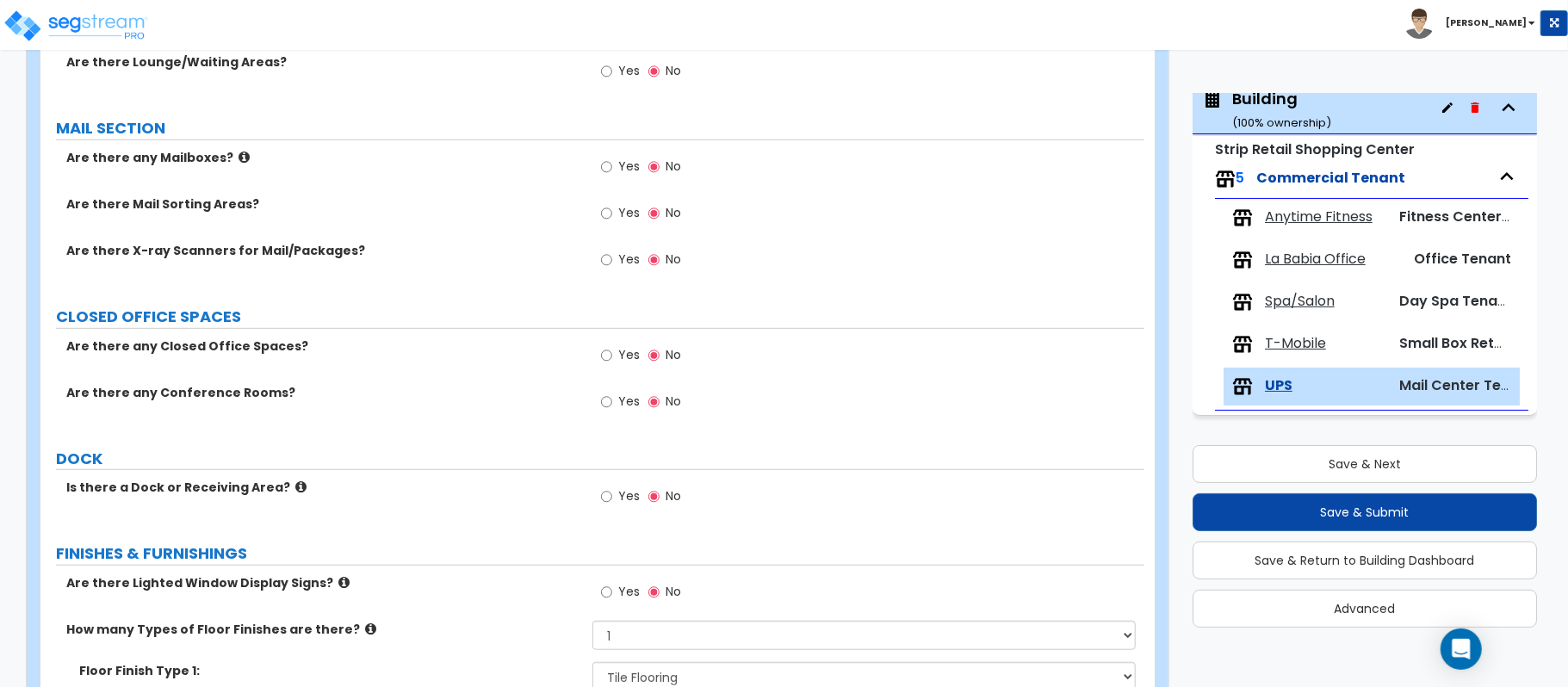
click at [614, 165] on label "Yes" at bounding box center [620, 169] width 39 height 29
click at [612, 165] on input "Yes" at bounding box center [606, 167] width 11 height 19
radio input "true"
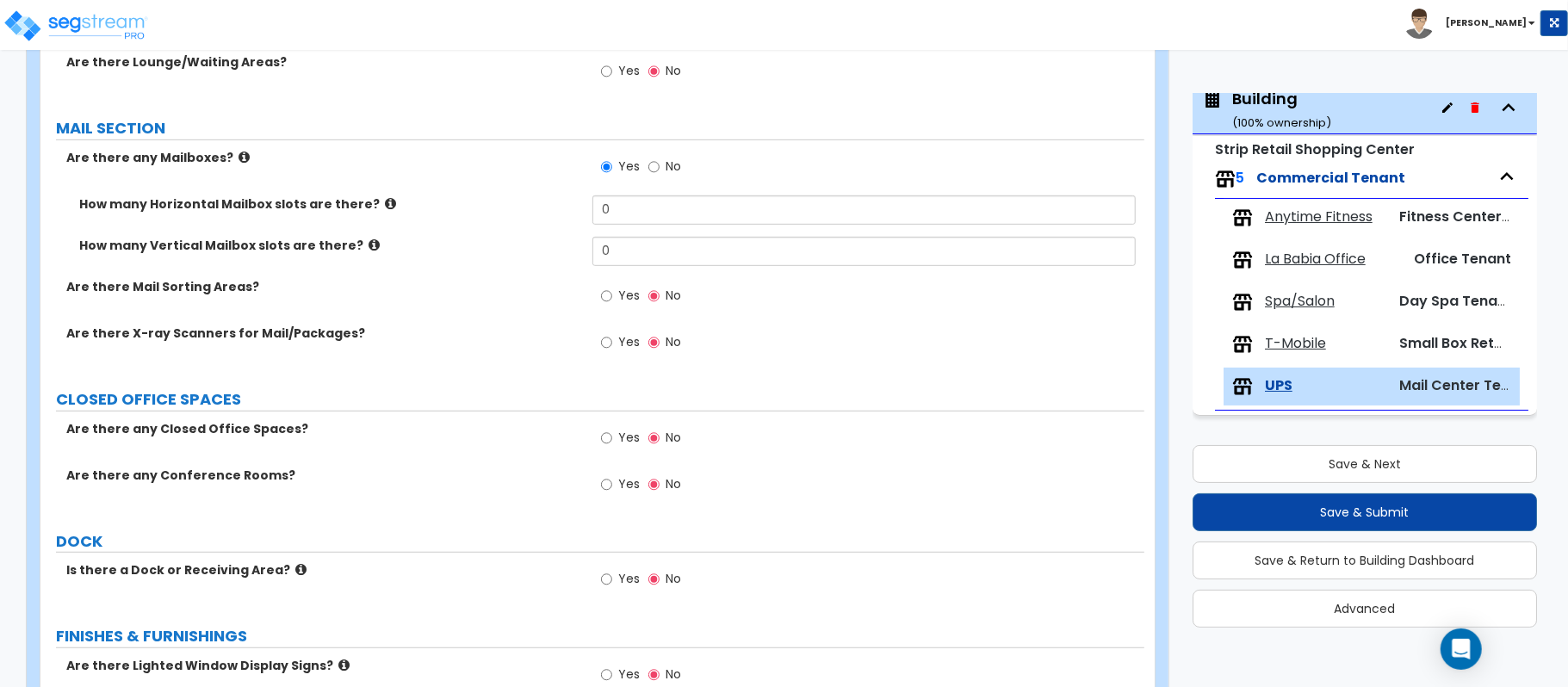
click at [373, 195] on div "Are there any Mailboxes? Yes No" at bounding box center [592, 172] width 1104 height 47
click at [385, 208] on icon at bounding box center [390, 203] width 11 height 13
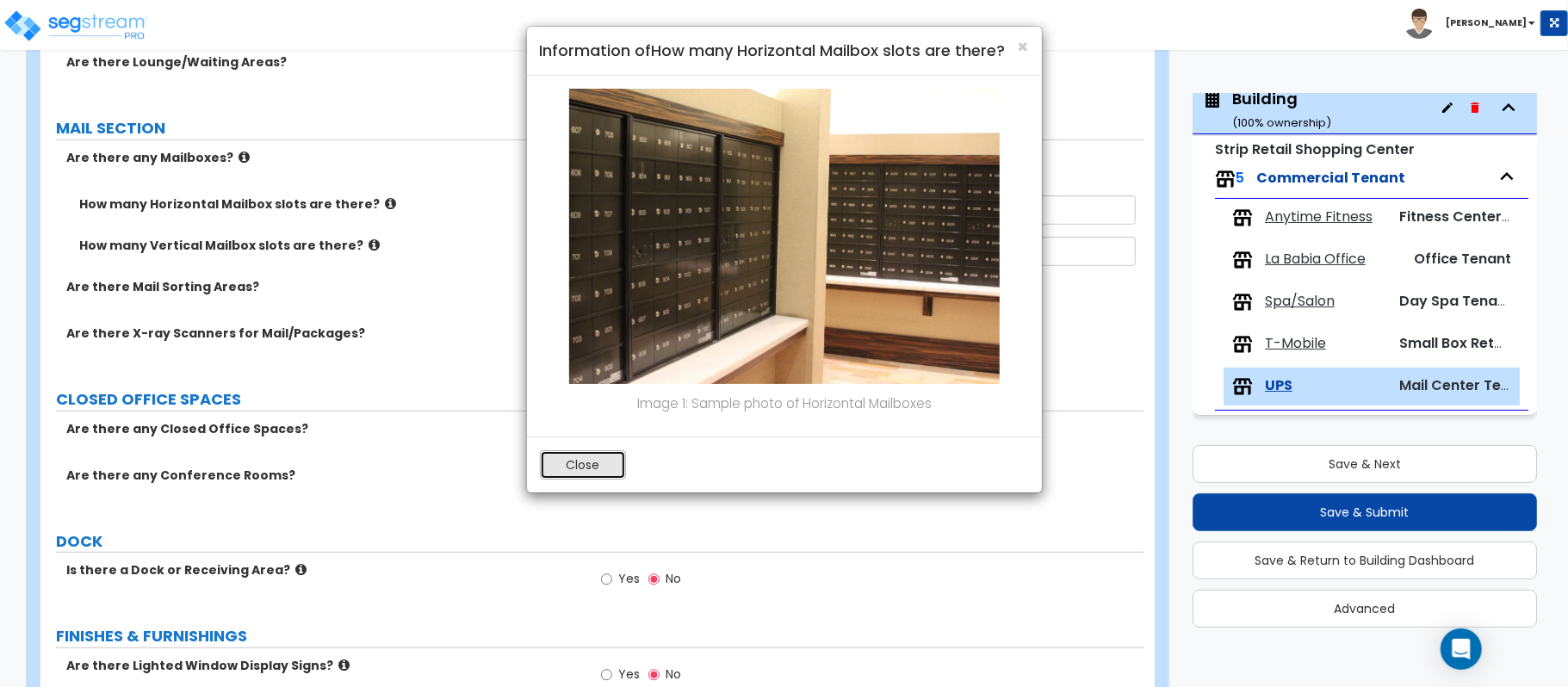
click at [608, 470] on button "Close" at bounding box center [583, 465] width 86 height 29
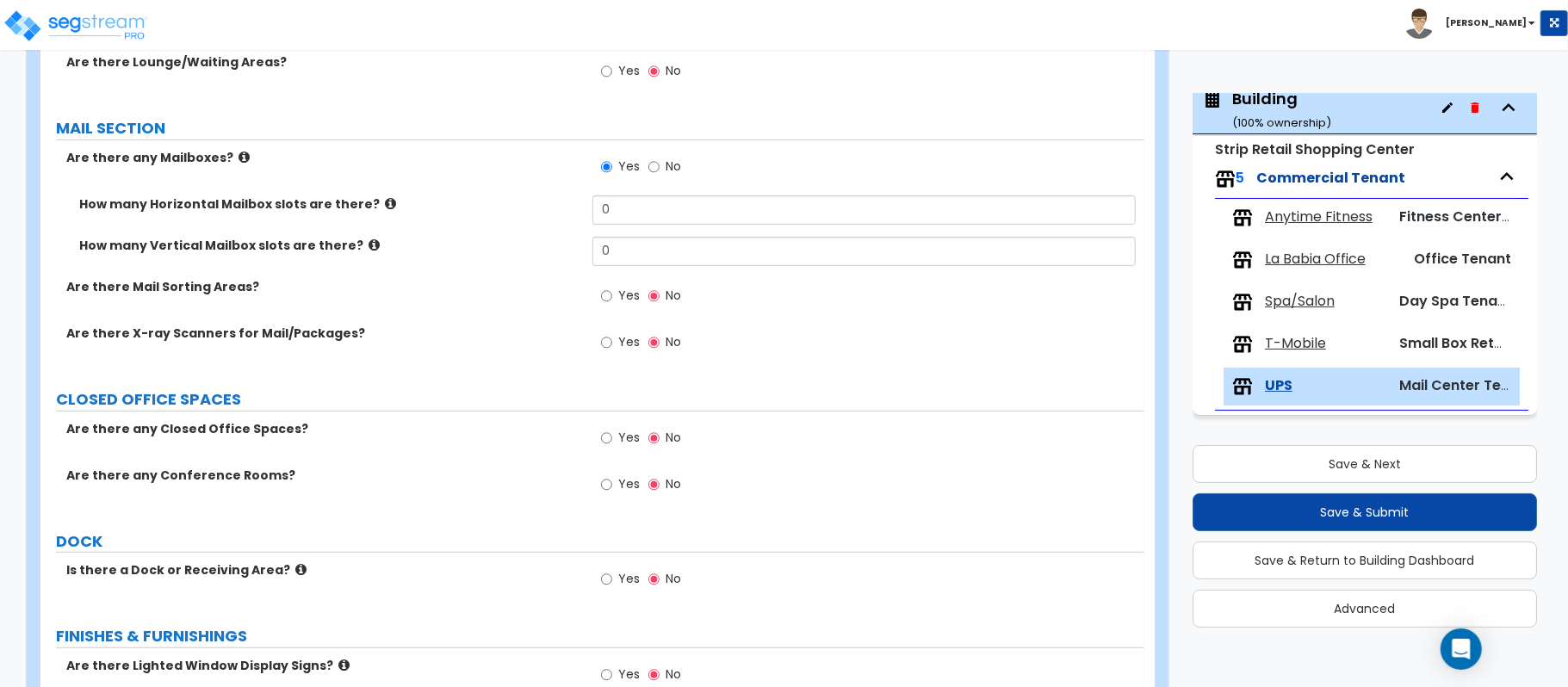
click at [368, 249] on icon at bounding box center [373, 245] width 11 height 13
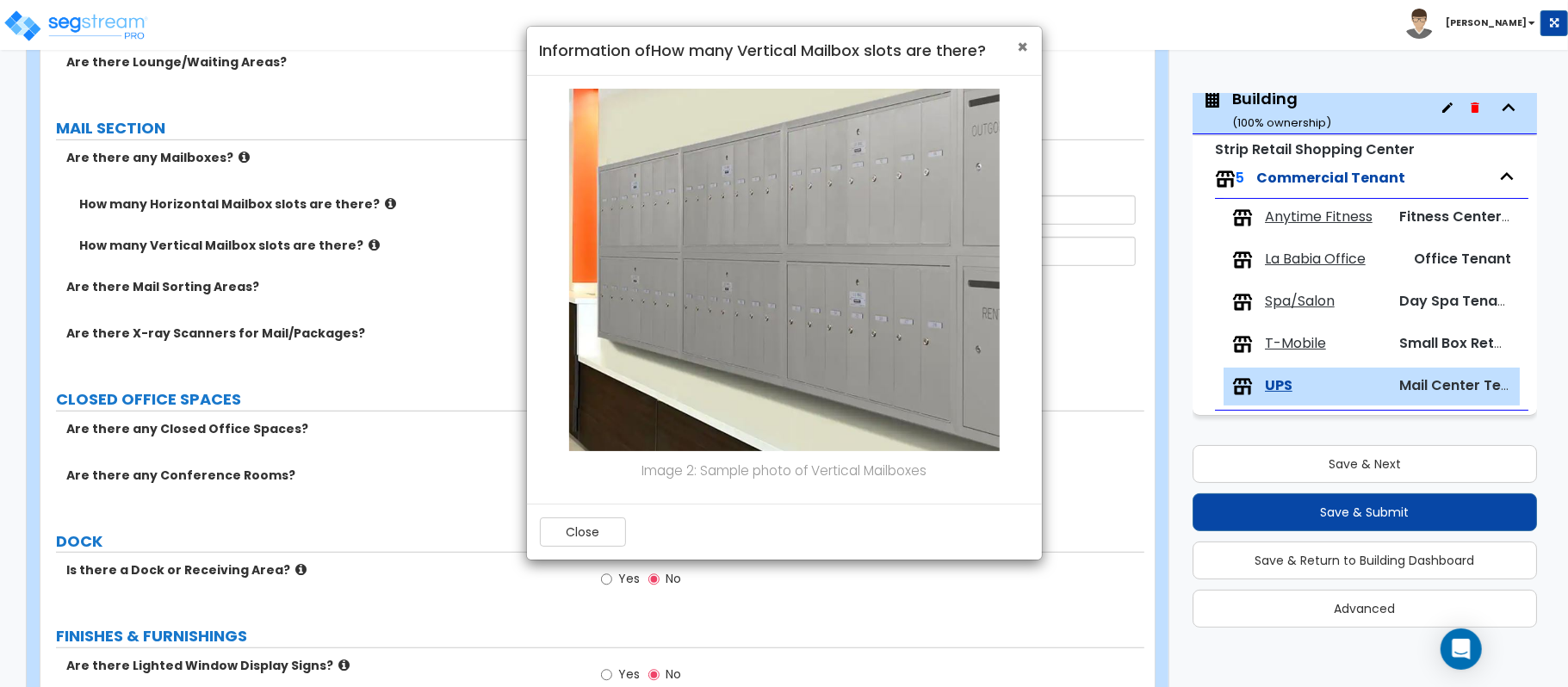
click at [1021, 46] on span "×" at bounding box center [1023, 47] width 11 height 25
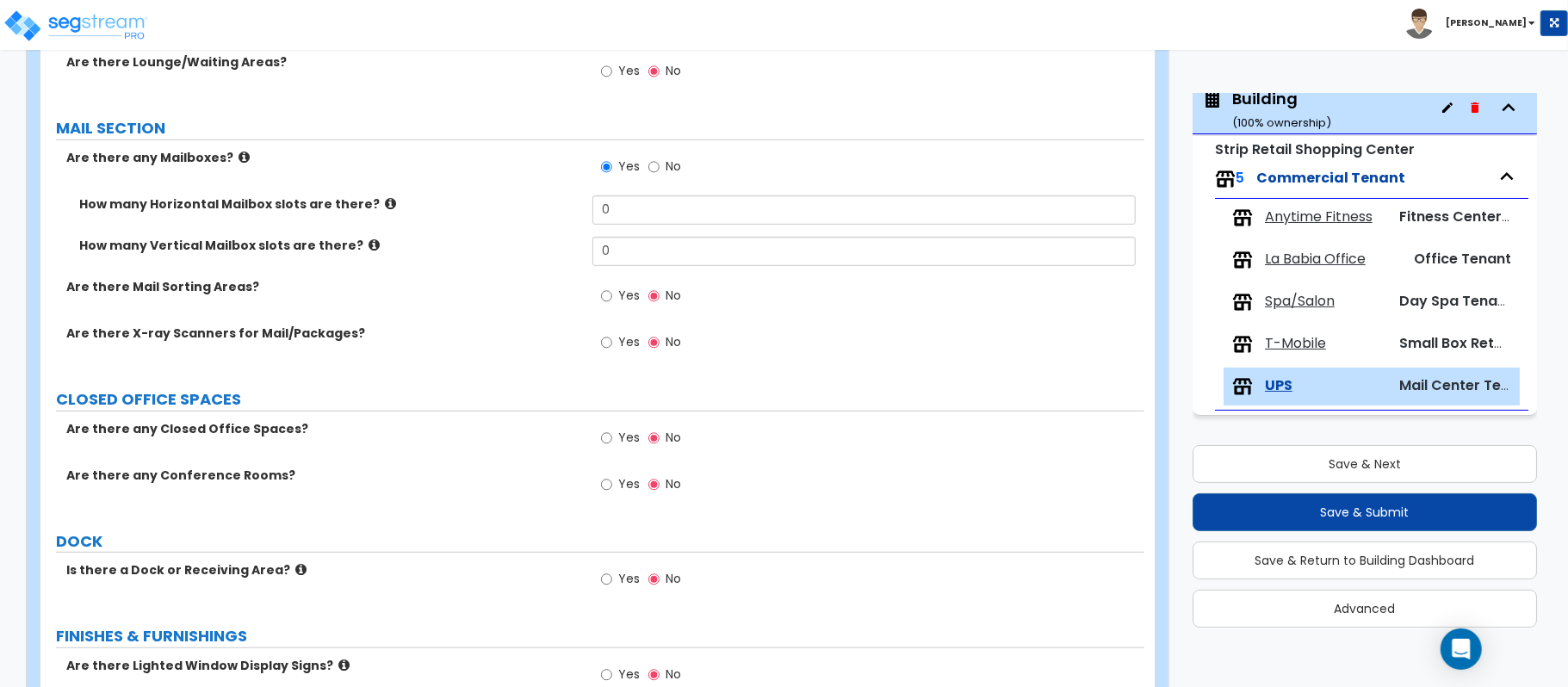
click at [385, 204] on icon at bounding box center [390, 203] width 11 height 13
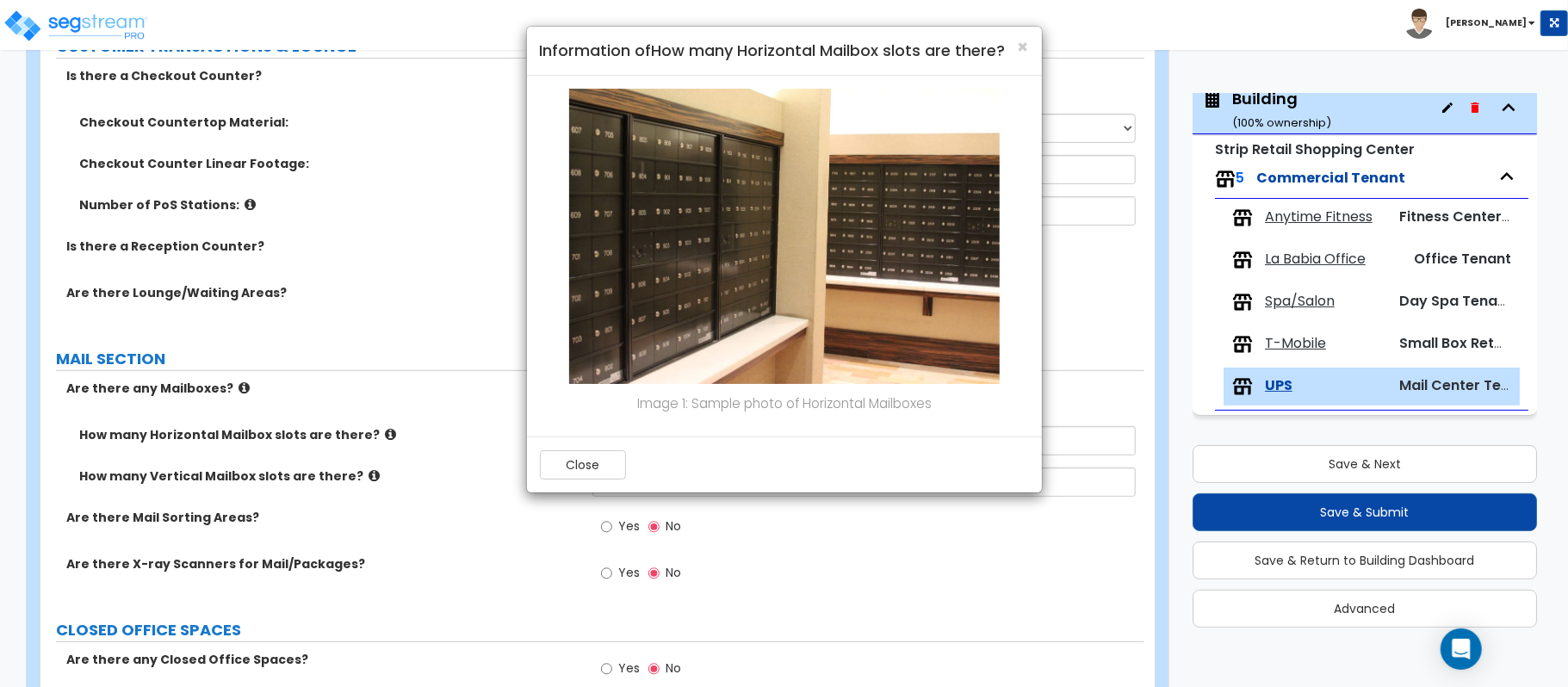
scroll to position [349, 0]
click at [1024, 48] on span "×" at bounding box center [1023, 47] width 11 height 25
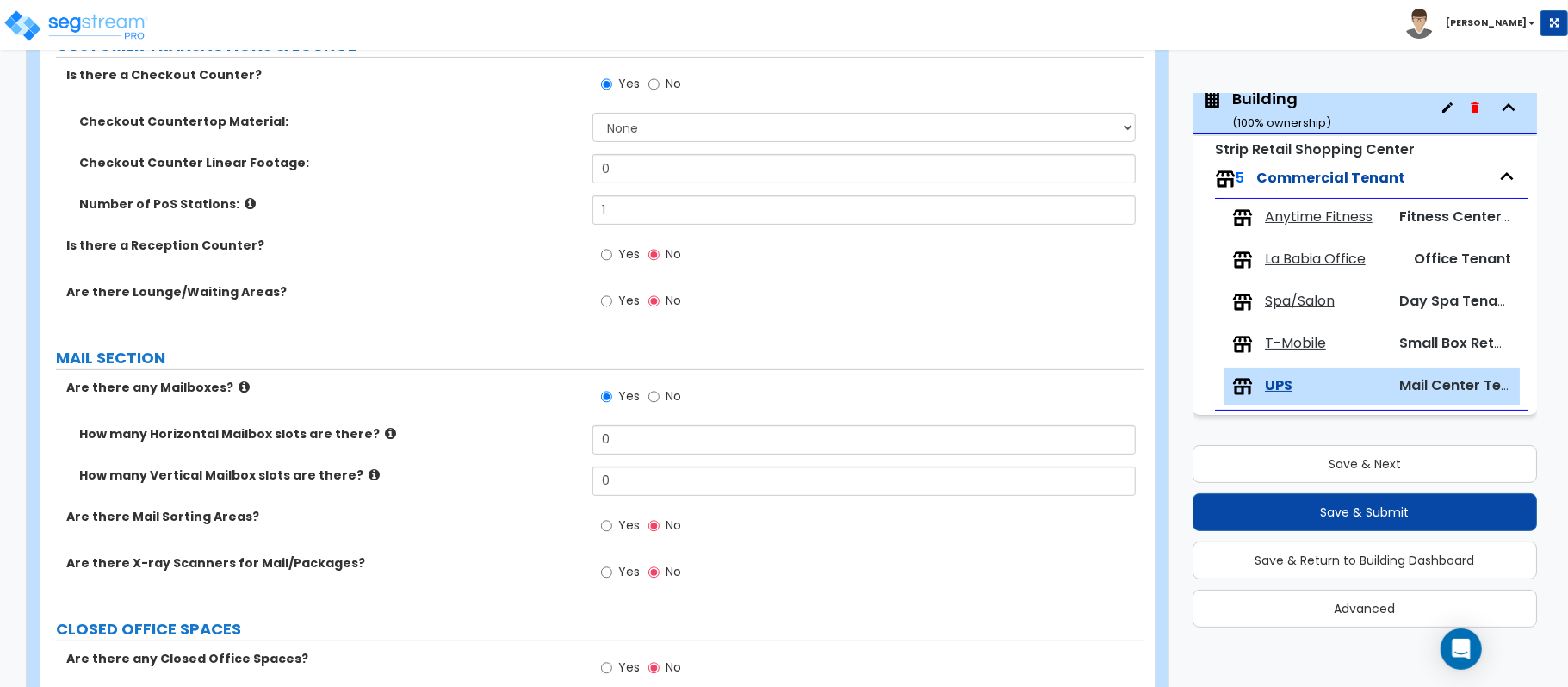
click at [385, 429] on icon at bounding box center [390, 433] width 11 height 13
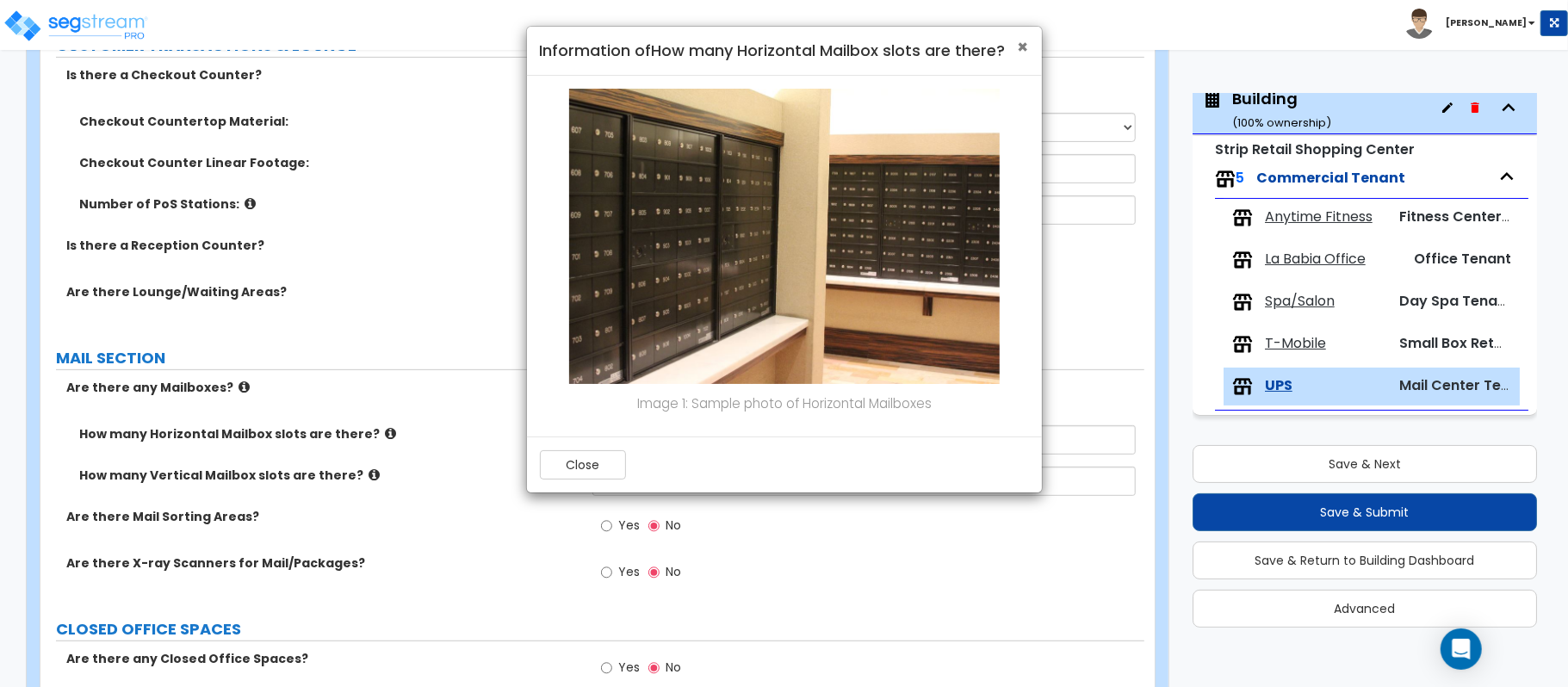
click at [1024, 48] on span "×" at bounding box center [1023, 47] width 11 height 25
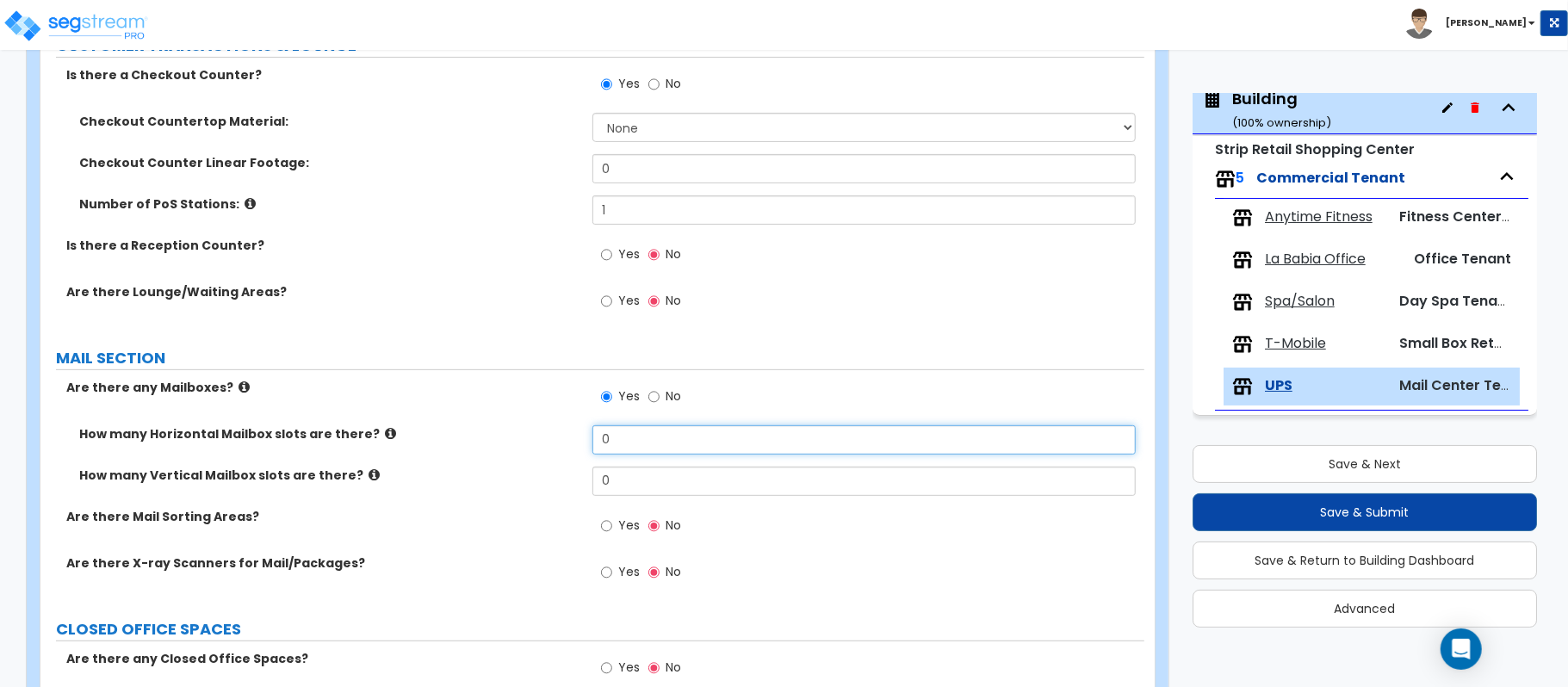
drag, startPoint x: 632, startPoint y: 442, endPoint x: 528, endPoint y: 442, distance: 104.0
click at [532, 445] on div "How many Horizontal Mailbox slots are there? 0" at bounding box center [592, 446] width 1104 height 41
type input "240"
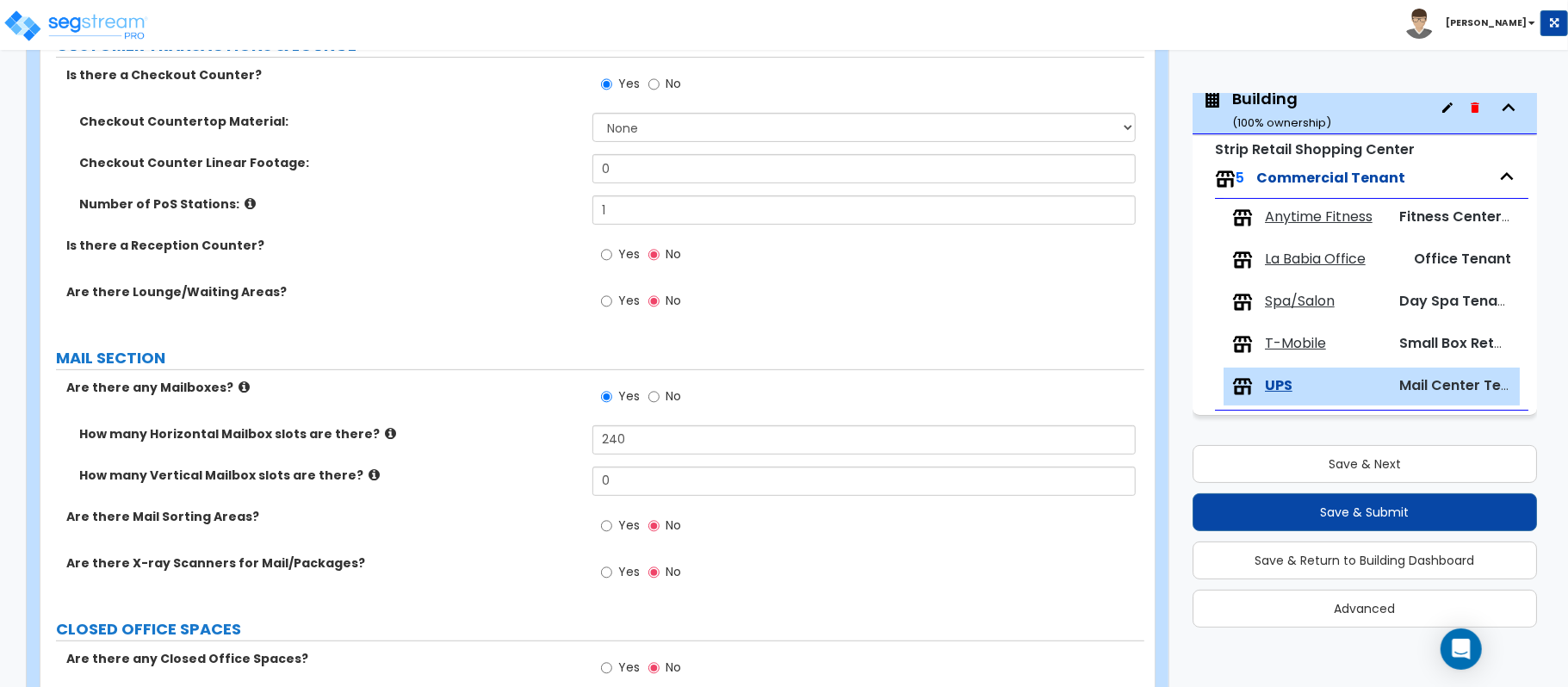
click at [596, 536] on div "Yes No" at bounding box center [641, 528] width 98 height 40
click at [607, 531] on input "Yes" at bounding box center [606, 526] width 11 height 19
radio input "true"
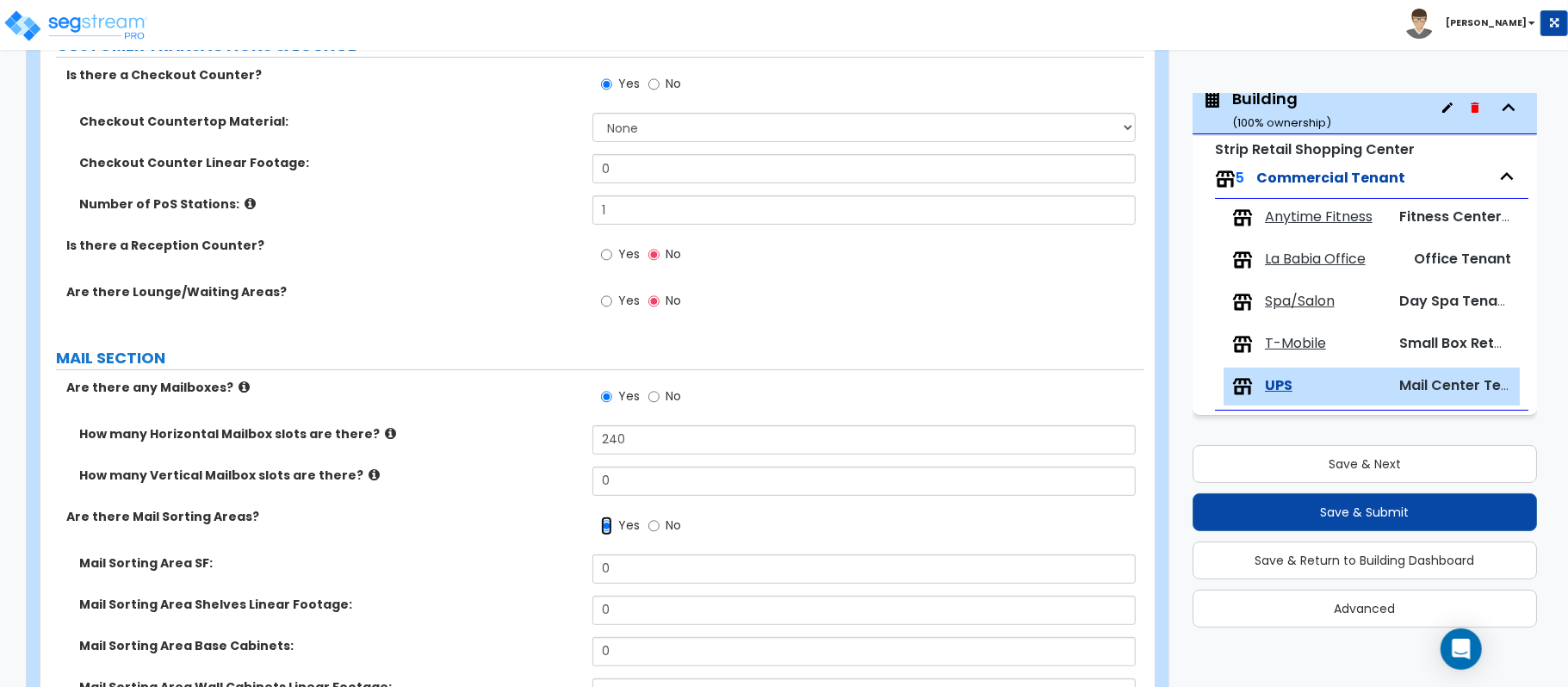
scroll to position [465, 0]
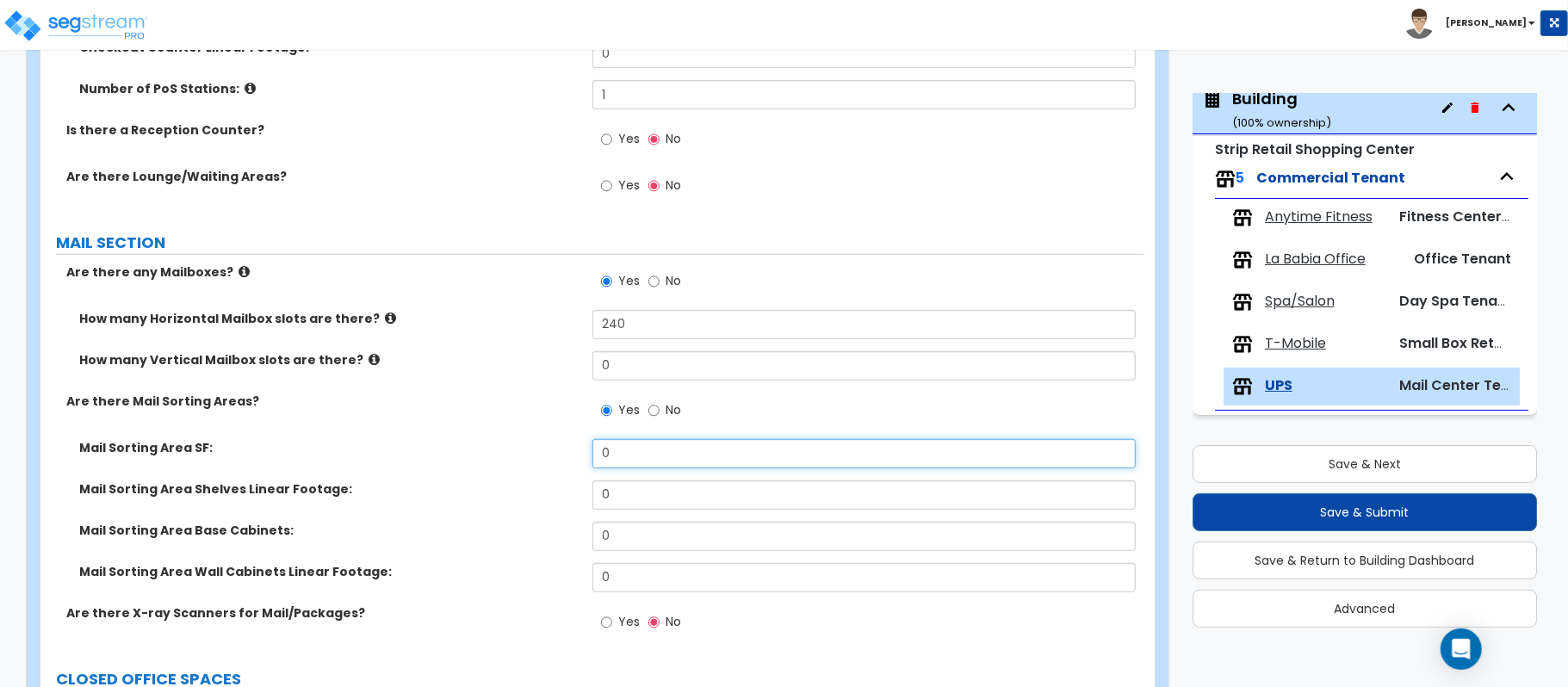
drag, startPoint x: 644, startPoint y: 451, endPoint x: 547, endPoint y: 458, distance: 97.3
click at [547, 458] on div "Mail Sorting Area SF: 0" at bounding box center [592, 460] width 1104 height 41
type input "80"
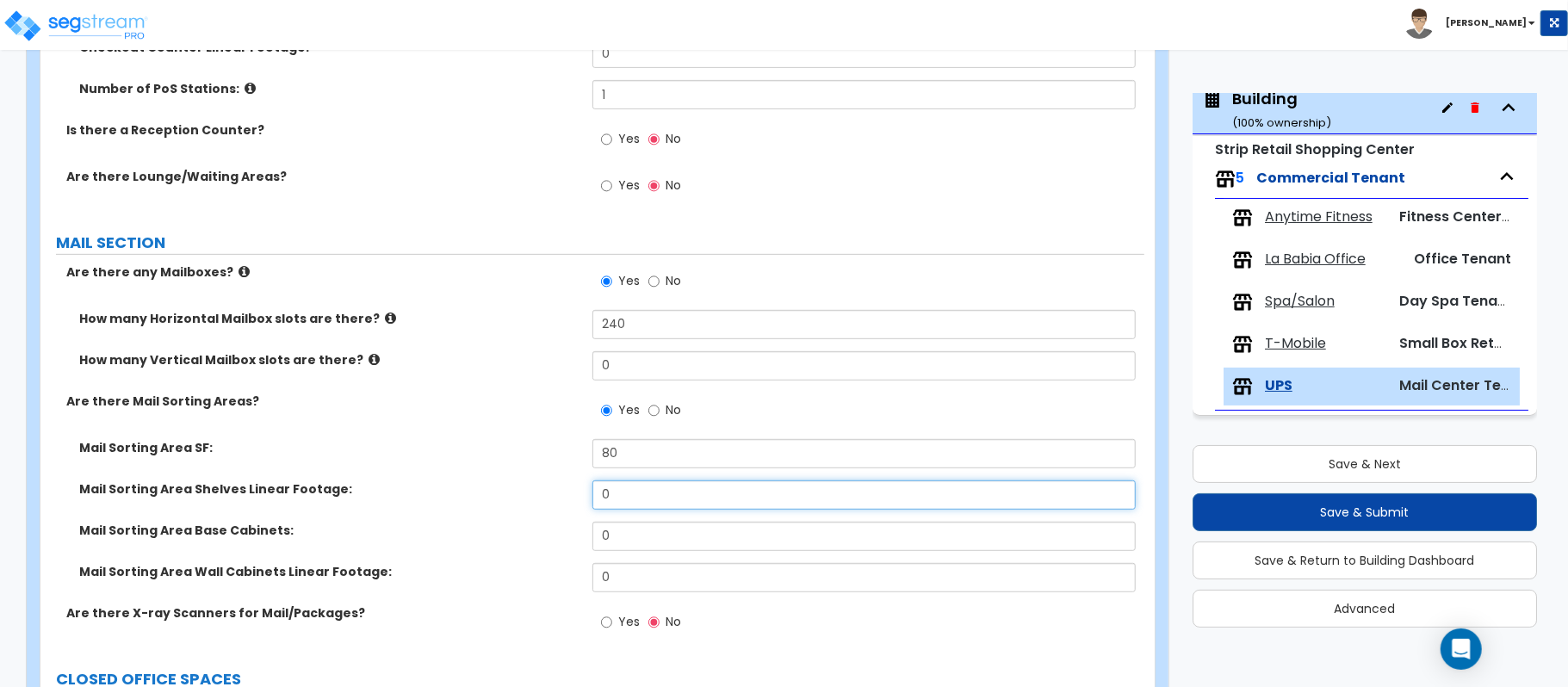
drag, startPoint x: 634, startPoint y: 497, endPoint x: 534, endPoint y: 493, distance: 100.1
click at [534, 493] on div "Mail Sorting Area Shelves Linear Footage: 0" at bounding box center [592, 501] width 1104 height 41
type input "10"
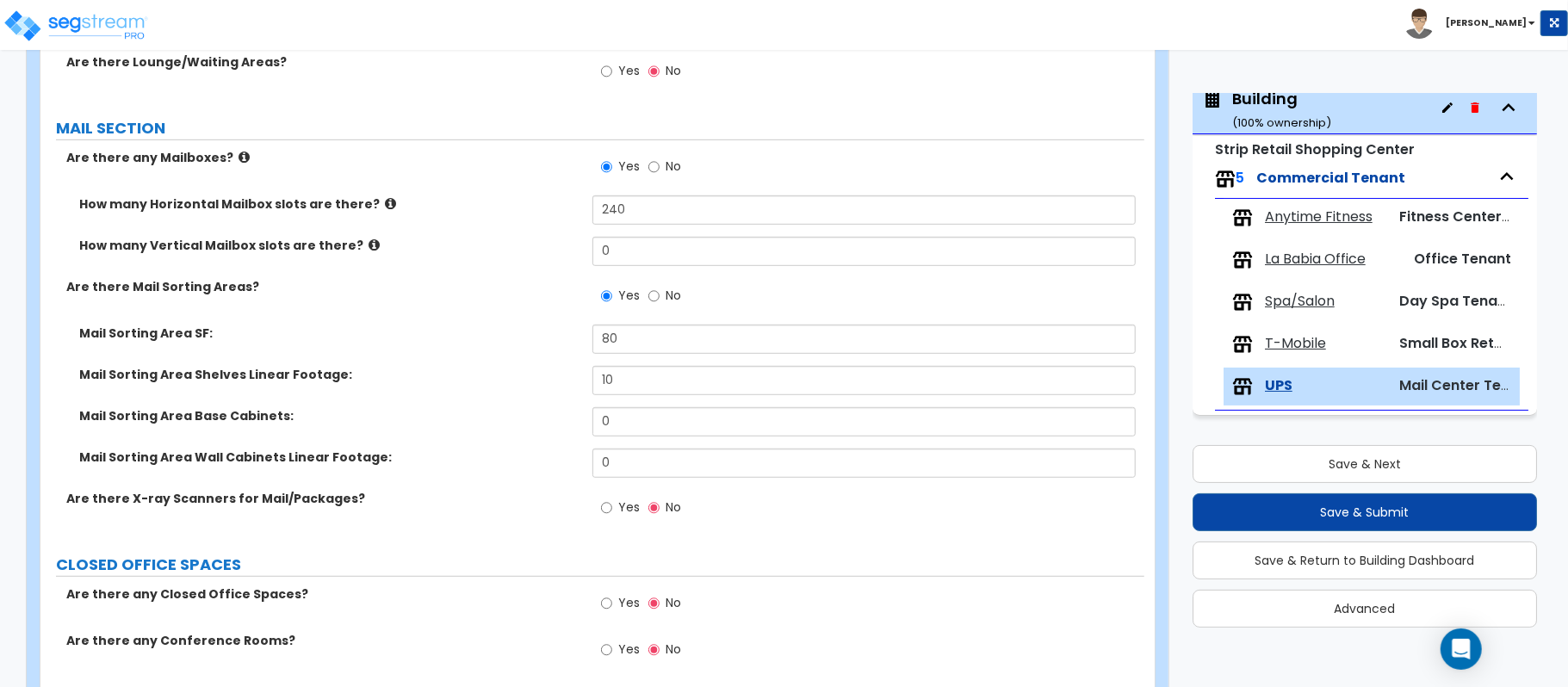
scroll to position [2346, 0]
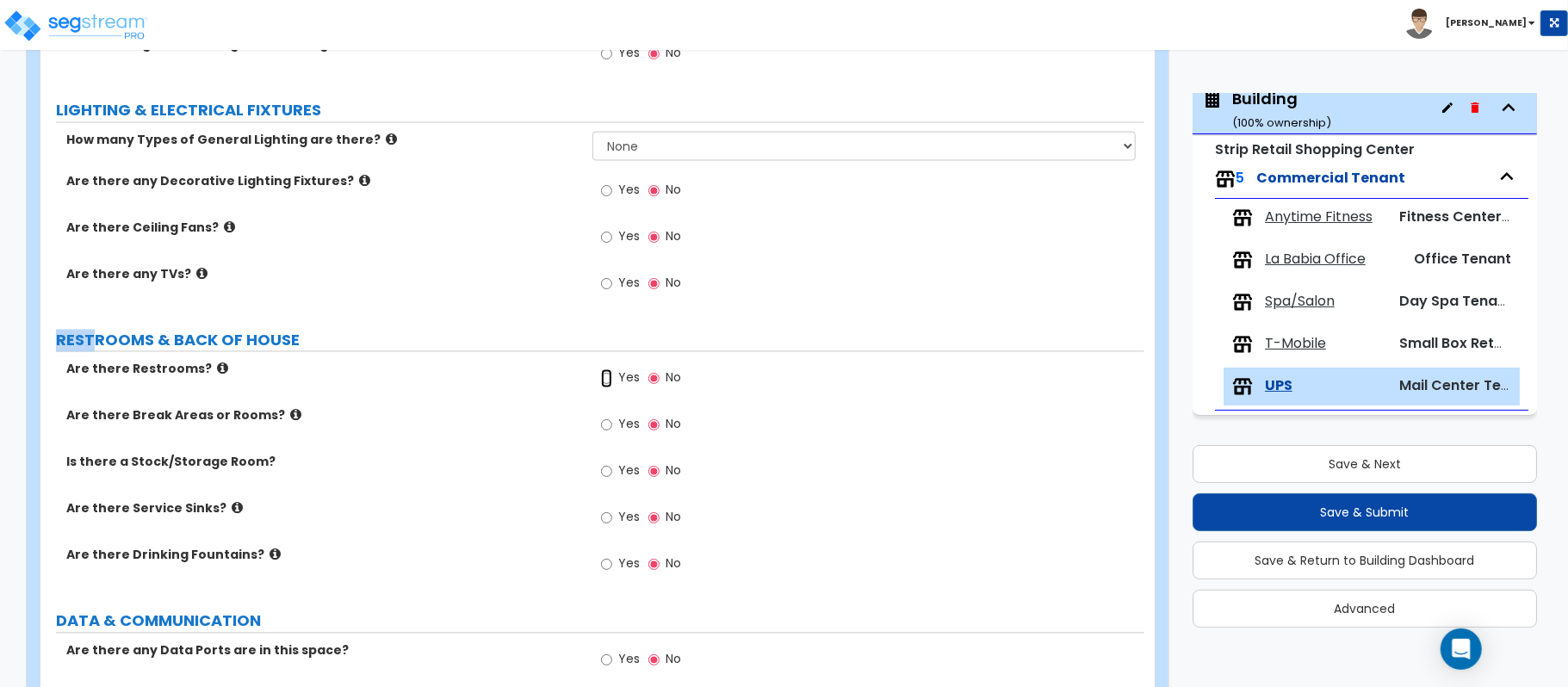
click at [608, 383] on input "Yes" at bounding box center [606, 378] width 11 height 19
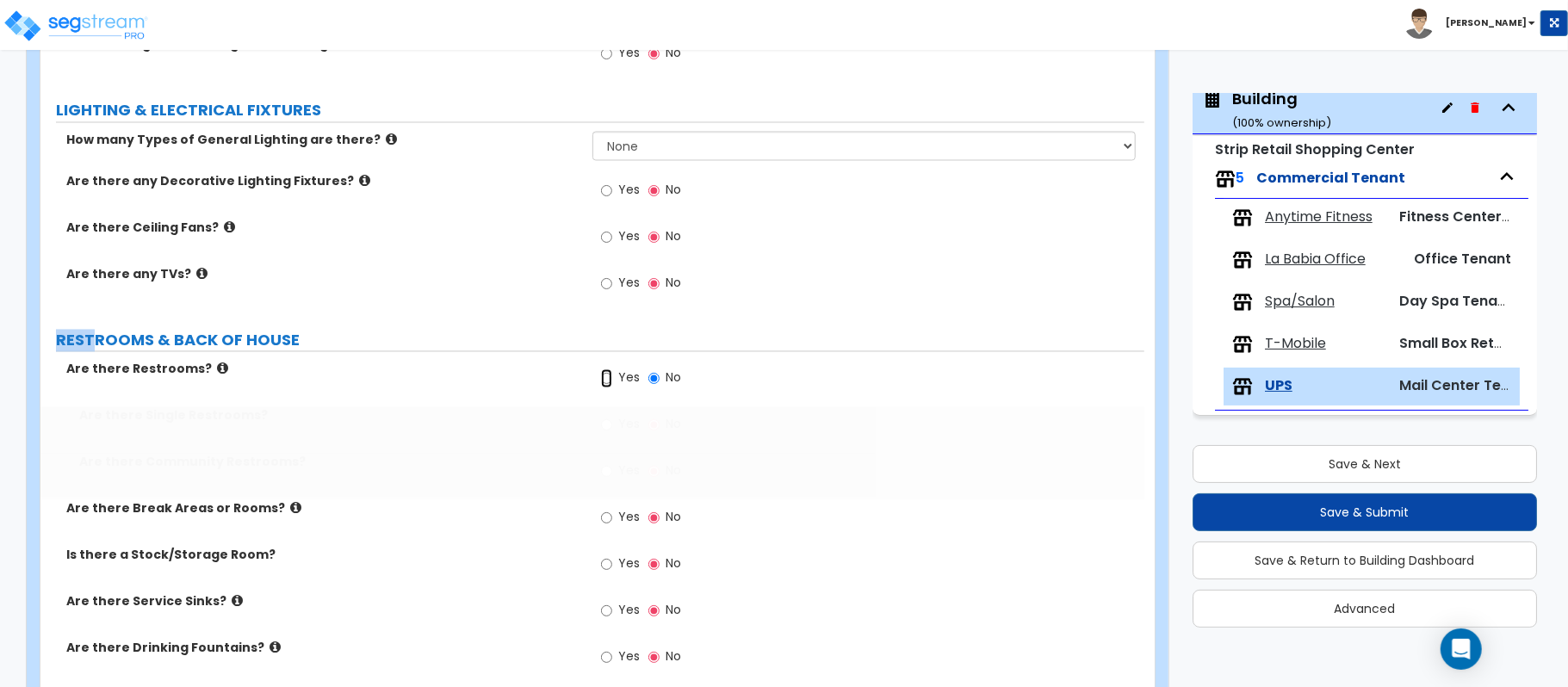
radio input "true"
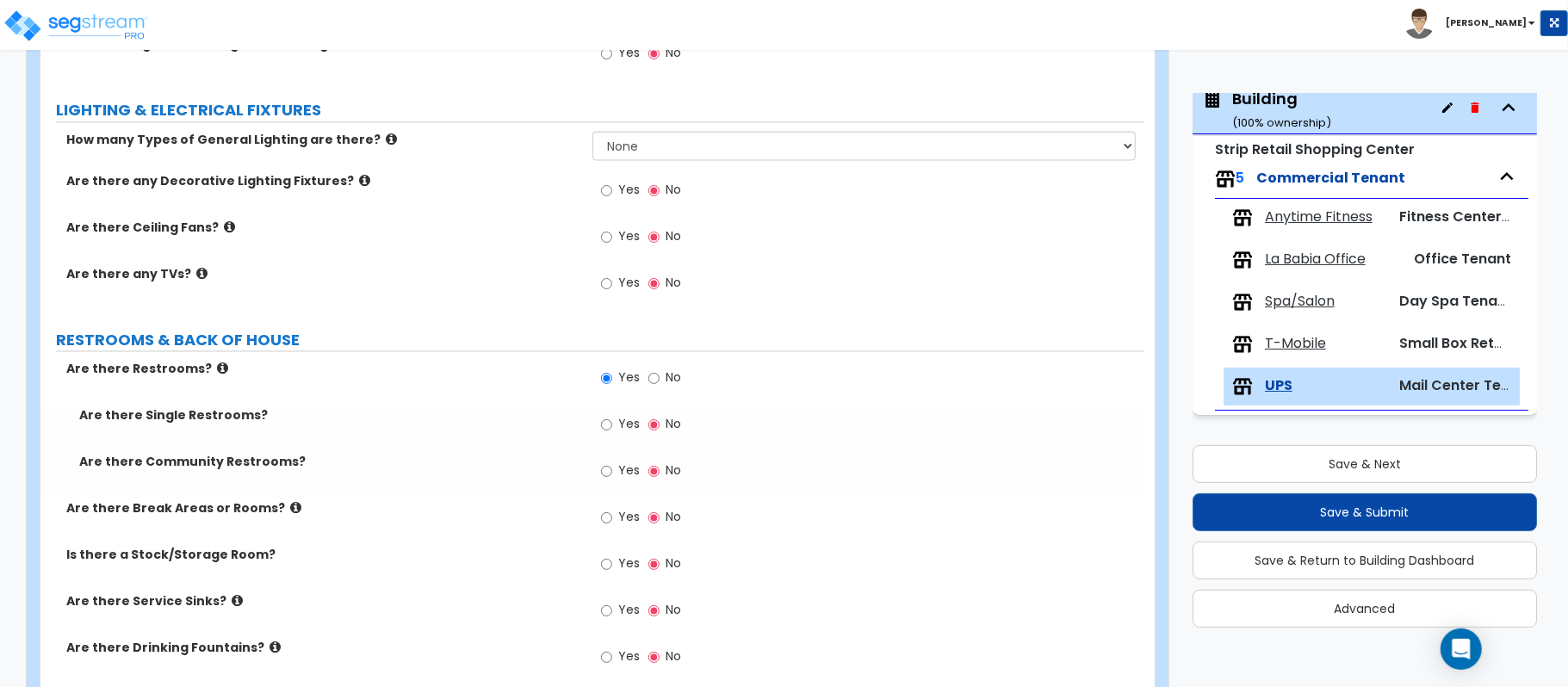
click at [617, 437] on label "Yes" at bounding box center [620, 427] width 39 height 29
click at [612, 435] on input "Yes" at bounding box center [606, 425] width 11 height 19
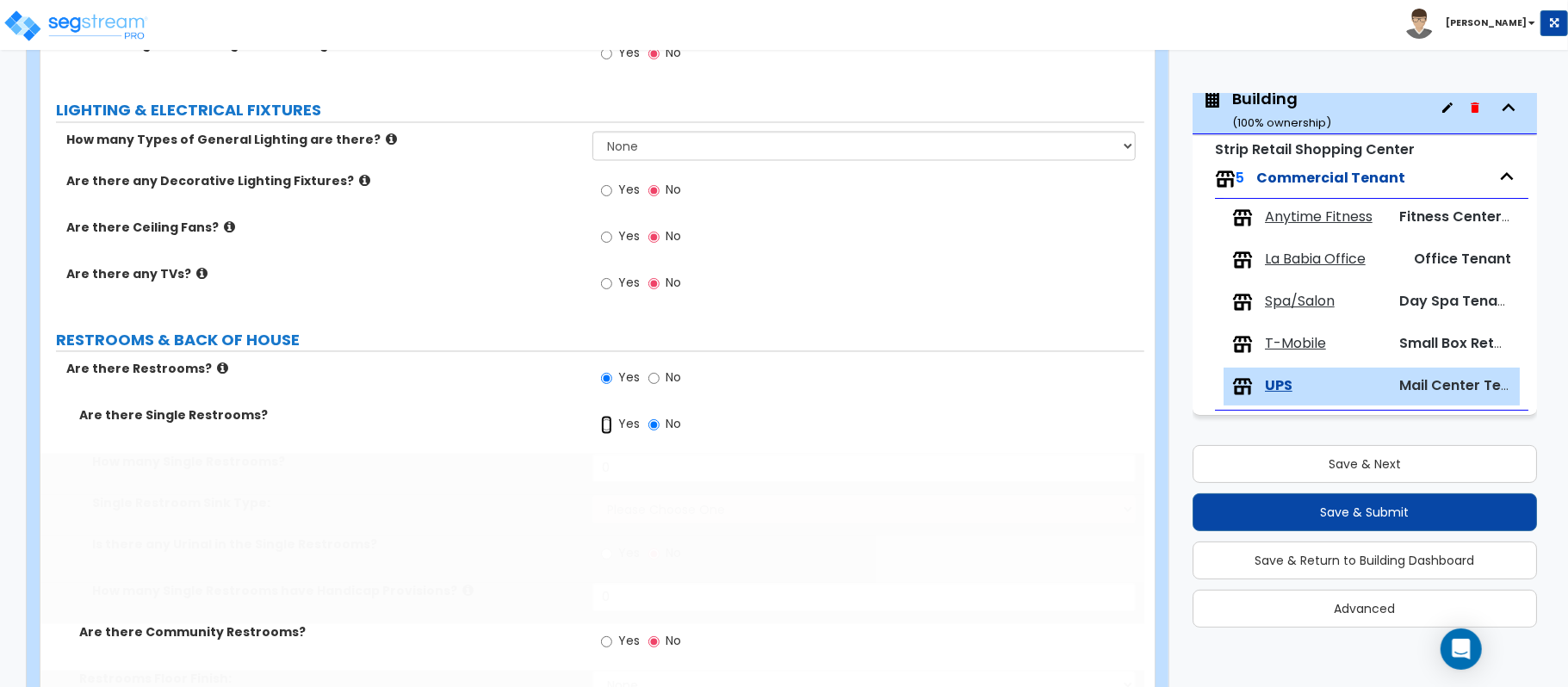
radio input "true"
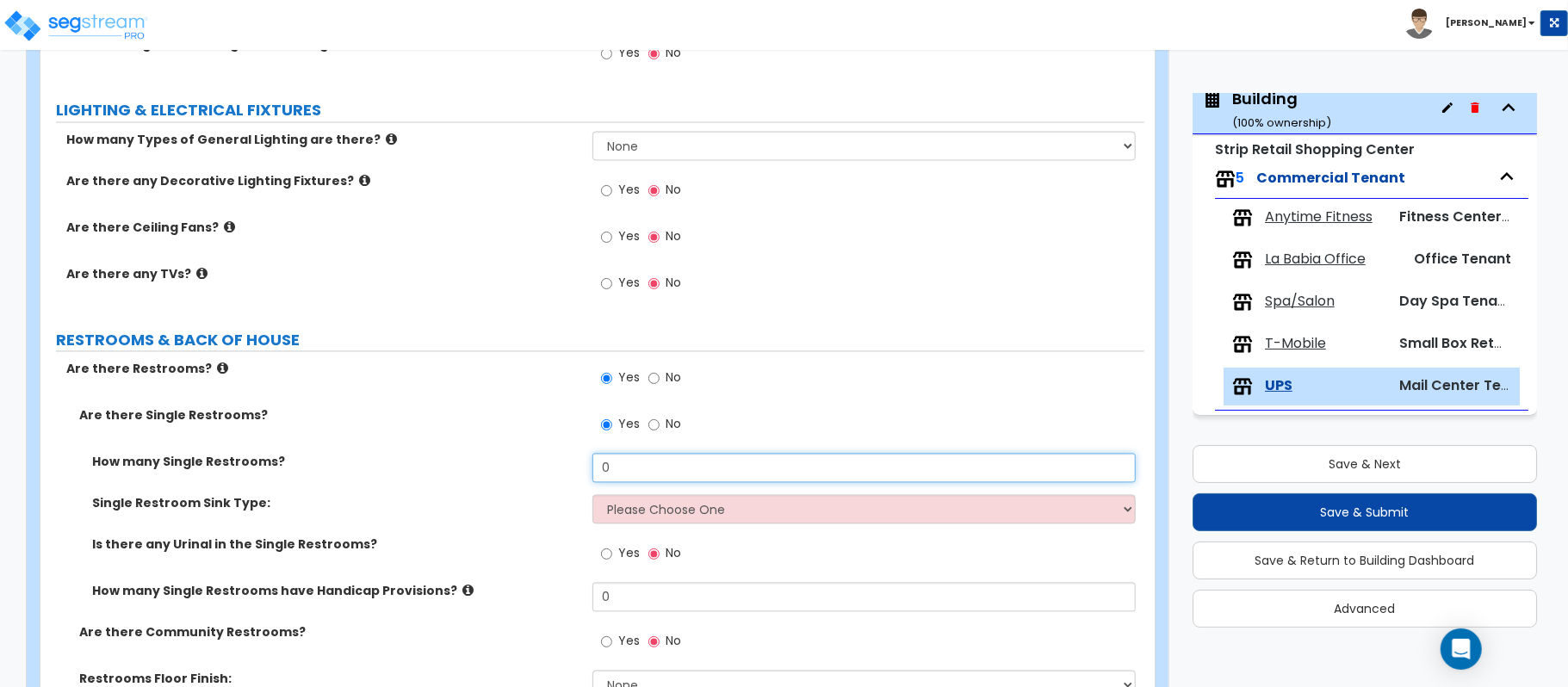
drag, startPoint x: 666, startPoint y: 477, endPoint x: 551, endPoint y: 467, distance: 115.4
click at [551, 467] on div "How many Single Restrooms? 0" at bounding box center [592, 474] width 1104 height 41
type input "1"
click at [641, 512] on select "Please Choose One Wall-mounted Vanity-mounted" at bounding box center [864, 510] width 543 height 29
select select "1"
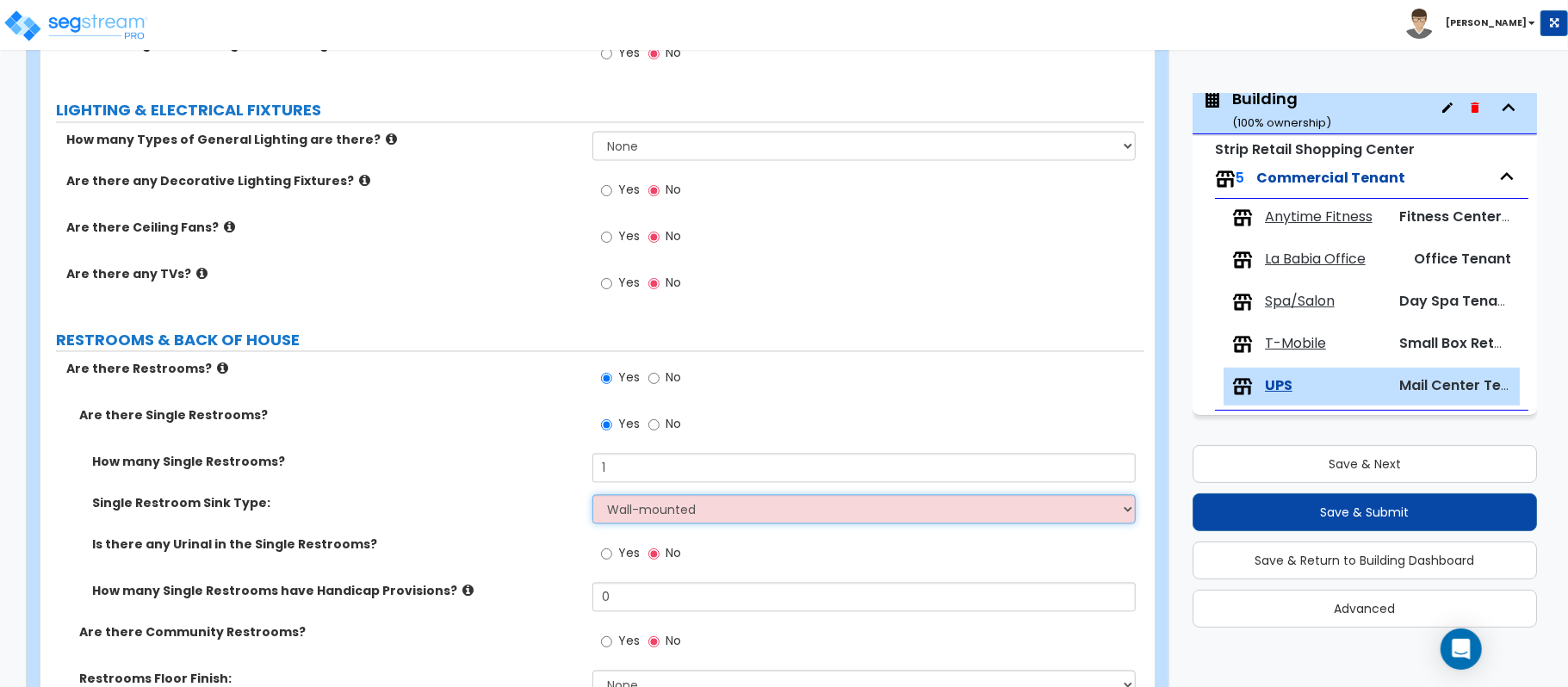
click at [592, 499] on select "Please Choose One Wall-mounted Vanity-mounted" at bounding box center [864, 510] width 543 height 29
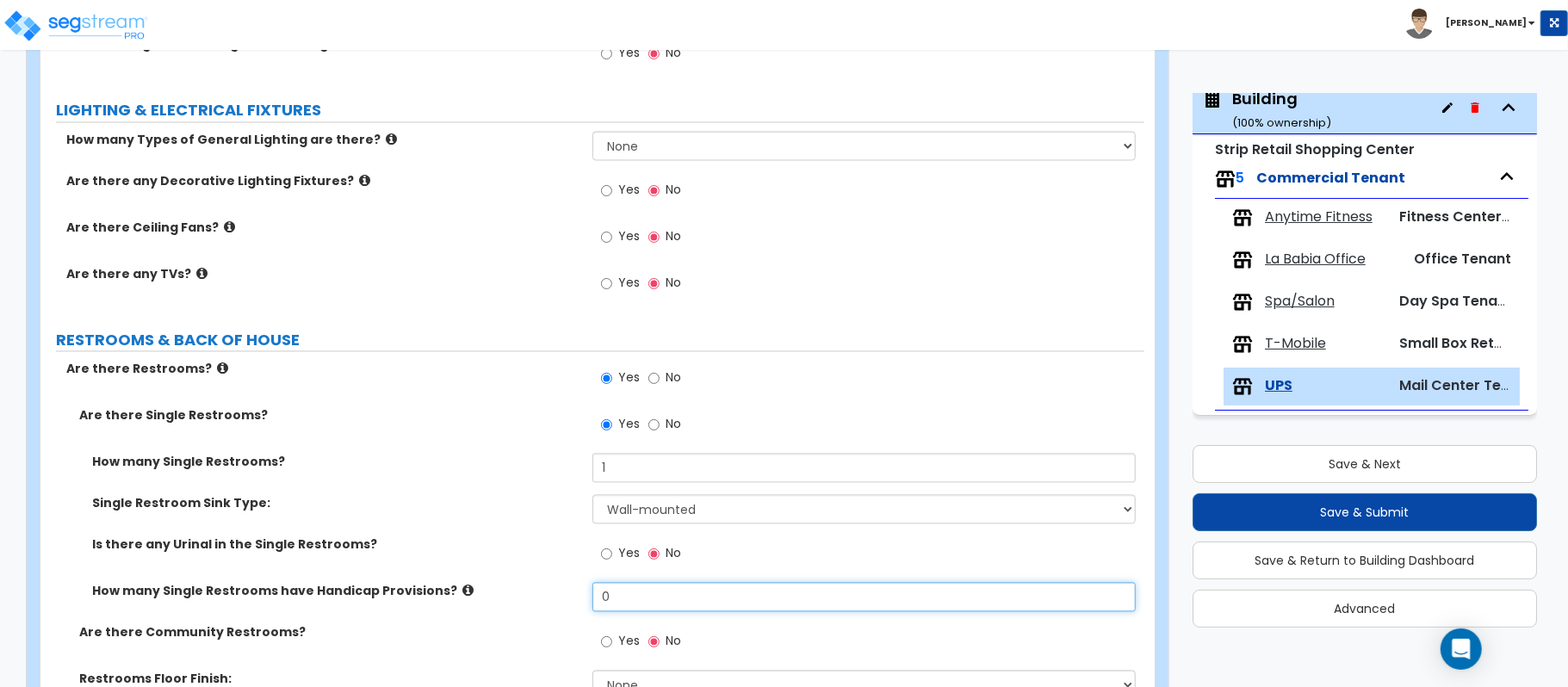
drag, startPoint x: 638, startPoint y: 593, endPoint x: 525, endPoint y: 583, distance: 113.4
click at [525, 583] on div "How many Single Restrooms? 1 Single Restroom Sink Type: Please Choose One Wall-…" at bounding box center [592, 538] width 1078 height 170
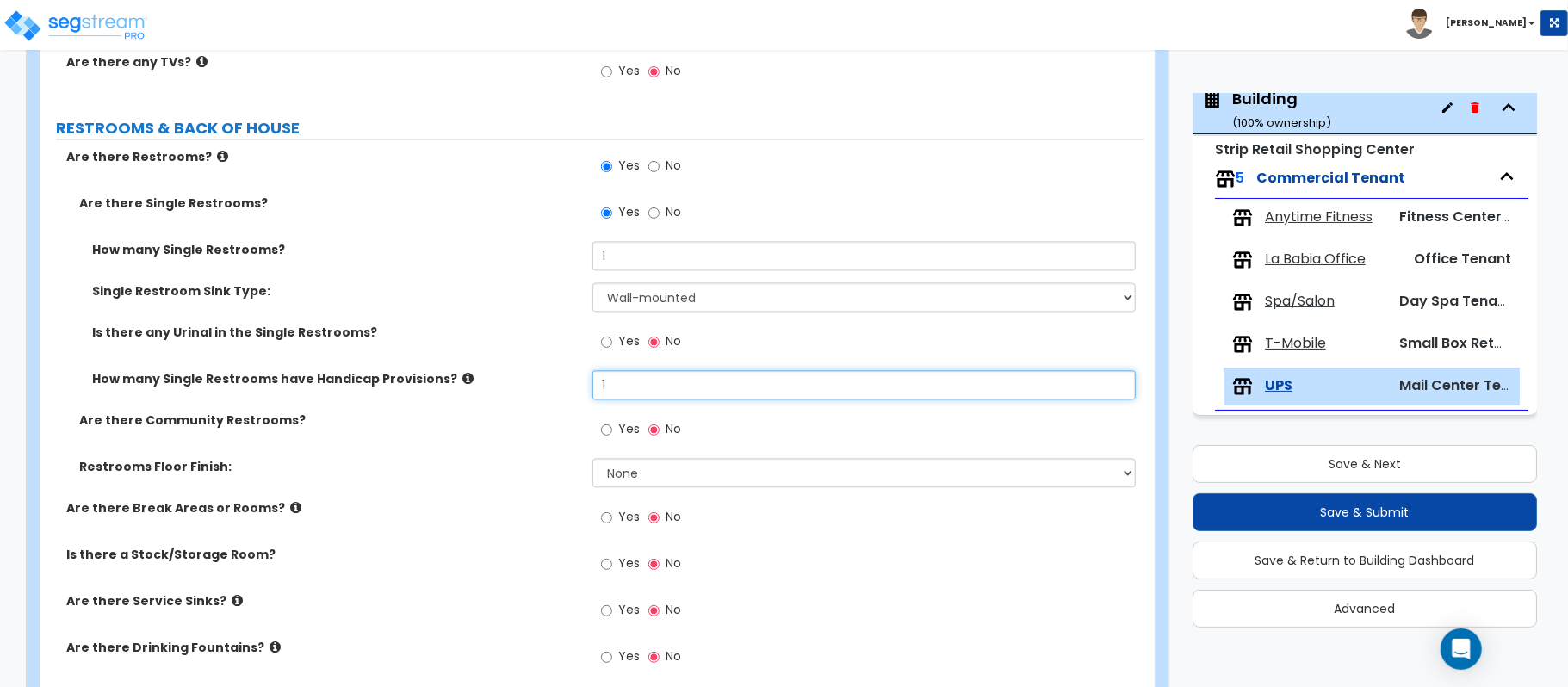
scroll to position [2576, 0]
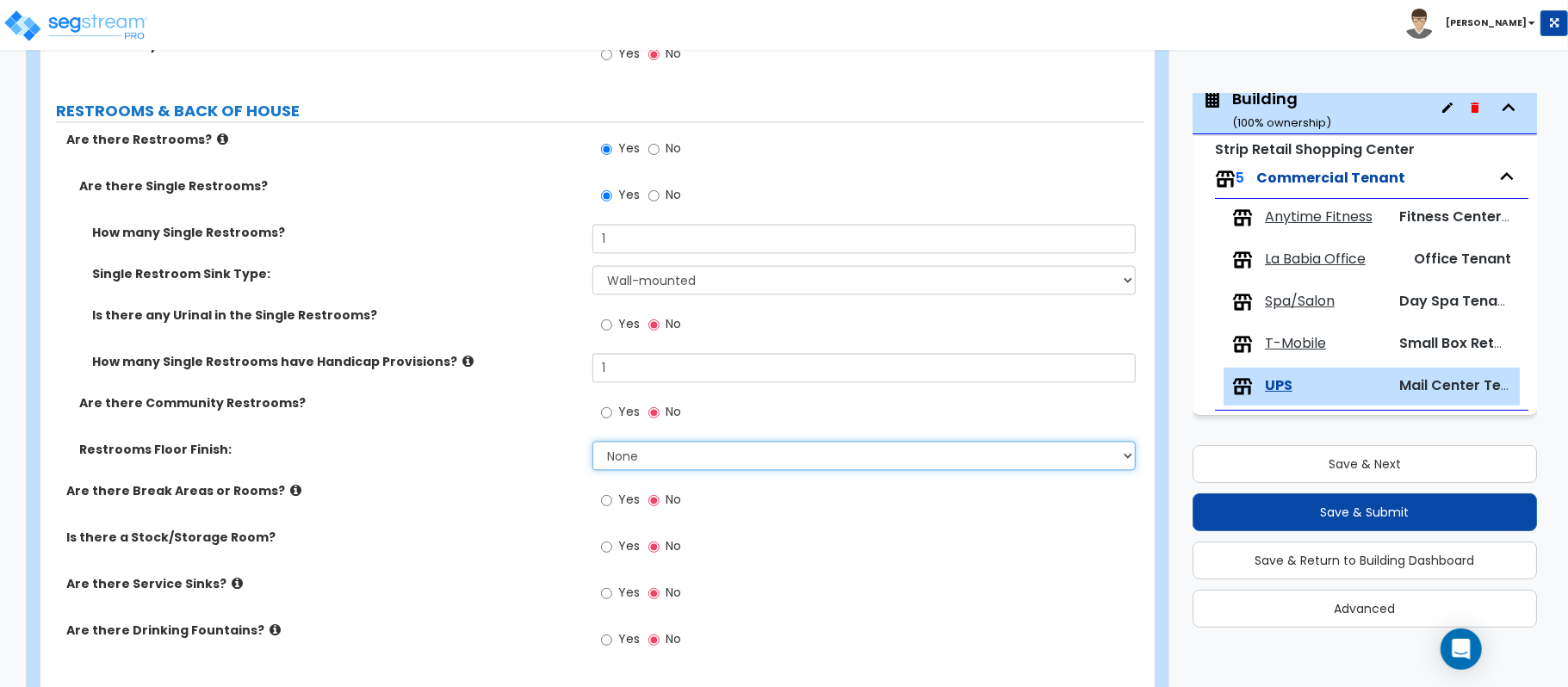
click at [648, 453] on select "None Tile Flooring Resilient Laminate Flooring VCT Flooring Sheet Vinyl Flooring" at bounding box center [864, 455] width 543 height 29
click at [592, 444] on select "None Tile Flooring Resilient Laminate Flooring VCT Flooring Sheet Vinyl Flooring" at bounding box center [864, 455] width 543 height 29
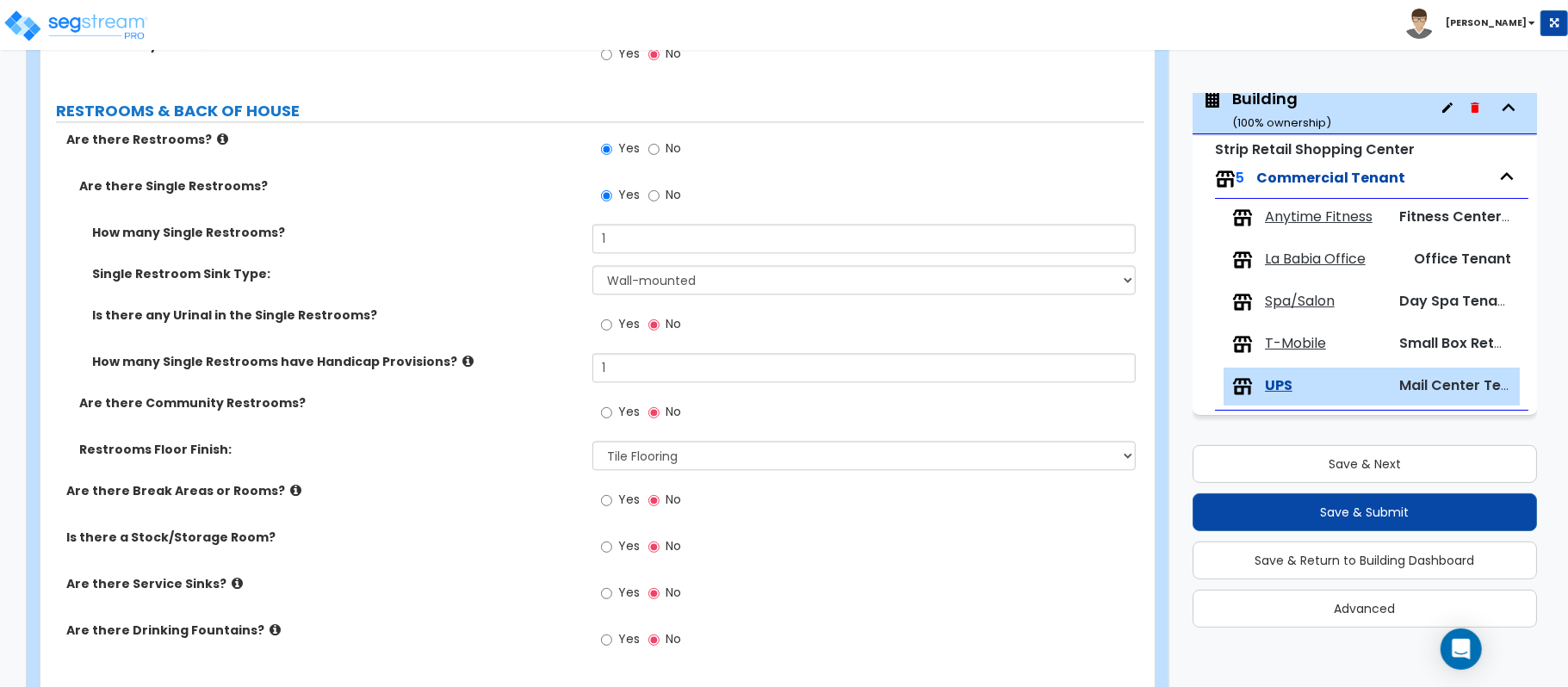
scroll to position [525, 0]
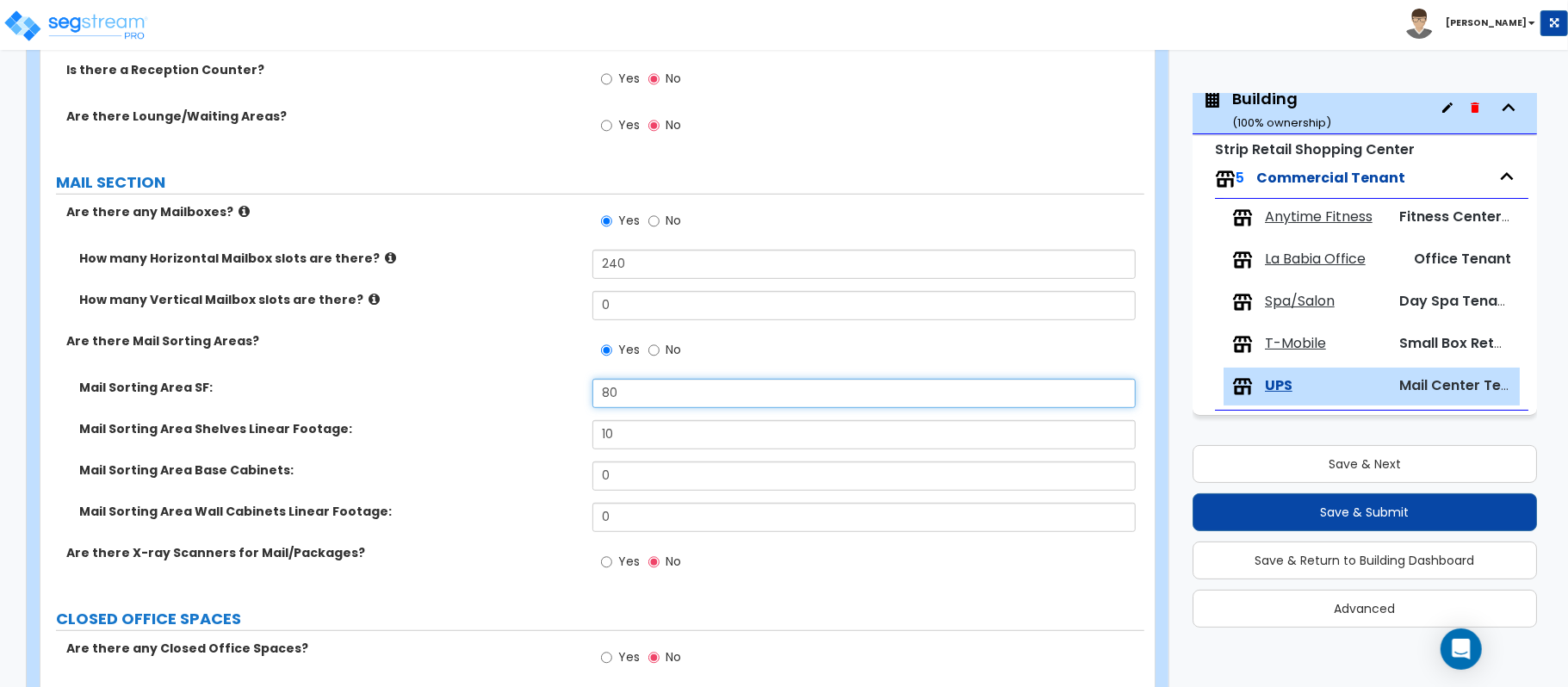
drag, startPoint x: 645, startPoint y: 392, endPoint x: 443, endPoint y: 385, distance: 202.1
click at [453, 397] on div "Mail Sorting Area SF: 80" at bounding box center [592, 399] width 1104 height 41
drag, startPoint x: 646, startPoint y: 439, endPoint x: 519, endPoint y: 423, distance: 128.0
click at [519, 423] on div "Mail Sorting Area Shelves Linear Footage: 10" at bounding box center [592, 441] width 1104 height 41
click at [608, 565] on input "Yes" at bounding box center [606, 562] width 11 height 19
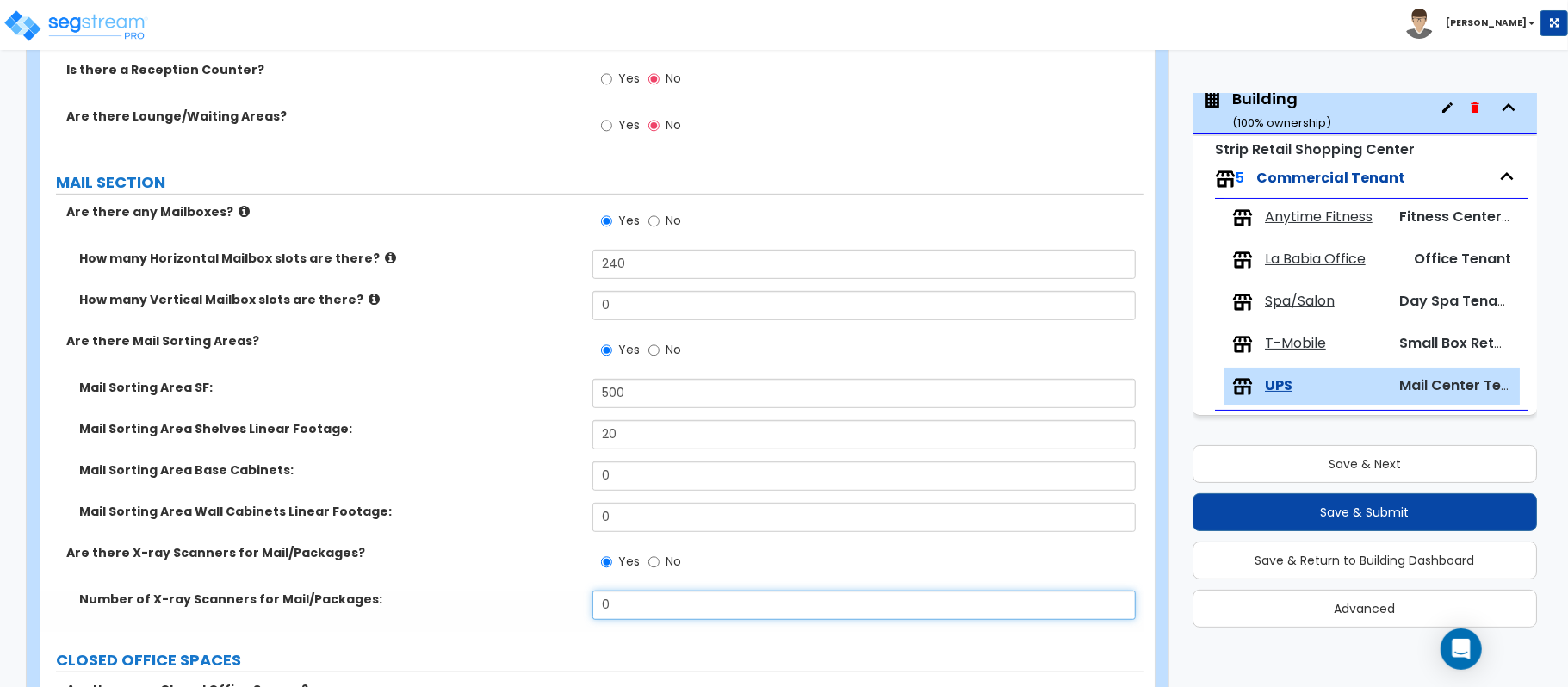
drag, startPoint x: 644, startPoint y: 610, endPoint x: 458, endPoint y: 594, distance: 186.7
click at [458, 594] on div "Number of X-ray Scanners for Mail/Packages: 0" at bounding box center [592, 611] width 1104 height 41
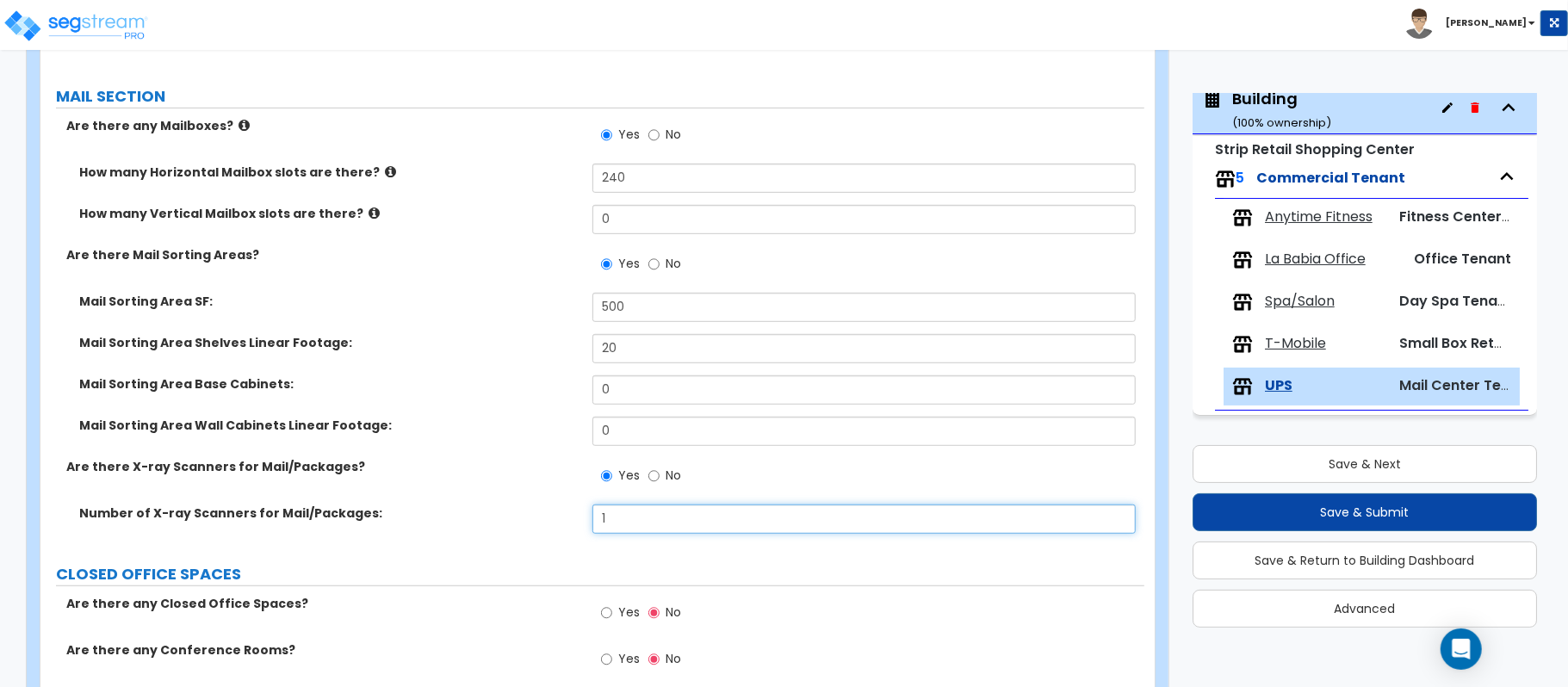
scroll to position [754, 0]
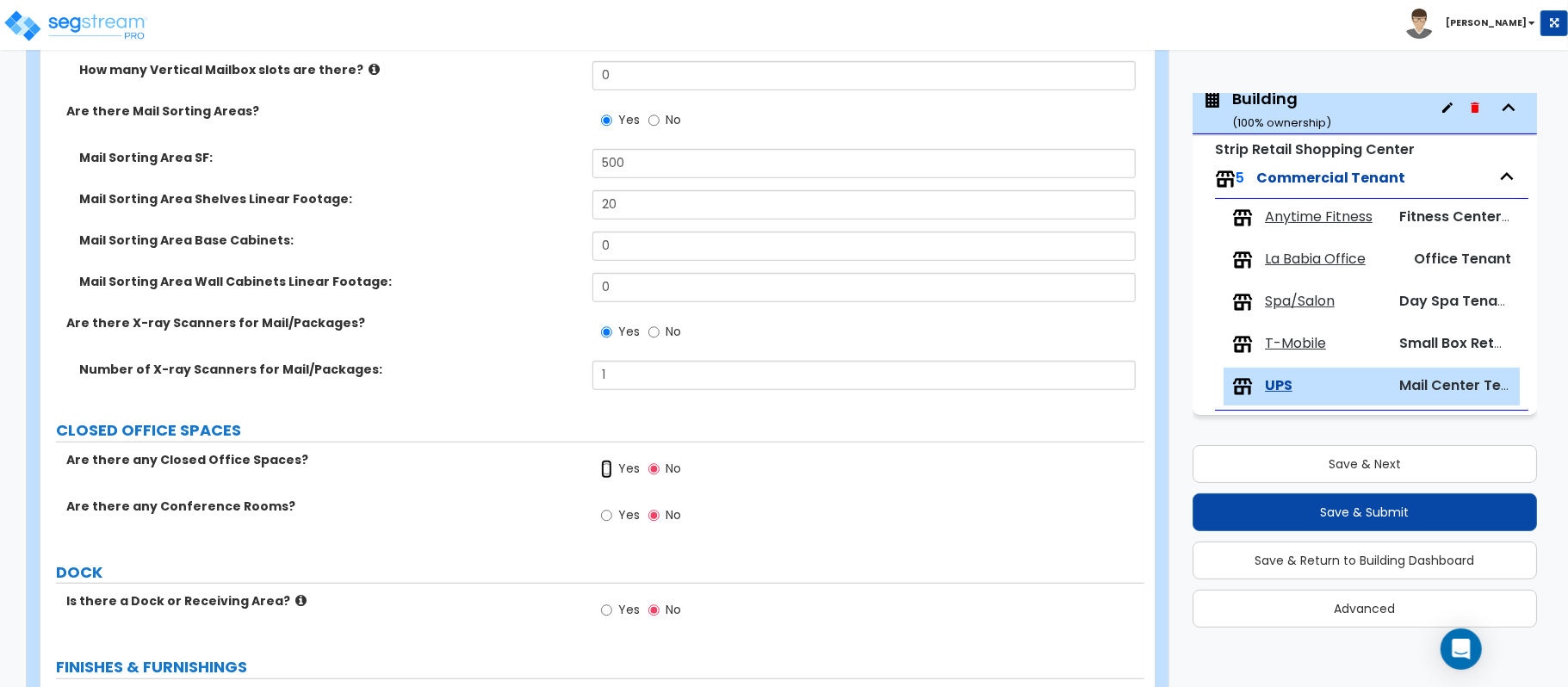
click at [611, 475] on input "Yes" at bounding box center [606, 469] width 11 height 19
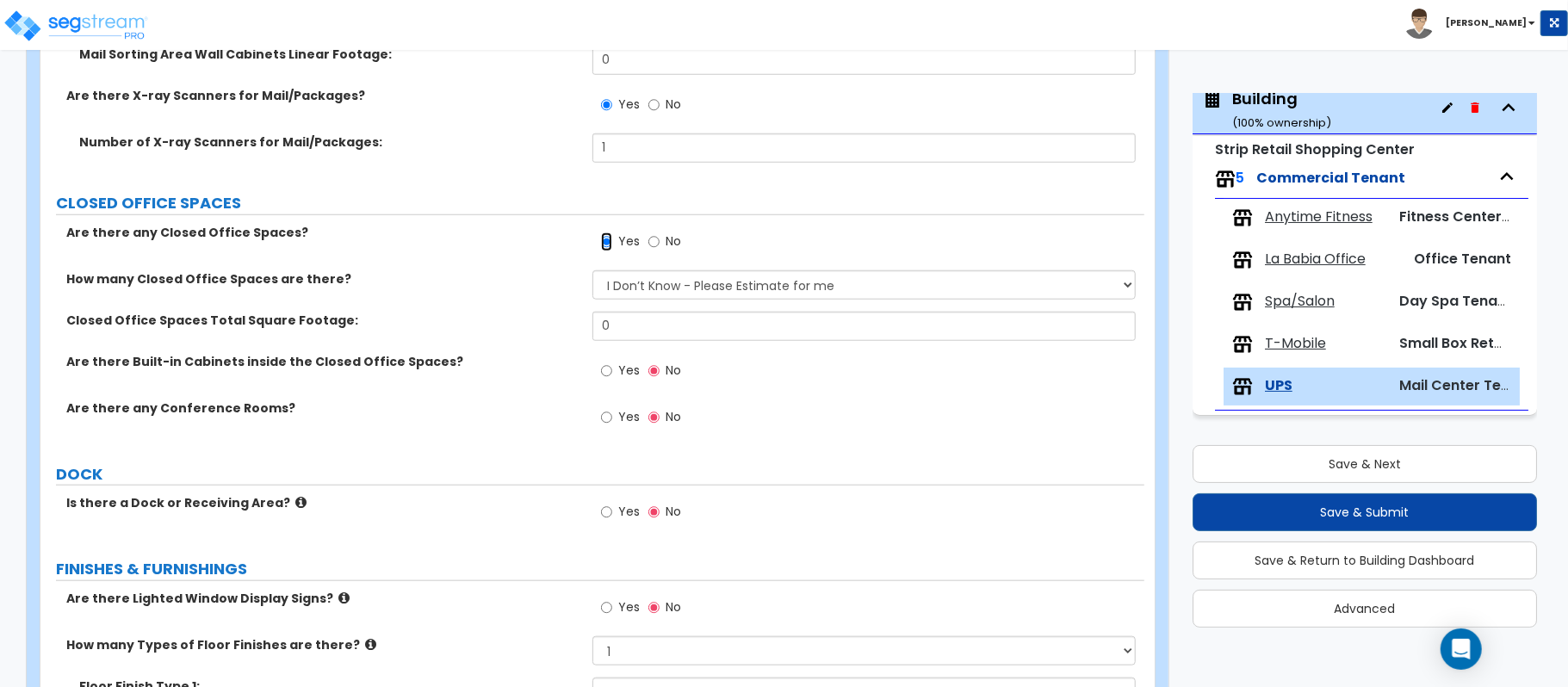
scroll to position [984, 0]
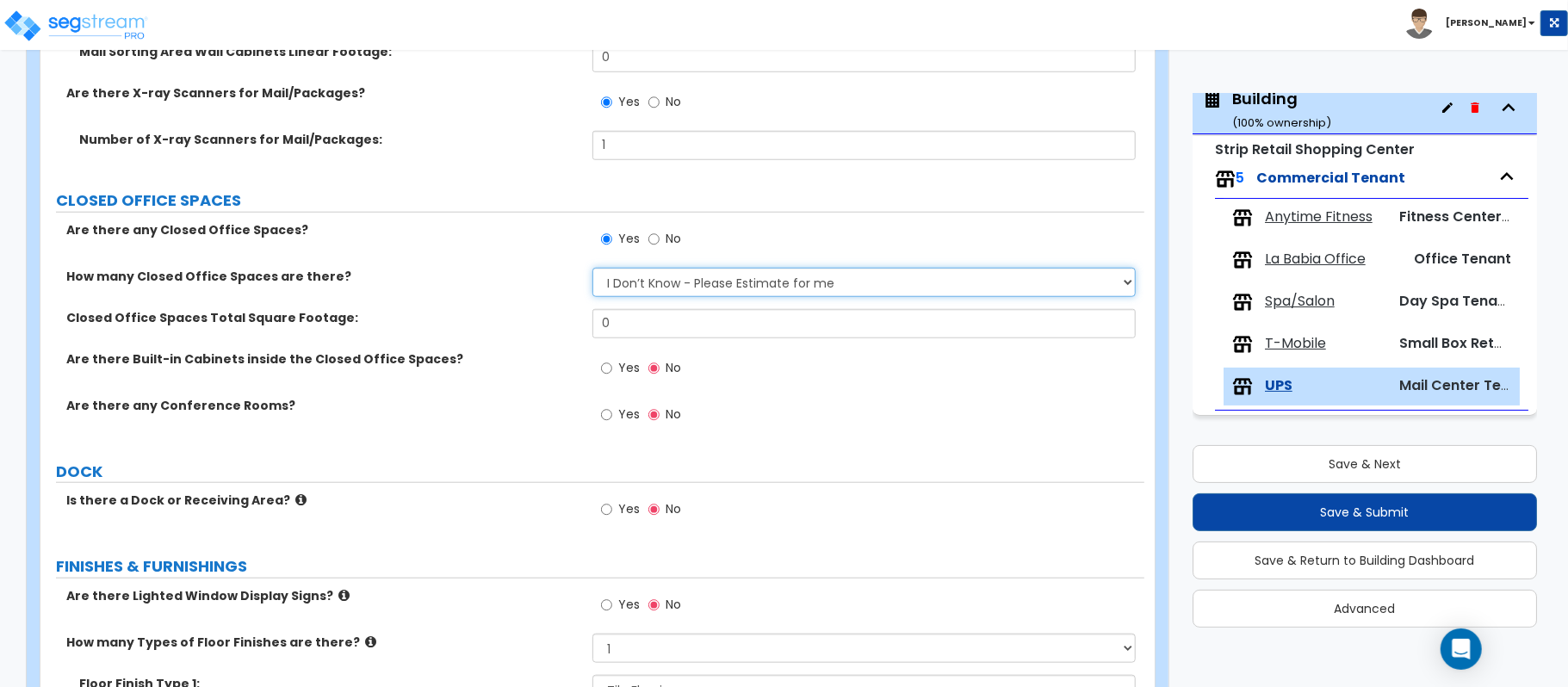
click at [654, 293] on select "I Don’t Know - Please Estimate for me I want to Enter the Number of Closed Offi…" at bounding box center [864, 283] width 543 height 29
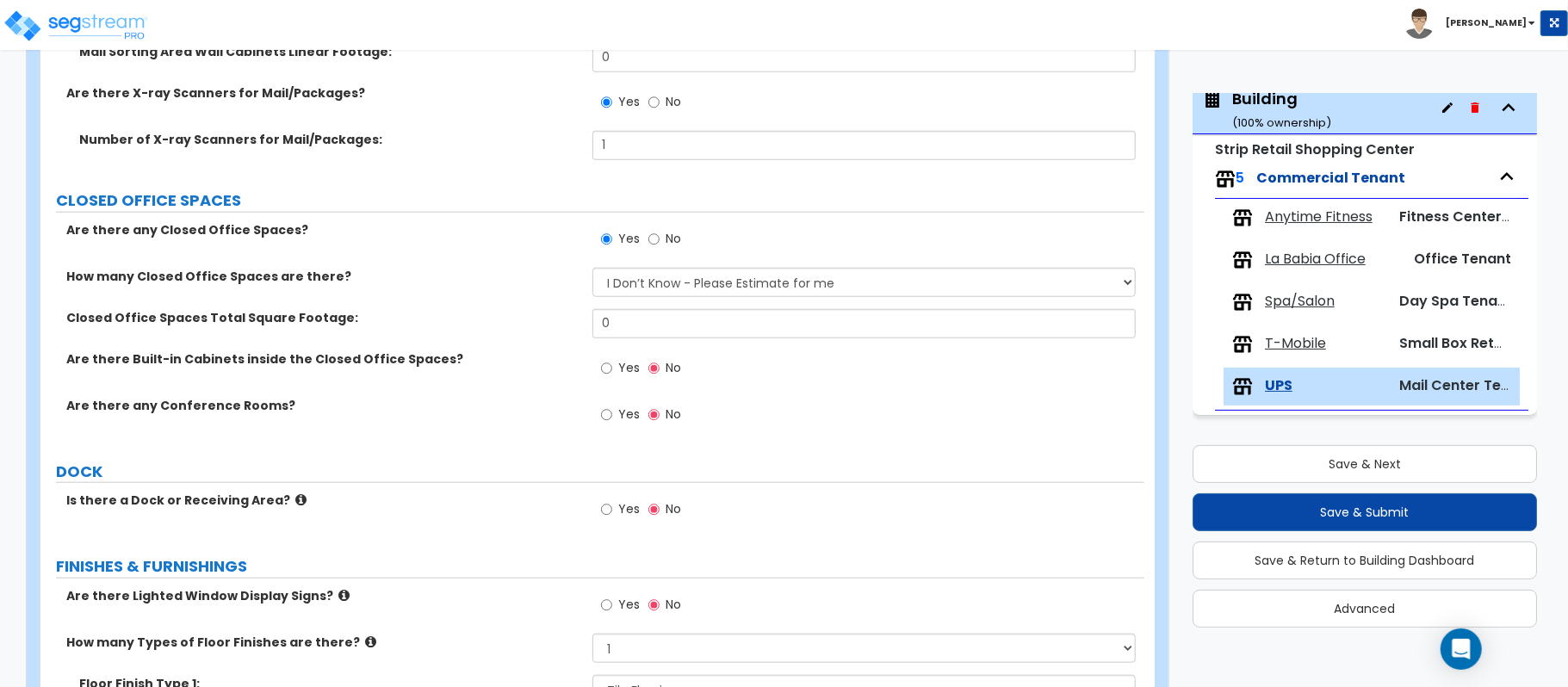
click at [525, 283] on label "How many Closed Office Spaces are there?" at bounding box center [323, 277] width 513 height 17
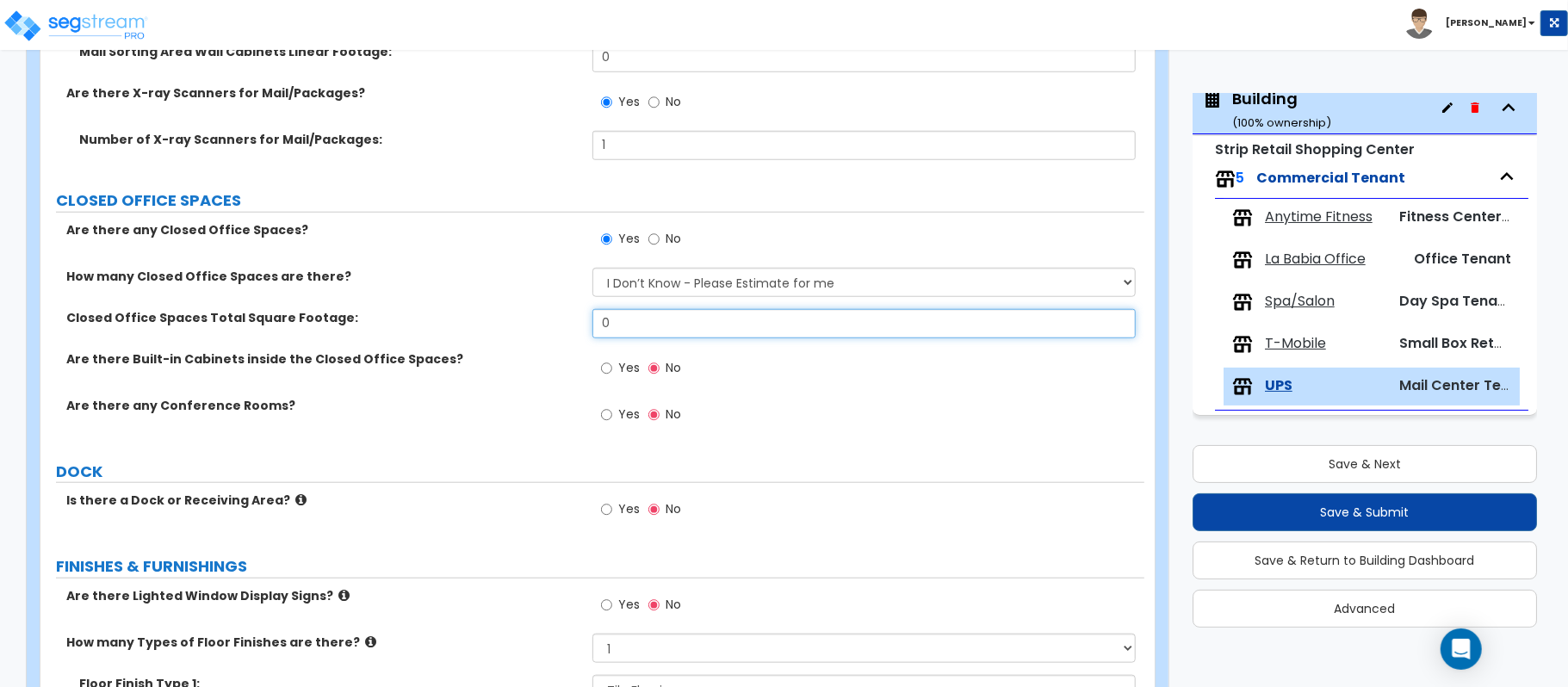
drag, startPoint x: 623, startPoint y: 330, endPoint x: 521, endPoint y: 327, distance: 102.0
click at [521, 327] on div "Closed Office Spaces Total Square Footage: 0" at bounding box center [592, 330] width 1104 height 41
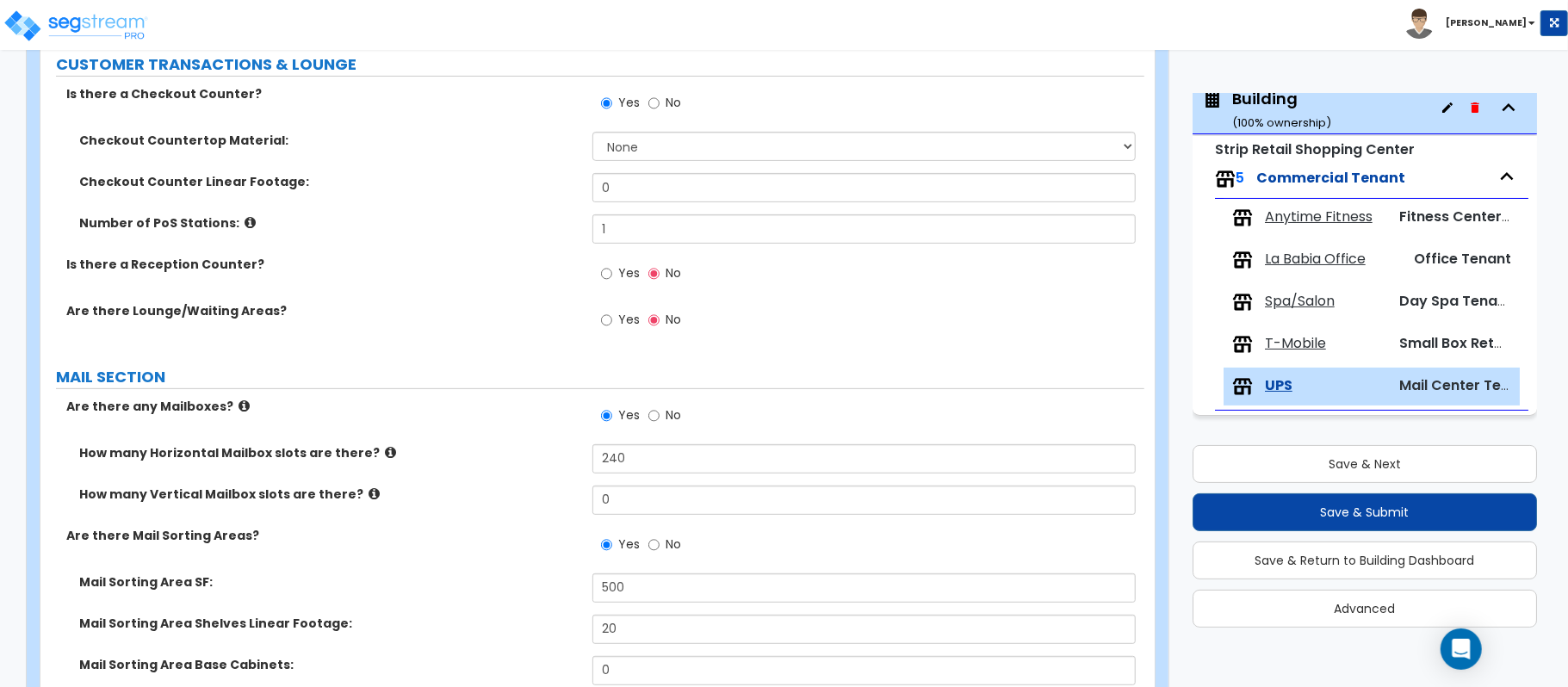
scroll to position [296, 0]
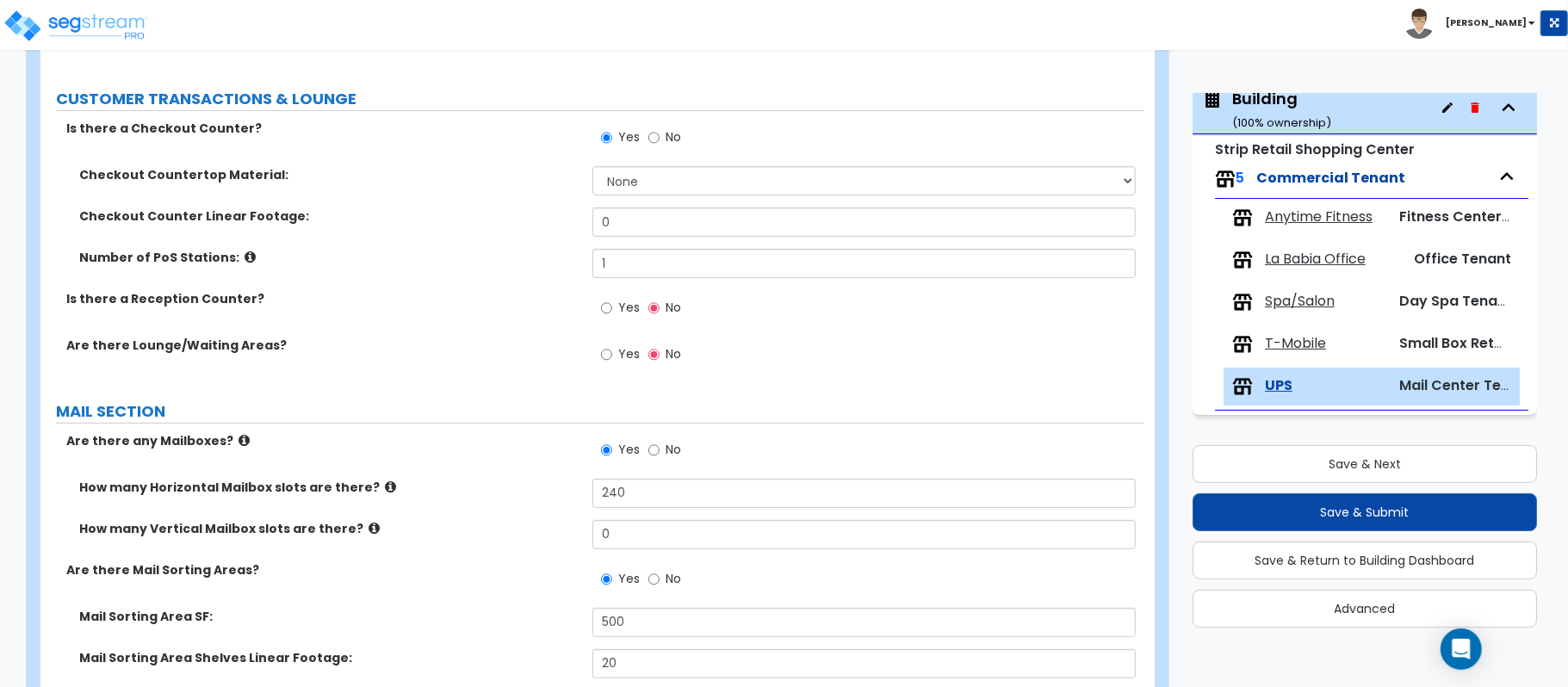
click at [616, 314] on label "Yes" at bounding box center [620, 310] width 39 height 29
click at [612, 314] on input "Yes" at bounding box center [606, 309] width 11 height 19
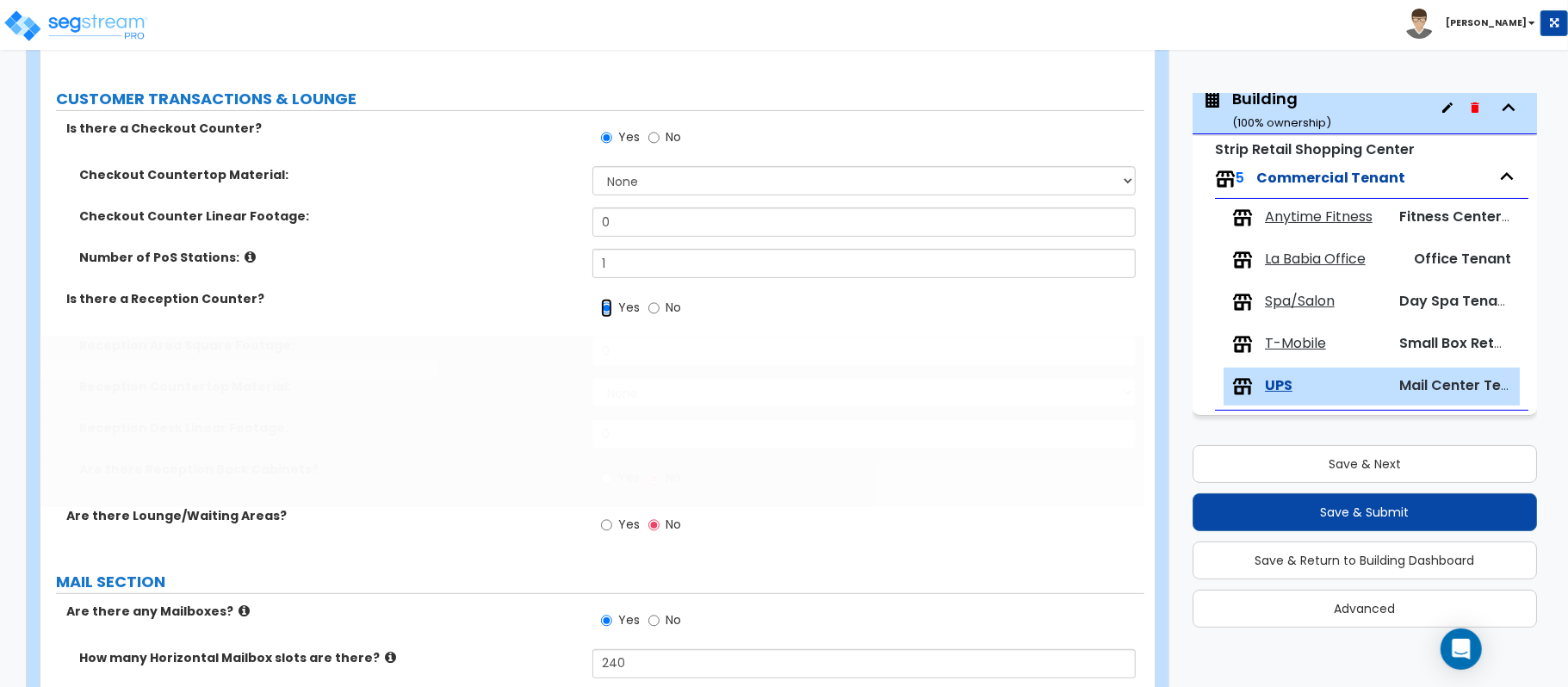
scroll to position [467, 0]
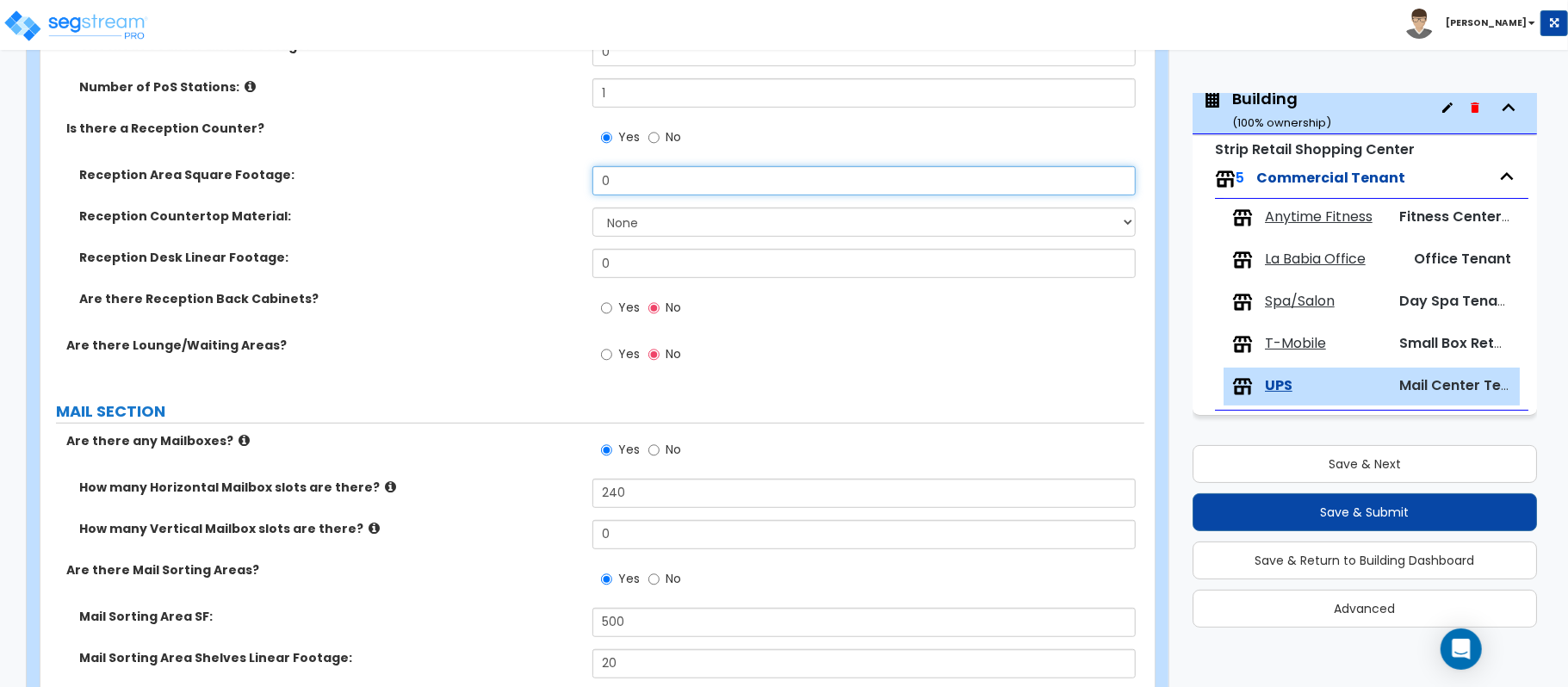
drag, startPoint x: 656, startPoint y: 189, endPoint x: 542, endPoint y: 189, distance: 114.0
click at [542, 189] on div "Reception Area Square Footage: 0" at bounding box center [592, 187] width 1104 height 41
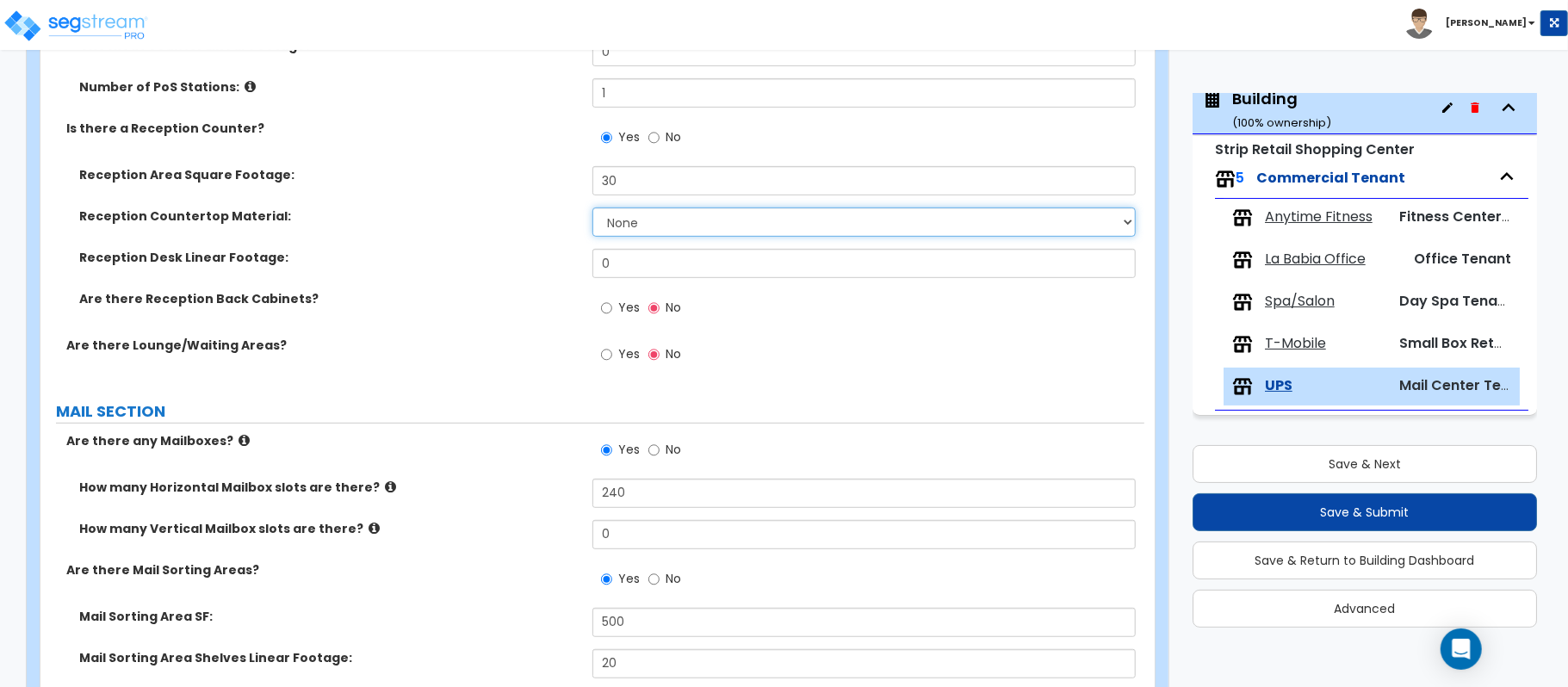
click at [641, 213] on select "None Plastic Laminate Solid Surface Stone Quartz Marble Tile Wood Stainless Ste…" at bounding box center [864, 222] width 543 height 29
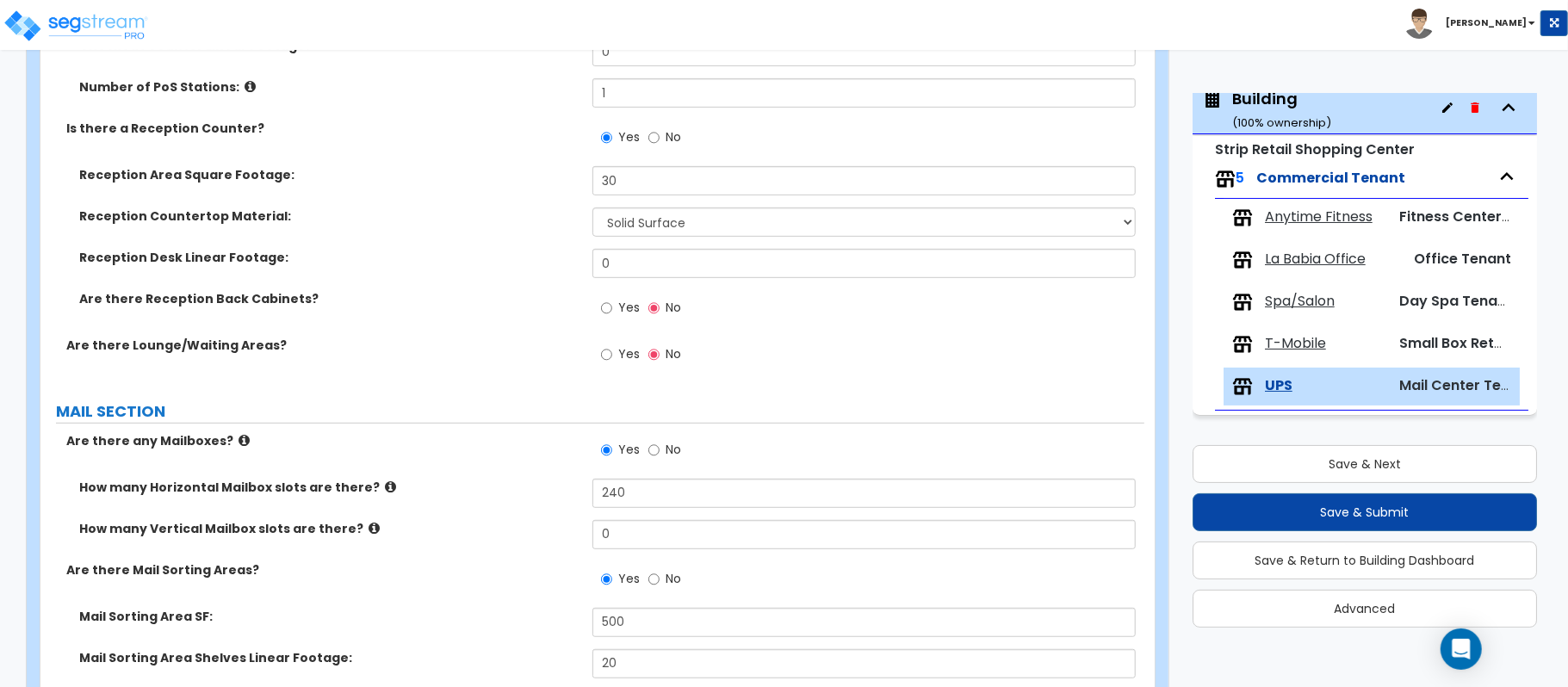
click at [508, 253] on label "Reception Desk Linear Footage:" at bounding box center [329, 258] width 500 height 17
drag, startPoint x: 658, startPoint y: 263, endPoint x: 475, endPoint y: 263, distance: 183.0
click at [475, 263] on div "Reception Desk Linear Footage: 0" at bounding box center [592, 270] width 1104 height 41
click at [535, 352] on label "Are there Lounge/Waiting Areas?" at bounding box center [323, 345] width 513 height 17
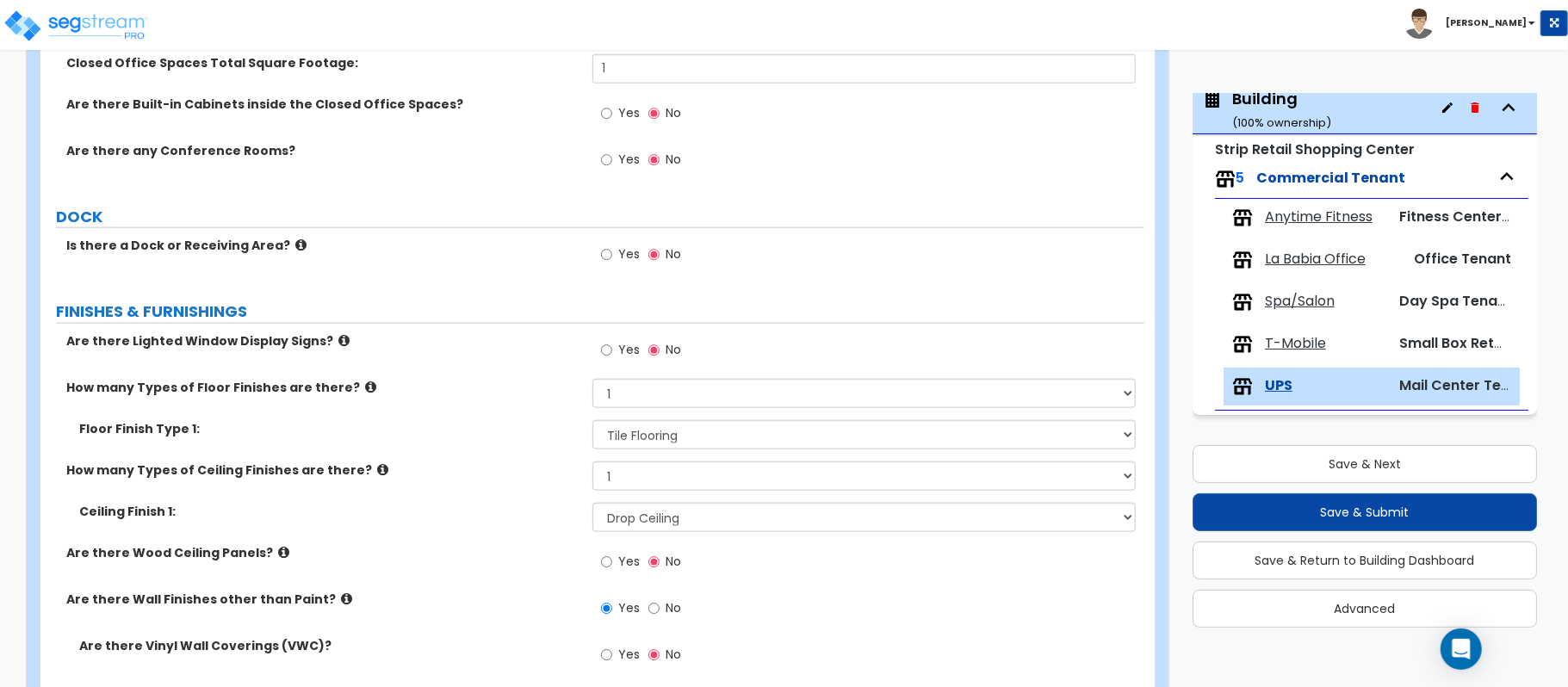
scroll to position [2391, 0]
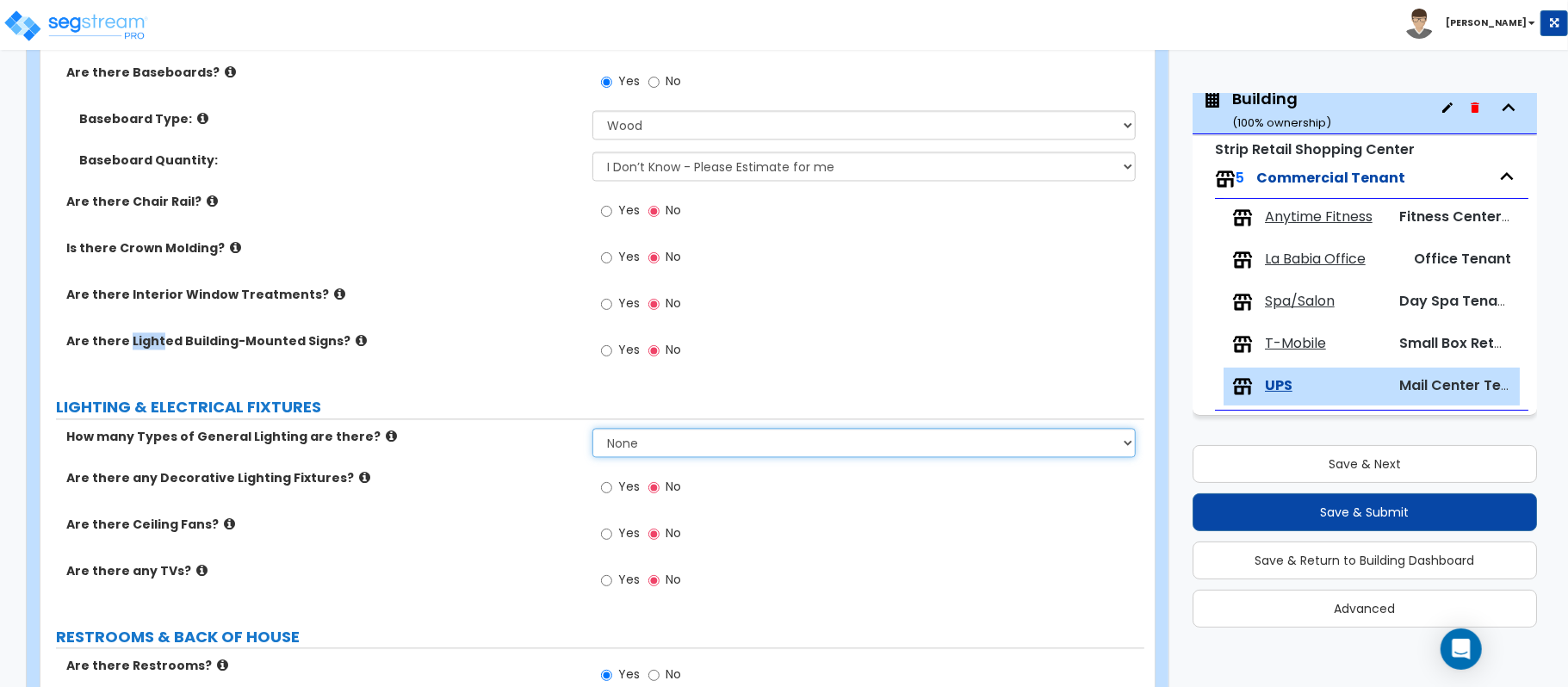
click at [680, 444] on select "None 1 2 3" at bounding box center [864, 442] width 543 height 29
click at [592, 430] on select "None 1 2 3" at bounding box center [864, 442] width 543 height 29
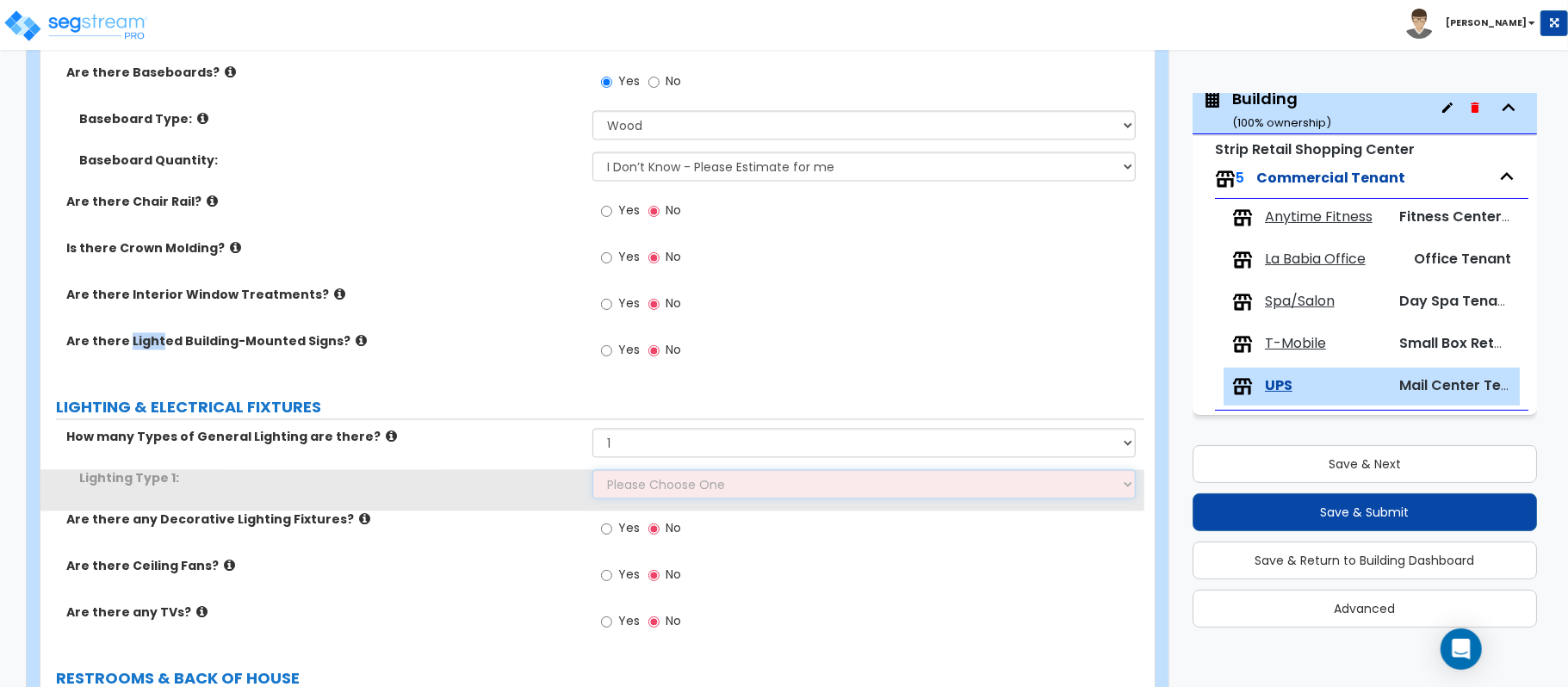
click at [631, 480] on select "Please Choose One LED Surface-Mounted LED Recessed Fluorescent Surface-Mounted …" at bounding box center [864, 484] width 543 height 29
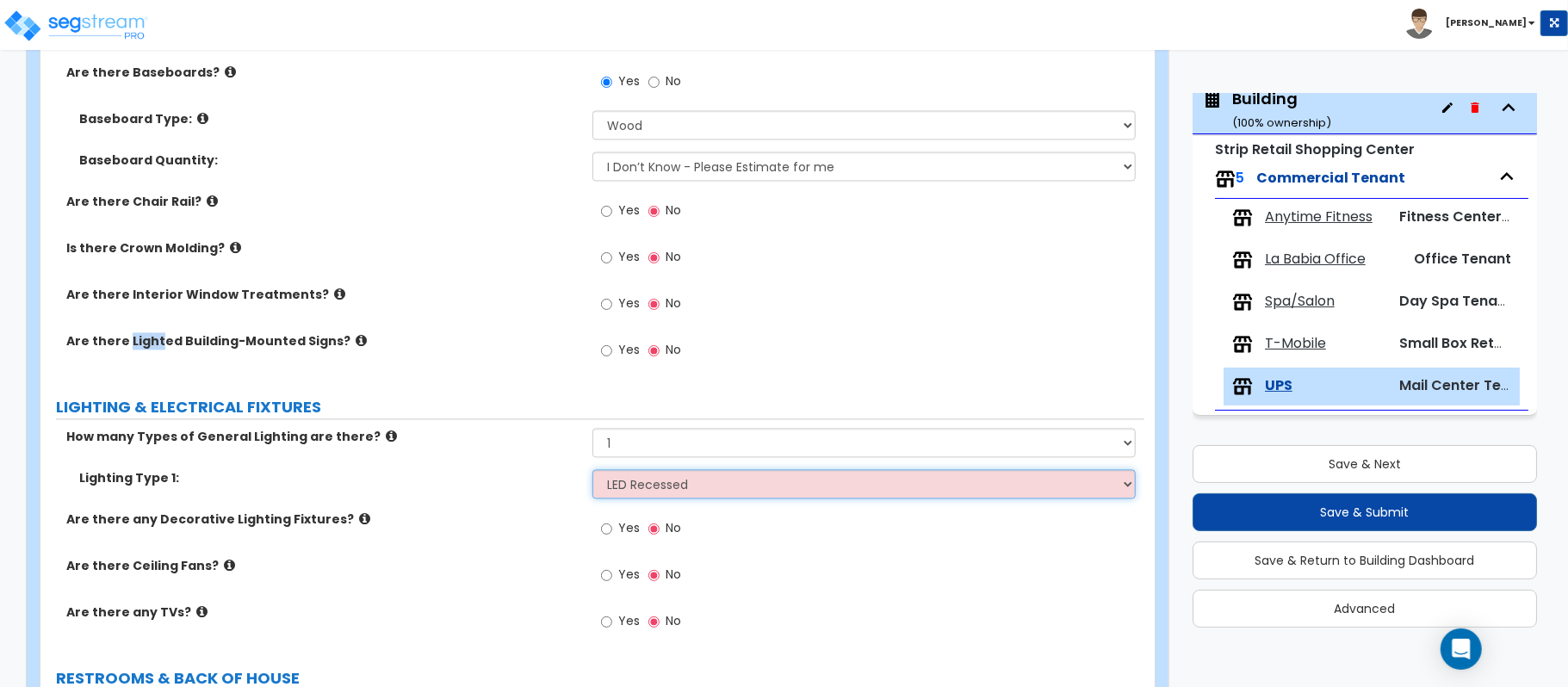
click at [592, 472] on select "Please Choose One LED Surface-Mounted LED Recessed Fluorescent Surface-Mounted …" at bounding box center [864, 484] width 543 height 29
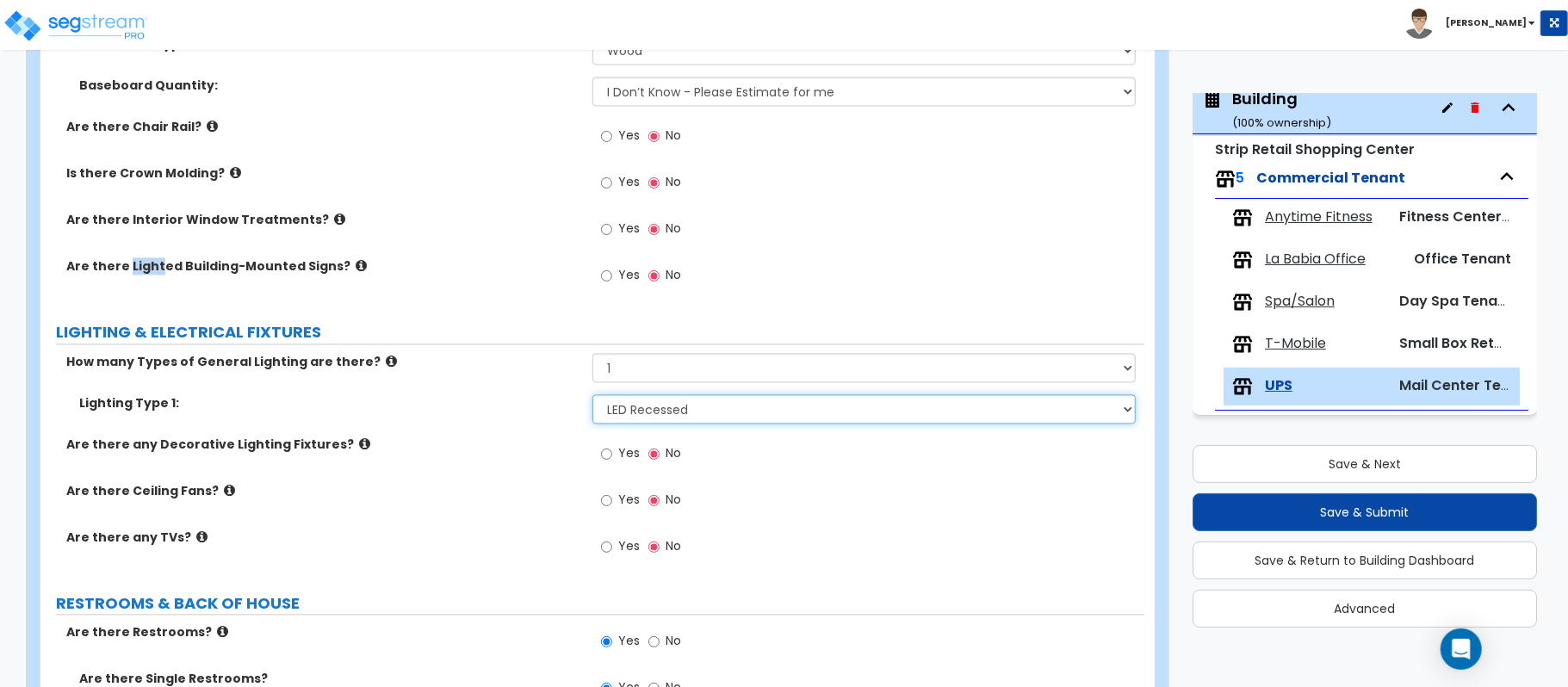
scroll to position [2506, 0]
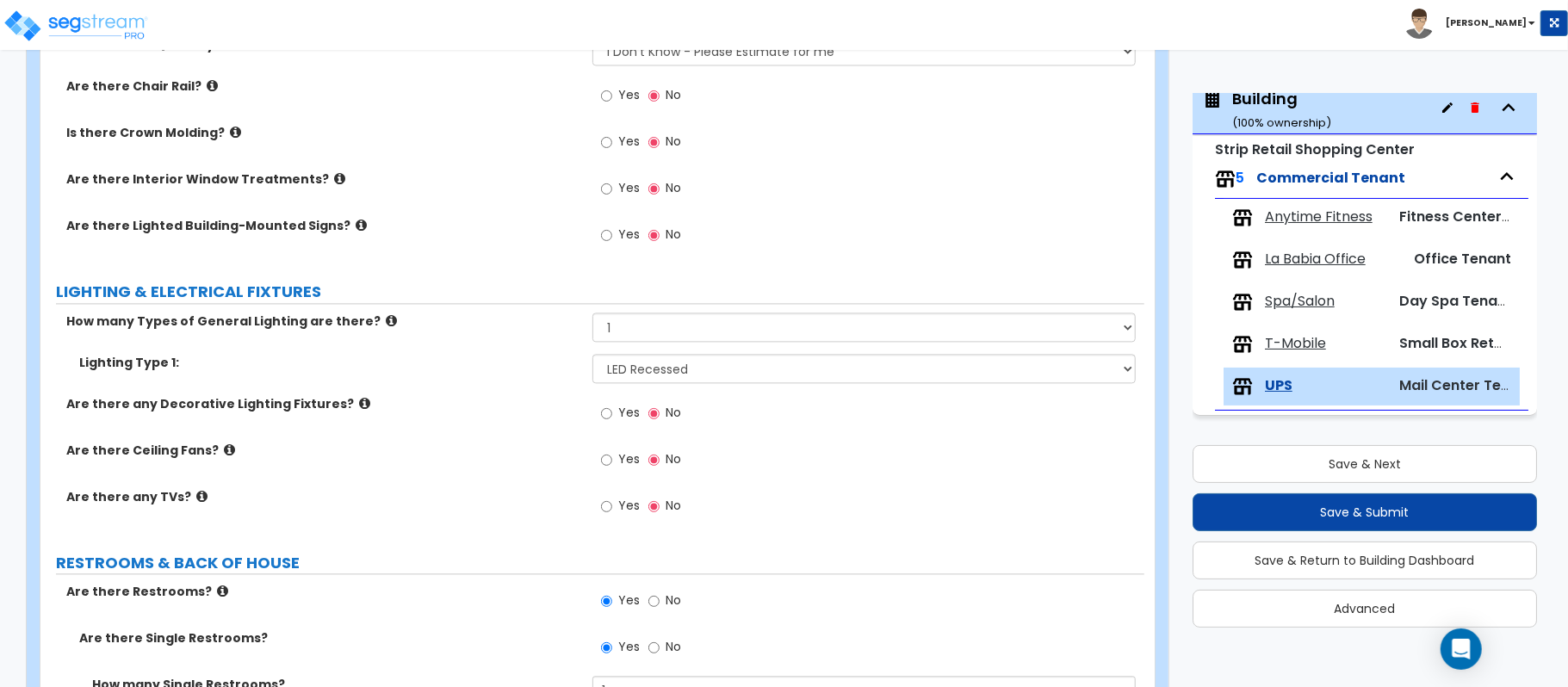
click at [613, 420] on label "Yes" at bounding box center [620, 415] width 39 height 29
click at [612, 420] on input "Yes" at bounding box center [606, 413] width 11 height 19
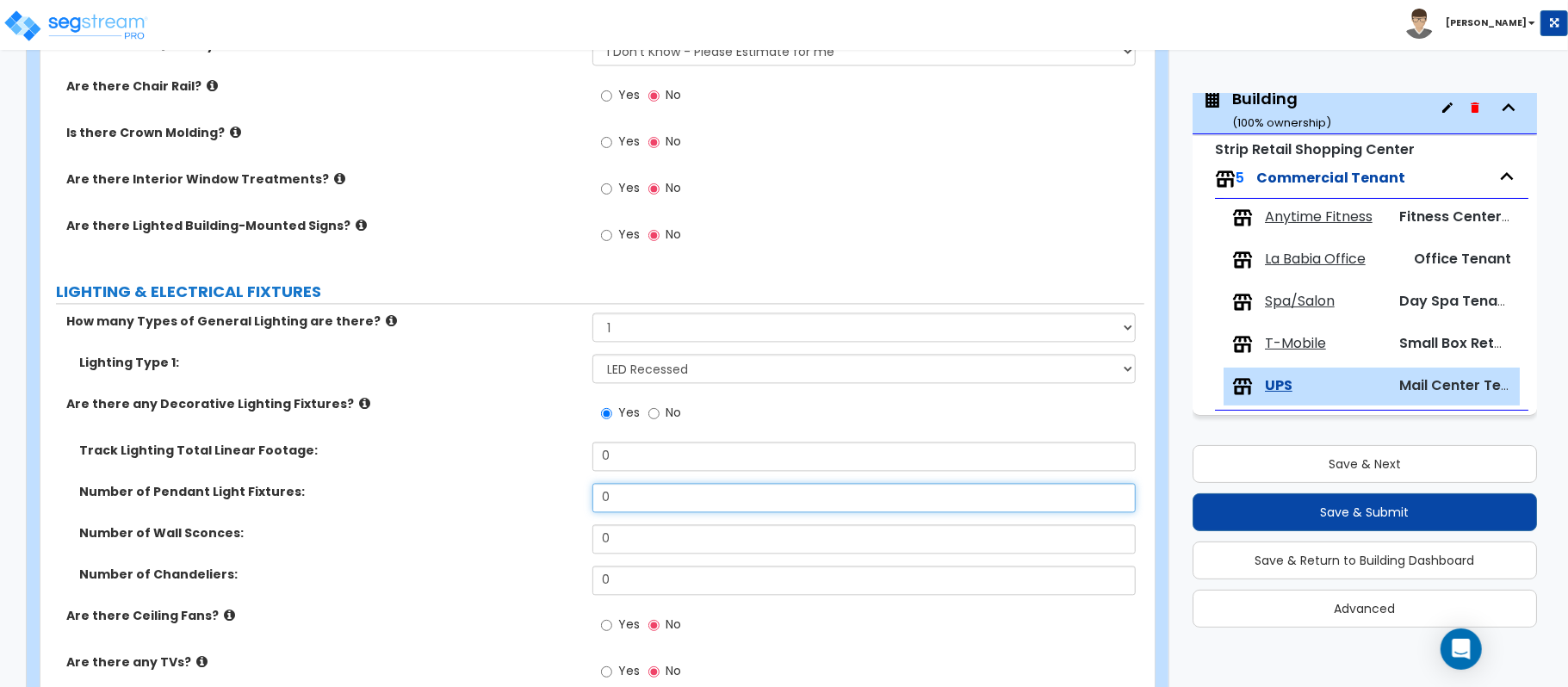
drag, startPoint x: 634, startPoint y: 500, endPoint x: 519, endPoint y: 498, distance: 115.0
click at [519, 498] on div "Number of Pendant Light Fixtures: 0" at bounding box center [592, 504] width 1104 height 41
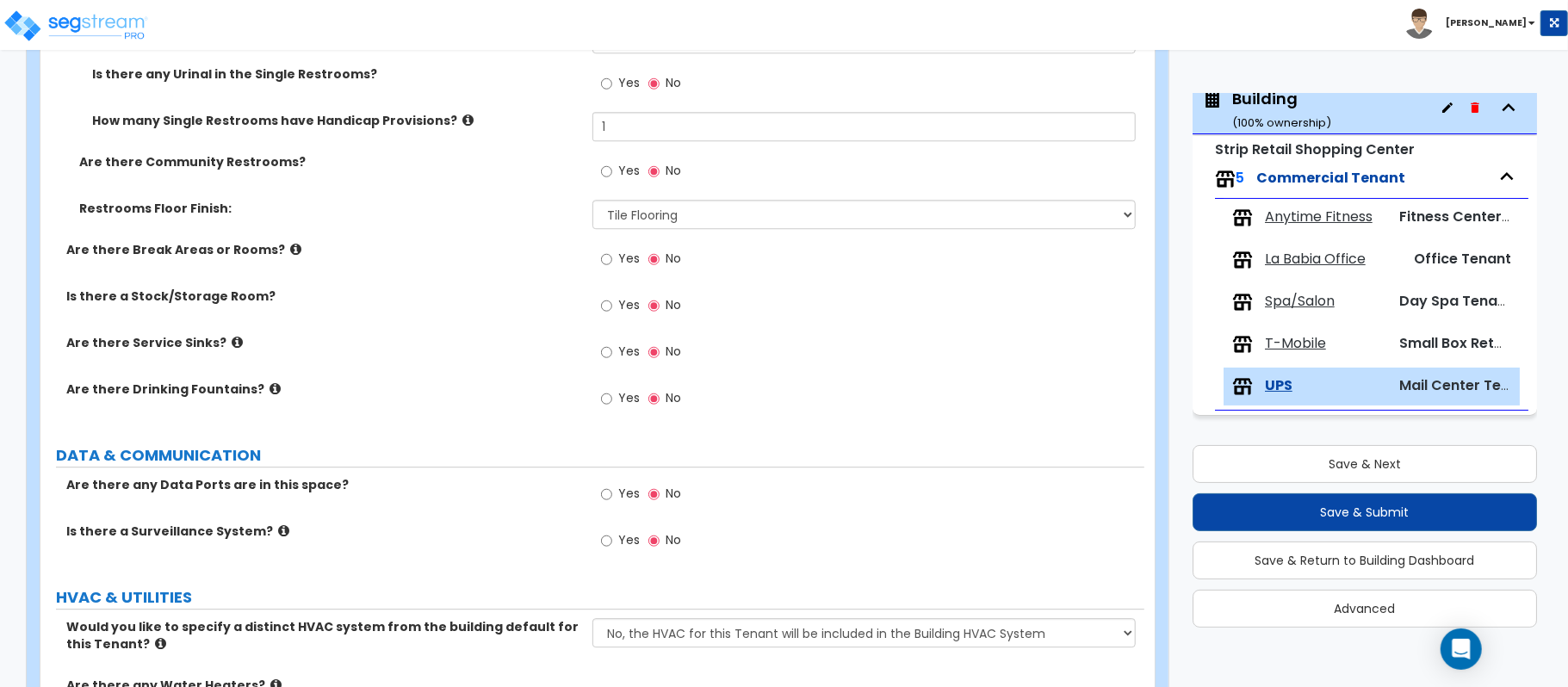
scroll to position [3531, 0]
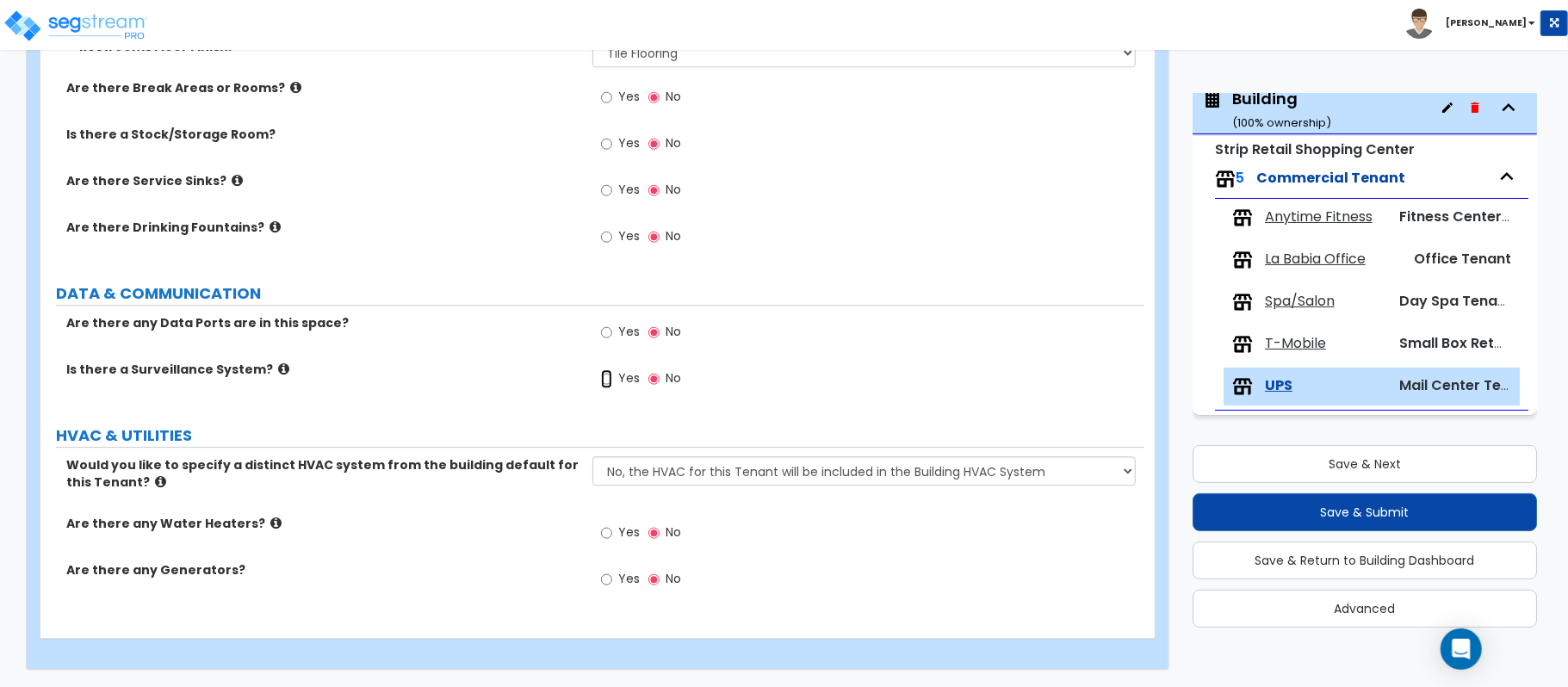
click at [606, 385] on input "Yes" at bounding box center [606, 378] width 11 height 19
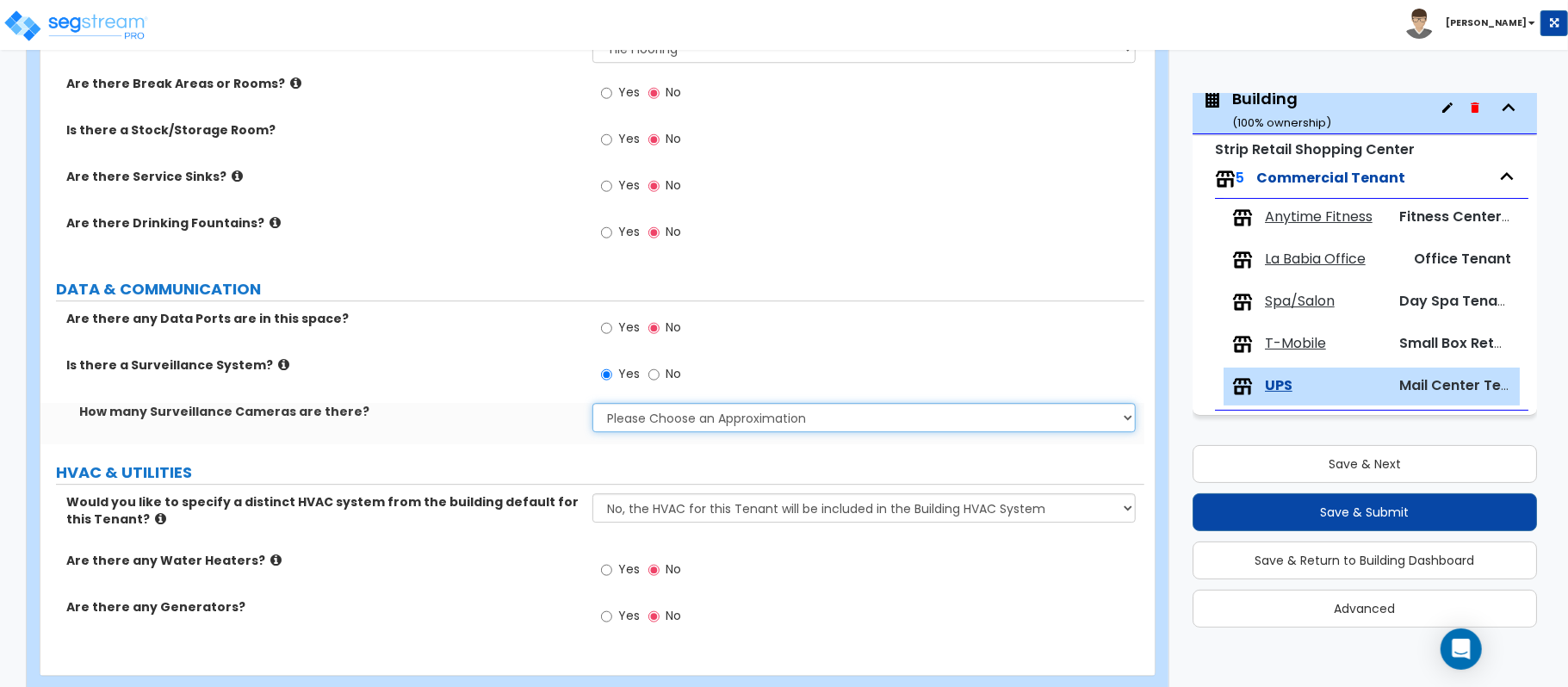
drag, startPoint x: 670, startPoint y: 422, endPoint x: 666, endPoint y: 434, distance: 12.6
click at [670, 422] on select "Please Choose an Approximation Barely Noticed Any Noticed a Couple Frequently S…" at bounding box center [864, 417] width 543 height 29
click at [592, 406] on select "Please Choose an Approximation Barely Noticed Any Noticed a Couple Frequently S…" at bounding box center [864, 417] width 543 height 29
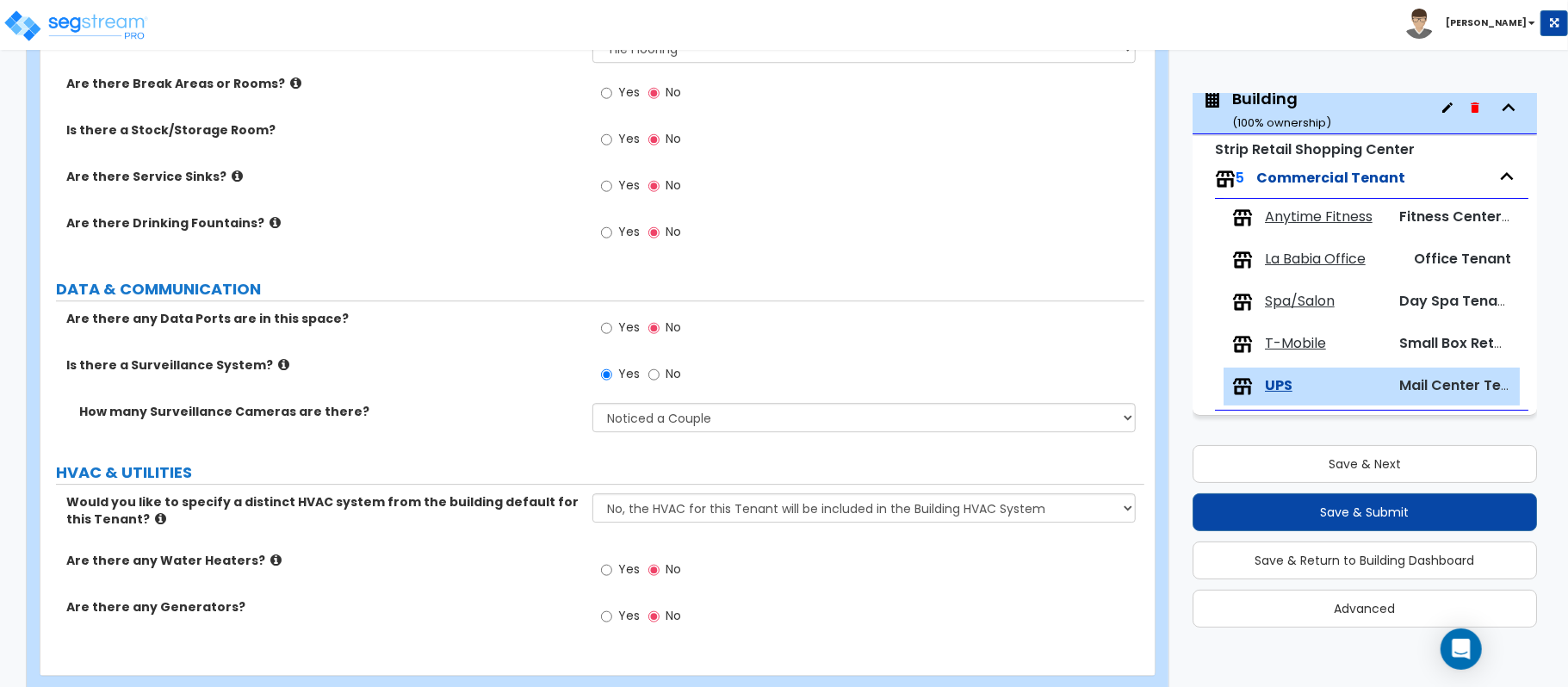
click at [1010, 293] on label "DATA & COMMUNICATION" at bounding box center [600, 289] width 1088 height 22
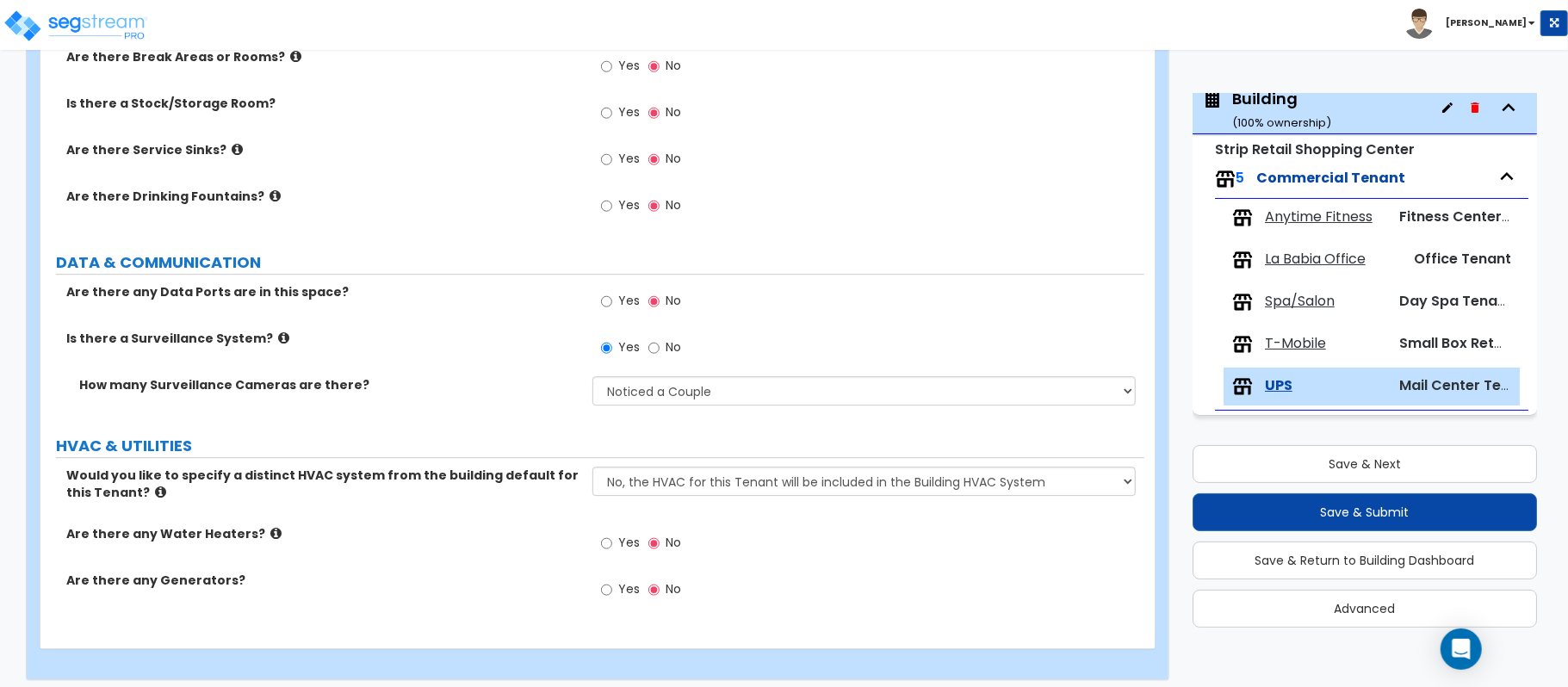
scroll to position [3572, 0]
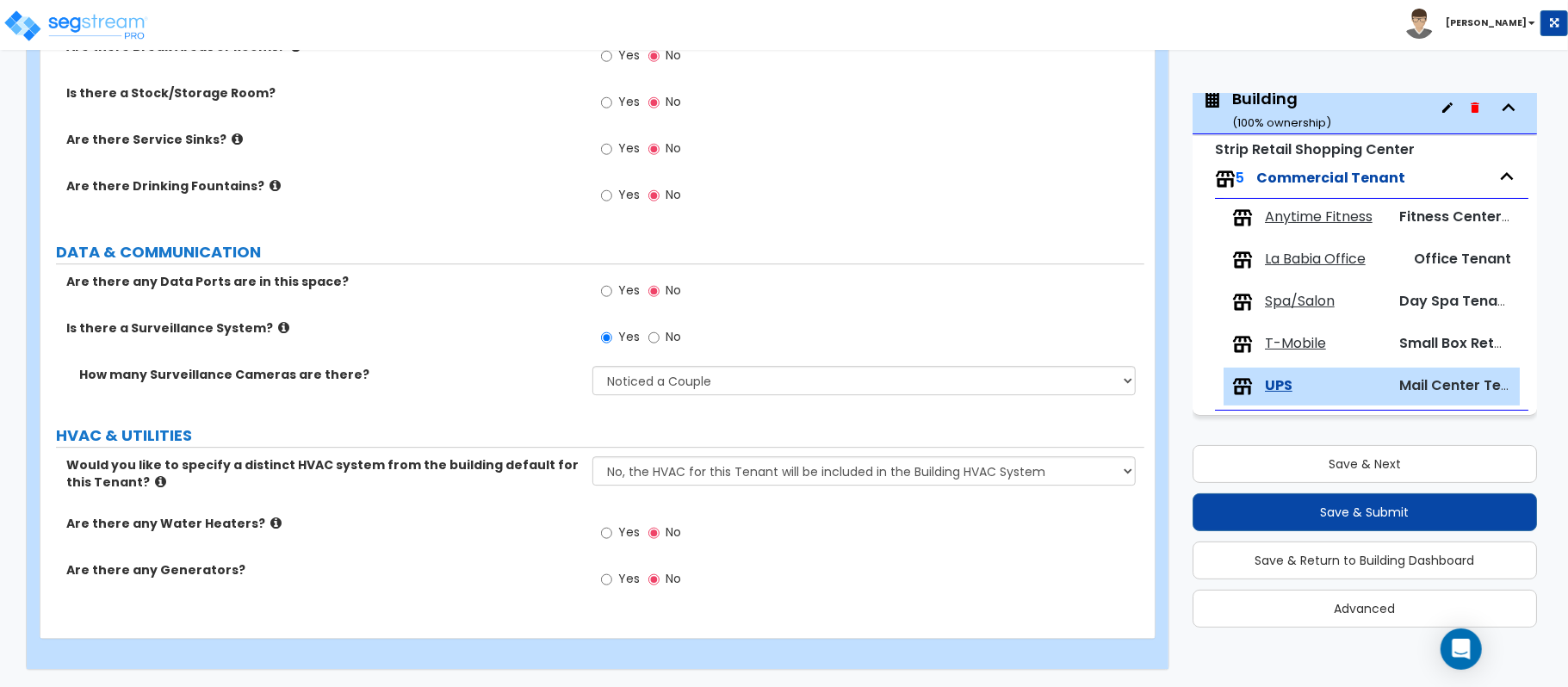
click at [1082, 592] on div "Yes No" at bounding box center [868, 584] width 551 height 47
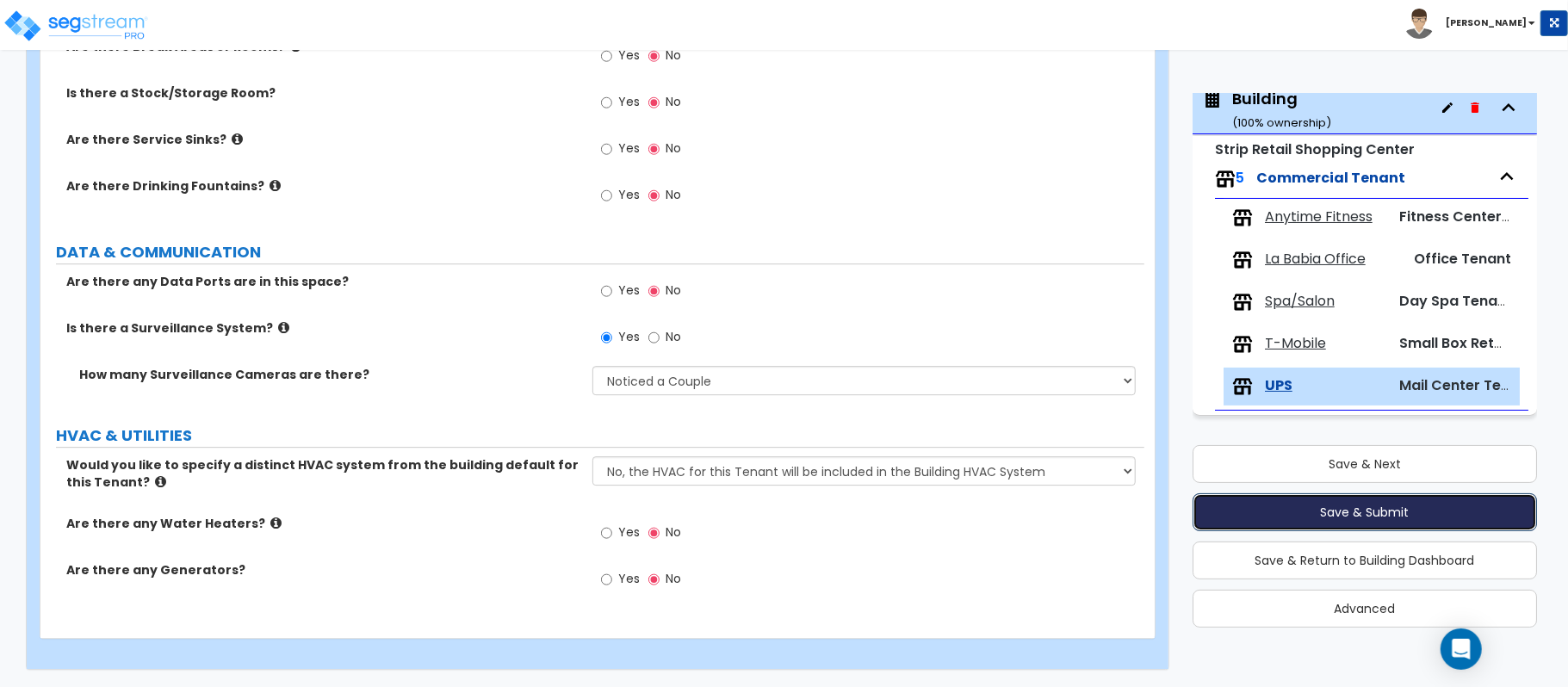
click at [1393, 512] on button "Save & Submit" at bounding box center [1364, 512] width 344 height 38
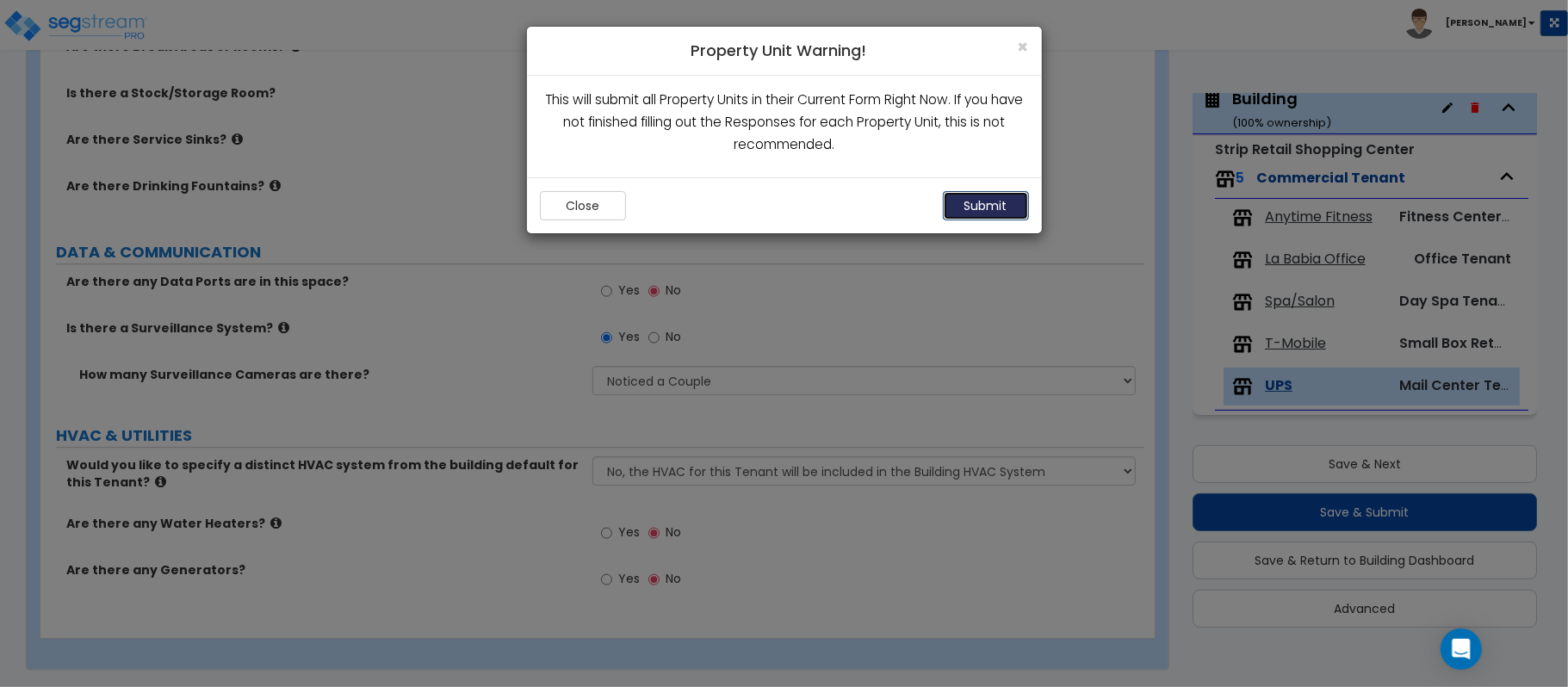
click at [962, 211] on button "Submit" at bounding box center [986, 206] width 86 height 29
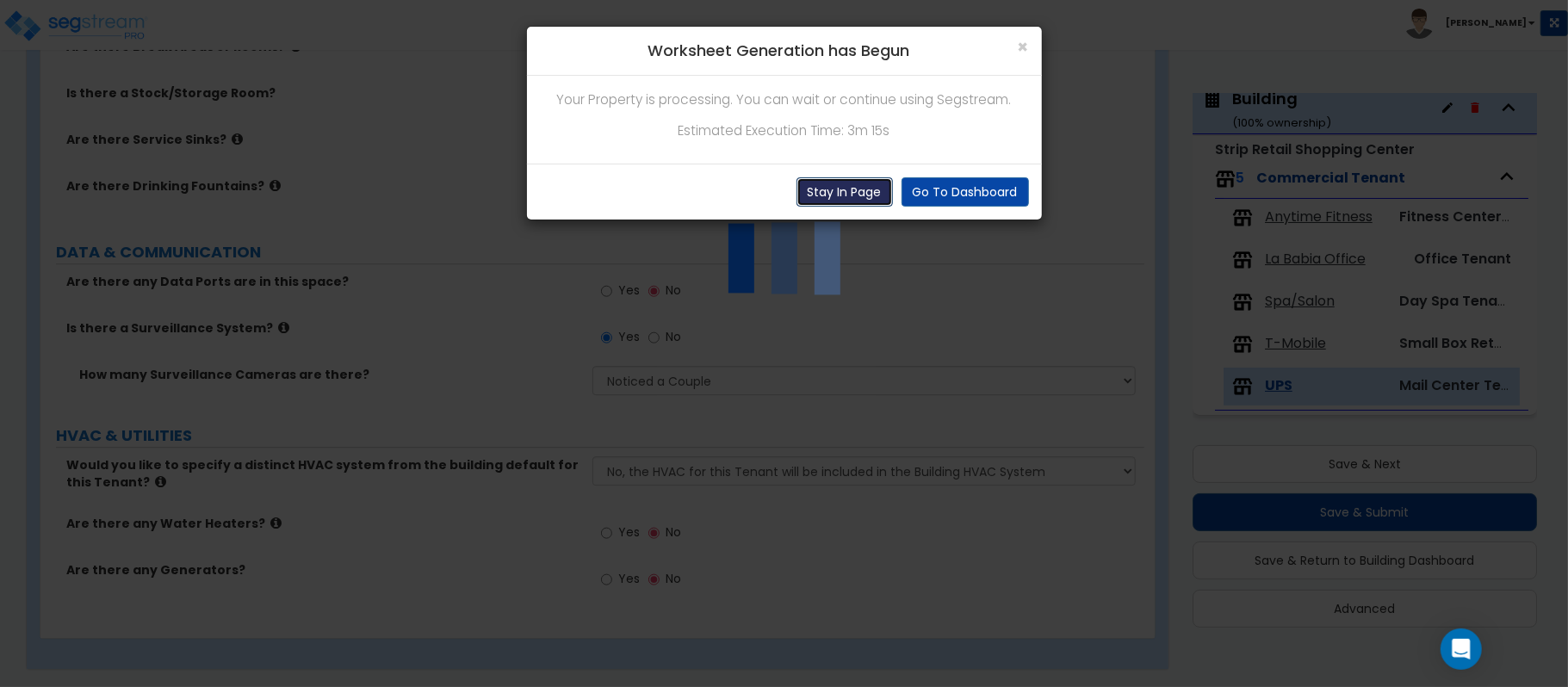
click at [821, 186] on button "Stay In Page" at bounding box center [845, 192] width 97 height 29
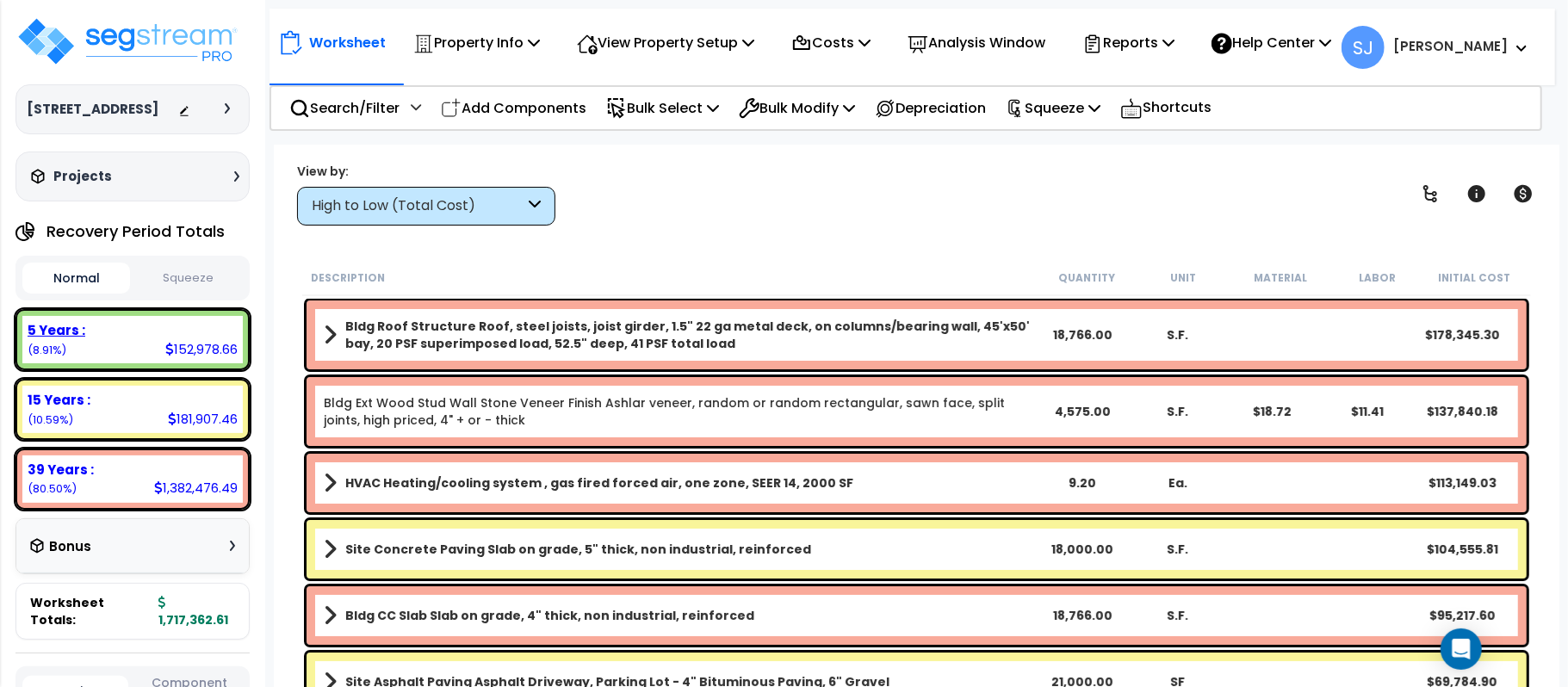
click at [200, 325] on div "5 Years :" at bounding box center [132, 330] width 210 height 18
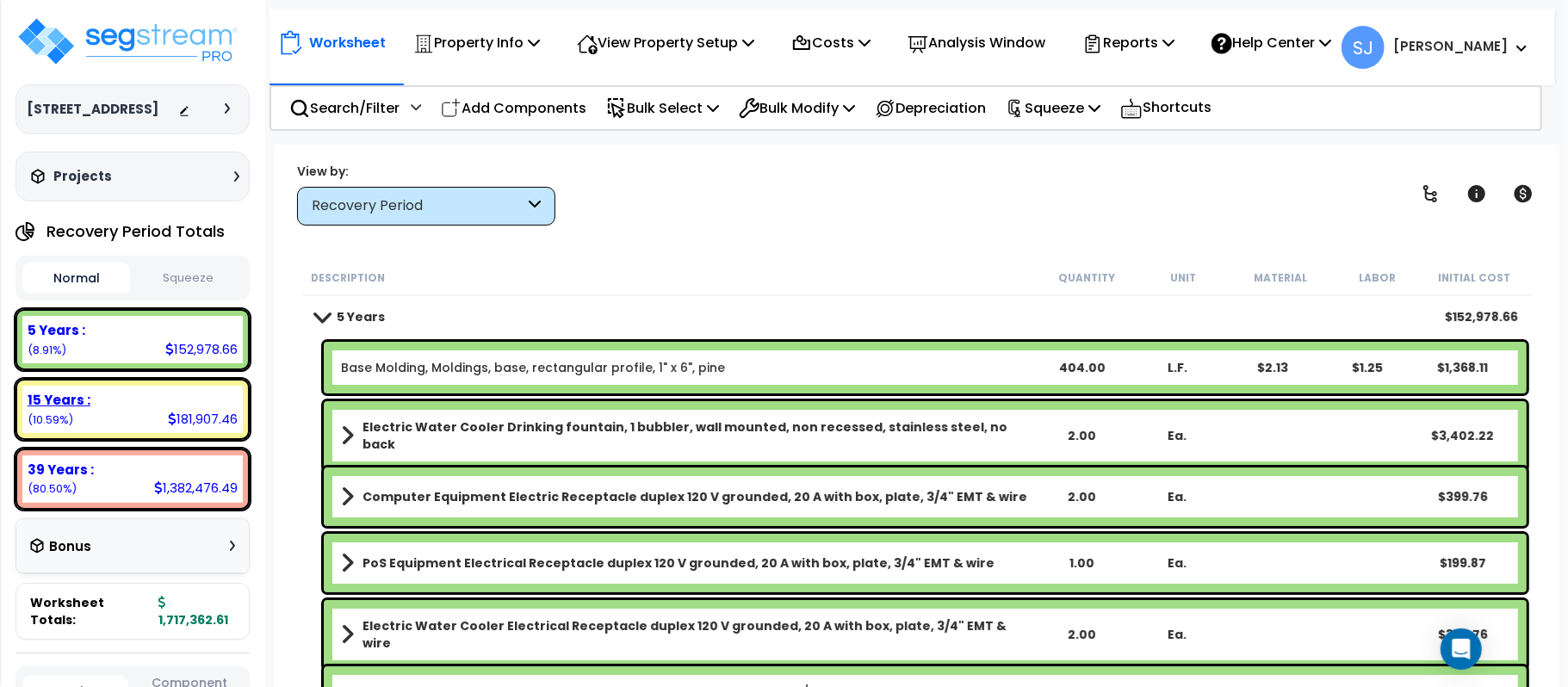
click at [163, 397] on div "15 Years :" at bounding box center [132, 399] width 210 height 18
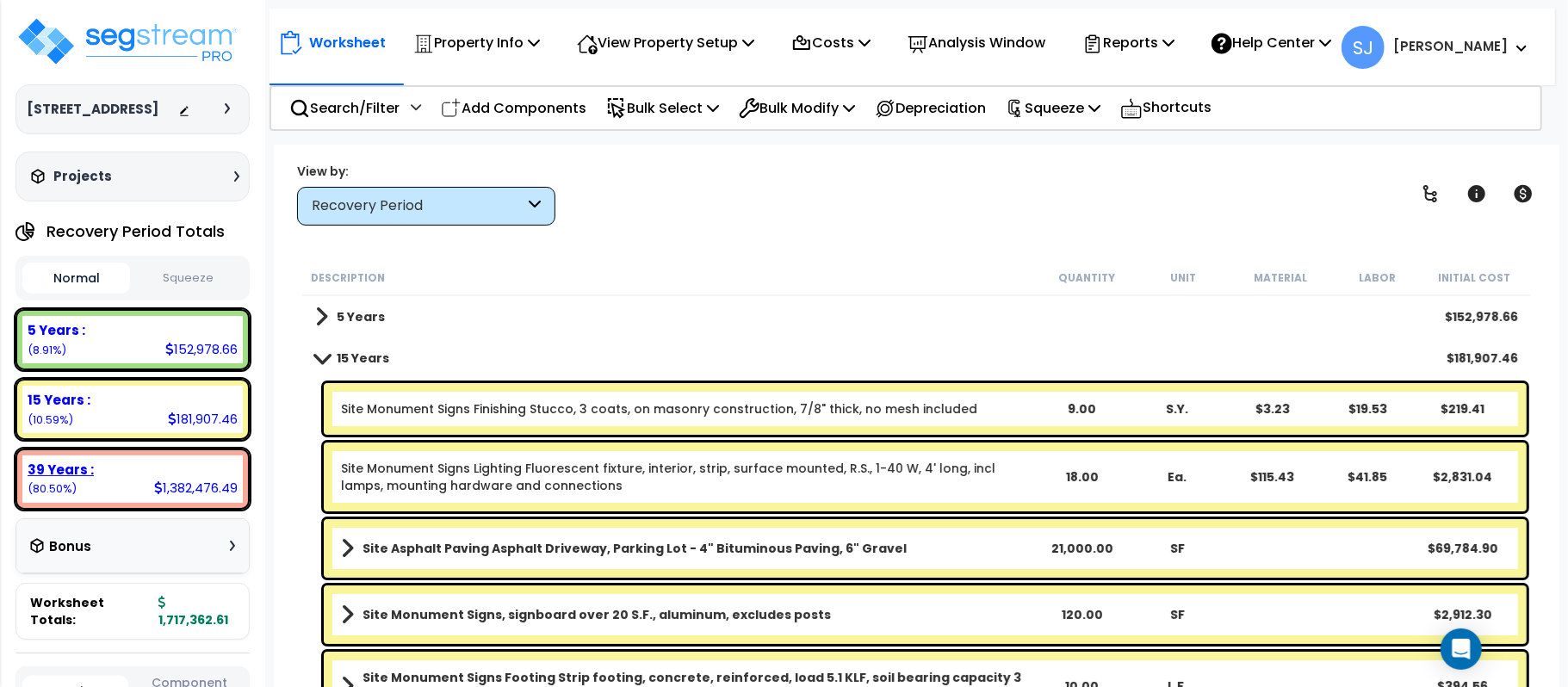
click at [201, 452] on div "39 Years : 1,382,476.49 (80.50%)" at bounding box center [132, 479] width 234 height 61
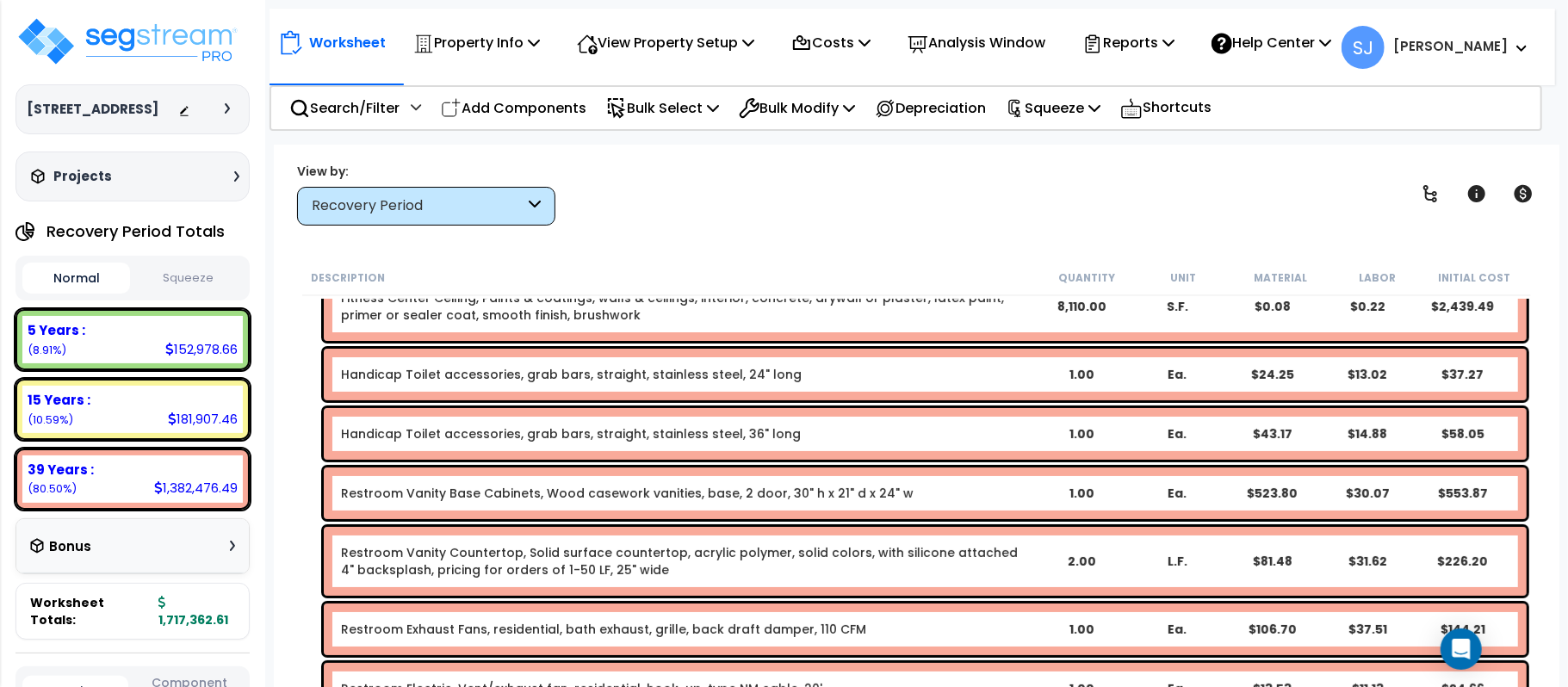
scroll to position [114, 0]
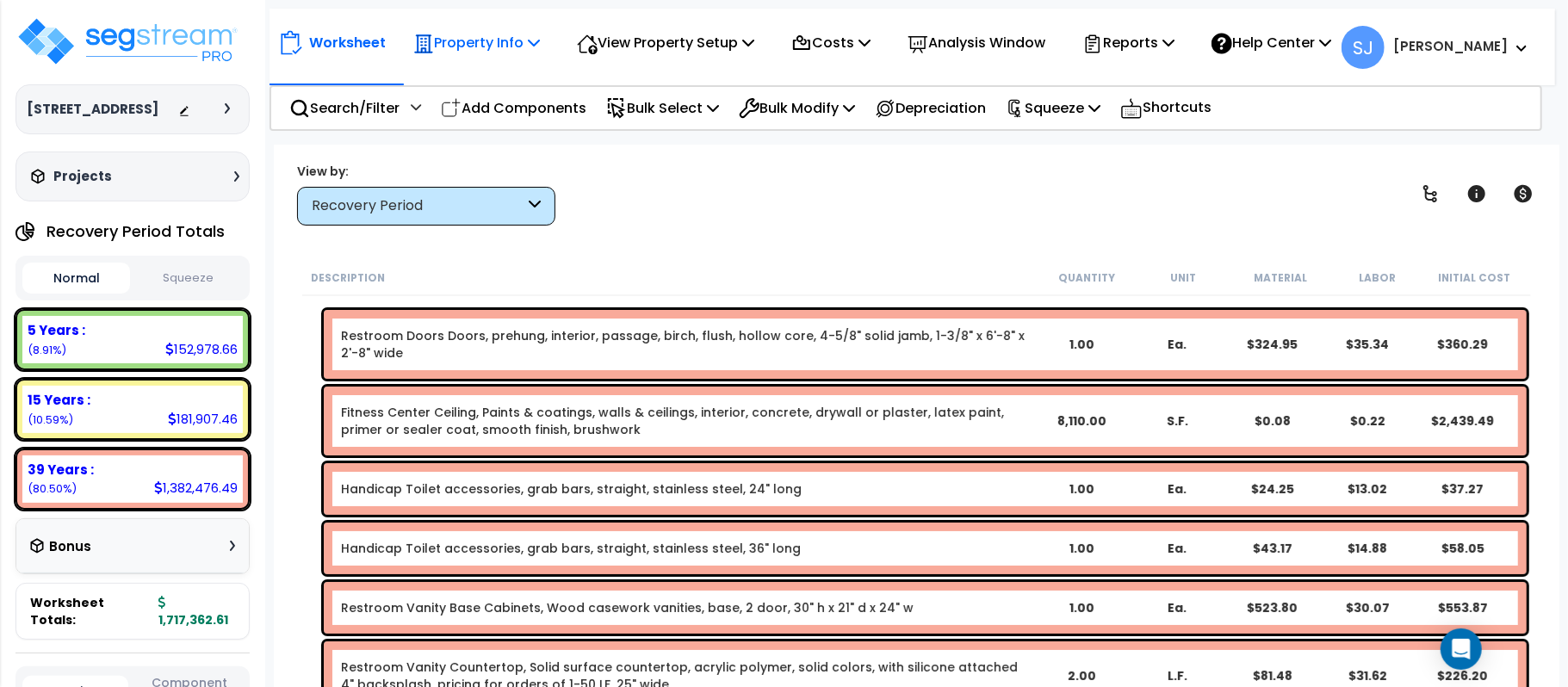
click at [483, 53] on p "Property Info" at bounding box center [476, 42] width 126 height 23
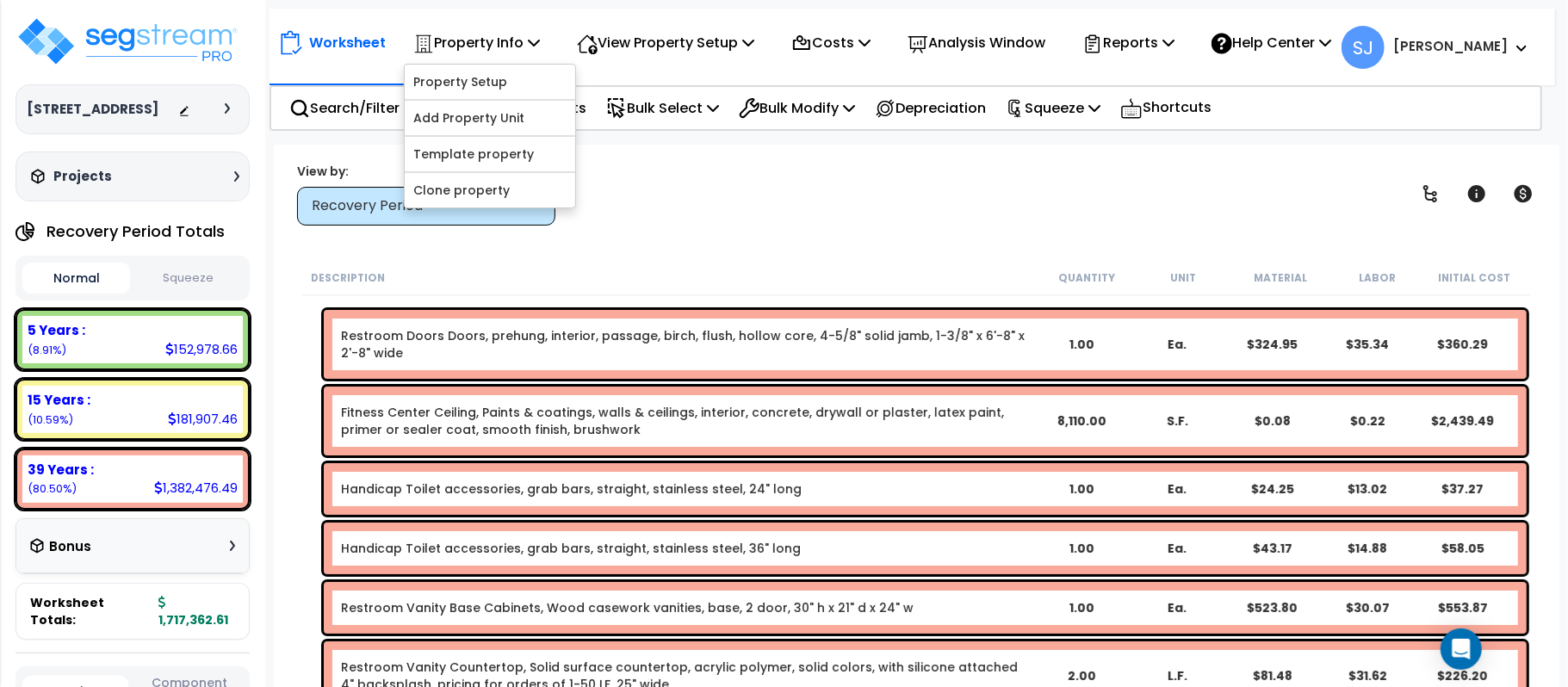
click at [787, 220] on div "View by: Recovery Period High to Low (Total Cost)" at bounding box center [916, 194] width 1251 height 64
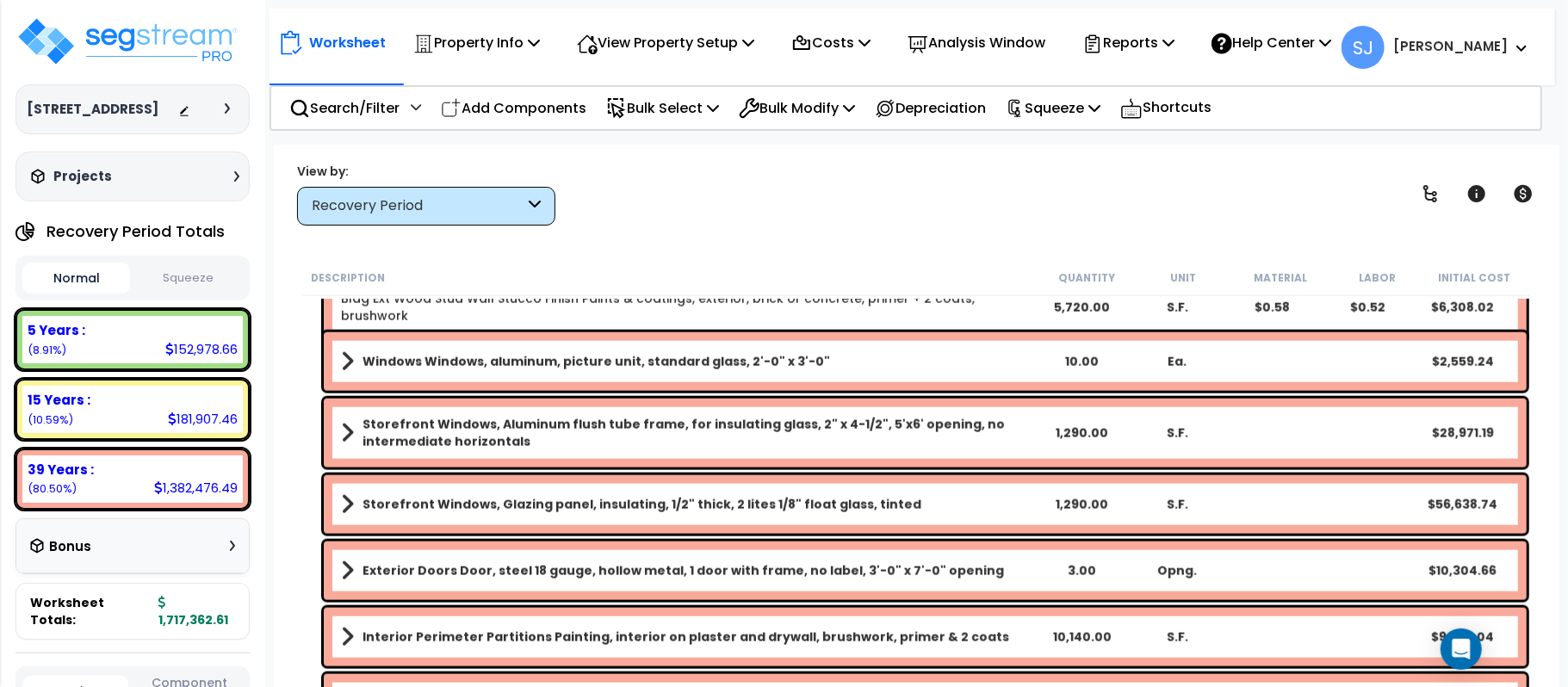
scroll to position [11017, 0]
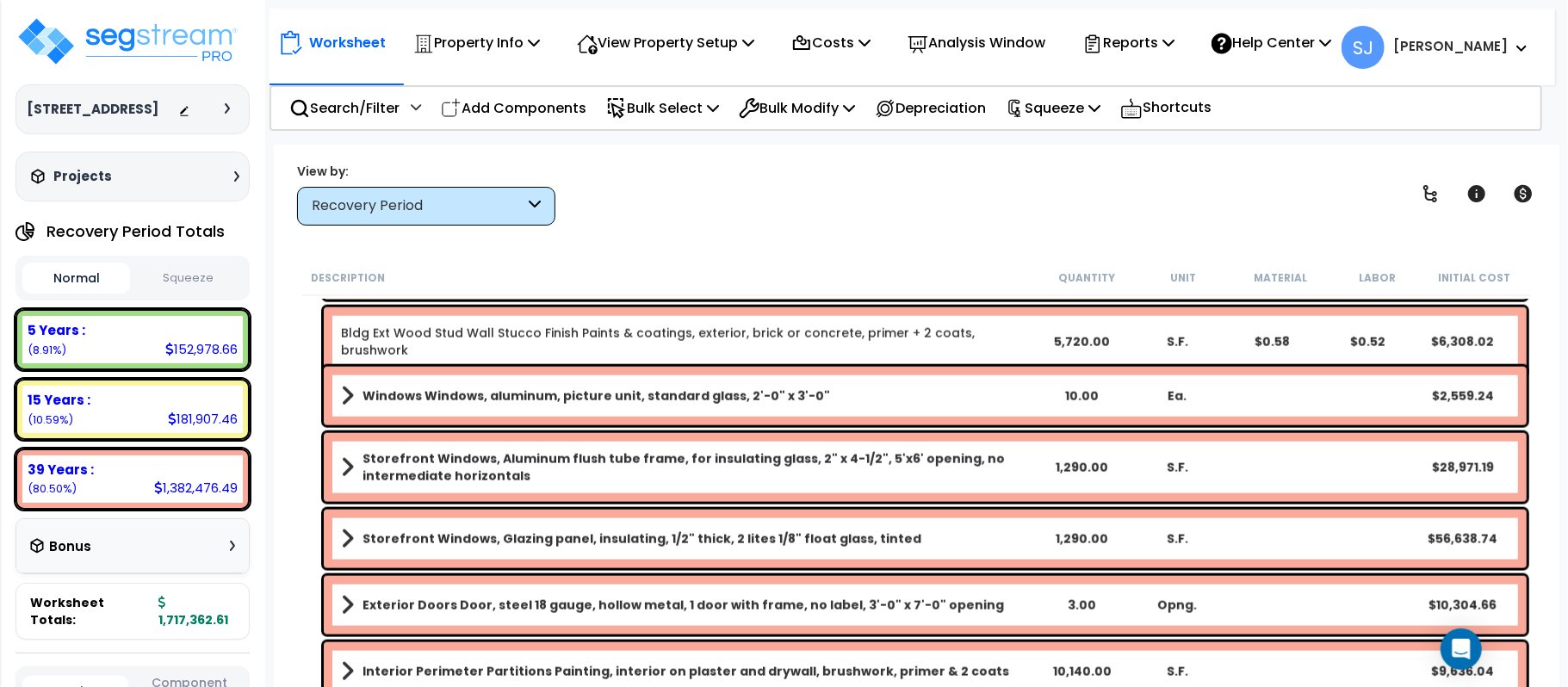
click at [1023, 476] on b "Storefront Windows, Aluminum flush tube frame, for insulating glass, 2" x 4-1/2…" at bounding box center [698, 468] width 671 height 35
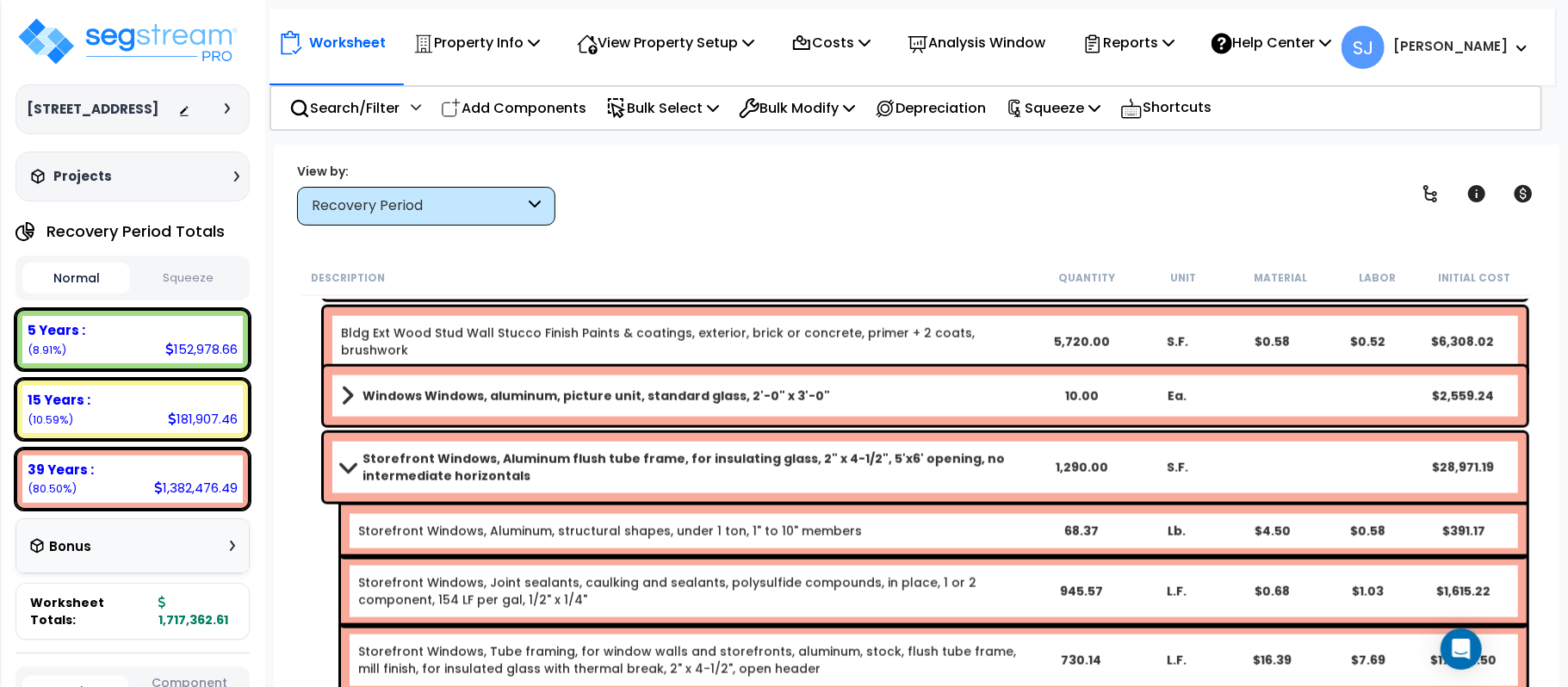
click at [1023, 476] on b "Storefront Windows, Aluminum flush tube frame, for insulating glass, 2" x 4-1/2…" at bounding box center [698, 468] width 671 height 35
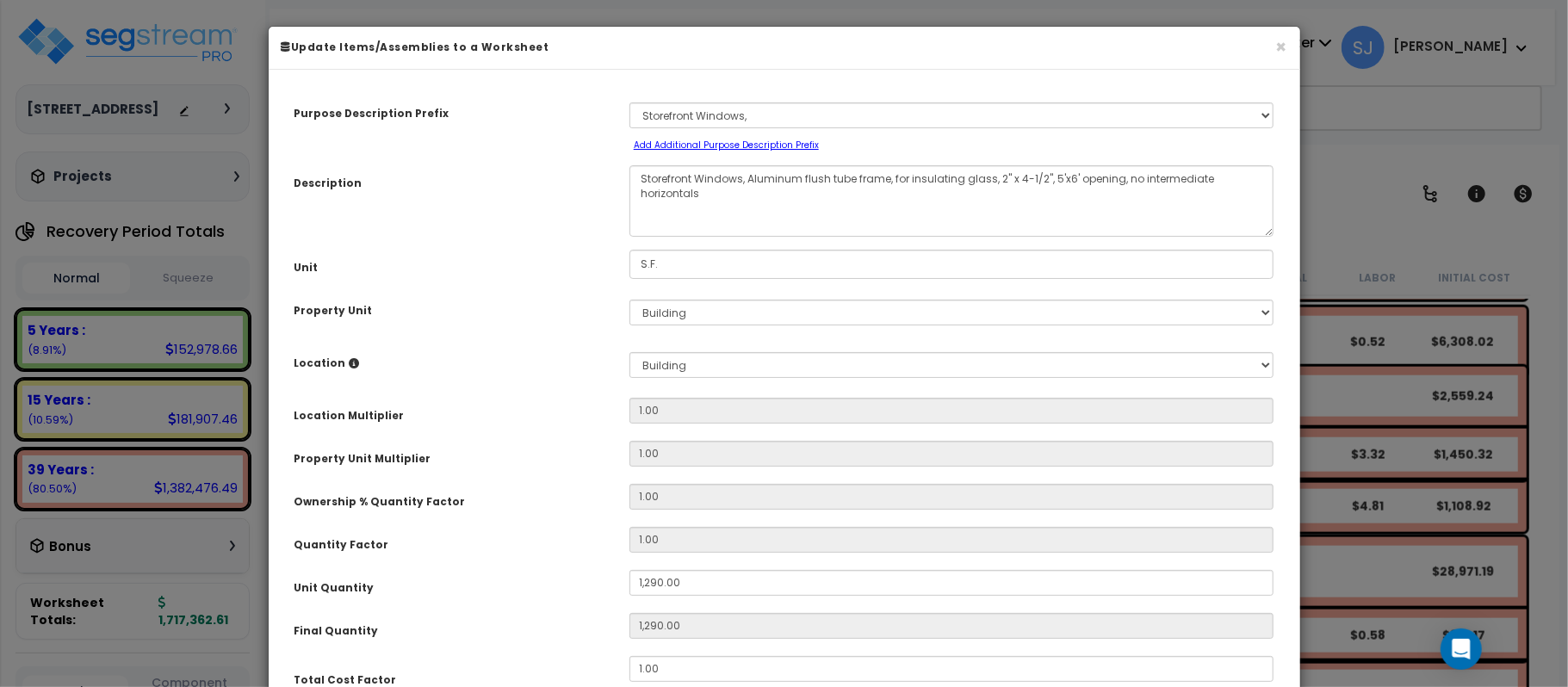
select select "11607"
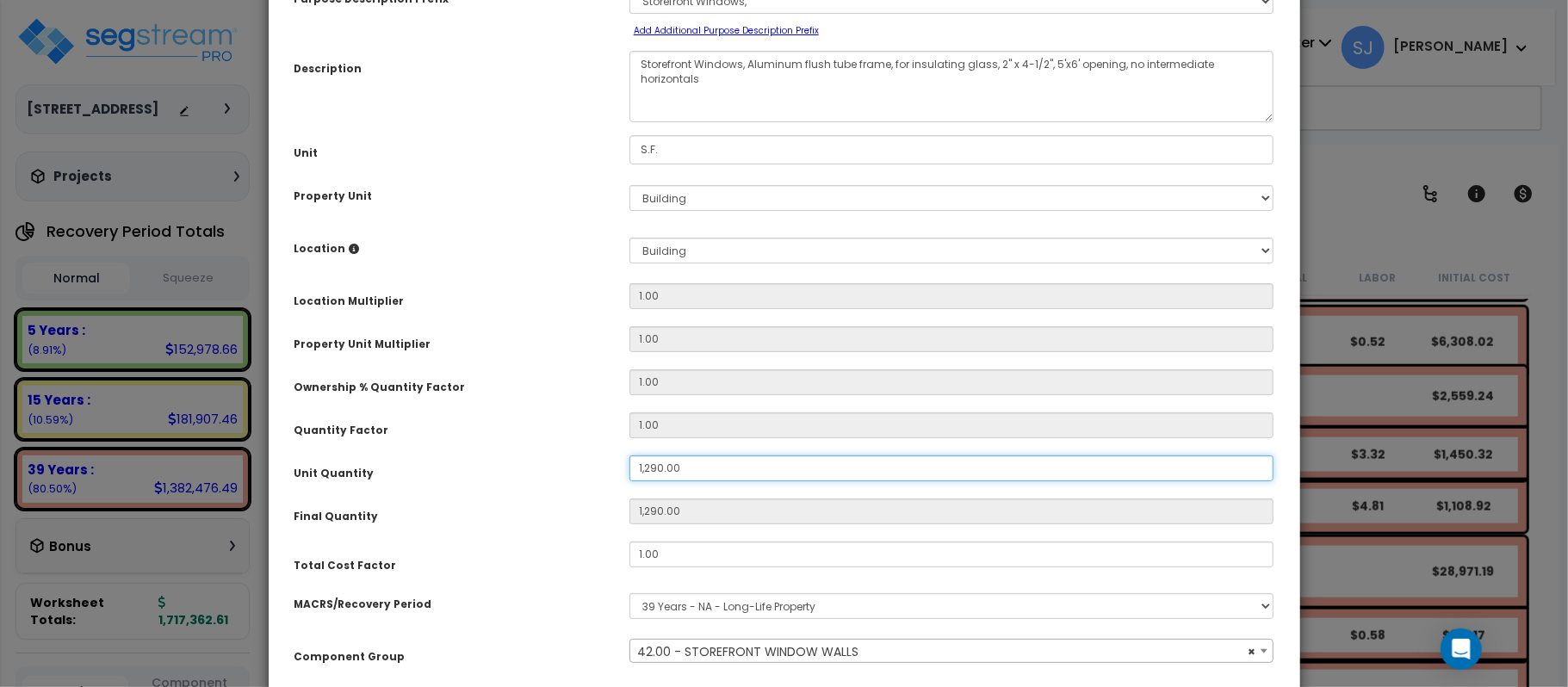
drag, startPoint x: 718, startPoint y: 479, endPoint x: 597, endPoint y: 474, distance: 121.1
click at [597, 474] on div "Unit Quantity 1,290.00" at bounding box center [784, 470] width 1005 height 30
type input "9"
type input "90"
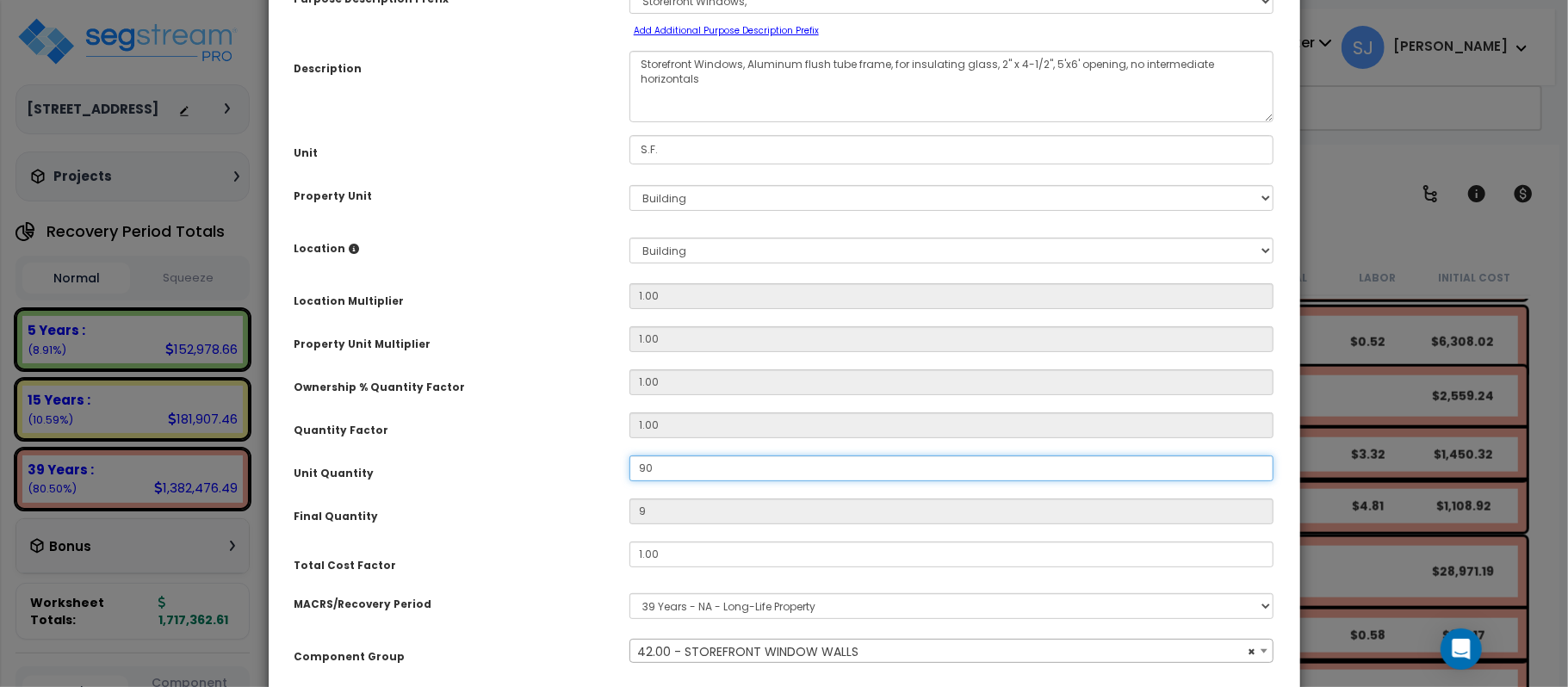
type input "90"
type input "900"
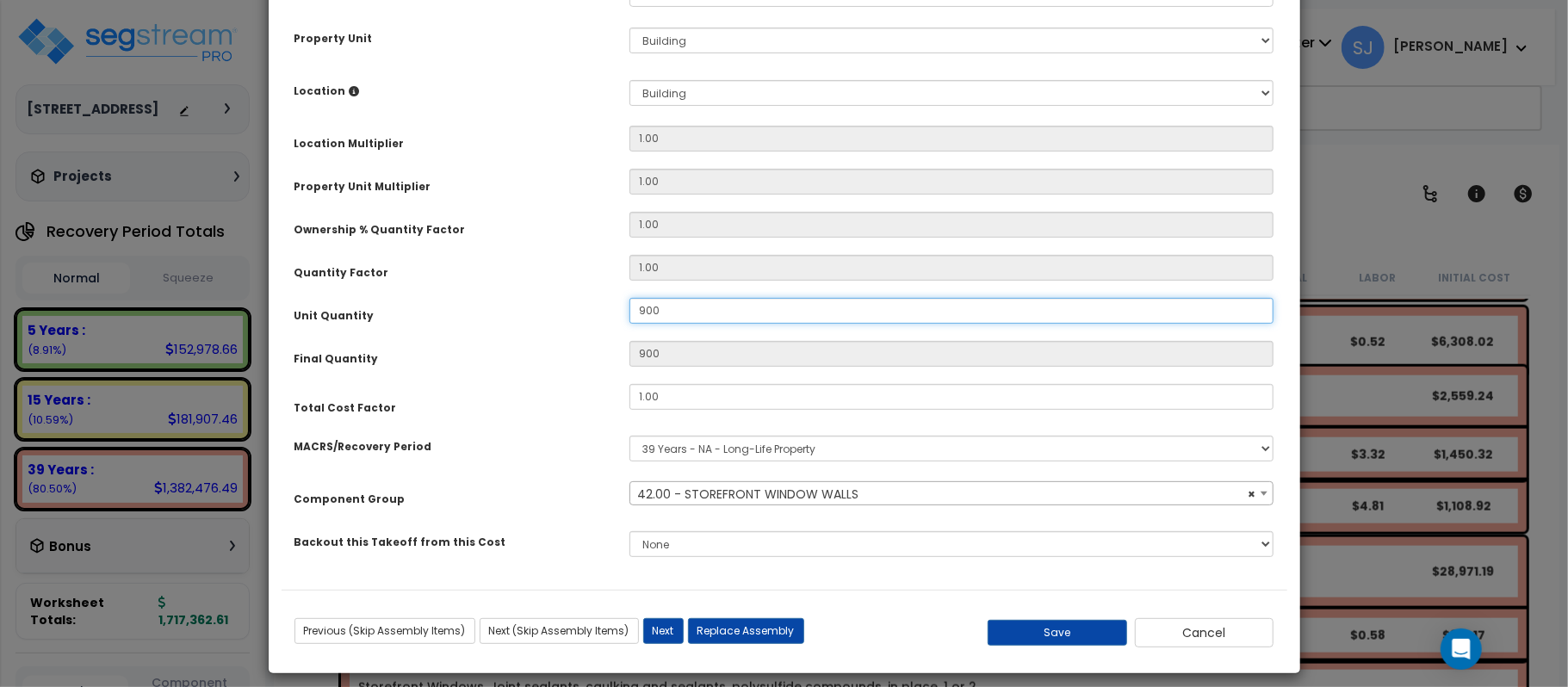
scroll to position [286, 0]
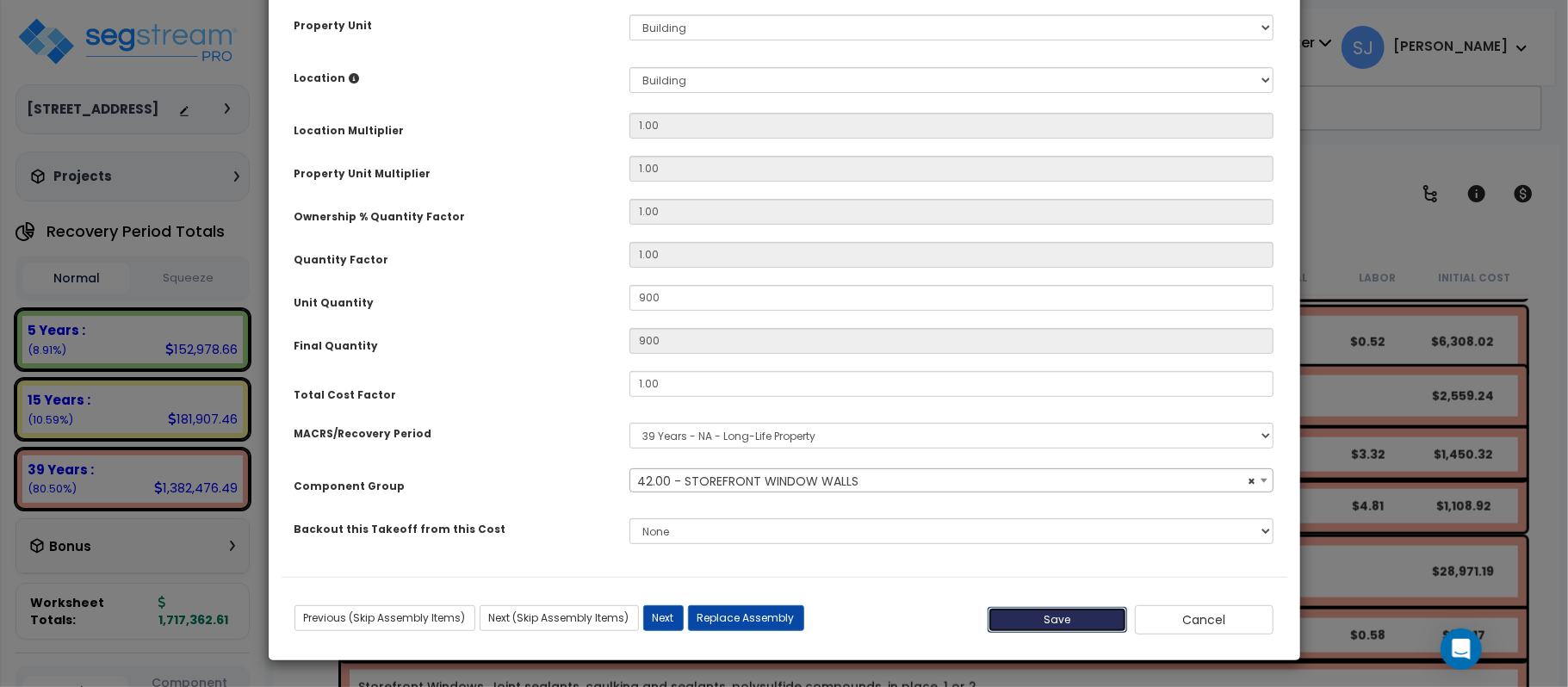
click at [1100, 617] on button "Save" at bounding box center [1056, 620] width 139 height 26
type input "900.00"
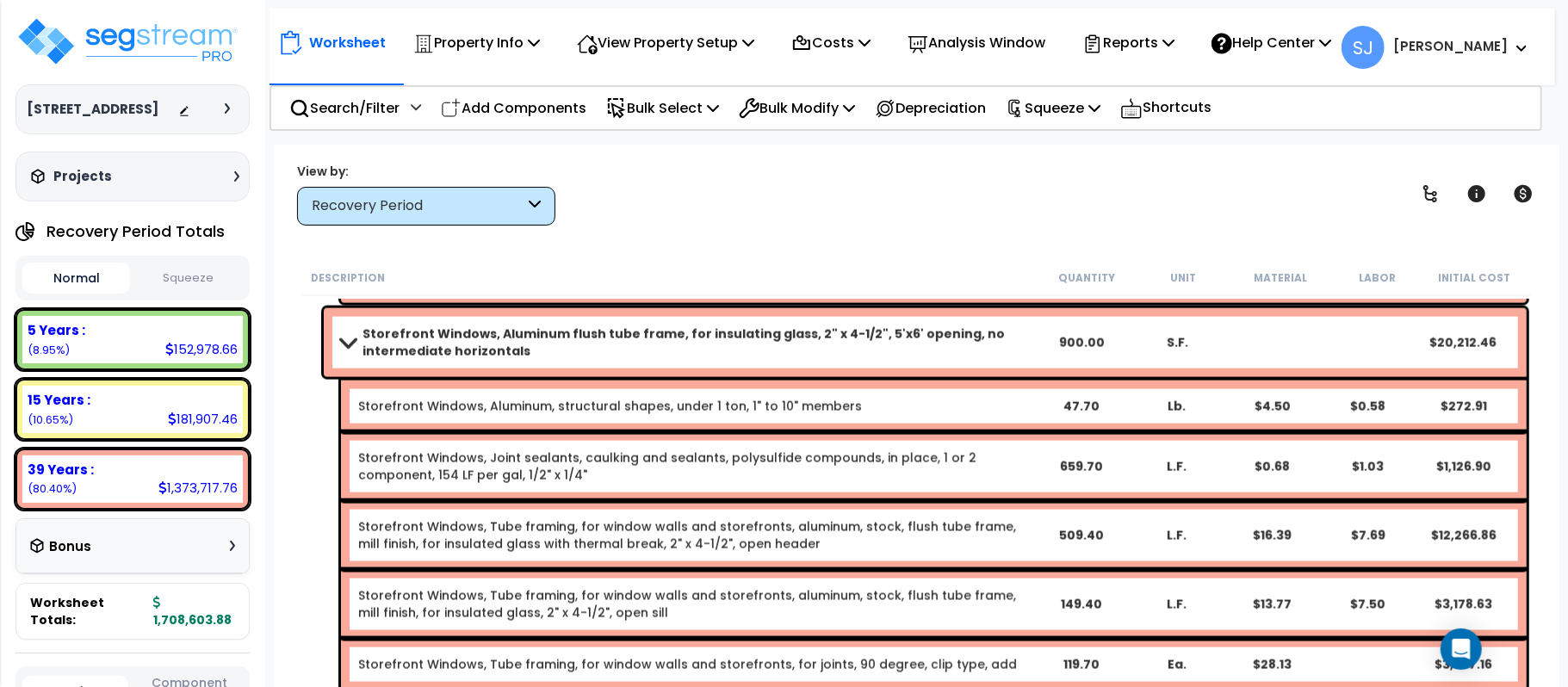
scroll to position [11361, 0]
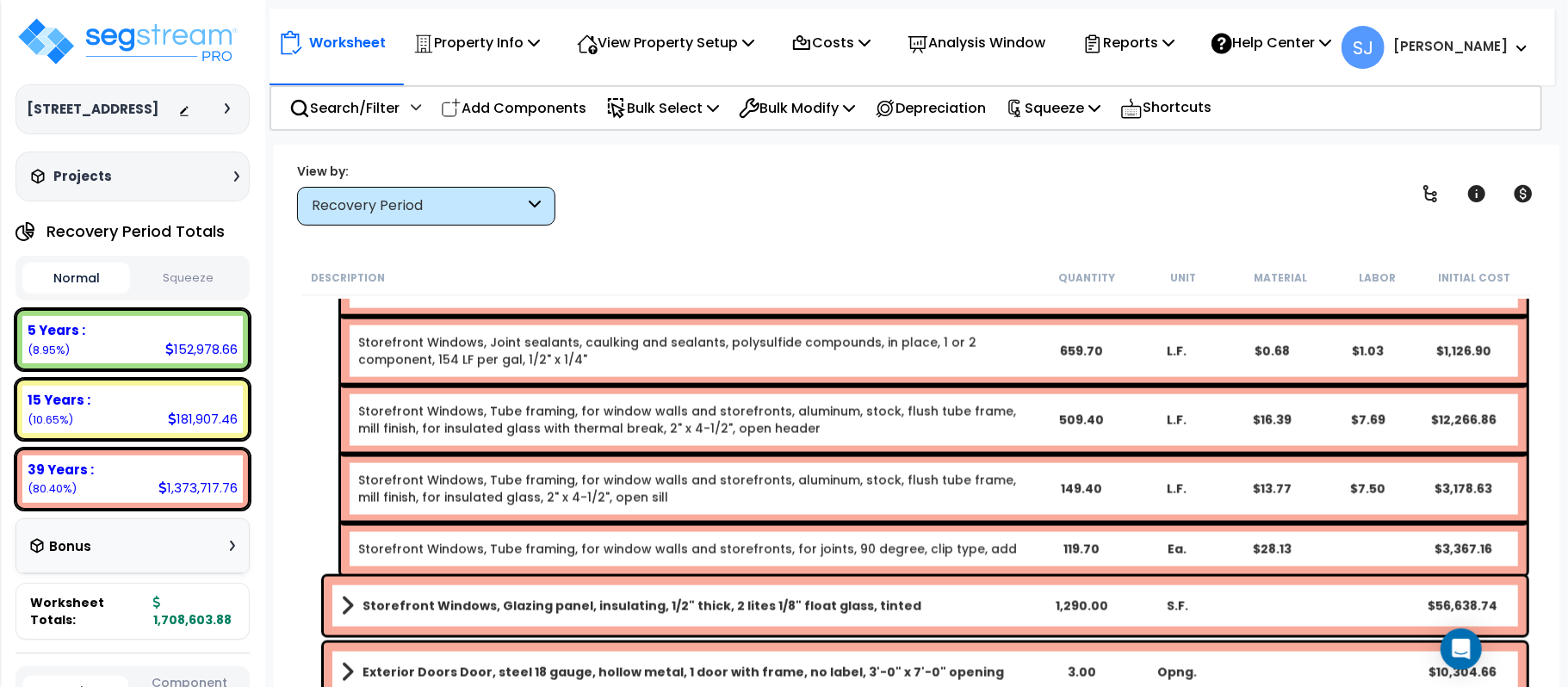
click at [947, 595] on link "Storefront Windows, Glazing panel, insulating, 1/2" thick, 2 lites 1/8" float g…" at bounding box center [686, 606] width 692 height 24
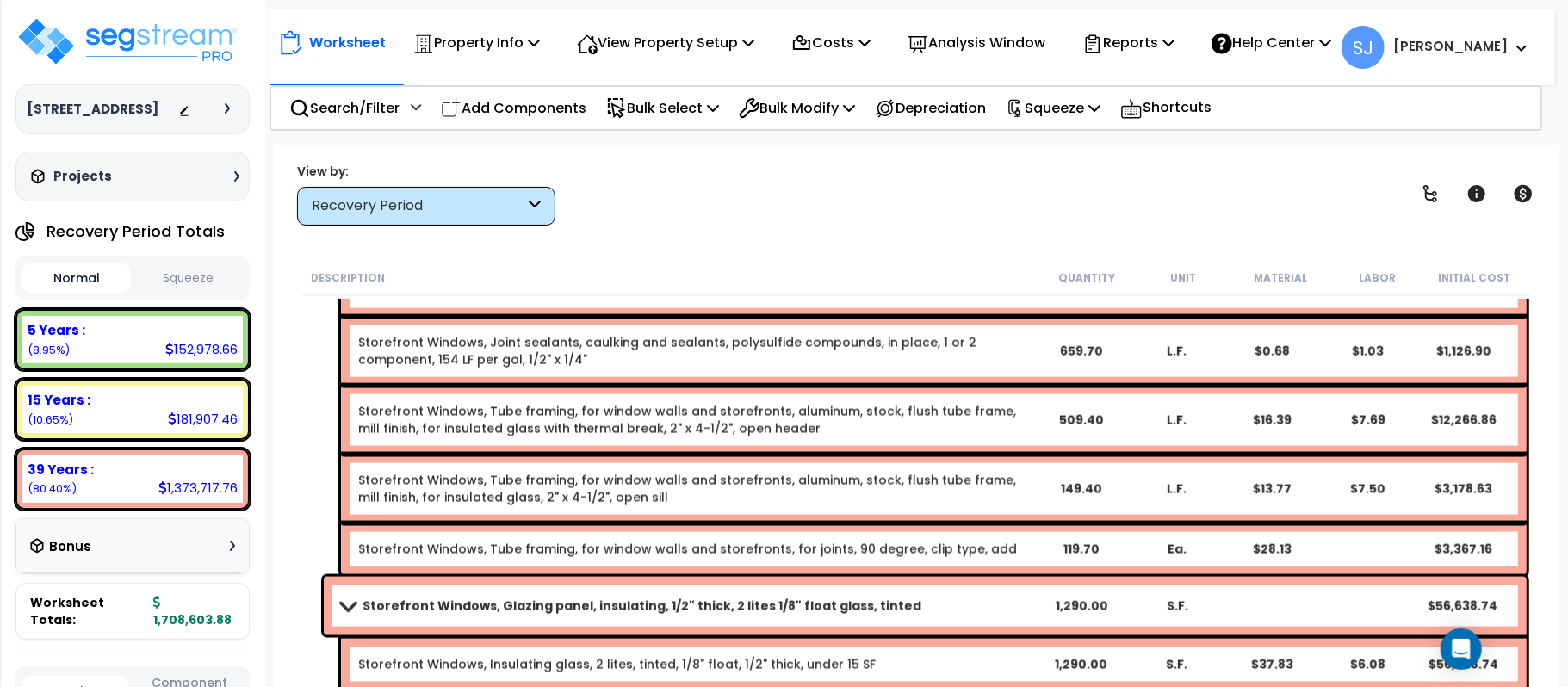
click at [947, 595] on link "Storefront Windows, Glazing panel, insulating, 1/2" thick, 2 lites 1/8" float g…" at bounding box center [686, 606] width 692 height 24
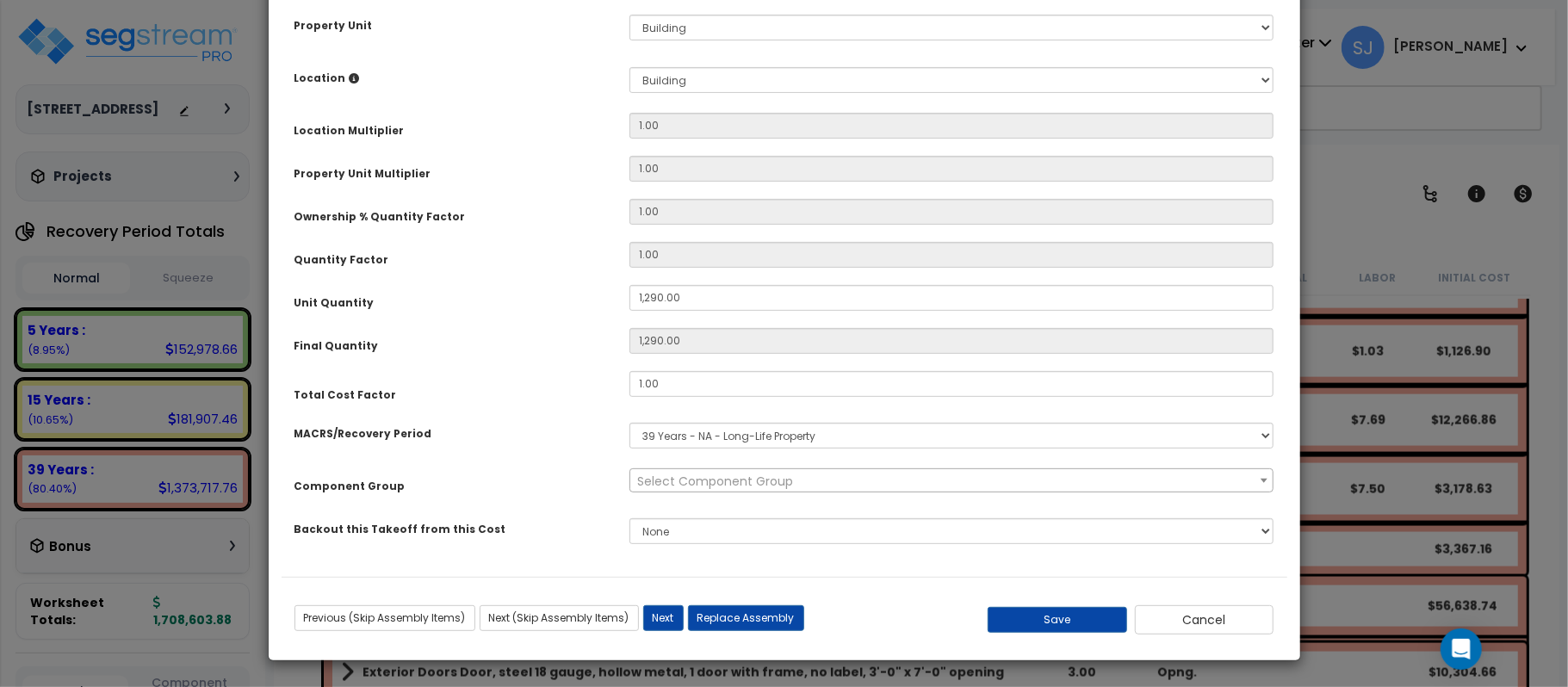
scroll to position [0, 0]
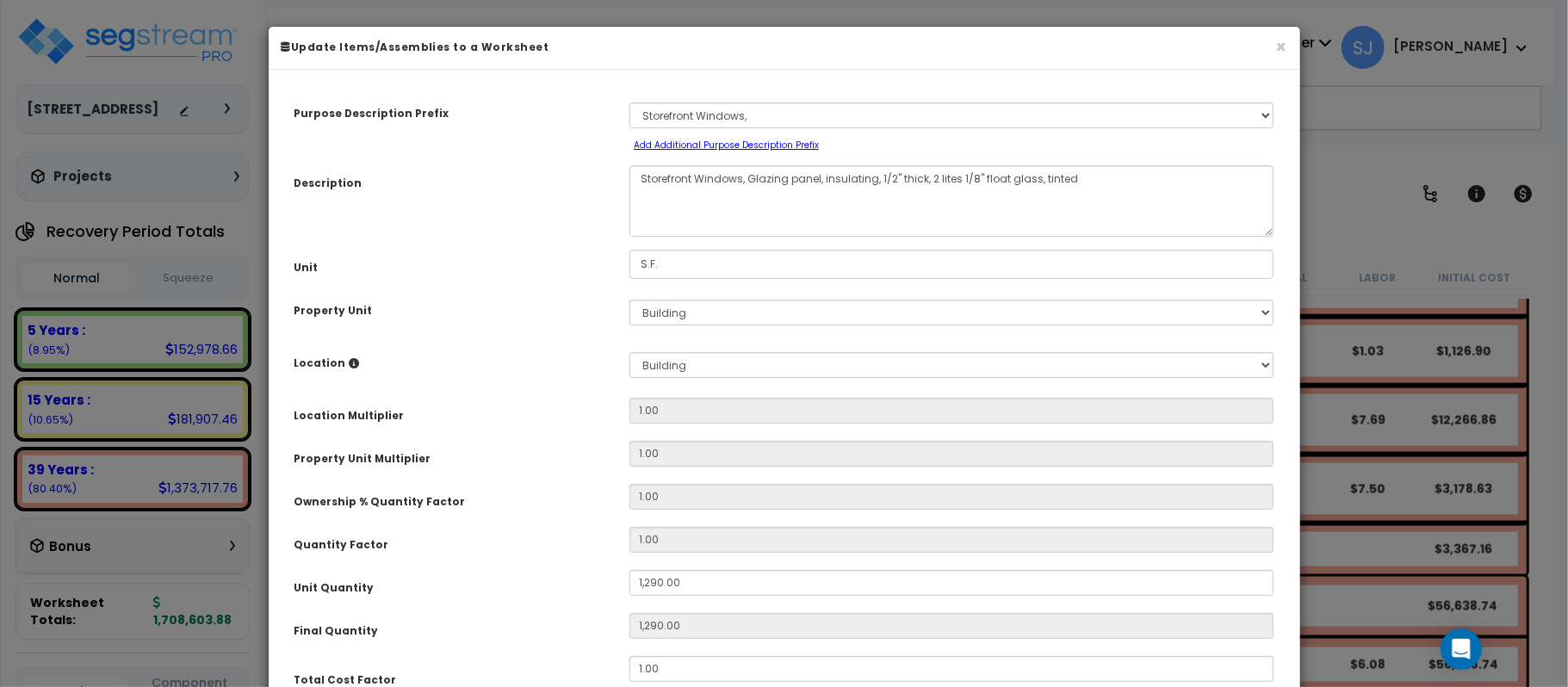
select select "11607"
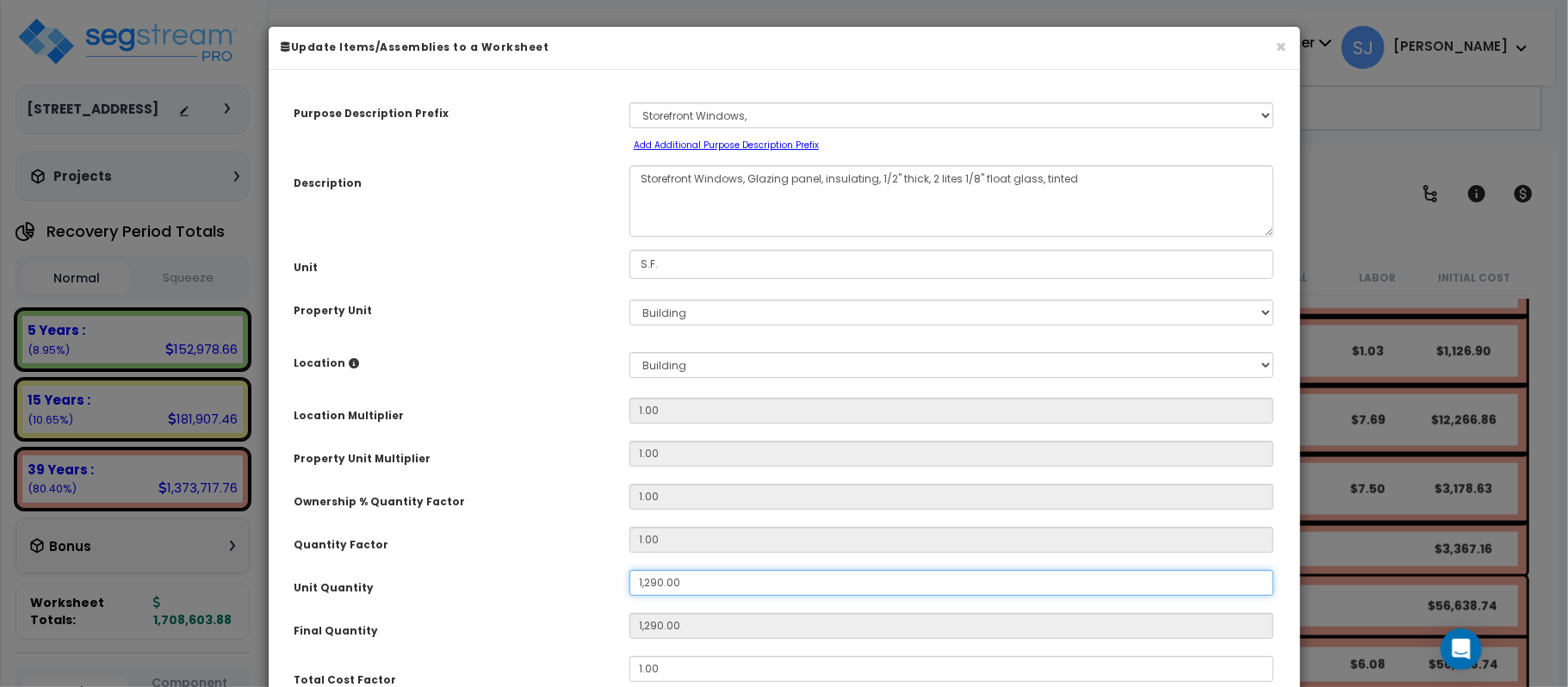
drag, startPoint x: 725, startPoint y: 587, endPoint x: 498, endPoint y: 585, distance: 227.0
click at [498, 587] on div "Unit Quantity 1,290.00" at bounding box center [784, 584] width 1005 height 30
type input "9"
type input "90"
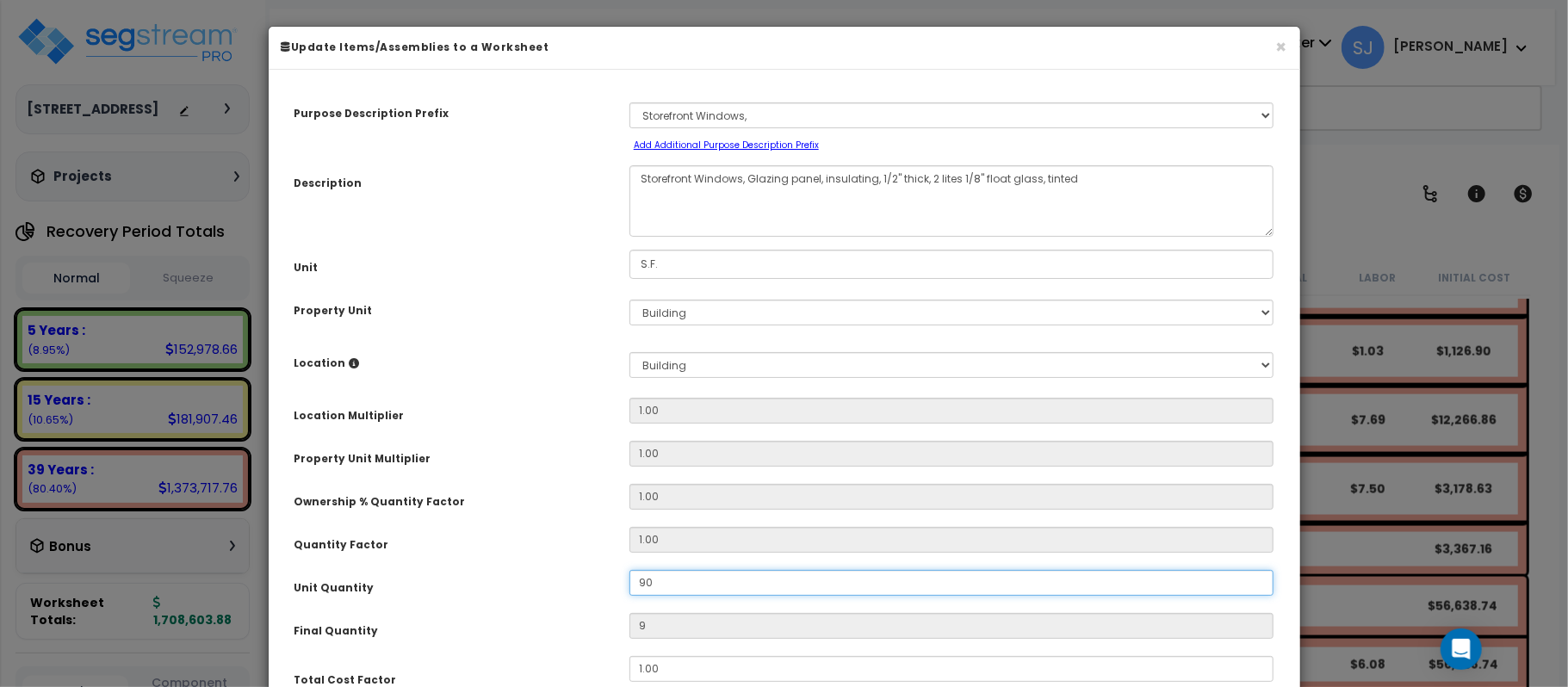
type input "90"
type input "900"
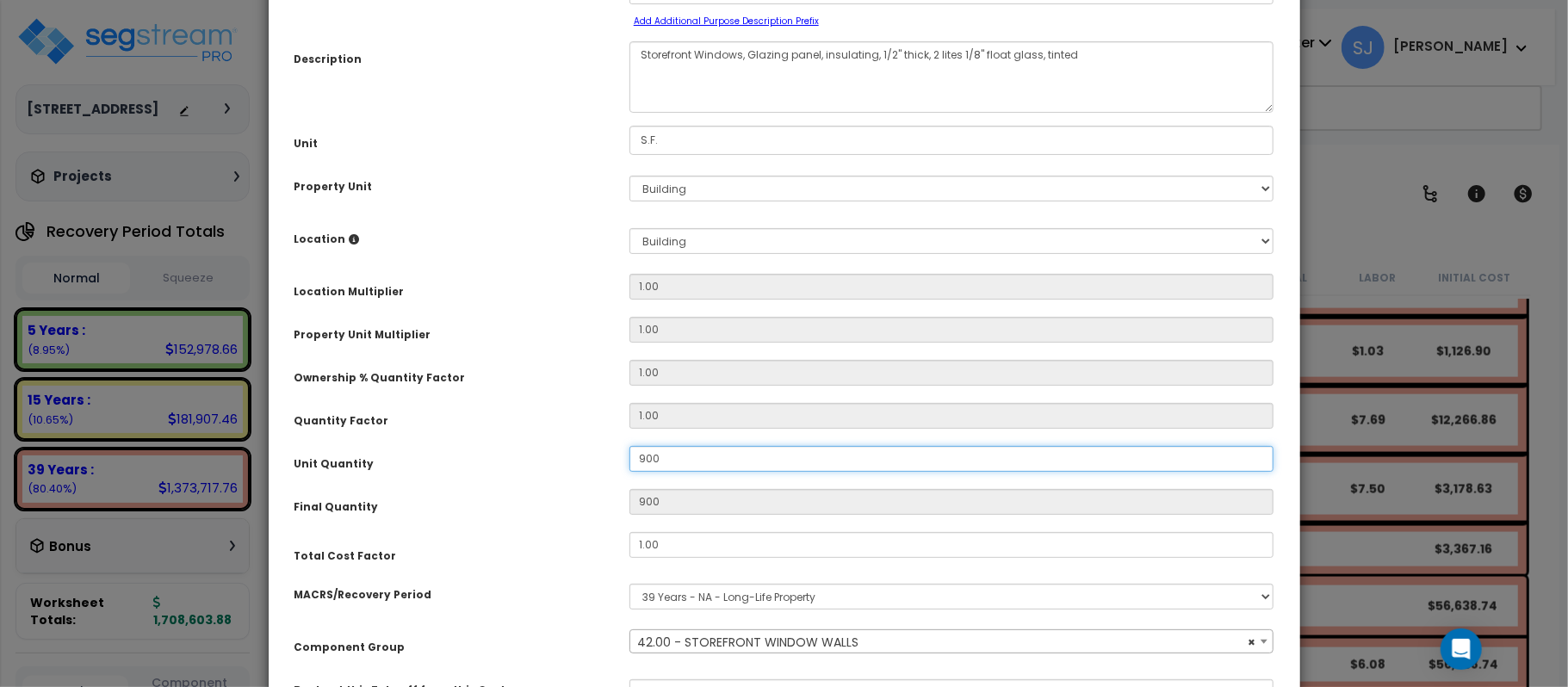
scroll to position [286, 0]
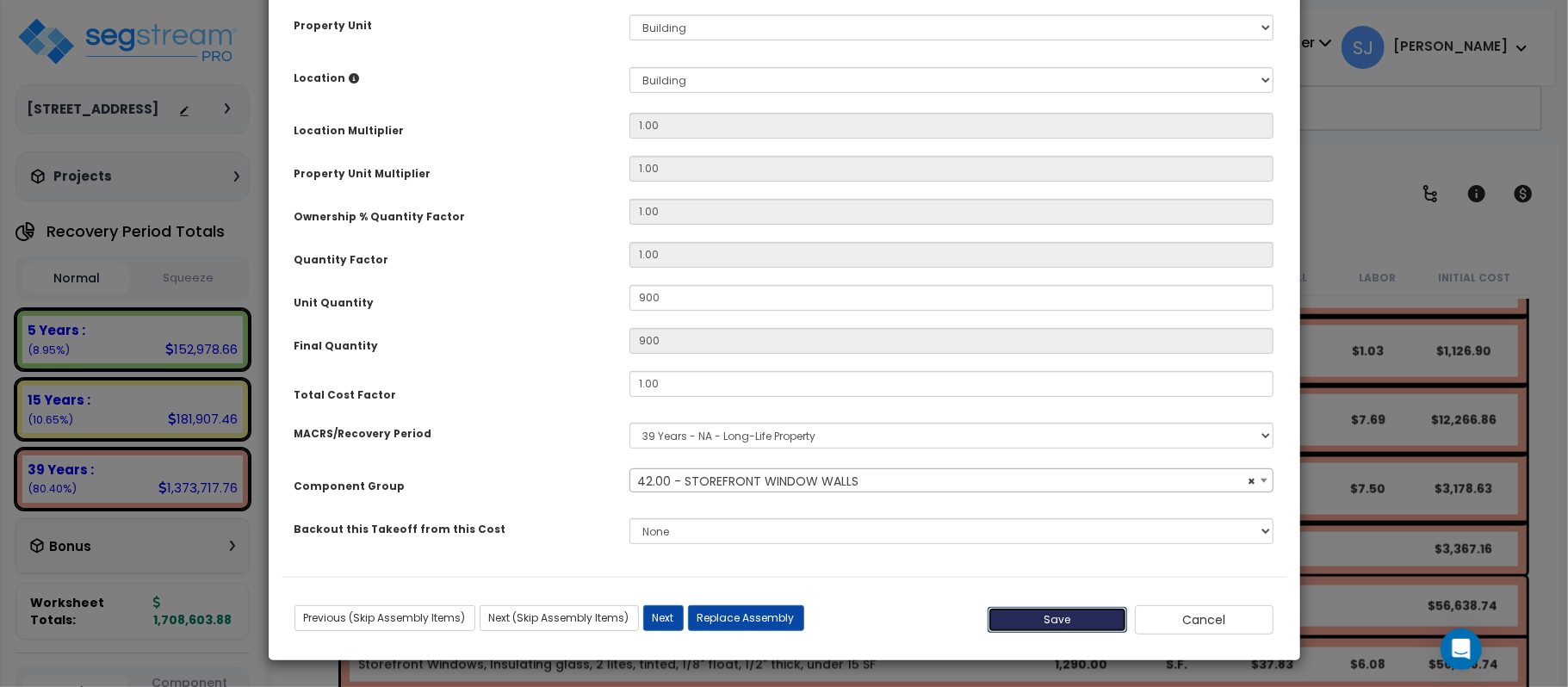
click at [1049, 625] on button "Save" at bounding box center [1056, 620] width 139 height 26
type input "900.00"
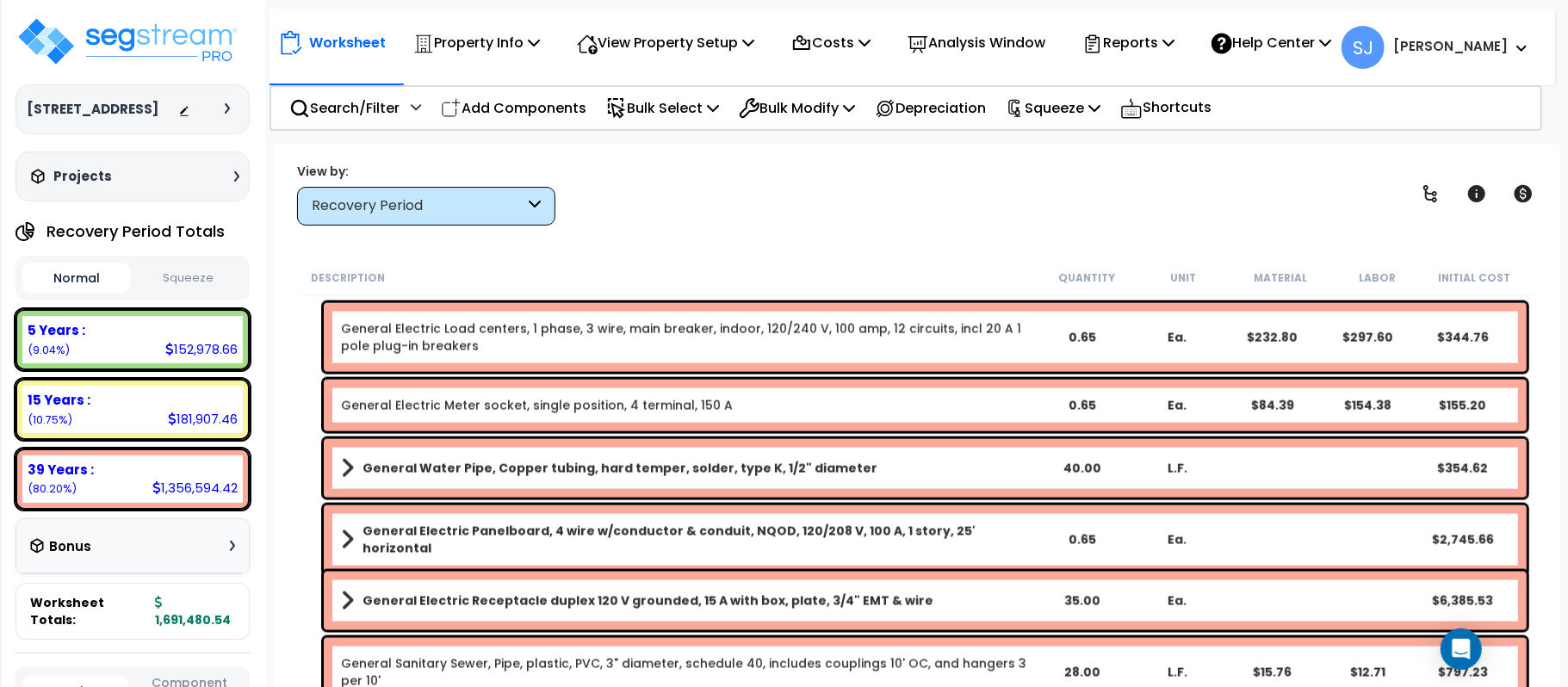
scroll to position [1835, 0]
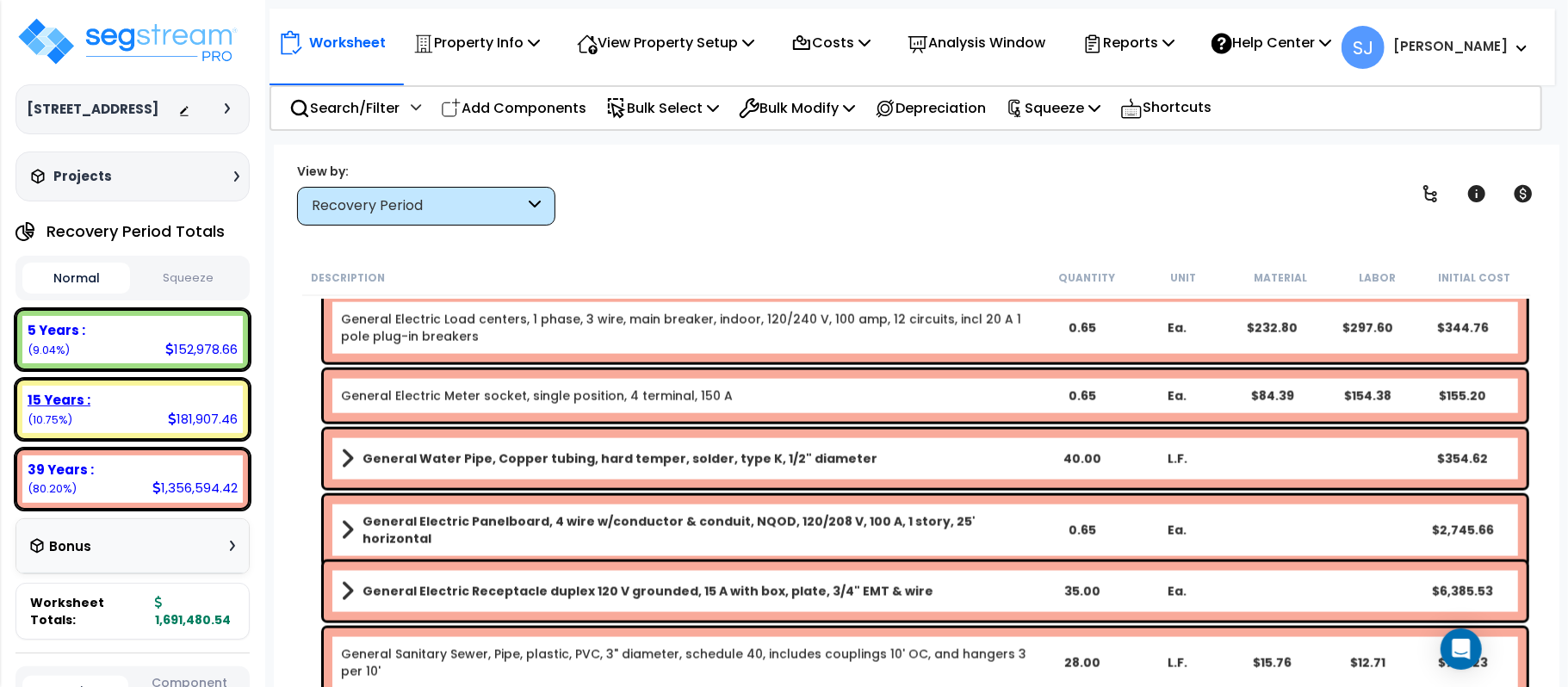
click at [172, 389] on div "15 Years : 181,907.46 (10.75%)" at bounding box center [132, 409] width 220 height 48
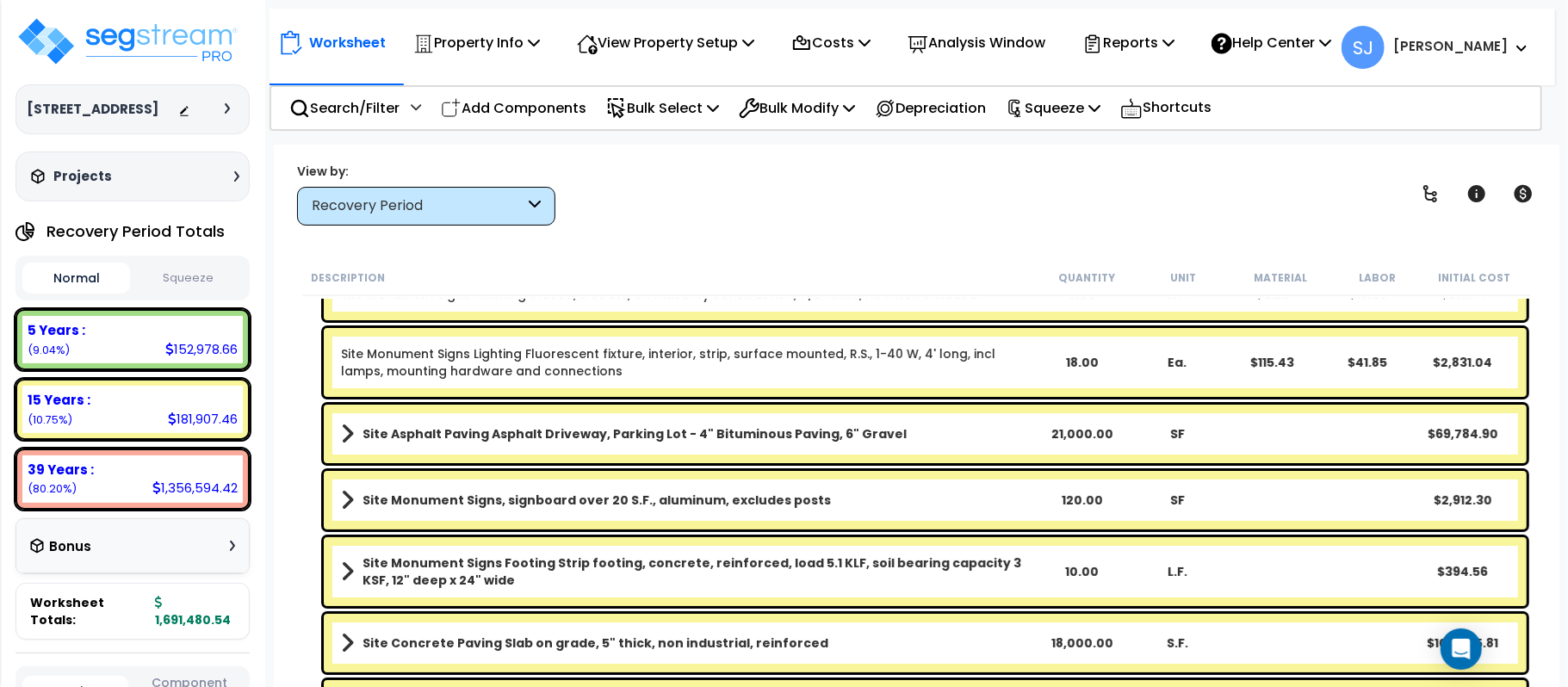
scroll to position [229, 0]
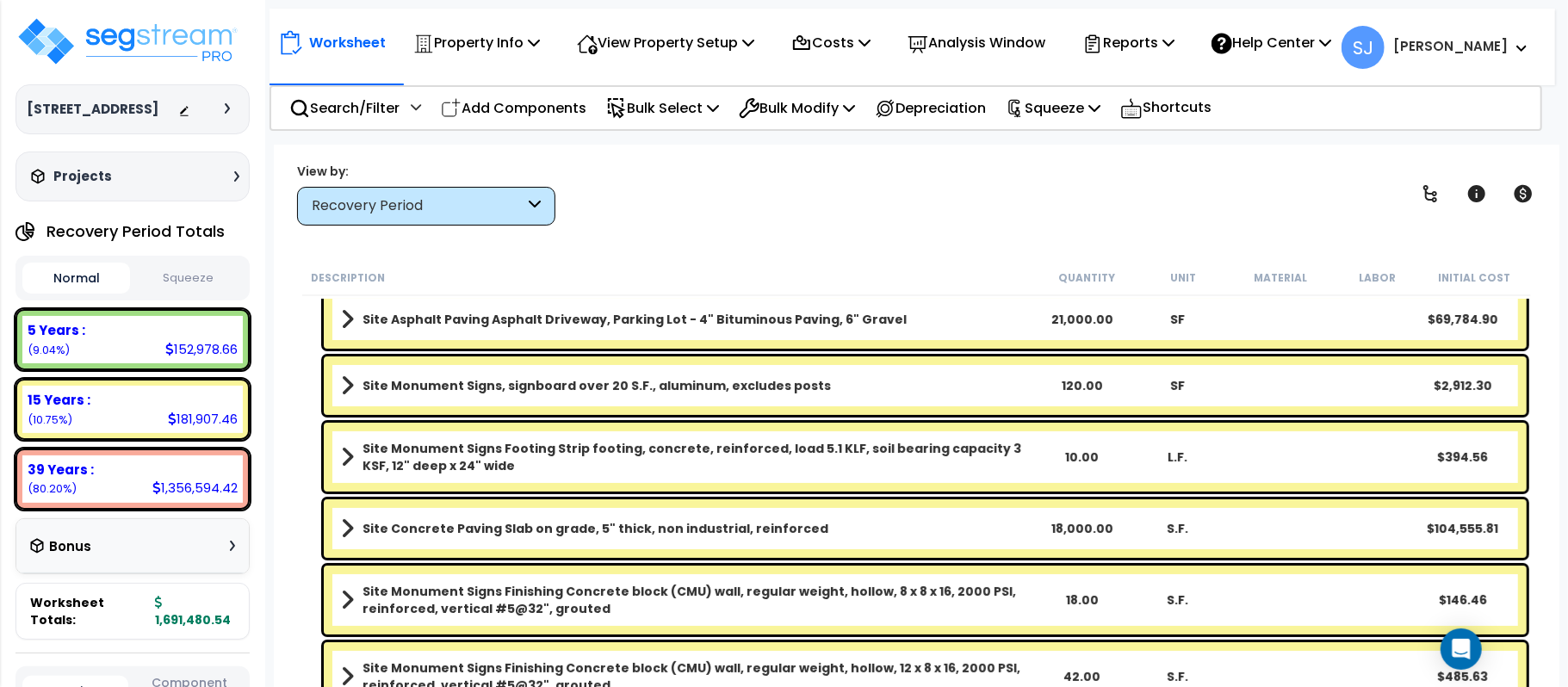
click at [1133, 529] on div "S.F." at bounding box center [1177, 529] width 94 height 17
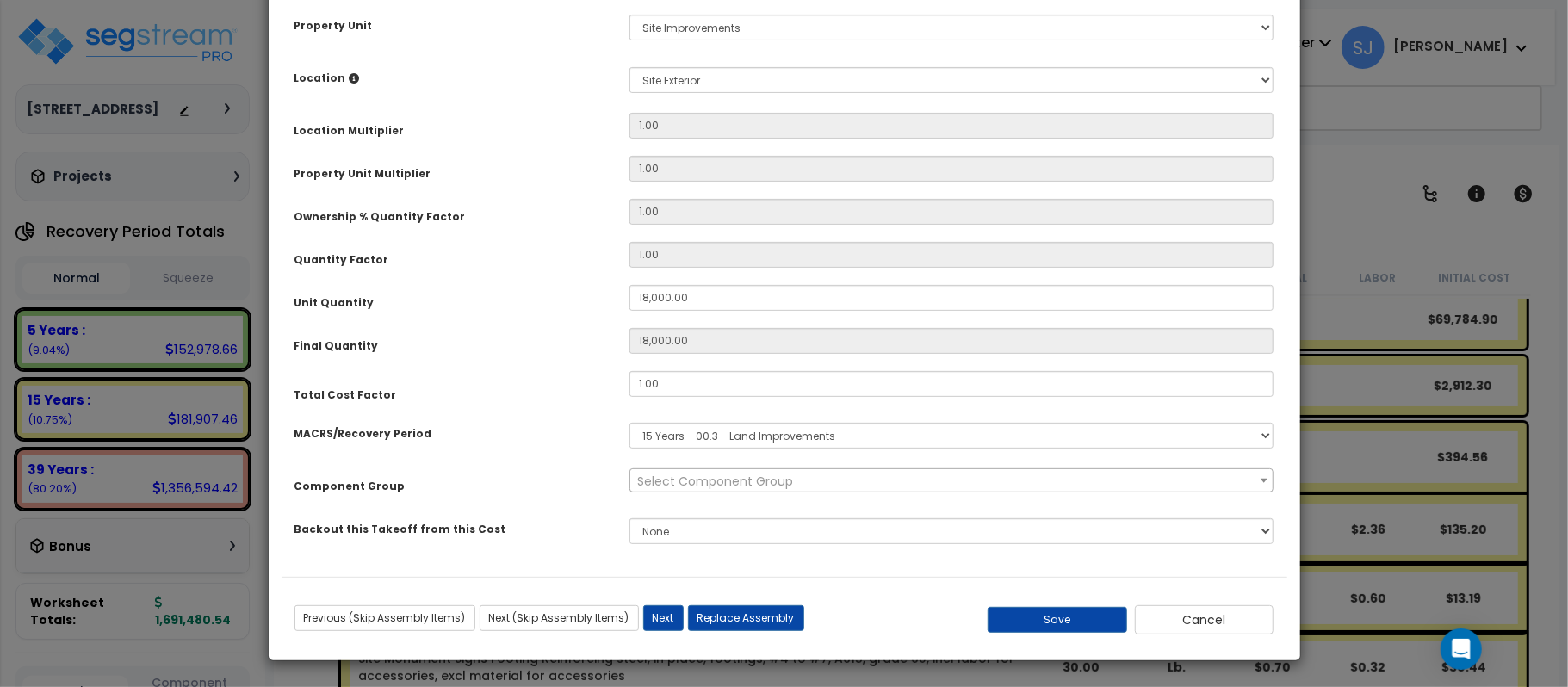
scroll to position [0, 0]
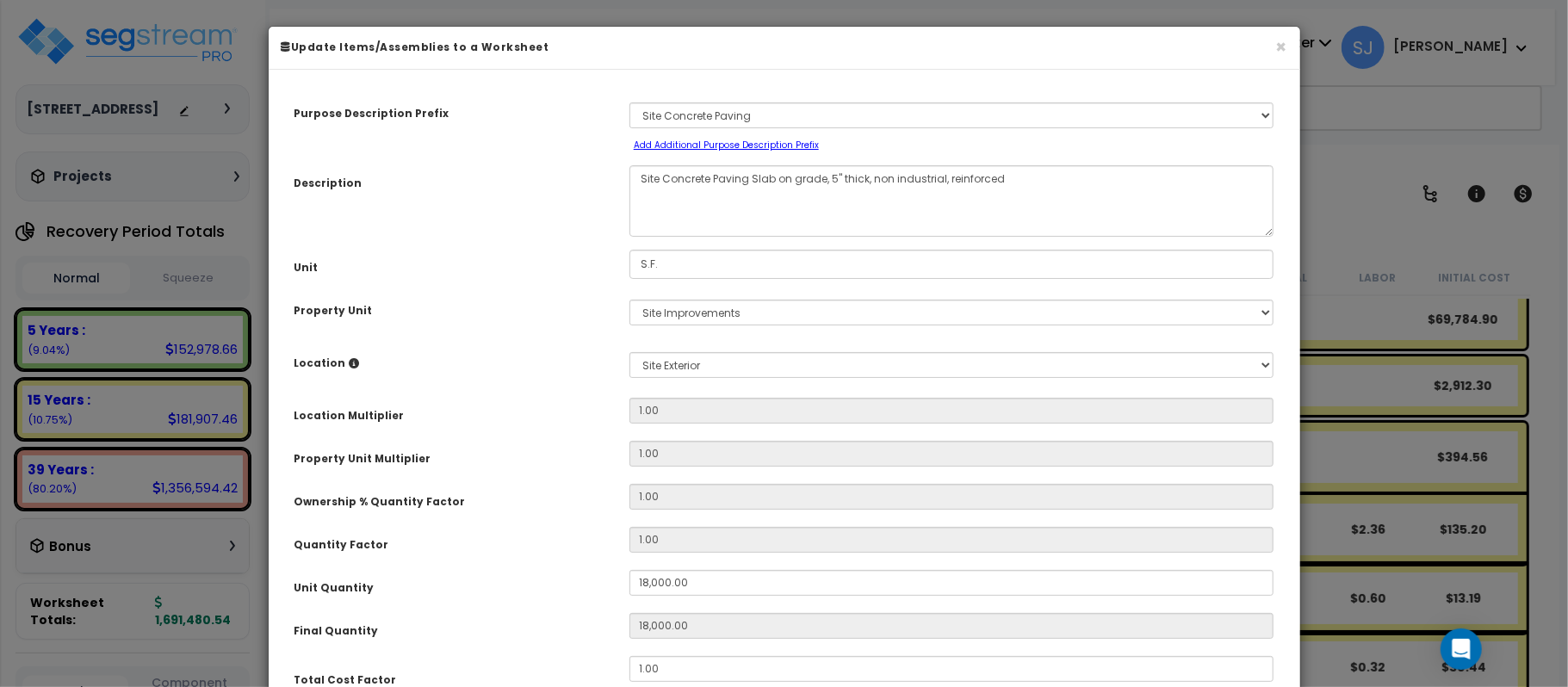
select select "26862"
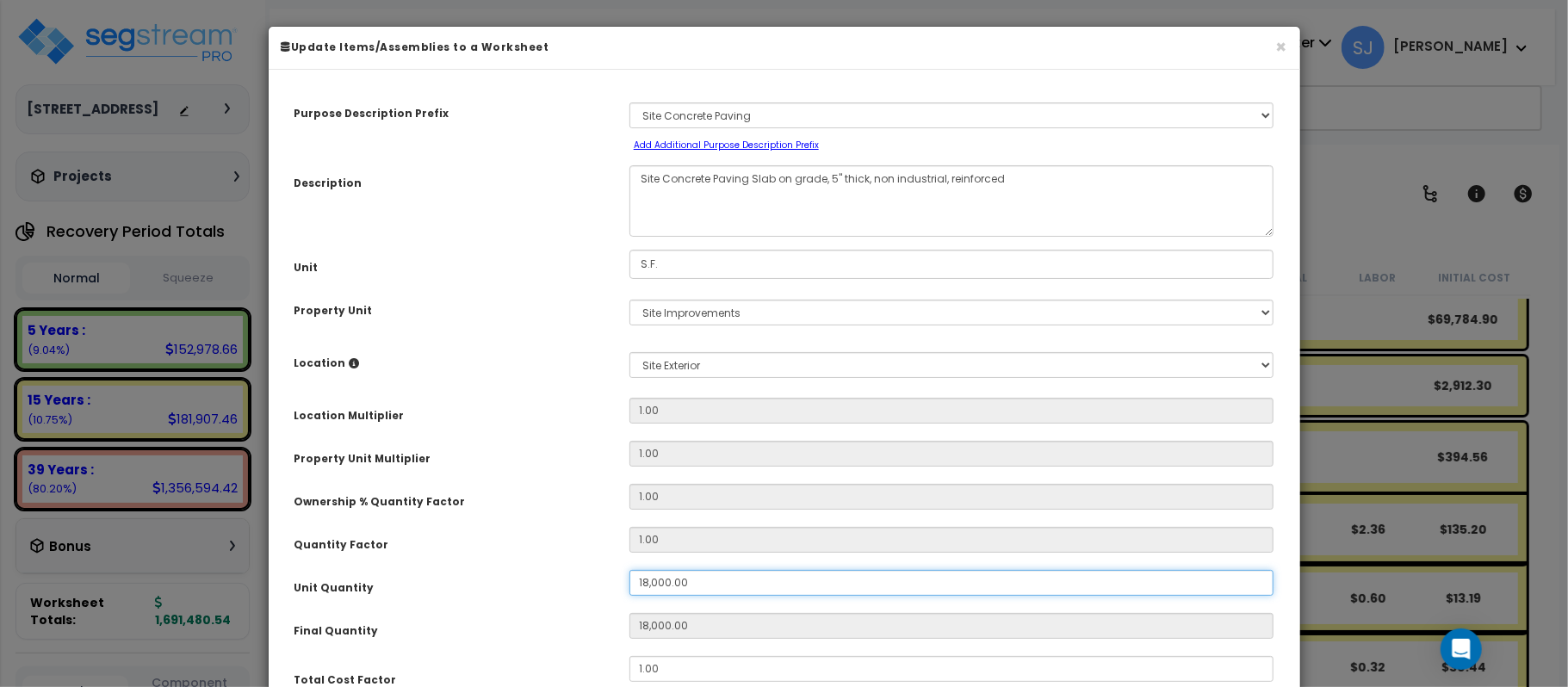
click at [721, 589] on input "18,000.00" at bounding box center [952, 582] width 645 height 26
type input "18,000"
select select "26862"
type input "18,000"
type input "2"
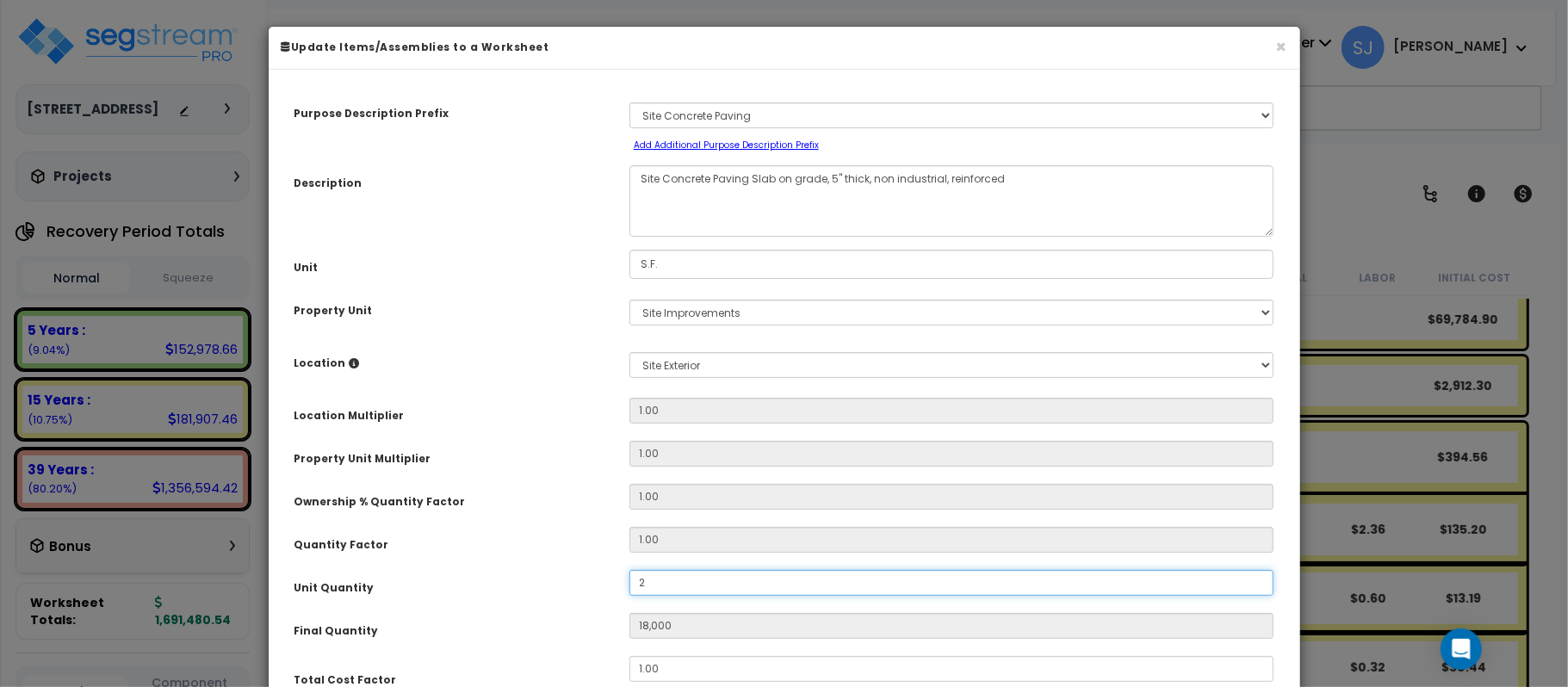
type input "2"
type input "20"
type input "200"
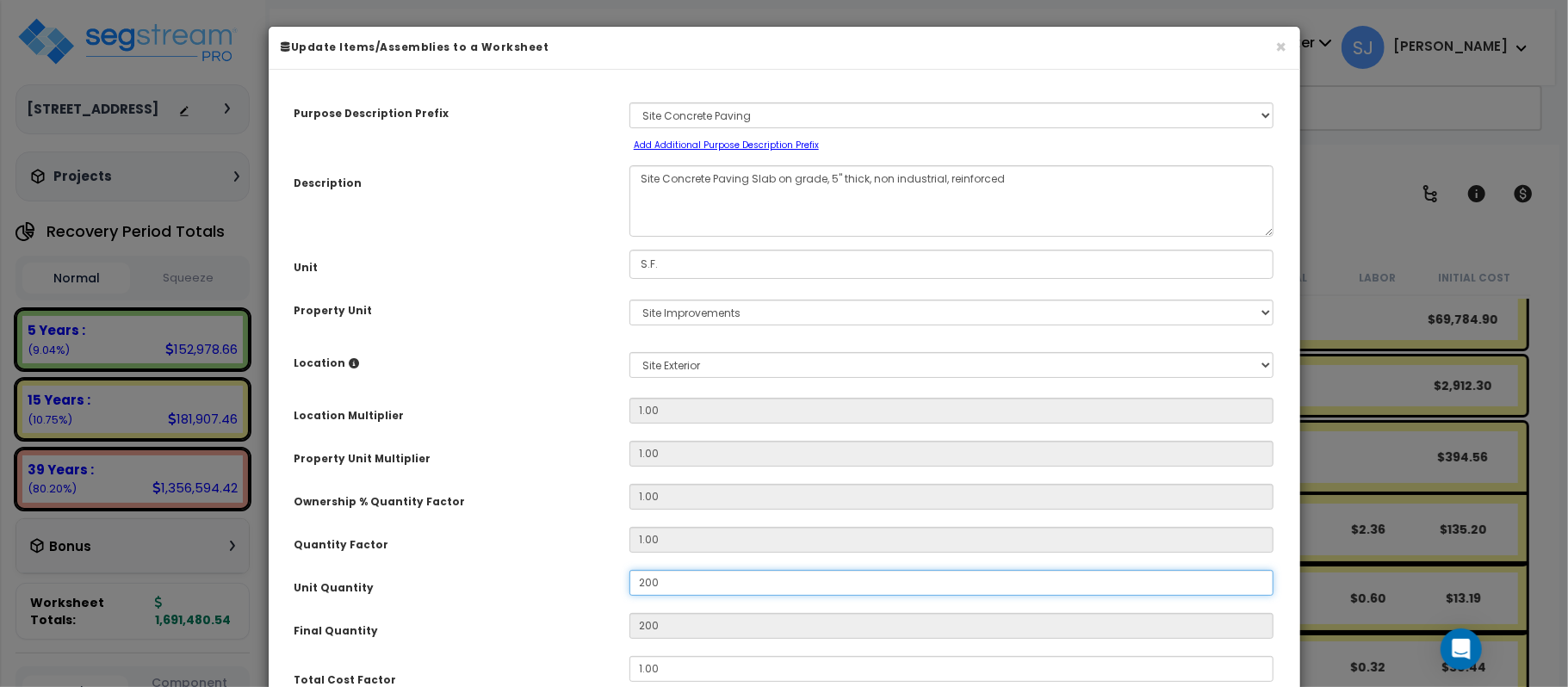
type input "2,000"
type input "20,000"
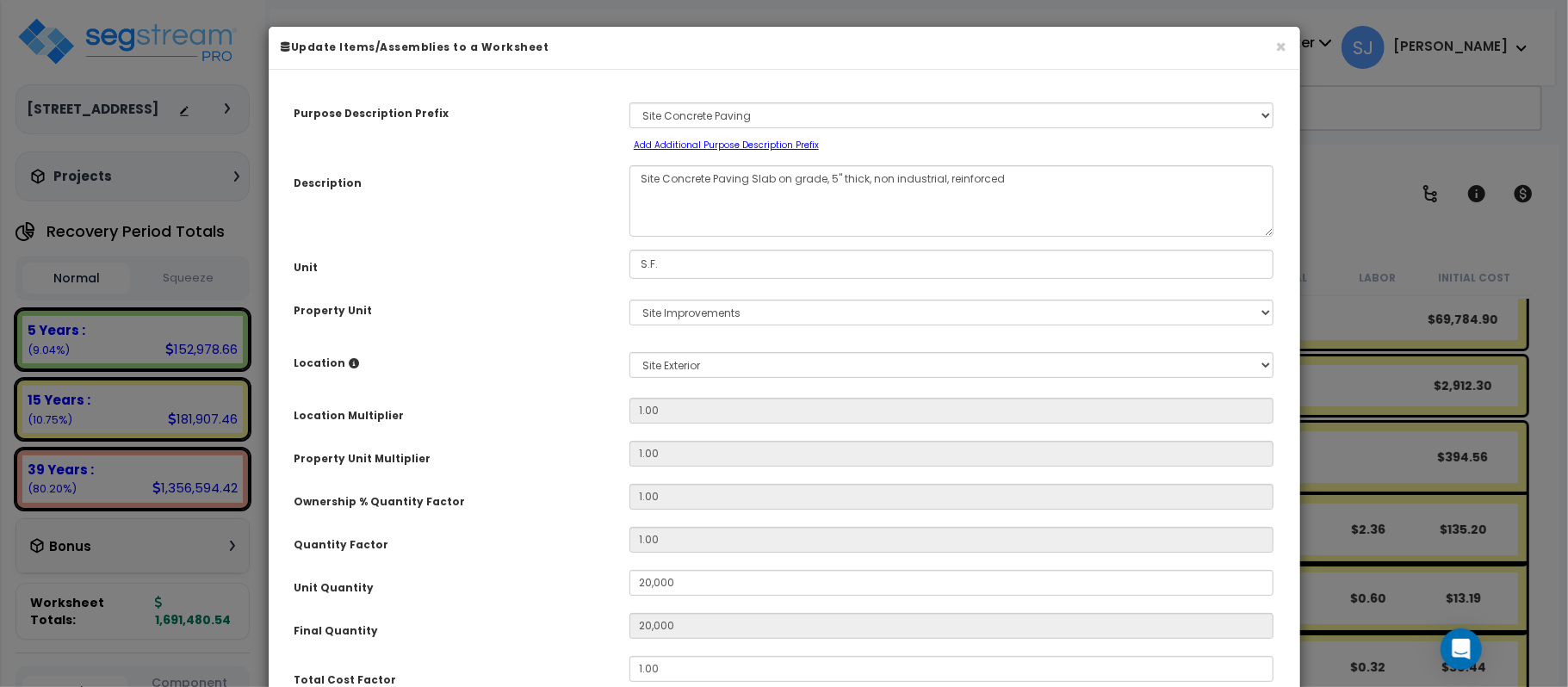
click at [541, 550] on div "Quantity Factor" at bounding box center [449, 542] width 335 height 30
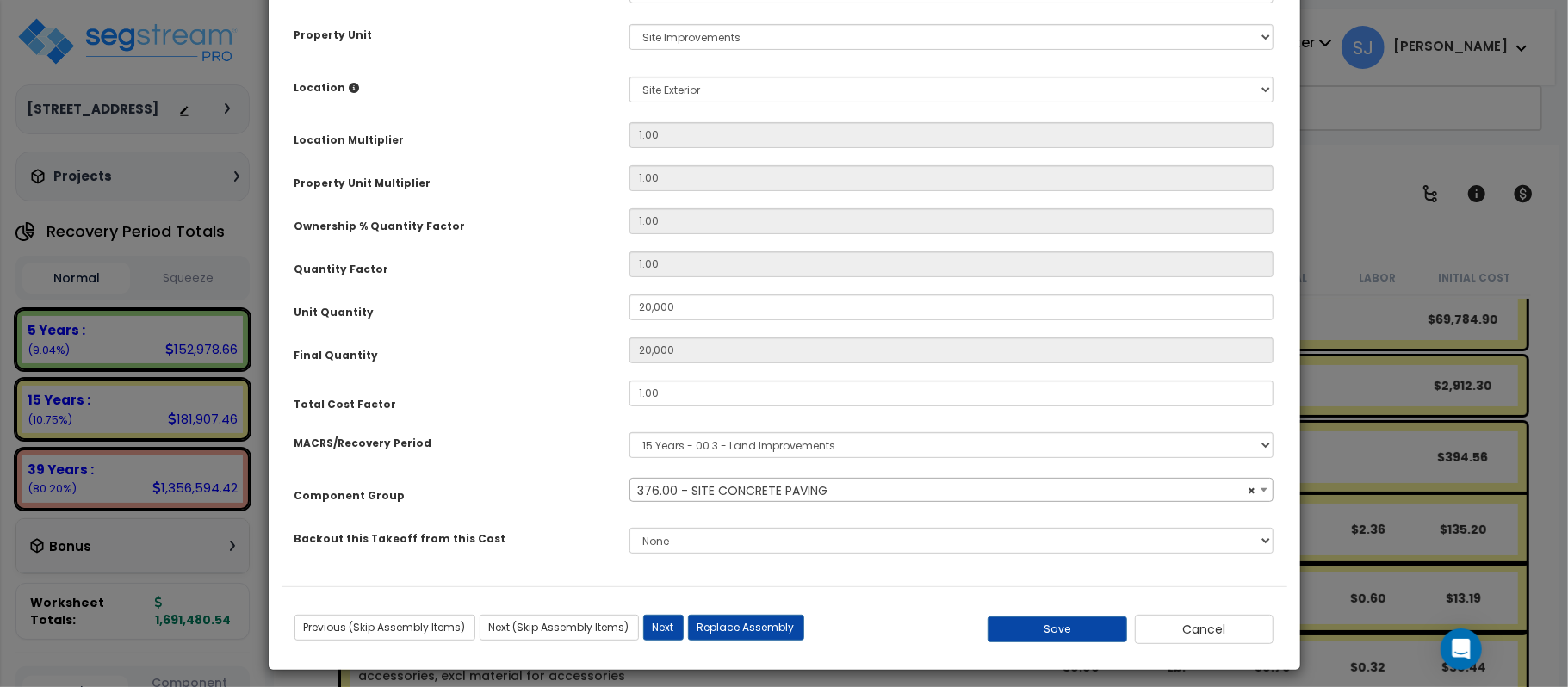
scroll to position [286, 0]
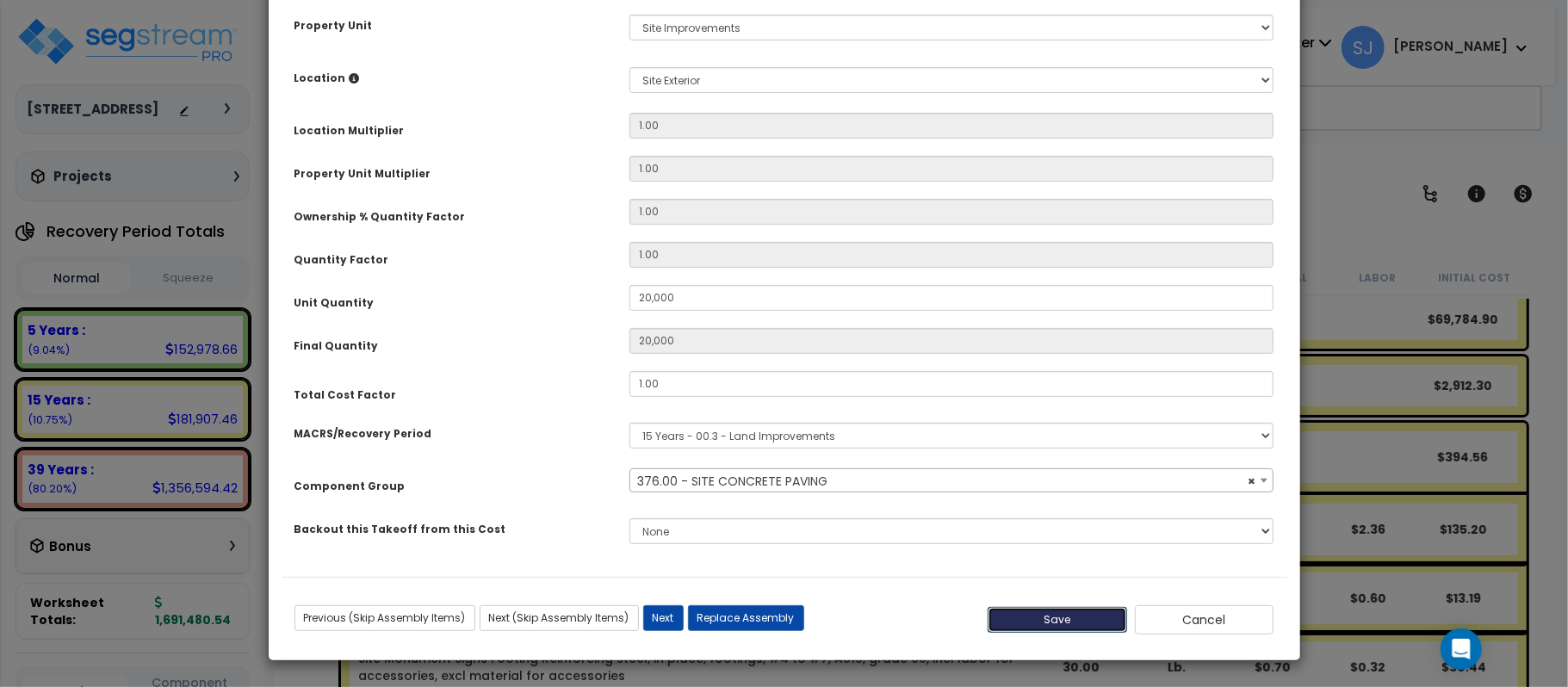
click at [1055, 620] on button "Save" at bounding box center [1056, 620] width 139 height 26
type input "20000.00"
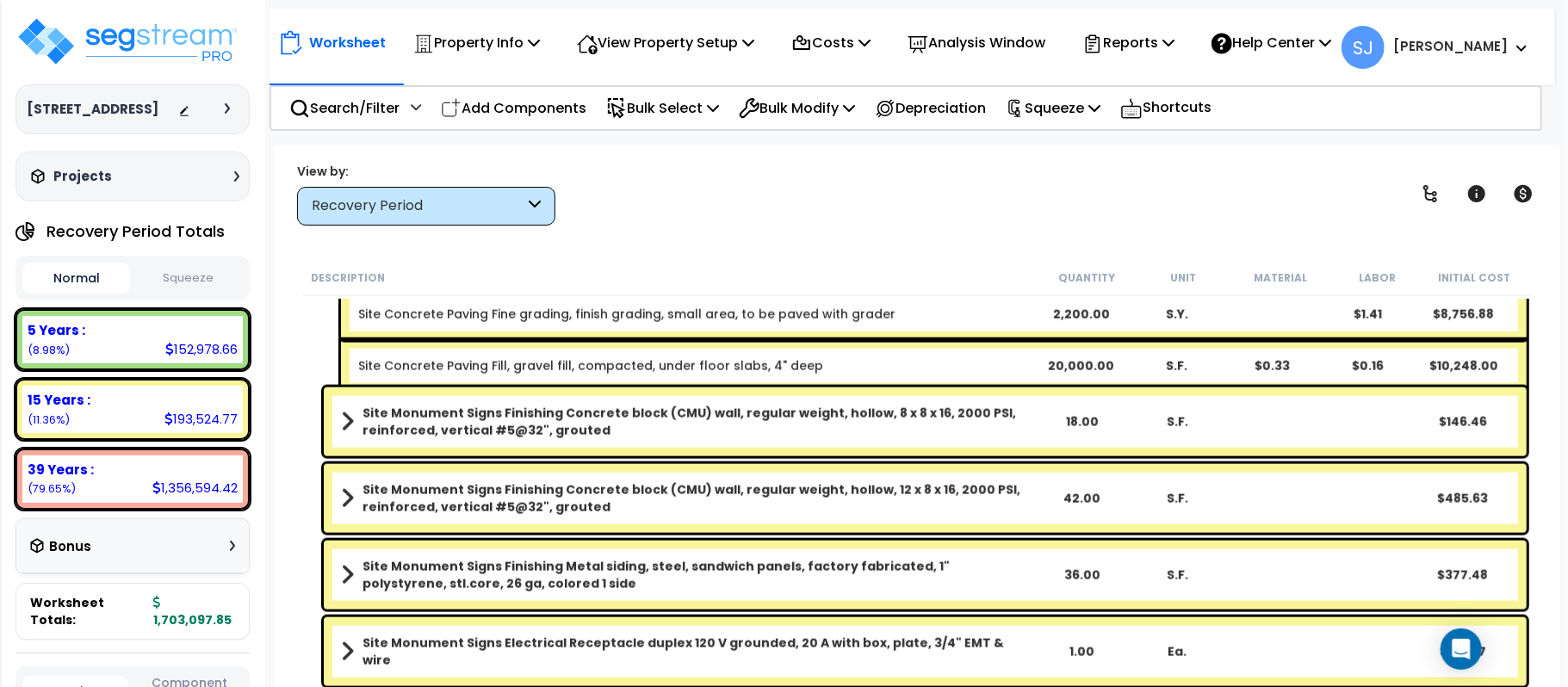
scroll to position [76, 0]
click at [170, 334] on div "5 Years :" at bounding box center [132, 330] width 210 height 18
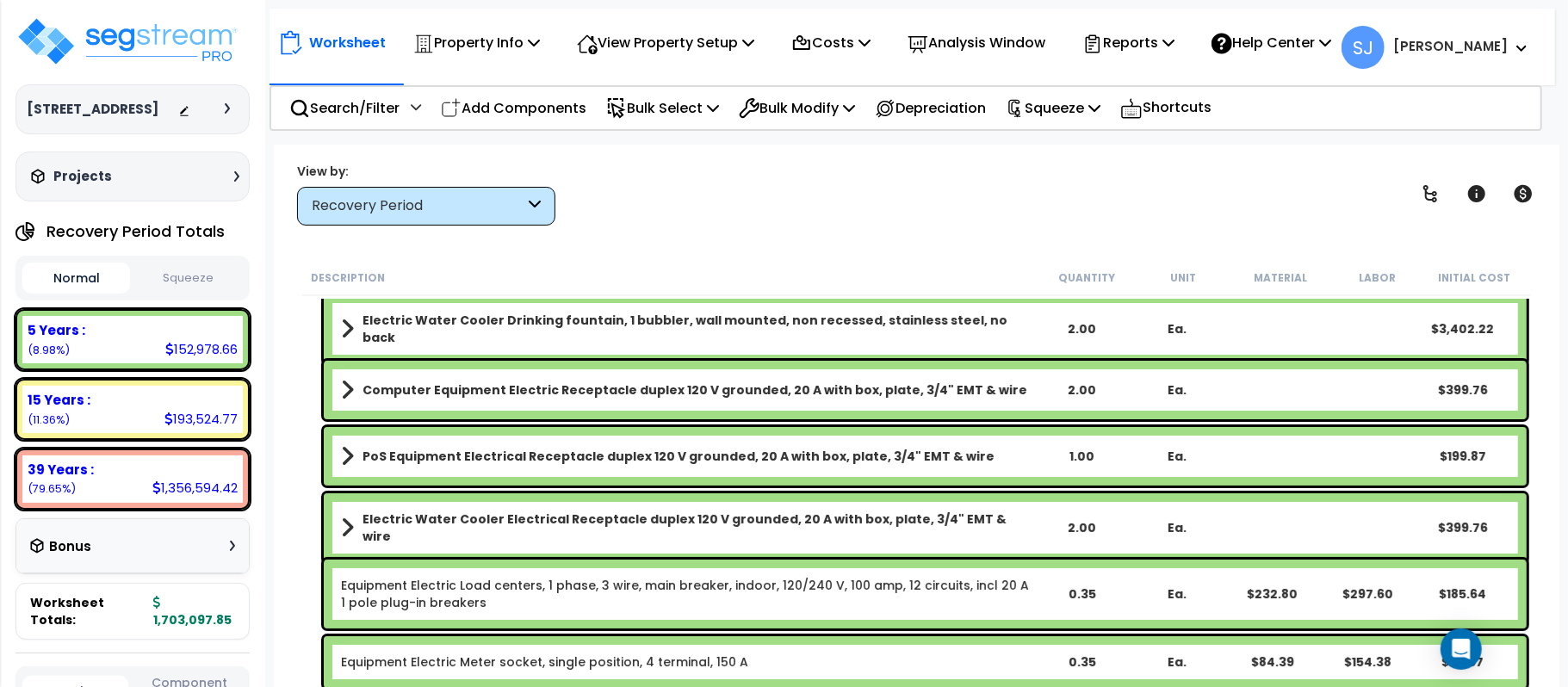
scroll to position [344, 0]
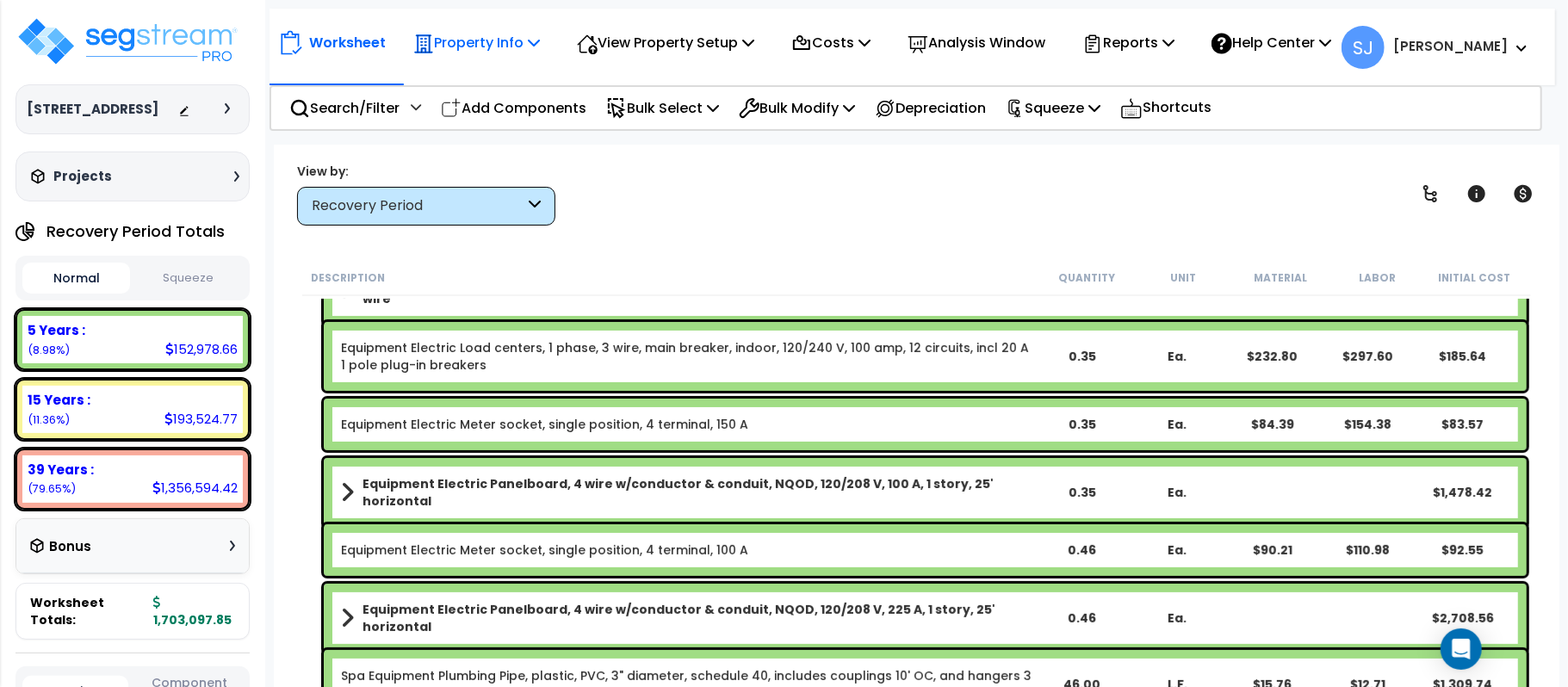
click at [518, 26] on div "Property Info" at bounding box center [476, 42] width 126 height 41
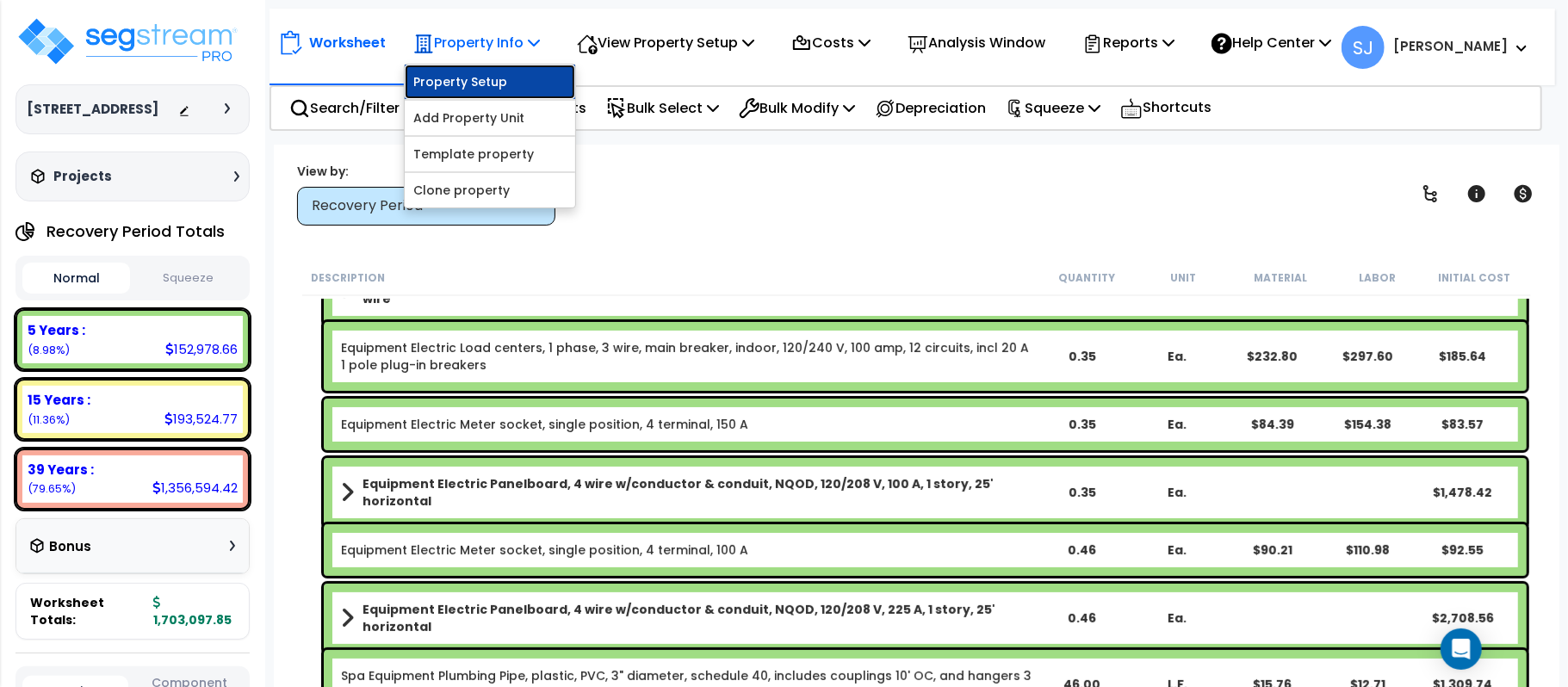
click at [510, 67] on link "Property Setup" at bounding box center [489, 82] width 170 height 35
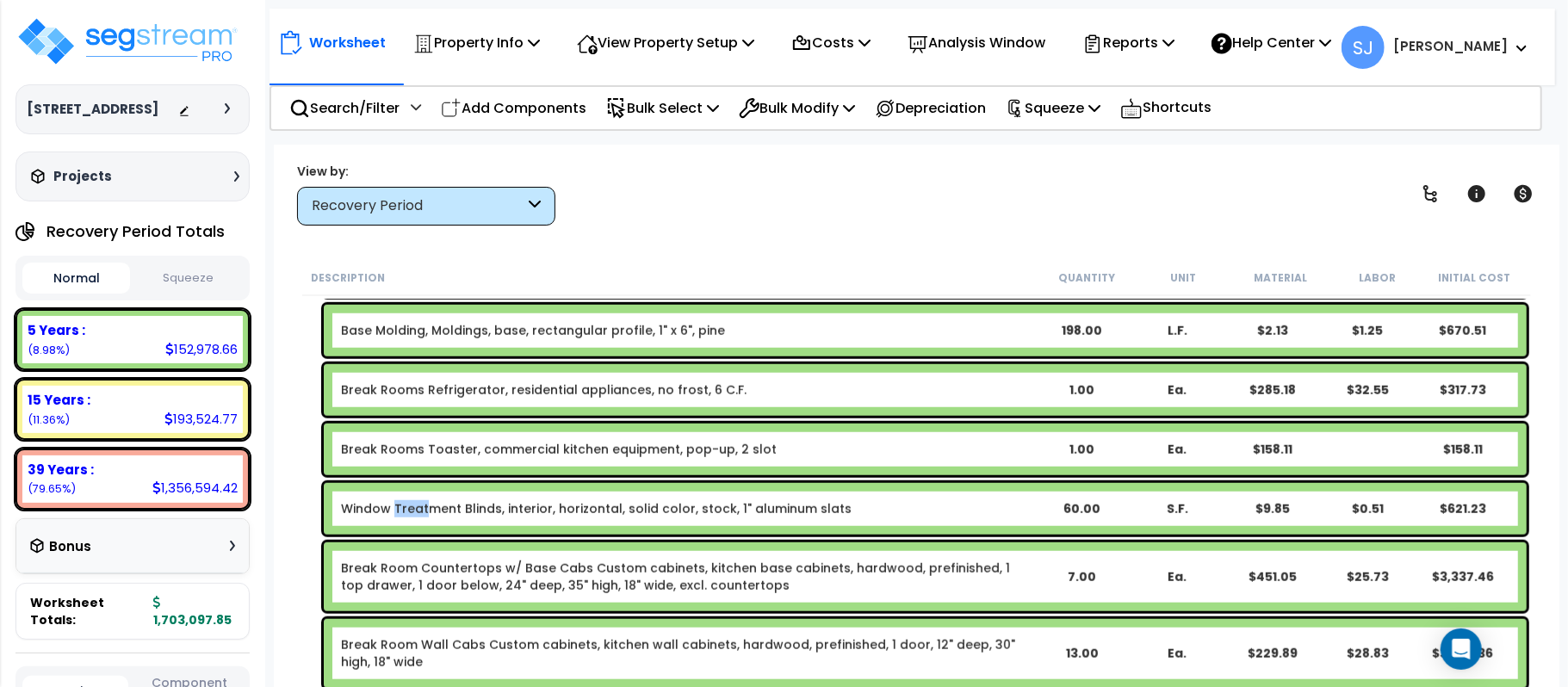
scroll to position [1176, 0]
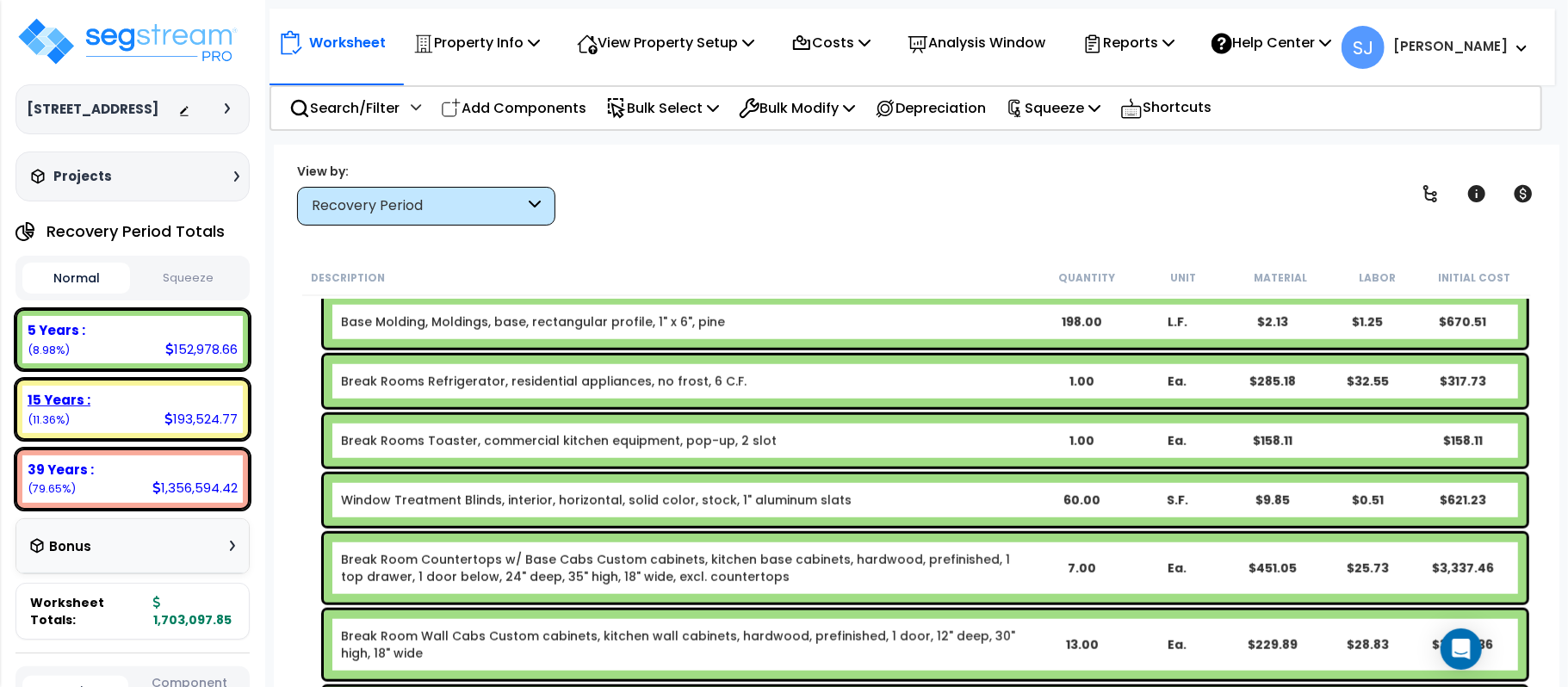
click at [201, 394] on div "15 Years :" at bounding box center [132, 399] width 210 height 18
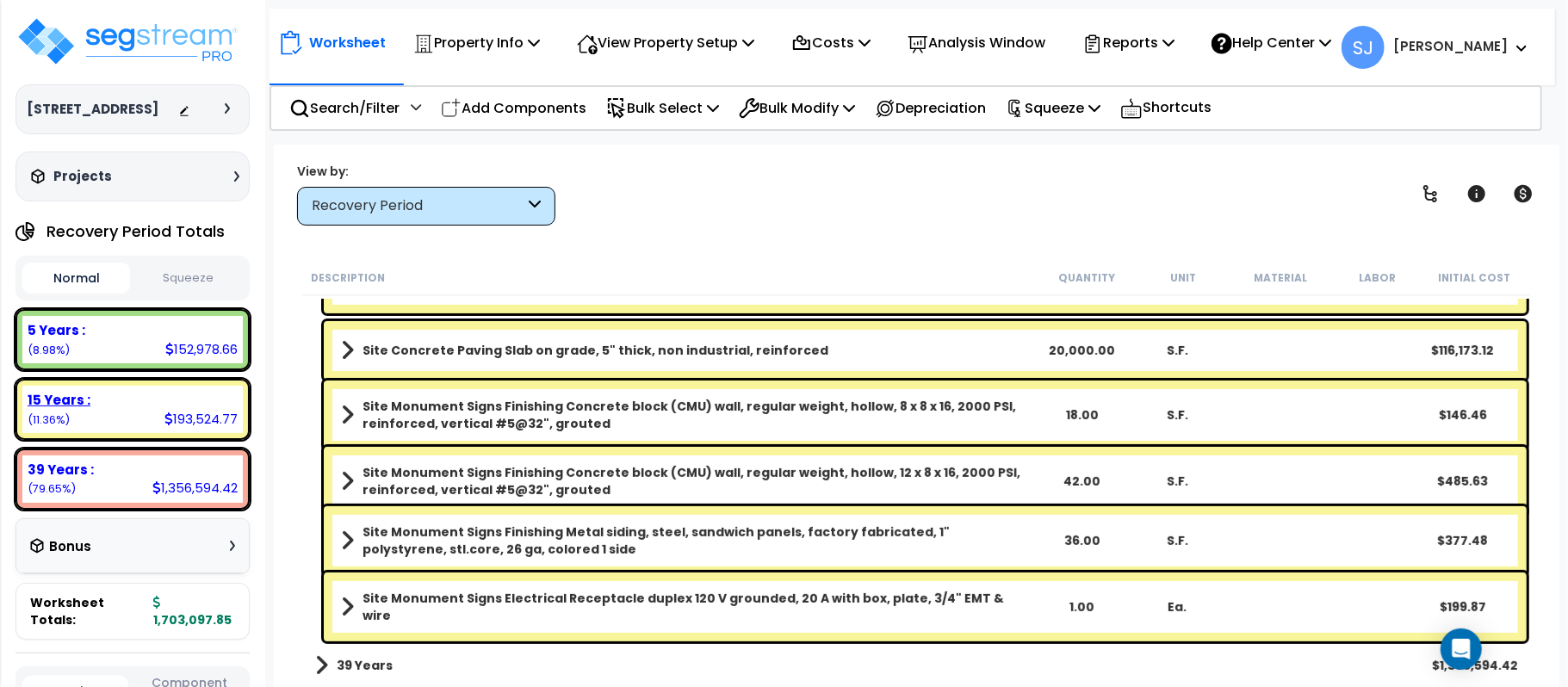
click at [201, 394] on div "15 Years :" at bounding box center [132, 399] width 210 height 18
click at [167, 472] on div "39 Years :" at bounding box center [132, 469] width 210 height 18
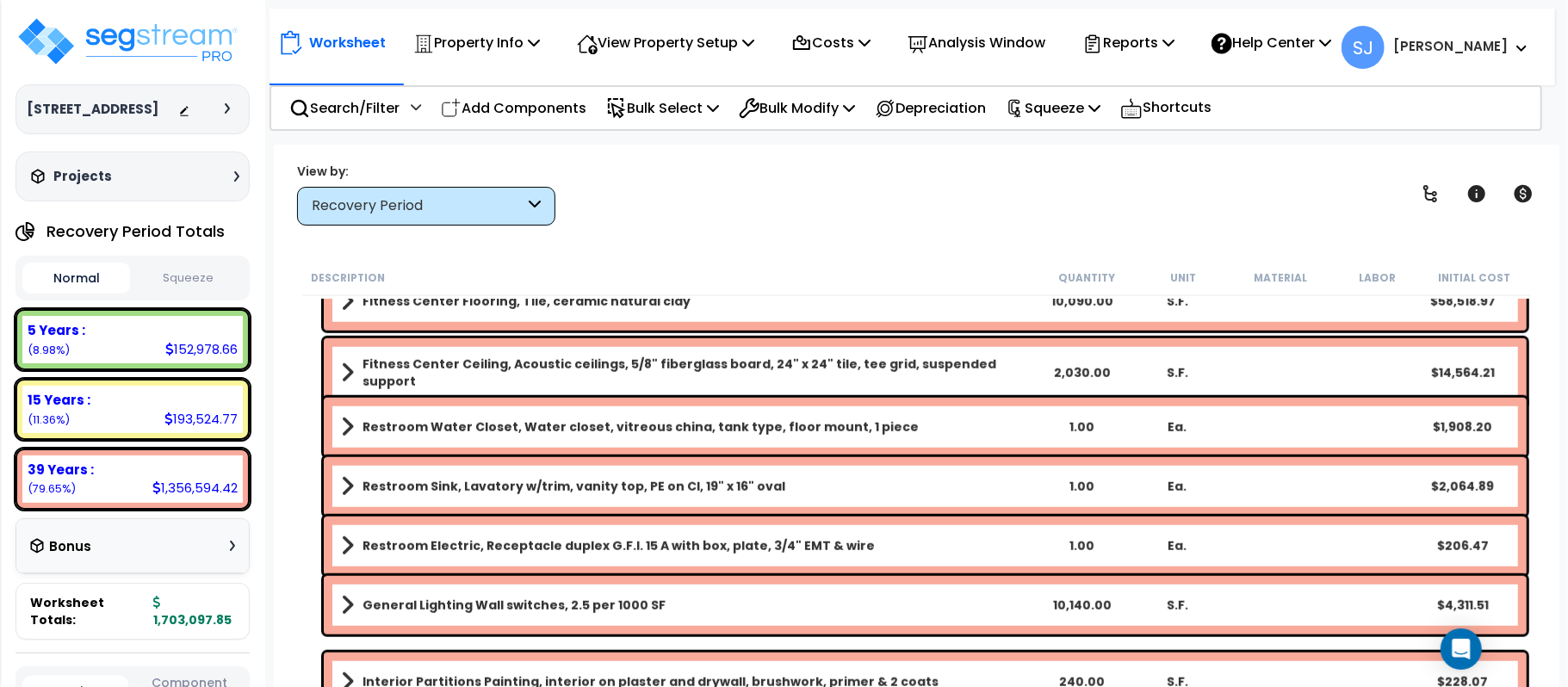
scroll to position [1454, 0]
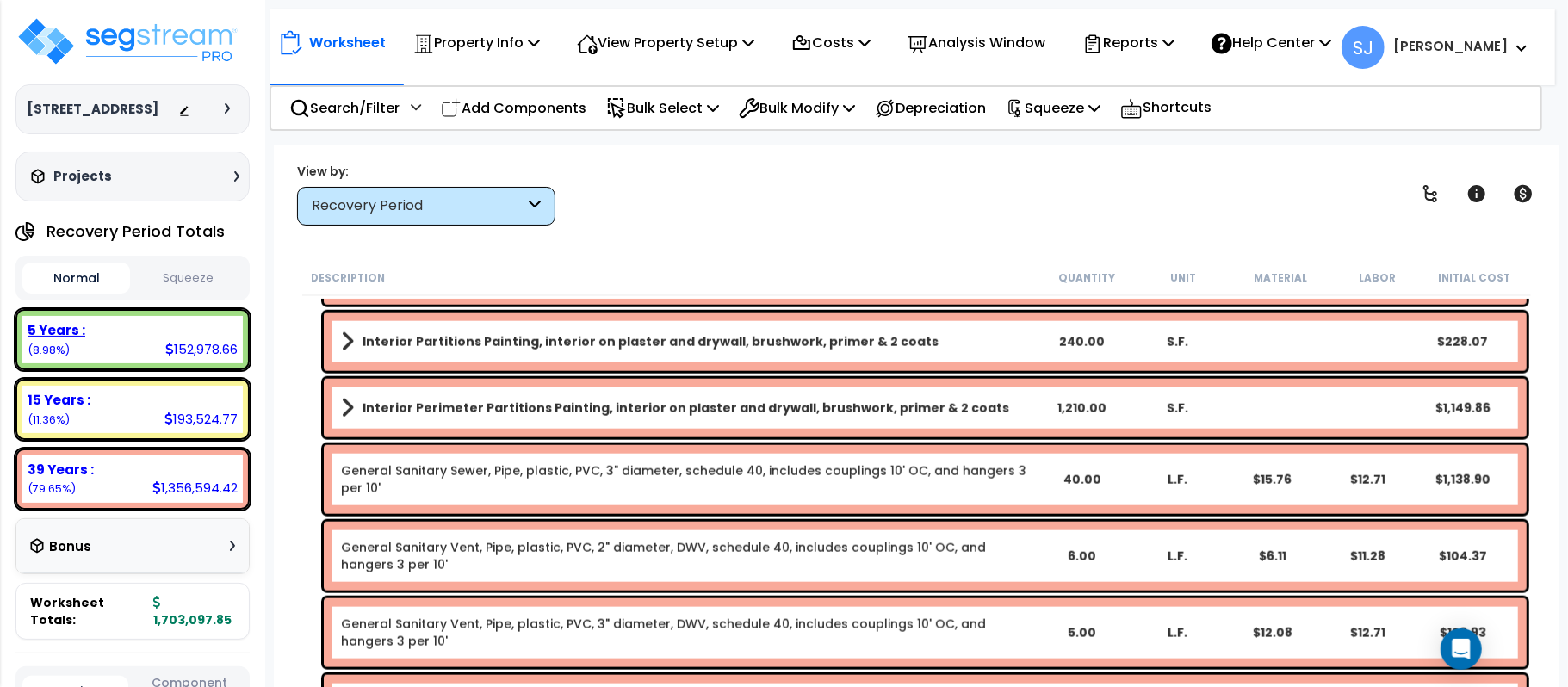
click at [162, 334] on div "5 Years :" at bounding box center [132, 330] width 210 height 18
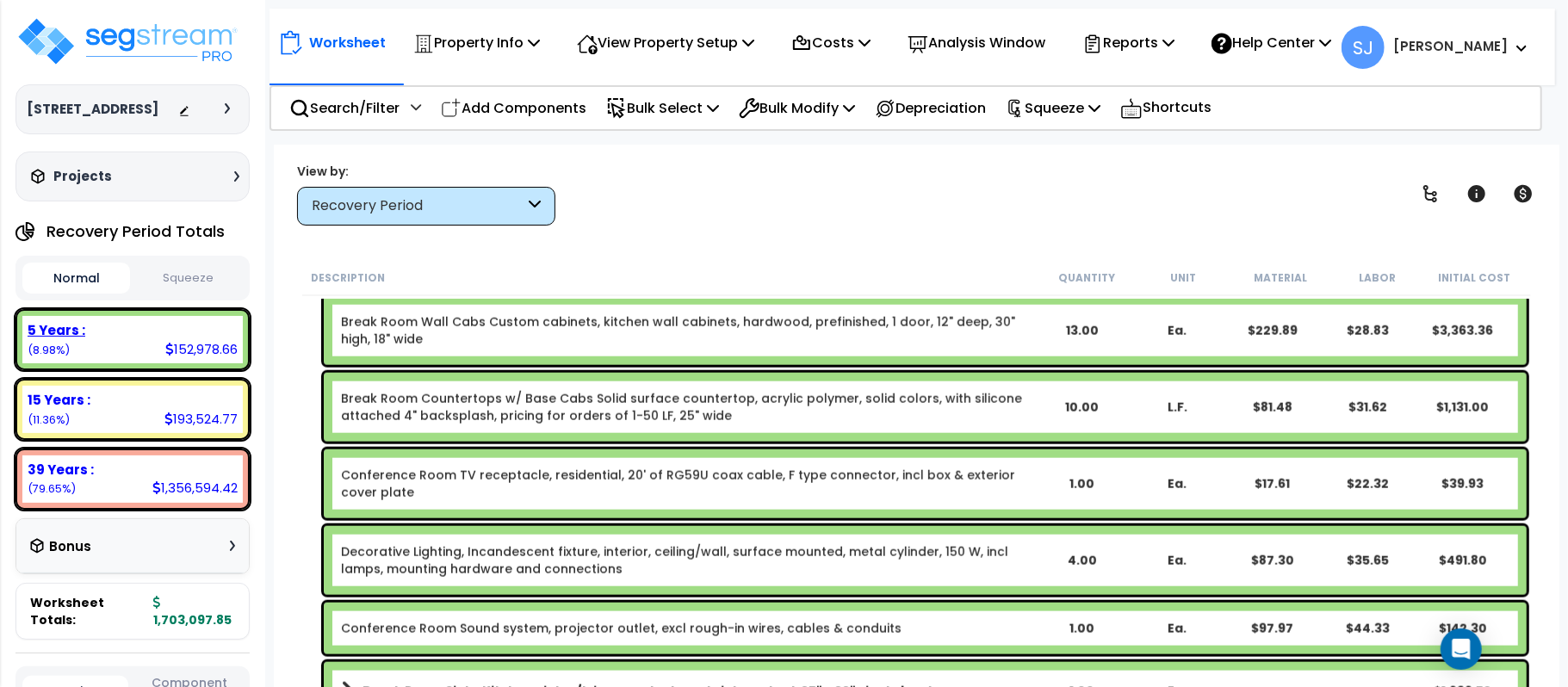
scroll to position [2163, 0]
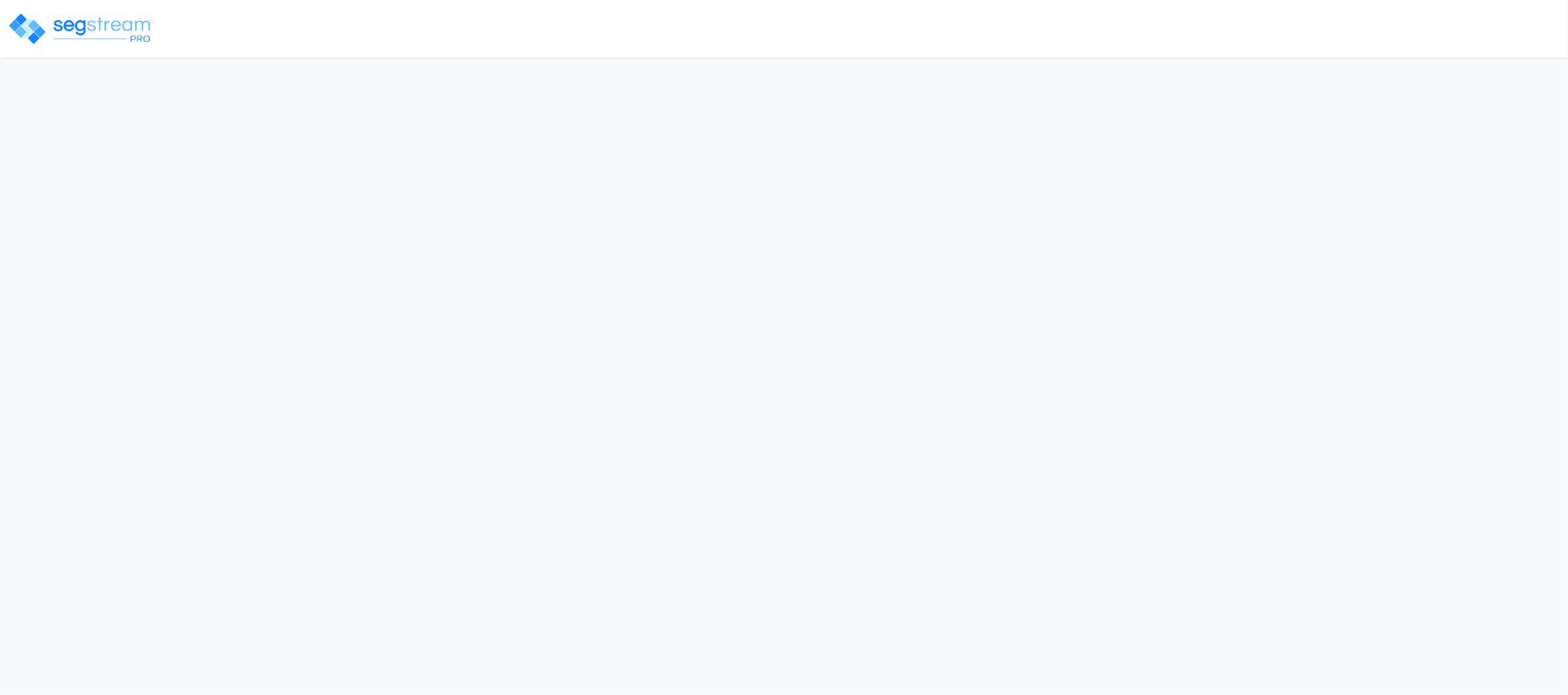
select select "2021"
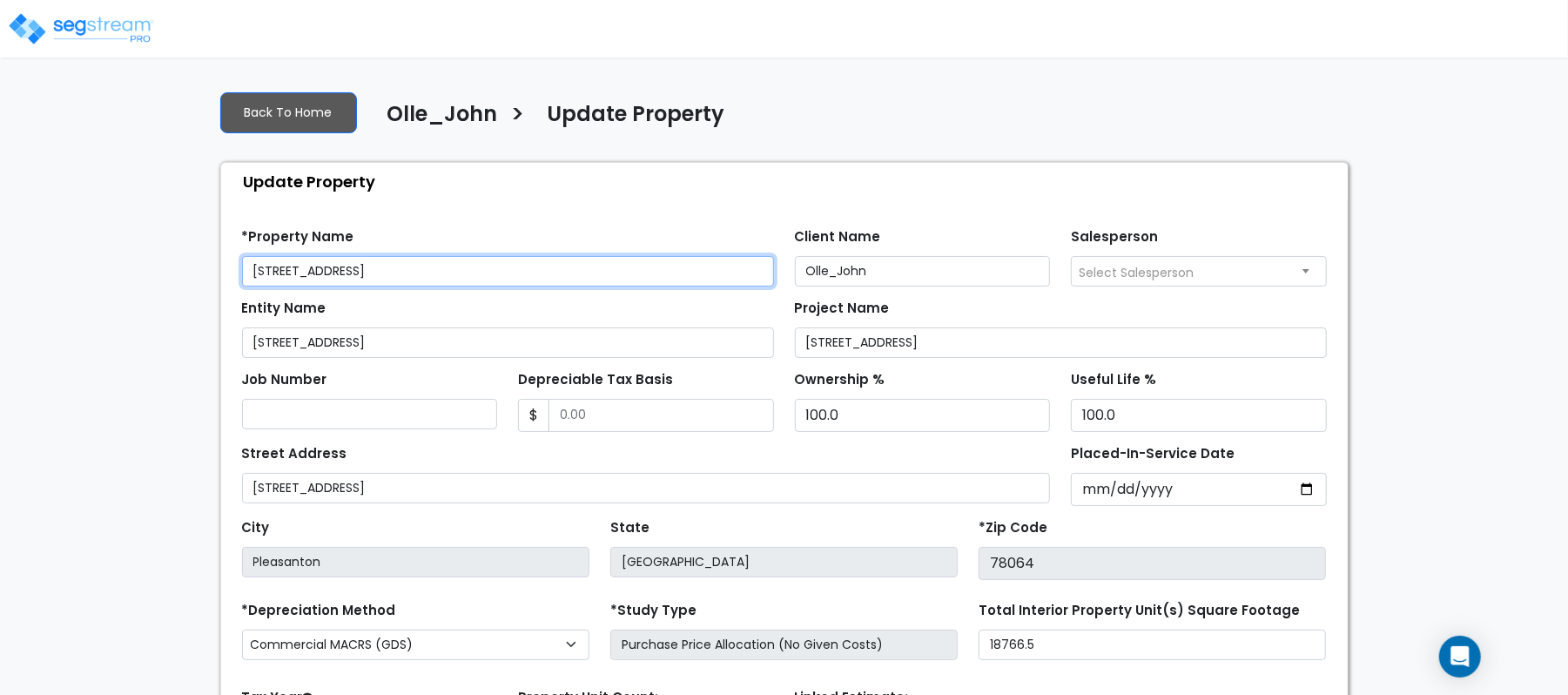
scroll to position [200, 0]
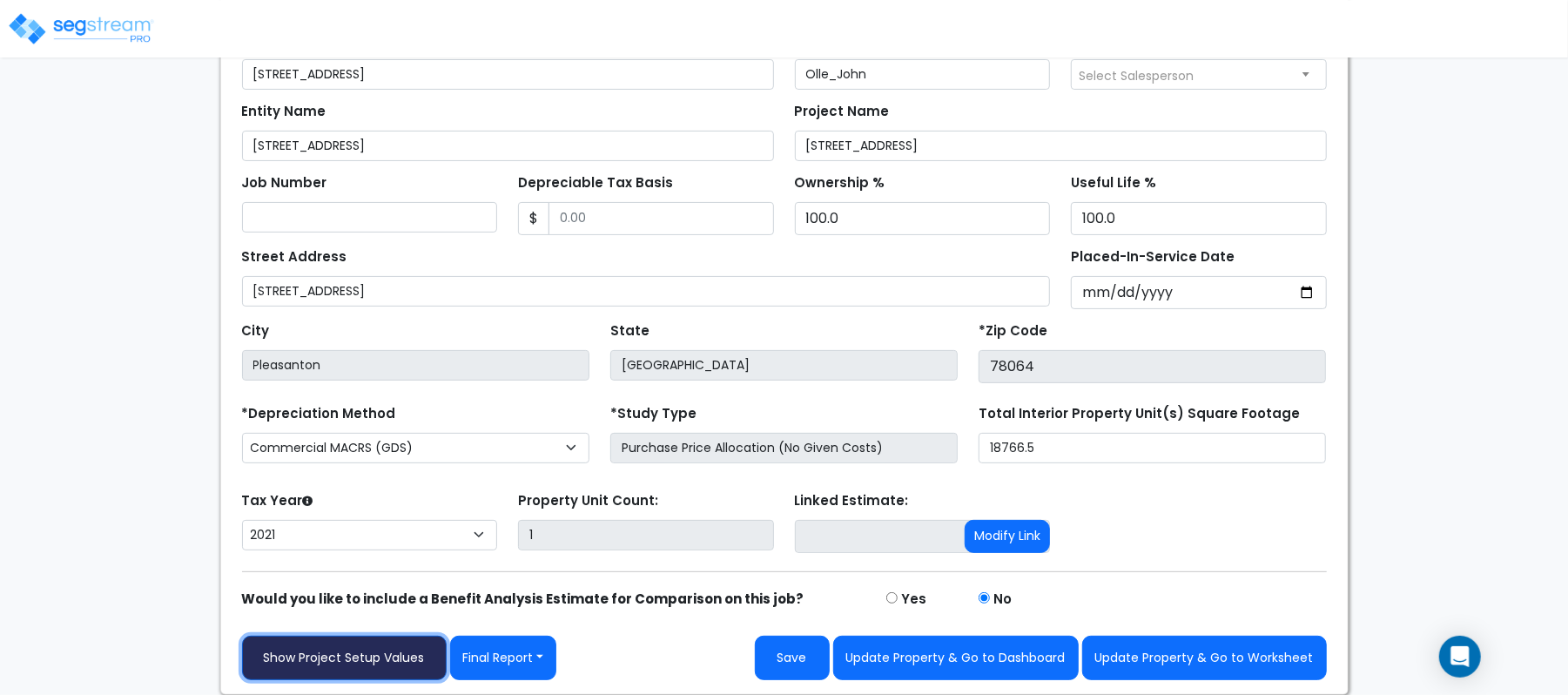
click at [370, 673] on link "Show Project Setup Values" at bounding box center [344, 657] width 205 height 45
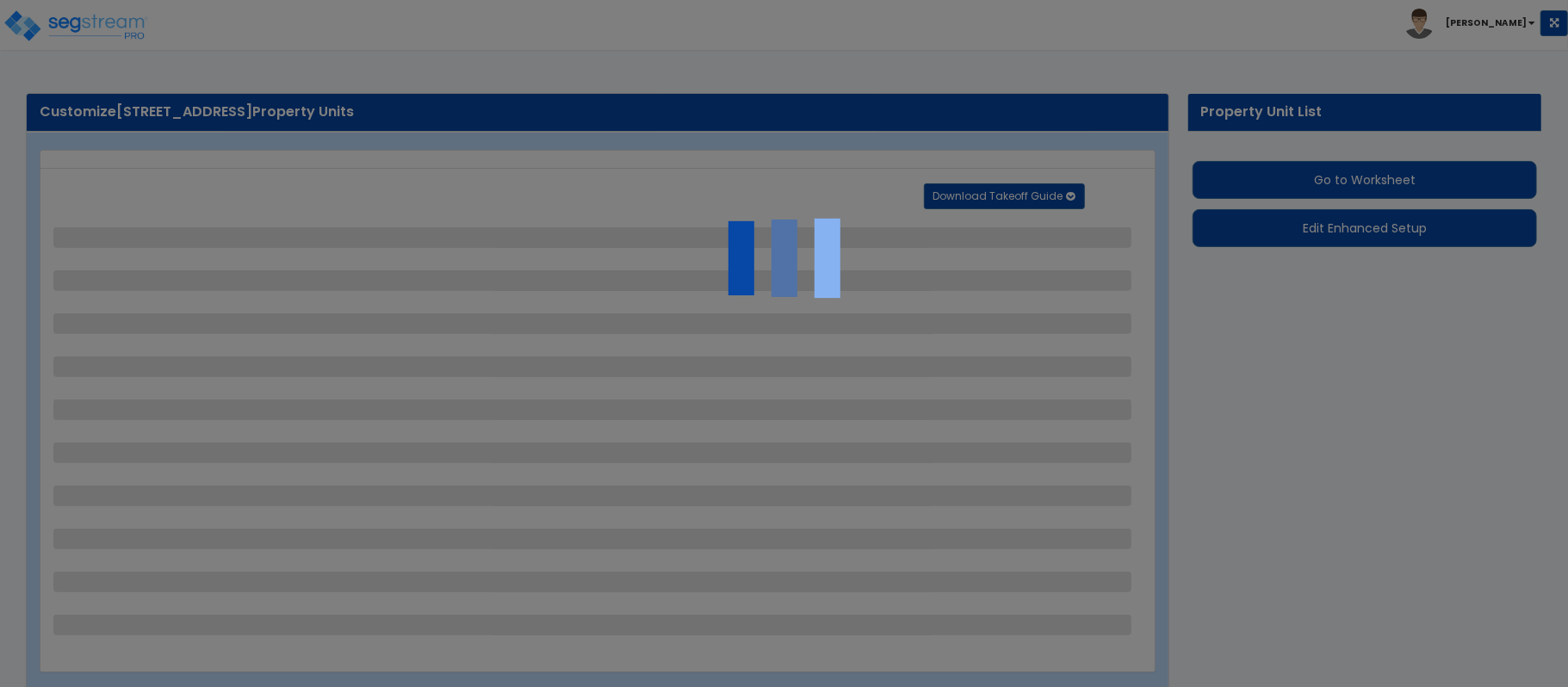
select select "2"
select select "1"
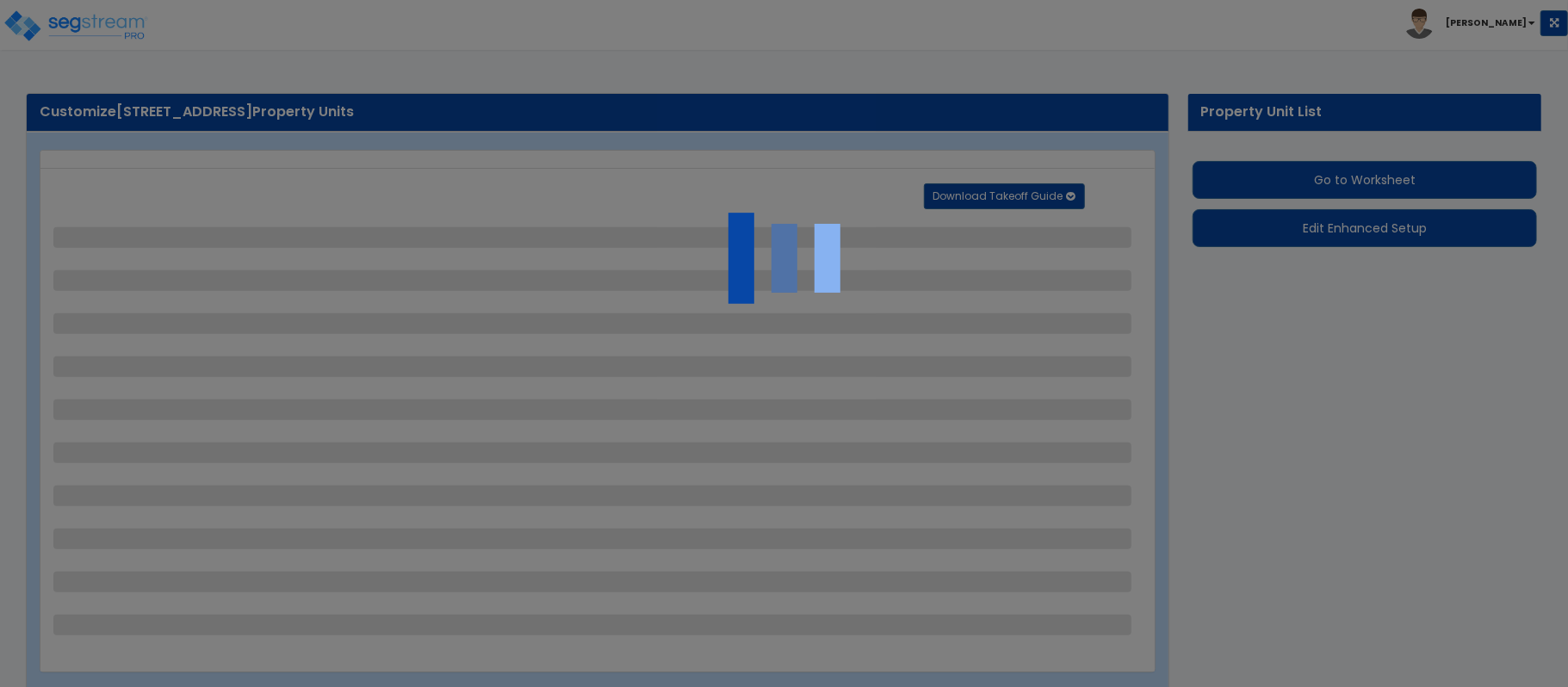
select select "1"
select select "4"
select select "1"
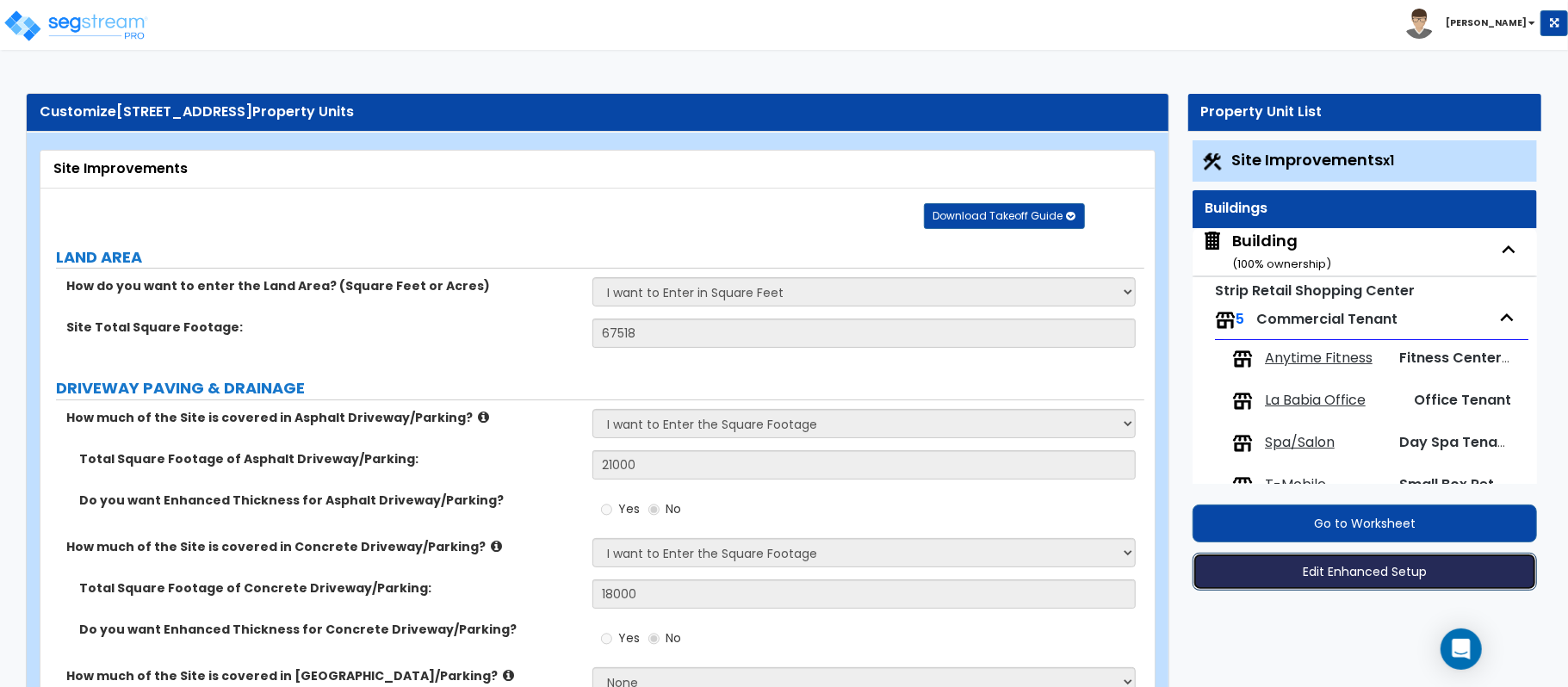
click at [1334, 565] on button "Edit Enhanced Setup" at bounding box center [1364, 571] width 344 height 38
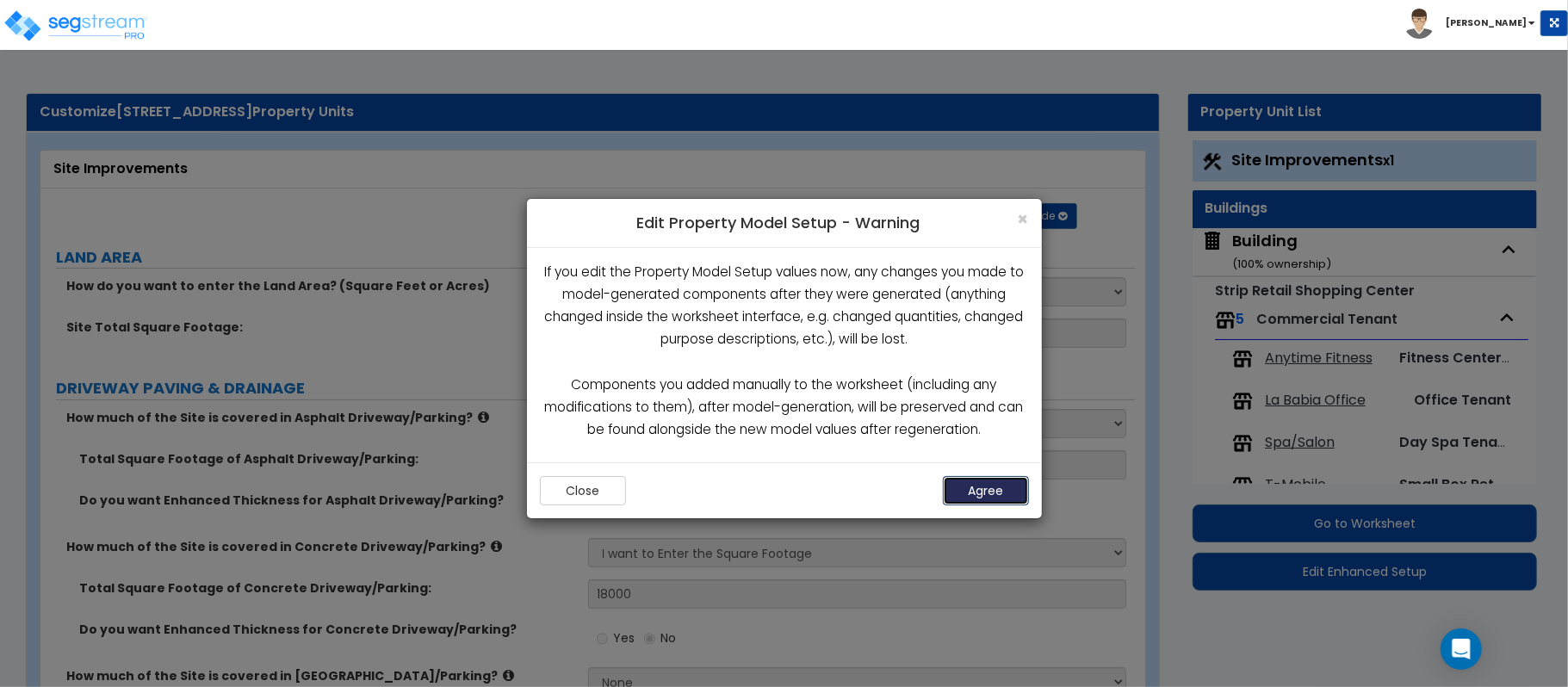
click at [976, 490] on button "Agree" at bounding box center [986, 491] width 86 height 29
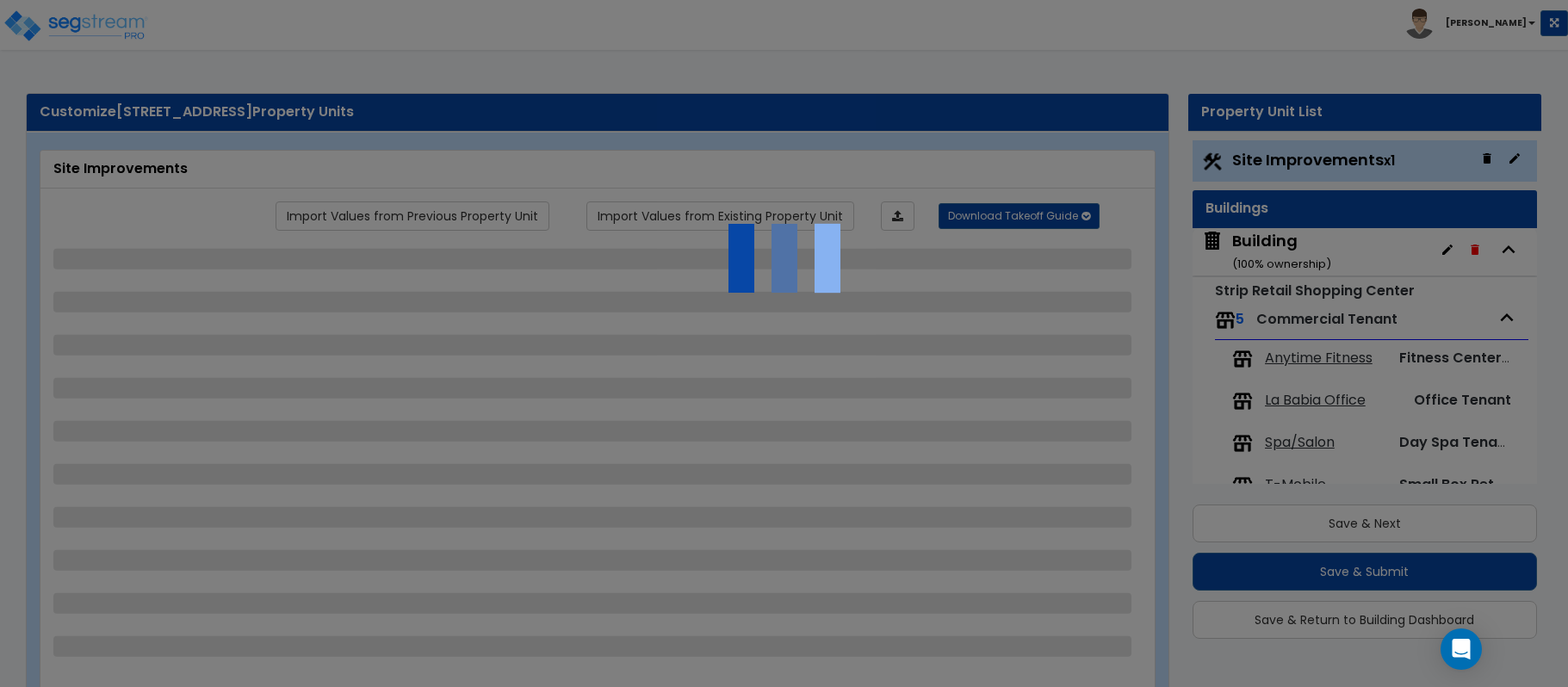
select select "2"
select select "1"
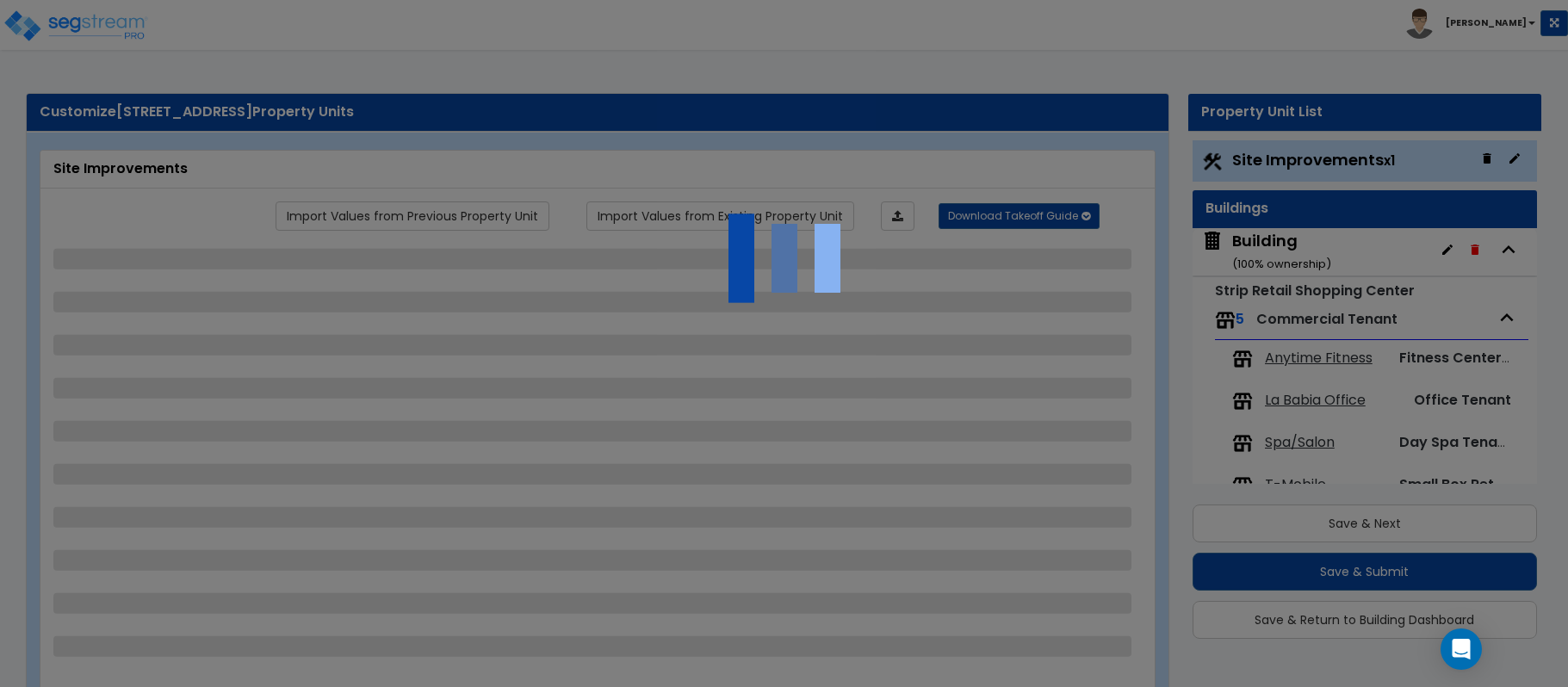
select select "1"
select select "4"
select select "1"
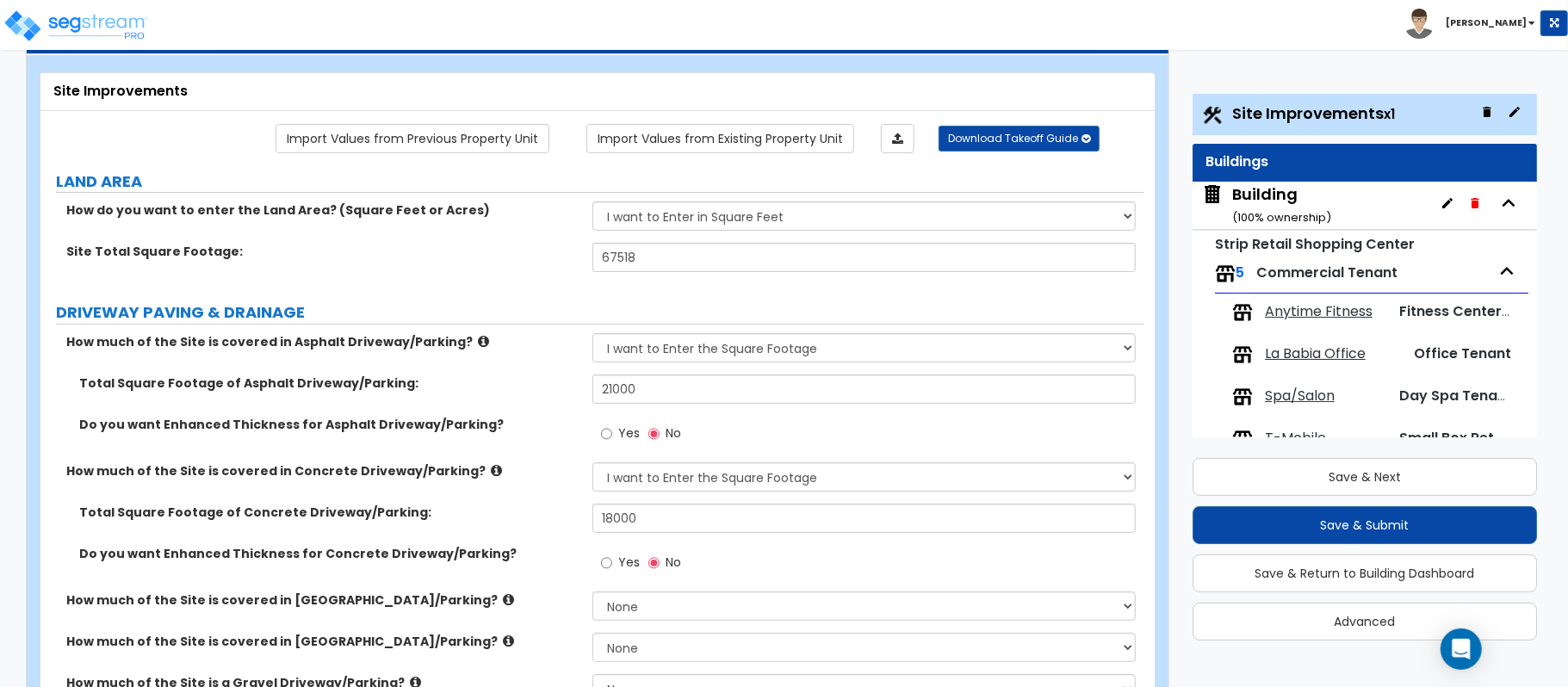
scroll to position [114, 0]
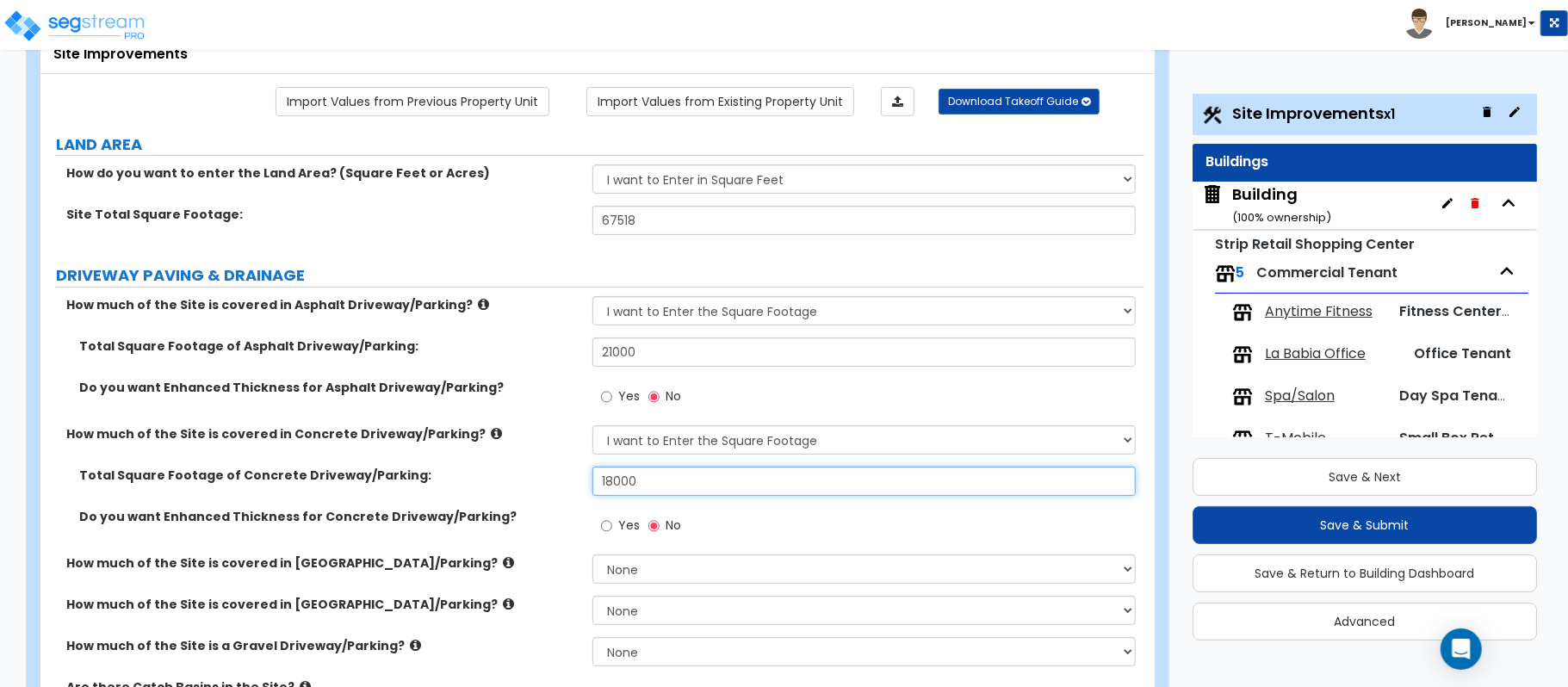
drag, startPoint x: 682, startPoint y: 493, endPoint x: 424, endPoint y: 462, distance: 259.9
click at [424, 462] on div "How much of the Site is covered in Asphalt Driveway/Parking? None I want to Ent…" at bounding box center [592, 534] width 1078 height 475
type input "20,000"
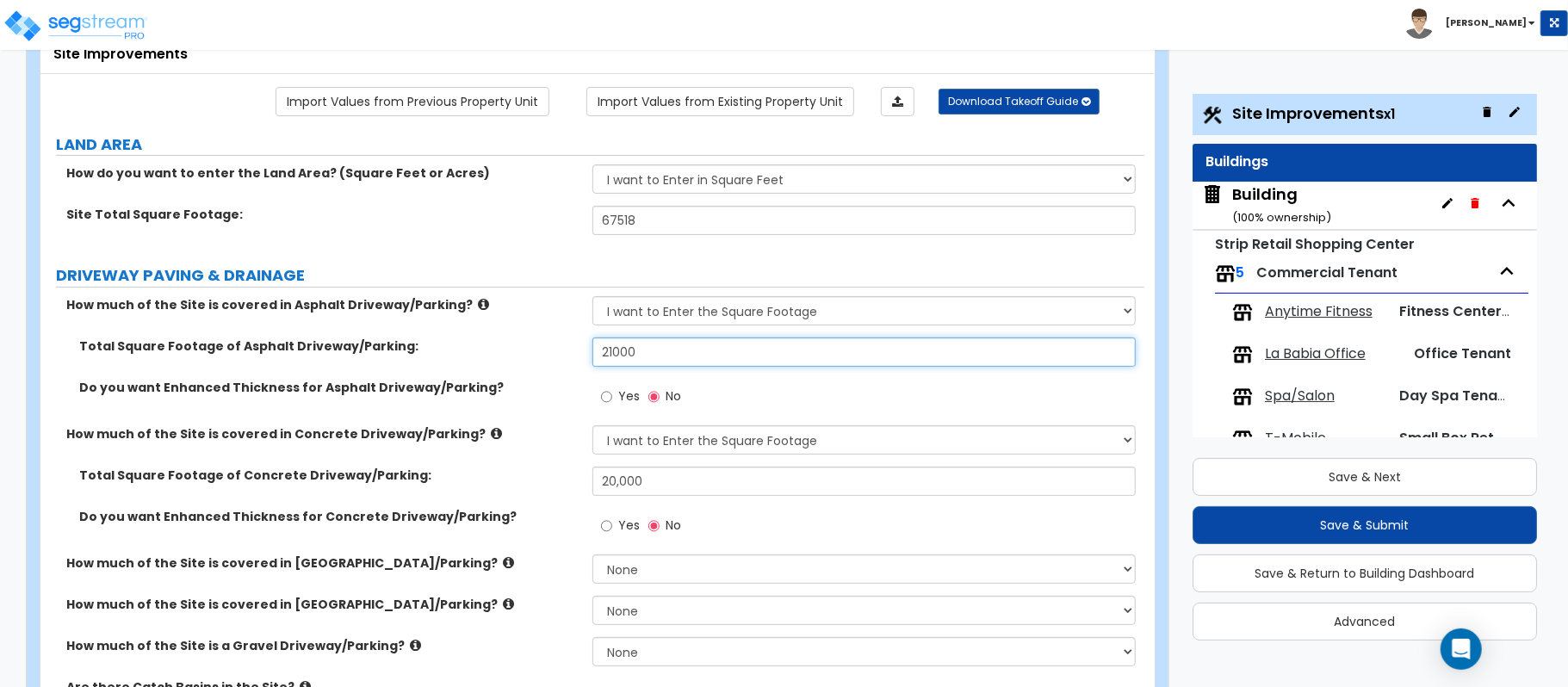
click at [697, 359] on input "21000" at bounding box center [864, 352] width 543 height 29
type input "23,000"
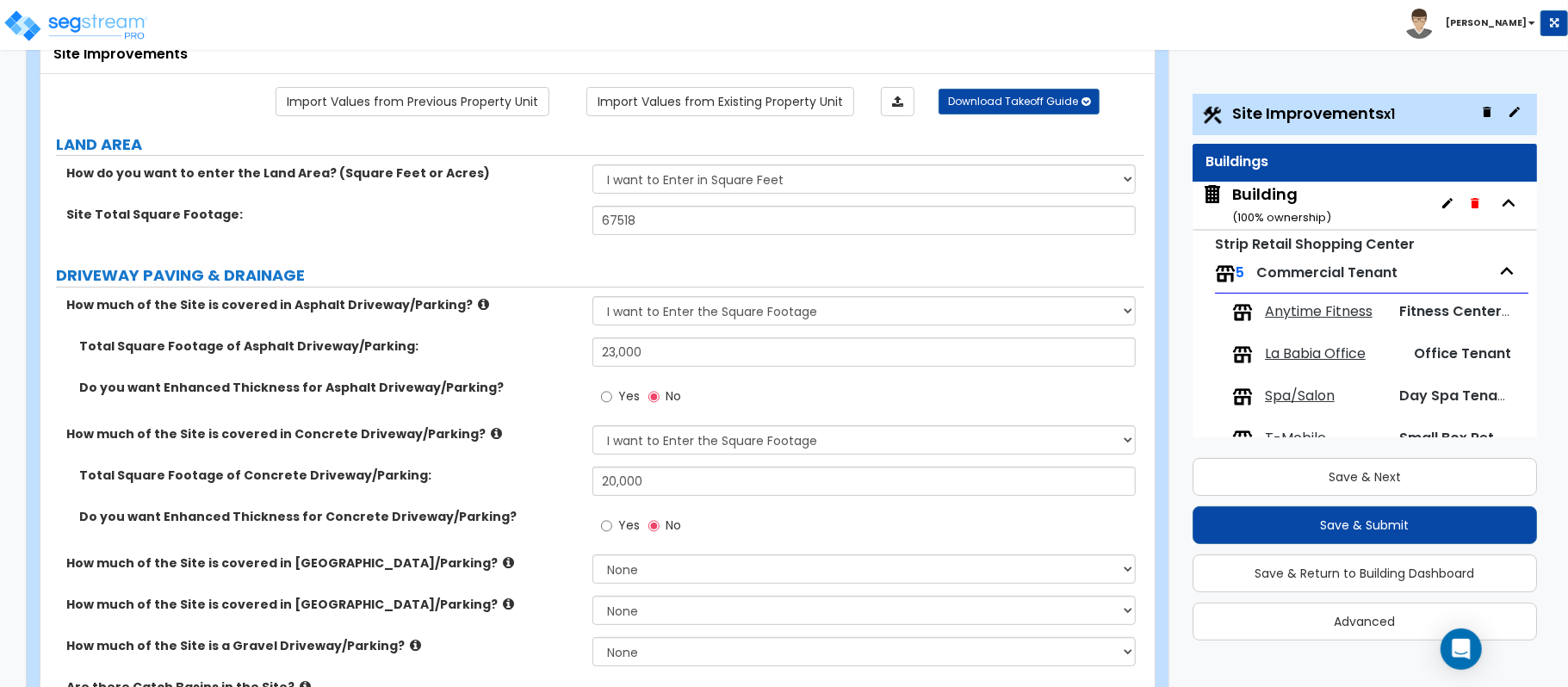
click at [559, 441] on label "How much of the Site is covered in Concrete Driveway/Parking?" at bounding box center [323, 434] width 513 height 17
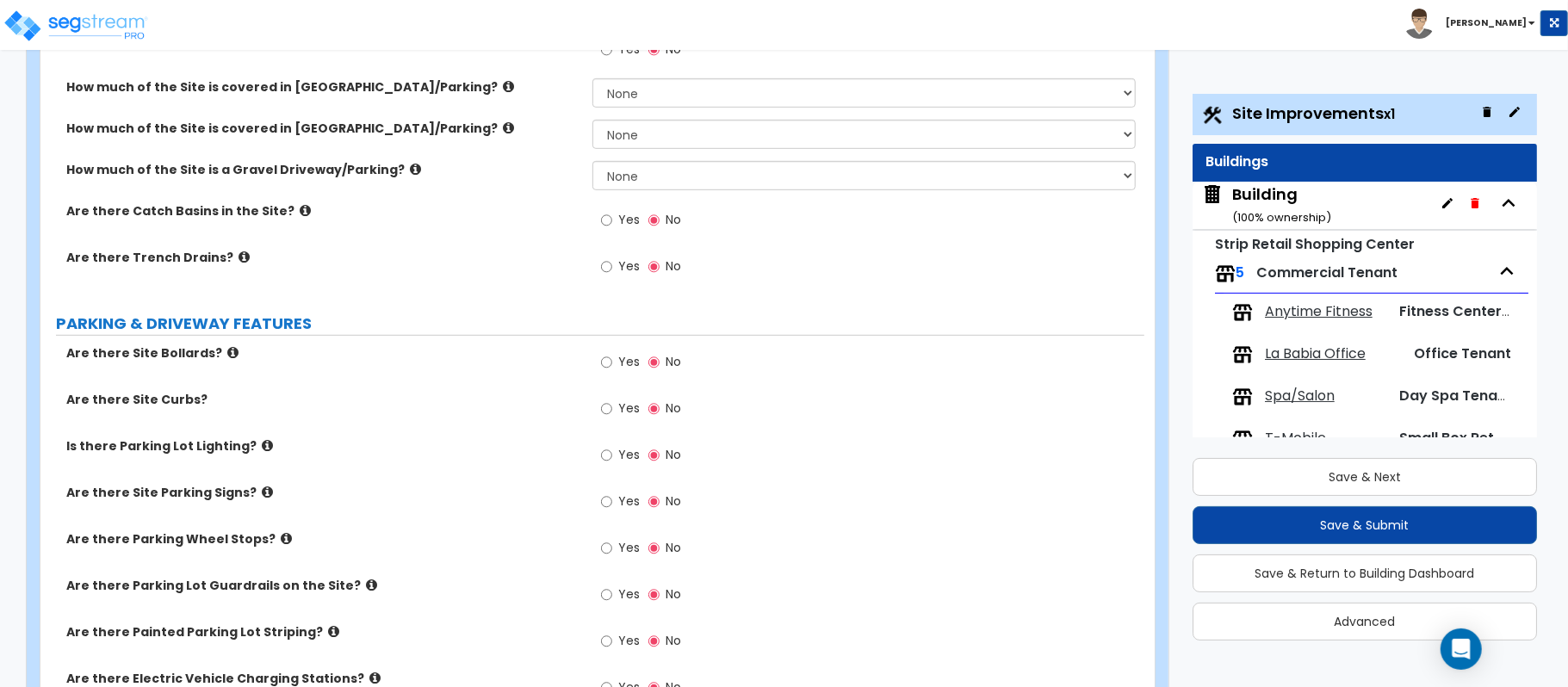
scroll to position [803, 0]
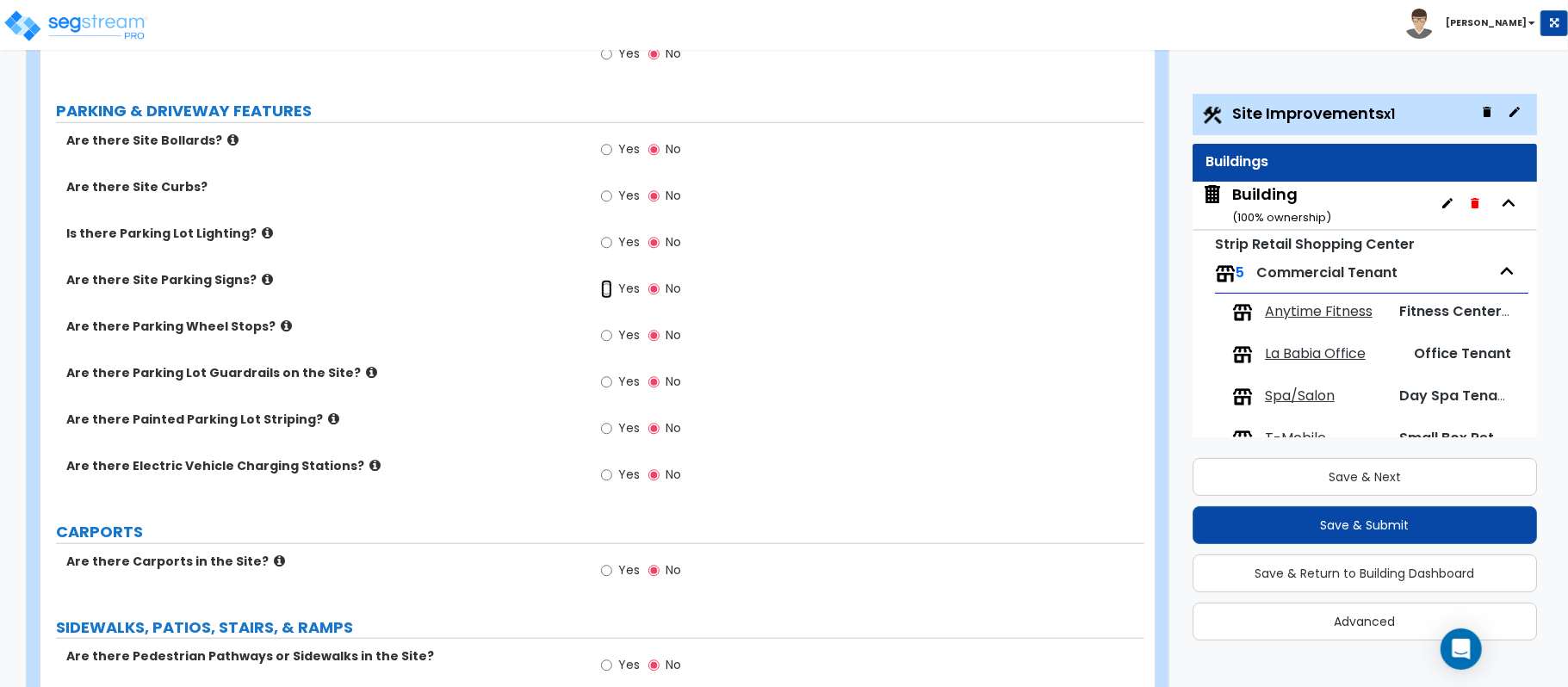
click at [610, 296] on input "Yes" at bounding box center [606, 289] width 11 height 19
radio input "true"
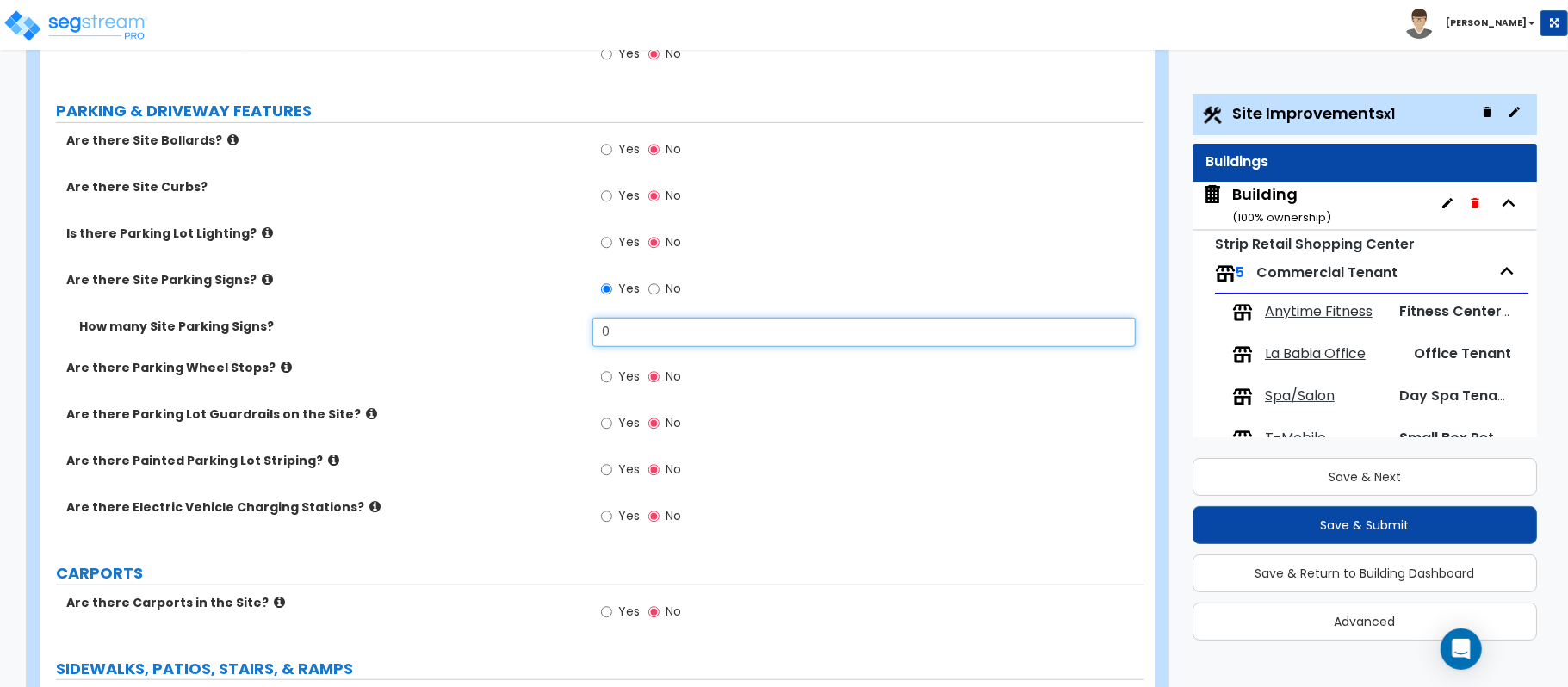
drag, startPoint x: 627, startPoint y: 341, endPoint x: 489, endPoint y: 328, distance: 138.6
click at [489, 328] on div "How many Site Parking Signs? 0" at bounding box center [592, 339] width 1104 height 41
type input "2"
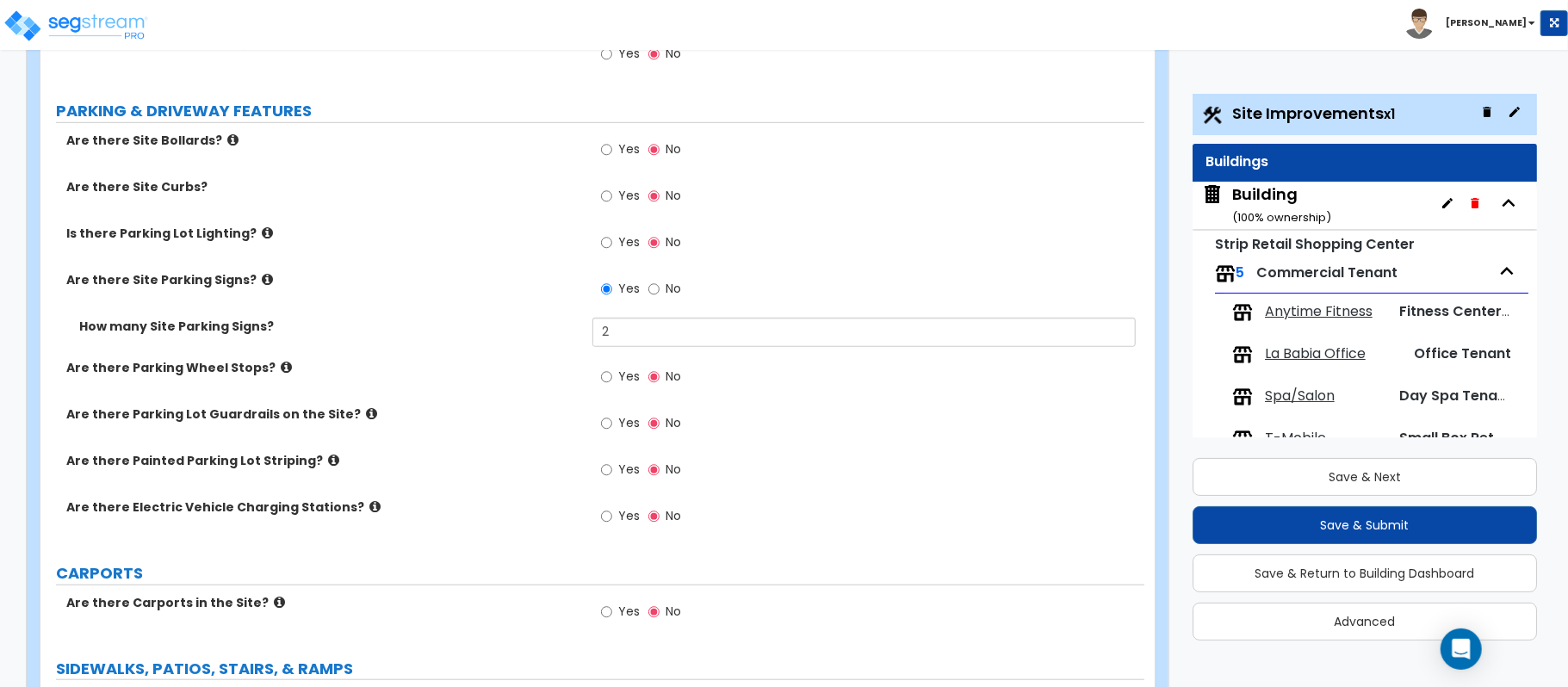
click at [480, 341] on div "How many Site Parking Signs? 2" at bounding box center [592, 339] width 1104 height 41
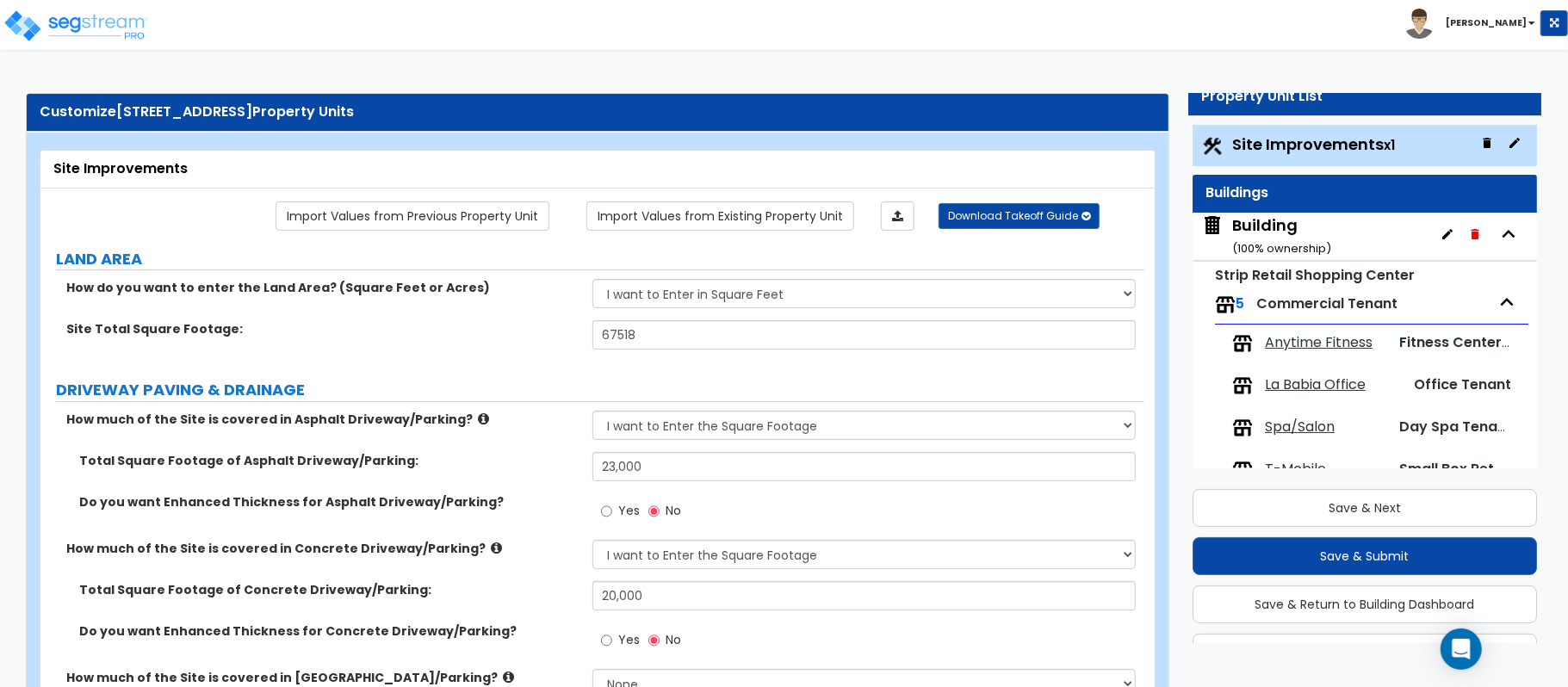
scroll to position [0, 0]
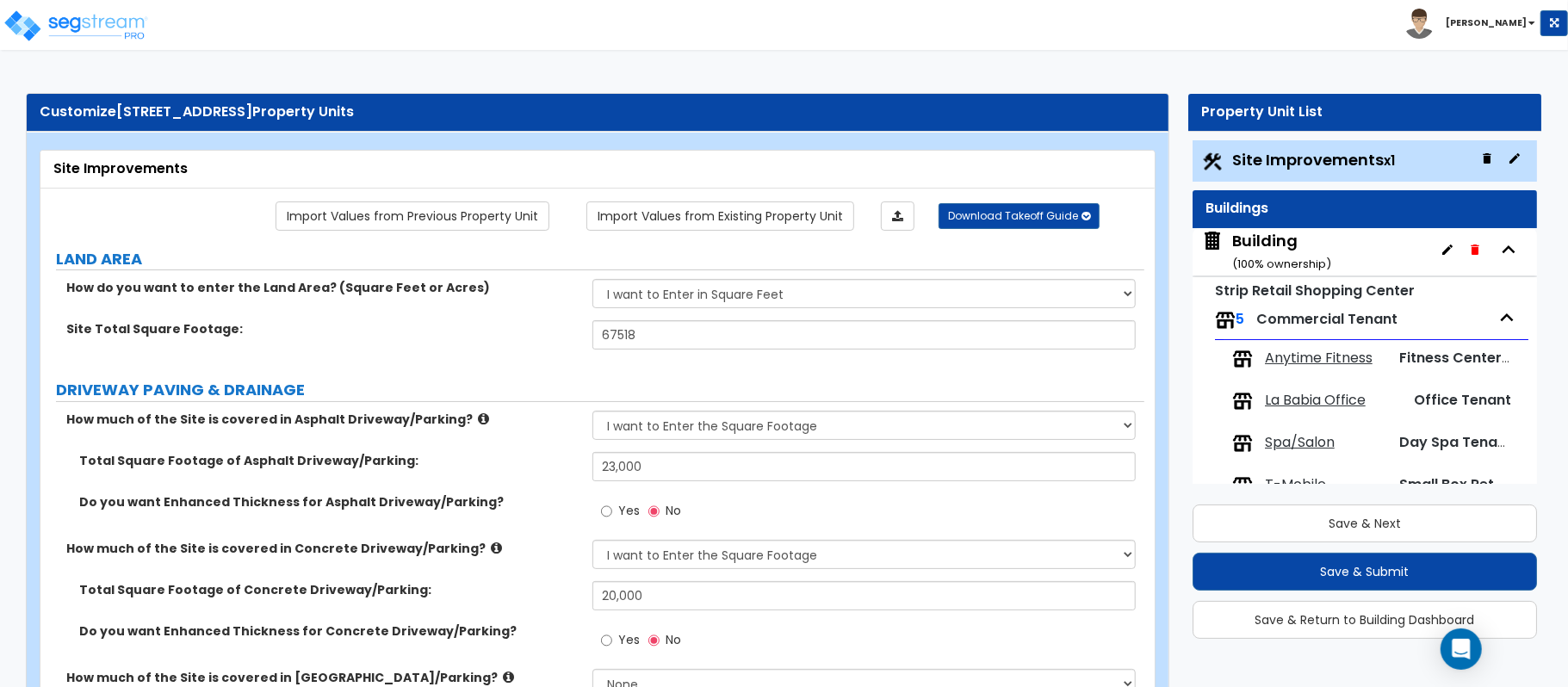
click at [1295, 239] on div "Building ( 100 % ownership)" at bounding box center [1281, 251] width 99 height 44
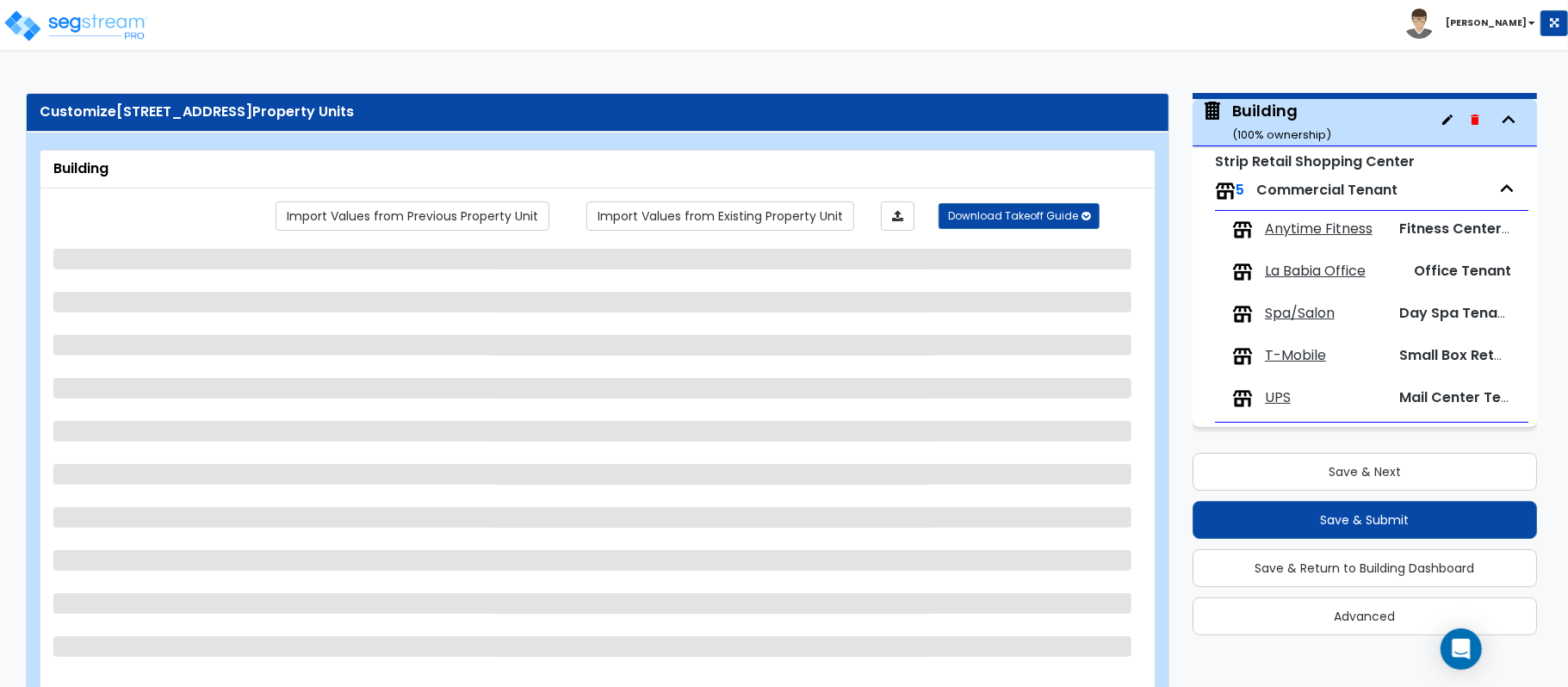
scroll to position [83, 0]
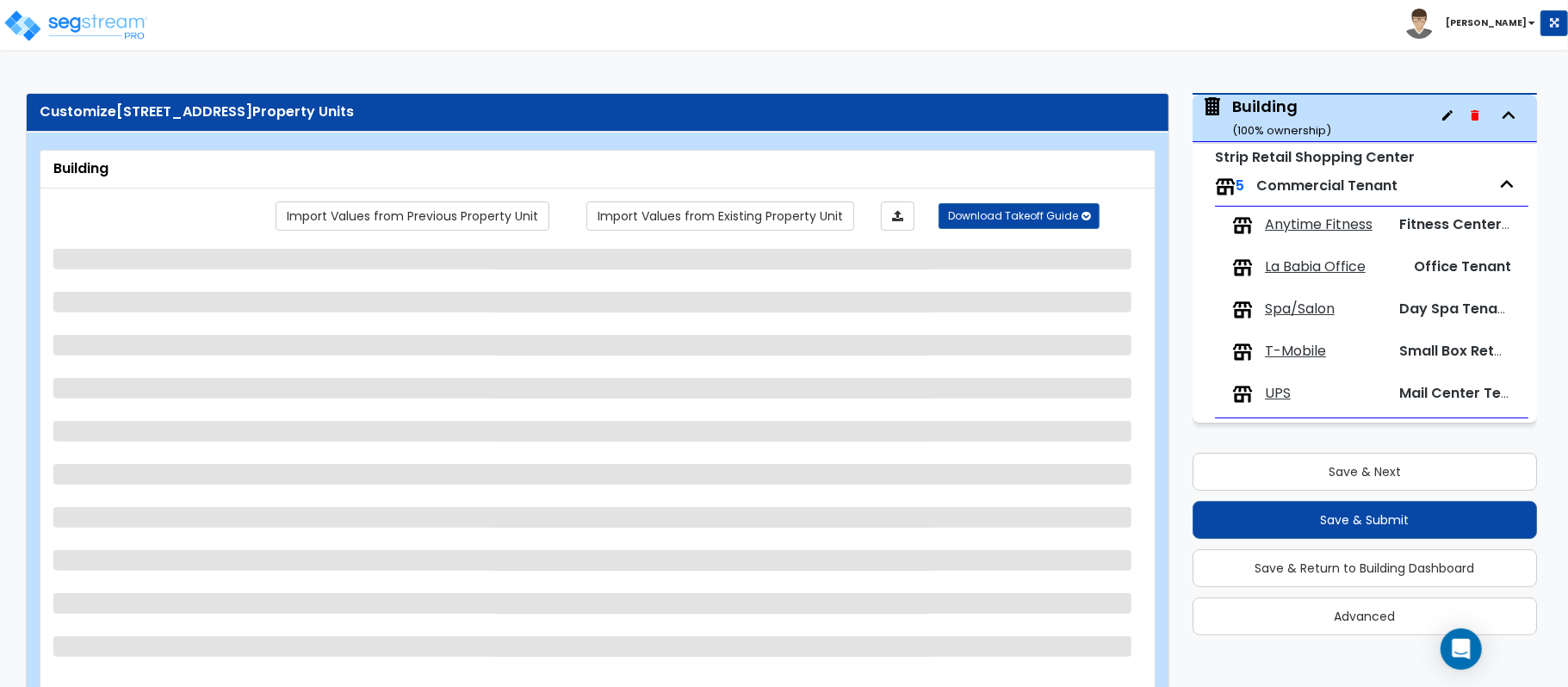
select select "7"
select select "1"
select select "3"
select select "7"
select select "3"
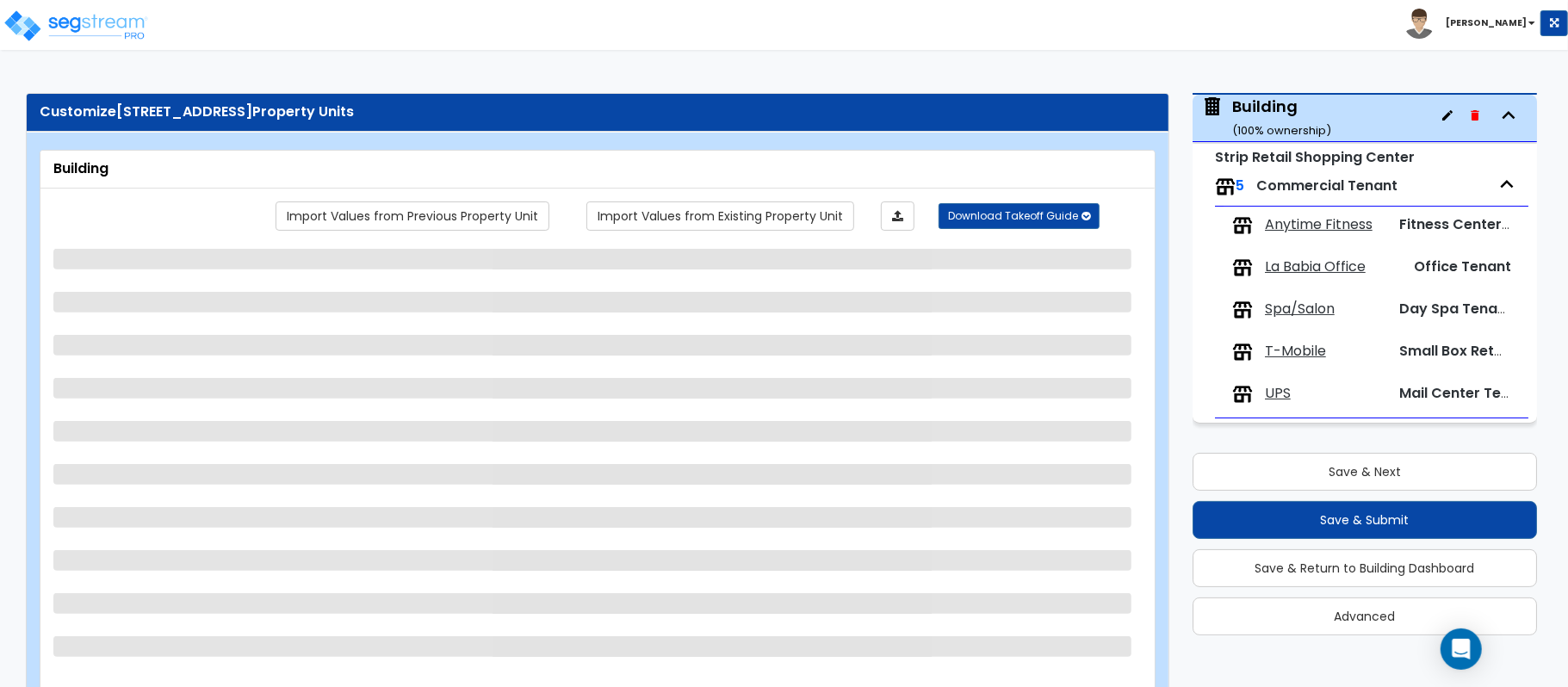
select select "6"
select select "2"
select select "1"
select select "2"
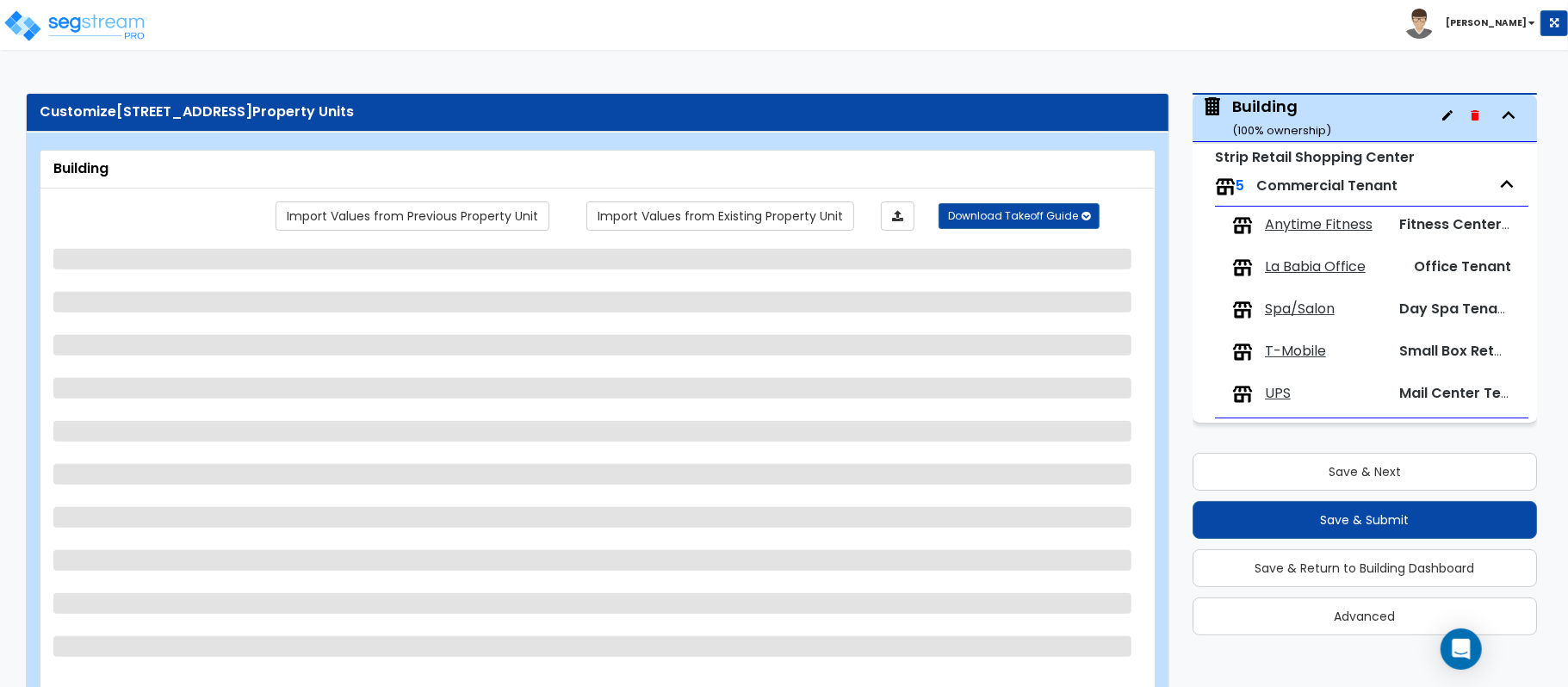
select select "2"
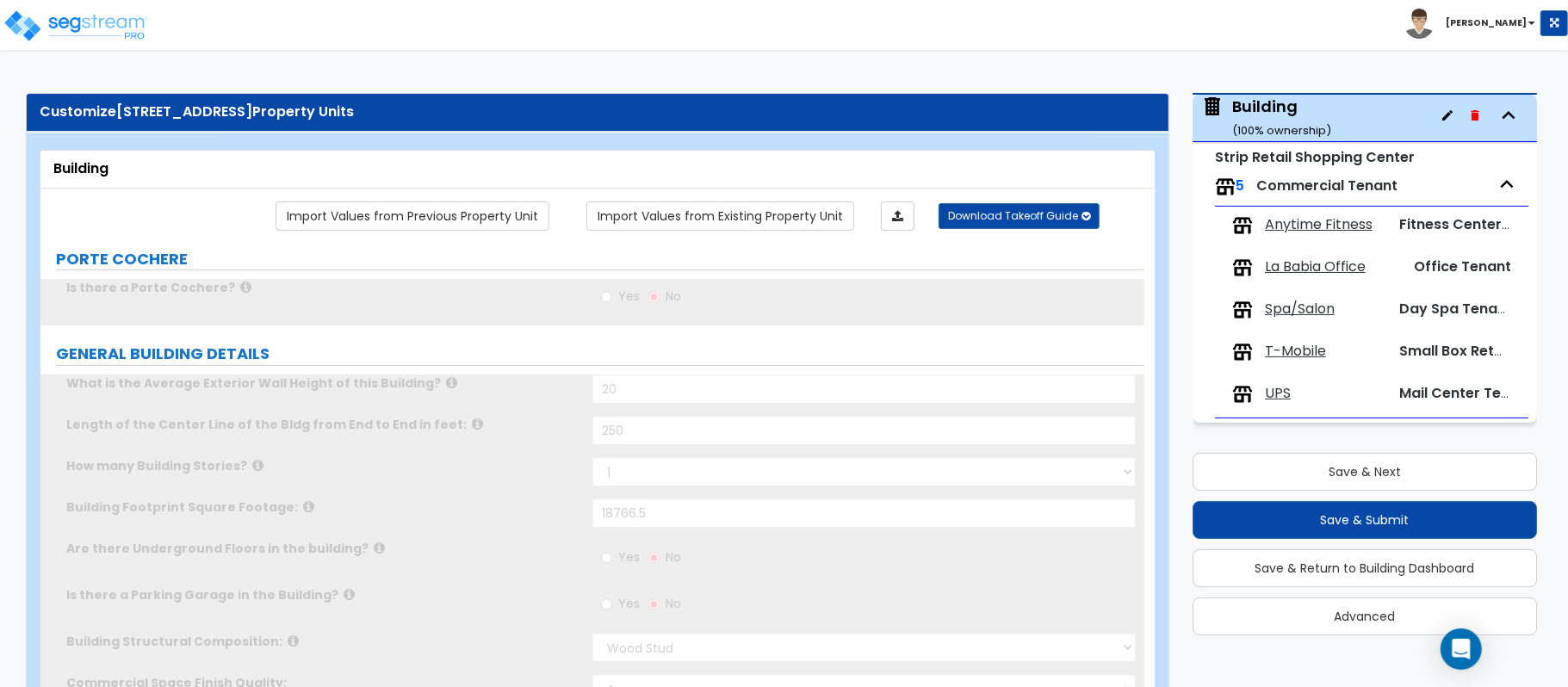
radio input "true"
select select "2"
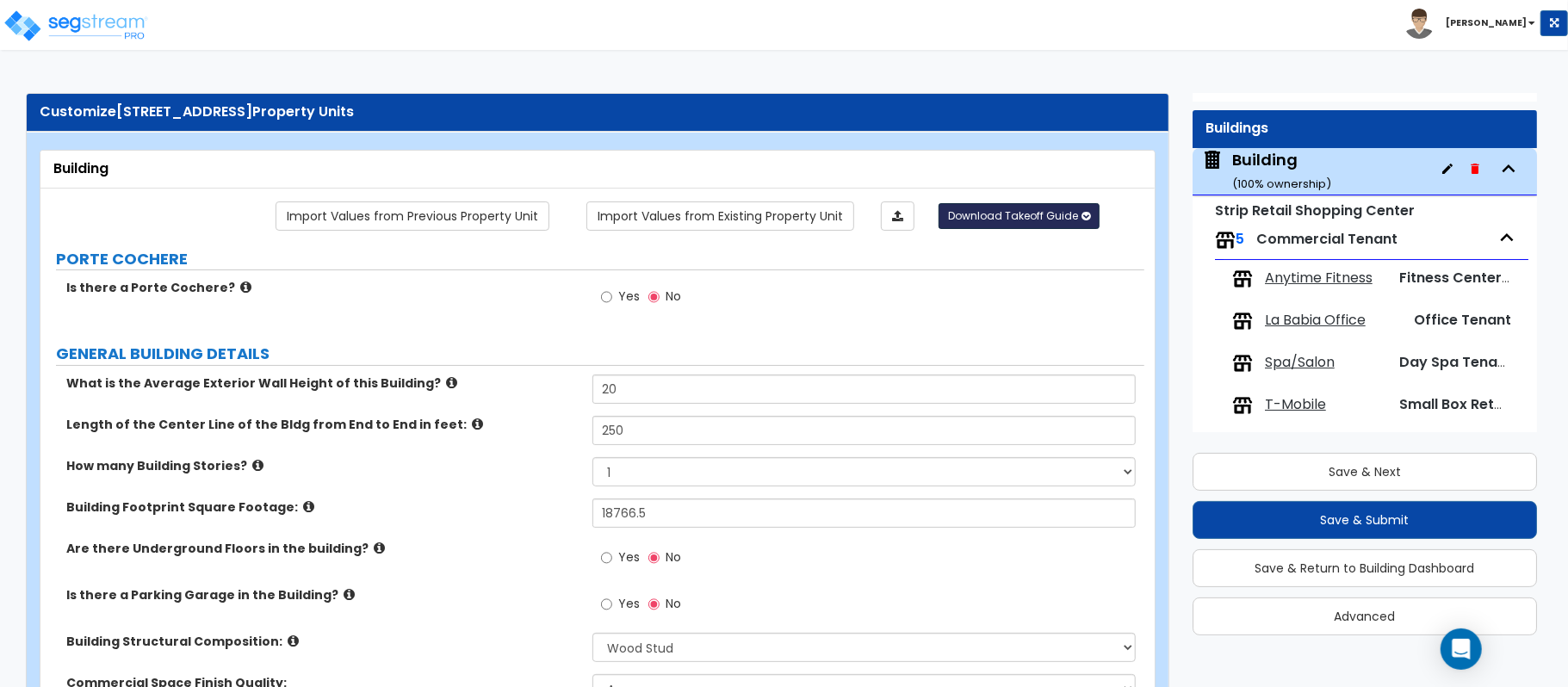
scroll to position [0, 0]
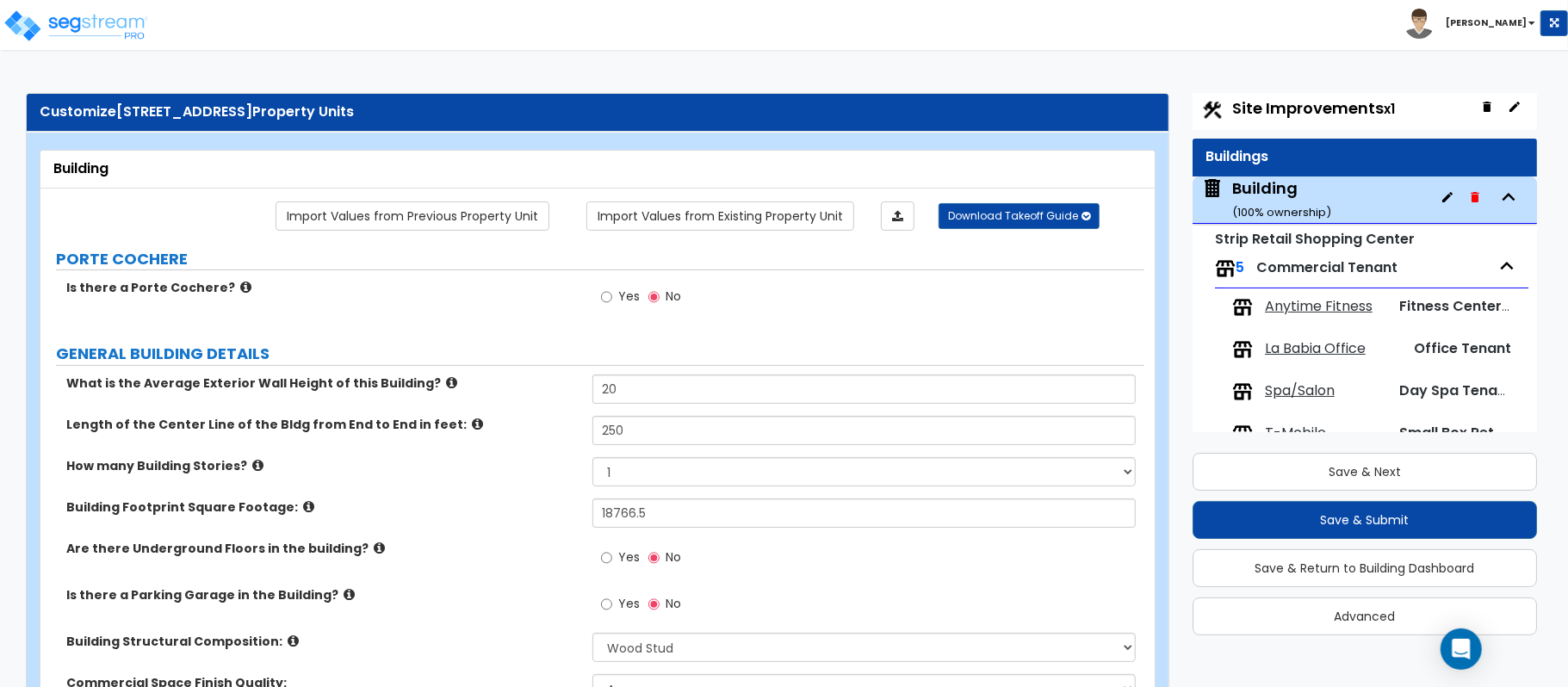
click at [1321, 107] on span "Site Improvements x1" at bounding box center [1313, 108] width 163 height 22
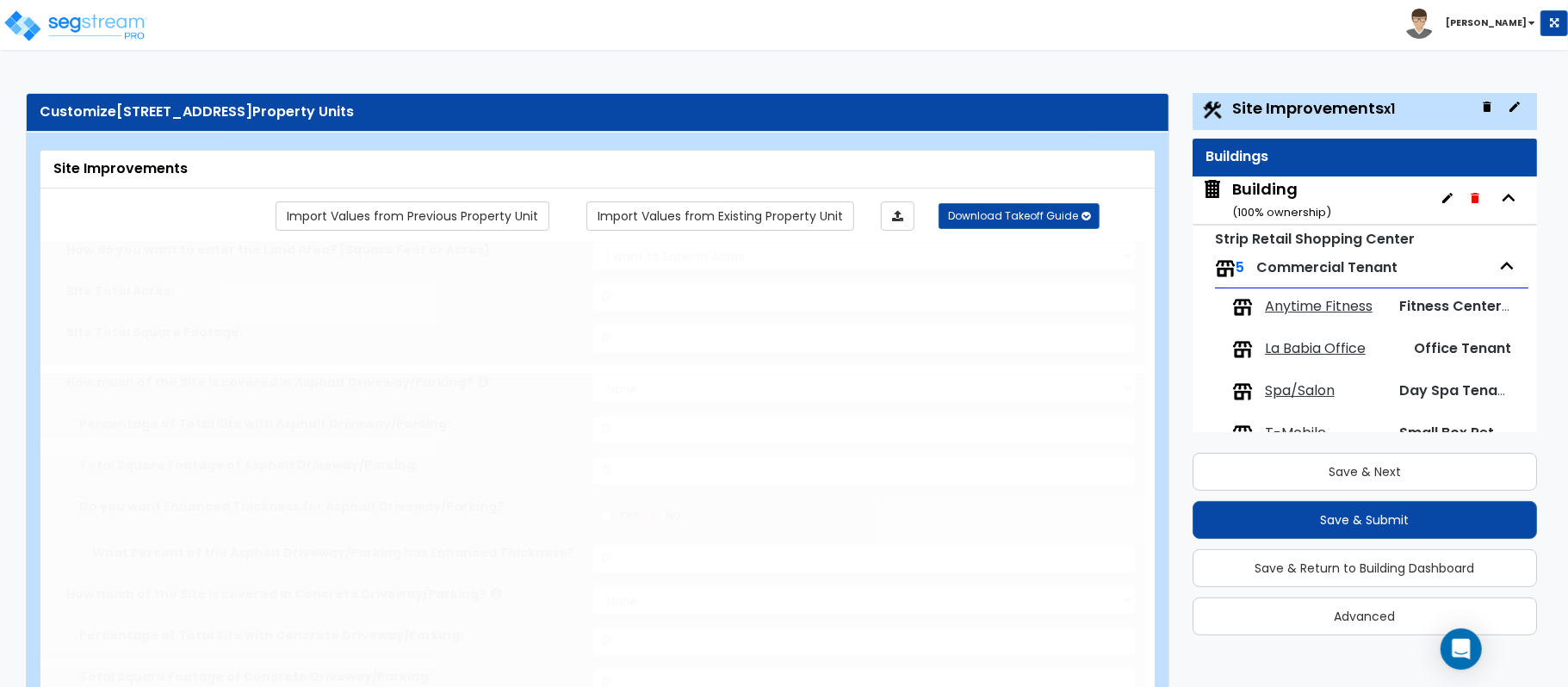
select select "2"
type input "67518"
select select "2"
type input "23000"
select select "2"
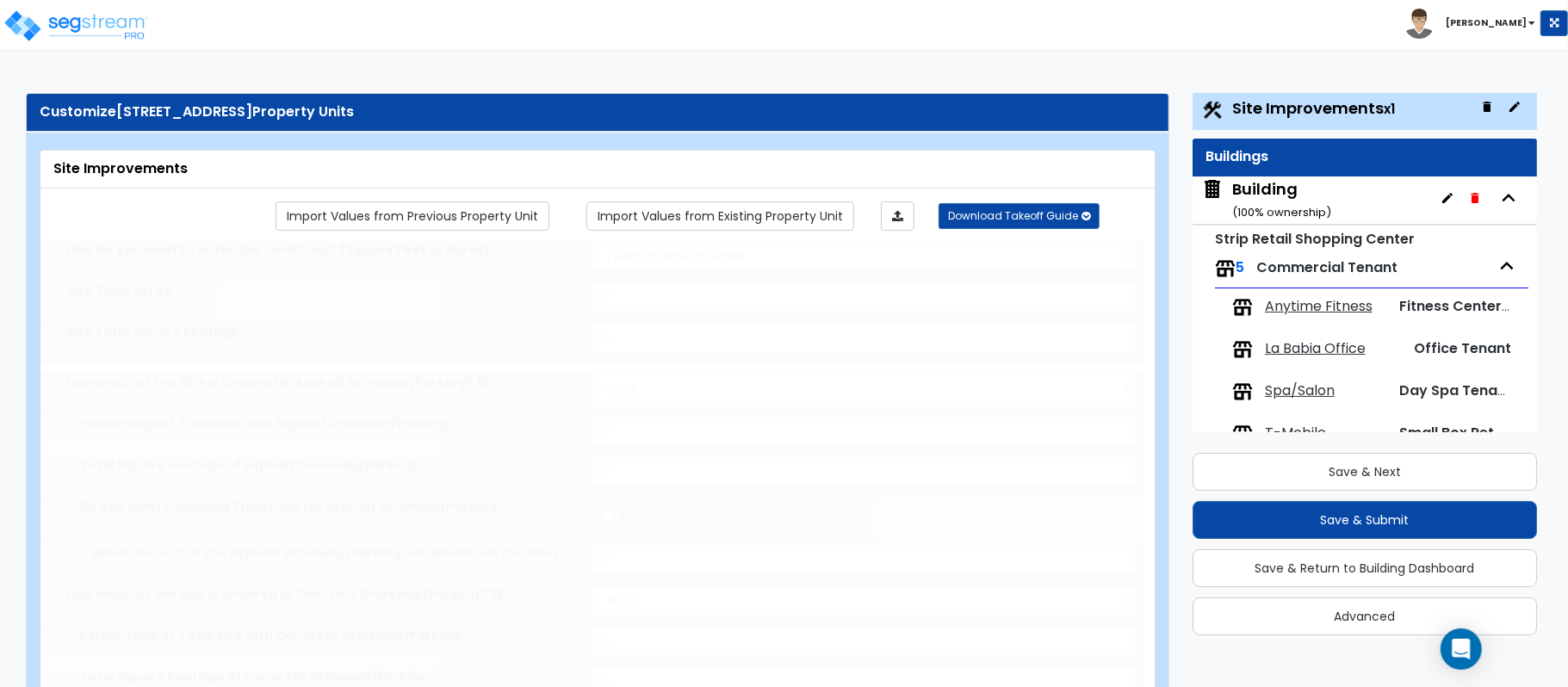
type input "20000"
radio input "true"
type input "2"
radio input "true"
select select "1"
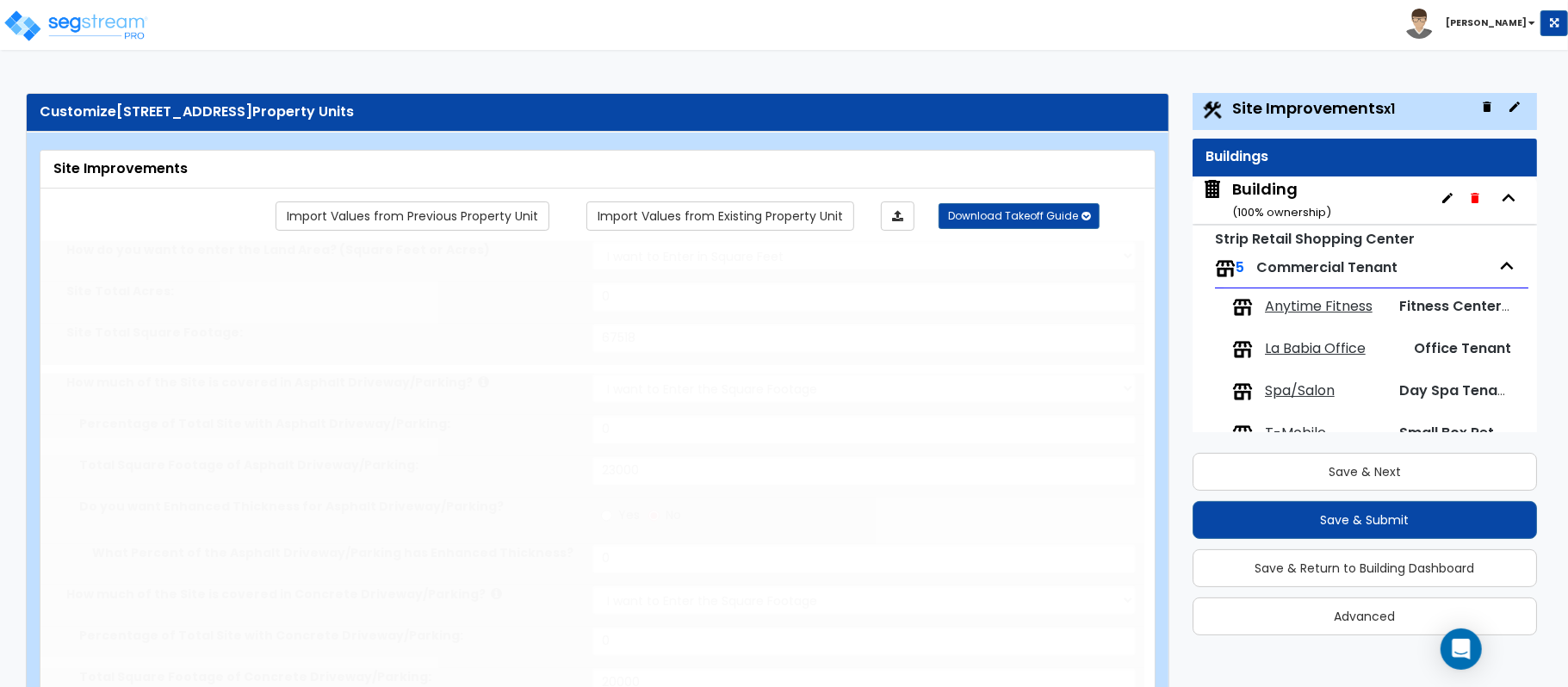
select select "1"
type input "20"
type input "10"
select select "1"
select select "4"
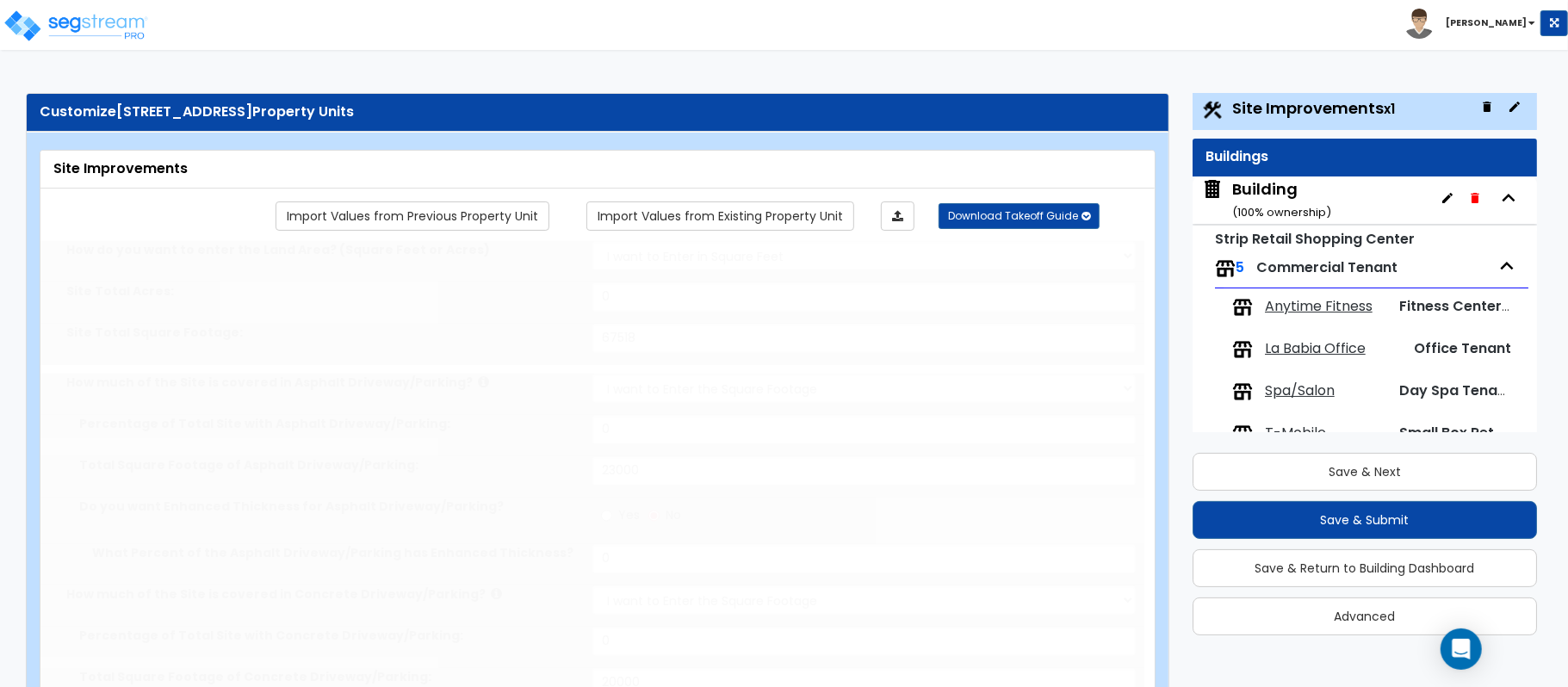
select select "1"
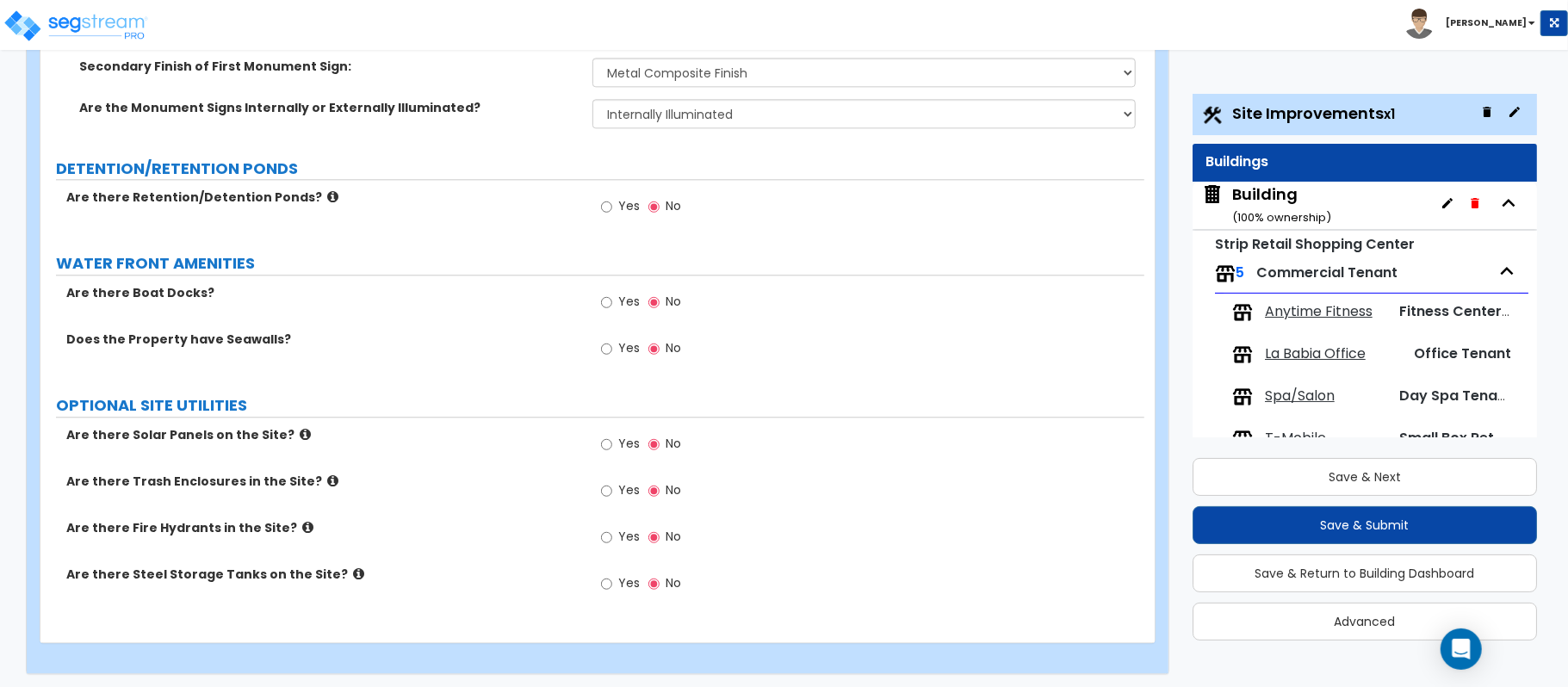
scroll to position [3004, 0]
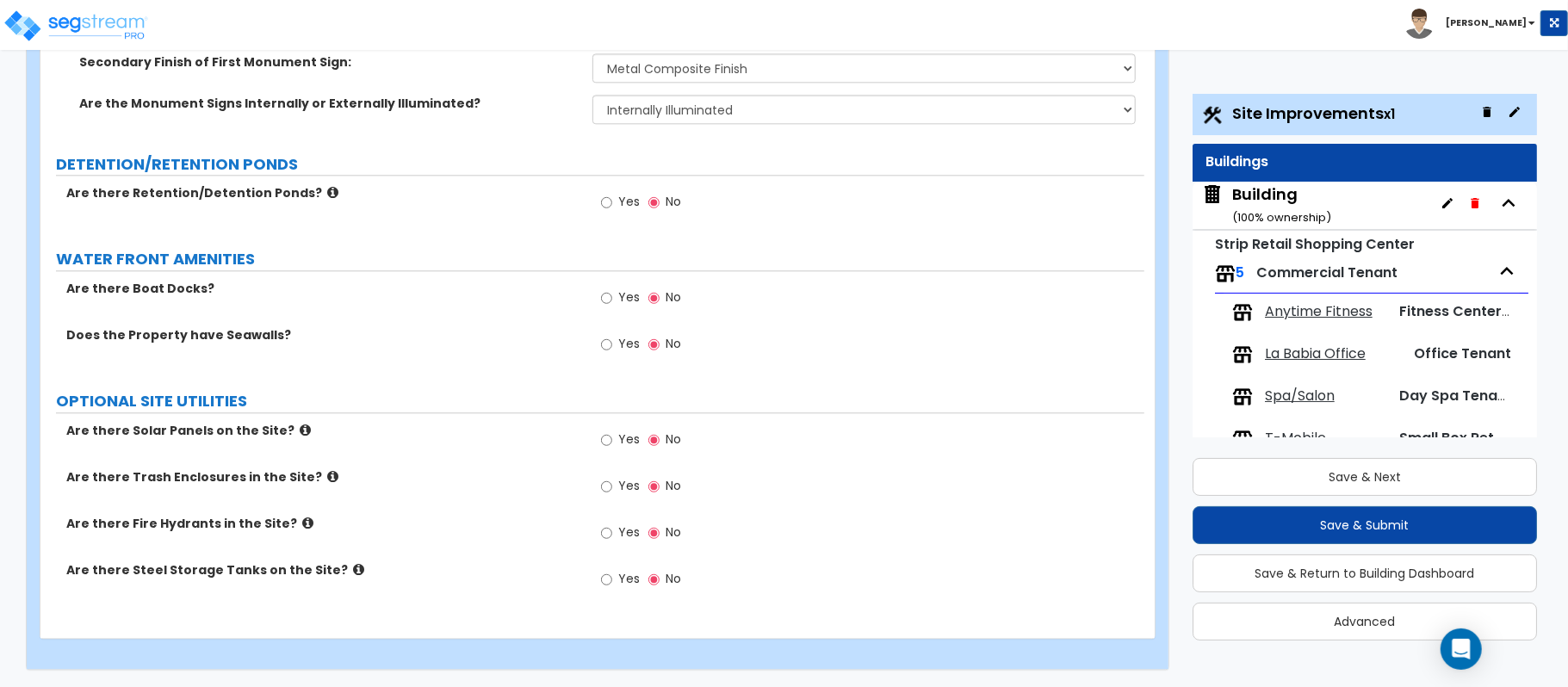
click at [1306, 188] on div "Building ( 100 % ownership)" at bounding box center [1281, 205] width 99 height 44
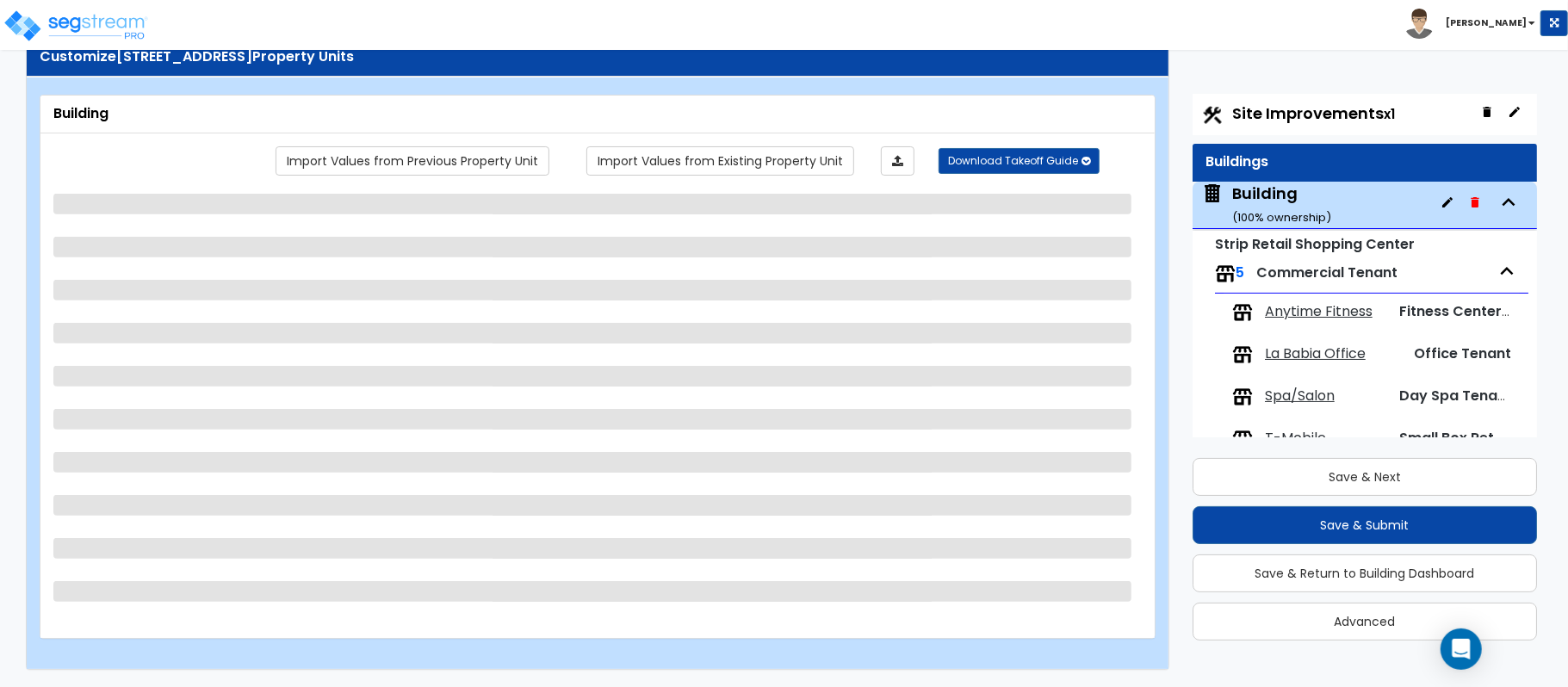
scroll to position [83, 0]
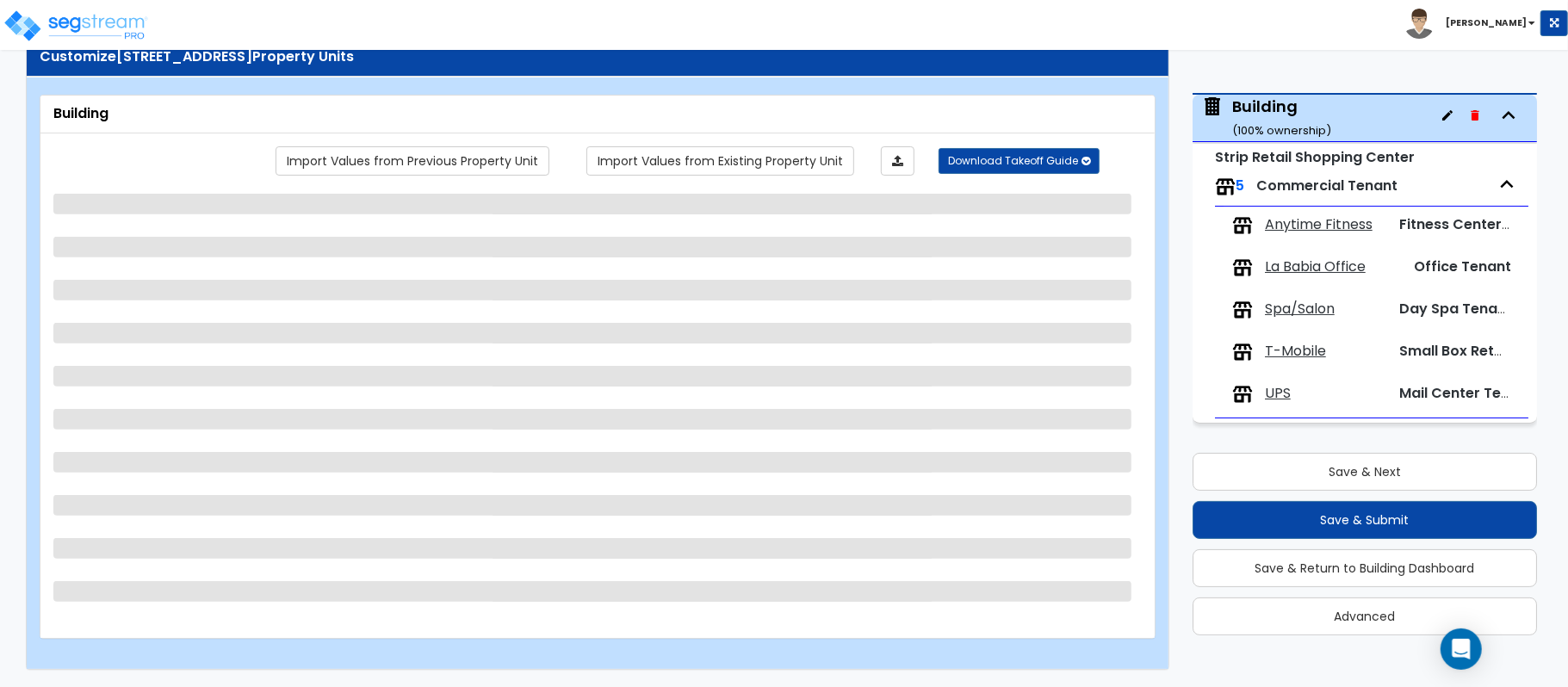
select select "7"
select select "1"
select select "3"
select select "7"
select select "3"
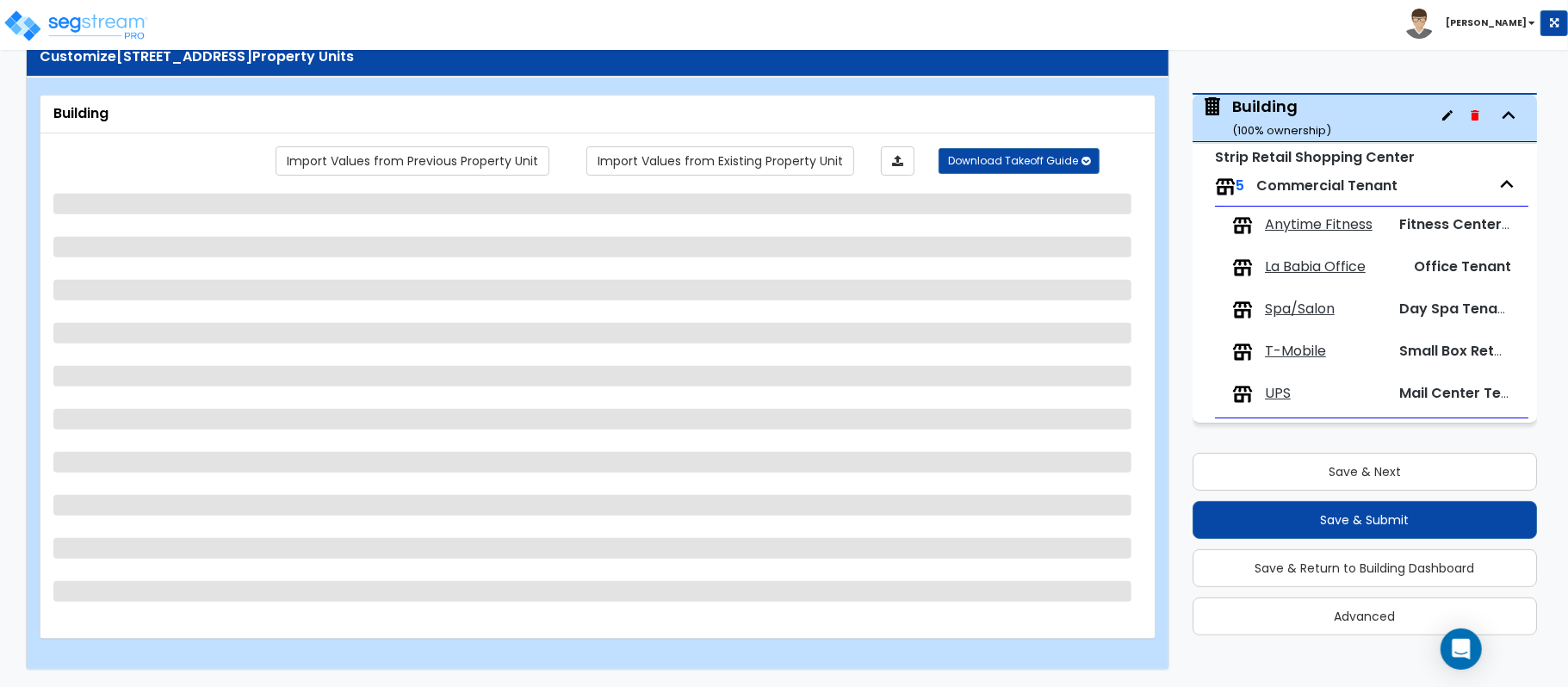
select select "6"
select select "2"
select select "1"
select select "2"
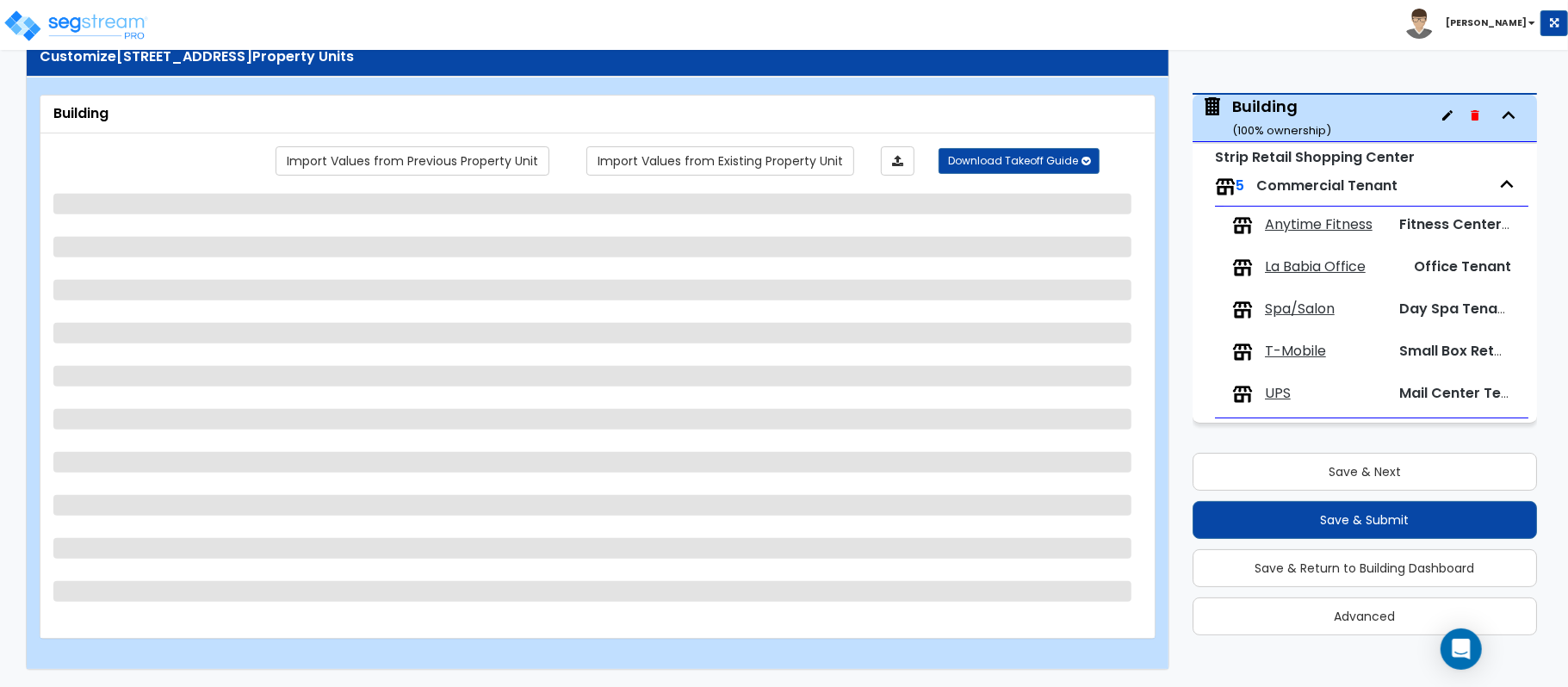
select select "2"
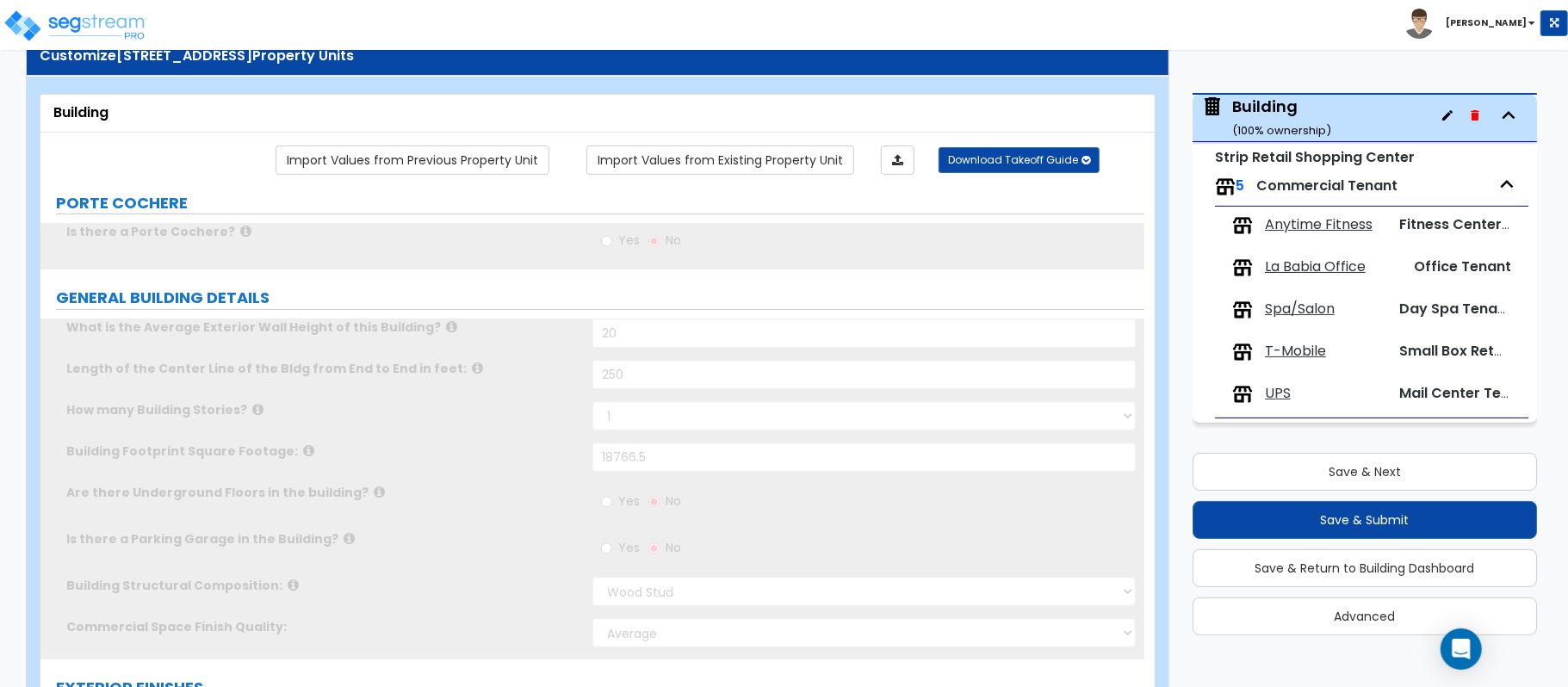
radio input "true"
select select "2"
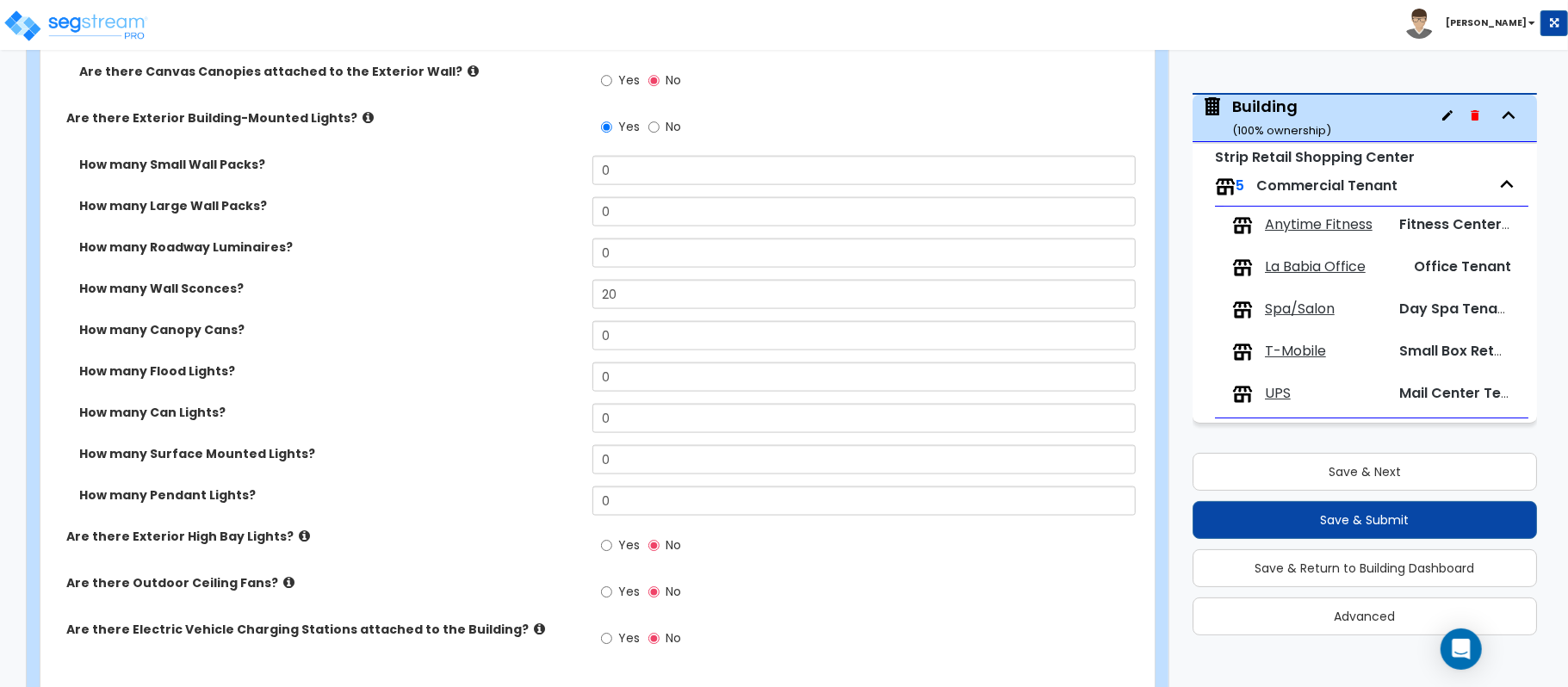
scroll to position [700, 0]
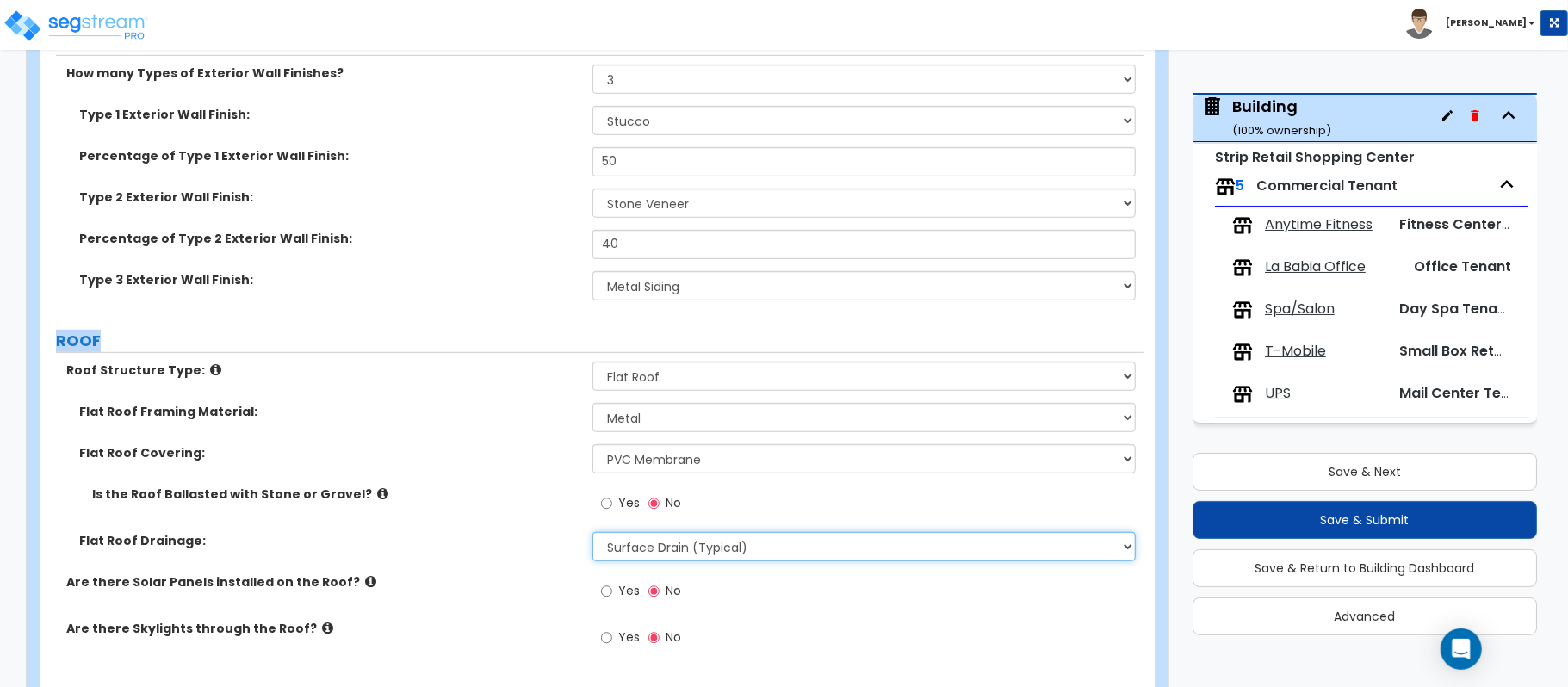
click at [686, 544] on select "Surface Drain (Typical) Gutters Downspout Only" at bounding box center [864, 547] width 543 height 29
select select "2"
click at [592, 534] on select "Surface Drain (Typical) Gutters Downspout Only" at bounding box center [864, 547] width 543 height 29
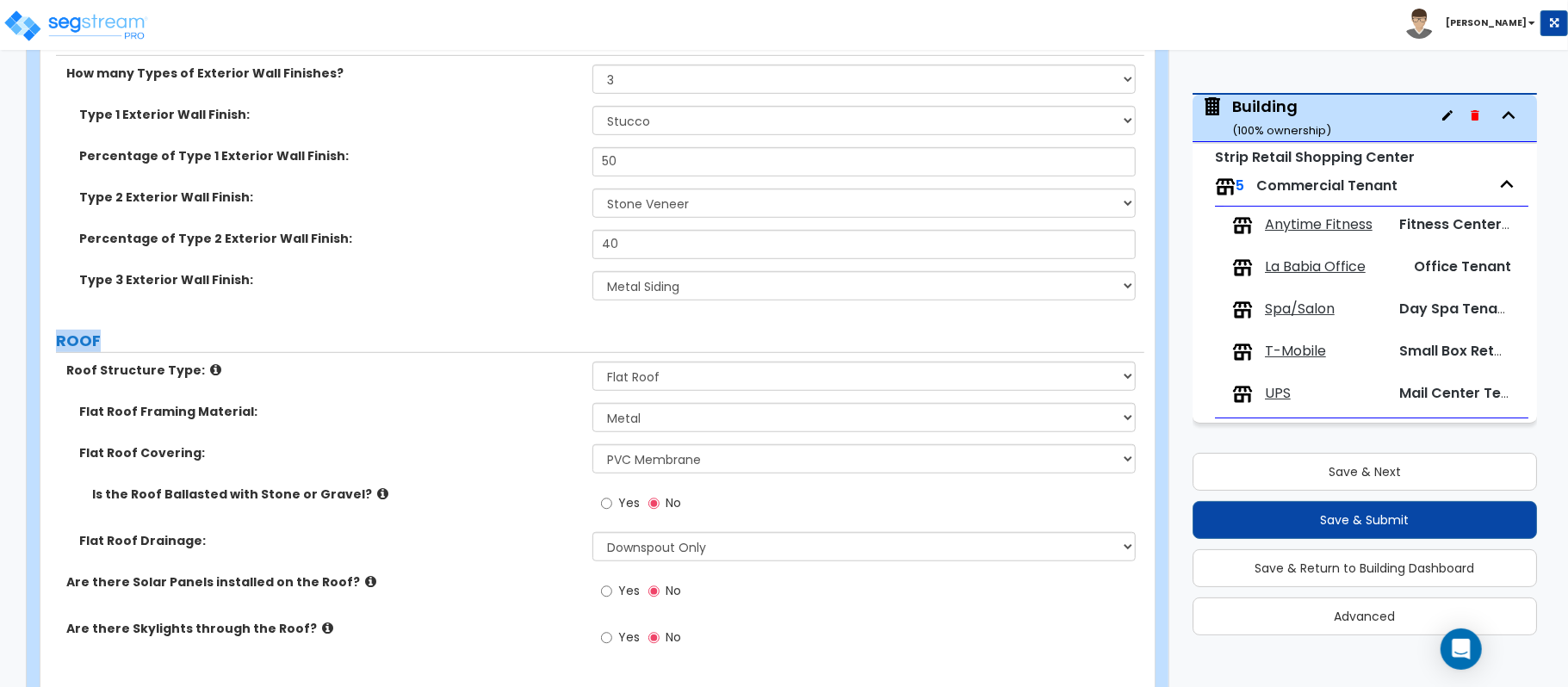
click at [462, 334] on label "ROOF" at bounding box center [600, 340] width 1088 height 22
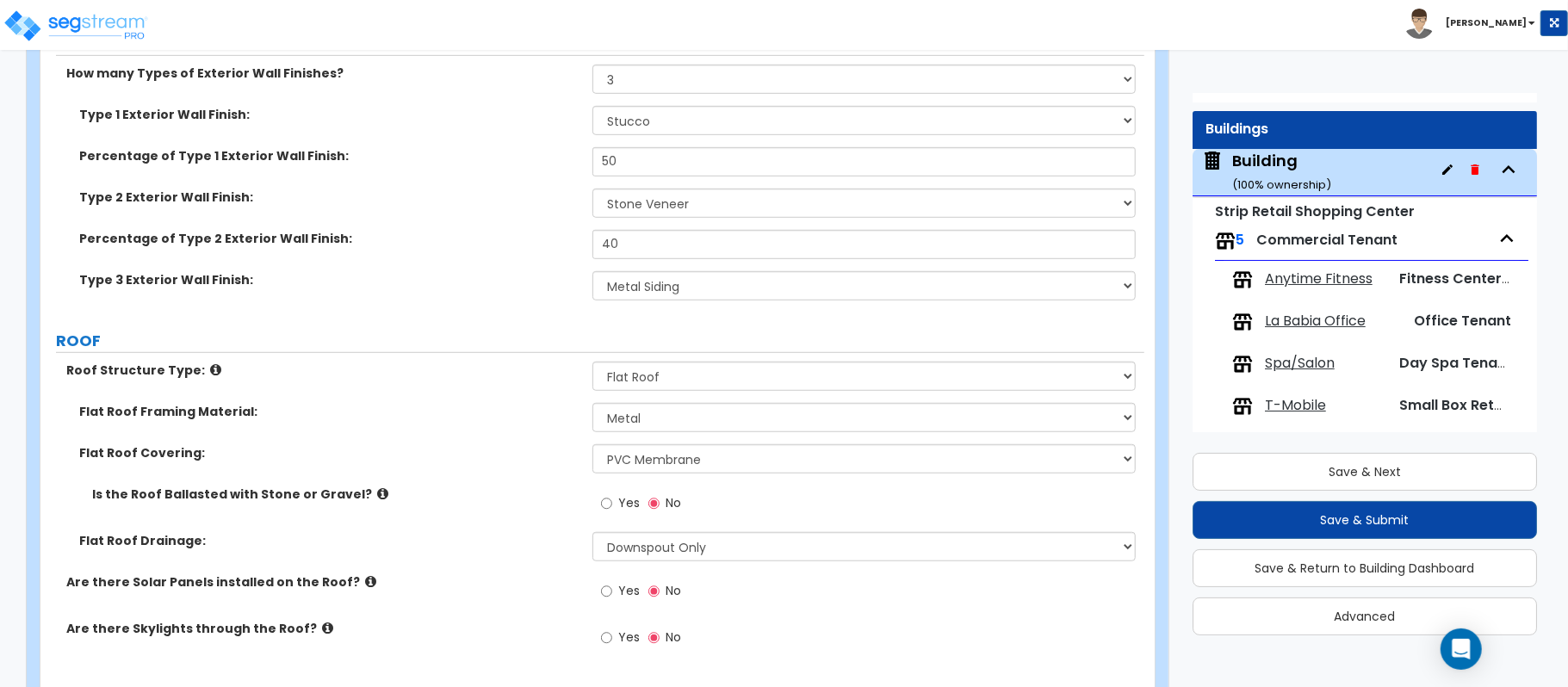
scroll to position [0, 0]
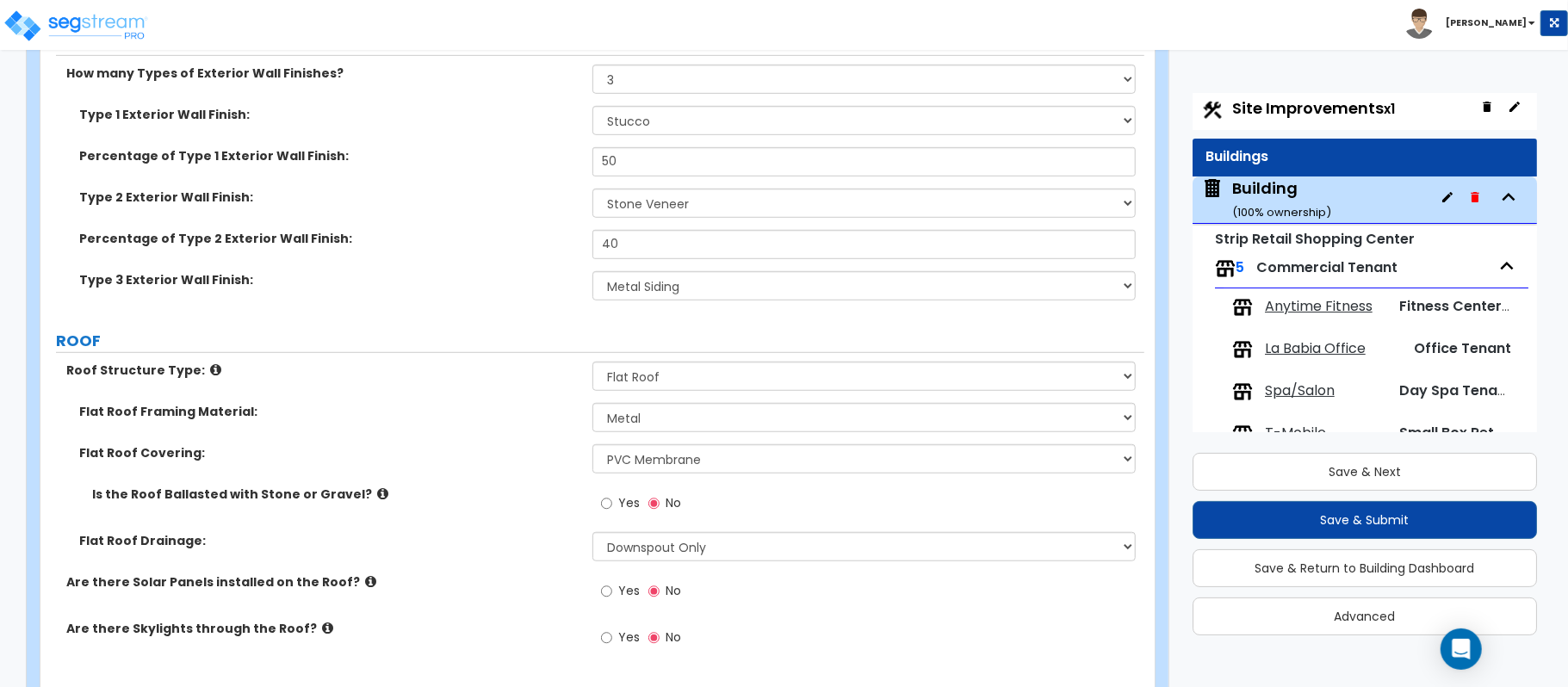
click at [1317, 105] on span "Site Improvements x1" at bounding box center [1313, 108] width 163 height 22
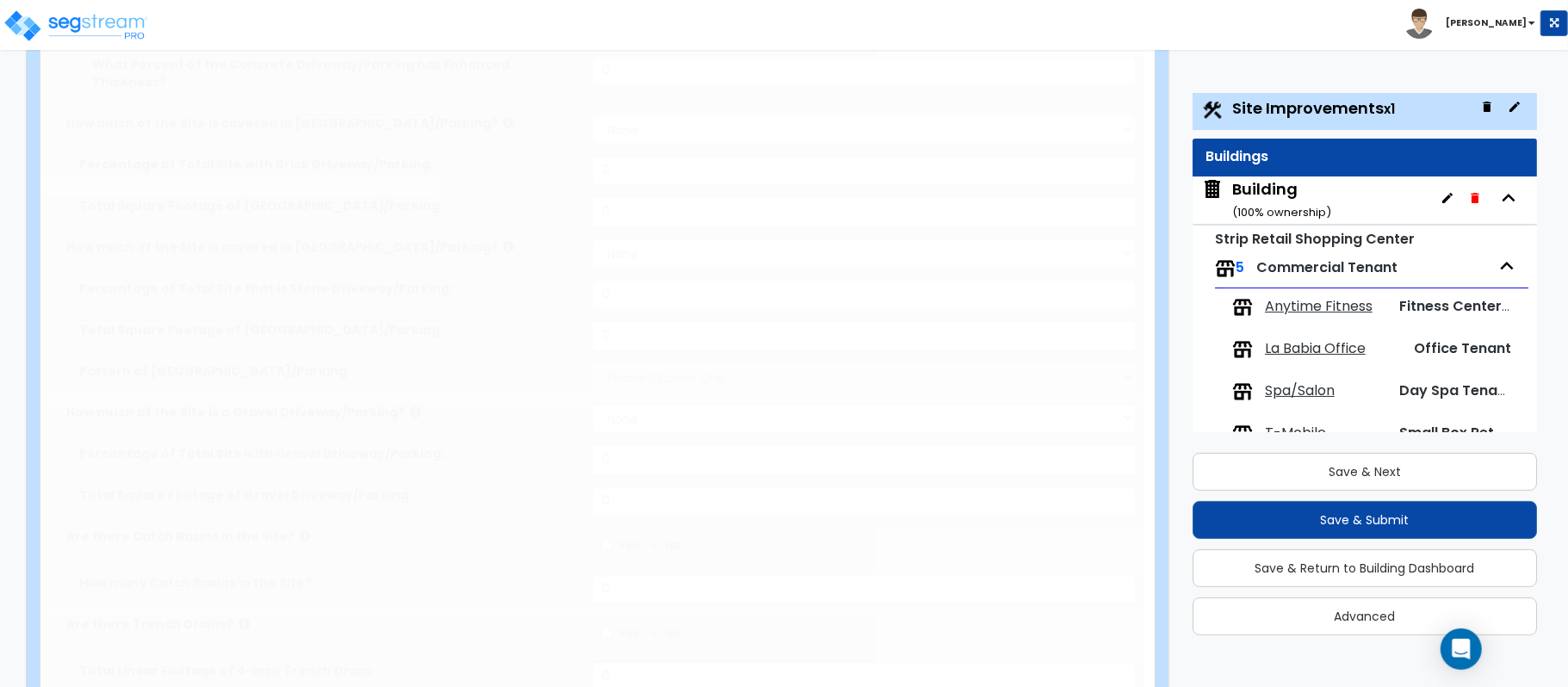
select select "2"
type input "67518"
select select "2"
type input "23000"
select select "2"
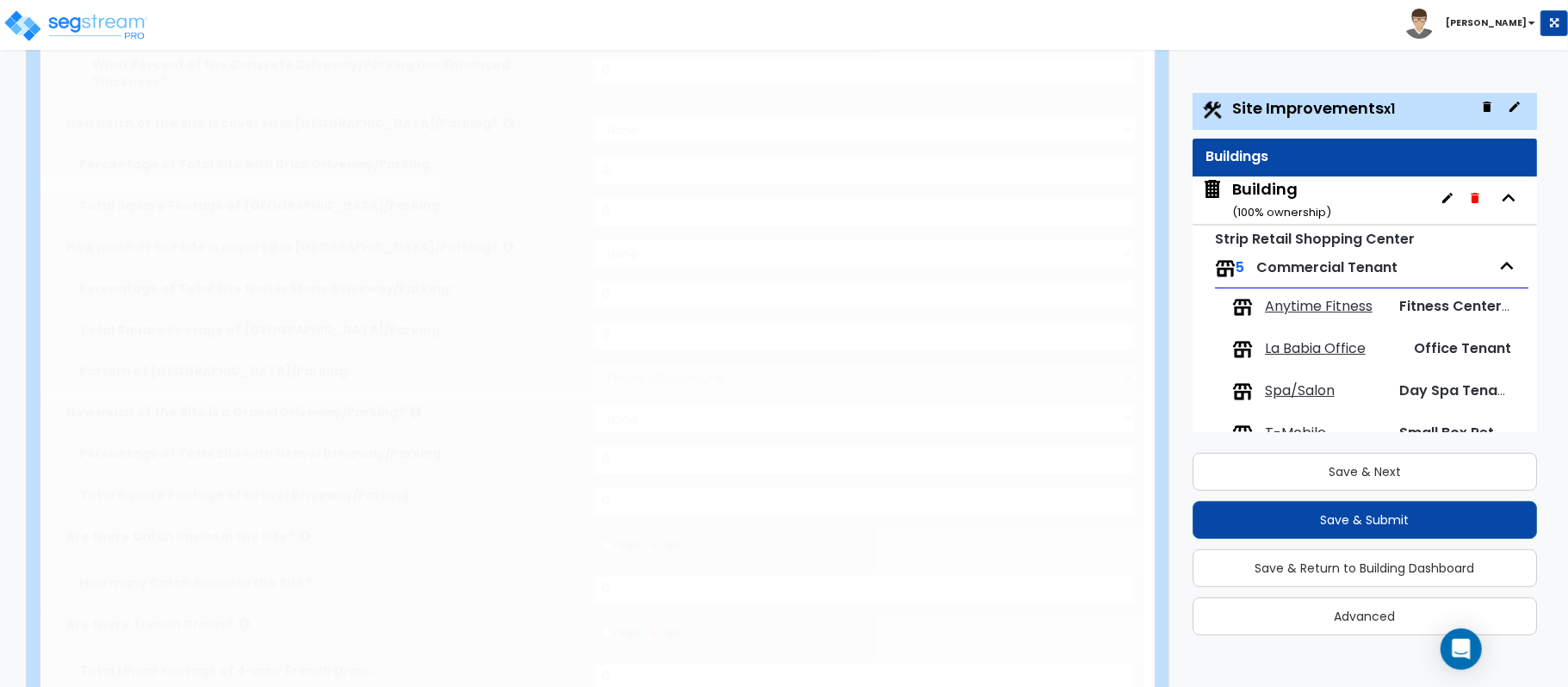
type input "20000"
radio input "true"
type input "2"
radio input "true"
select select "1"
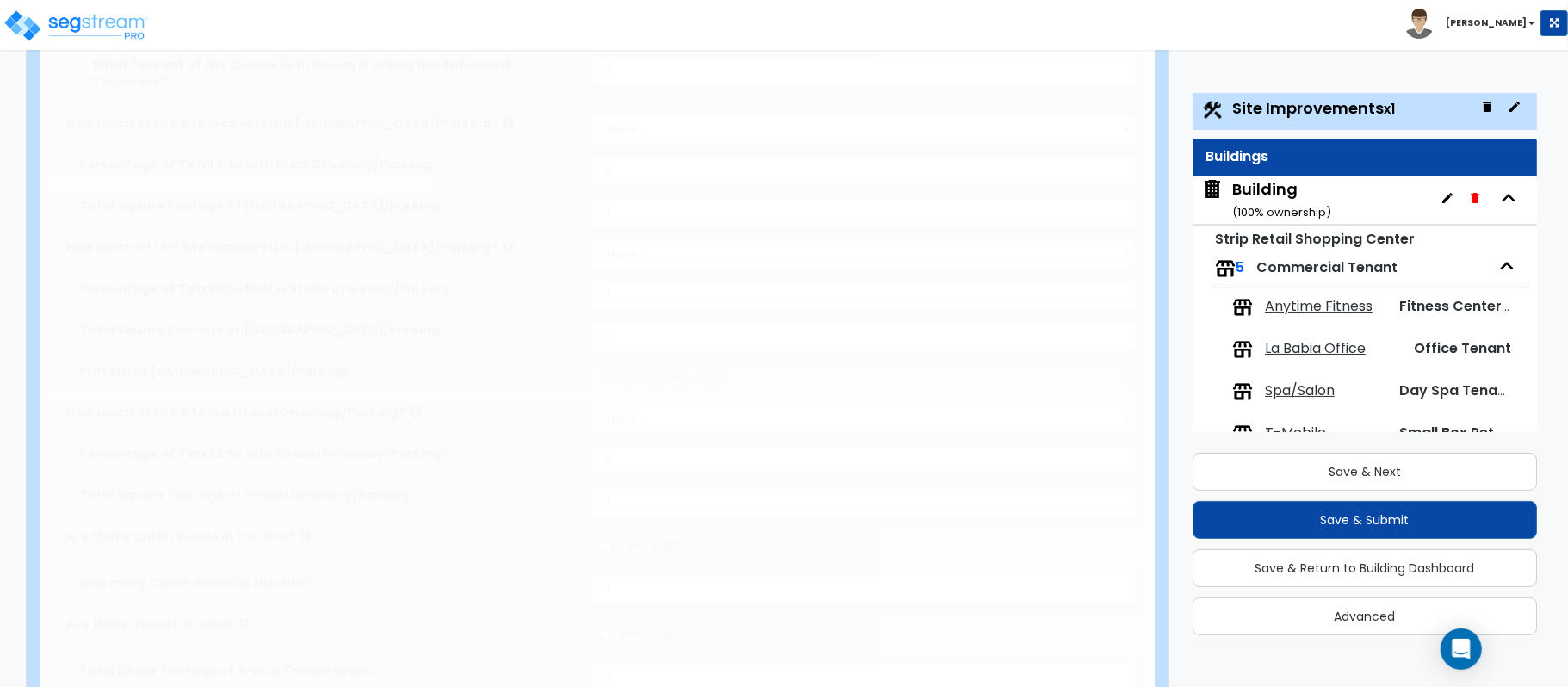
select select "1"
type input "20"
type input "10"
select select "1"
select select "4"
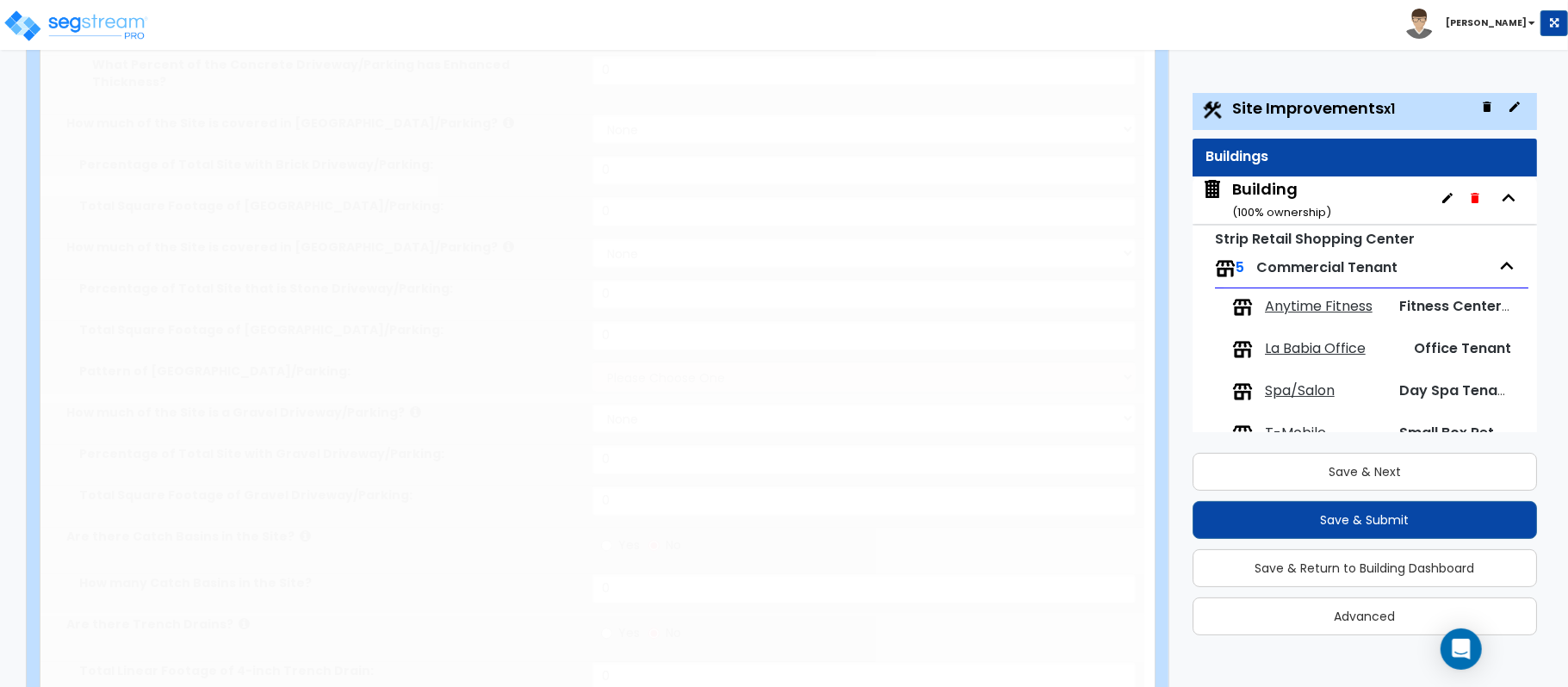
select select "1"
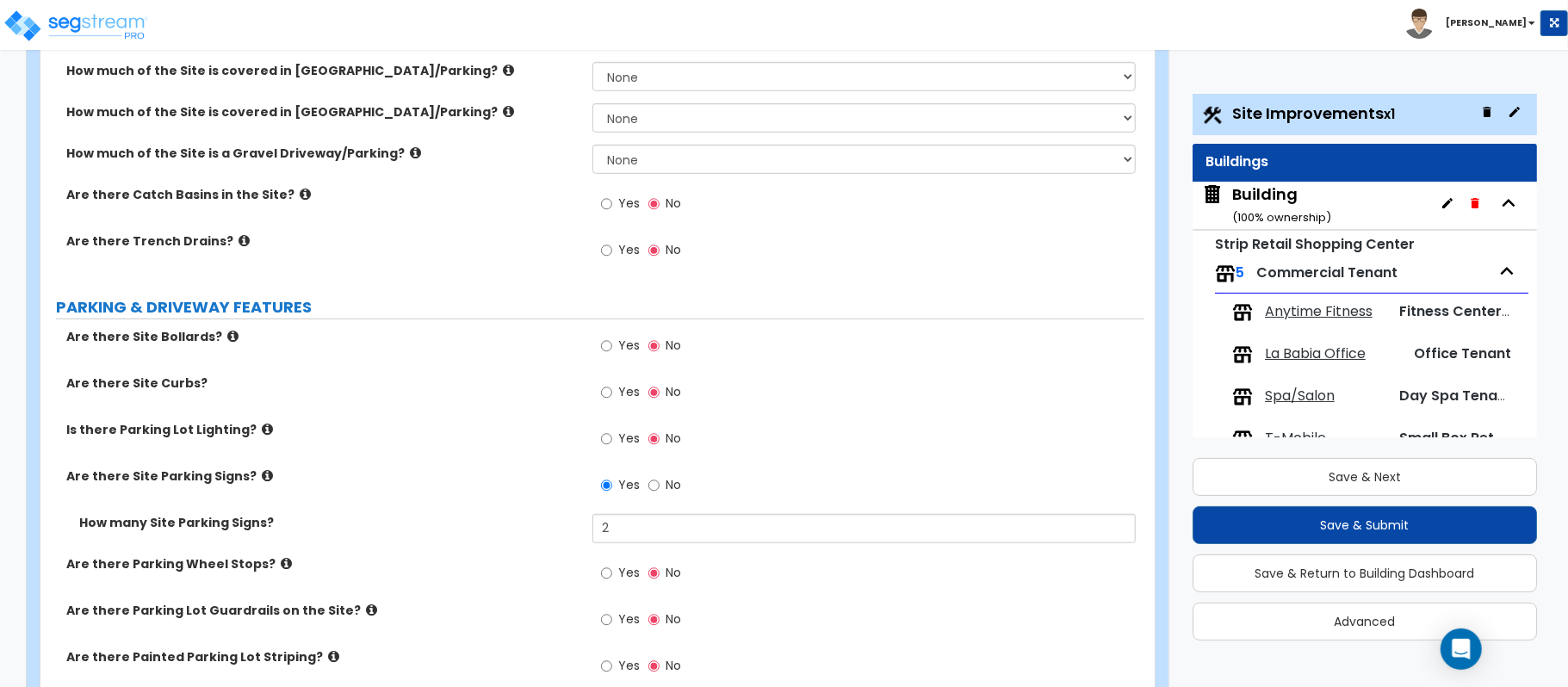
scroll to position [1130, 0]
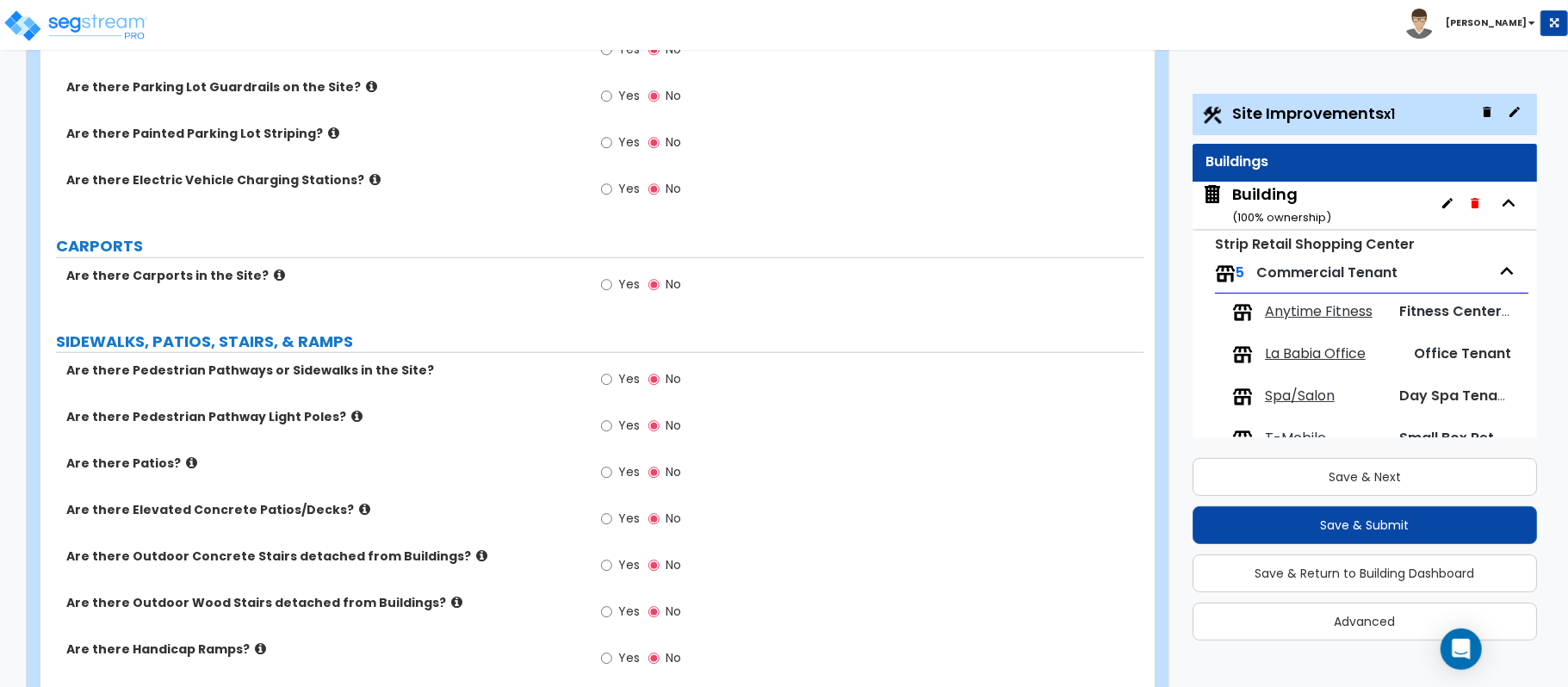
click at [614, 383] on label "Yes" at bounding box center [620, 381] width 39 height 29
click at [612, 383] on input "Yes" at bounding box center [606, 379] width 11 height 19
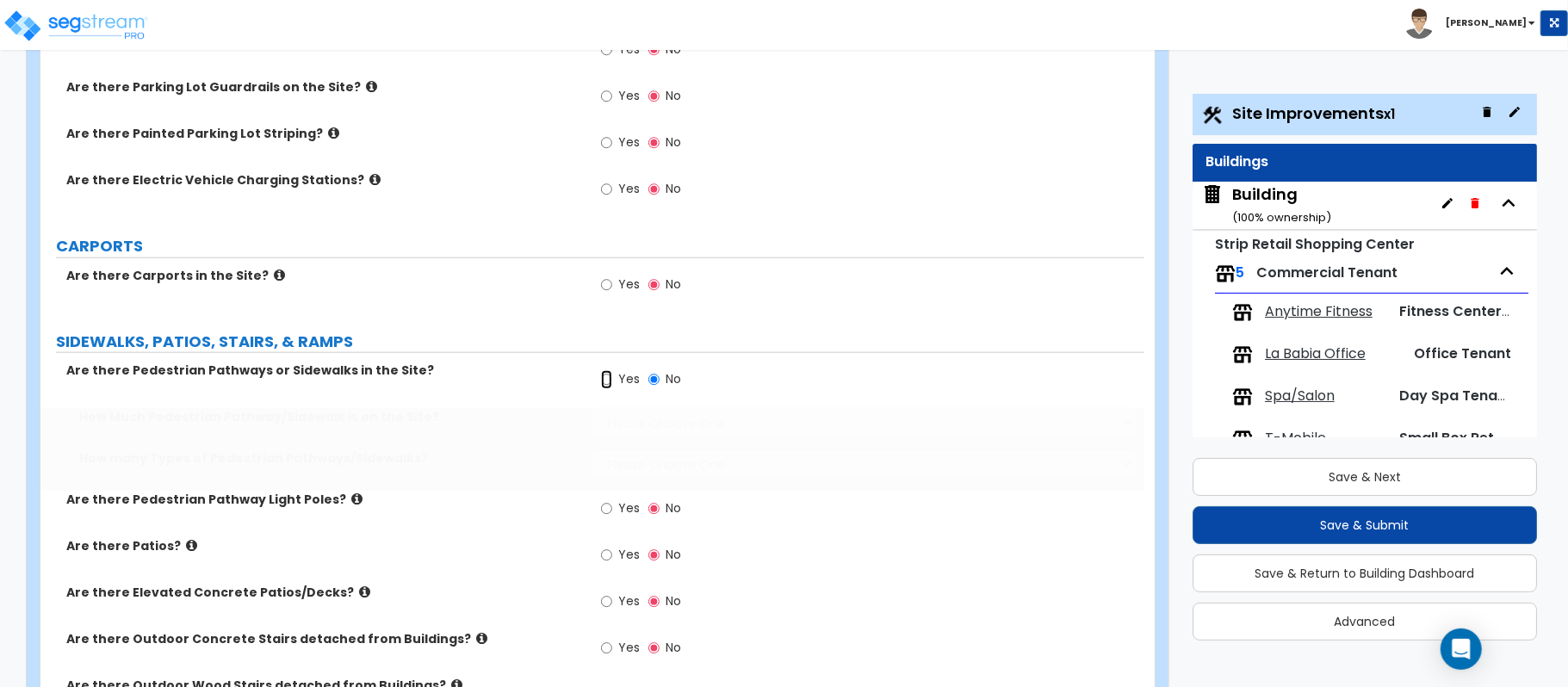
radio input "true"
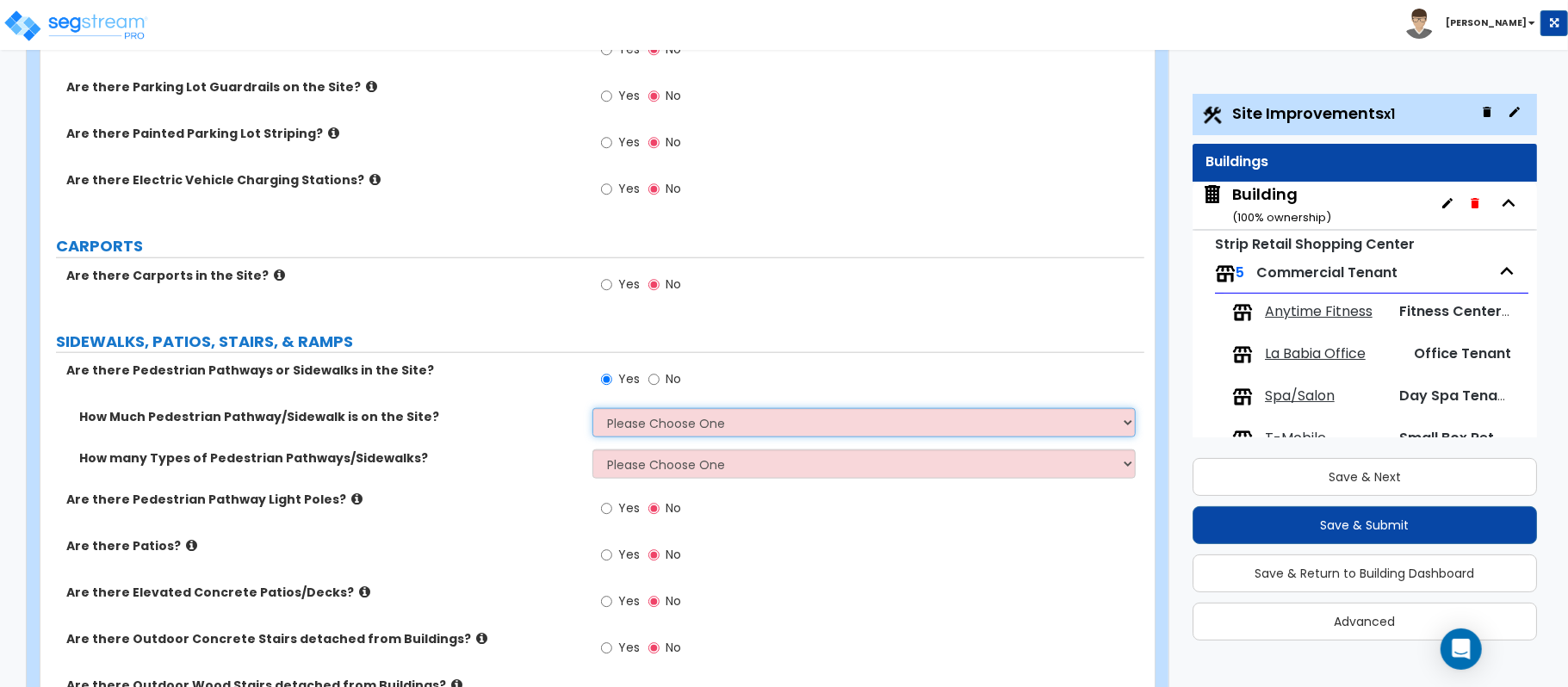
click at [692, 427] on select "Please Choose One I Don't Know, Please Estimate For Me Enter Linear Footage" at bounding box center [864, 423] width 543 height 29
select select "2"
click at [592, 410] on select "Please Choose One I Don't Know, Please Estimate For Me Enter Linear Footage" at bounding box center [864, 423] width 543 height 29
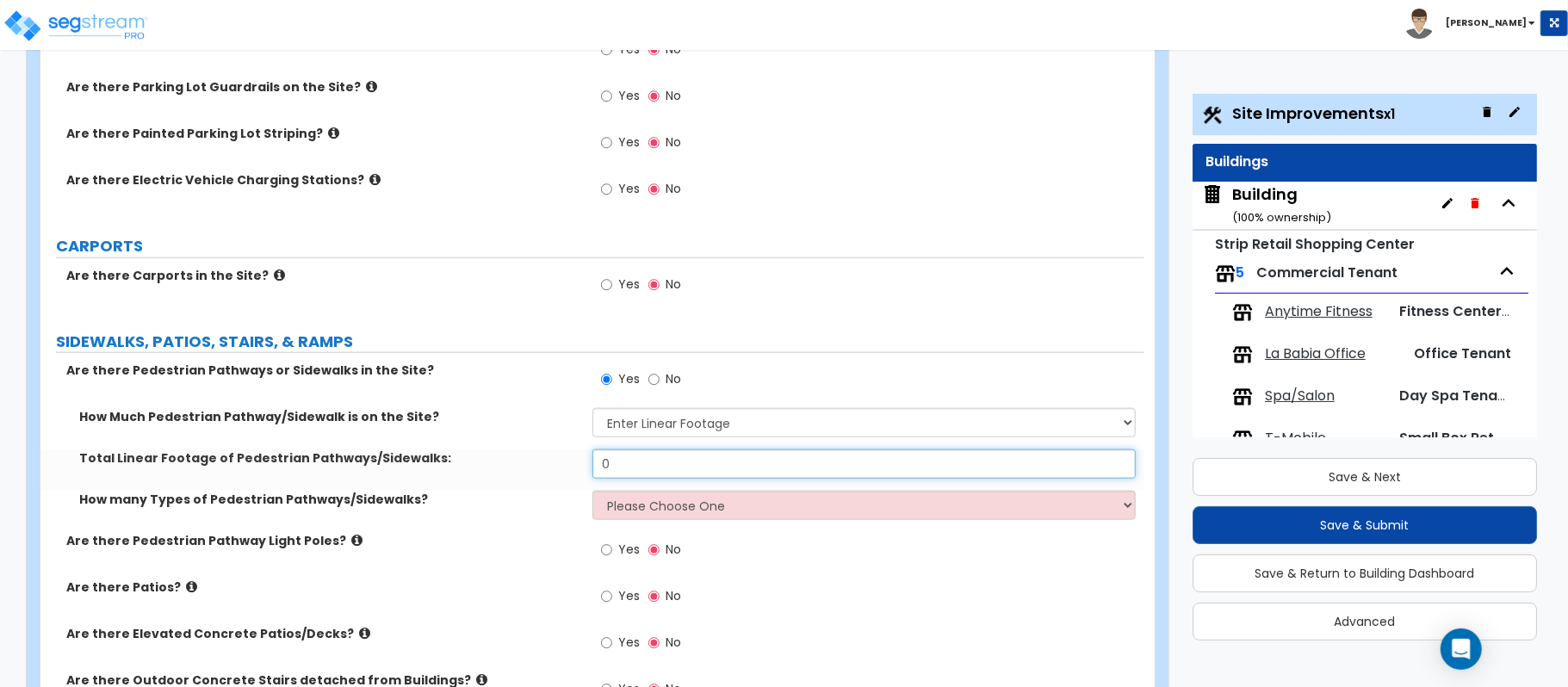
drag, startPoint x: 704, startPoint y: 476, endPoint x: 547, endPoint y: 476, distance: 157.0
click at [547, 476] on div "Total Linear Footage of Pedestrian Pathways/Sidewalks: 0" at bounding box center [592, 470] width 1104 height 41
type input "700"
click at [649, 498] on select "Please Choose One 1 2 3" at bounding box center [864, 506] width 543 height 29
select select "1"
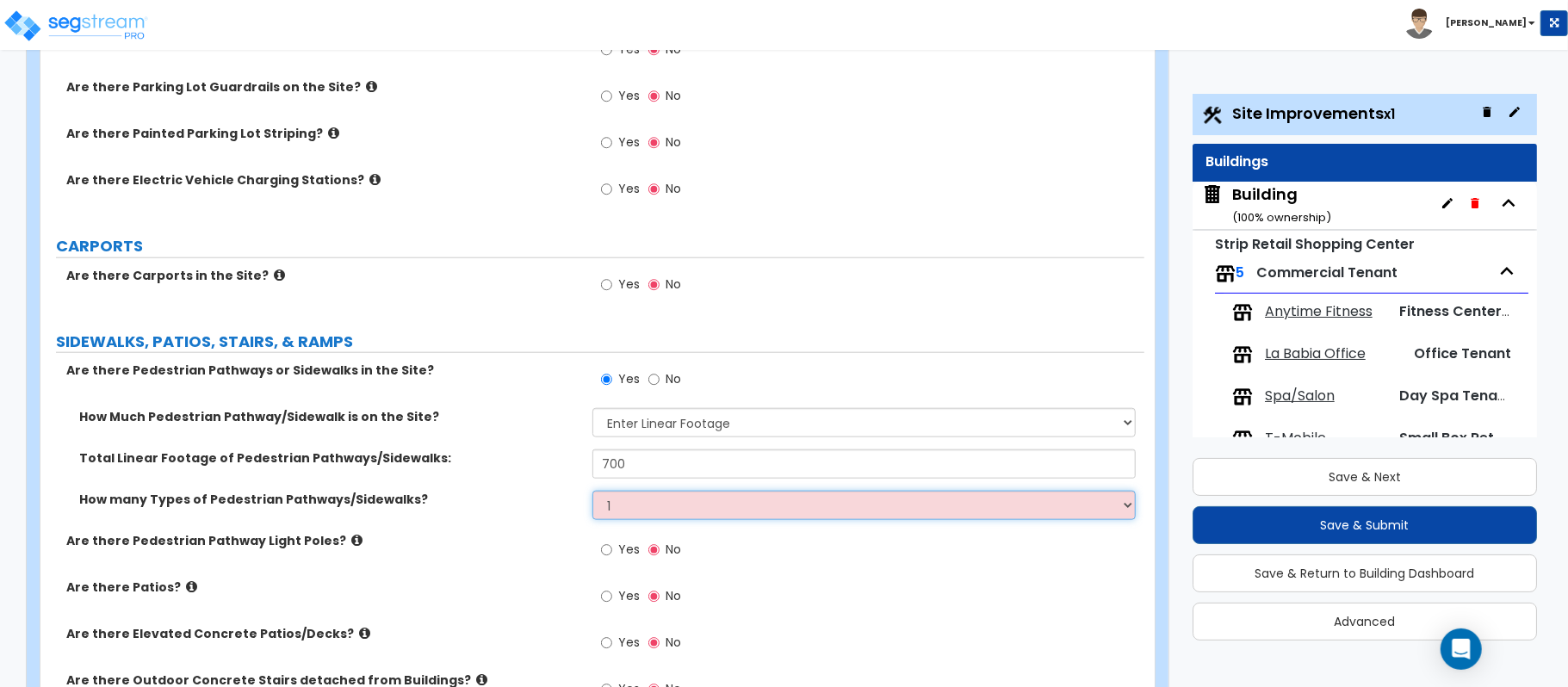
click at [592, 493] on select "Please Choose One 1 2 3" at bounding box center [864, 506] width 543 height 29
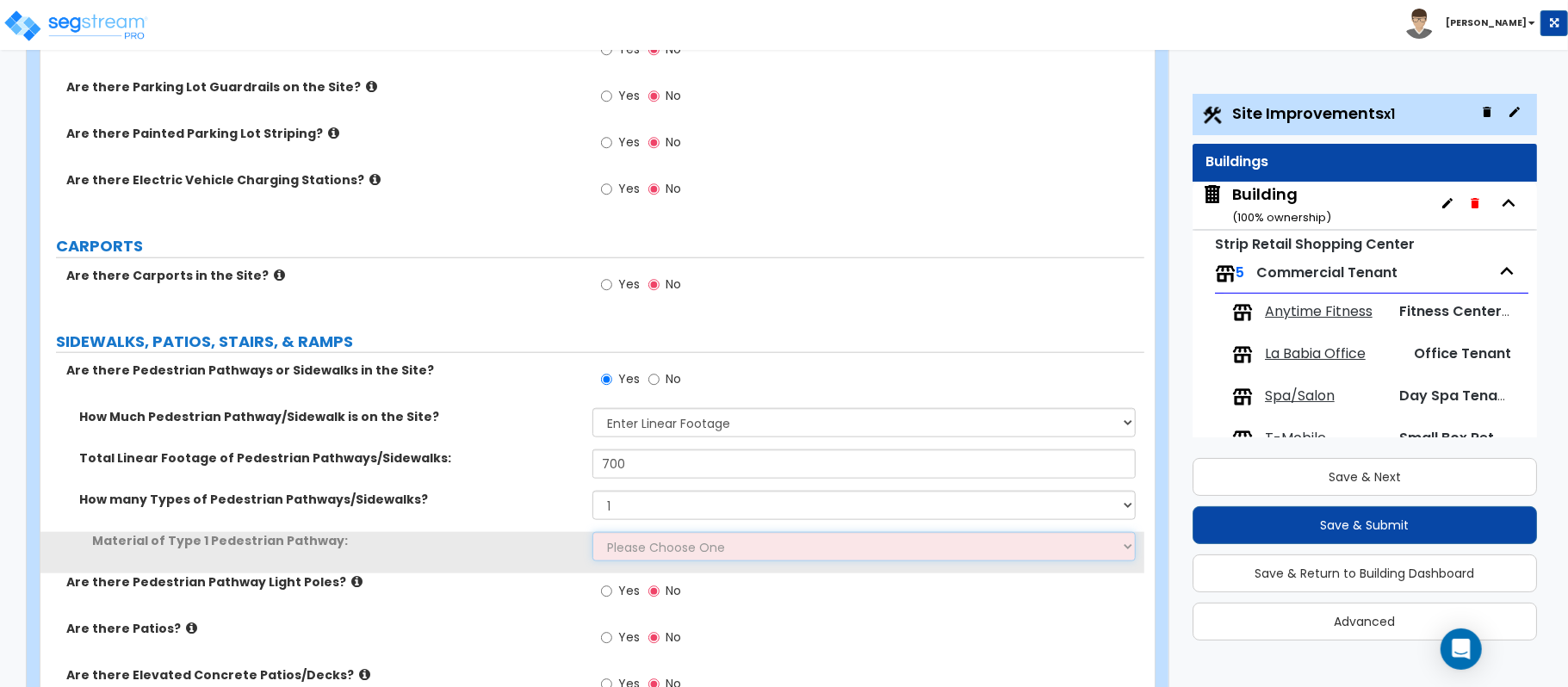
click at [669, 538] on select "Please Choose One Bare Concrete Stamped Concrete Brick Pavers Stone Pavers Wood…" at bounding box center [864, 547] width 543 height 29
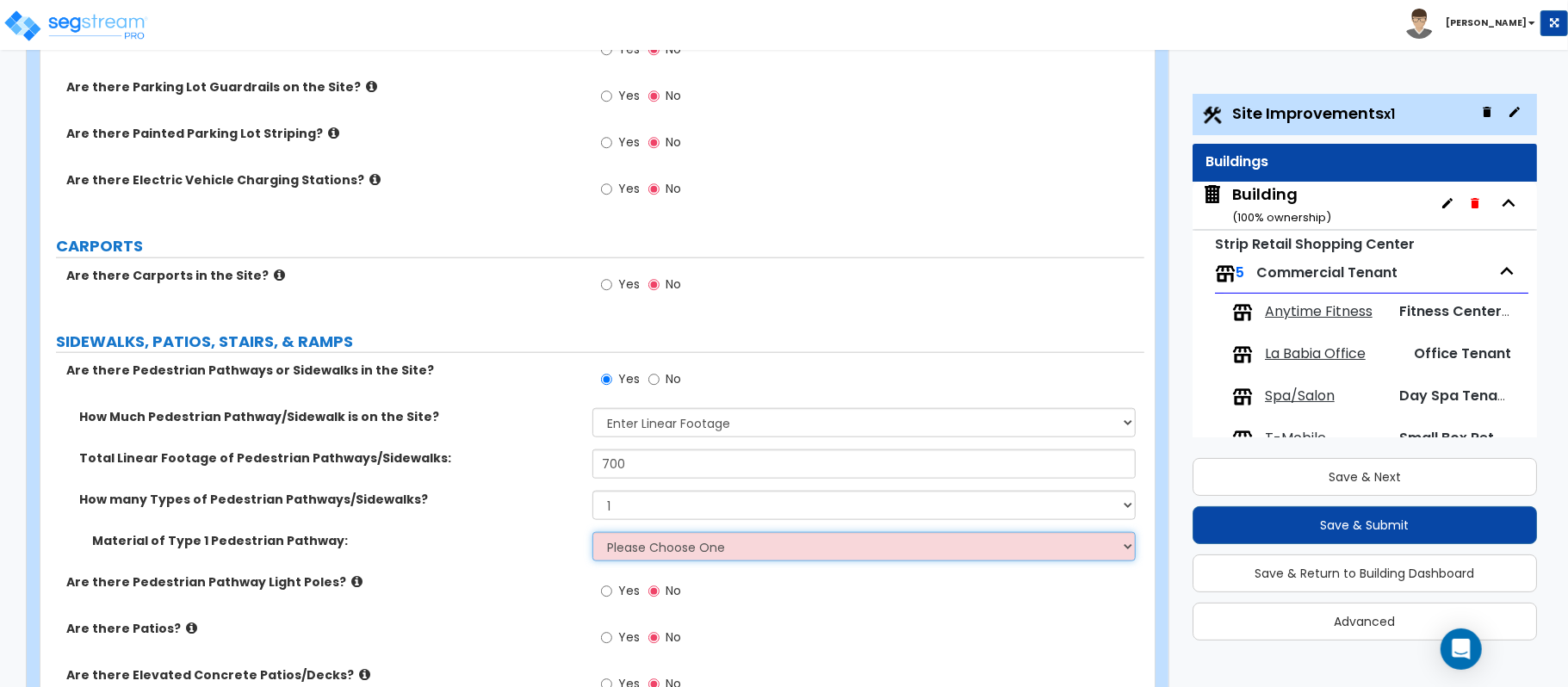
select select "1"
click at [592, 535] on select "Please Choose One Bare Concrete Stamped Concrete Brick Pavers Stone Pavers Wood…" at bounding box center [864, 547] width 543 height 29
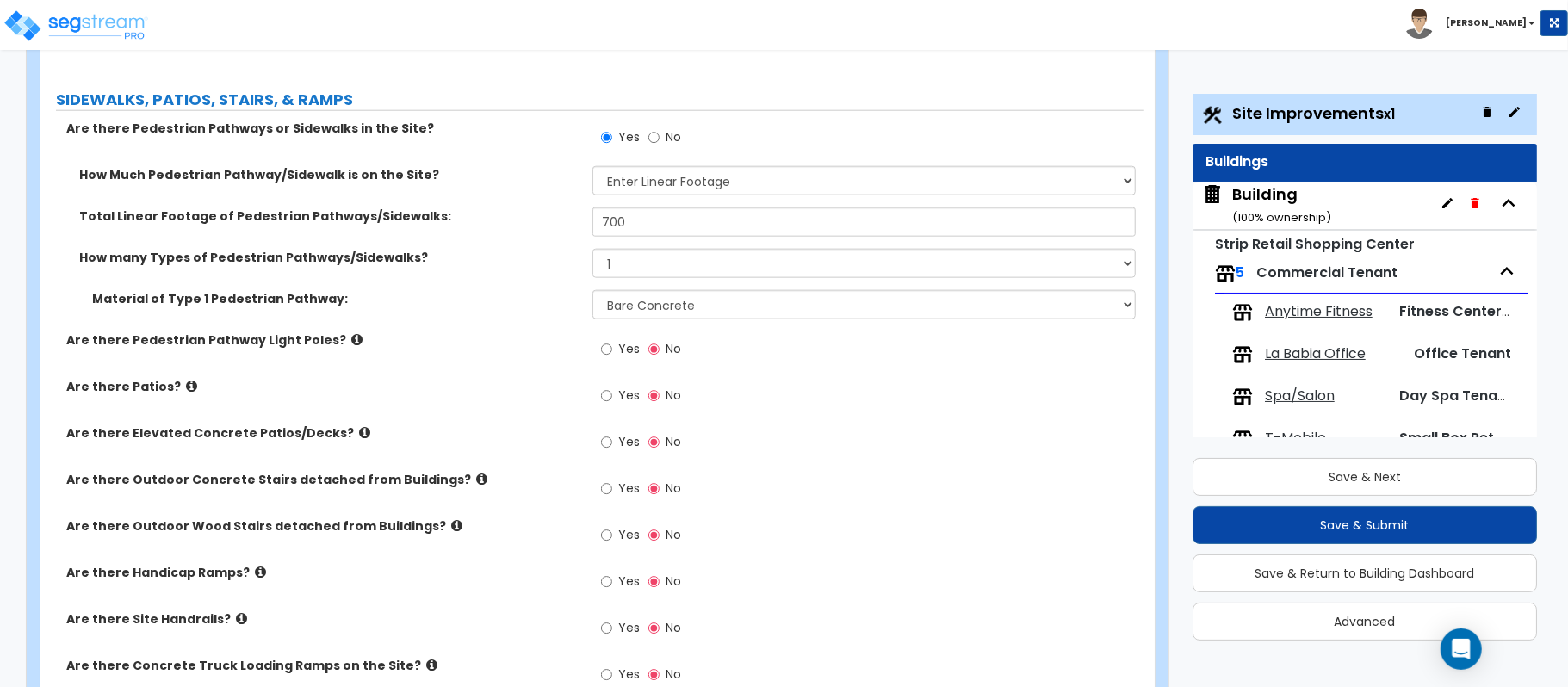
scroll to position [696, 0]
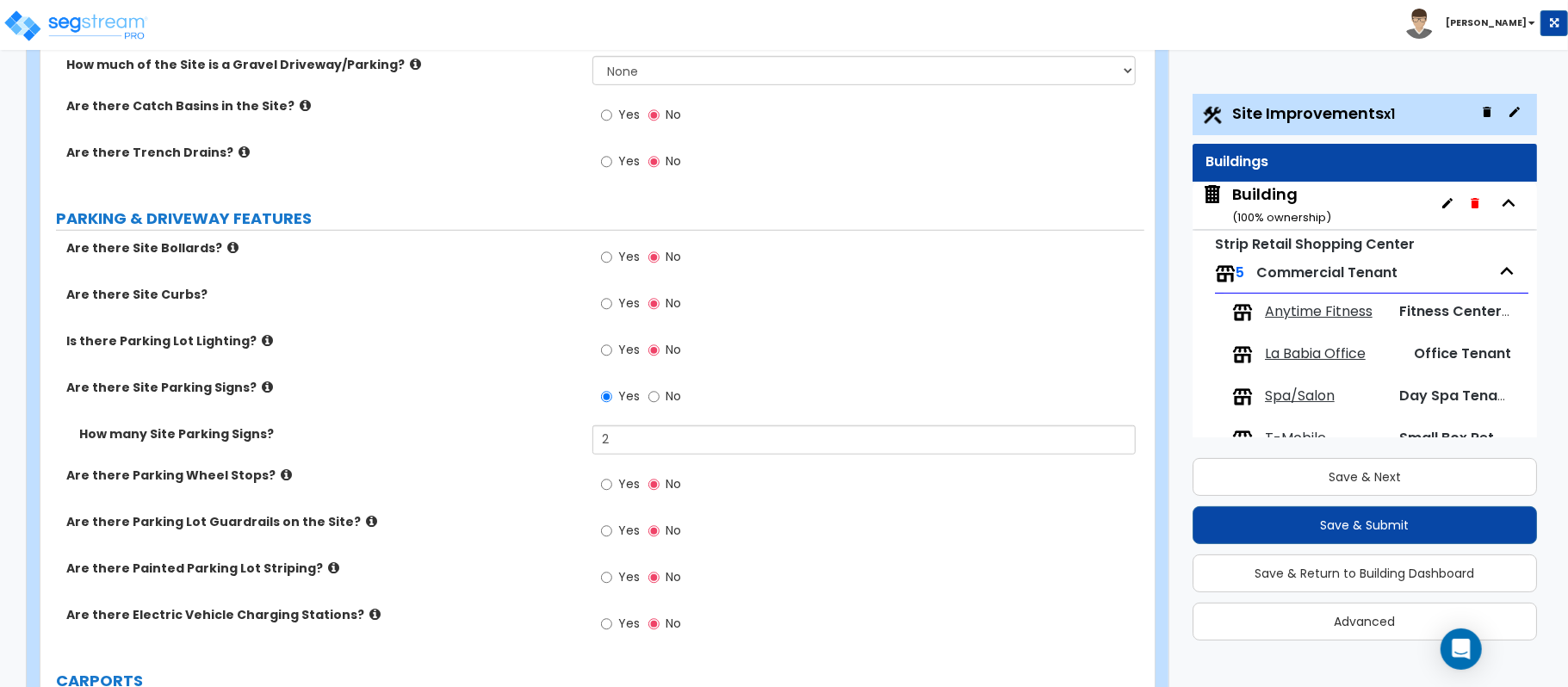
click at [1393, 197] on div "Building ( 100 % ownership)" at bounding box center [1364, 205] width 344 height 48
click at [1285, 186] on div "Building ( 100 % ownership)" at bounding box center [1281, 205] width 99 height 44
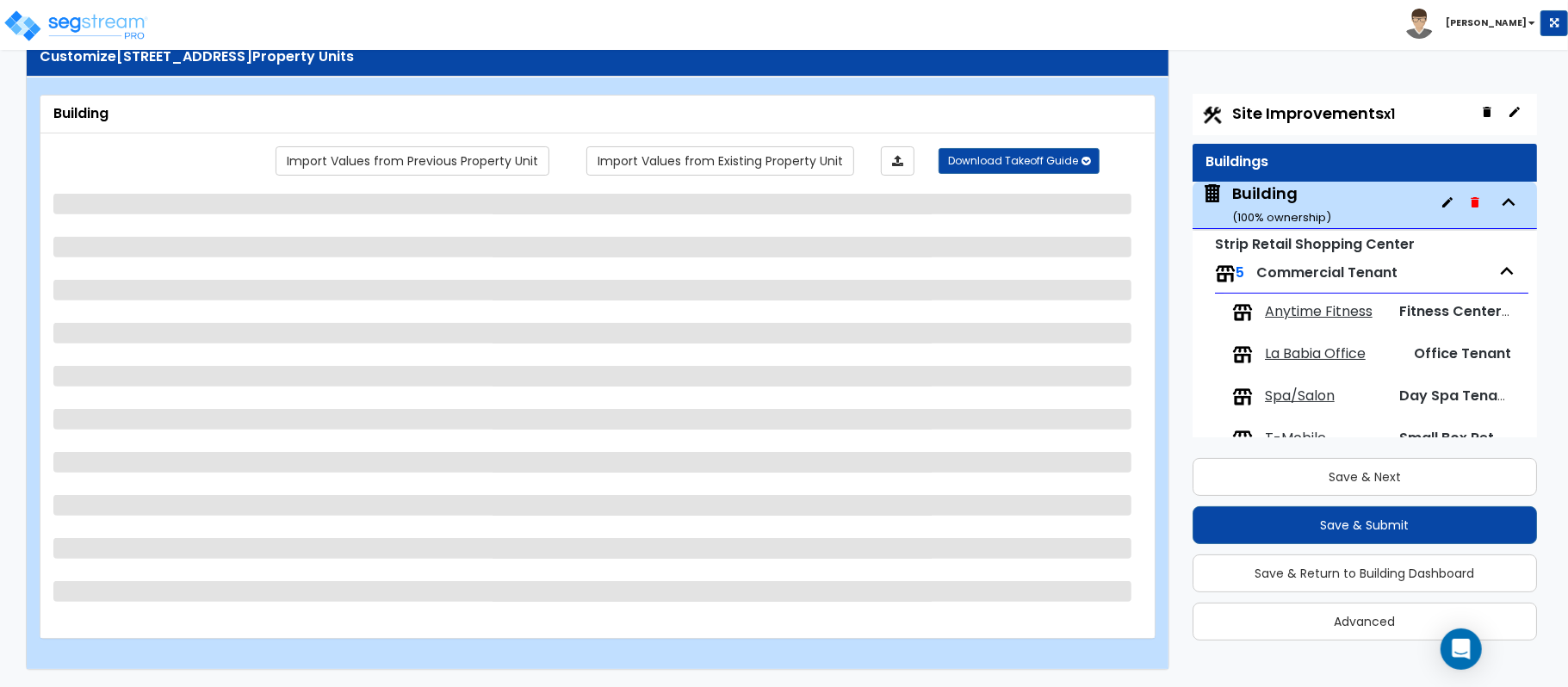
scroll to position [83, 0]
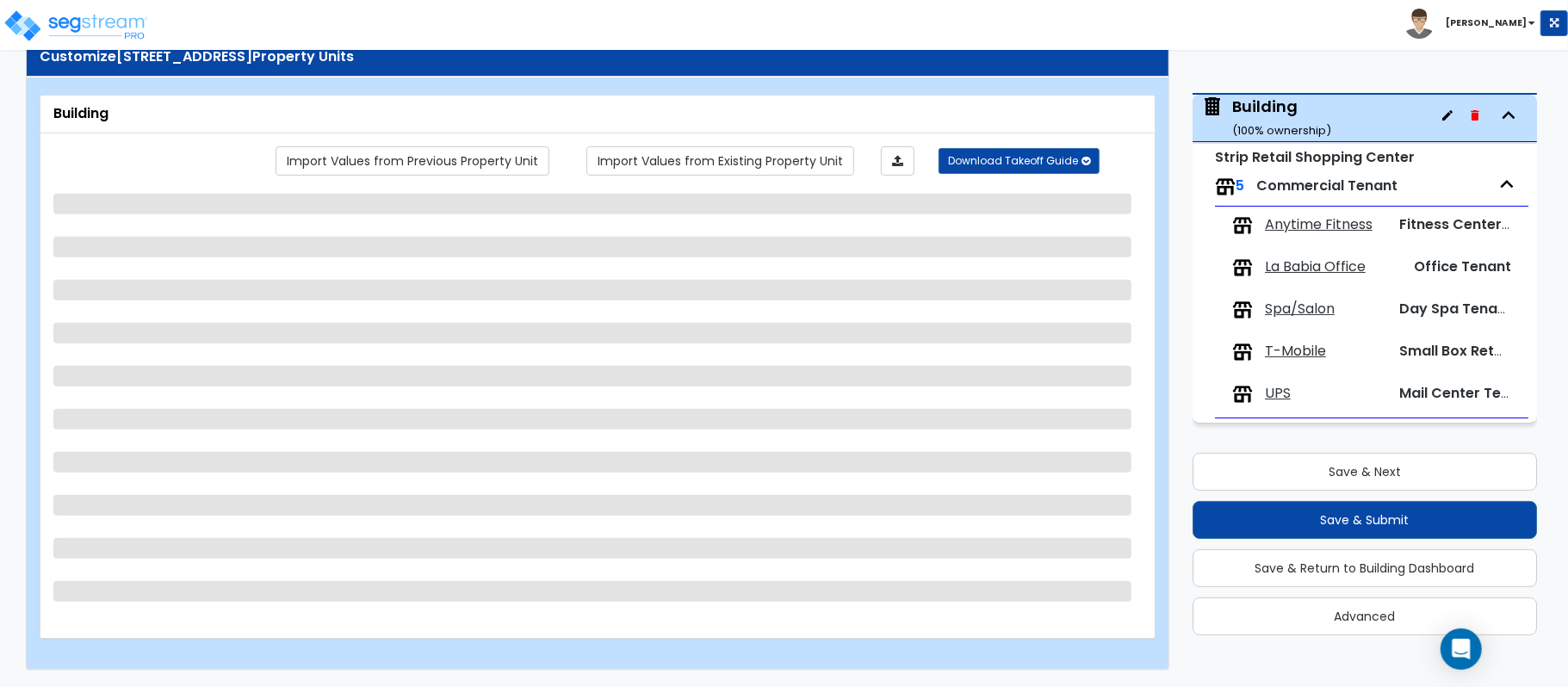
select select "7"
select select "1"
select select "3"
select select "7"
select select "3"
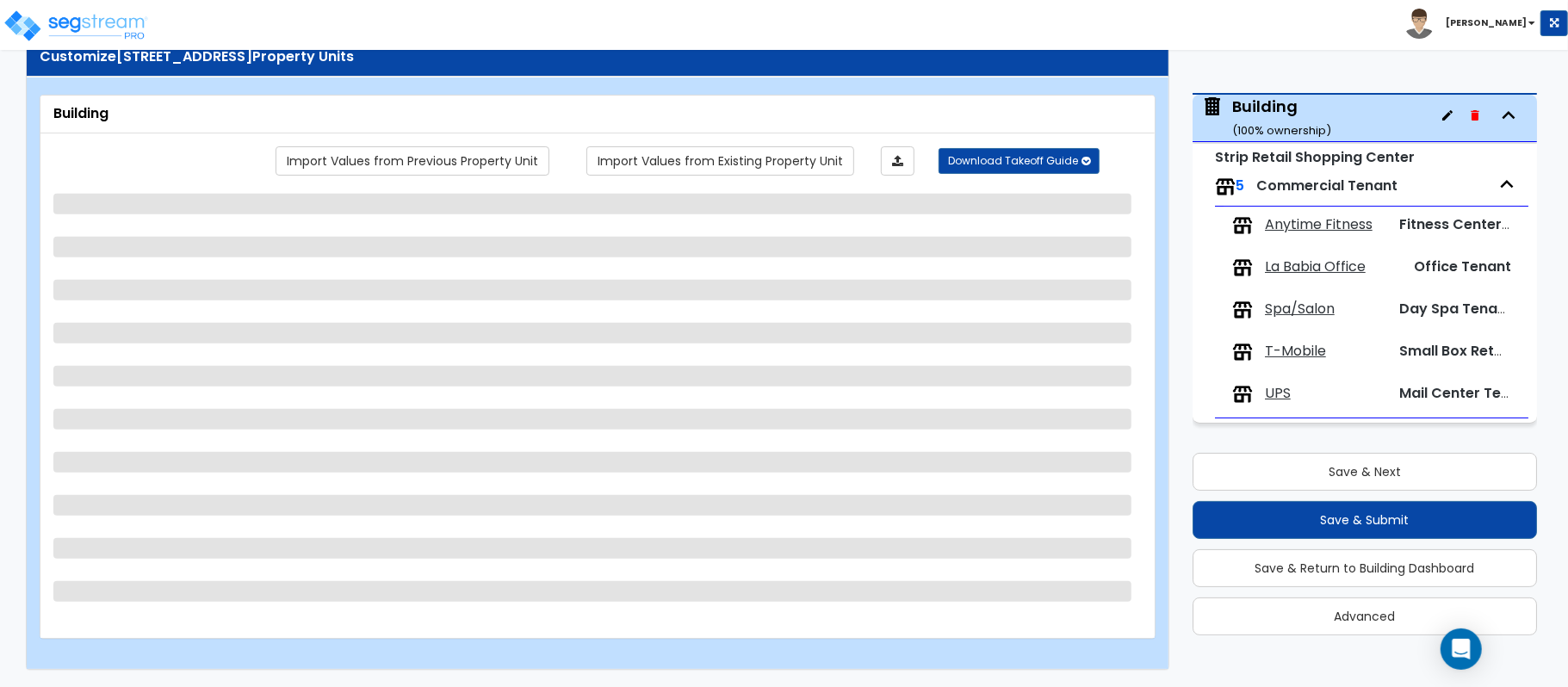
select select "6"
select select "2"
select select "1"
select select "2"
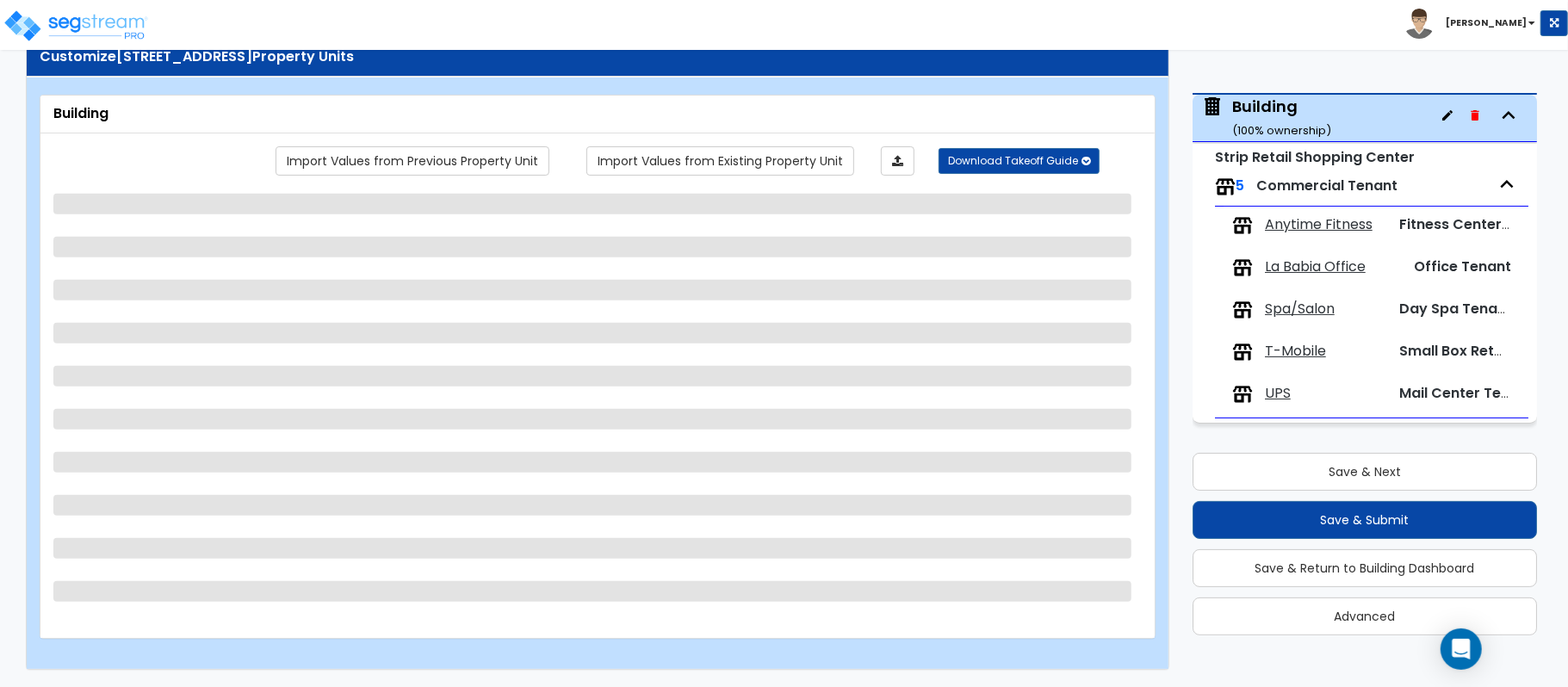
select select "2"
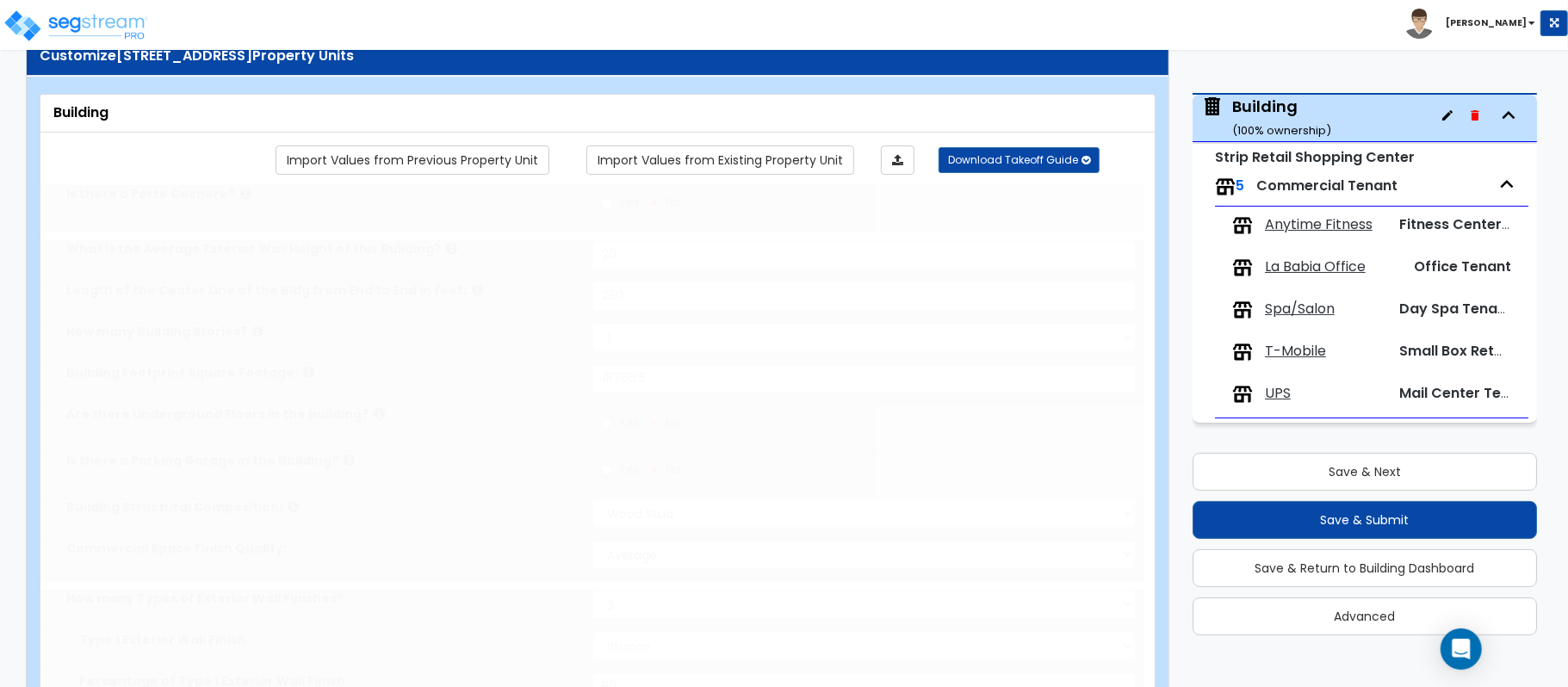
select select "2"
radio input "true"
select select "2"
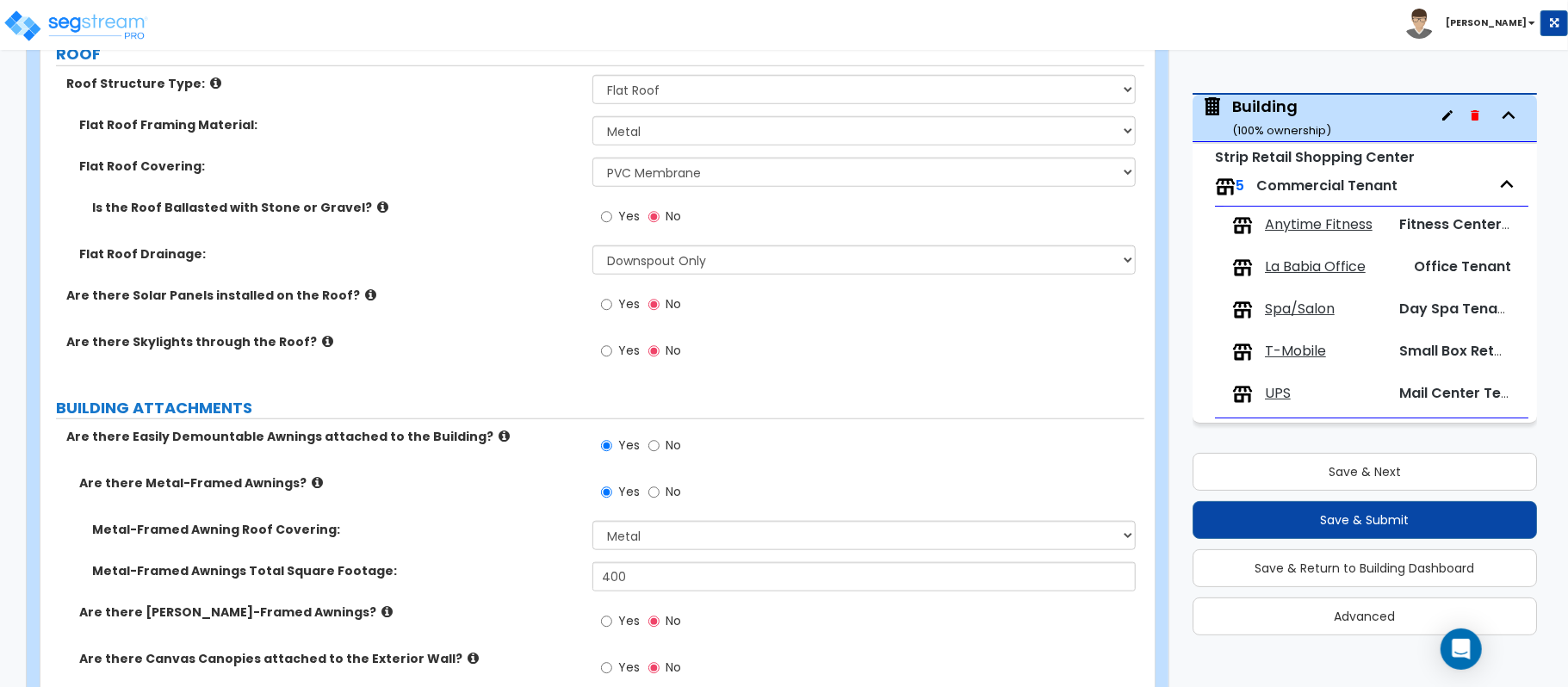
scroll to position [1352, 0]
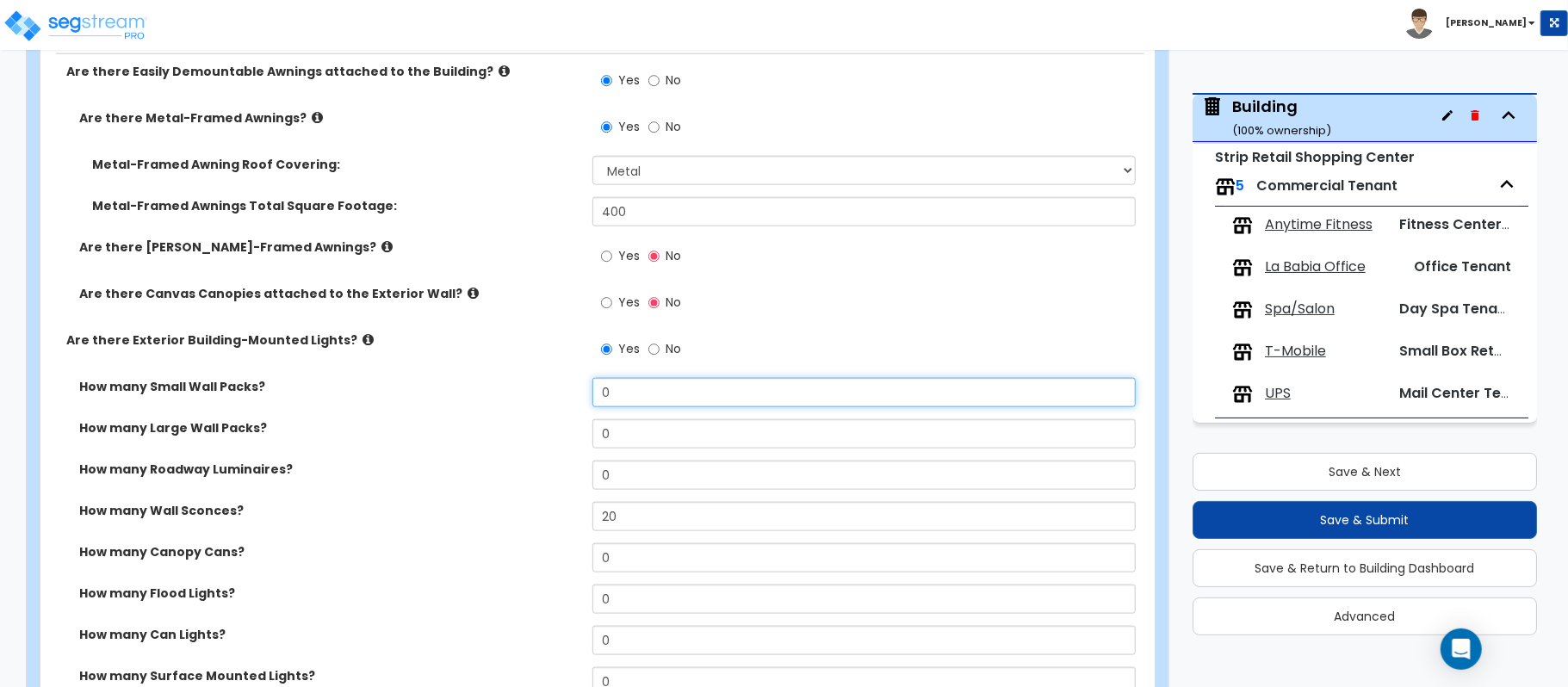
drag, startPoint x: 644, startPoint y: 403, endPoint x: 507, endPoint y: 400, distance: 137.0
click at [507, 403] on div "How many Small Wall Packs? 0" at bounding box center [592, 398] width 1104 height 41
type input "10"
click at [462, 541] on div "How many Wall Sconces? 20" at bounding box center [592, 523] width 1104 height 41
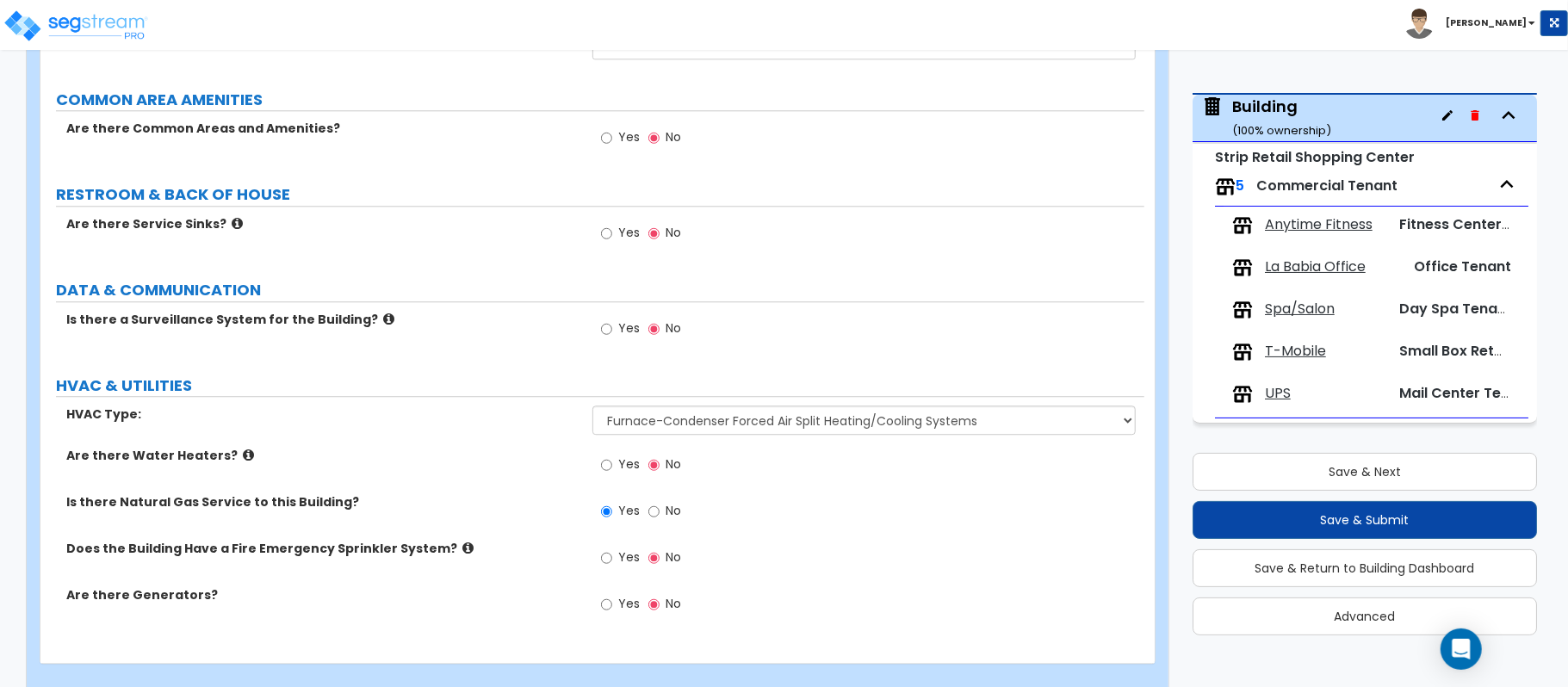
scroll to position [3179, 0]
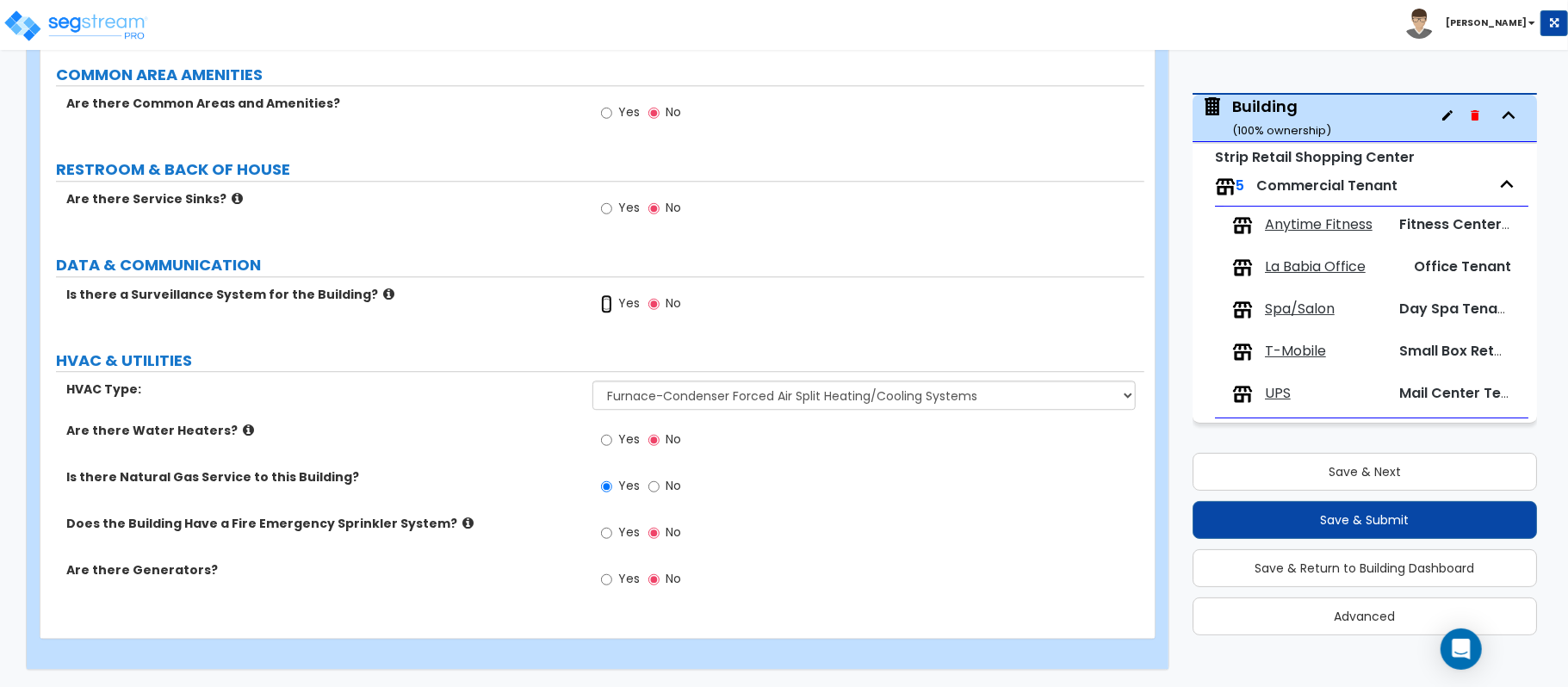
click at [609, 308] on input "Yes" at bounding box center [606, 304] width 11 height 19
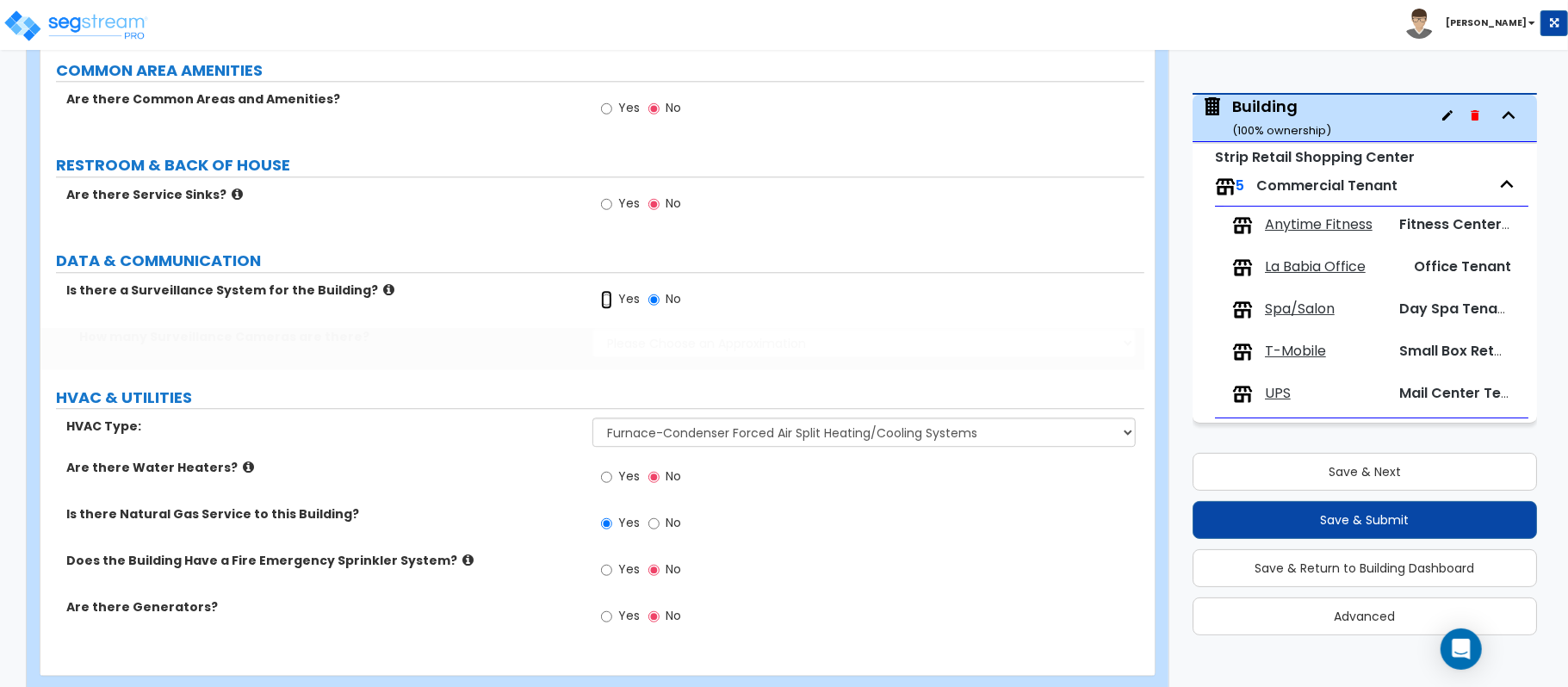
radio input "true"
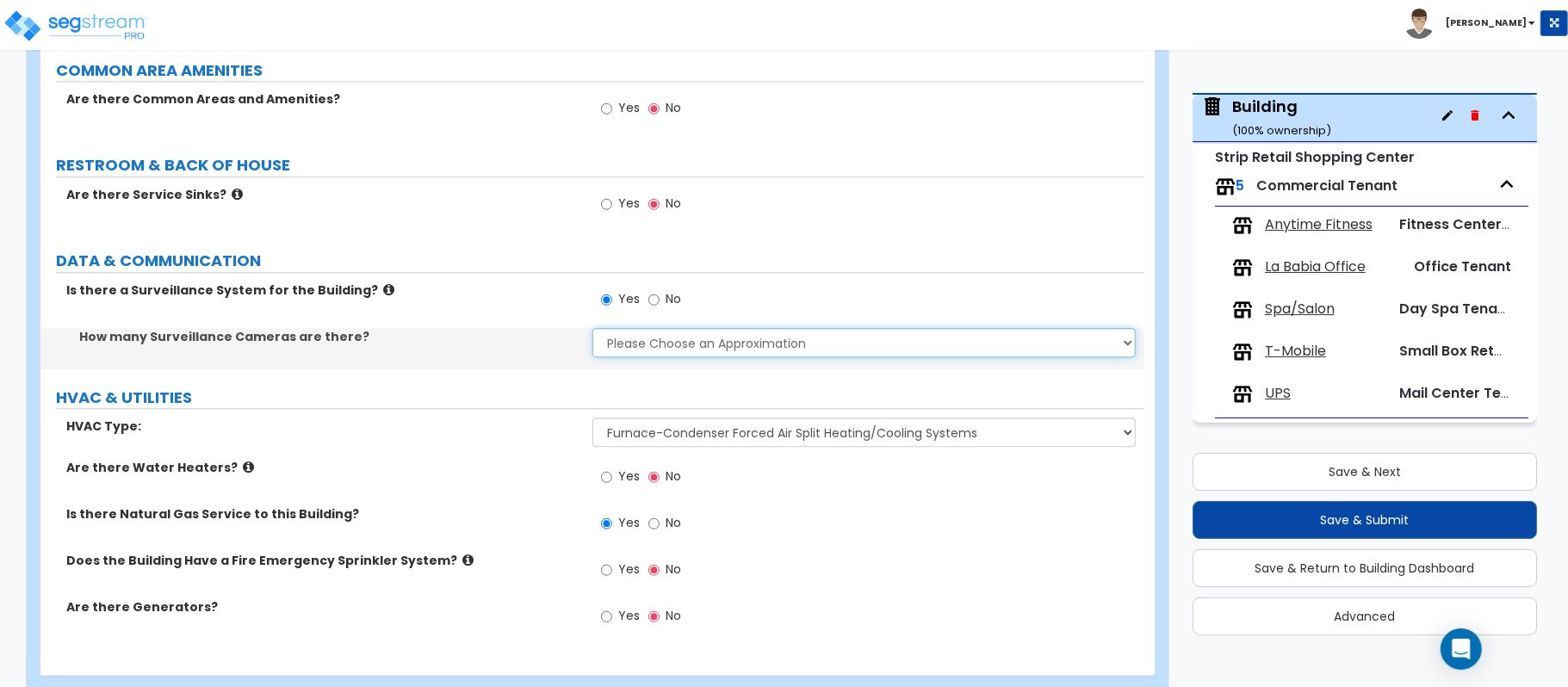
click at [628, 347] on select "Please Choose an Approximation Barely Noticed Any Noticed a Couple Frequently S…" at bounding box center [864, 342] width 543 height 29
select select "2"
click at [592, 331] on select "Please Choose an Approximation Barely Noticed Any Noticed a Couple Frequently S…" at bounding box center [864, 342] width 543 height 29
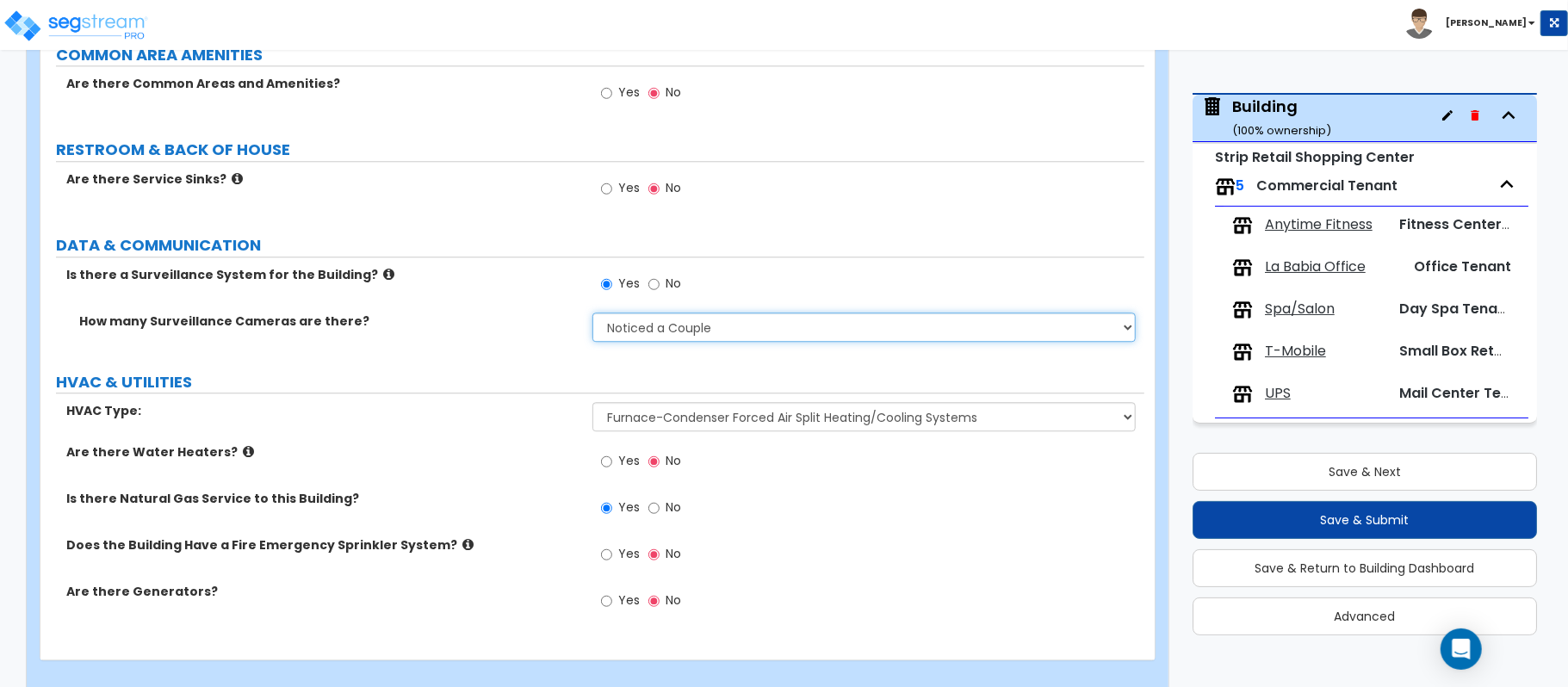
scroll to position [3221, 0]
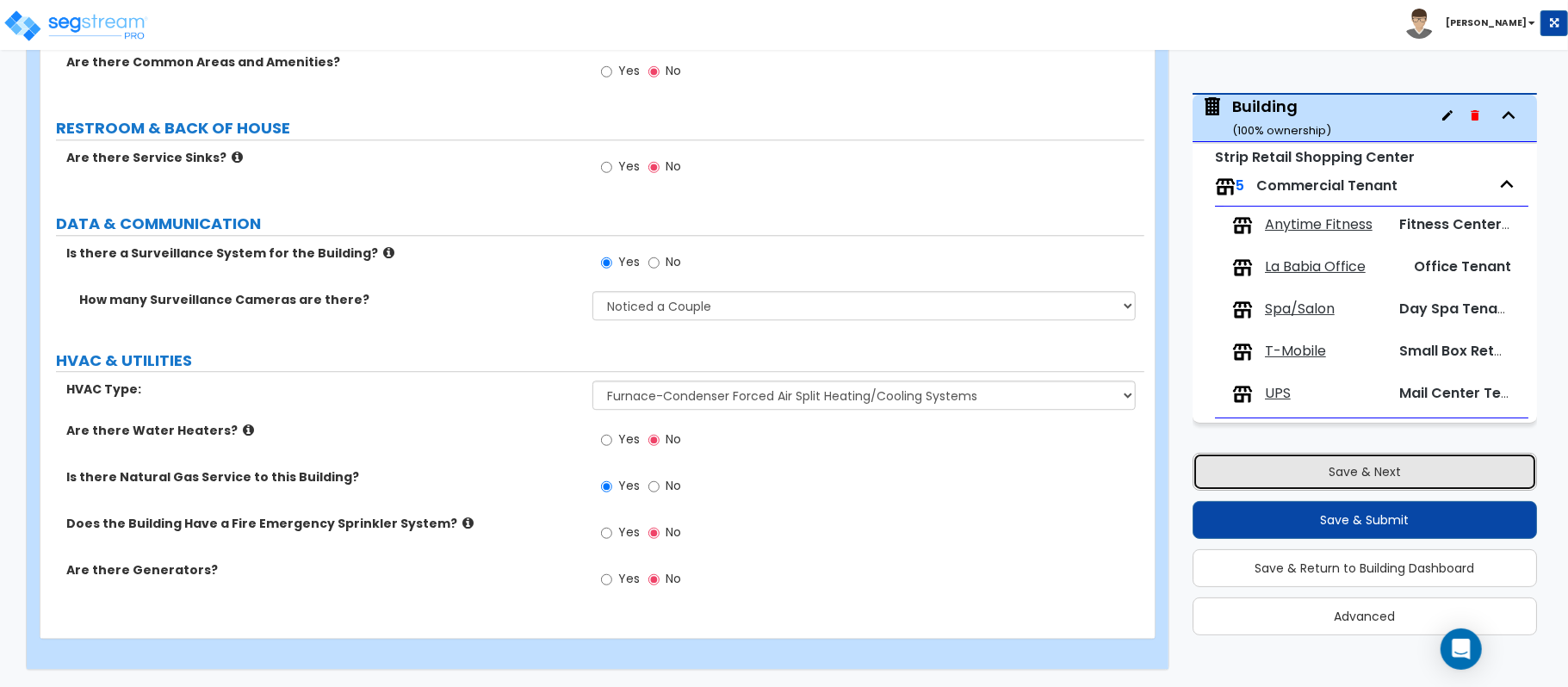
click at [1320, 456] on button "Save & Next" at bounding box center [1364, 472] width 344 height 38
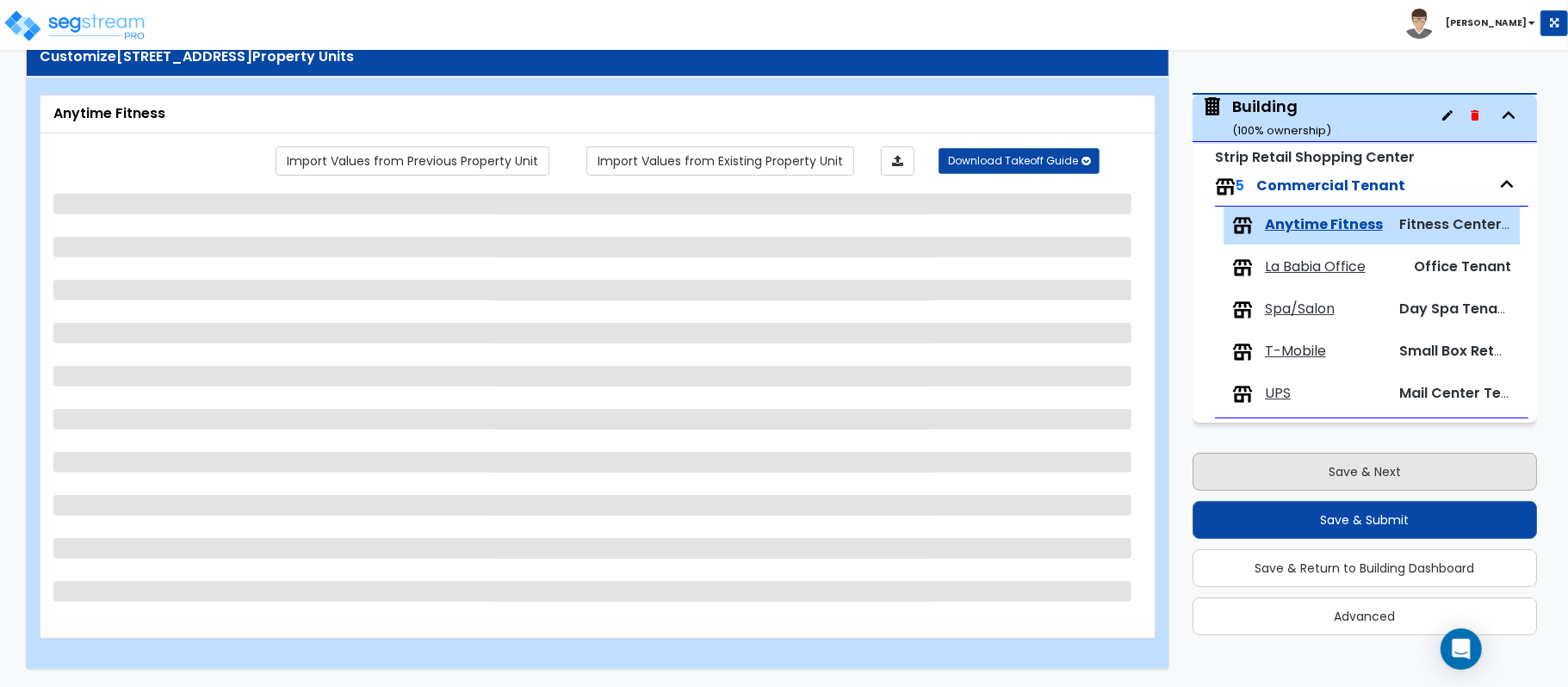
scroll to position [60, 0]
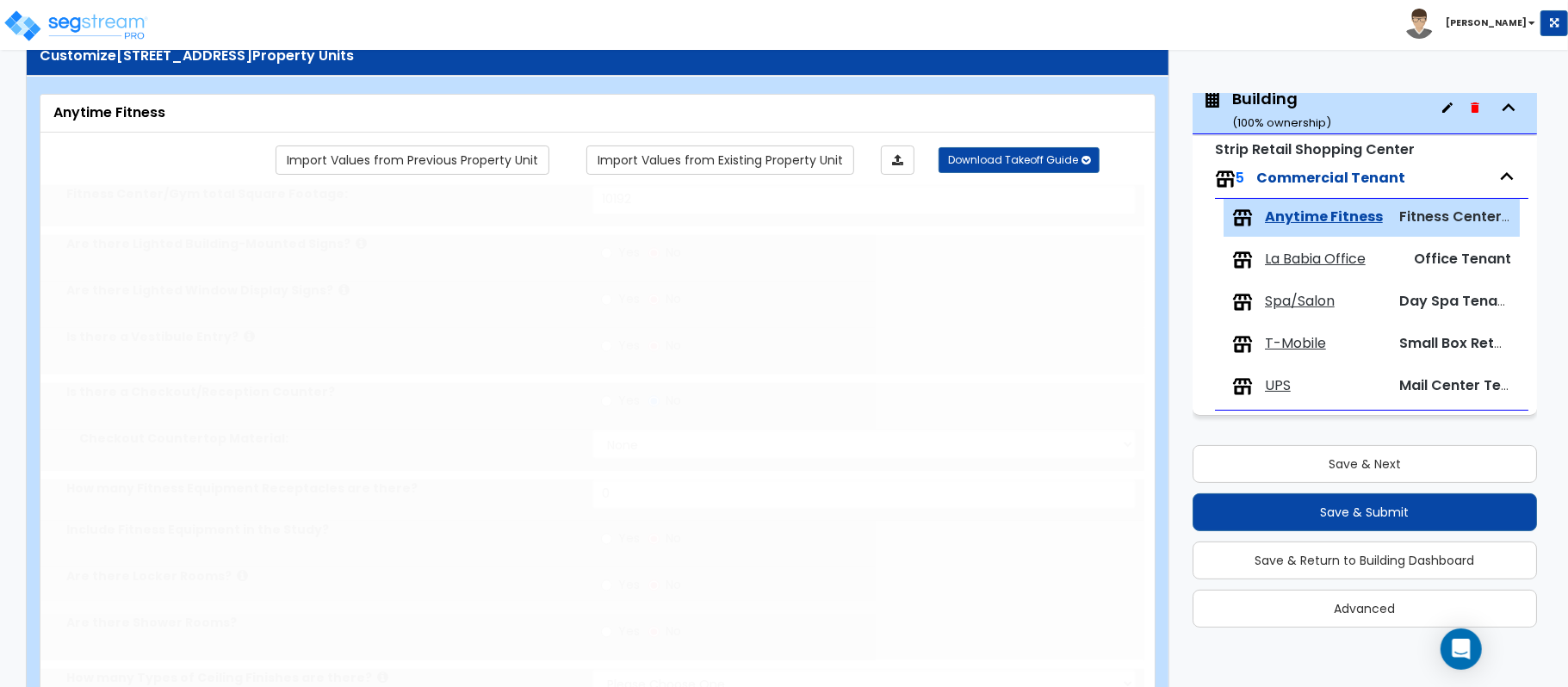
type input "10192"
radio input "true"
select select "2"
type input "80"
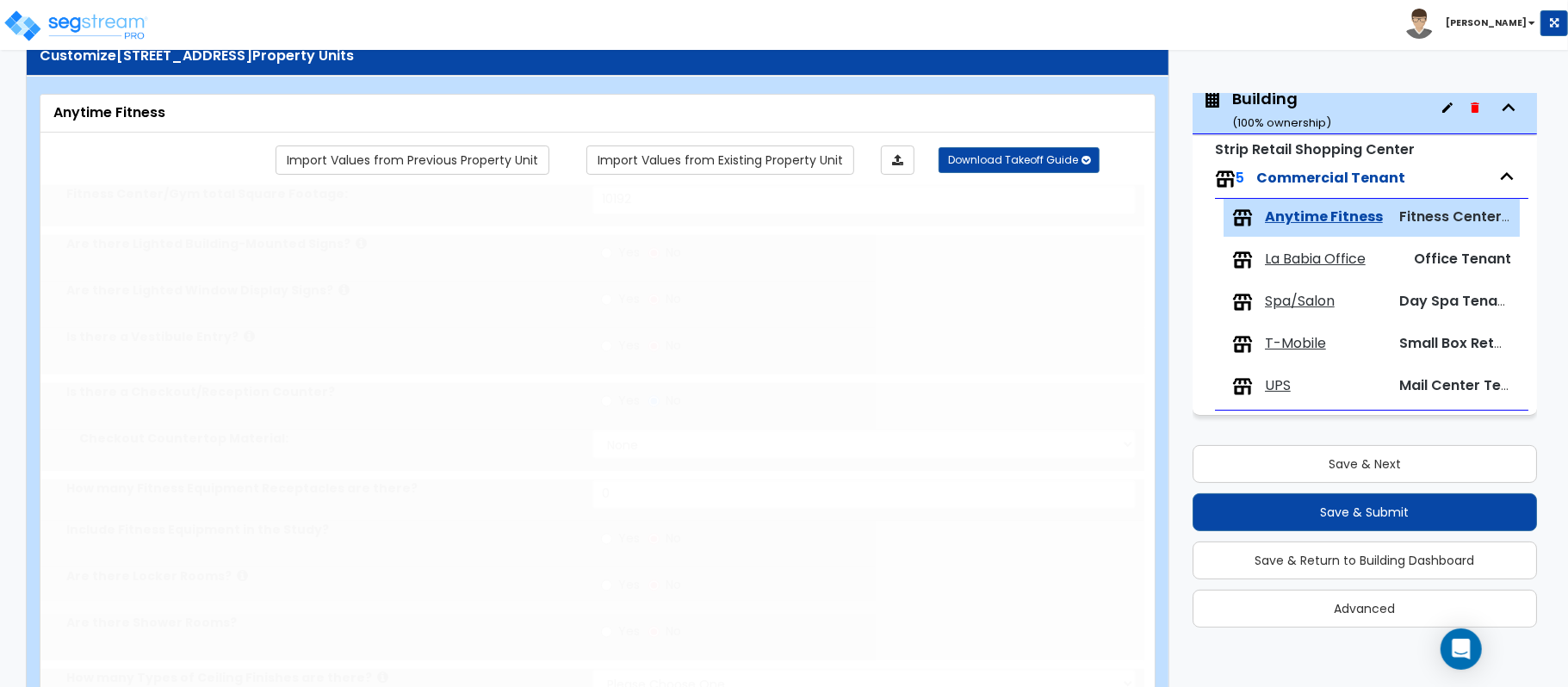
select select "3"
select select "2"
select select "1"
type input "80"
select select "2"
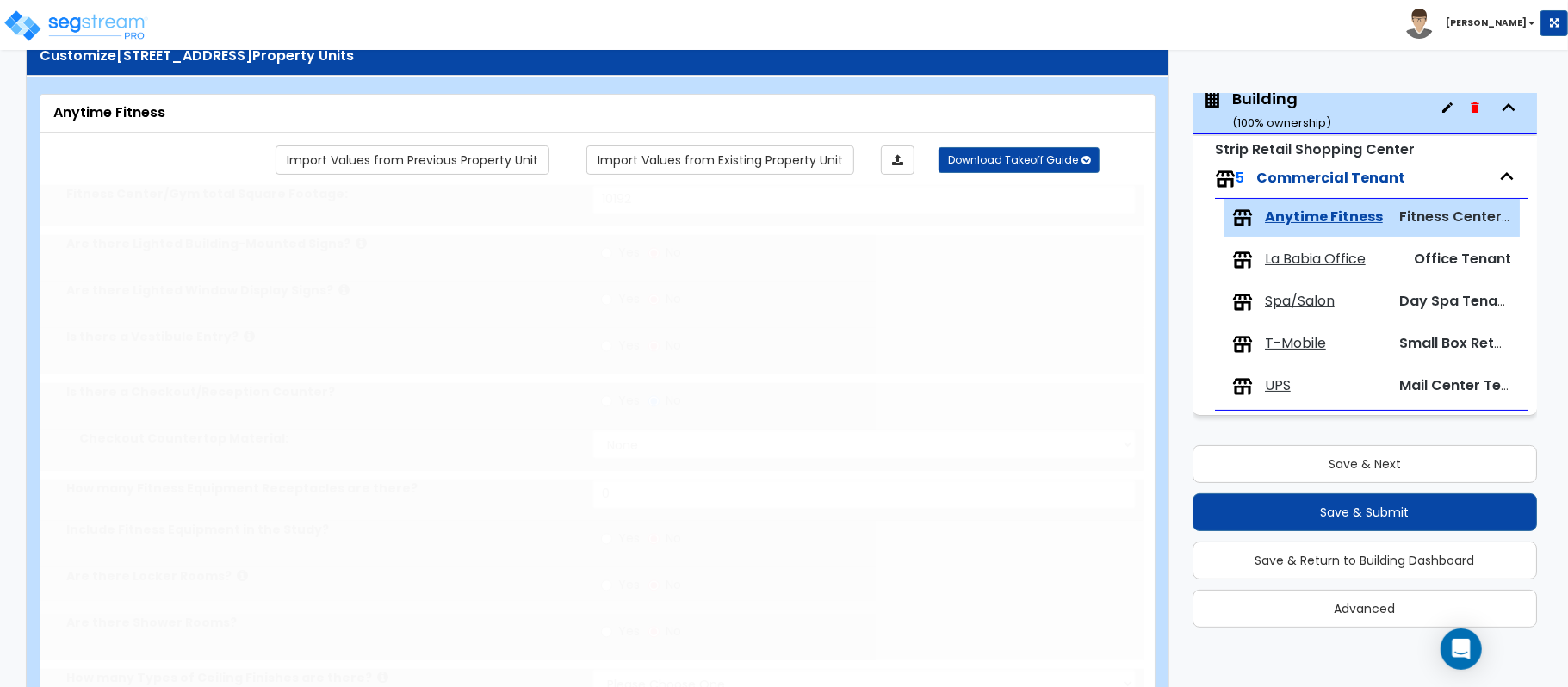
radio input "true"
type input "1"
select select "2"
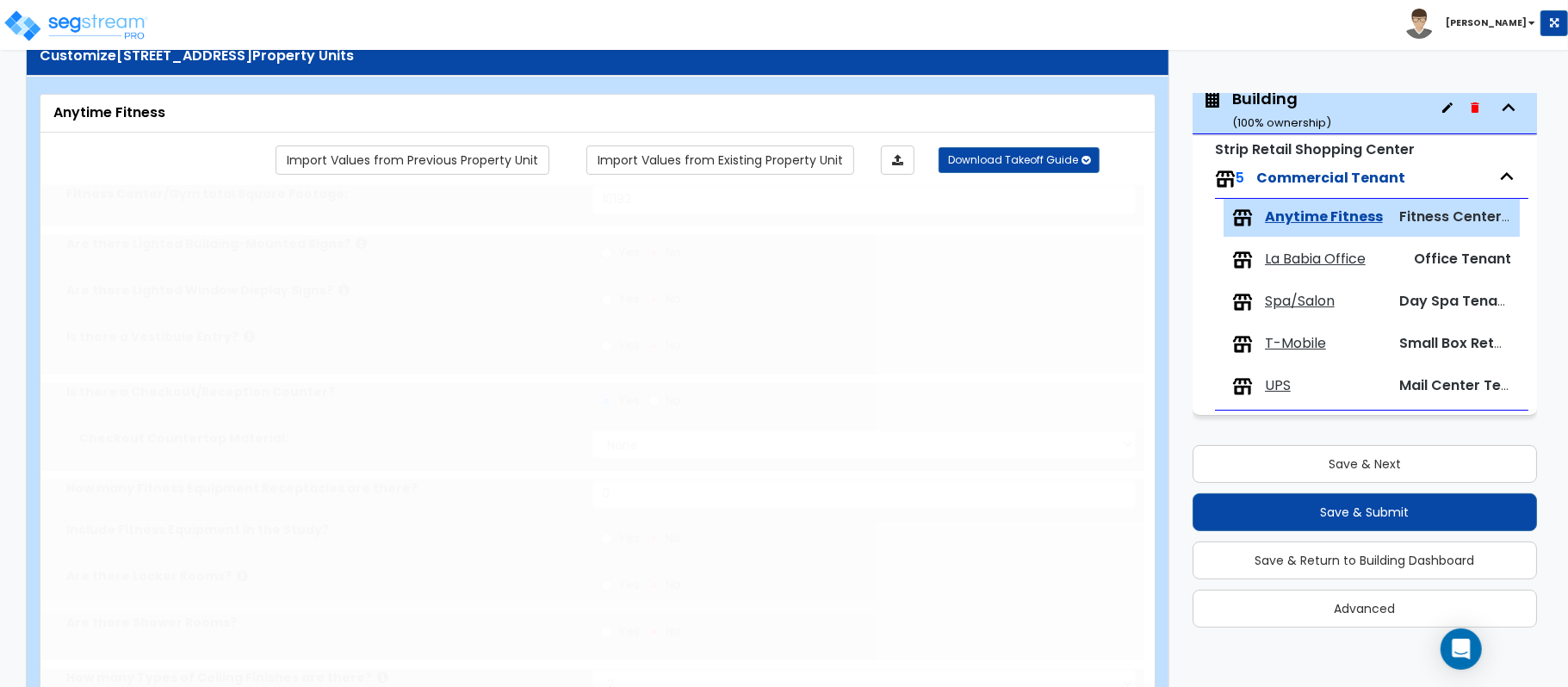
type input "1"
select select "1"
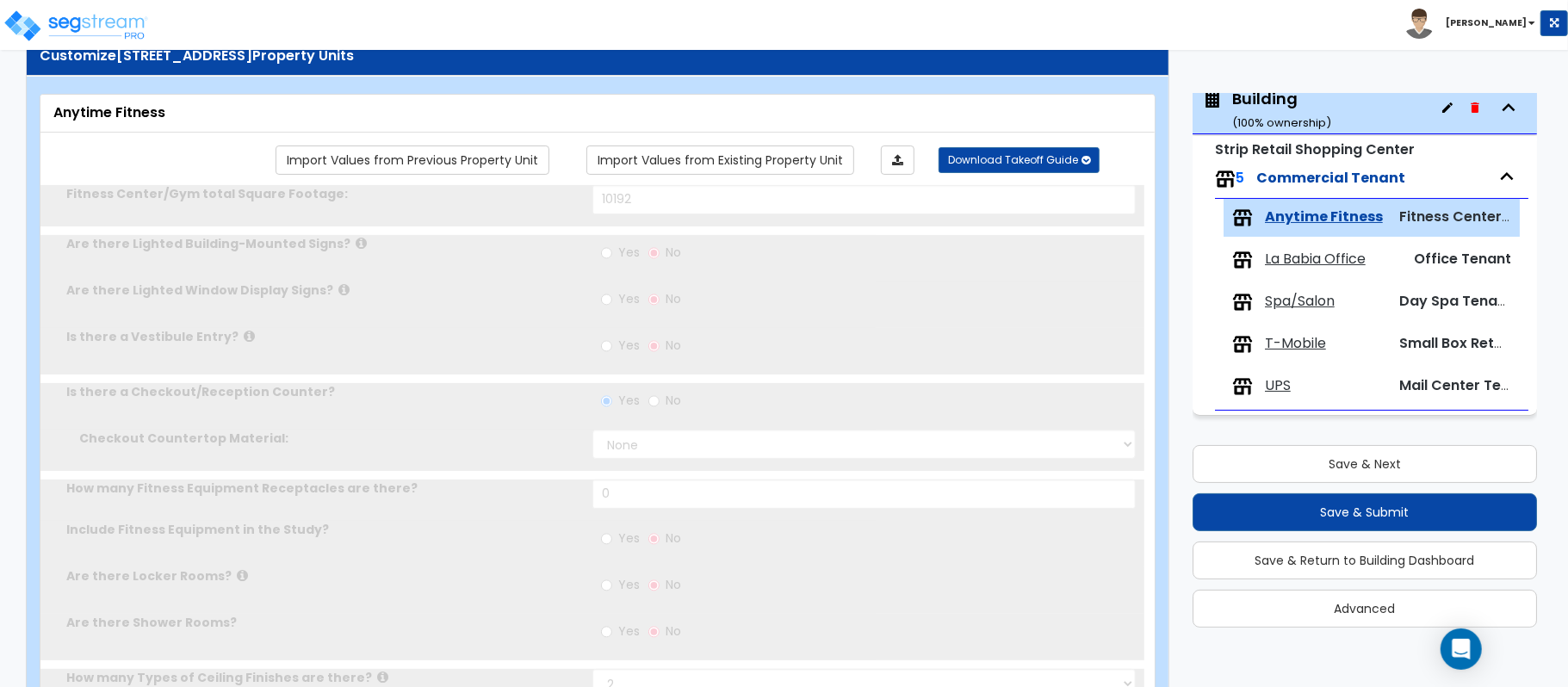
radio input "true"
select select "1"
radio input "true"
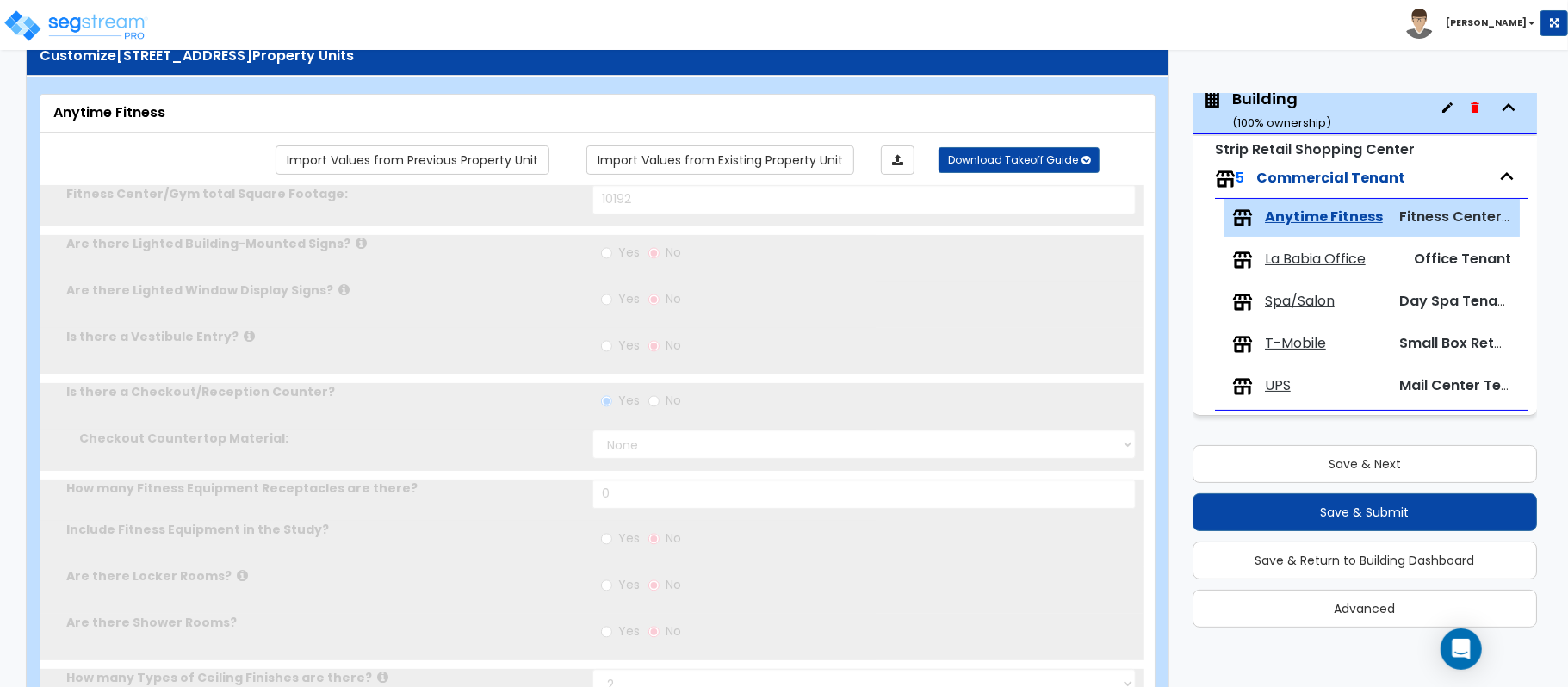
select select "1"
type input "2"
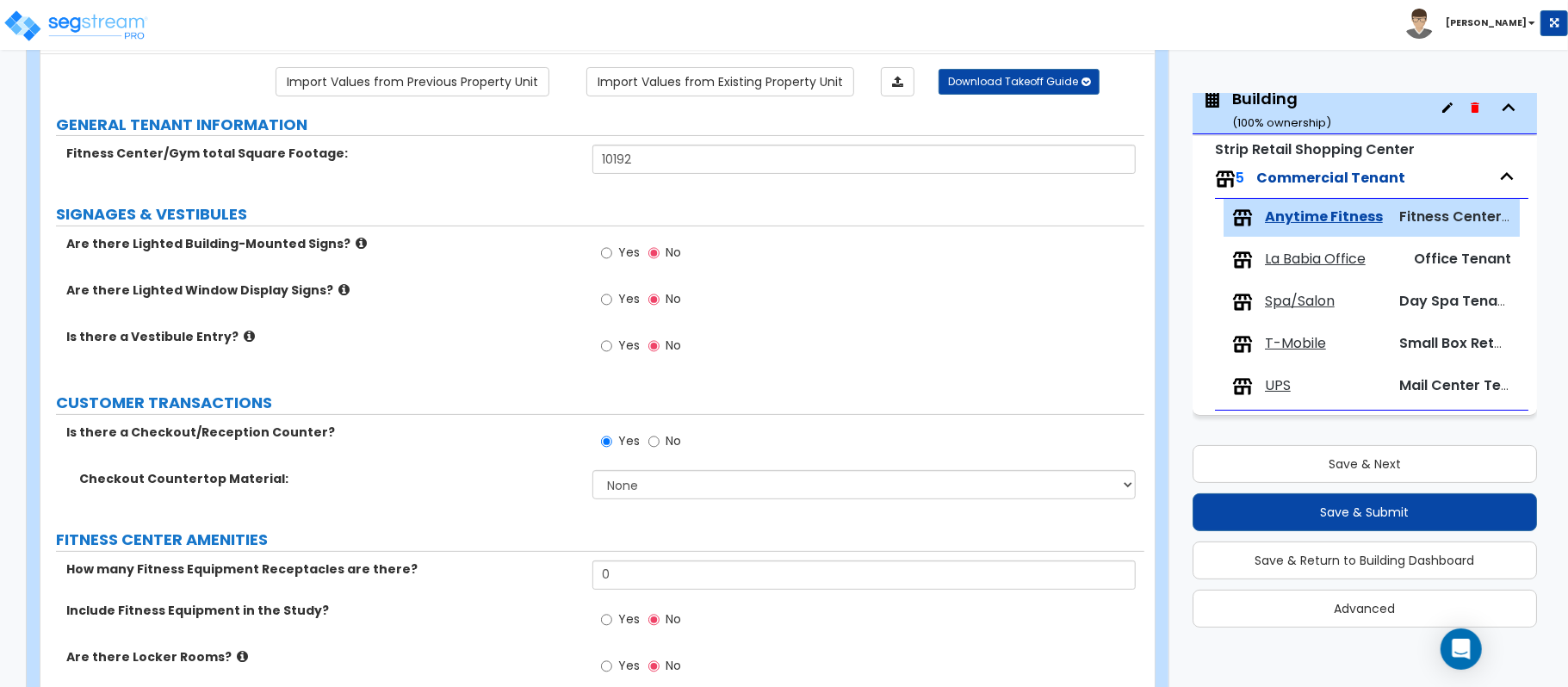
scroll to position [170, 0]
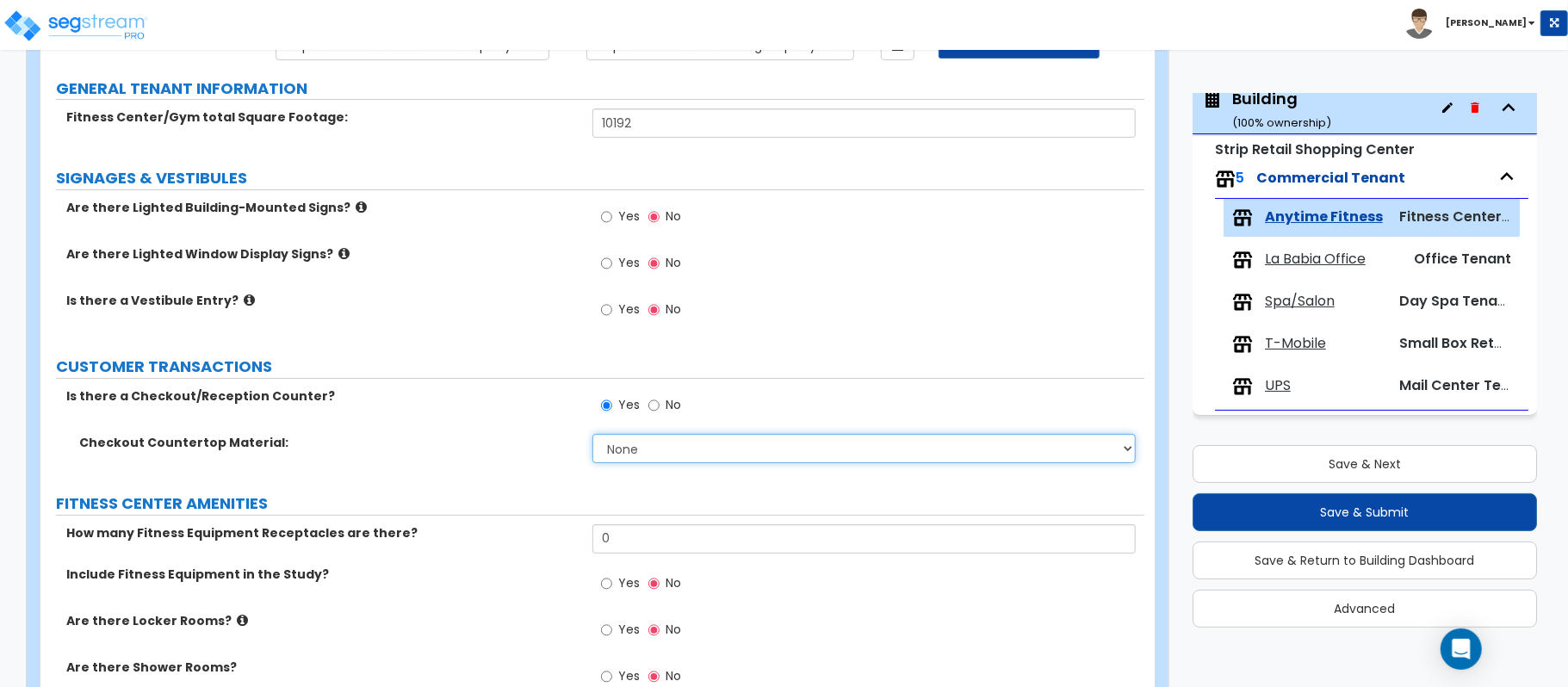
click at [764, 453] on select "None Plastic Laminate Solid Surface Stone Quartz Marble Tile Wood Stainless Ste…" at bounding box center [864, 448] width 543 height 29
select select "2"
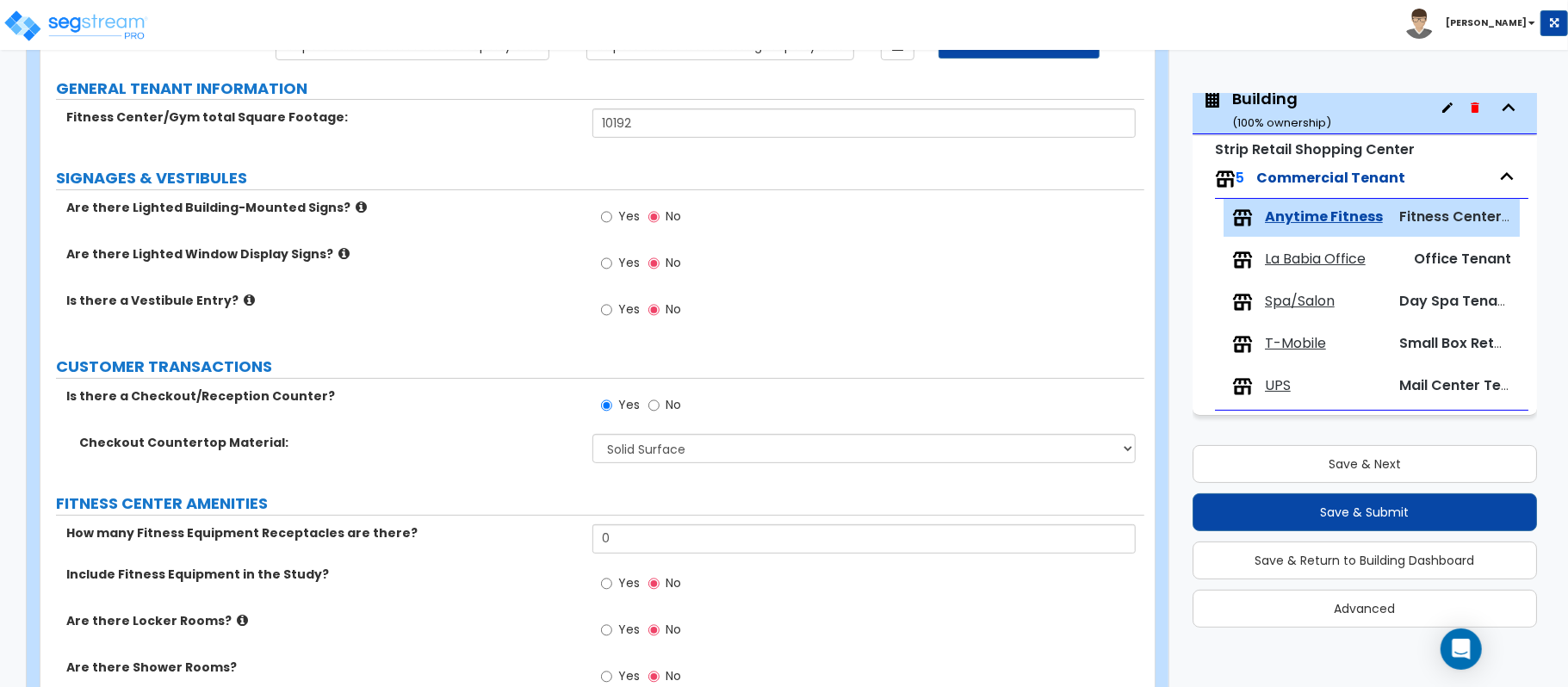
click at [522, 499] on label "FITNESS CENTER AMENITIES" at bounding box center [600, 504] width 1088 height 22
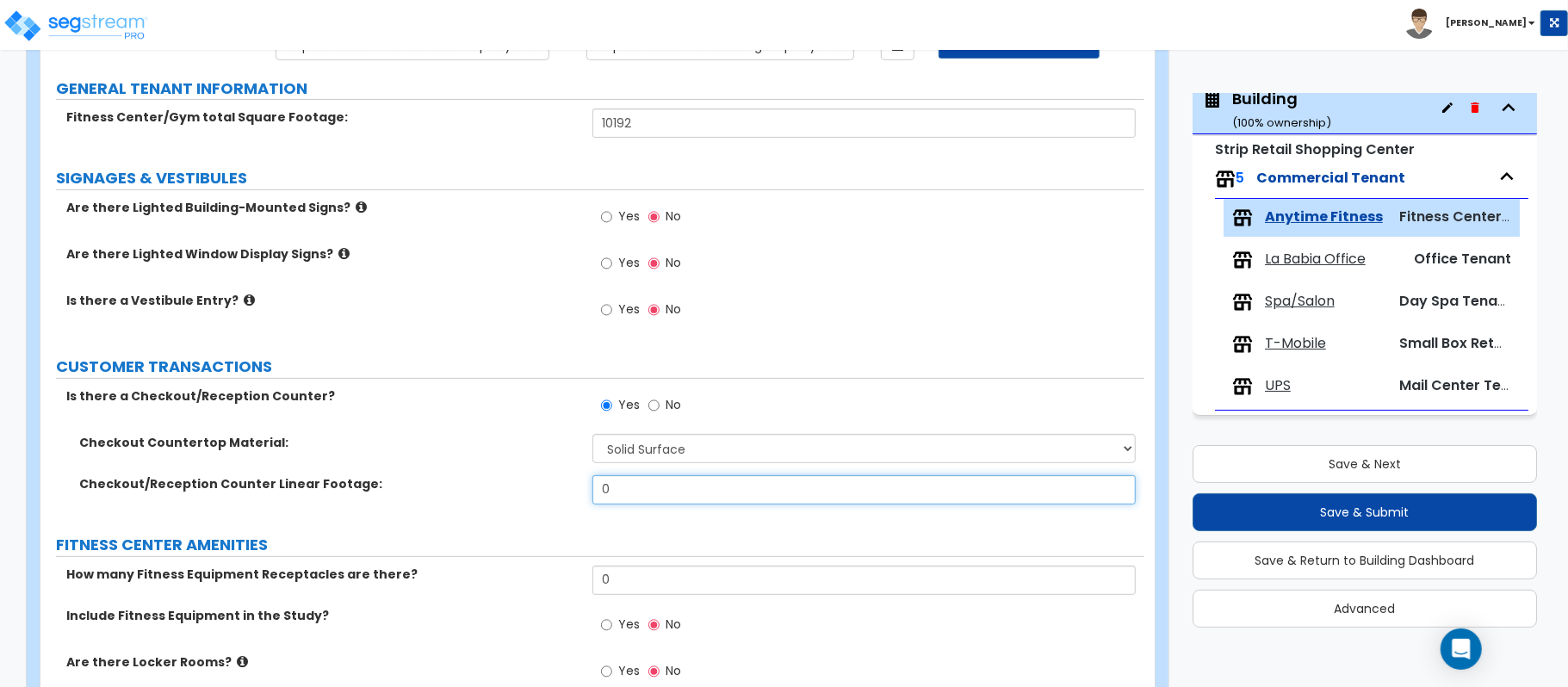
drag, startPoint x: 677, startPoint y: 493, endPoint x: 417, endPoint y: 498, distance: 260.0
click at [417, 498] on div "Checkout/Reception Counter Linear Footage: 0" at bounding box center [592, 496] width 1104 height 41
type input "10"
click at [458, 484] on label "Checkout/Reception Counter Linear Footage:" at bounding box center [329, 484] width 500 height 17
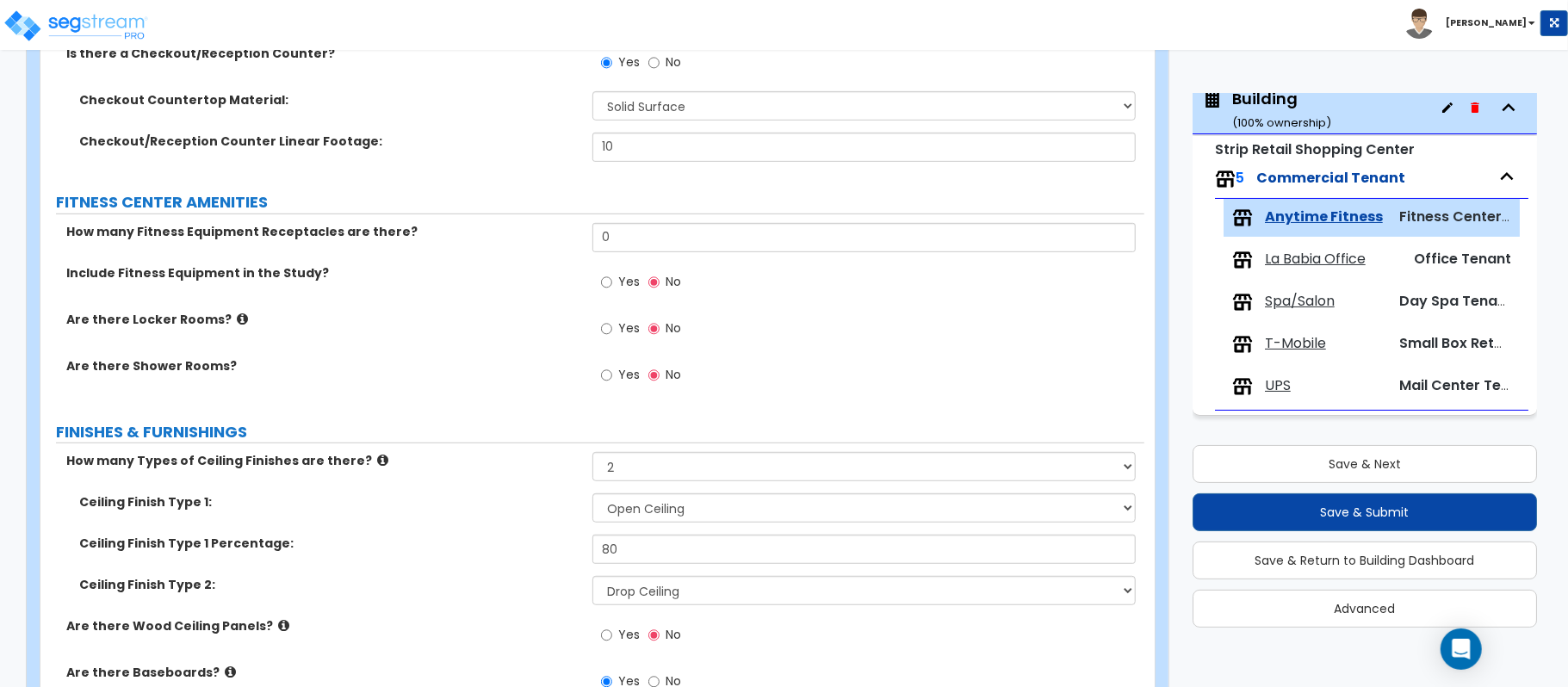
scroll to position [515, 0]
click at [237, 321] on icon at bounding box center [242, 317] width 11 height 13
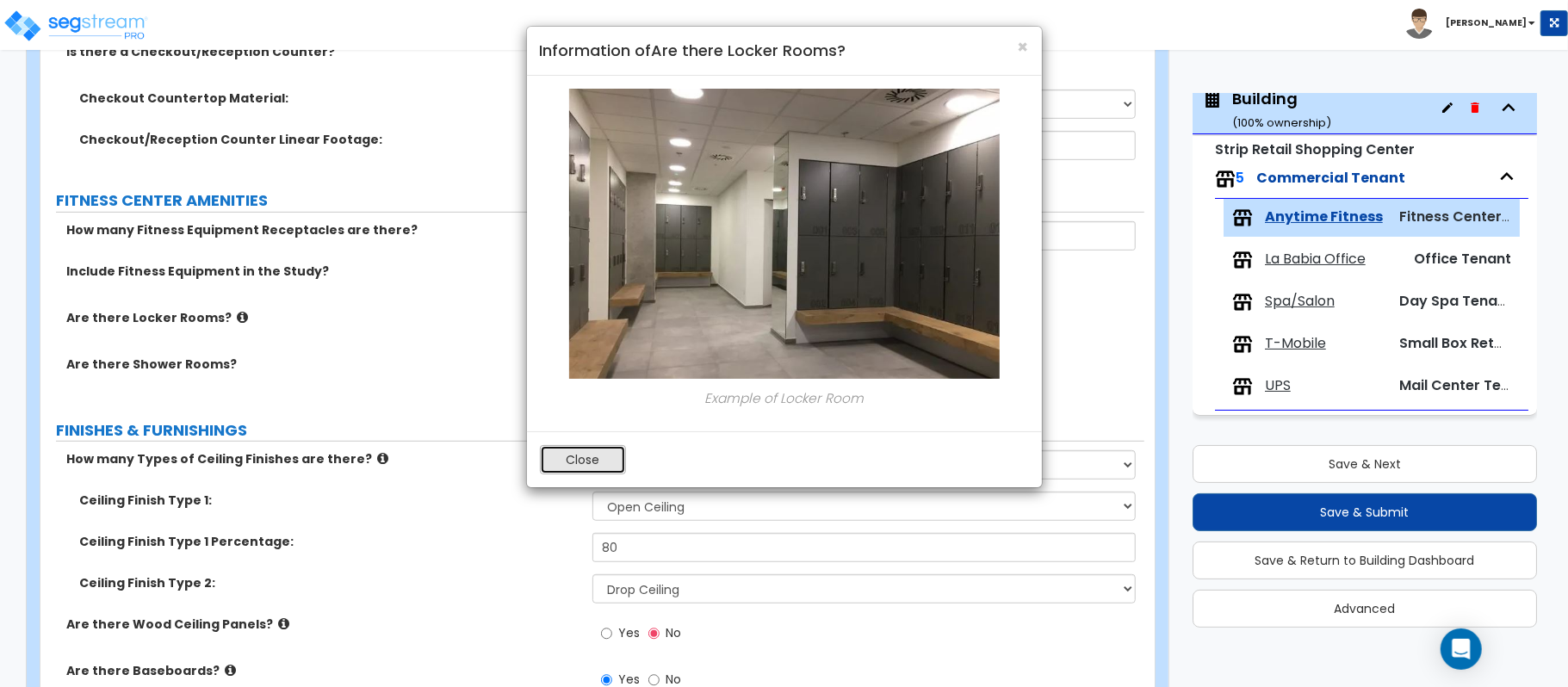
click at [577, 467] on button "Close" at bounding box center [583, 460] width 86 height 29
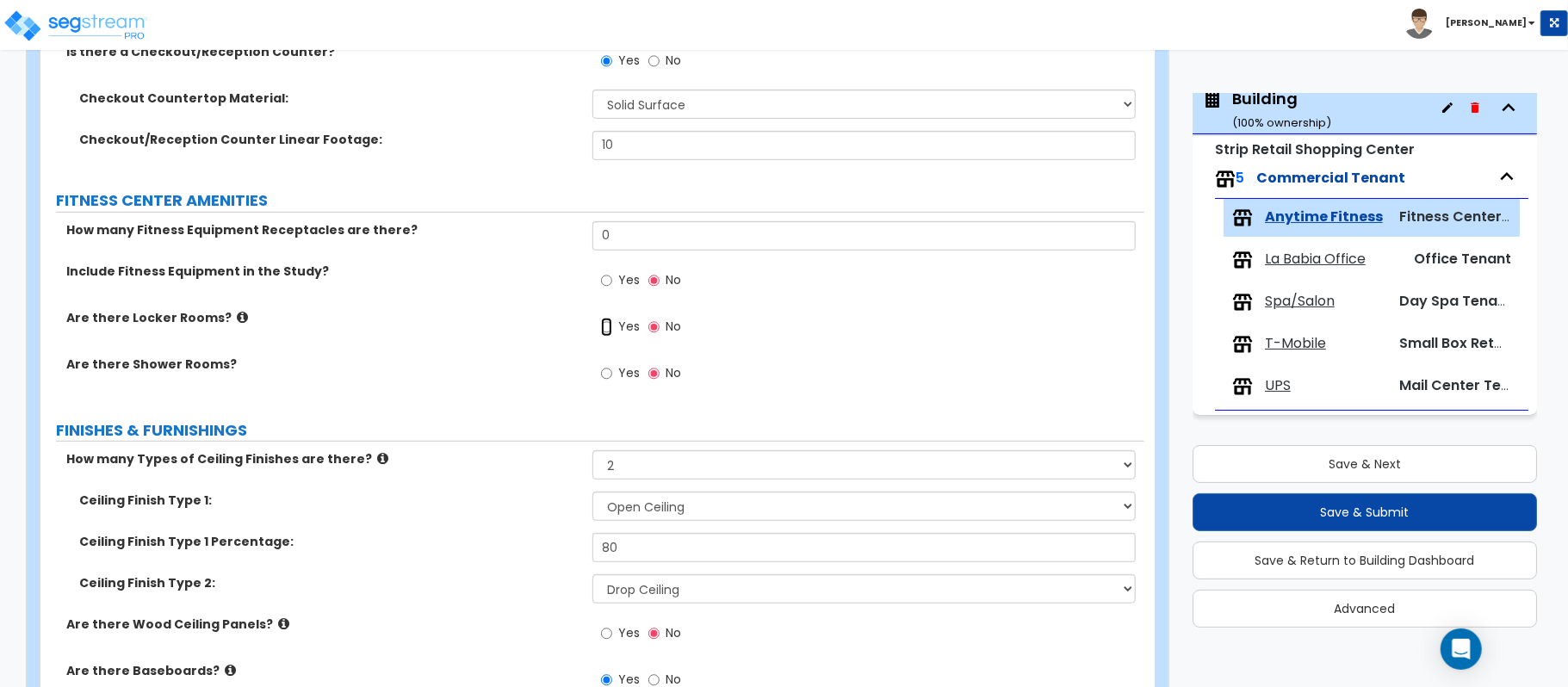
click at [609, 331] on input "Yes" at bounding box center [606, 328] width 11 height 19
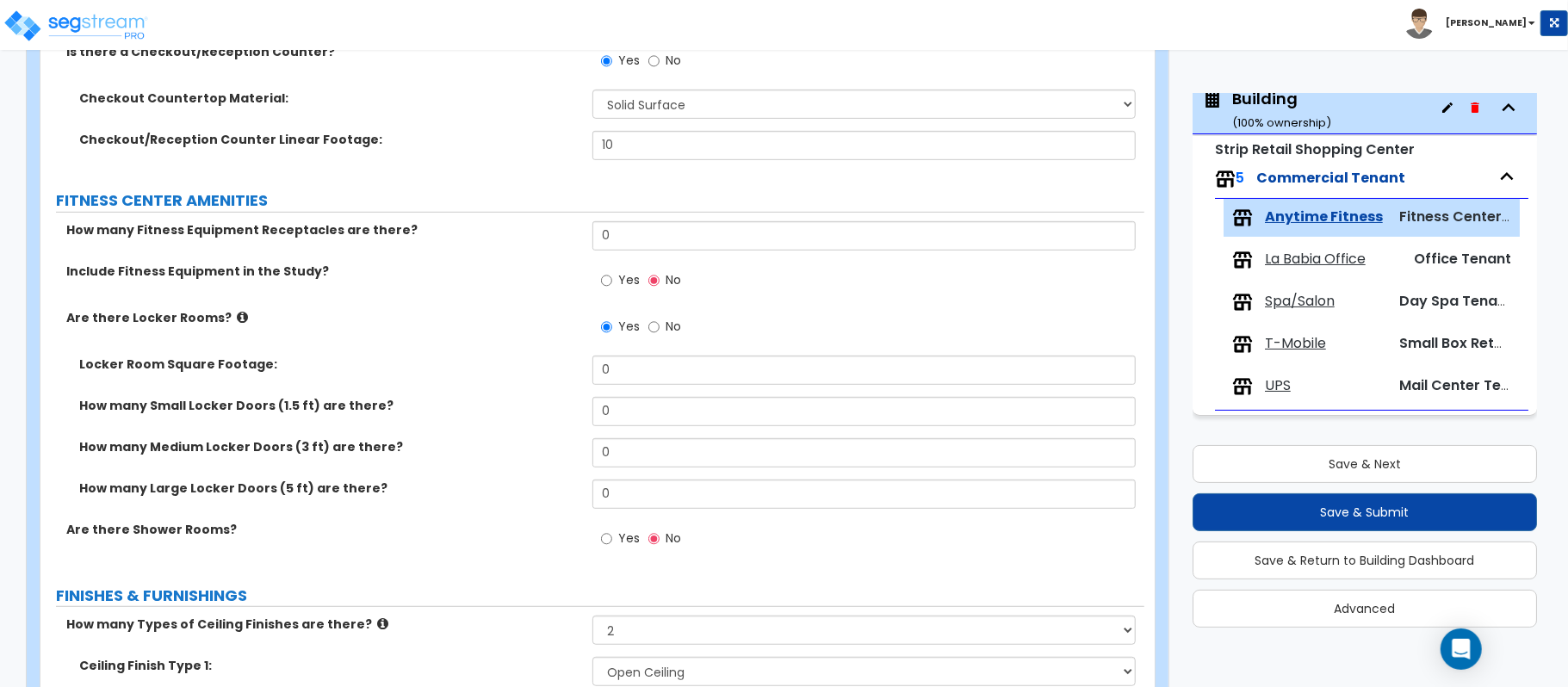
click at [646, 327] on div "Yes No" at bounding box center [641, 329] width 98 height 40
click at [652, 328] on input "No" at bounding box center [653, 328] width 11 height 19
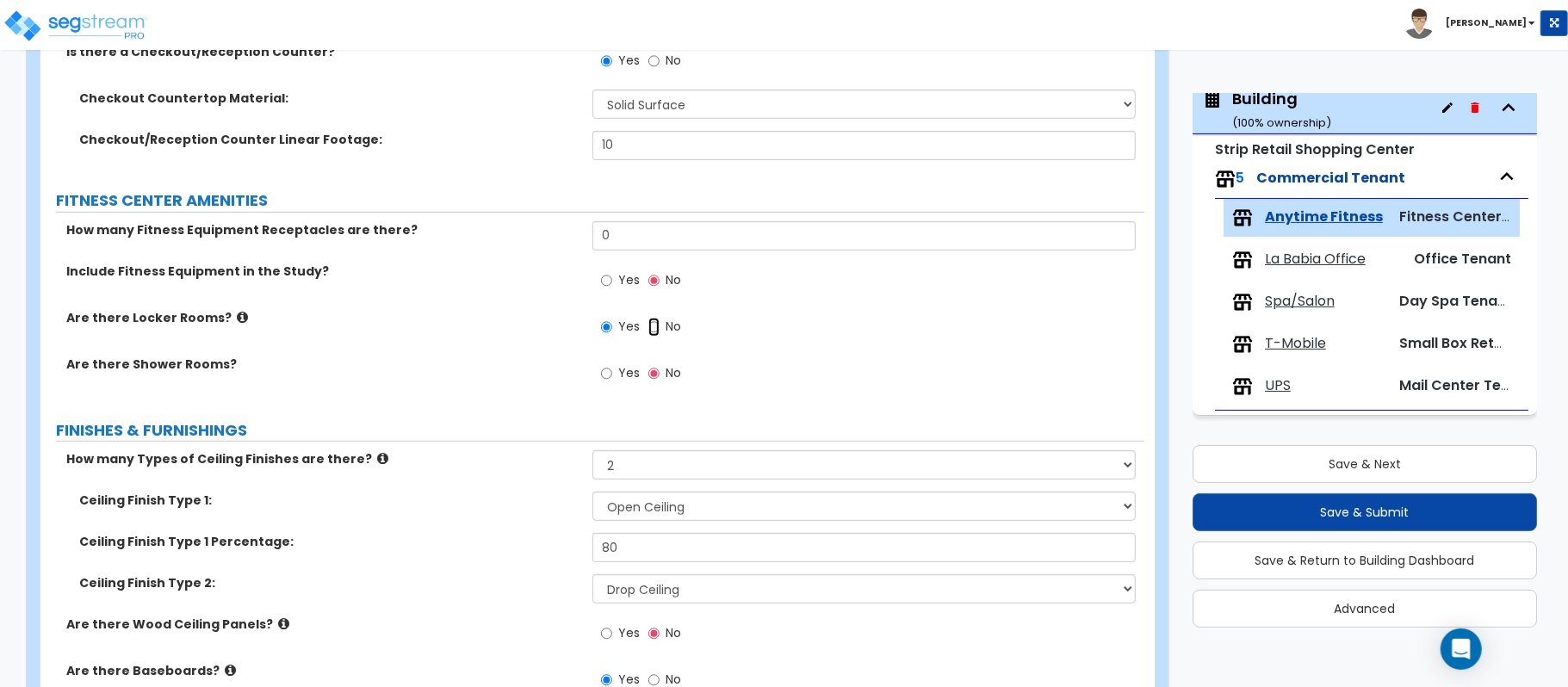
radio input "false"
radio input "true"
click at [615, 370] on label "Yes" at bounding box center [620, 375] width 39 height 29
click at [612, 370] on input "Yes" at bounding box center [606, 373] width 11 height 19
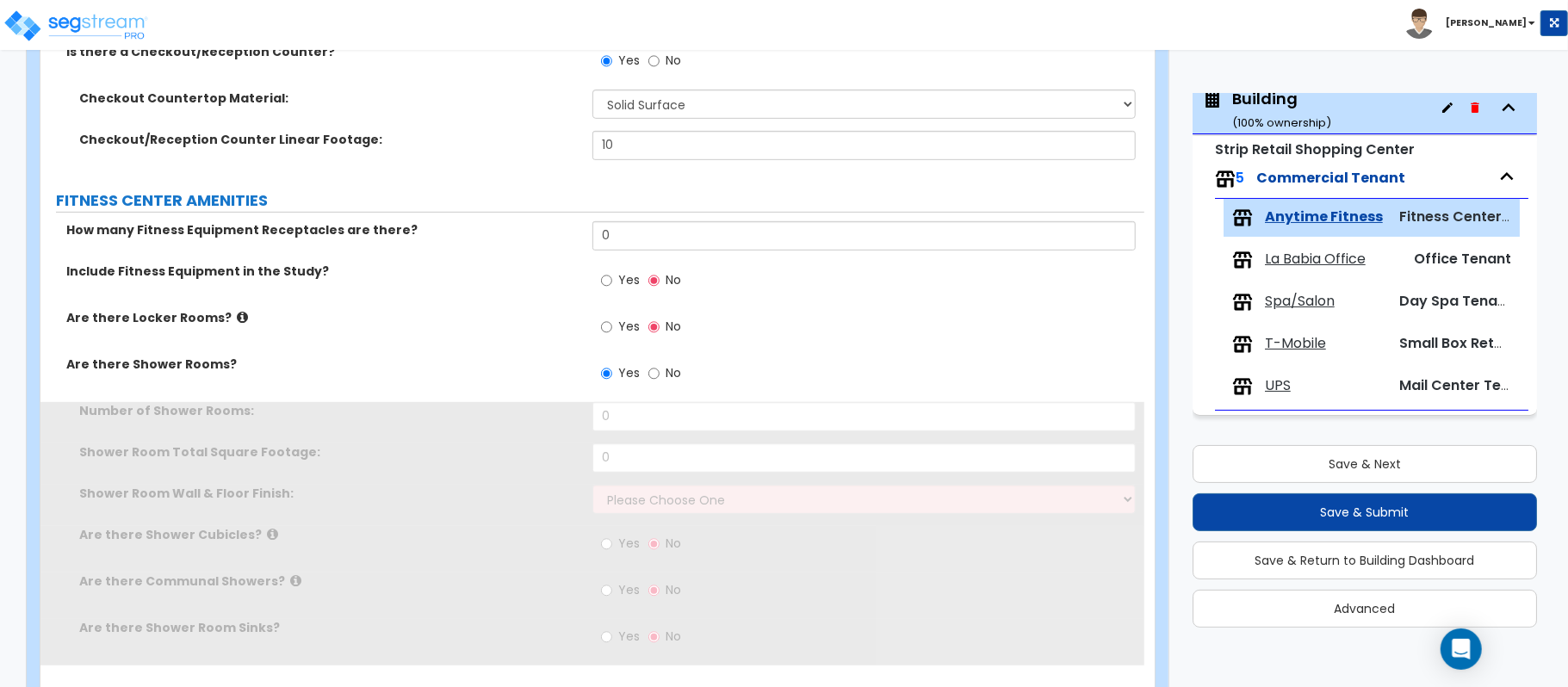
click at [613, 372] on label "Yes" at bounding box center [620, 375] width 39 height 29
click at [612, 372] on input "Yes" at bounding box center [606, 373] width 11 height 19
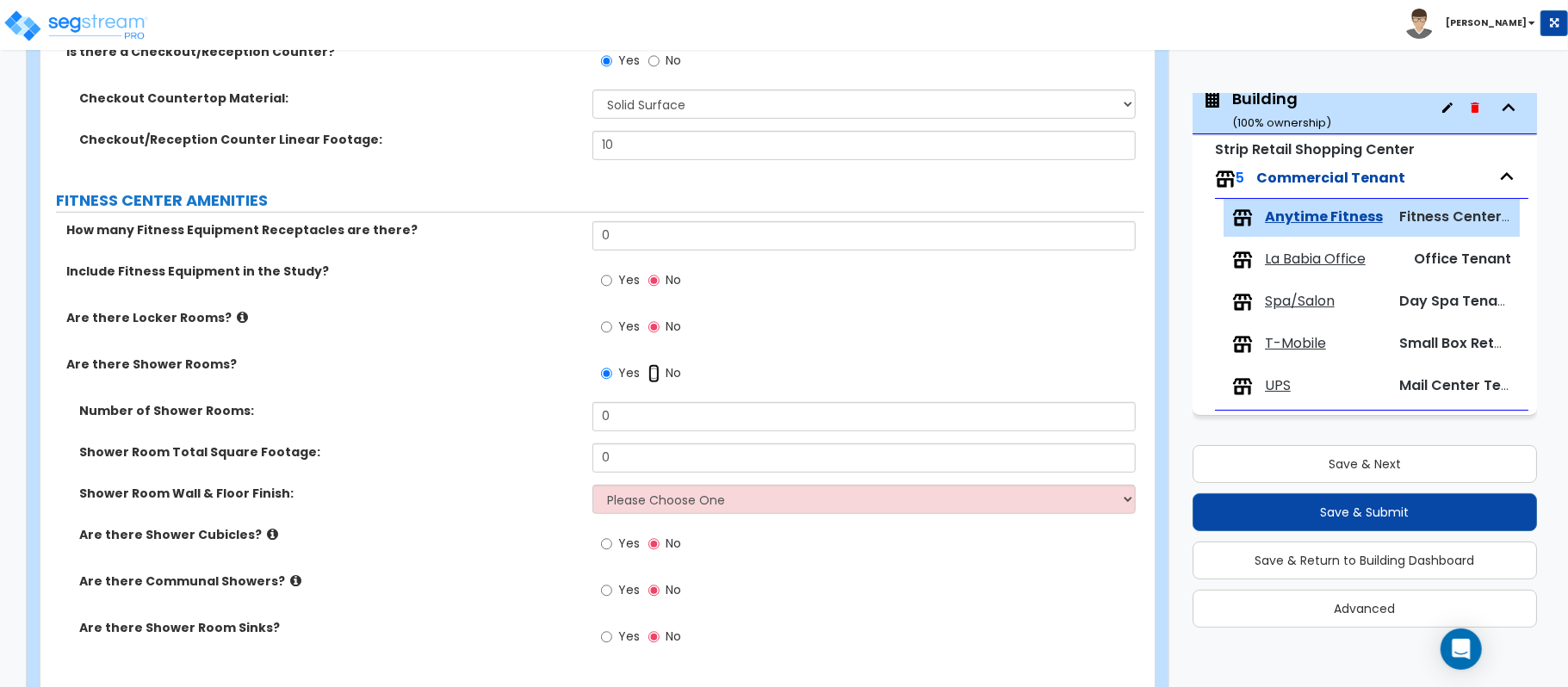
click at [655, 372] on input "No" at bounding box center [653, 373] width 11 height 19
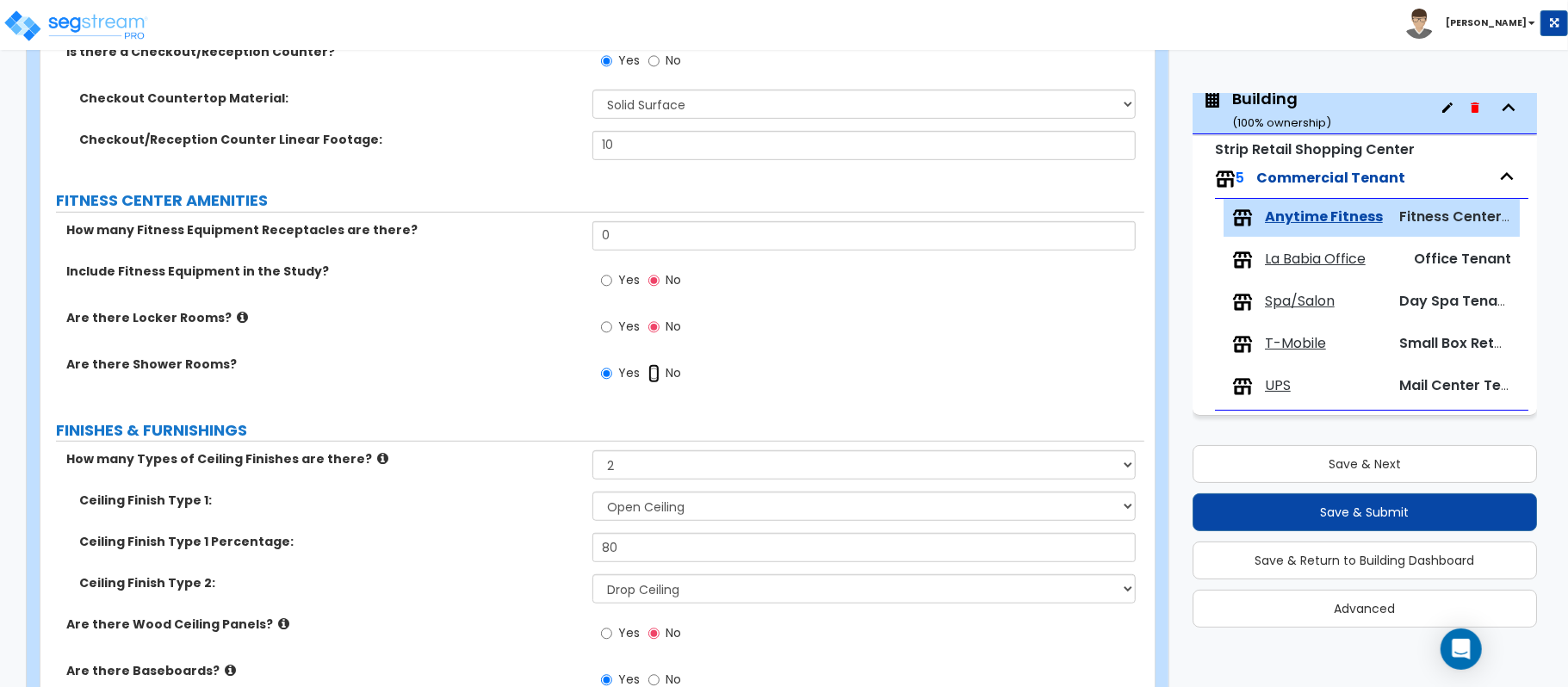
radio input "false"
radio input "true"
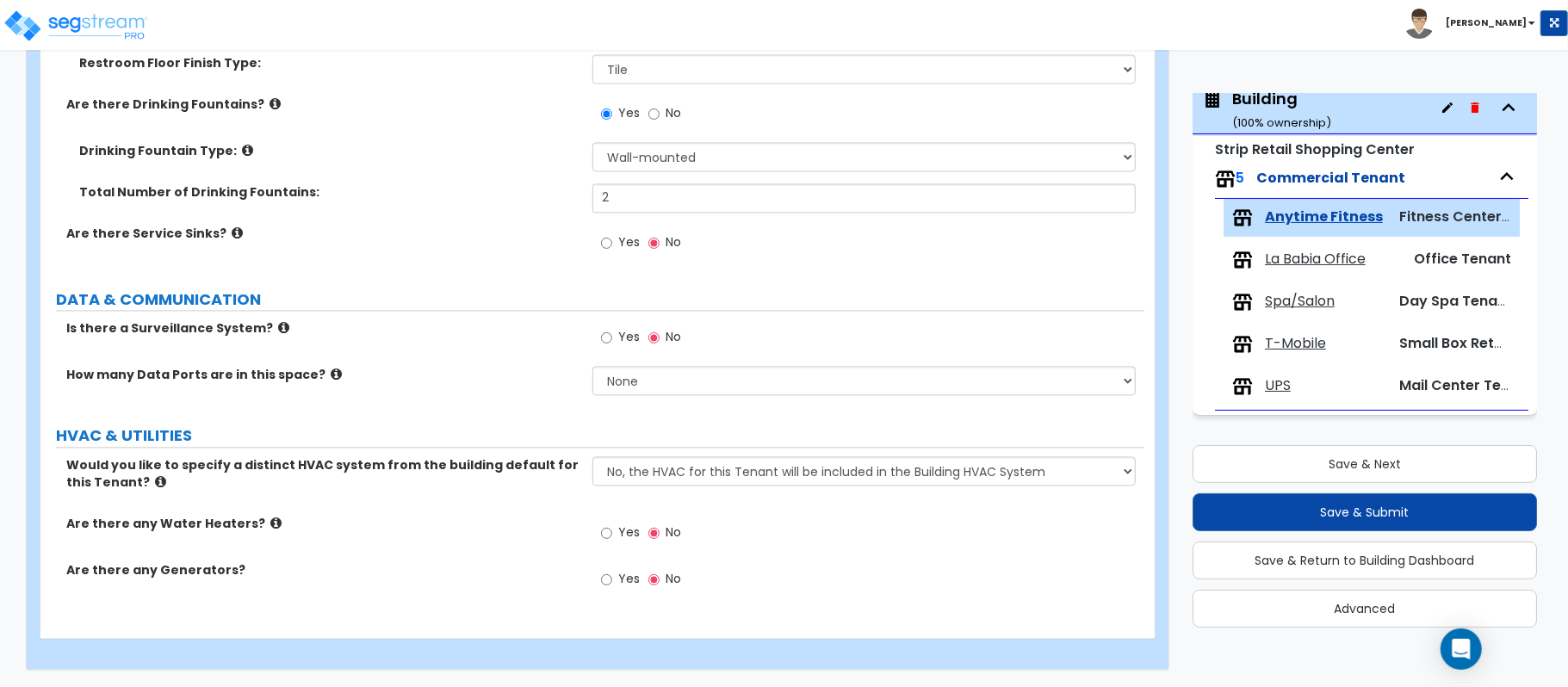
scroll to position [2464, 0]
click at [611, 341] on input "Yes" at bounding box center [606, 337] width 11 height 19
radio input "true"
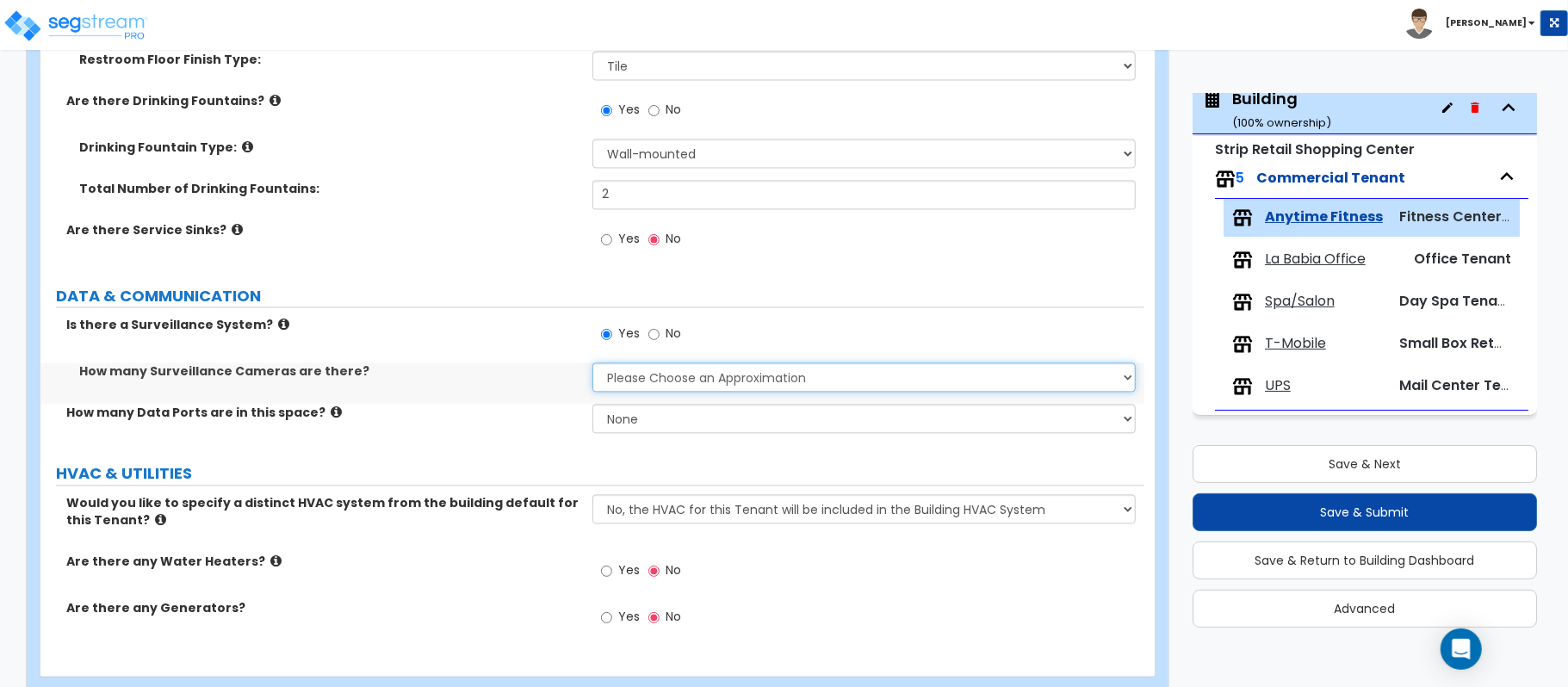
click at [658, 391] on select "Please Choose an Approximation Barely Noticed Any Noticed a Couple Frequently S…" at bounding box center [864, 377] width 543 height 29
select select "2"
click at [592, 366] on select "Please Choose an Approximation Barely Noticed Any Noticed a Couple Frequently S…" at bounding box center [864, 377] width 543 height 29
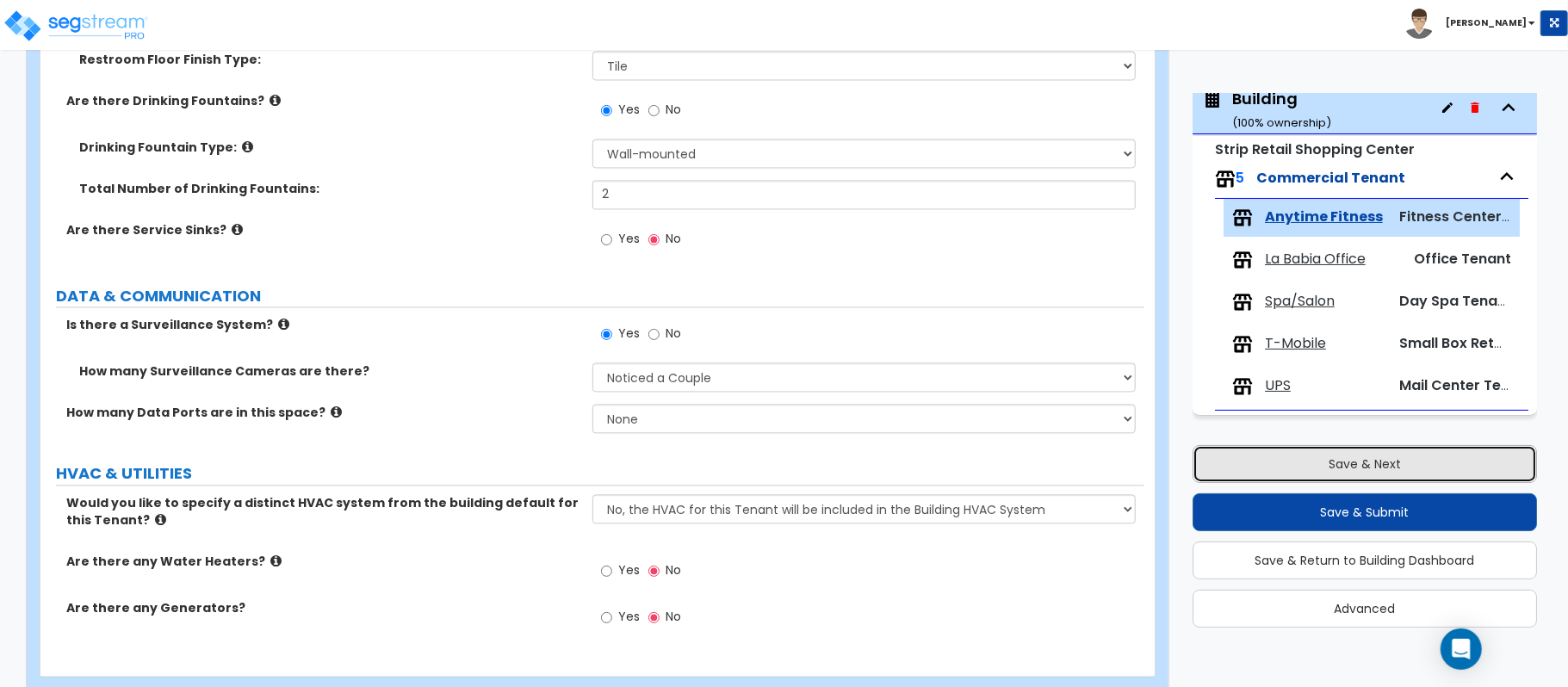
click at [1307, 451] on button "Save & Next" at bounding box center [1364, 464] width 344 height 38
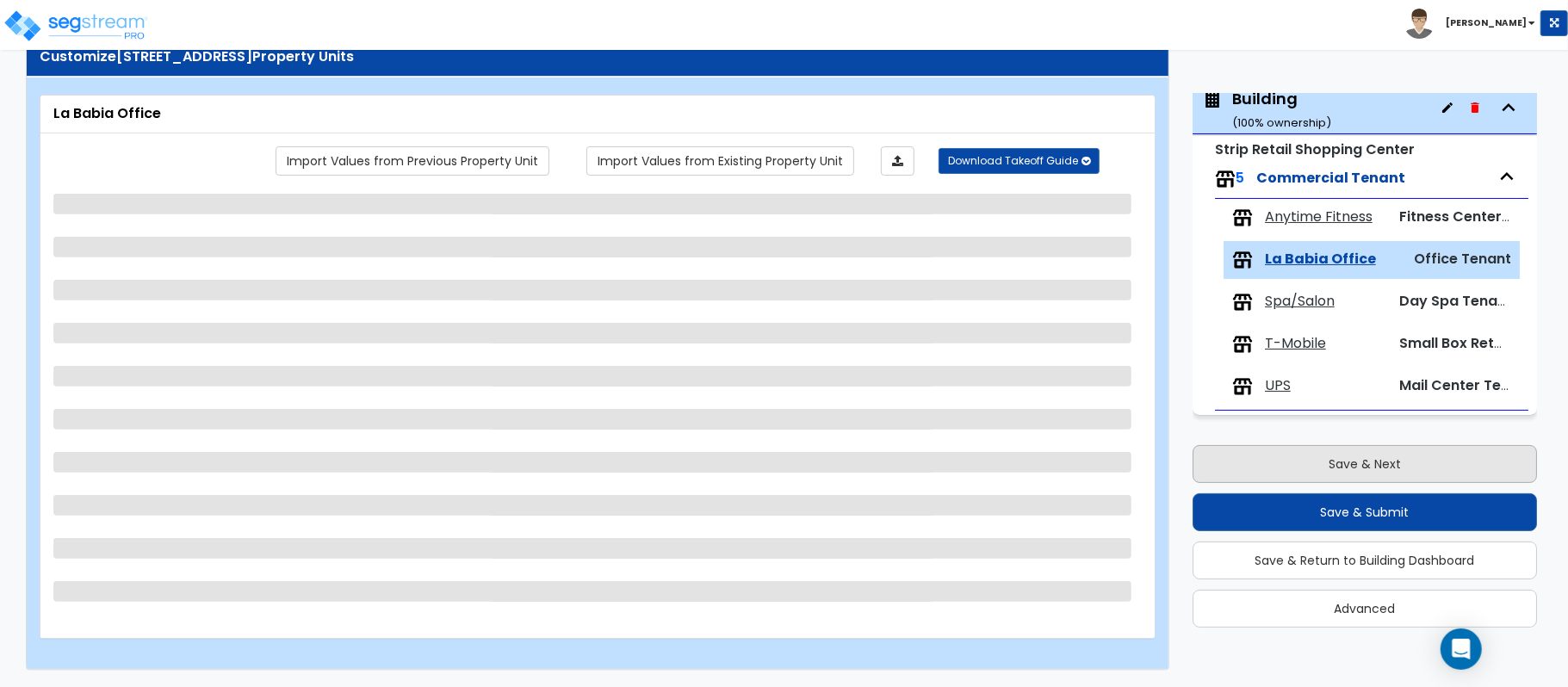
scroll to position [56, 0]
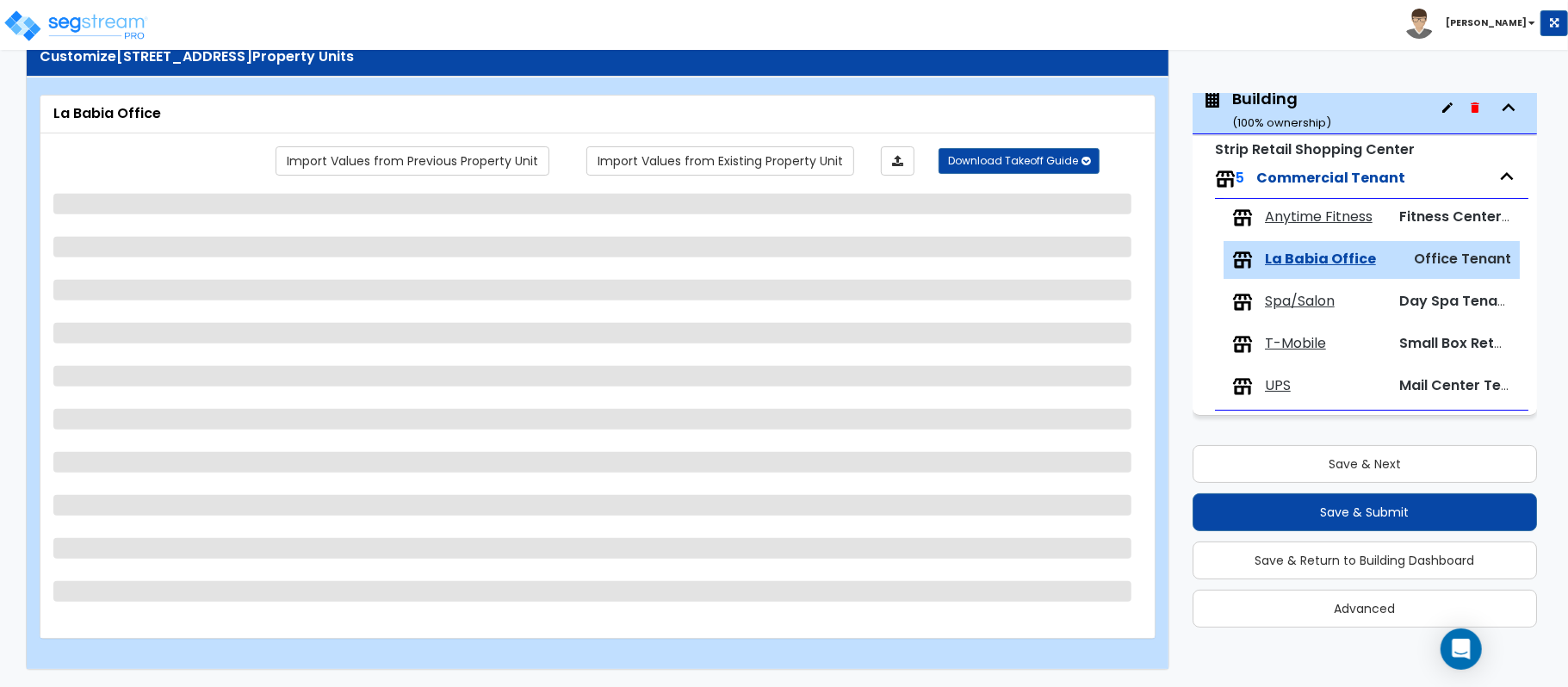
select select "1"
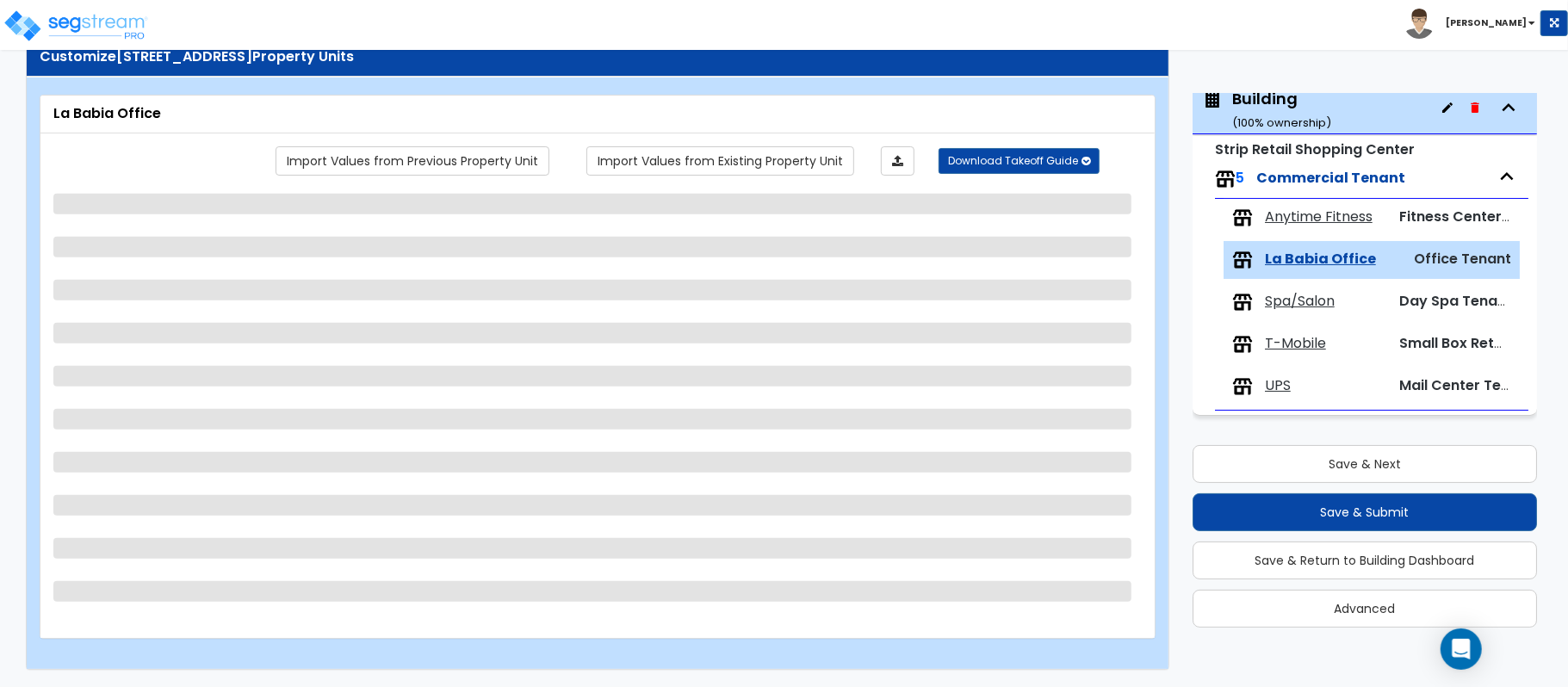
select select "1"
select select "3"
select select "1"
select select "2"
select select "1"
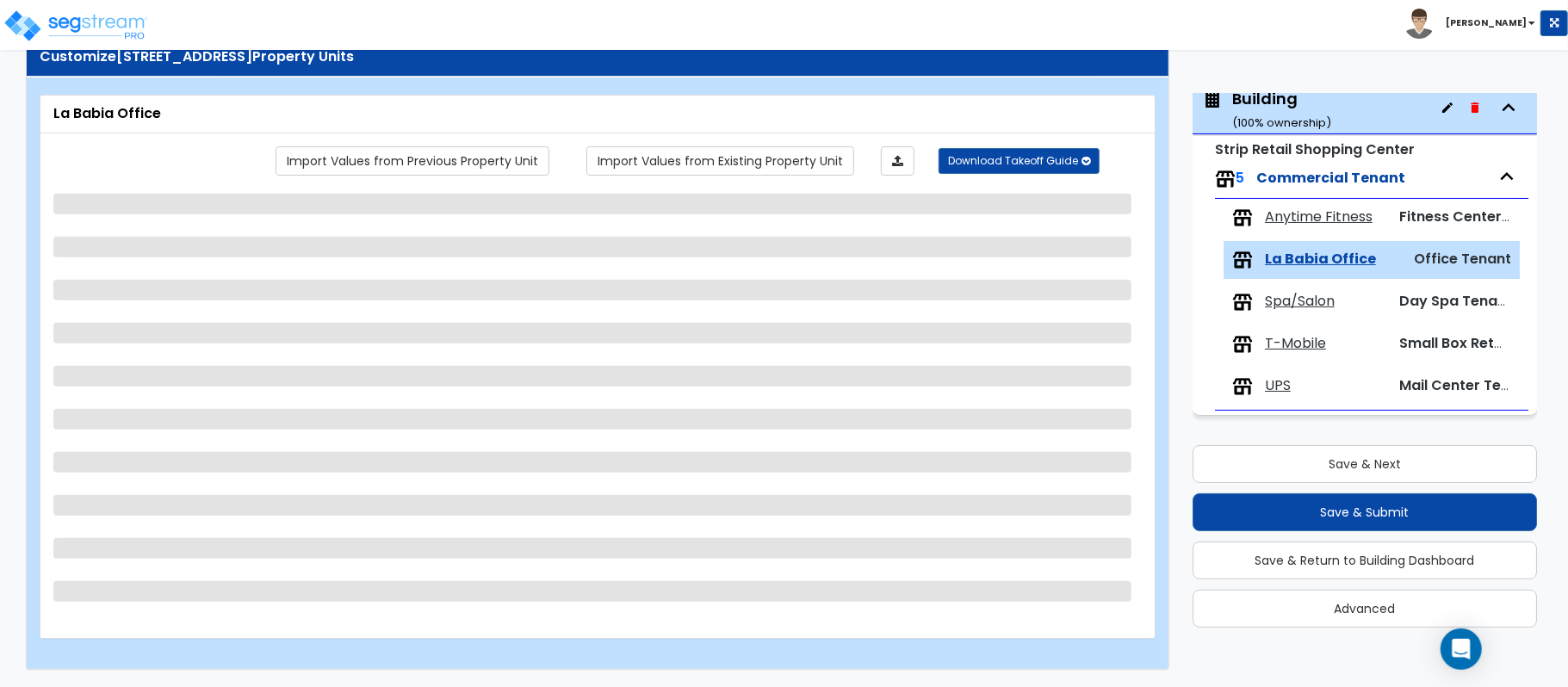
select select "1"
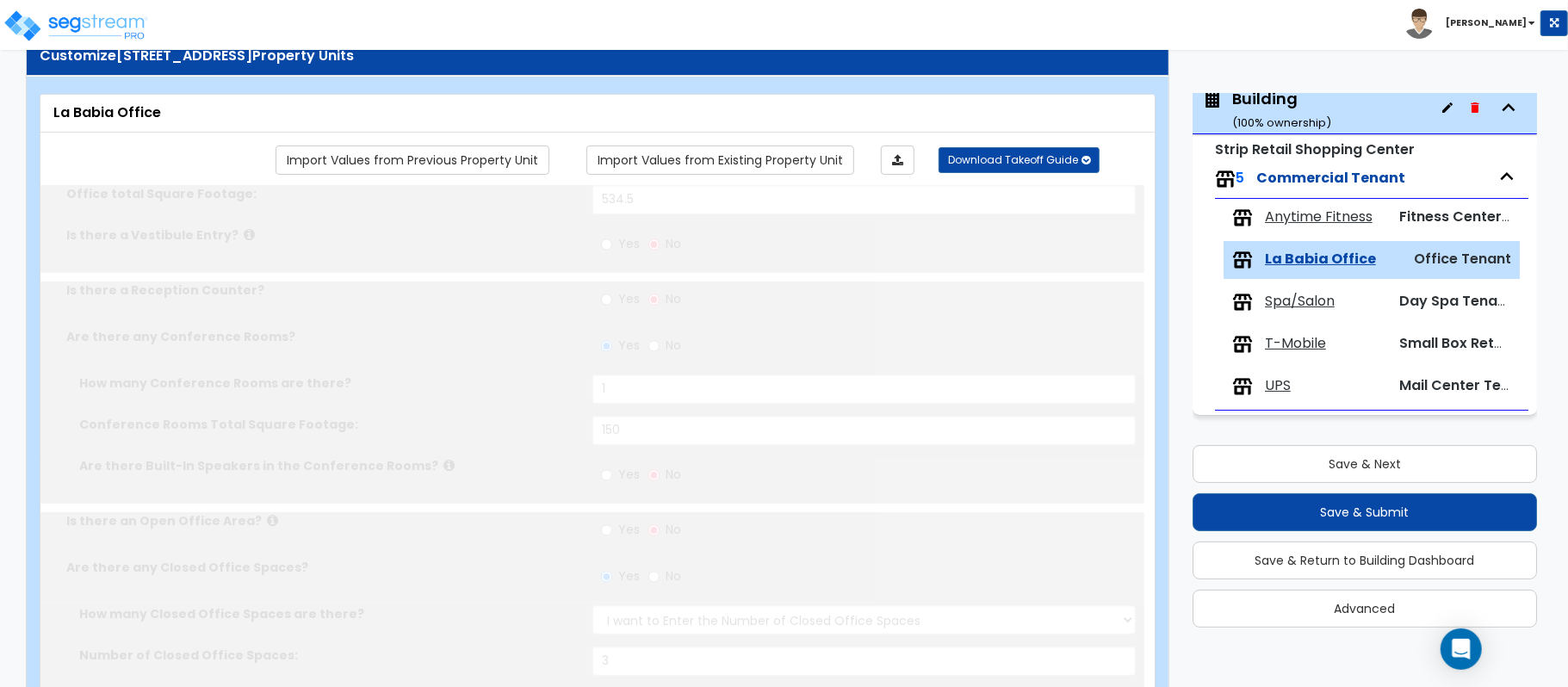
type input "1"
type input "100"
select select "2"
type input "10"
type input "20"
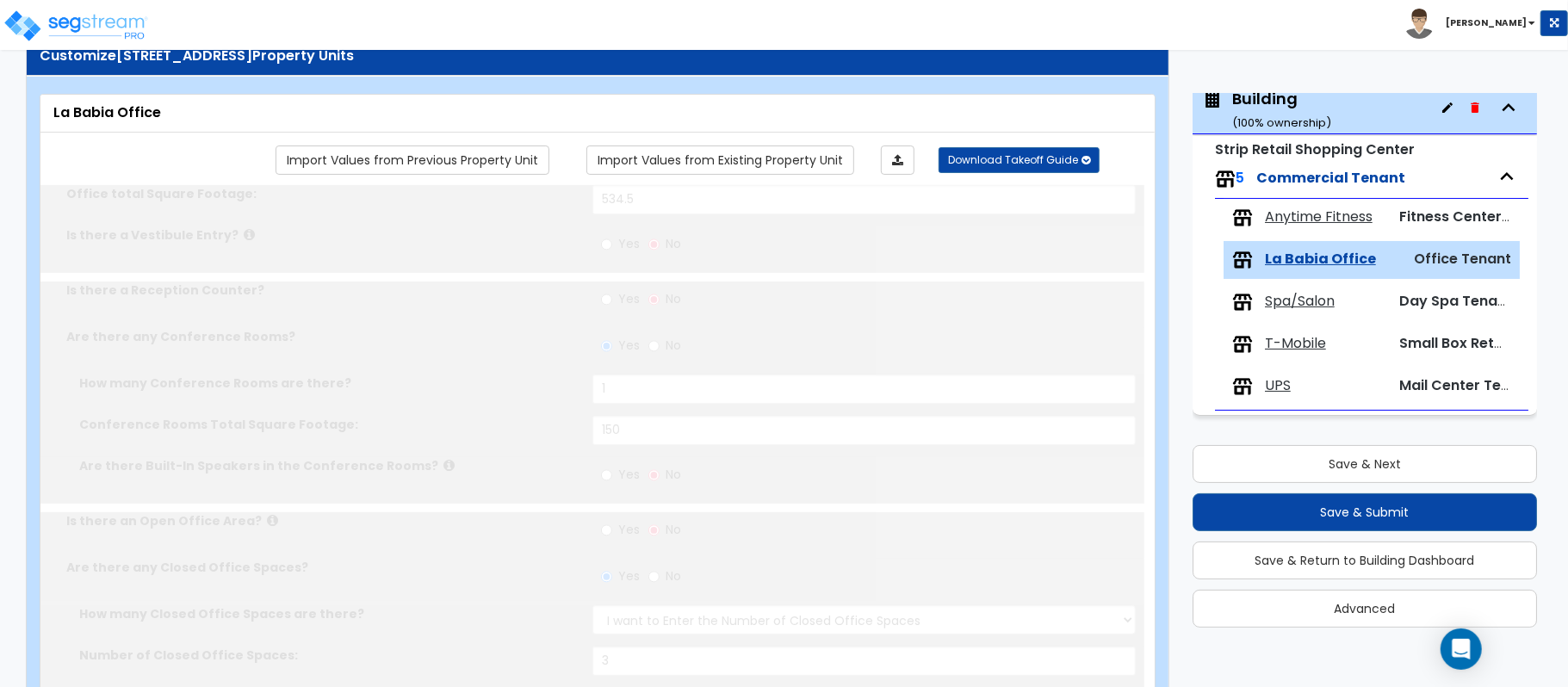
type input "1"
select select "1"
type input "1"
radio input "true"
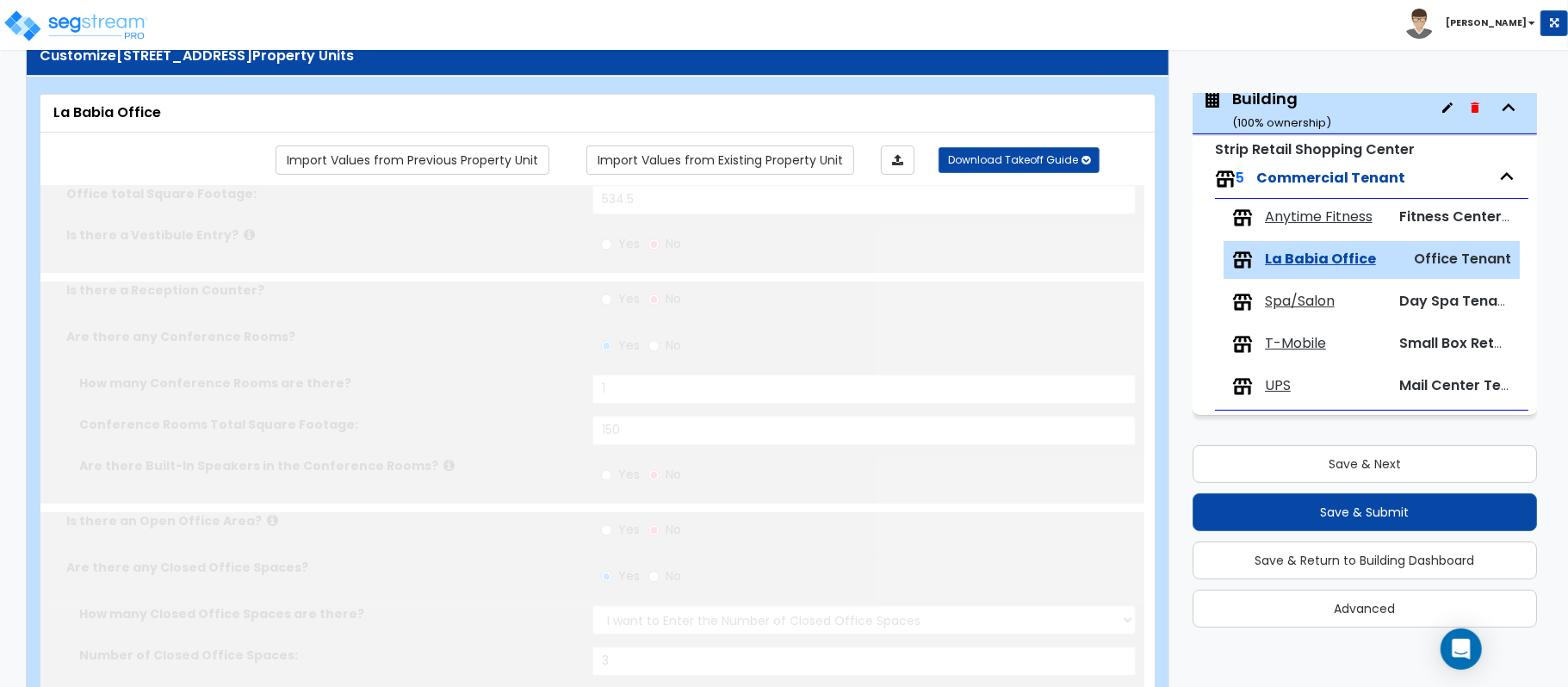
type input "1"
radio input "true"
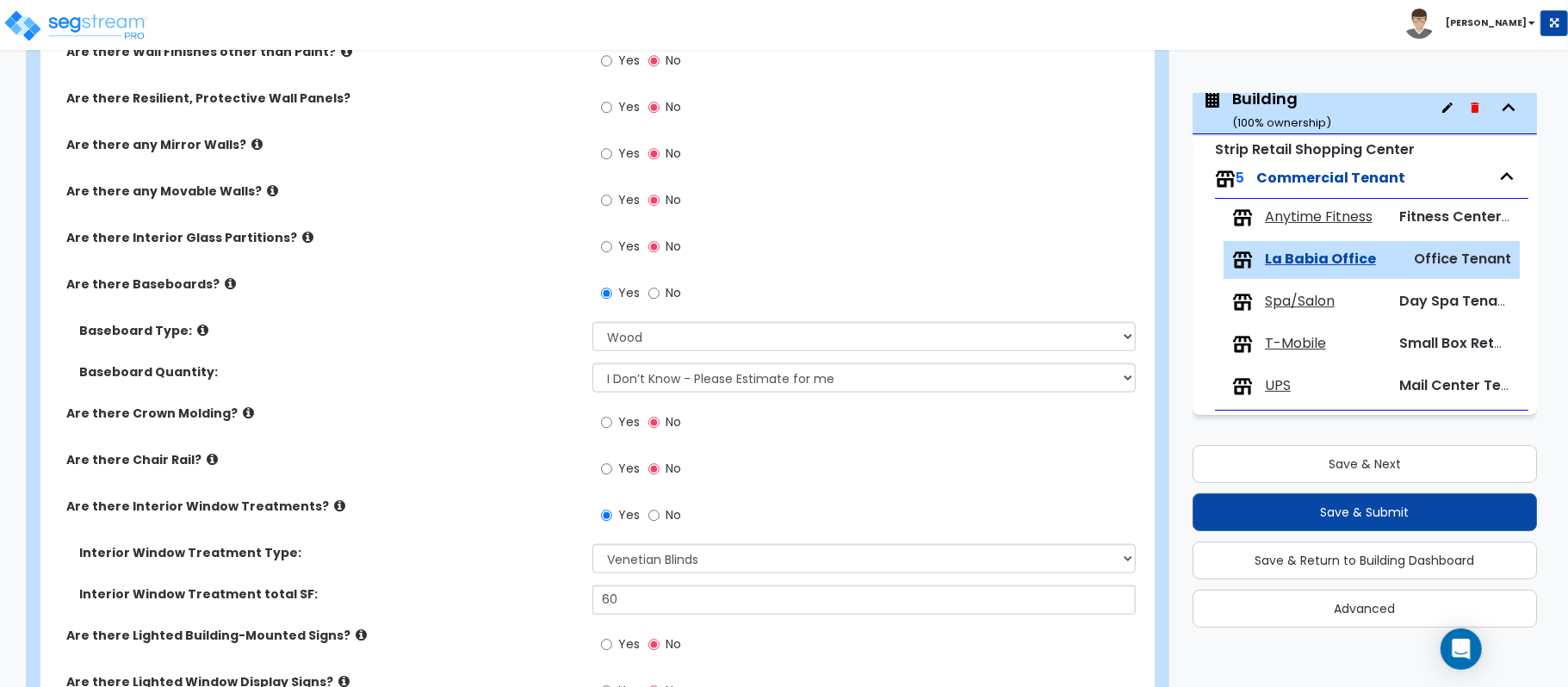
scroll to position [1203, 0]
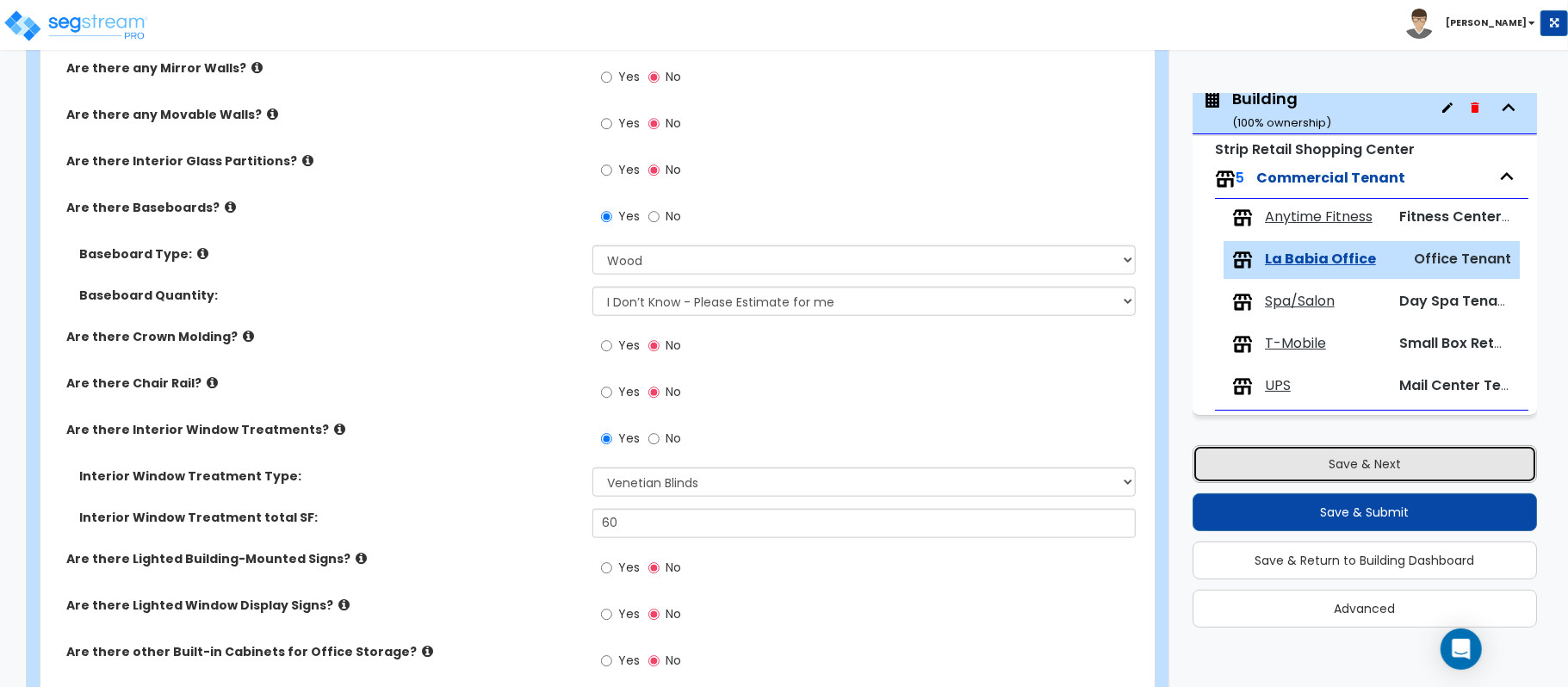
click at [1374, 459] on button "Save & Next" at bounding box center [1364, 464] width 344 height 38
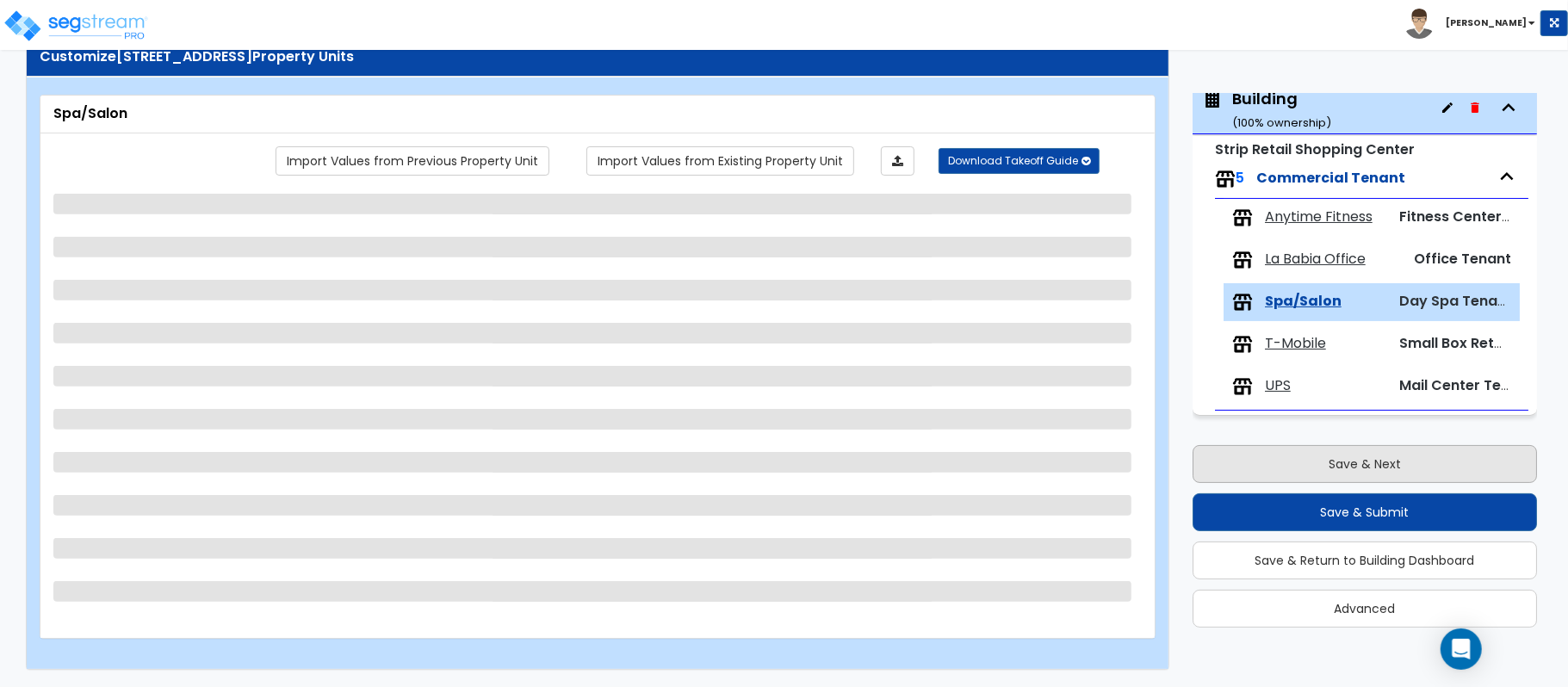
scroll to position [56, 0]
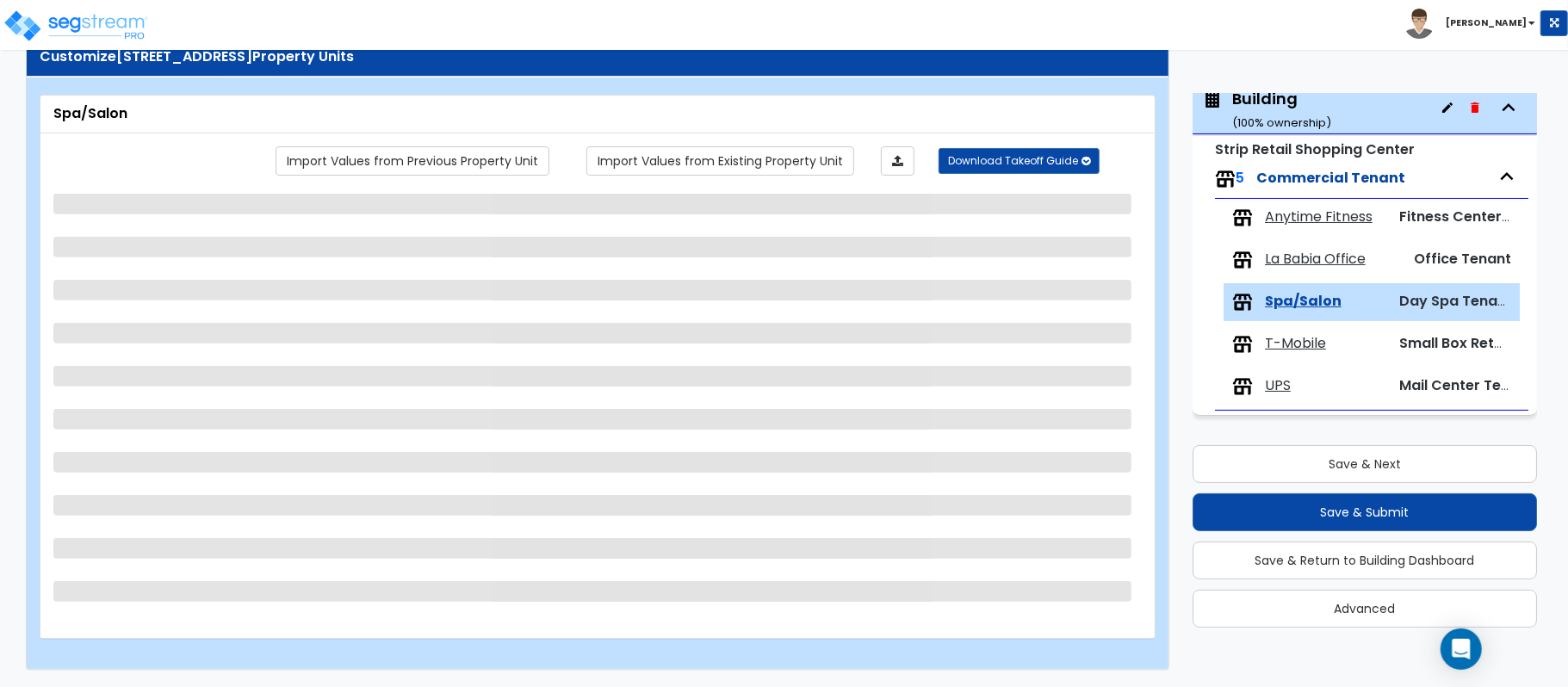
select select "2"
select select "1"
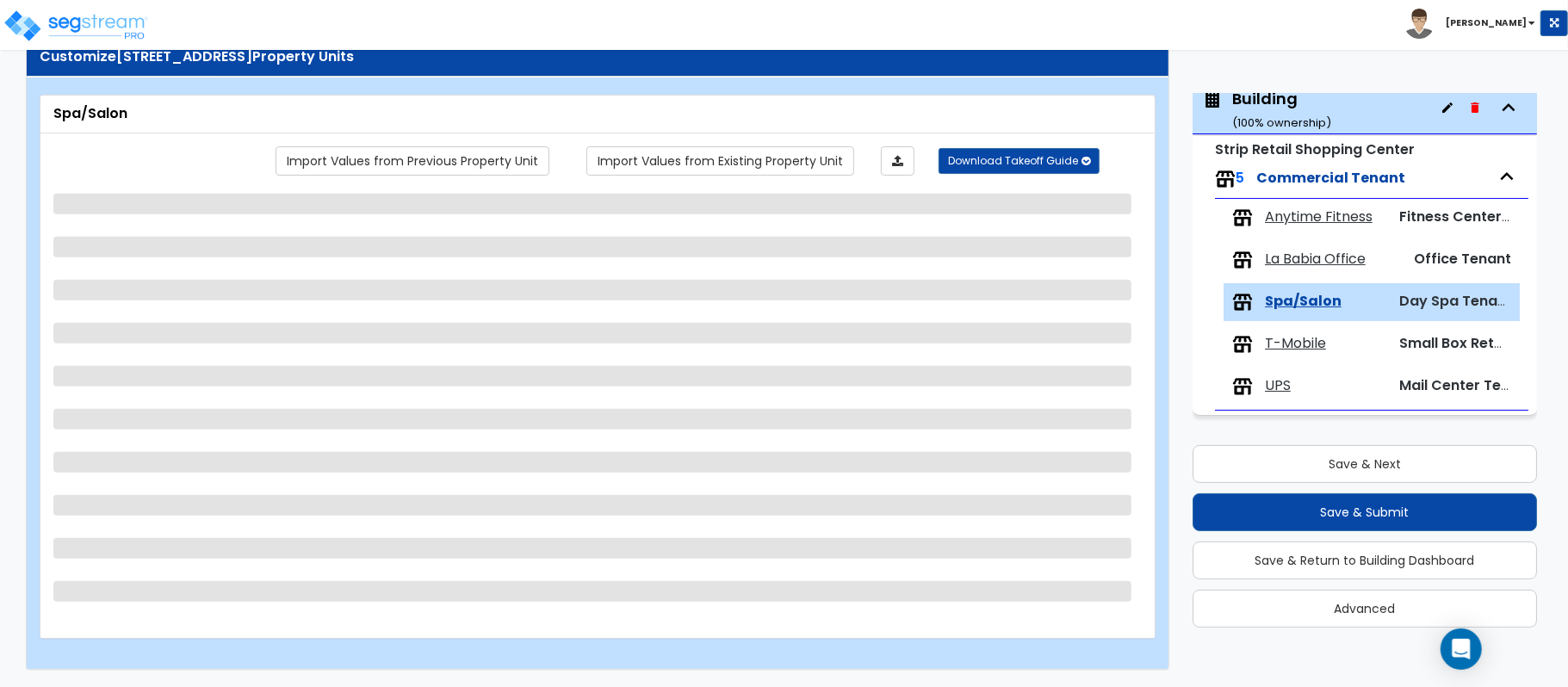
select select "1"
select select "2"
select select "1"
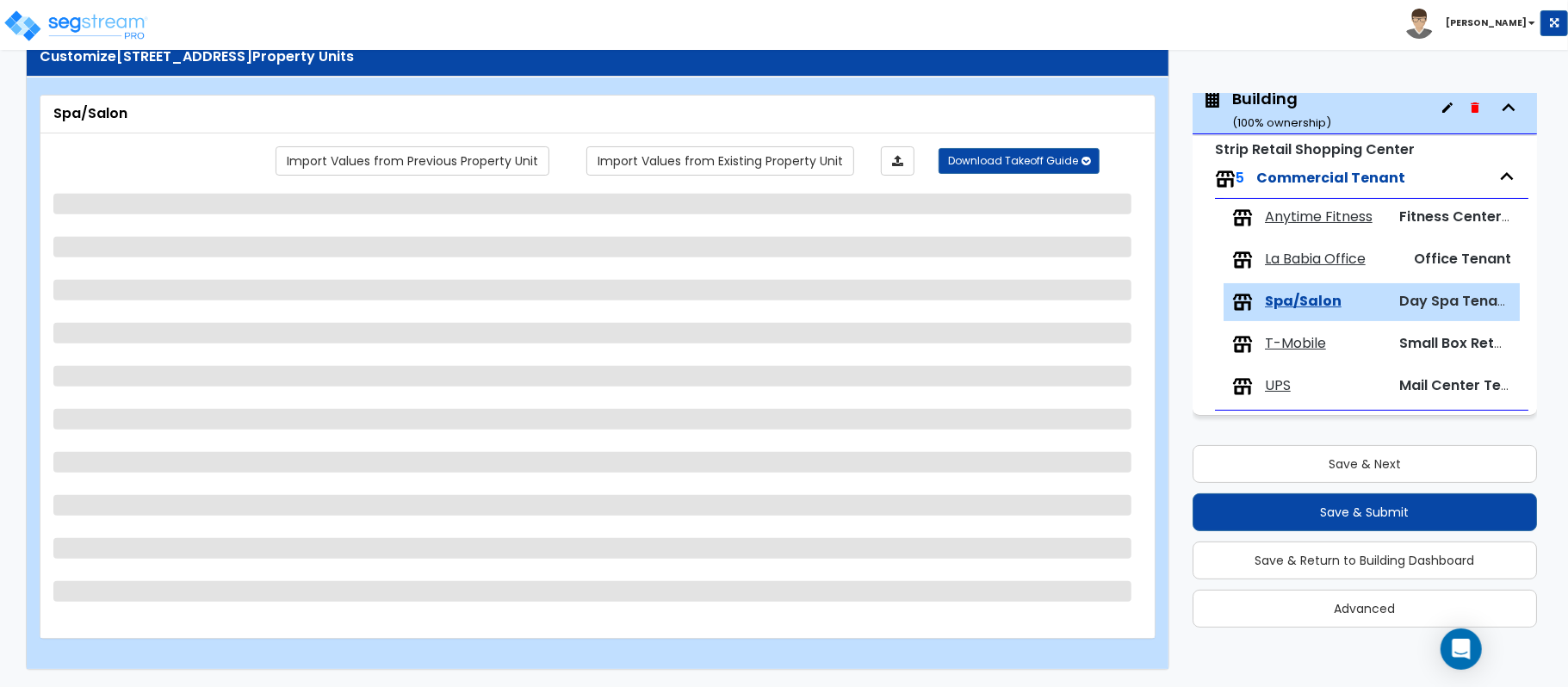
select select "1"
select select "2"
select select "1"
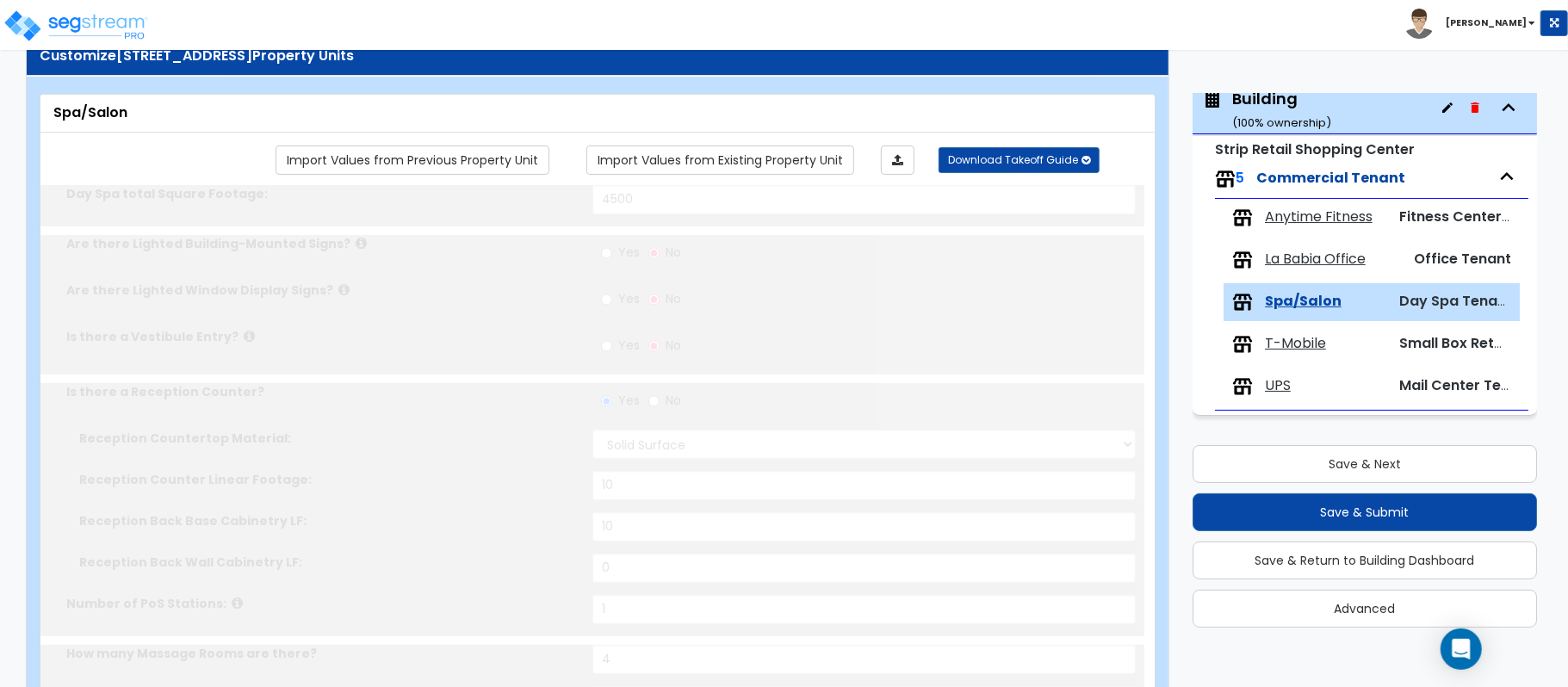
radio input "true"
select select "2"
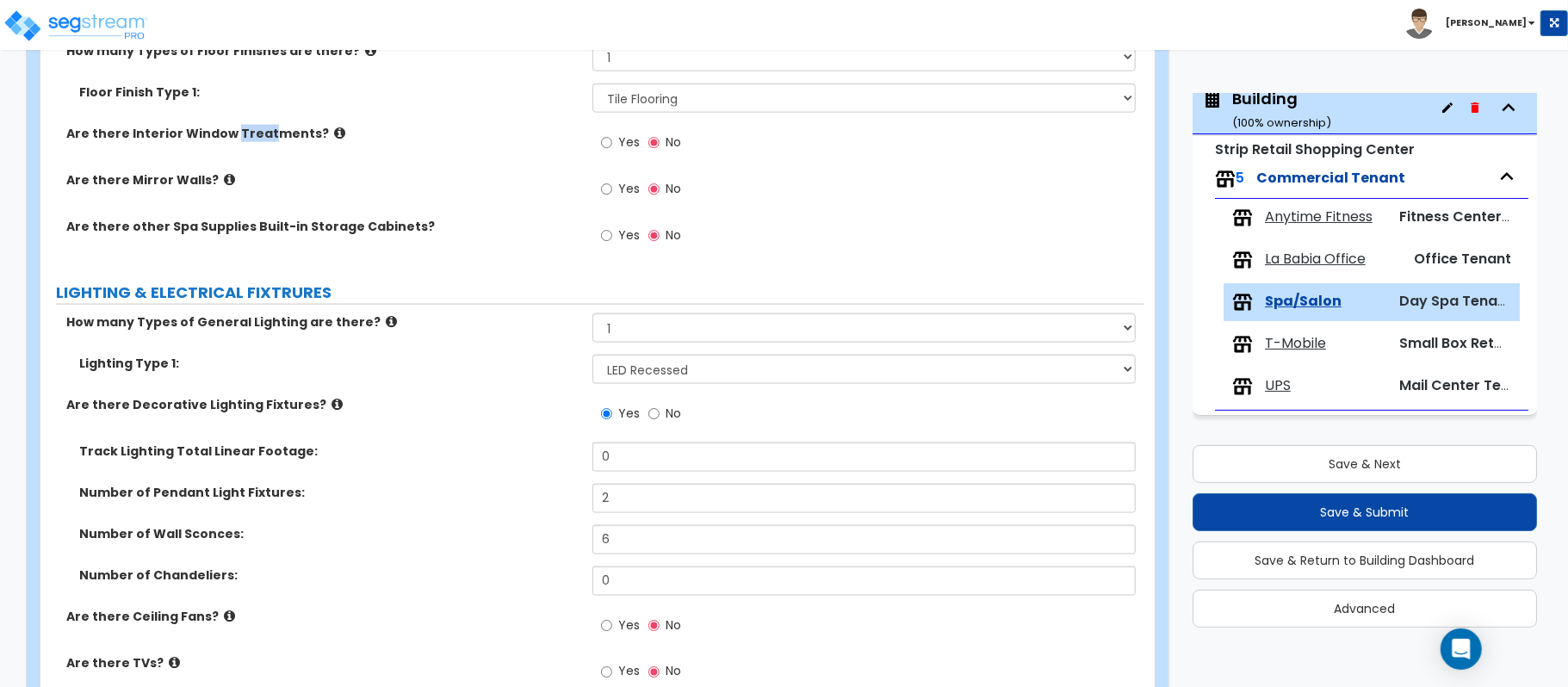
scroll to position [1699, 0]
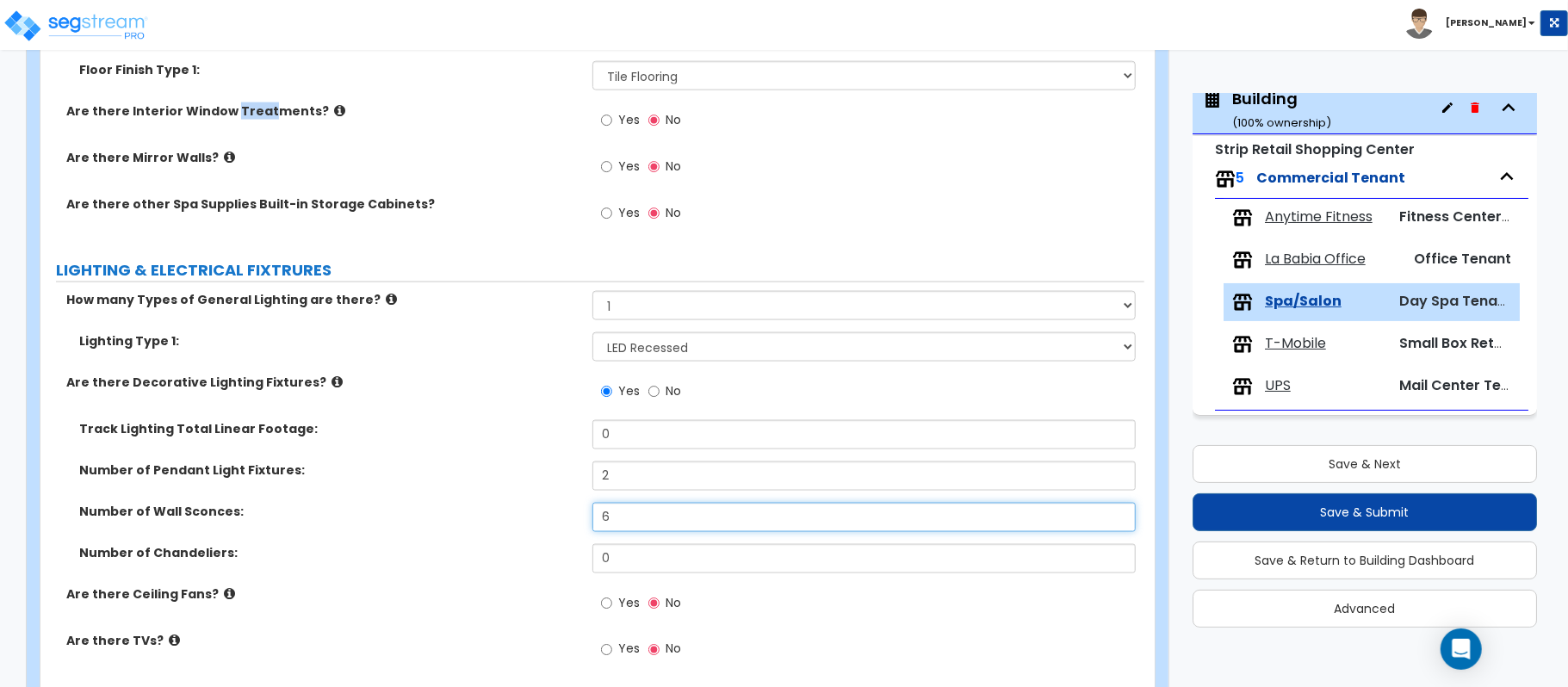
drag, startPoint x: 661, startPoint y: 521, endPoint x: 507, endPoint y: 498, distance: 155.7
click at [507, 498] on div "Track Lighting Total Linear Footage: 0 Number of Pendant Light Fixtures: 2 Numb…" at bounding box center [592, 502] width 1078 height 165
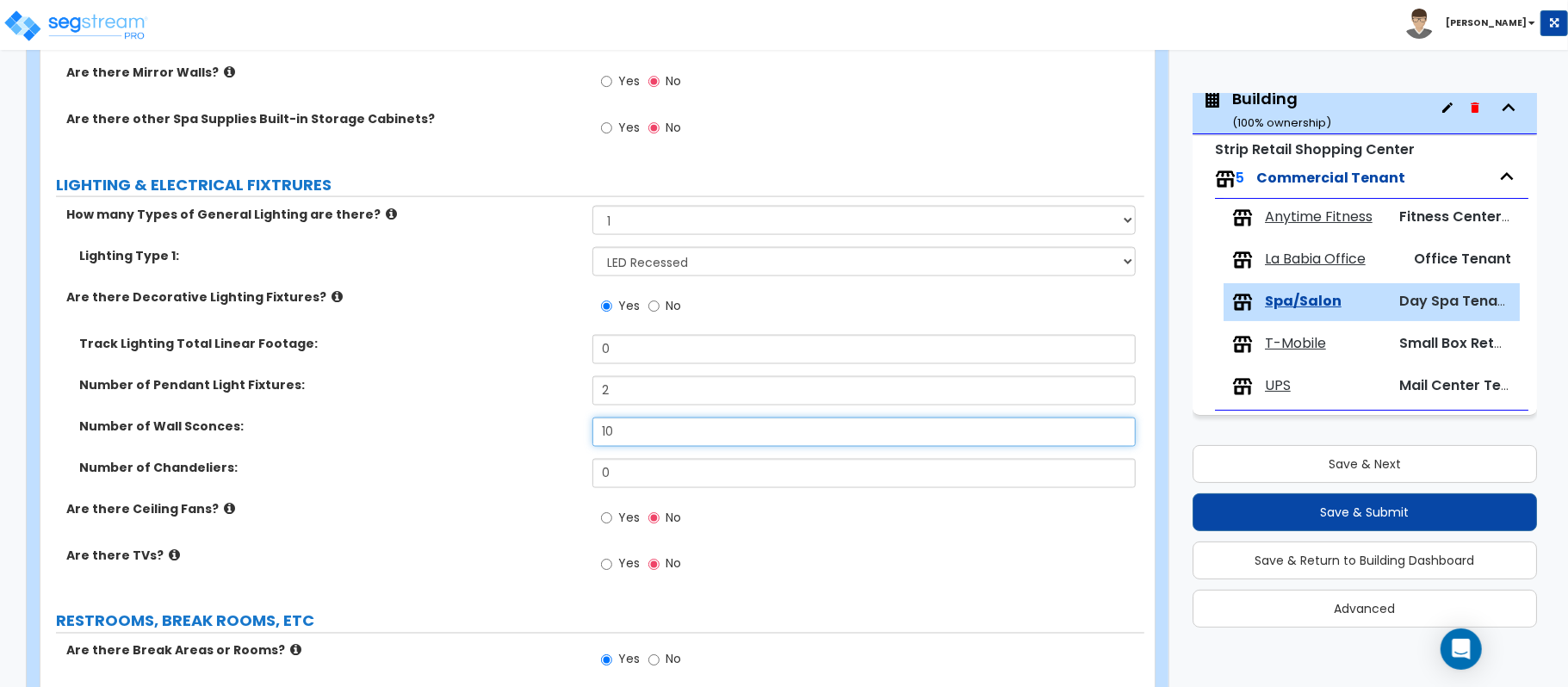
scroll to position [1929, 0]
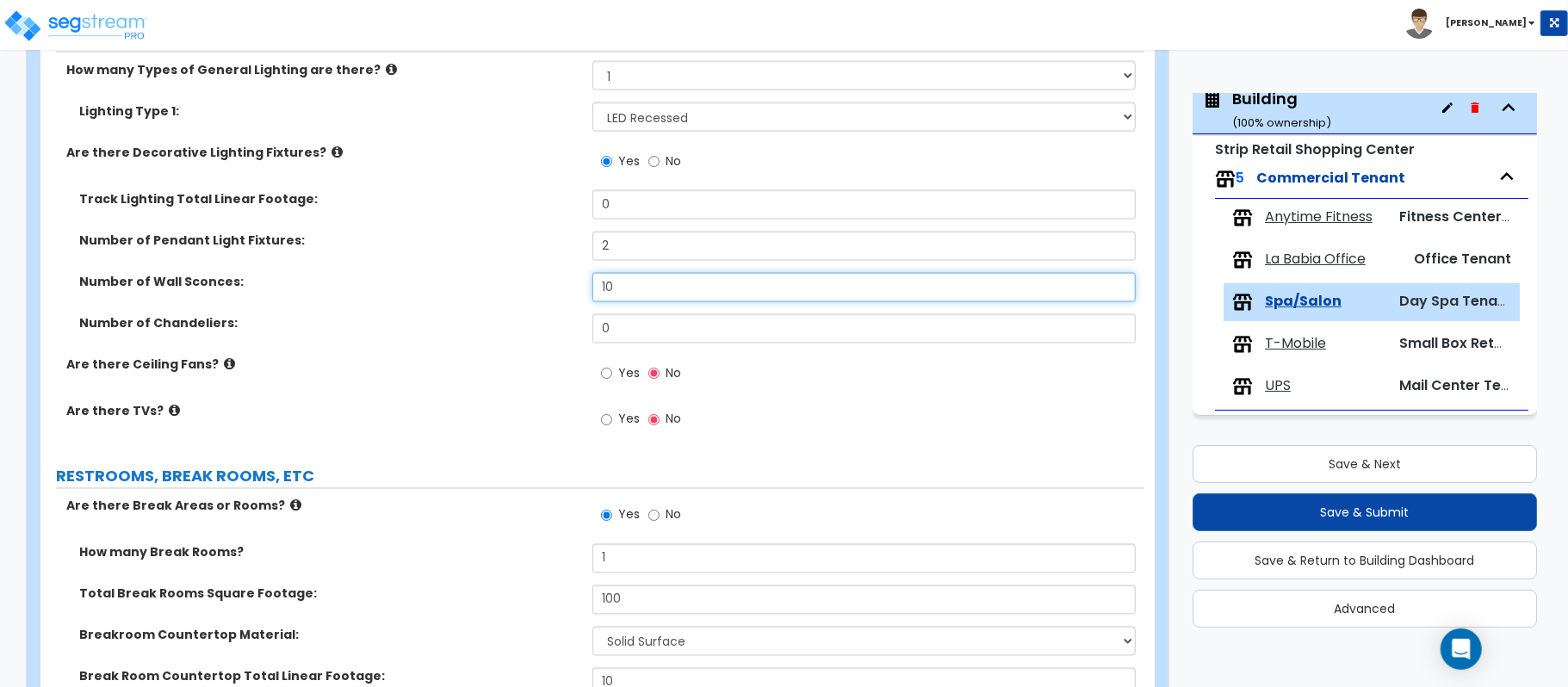
type input "10"
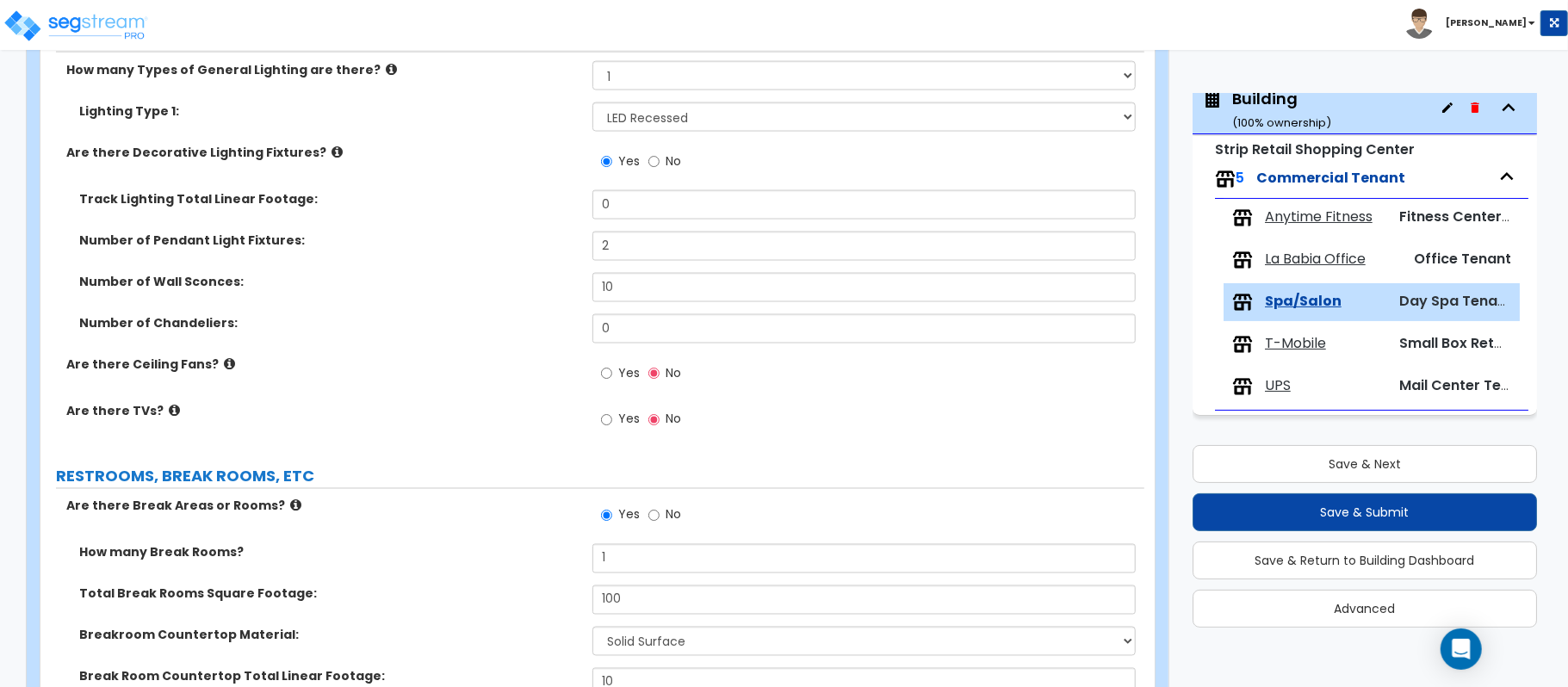
click at [942, 417] on div "Yes No" at bounding box center [868, 425] width 551 height 47
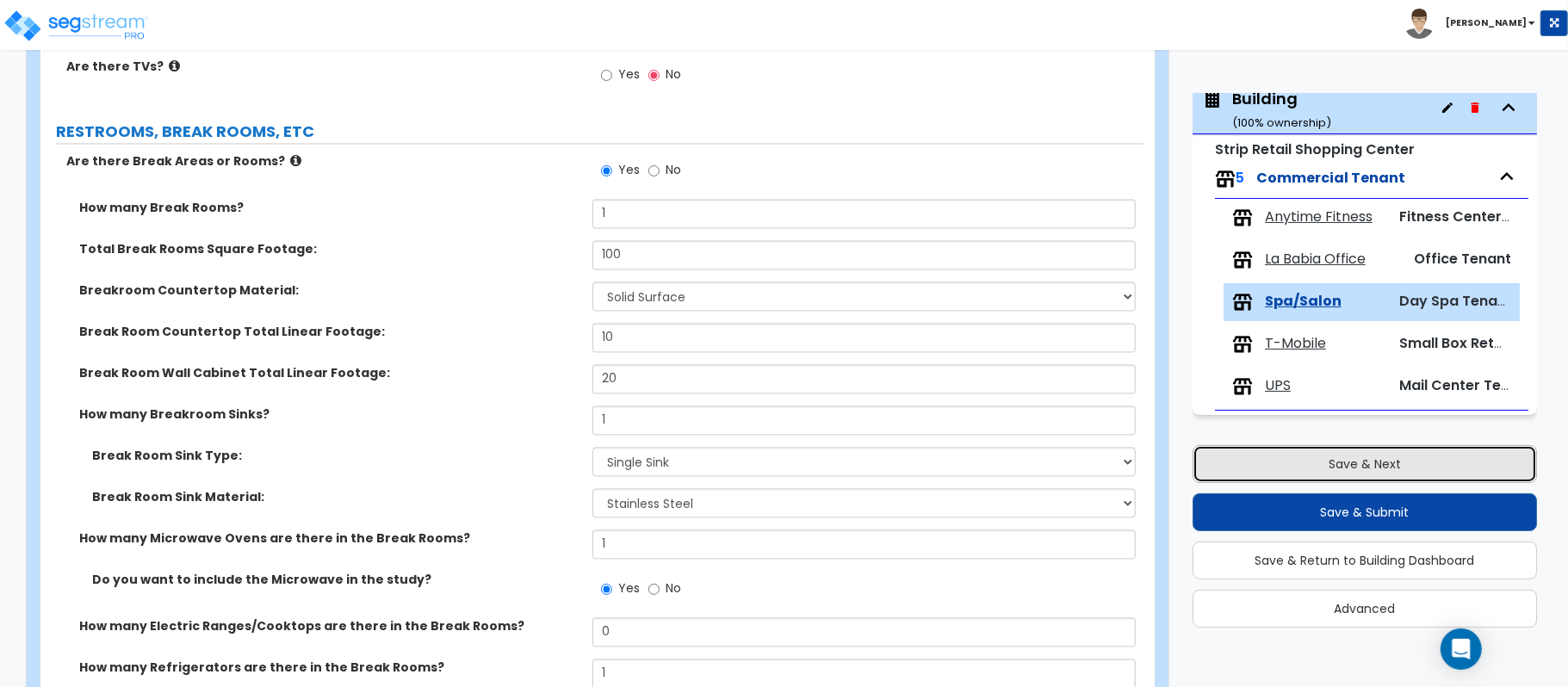
click at [1359, 461] on button "Save & Next" at bounding box center [1364, 464] width 344 height 38
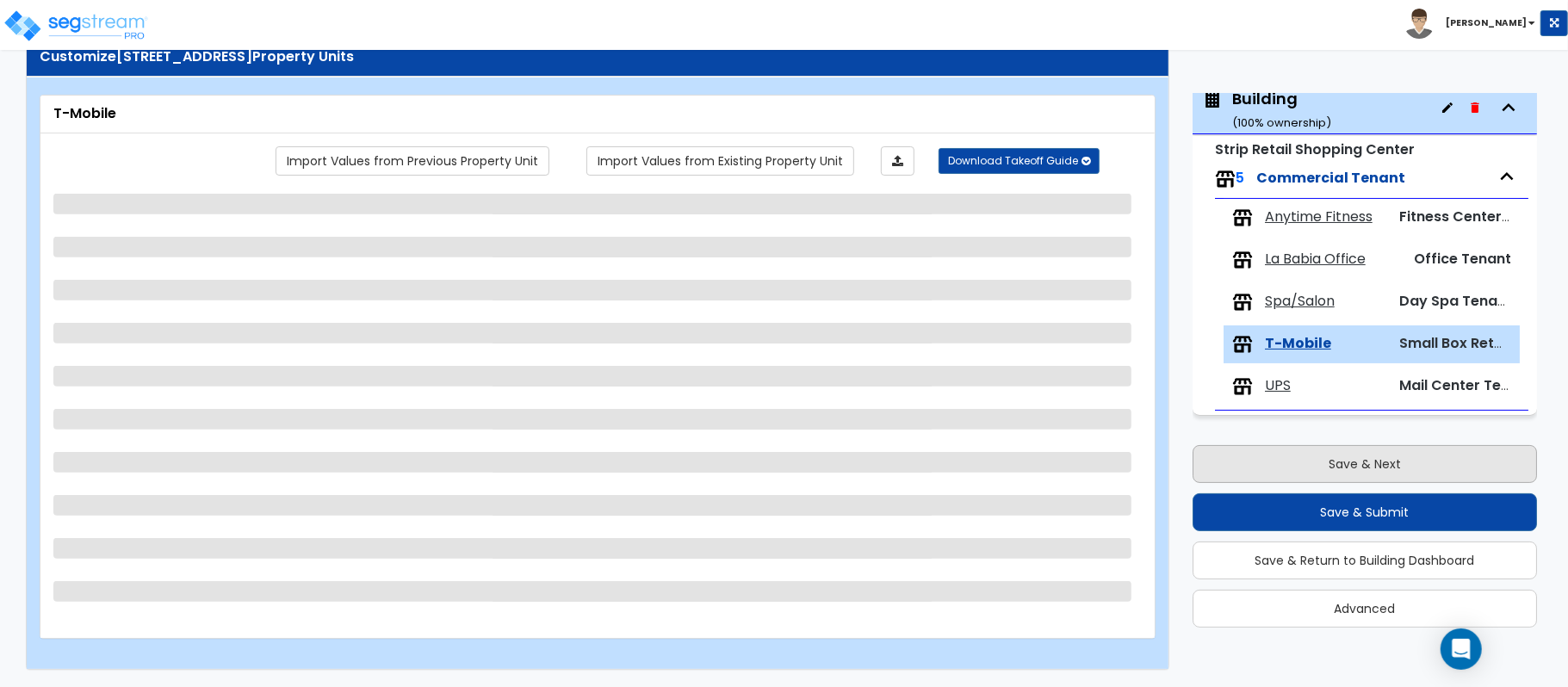
scroll to position [56, 0]
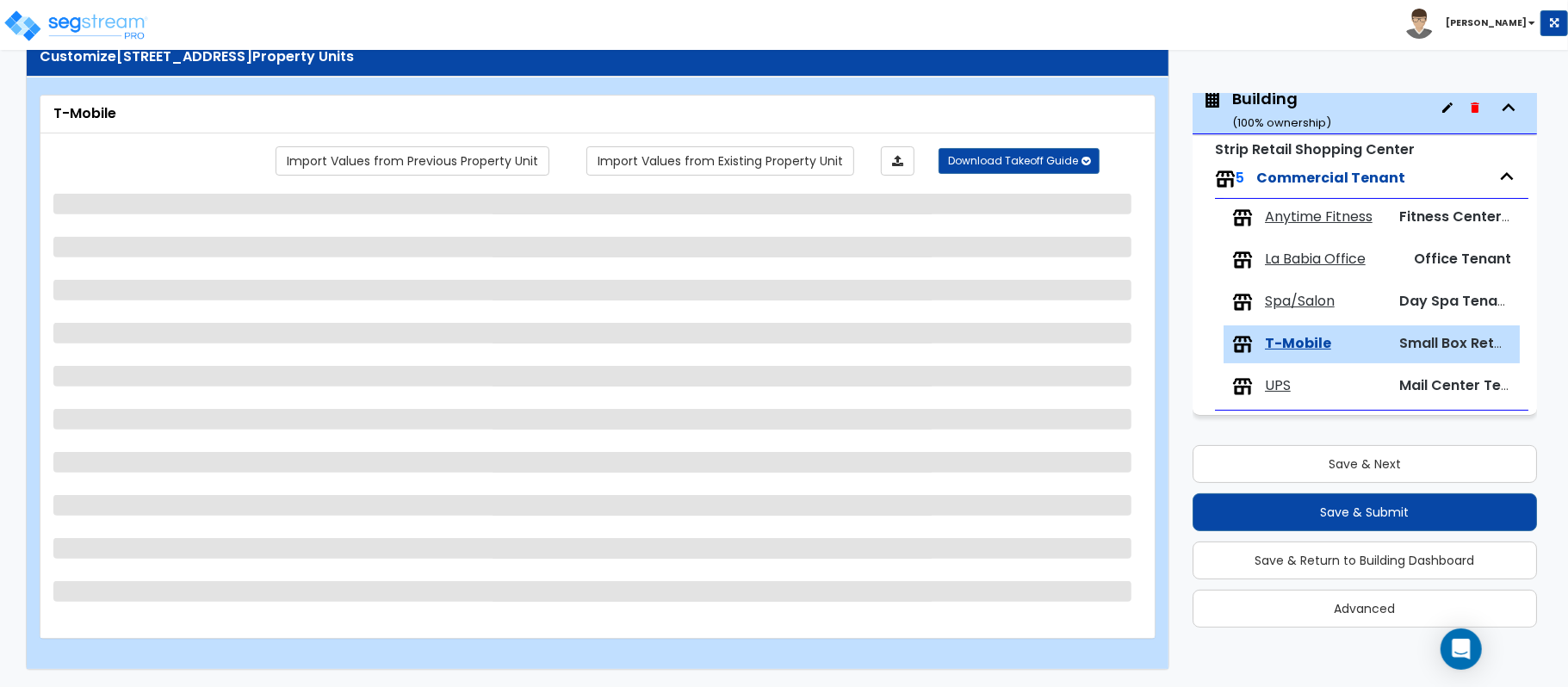
select select "2"
select select "1"
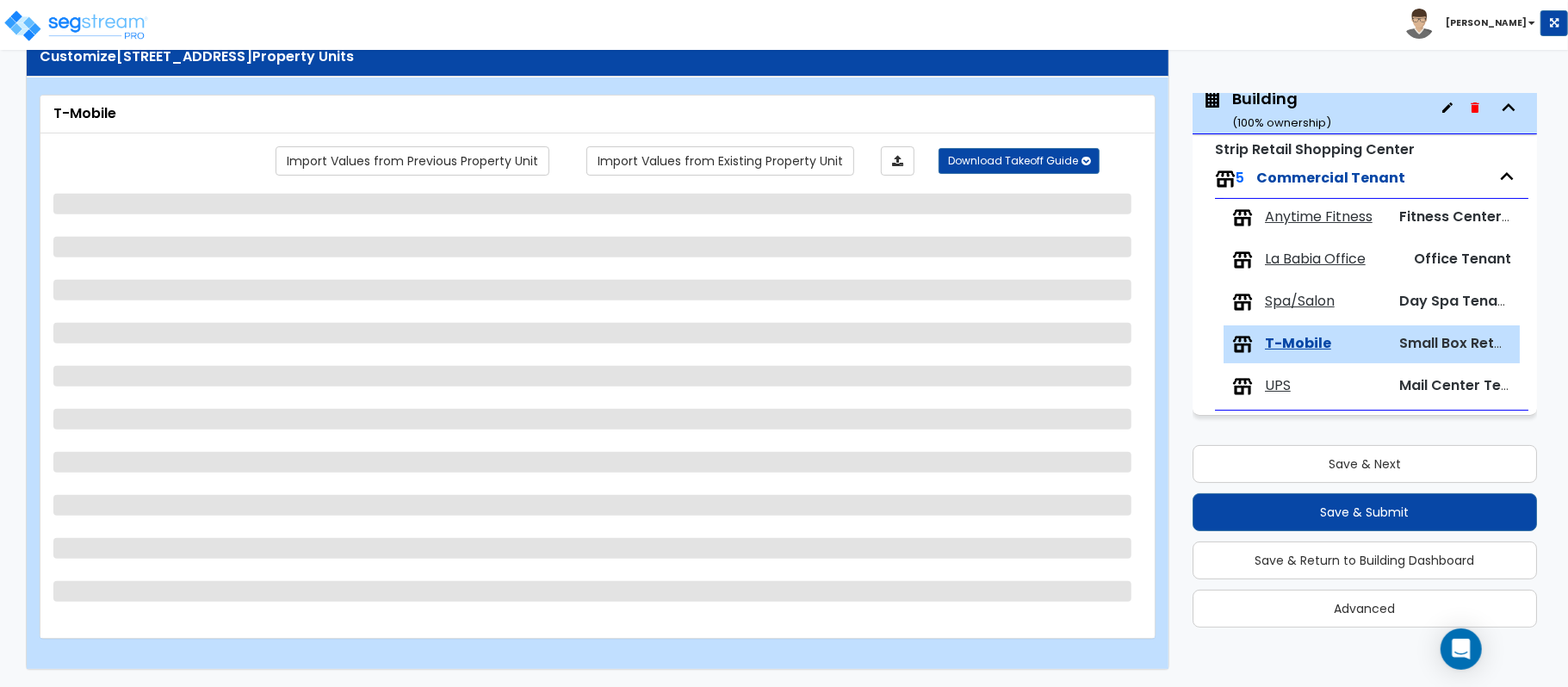
select select "2"
select select "1"
select select "3"
select select "4"
select select "2"
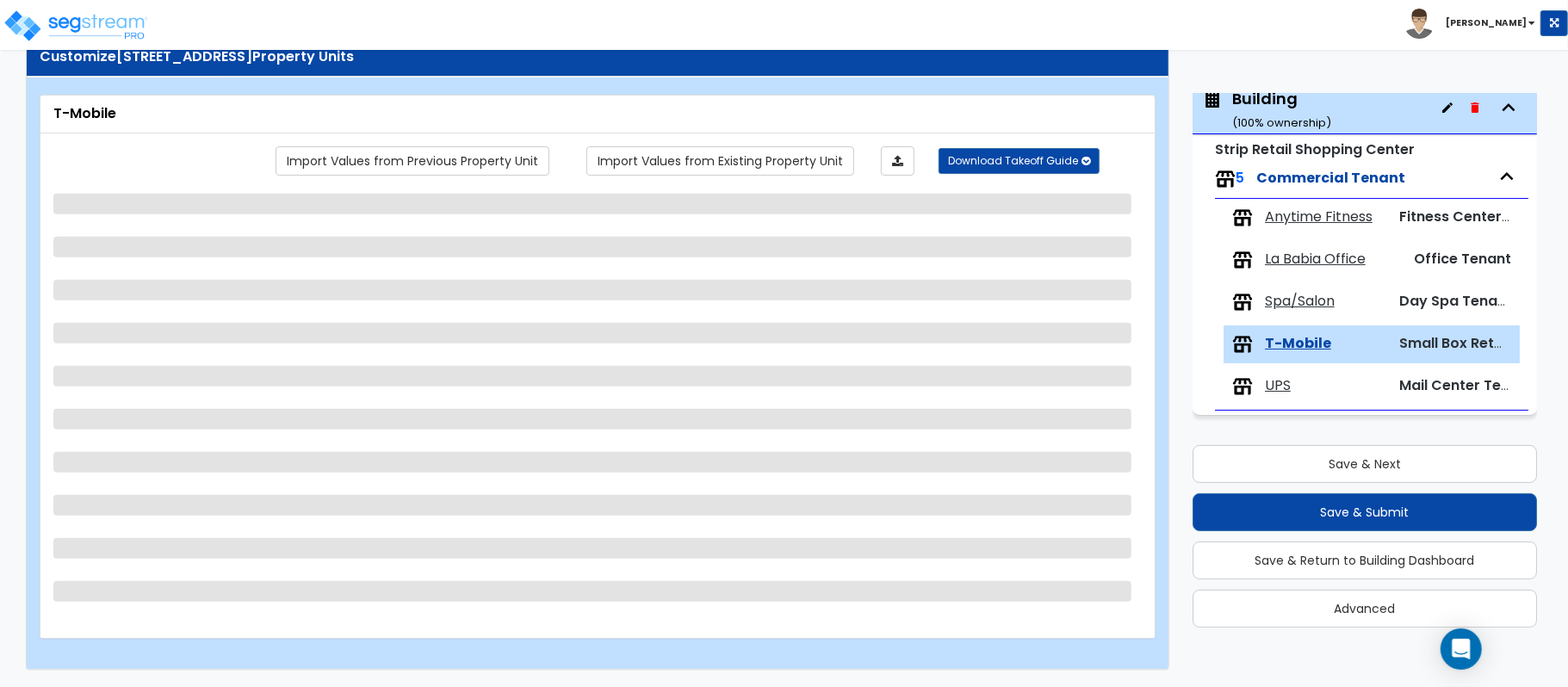
select select "1"
select select "4"
select select "2"
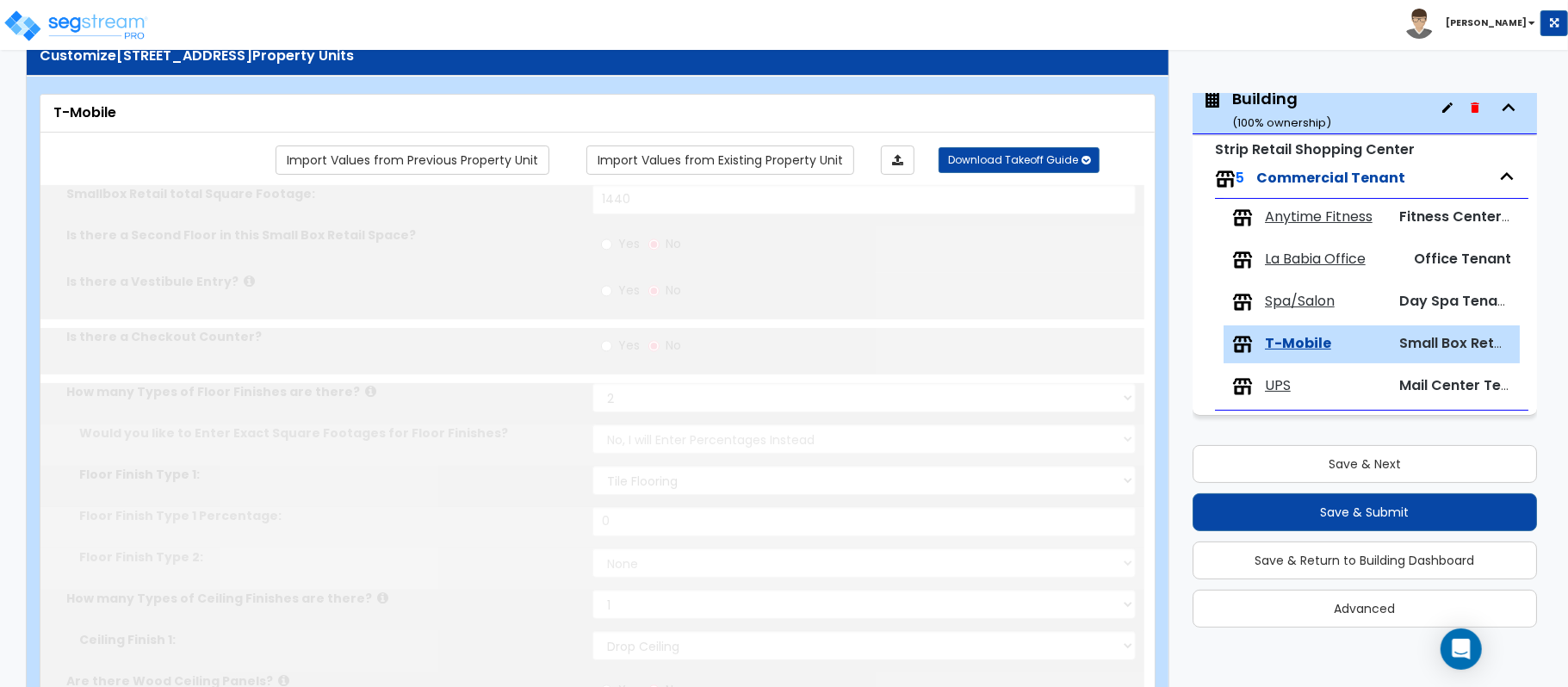
type input "50"
select select "4"
select select "1"
type input "1"
select select "1"
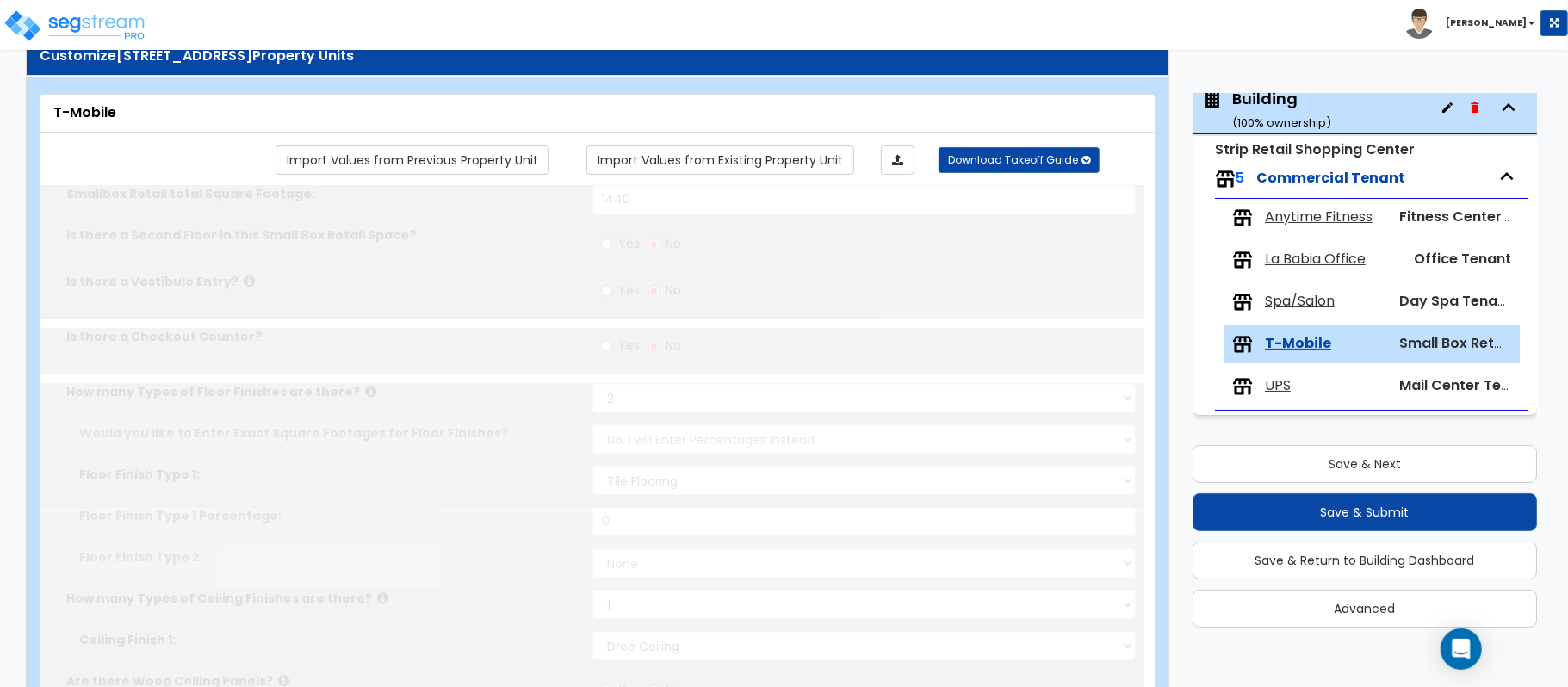
type input "2"
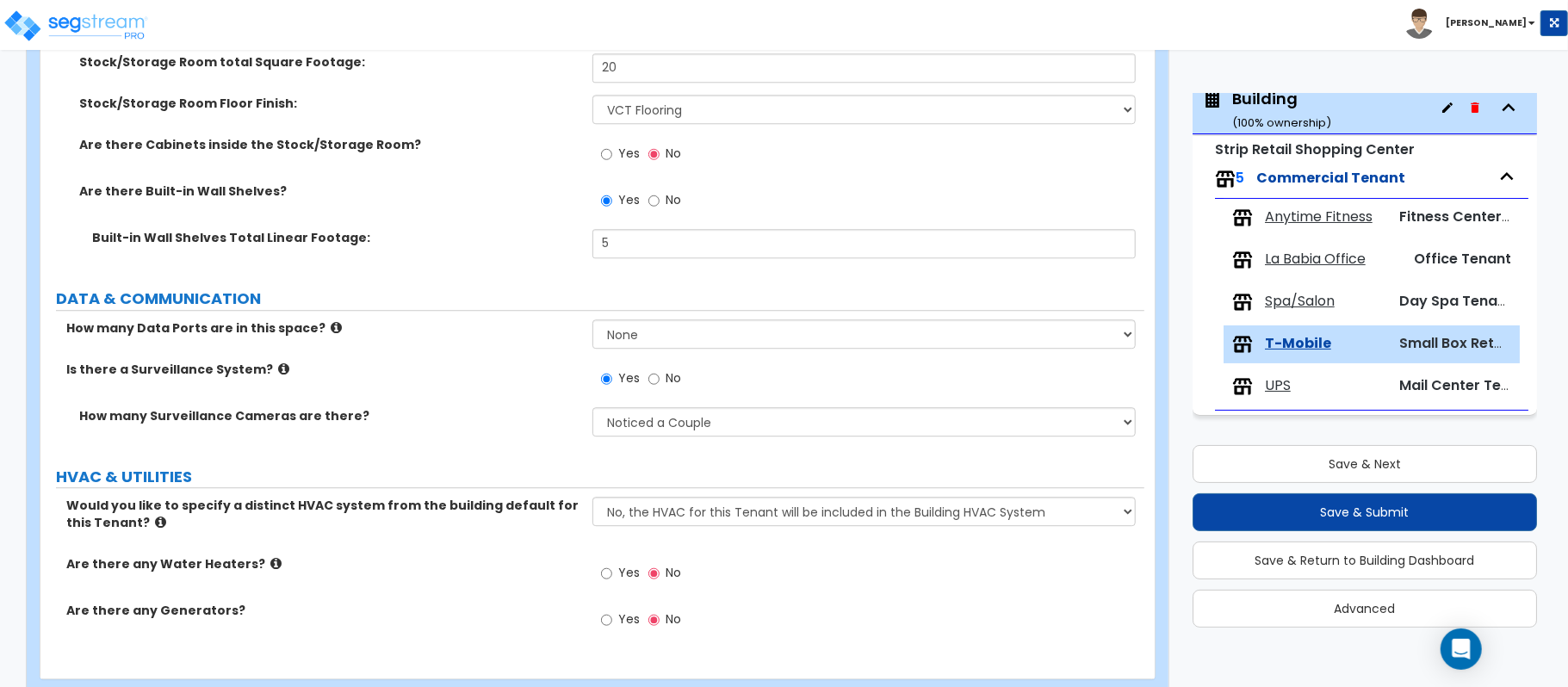
scroll to position [3314, 0]
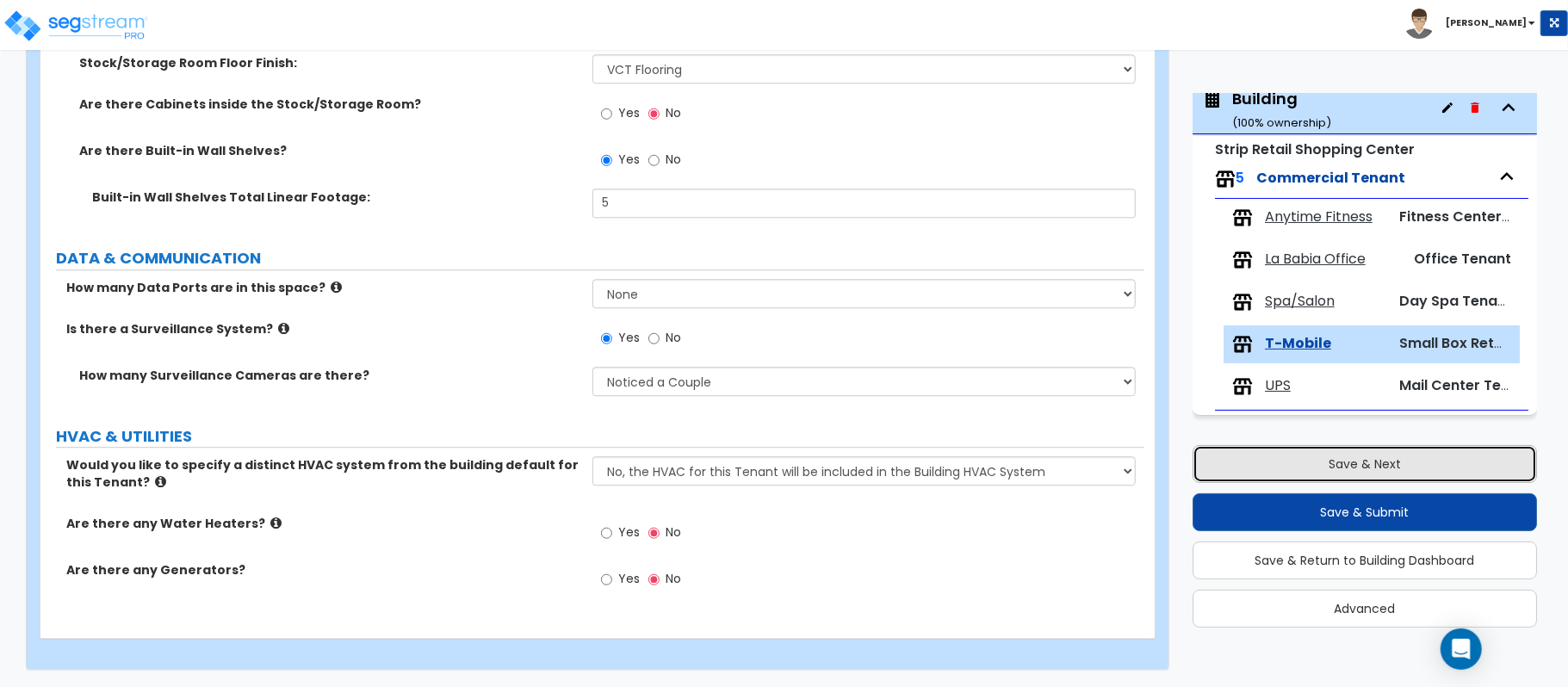
click at [1425, 459] on button "Save & Next" at bounding box center [1364, 464] width 344 height 38
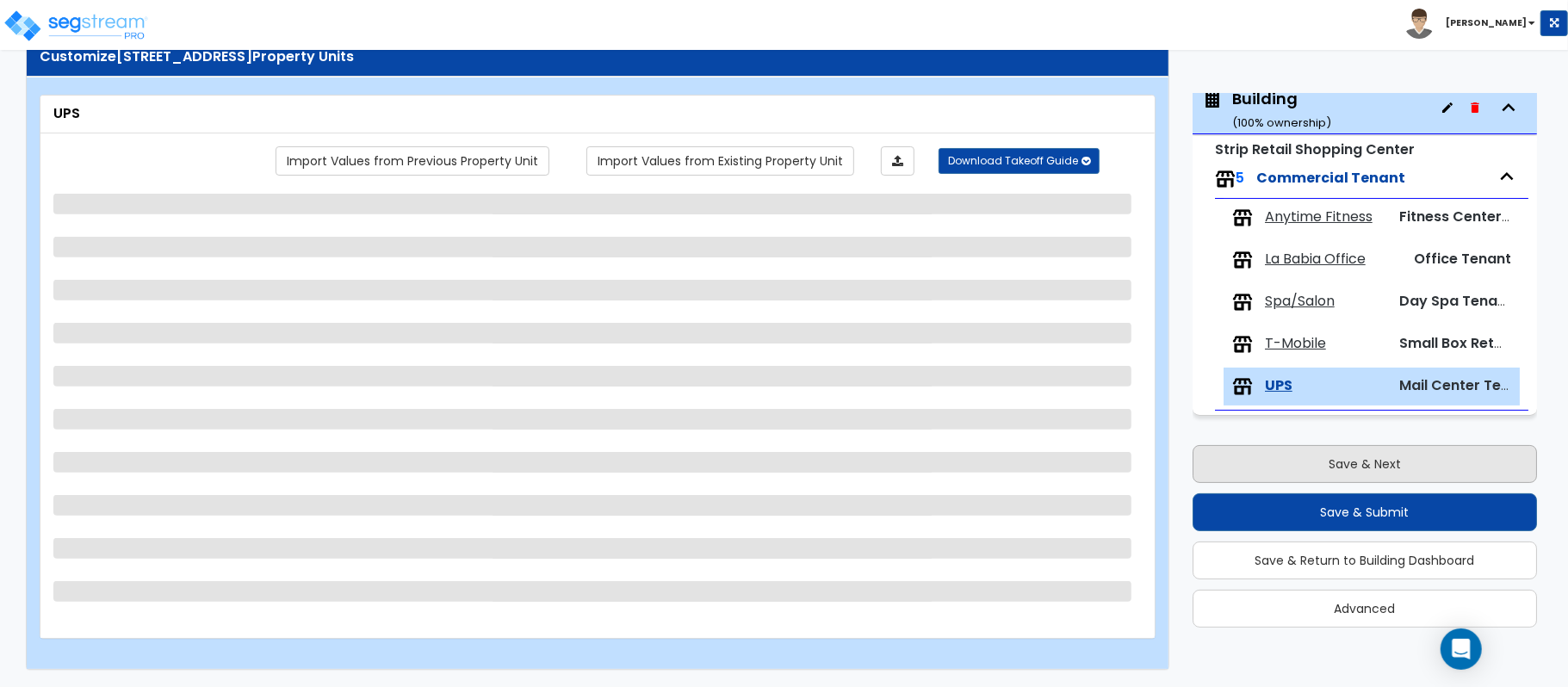
scroll to position [56, 0]
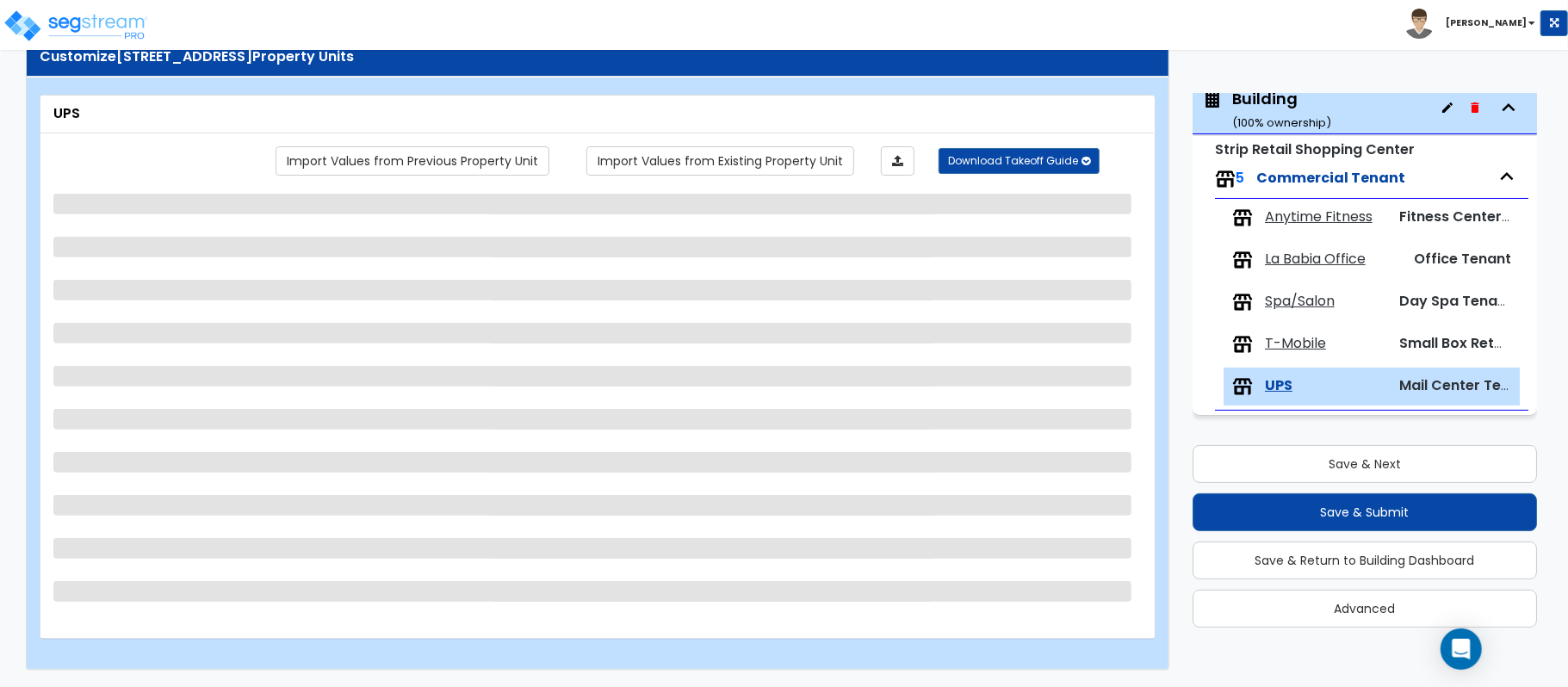
select select "2"
select select "1"
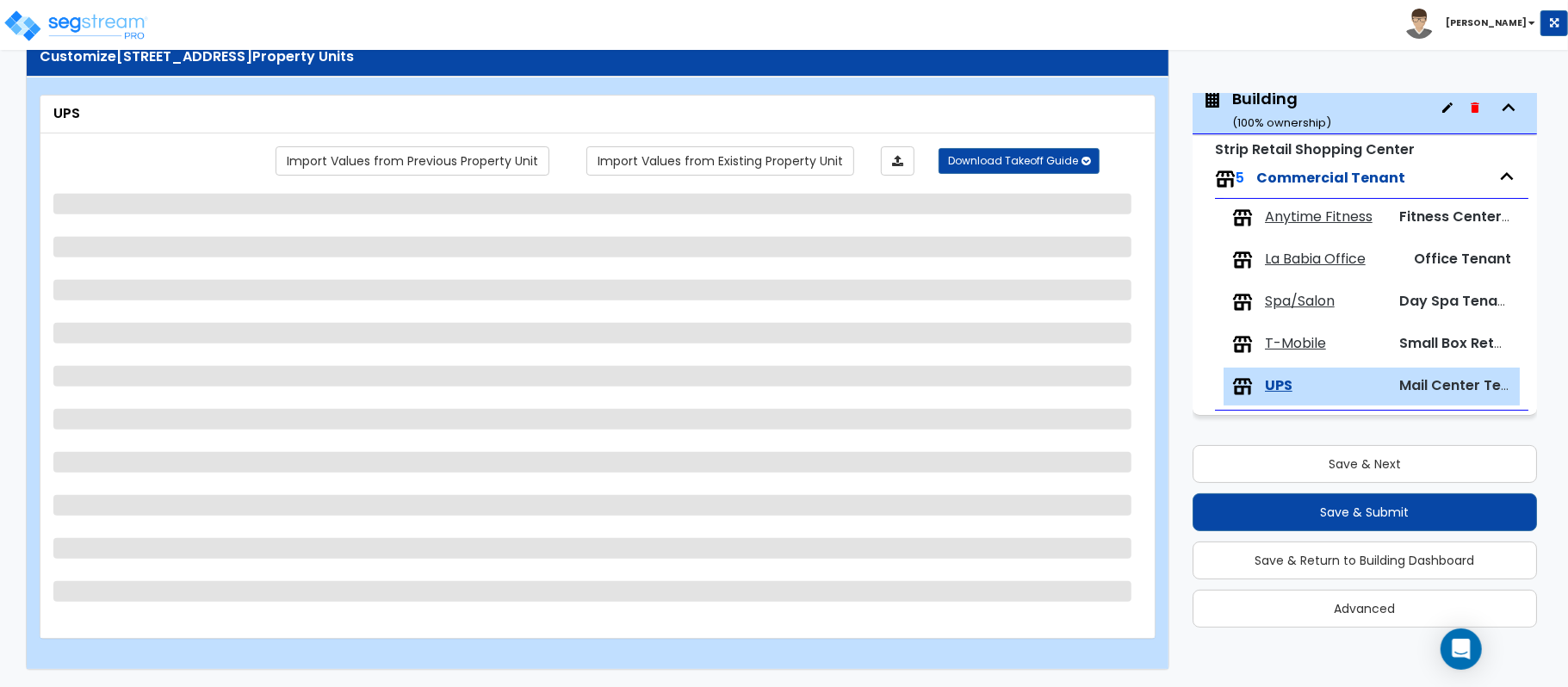
select select "1"
select select "2"
select select "1"
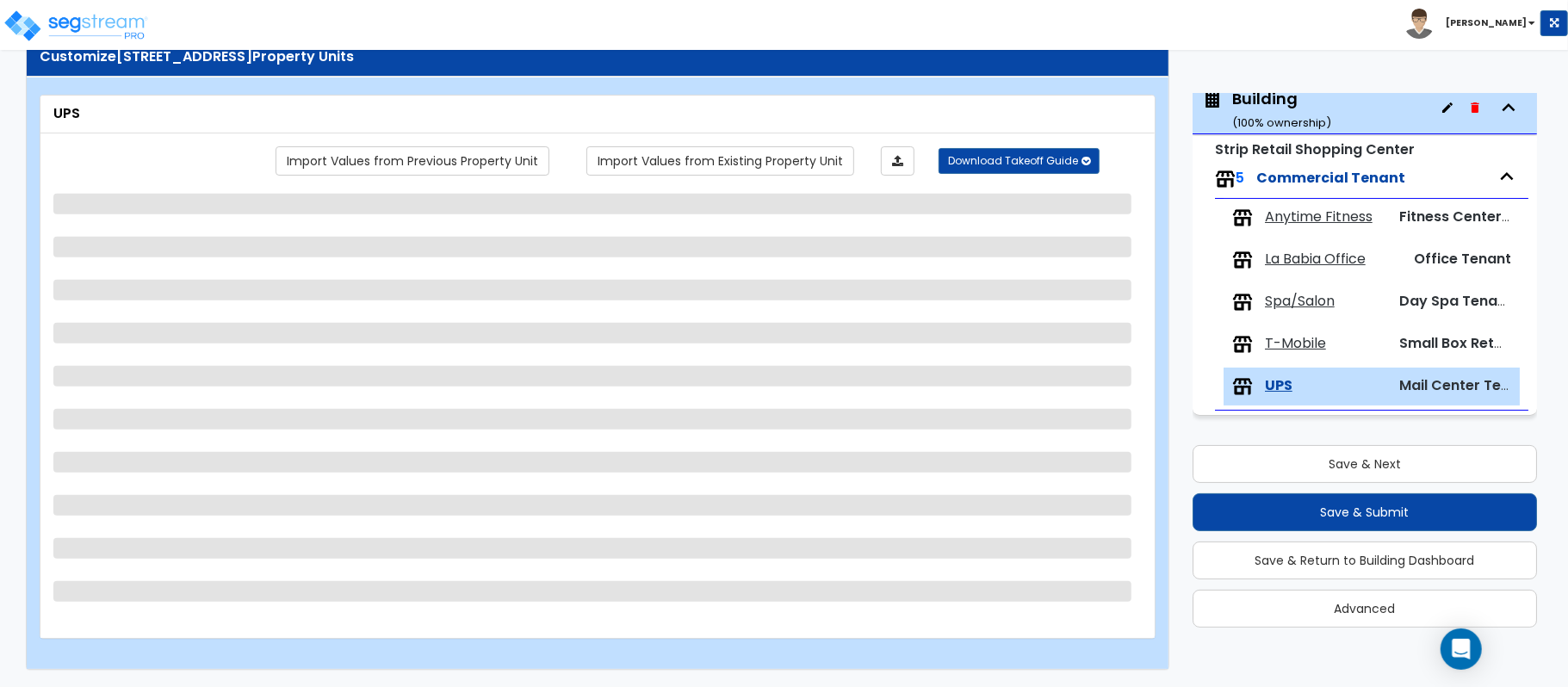
select select "2"
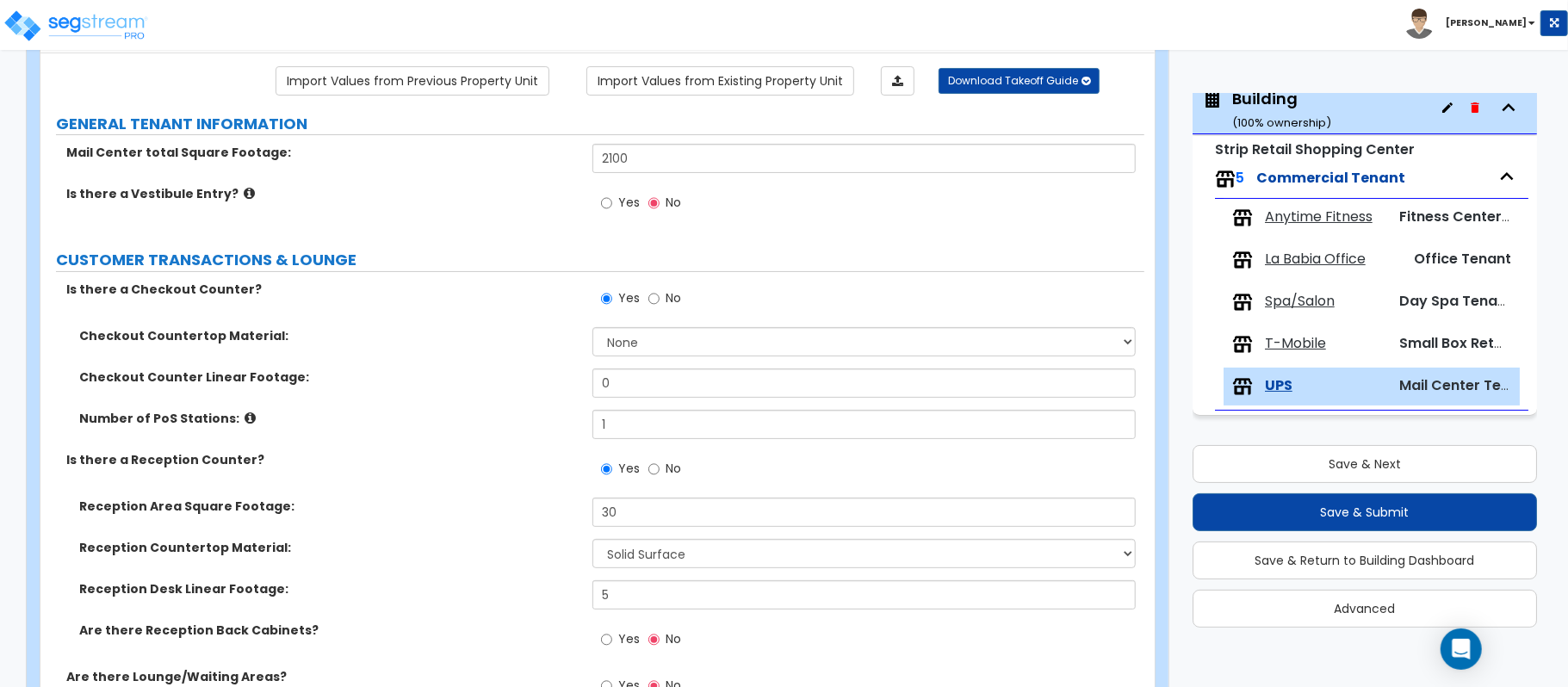
scroll to position [170, 0]
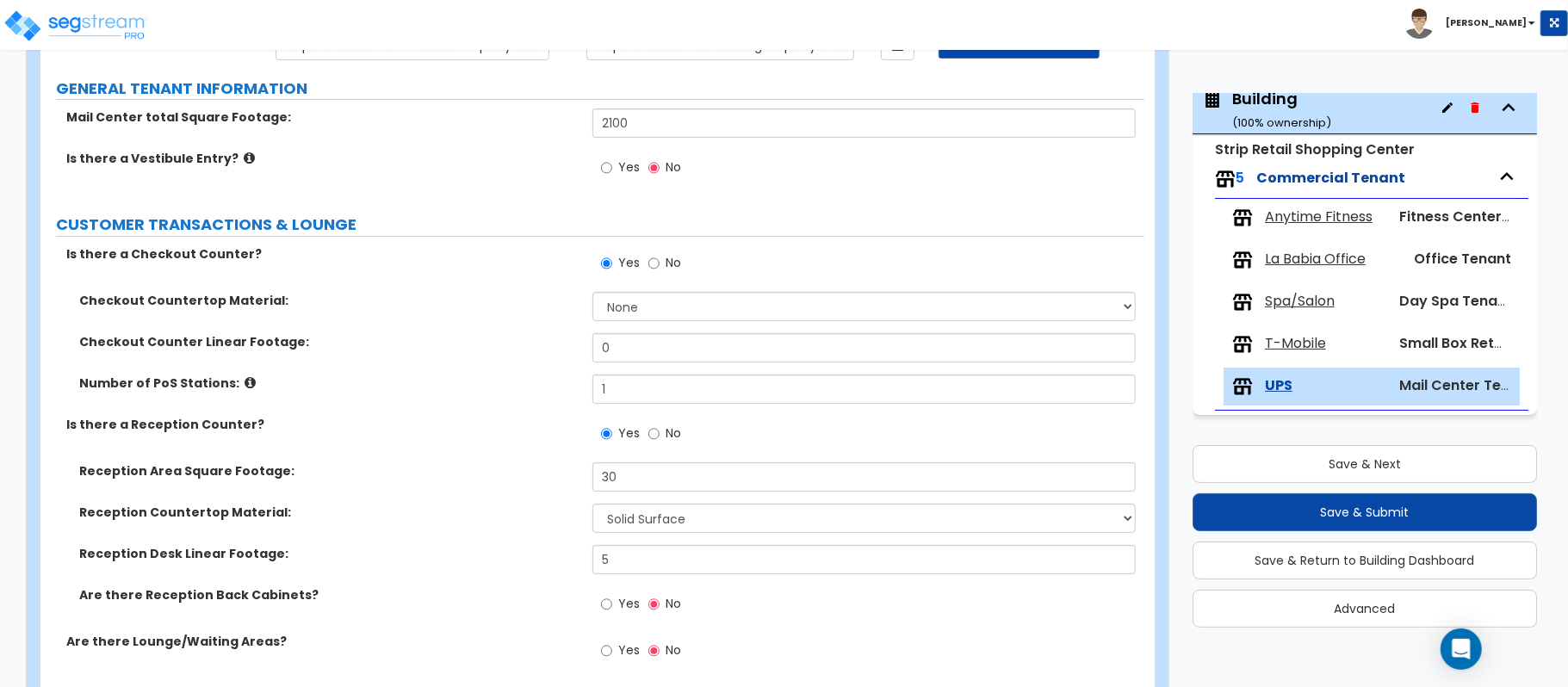
click at [652, 289] on div "Yes No" at bounding box center [868, 269] width 551 height 47
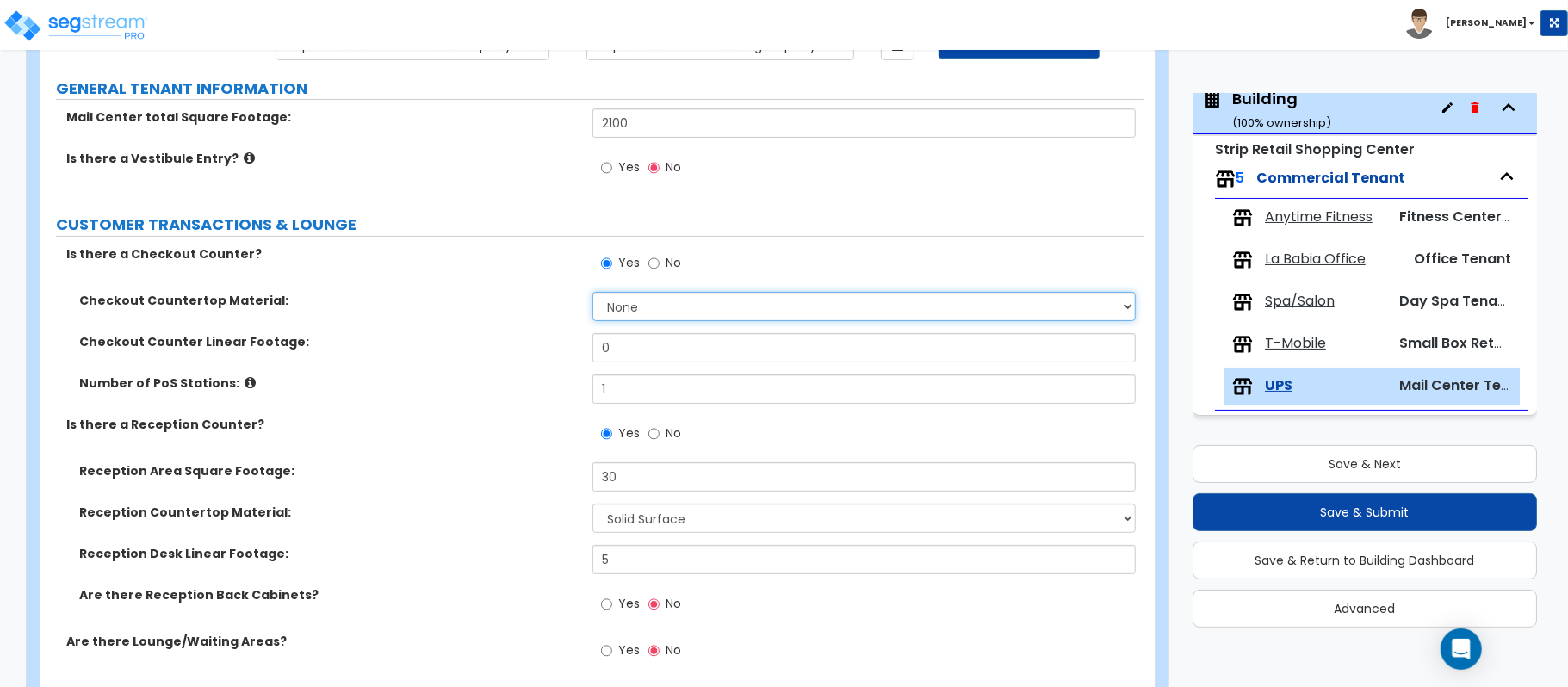
click at [653, 301] on select "None Plastic Laminate Solid Surface Stone Quartz Marble Tile Wood Stainless Ste…" at bounding box center [864, 307] width 543 height 29
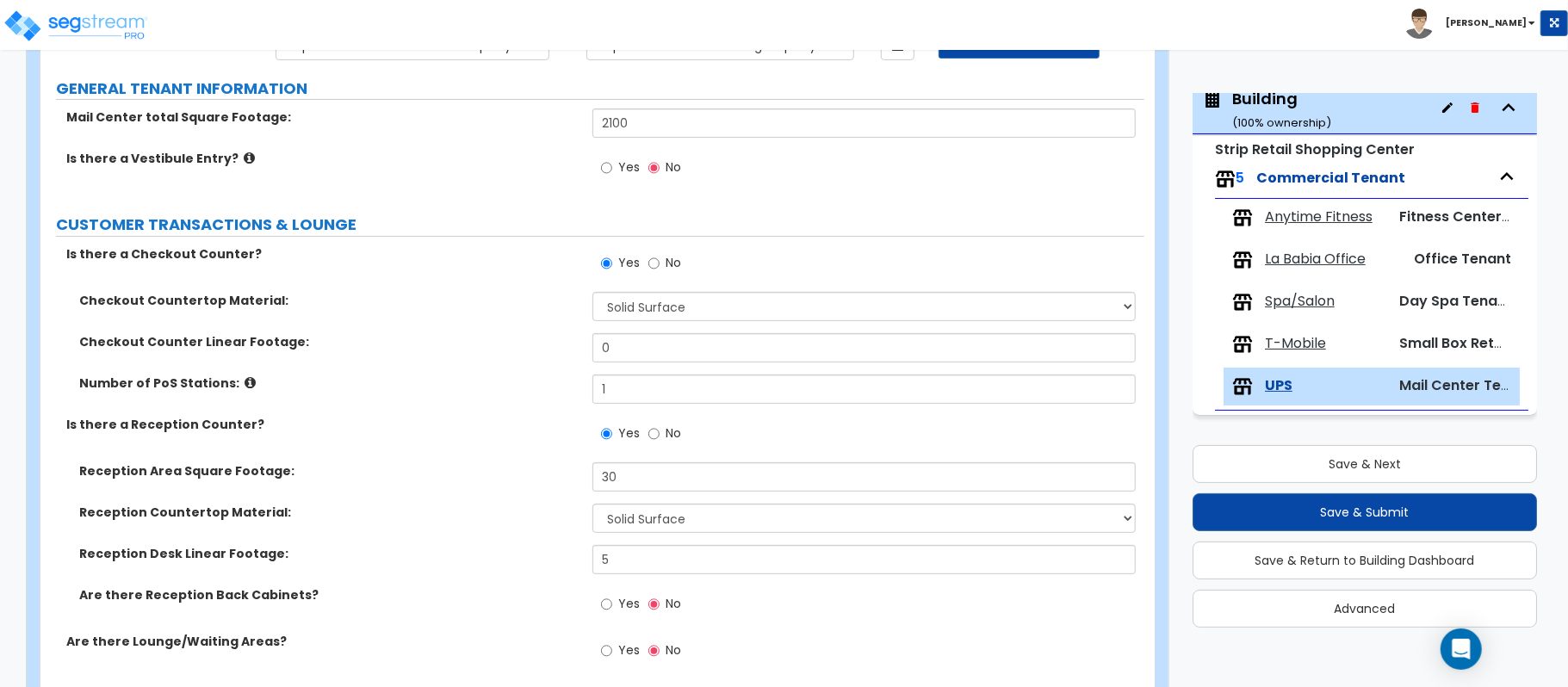
drag, startPoint x: 522, startPoint y: 393, endPoint x: 551, endPoint y: 369, distance: 37.6
click at [522, 393] on div "Number of PoS Stations: 1" at bounding box center [592, 395] width 1104 height 41
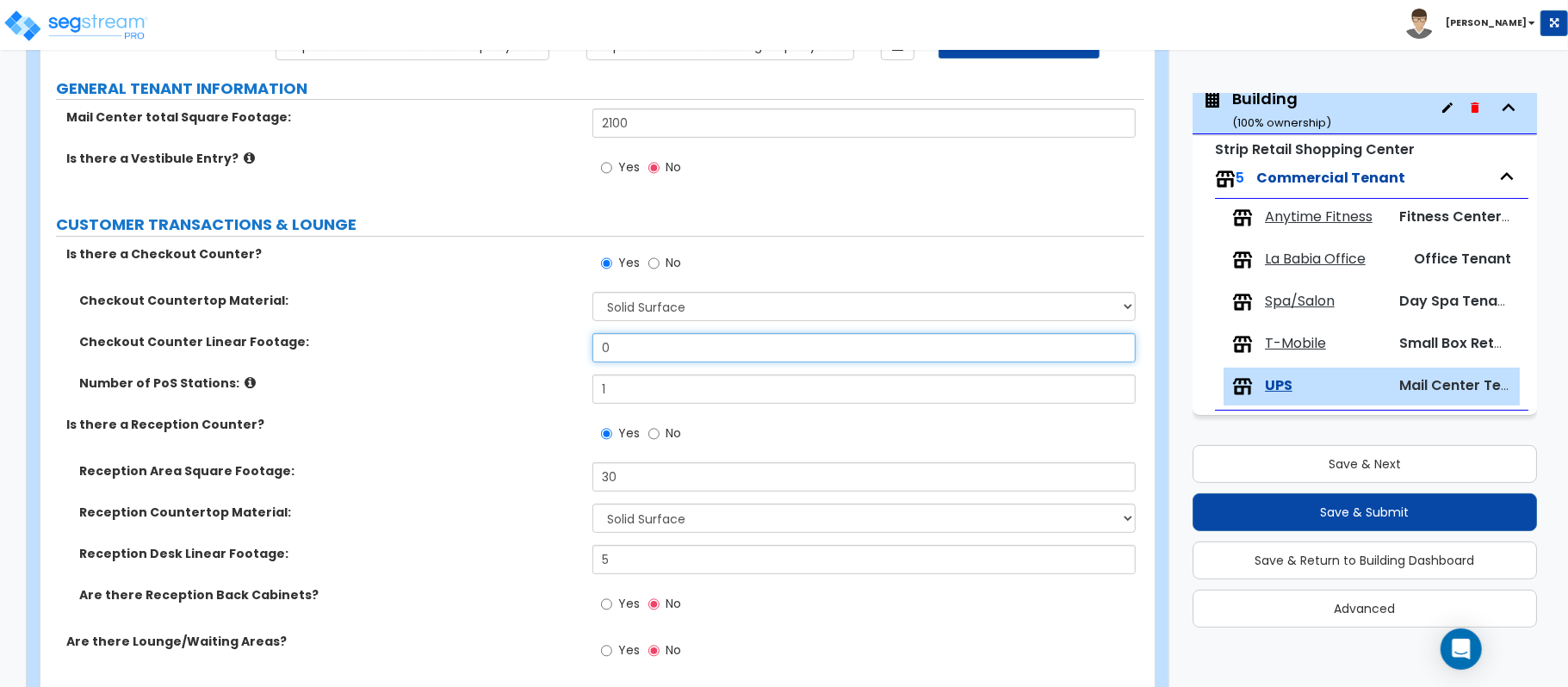
drag, startPoint x: 628, startPoint y: 355, endPoint x: 548, endPoint y: 340, distance: 81.4
click at [548, 340] on div "Checkout Counter Linear Footage: 0" at bounding box center [592, 353] width 1104 height 41
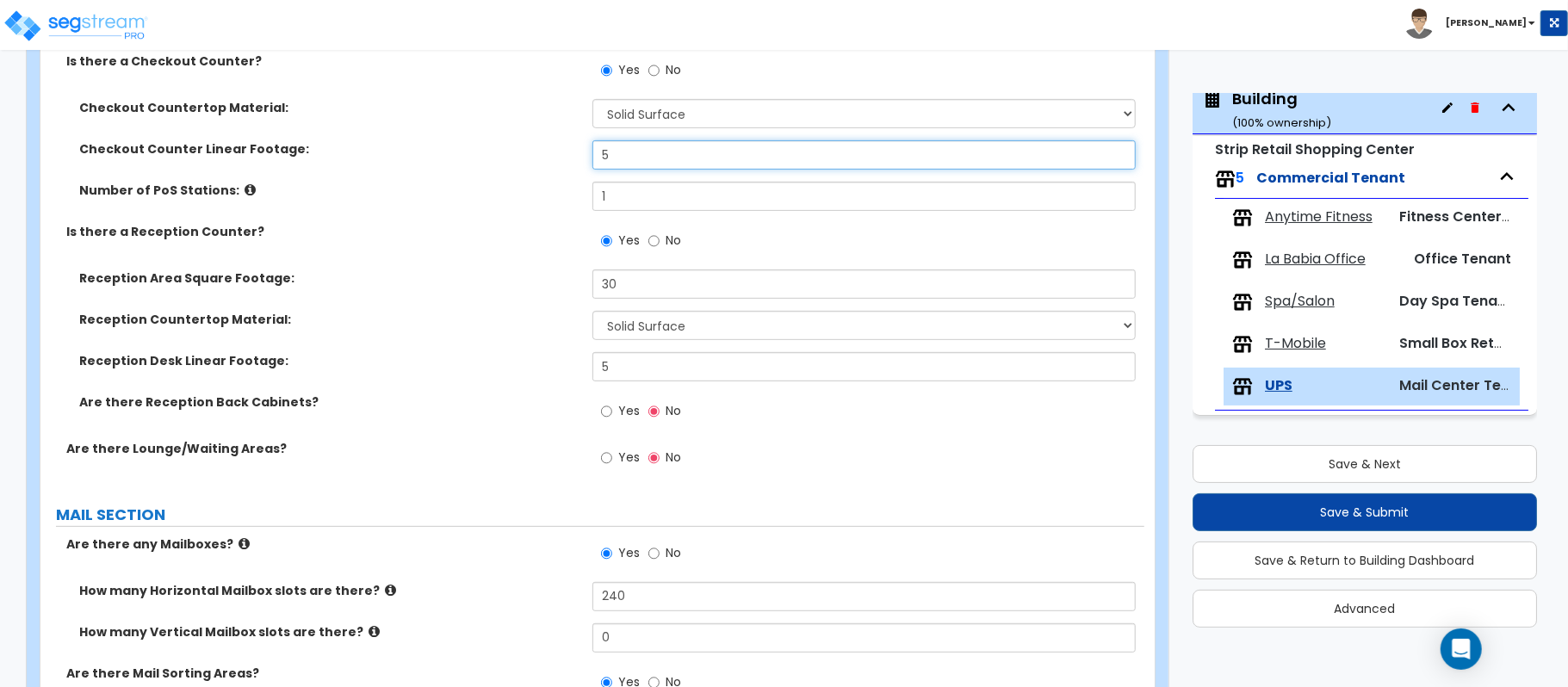
scroll to position [400, 0]
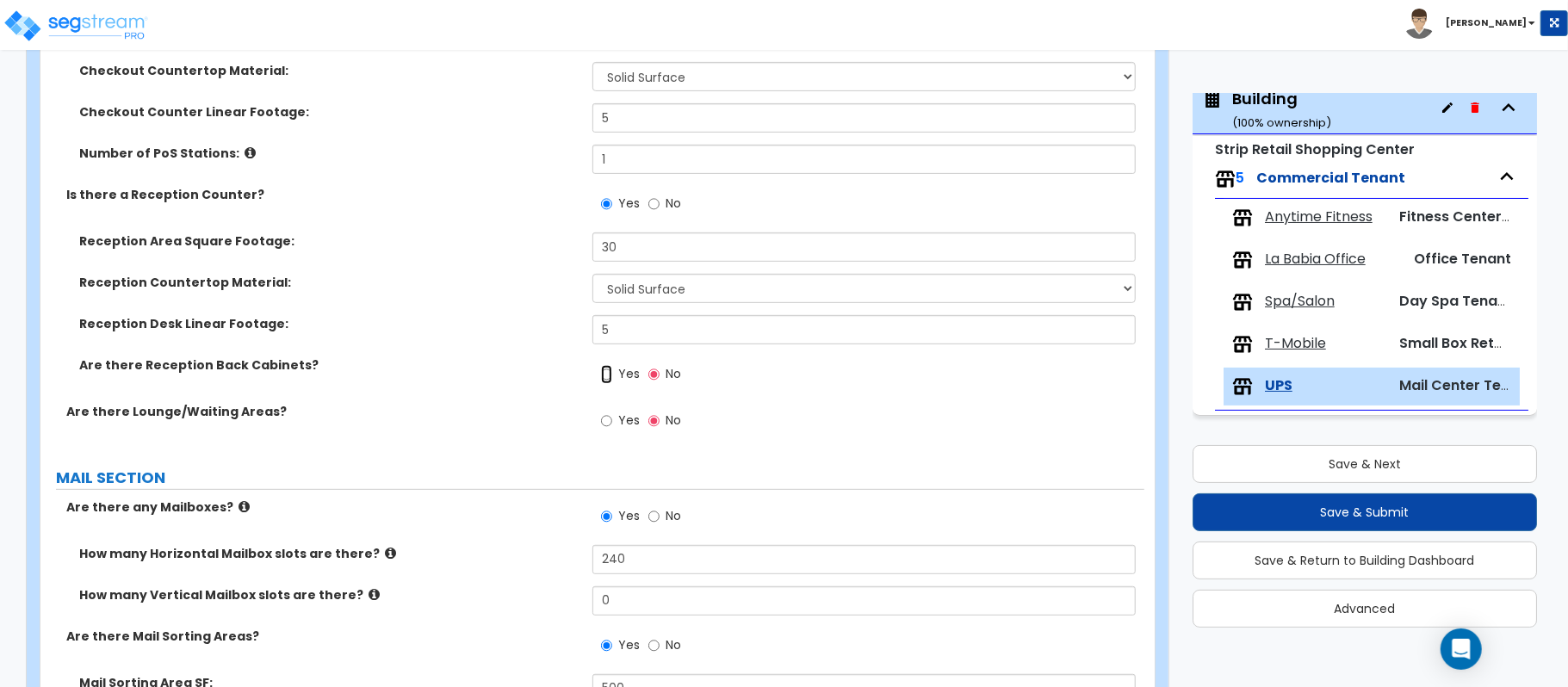
click at [608, 377] on input "Yes" at bounding box center [606, 374] width 11 height 19
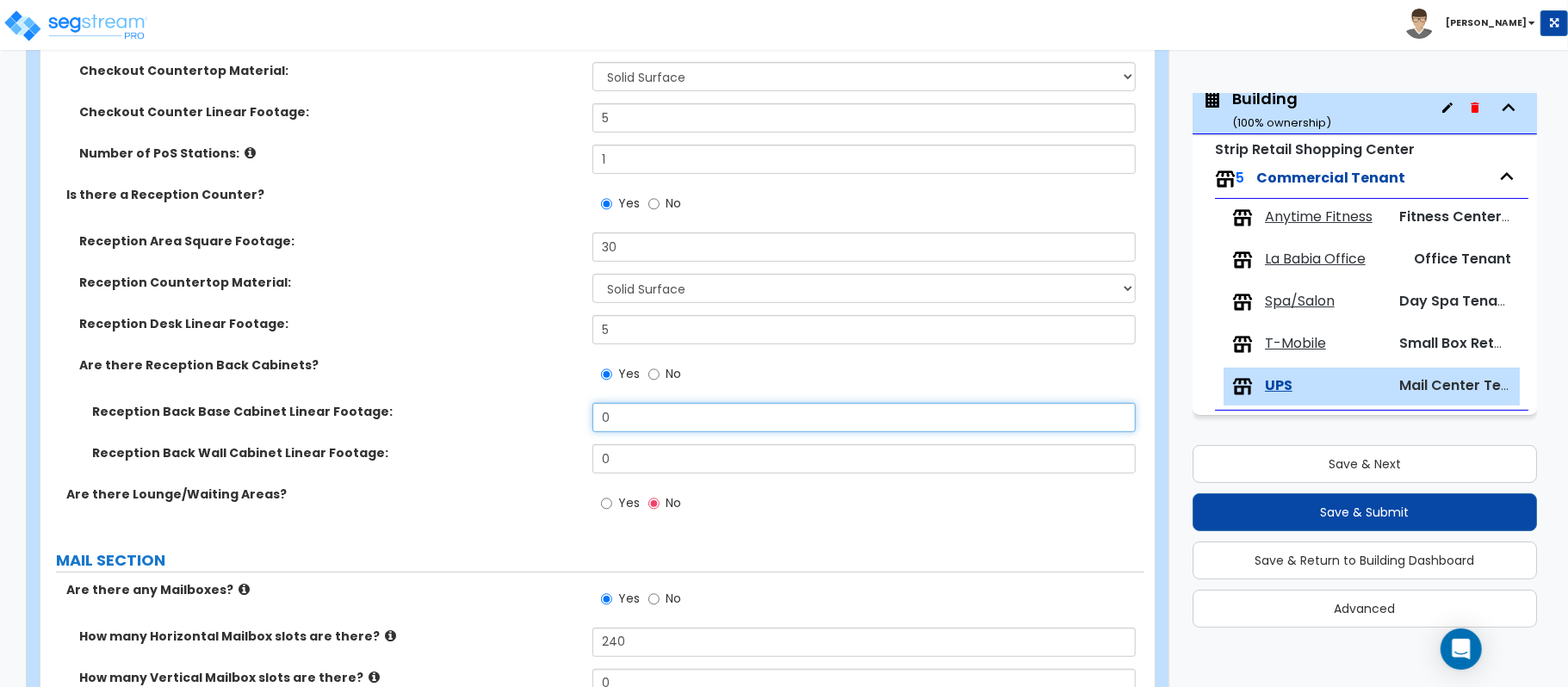
drag, startPoint x: 634, startPoint y: 417, endPoint x: 529, endPoint y: 434, distance: 106.4
click at [529, 434] on div "Reception Back Base Cabinet Linear Footage: 0" at bounding box center [592, 423] width 1104 height 41
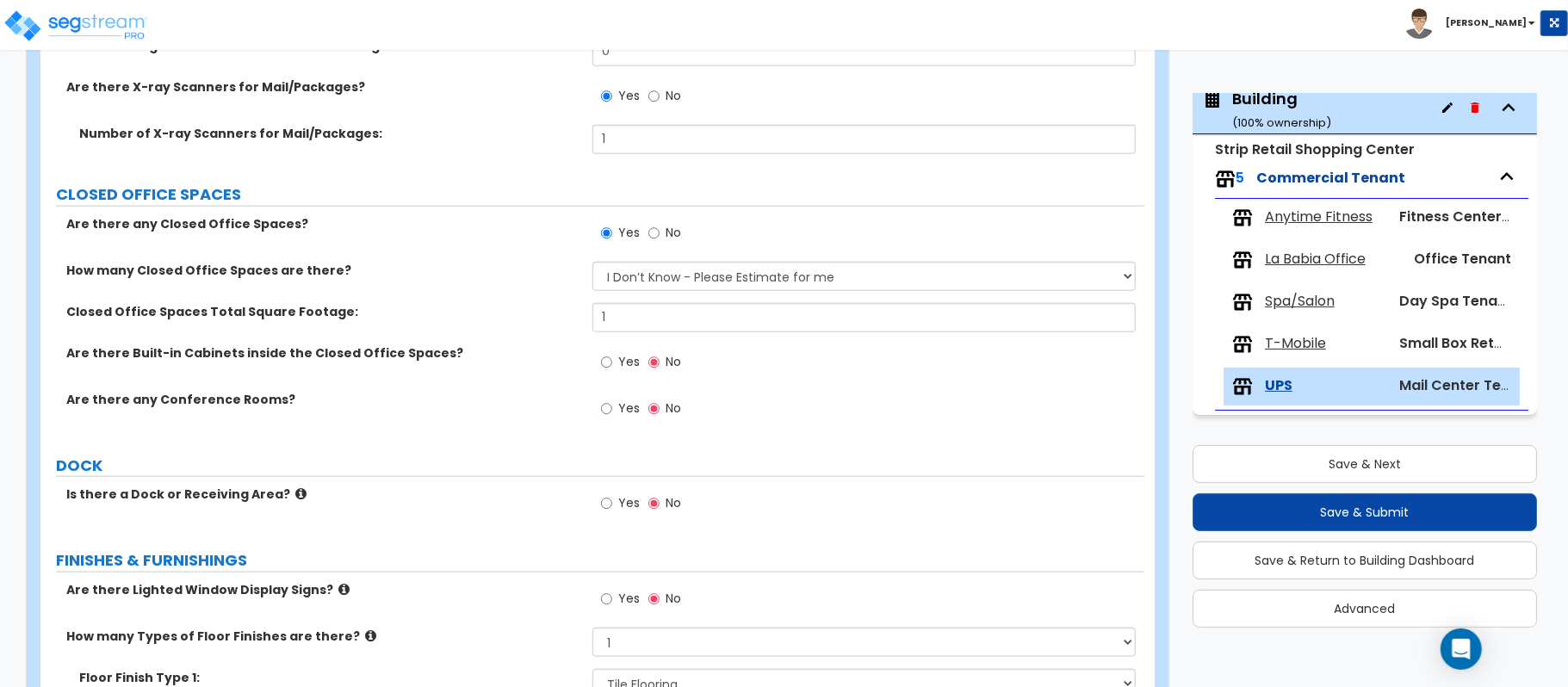
scroll to position [1203, 0]
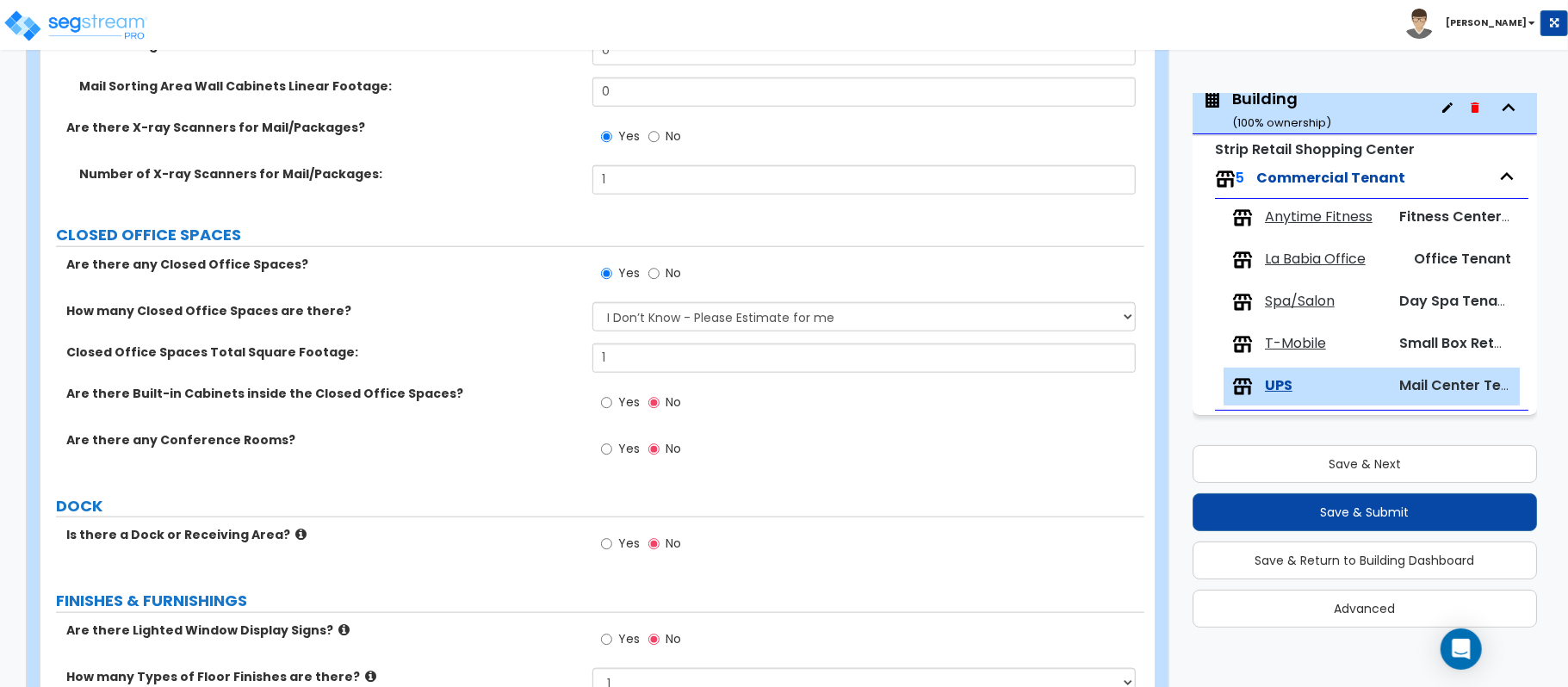
click at [644, 337] on div "How many Closed Office Spaces are there? I Don’t Know - Please Estimate for me …" at bounding box center [592, 323] width 1104 height 41
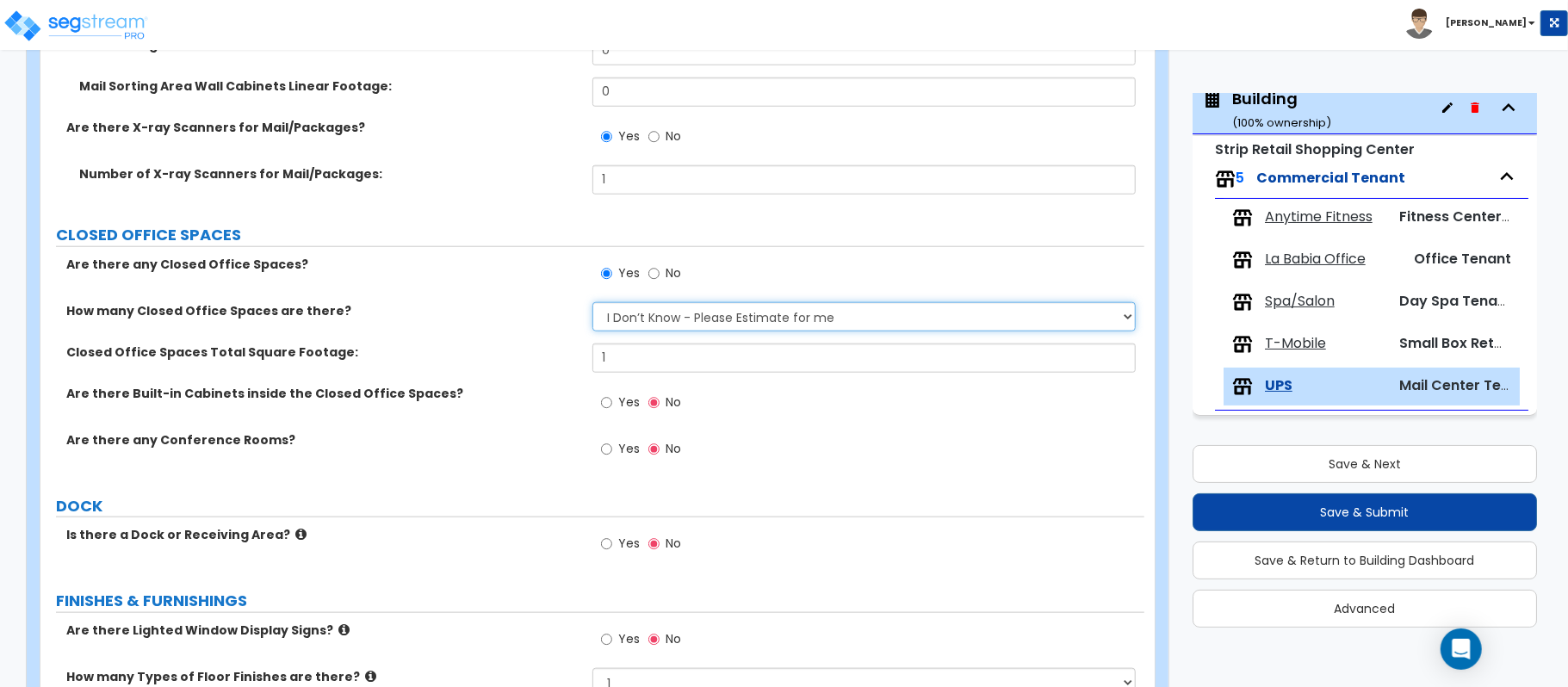
click at [656, 323] on select "I Don’t Know - Please Estimate for me I want to Enter the Number of Closed Offi…" at bounding box center [864, 317] width 543 height 29
click at [592, 304] on select "I Don’t Know - Please Estimate for me I want to Enter the Number of Closed Offi…" at bounding box center [864, 317] width 543 height 29
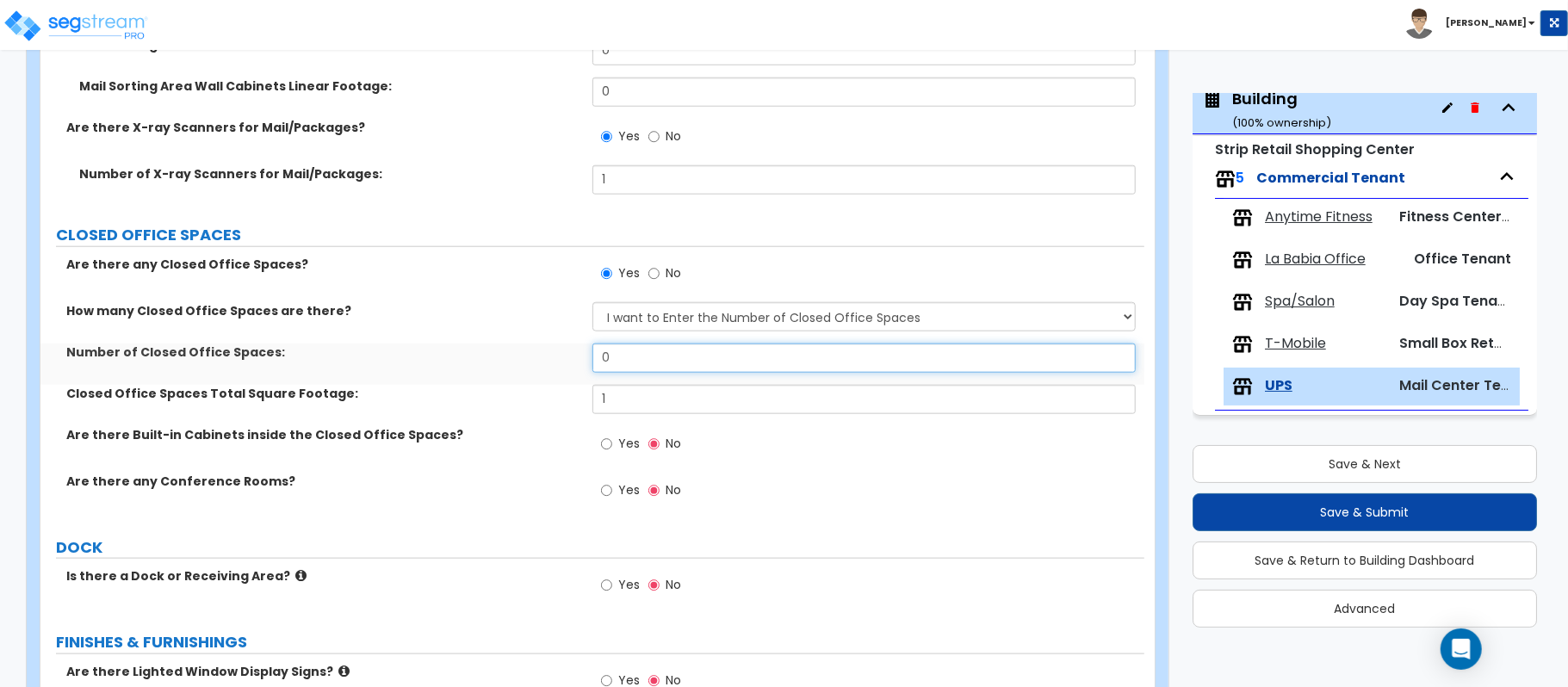
drag, startPoint x: 656, startPoint y: 365, endPoint x: 513, endPoint y: 365, distance: 143.0
click at [513, 365] on div "Number of Closed Office Spaces: 0" at bounding box center [592, 364] width 1104 height 41
drag, startPoint x: 620, startPoint y: 398, endPoint x: 536, endPoint y: 400, distance: 84.0
click at [536, 400] on div "Closed Office Spaces Total Square Footage: 1" at bounding box center [592, 405] width 1104 height 41
click at [496, 499] on div "Are there any Conference Rooms? Yes No" at bounding box center [592, 496] width 1104 height 47
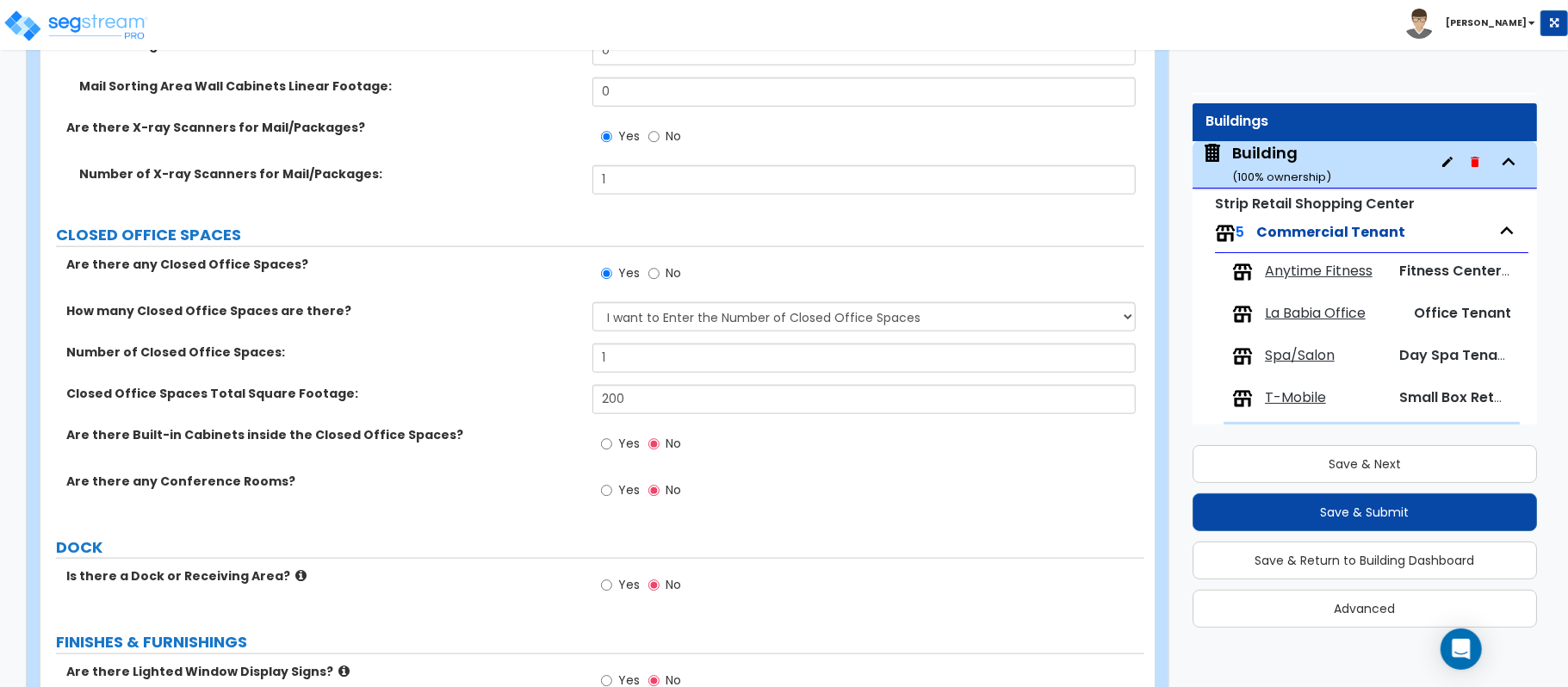
scroll to position [0, 0]
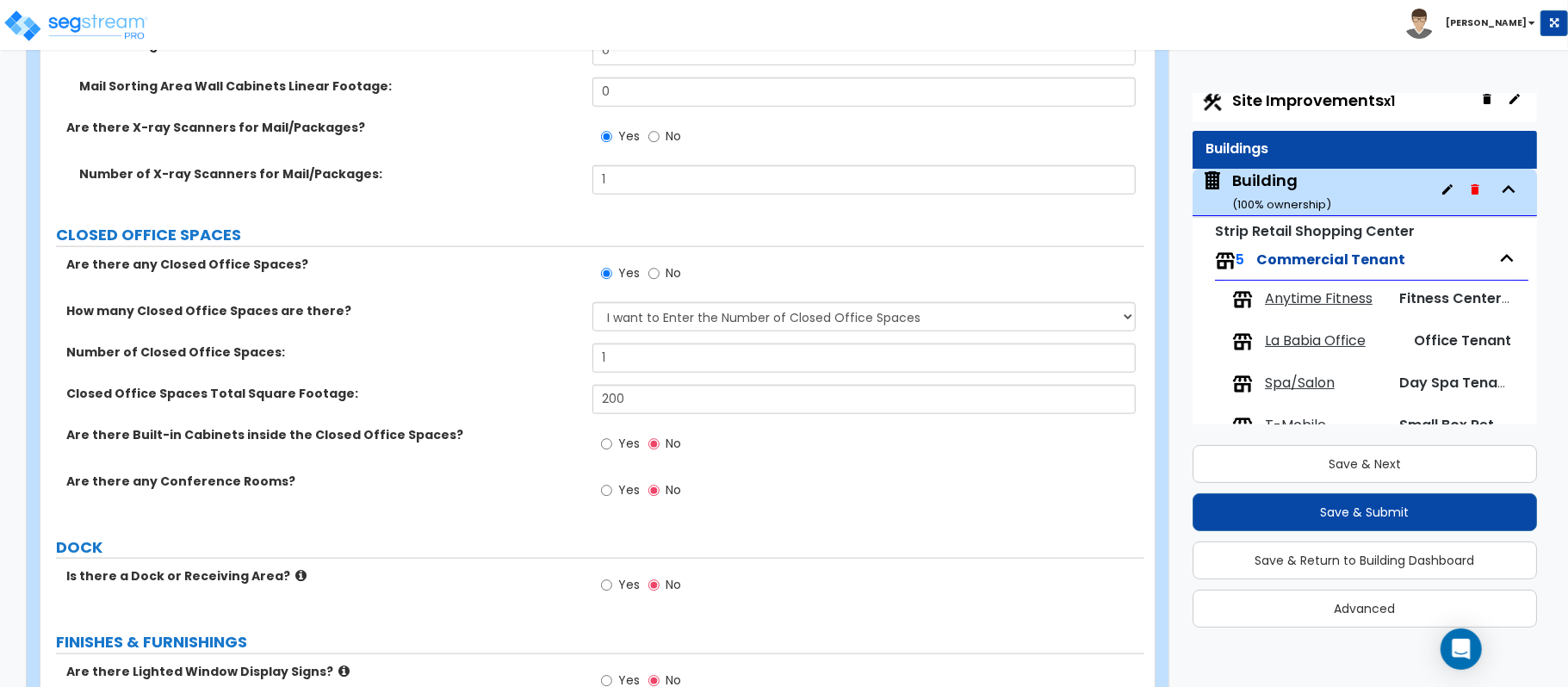
click at [1348, 105] on span "Site Improvements x1" at bounding box center [1313, 100] width 163 height 22
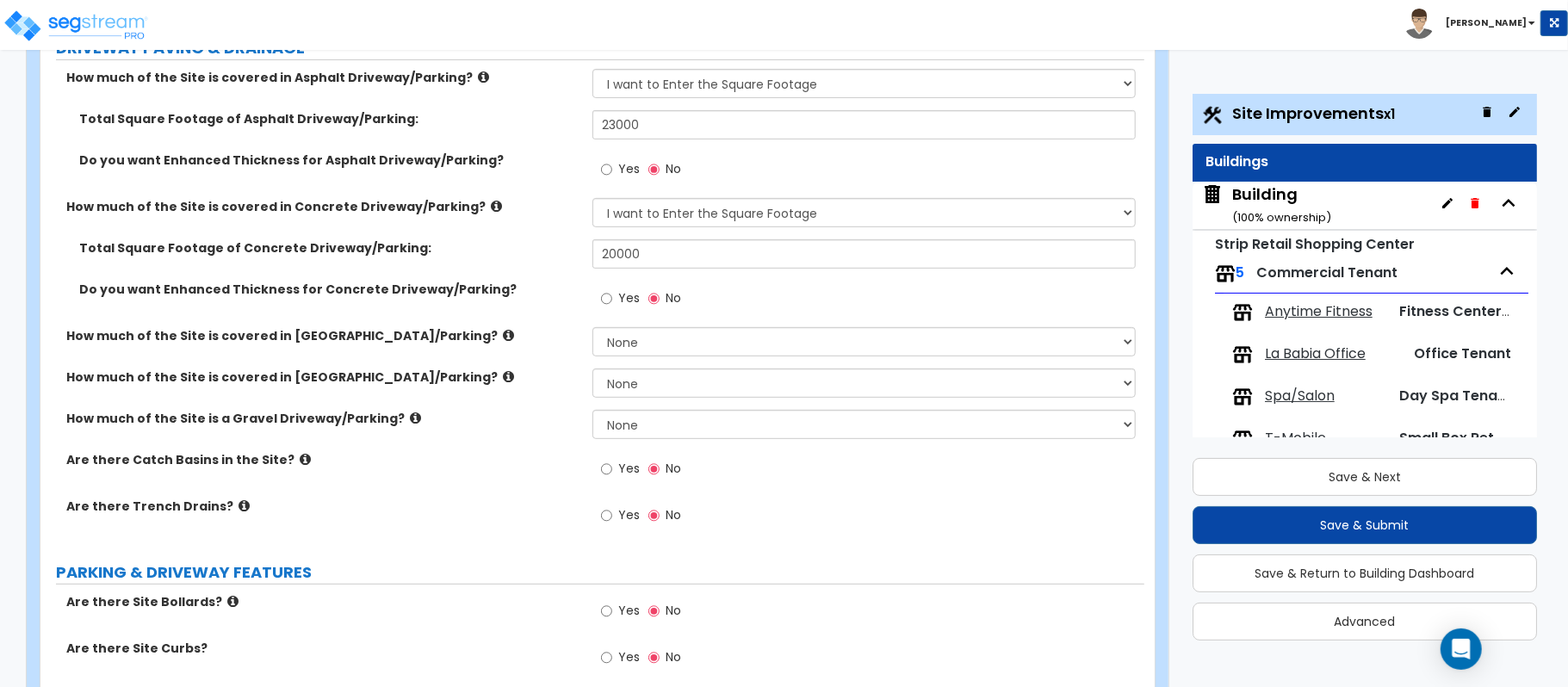
scroll to position [54, 0]
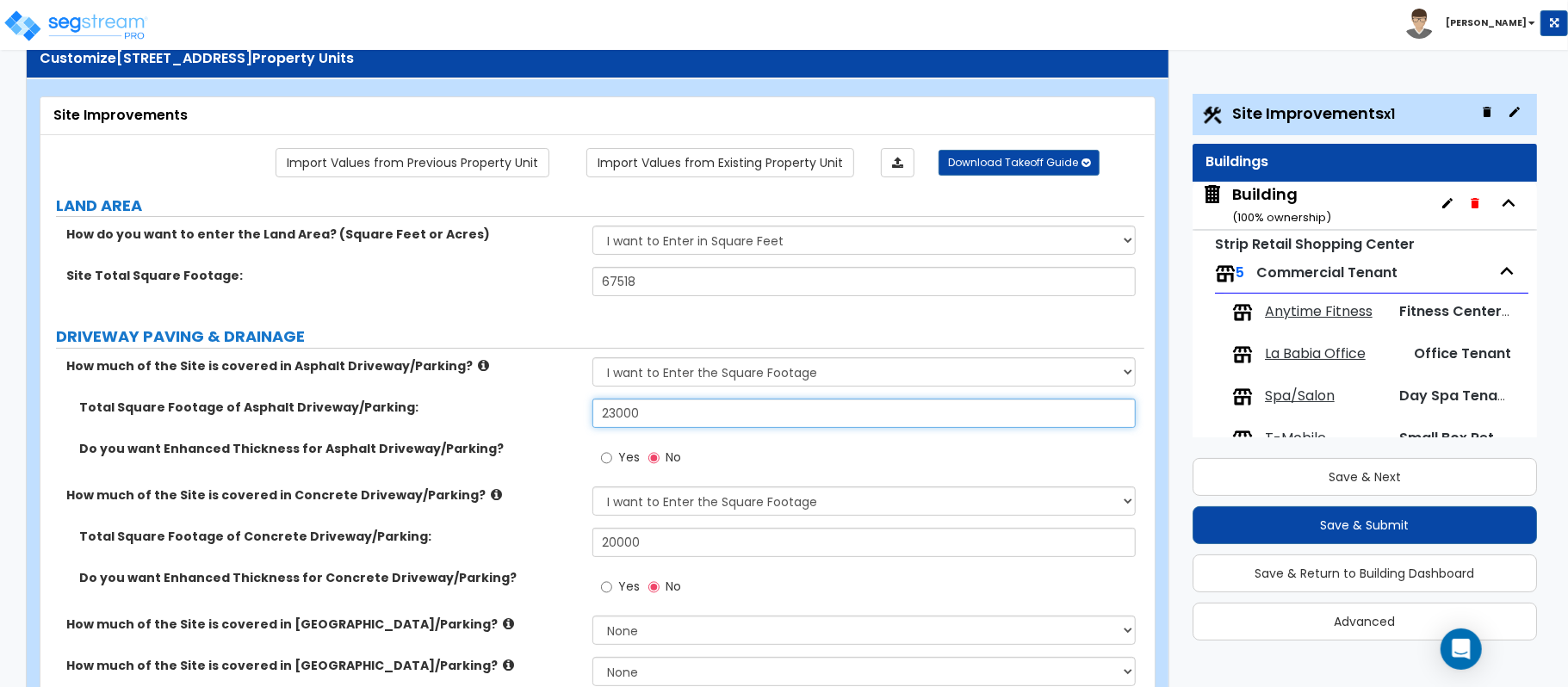
drag, startPoint x: 676, startPoint y: 417, endPoint x: 549, endPoint y: 411, distance: 127.1
click at [549, 411] on div "Total Square Footage of Asphalt Driveway/Parking: 23000" at bounding box center [592, 419] width 1104 height 41
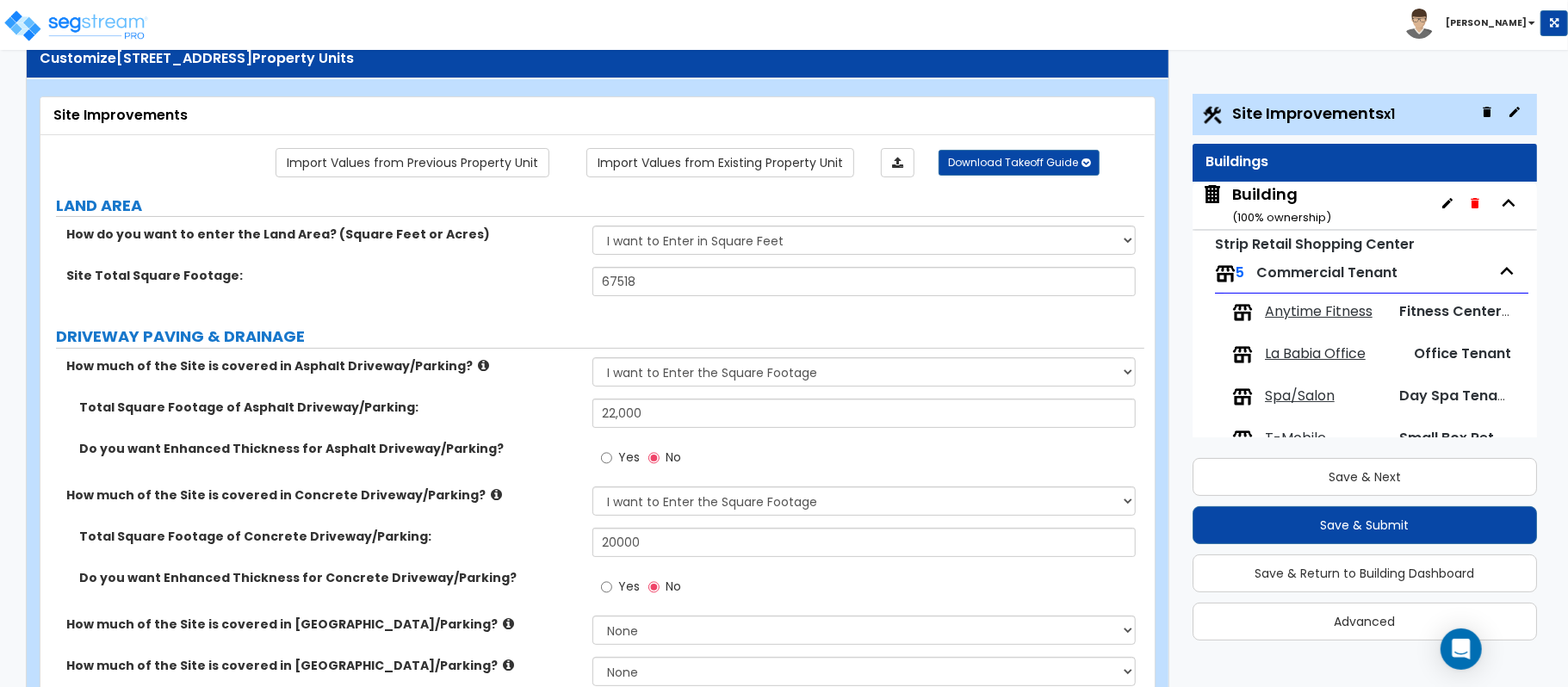
click at [531, 542] on label "Total Square Footage of Concrete Driveway/Parking:" at bounding box center [329, 537] width 500 height 17
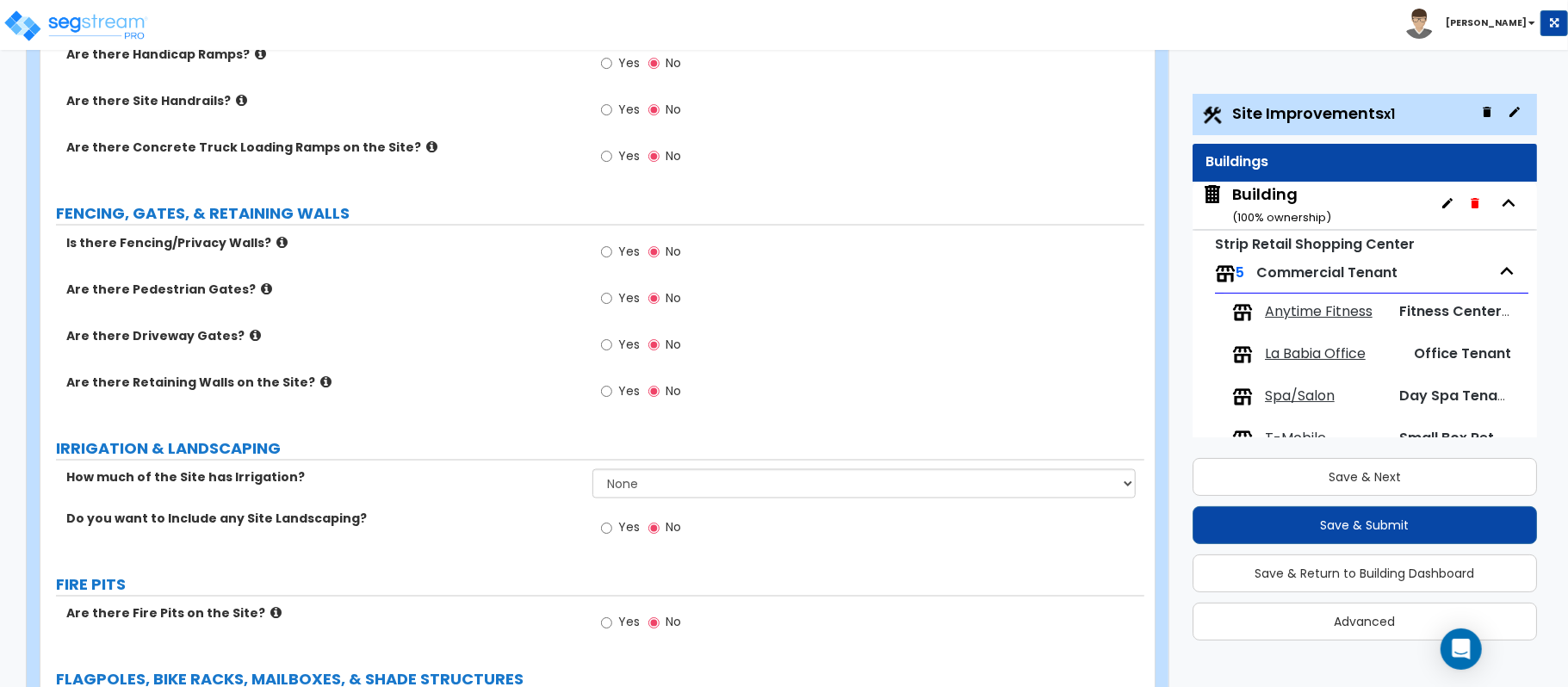
scroll to position [1511, 0]
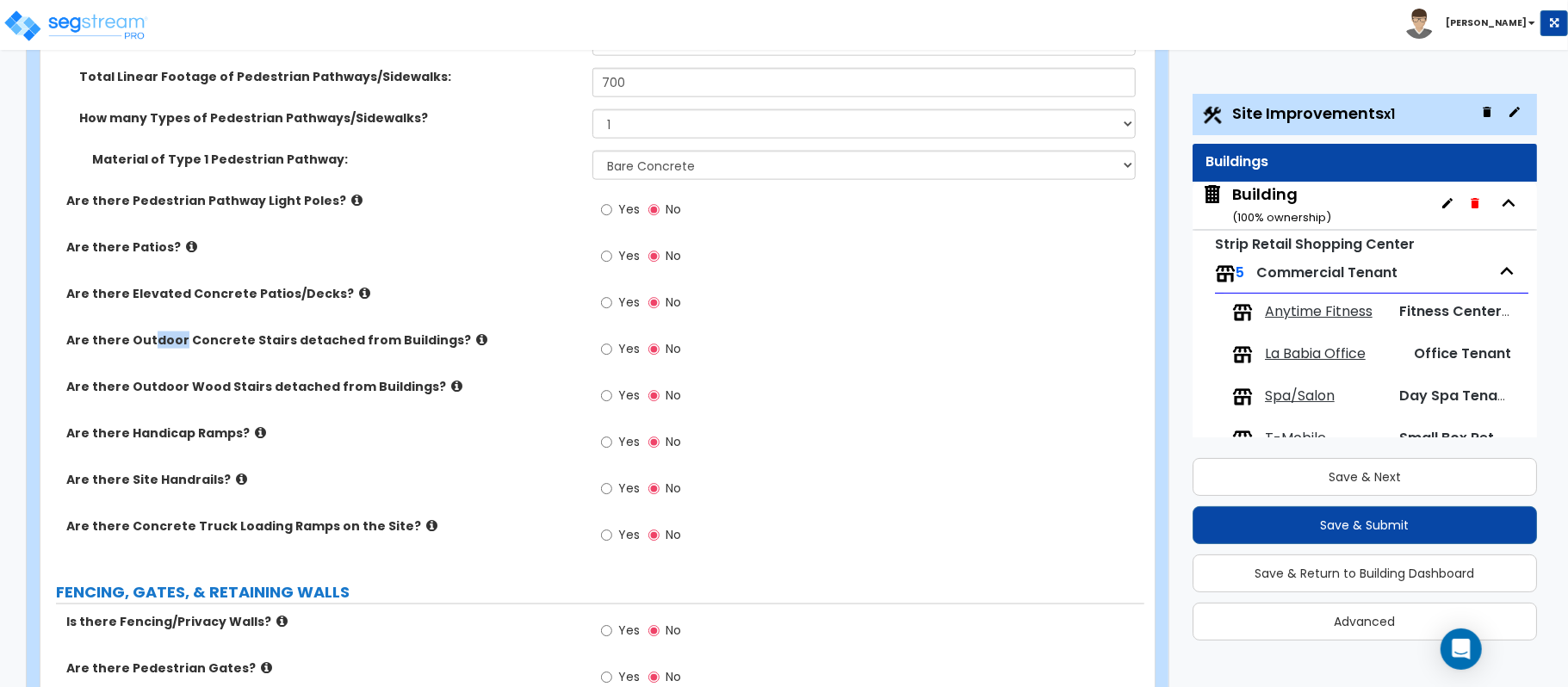
click at [1279, 197] on div "Building ( 100 % ownership)" at bounding box center [1281, 205] width 99 height 44
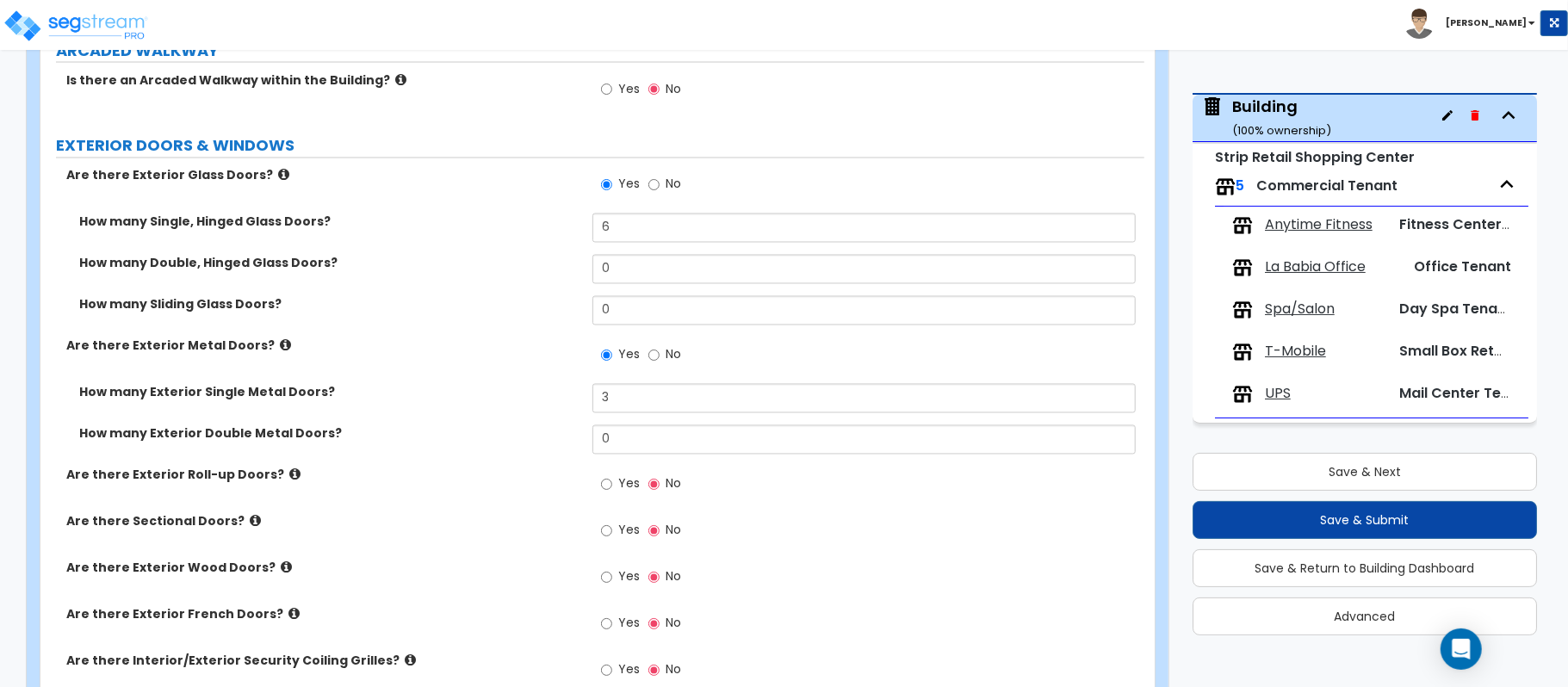
scroll to position [2275, 0]
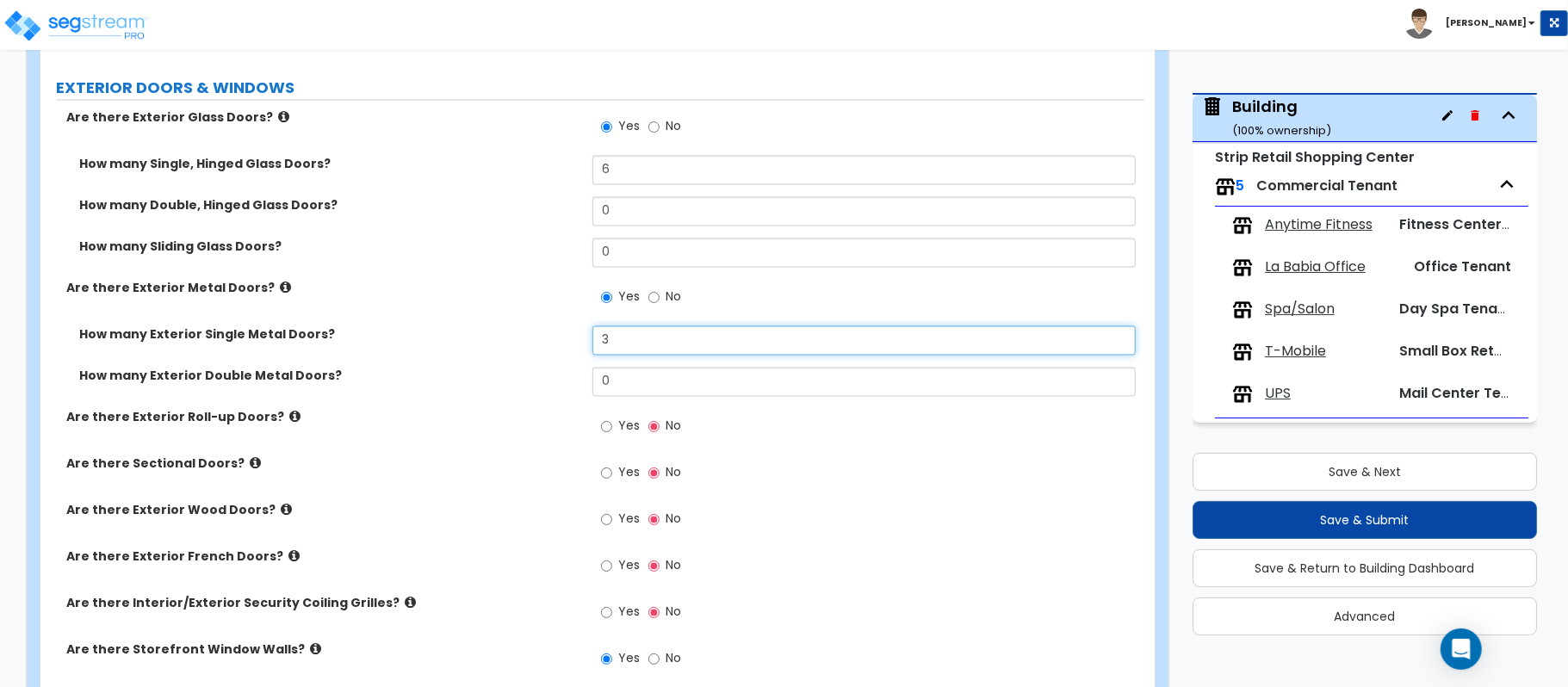
drag, startPoint x: 638, startPoint y: 338, endPoint x: 503, endPoint y: 338, distance: 135.0
click at [503, 338] on div "How many Exterior Single Metal Doors? 3" at bounding box center [592, 347] width 1104 height 41
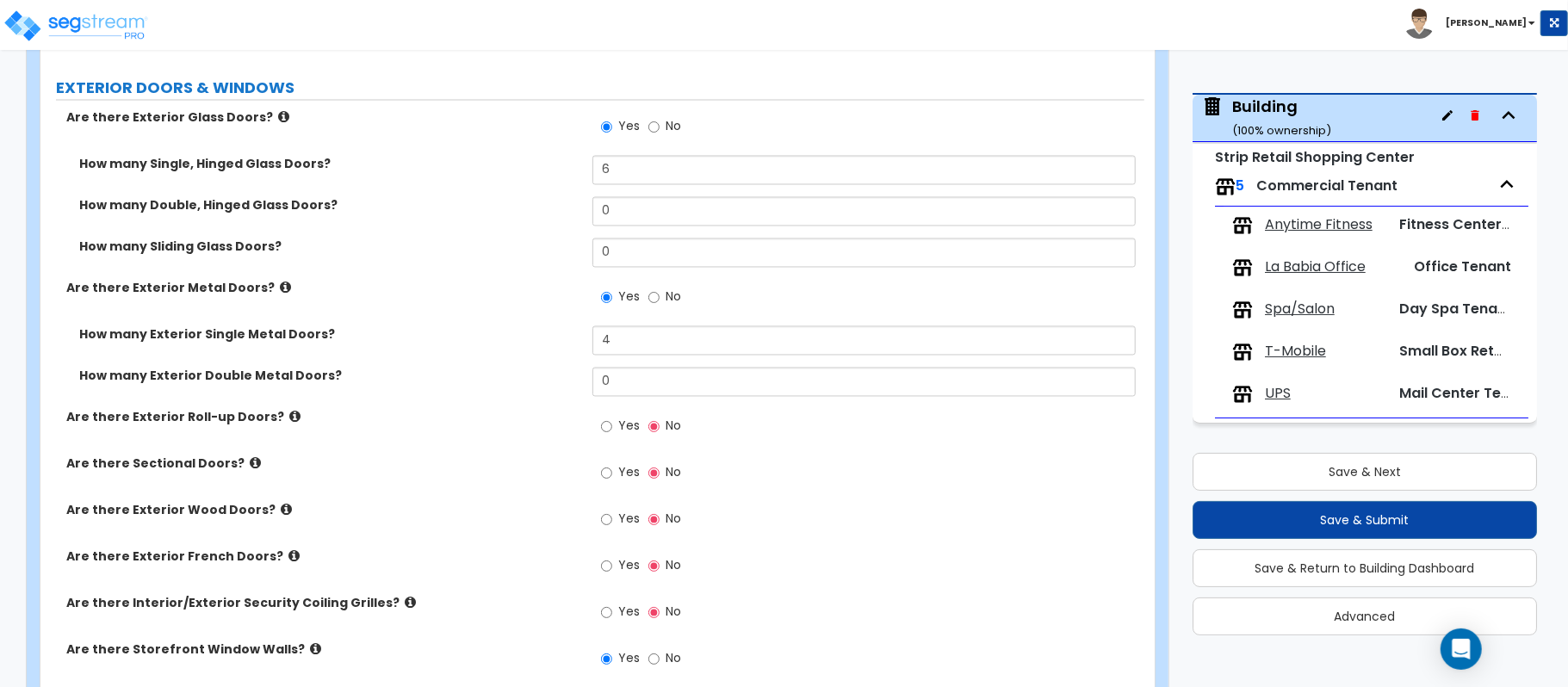
click at [1114, 541] on div "Yes No" at bounding box center [868, 525] width 551 height 47
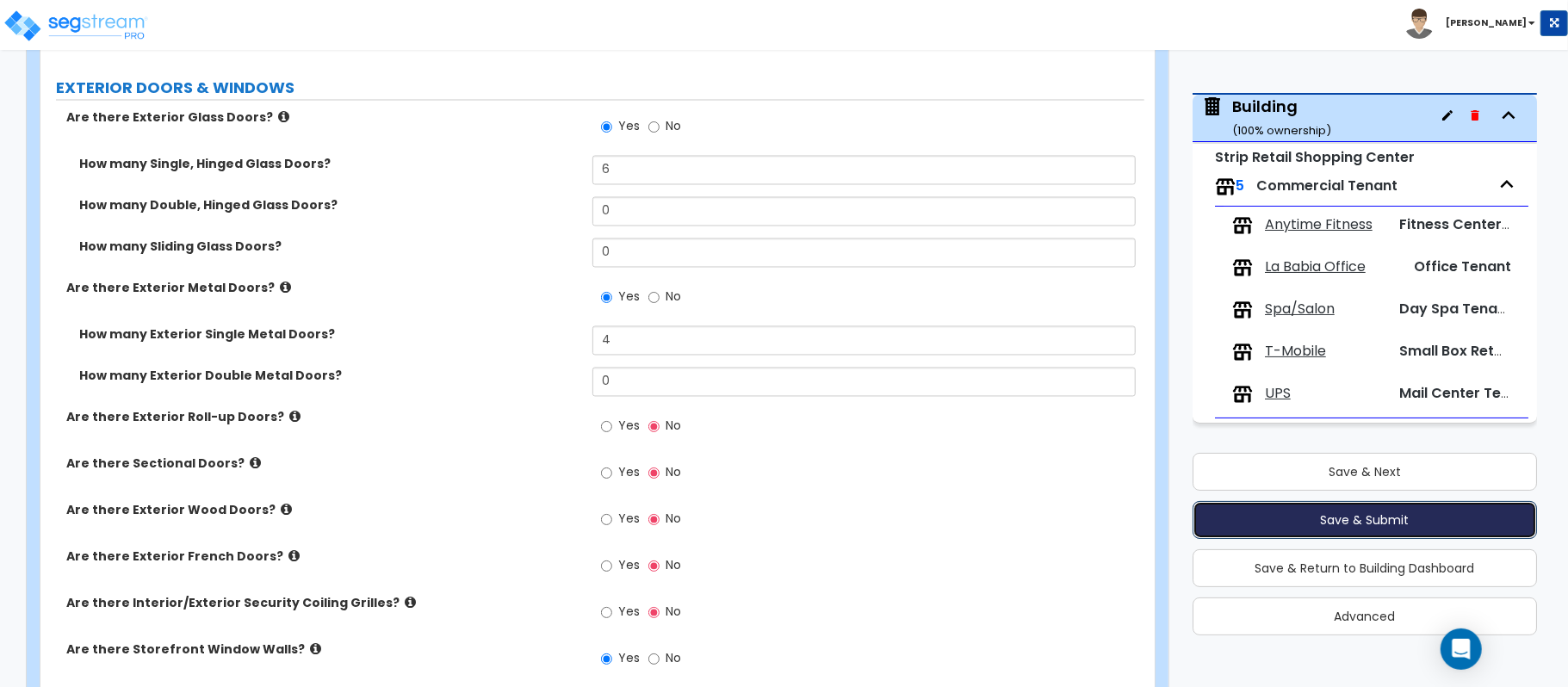
click at [1328, 522] on button "Save & Submit" at bounding box center [1364, 520] width 344 height 38
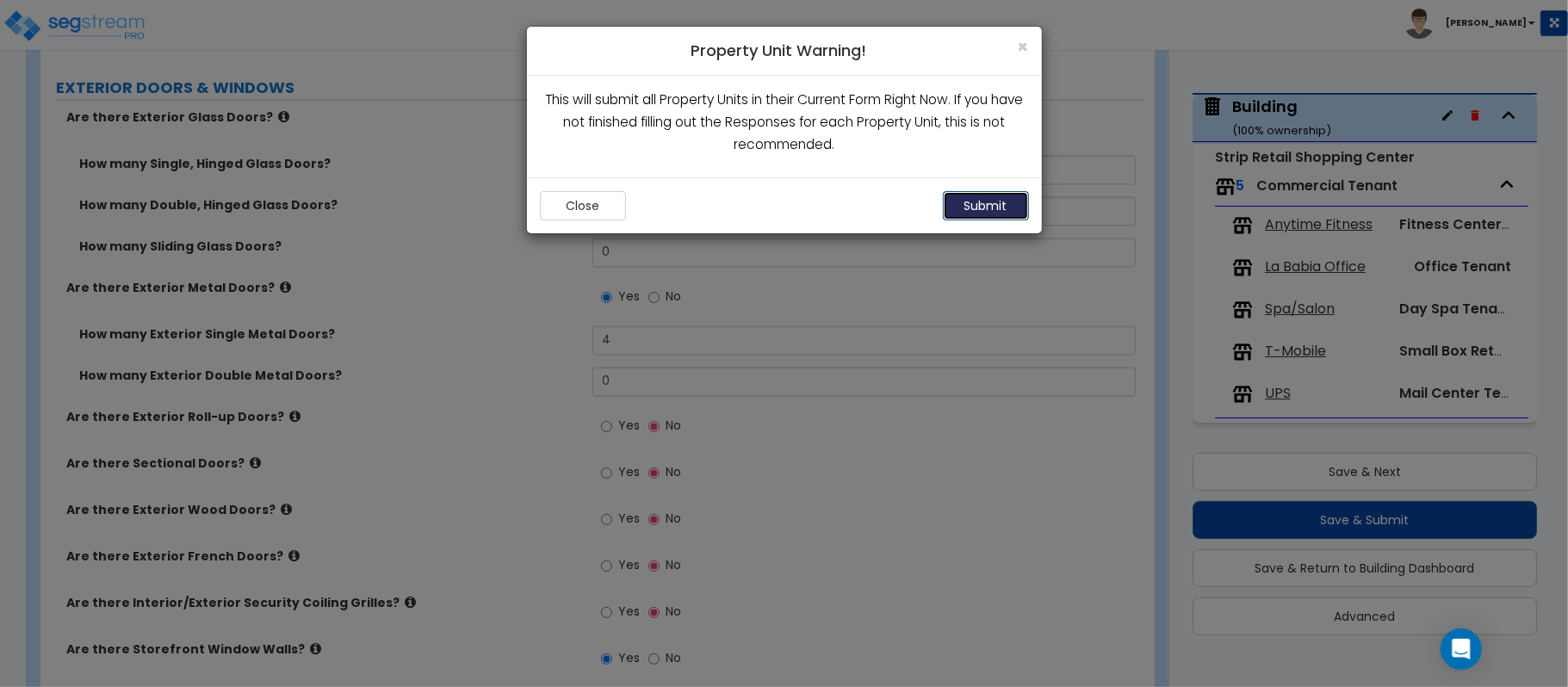
click at [979, 201] on button "Submit" at bounding box center [986, 206] width 86 height 29
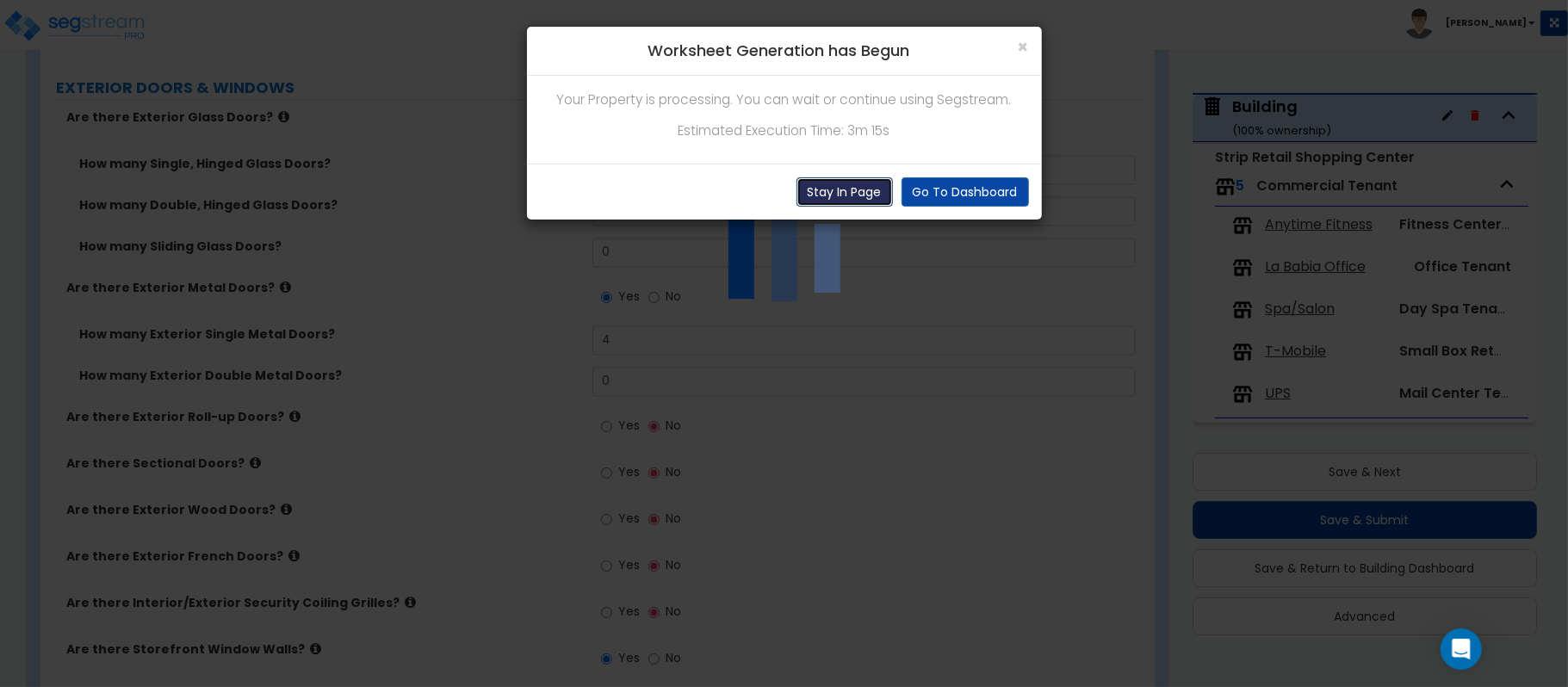
click at [849, 191] on button "Stay In Page" at bounding box center [845, 192] width 97 height 29
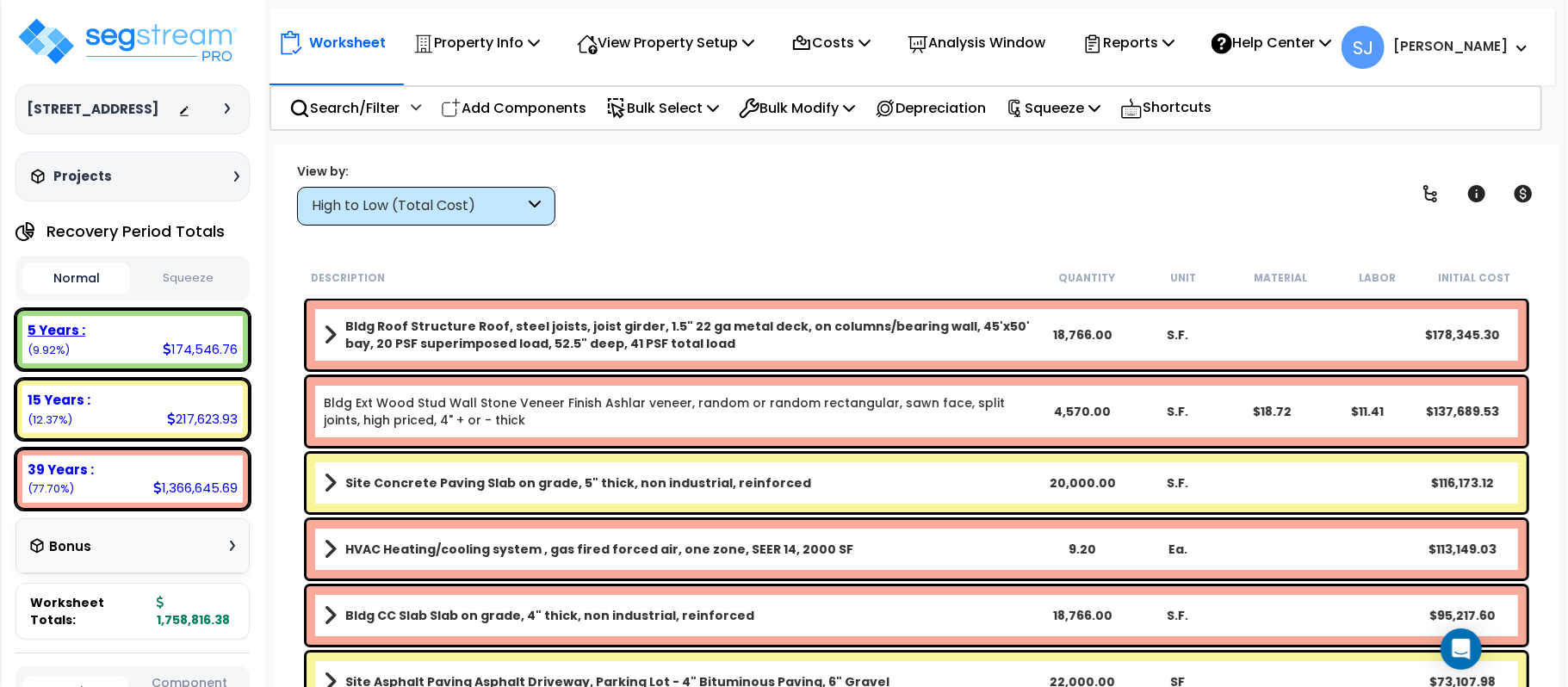
click at [156, 331] on div "5 Years :" at bounding box center [132, 330] width 210 height 18
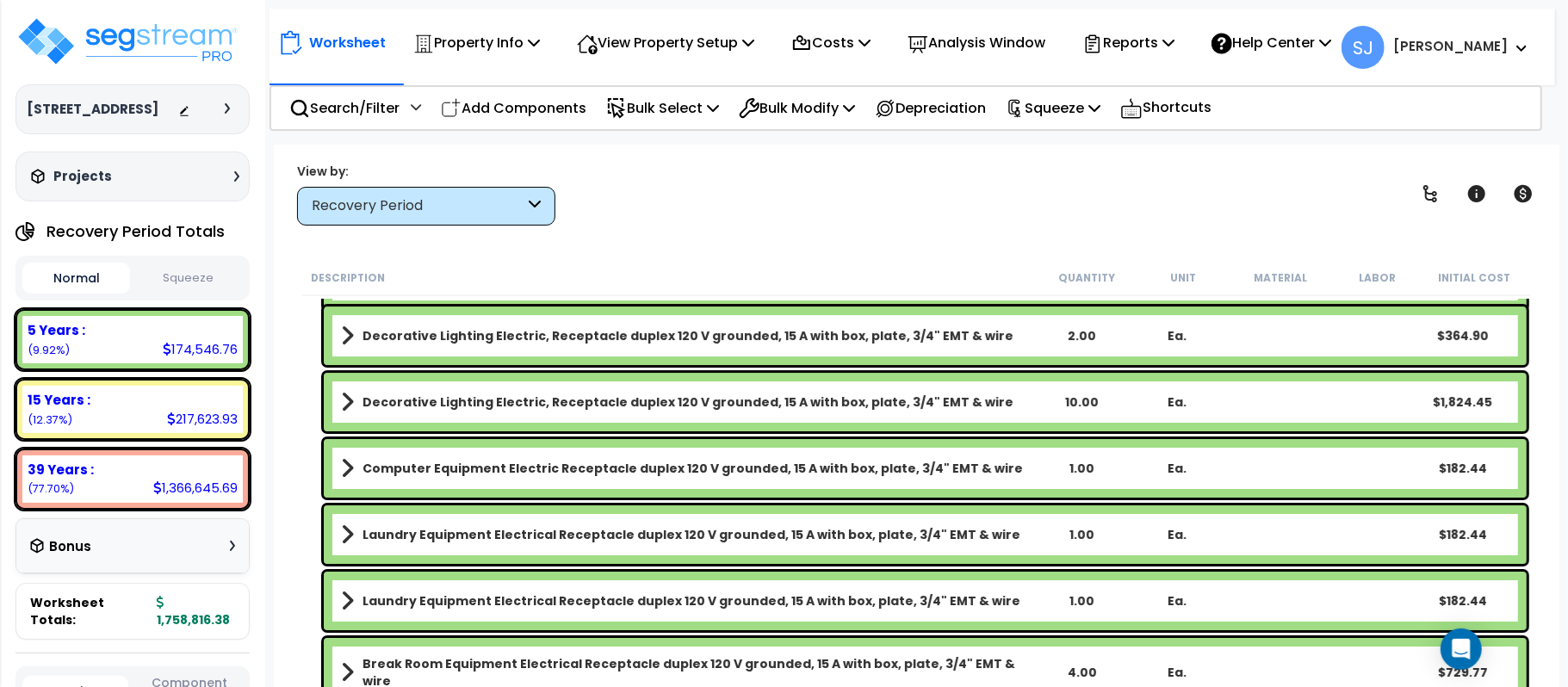
scroll to position [4590, 0]
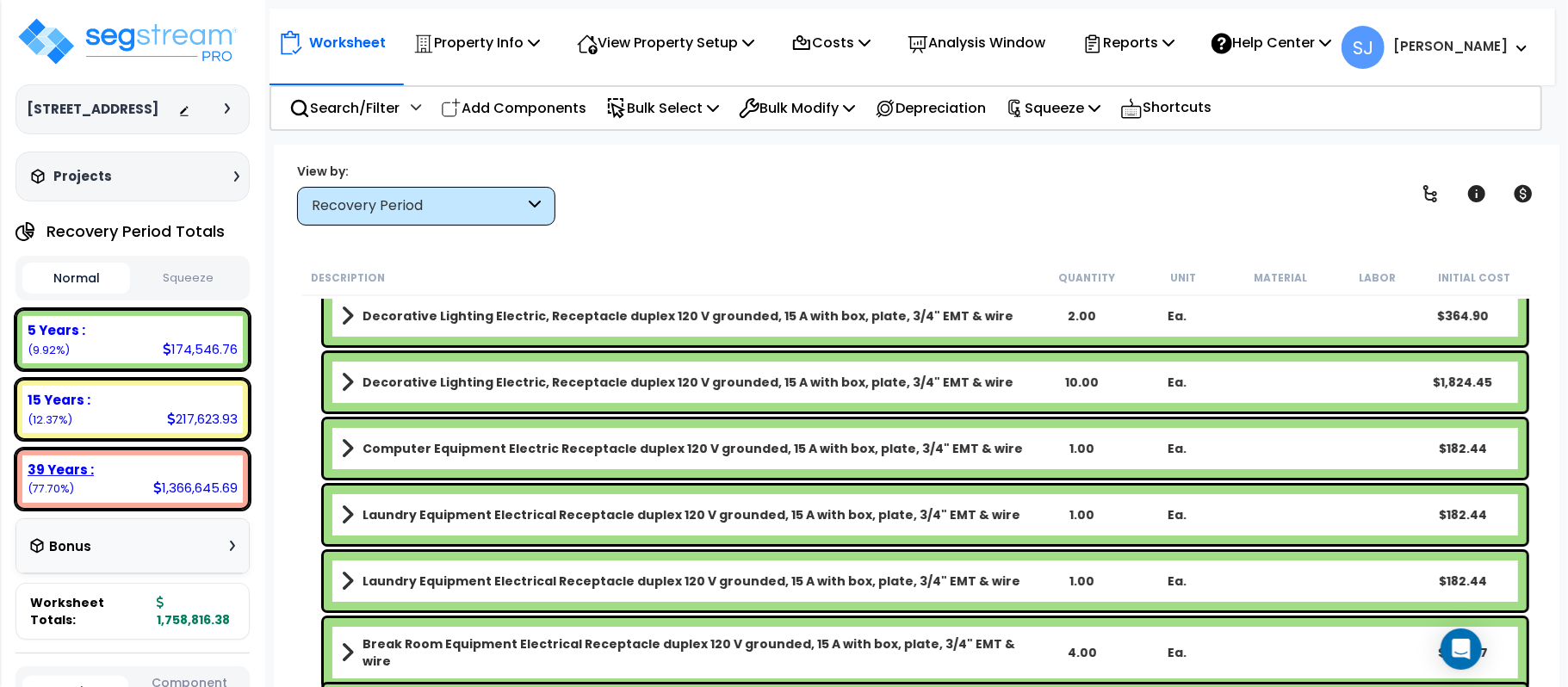
click at [173, 463] on div "39 Years :" at bounding box center [132, 469] width 210 height 18
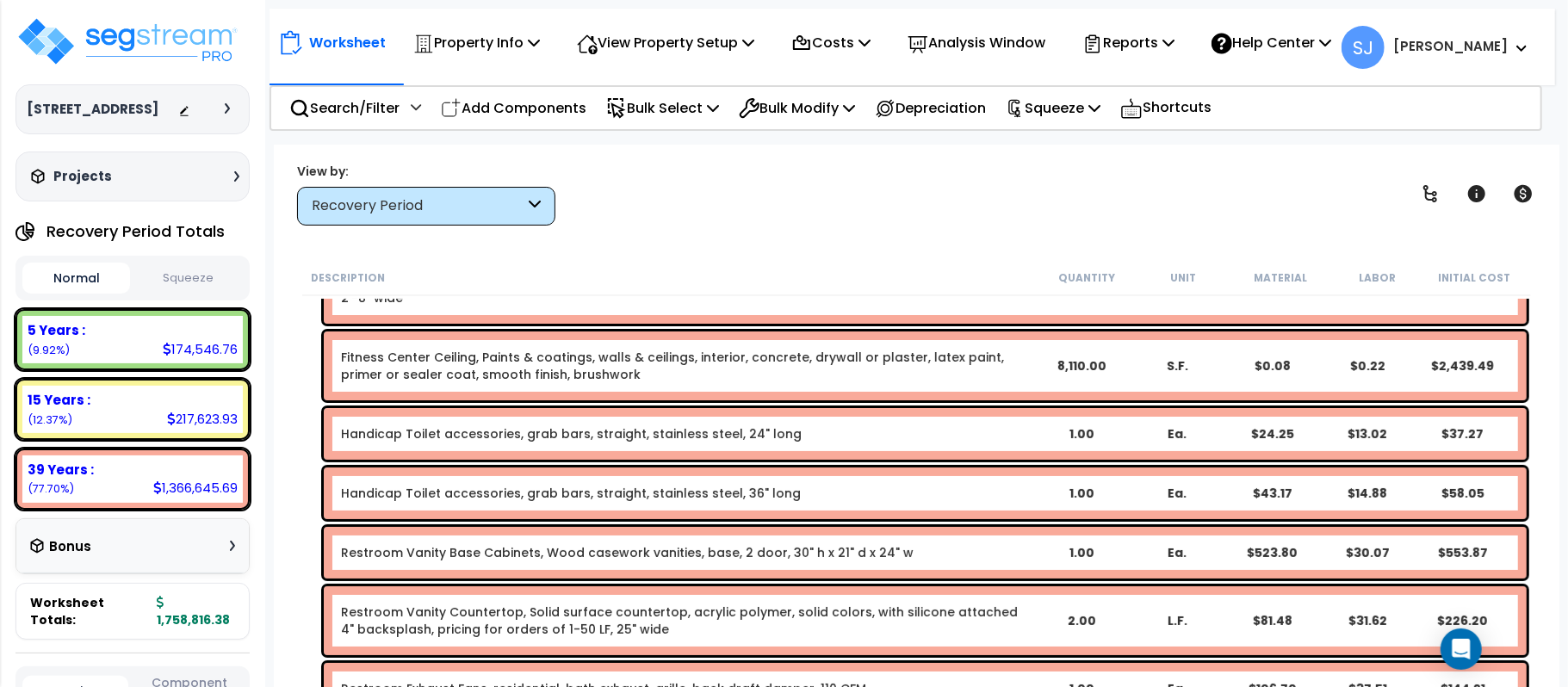
scroll to position [114, 0]
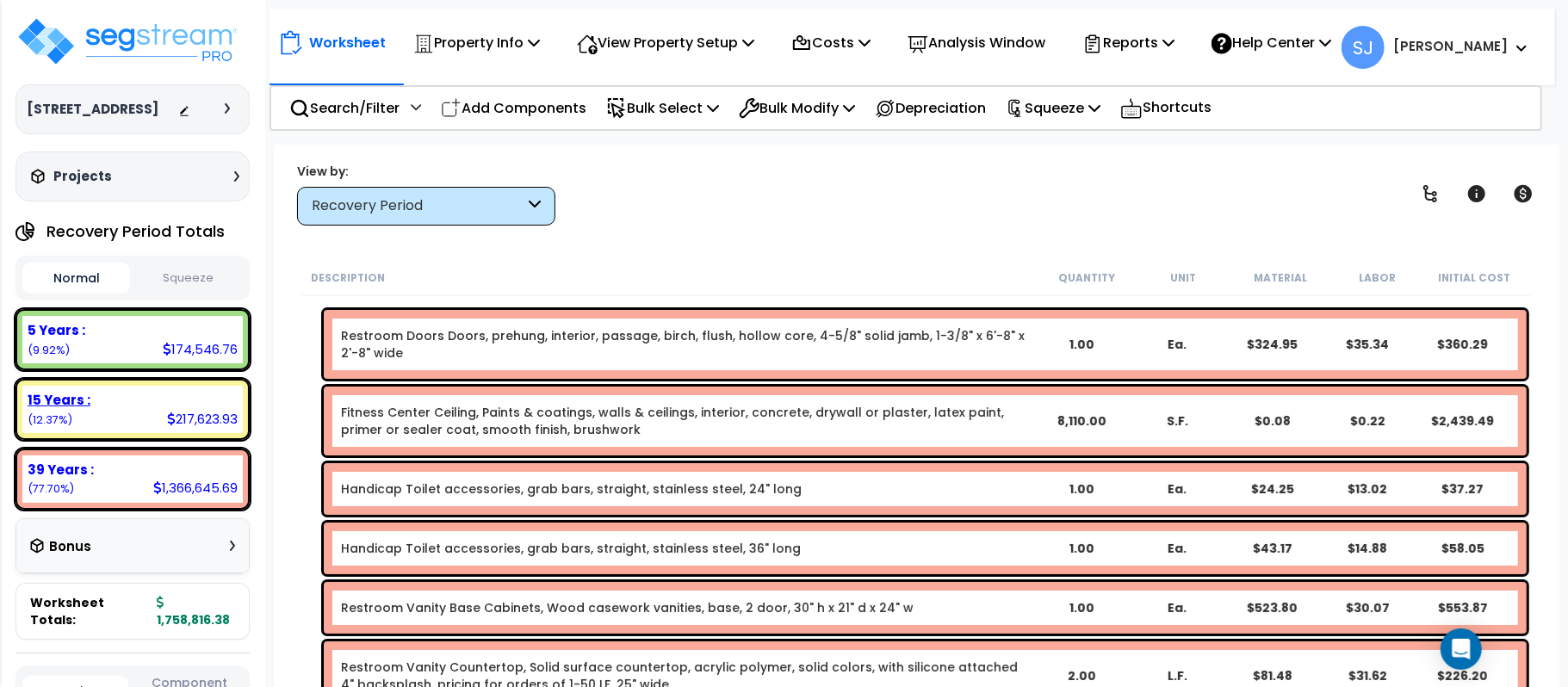
click at [125, 391] on div "15 Years :" at bounding box center [132, 399] width 210 height 18
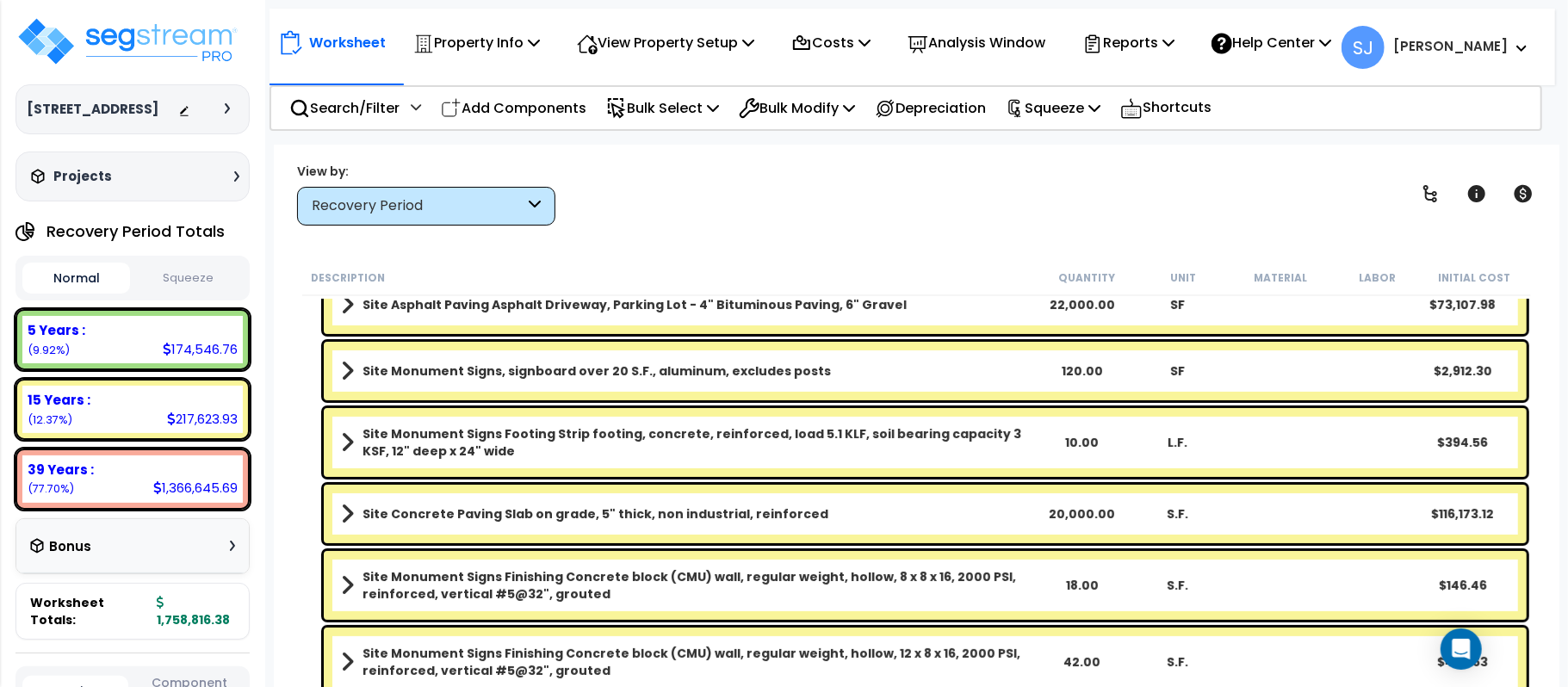
scroll to position [188, 0]
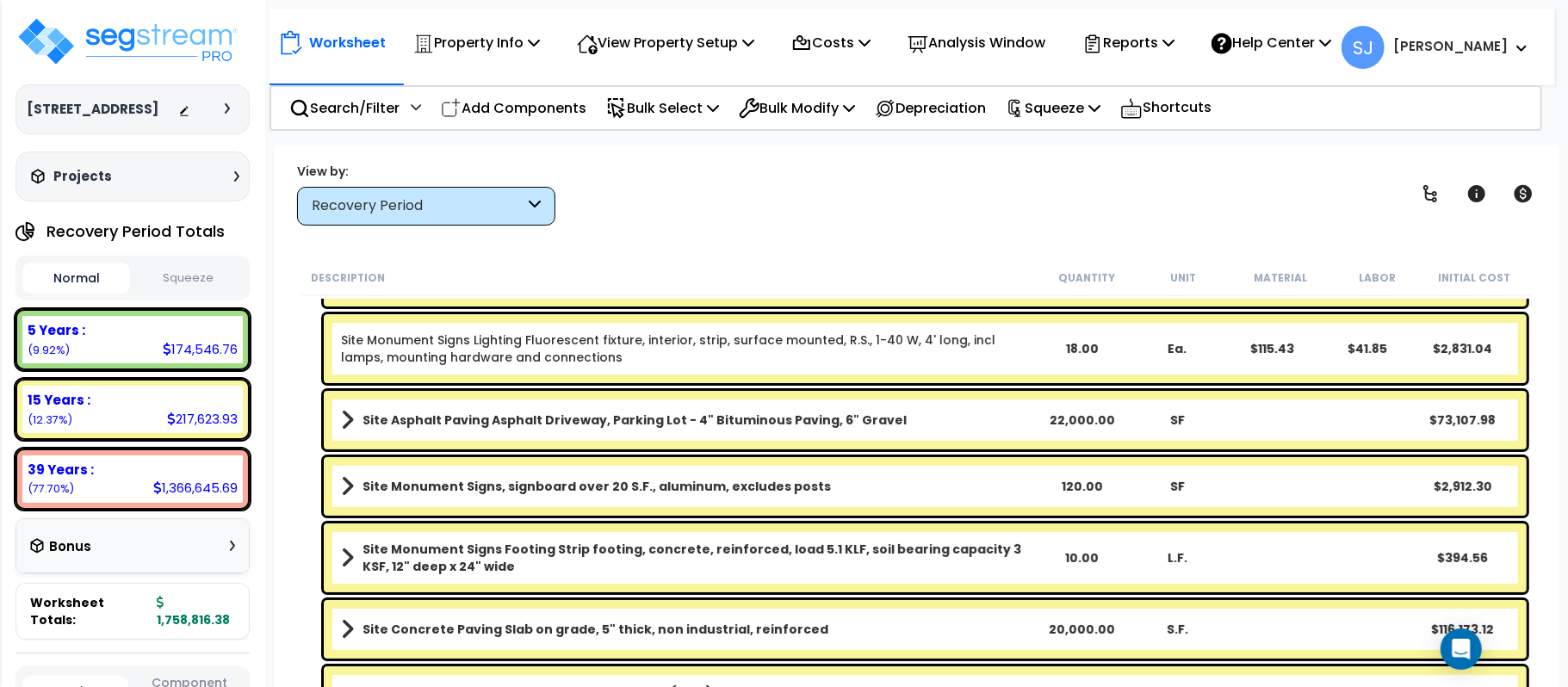
click at [991, 410] on link "Site Asphalt Paving Asphalt Driveway, Parking Lot - 4" Bituminous Paving, 6" Gr…" at bounding box center [686, 420] width 692 height 24
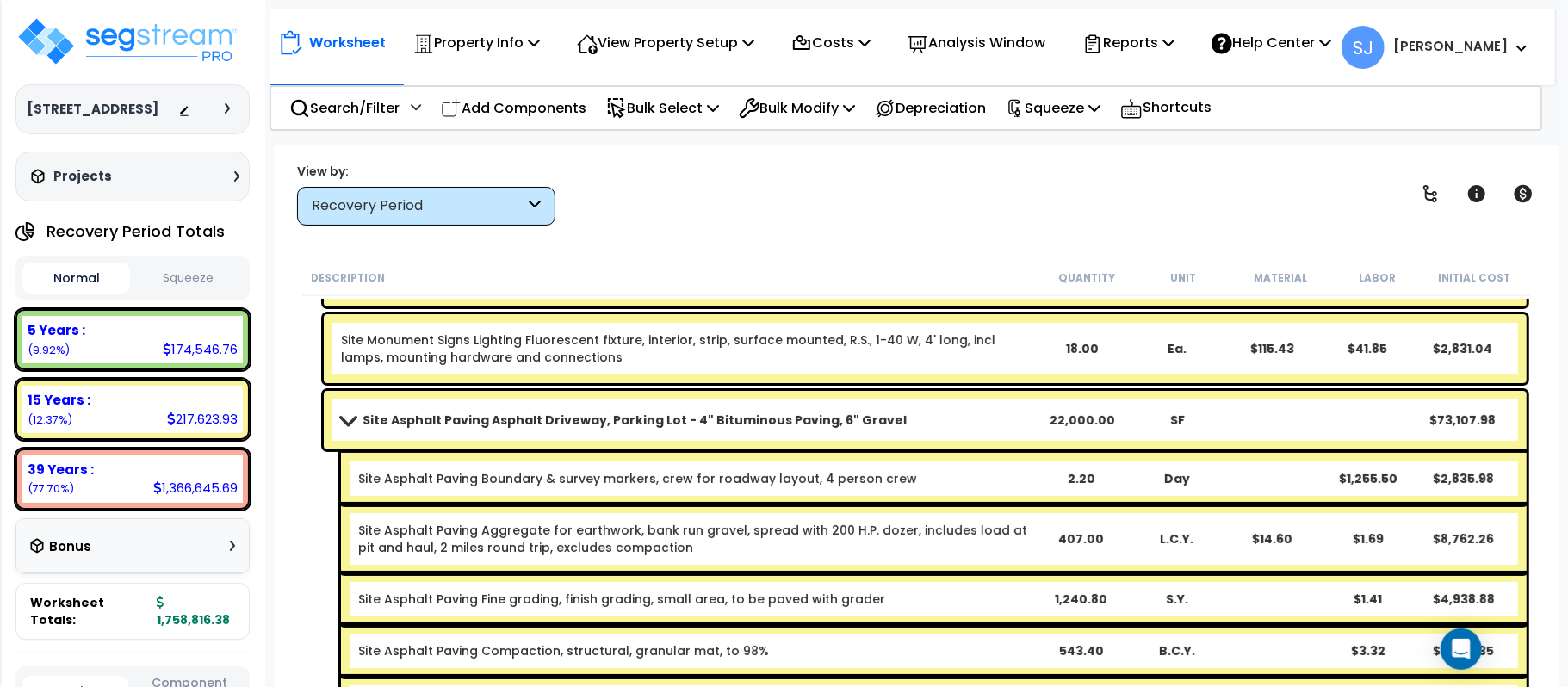
click at [991, 410] on link "Site Asphalt Paving Asphalt Driveway, Parking Lot - 4" Bituminous Paving, 6" Gr…" at bounding box center [686, 420] width 692 height 24
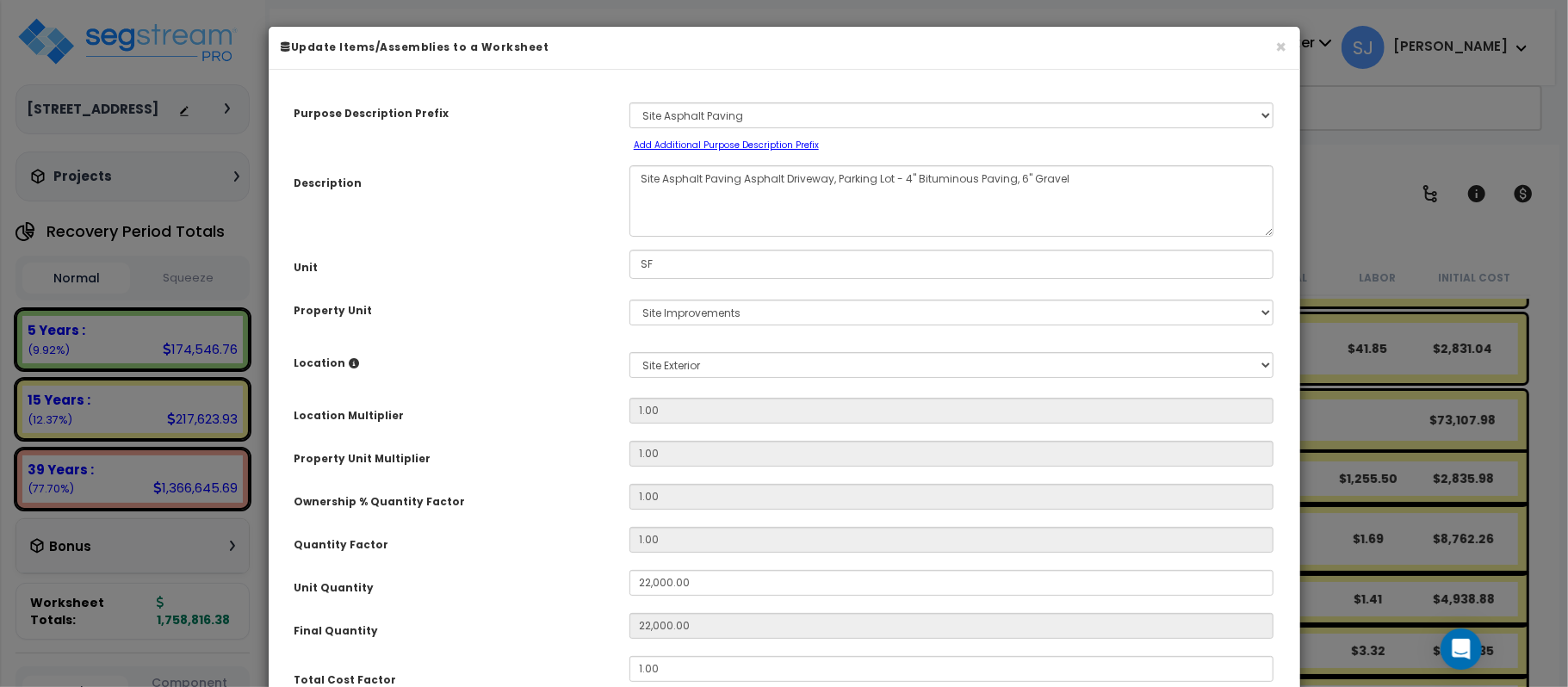
select select "26097"
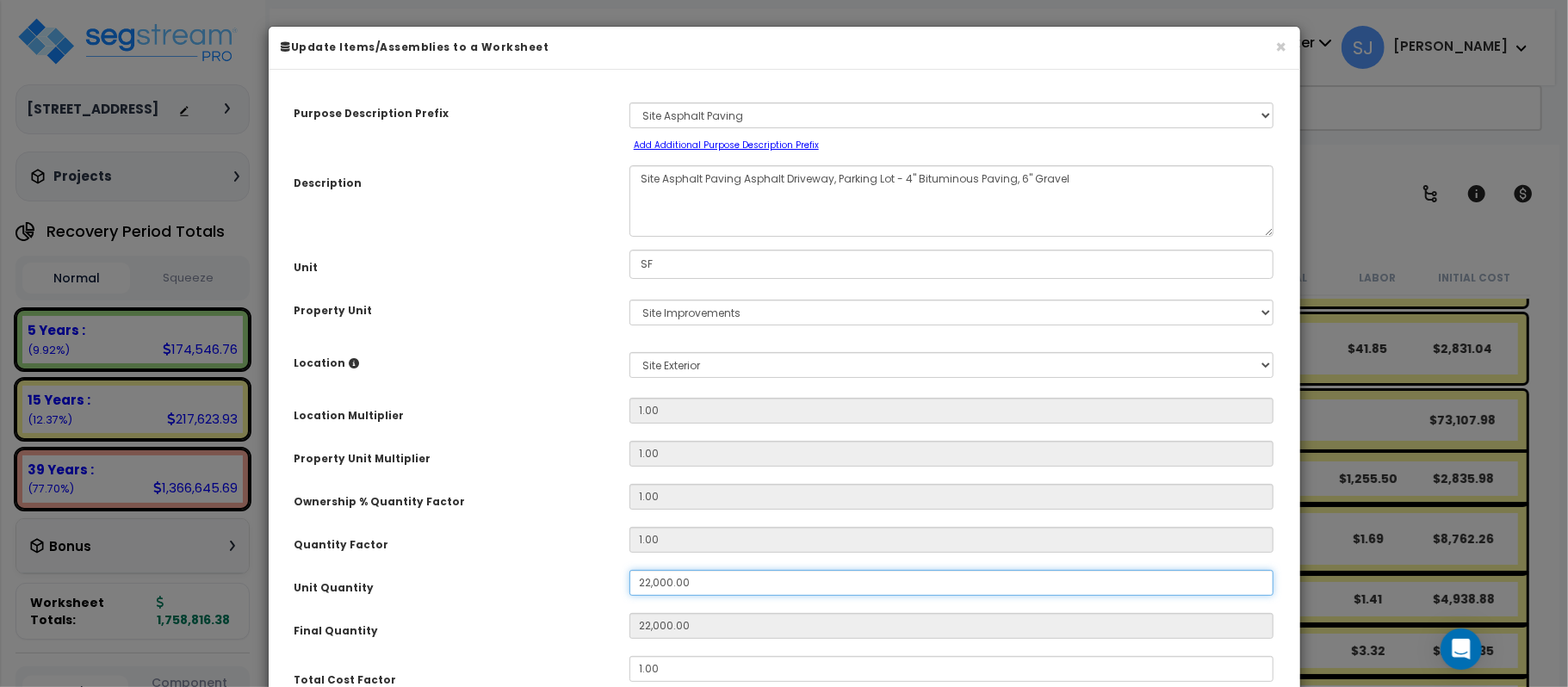
drag, startPoint x: 700, startPoint y: 566, endPoint x: 576, endPoint y: 565, distance: 124.0
click at [576, 569] on div "Unit Quantity 22,000.00" at bounding box center [784, 584] width 1005 height 30
type input "2"
type input "22,000"
type input "23"
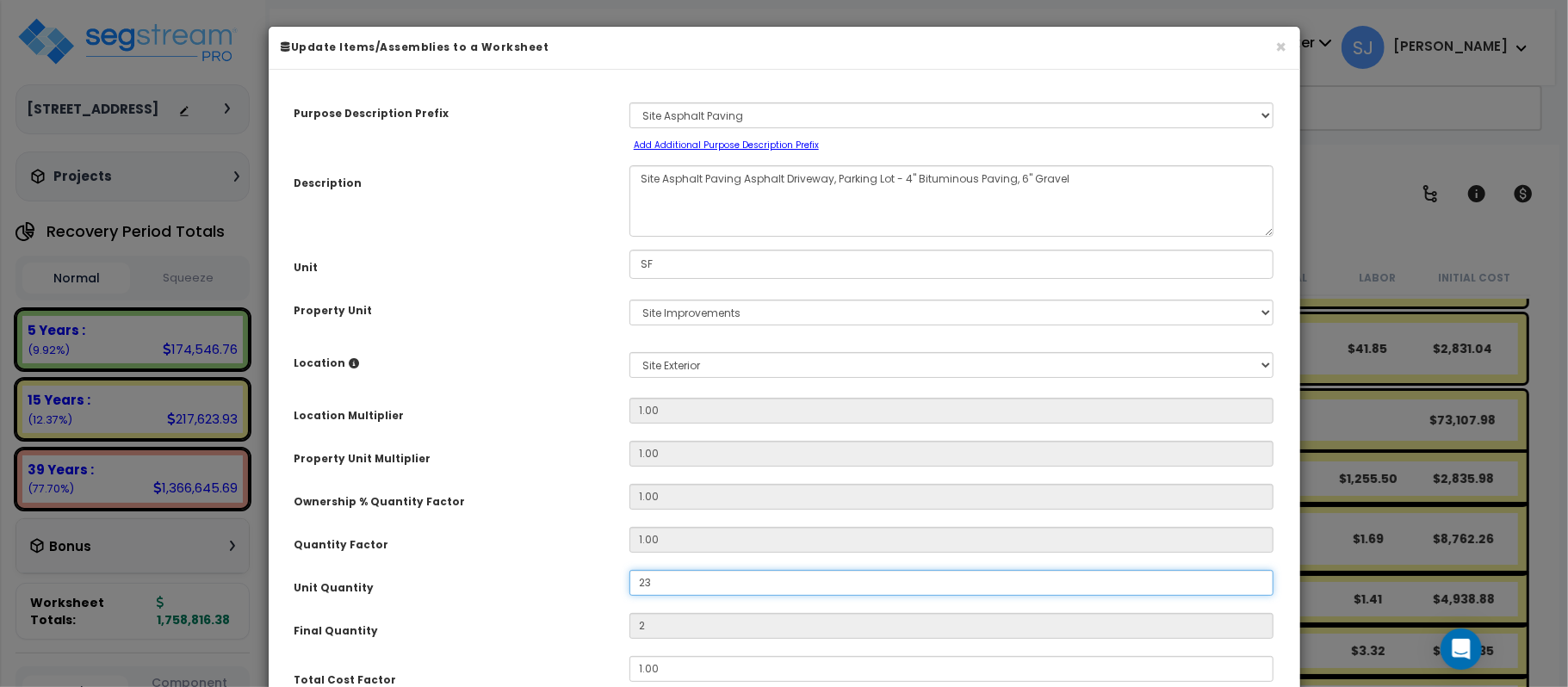
type input "23"
type input "230"
type input "2,300"
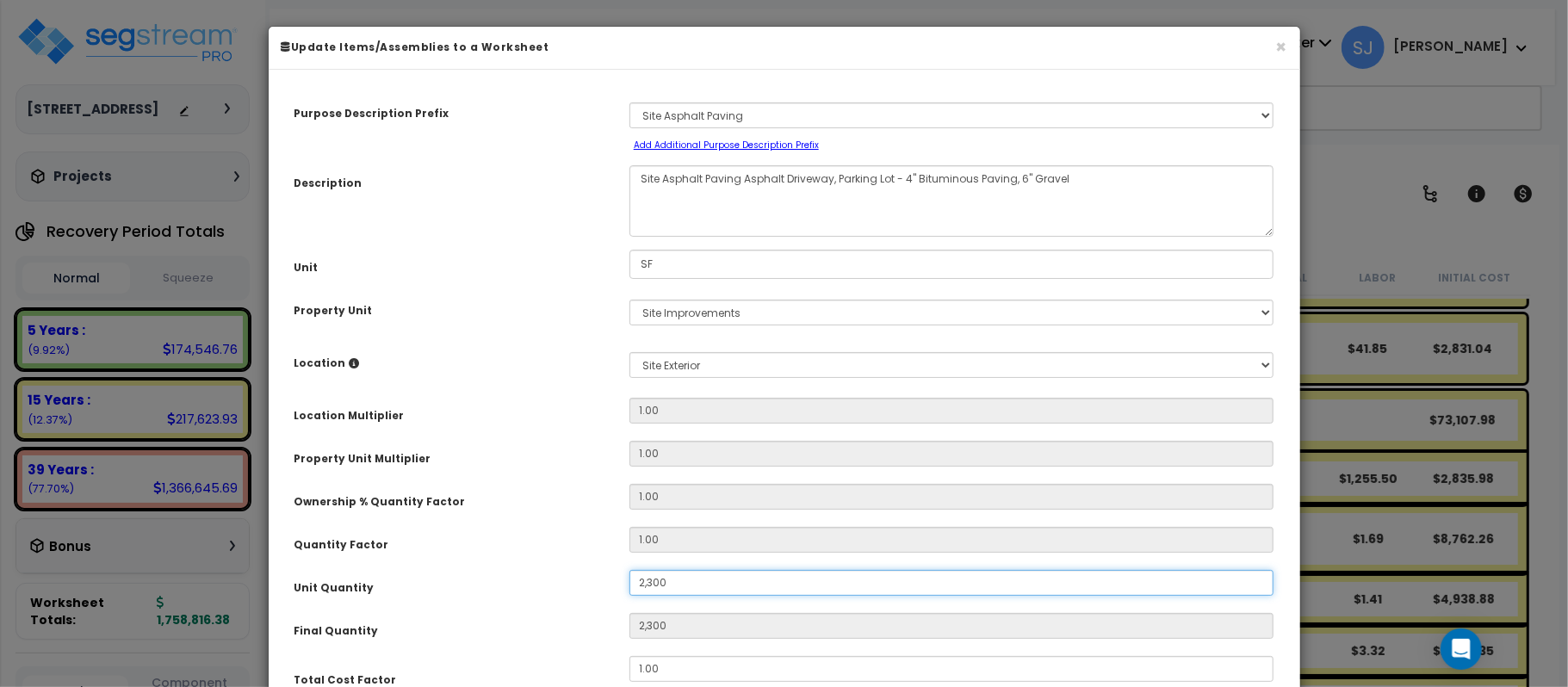
type input "23,000"
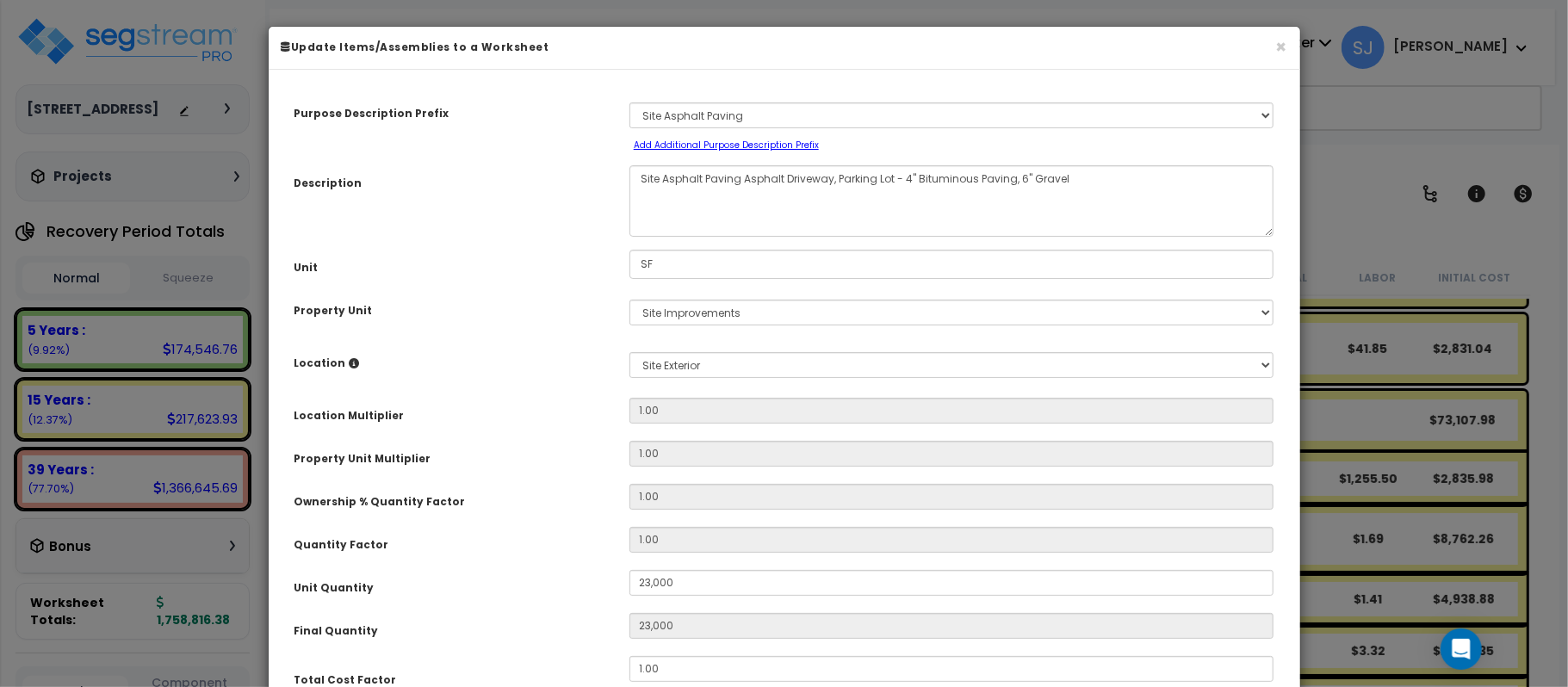
click at [569, 527] on div "Quantity Factor" at bounding box center [449, 542] width 335 height 30
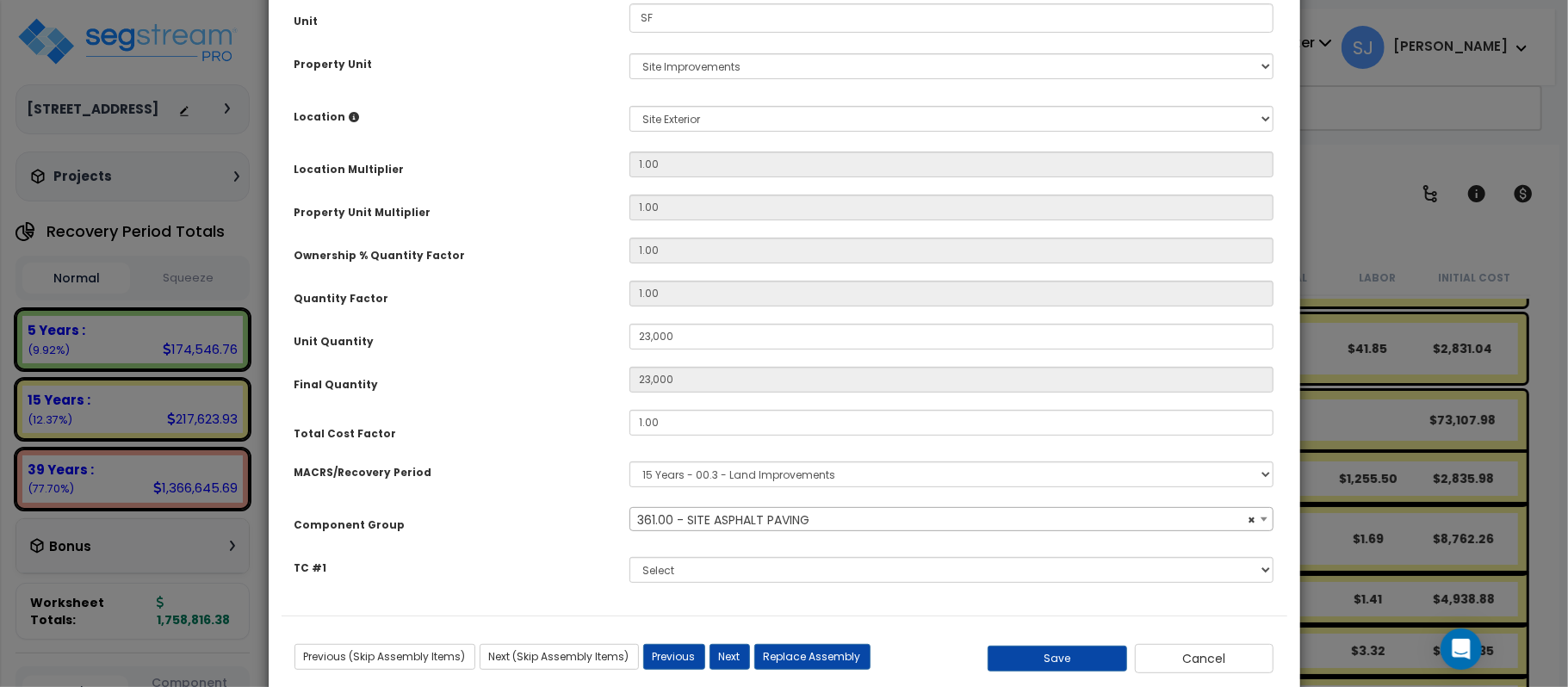
scroll to position [248, 0]
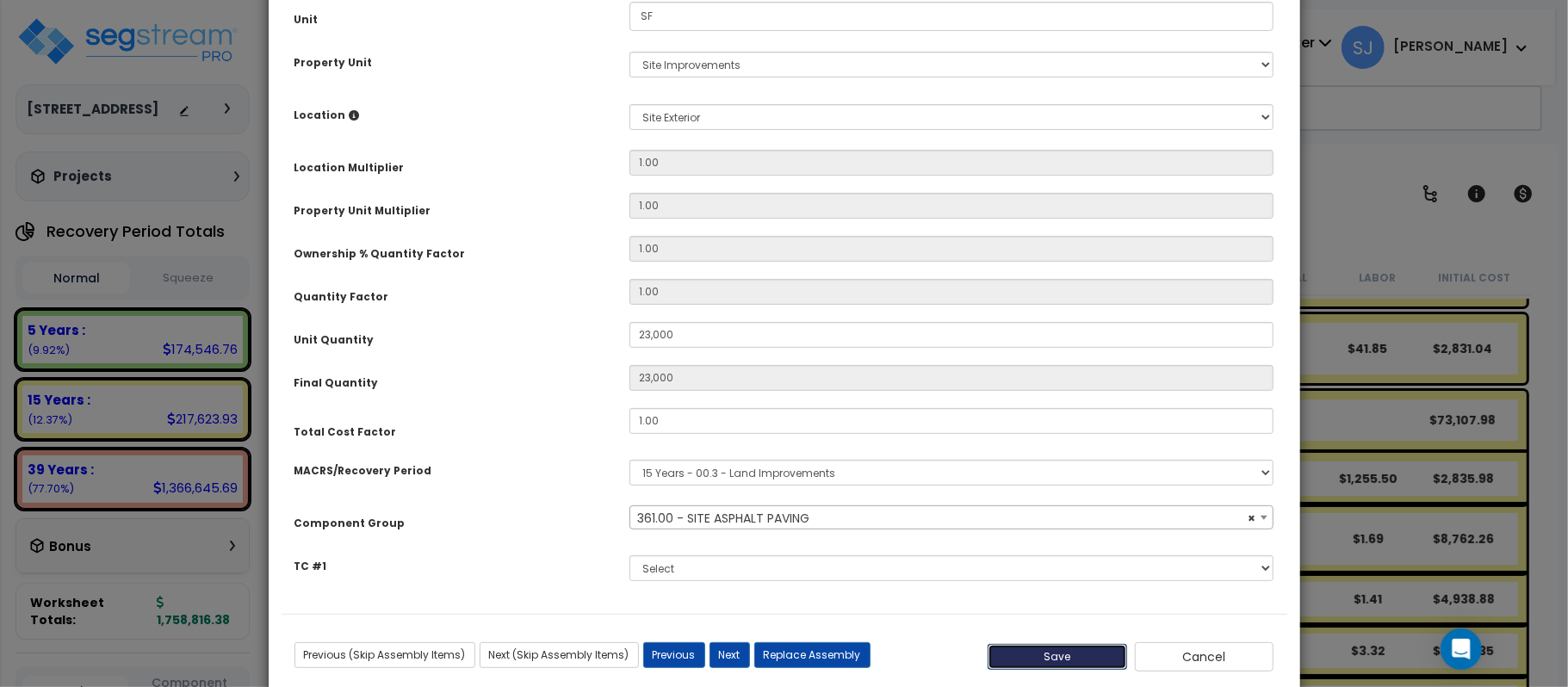
click at [1073, 644] on button "Save" at bounding box center [1056, 657] width 139 height 26
type input "23000.00"
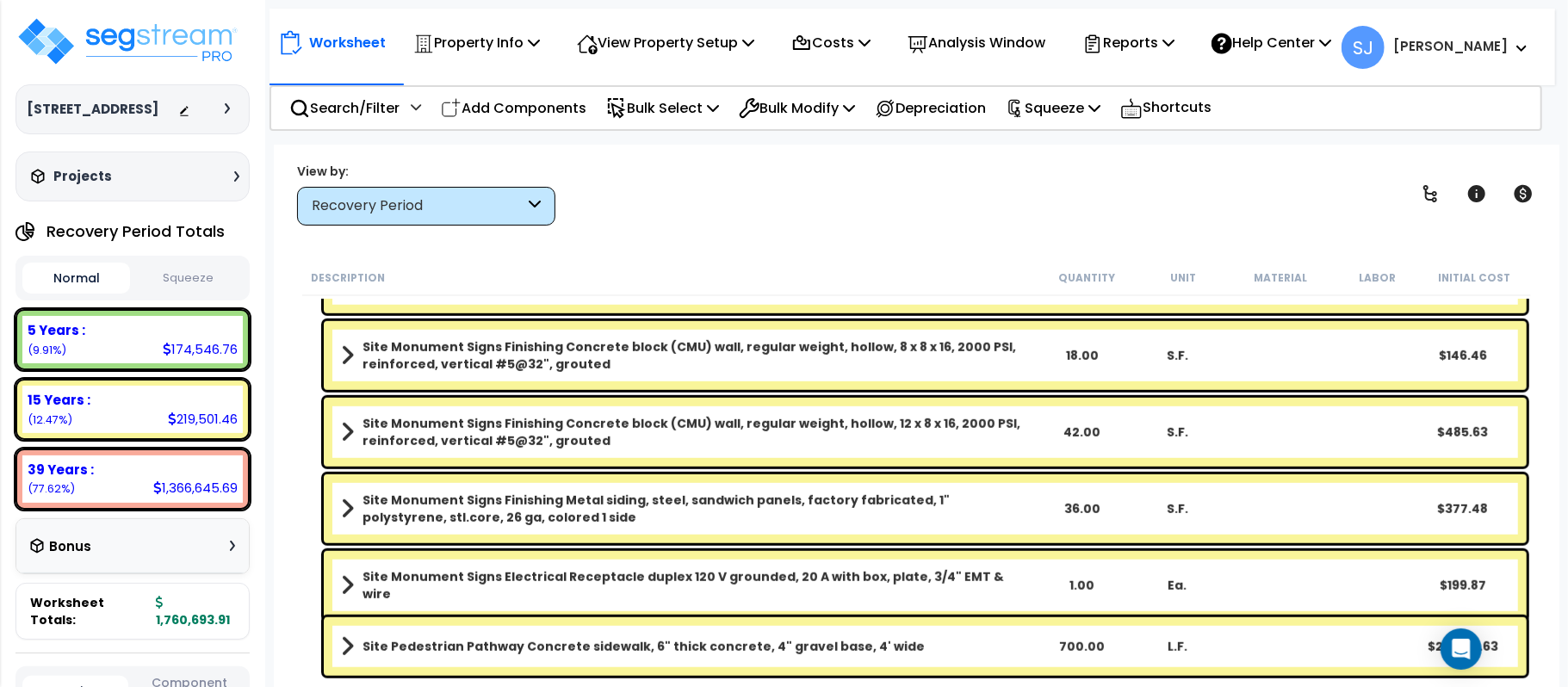
scroll to position [76, 0]
click at [1016, 661] on div "Site Pedestrian Pathway Concrete sidewalk, 6" thick concrete, 4" gravel base, 4…" at bounding box center [924, 646] width 1202 height 59
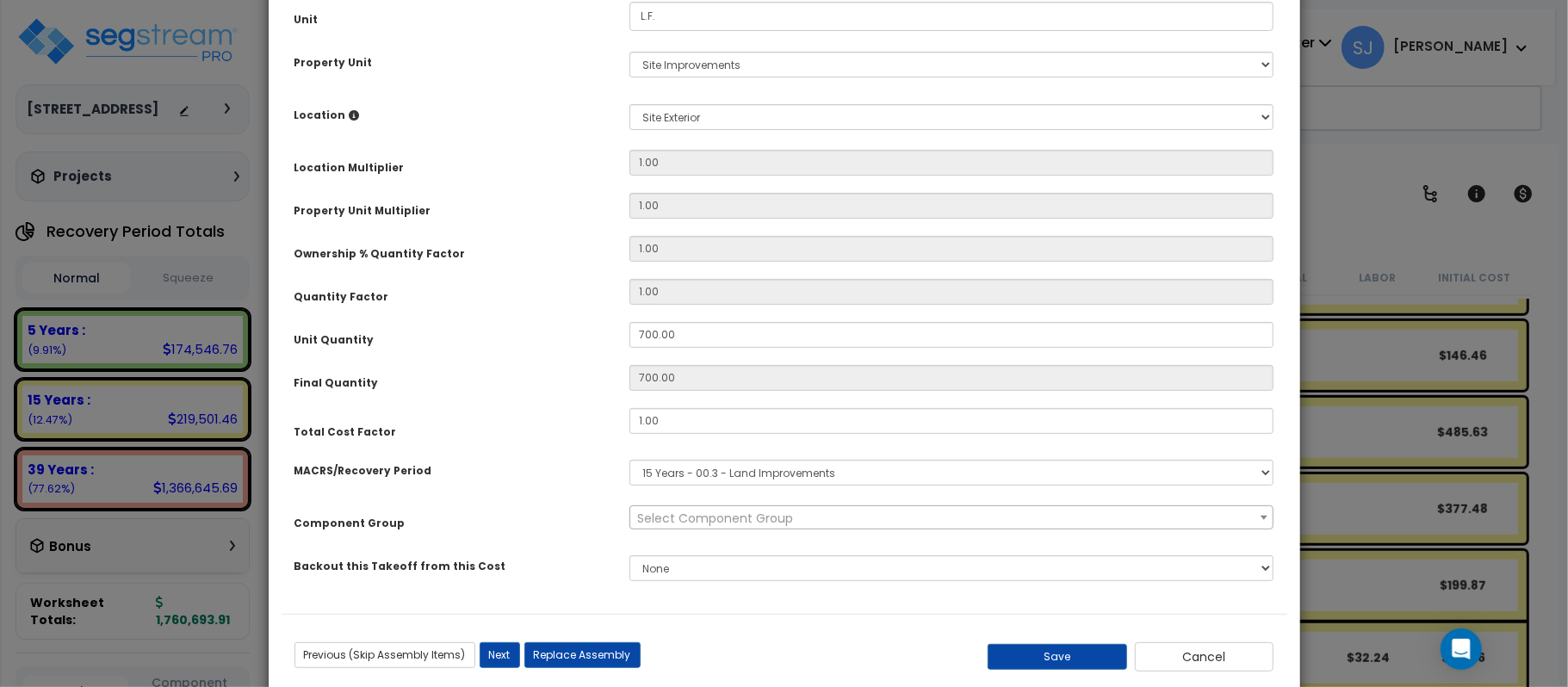
scroll to position [0, 0]
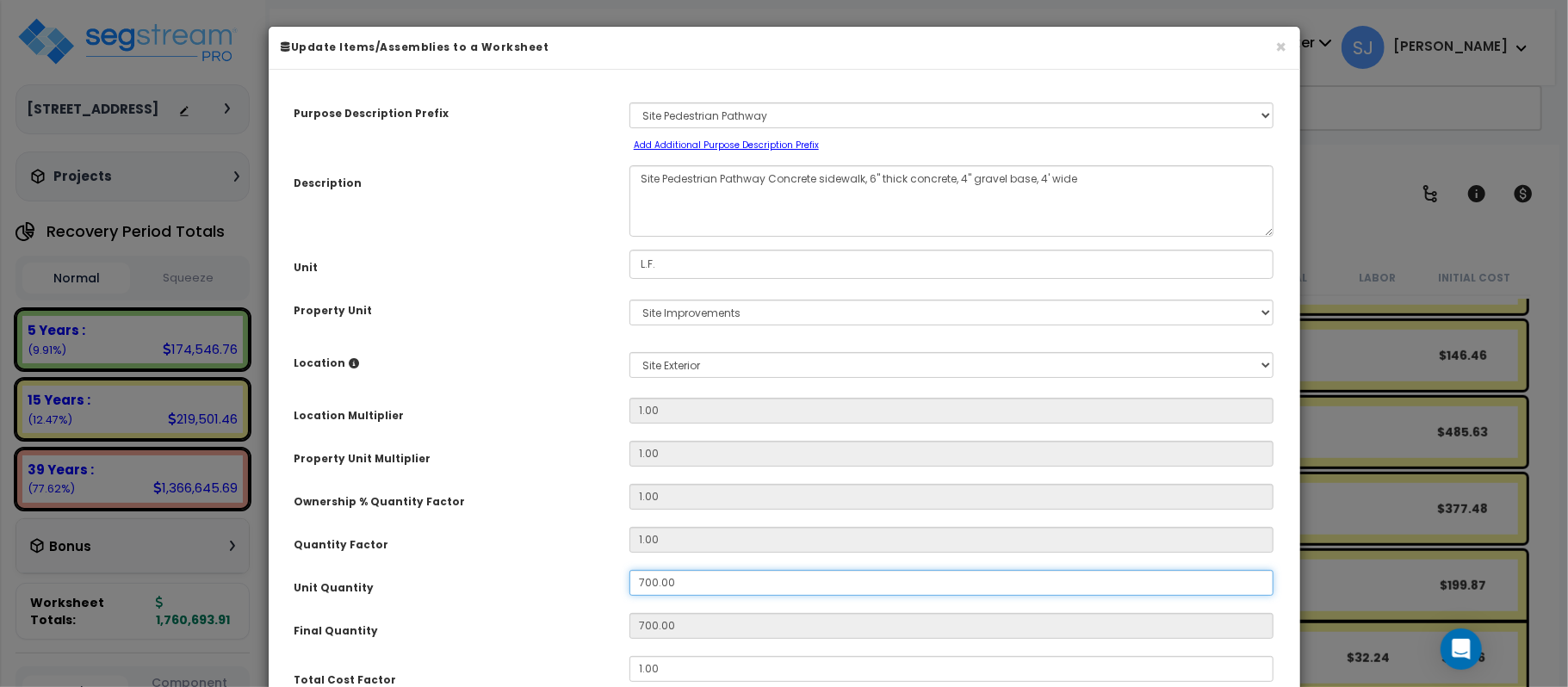
select select "26760"
drag, startPoint x: 693, startPoint y: 569, endPoint x: 382, endPoint y: 550, distance: 311.6
click at [386, 569] on div "Unit Quantity 700.00" at bounding box center [784, 584] width 1005 height 30
type input "1"
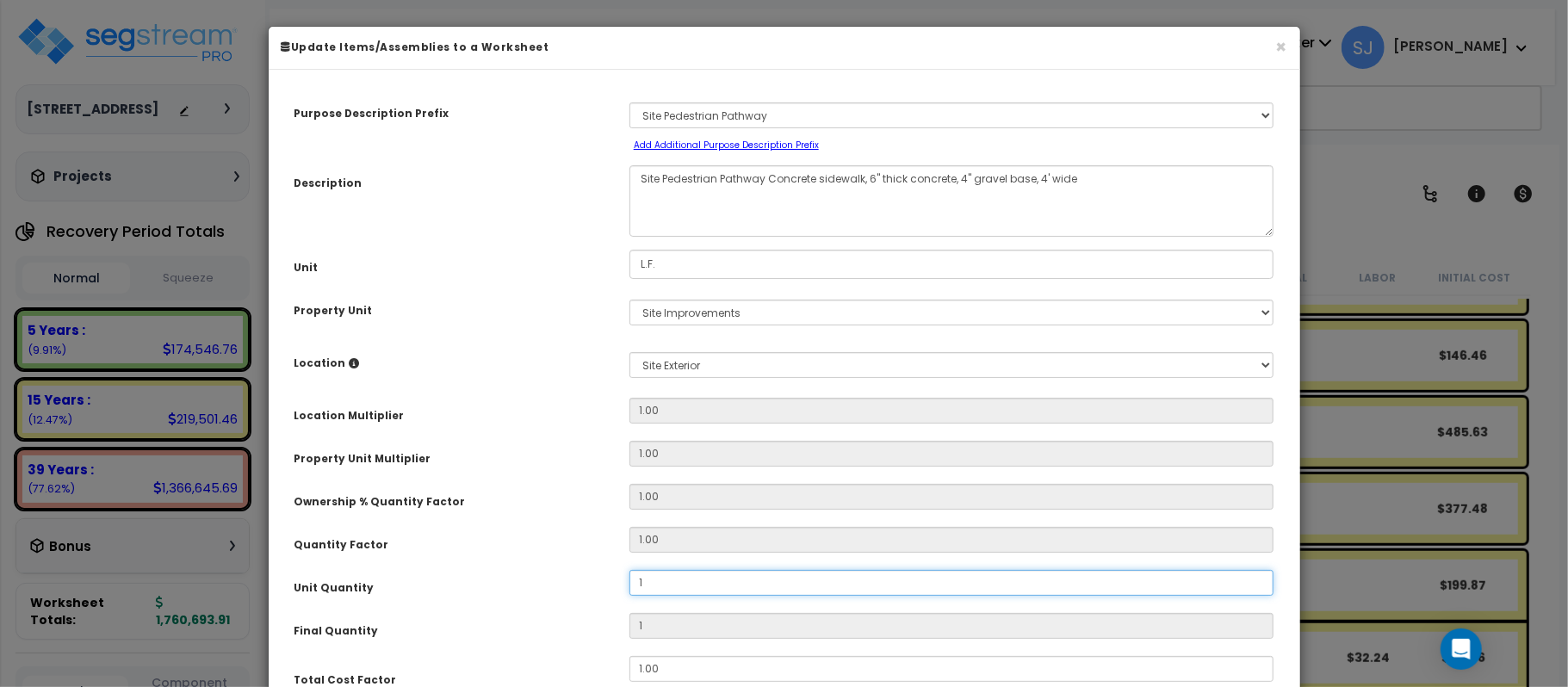
type input "10"
type input "100"
type input "1,000"
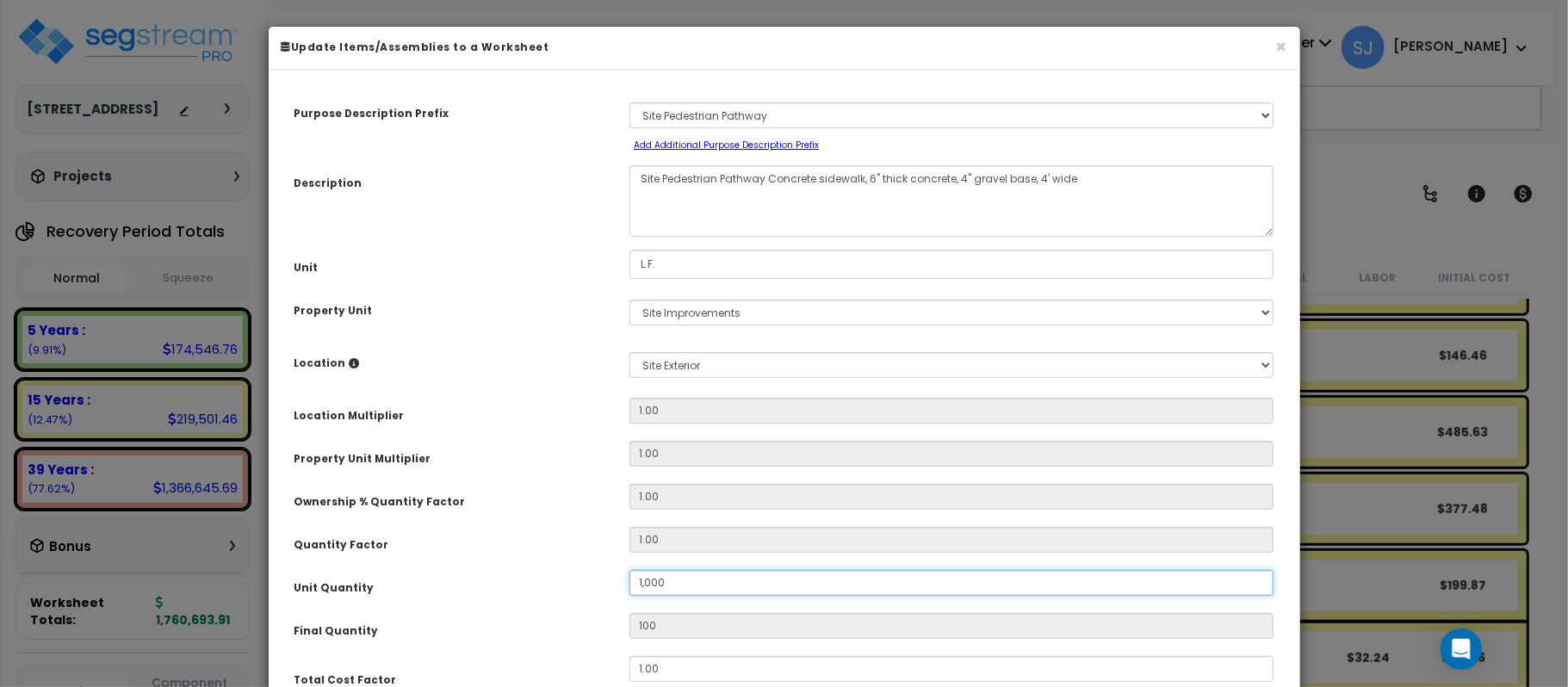
type input "1,000"
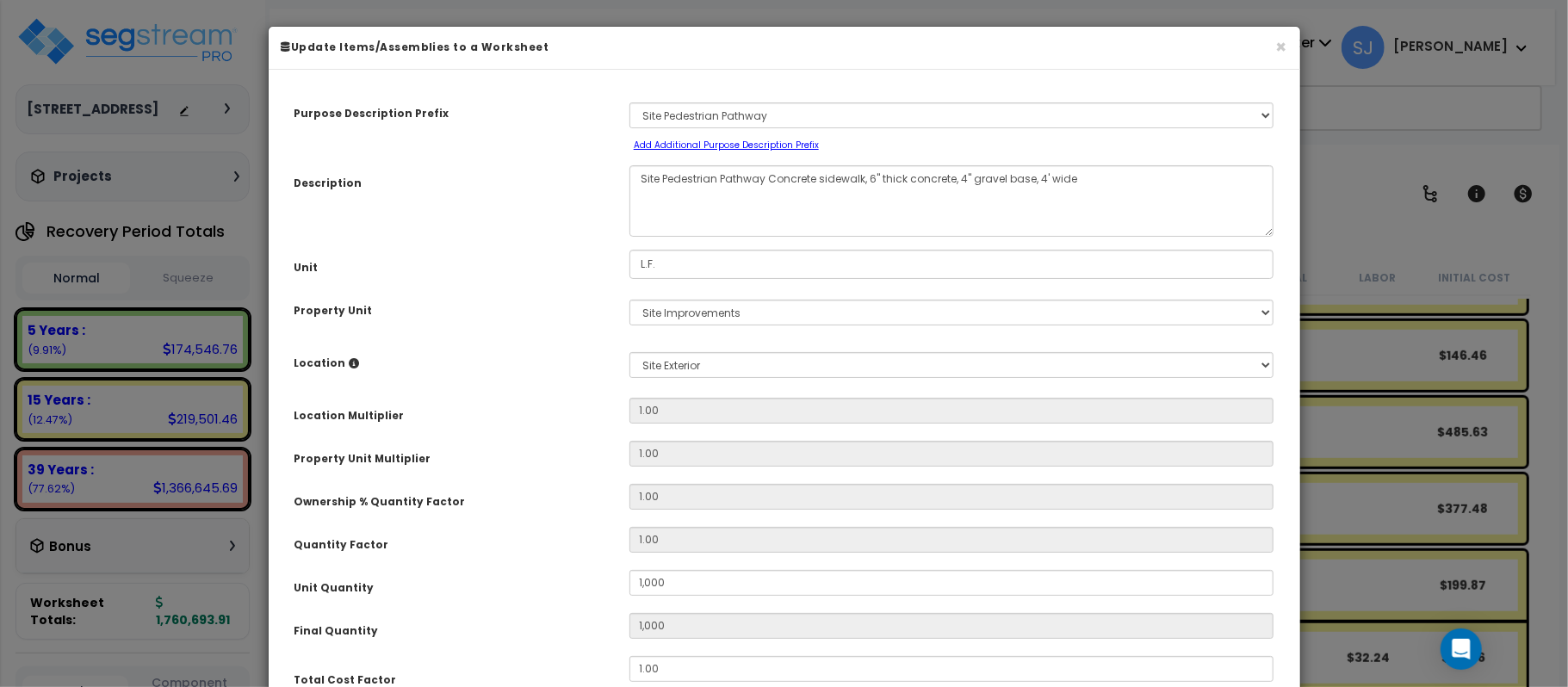
click at [501, 569] on div "Unit Quantity" at bounding box center [449, 584] width 335 height 30
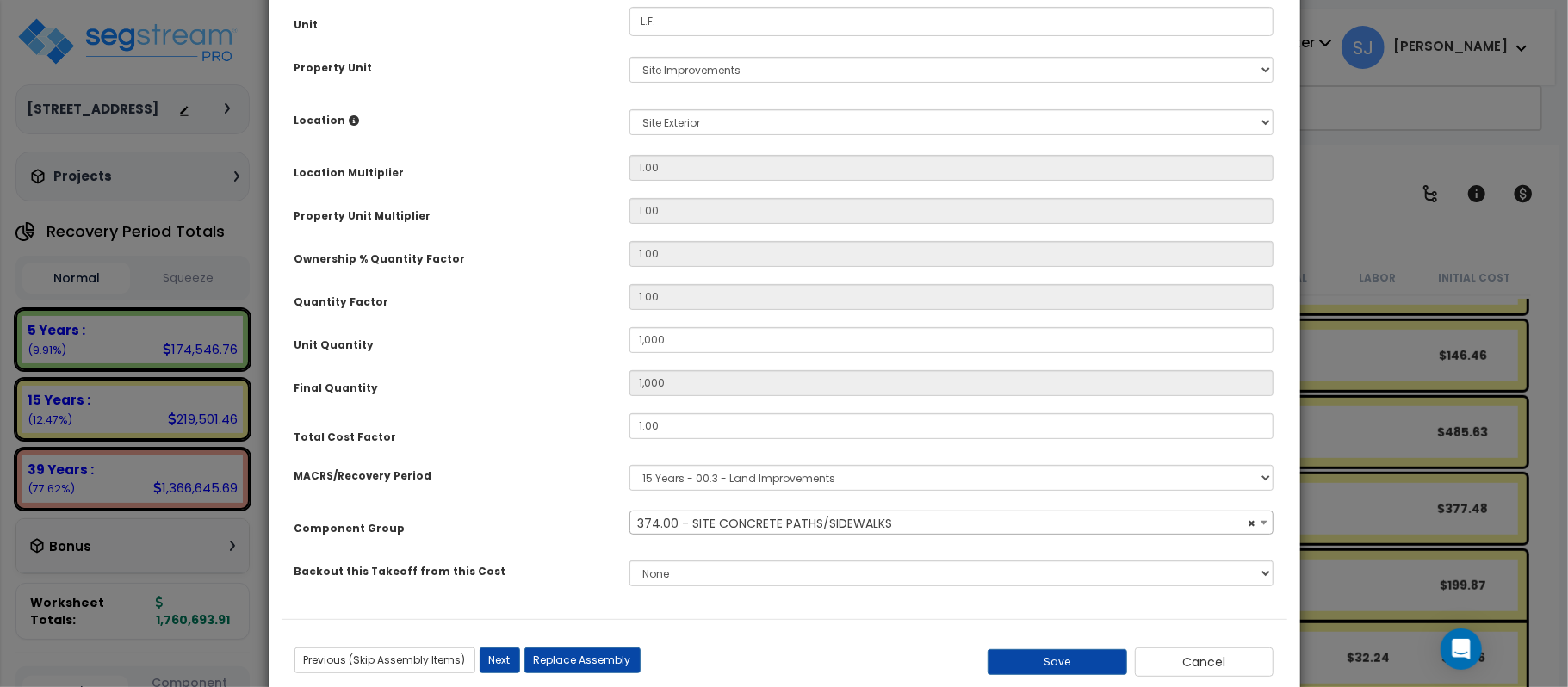
scroll to position [248, 0]
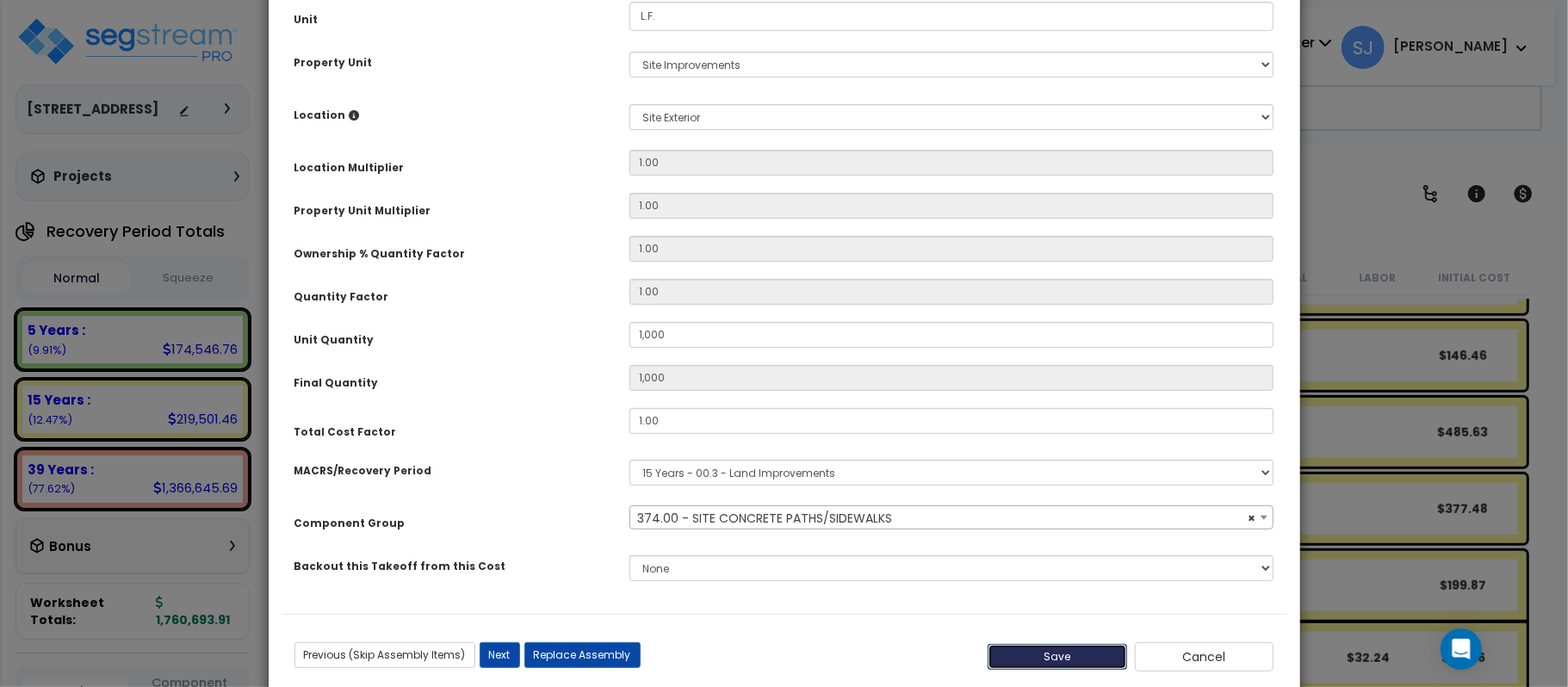
click at [1038, 644] on button "Save" at bounding box center [1056, 657] width 139 height 26
type input "1000.00"
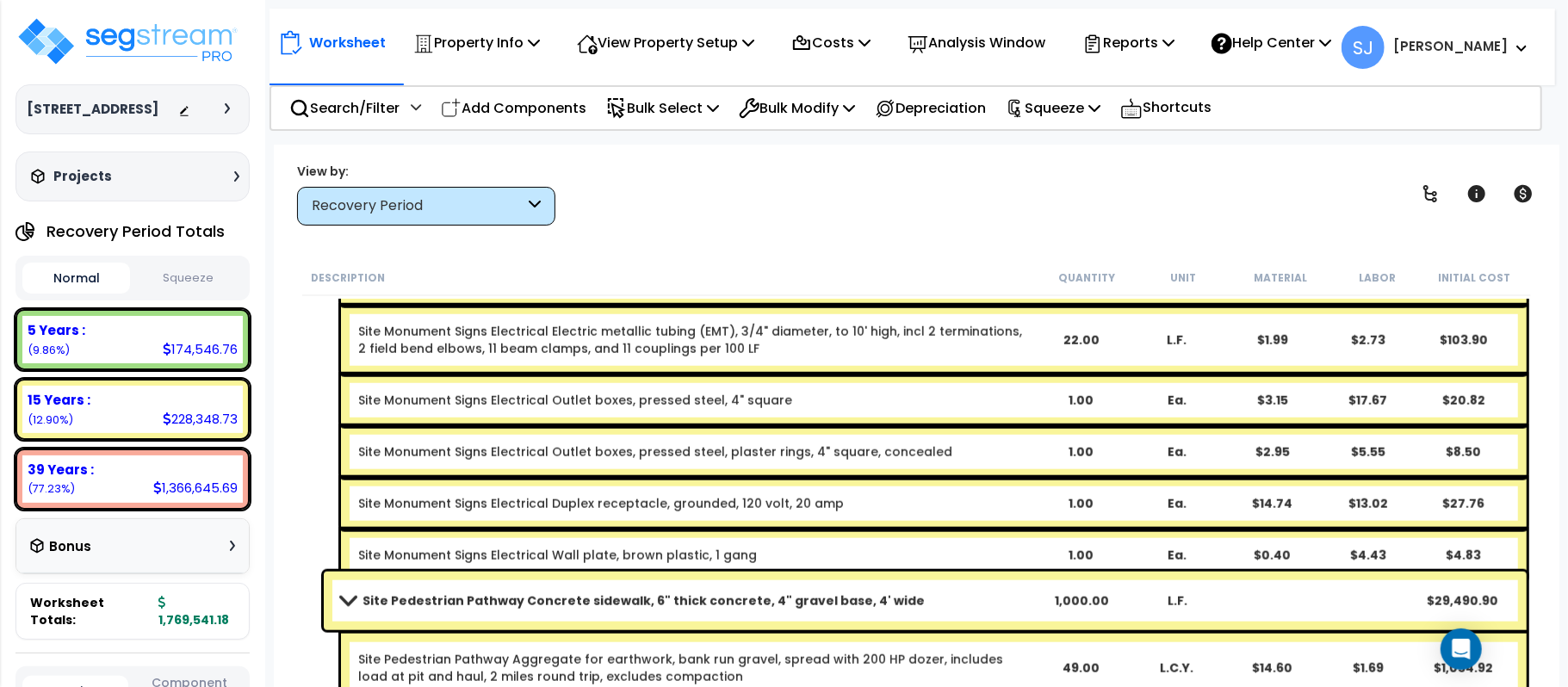
scroll to position [1399, 0]
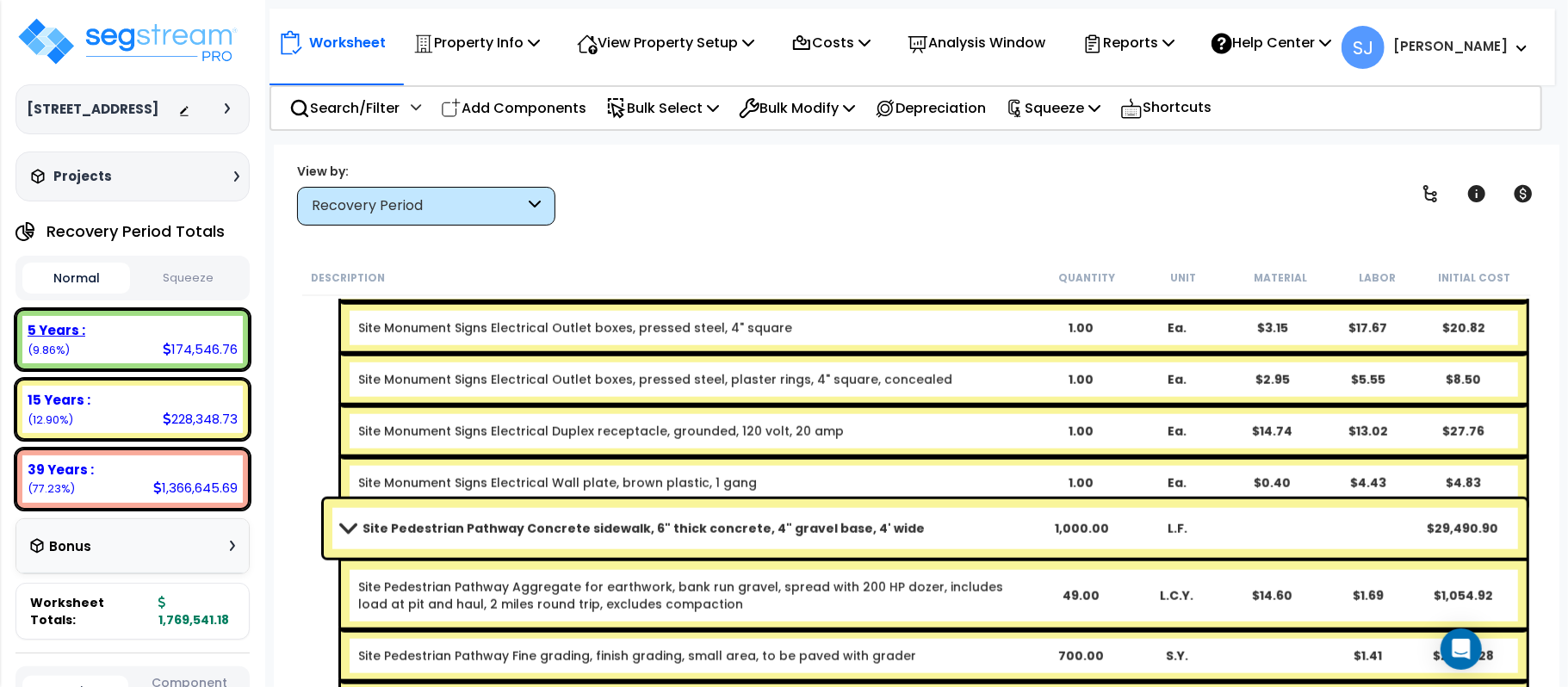
click at [191, 342] on div "174,546.76" at bounding box center [200, 348] width 75 height 18
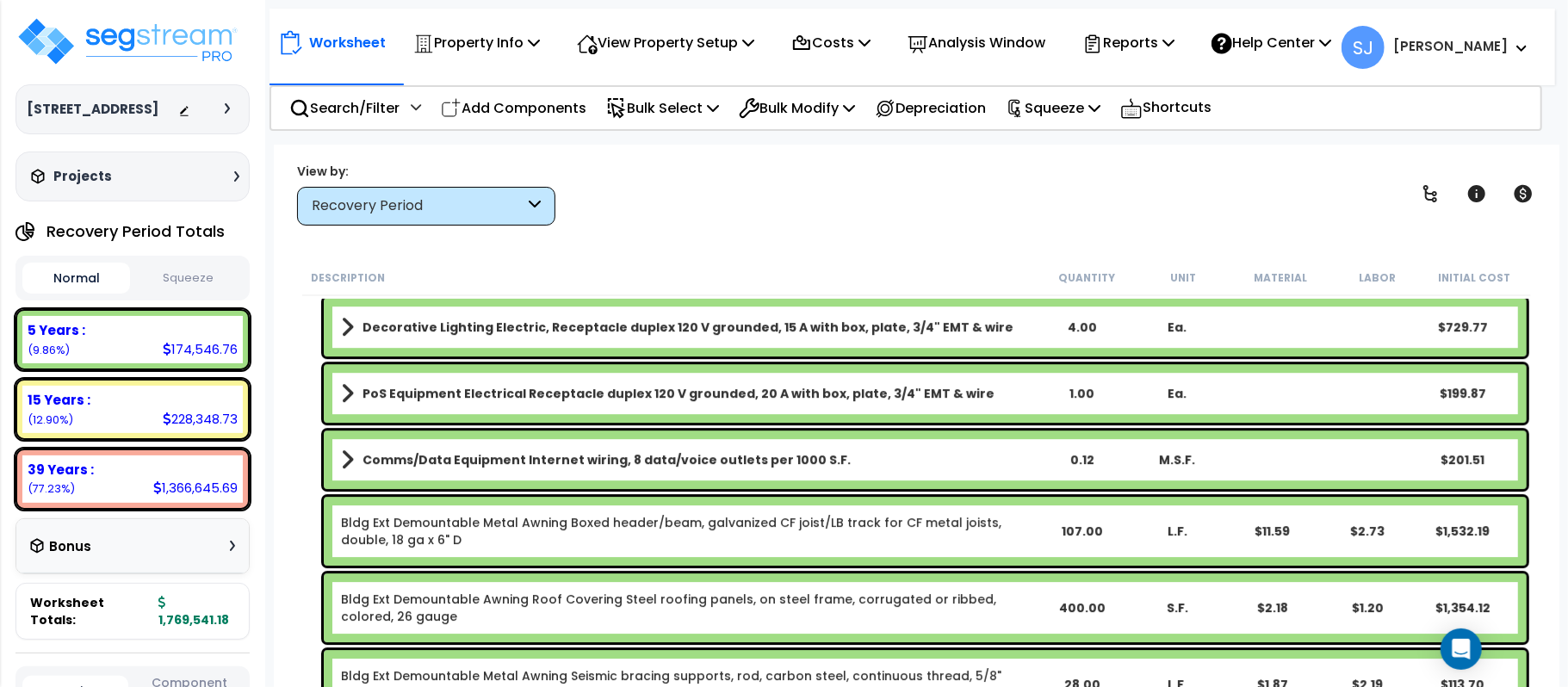
scroll to position [8859, 0]
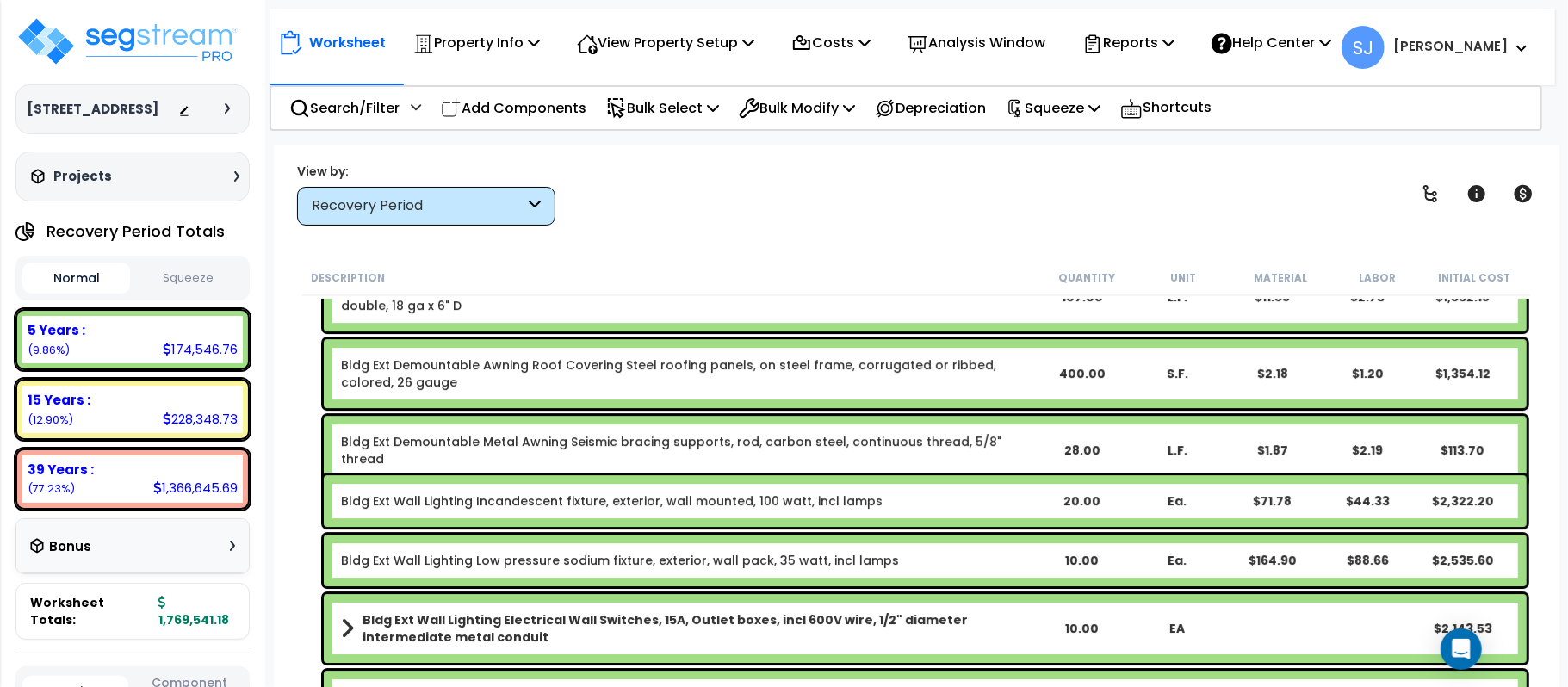
click at [524, 207] on div "Recovery Period" at bounding box center [418, 206] width 213 height 20
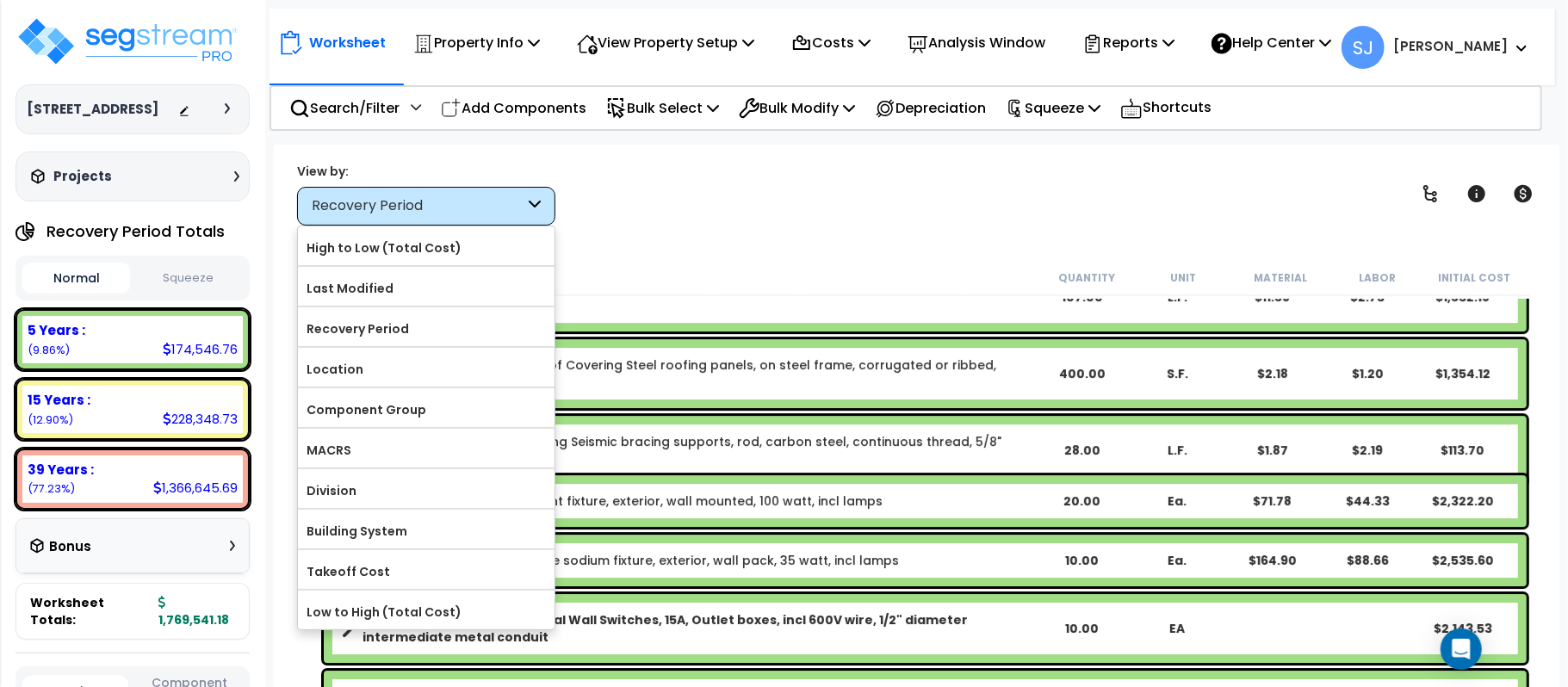
click at [680, 207] on div "View by: Recovery Period High to Low (Total Cost)" at bounding box center [916, 194] width 1251 height 64
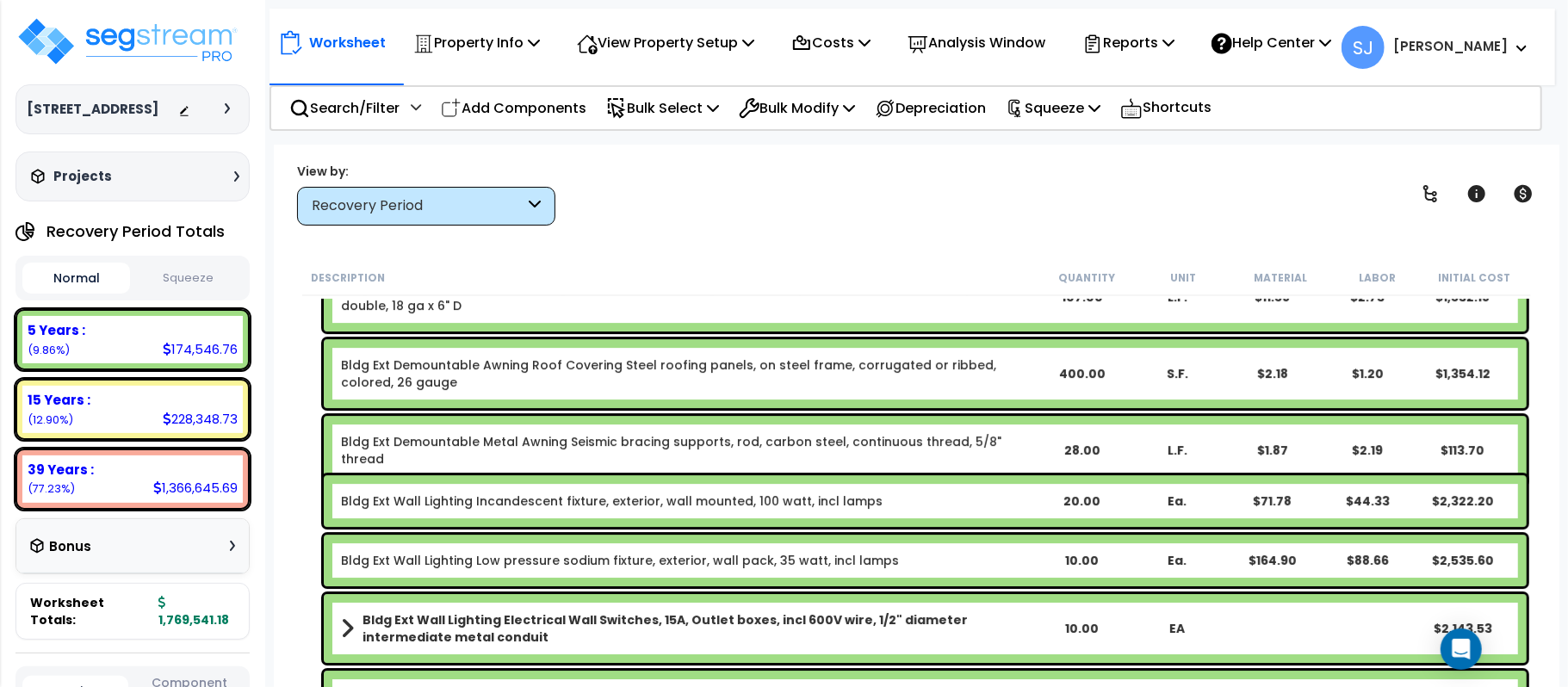
click at [500, 196] on div "Recovery Period" at bounding box center [418, 206] width 213 height 20
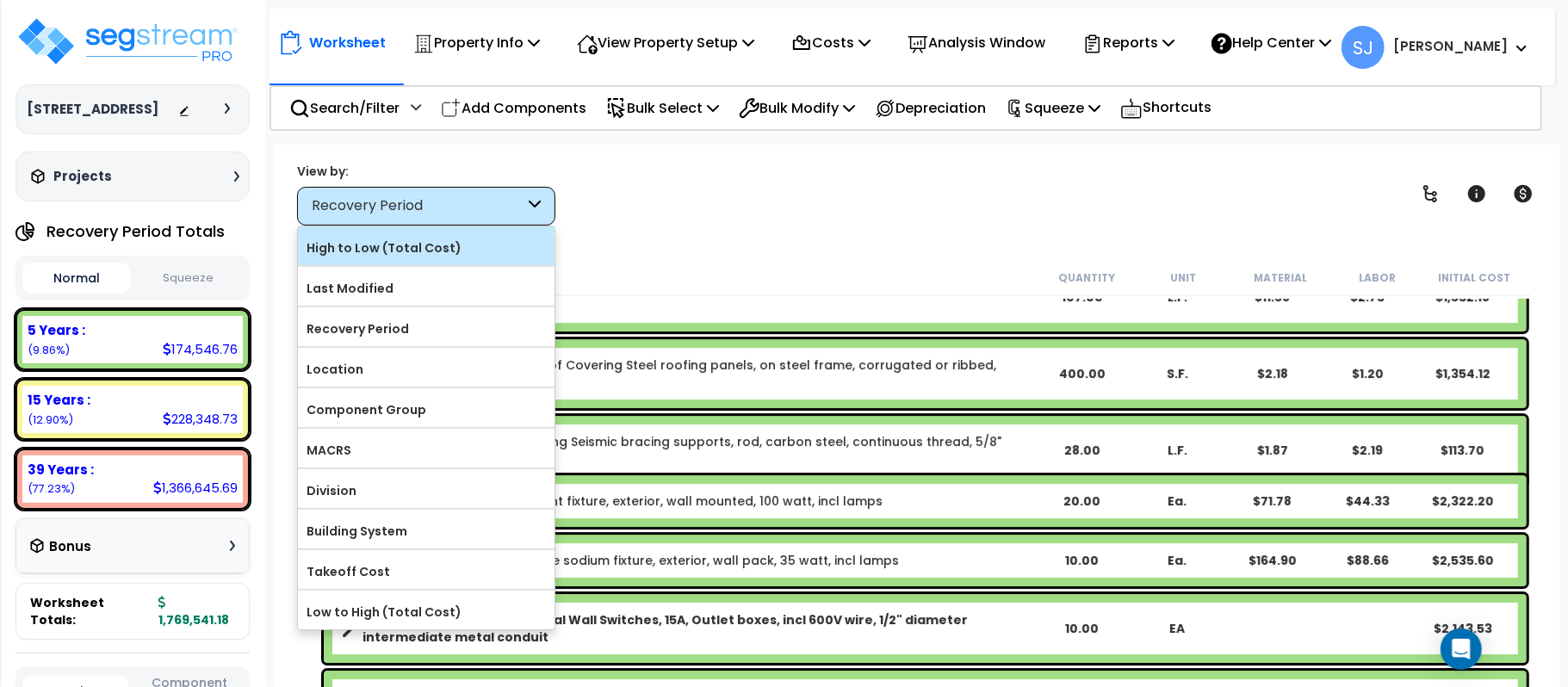
click at [465, 251] on label "High to Low (Total Cost)" at bounding box center [426, 248] width 257 height 26
click at [0, 0] on input "High to Low (Total Cost)" at bounding box center [0, 0] width 0 height 0
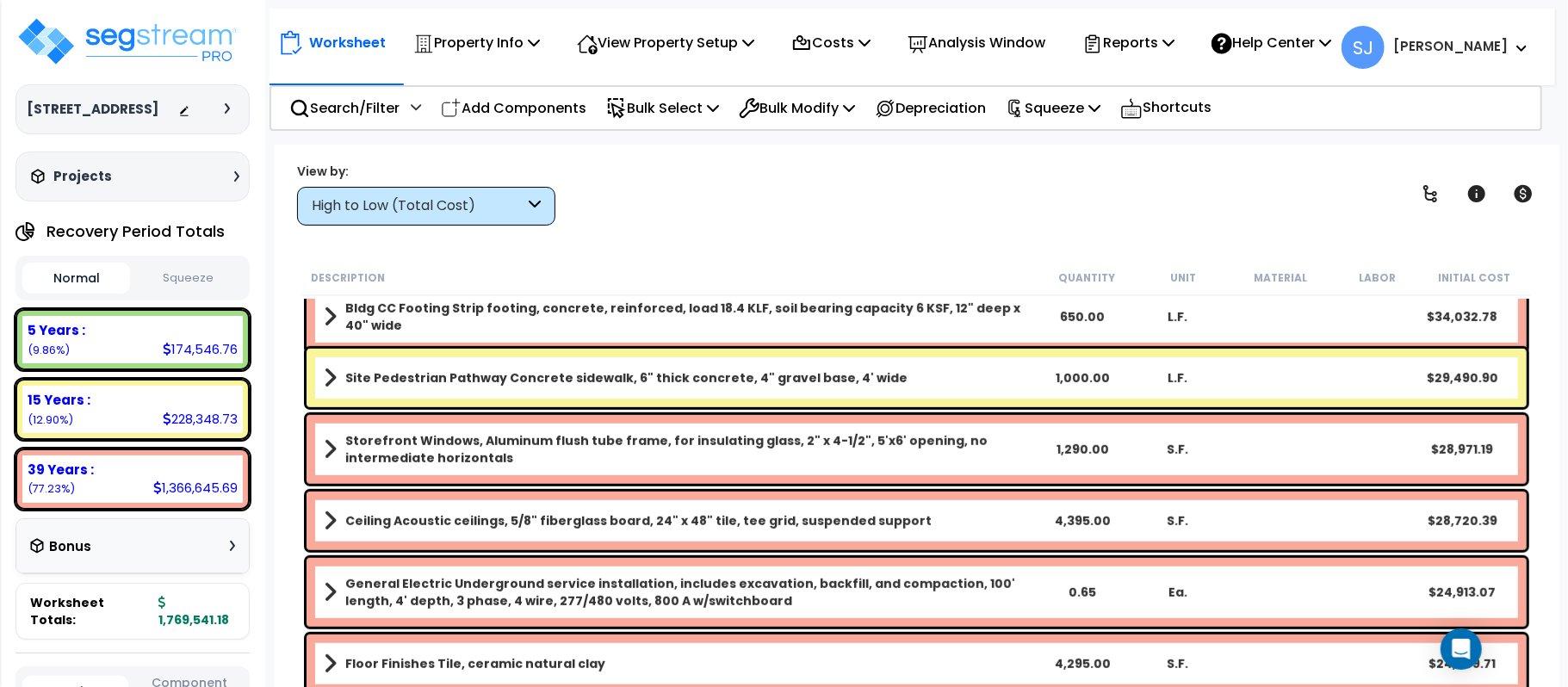
scroll to position [803, 0]
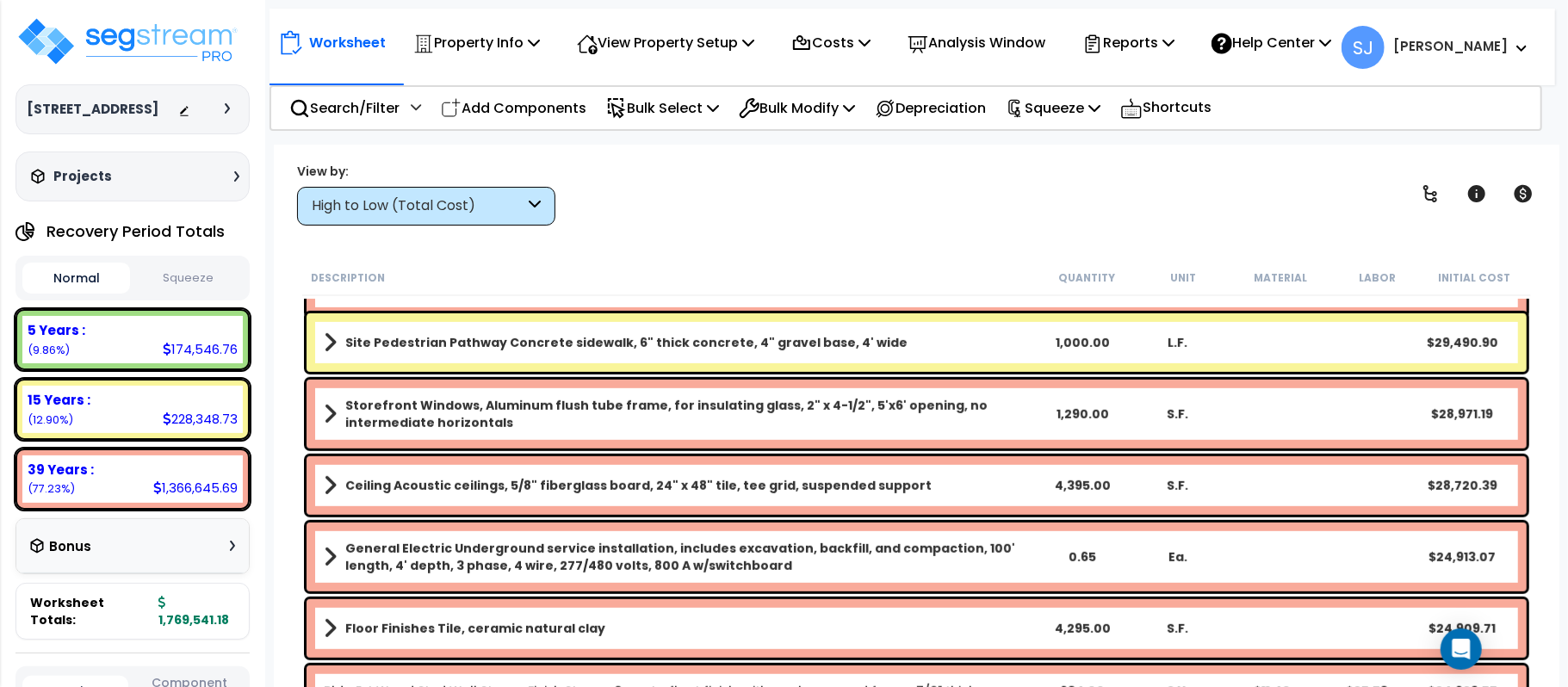
click at [915, 401] on b "Storefront Windows, Aluminum flush tube frame, for insulating glass, 2" x 4-1/2…" at bounding box center [690, 414] width 690 height 35
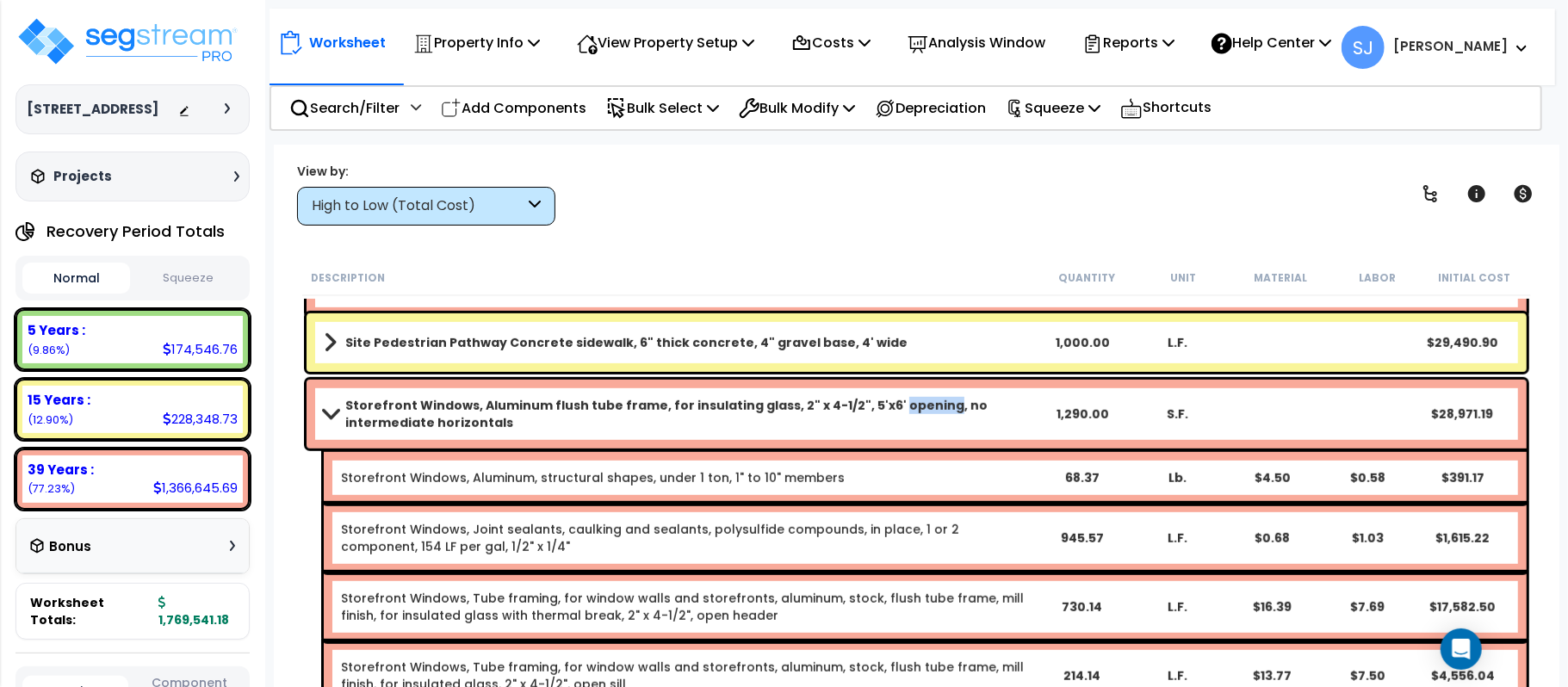
click at [915, 401] on b "Storefront Windows, Aluminum flush tube frame, for insulating glass, 2" x 4-1/2…" at bounding box center [690, 414] width 690 height 35
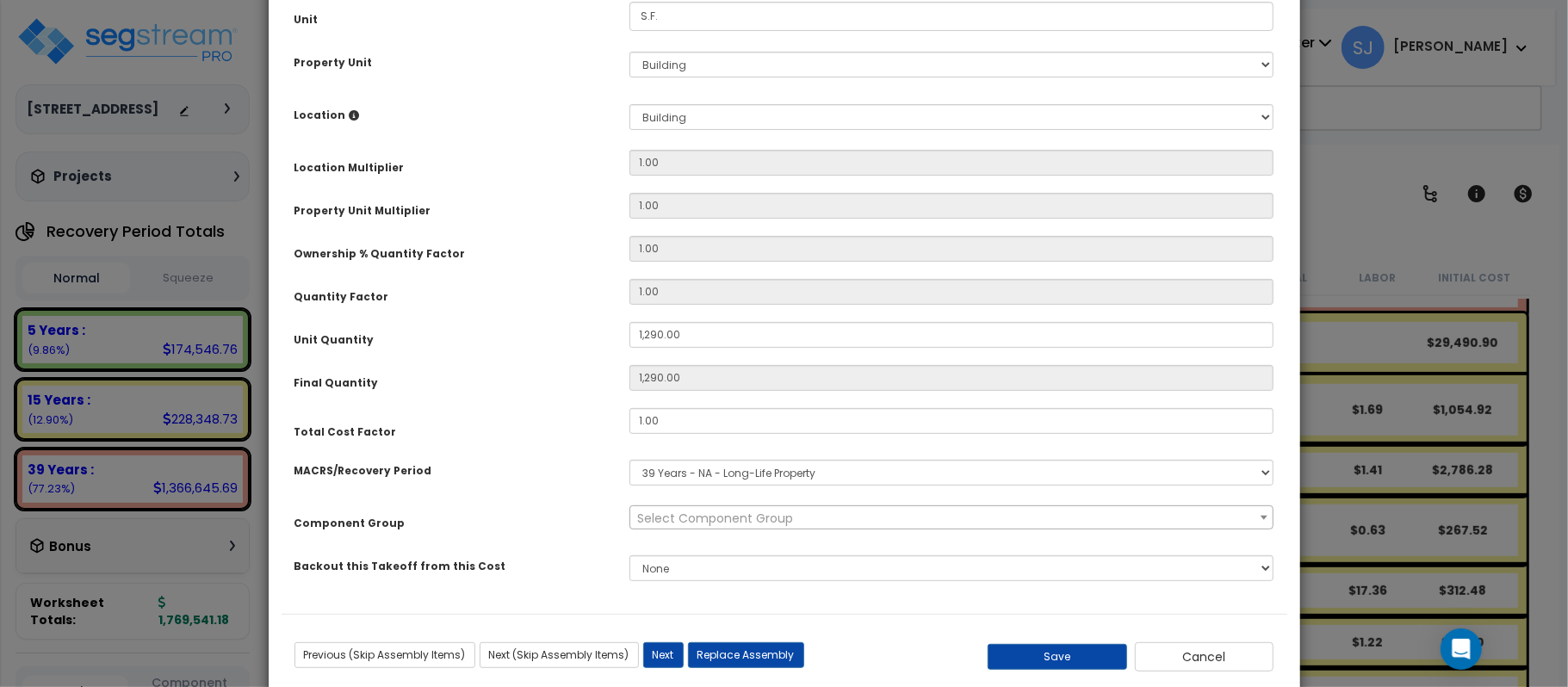
scroll to position [0, 0]
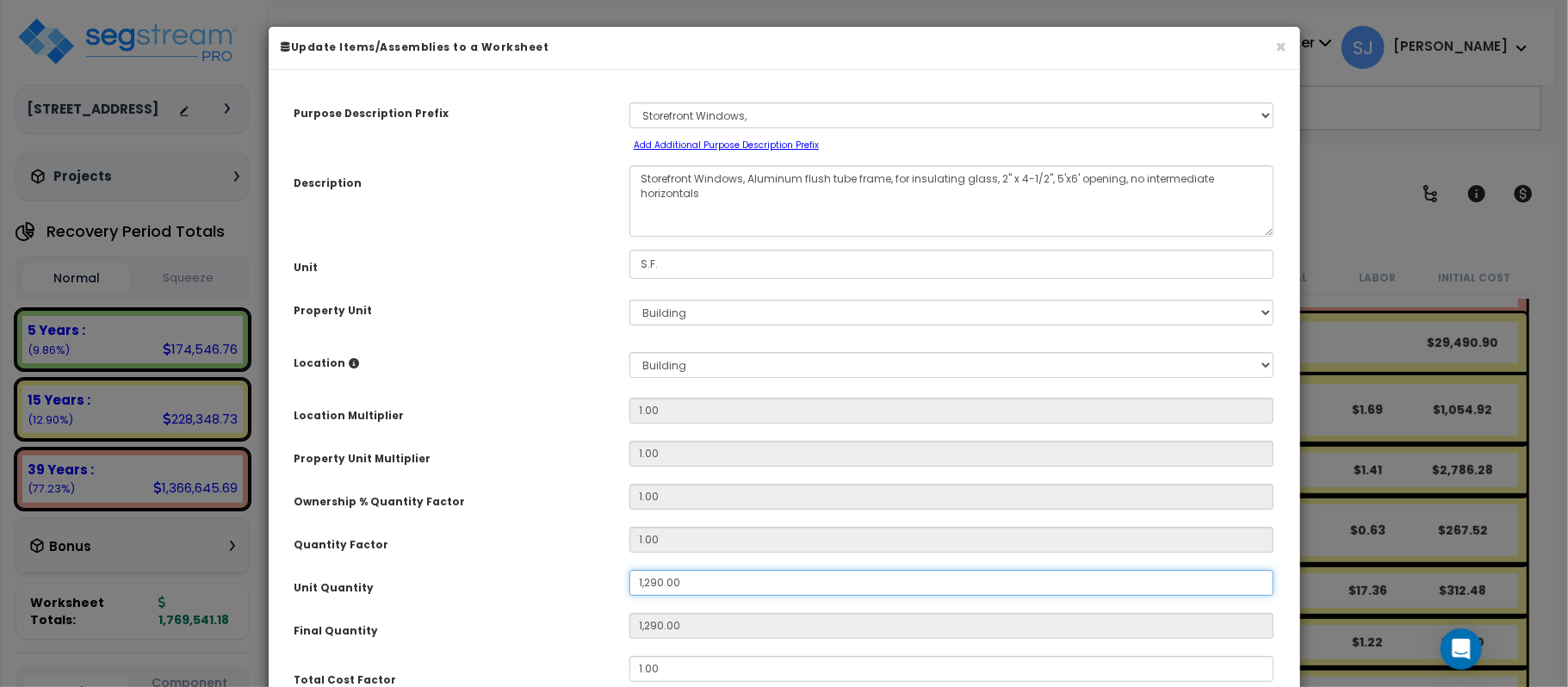
select select "11607"
drag, startPoint x: 703, startPoint y: 569, endPoint x: 449, endPoint y: 593, distance: 255.1
click at [449, 593] on div "Purpose Description Prefix Select A/V System A/V System Equipment A/V System Eq…" at bounding box center [784, 472] width 1005 height 779
type input "9"
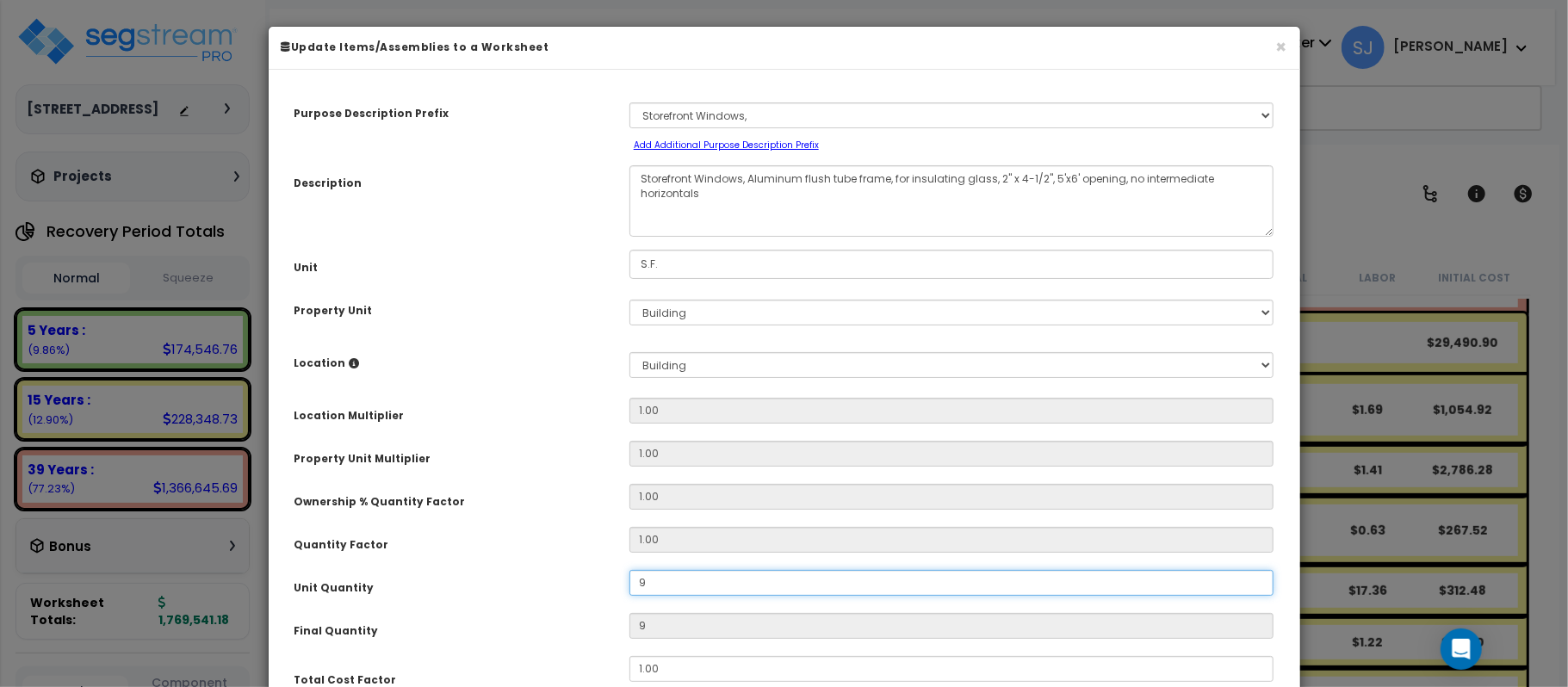
type input "90"
type input "900"
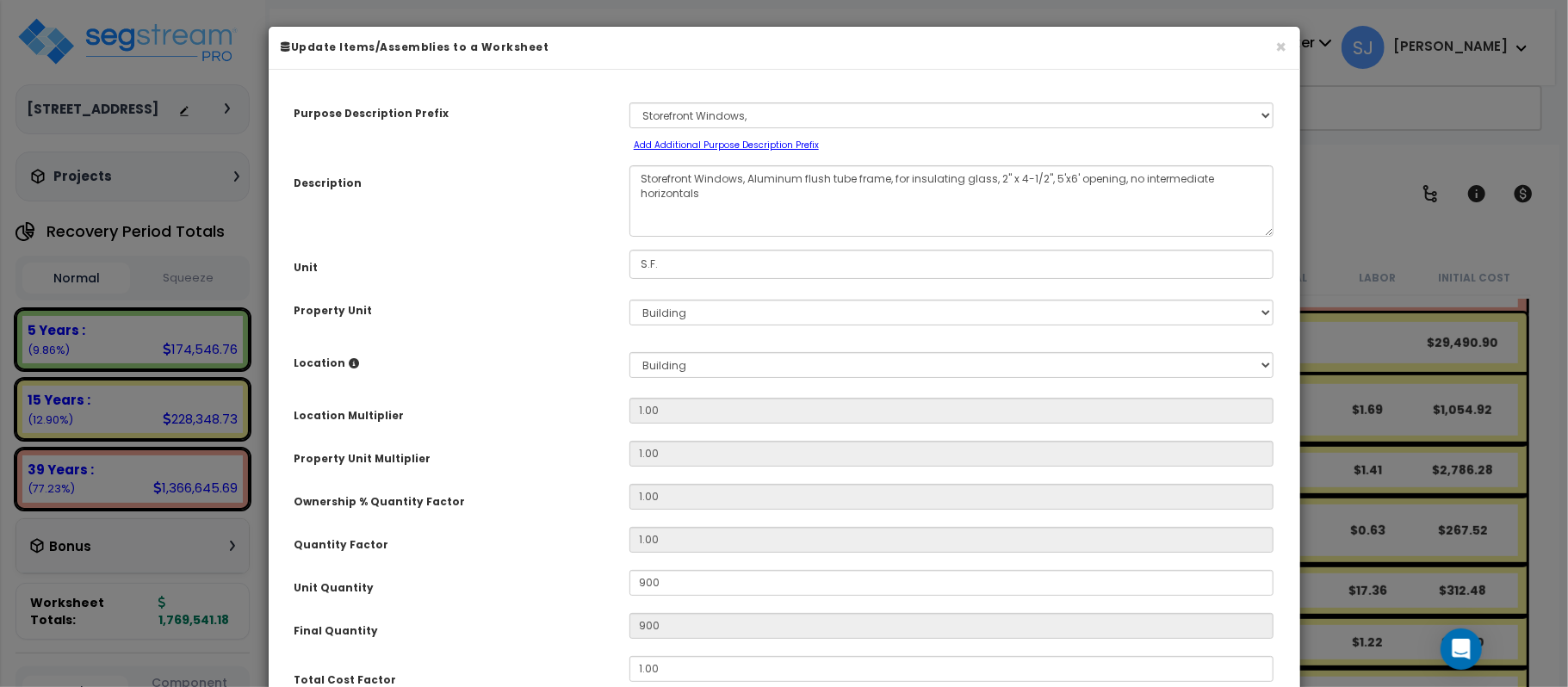
click at [451, 613] on div "Final Quantity" at bounding box center [449, 627] width 335 height 30
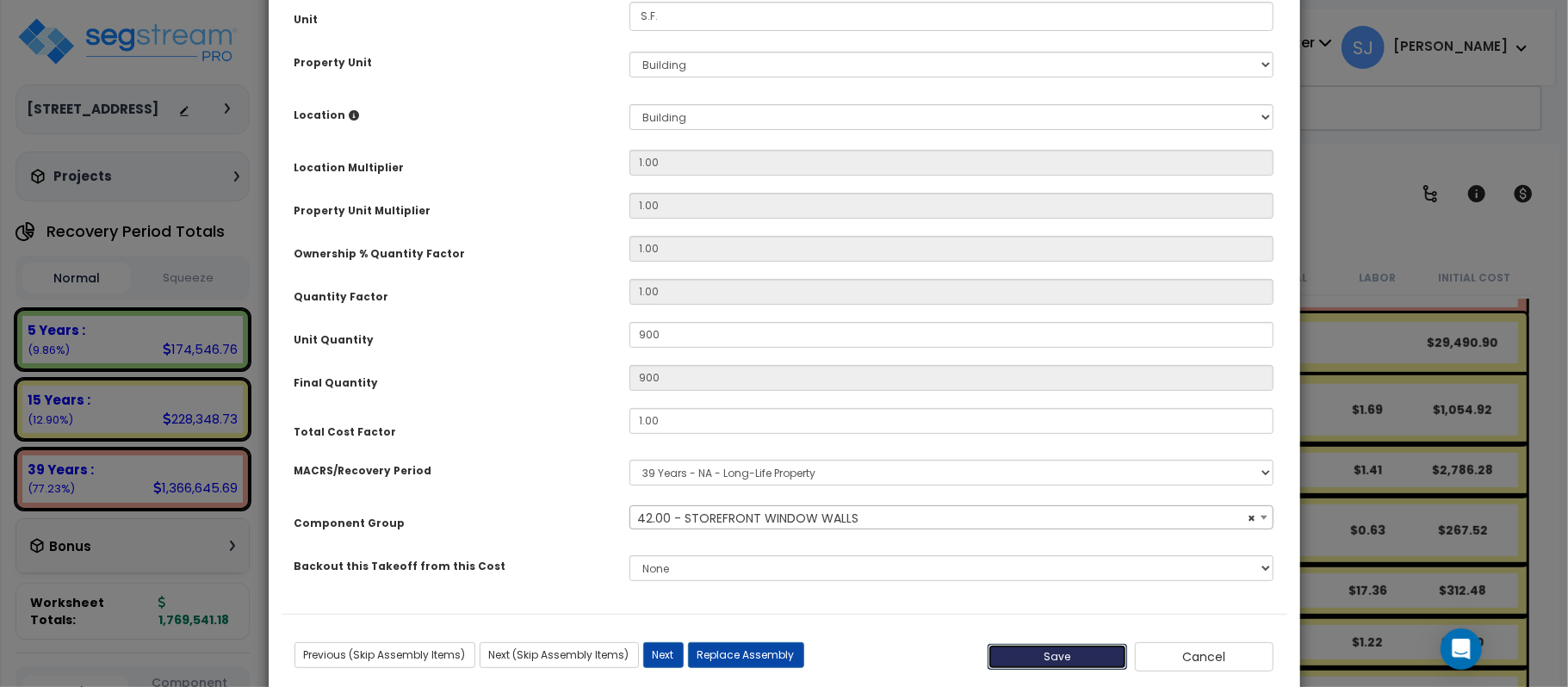
click at [1049, 644] on button "Save" at bounding box center [1056, 657] width 139 height 26
type input "900.00"
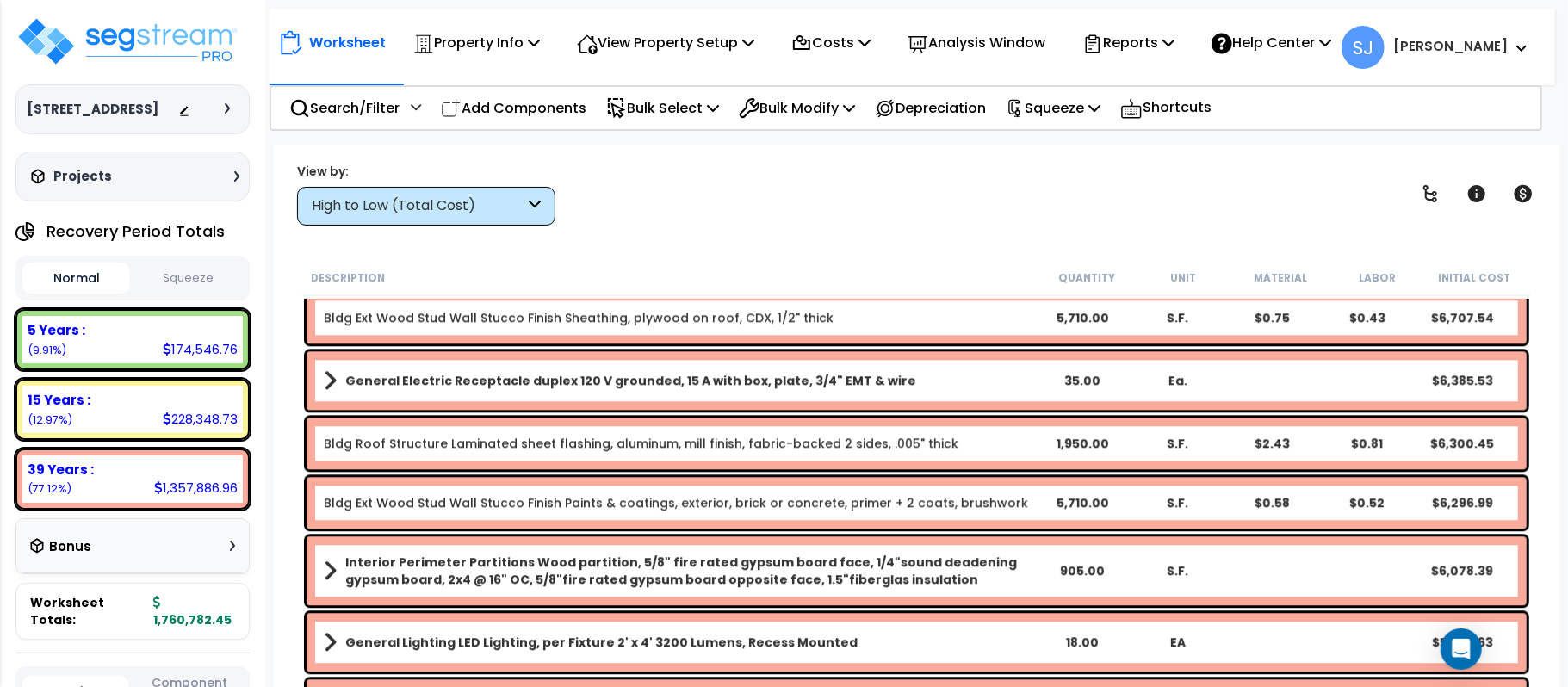
scroll to position [3328, 0]
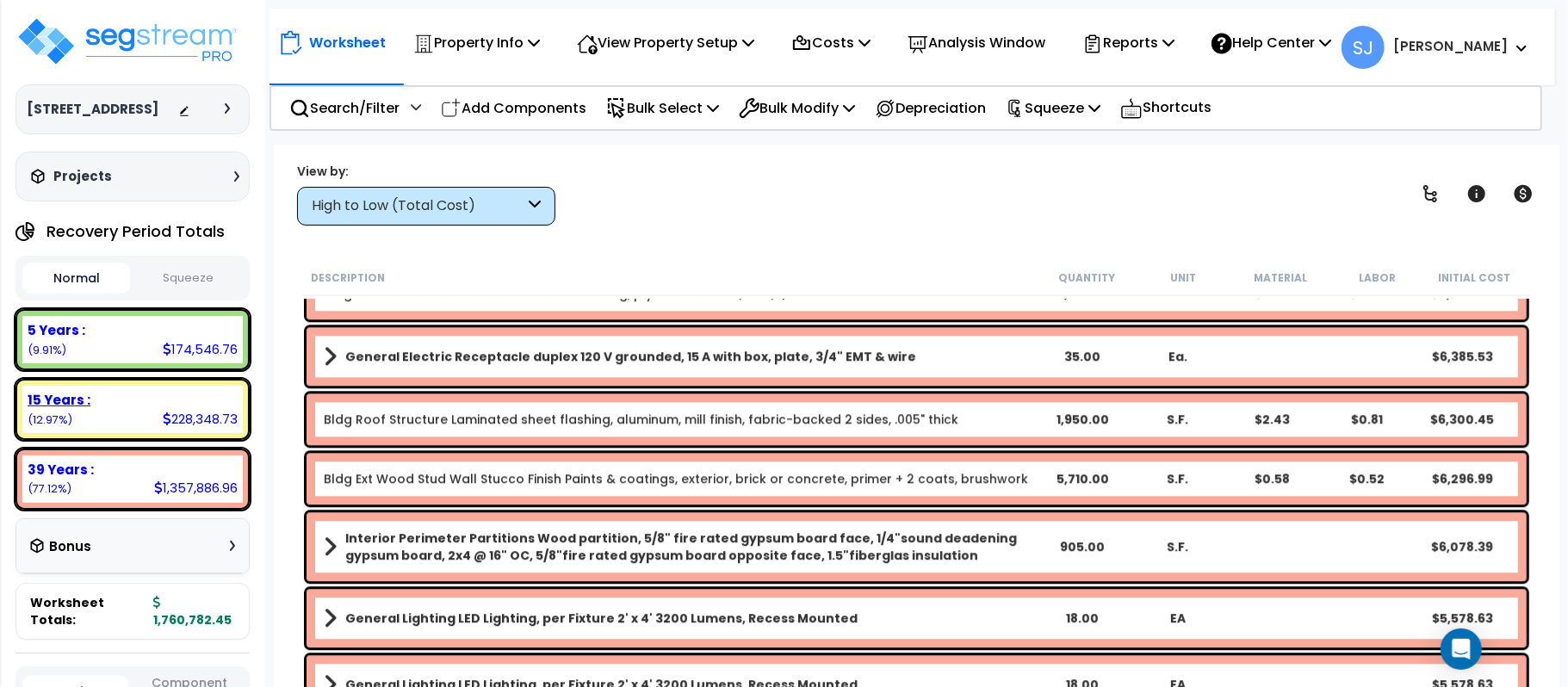
click at [197, 396] on div "15 Years :" at bounding box center [132, 399] width 210 height 18
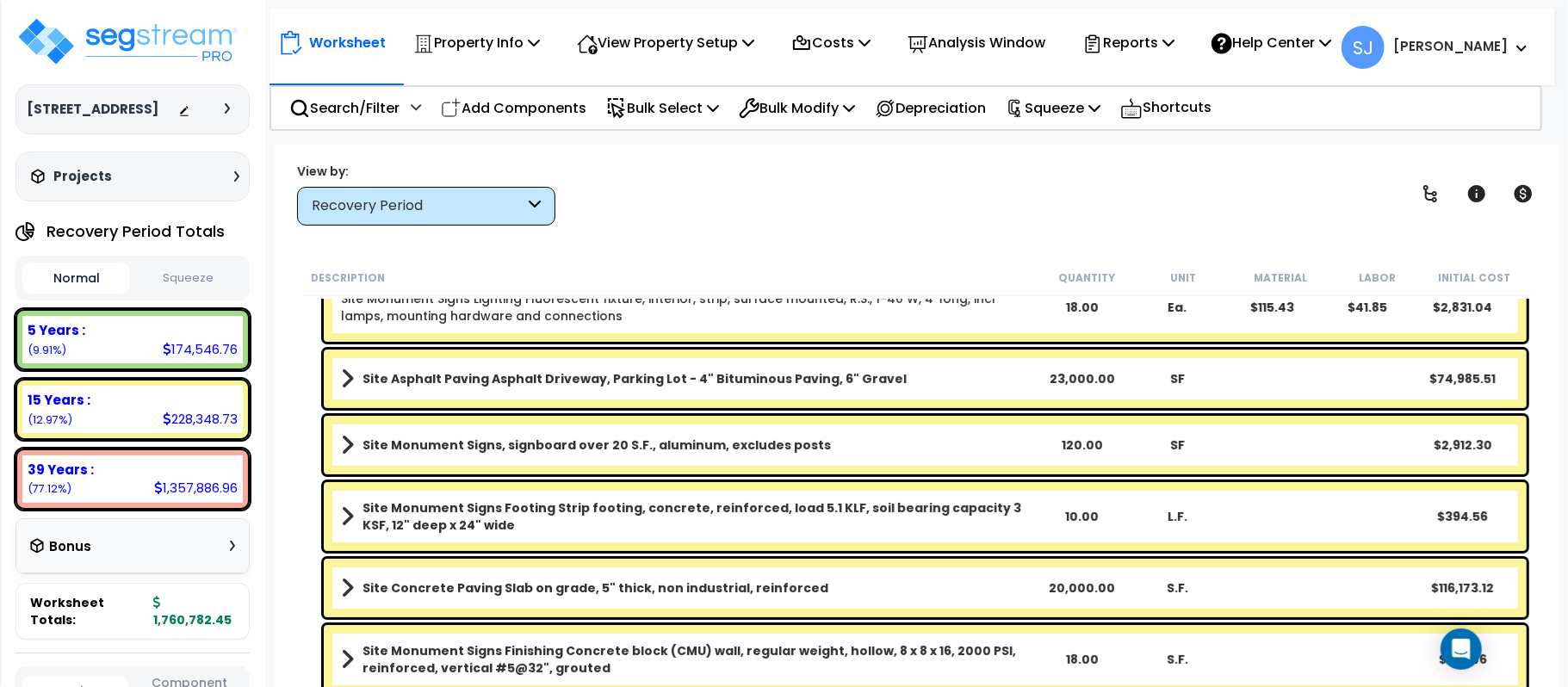
scroll to position [532, 0]
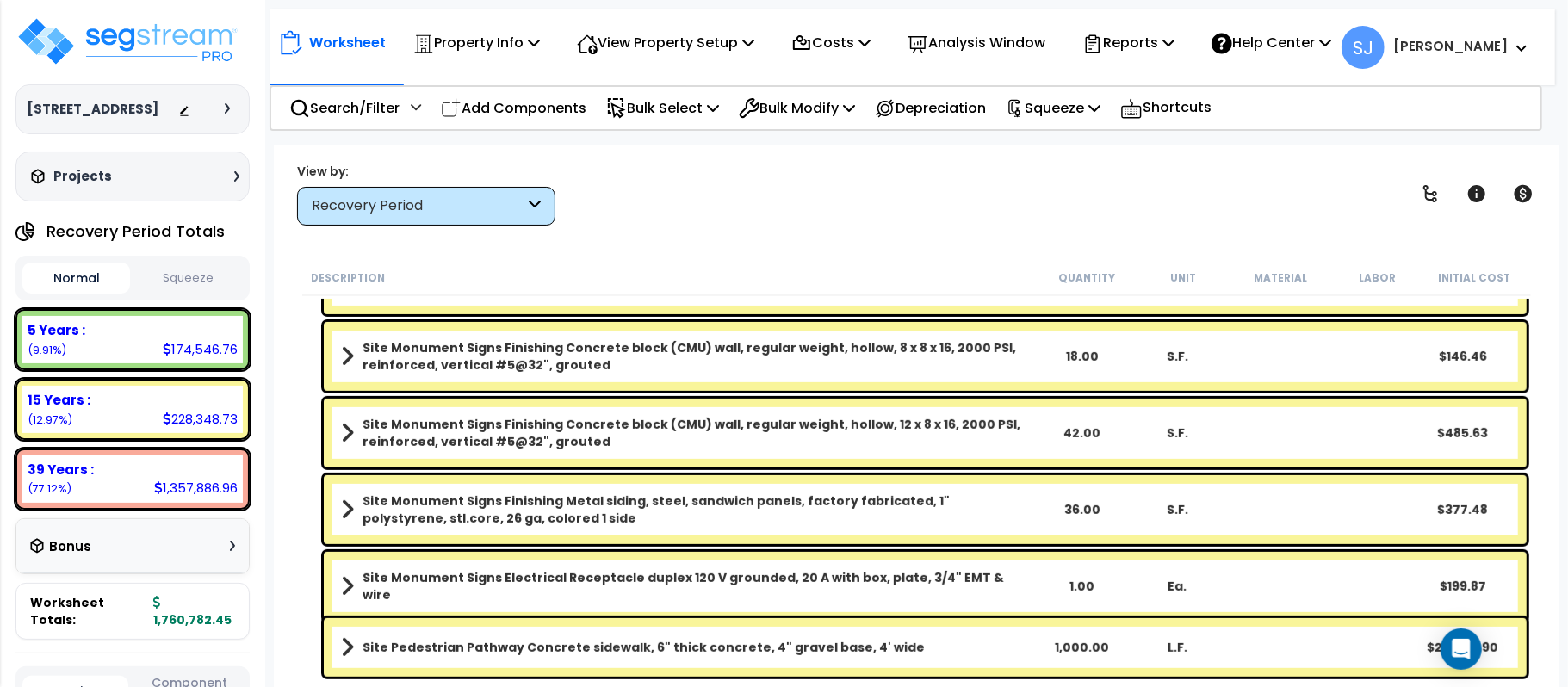
click at [928, 647] on link "Site Pedestrian Pathway Concrete sidewalk, 6" thick concrete, 4" gravel base, 4…" at bounding box center [686, 647] width 692 height 24
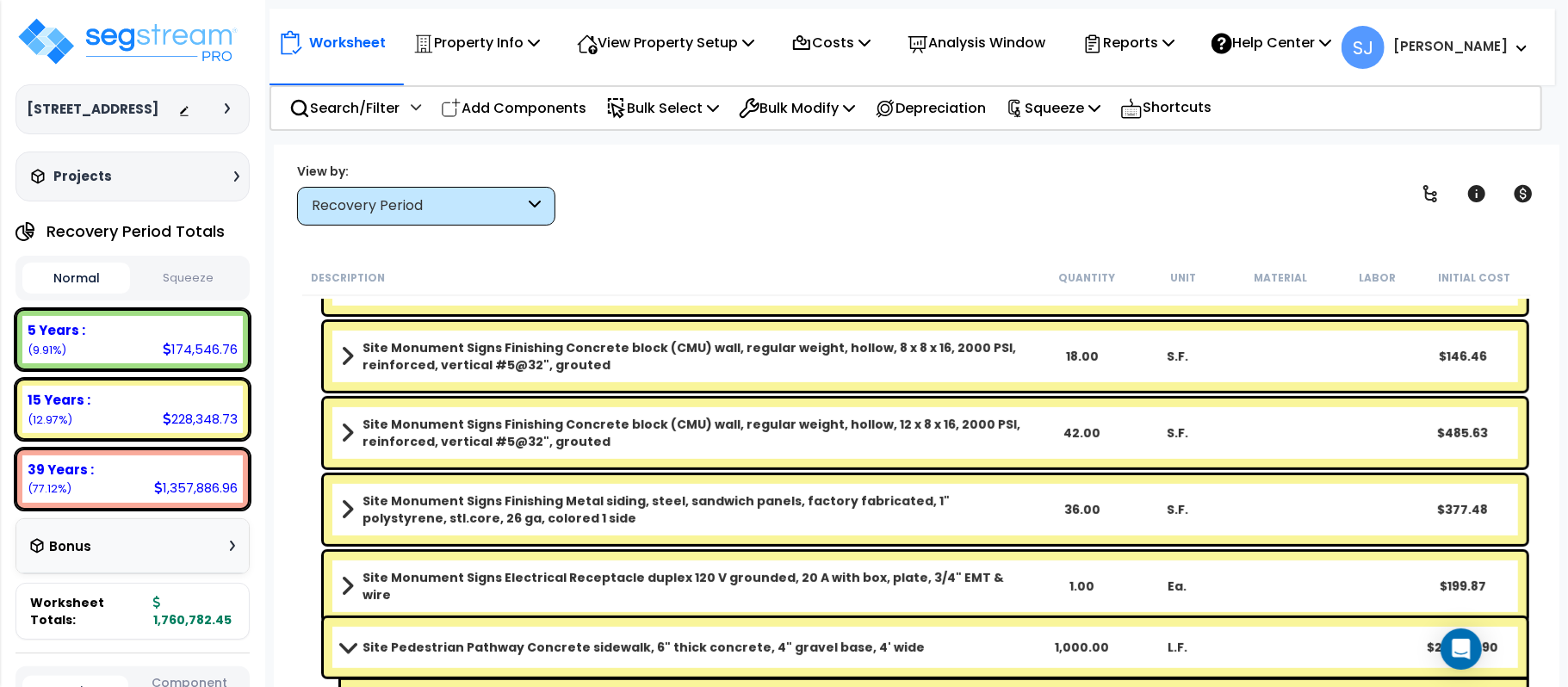
click at [928, 647] on link "Site Pedestrian Pathway Concrete sidewalk, 6" thick concrete, 4" gravel base, 4…" at bounding box center [686, 647] width 692 height 24
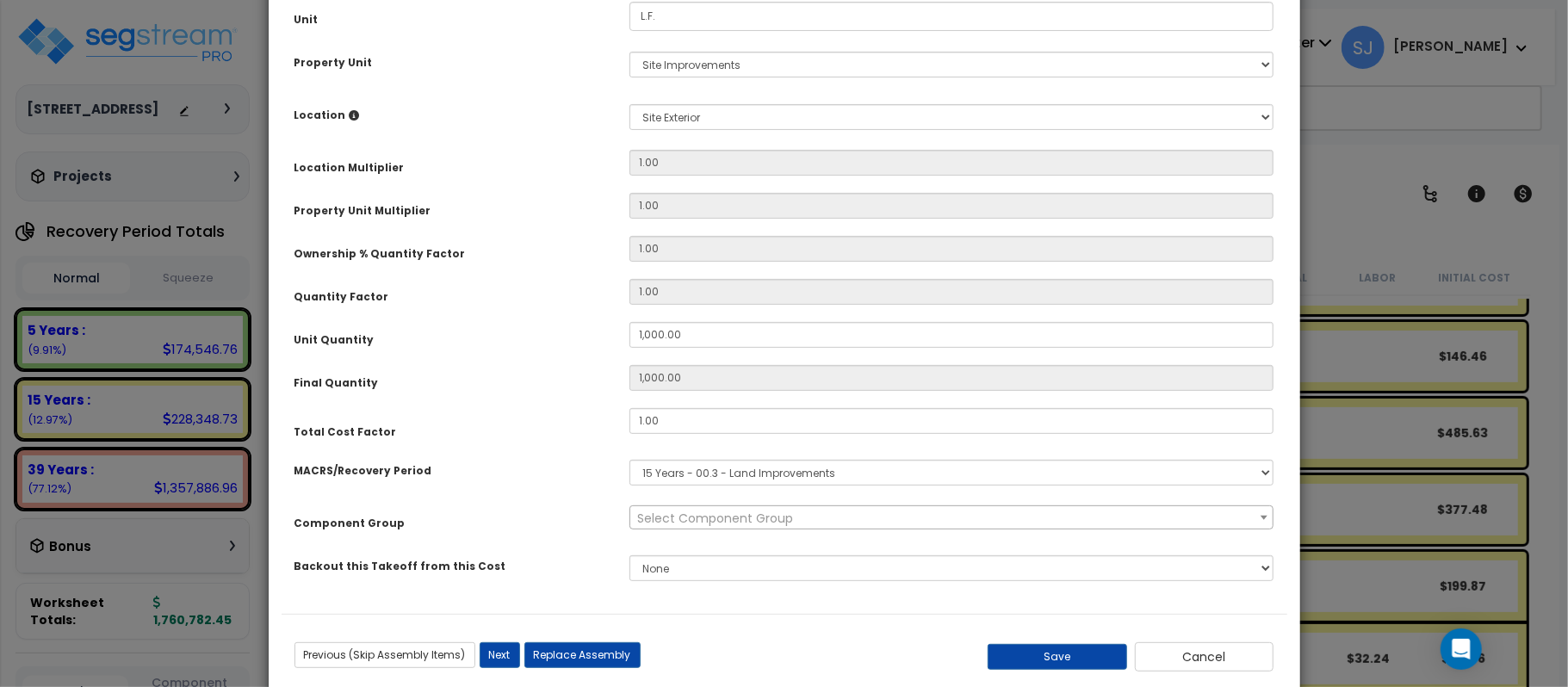
scroll to position [0, 0]
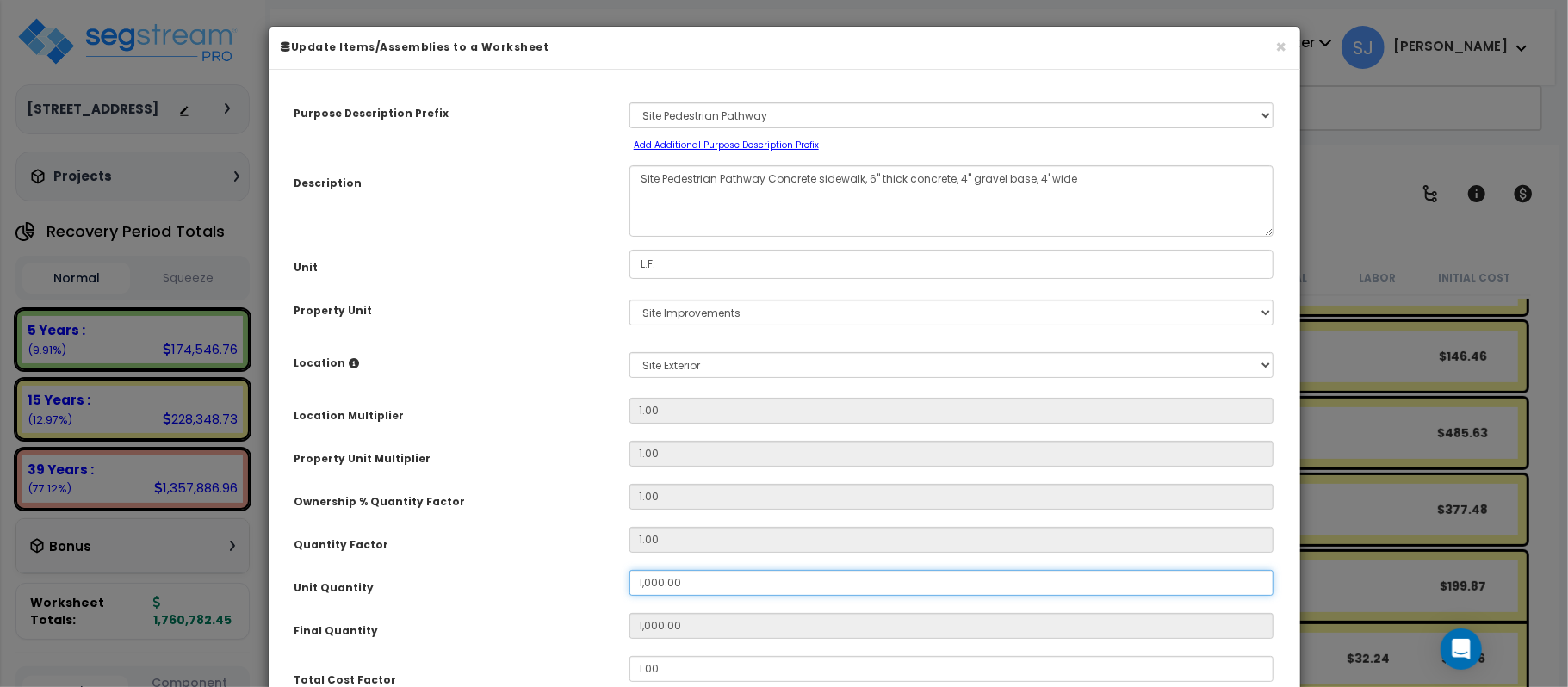
select select "26760"
drag, startPoint x: 727, startPoint y: 562, endPoint x: 468, endPoint y: 569, distance: 259.1
click at [476, 571] on div "Unit Quantity 1,000.00" at bounding box center [784, 584] width 1005 height 30
type input "1"
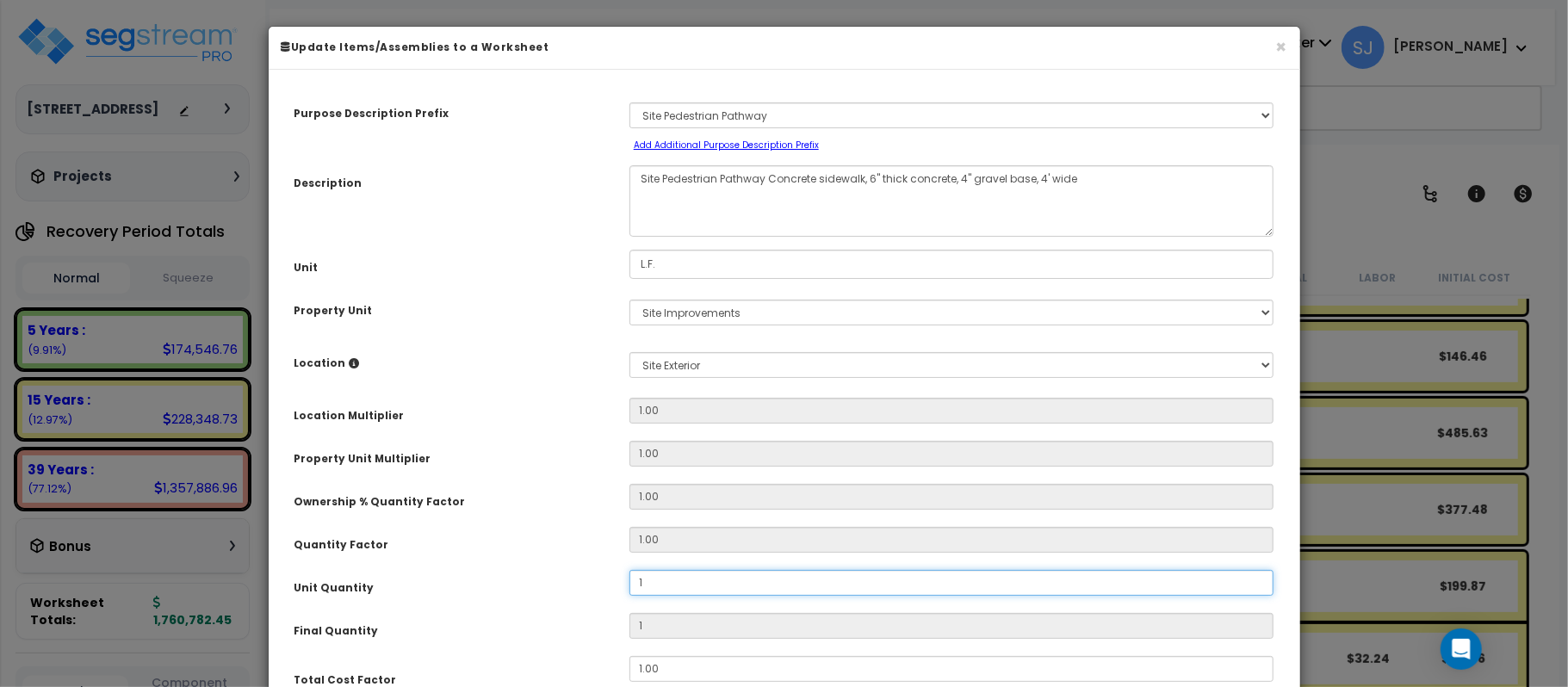
type input "17"
type input "170"
type input "1,700"
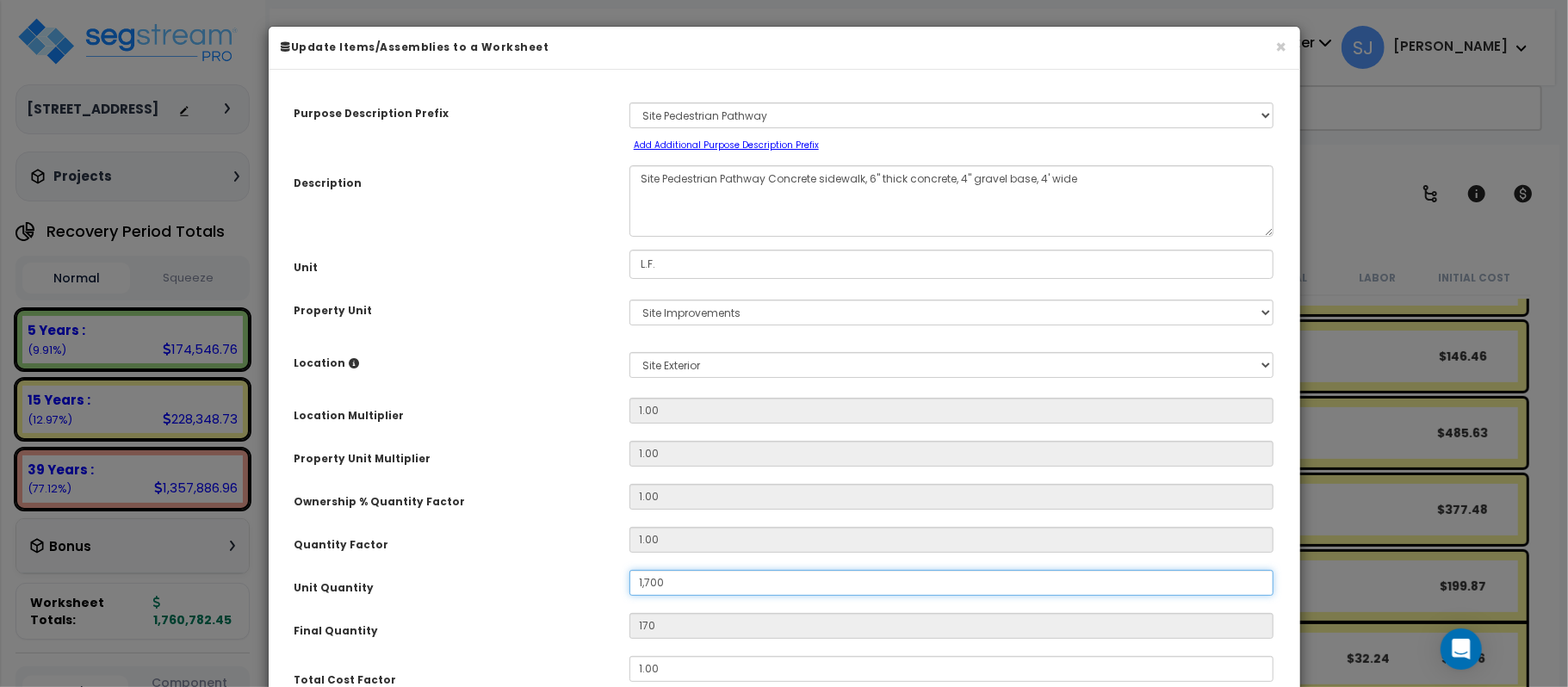
type input "1,700"
type input "170"
type input "17"
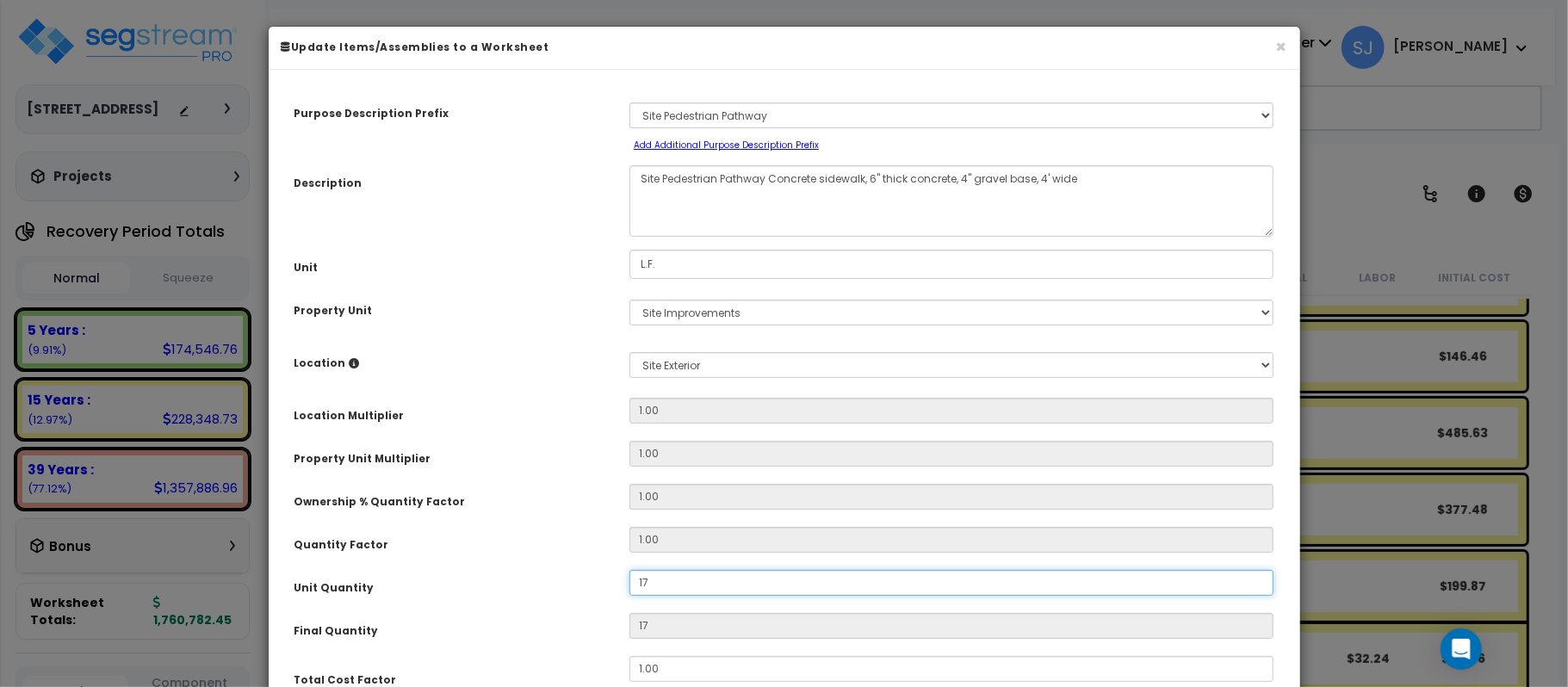
type input "1"
type input "15"
type input "150"
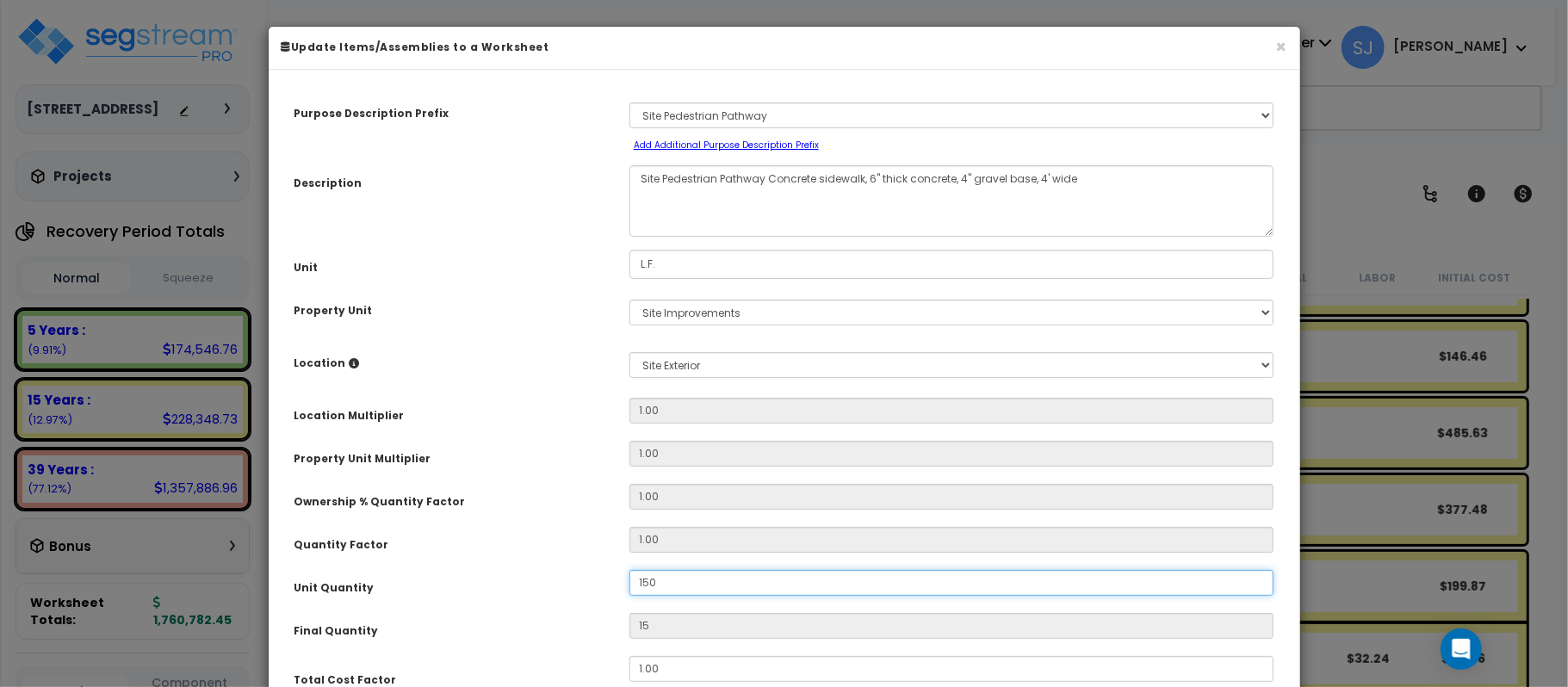
type input "150"
type input "1,500"
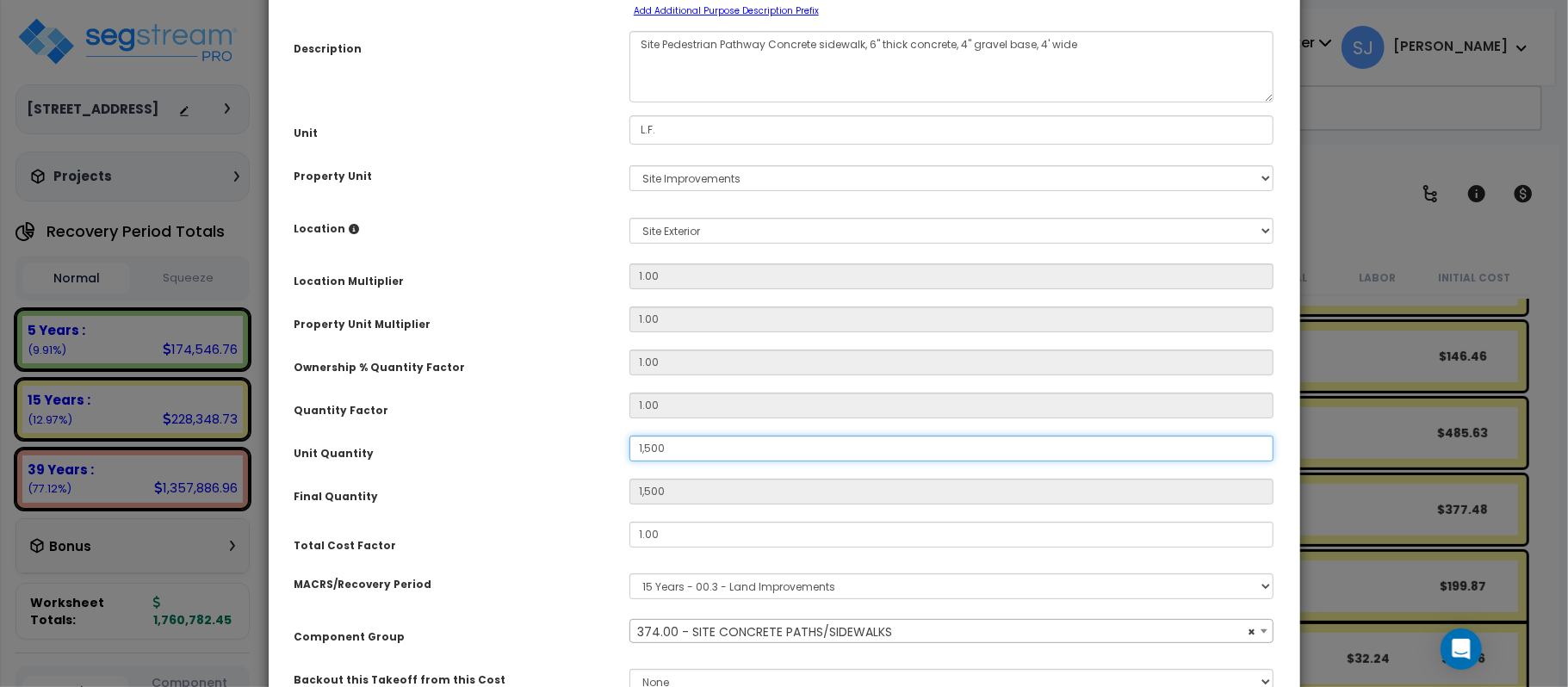
scroll to position [248, 0]
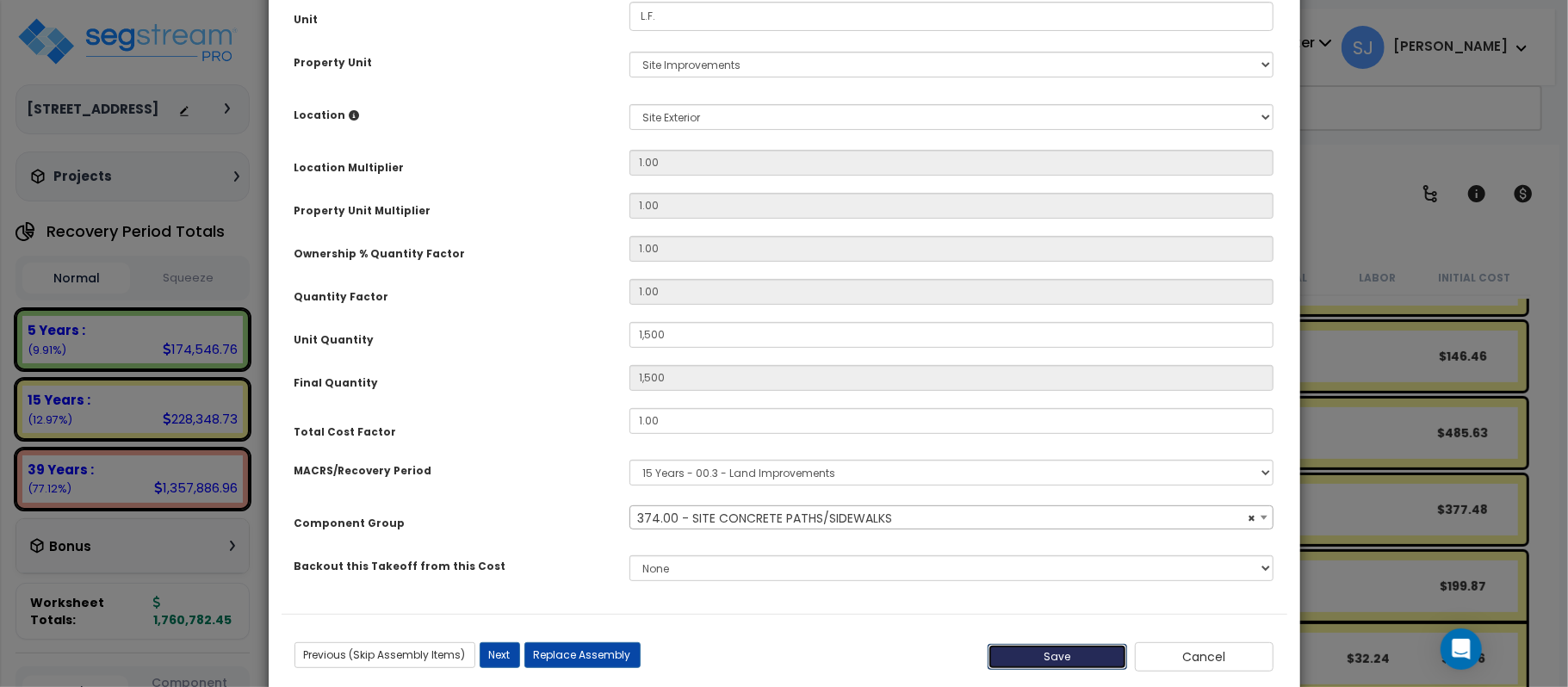
click at [1021, 644] on button "Save" at bounding box center [1056, 657] width 139 height 26
type input "1500.00"
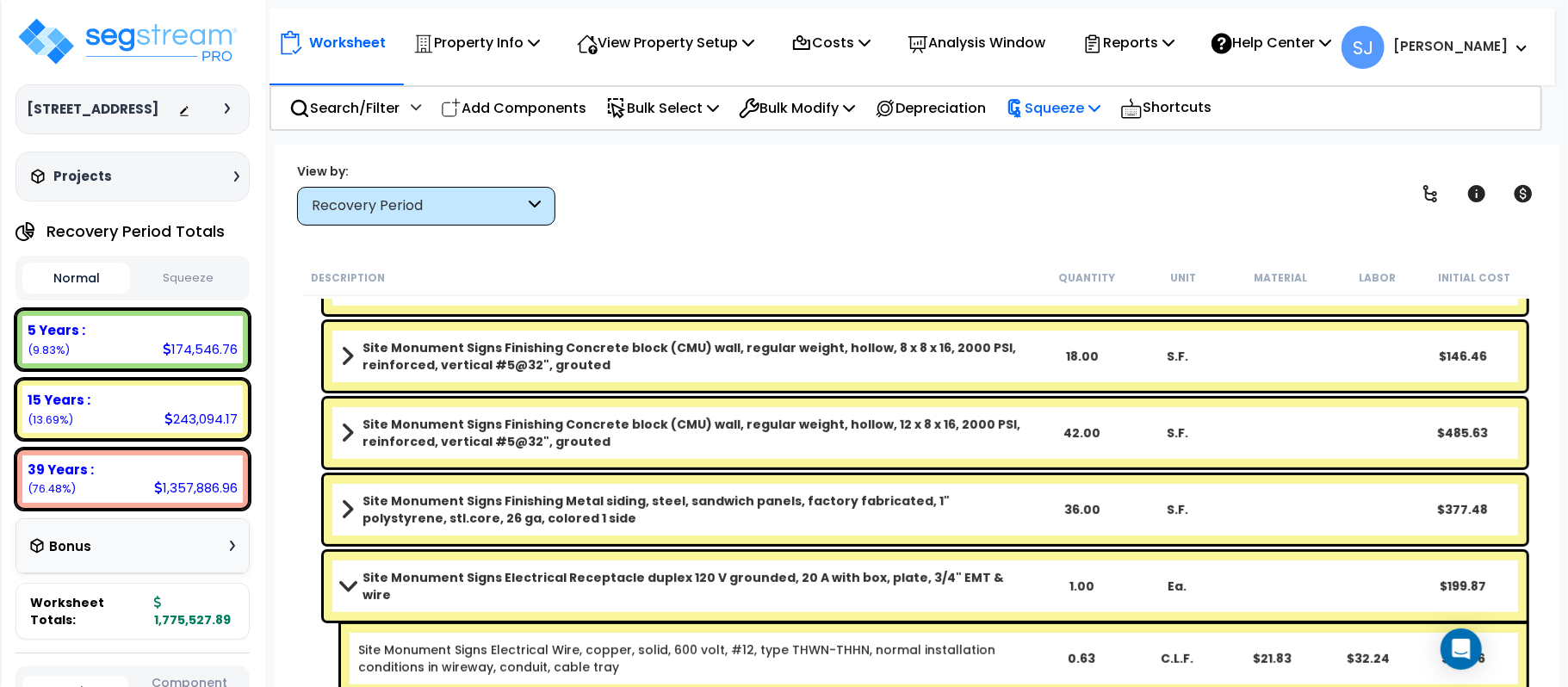
click at [1055, 107] on p "Squeeze" at bounding box center [1053, 108] width 95 height 23
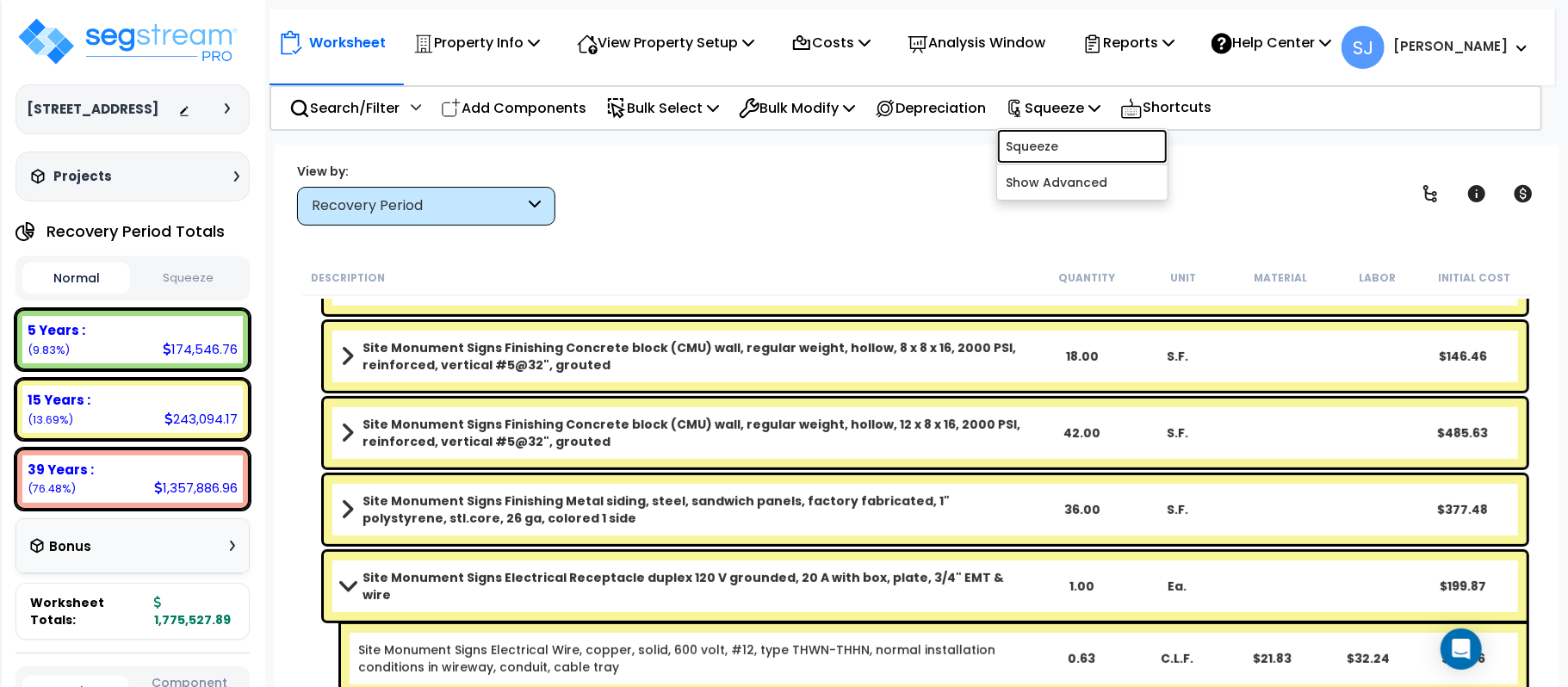
click at [1066, 151] on link "Squeeze" at bounding box center [1081, 146] width 170 height 35
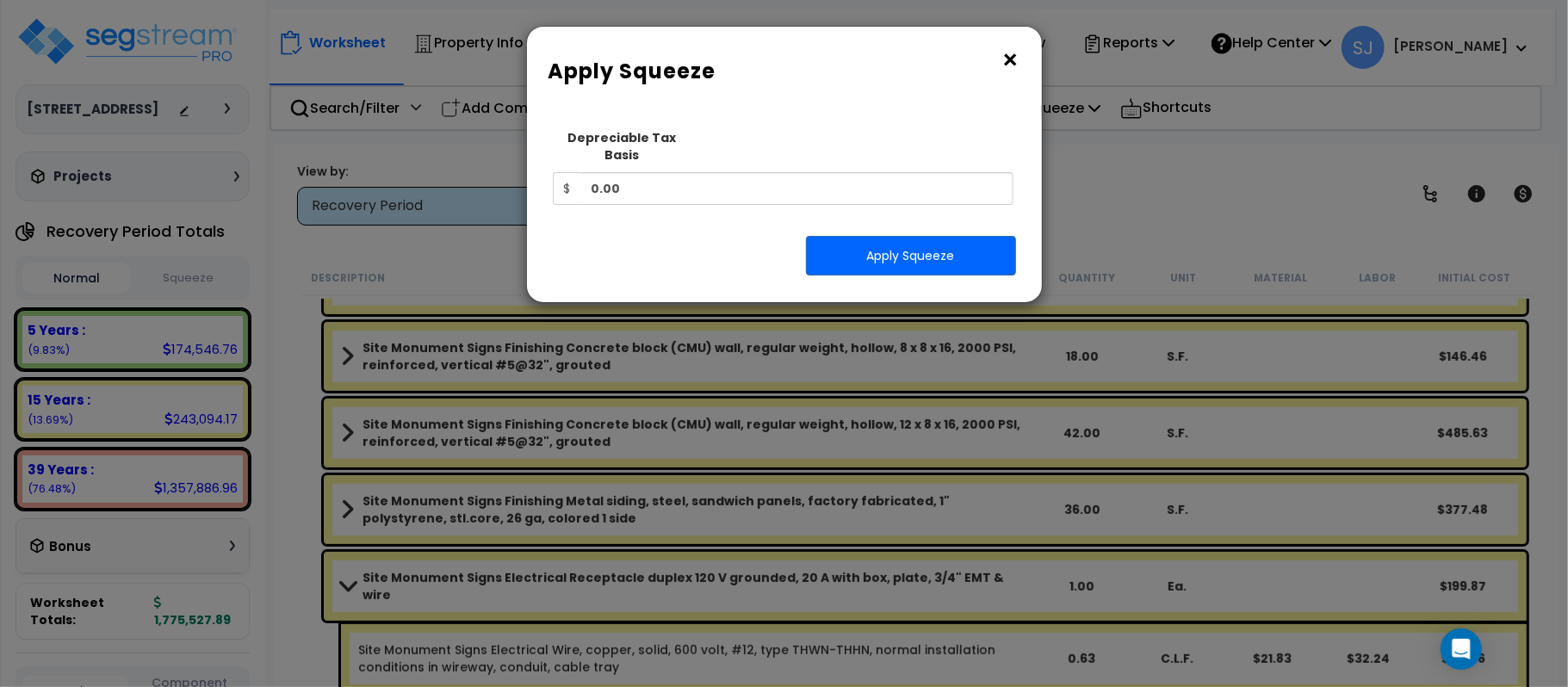
click at [1019, 47] on button "×" at bounding box center [1010, 60] width 19 height 28
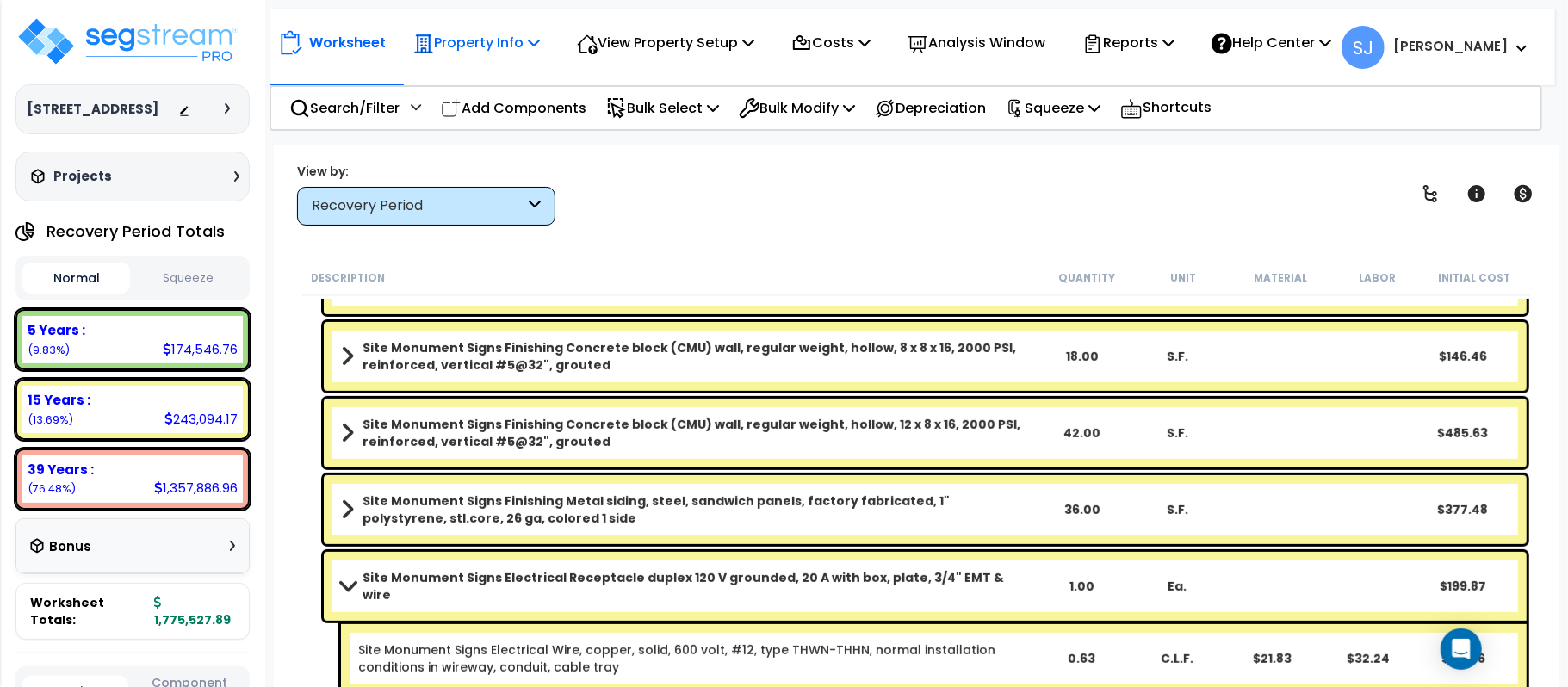
click at [488, 57] on div "Property Info" at bounding box center [476, 42] width 126 height 41
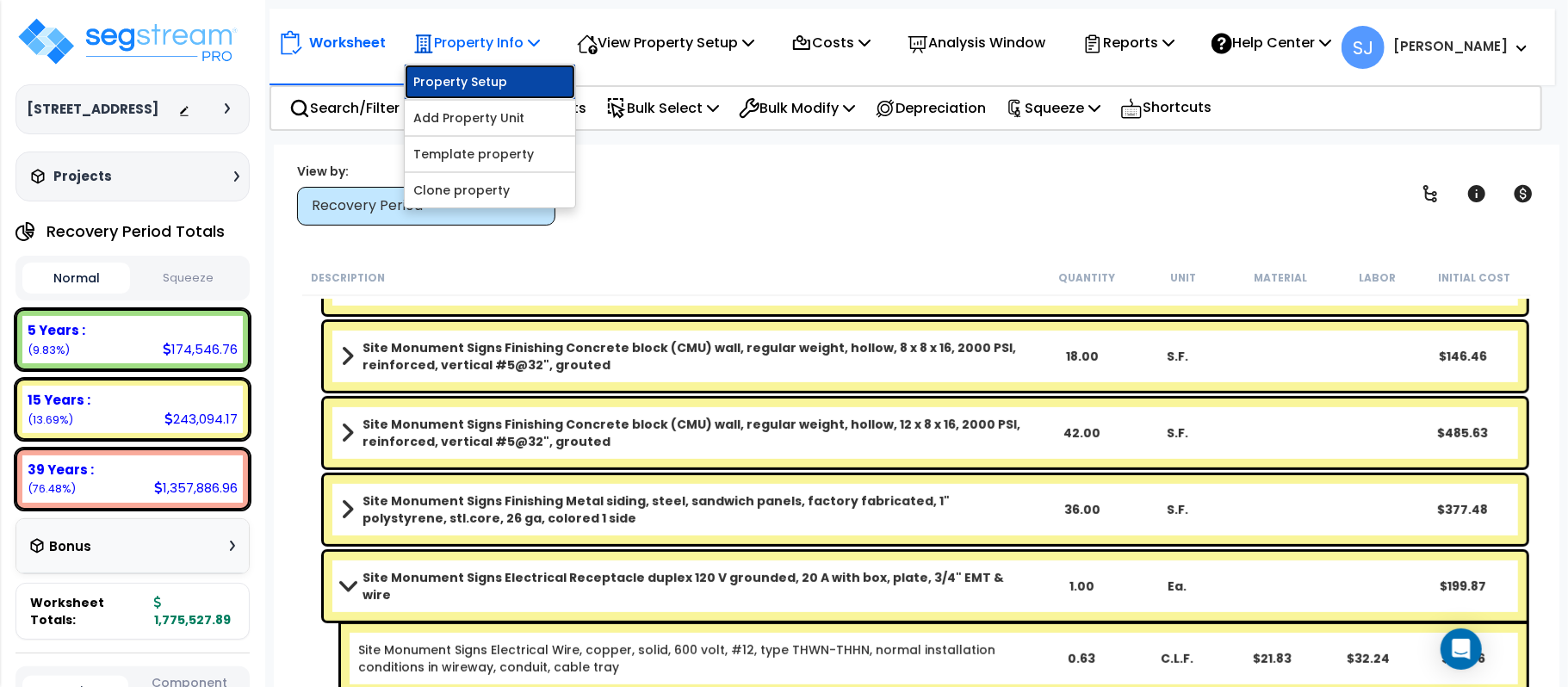
click at [490, 73] on link "Property Setup" at bounding box center [489, 82] width 170 height 35
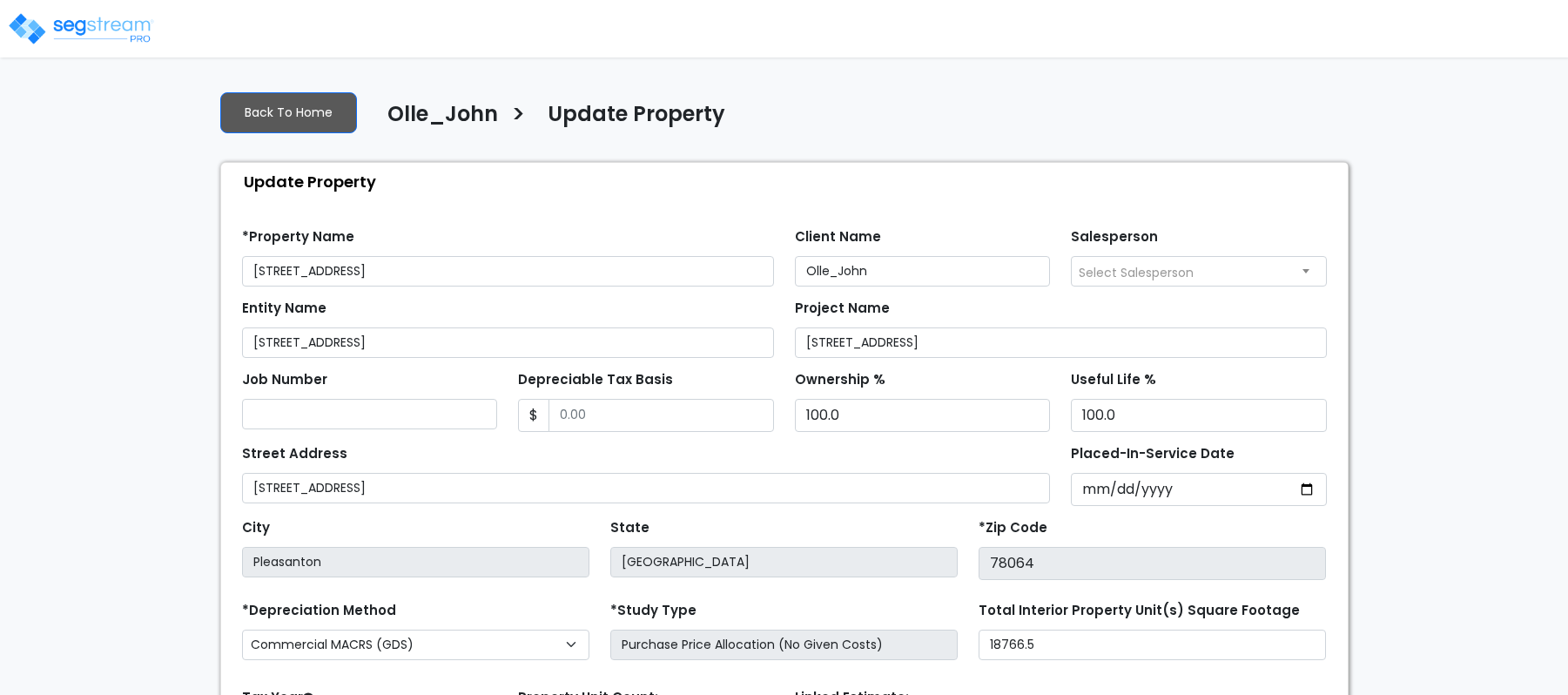
select select "2021"
click at [712, 420] on input "Depreciable Tax Basis" at bounding box center [661, 415] width 225 height 33
paste input "text"
click at [711, 416] on input "Depreciable Tax Basis" at bounding box center [661, 415] width 225 height 33
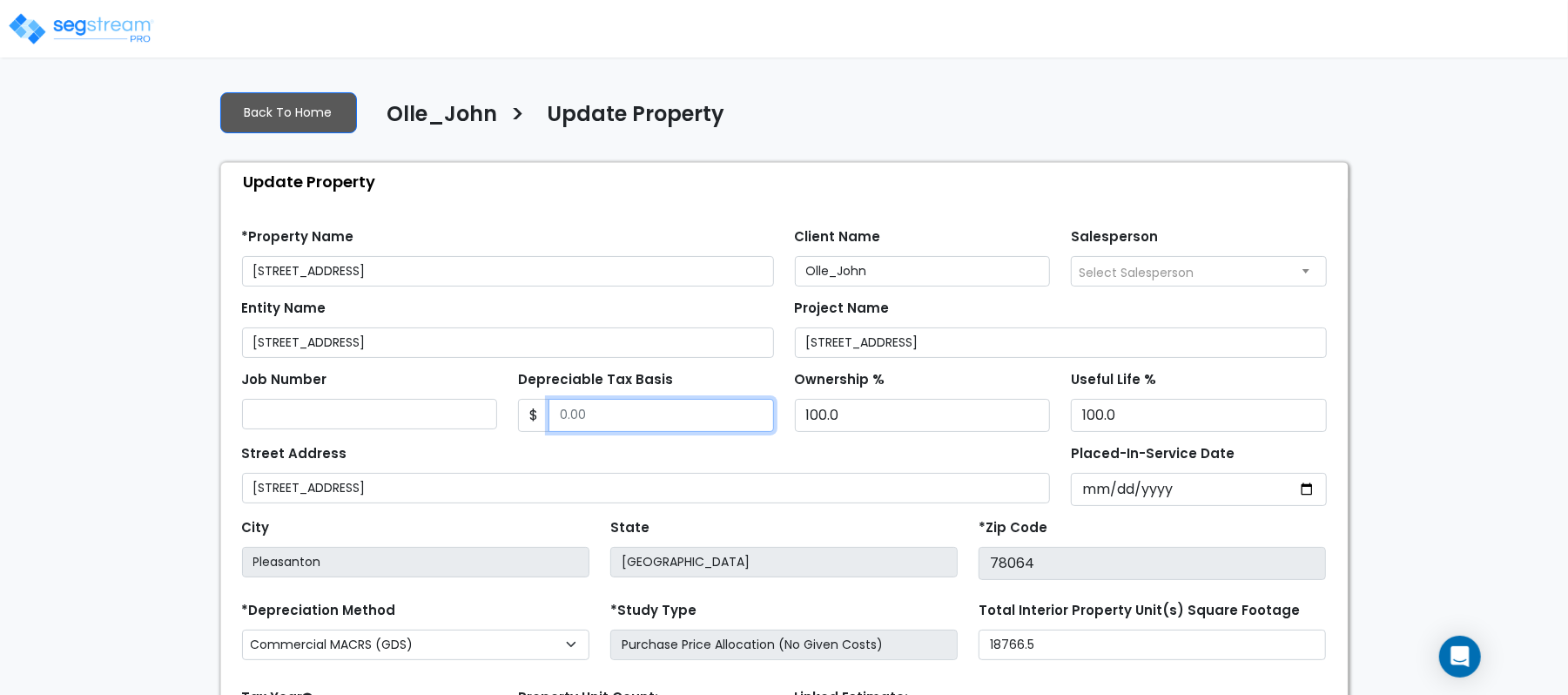
paste input "text"
type input "2,270,729.91"
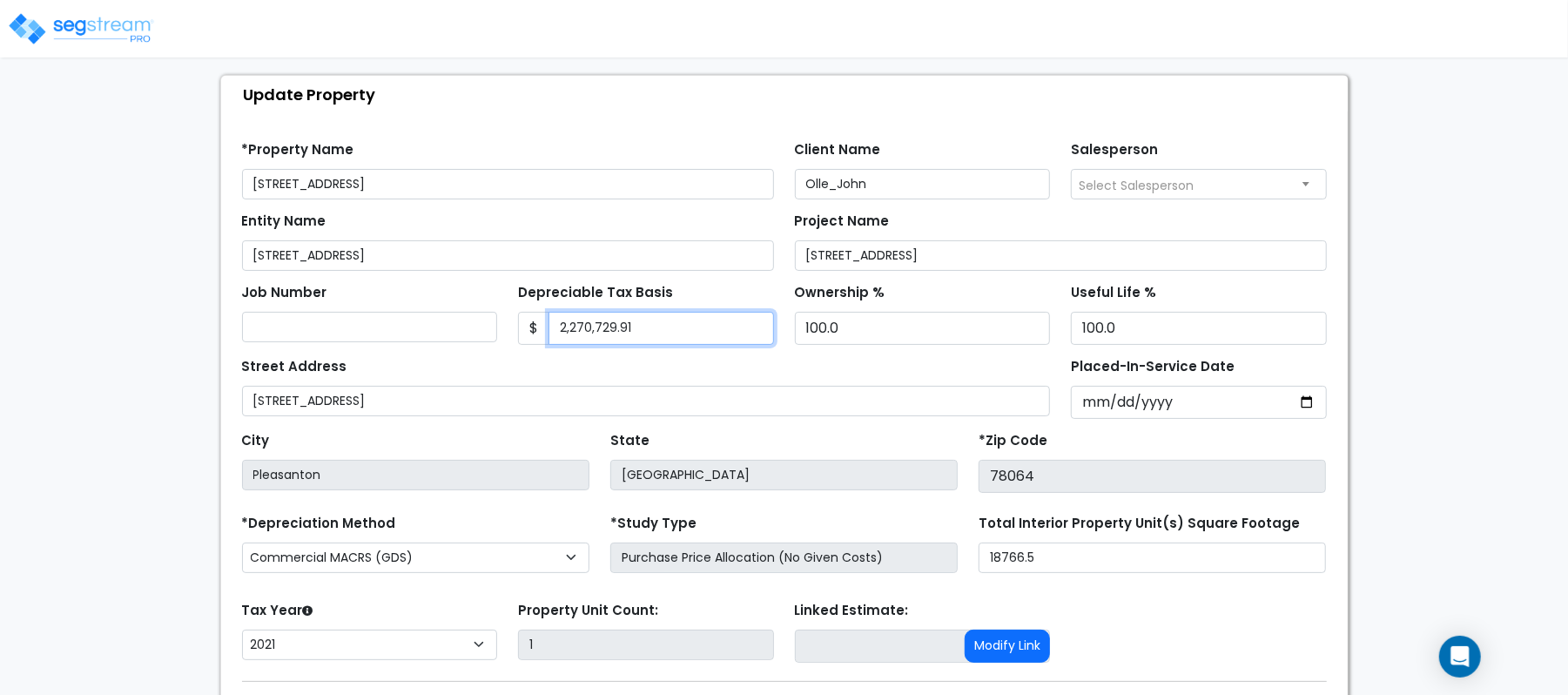
scroll to position [200, 0]
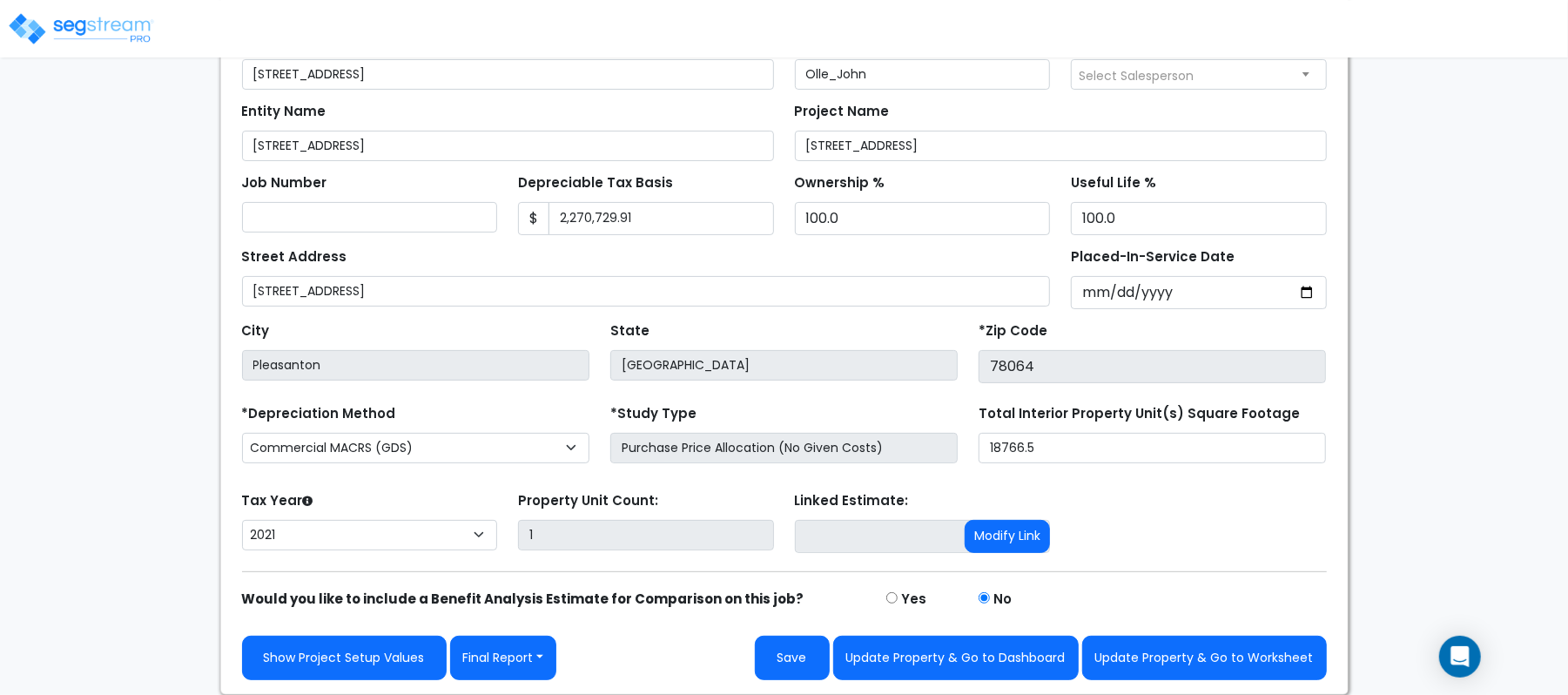
click at [1426, 461] on div "We are Building your Property. So please grab a coffee and let us do the heavy …" at bounding box center [784, 288] width 1568 height 815
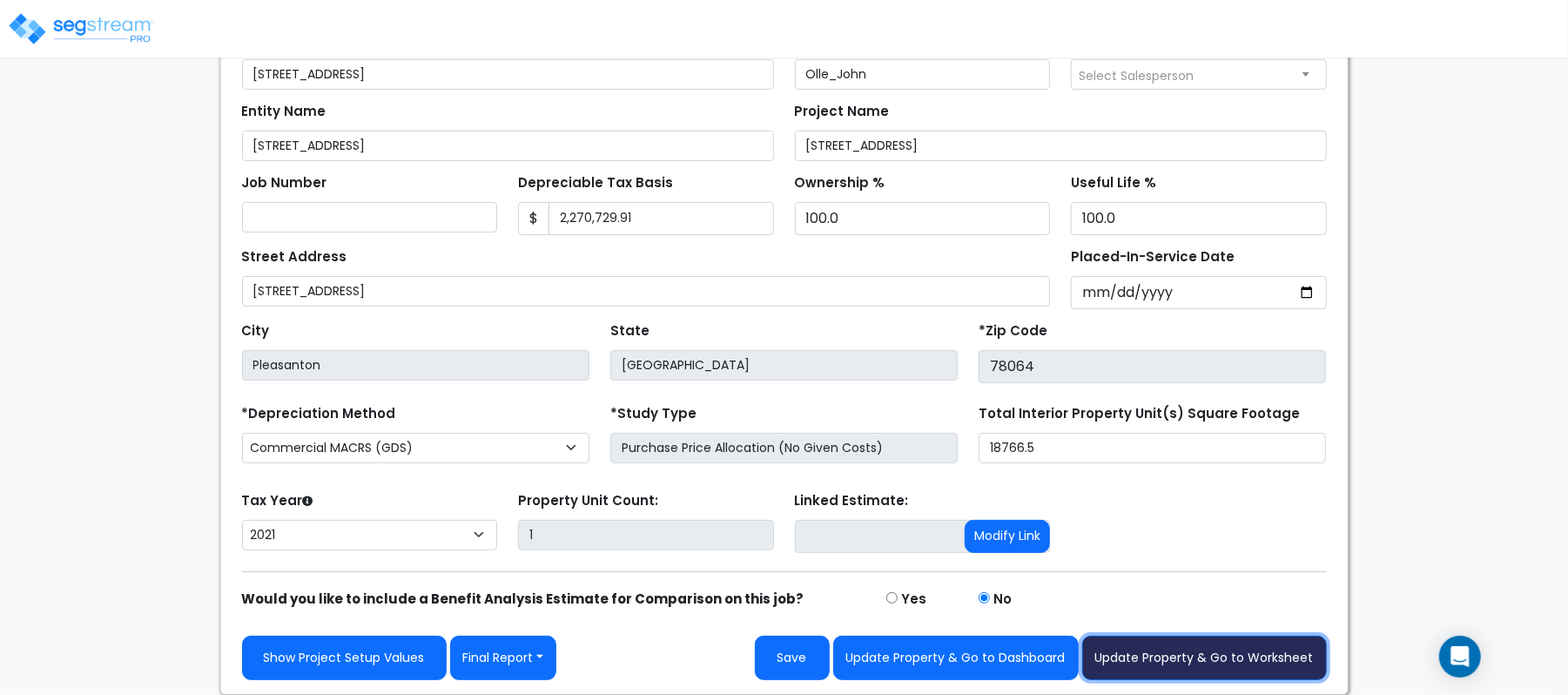
click at [1232, 658] on button "Update Property & Go to Worksheet" at bounding box center [1204, 657] width 245 height 45
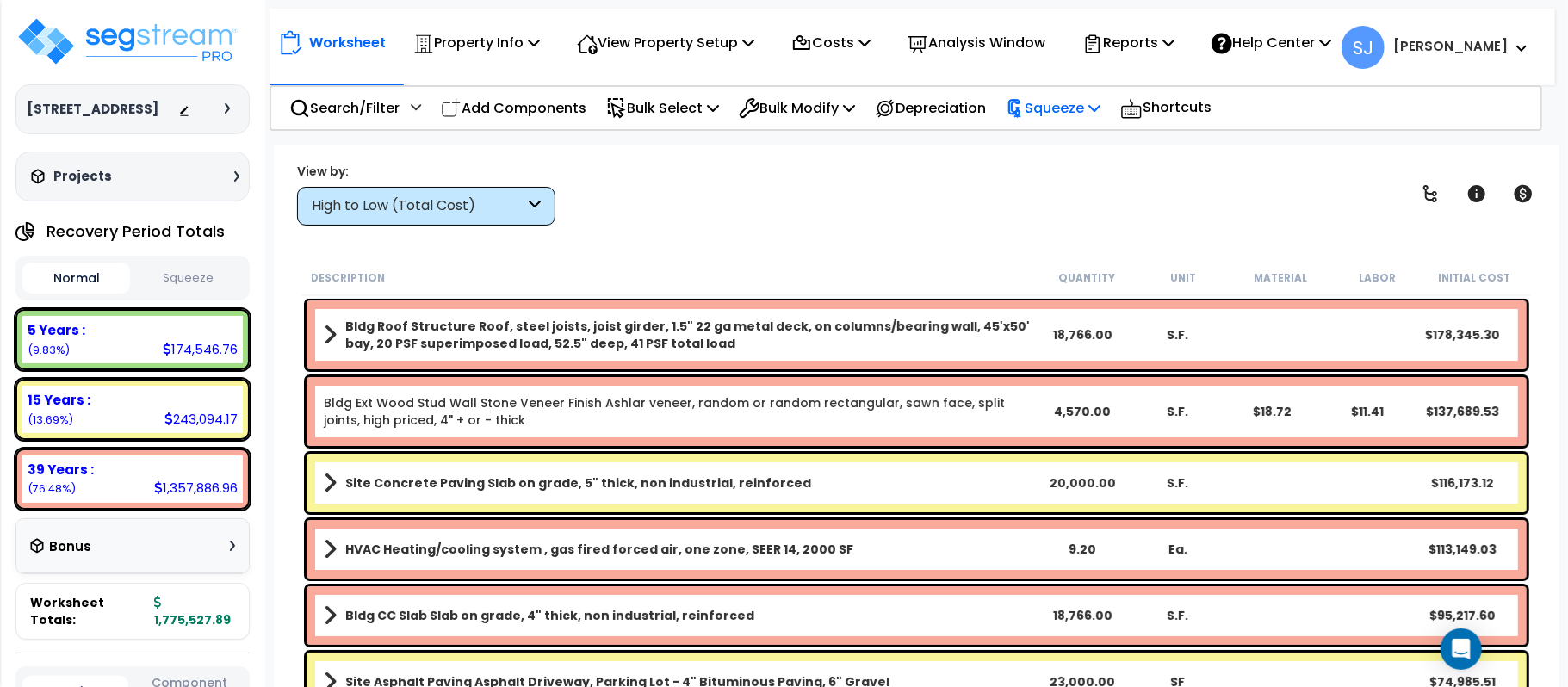
click at [1099, 97] on p "Squeeze" at bounding box center [1053, 108] width 95 height 23
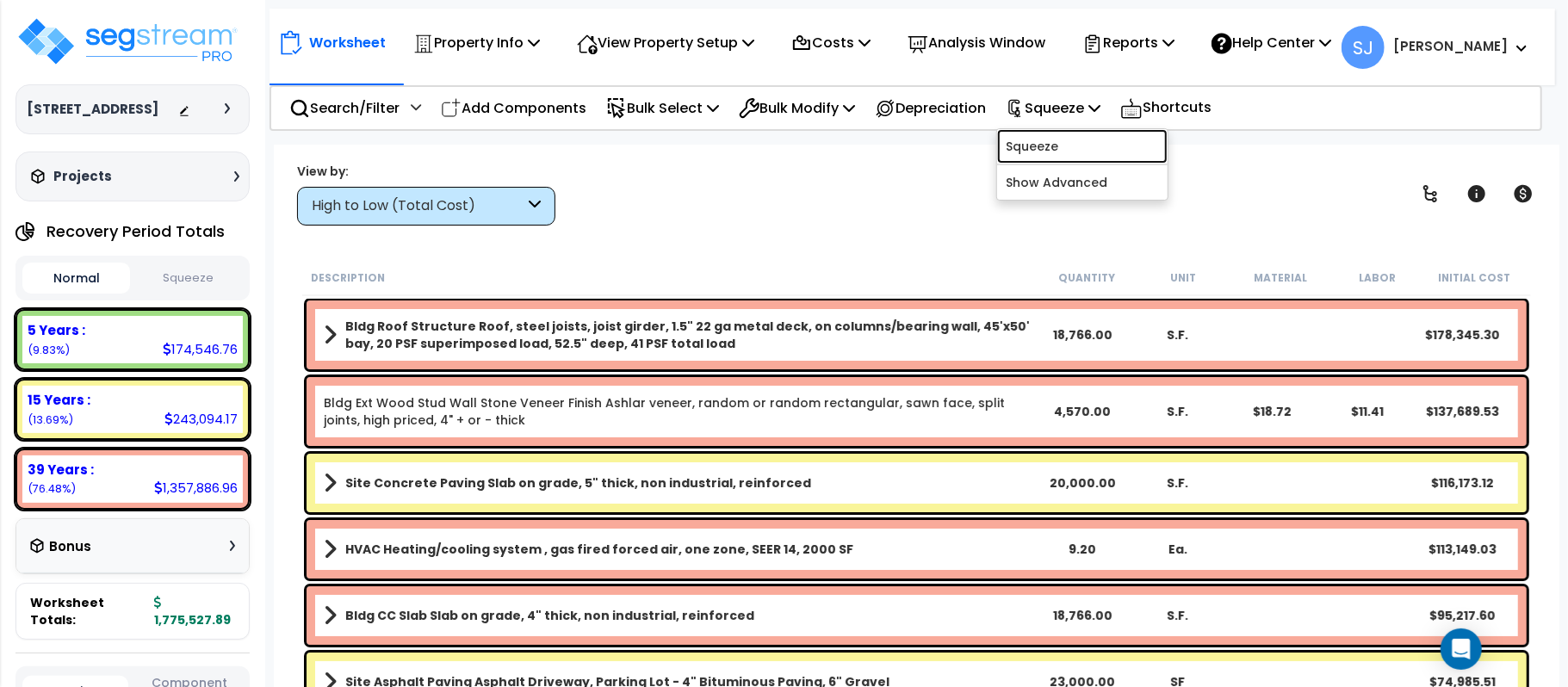
click at [1089, 139] on link "Squeeze" at bounding box center [1081, 146] width 170 height 35
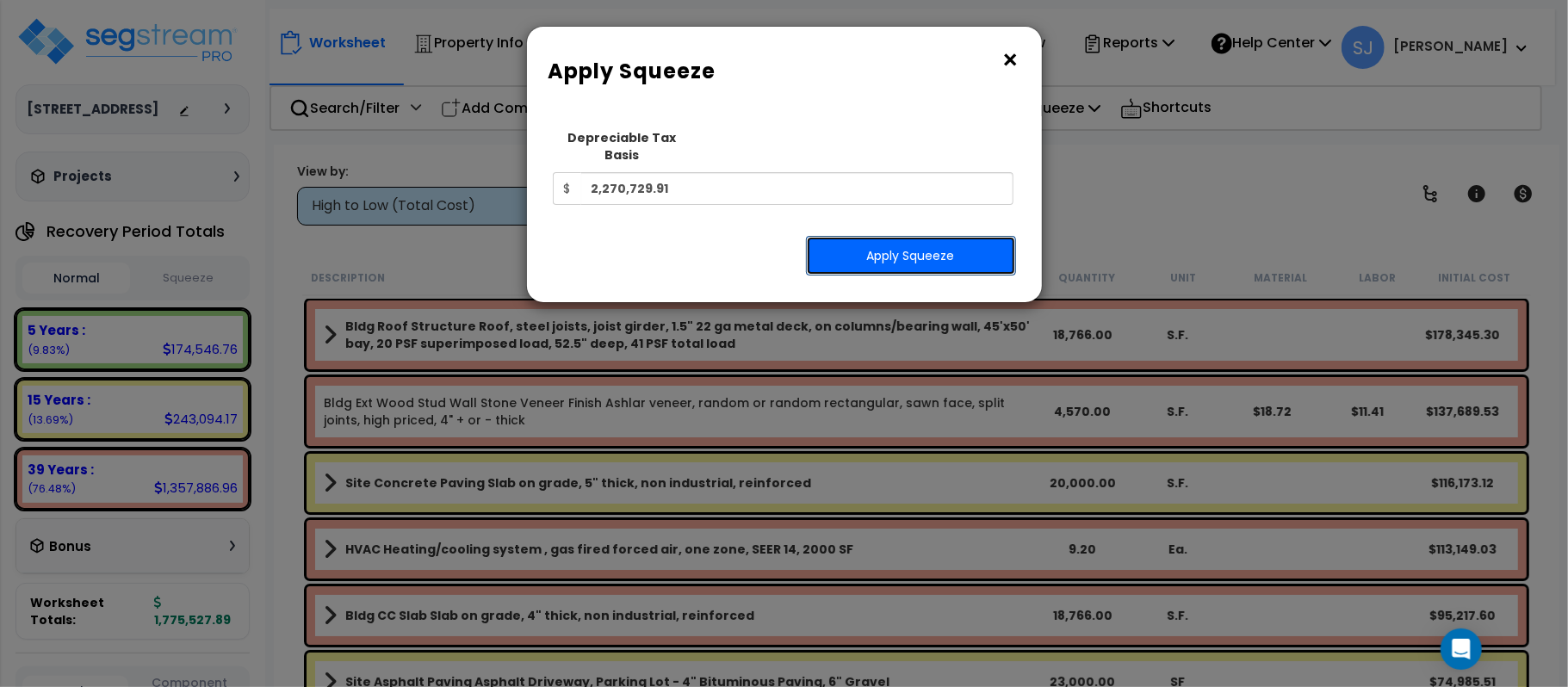
click at [959, 239] on button "Apply Squeeze" at bounding box center [910, 256] width 210 height 40
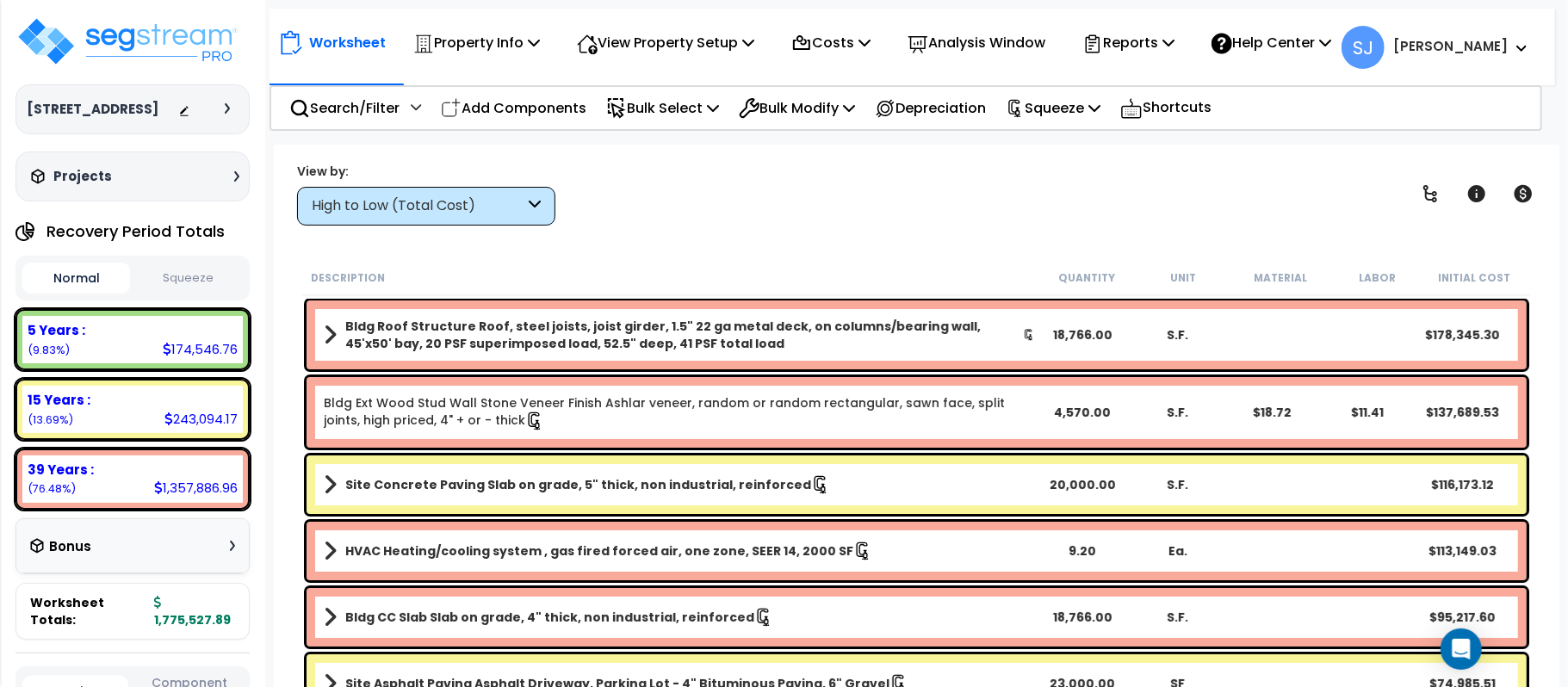
click at [208, 269] on button "Squeeze" at bounding box center [188, 278] width 108 height 30
